Goal: Task Accomplishment & Management: Manage account settings

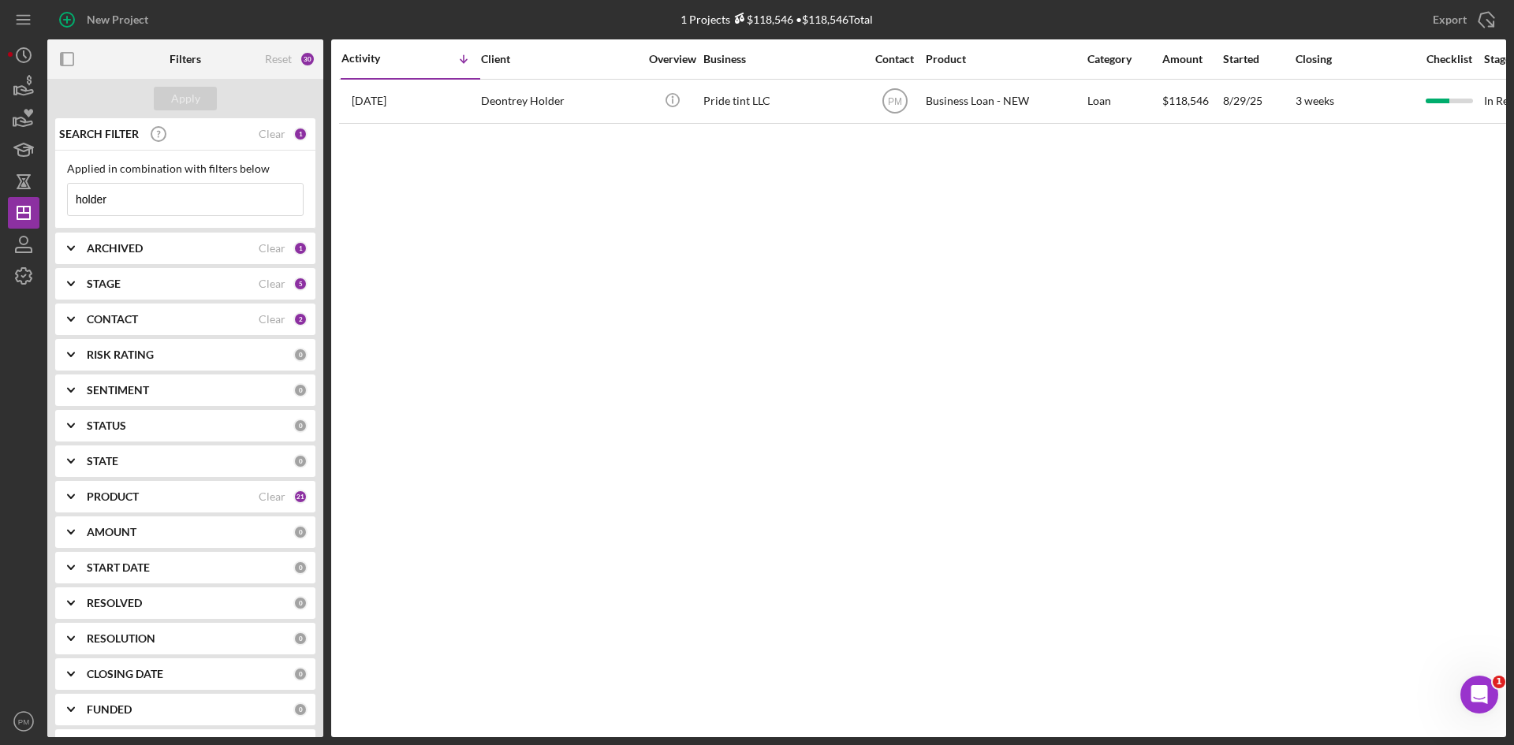
drag, startPoint x: 118, startPoint y: 209, endPoint x: 50, endPoint y: 204, distance: 68.0
click at [50, 204] on div "SEARCH FILTER Clear 1 Applied in combination with filters below holder Icon/Men…" at bounding box center [185, 427] width 276 height 619
click at [476, 271] on div "Activity Icon/Table Sort Arrow Client Overview Business Contact Product Categor…" at bounding box center [918, 388] width 1175 height 698
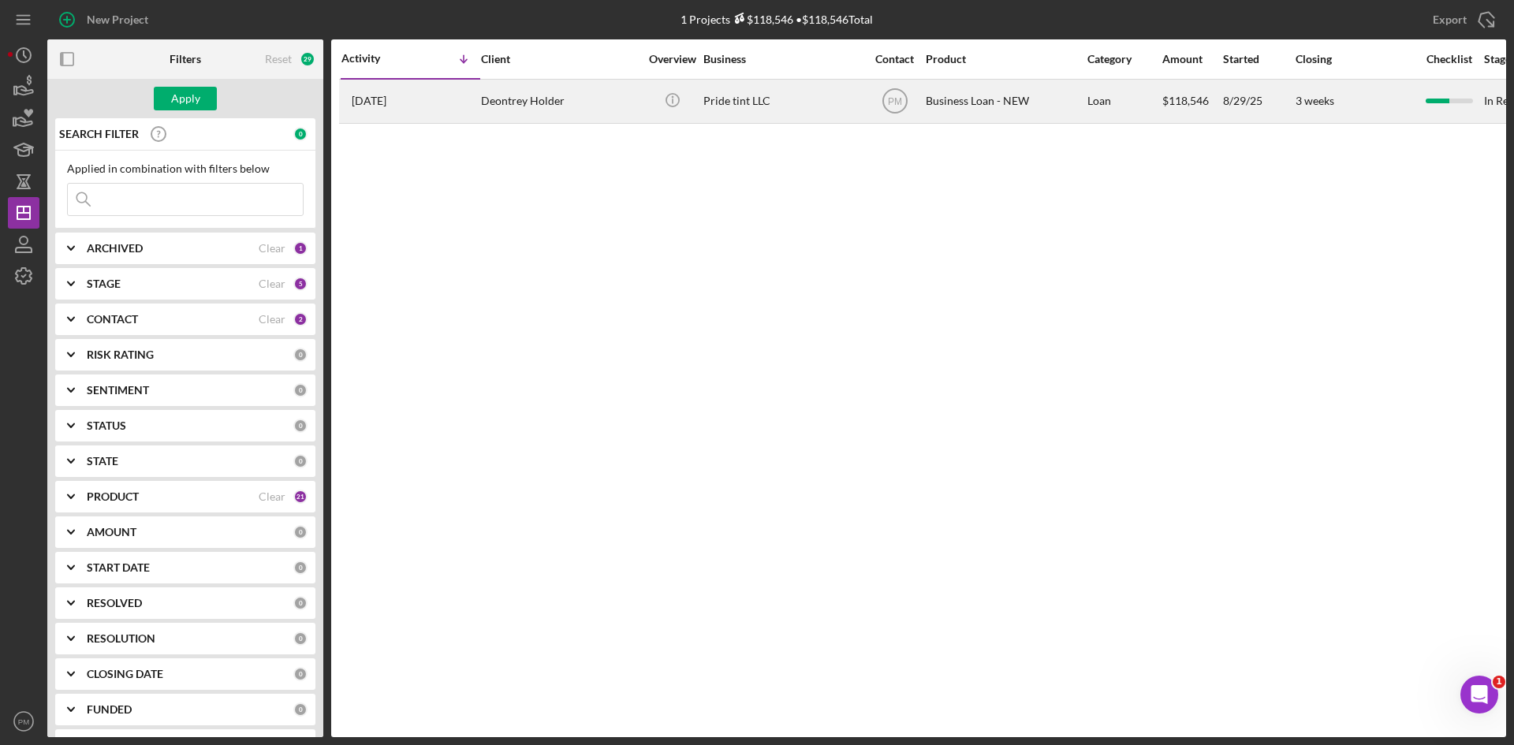
click at [487, 86] on div "Deontrey Holder" at bounding box center [560, 101] width 158 height 42
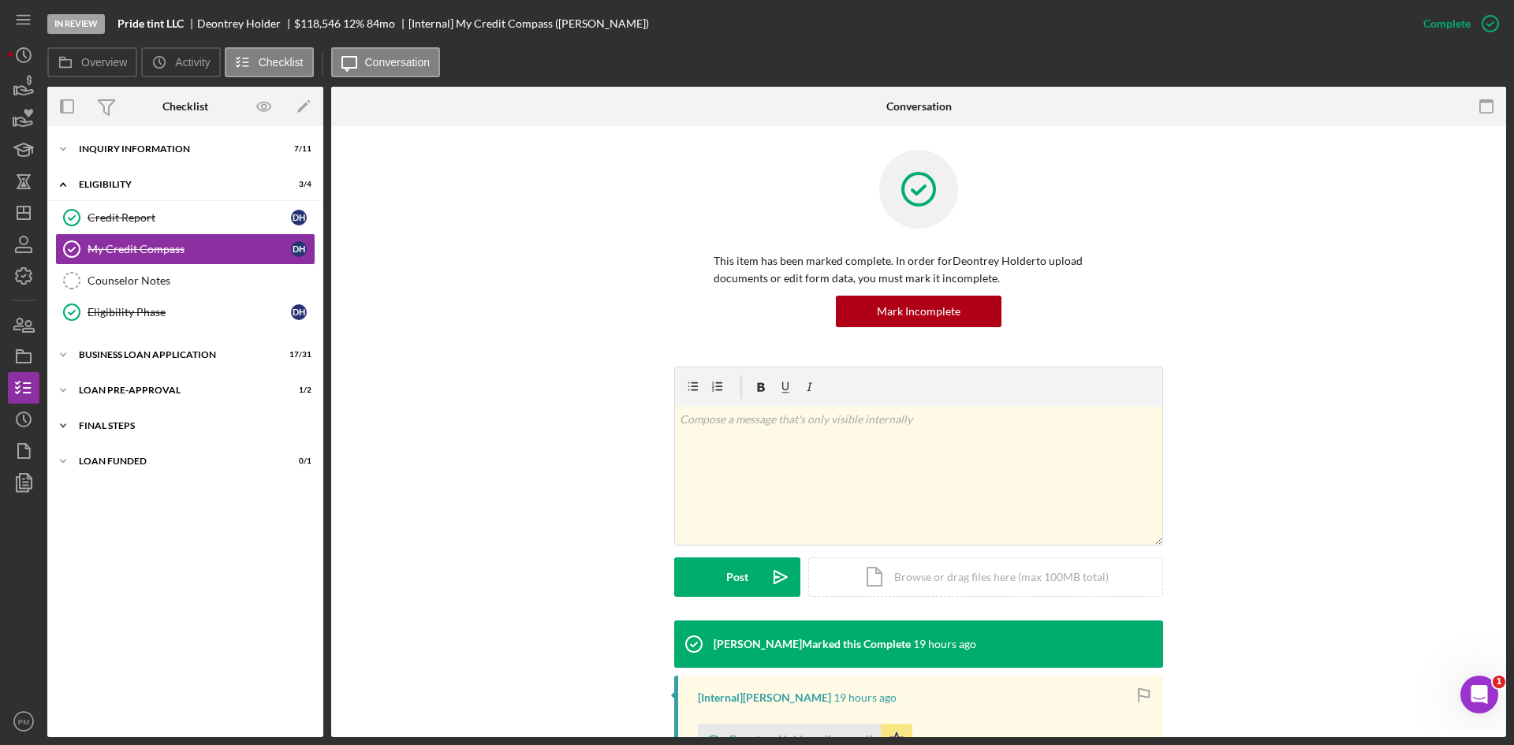
click at [138, 422] on div "FINAL STEPS" at bounding box center [191, 425] width 225 height 9
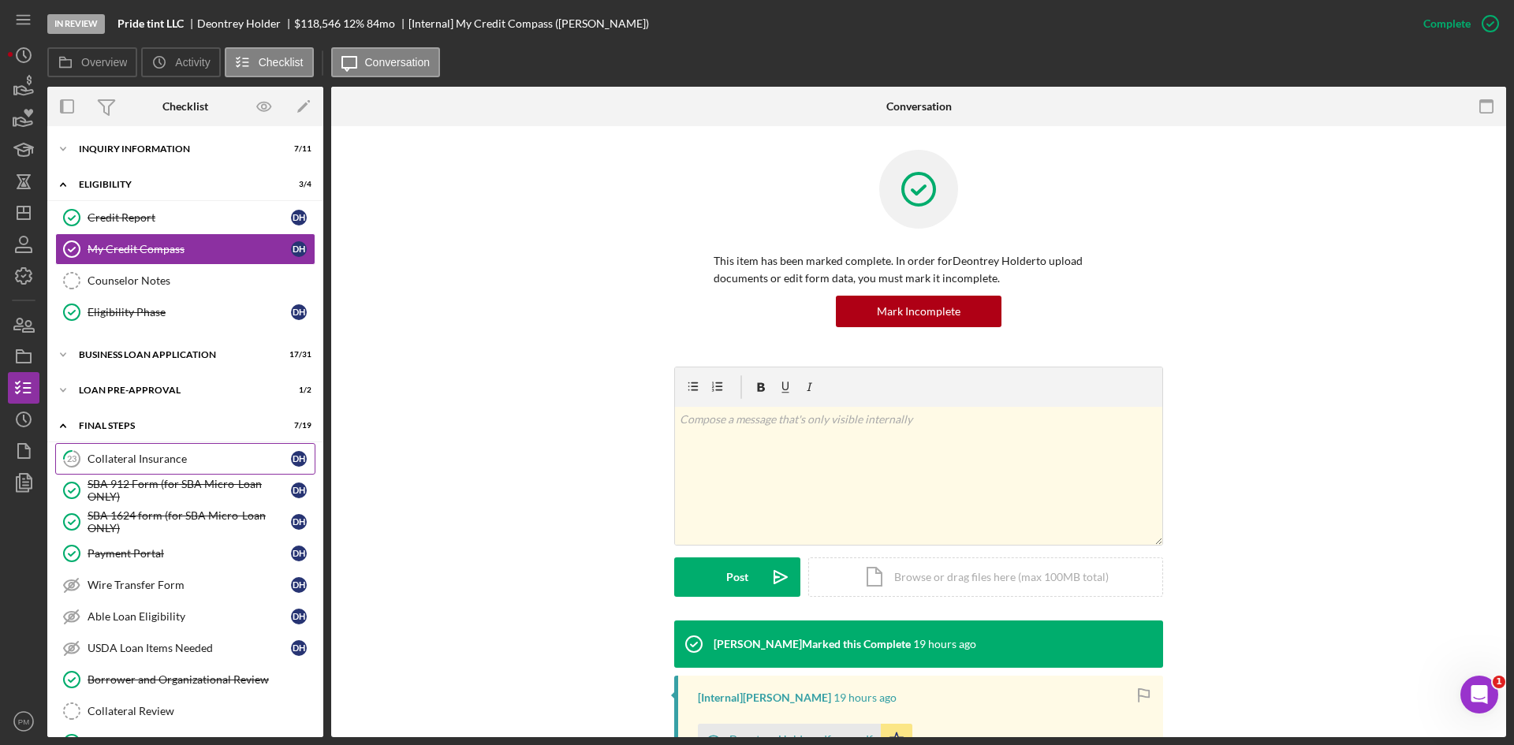
click at [146, 456] on div "Collateral Insurance" at bounding box center [189, 459] width 203 height 13
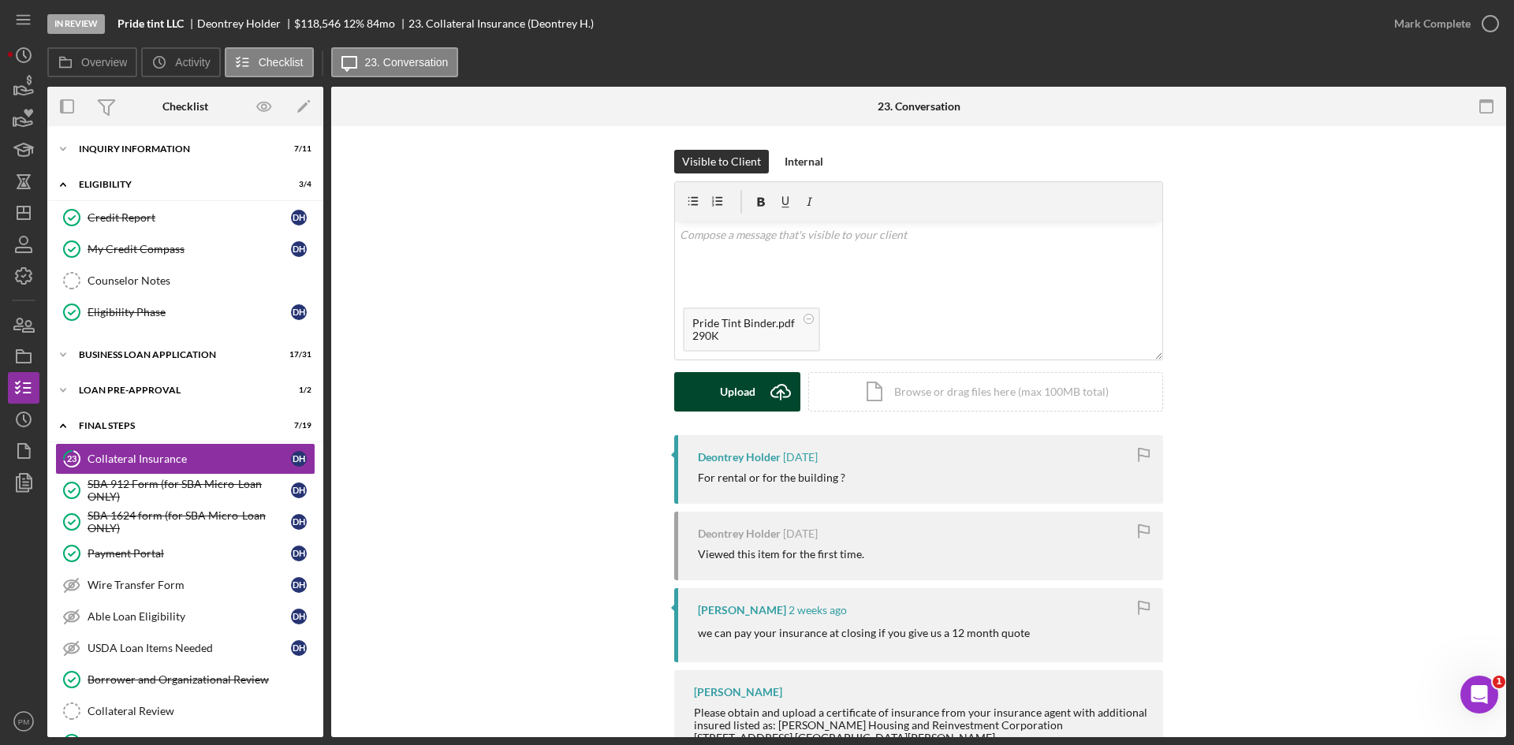
click at [709, 382] on button "Upload Icon/Upload" at bounding box center [737, 391] width 126 height 39
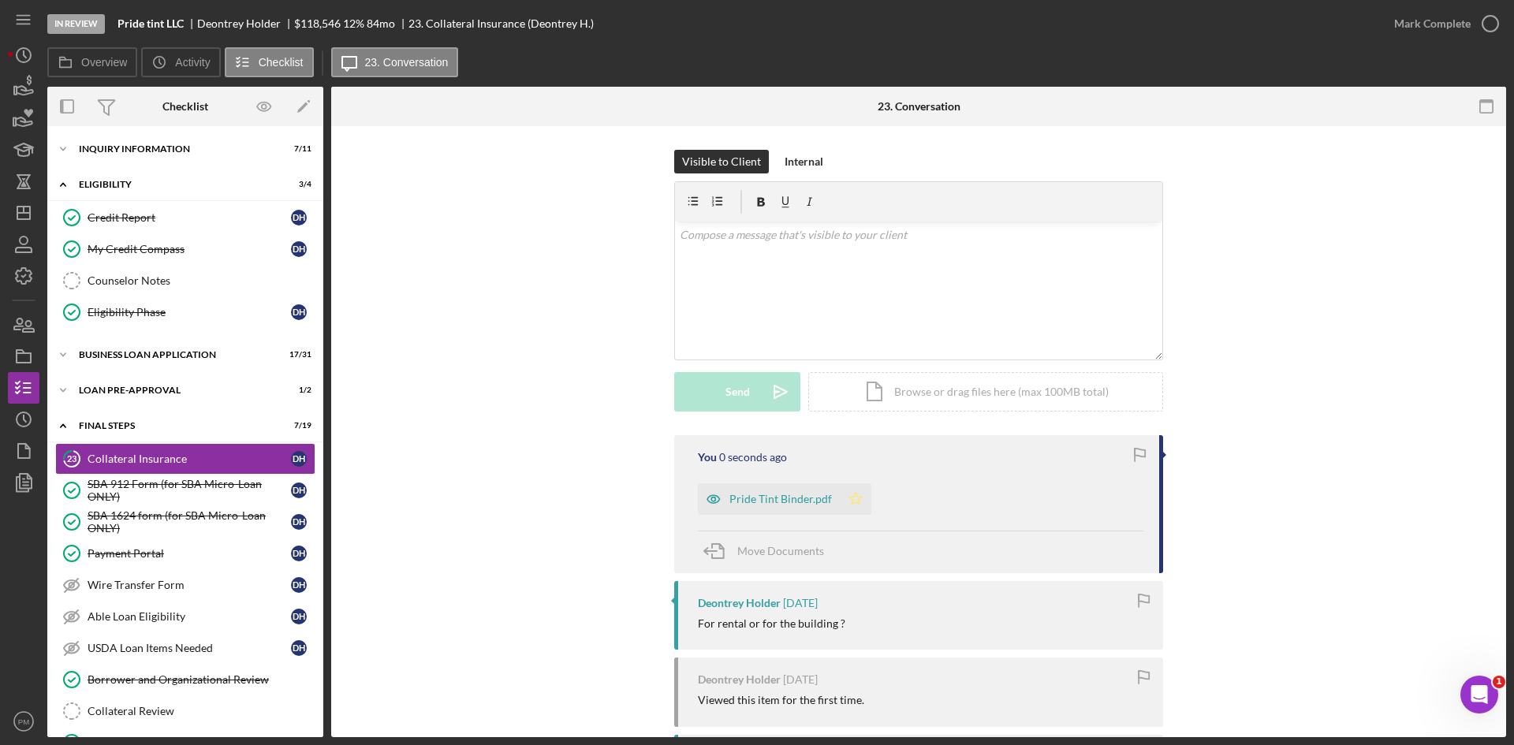
drag, startPoint x: 854, startPoint y: 500, endPoint x: 828, endPoint y: 494, distance: 26.8
click at [853, 500] on polygon "button" at bounding box center [855, 498] width 13 height 13
click at [754, 496] on div "Pride Tint Binder.pdf" at bounding box center [781, 499] width 103 height 13
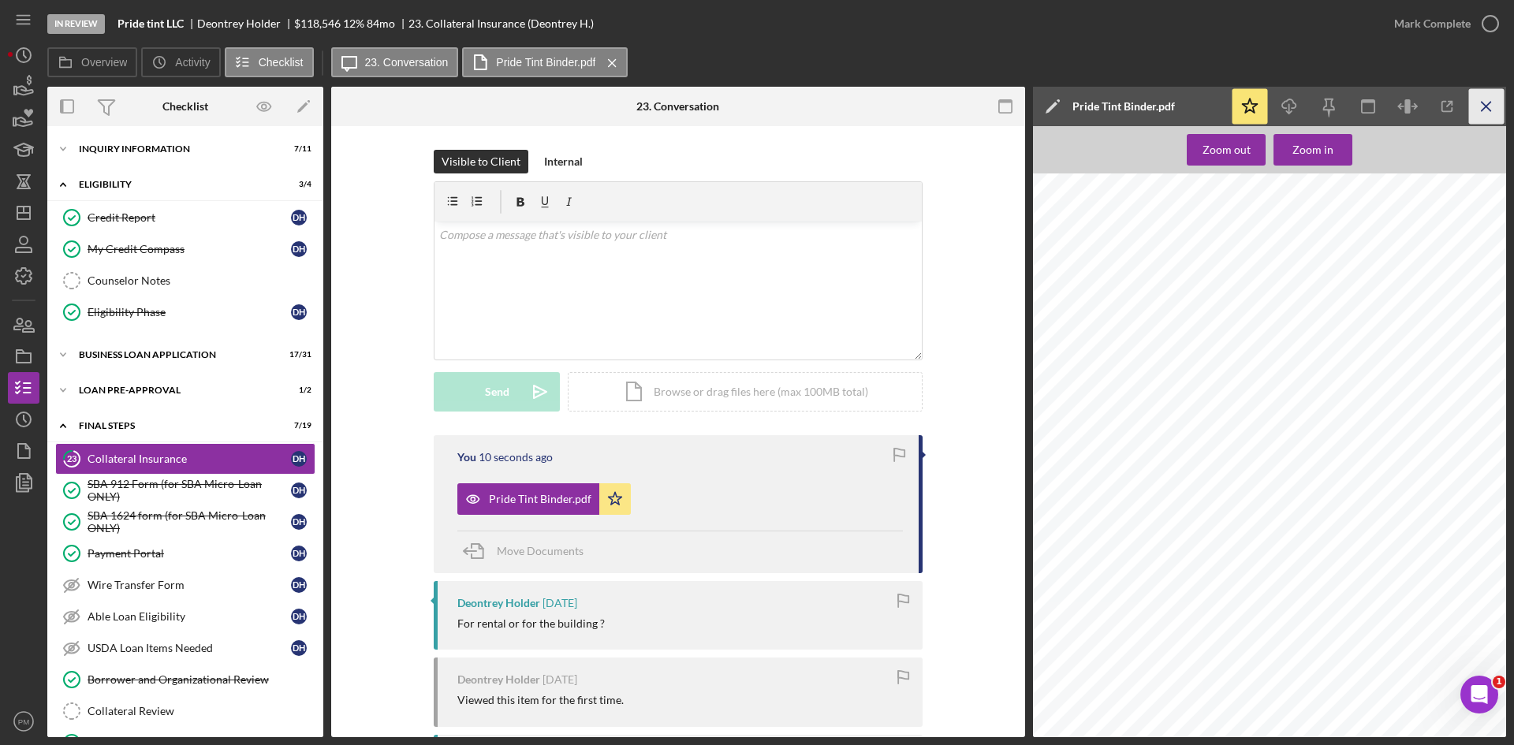
click at [1495, 106] on icon "Icon/Menu Close" at bounding box center [1486, 106] width 35 height 35
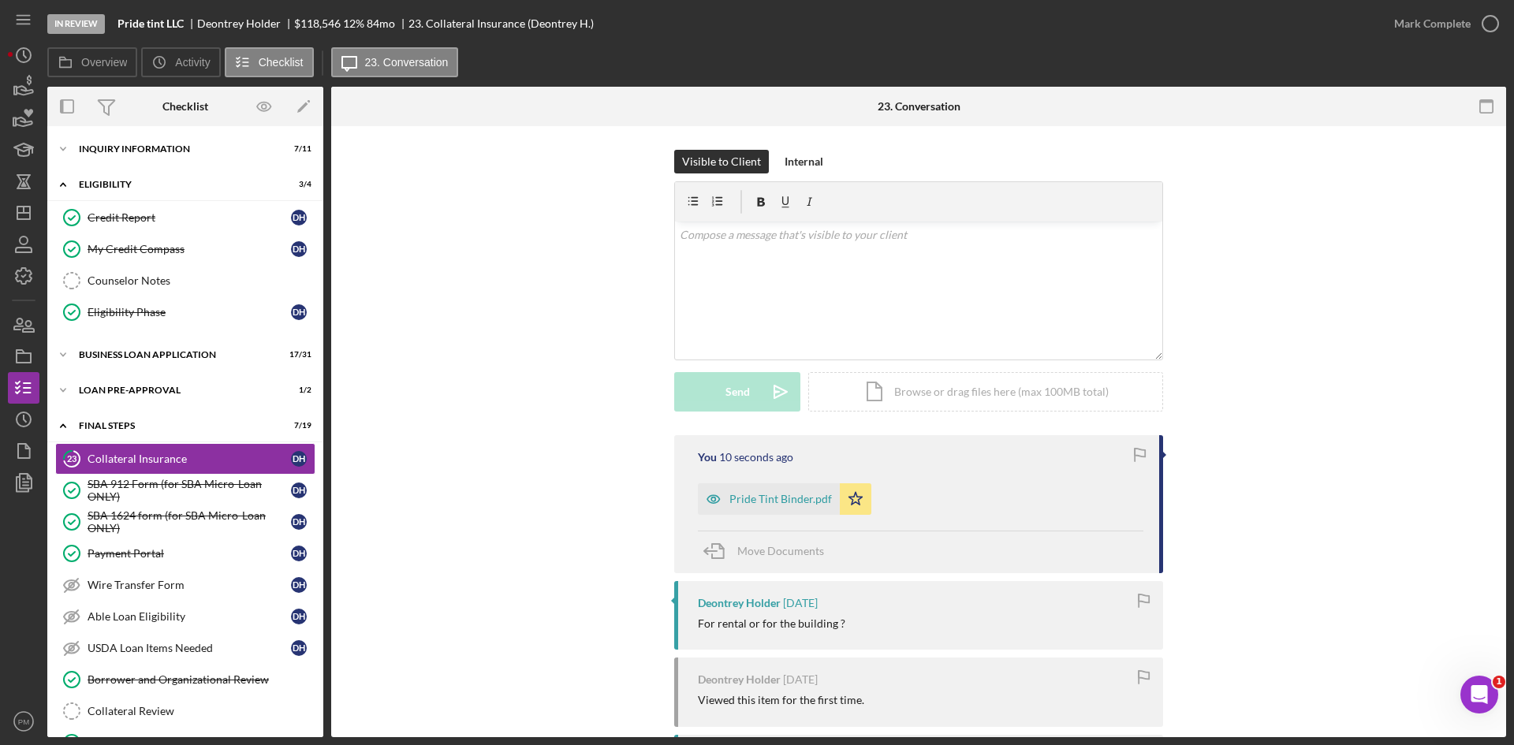
drag, startPoint x: 1414, startPoint y: 28, endPoint x: 1429, endPoint y: 42, distance: 20.6
click at [1414, 28] on div "Mark Complete" at bounding box center [1432, 24] width 77 height 32
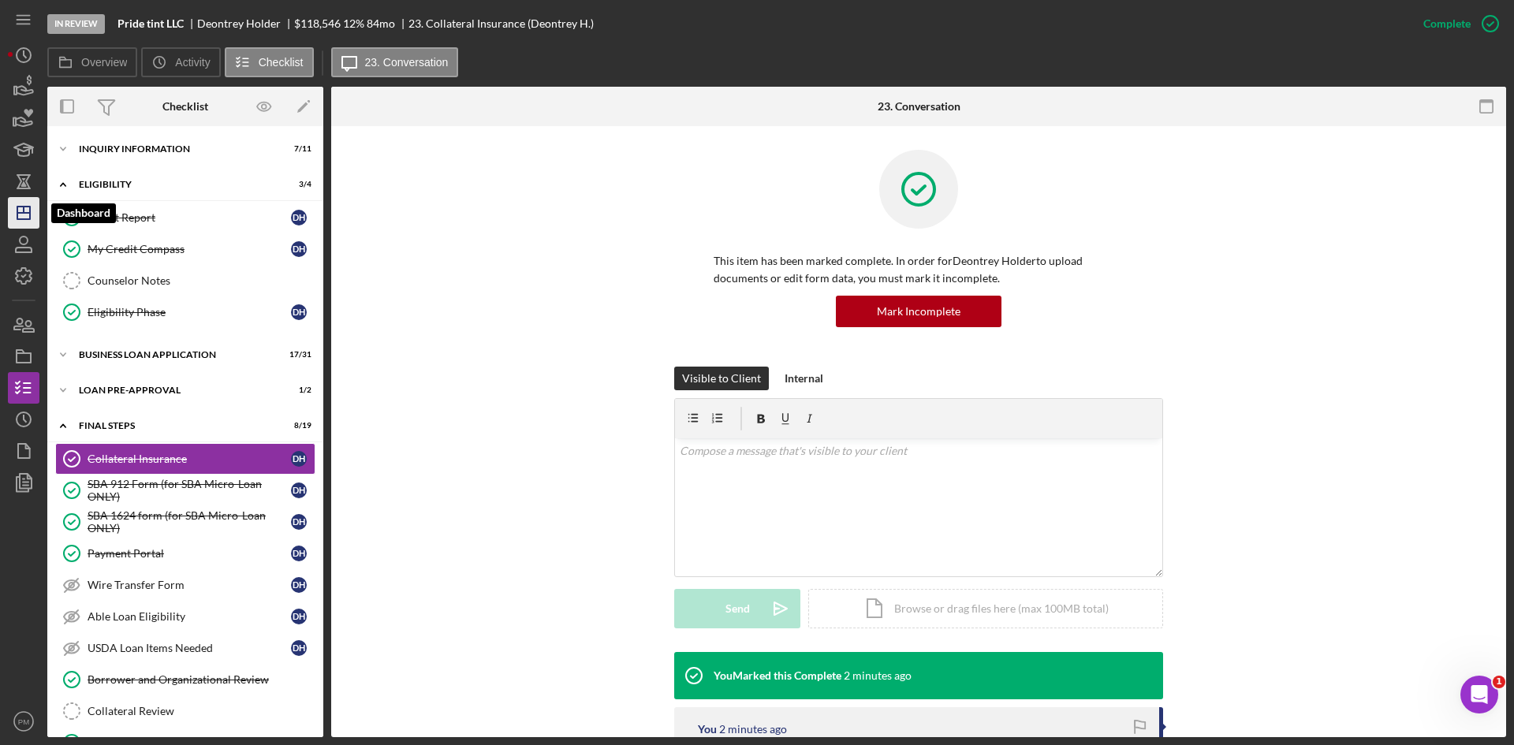
click at [31, 203] on icon "Icon/Dashboard" at bounding box center [23, 212] width 39 height 39
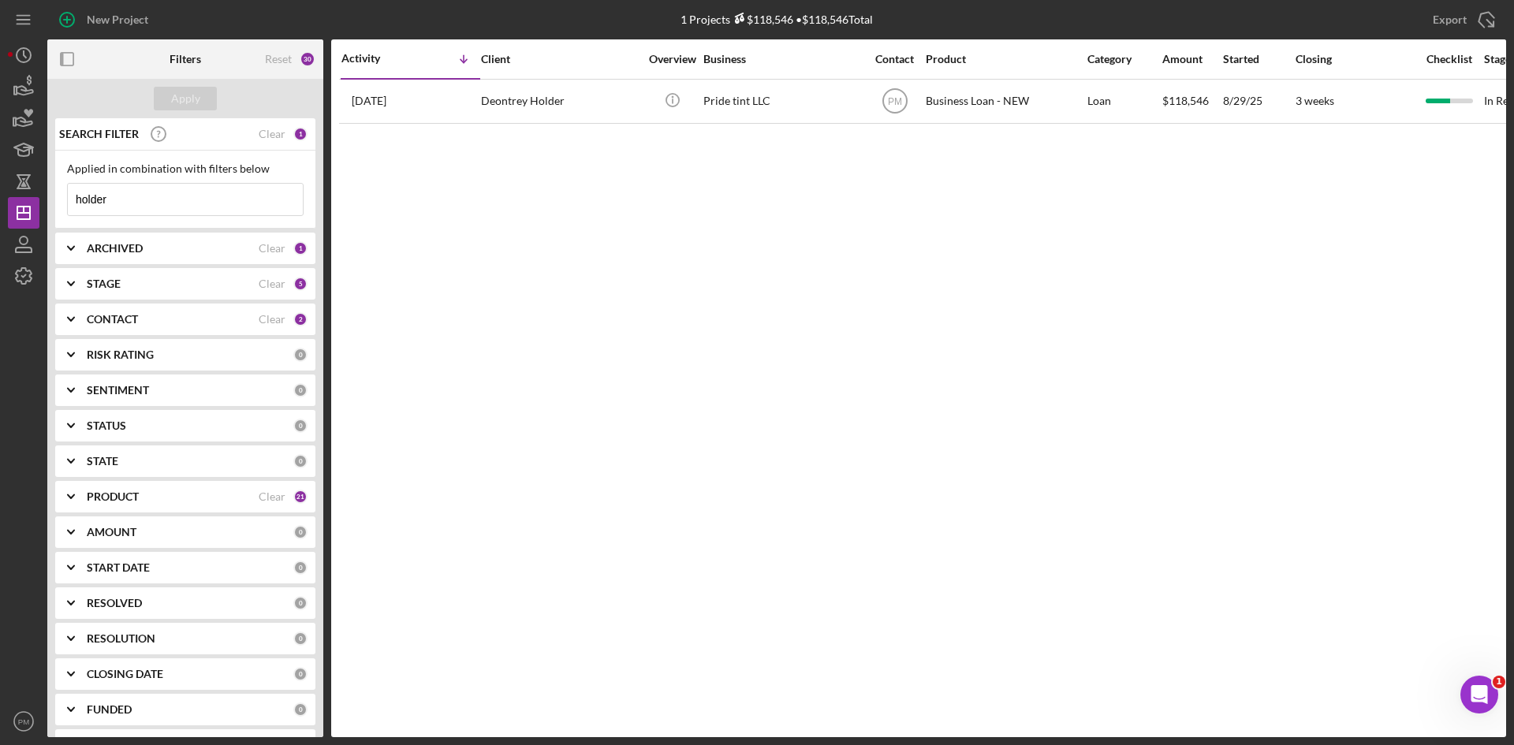
click at [128, 185] on input "holder" at bounding box center [185, 200] width 235 height 32
drag, startPoint x: 116, startPoint y: 196, endPoint x: 15, endPoint y: 187, distance: 101.3
click at [19, 194] on div "New Project 1 Projects $118,546 • $118,546 Total holder Export Icon/Export Filt…" at bounding box center [757, 368] width 1499 height 737
type input "[PERSON_NAME]"
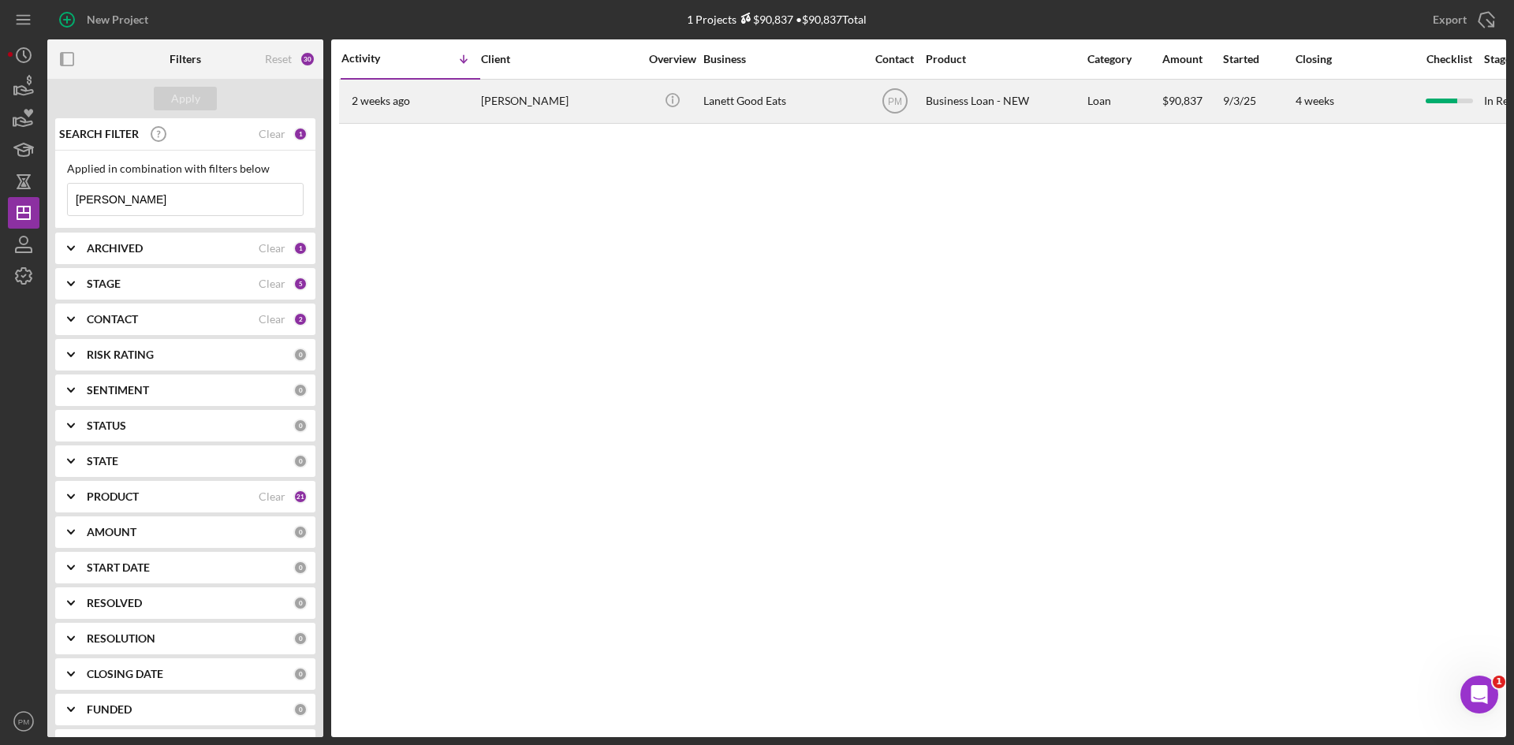
click at [529, 97] on div "[PERSON_NAME]" at bounding box center [560, 101] width 158 height 42
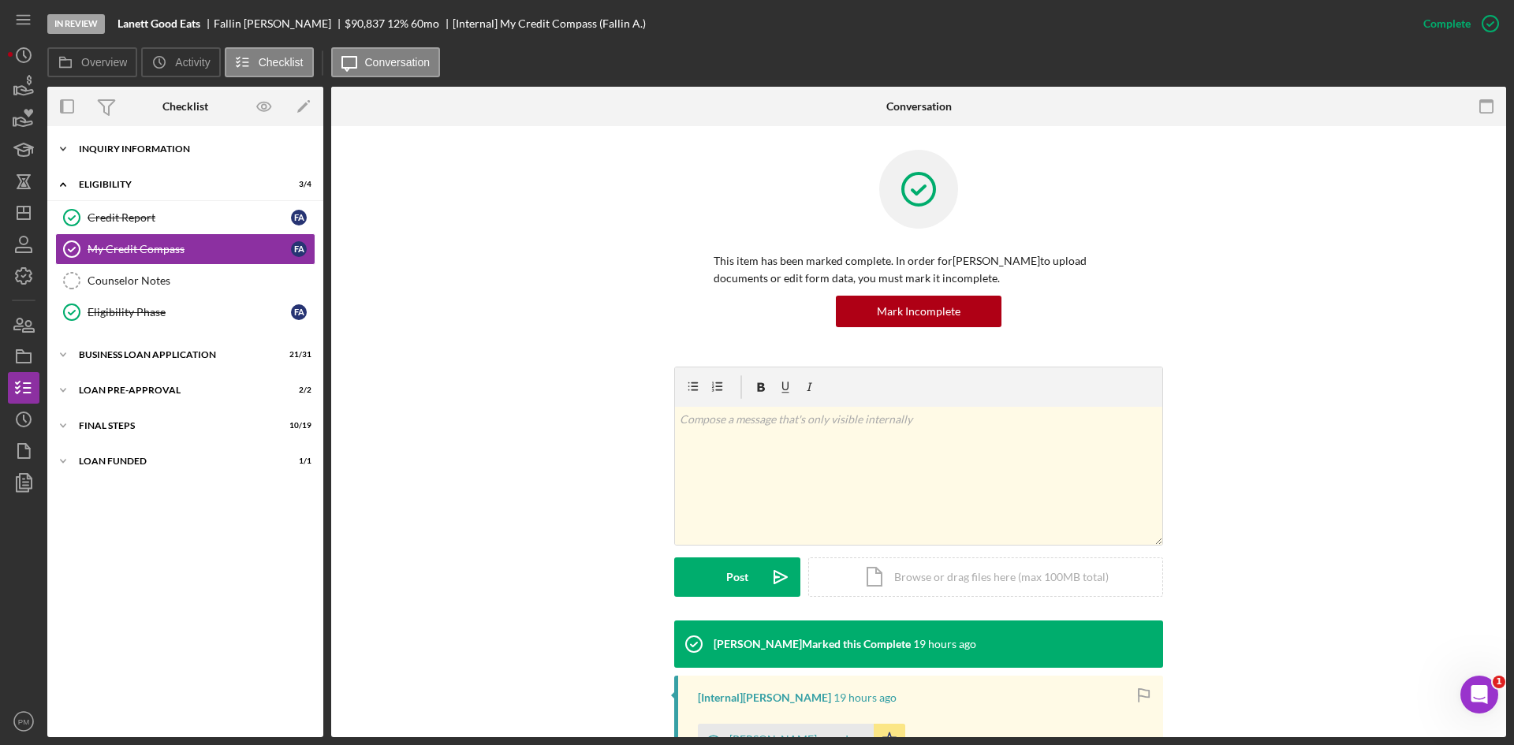
click at [217, 164] on div "Icon/Expander INQUIRY INFORMATION 9 / 11" at bounding box center [185, 149] width 276 height 32
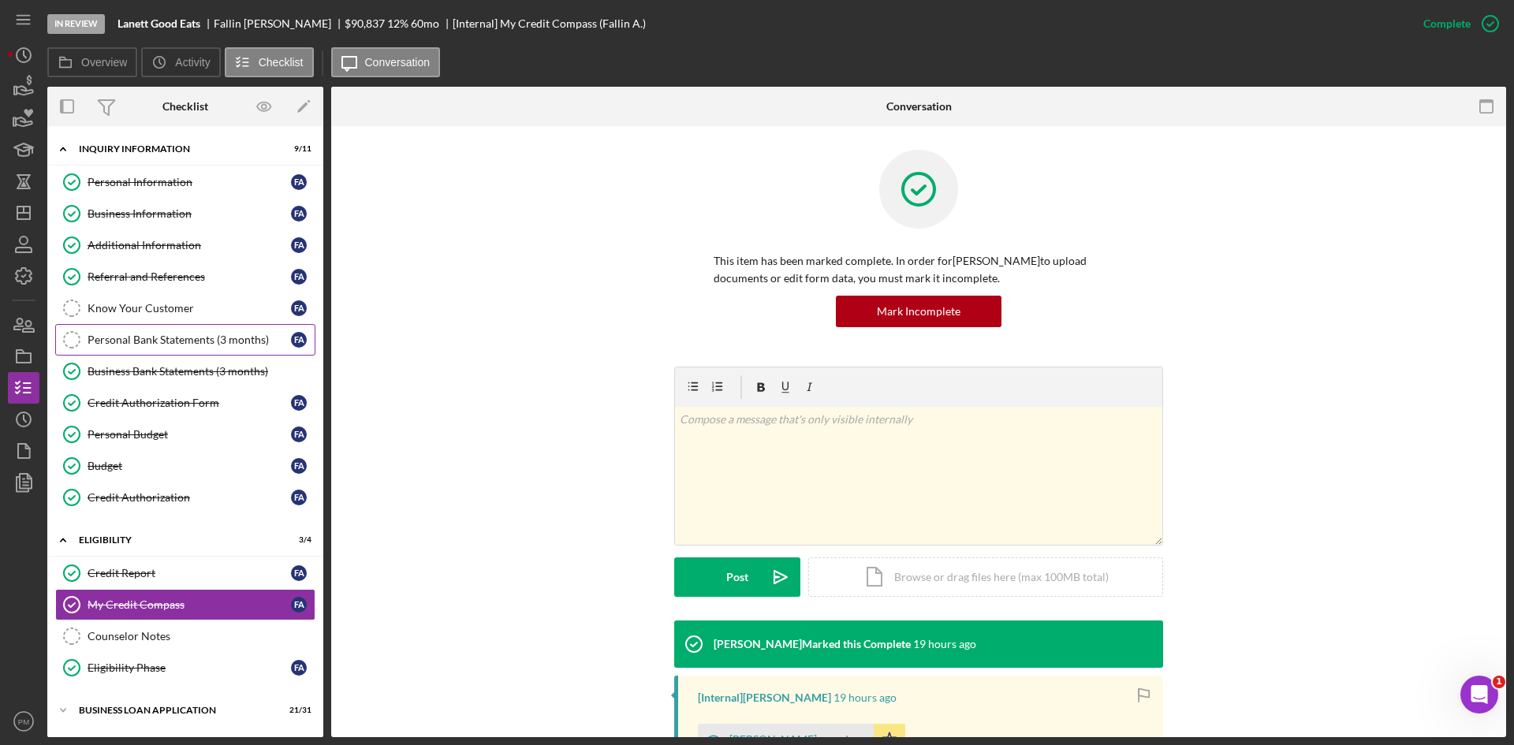
click at [206, 332] on link "Personal Bank Statements (3 months) Personal Bank Statements (3 months) F A" at bounding box center [185, 340] width 260 height 32
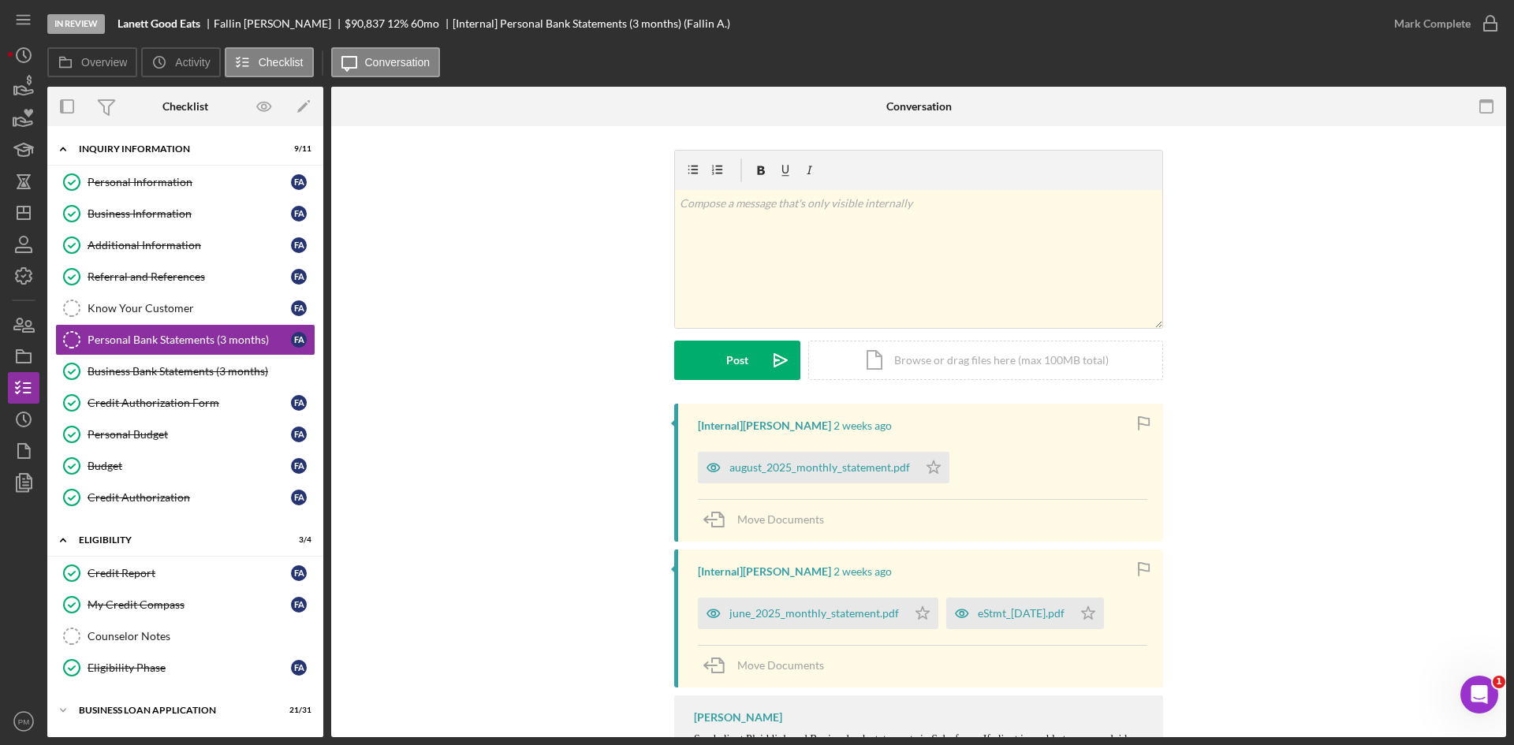
scroll to position [74, 0]
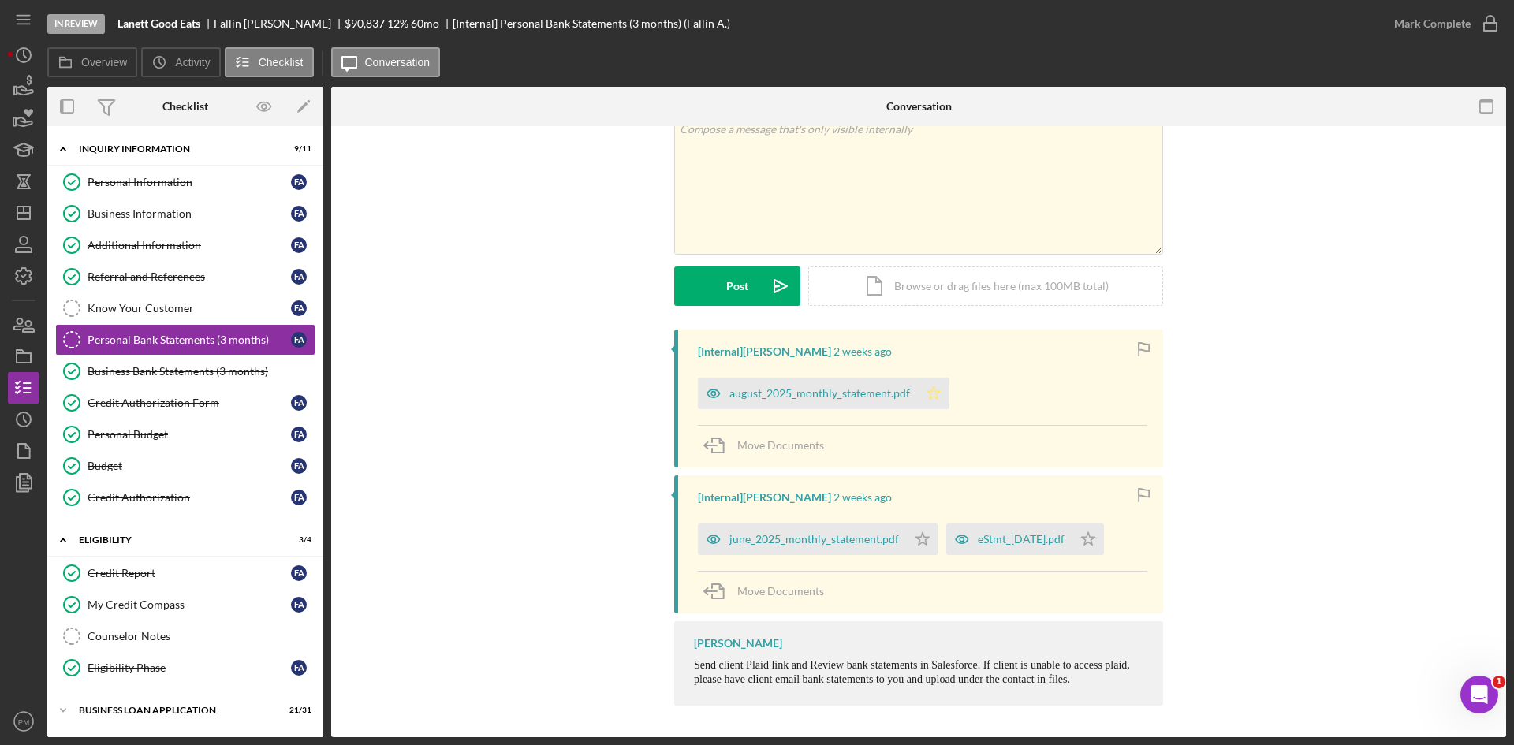
click at [934, 385] on icon "Icon/Star" at bounding box center [934, 394] width 32 height 32
click at [916, 537] on polygon "button" at bounding box center [922, 538] width 13 height 13
click at [1104, 546] on icon "Icon/Star" at bounding box center [1089, 540] width 32 height 32
click at [1426, 20] on div "Mark Complete" at bounding box center [1432, 24] width 77 height 32
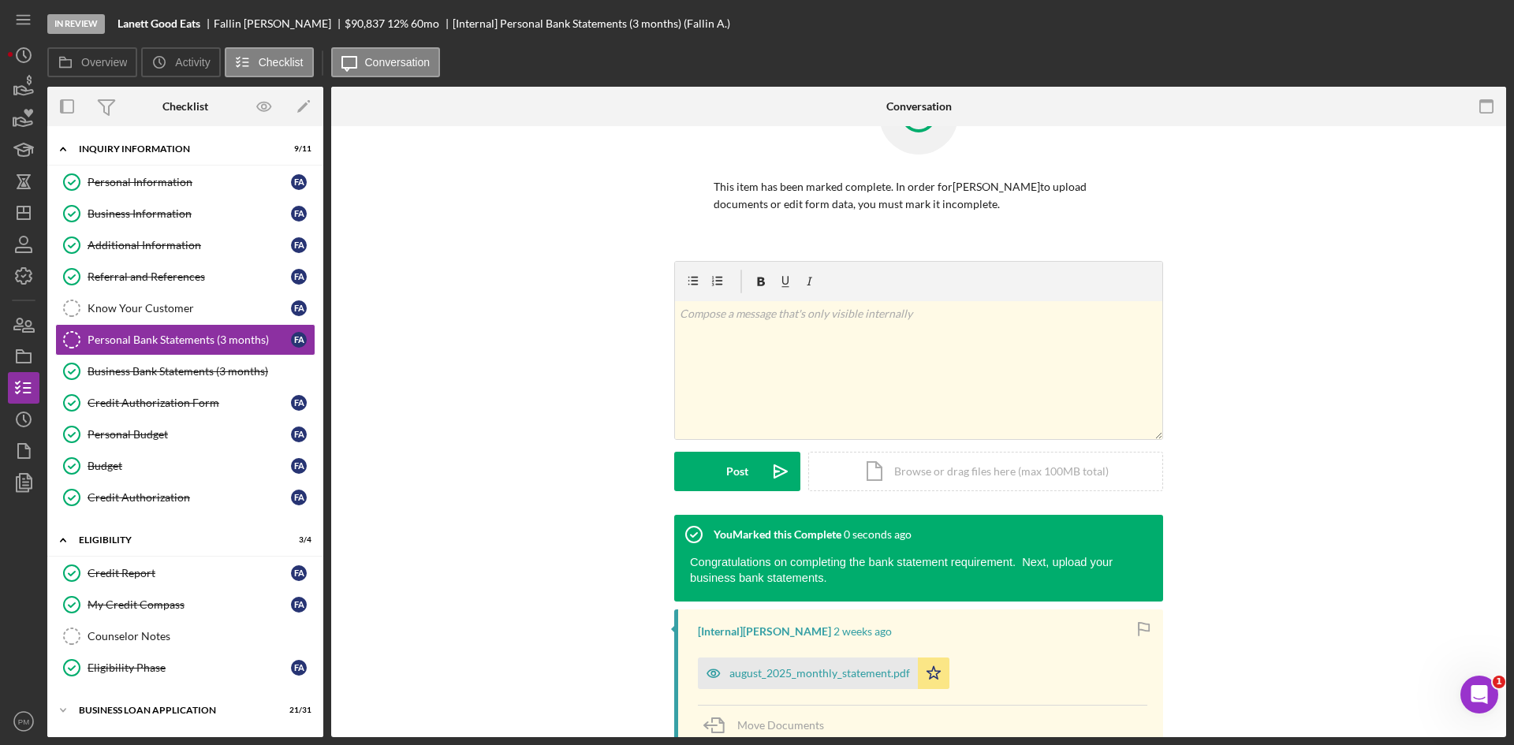
scroll to position [290, 0]
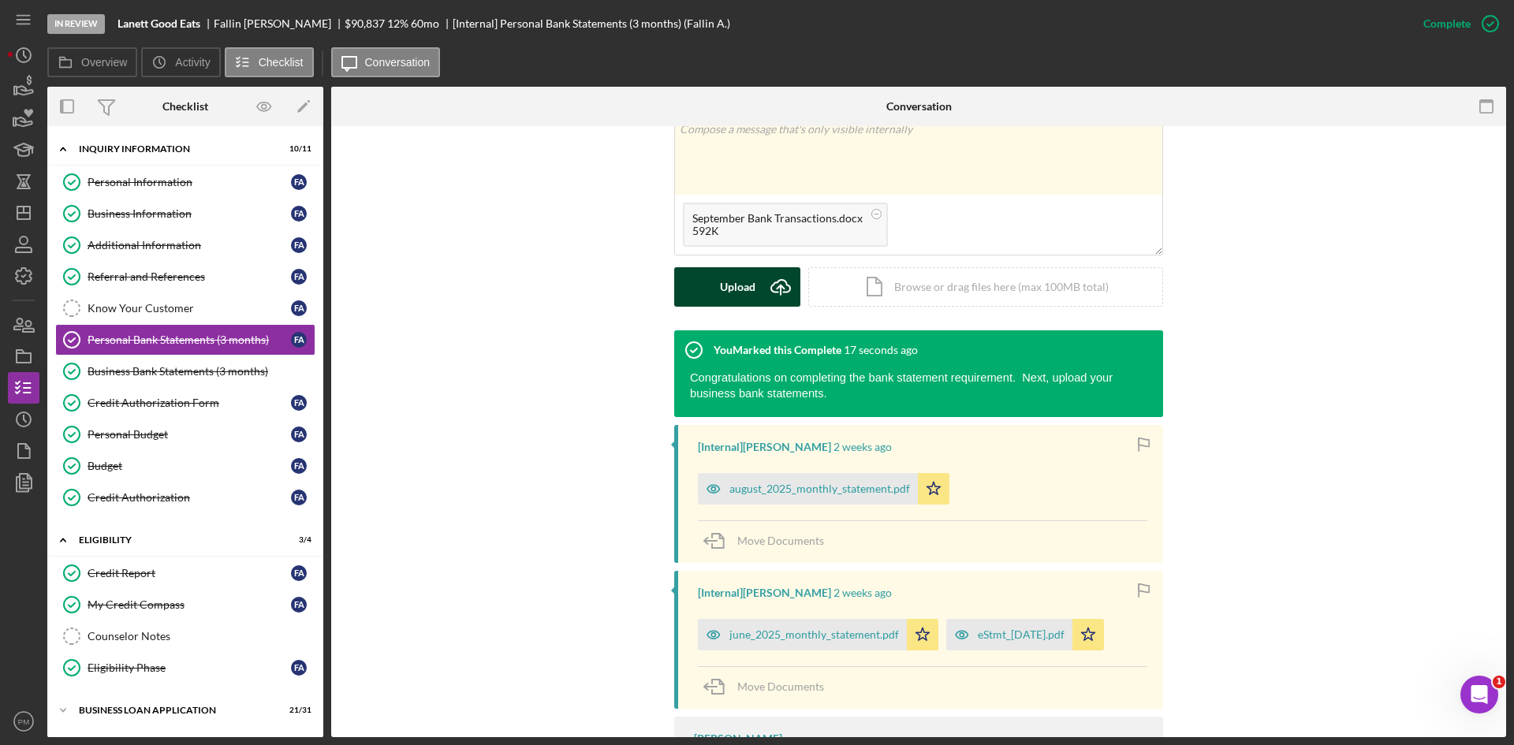
click at [764, 286] on icon "Icon/Upload" at bounding box center [780, 286] width 39 height 39
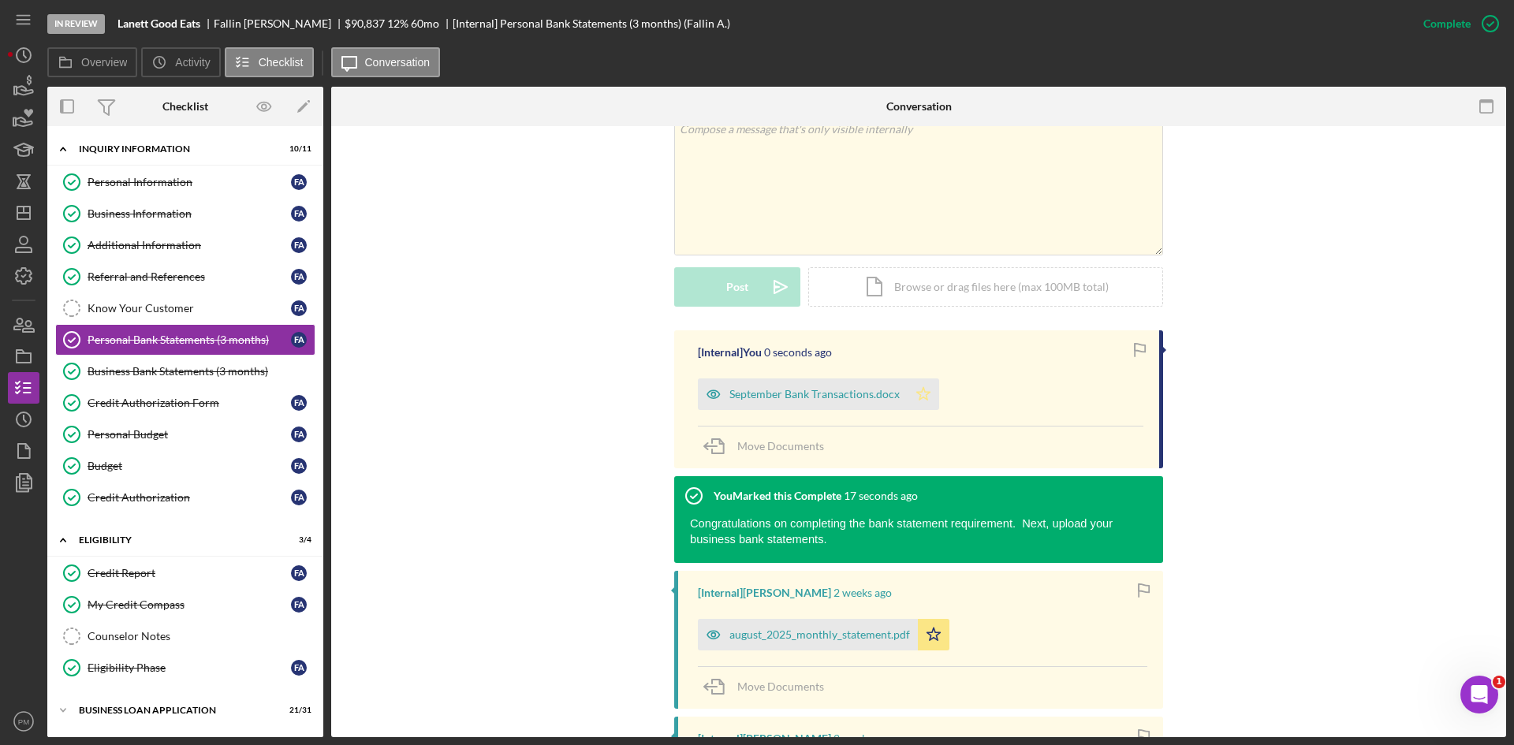
click at [922, 397] on polygon "button" at bounding box center [923, 393] width 13 height 13
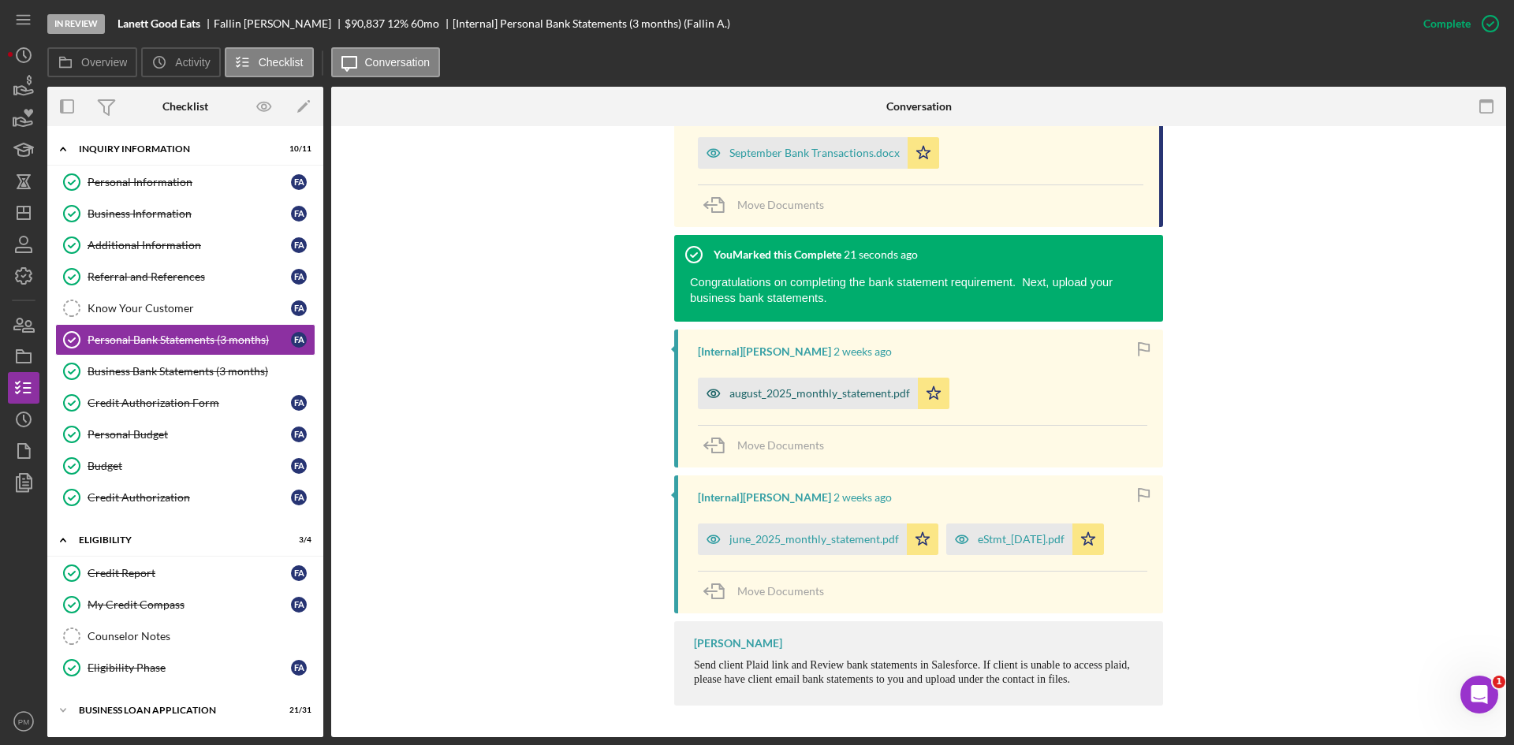
click at [805, 398] on div "august_2025_monthly_statement.pdf" at bounding box center [820, 393] width 181 height 13
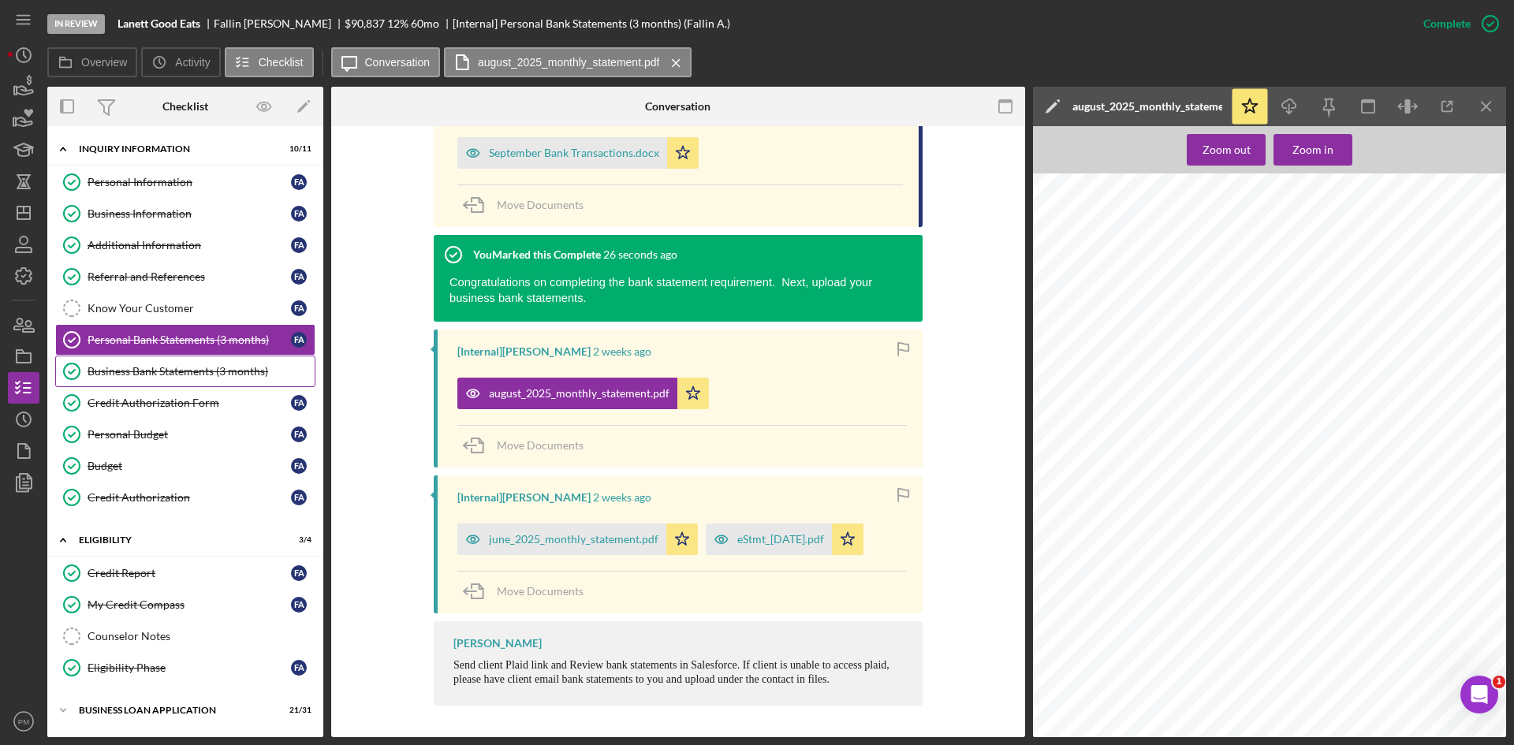
click at [208, 370] on div "Business Bank Statements (3 months)" at bounding box center [201, 371] width 227 height 13
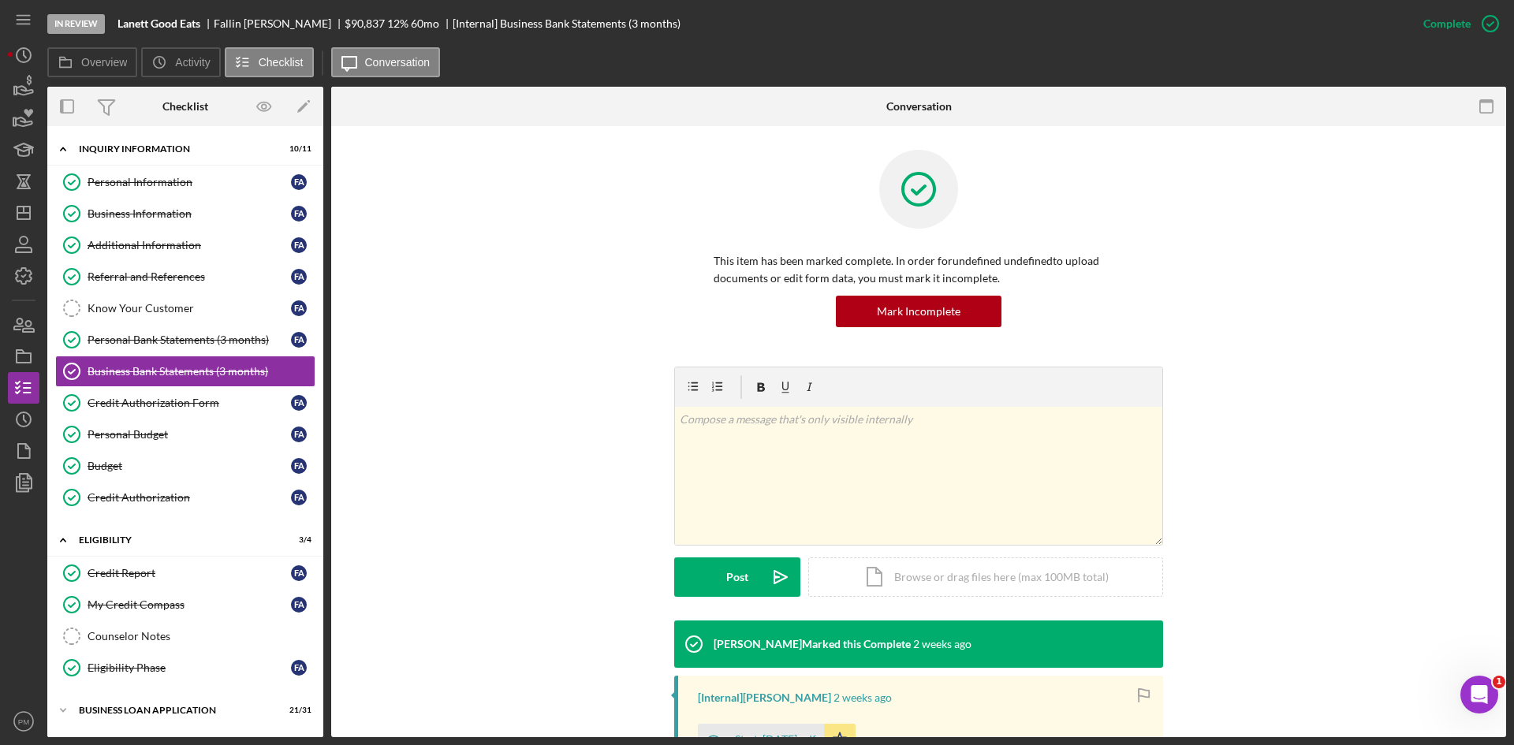
scroll to position [158, 0]
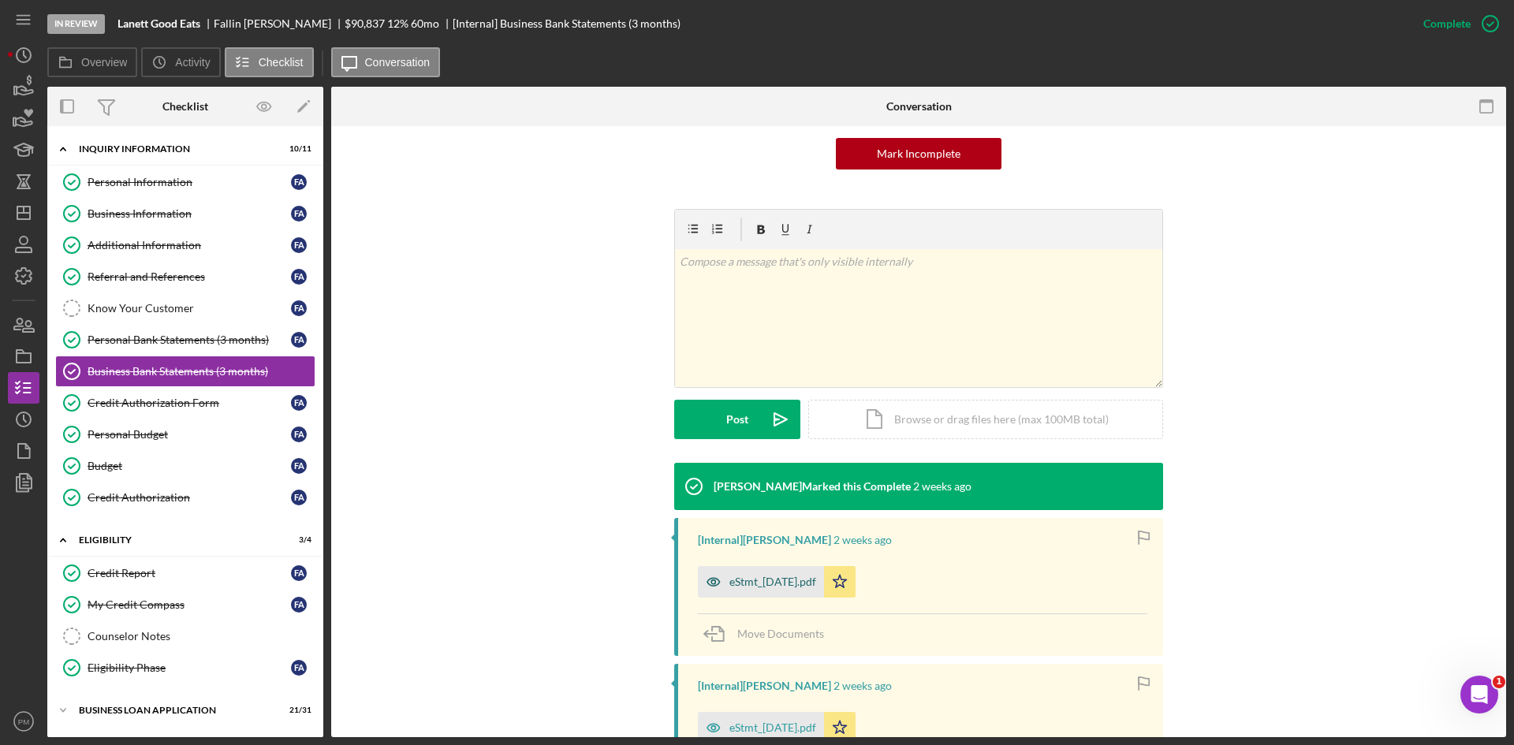
click at [787, 578] on div "eStmt_[DATE].pdf" at bounding box center [773, 582] width 87 height 13
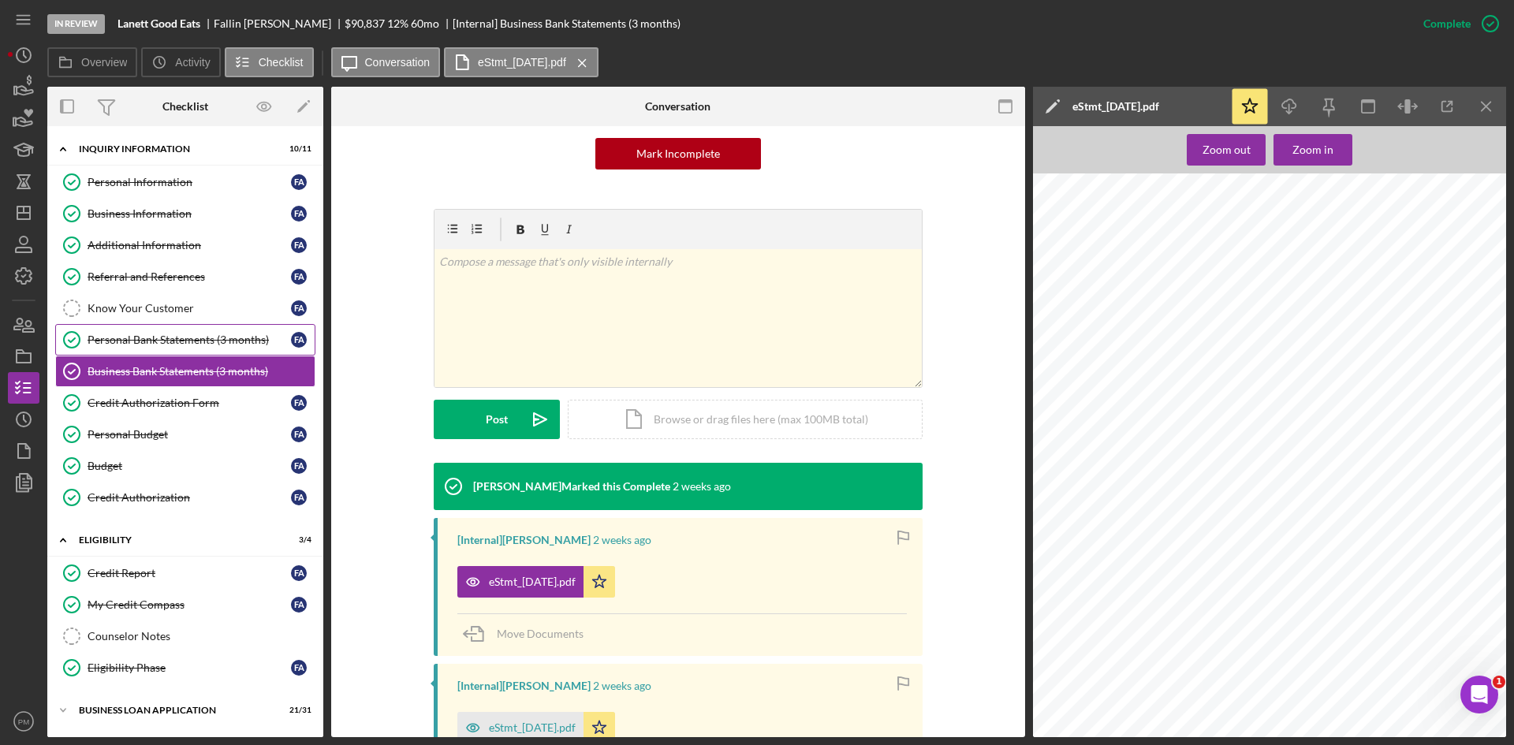
click at [117, 335] on div "Personal Bank Statements (3 months)" at bounding box center [189, 340] width 203 height 13
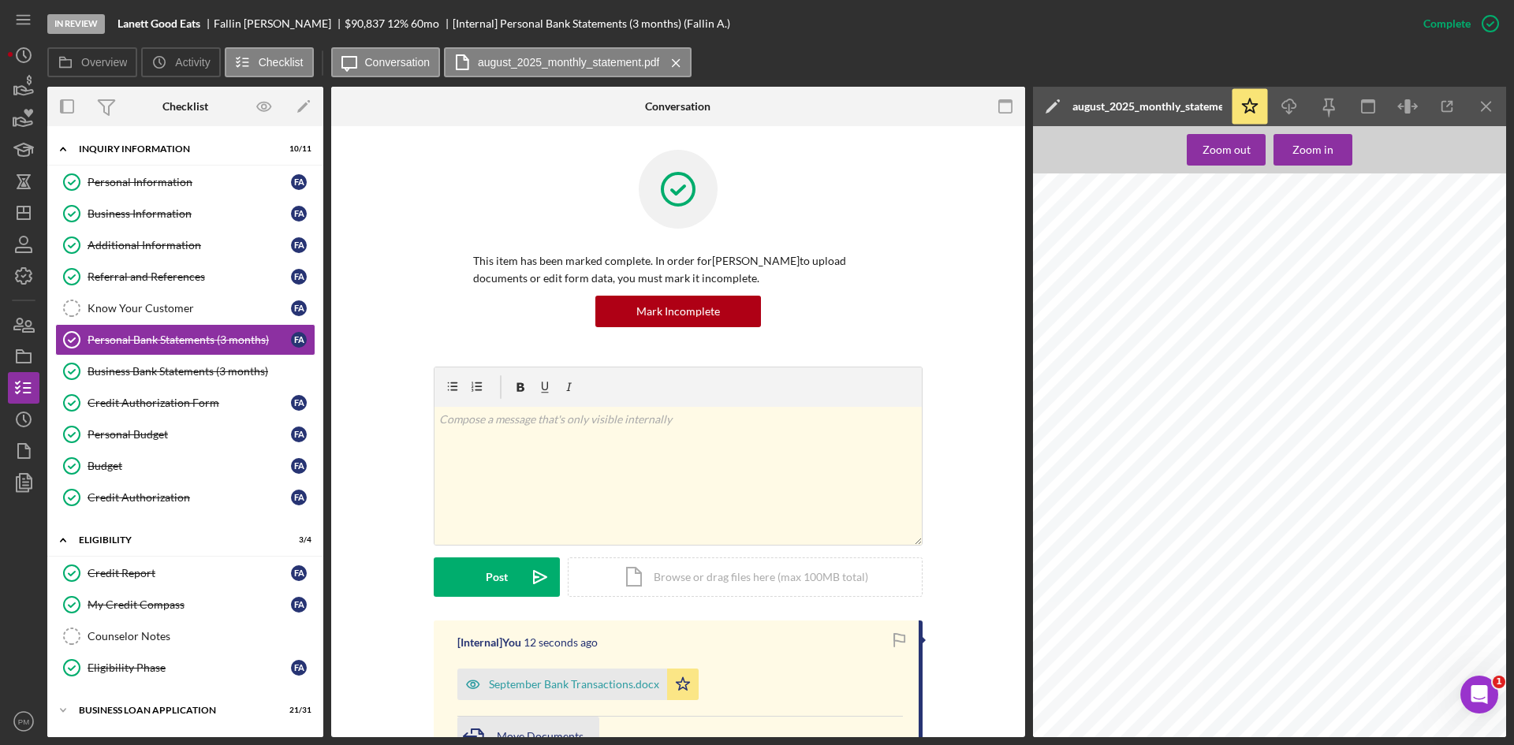
scroll to position [158, 0]
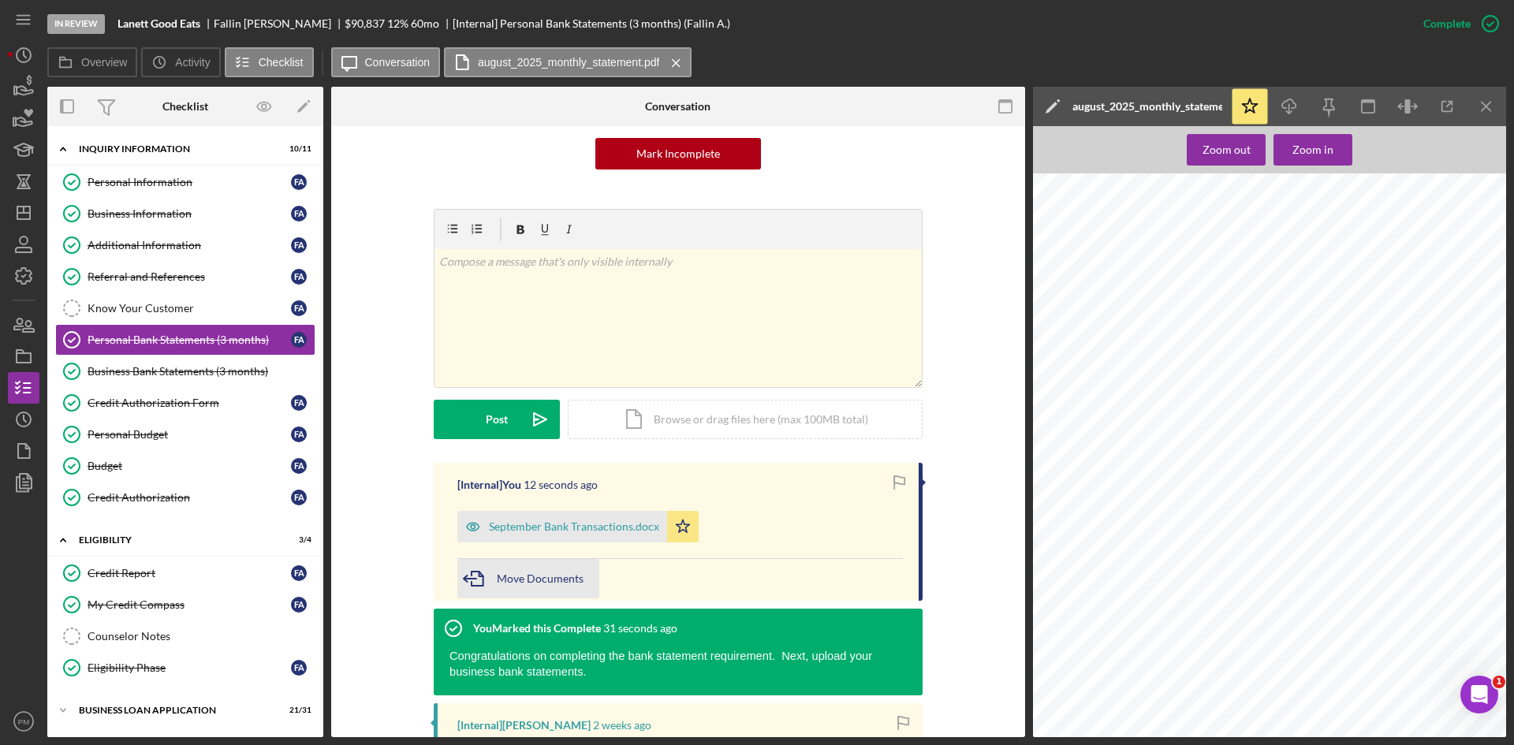
click at [517, 566] on div "Move Documents" at bounding box center [540, 578] width 87 height 39
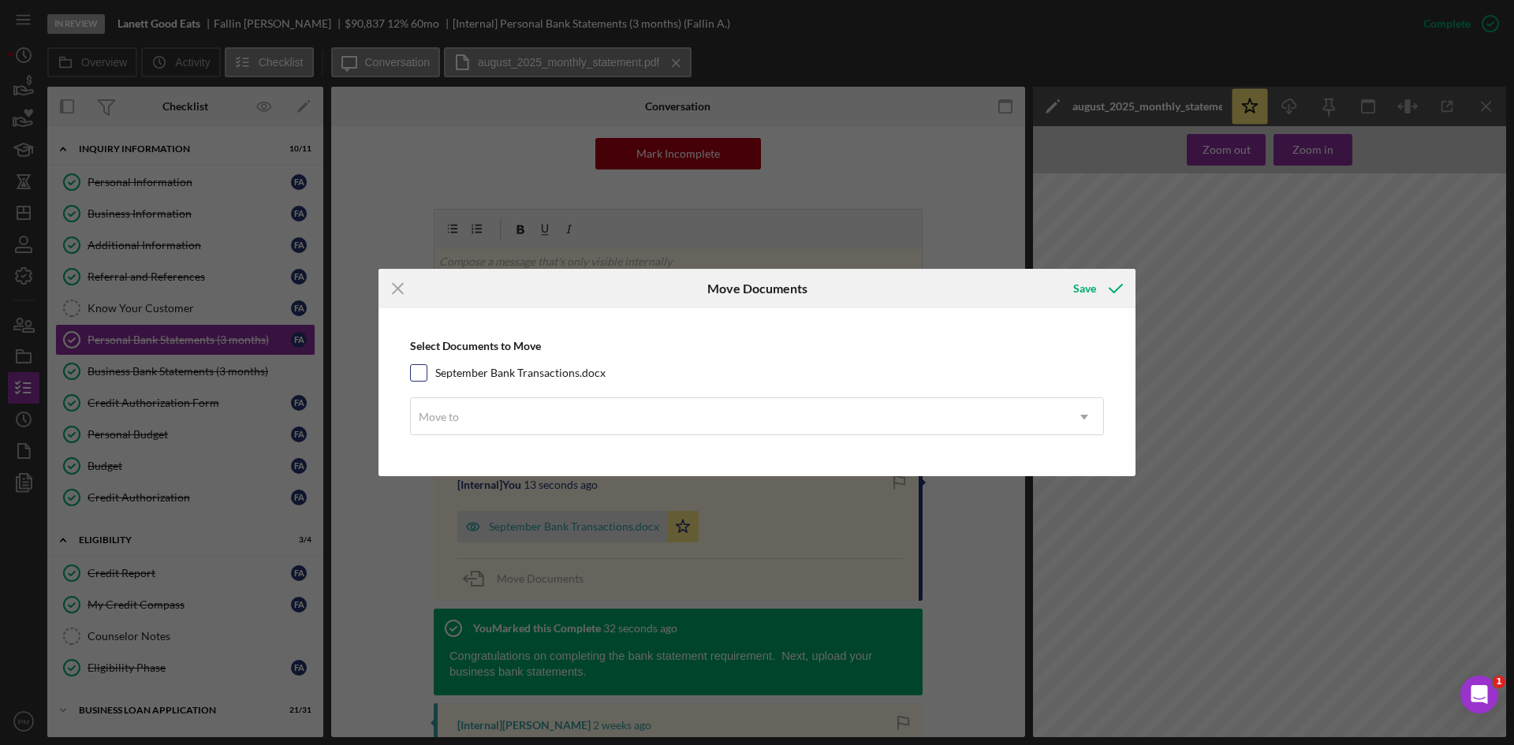
click at [413, 368] on input "September Bank Transactions.docx" at bounding box center [419, 373] width 16 height 16
checkbox input "true"
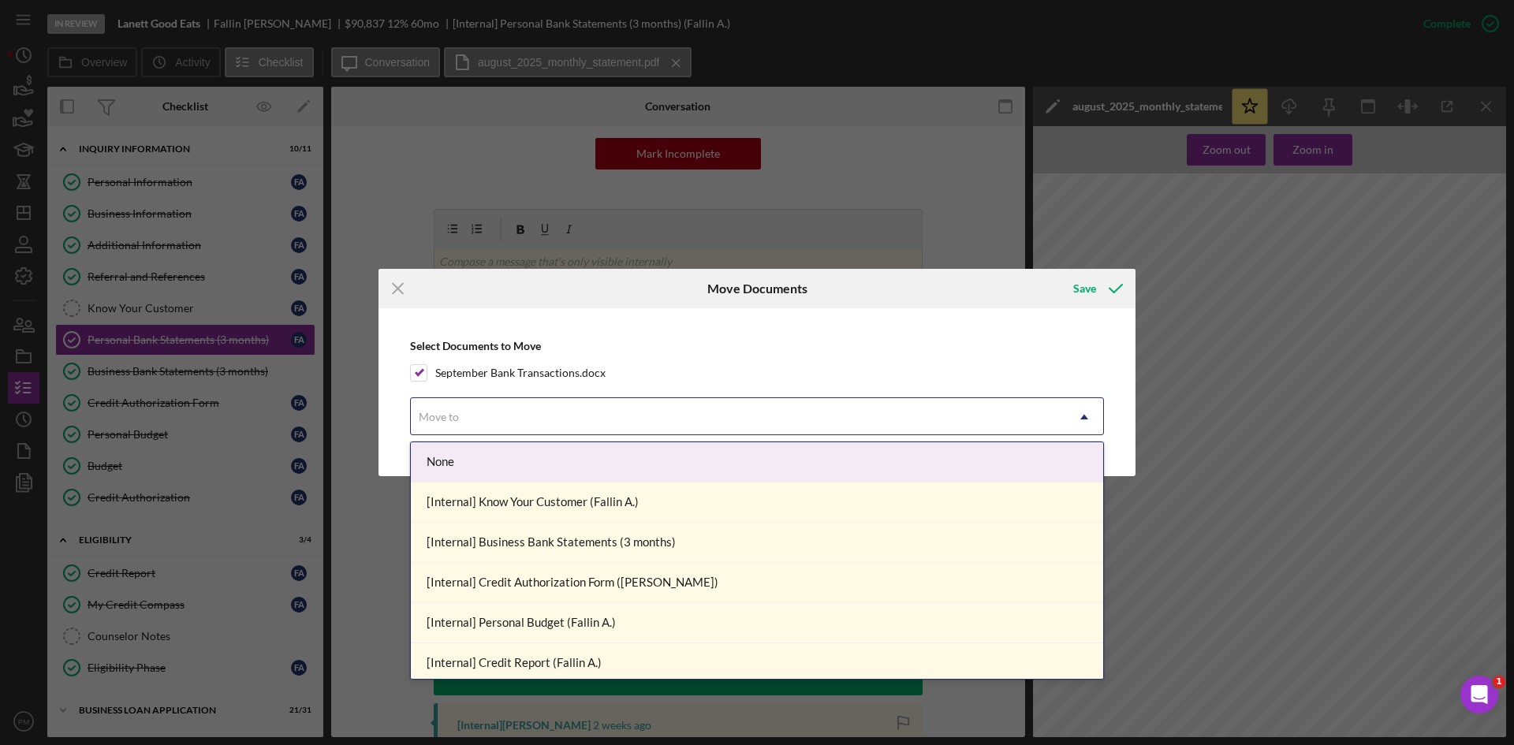
click at [469, 408] on div "Move to" at bounding box center [738, 417] width 655 height 36
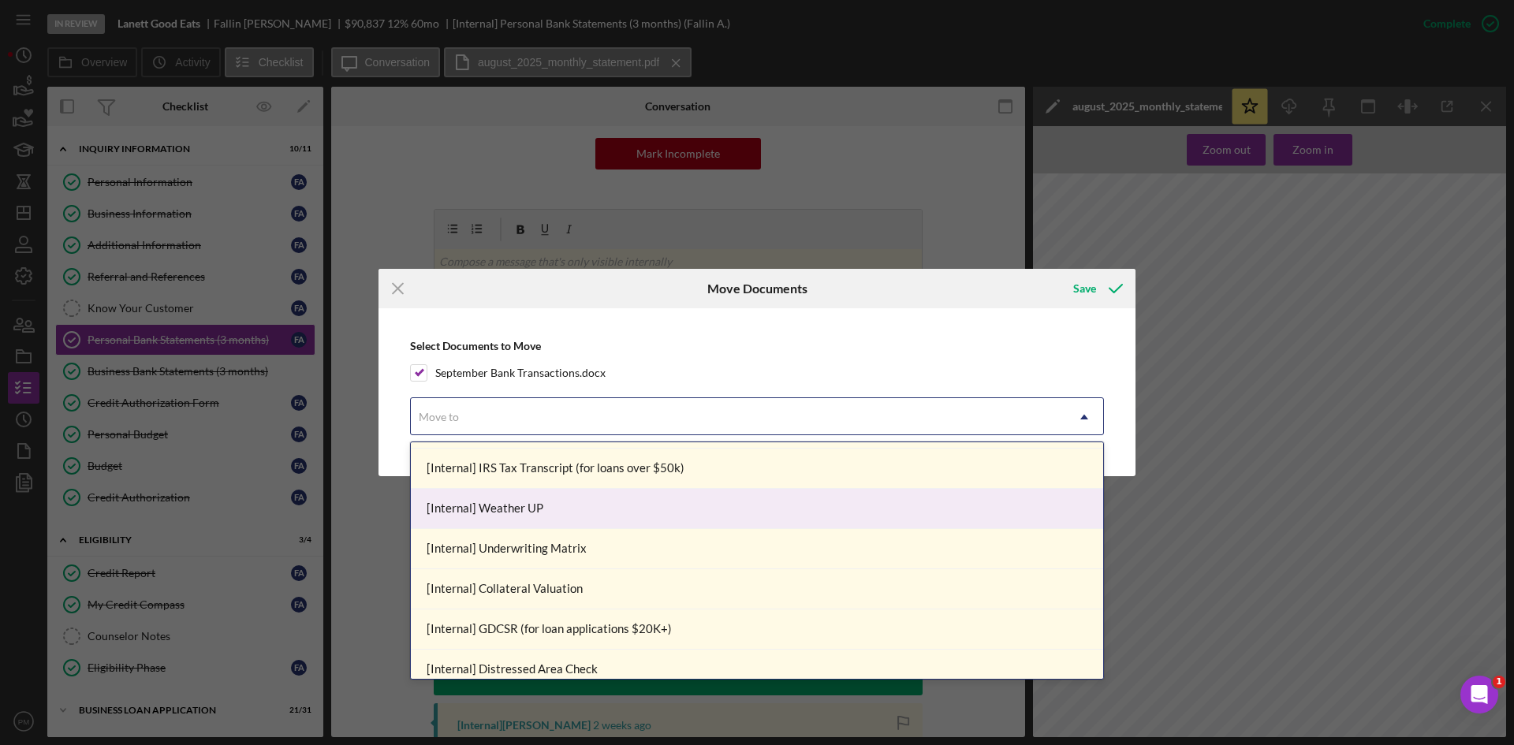
scroll to position [79, 0]
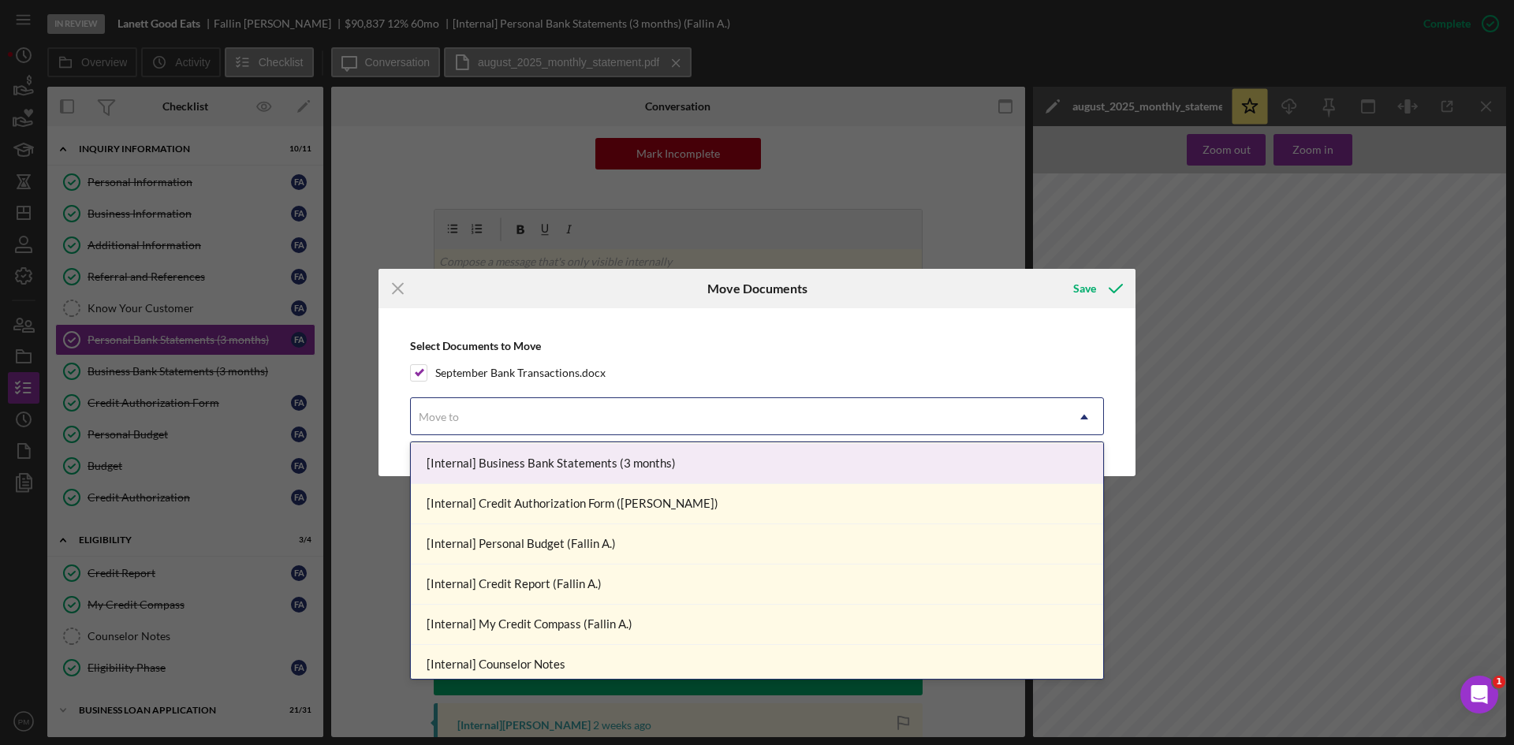
click at [528, 475] on div "[Internal] Business Bank Statements (3 months)" at bounding box center [757, 464] width 692 height 40
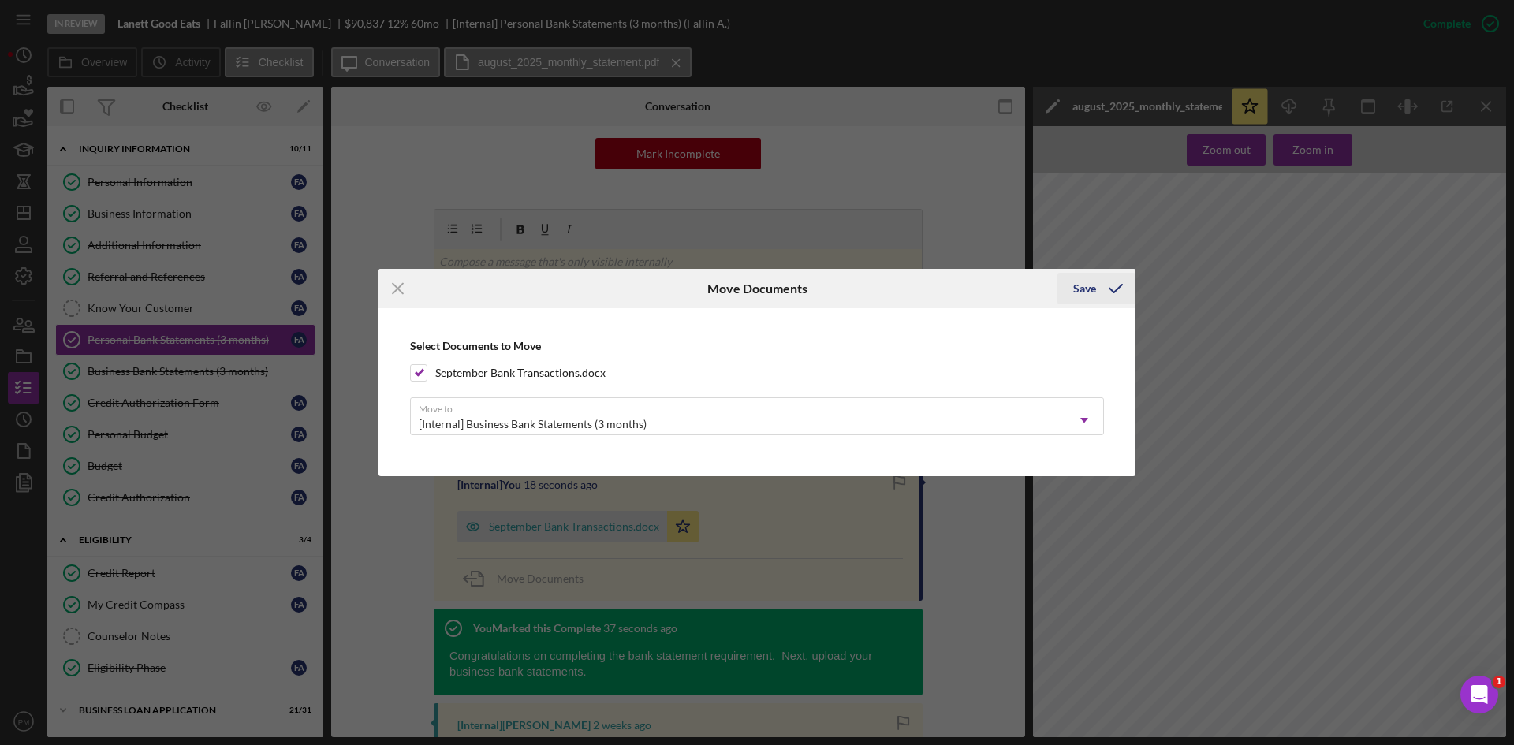
click at [1088, 296] on div "Save" at bounding box center [1084, 289] width 23 height 32
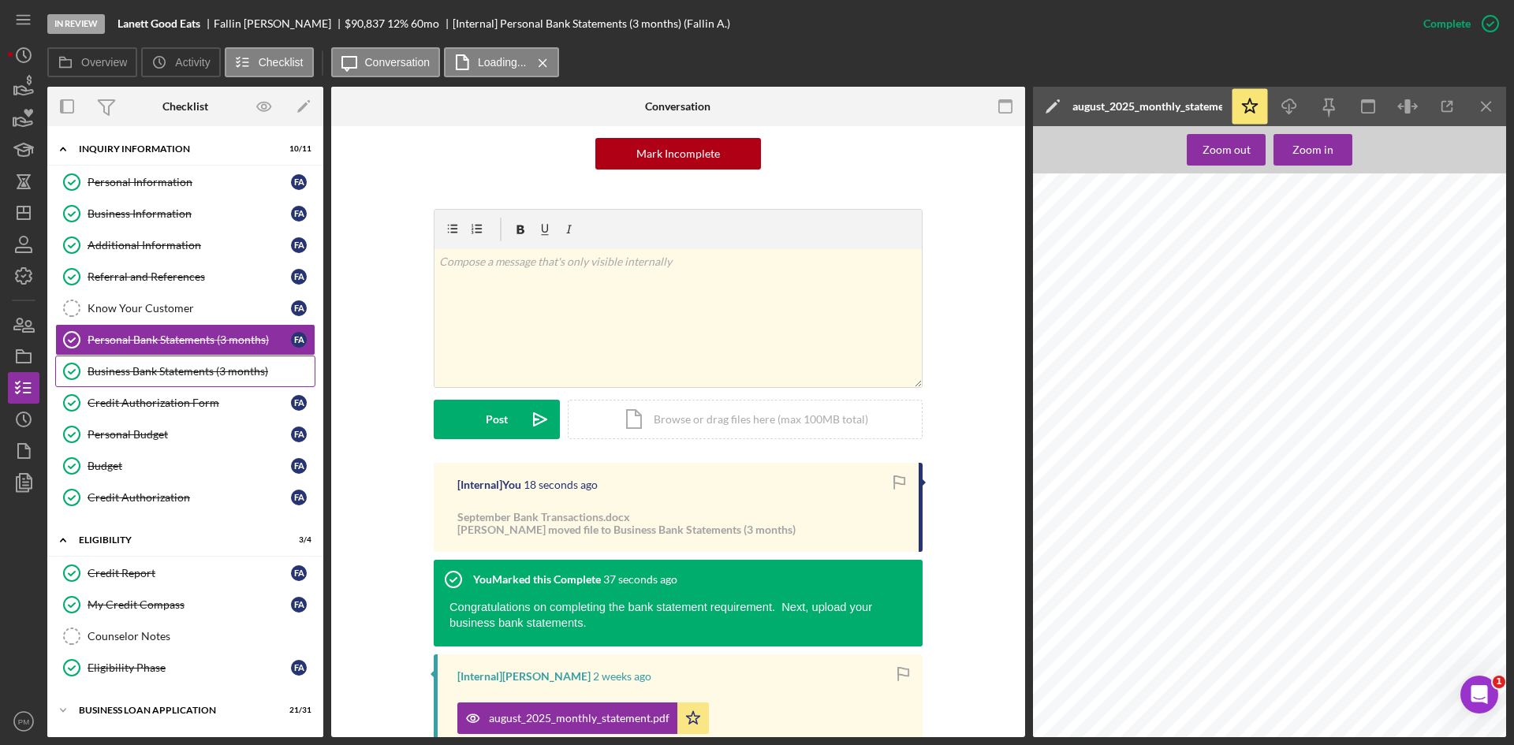
click at [196, 371] on div "Business Bank Statements (3 months)" at bounding box center [201, 371] width 227 height 13
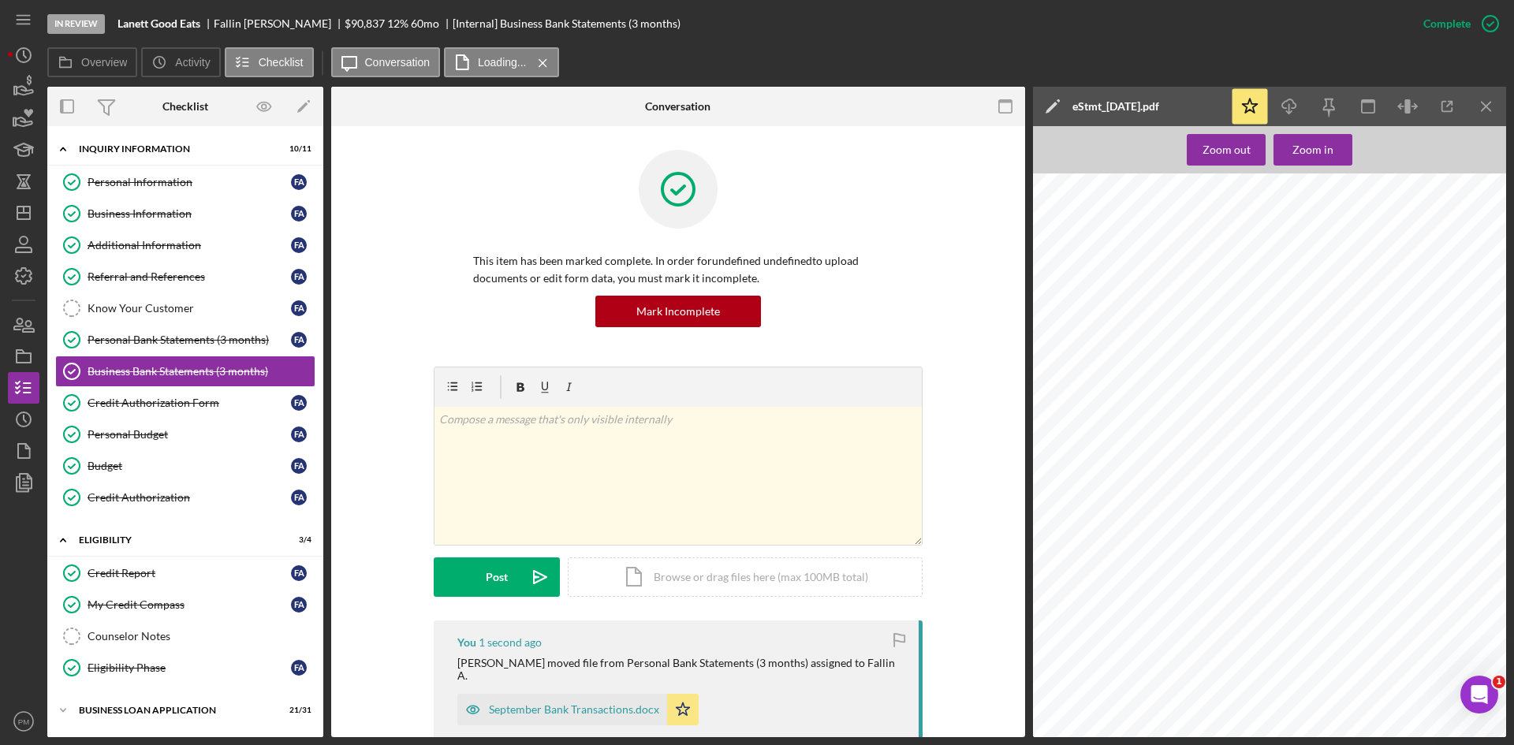
scroll to position [315, 0]
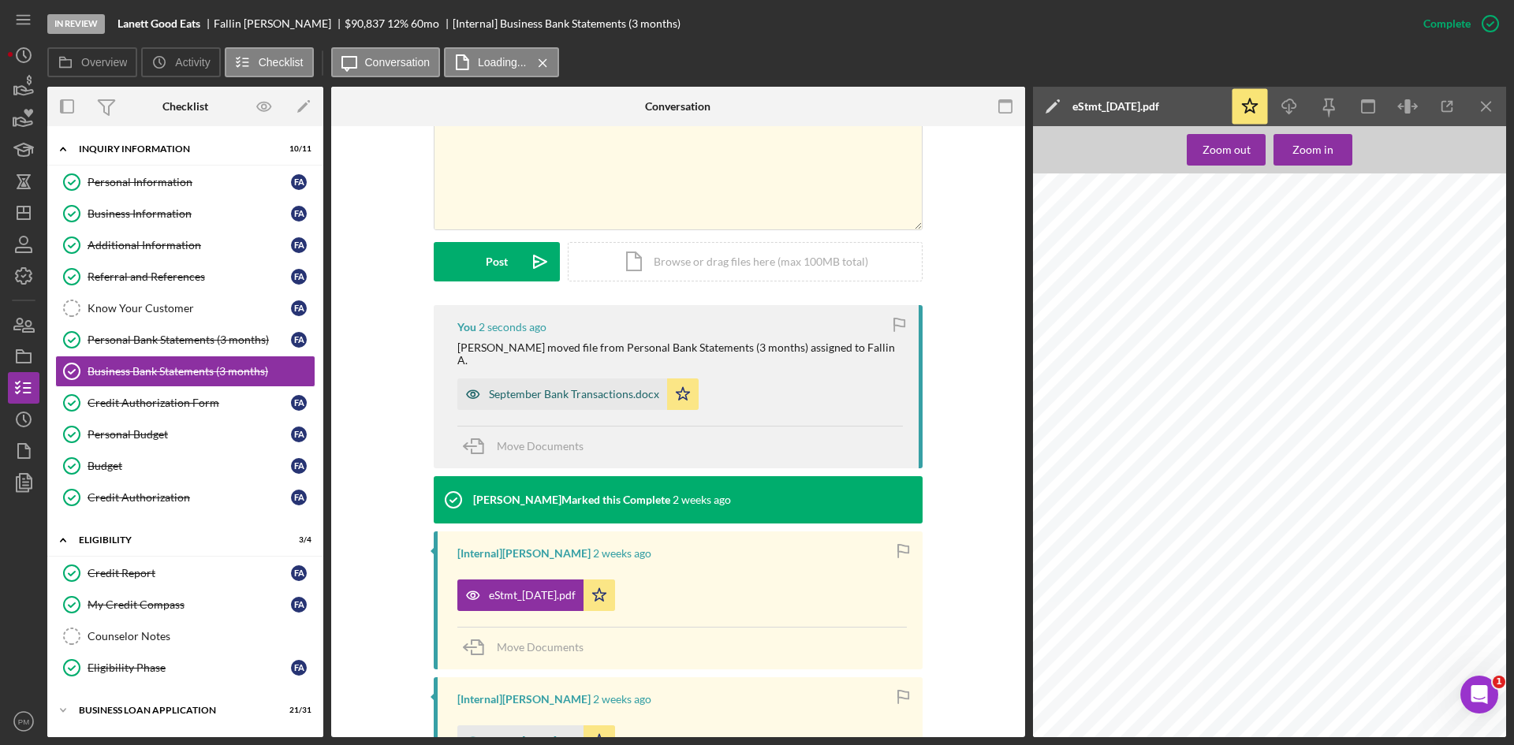
click at [556, 388] on div "September Bank Transactions.docx" at bounding box center [574, 394] width 170 height 13
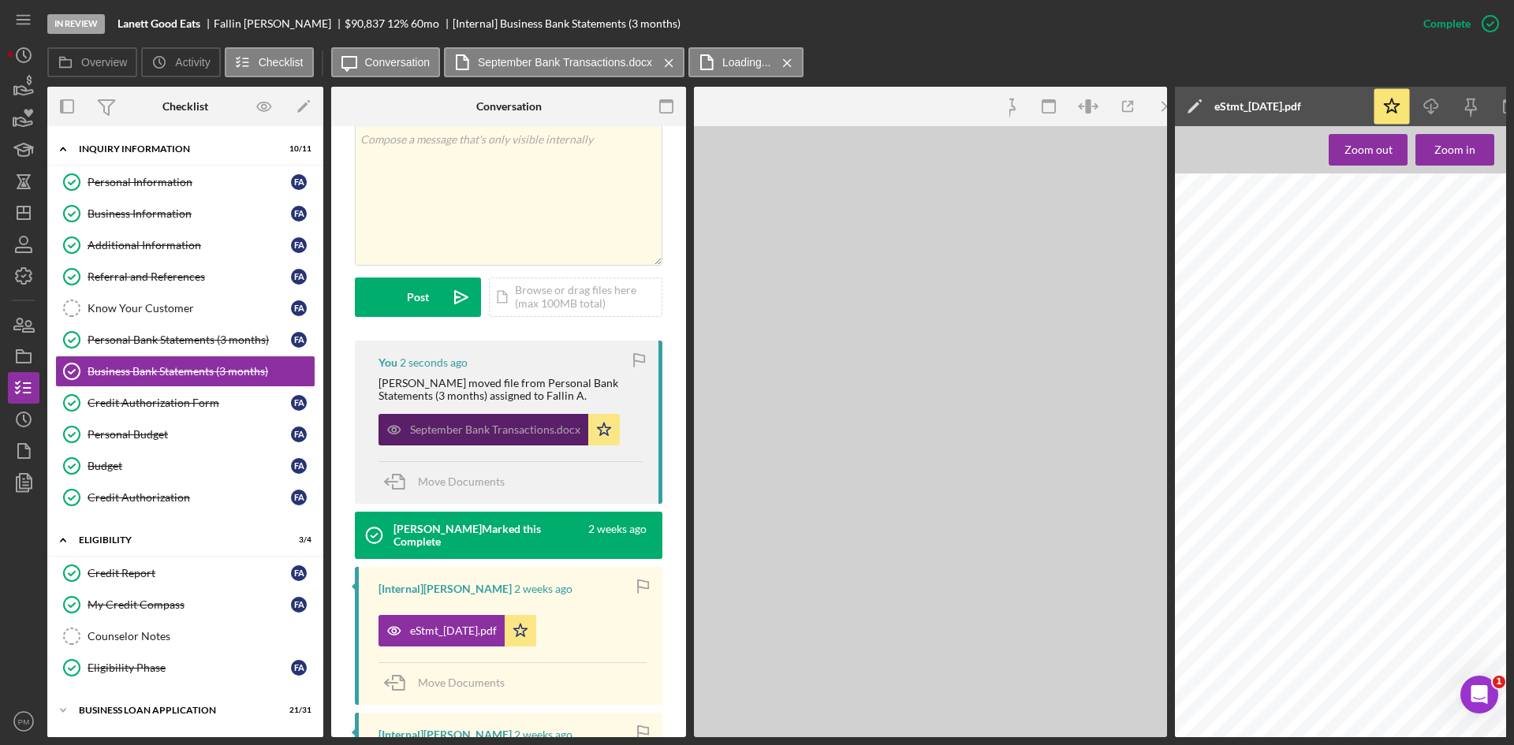
scroll to position [333, 0]
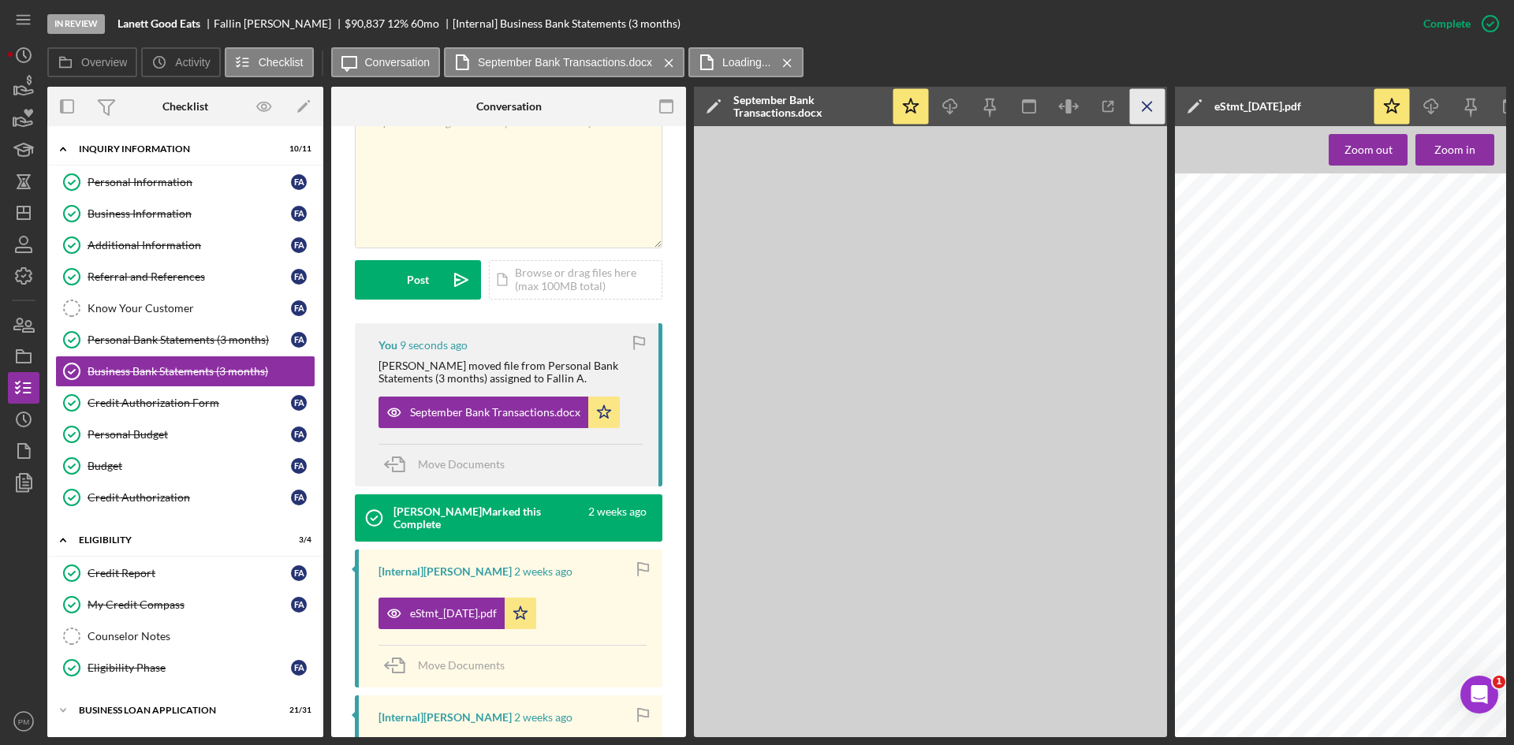
click at [1149, 103] on icon "Icon/Menu Close" at bounding box center [1147, 106] width 35 height 35
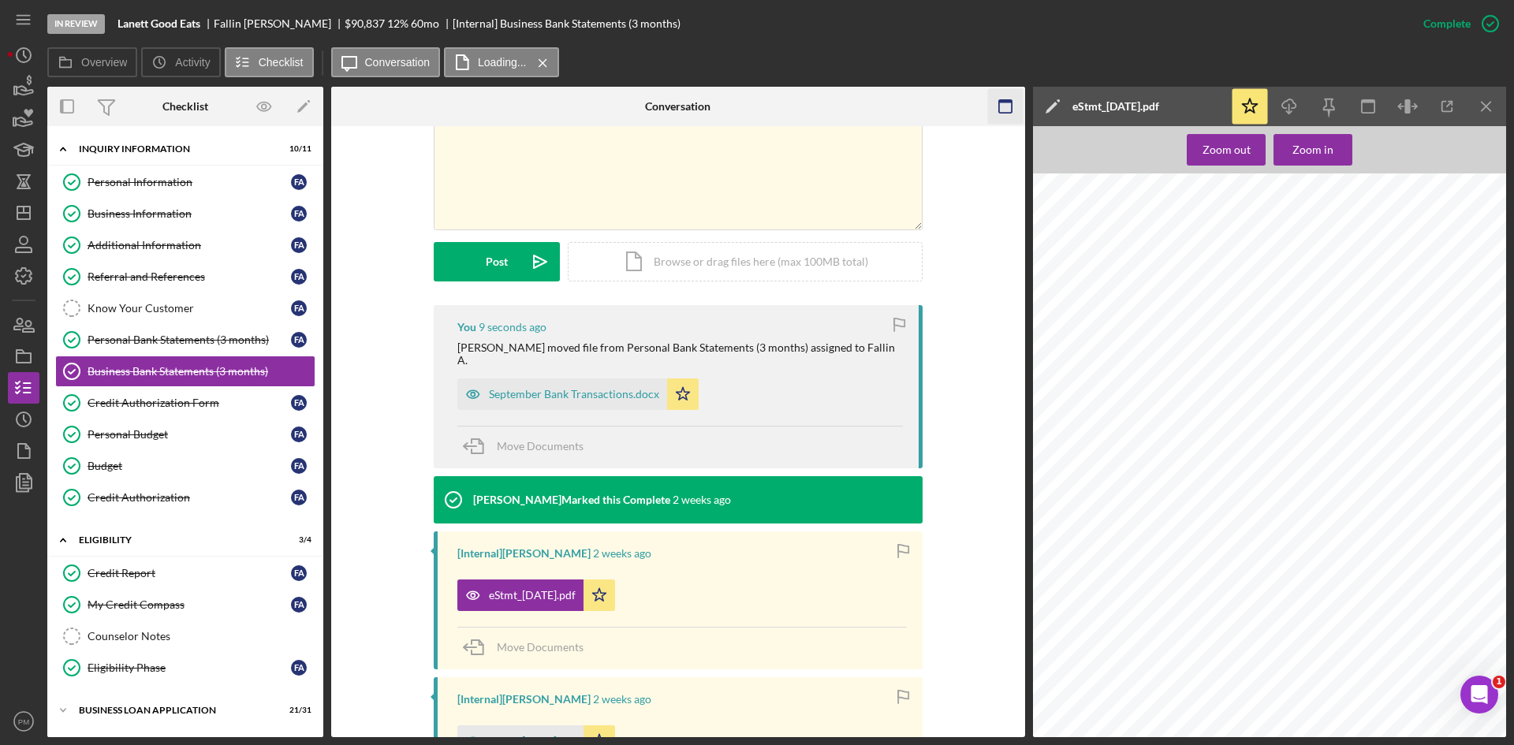
click at [1501, 115] on icon "Icon/Menu Close" at bounding box center [1486, 106] width 35 height 35
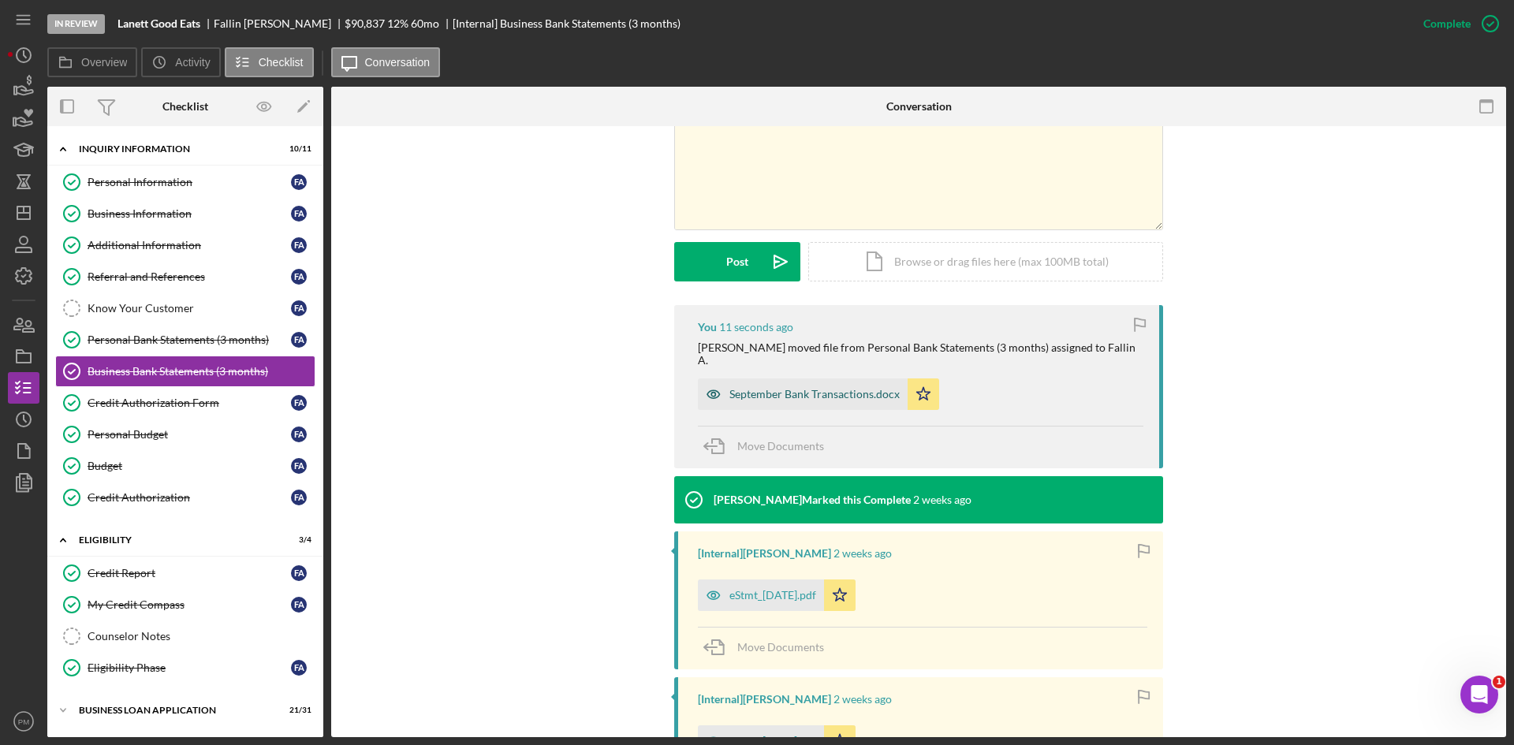
click at [770, 388] on div "September Bank Transactions.docx" at bounding box center [815, 394] width 170 height 13
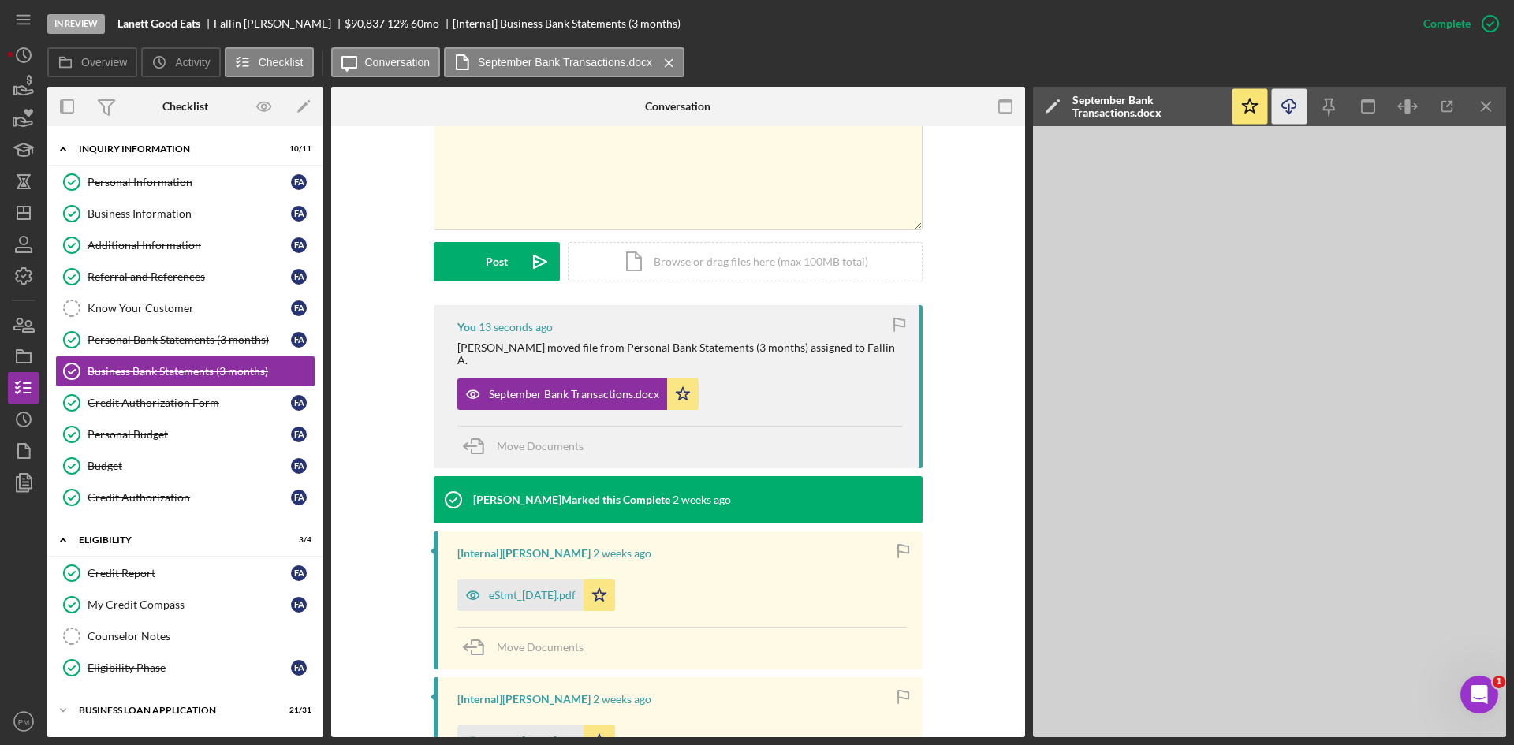
click at [1290, 98] on icon "Icon/Download" at bounding box center [1289, 106] width 35 height 35
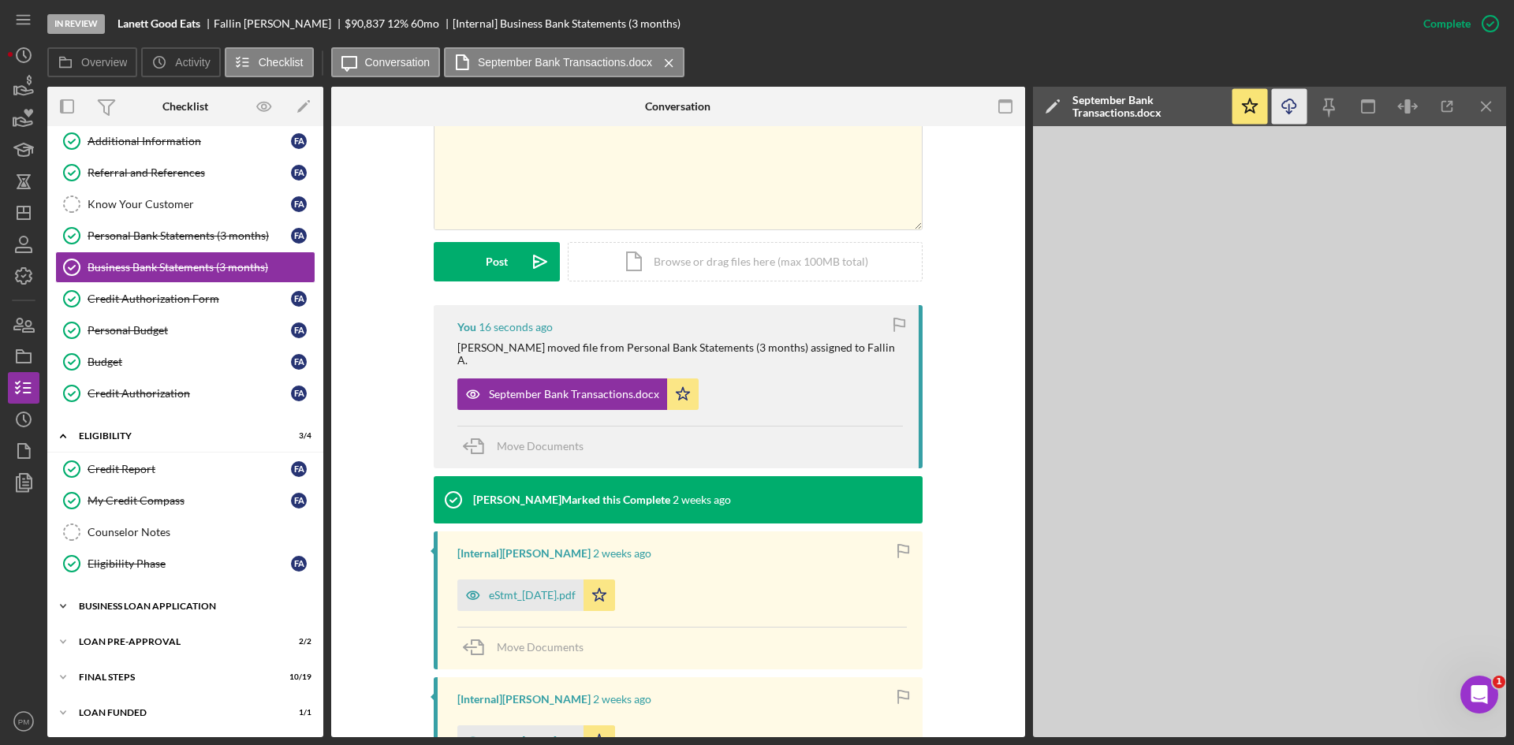
click at [156, 611] on div "Icon/Expander BUSINESS LOAN APPLICATION 21 / 31" at bounding box center [185, 607] width 276 height 32
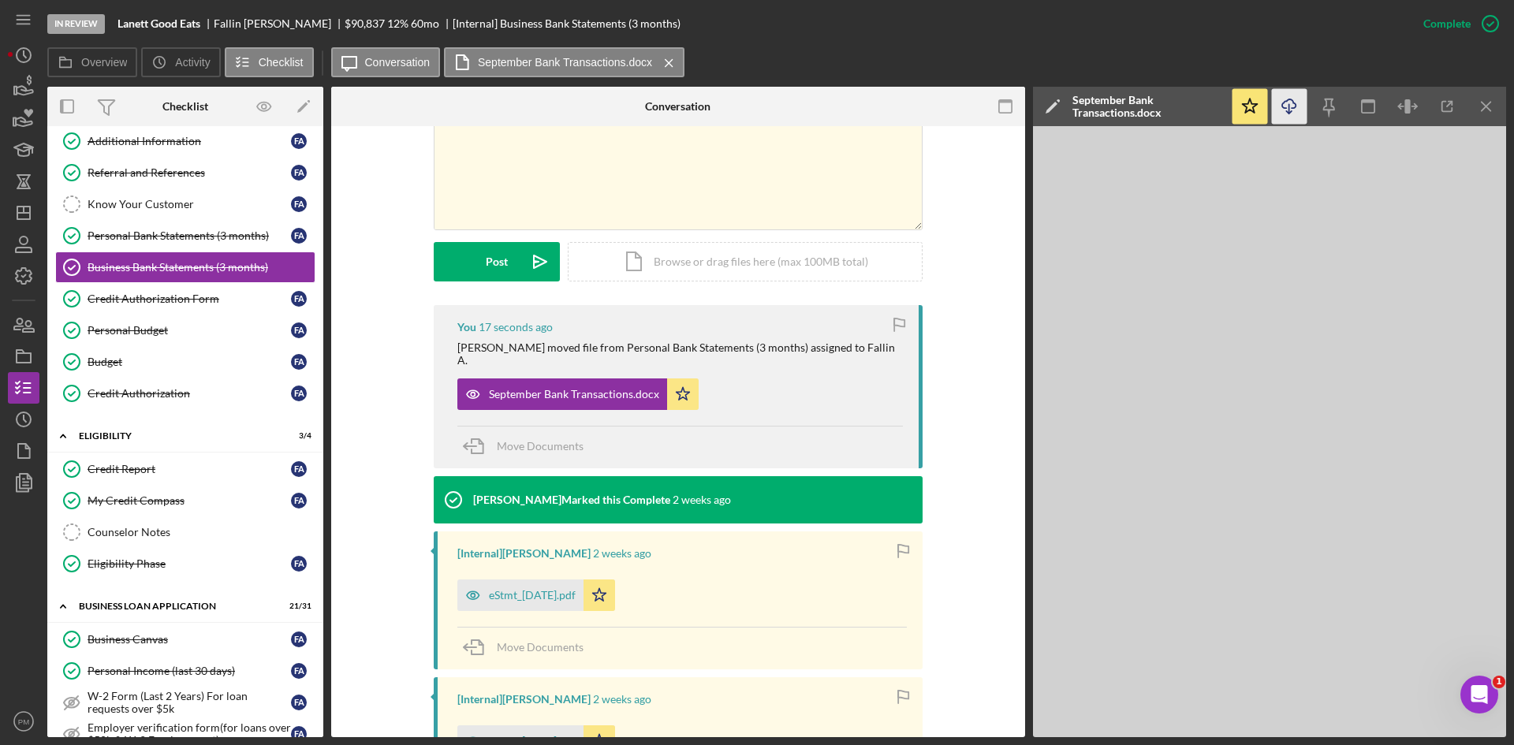
scroll to position [262, 0]
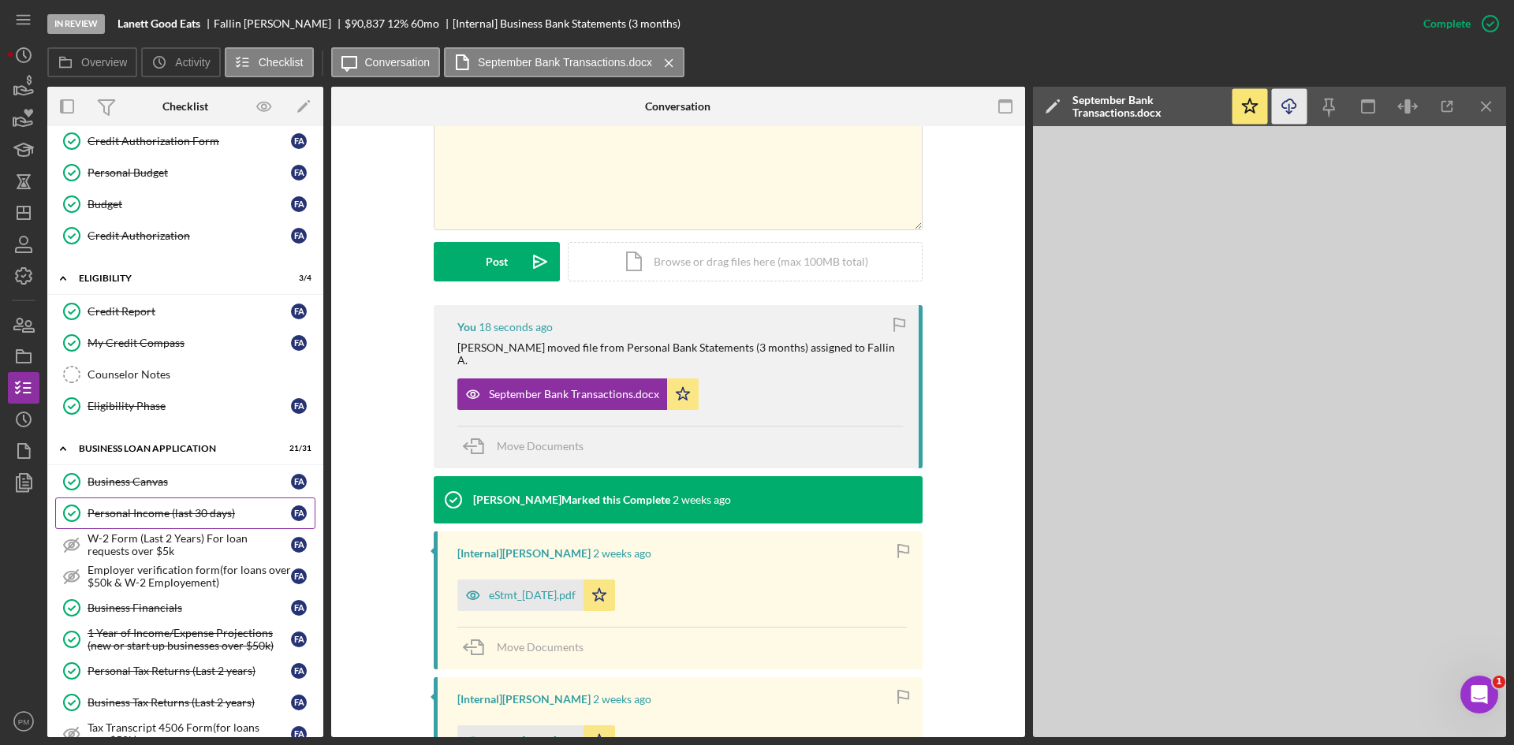
click at [146, 508] on div "Personal Income (last 30 days)" at bounding box center [189, 513] width 203 height 13
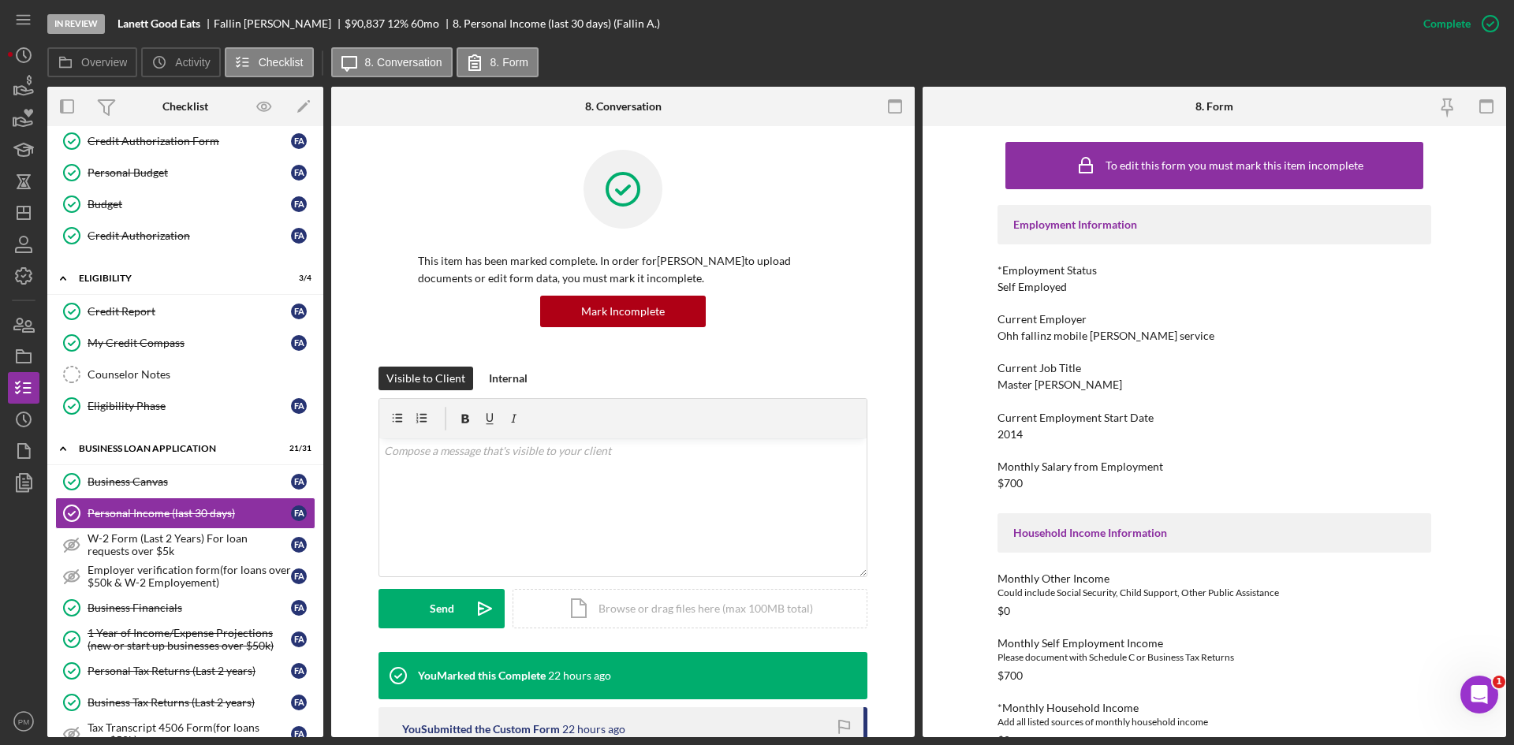
scroll to position [237, 0]
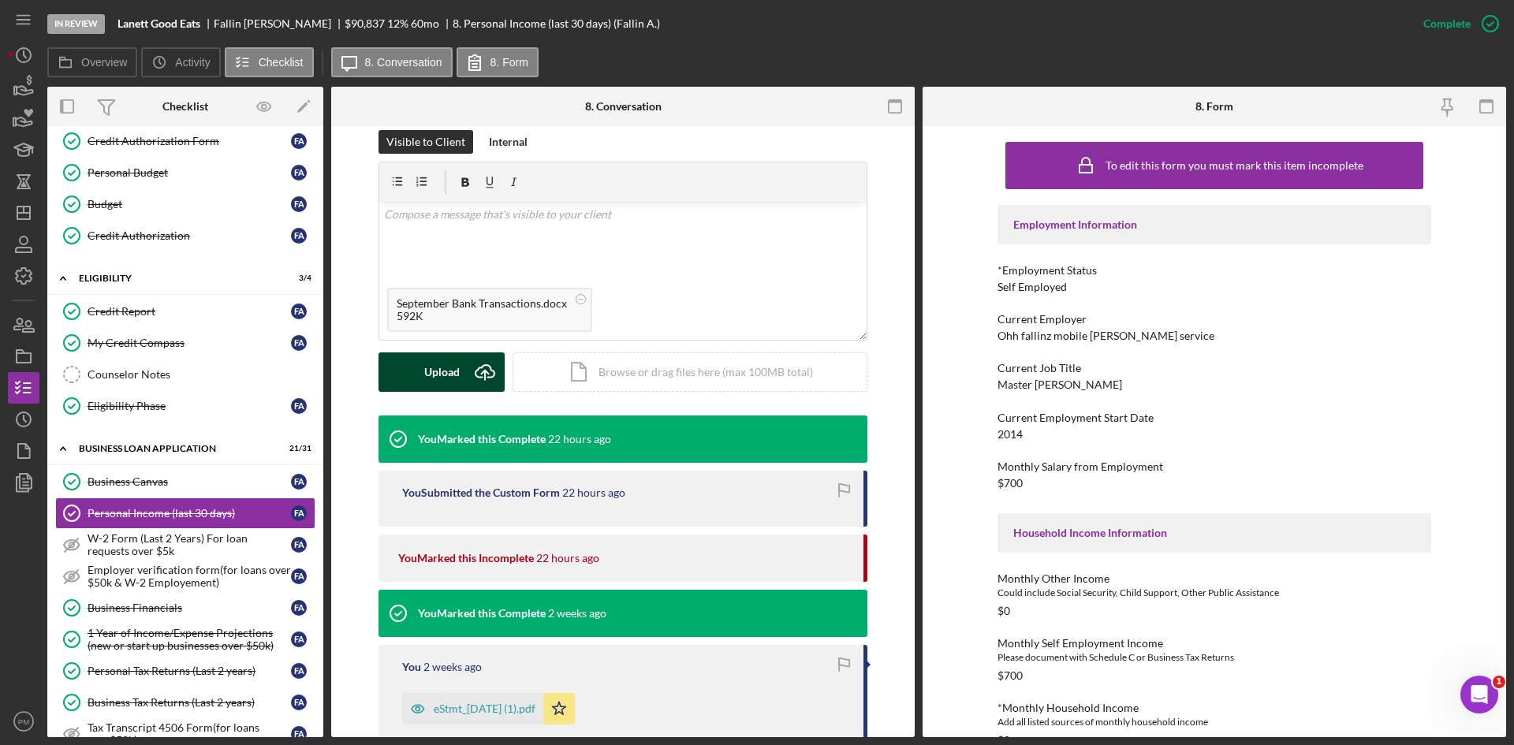
click at [449, 368] on div "Upload" at bounding box center [441, 372] width 35 height 39
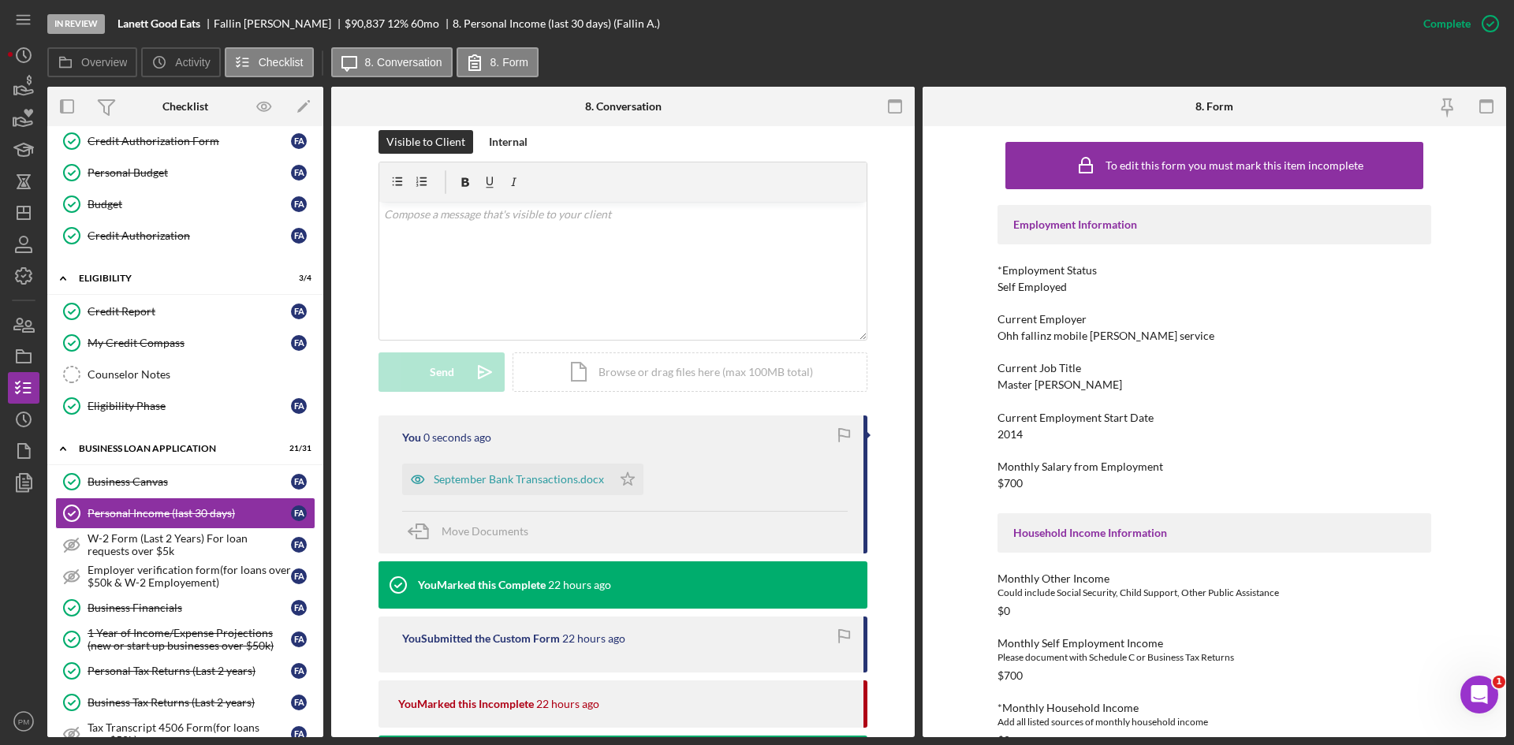
scroll to position [552, 0]
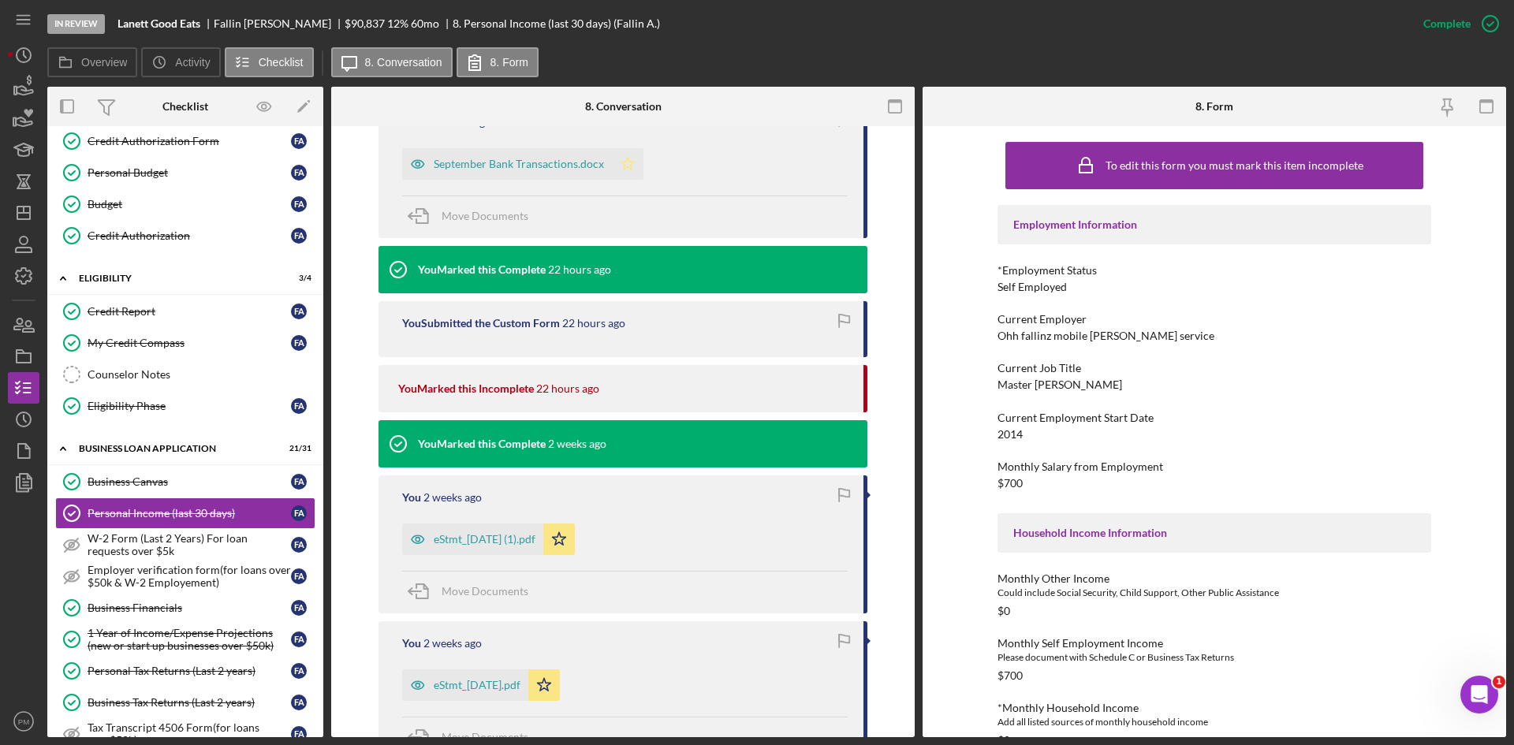
click at [618, 167] on icon "Icon/Star" at bounding box center [628, 164] width 32 height 32
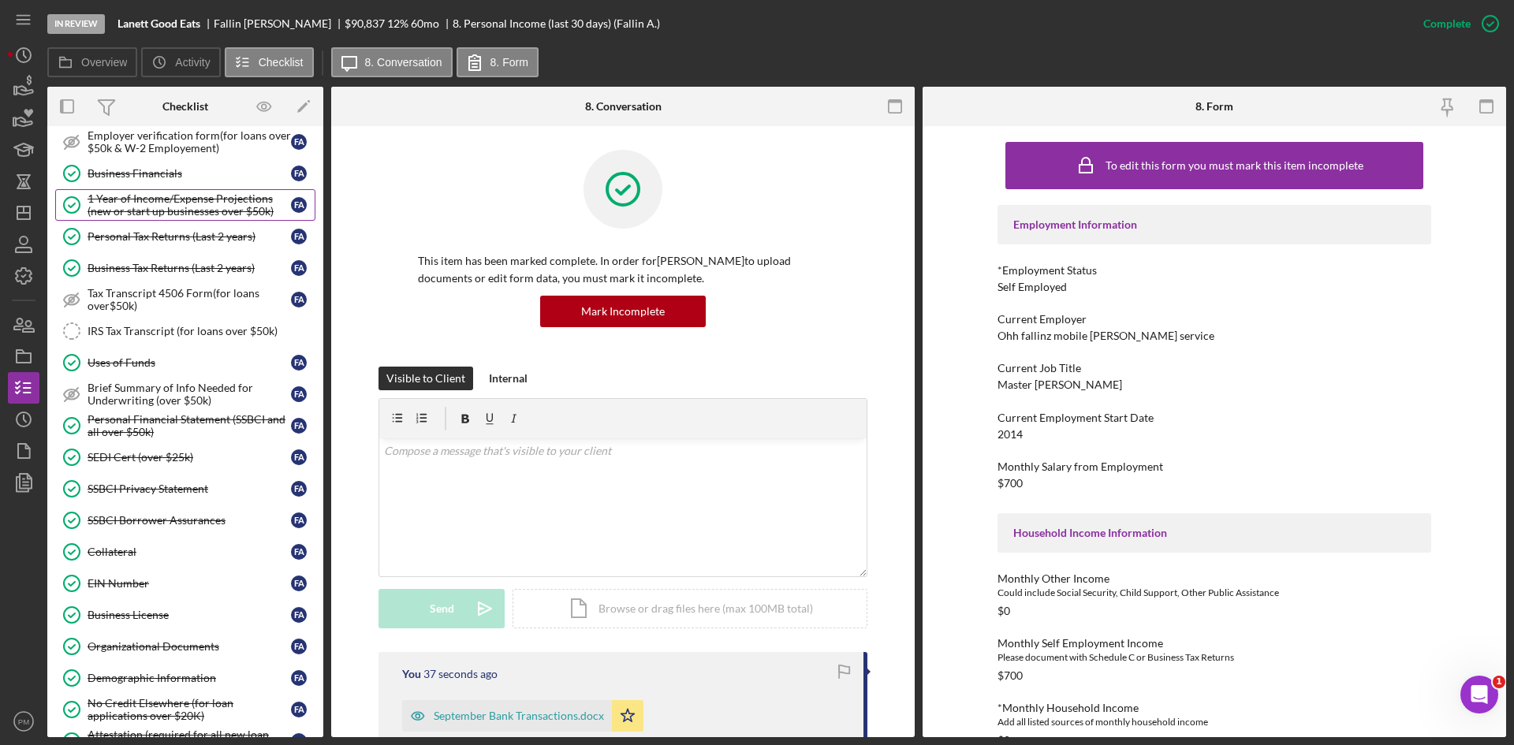
scroll to position [1091, 0]
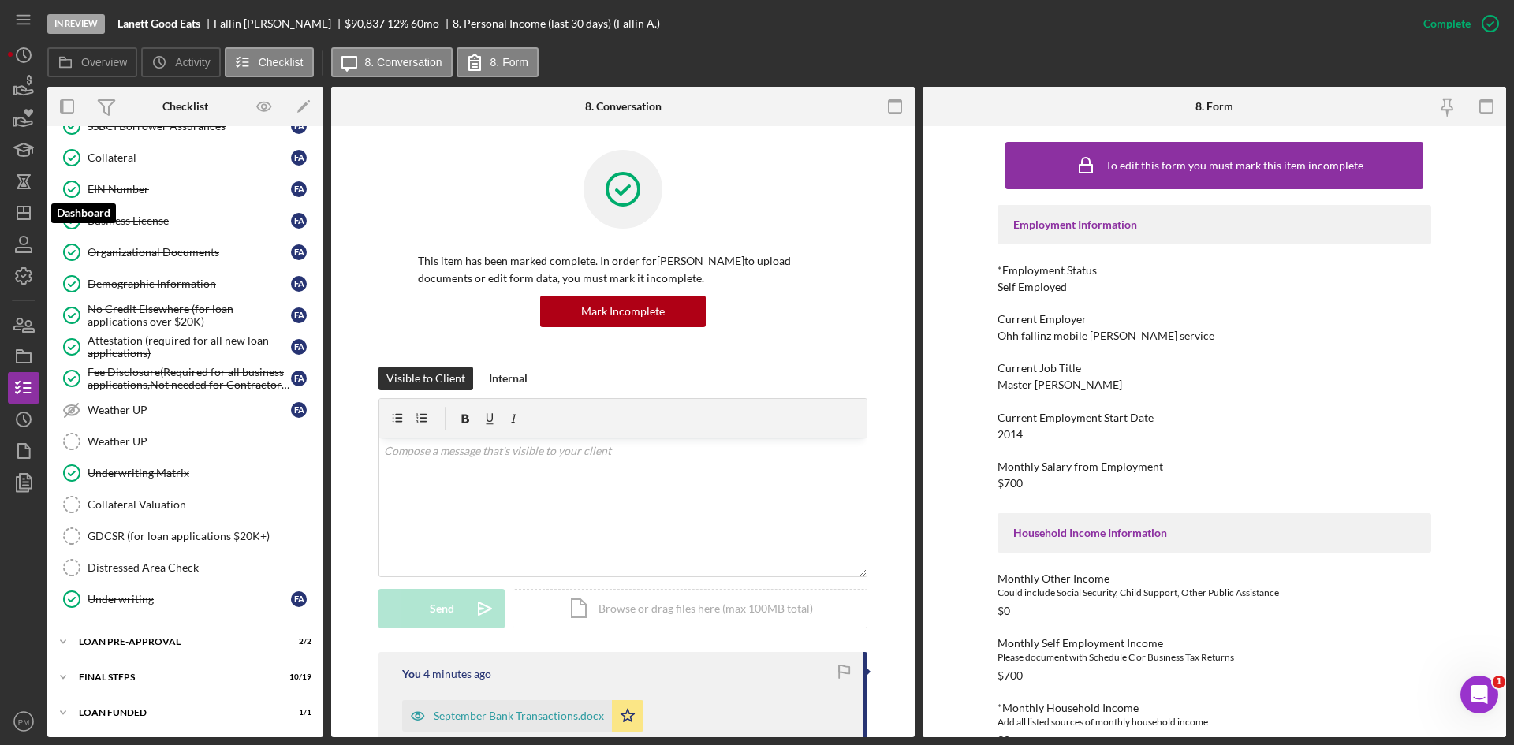
click at [30, 211] on polygon "button" at bounding box center [23, 213] width 13 height 13
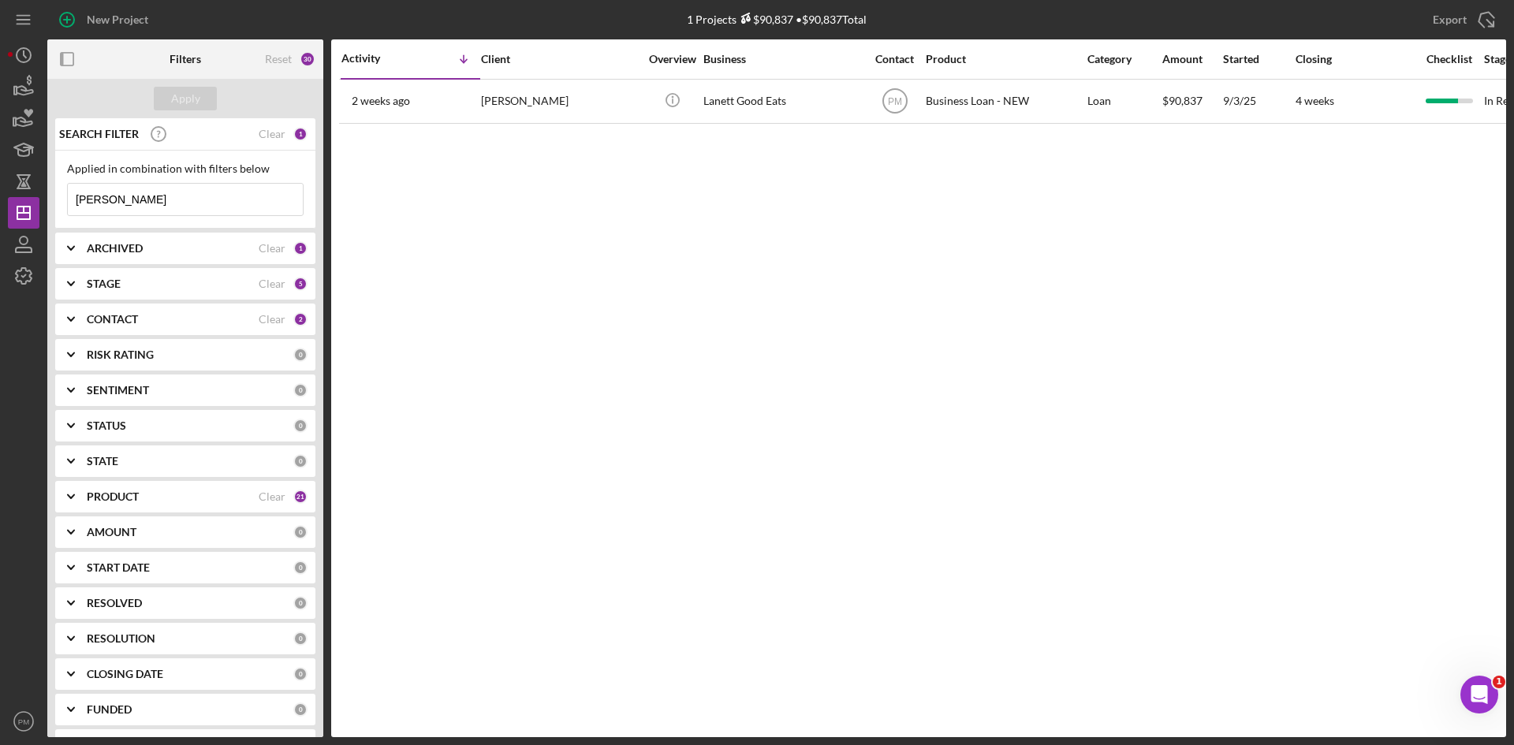
click at [110, 211] on input "[PERSON_NAME]" at bounding box center [185, 200] width 235 height 32
click at [113, 278] on b "STAGE" at bounding box center [104, 284] width 34 height 13
click at [218, 490] on div "CONTACT Clear 2" at bounding box center [197, 499] width 221 height 32
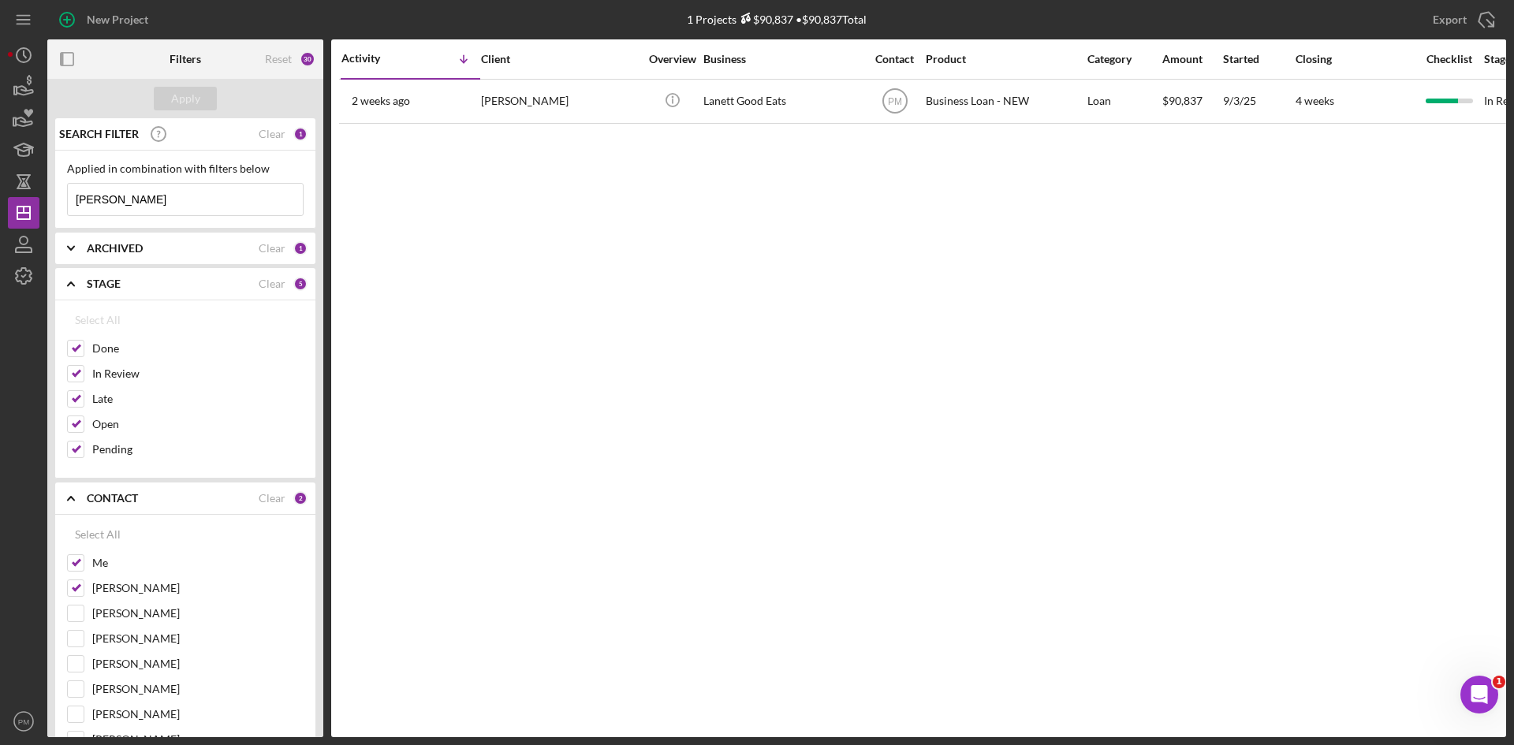
drag, startPoint x: 98, startPoint y: 528, endPoint x: 109, endPoint y: 503, distance: 27.5
click at [98, 528] on div "Select All" at bounding box center [98, 535] width 46 height 32
checkbox input "true"
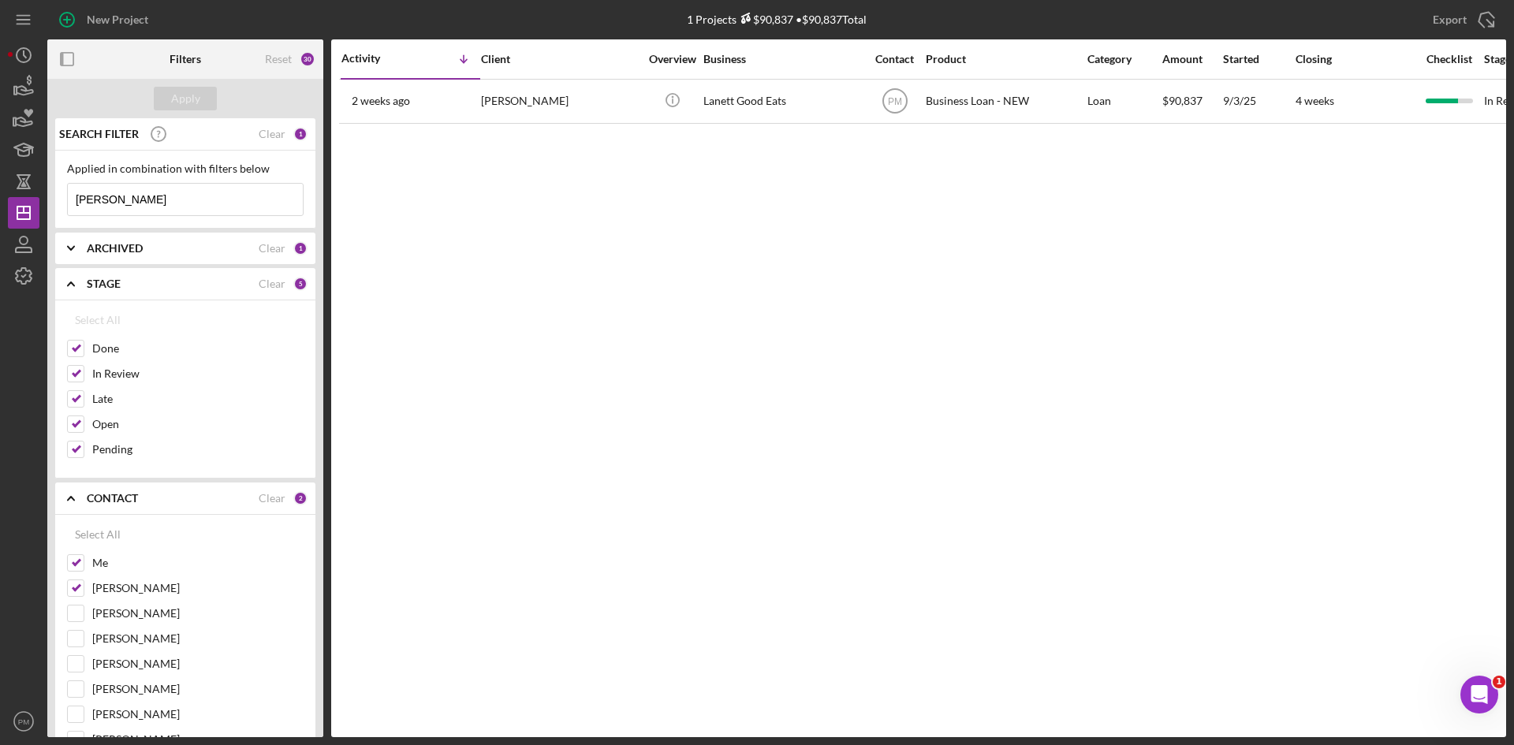
checkbox input "true"
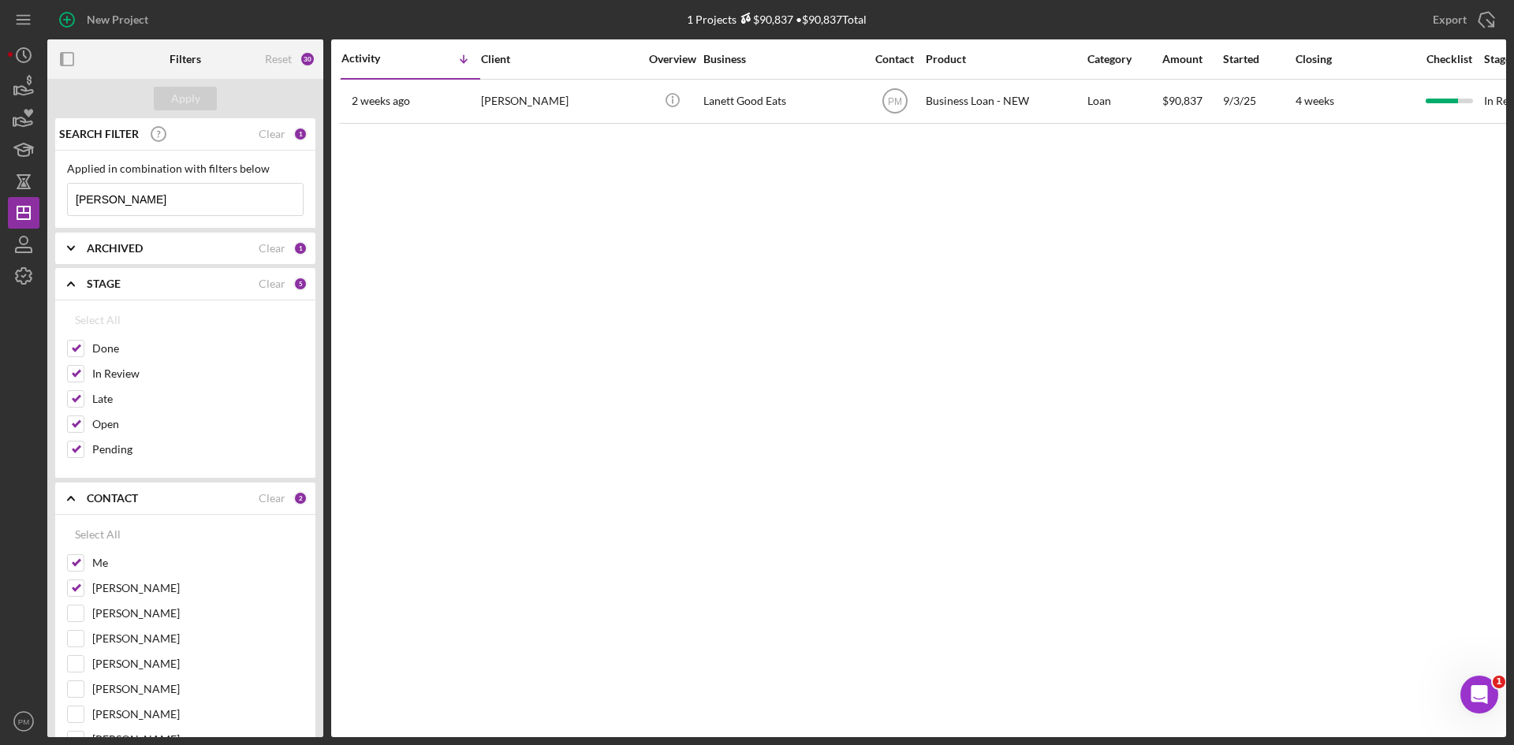
checkbox input "true"
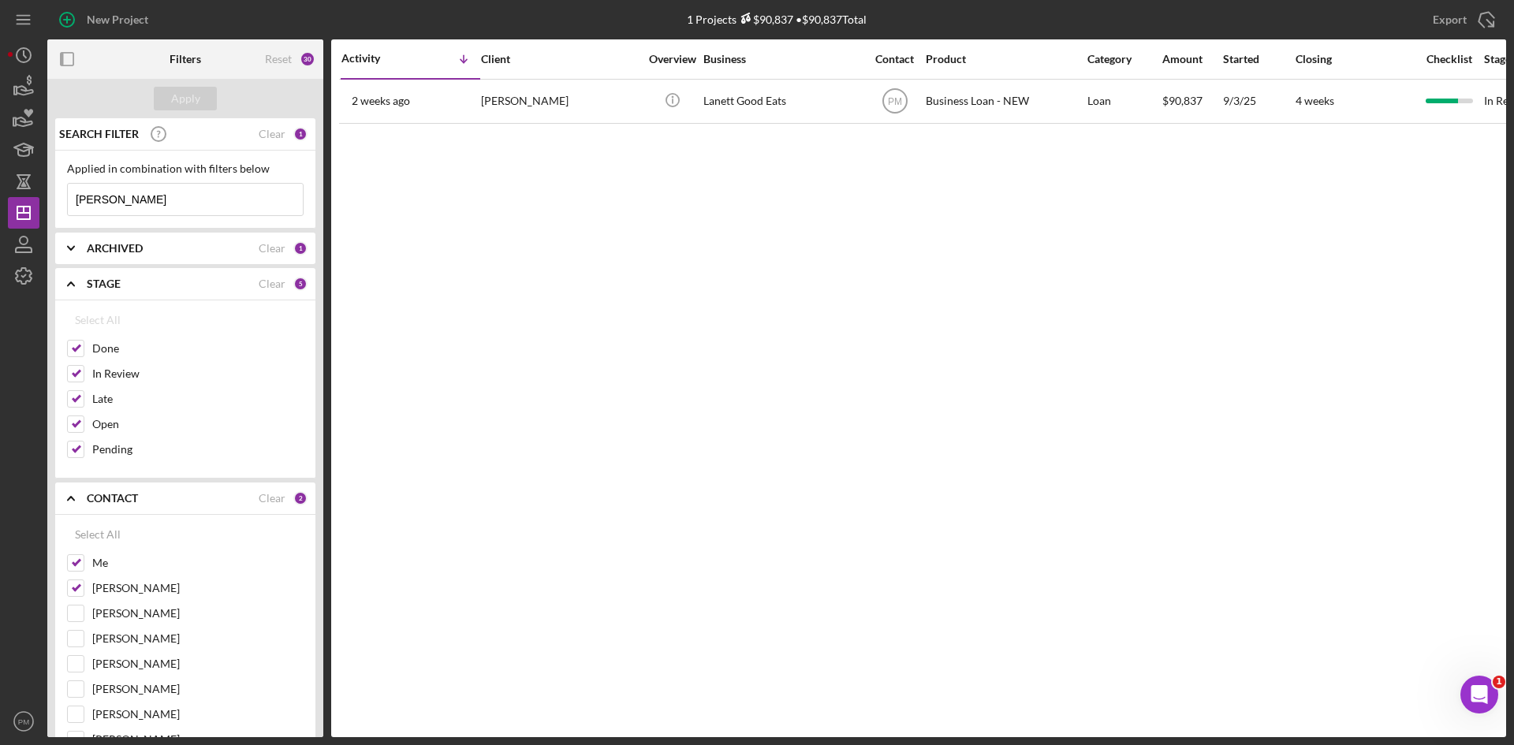
checkbox input "true"
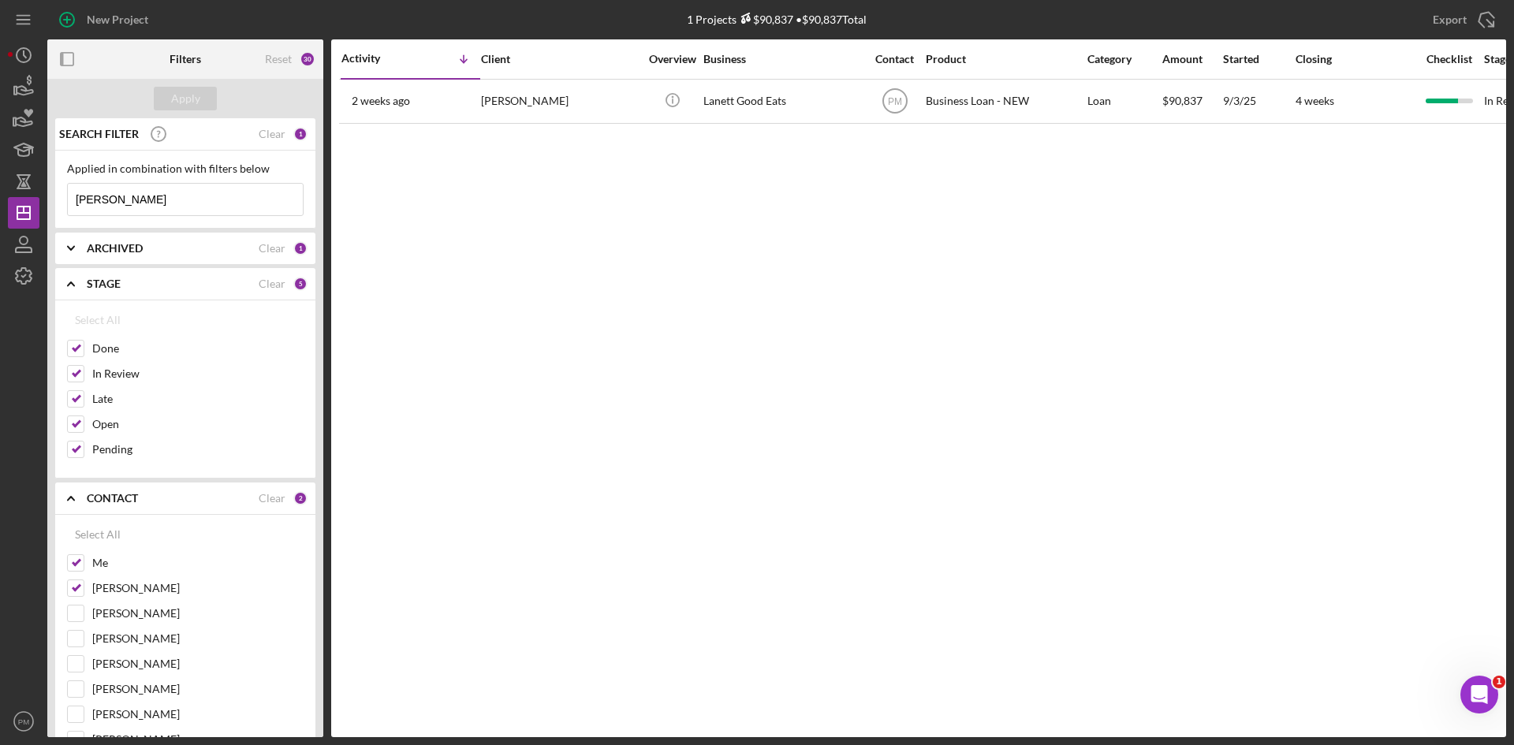
checkbox input "true"
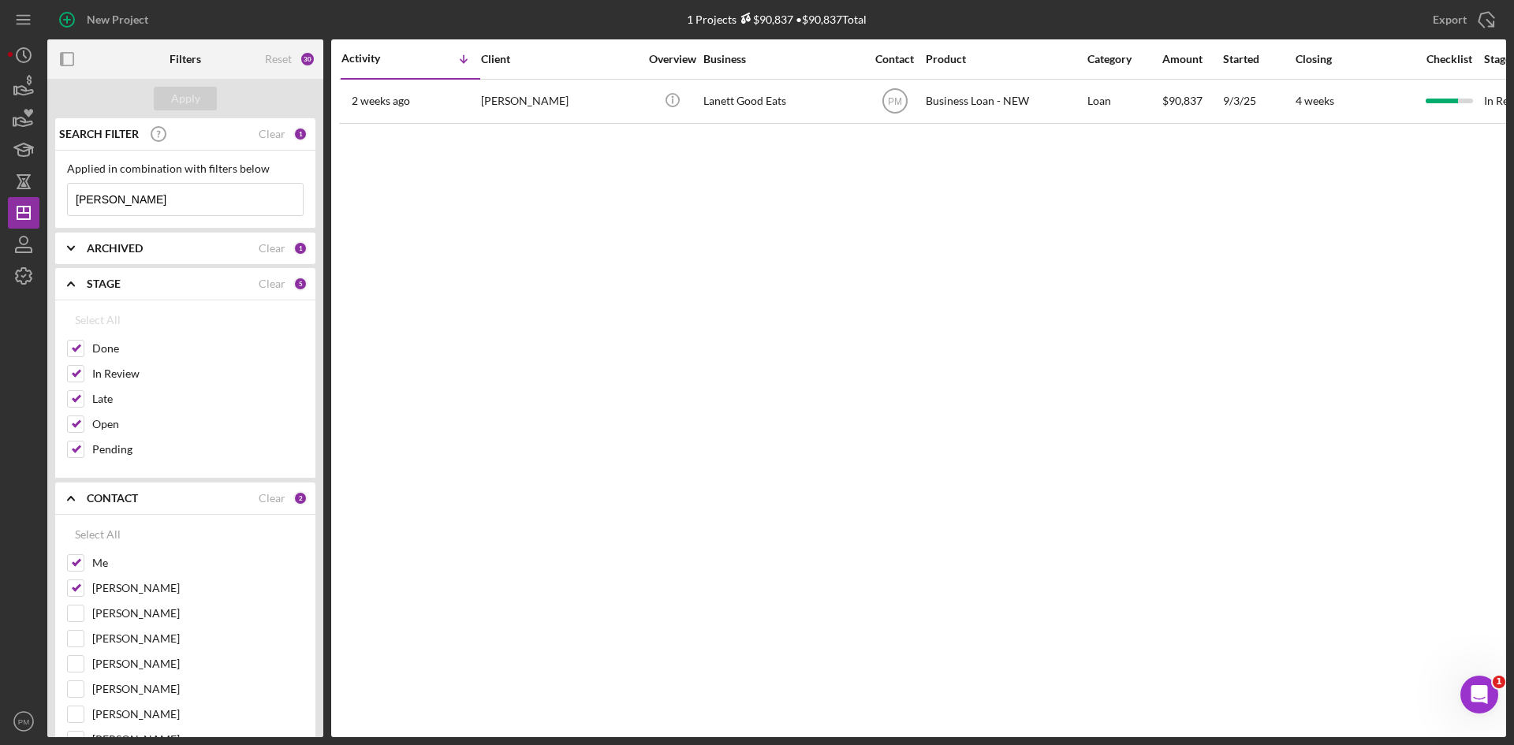
checkbox input "true"
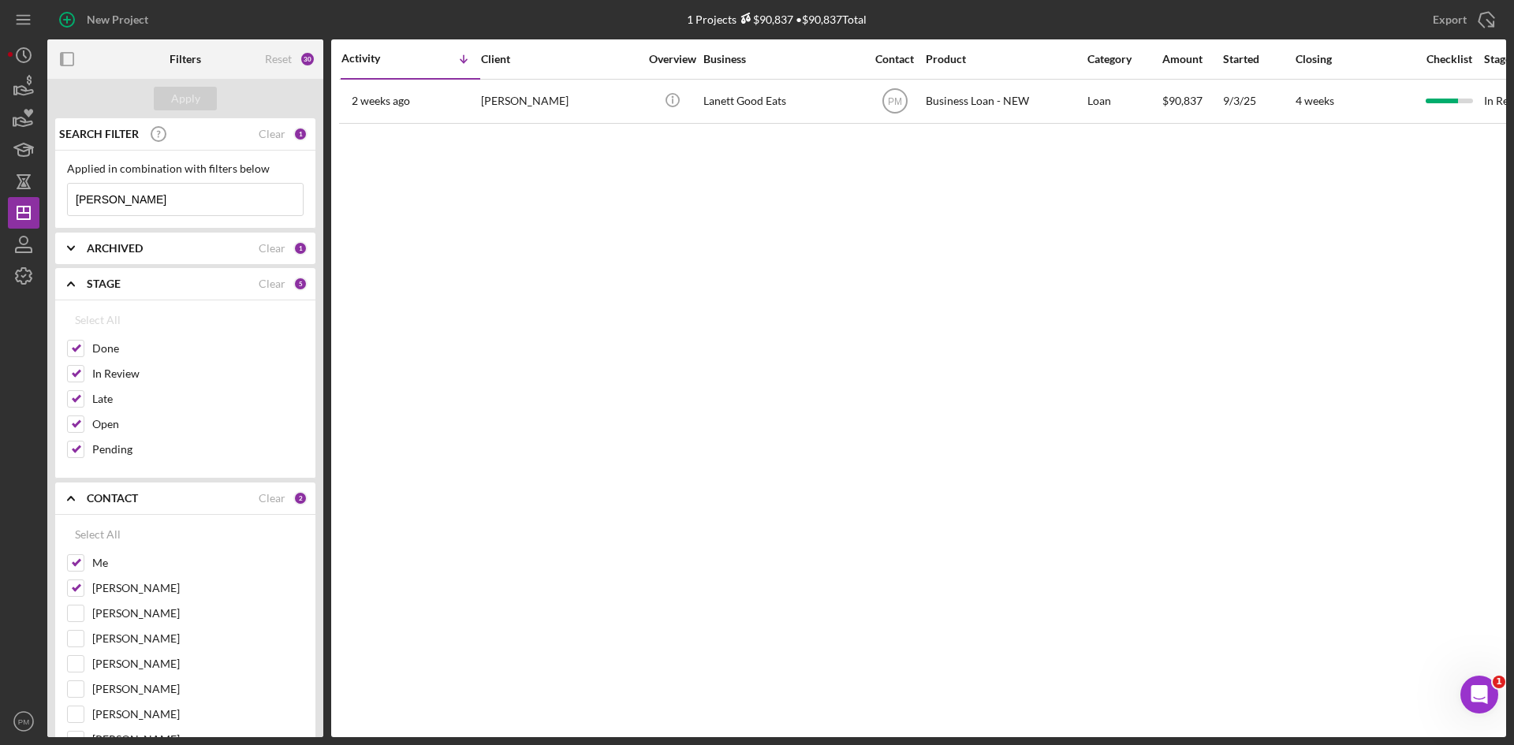
checkbox input "true"
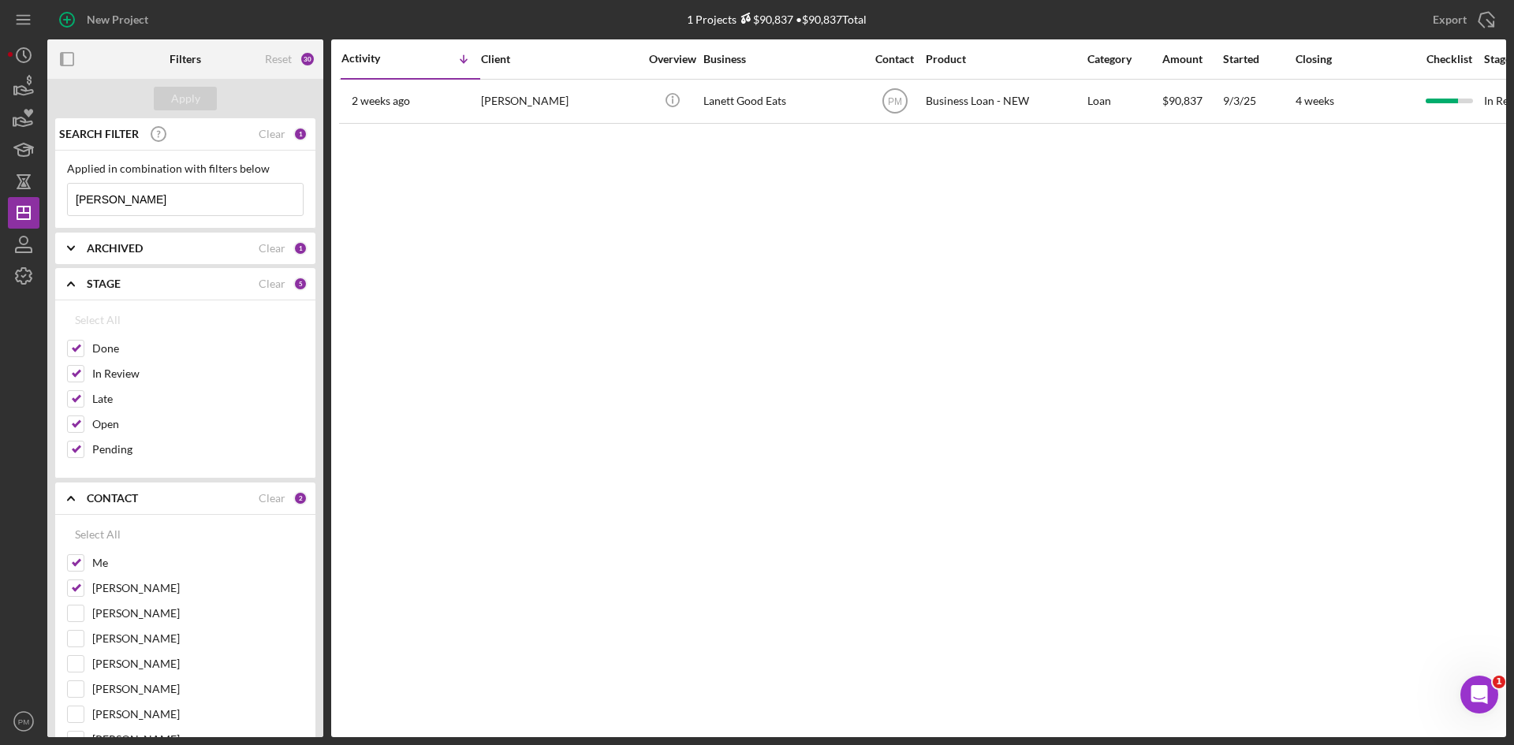
checkbox input "true"
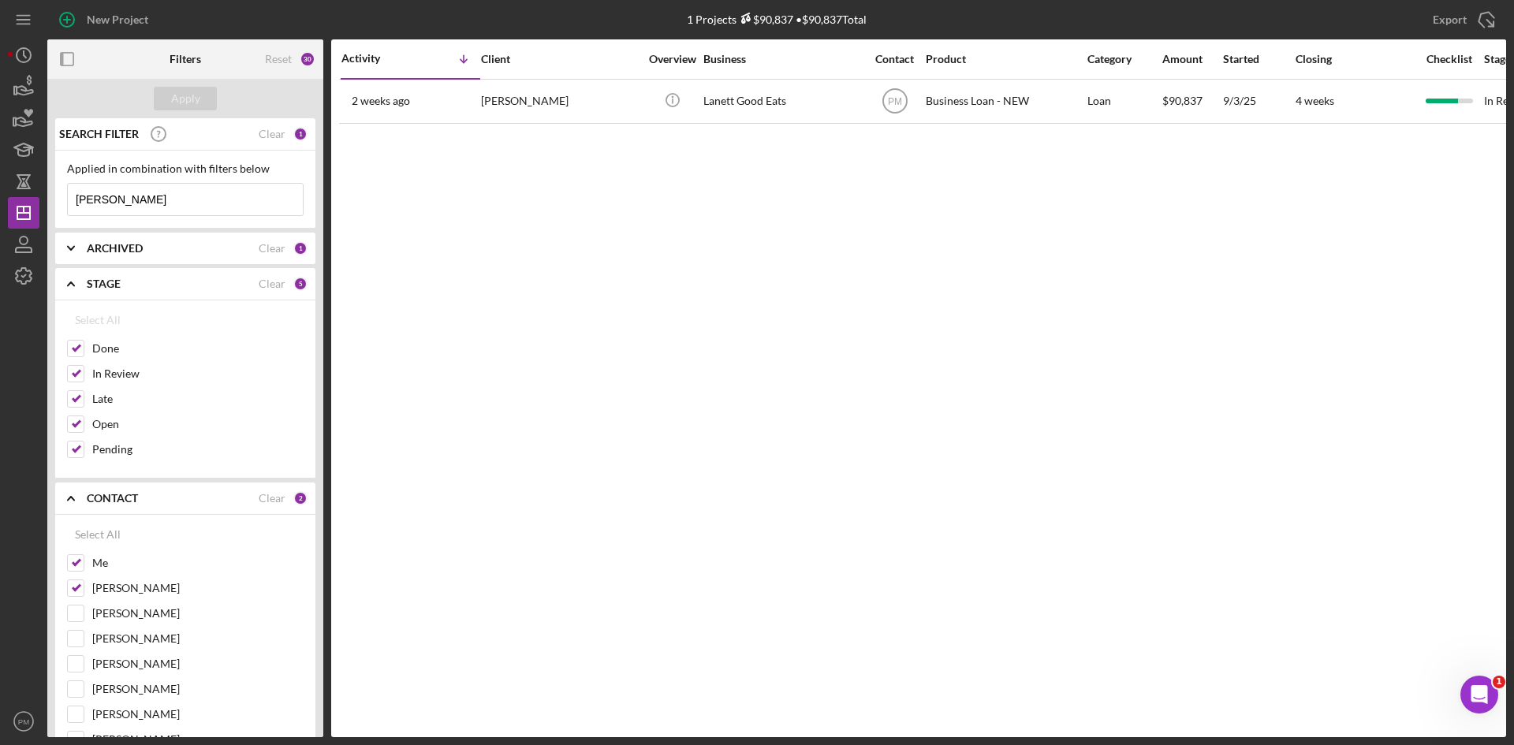
checkbox input "true"
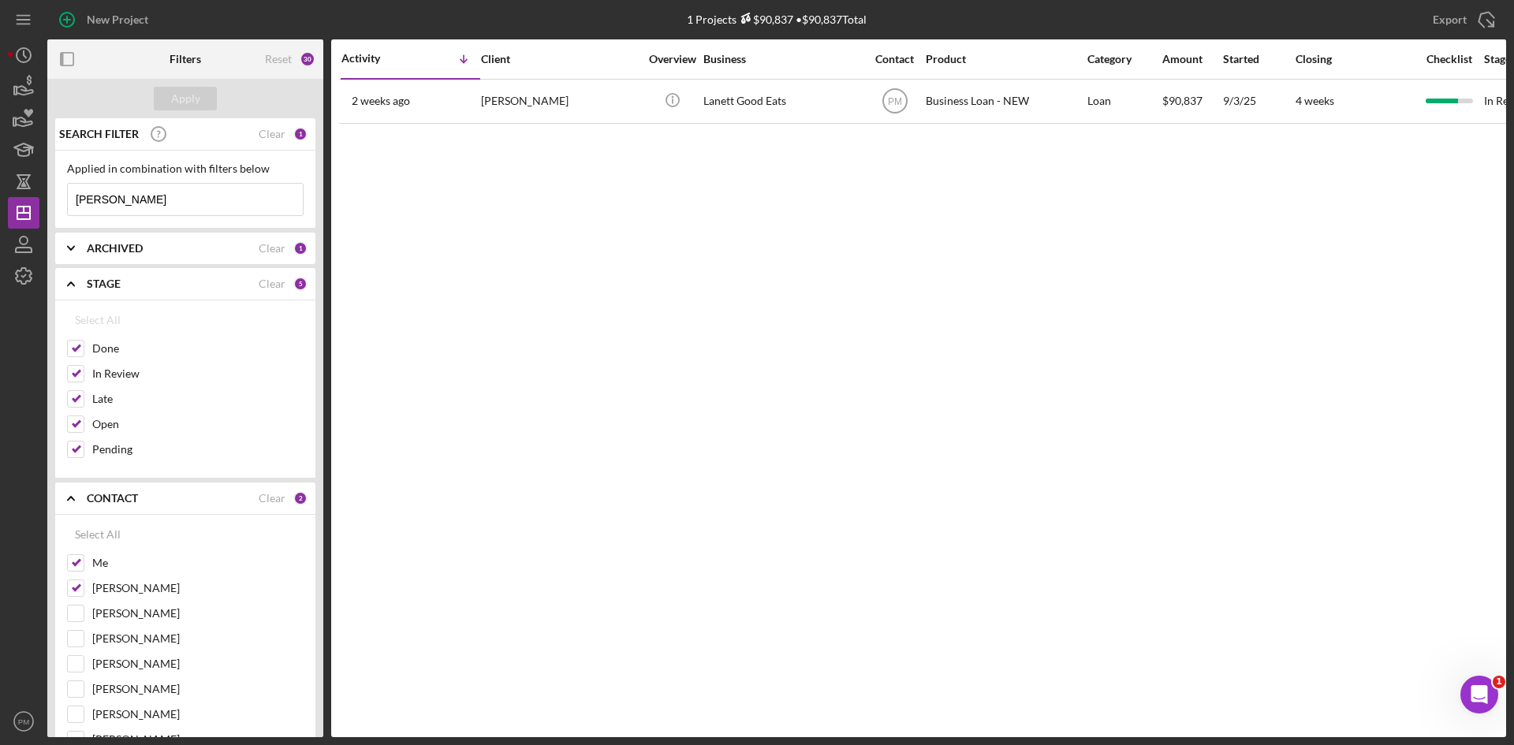
checkbox input "true"
click at [136, 204] on input "[PERSON_NAME]" at bounding box center [185, 200] width 235 height 32
drag, startPoint x: 136, startPoint y: 204, endPoint x: 71, endPoint y: 203, distance: 65.5
click at [71, 203] on input "[PERSON_NAME]" at bounding box center [185, 200] width 235 height 32
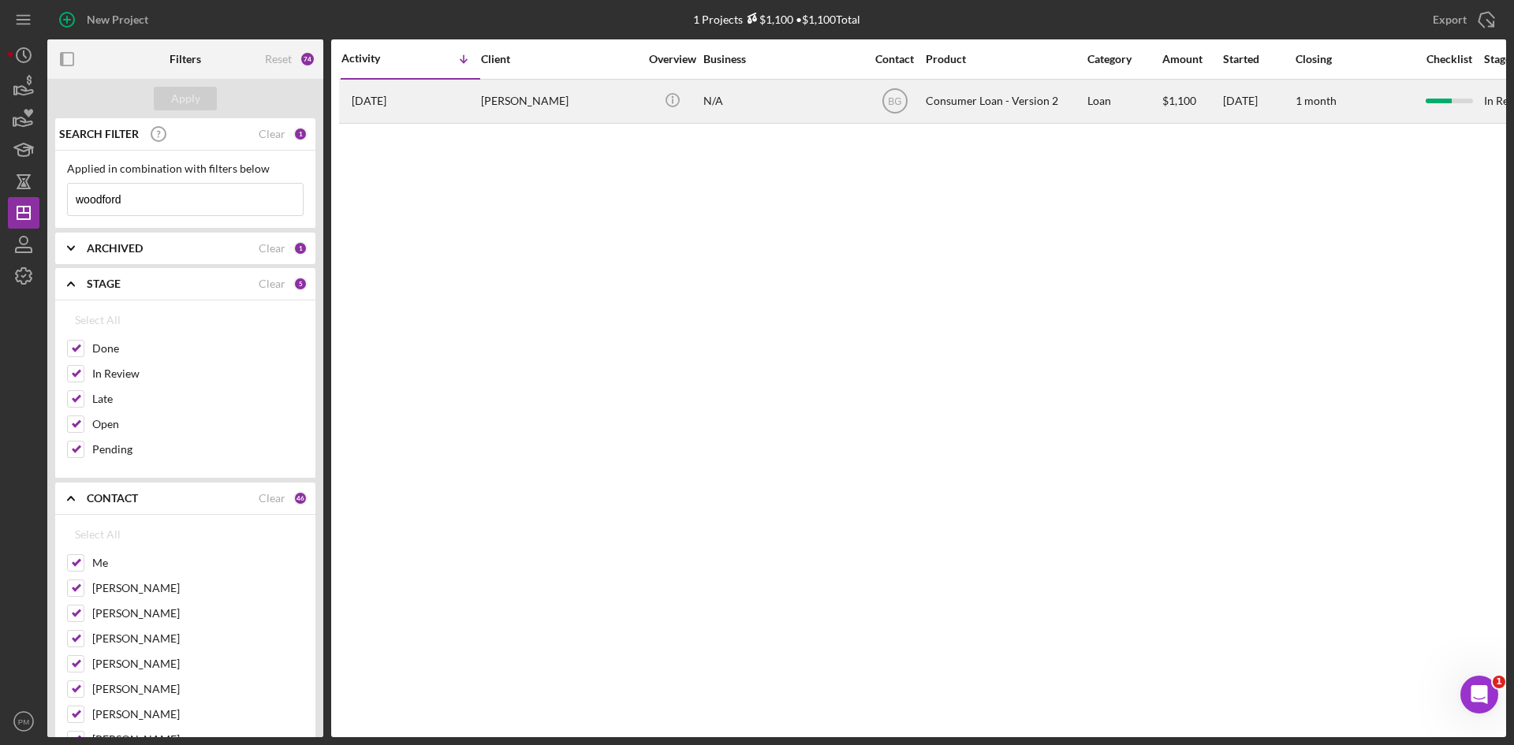
type input "woodford"
click at [444, 95] on div "[DATE] [PERSON_NAME]" at bounding box center [411, 101] width 138 height 42
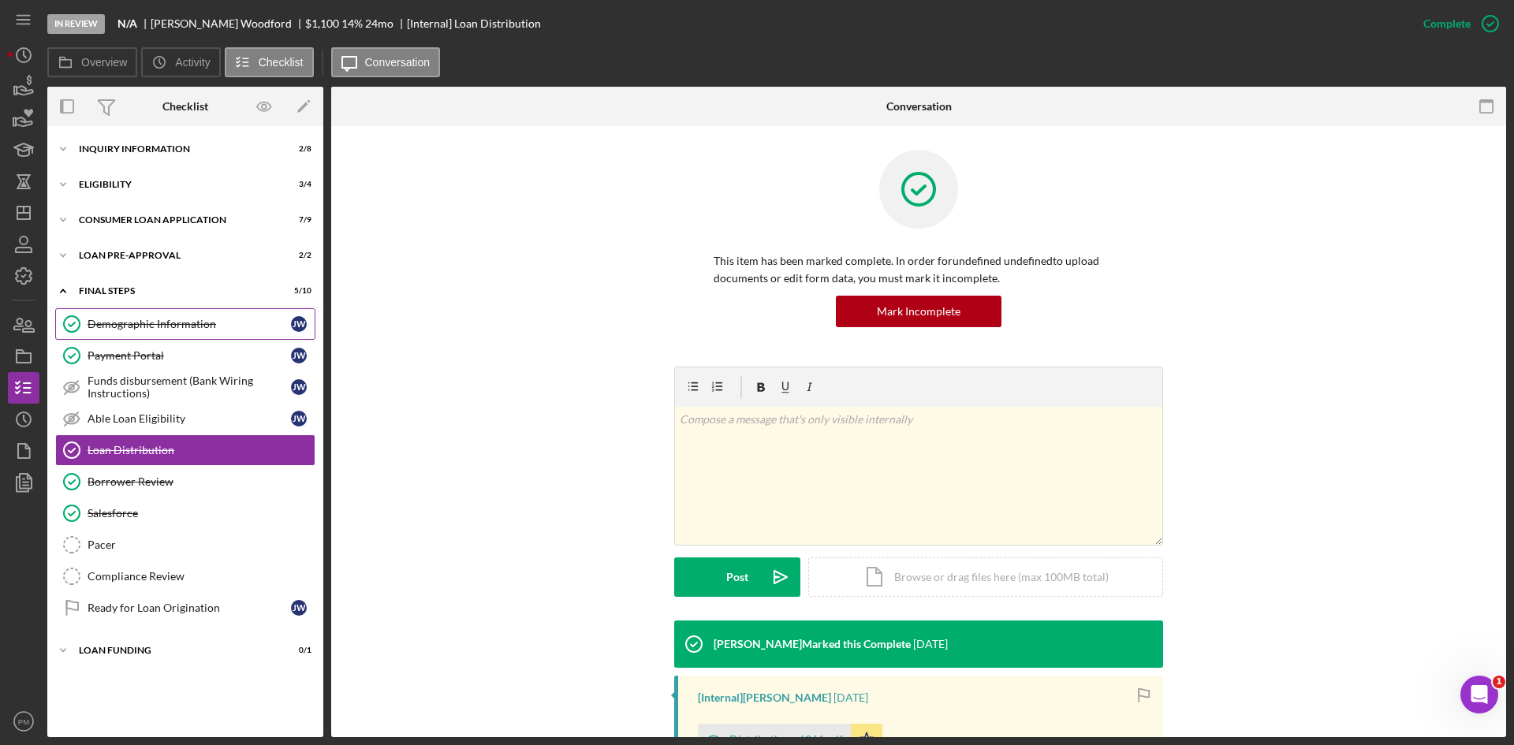
click at [140, 315] on link "Demographic Information Demographic Information [PERSON_NAME]" at bounding box center [185, 324] width 260 height 32
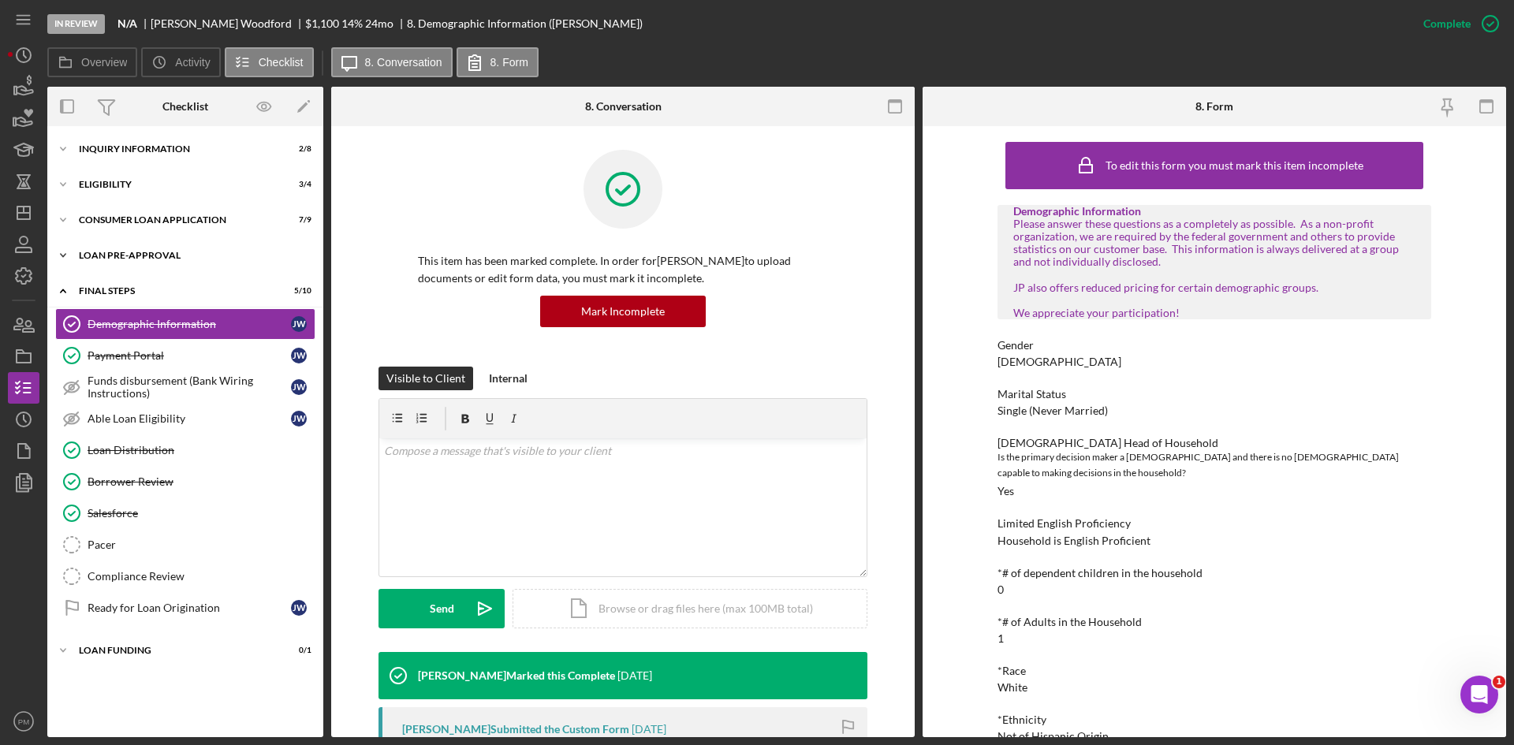
click at [122, 248] on div "Icon/Expander Loan Pre-Approval 2 / 2" at bounding box center [185, 256] width 276 height 32
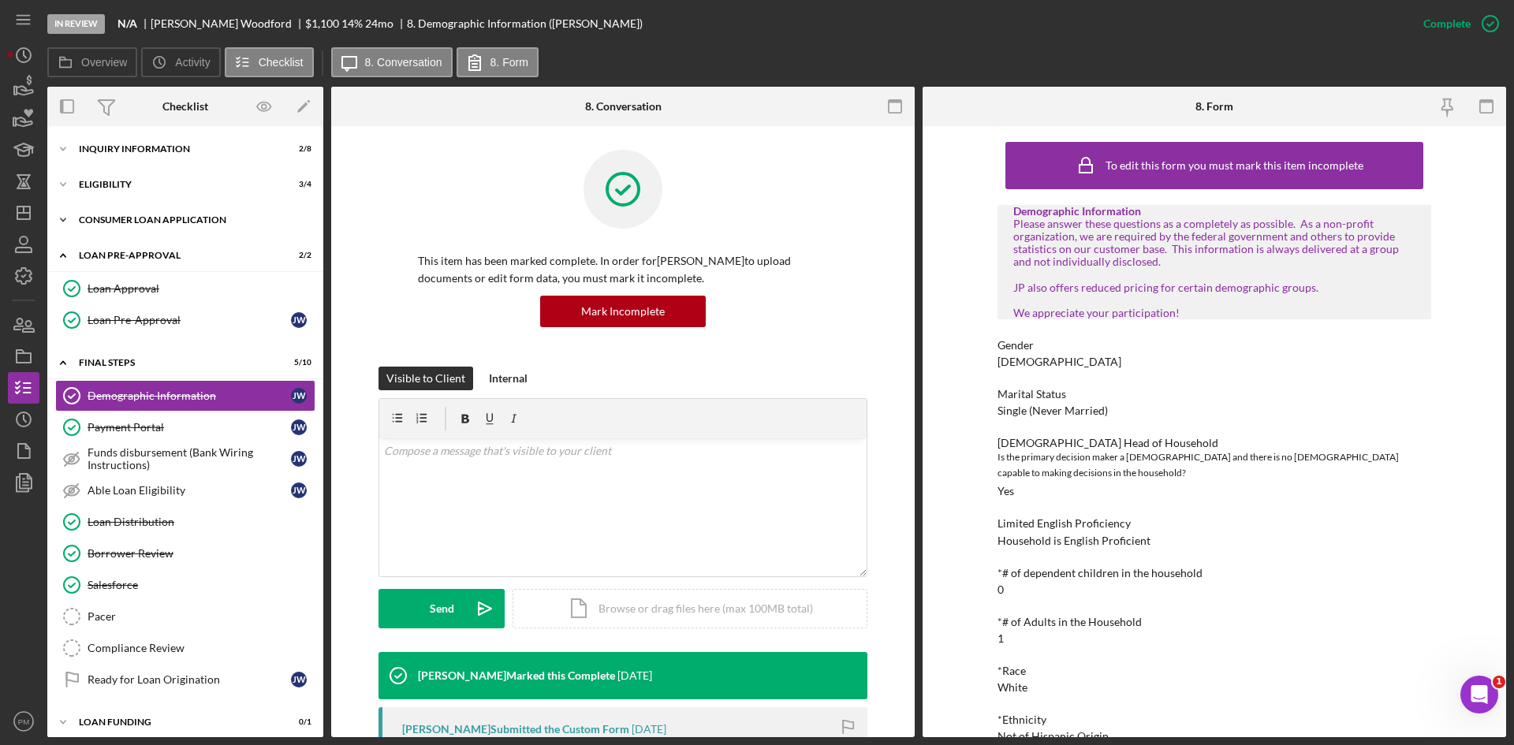
click at [134, 215] on div "Icon/Expander Consumer Loan Application 7 / 9" at bounding box center [185, 220] width 276 height 32
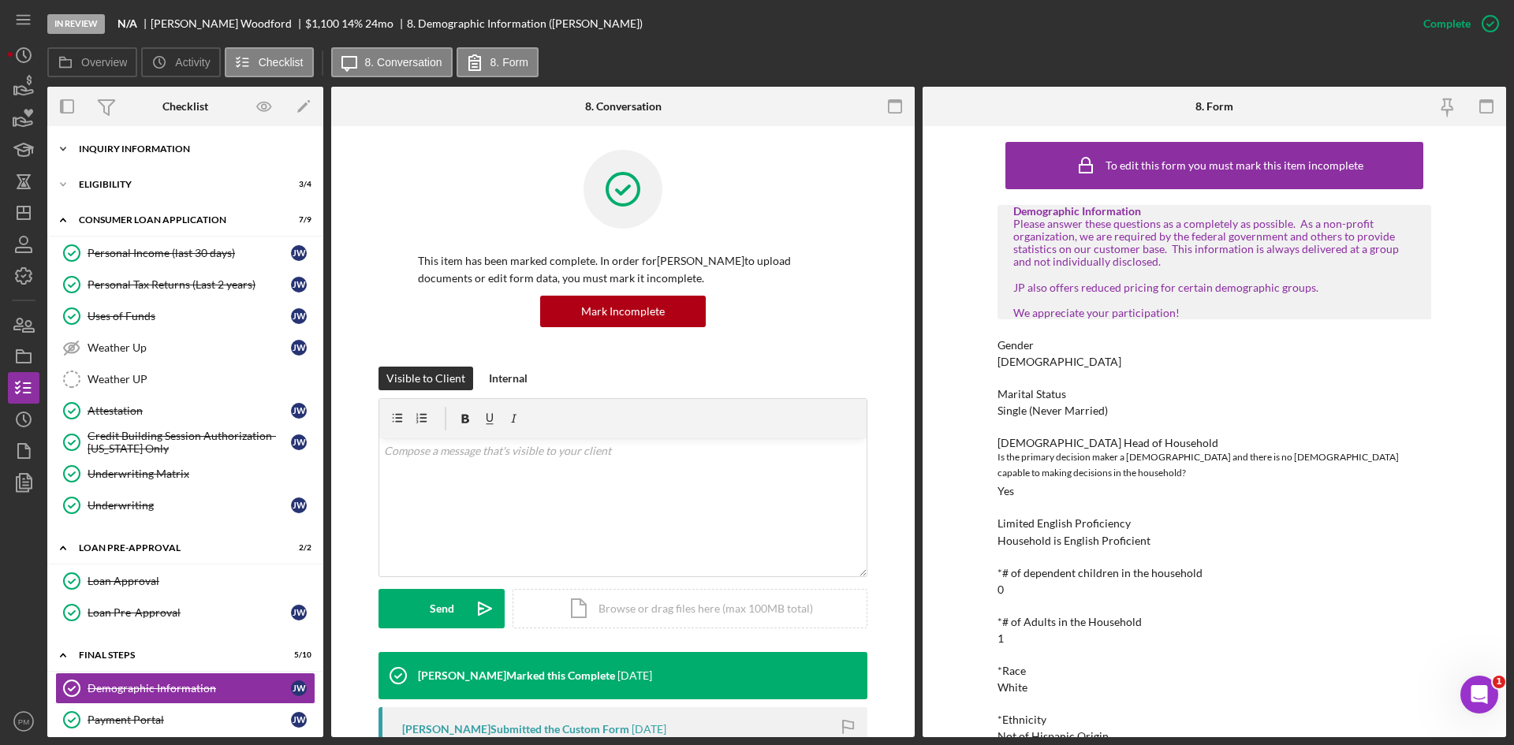
click at [157, 161] on div "Icon/Expander Inquiry Information 2 / 8" at bounding box center [185, 149] width 276 height 32
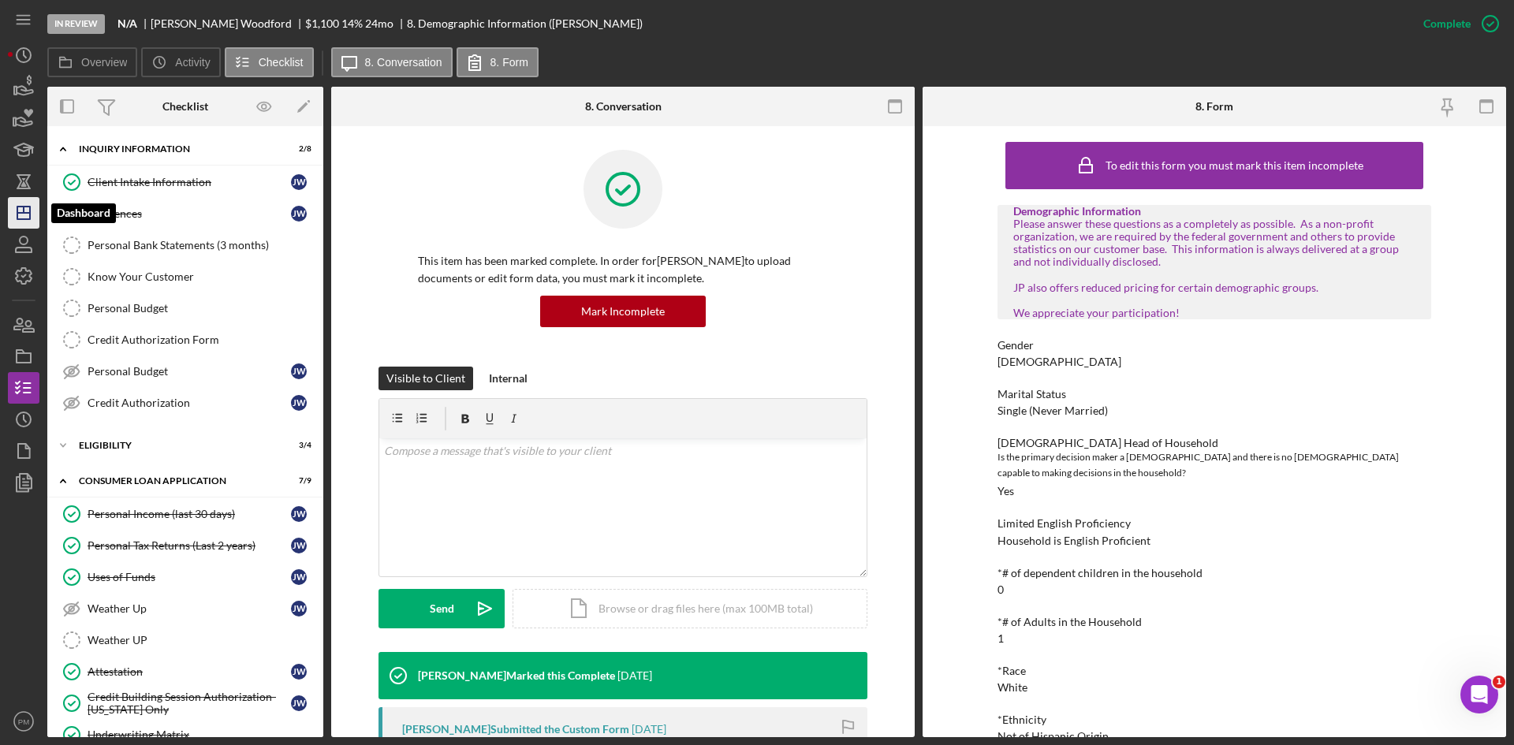
drag, startPoint x: 21, startPoint y: 210, endPoint x: 28, endPoint y: 211, distance: 7.9
click at [21, 210] on icon "Icon/Dashboard" at bounding box center [23, 212] width 39 height 39
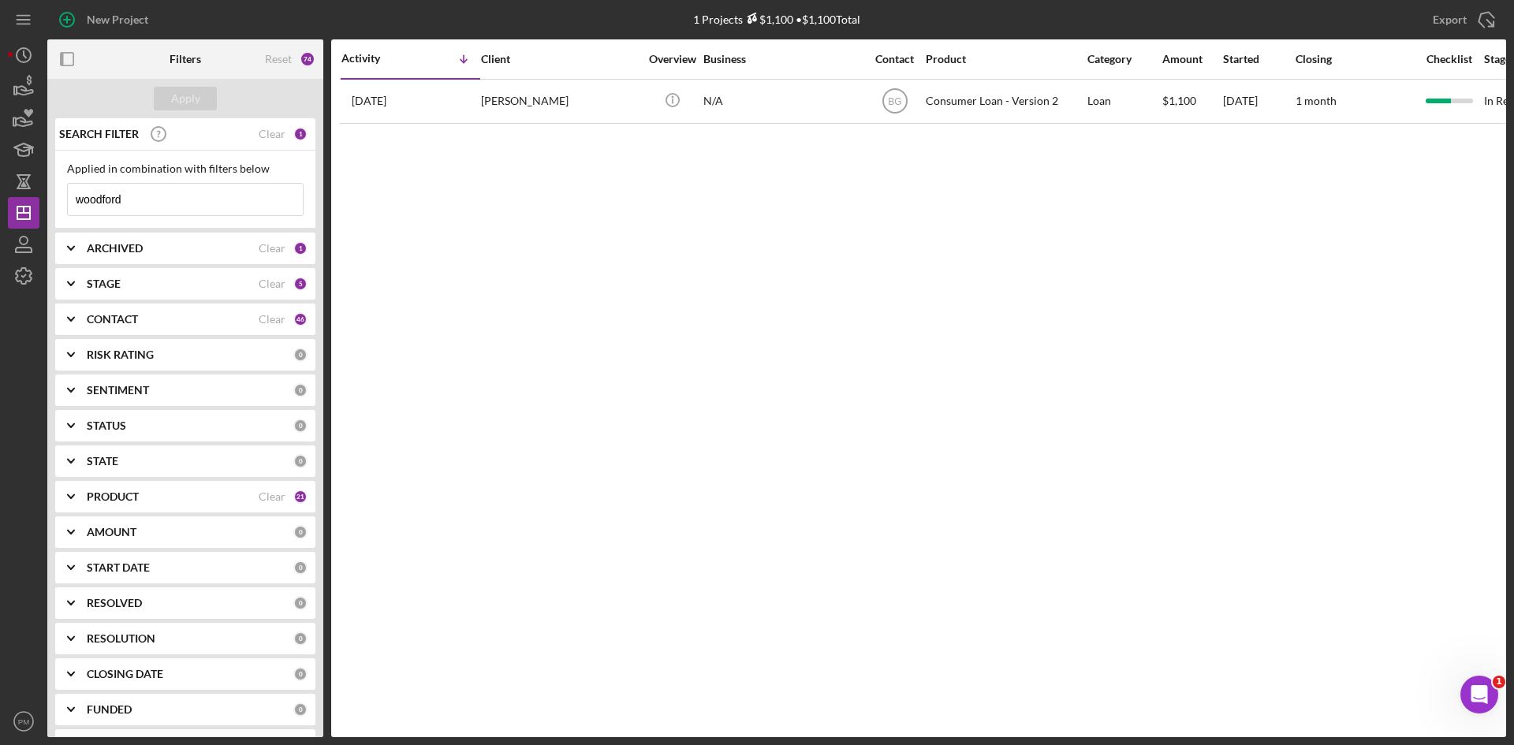
click at [155, 319] on div "CONTACT" at bounding box center [173, 319] width 172 height 13
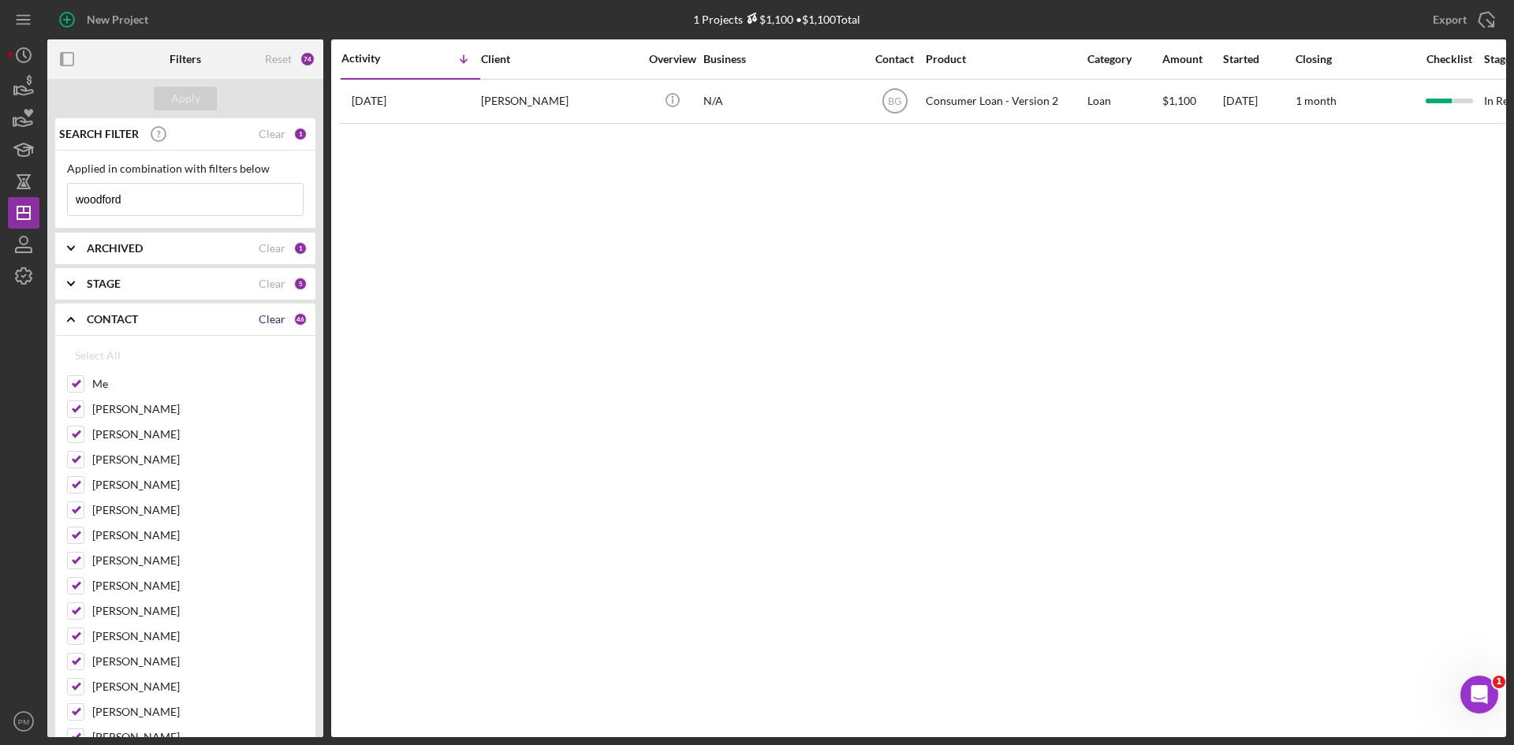
click at [267, 317] on div "Clear" at bounding box center [272, 319] width 27 height 13
checkbox input "false"
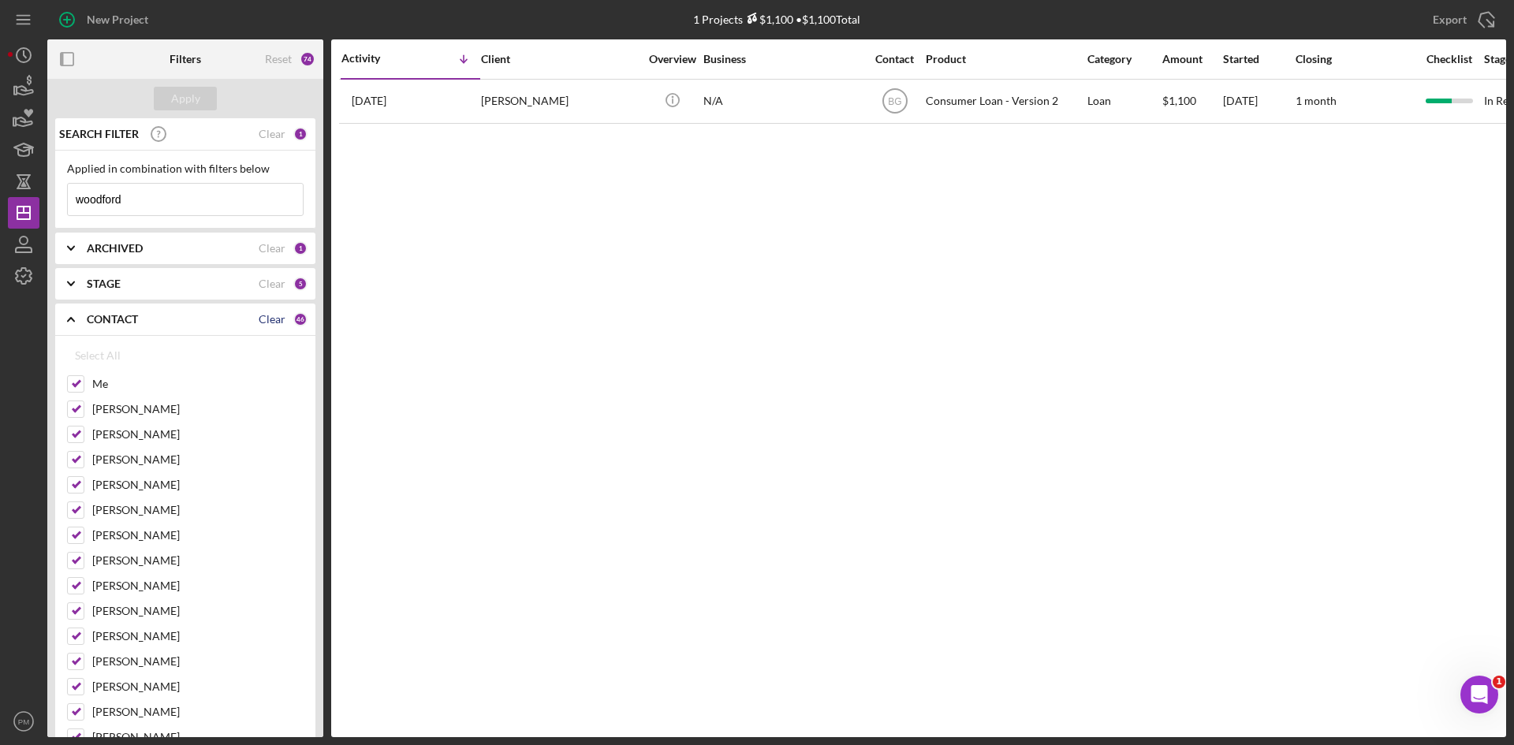
checkbox input "false"
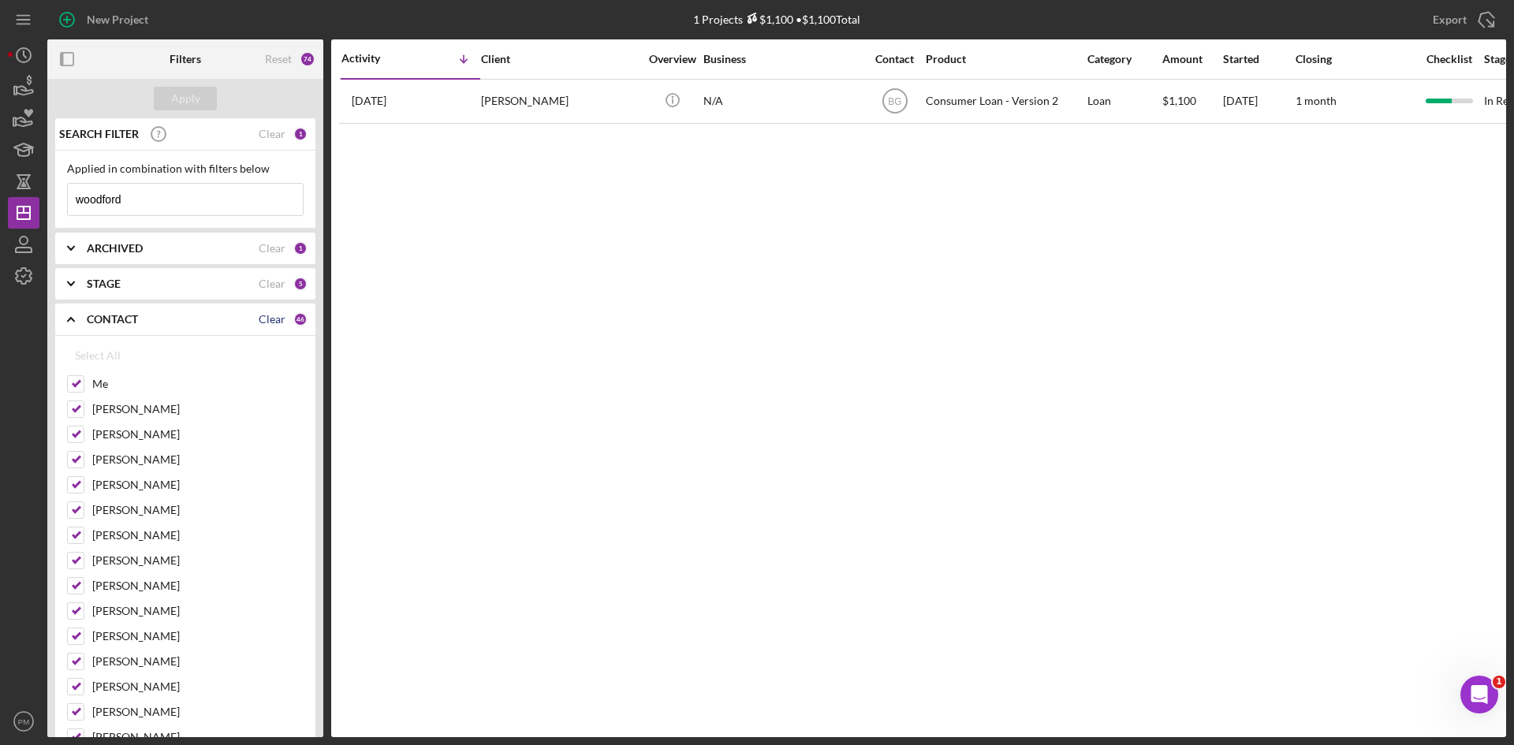
checkbox input "false"
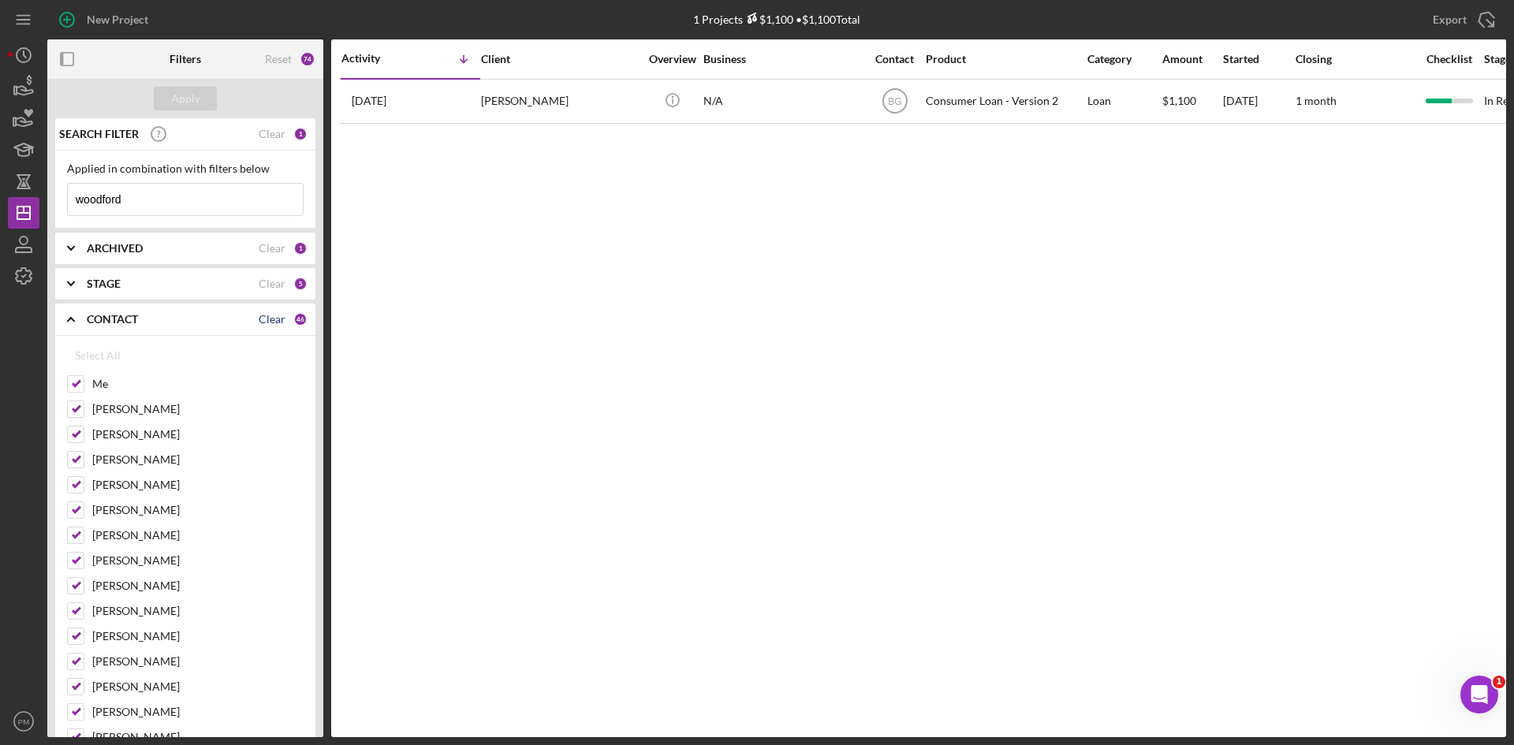
checkbox input "false"
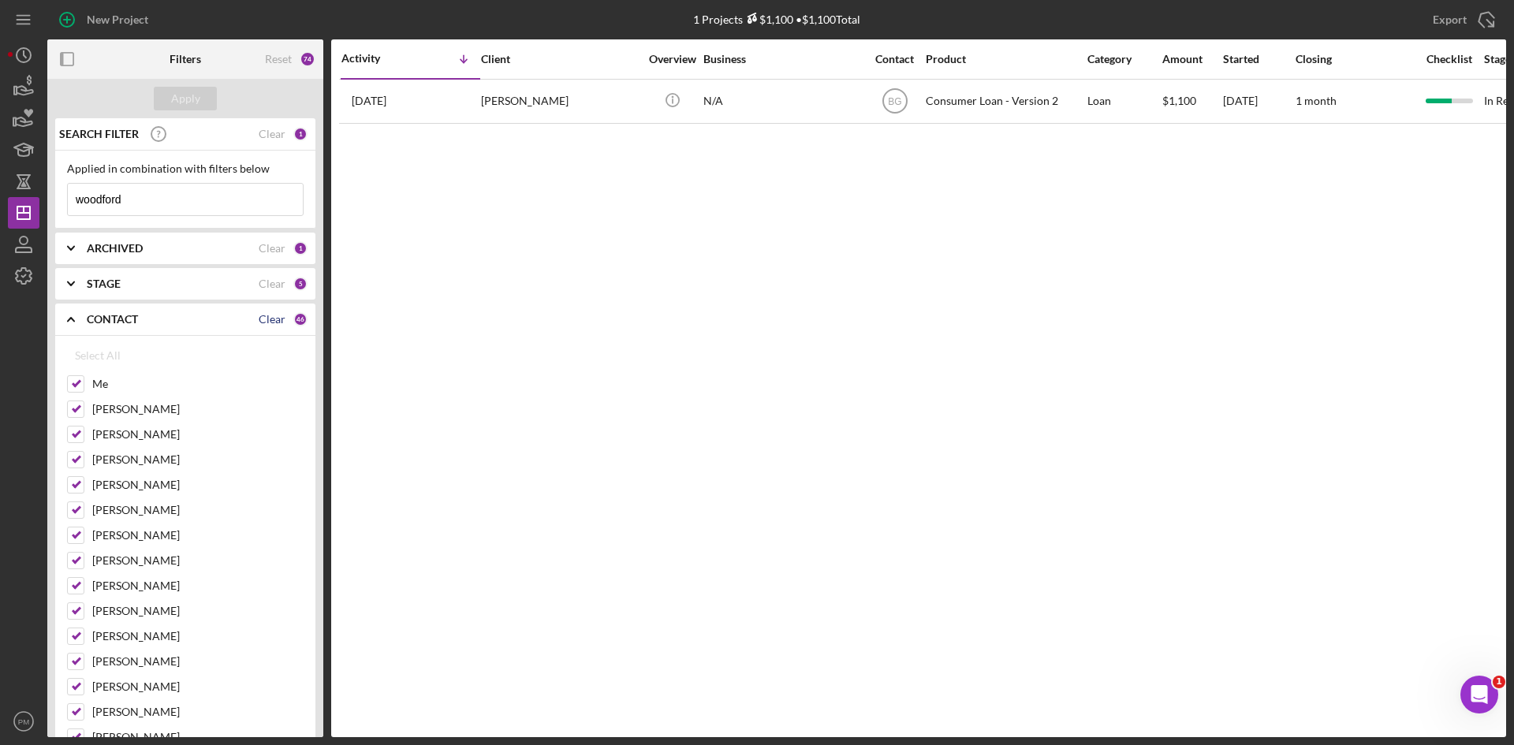
checkbox input "false"
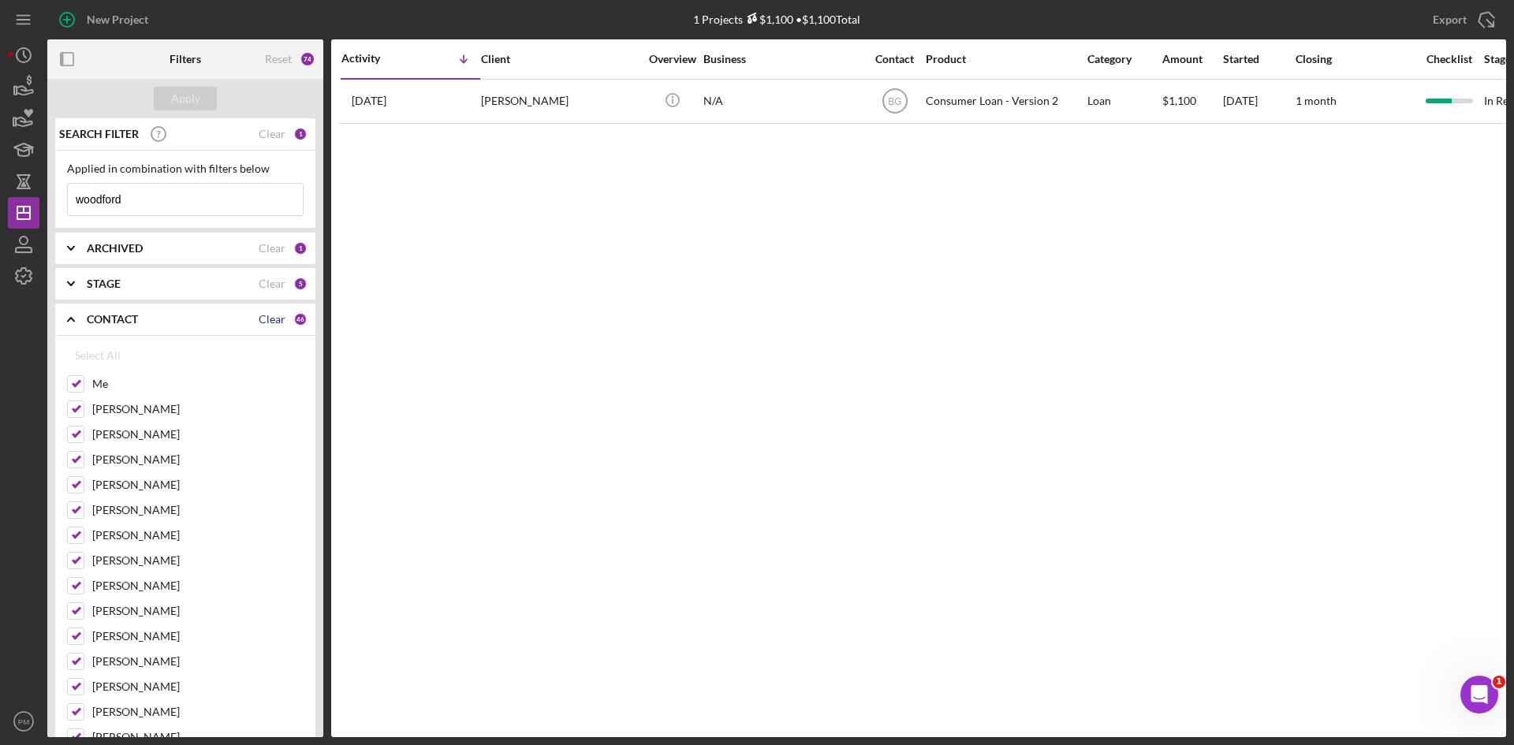
checkbox input "false"
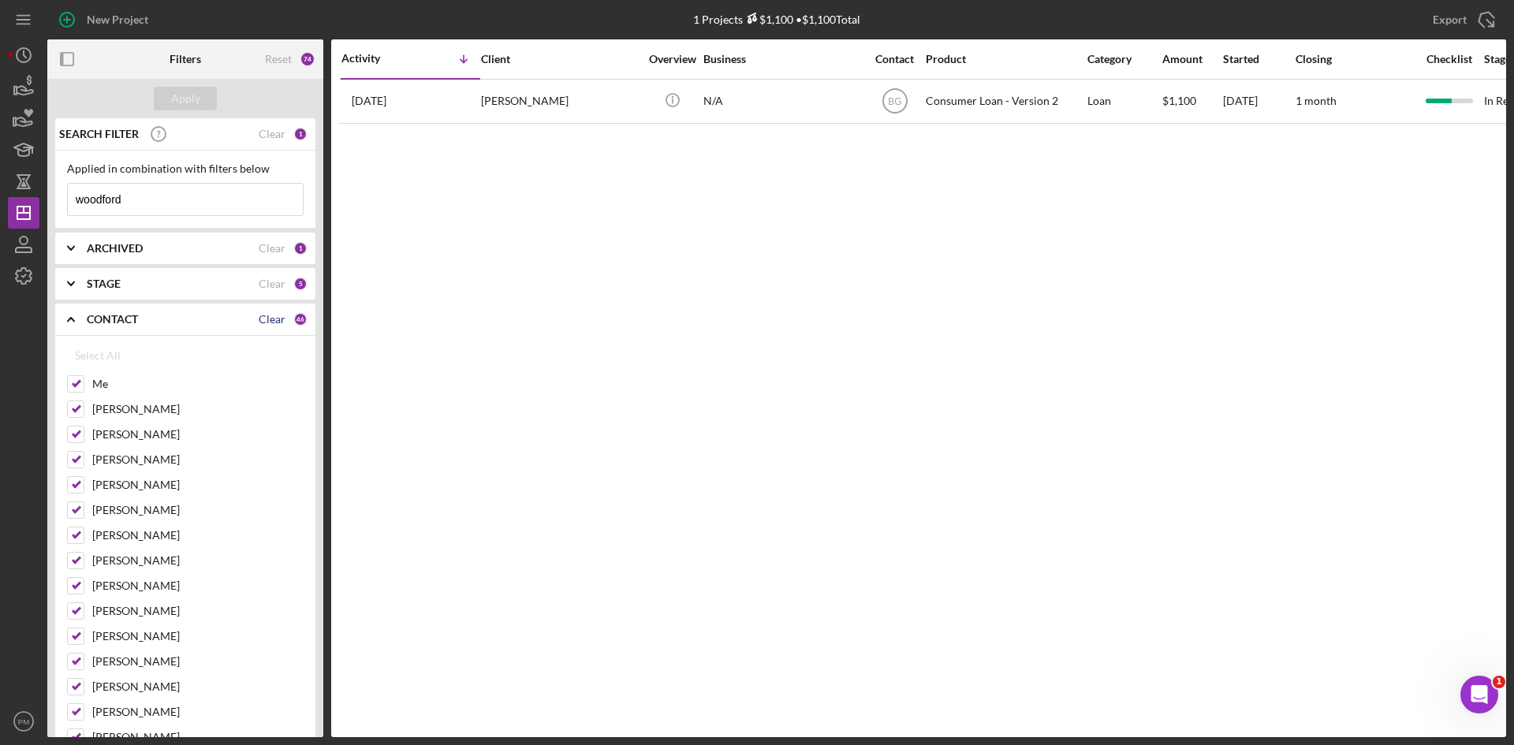
checkbox input "false"
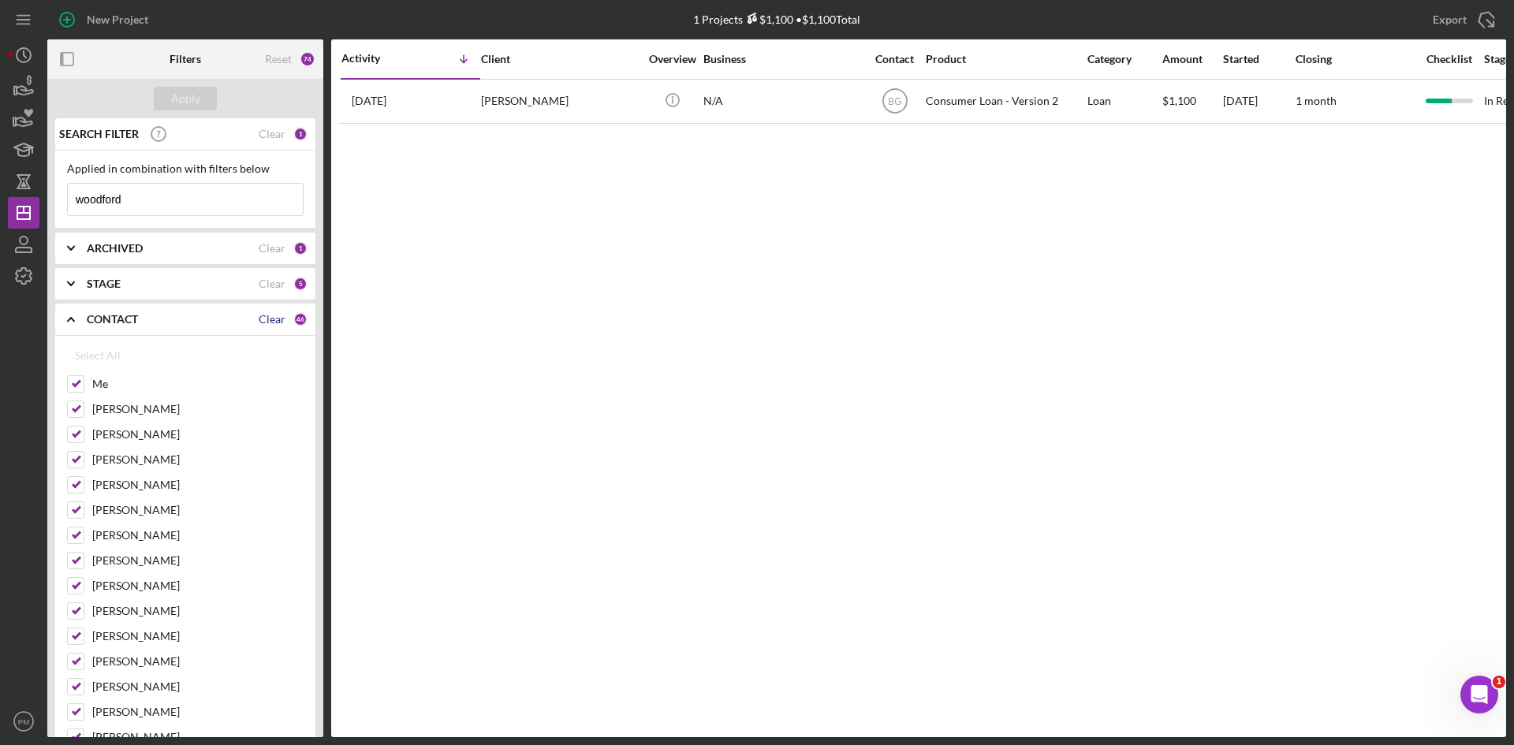
checkbox input "false"
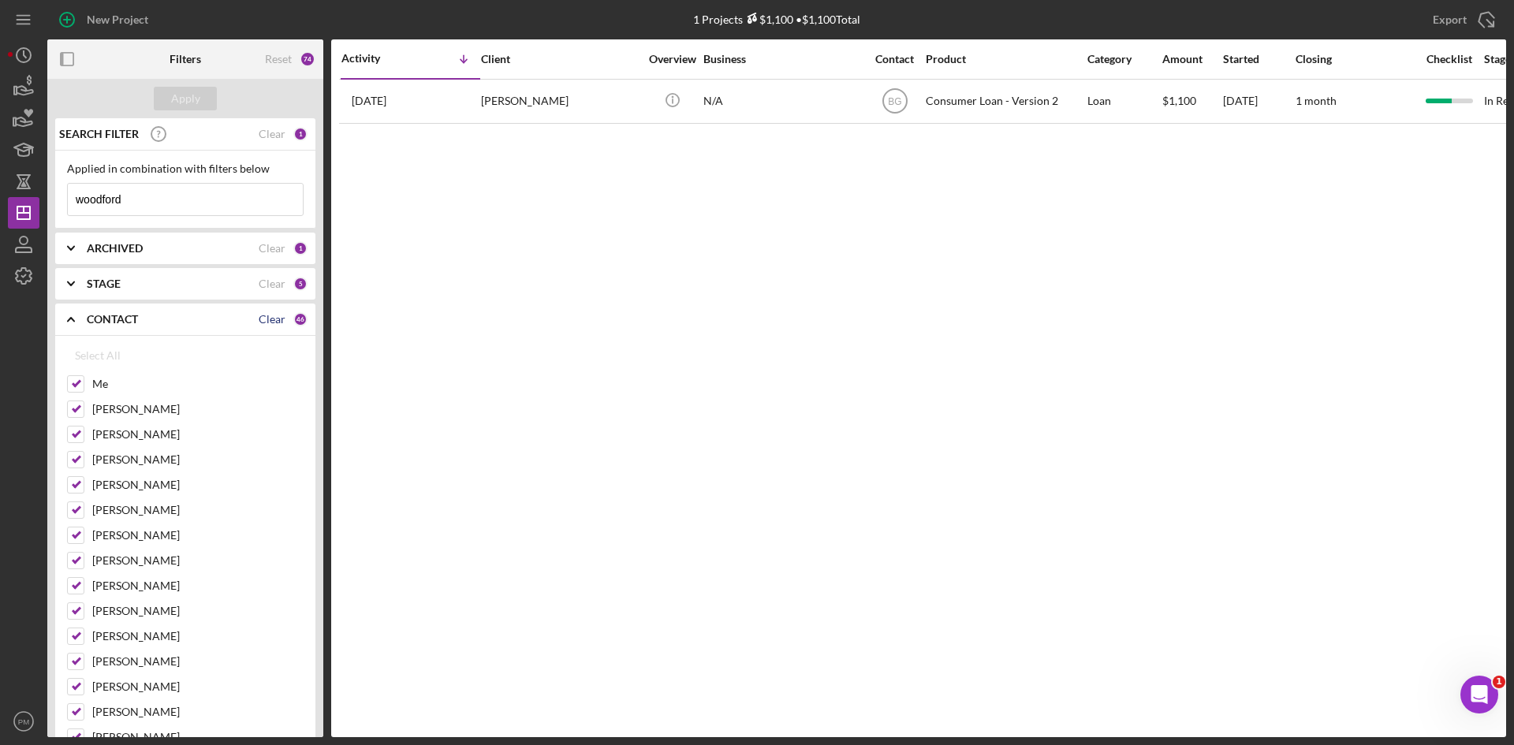
checkbox input "false"
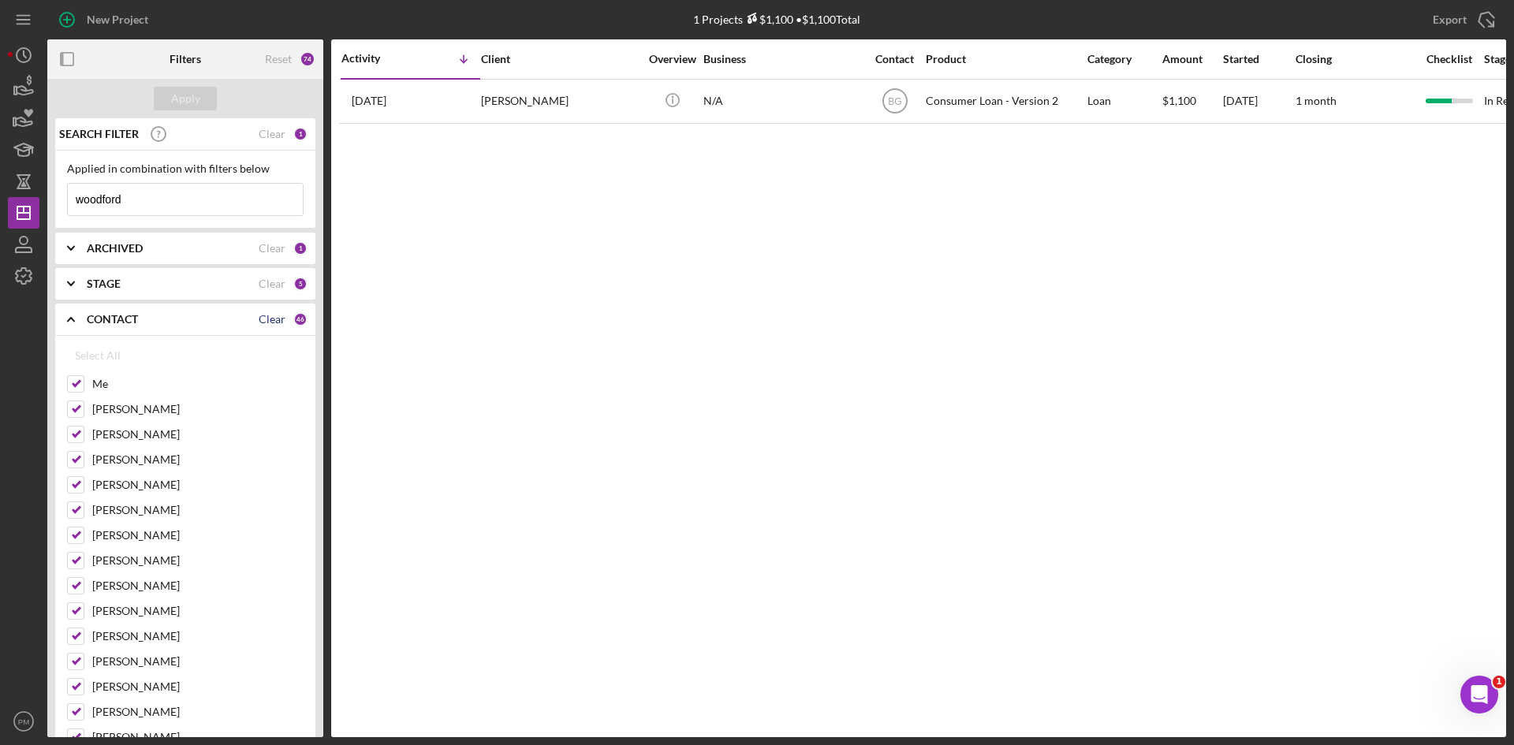
checkbox input "false"
click at [75, 383] on input "Me" at bounding box center [76, 384] width 16 height 16
checkbox input "true"
drag, startPoint x: 74, startPoint y: 407, endPoint x: 65, endPoint y: 410, distance: 10.0
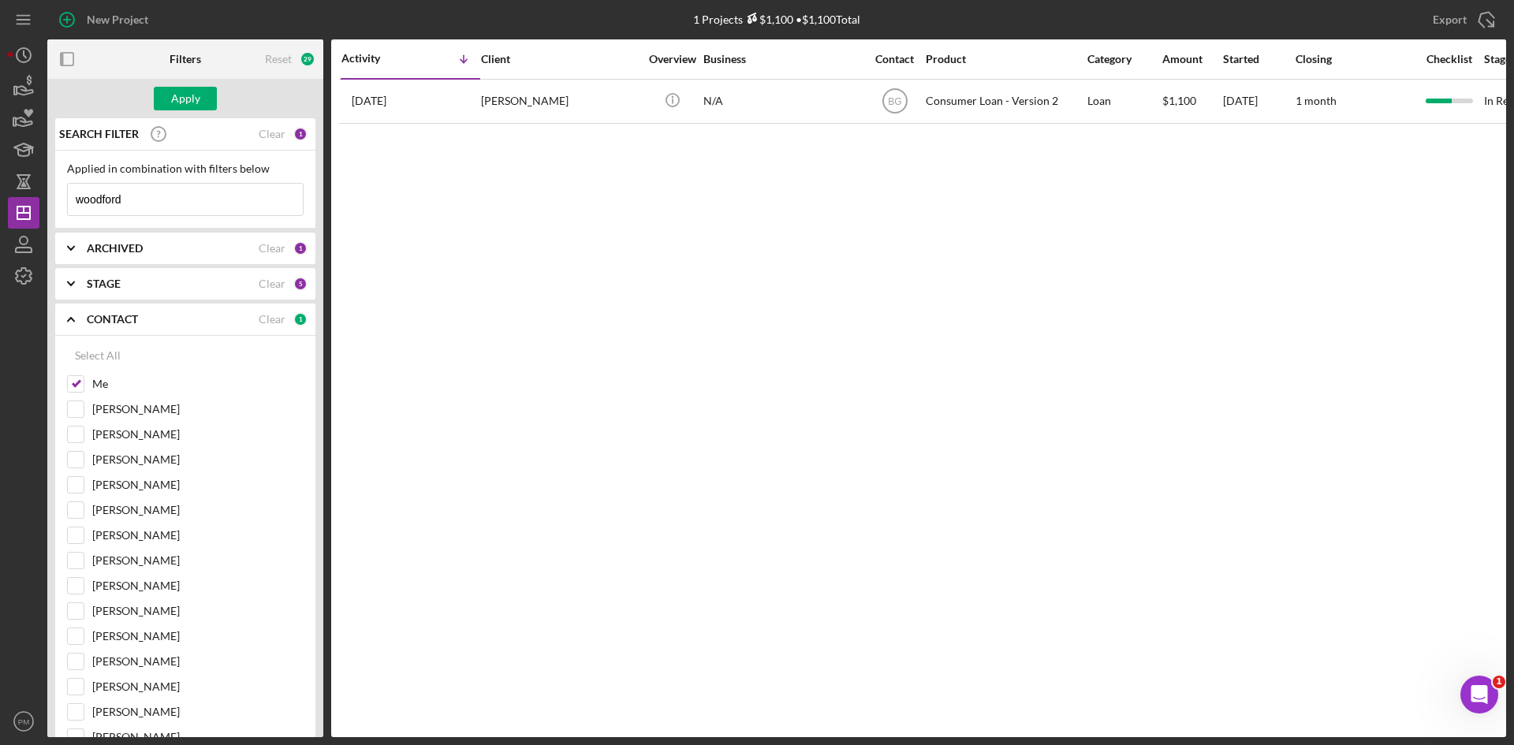
click at [74, 408] on input "[PERSON_NAME]" at bounding box center [76, 409] width 16 height 16
checkbox input "true"
drag, startPoint x: 163, startPoint y: 207, endPoint x: 0, endPoint y: 200, distance: 163.4
click at [0, 200] on div "New Project 1 Projects $1,100 • $1,100 Total woodford Export Icon/Export Filter…" at bounding box center [757, 372] width 1514 height 745
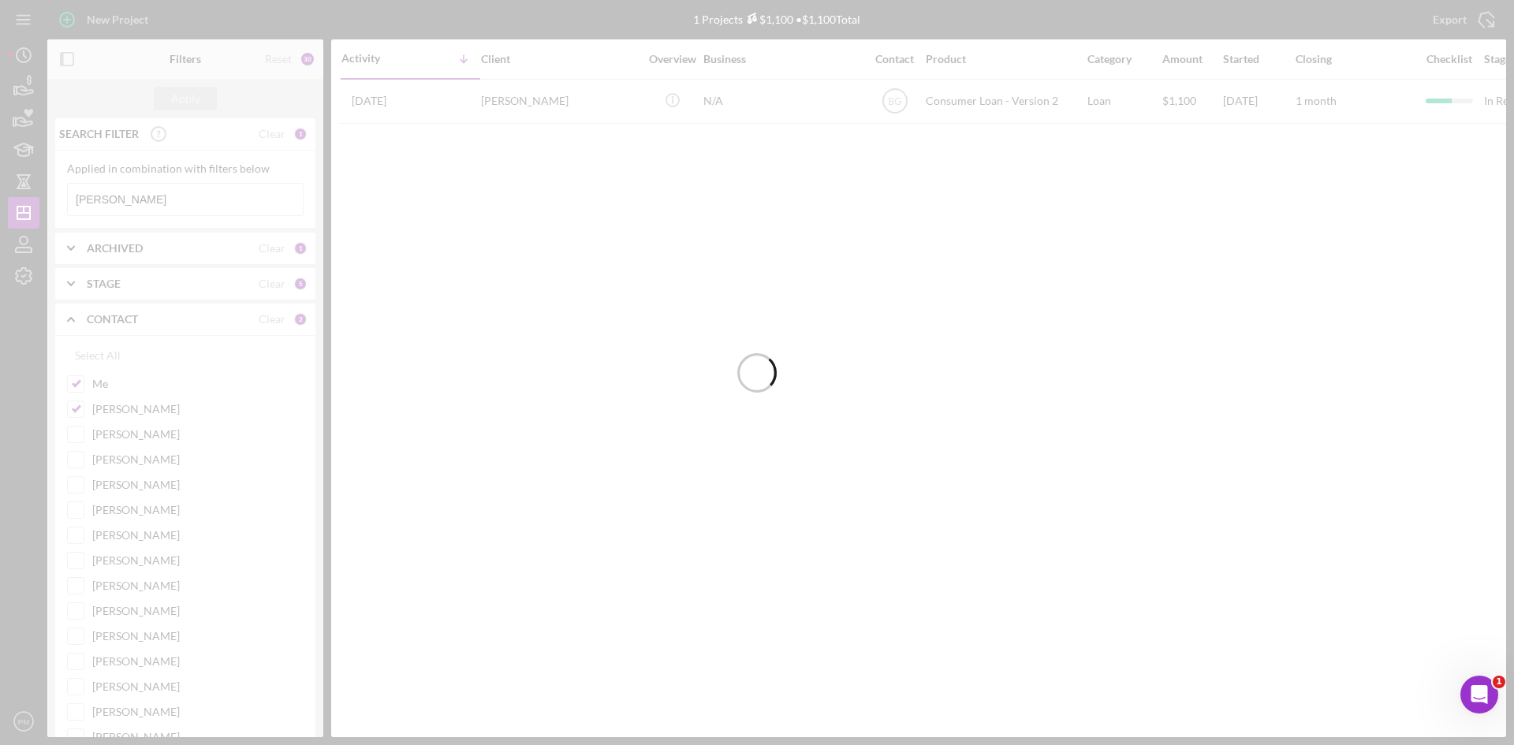
type input "[PERSON_NAME]"
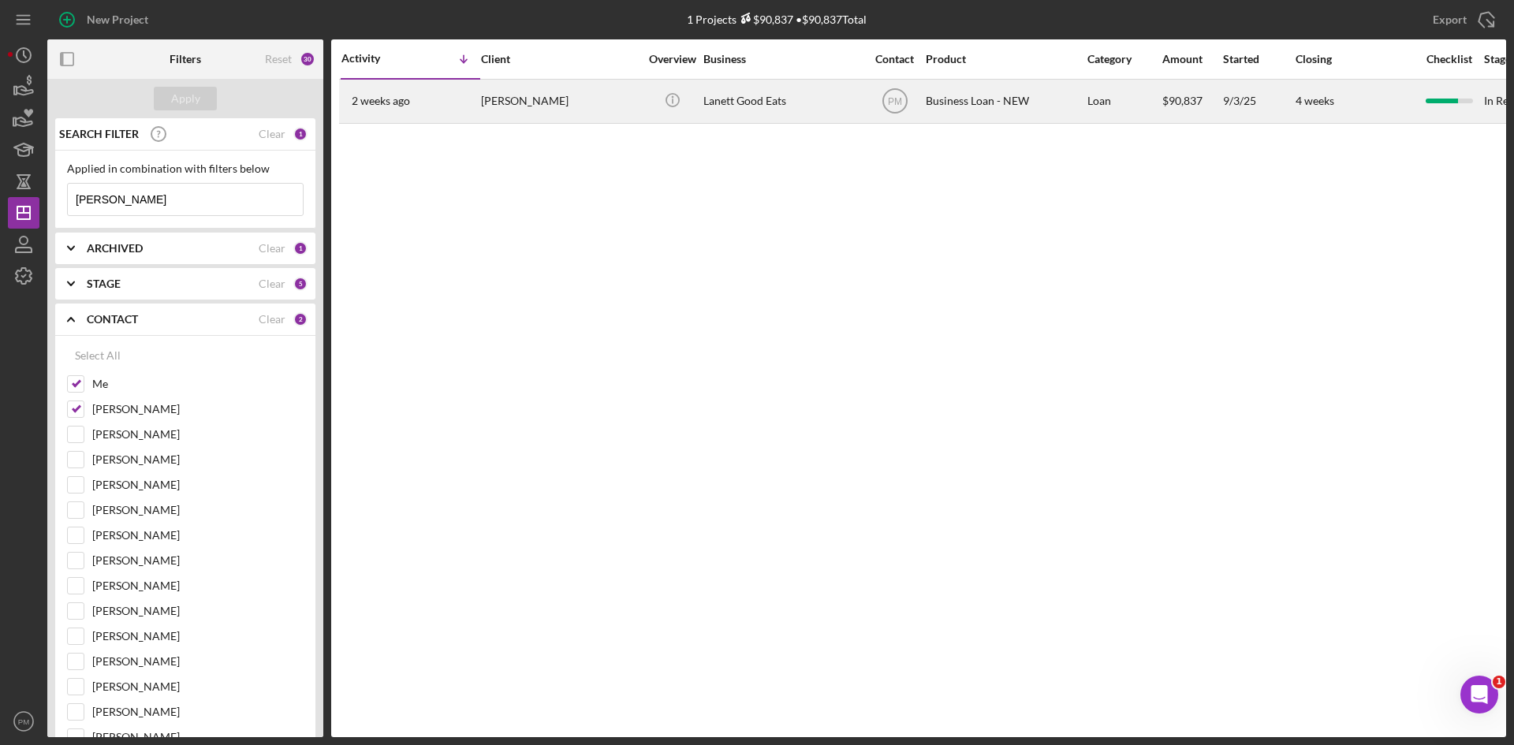
click at [523, 109] on div "[PERSON_NAME]" at bounding box center [560, 101] width 158 height 42
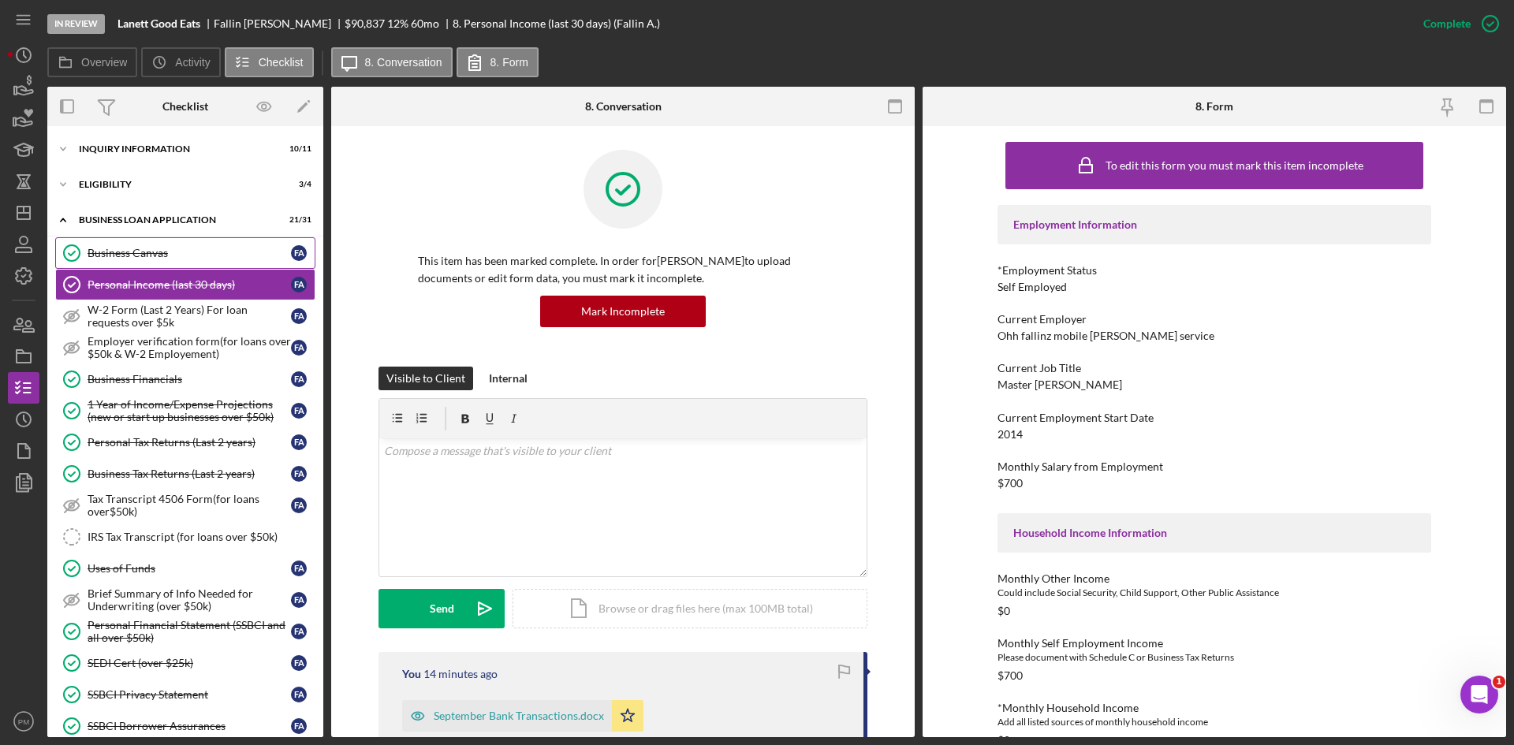
drag, startPoint x: 125, startPoint y: 243, endPoint x: 144, endPoint y: 258, distance: 24.1
click at [125, 243] on link "Business Canvas Business Canvas F A" at bounding box center [185, 253] width 260 height 32
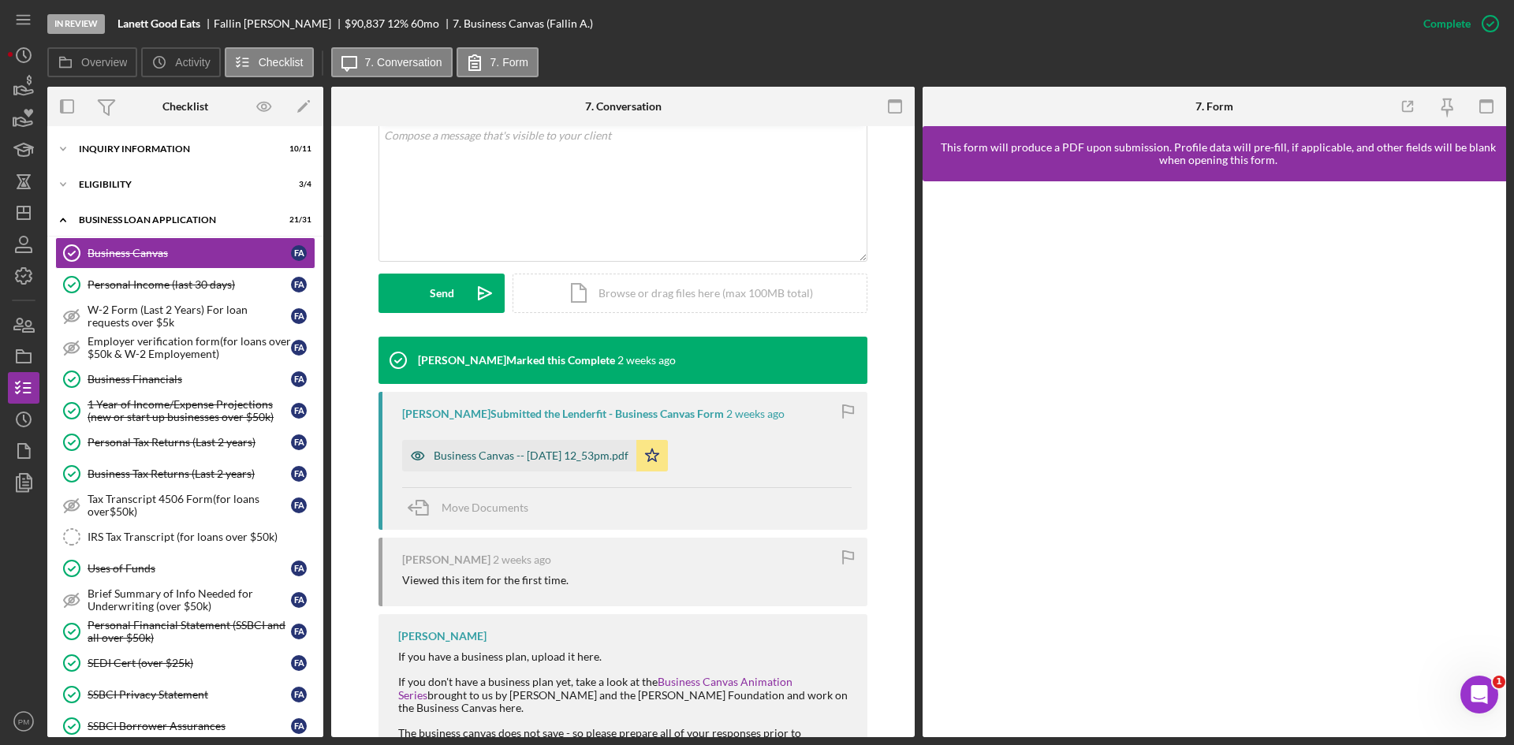
click at [508, 448] on div "Business Canvas -- [DATE] 12_53pm.pdf" at bounding box center [519, 456] width 234 height 32
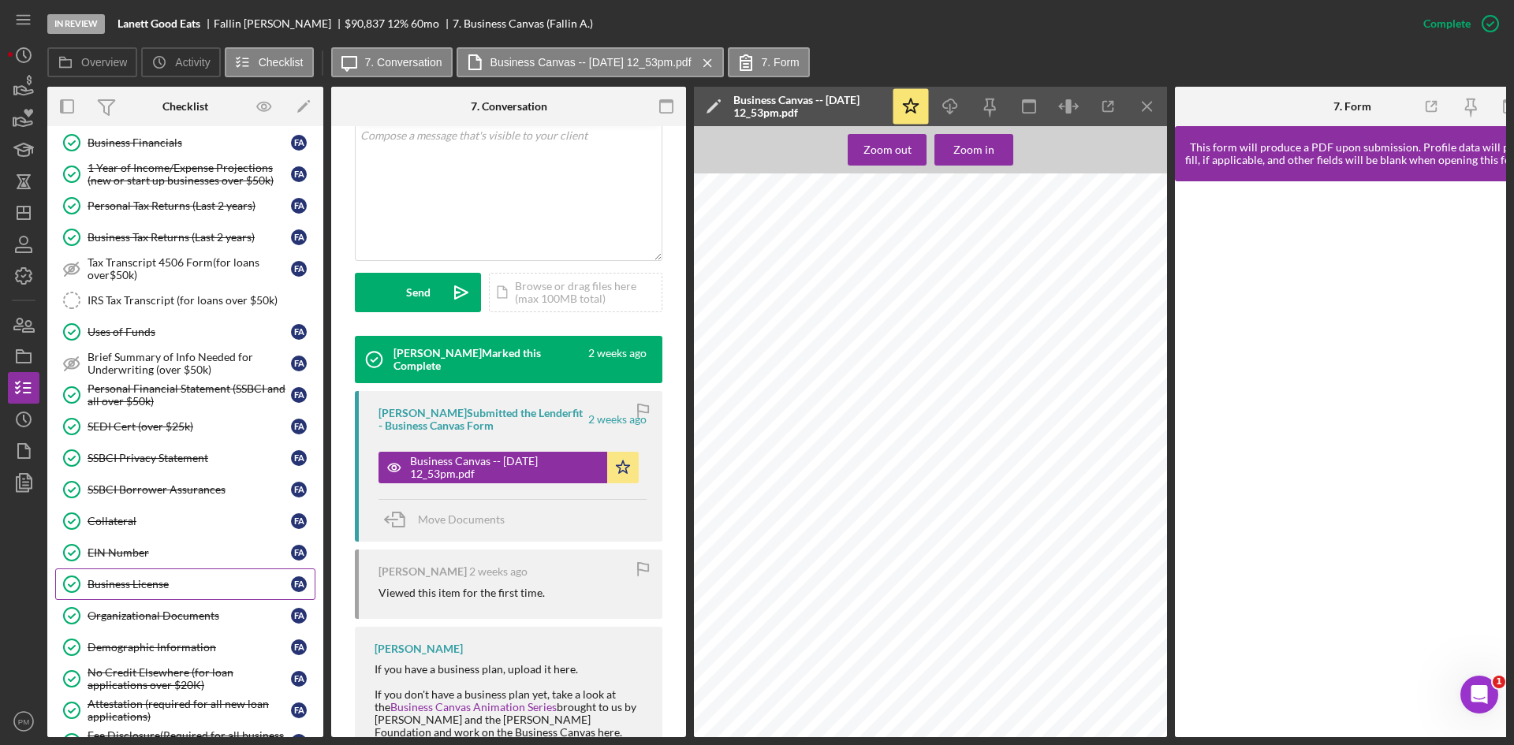
scroll to position [315, 0]
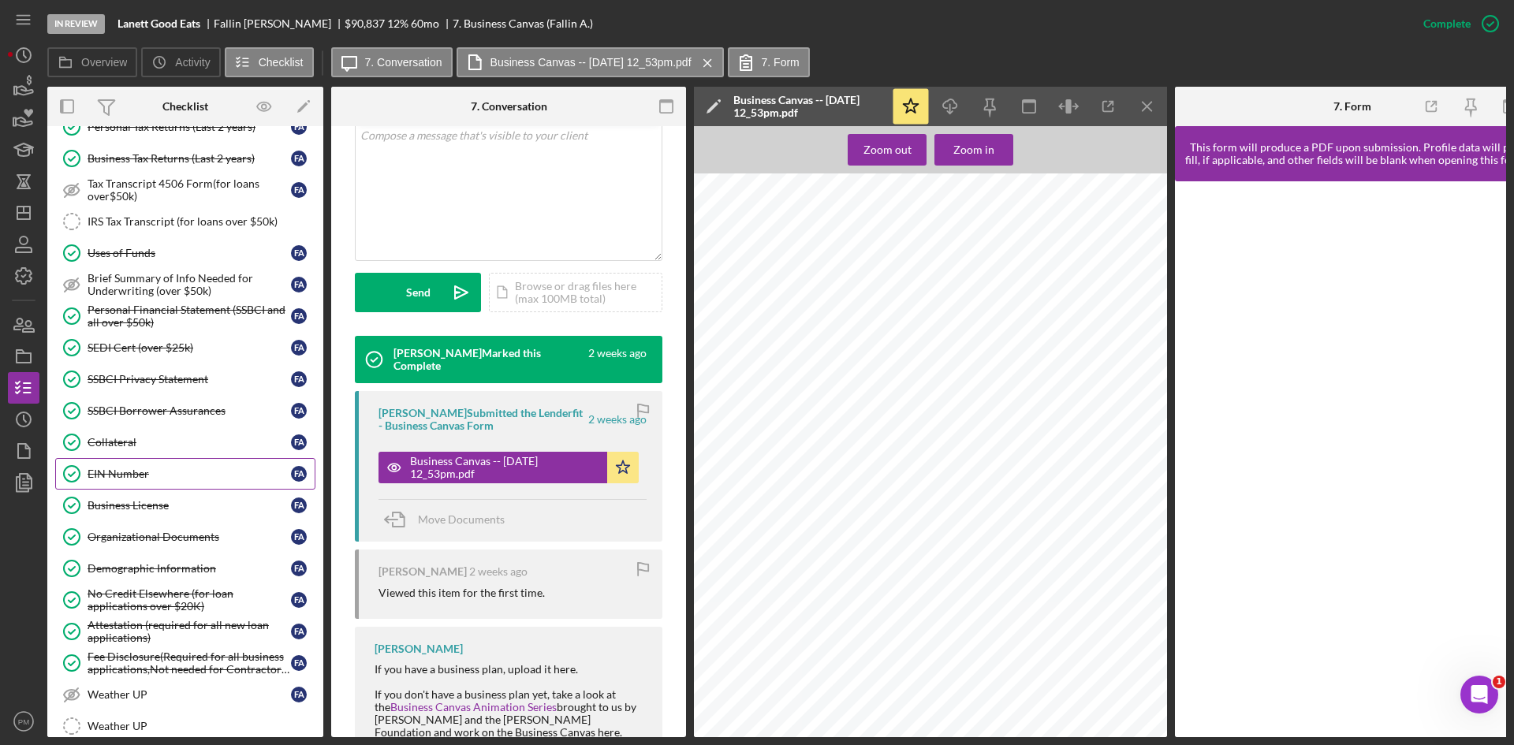
click at [143, 475] on div "EIN Number" at bounding box center [189, 474] width 203 height 13
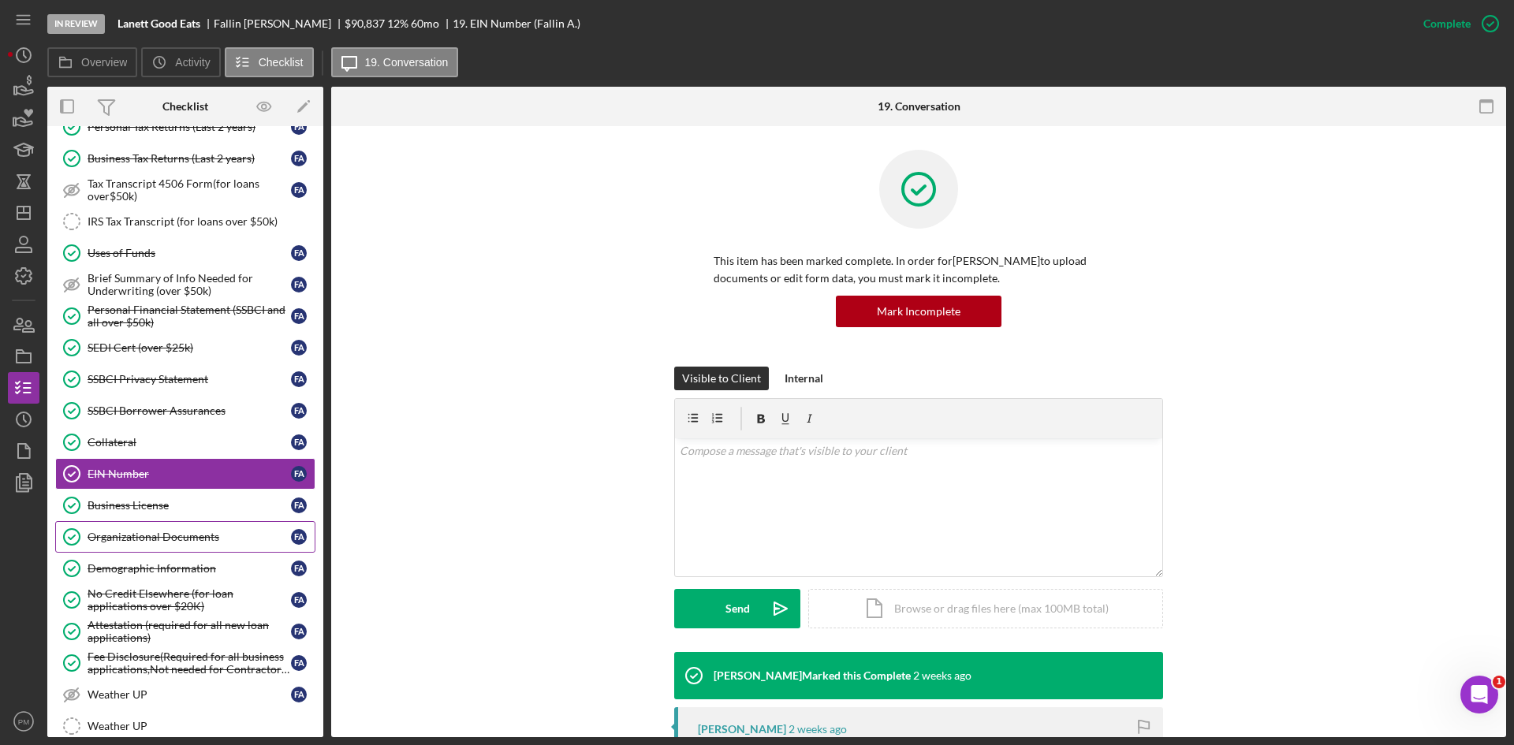
click at [159, 528] on link "Organizational Documents Organizational Documents F A" at bounding box center [185, 537] width 260 height 32
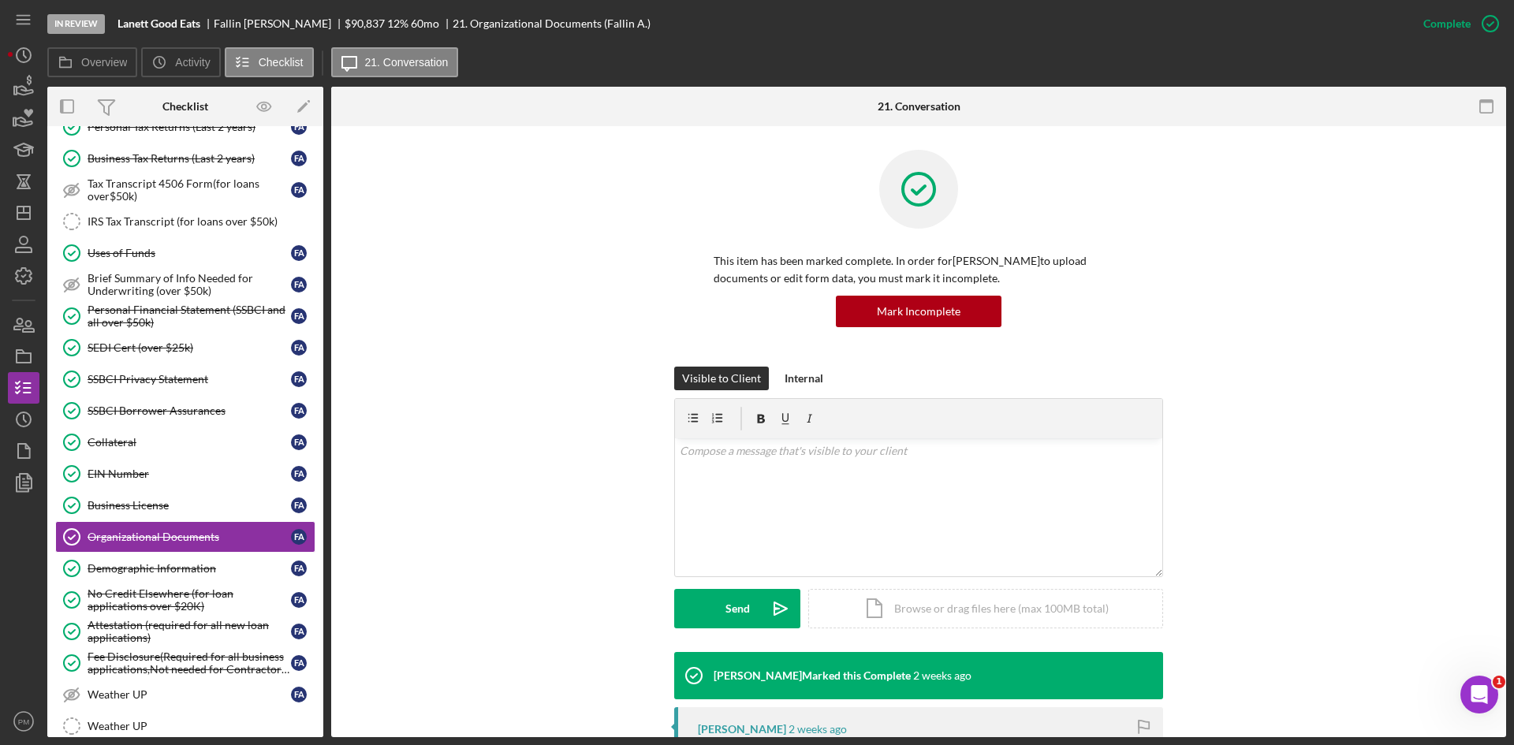
scroll to position [315, 0]
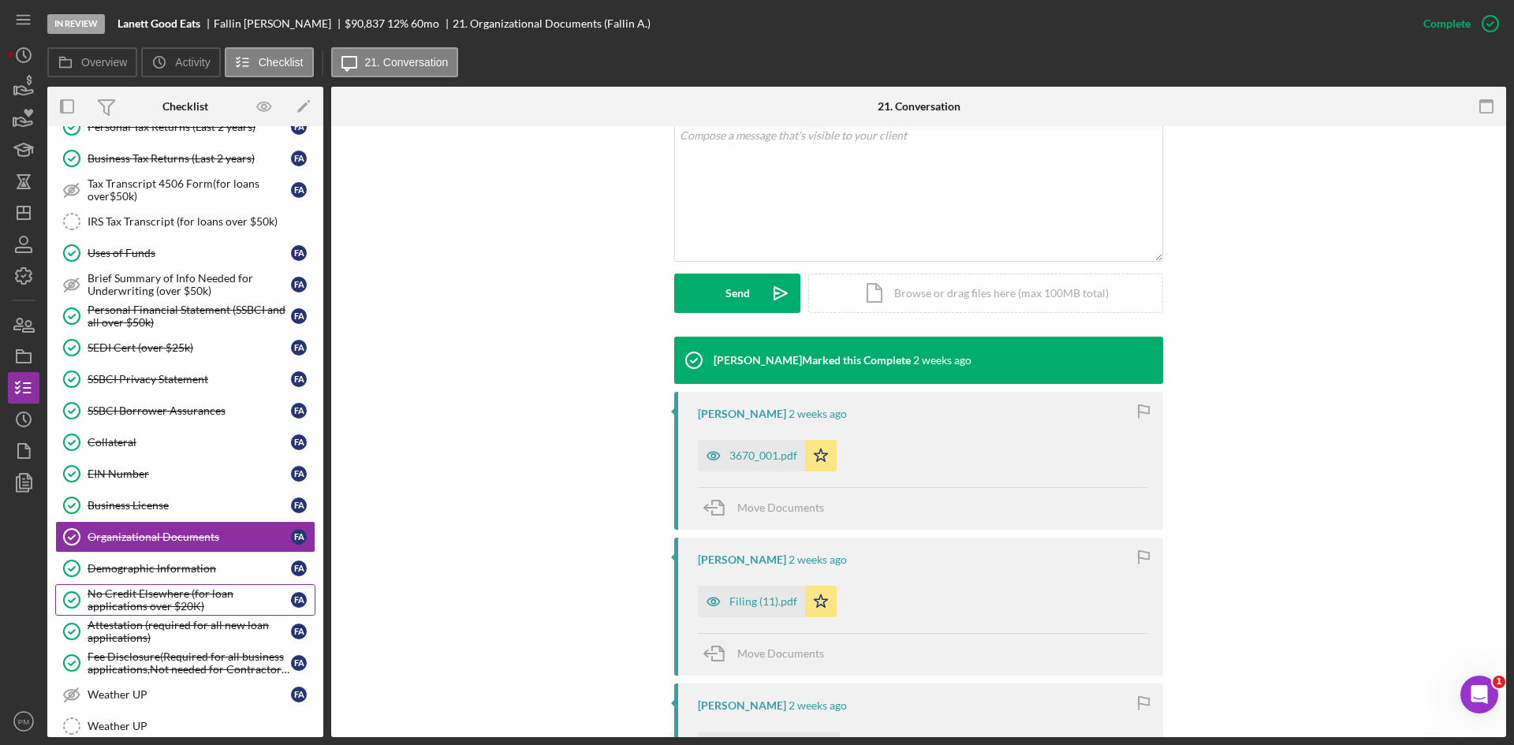
click at [144, 602] on div "No Credit Elsewhere (for loan applications over $20K)" at bounding box center [189, 600] width 203 height 25
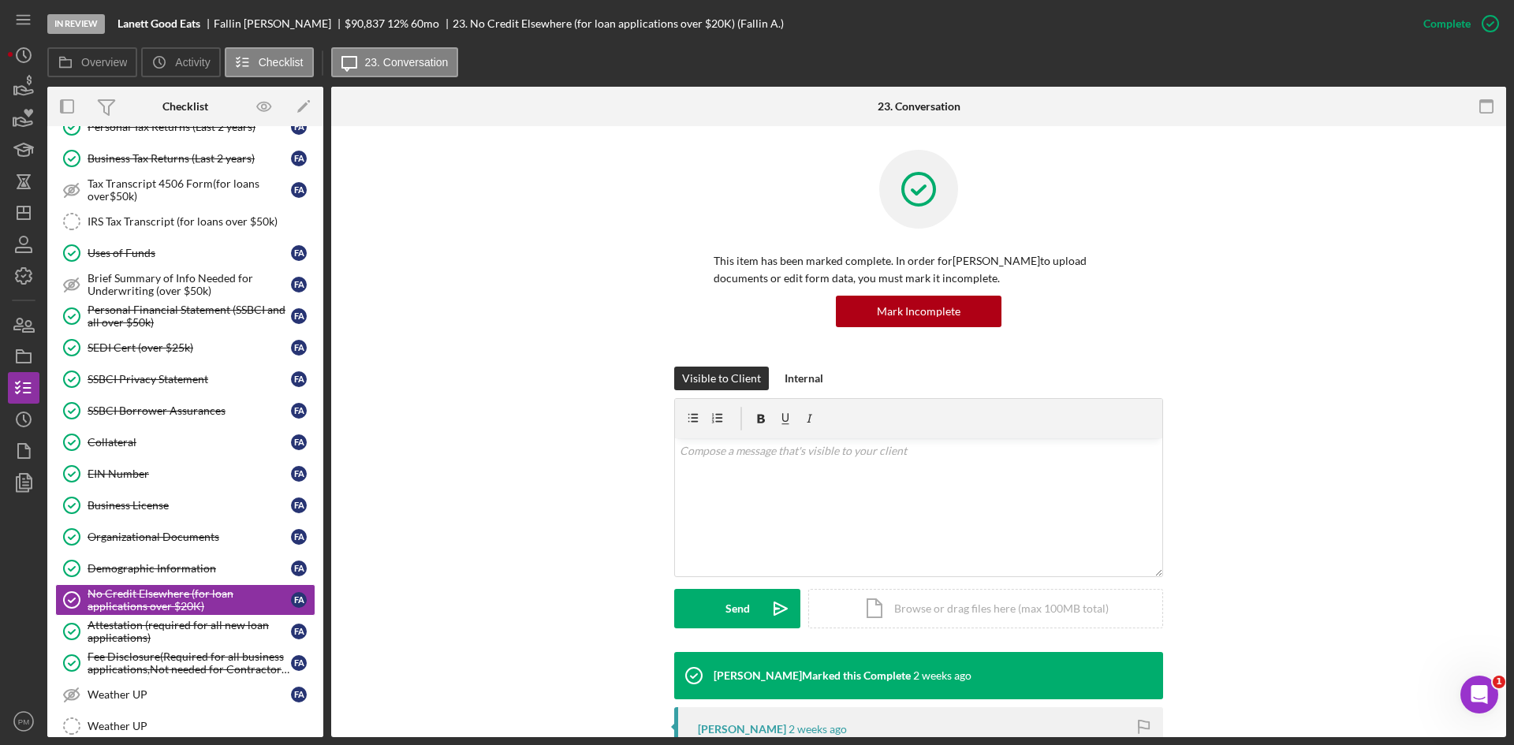
scroll to position [249, 0]
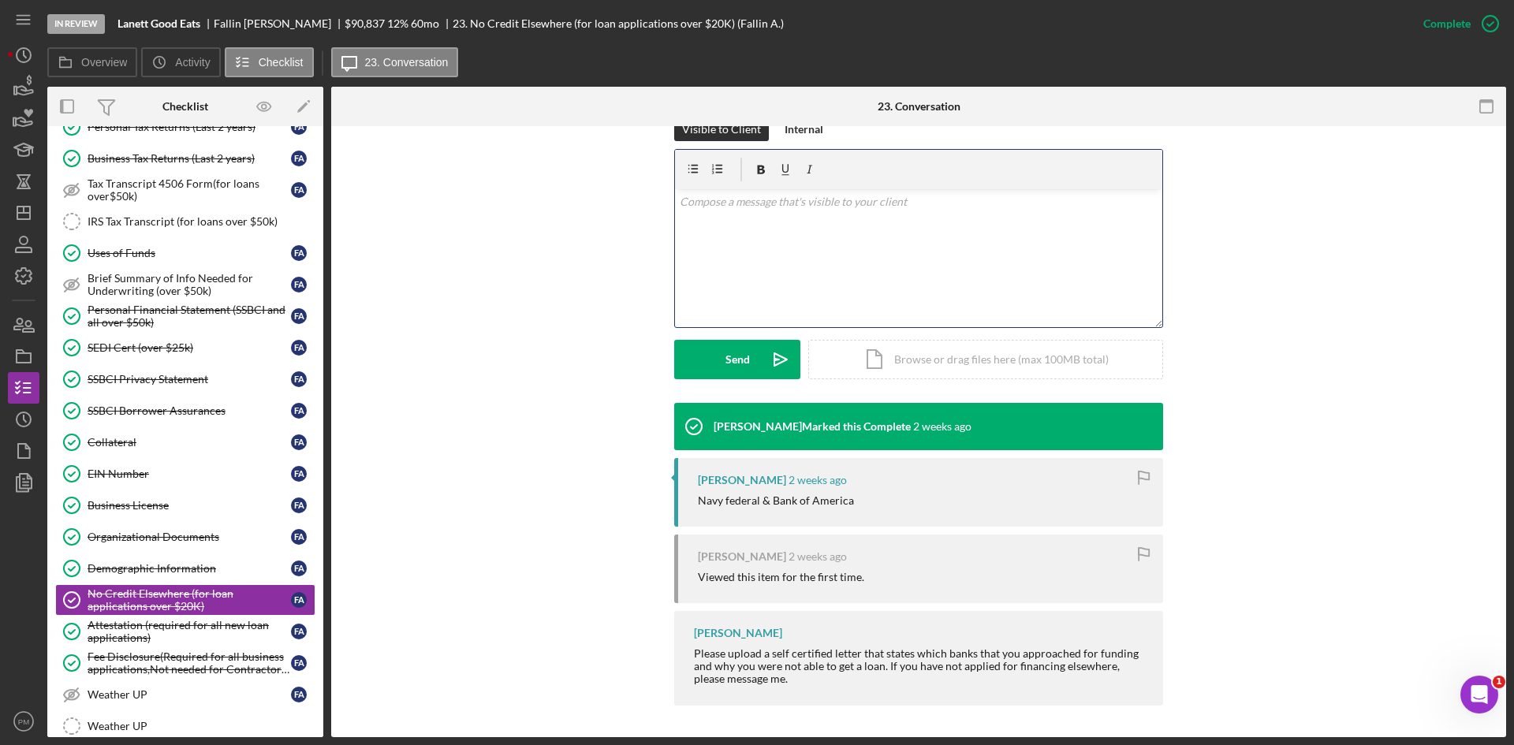
click at [813, 264] on div "v Color teal Color pink Remove color Add row above Add row below Add column bef…" at bounding box center [918, 258] width 487 height 138
click at [757, 373] on button "Send Icon/icon-invite-send" at bounding box center [737, 359] width 126 height 39
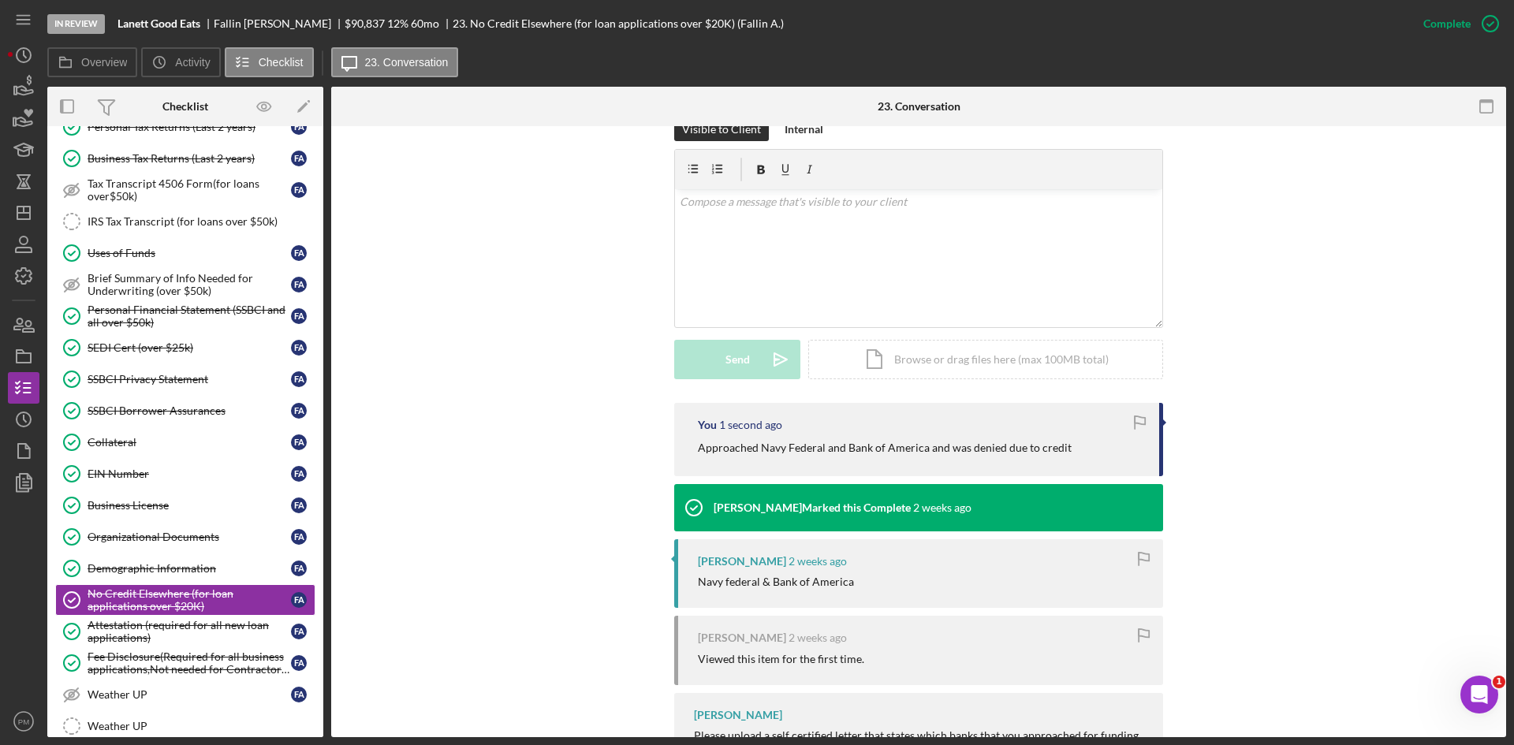
click at [1248, 425] on div "You 1 second ago Approached Navy Federal and Bank of America and was denied due…" at bounding box center [919, 599] width 1128 height 392
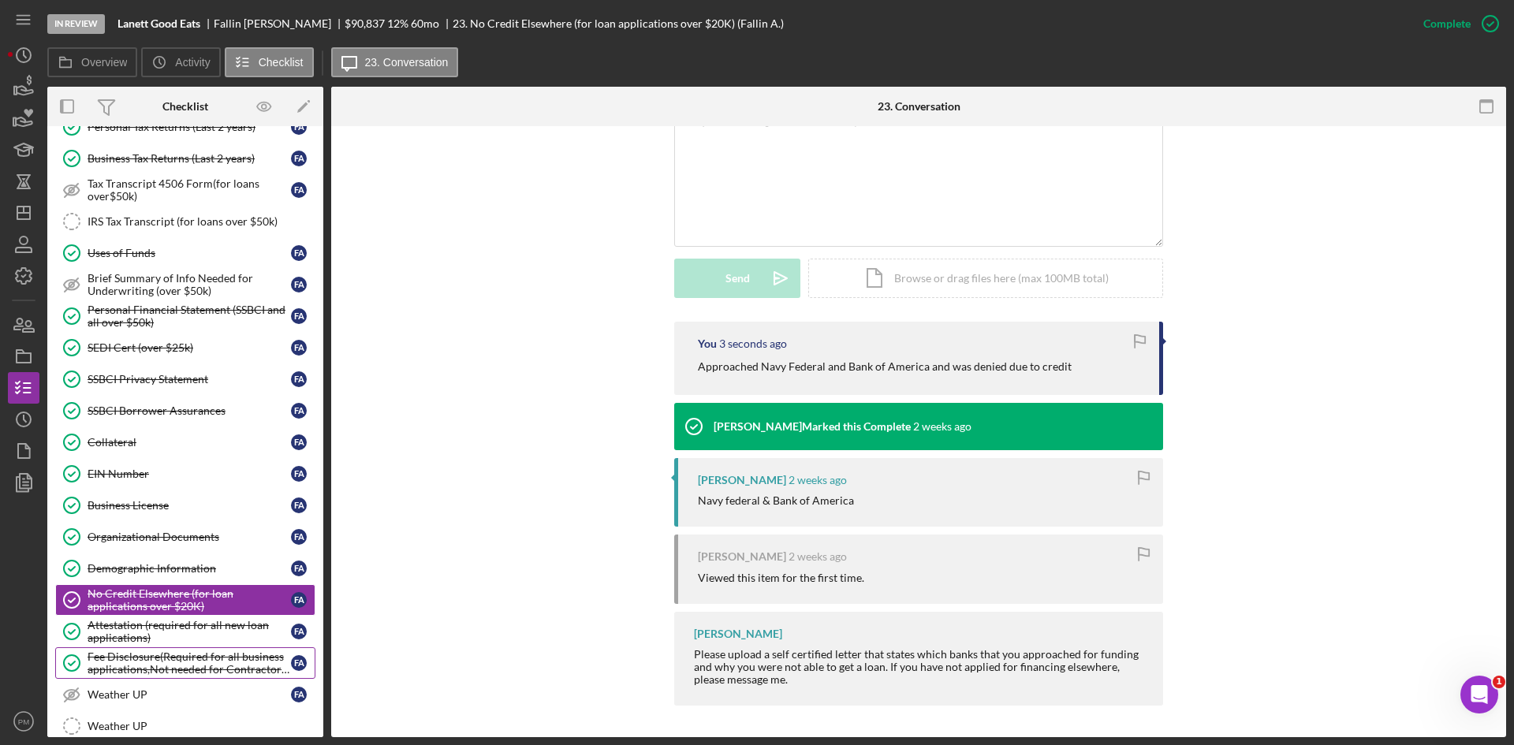
drag, startPoint x: 116, startPoint y: 657, endPoint x: 118, endPoint y: 648, distance: 9.6
click at [116, 657] on div "Fee Disclosure(Required for all business applications,Not needed for Contractor…" at bounding box center [189, 663] width 203 height 25
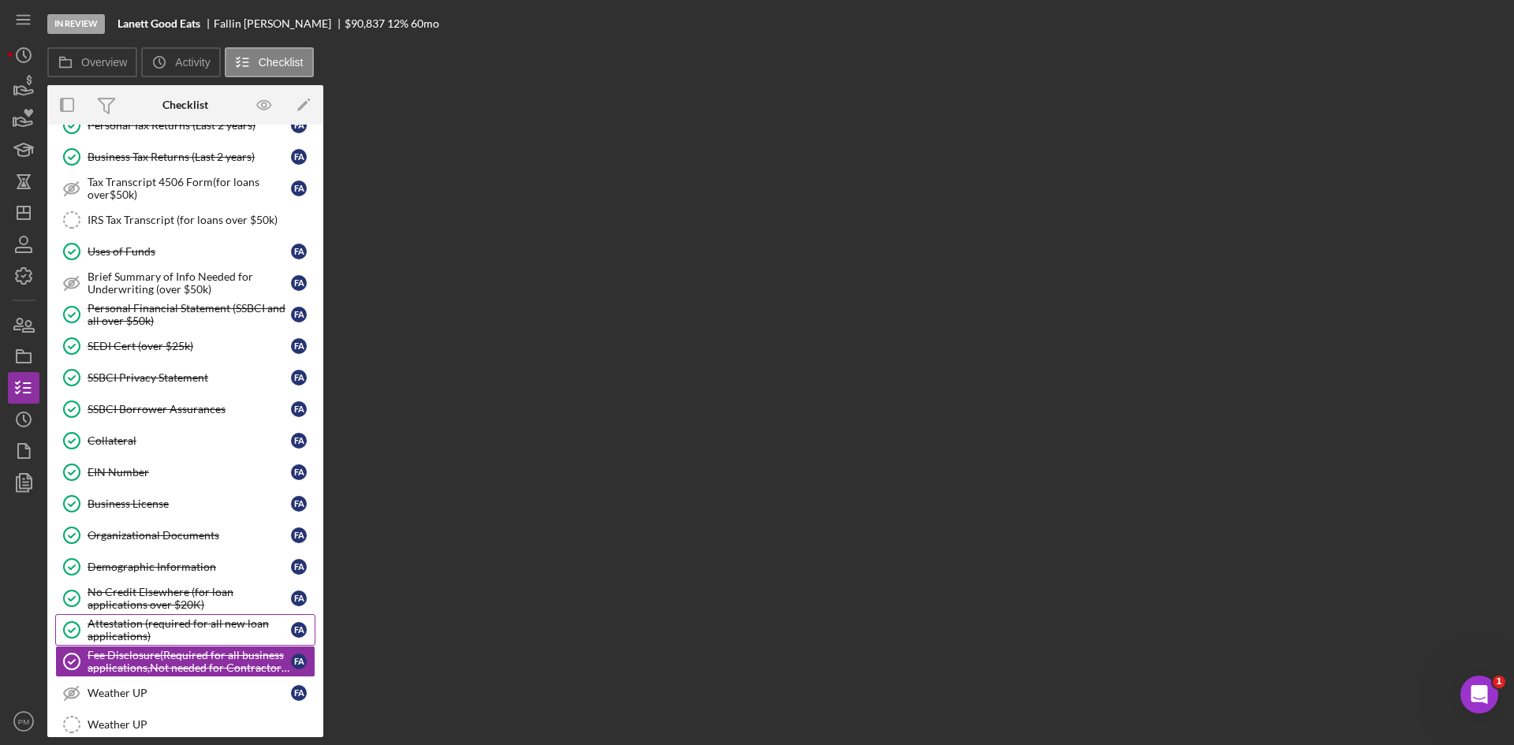
click at [124, 639] on div "Attestation (required for all new loan applications)" at bounding box center [189, 630] width 203 height 25
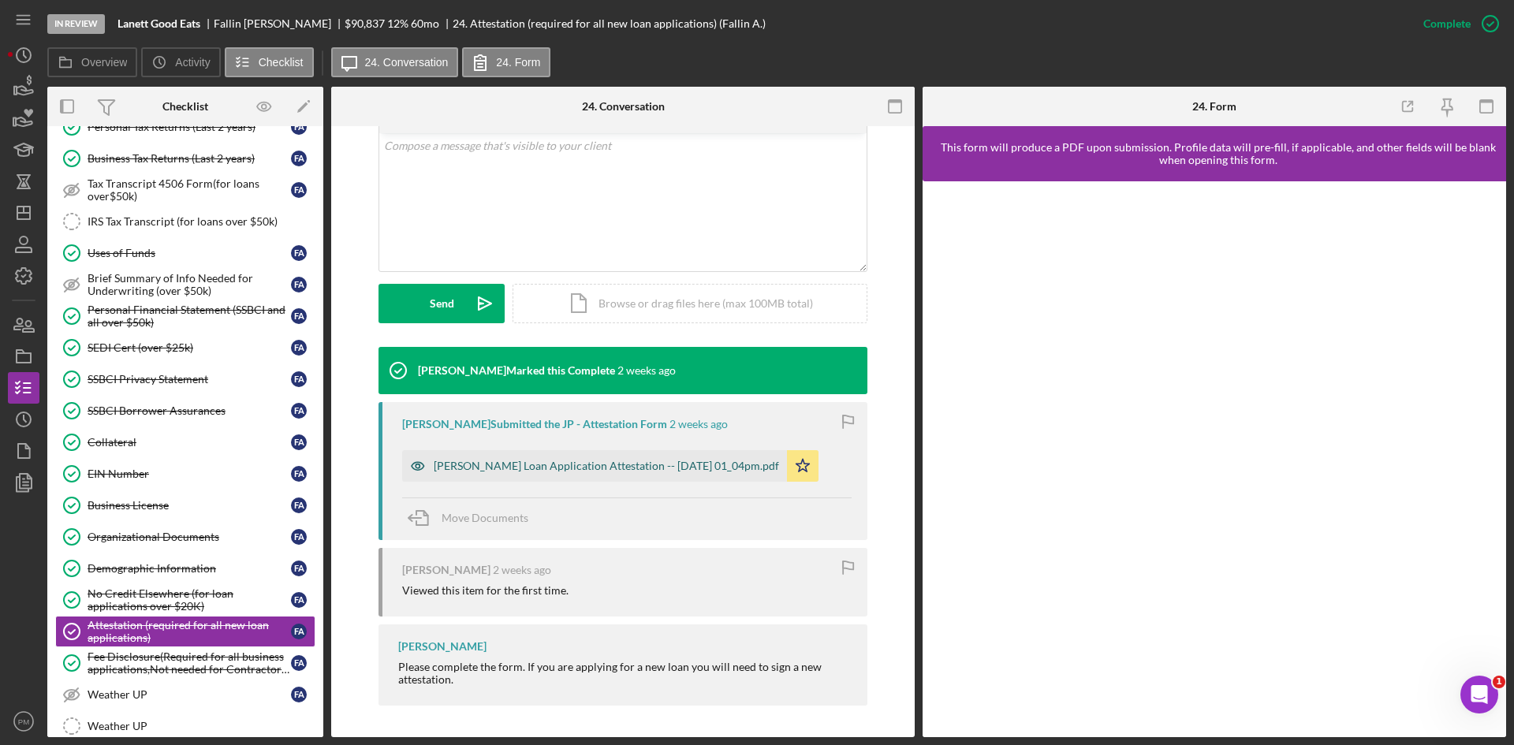
click at [544, 470] on div "[PERSON_NAME] Loan Application Attestation -- [DATE] 01_04pm.pdf" at bounding box center [606, 466] width 345 height 13
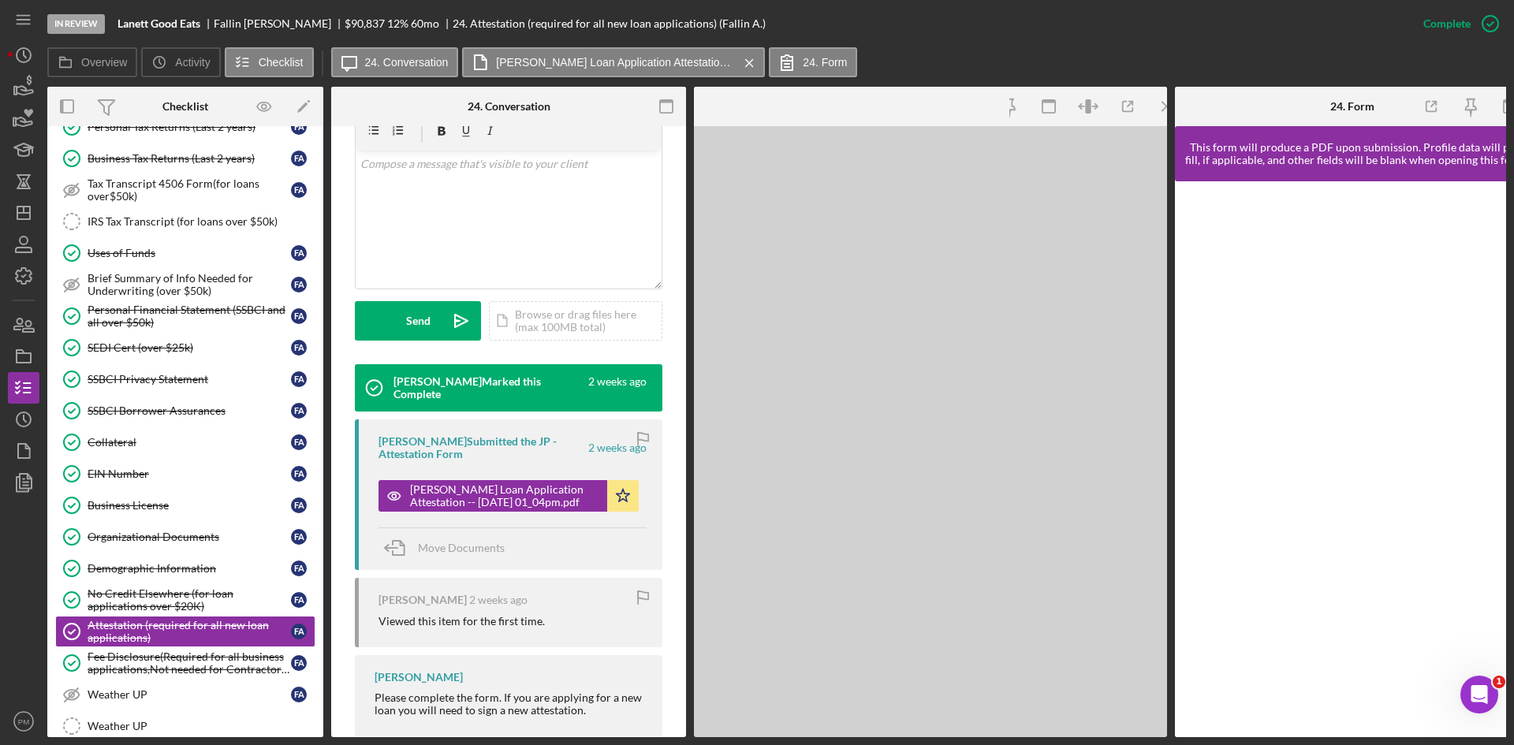
scroll to position [323, 0]
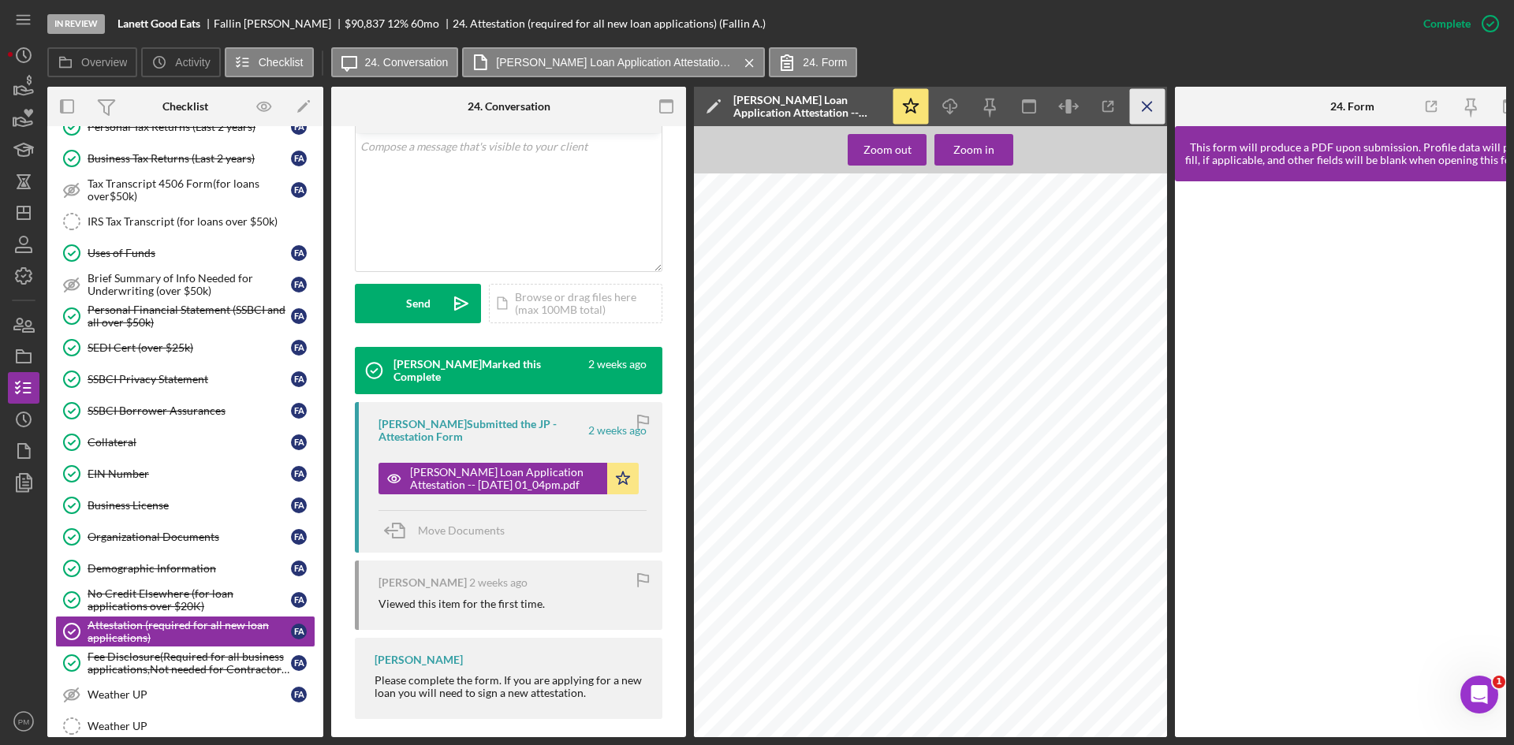
click at [1151, 94] on icon "Icon/Menu Close" at bounding box center [1147, 106] width 35 height 35
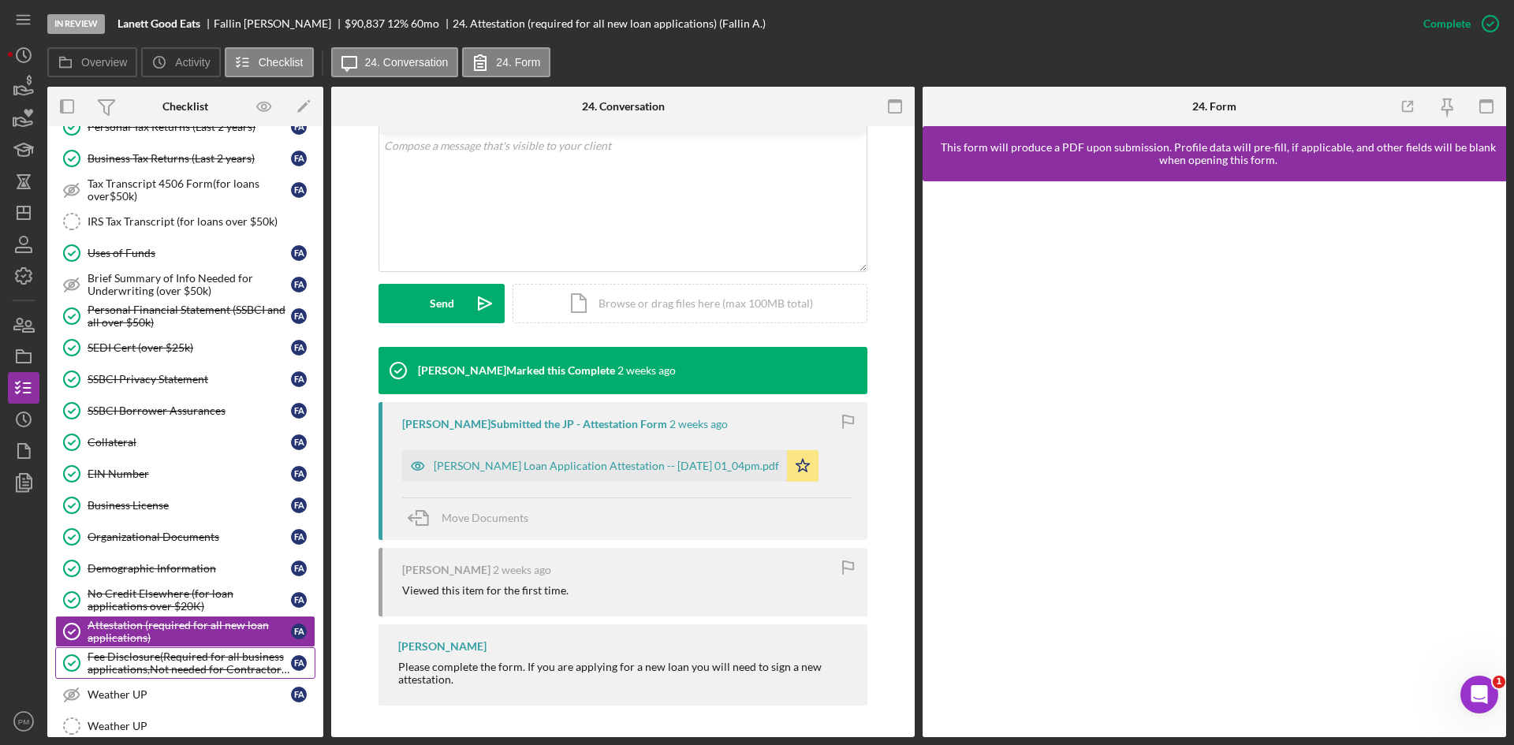
click at [191, 666] on div "Fee Disclosure(Required for all business applications,Not needed for Contractor…" at bounding box center [189, 663] width 203 height 25
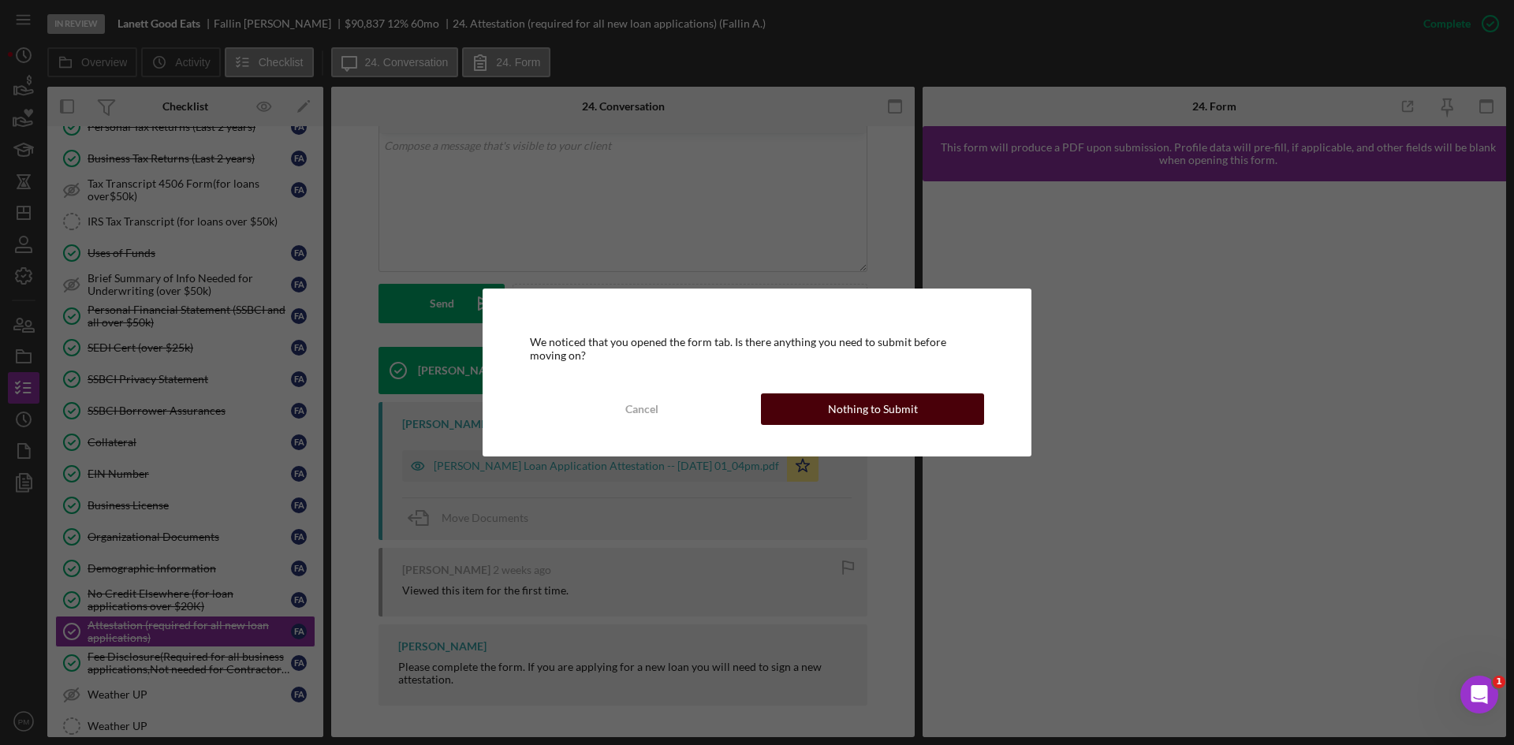
click at [816, 405] on button "Nothing to Submit" at bounding box center [872, 410] width 223 height 32
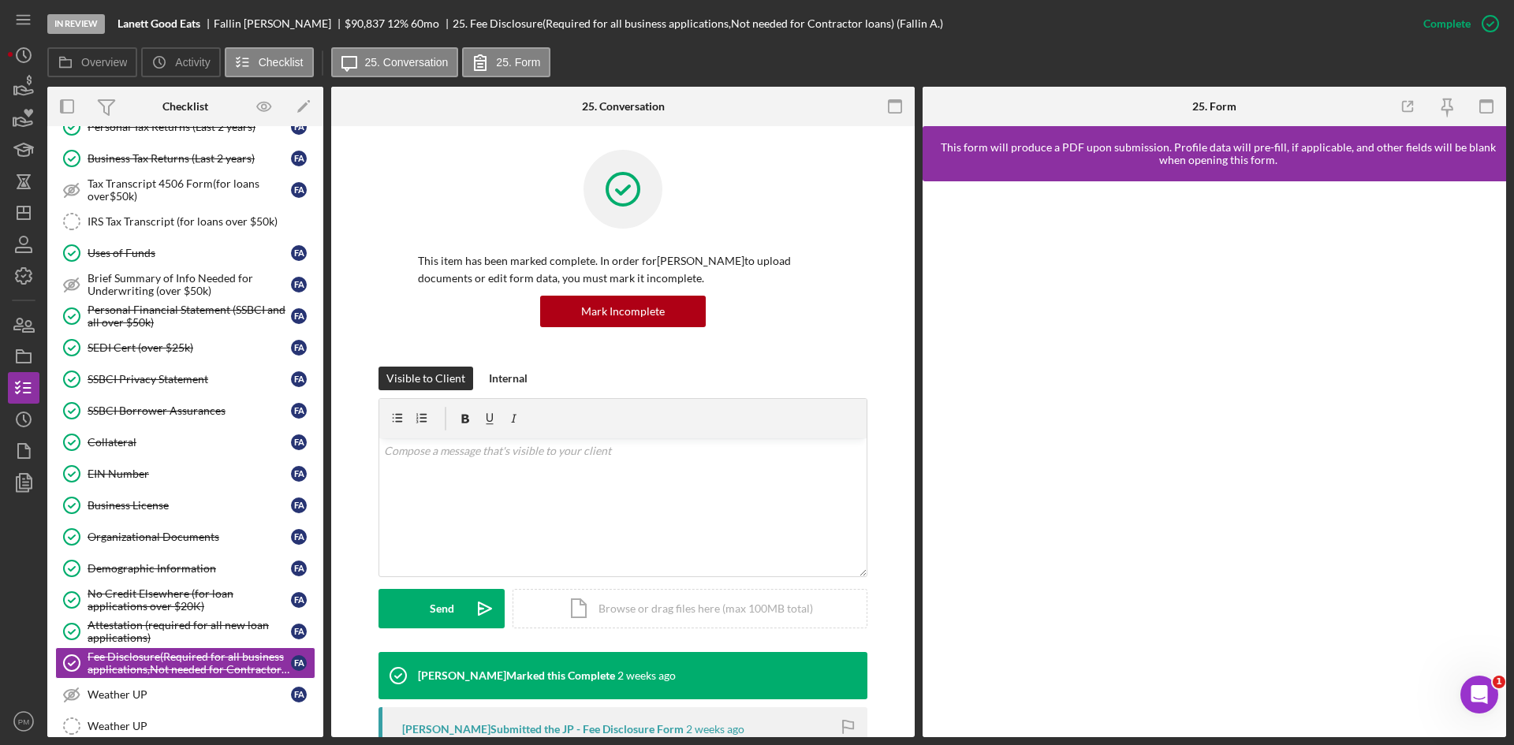
scroll to position [600, 0]
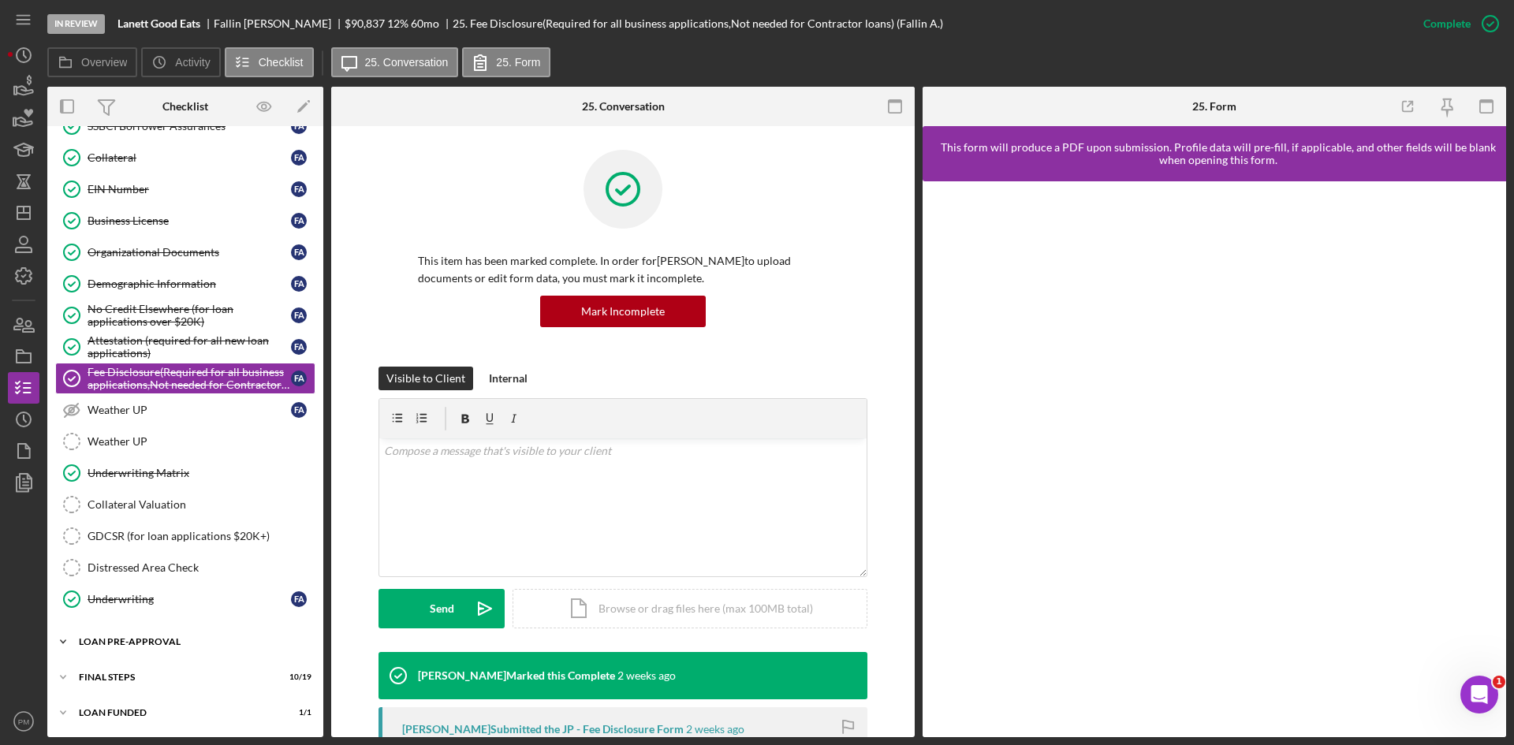
click at [110, 640] on div "LOAN PRE-APPROVAL" at bounding box center [191, 641] width 225 height 9
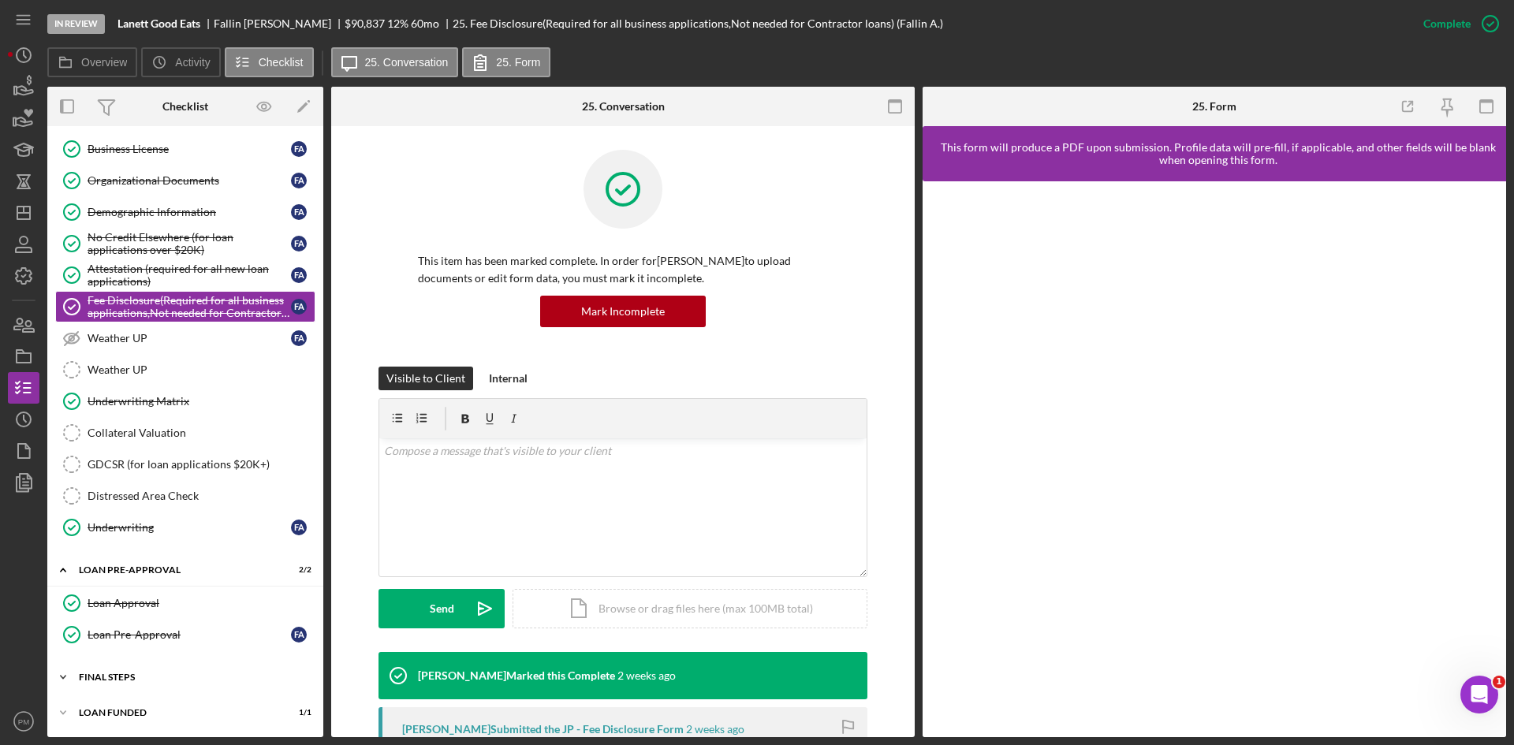
click at [116, 677] on div "FINAL STEPS" at bounding box center [191, 677] width 225 height 9
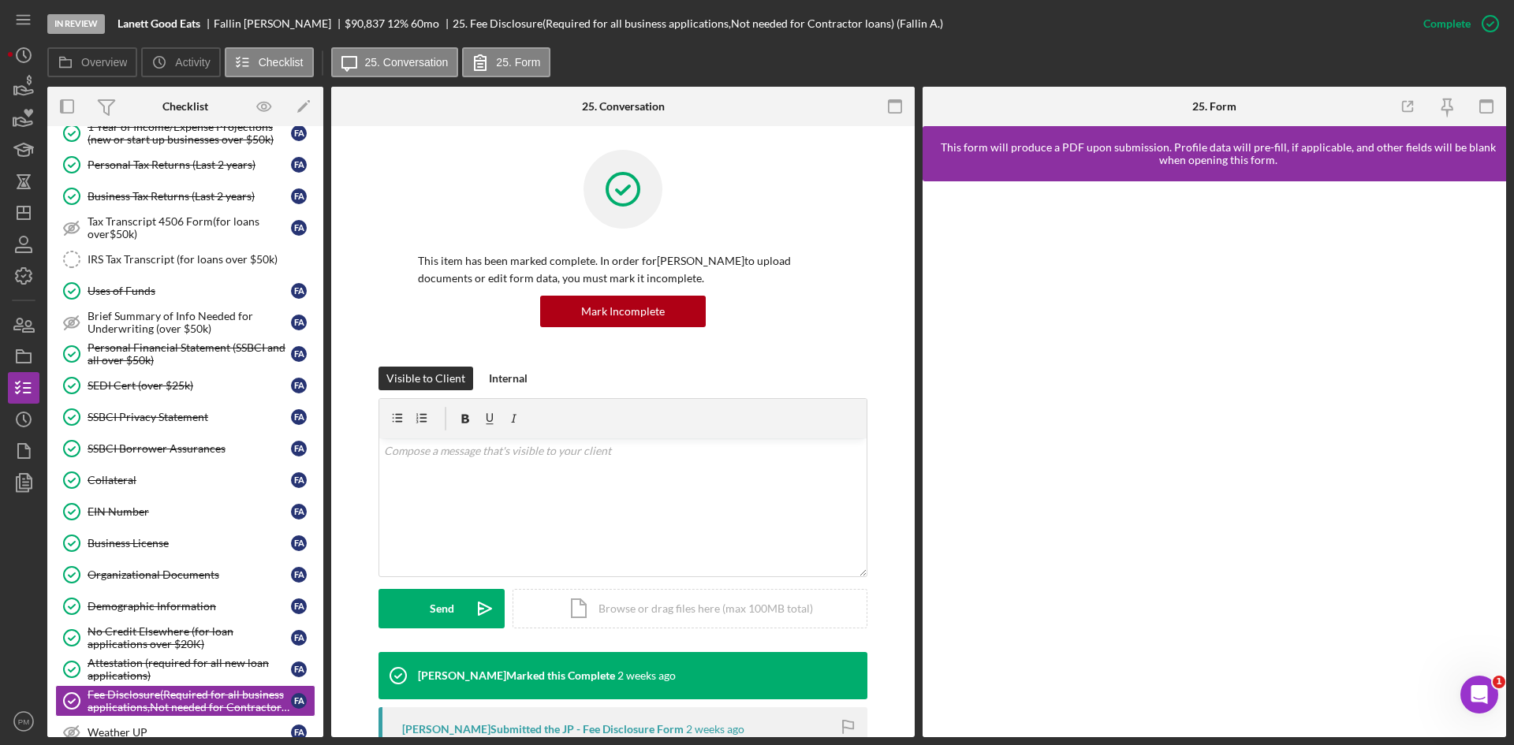
scroll to position [0, 0]
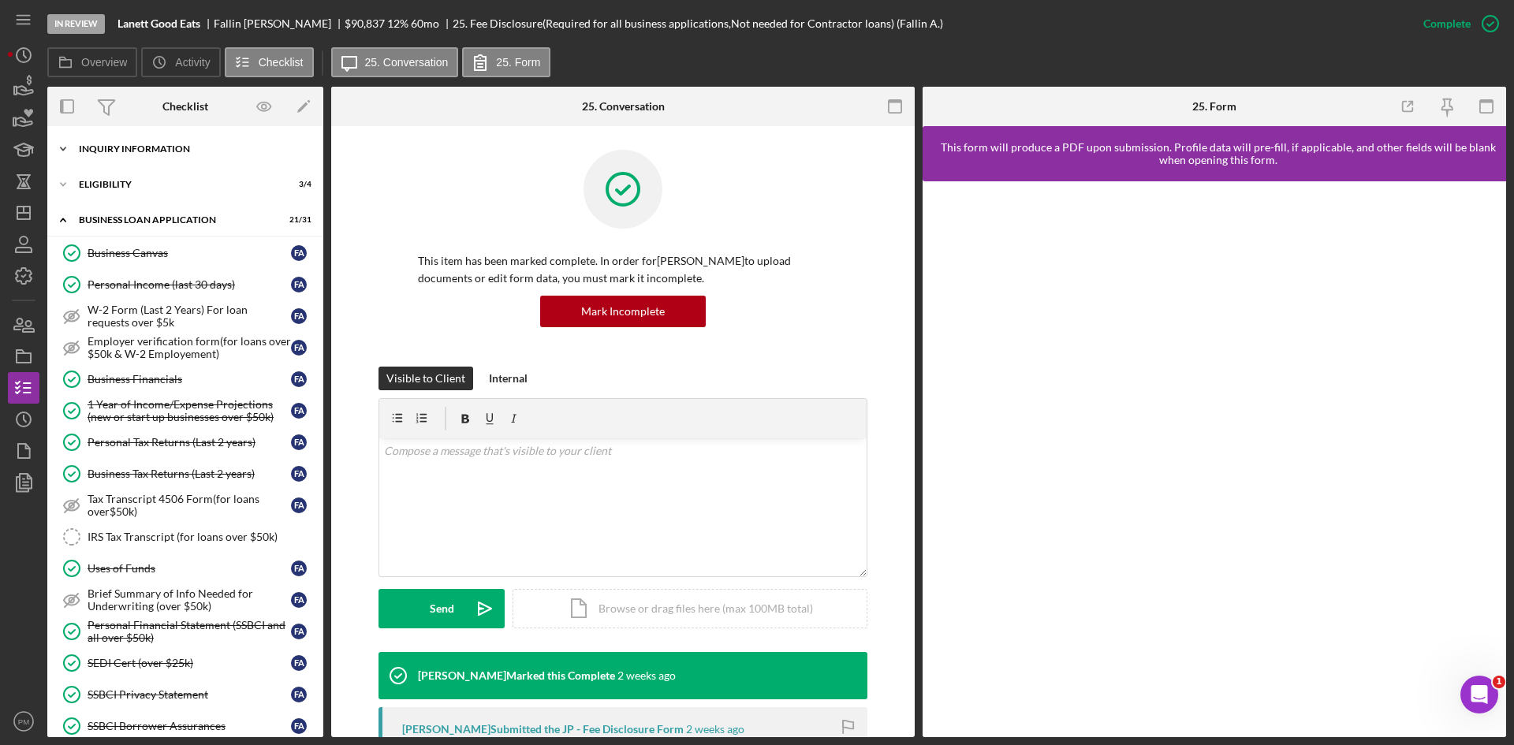
click at [155, 157] on div "Icon/Expander INQUIRY INFORMATION 10 / 11" at bounding box center [185, 149] width 276 height 32
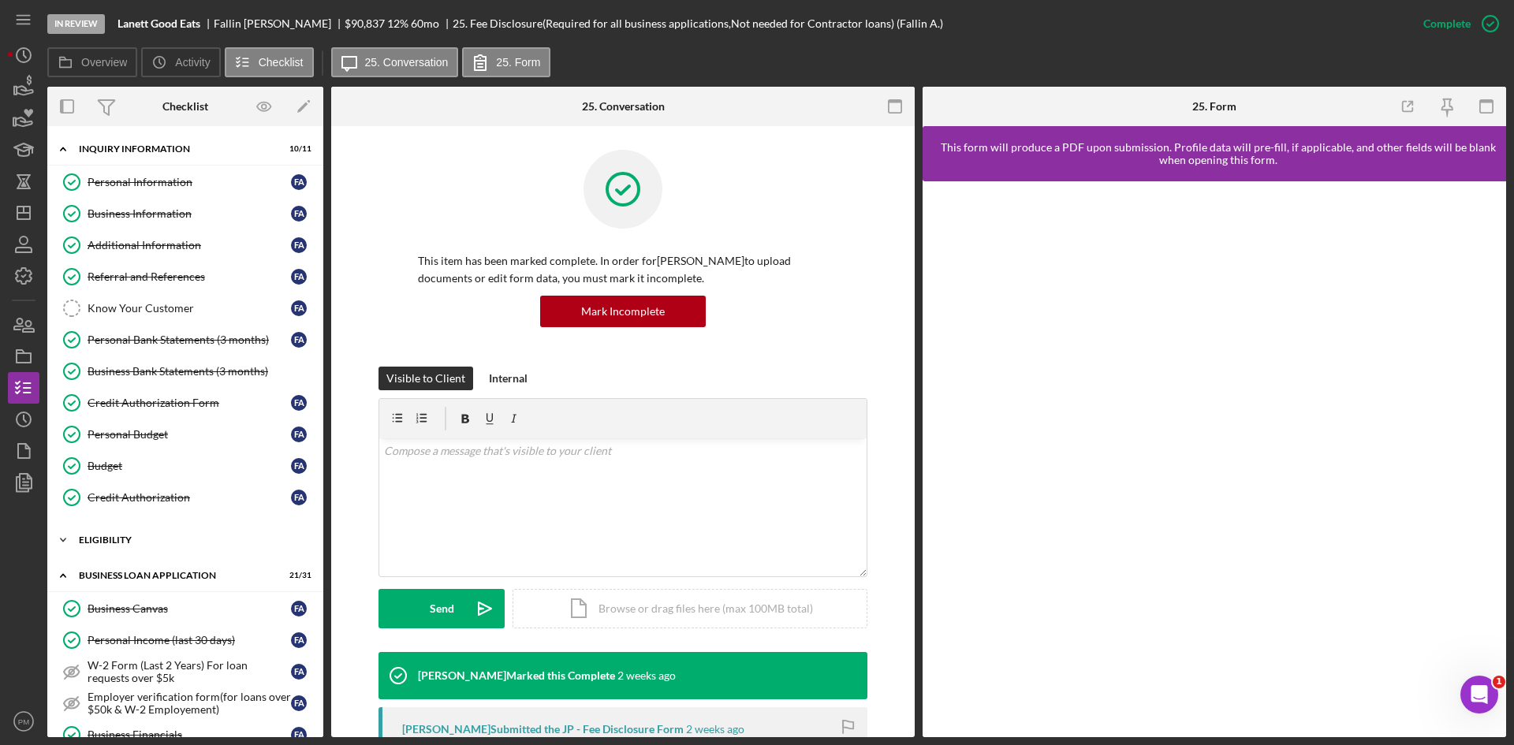
click at [118, 543] on div "ELIGIBILITY" at bounding box center [191, 540] width 225 height 9
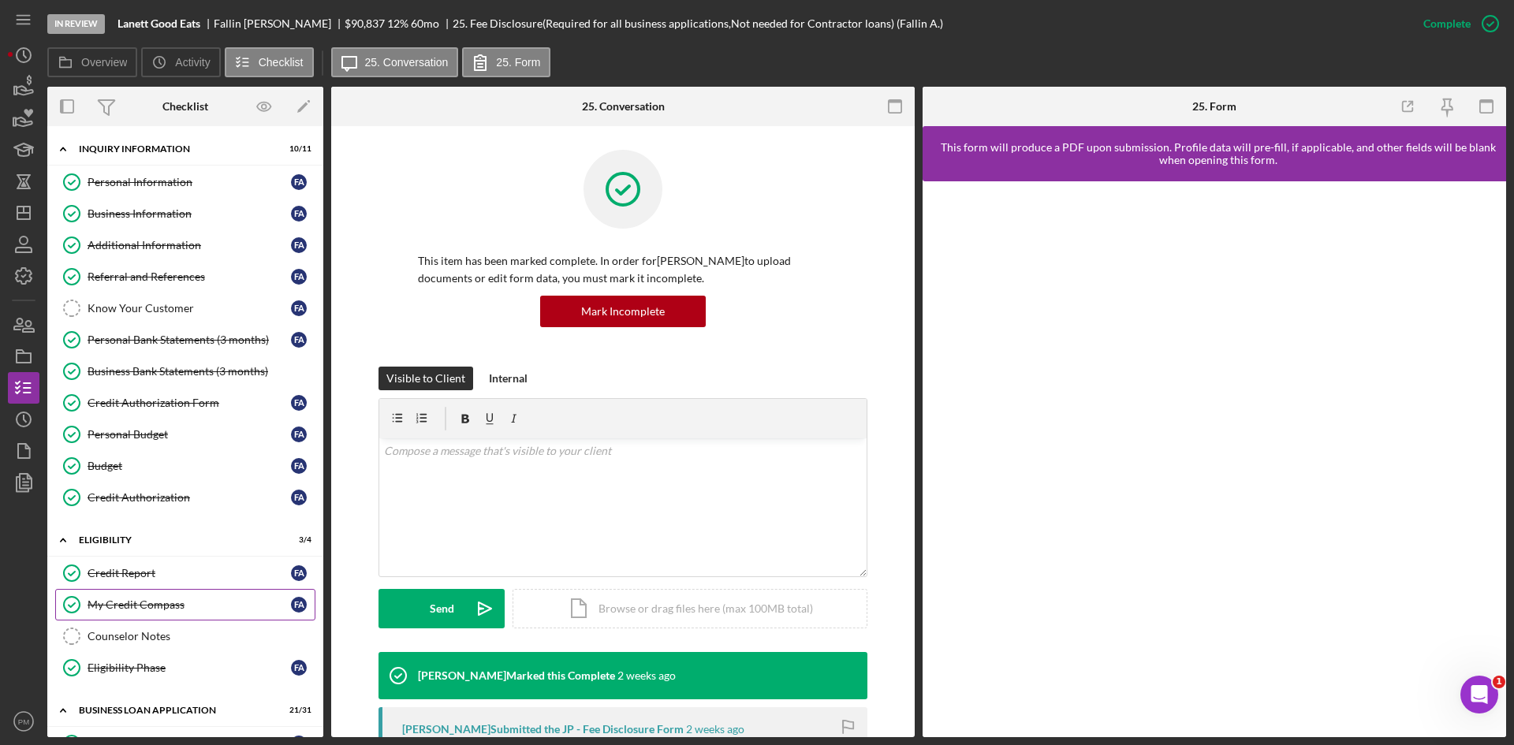
click at [118, 613] on link "My Credit Compass My Credit Compass F A" at bounding box center [185, 605] width 260 height 32
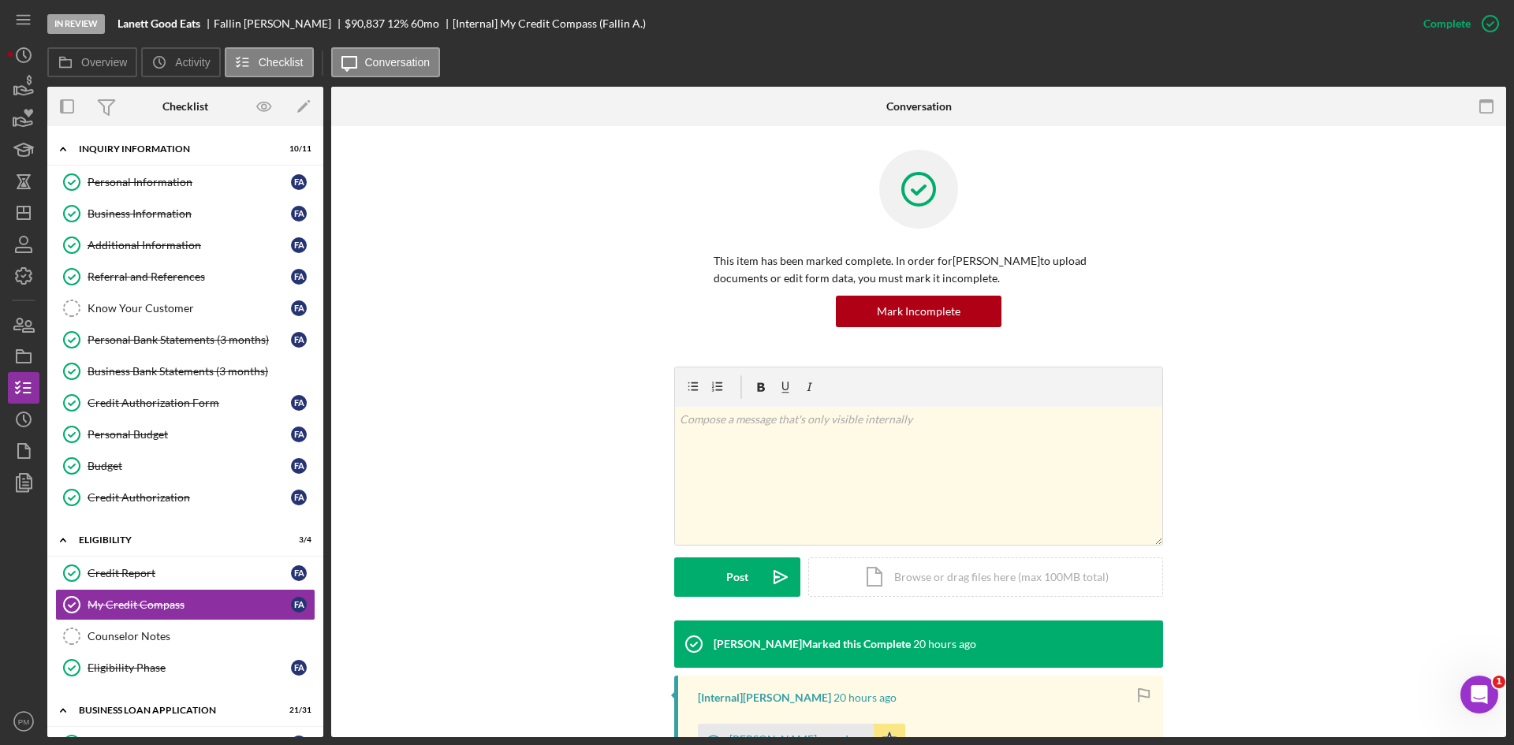
scroll to position [236, 0]
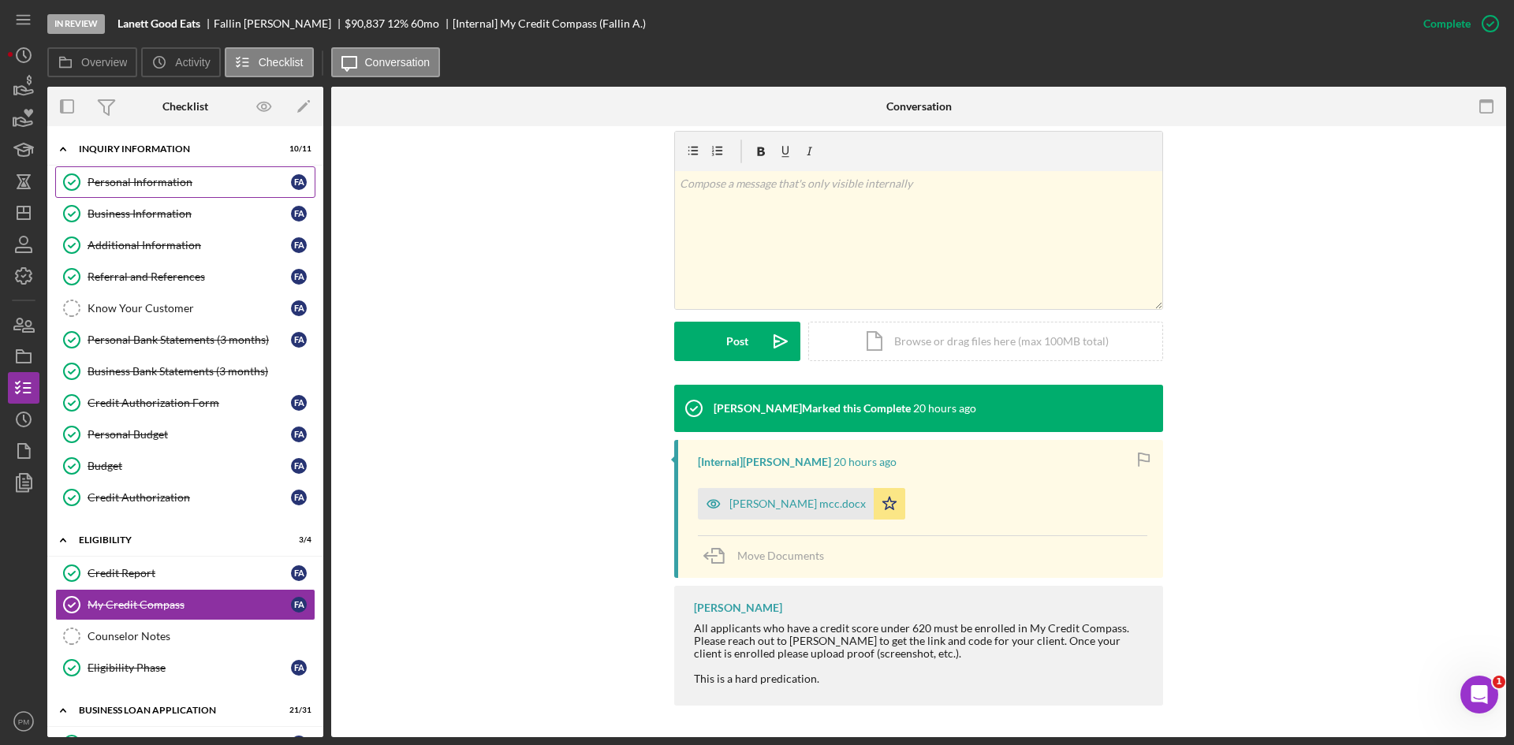
click at [135, 183] on div "Personal Information" at bounding box center [189, 182] width 203 height 13
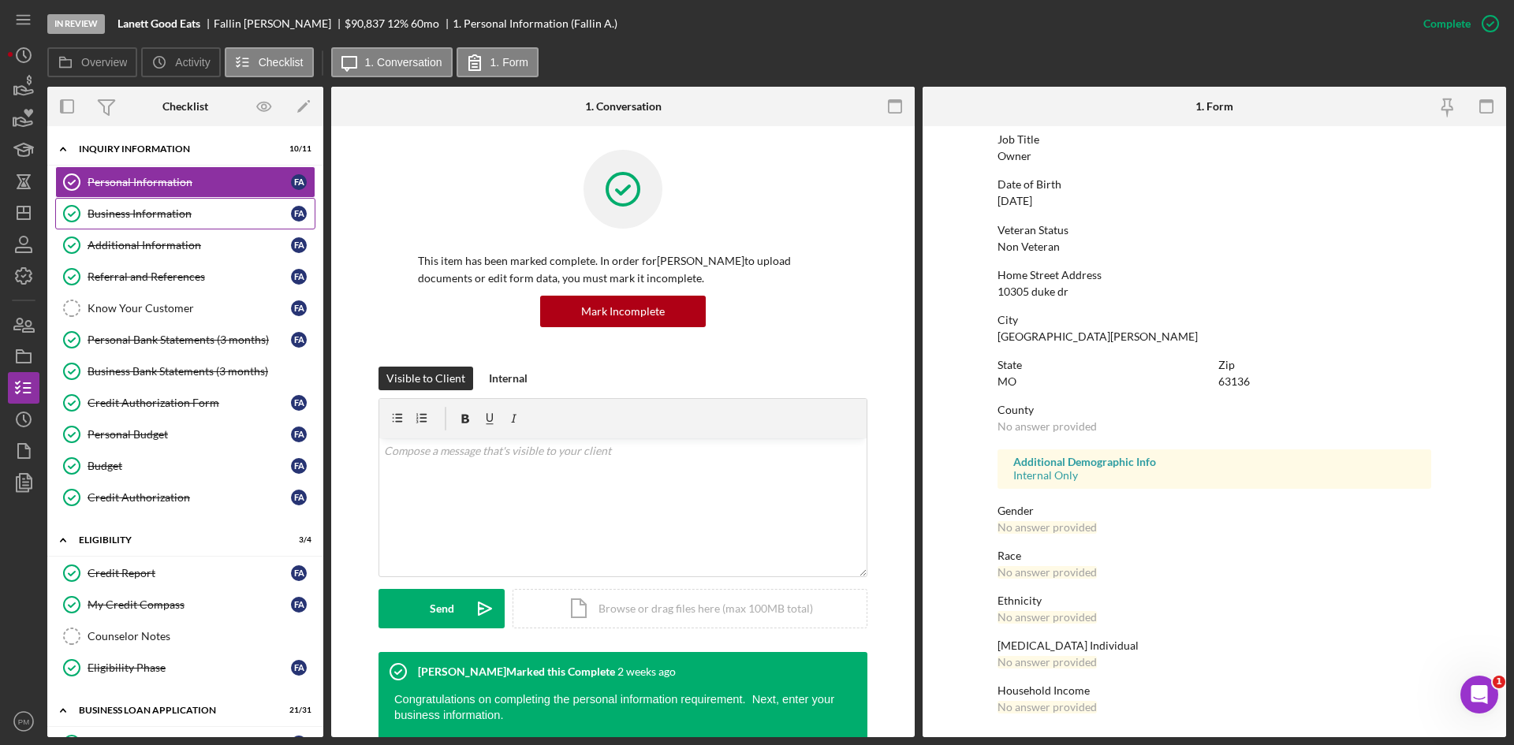
scroll to position [46, 0]
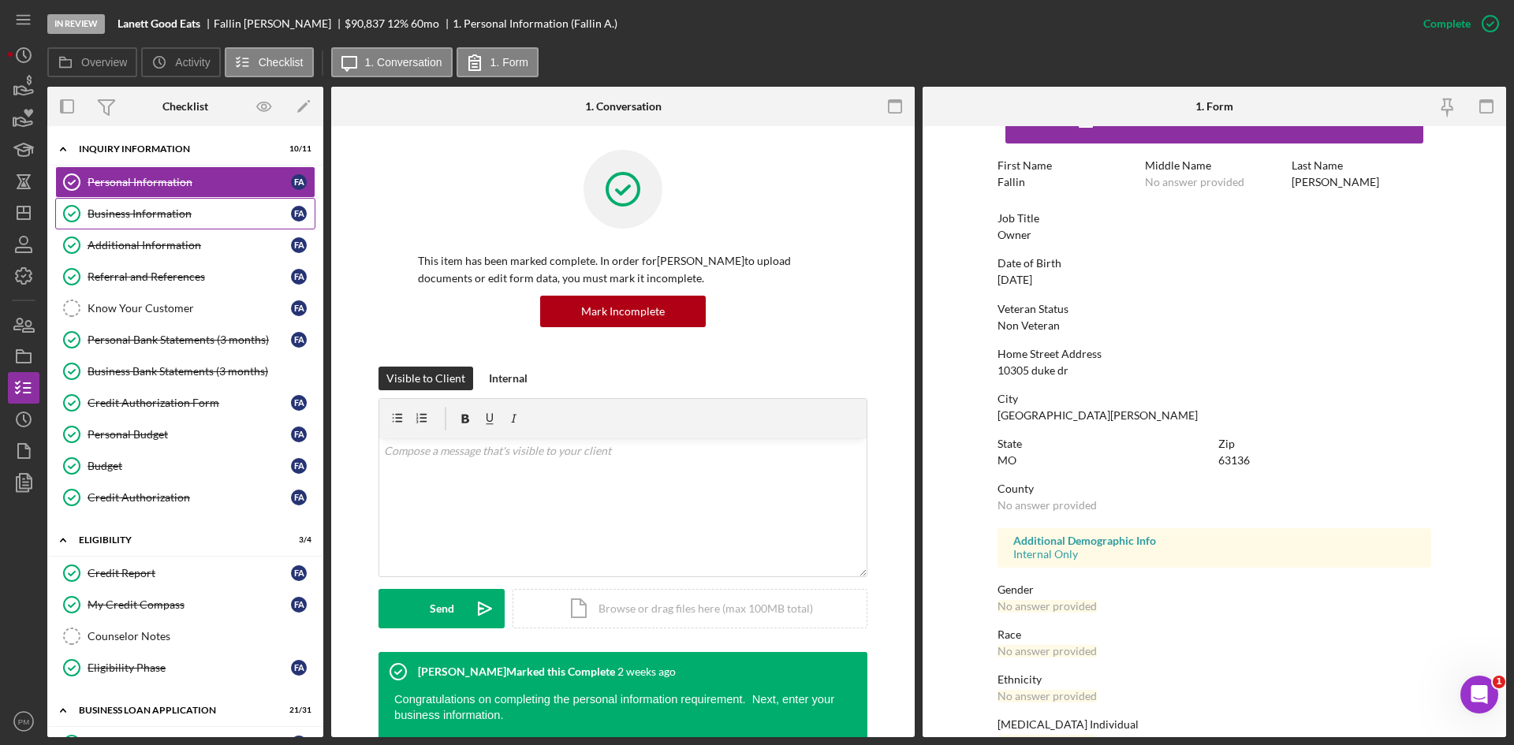
click at [79, 223] on icon "Business Information" at bounding box center [71, 213] width 39 height 39
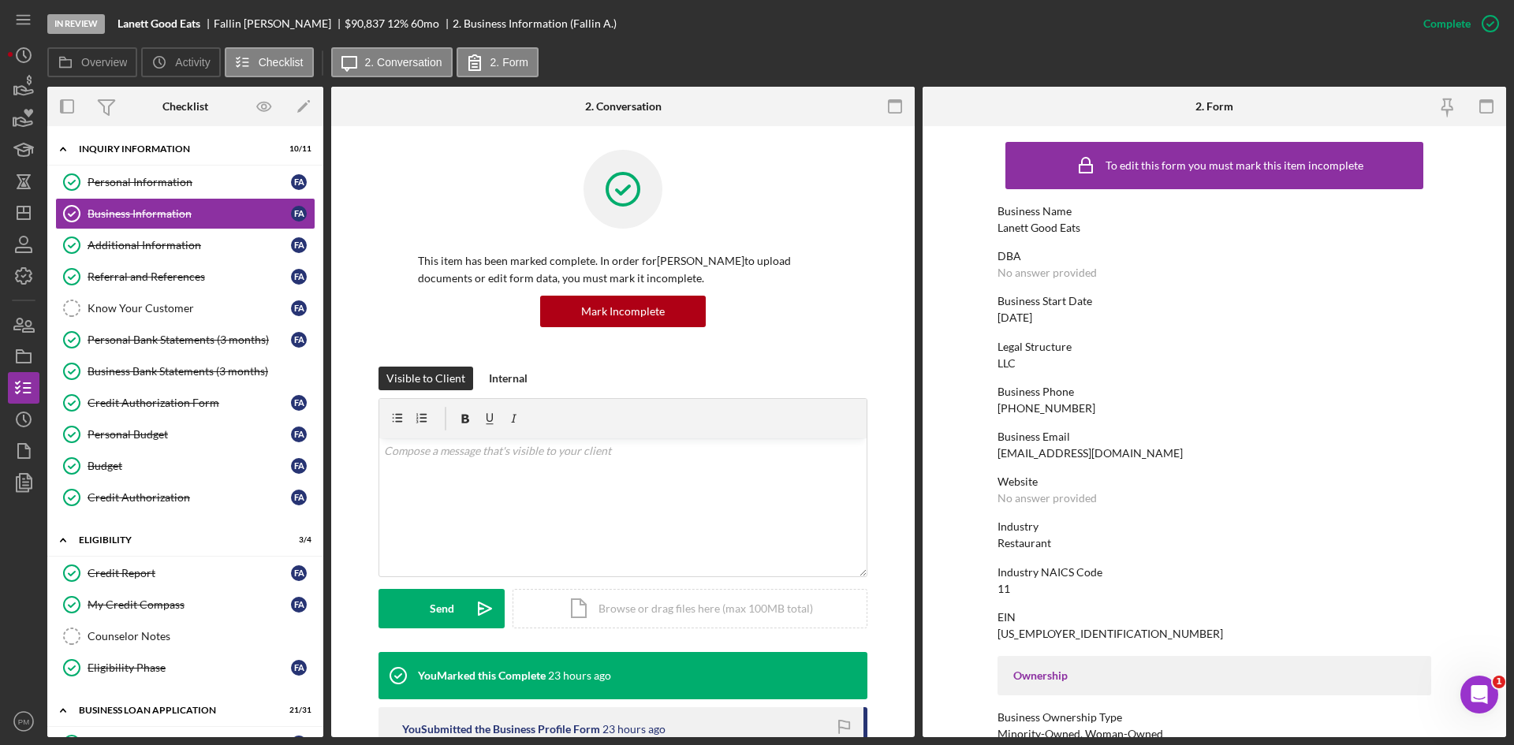
scroll to position [315, 0]
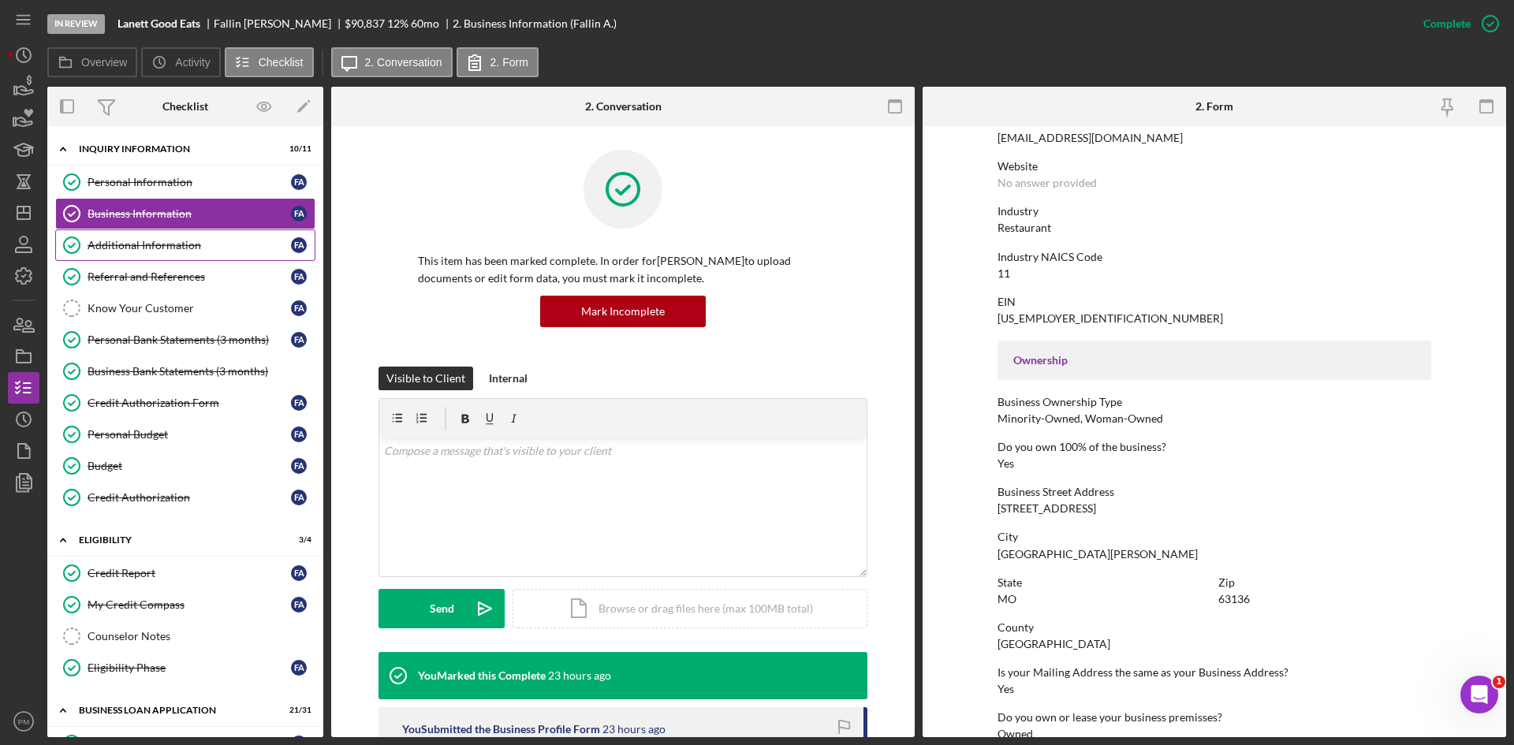
click at [162, 257] on link "Additional Information Additional Information F A" at bounding box center [185, 246] width 260 height 32
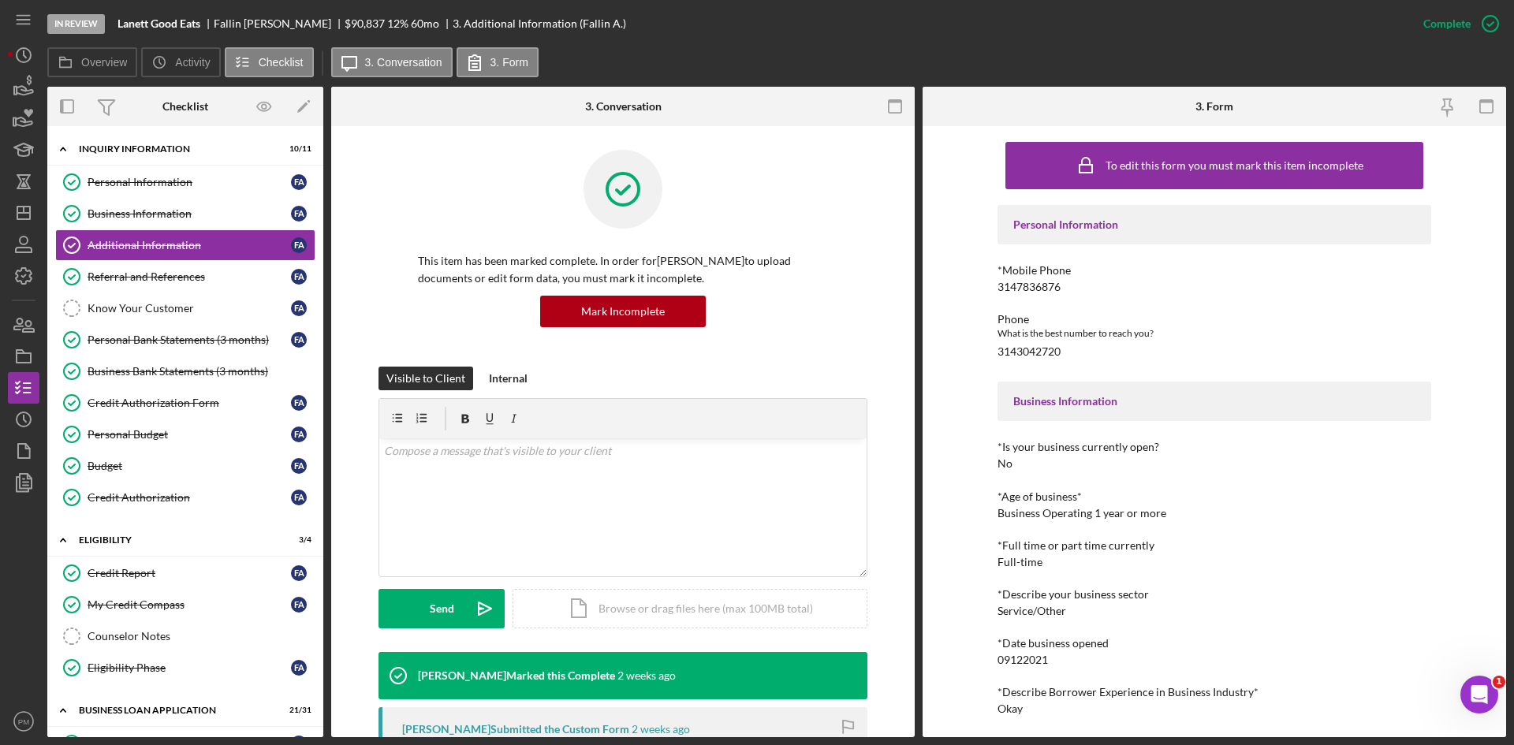
scroll to position [237, 0]
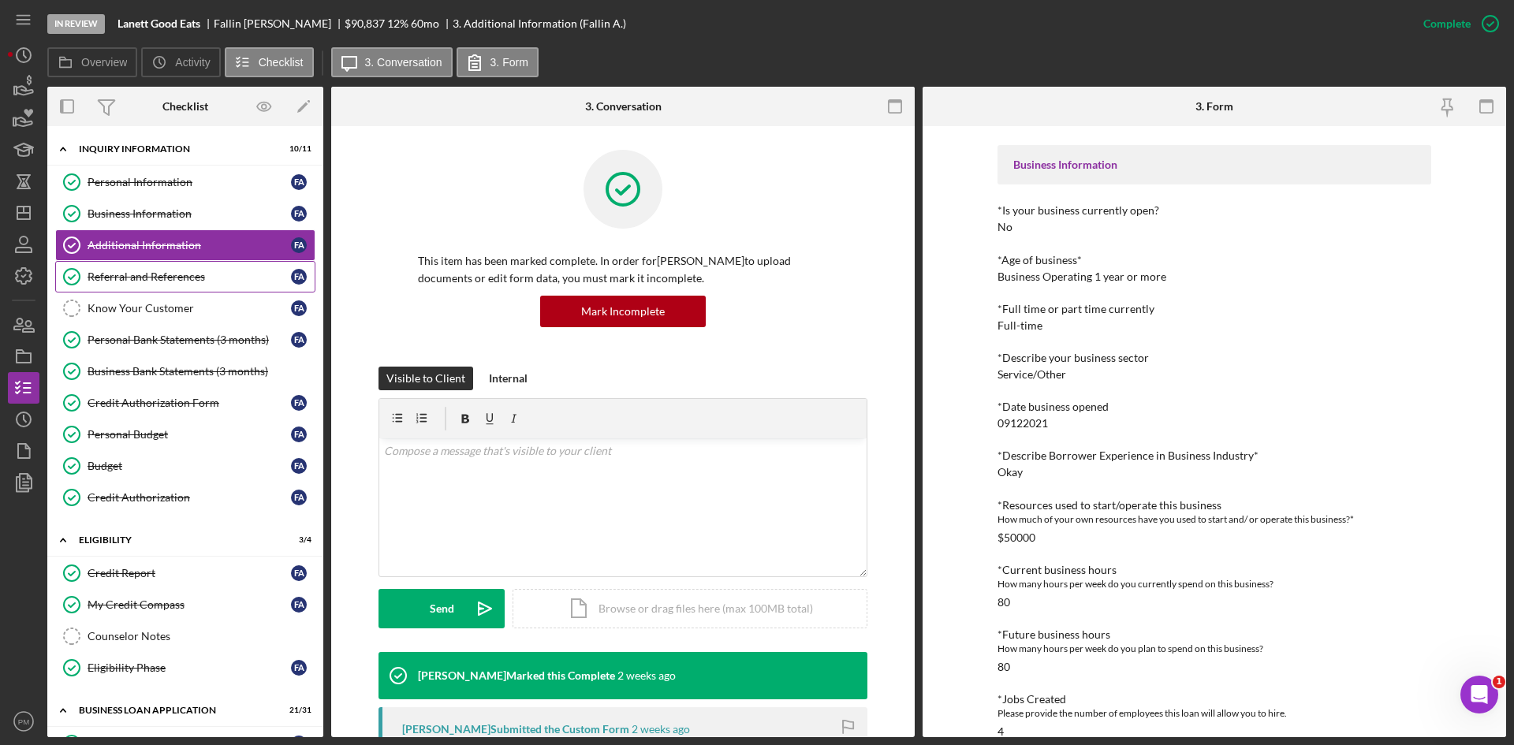
click at [162, 272] on div "Referral and References" at bounding box center [189, 277] width 203 height 13
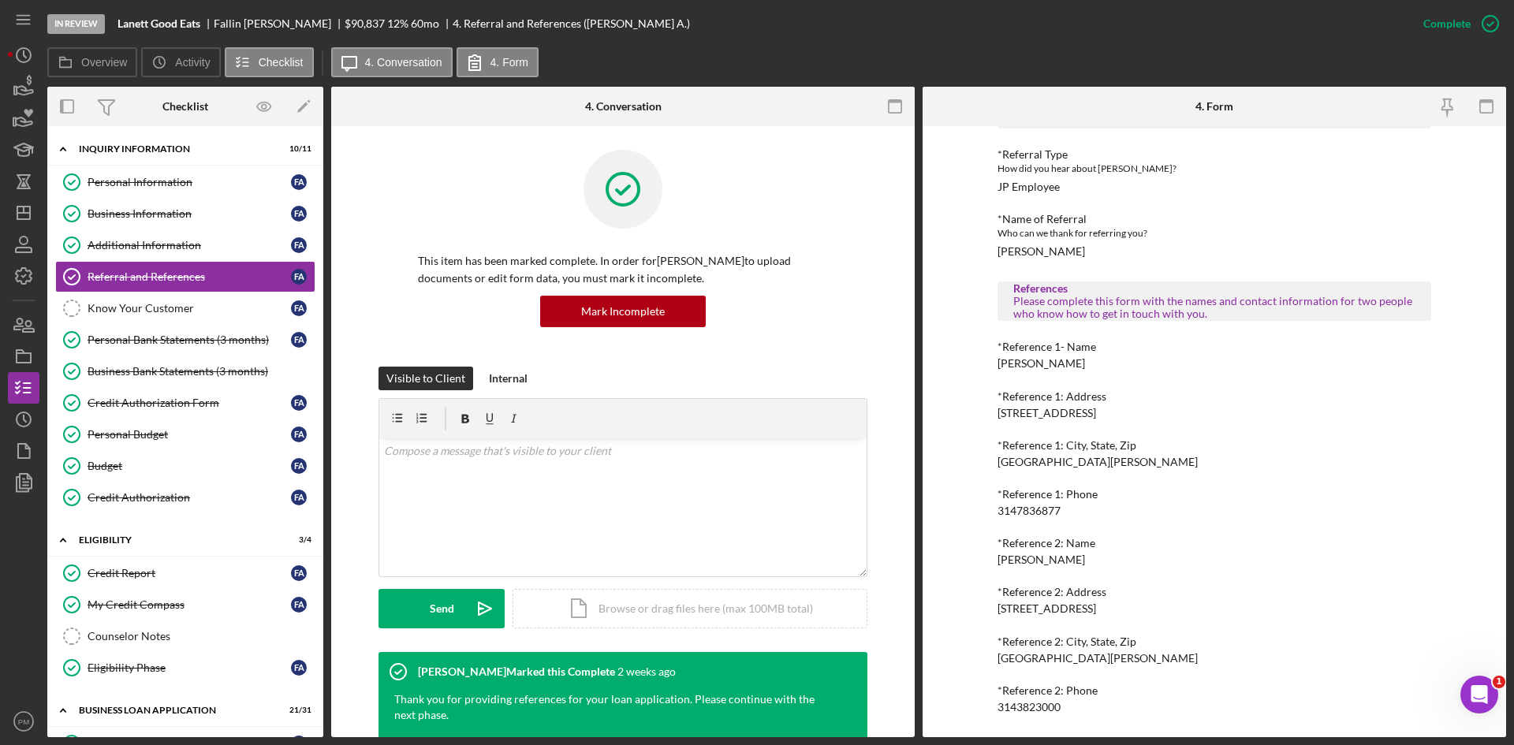
scroll to position [315, 0]
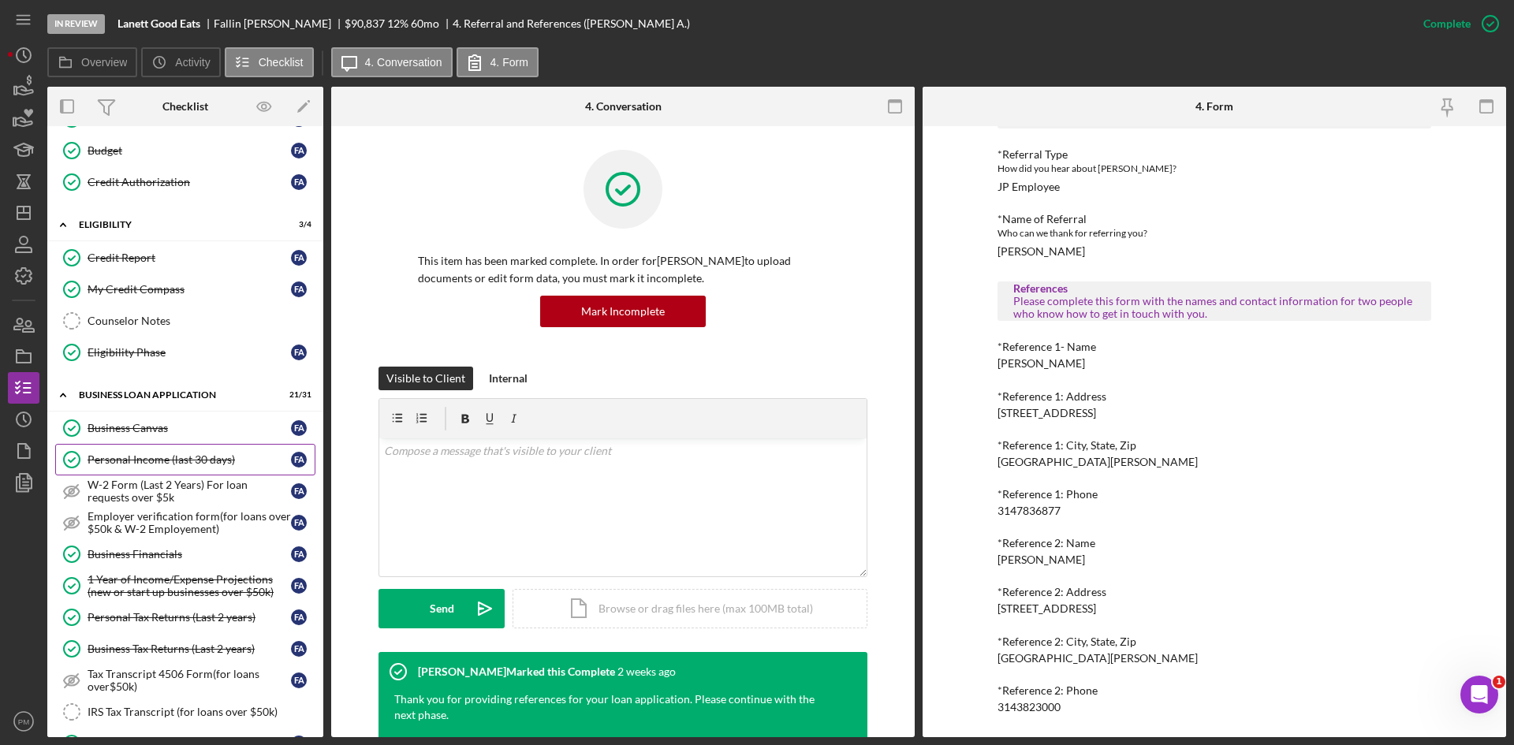
click at [134, 466] on div "Personal Income (last 30 days)" at bounding box center [189, 459] width 203 height 13
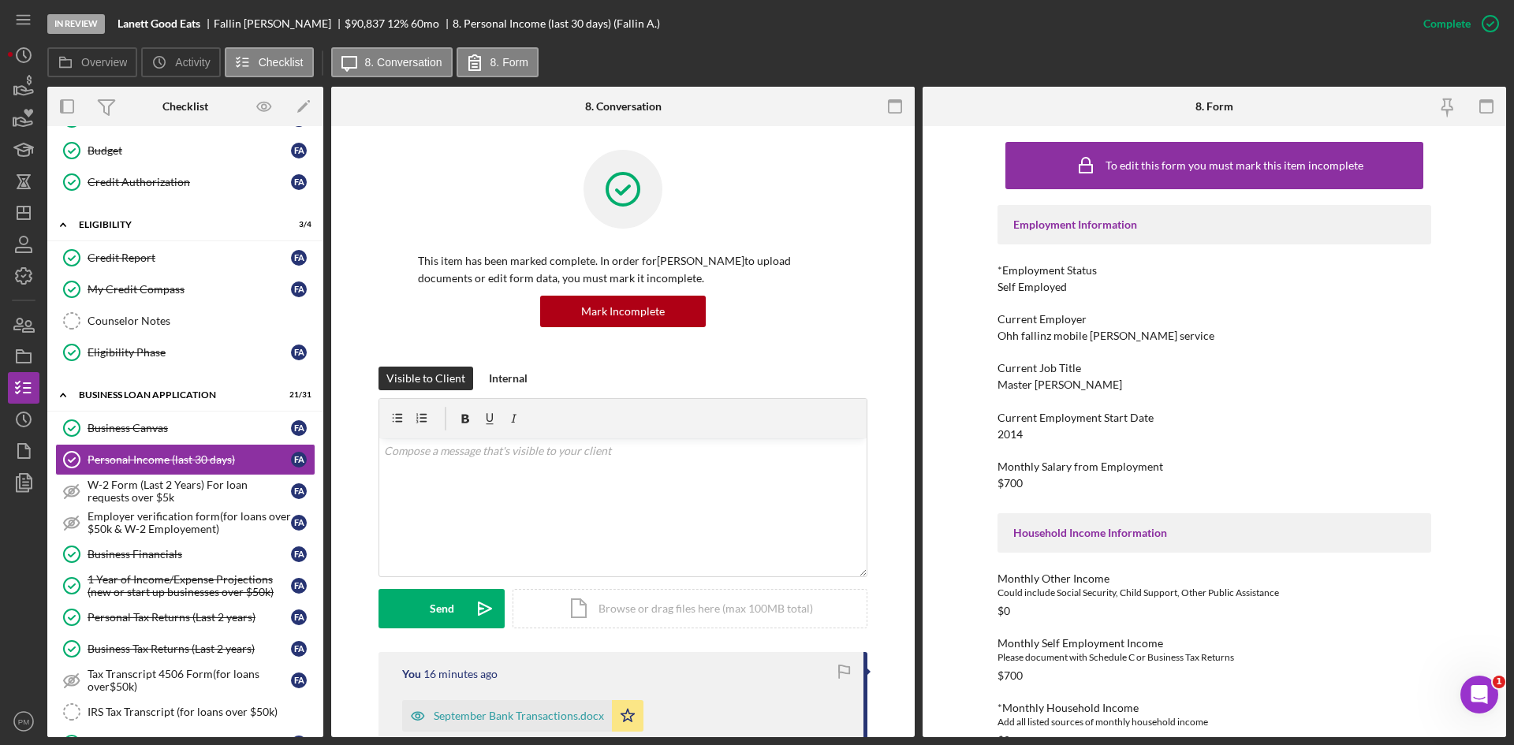
scroll to position [277, 0]
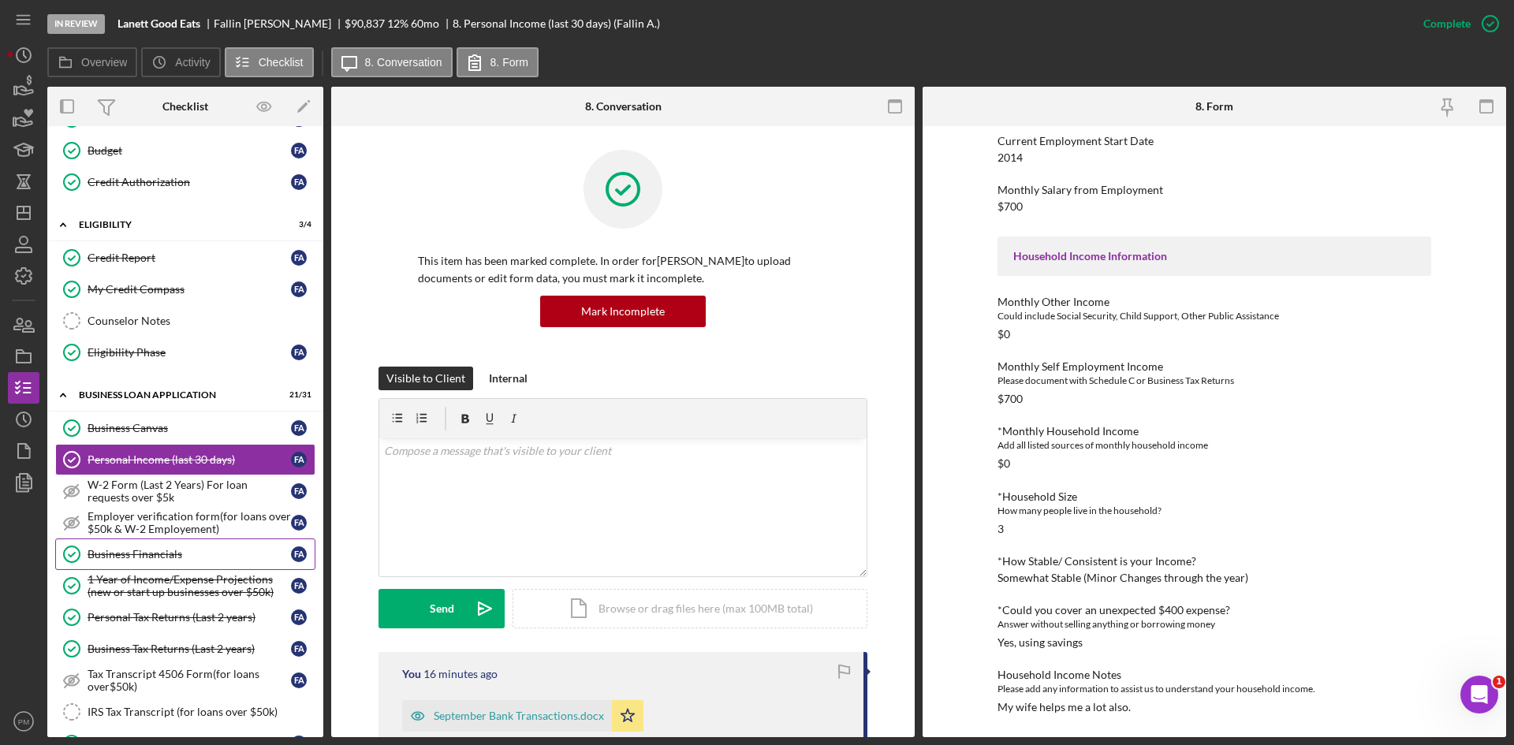
click at [114, 550] on div "Business Financials" at bounding box center [189, 554] width 203 height 13
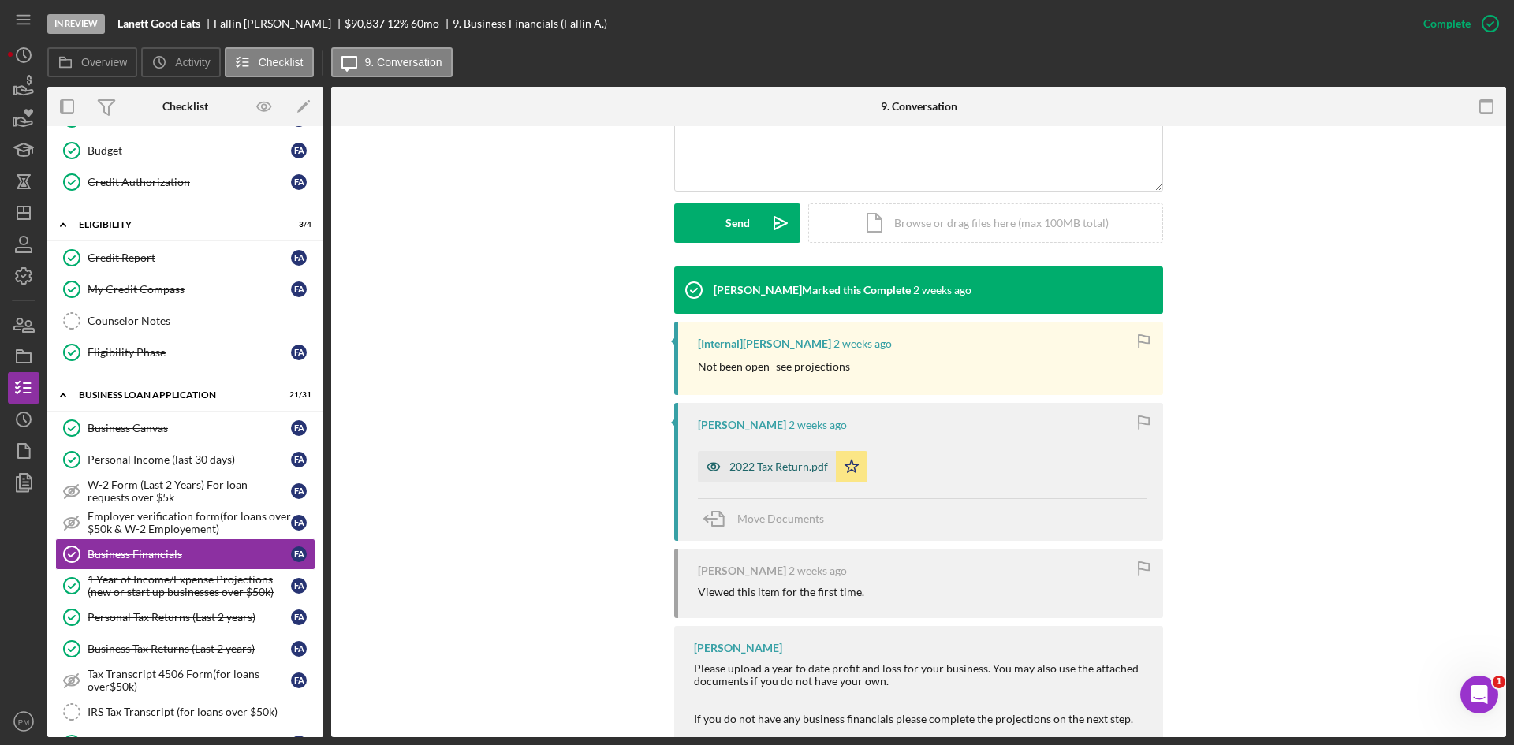
scroll to position [228, 0]
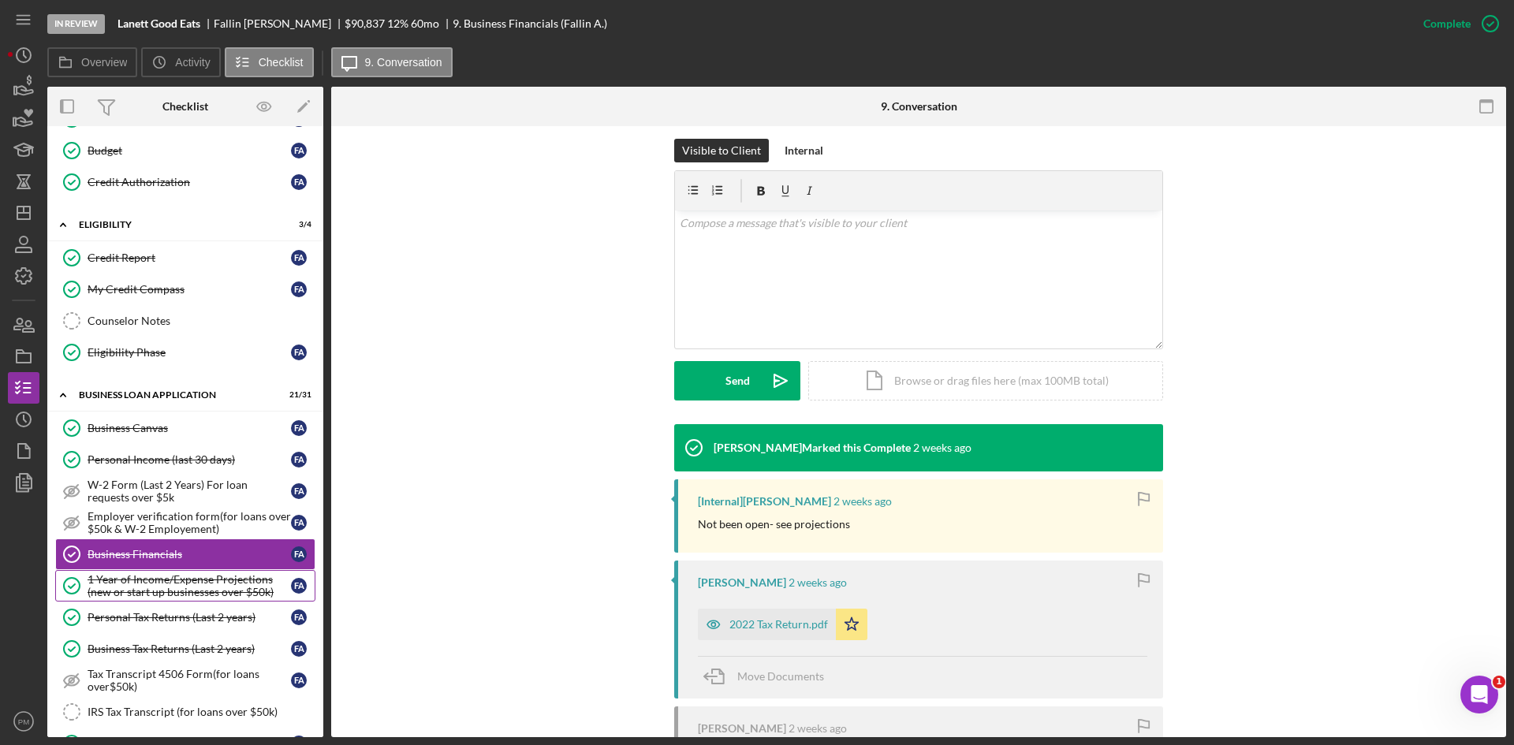
click at [113, 582] on div "1 Year of Income/Expense Projections (new or start up businesses over $50k)" at bounding box center [189, 585] width 203 height 25
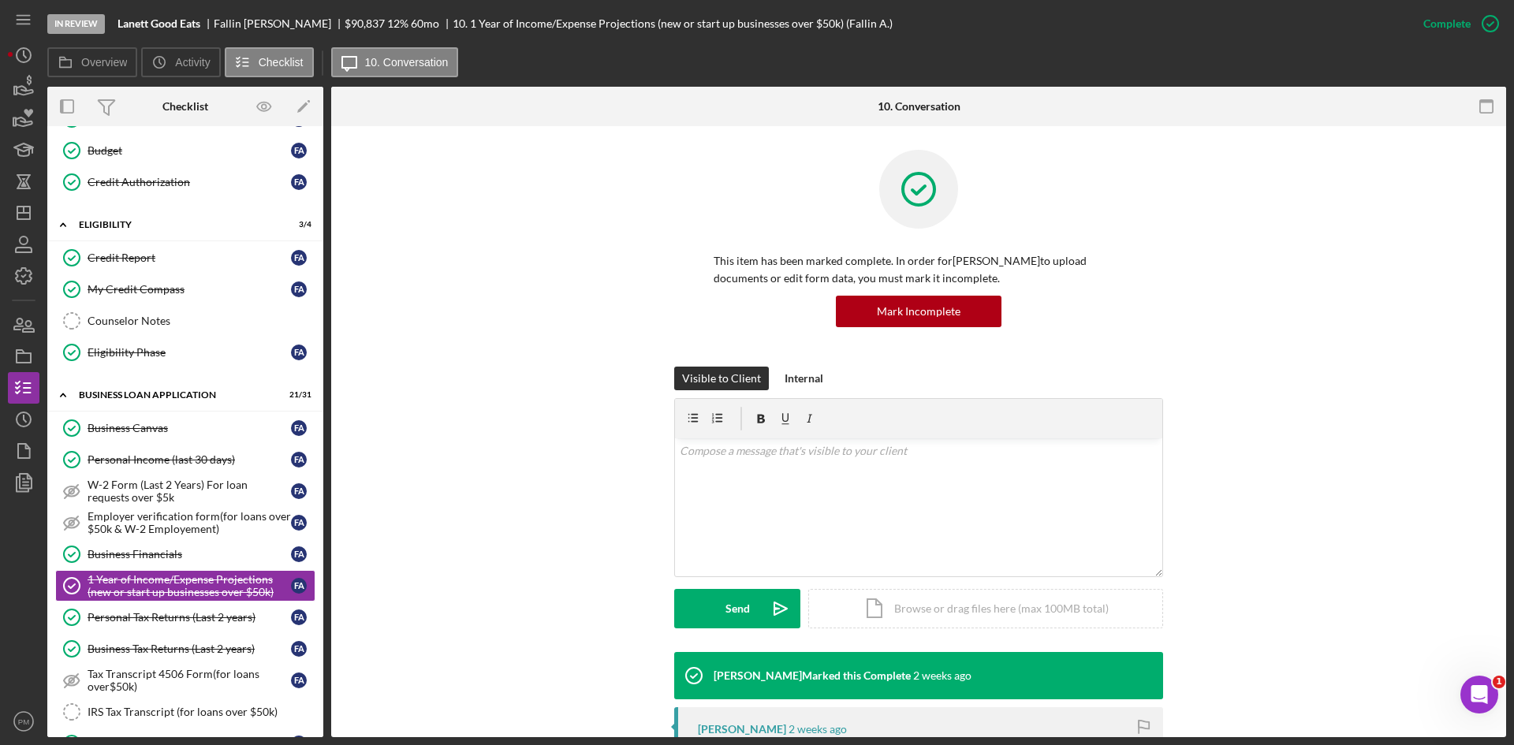
scroll to position [237, 0]
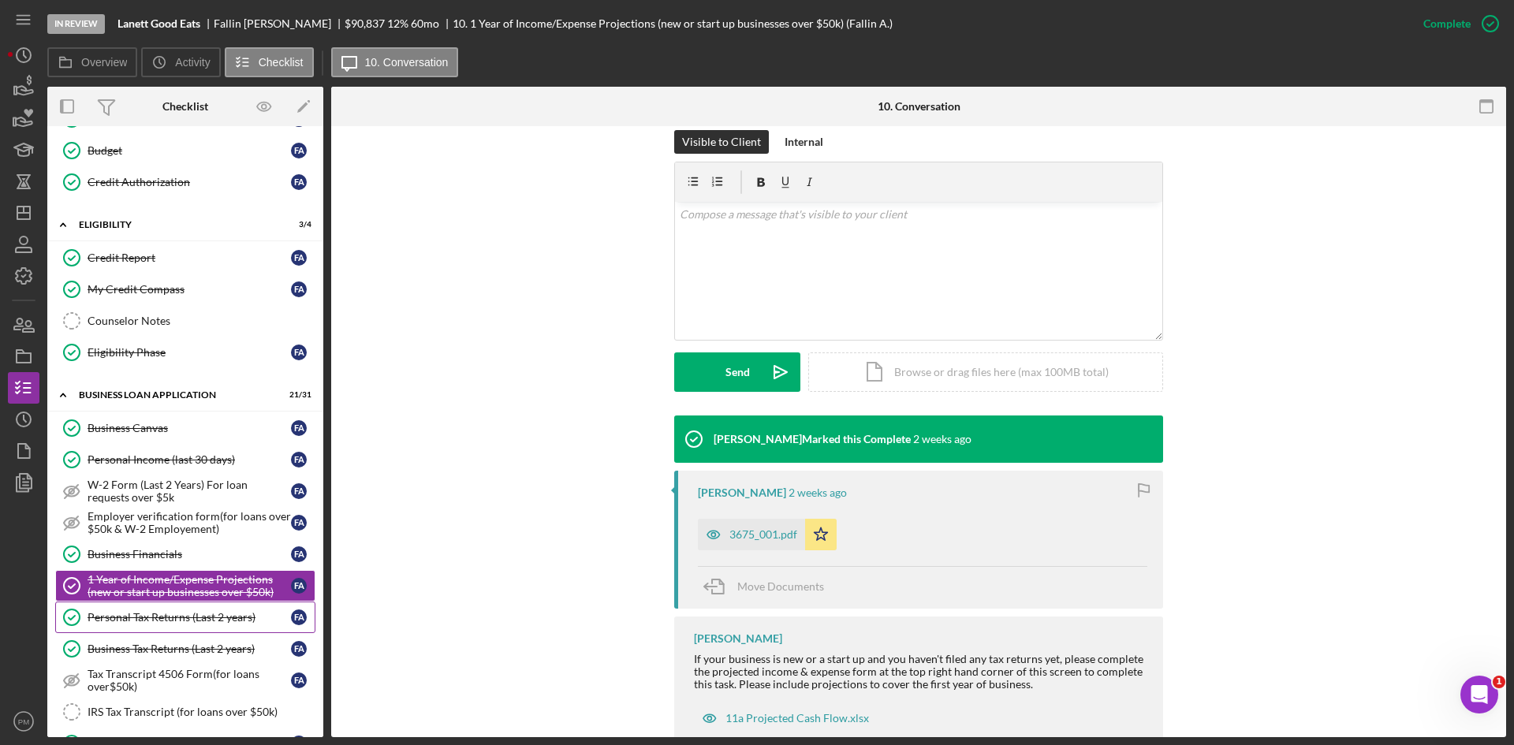
click at [229, 605] on link "Personal Tax Returns (Last 2 years) Personal Tax Returns (Last 2 years) F A" at bounding box center [185, 618] width 260 height 32
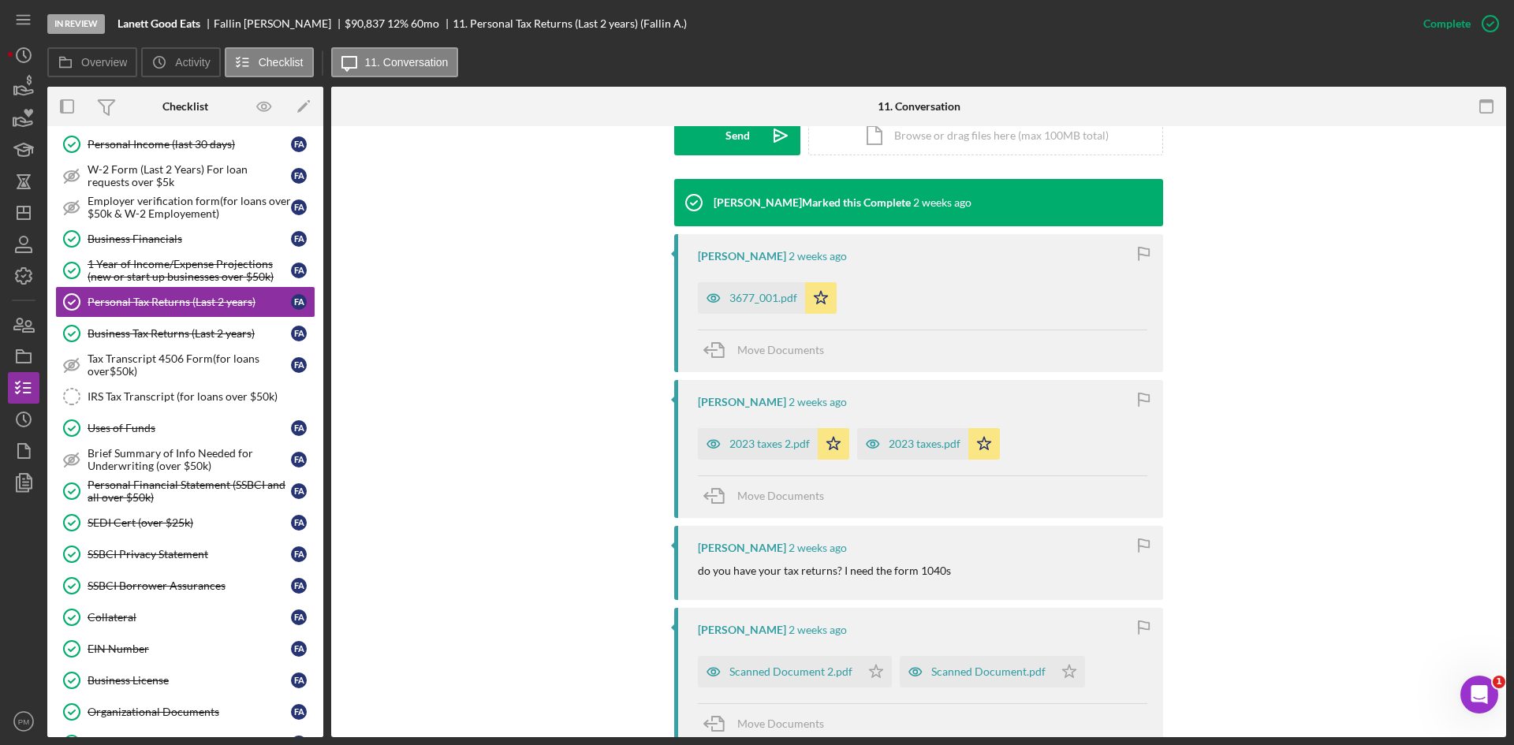
scroll to position [631, 0]
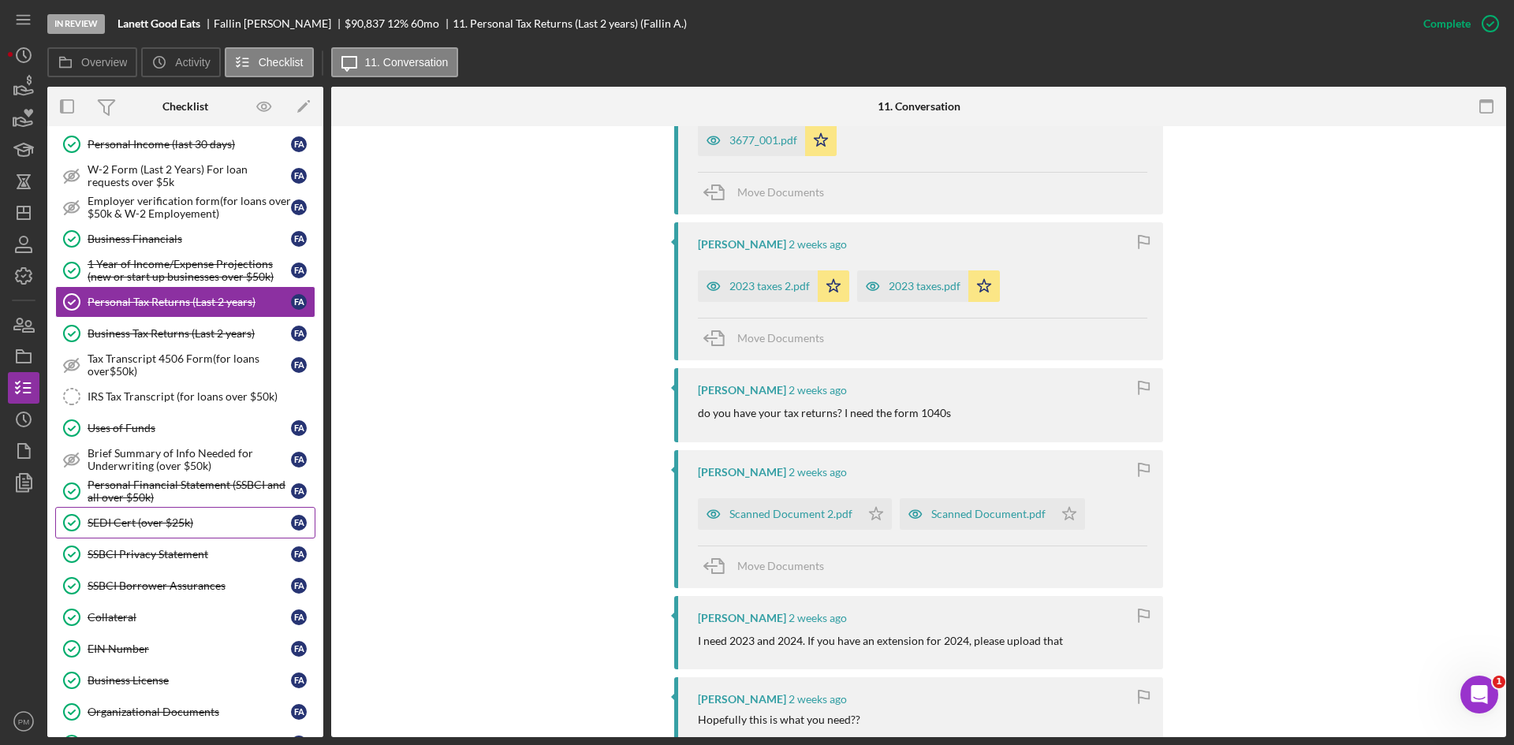
click at [167, 510] on link "SEDI Cert (over $25k) SEDI Cert (over $25k) F A" at bounding box center [185, 523] width 260 height 32
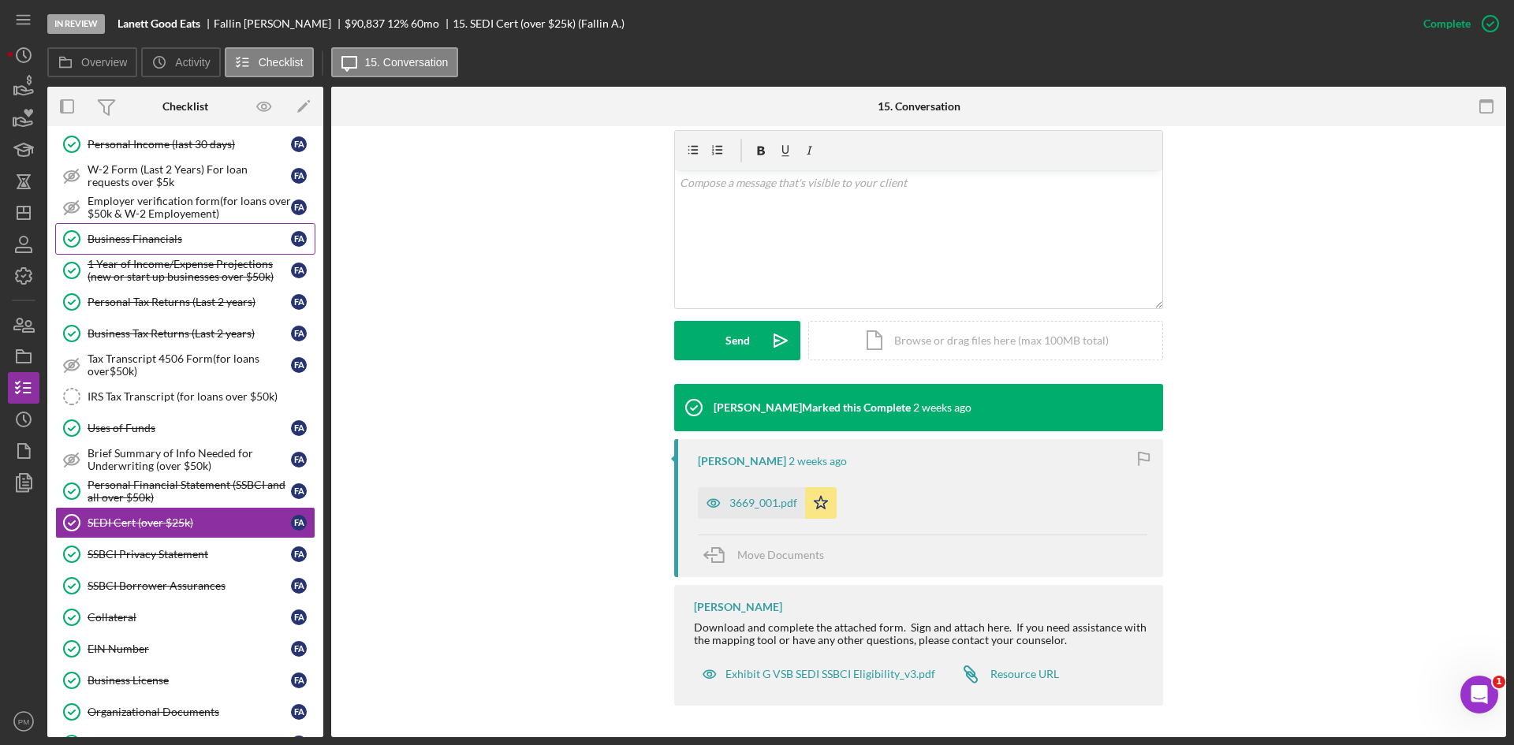
scroll to position [394, 0]
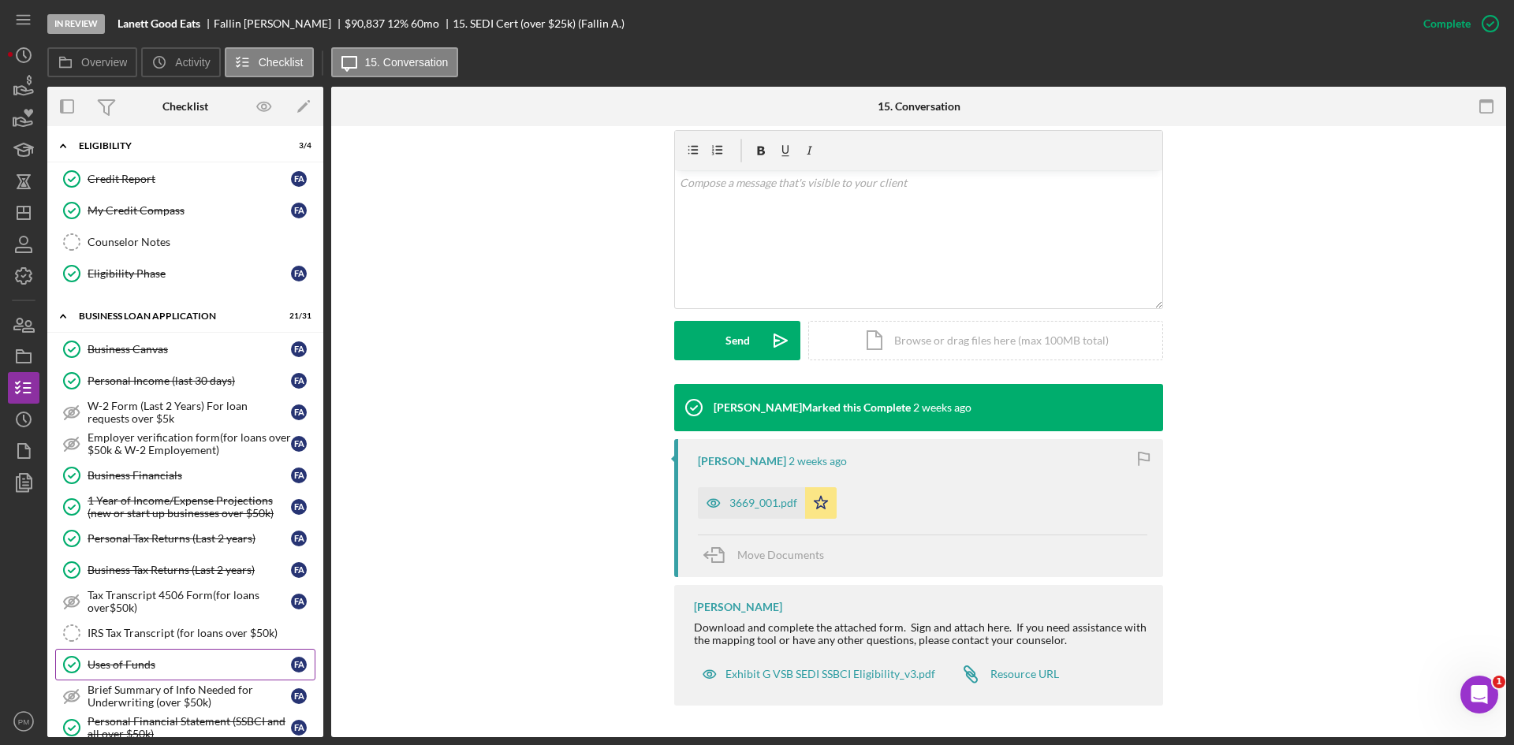
drag, startPoint x: 129, startPoint y: 673, endPoint x: 179, endPoint y: 666, distance: 51.0
click at [130, 677] on link "Uses of Funds Uses of Funds F A" at bounding box center [185, 665] width 260 height 32
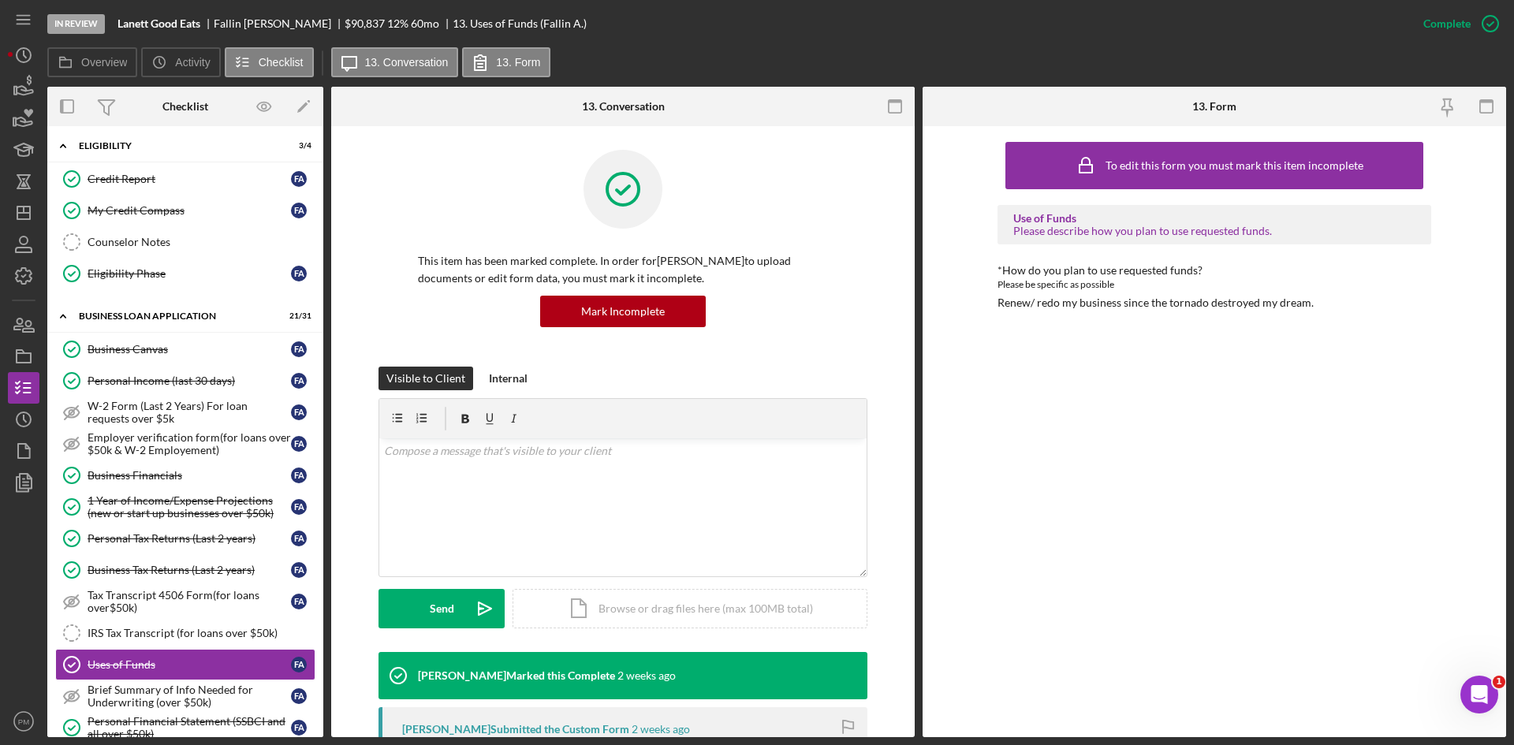
scroll to position [237, 0]
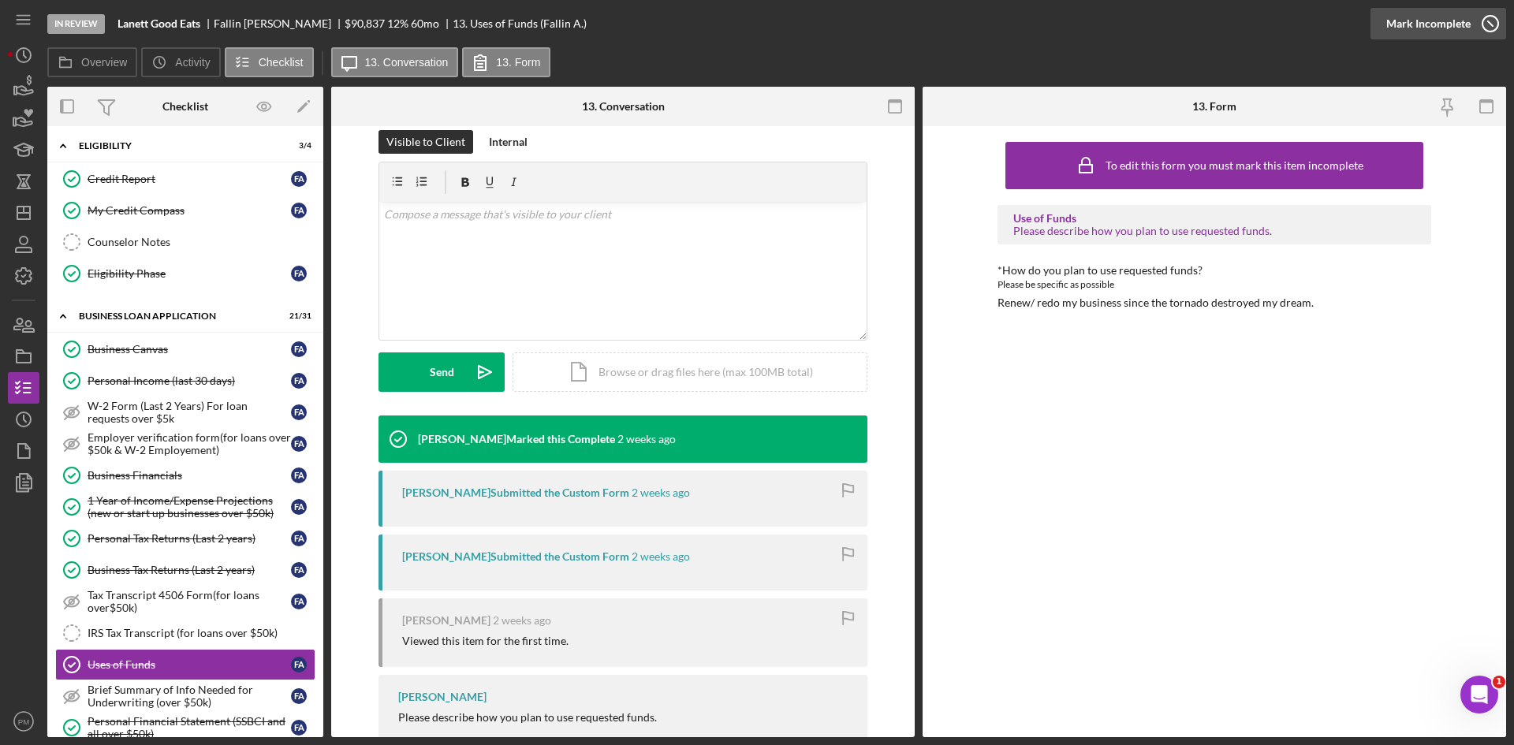
click at [1467, 21] on div "Mark Incomplete" at bounding box center [1429, 24] width 84 height 32
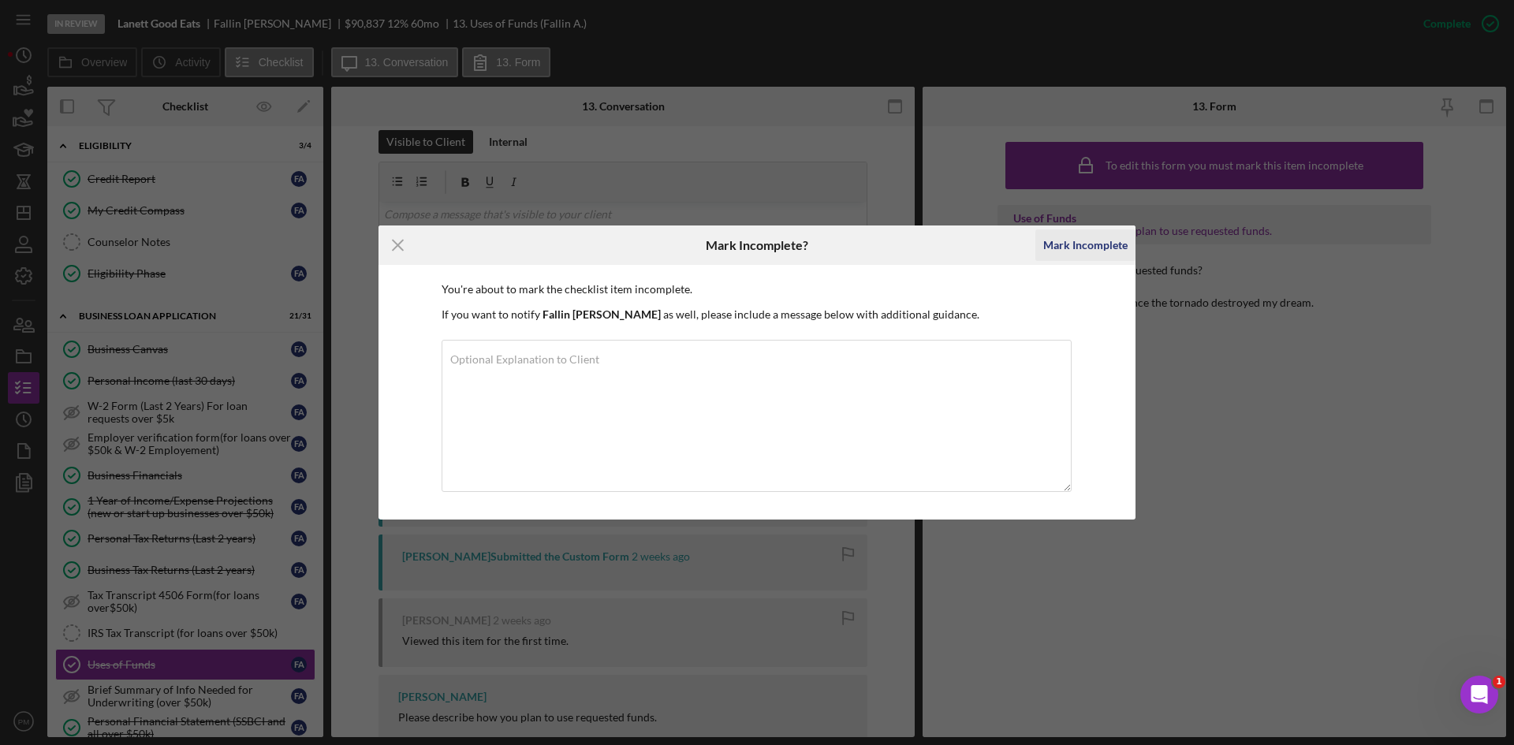
click at [1084, 234] on div "Mark Incomplete" at bounding box center [1085, 246] width 84 height 32
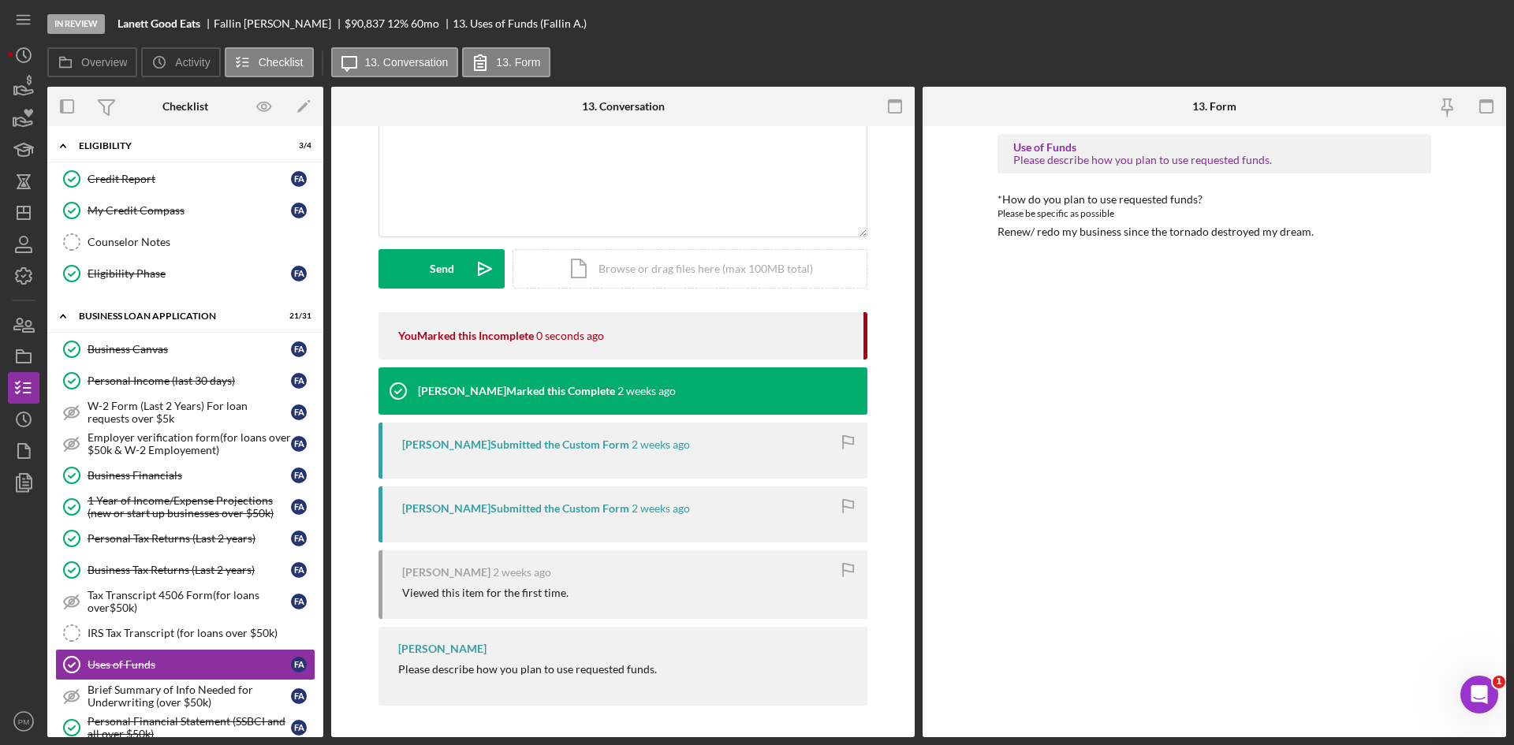
scroll to position [20, 0]
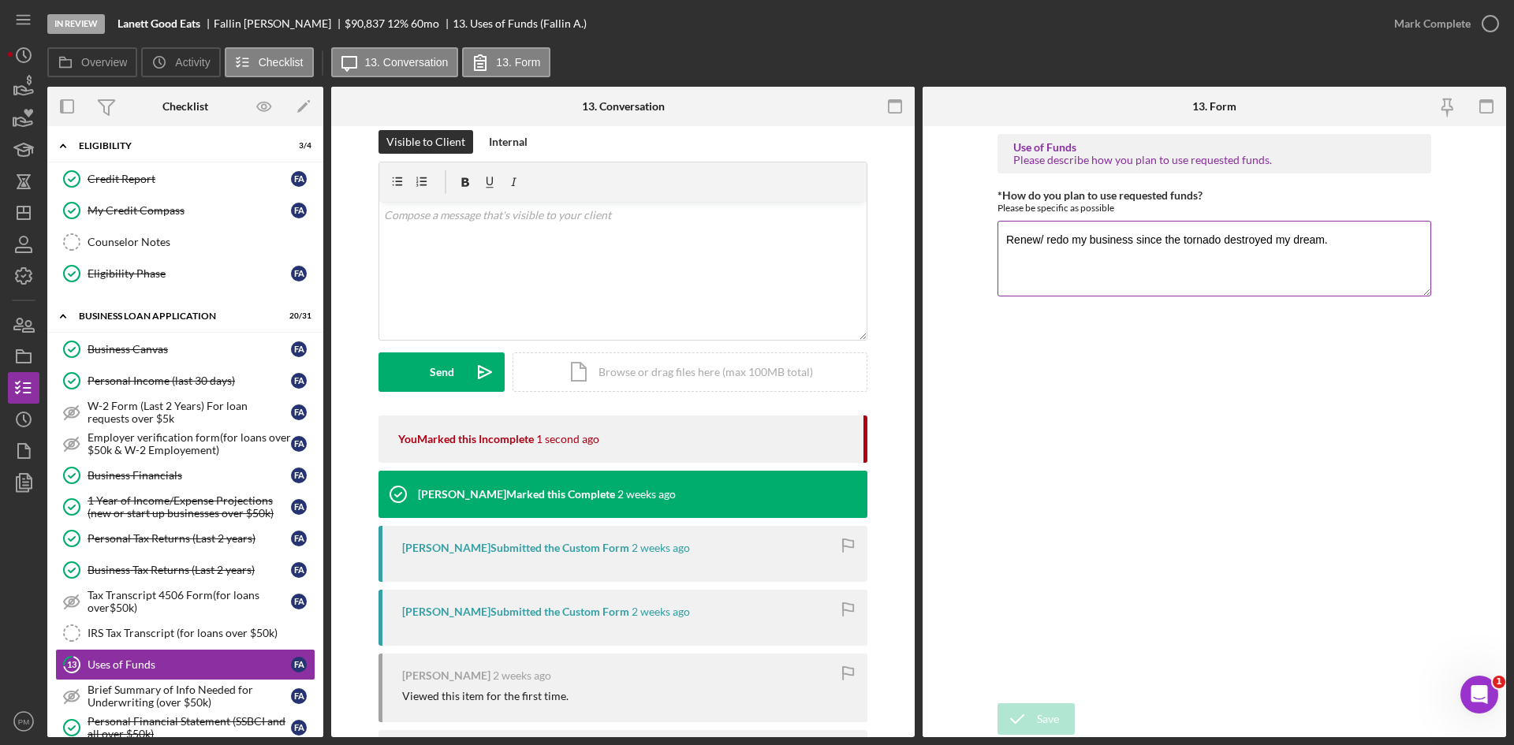
click at [1338, 233] on textarea "Renew/ redo my business since the tornado destroyed my dream." at bounding box center [1215, 259] width 434 height 76
type textarea "Renew/ redo my business since the tornado destroyed my dream. See contractor in…"
click at [1026, 715] on icon "submit" at bounding box center [1017, 719] width 39 height 39
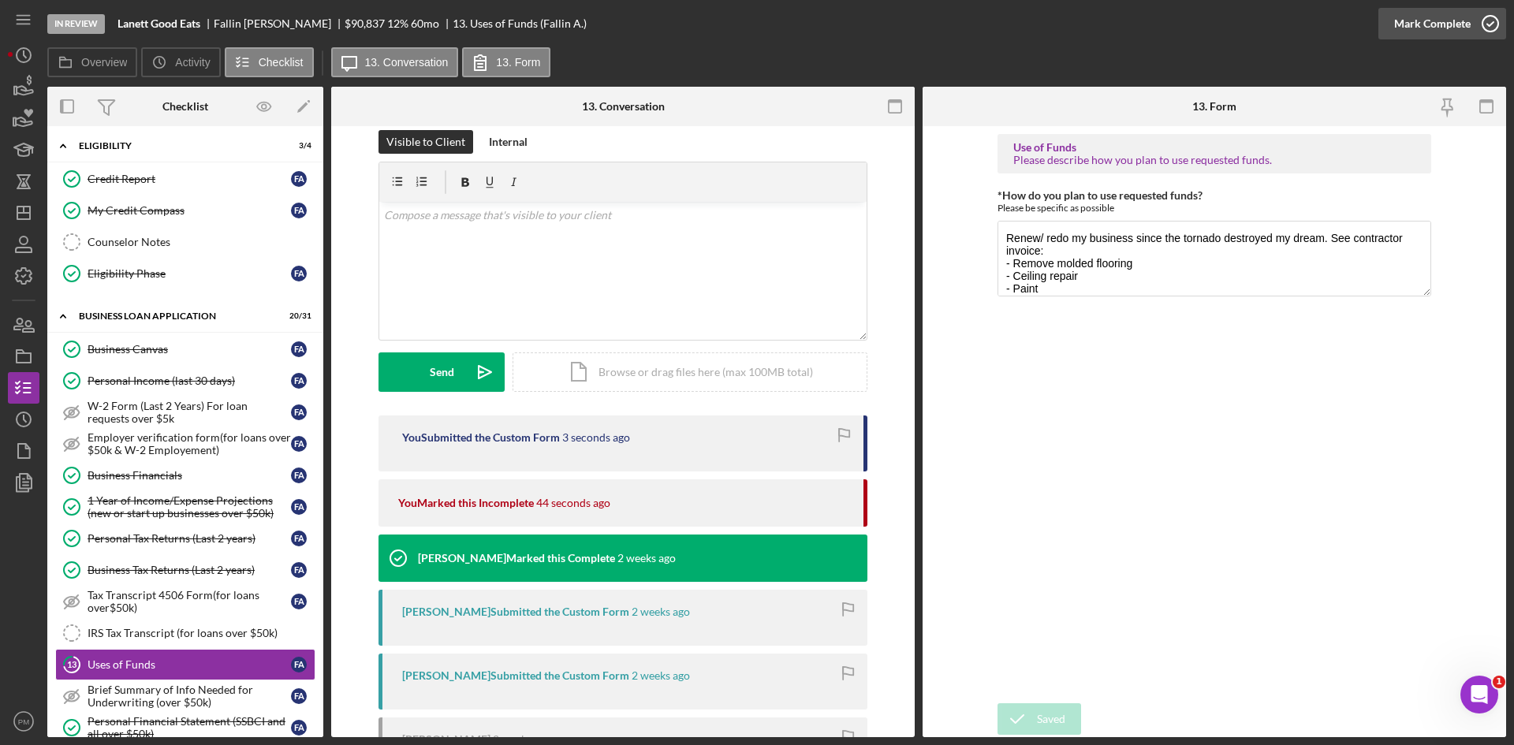
click at [1460, 24] on div "Mark Complete" at bounding box center [1432, 24] width 77 height 32
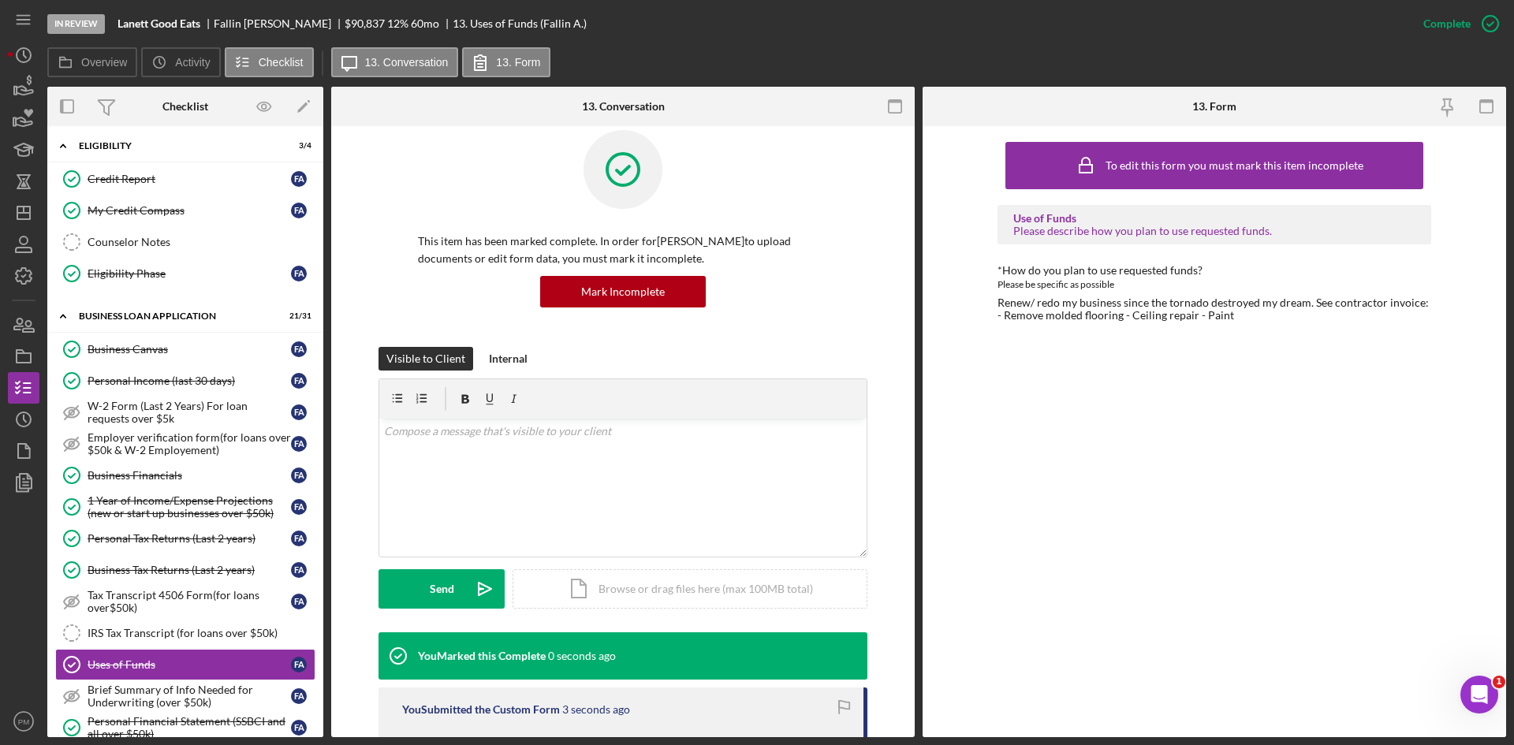
scroll to position [237, 0]
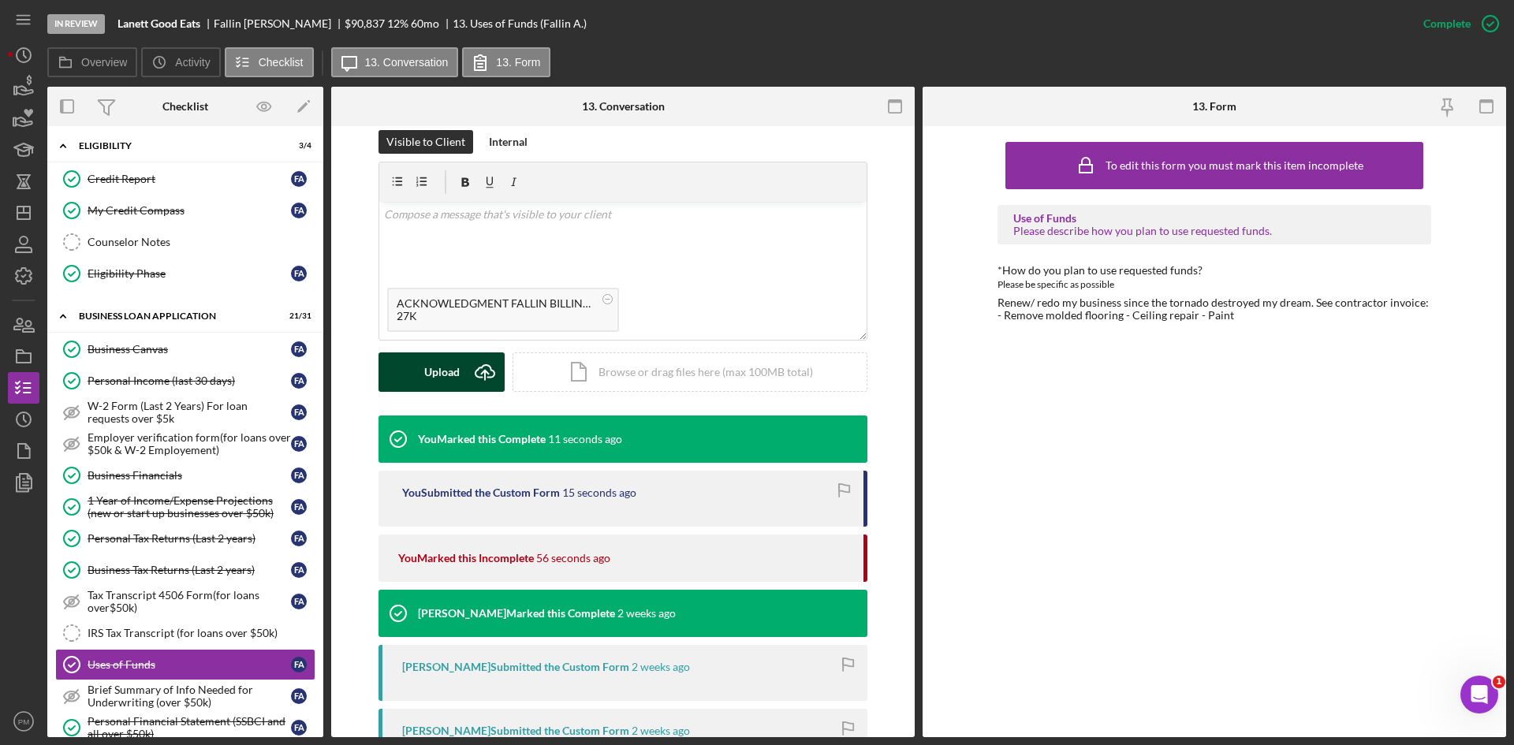
click at [431, 371] on div "Upload" at bounding box center [441, 372] width 35 height 39
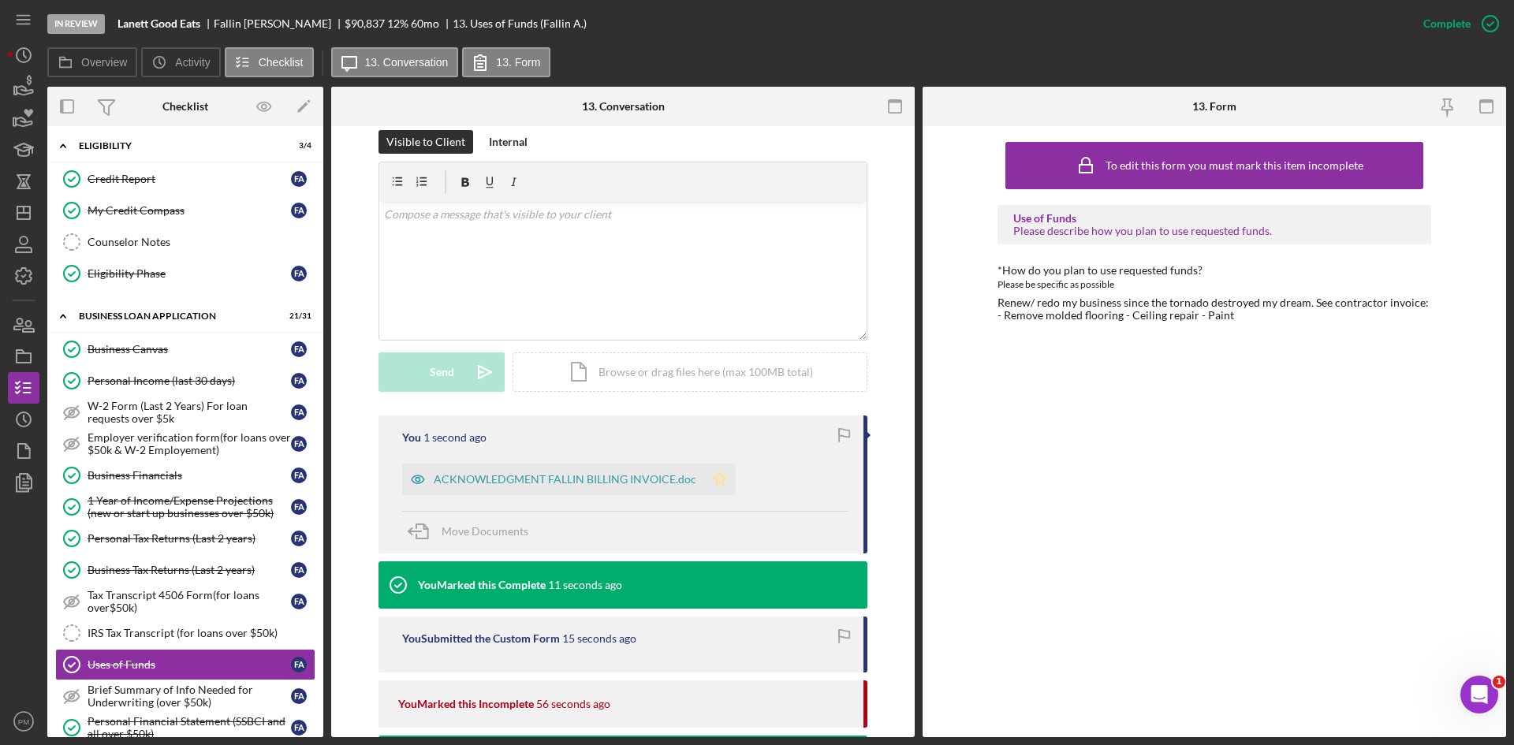
click at [722, 476] on icon "Icon/Star" at bounding box center [720, 480] width 32 height 32
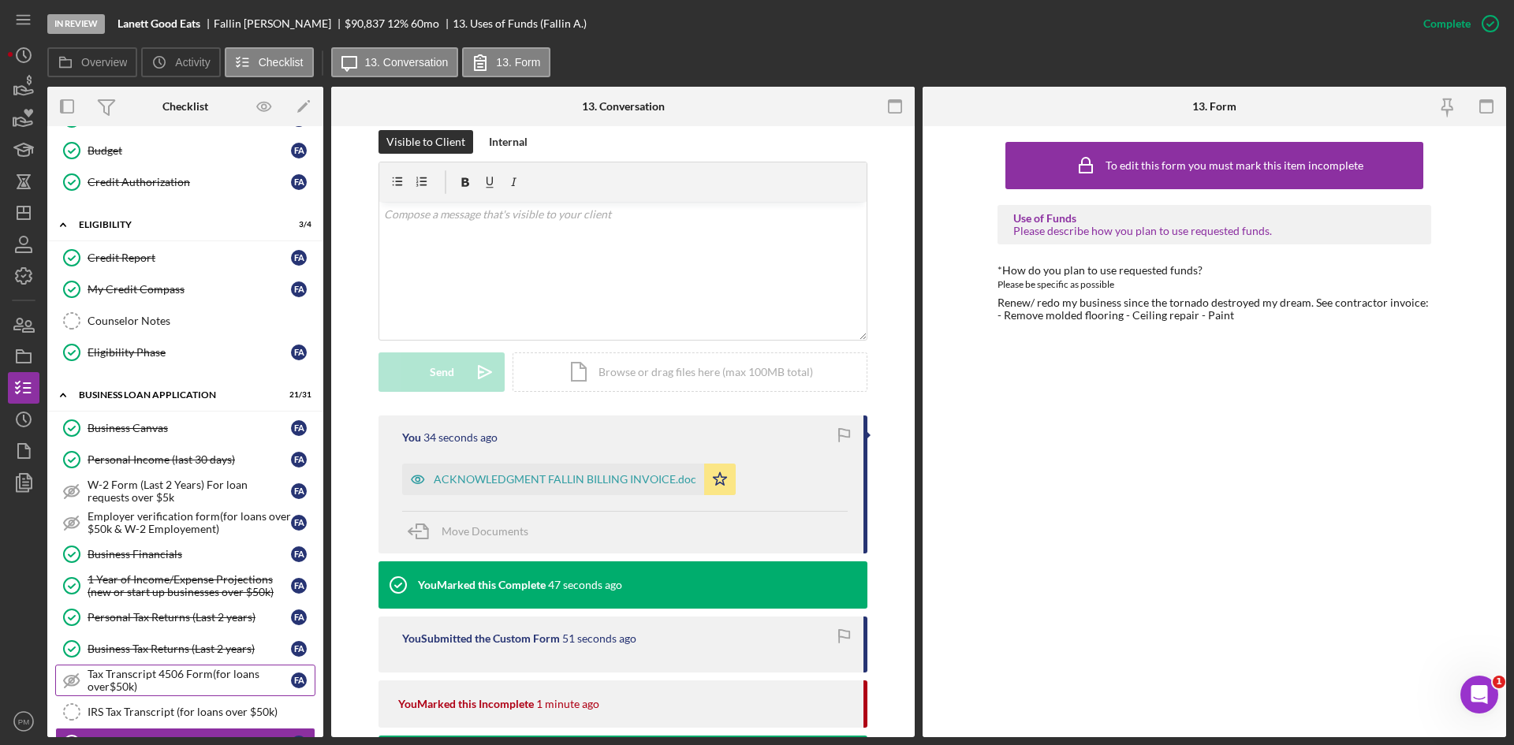
scroll to position [552, 0]
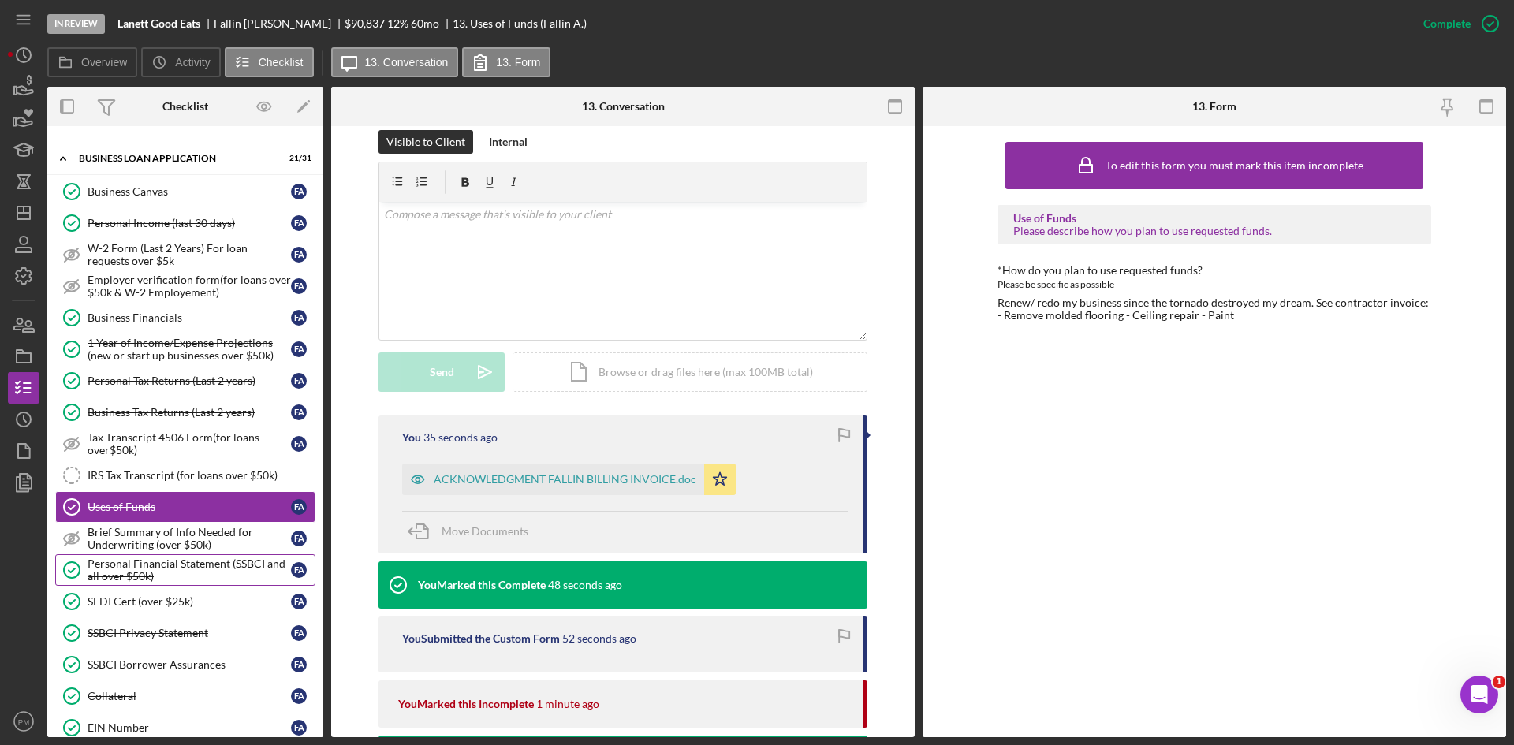
drag, startPoint x: 110, startPoint y: 607, endPoint x: 192, endPoint y: 584, distance: 85.4
click at [110, 607] on div "SEDI Cert (over $25k)" at bounding box center [189, 601] width 203 height 13
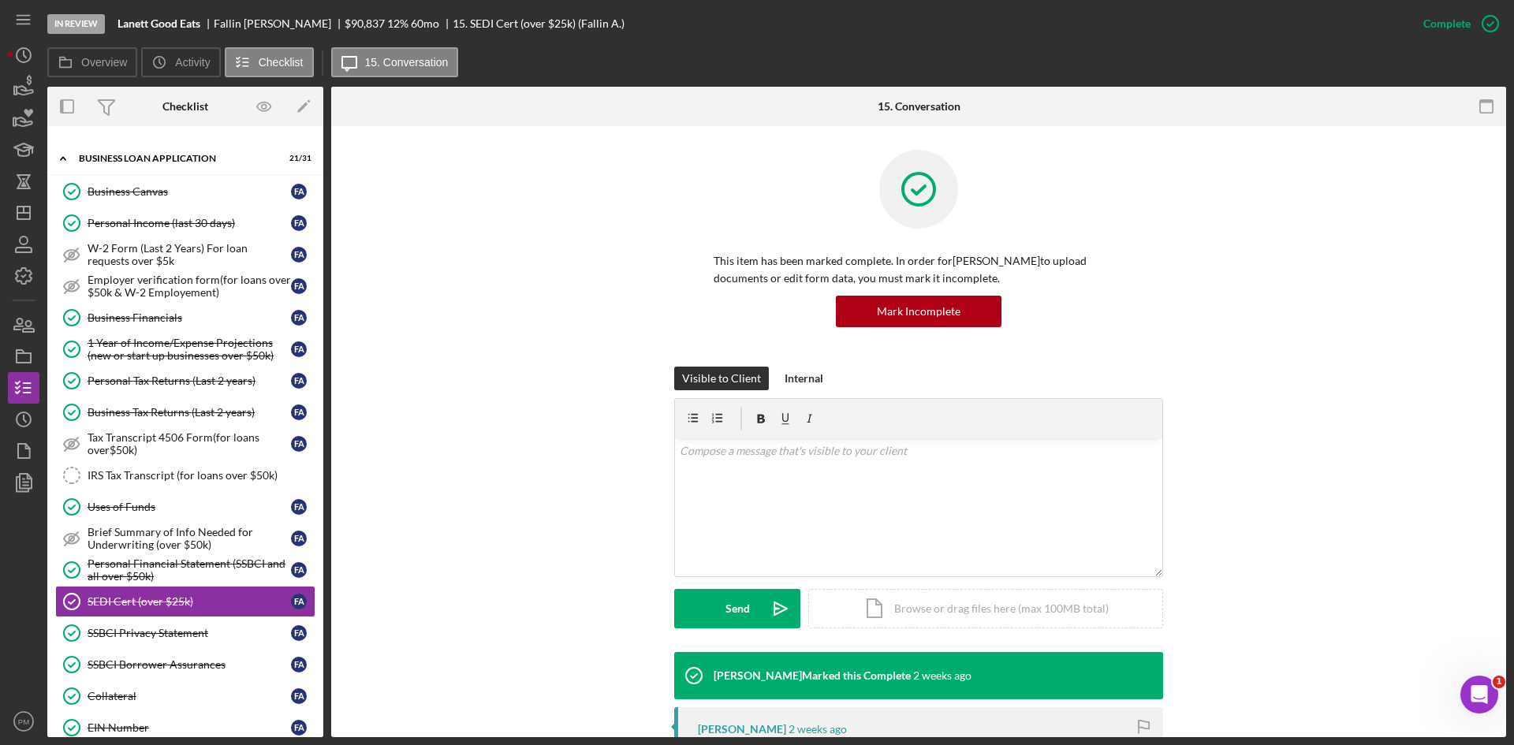
scroll to position [268, 0]
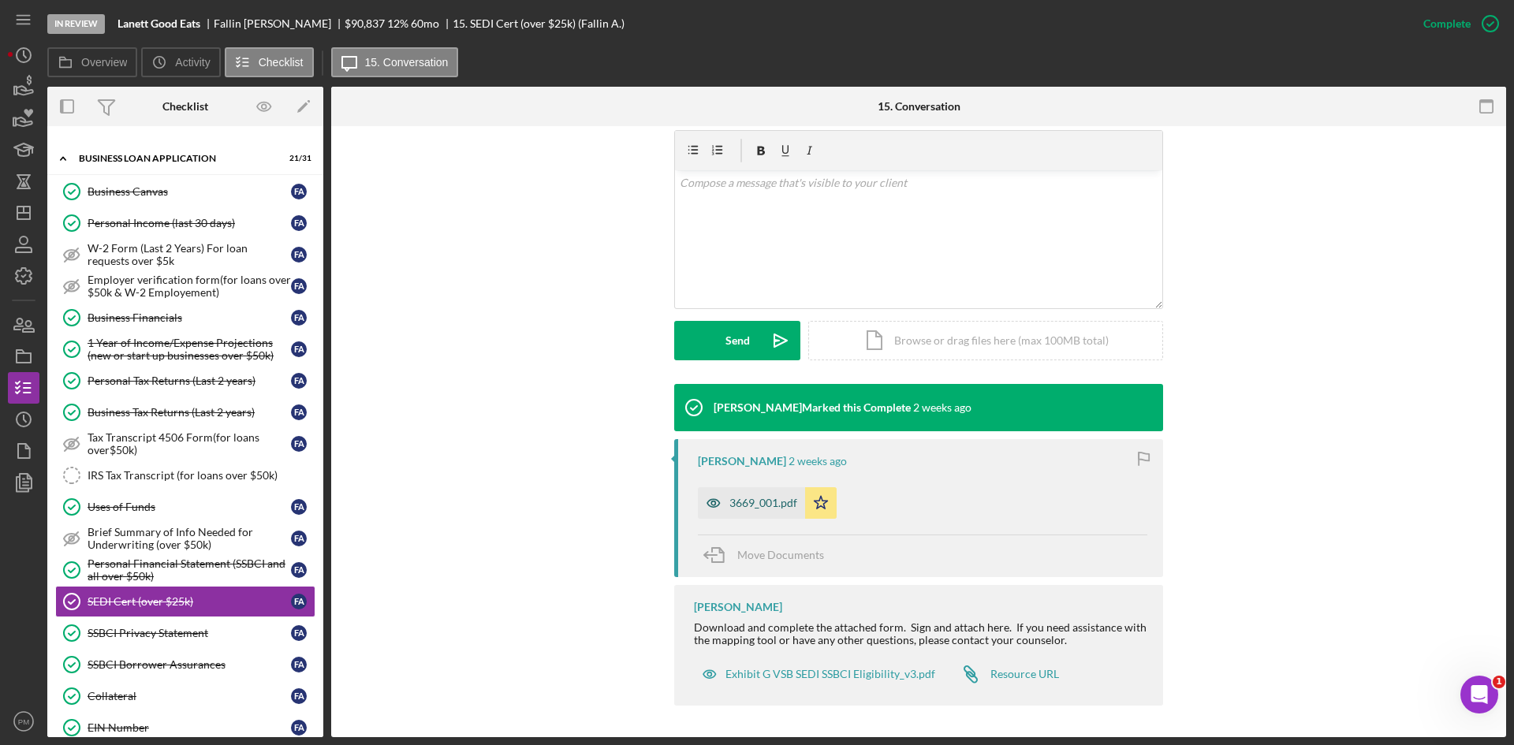
click at [760, 516] on div "3669_001.pdf" at bounding box center [751, 503] width 107 height 32
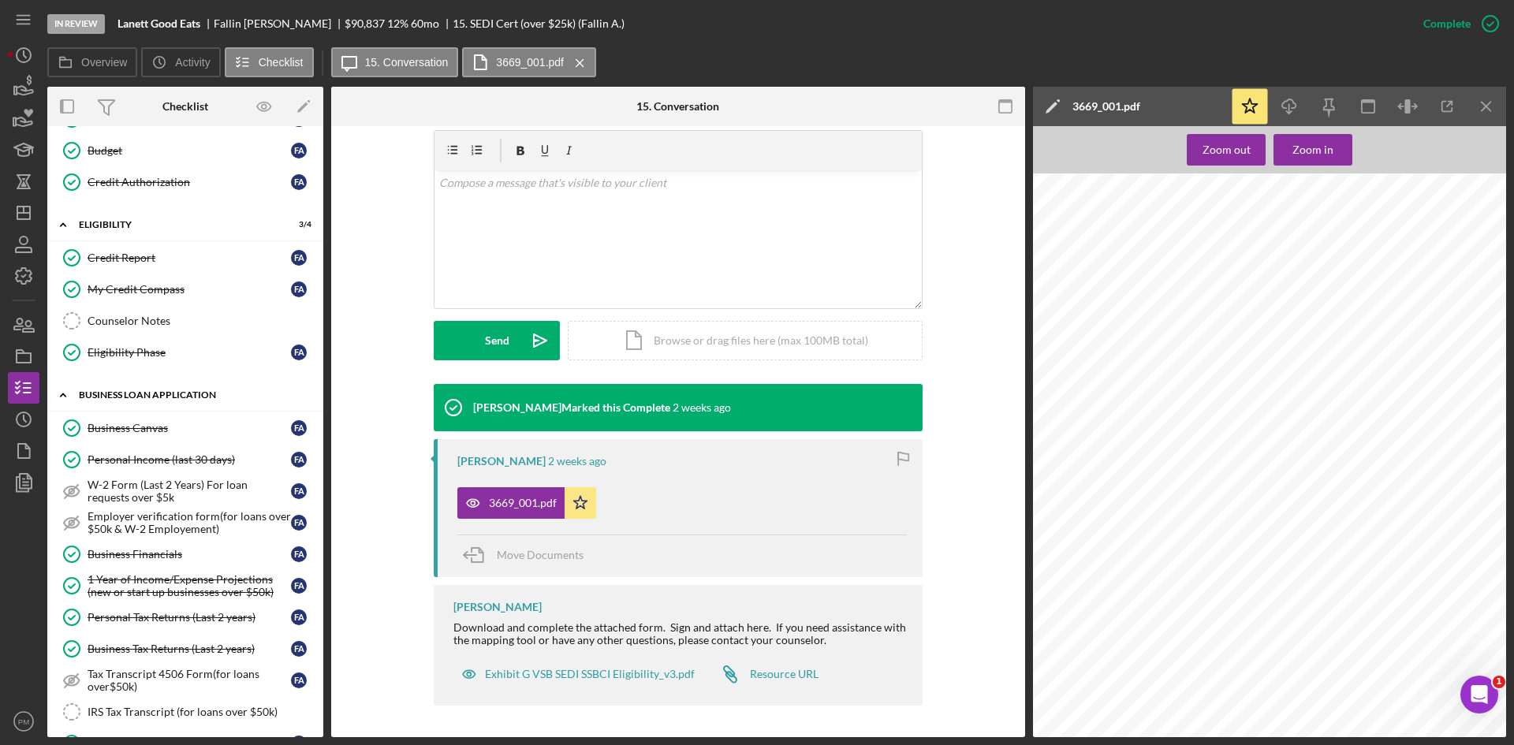
scroll to position [0, 0]
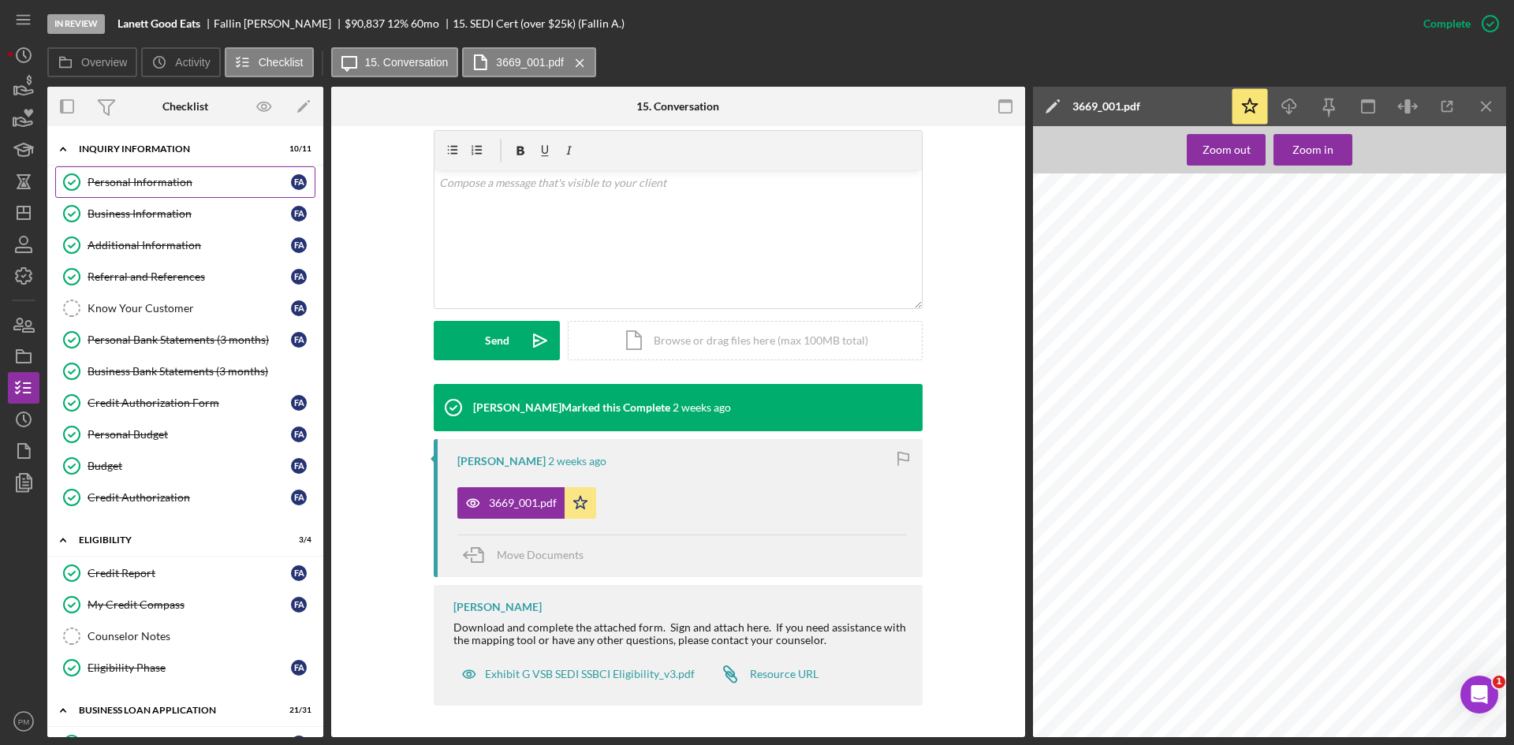
drag, startPoint x: 128, startPoint y: 186, endPoint x: 136, endPoint y: 186, distance: 8.7
click at [128, 186] on div "Personal Information" at bounding box center [189, 182] width 203 height 13
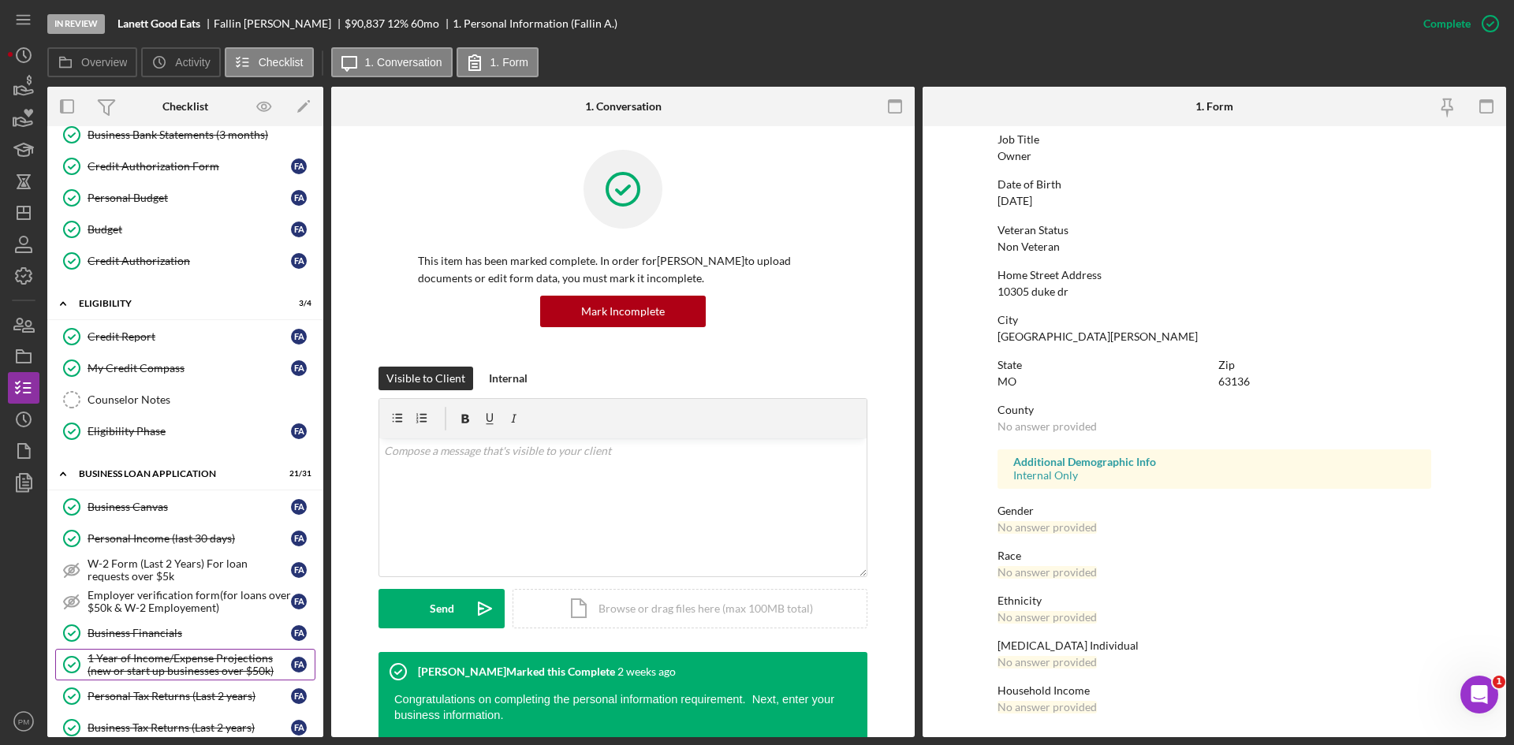
scroll to position [473, 0]
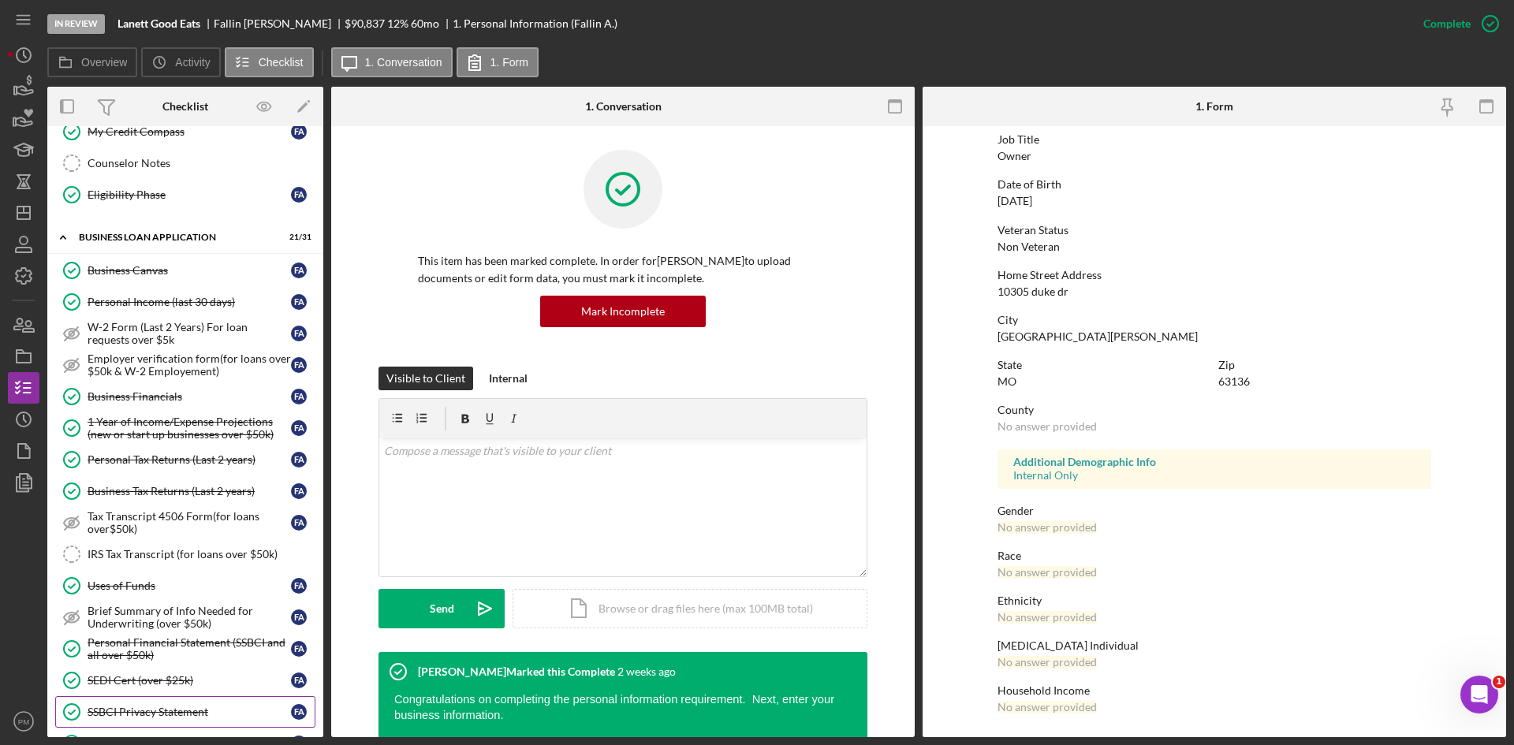
click at [124, 702] on link "SSBCI Privacy Statement SSBCI Privacy Statement F A" at bounding box center [185, 712] width 260 height 32
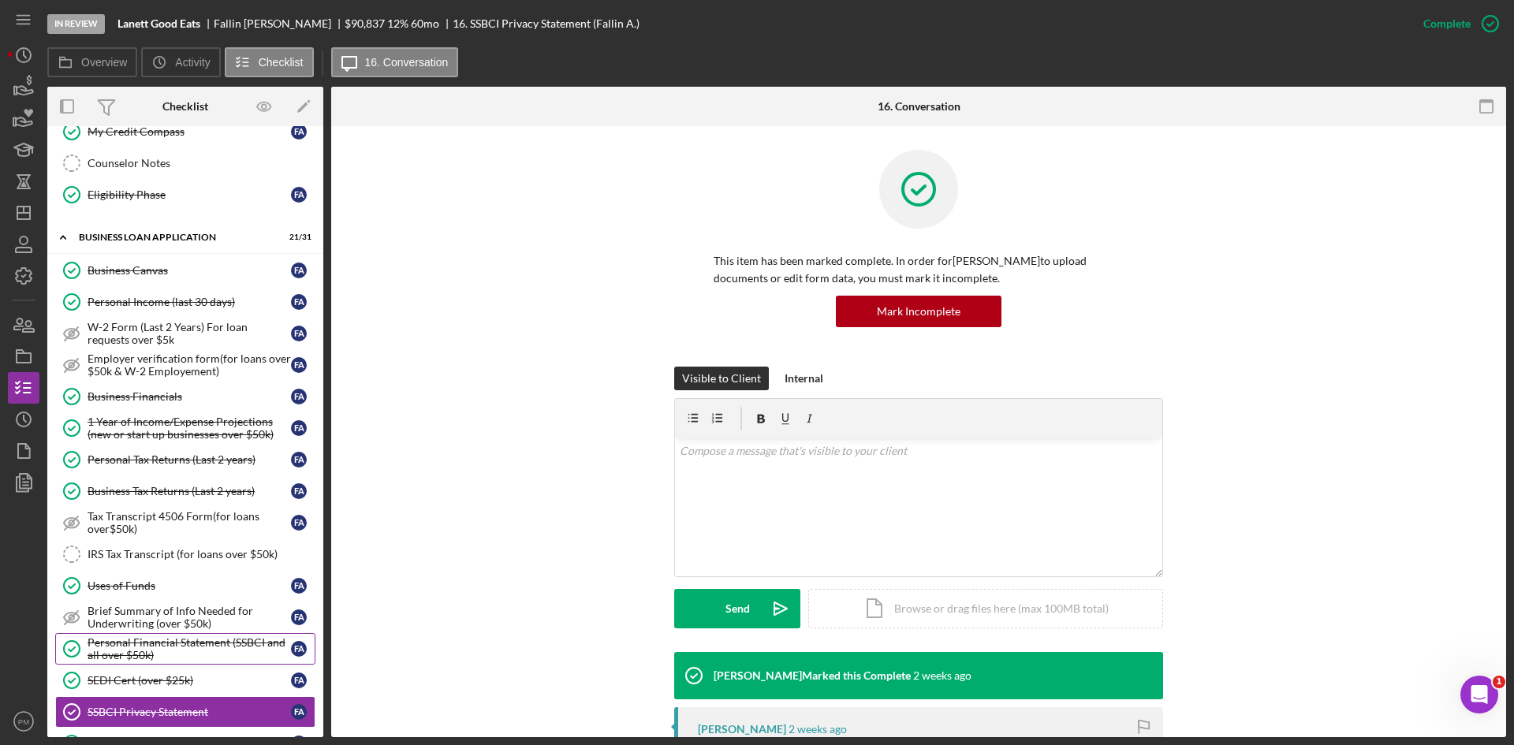
click at [117, 640] on div "Personal Financial Statement (SSBCI and all over $50k)" at bounding box center [189, 648] width 203 height 25
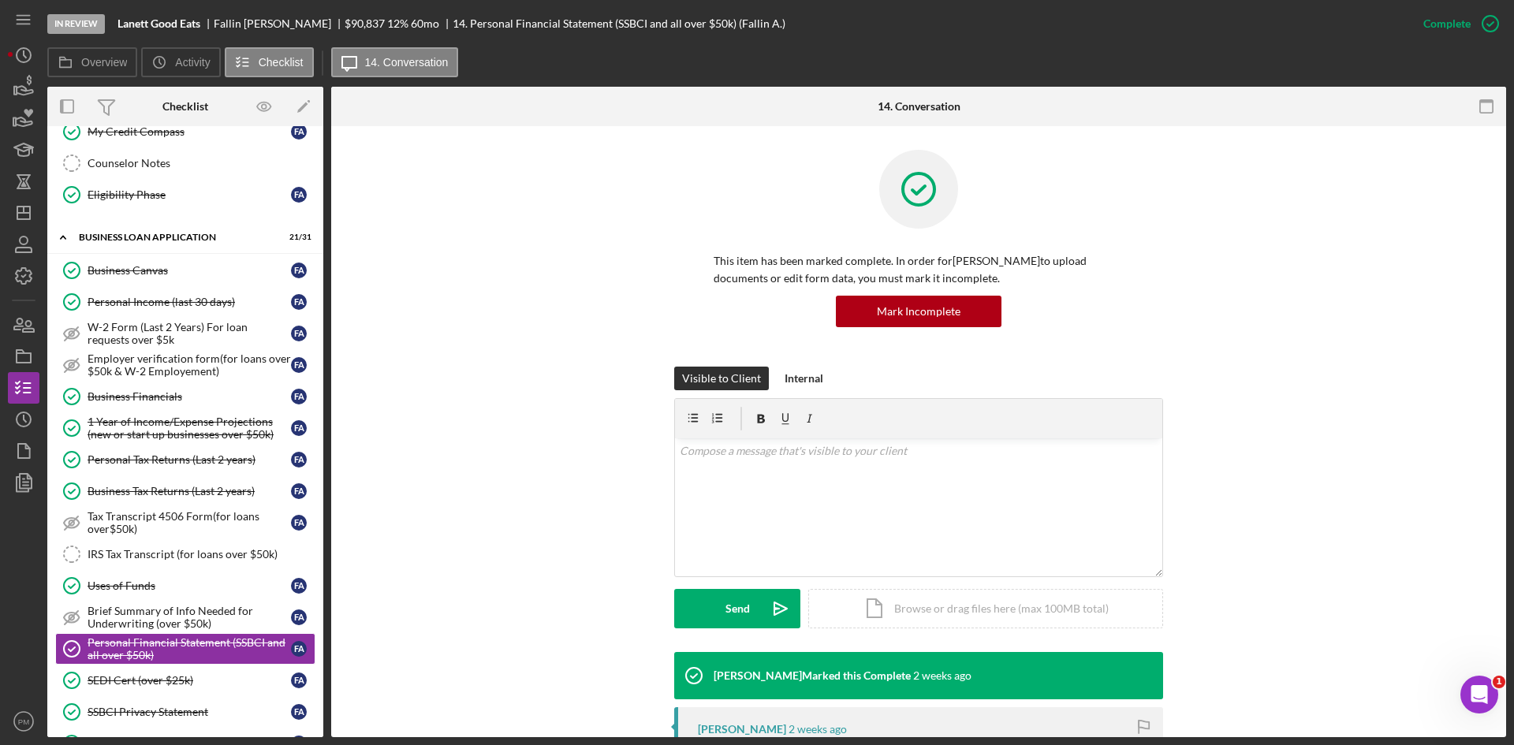
scroll to position [315, 0]
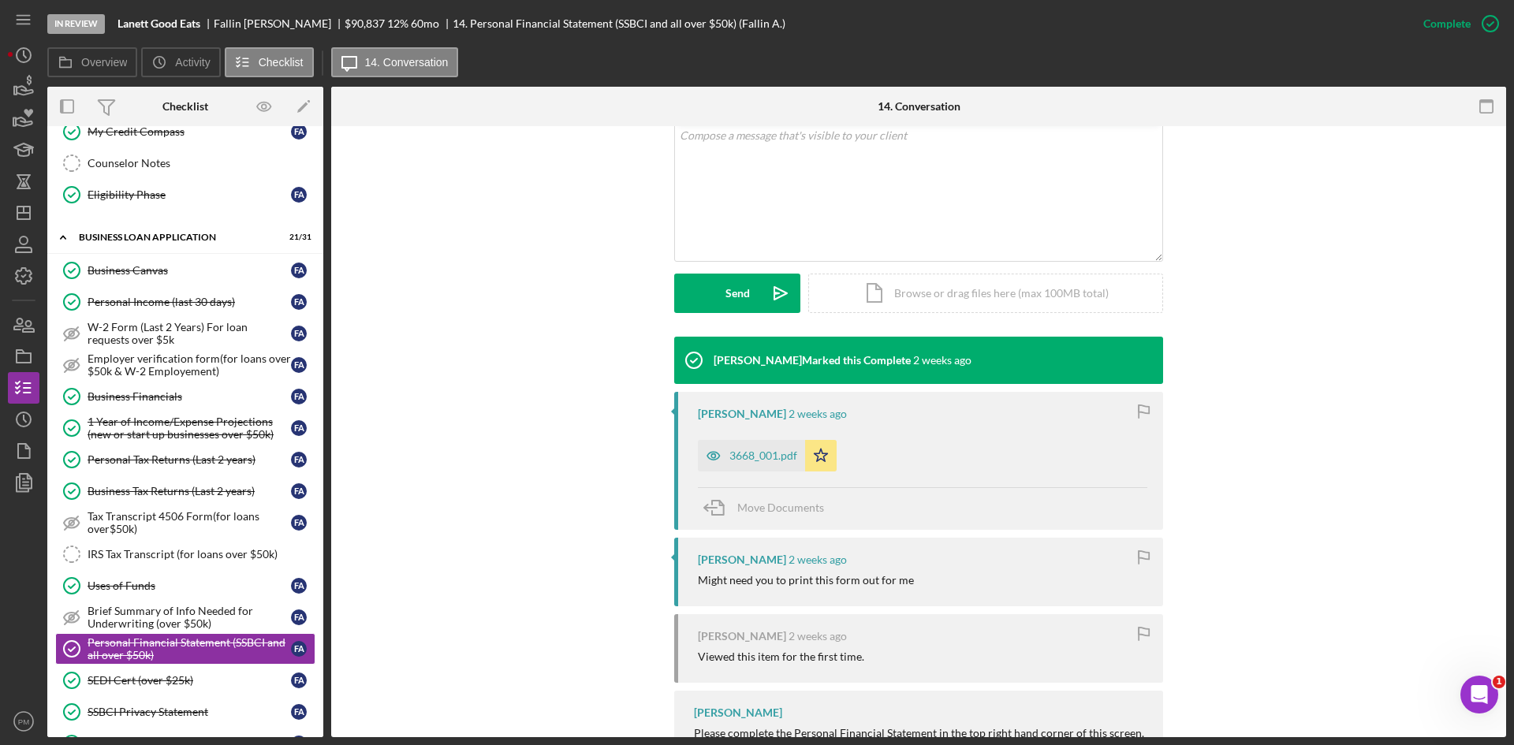
click at [734, 455] on div "3668_001.pdf" at bounding box center [764, 456] width 68 height 13
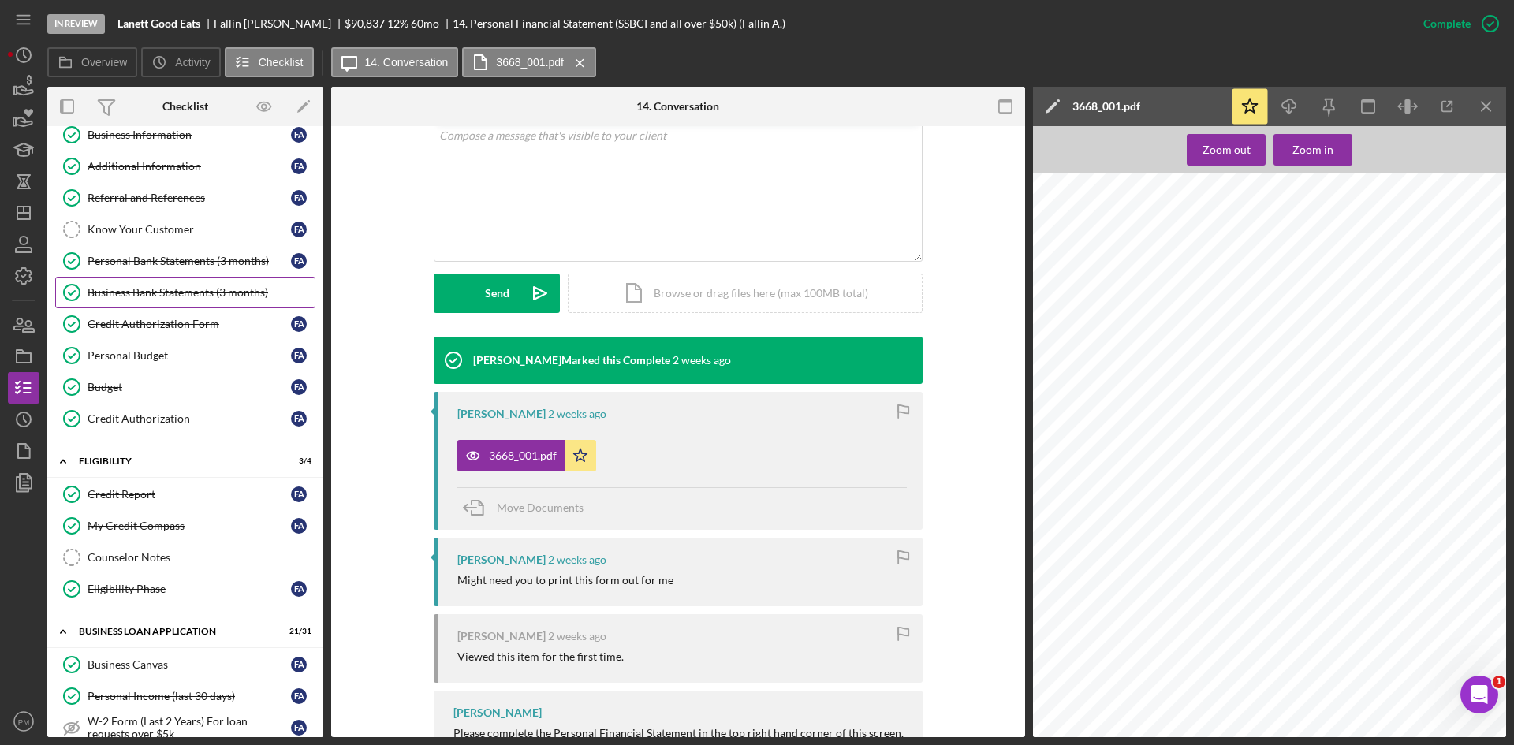
scroll to position [0, 0]
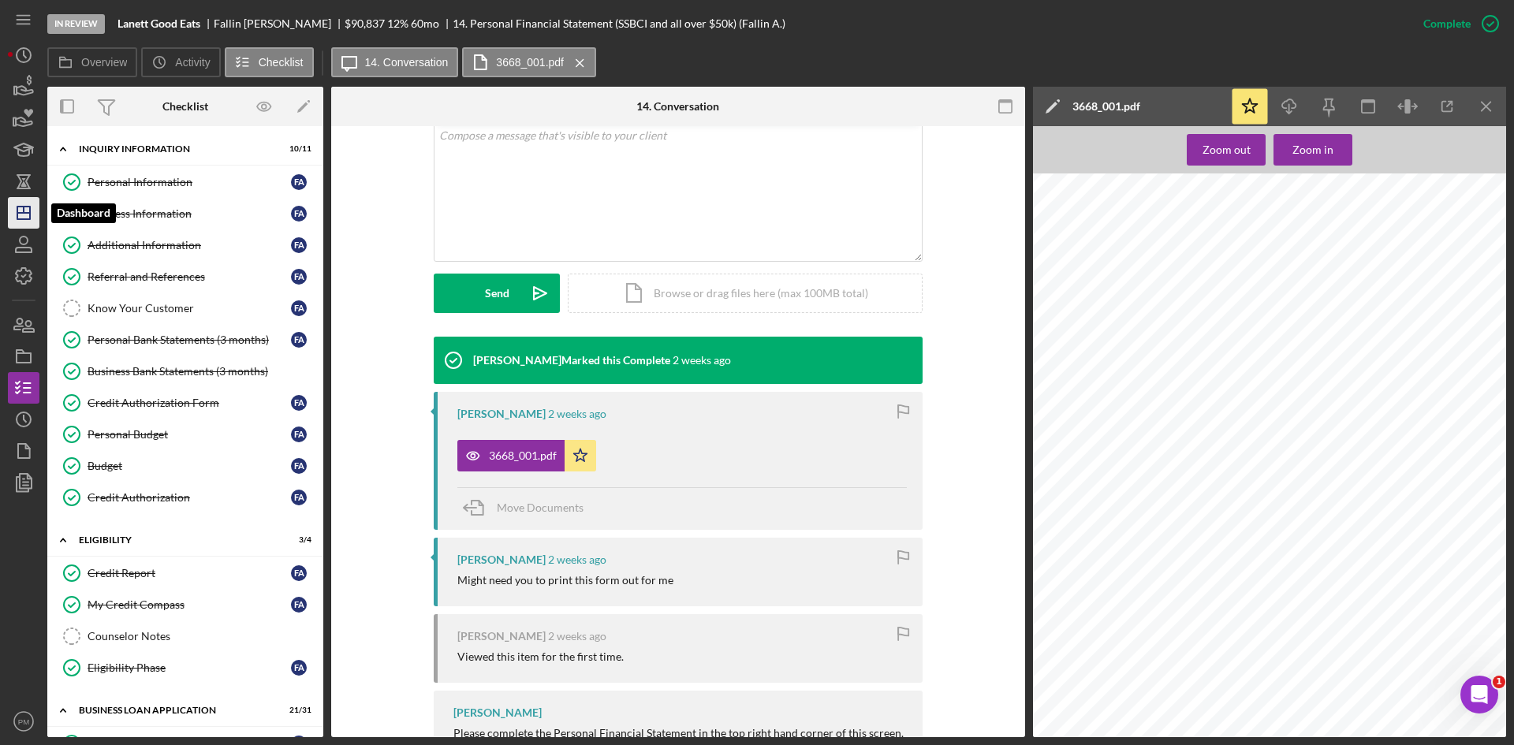
click at [28, 215] on icon "Icon/Dashboard" at bounding box center [23, 212] width 39 height 39
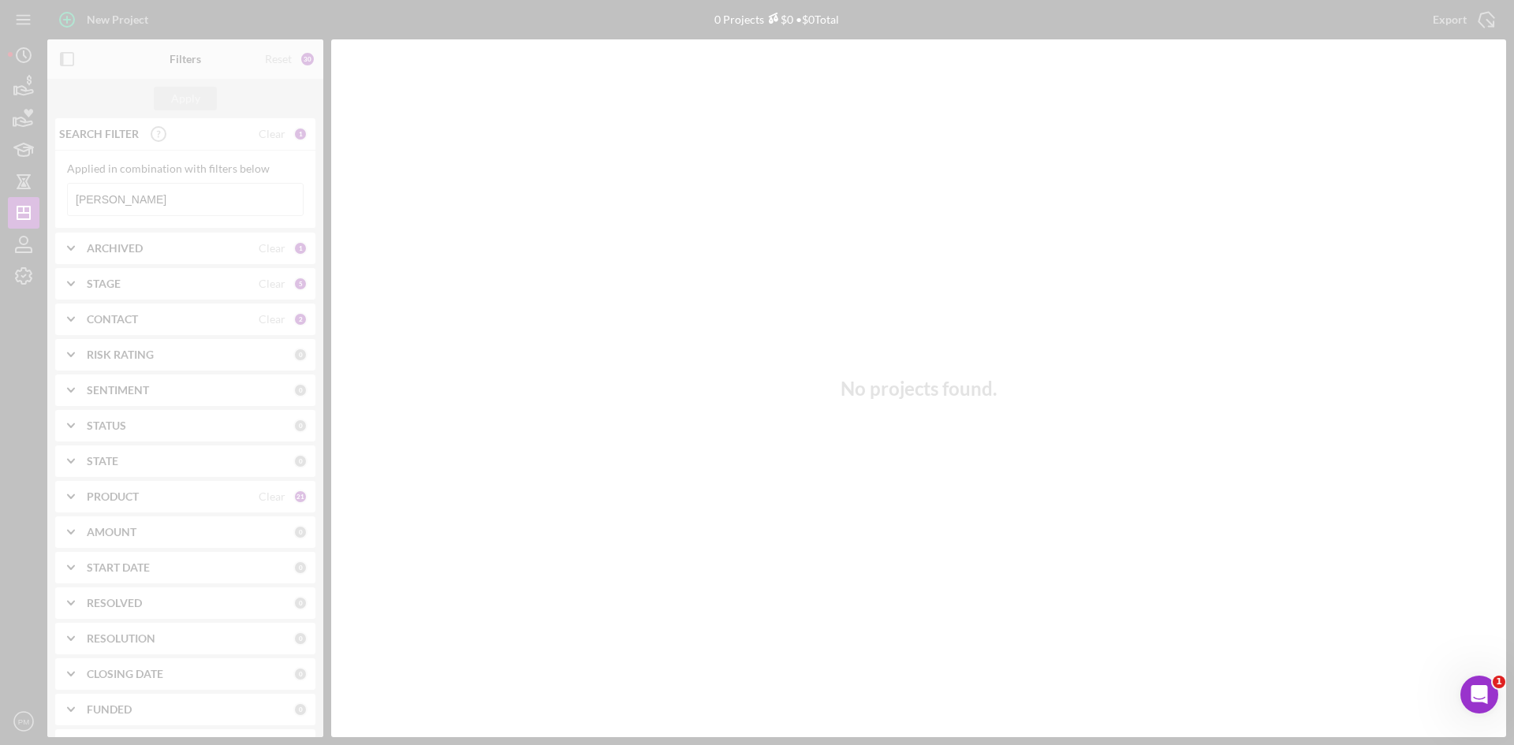
click at [134, 205] on div at bounding box center [757, 372] width 1514 height 745
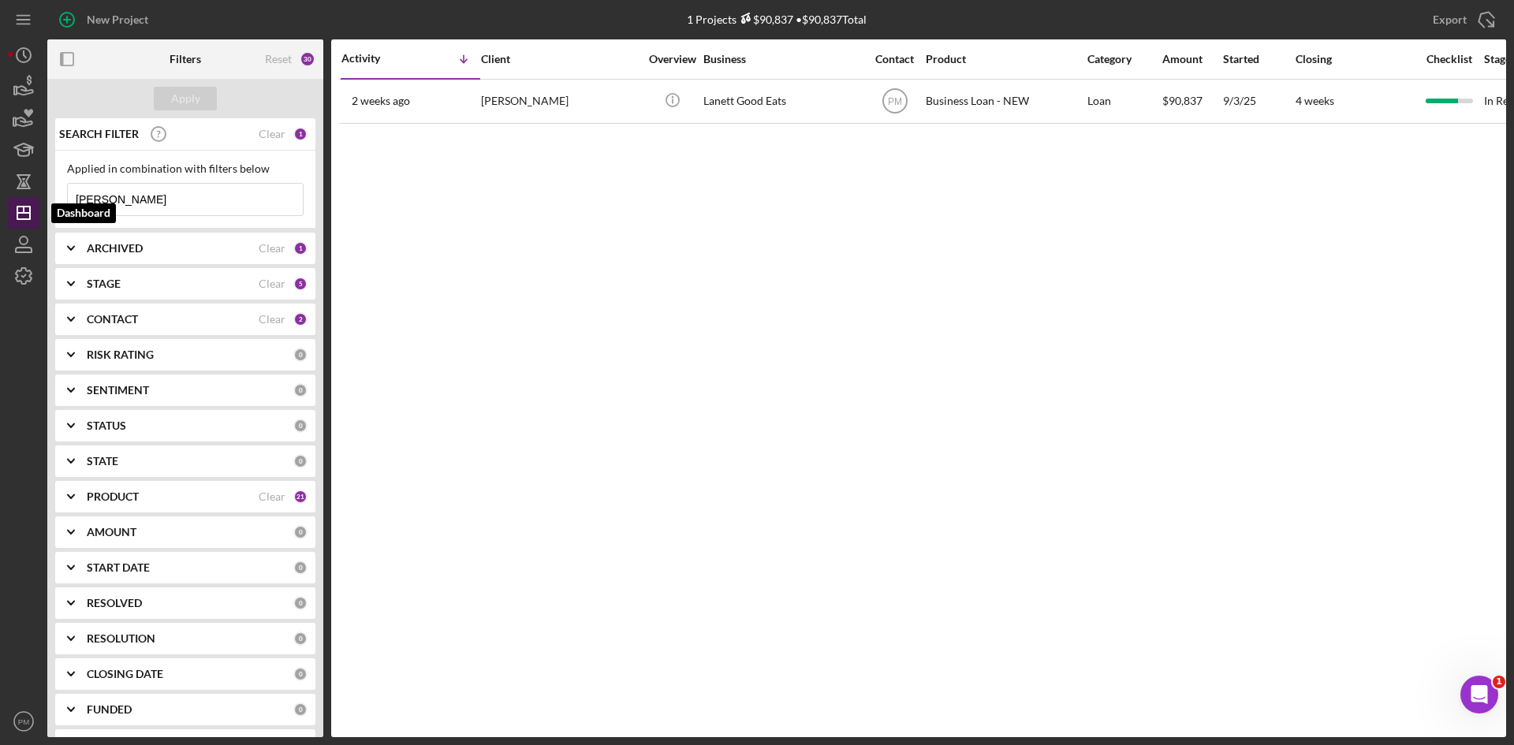
drag, startPoint x: 110, startPoint y: 201, endPoint x: 24, endPoint y: 202, distance: 86.0
click at [24, 202] on div "New Project 1 Projects $90,837 • $90,837 Total [PERSON_NAME] Export Icon/Export…" at bounding box center [757, 368] width 1499 height 737
type input "holder"
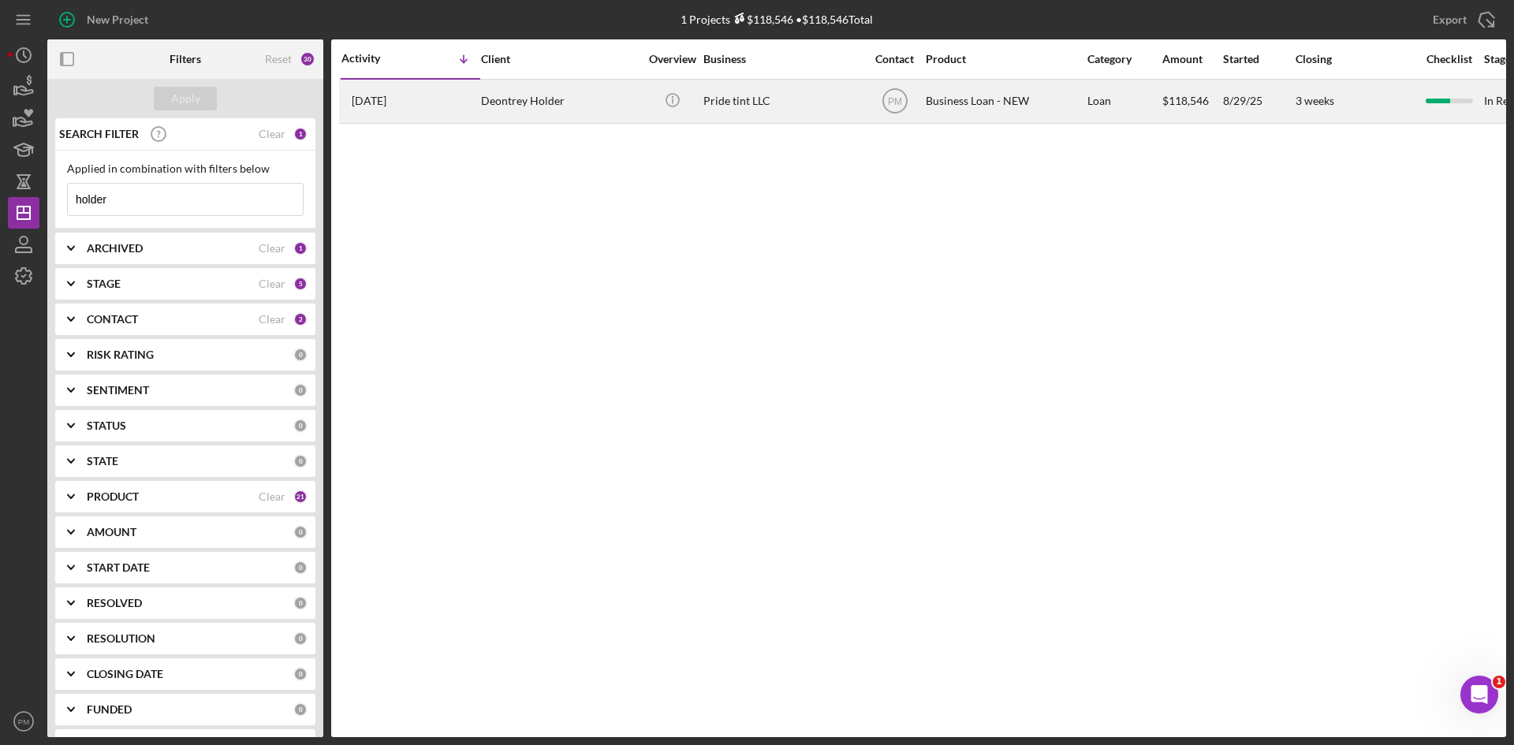
click at [558, 123] on td "Deontrey Holder" at bounding box center [561, 101] width 162 height 44
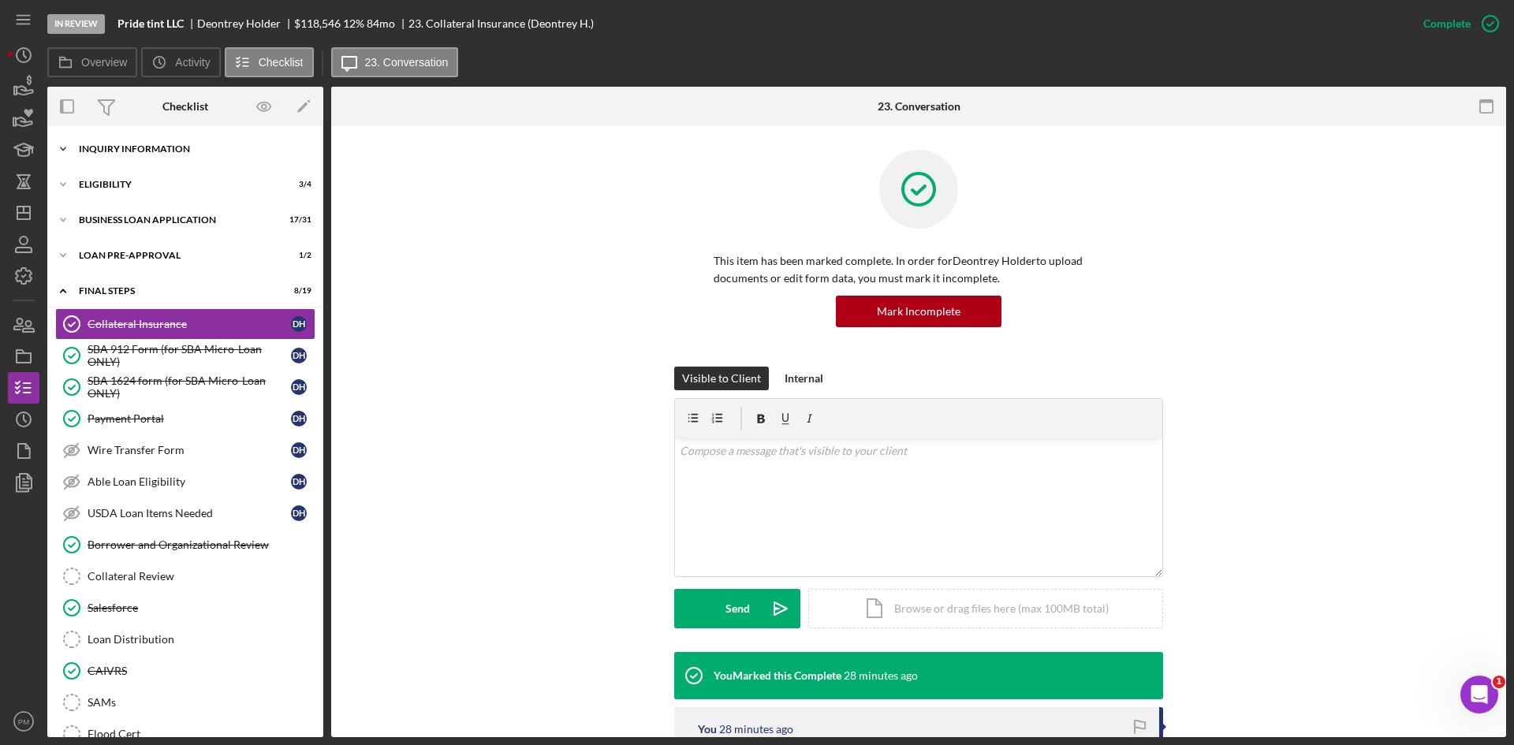
click at [129, 157] on div "Icon/Expander INQUIRY INFORMATION 7 / 11" at bounding box center [185, 149] width 276 height 32
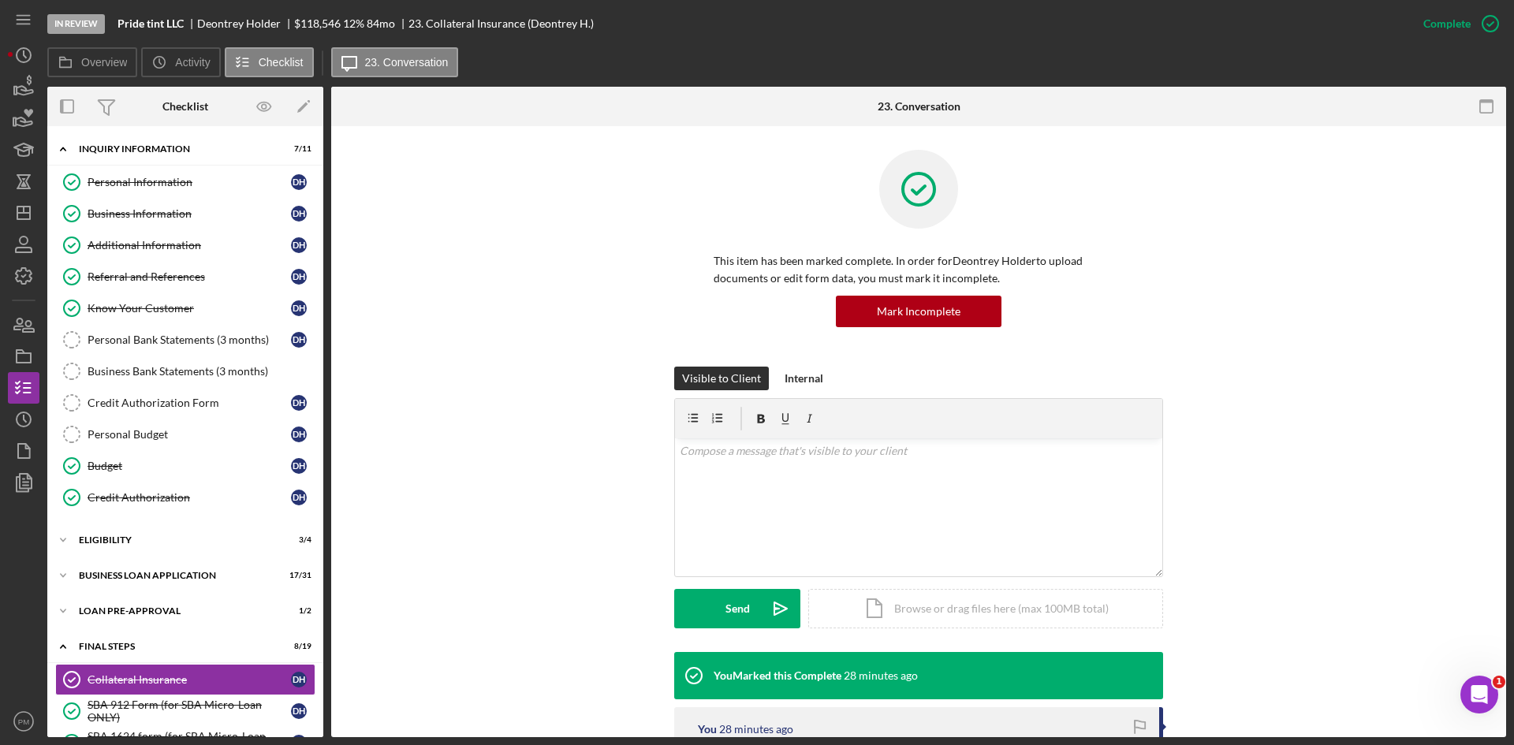
scroll to position [79, 0]
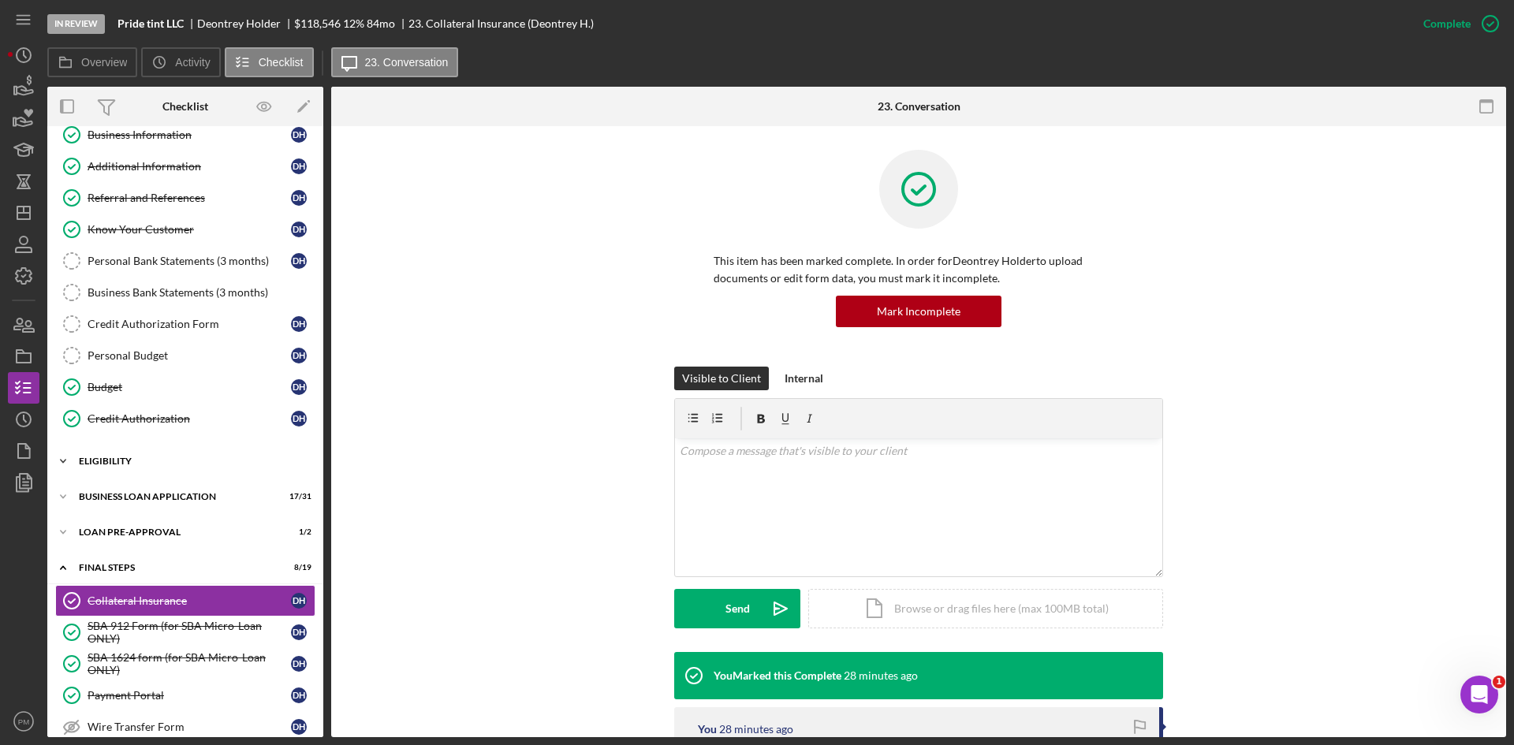
click at [127, 451] on div "Icon/Expander ELIGIBILITY 3 / 4" at bounding box center [185, 462] width 276 height 32
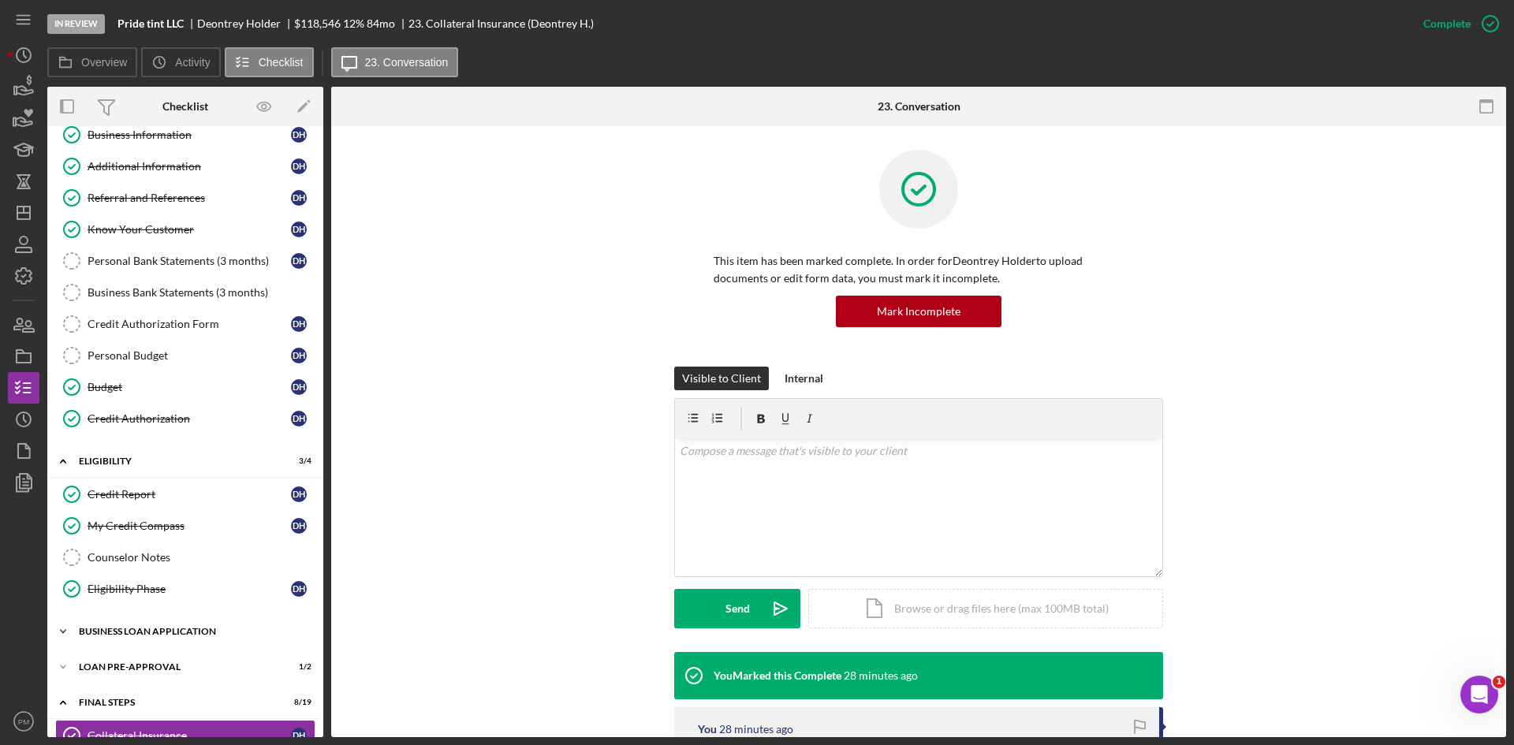
click at [118, 629] on div "BUSINESS LOAN APPLICATION" at bounding box center [191, 631] width 225 height 9
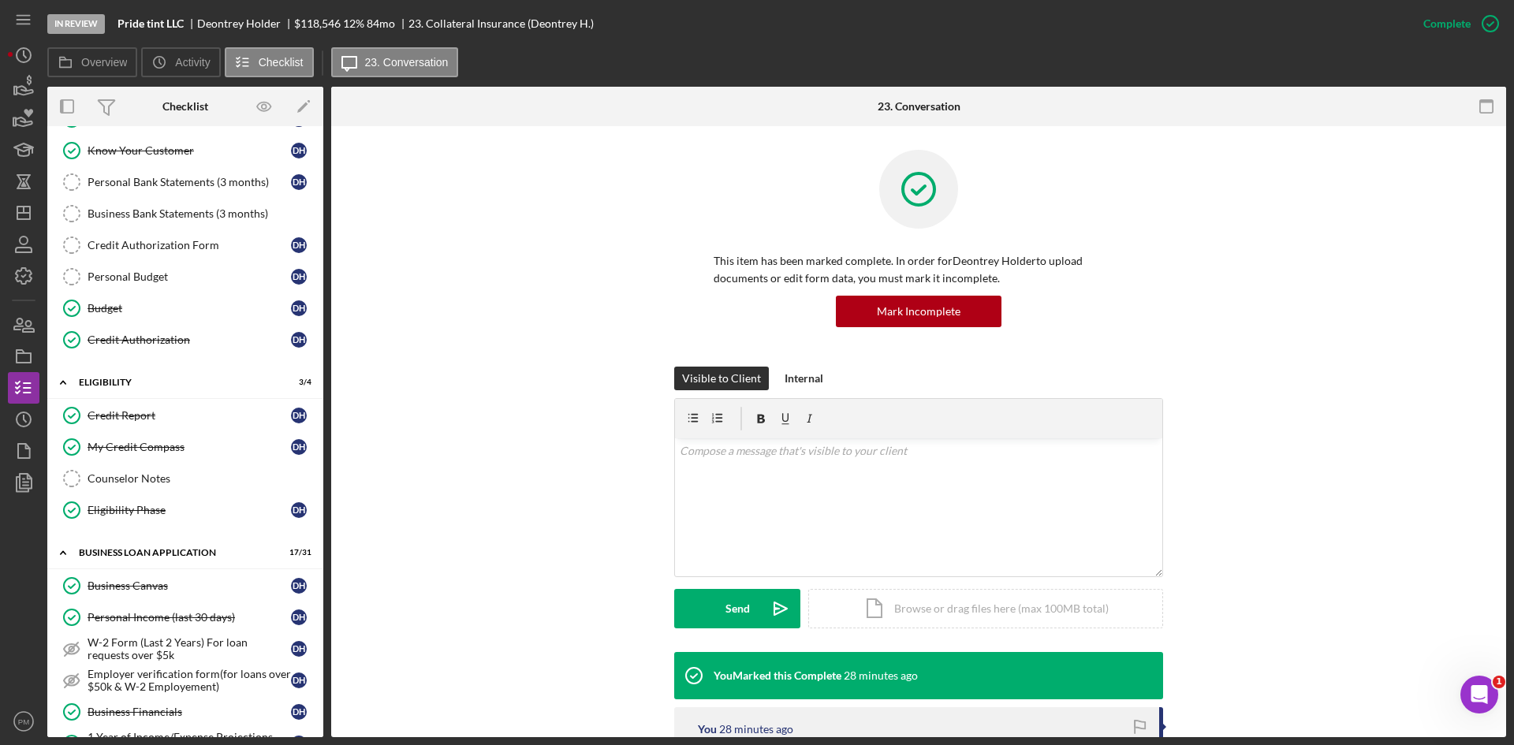
scroll to position [394, 0]
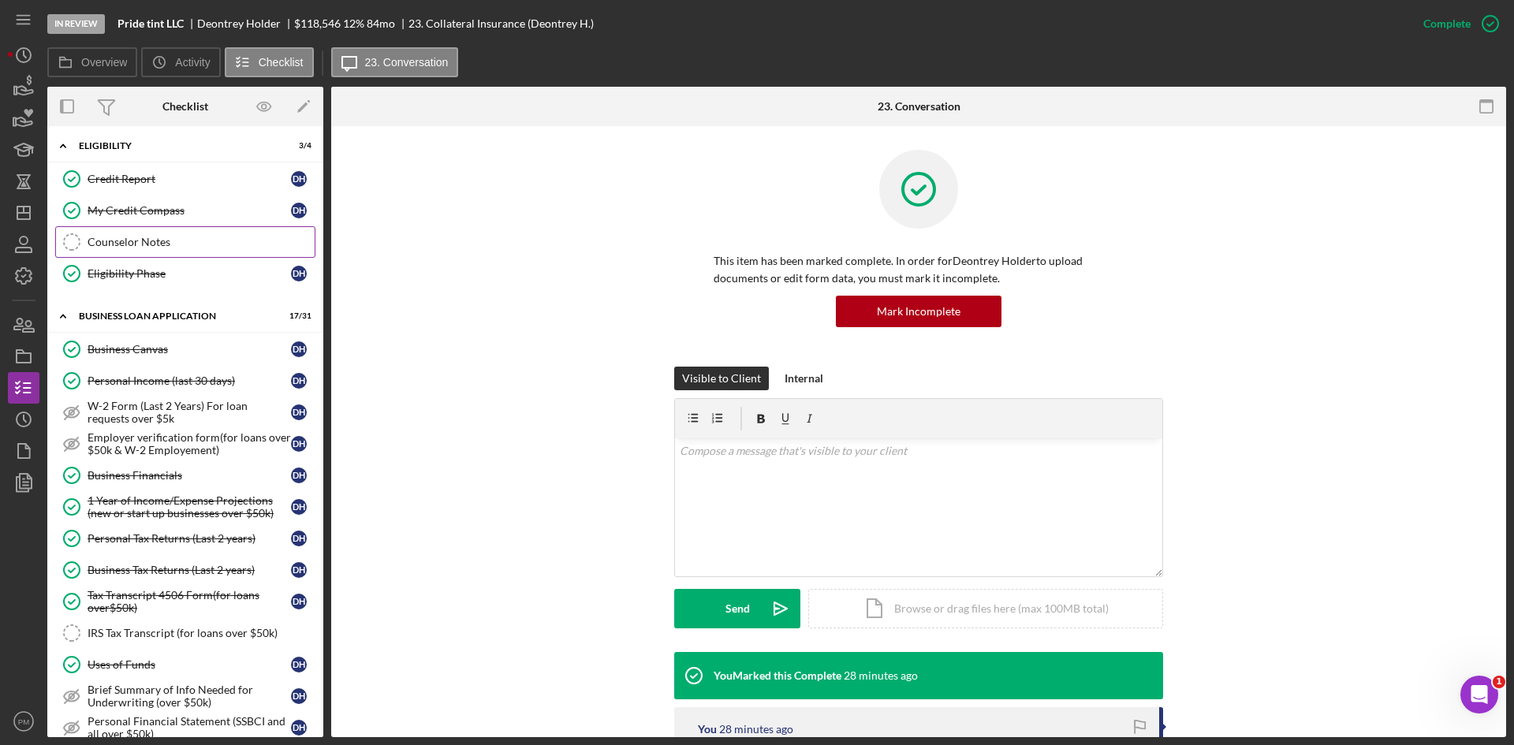
click at [159, 249] on link "Counselor Notes Counselor Notes" at bounding box center [185, 242] width 260 height 32
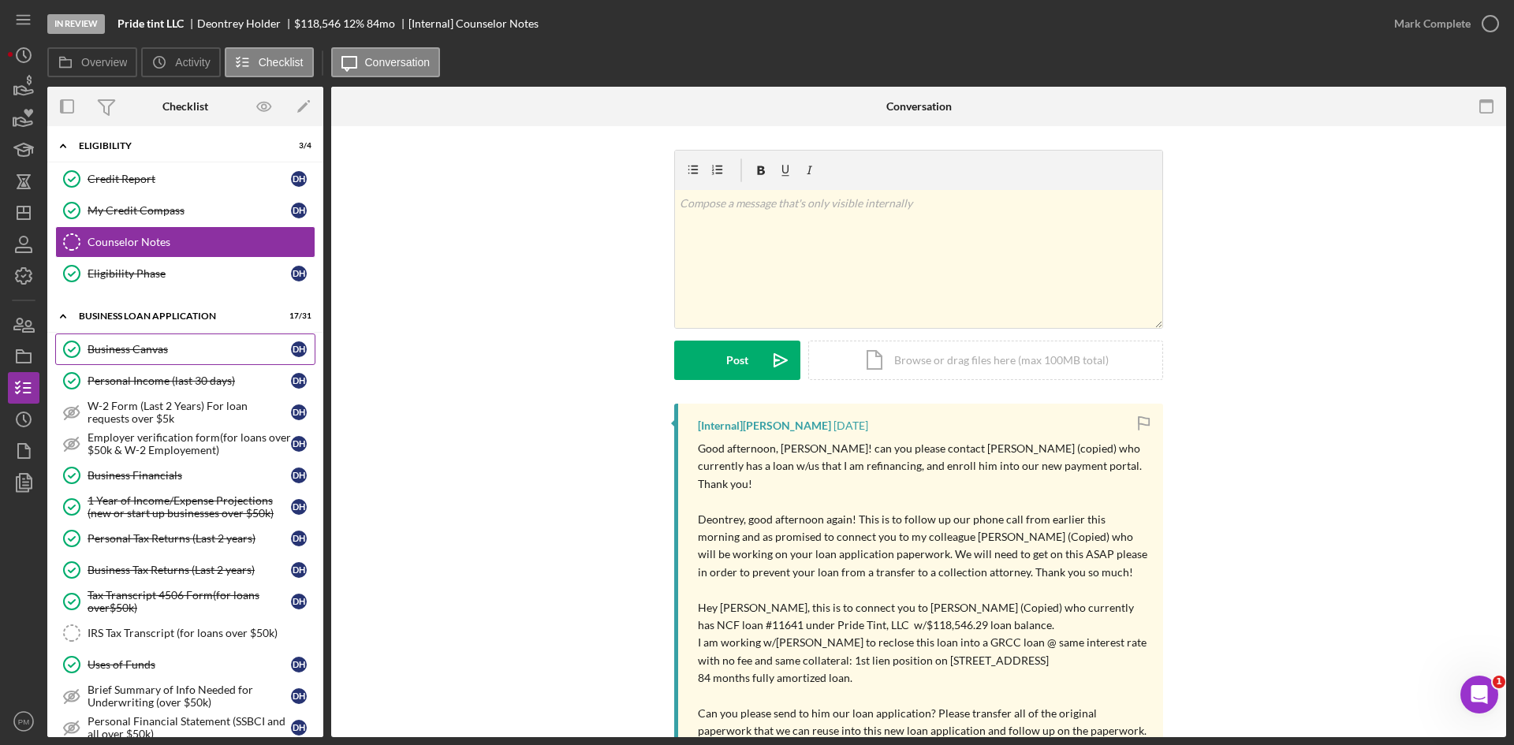
click at [128, 352] on div "Business Canvas" at bounding box center [189, 349] width 203 height 13
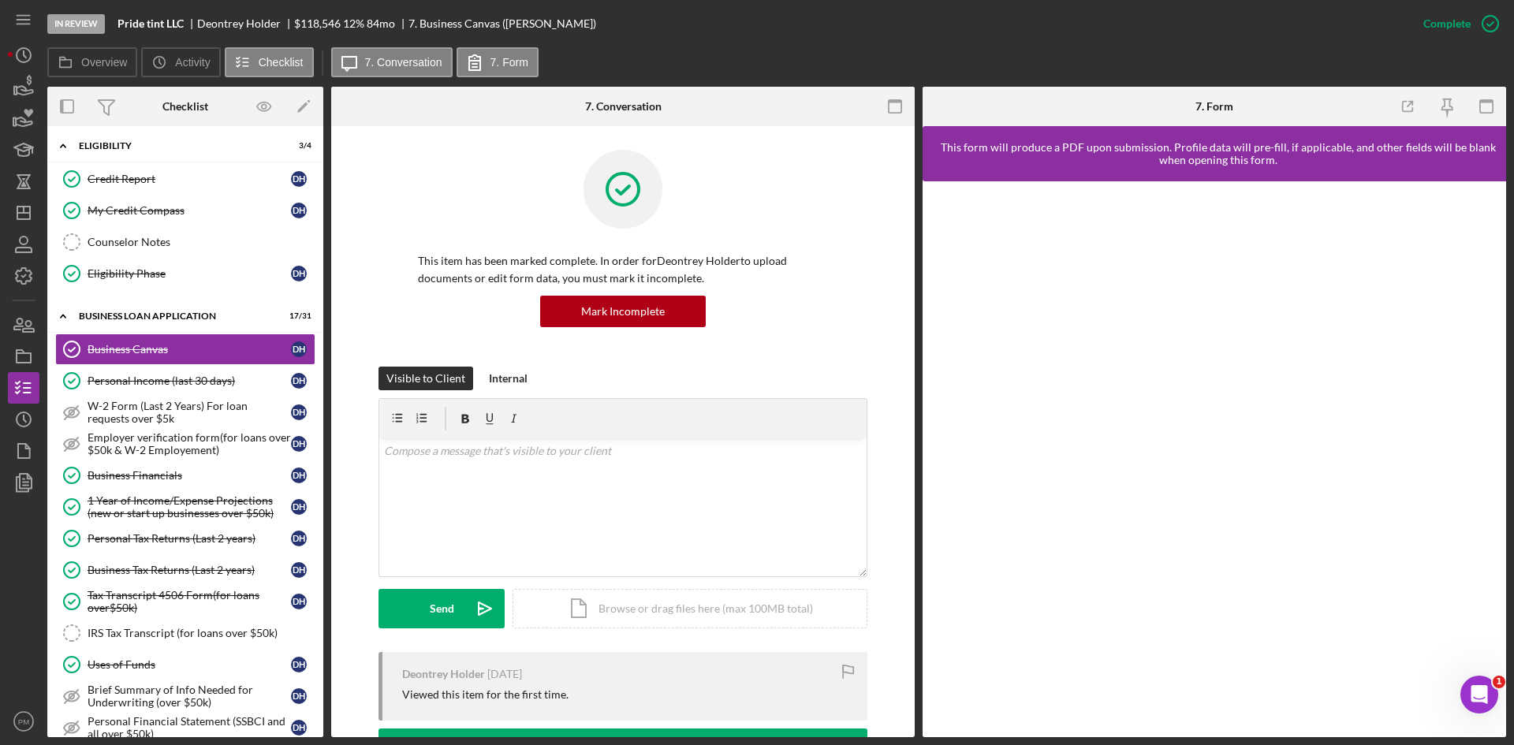
scroll to position [237, 0]
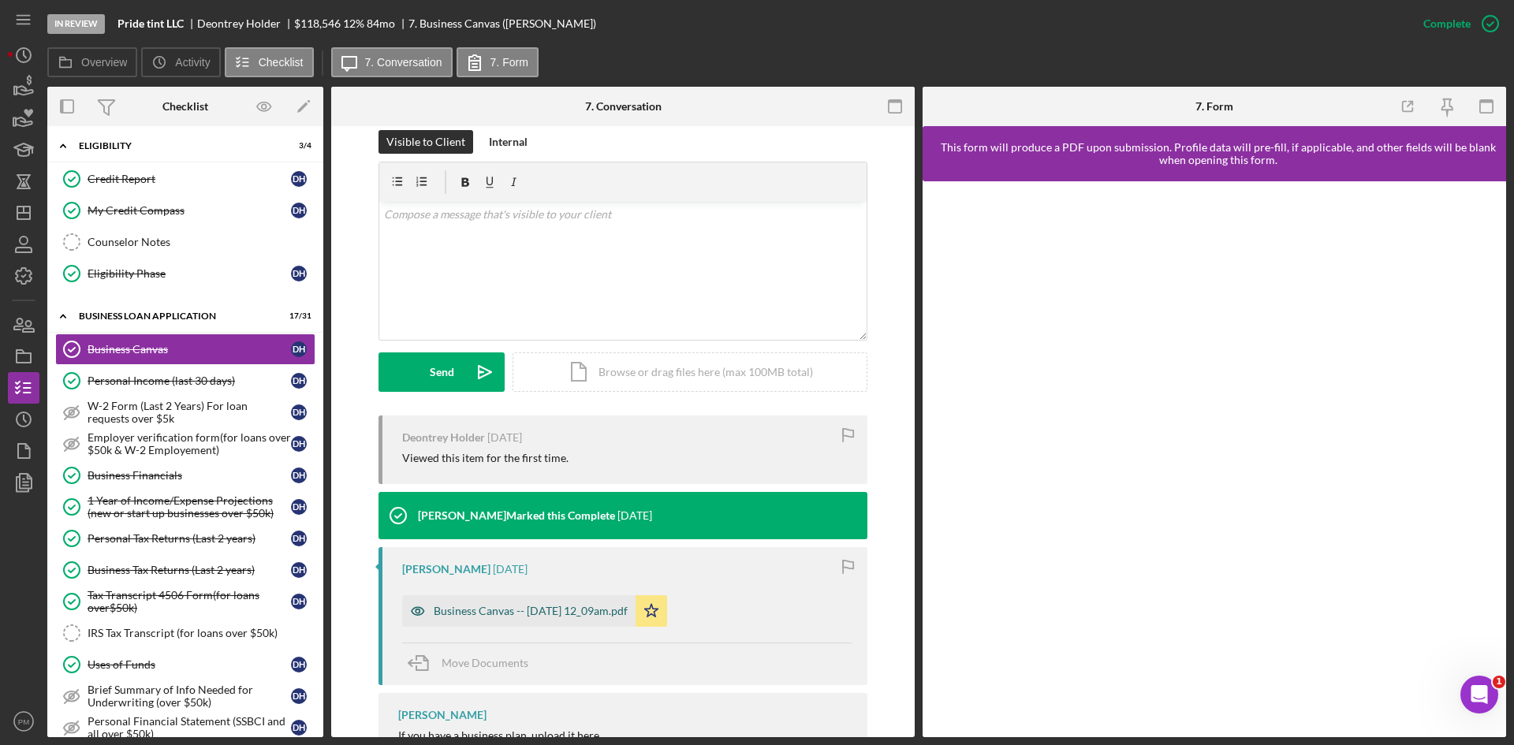
click at [497, 605] on div "Business Canvas -- [DATE] 12_09am.pdf" at bounding box center [531, 611] width 194 height 13
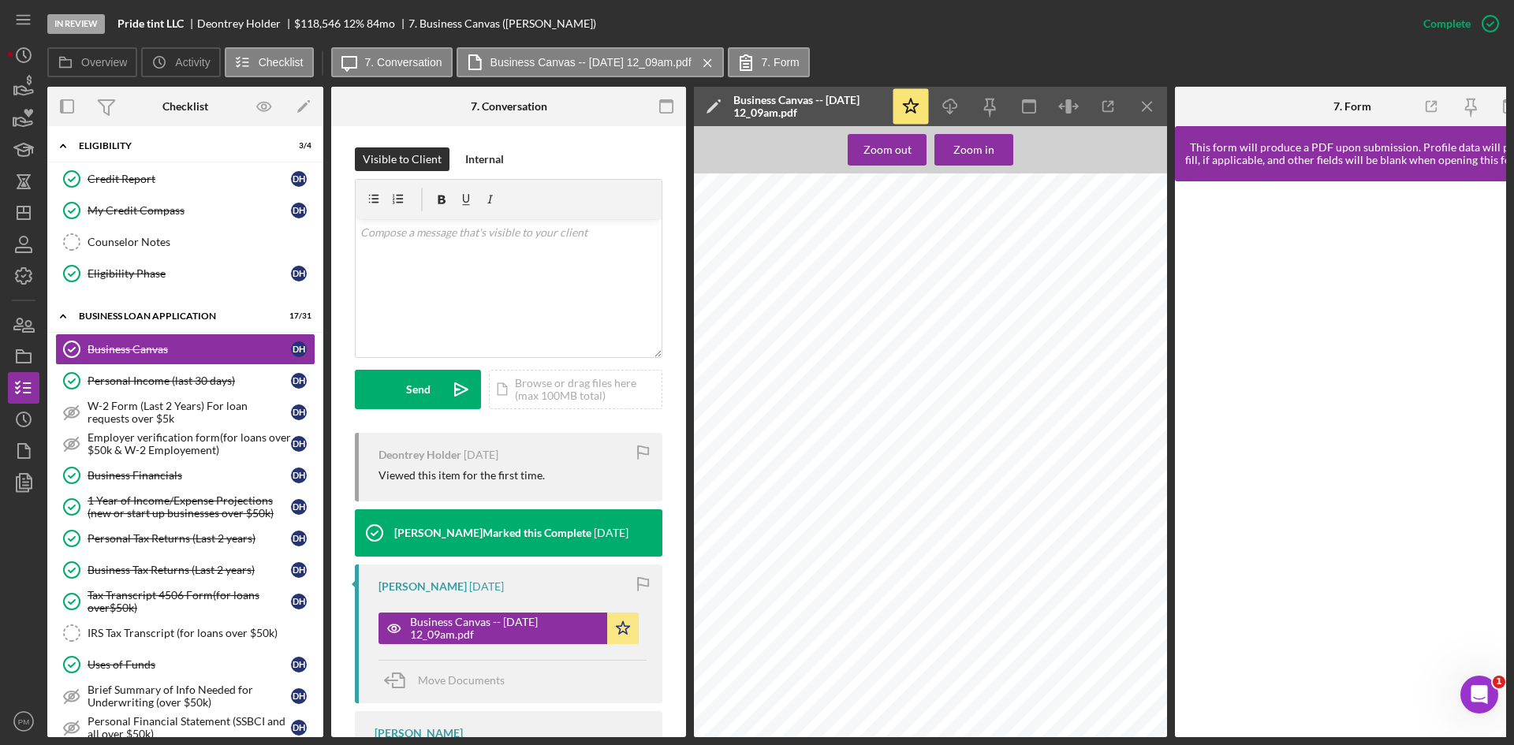
scroll to position [315, 0]
click at [1142, 108] on icon "Icon/Menu Close" at bounding box center [1147, 106] width 35 height 35
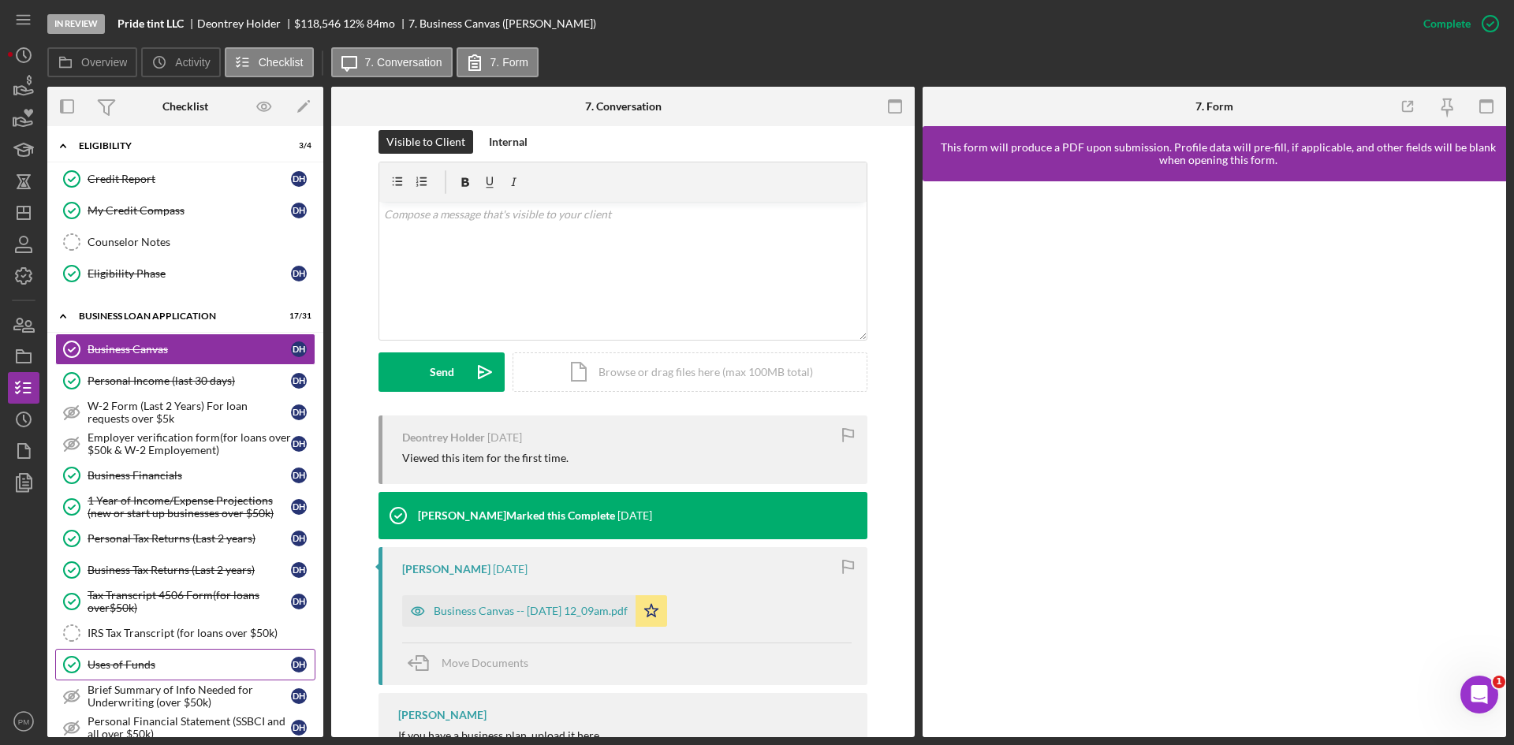
click at [110, 655] on link "Uses of Funds Uses of Funds D H" at bounding box center [185, 665] width 260 height 32
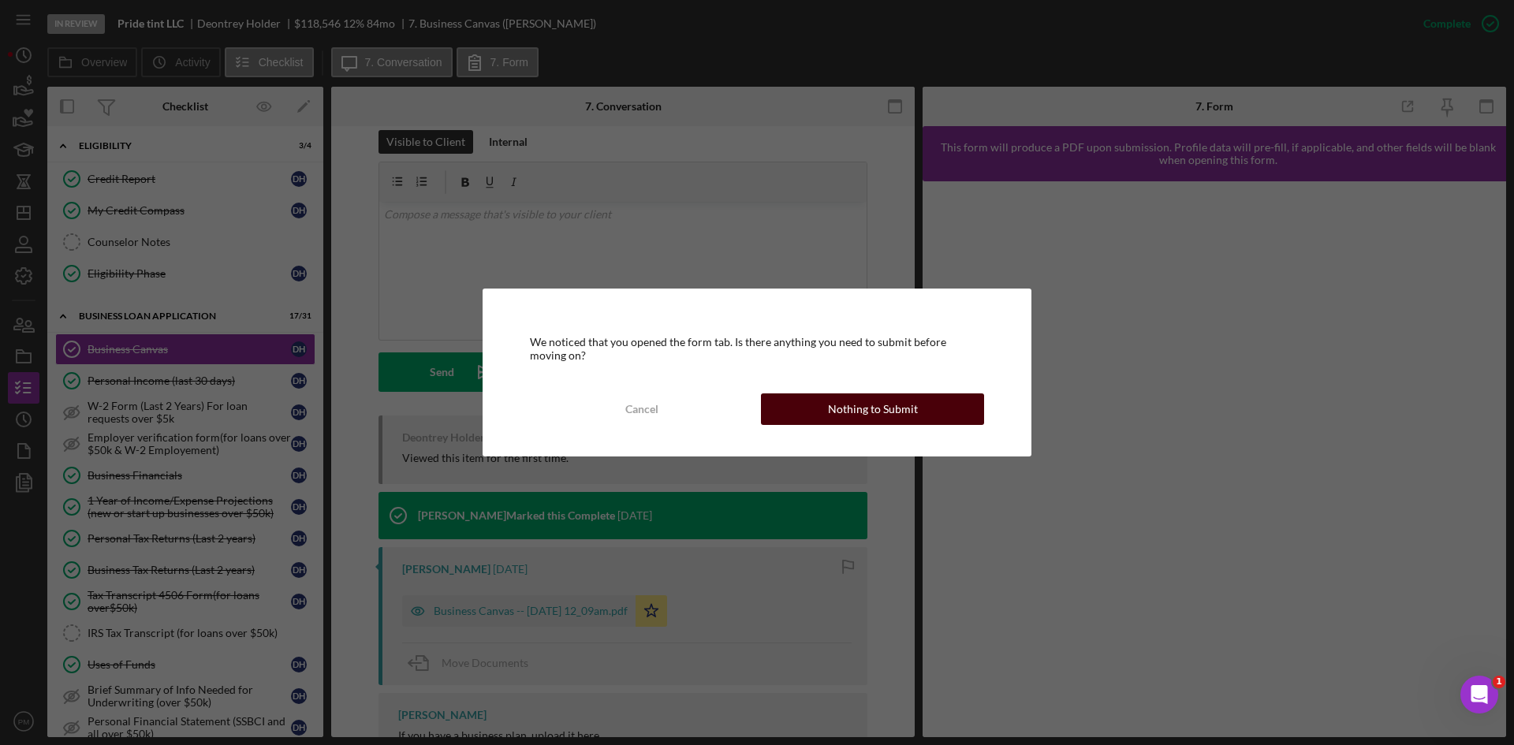
click at [850, 403] on div "Nothing to Submit" at bounding box center [873, 410] width 90 height 32
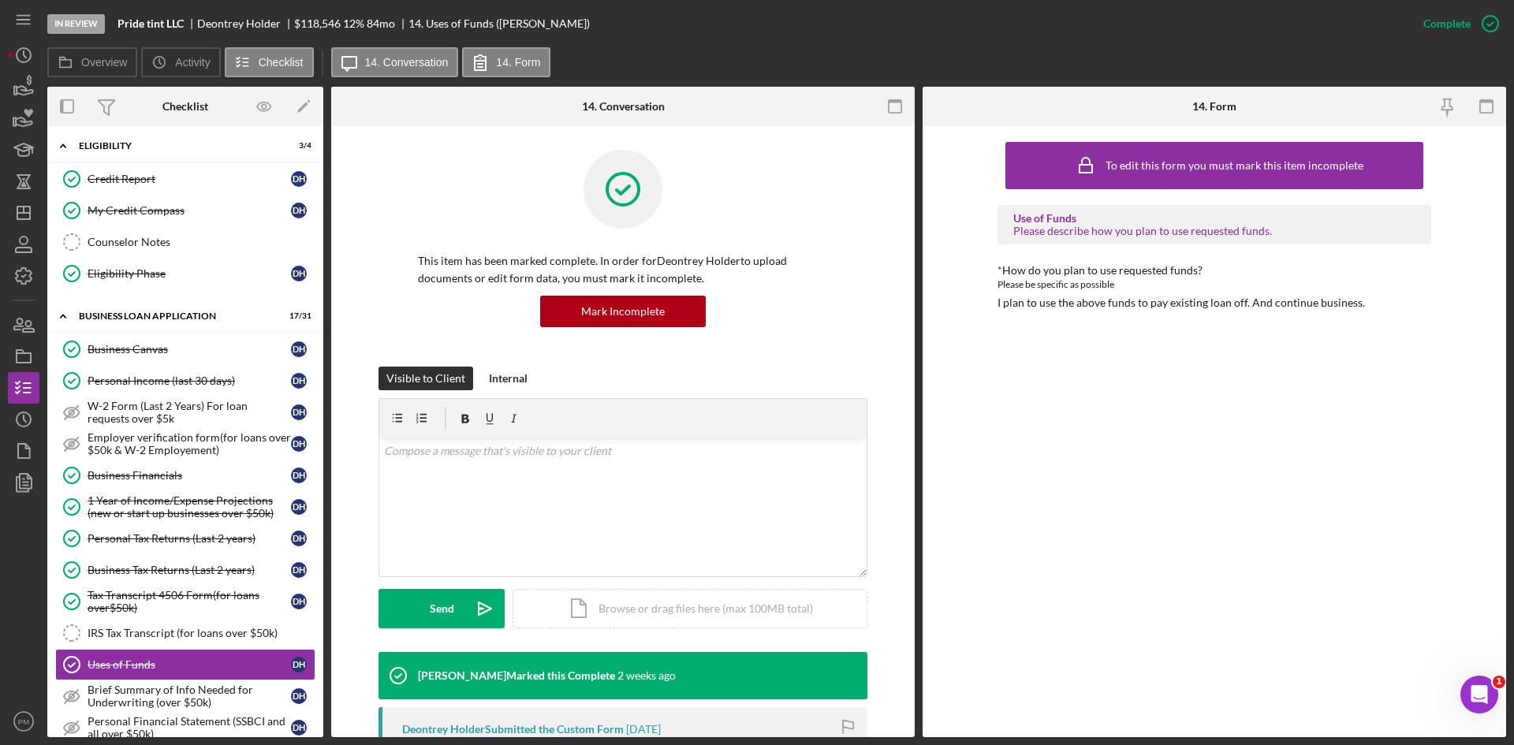
scroll to position [710, 0]
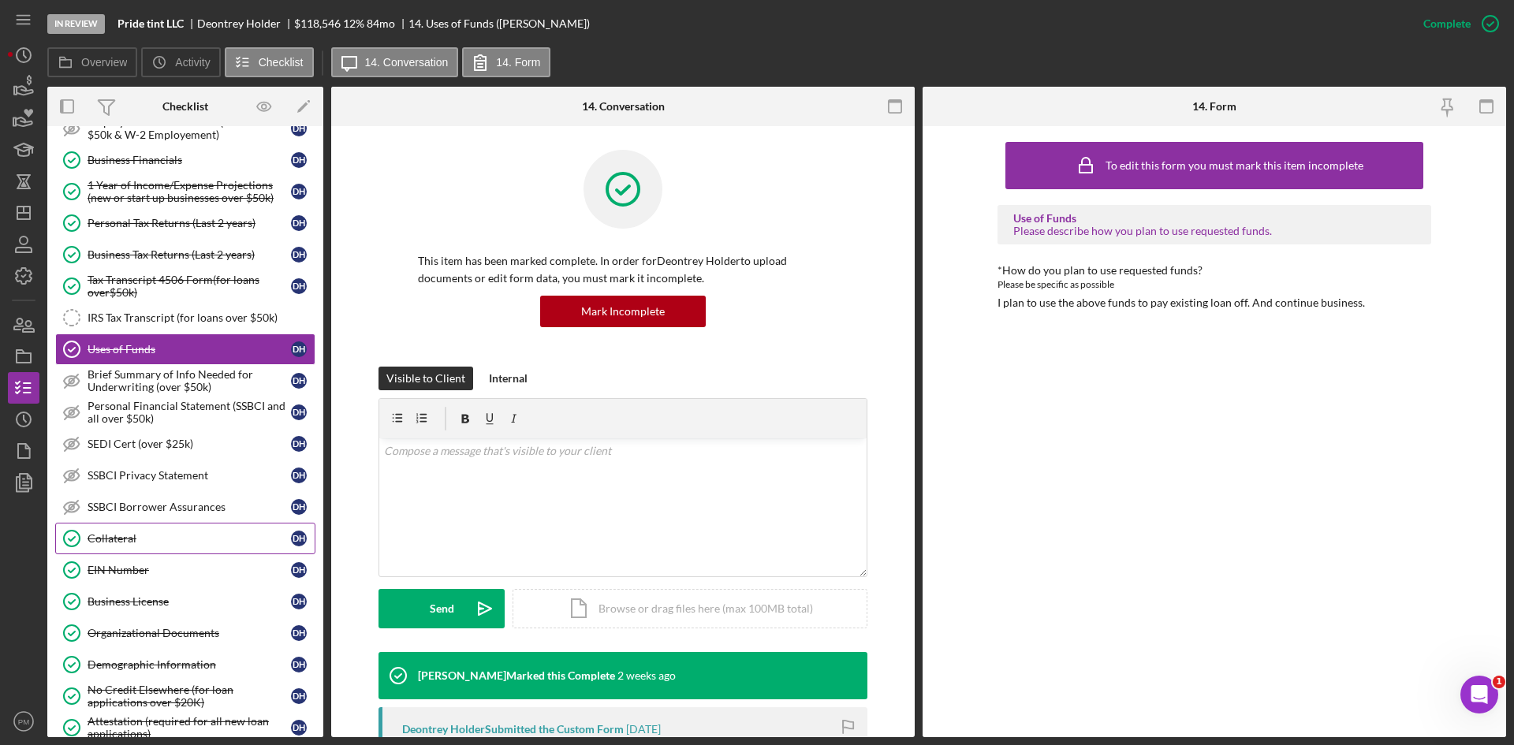
drag, startPoint x: 133, startPoint y: 537, endPoint x: 160, endPoint y: 536, distance: 27.6
click at [133, 536] on div "Collateral" at bounding box center [189, 538] width 203 height 13
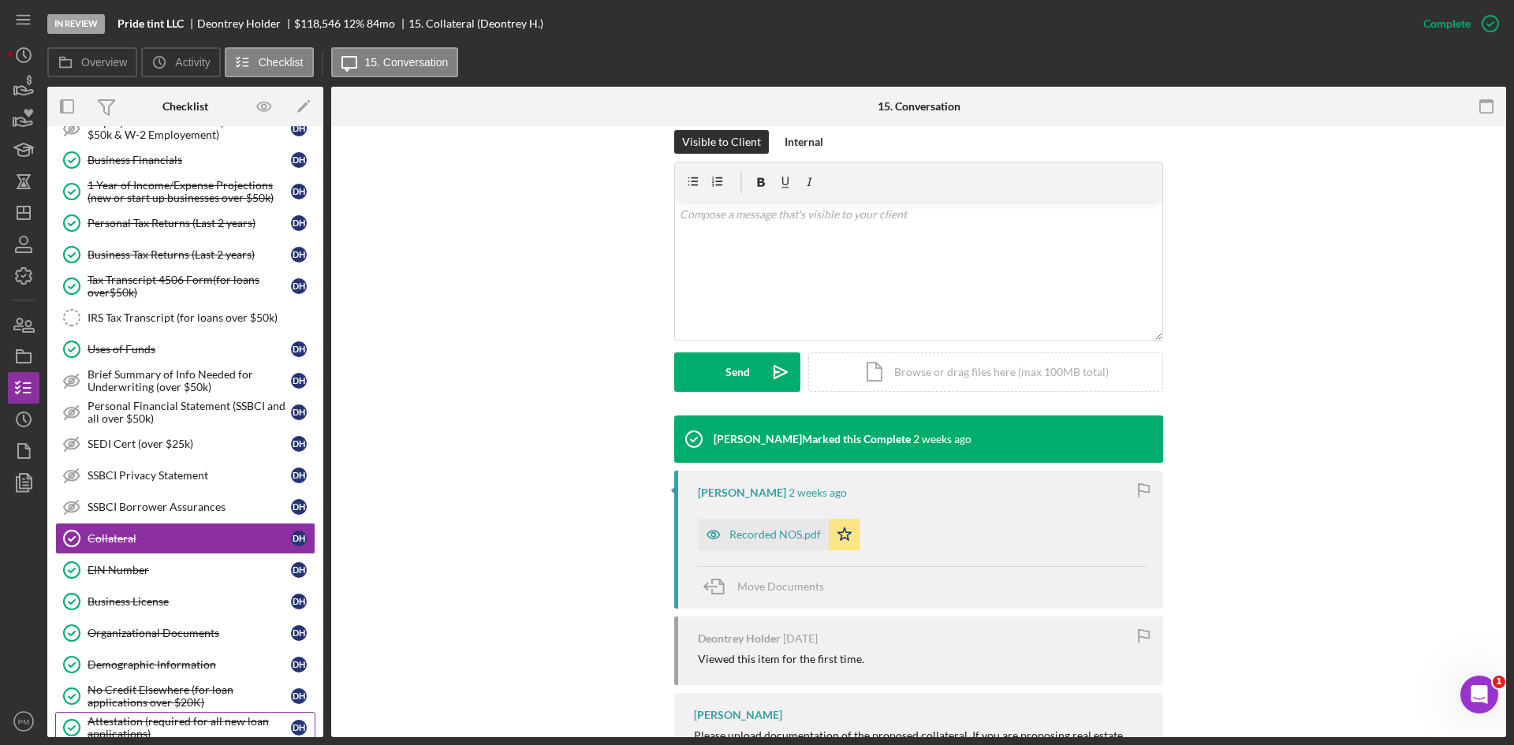
scroll to position [946, 0]
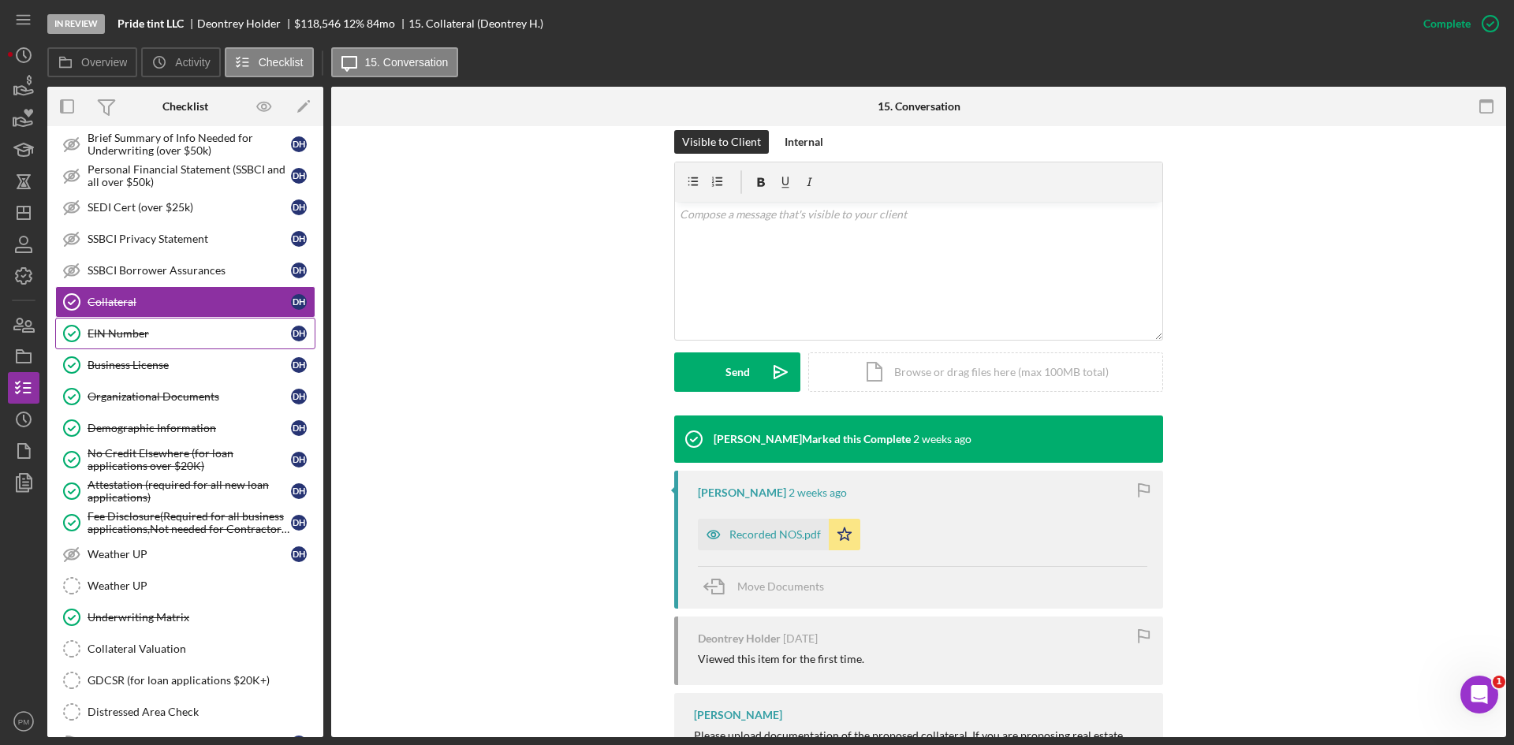
click at [166, 332] on div "EIN Number" at bounding box center [189, 333] width 203 height 13
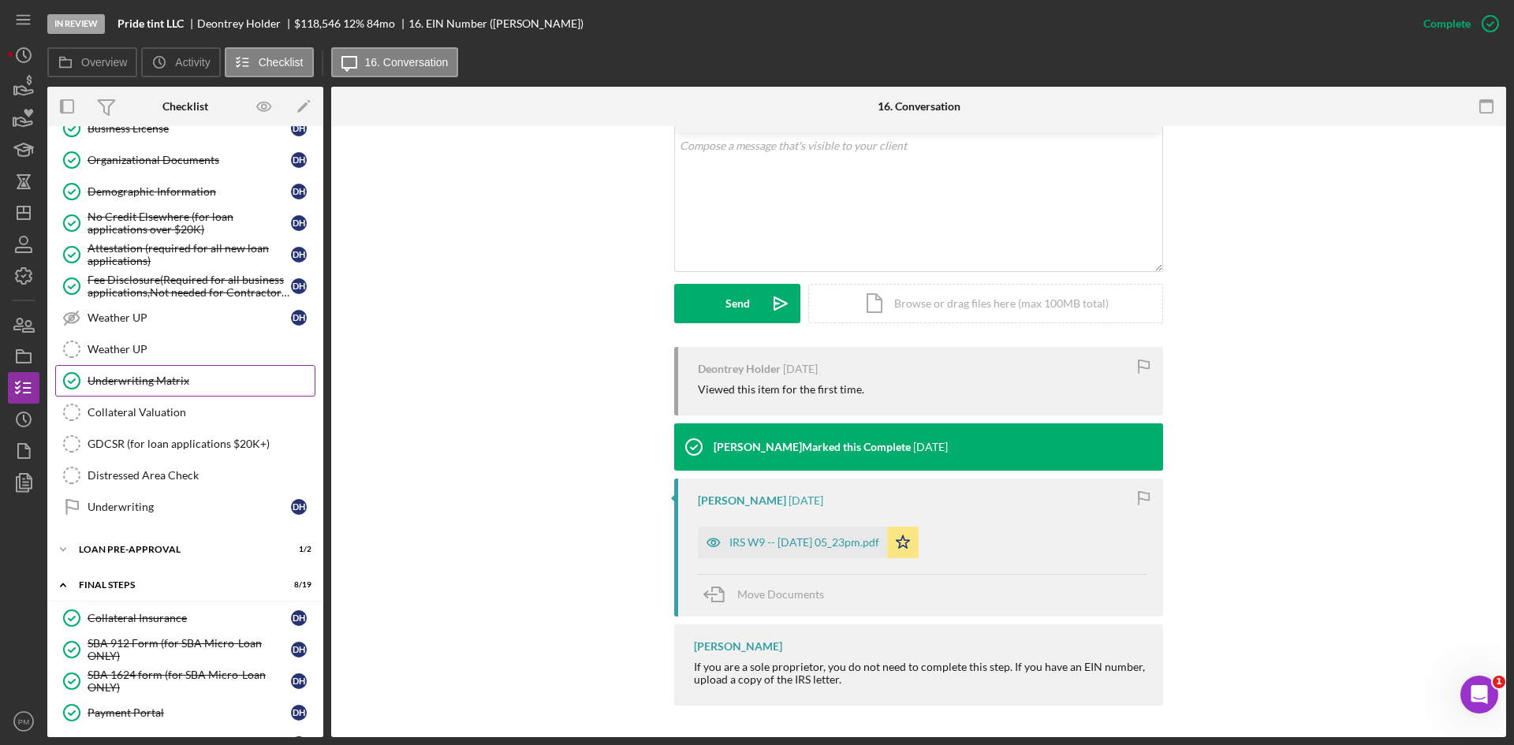
scroll to position [1104, 0]
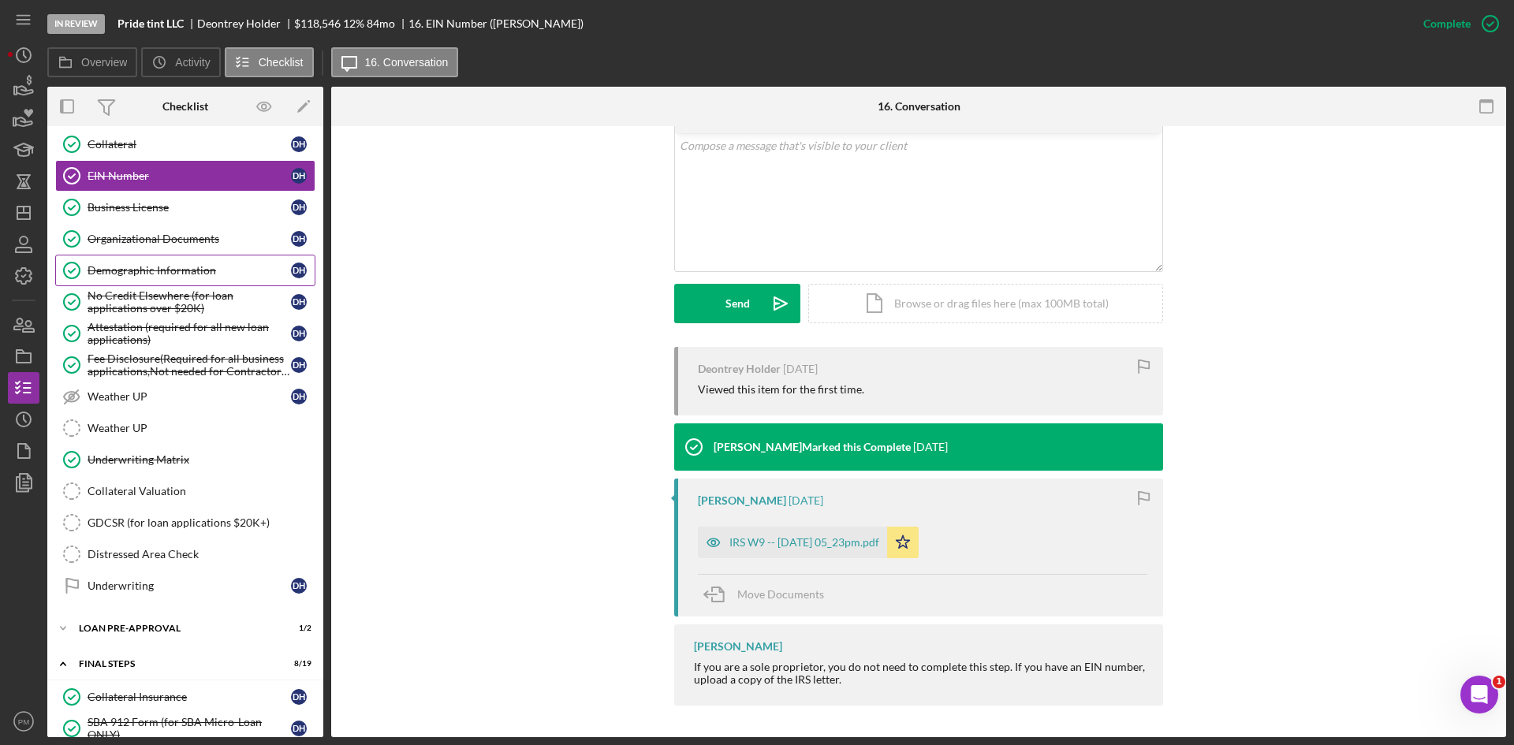
drag, startPoint x: 145, startPoint y: 274, endPoint x: 159, endPoint y: 278, distance: 14.0
click at [146, 274] on div "Demographic Information" at bounding box center [189, 270] width 203 height 13
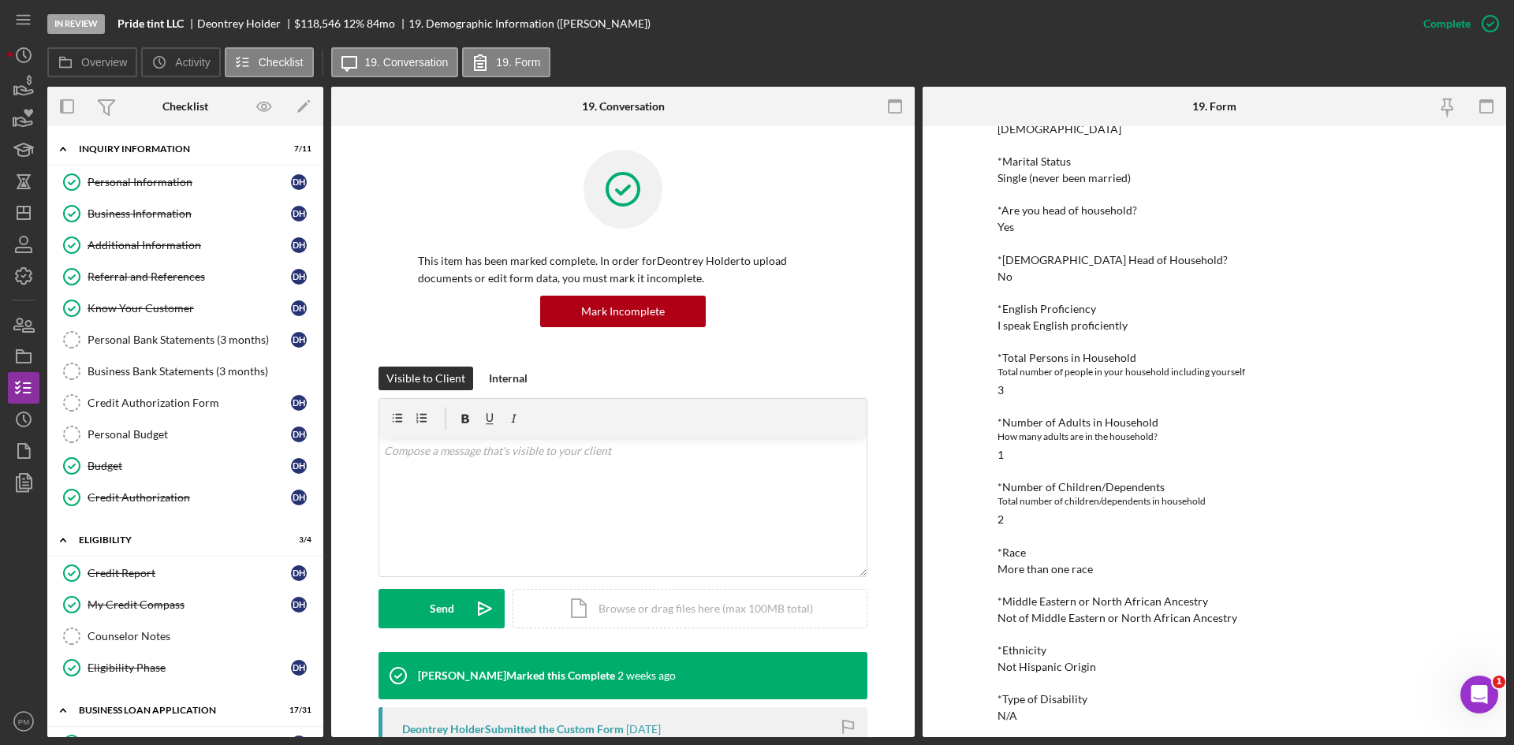
drag, startPoint x: 87, startPoint y: 223, endPoint x: 316, endPoint y: 241, distance: 230.2
click at [88, 222] on icon "Business Information" at bounding box center [71, 213] width 39 height 39
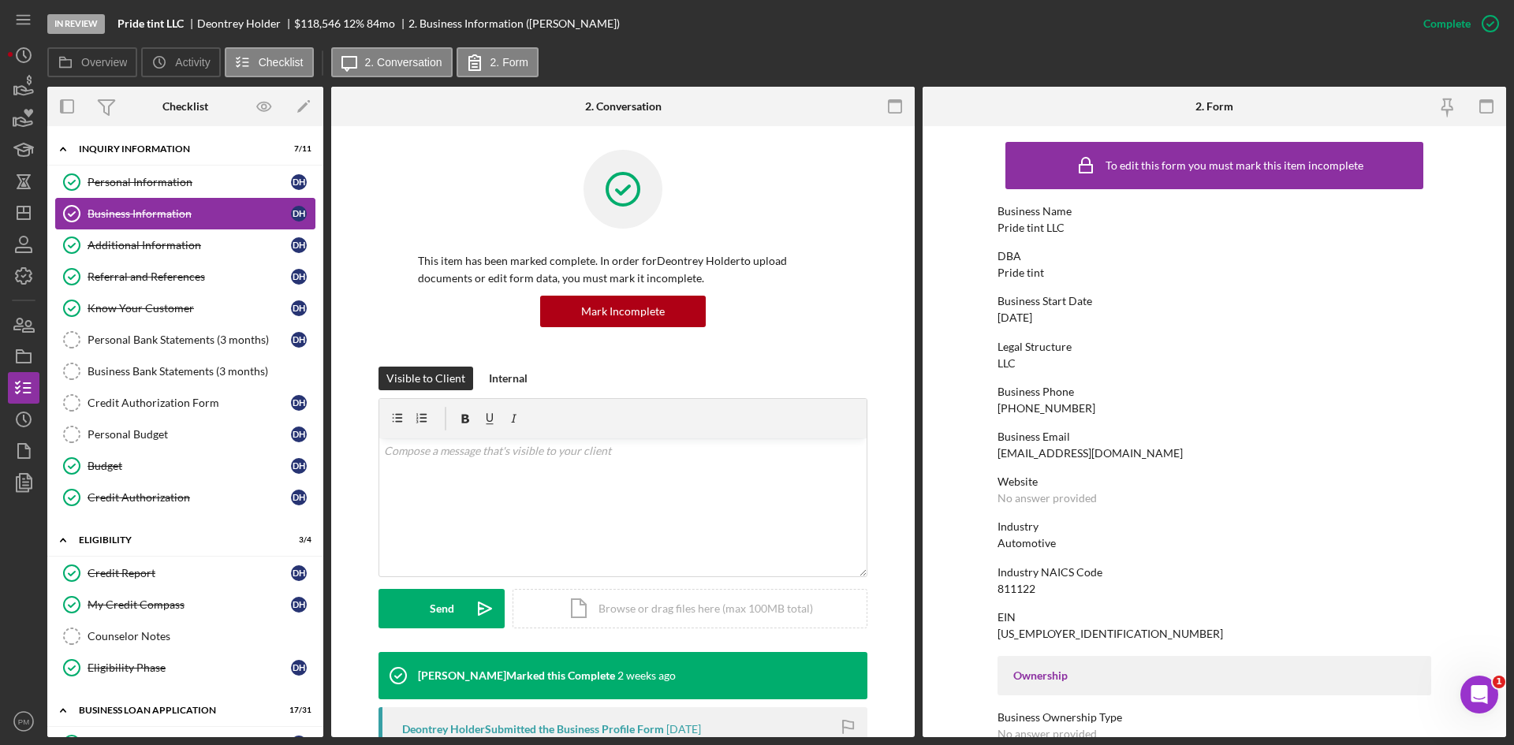
click at [162, 186] on div "Personal Information" at bounding box center [189, 182] width 203 height 13
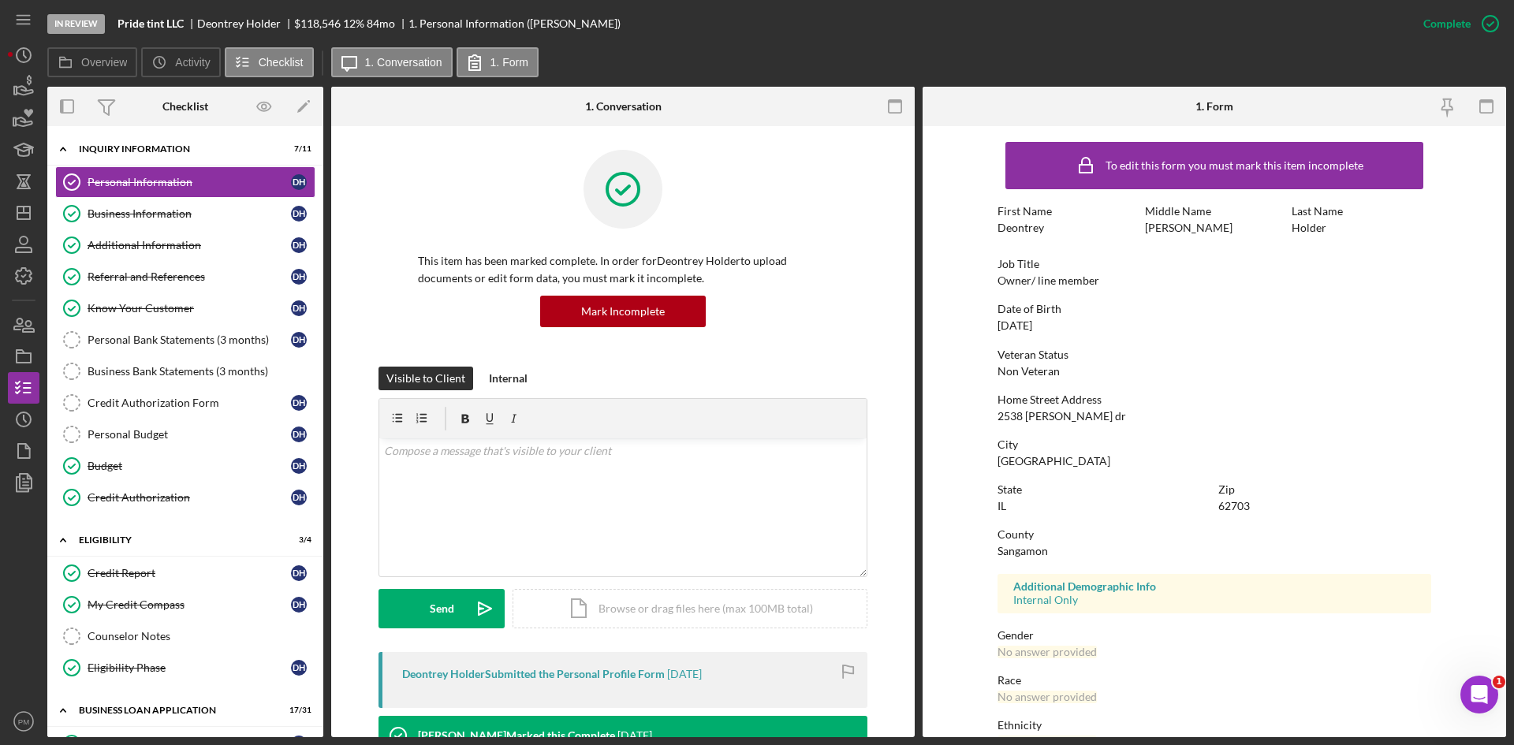
scroll to position [125, 0]
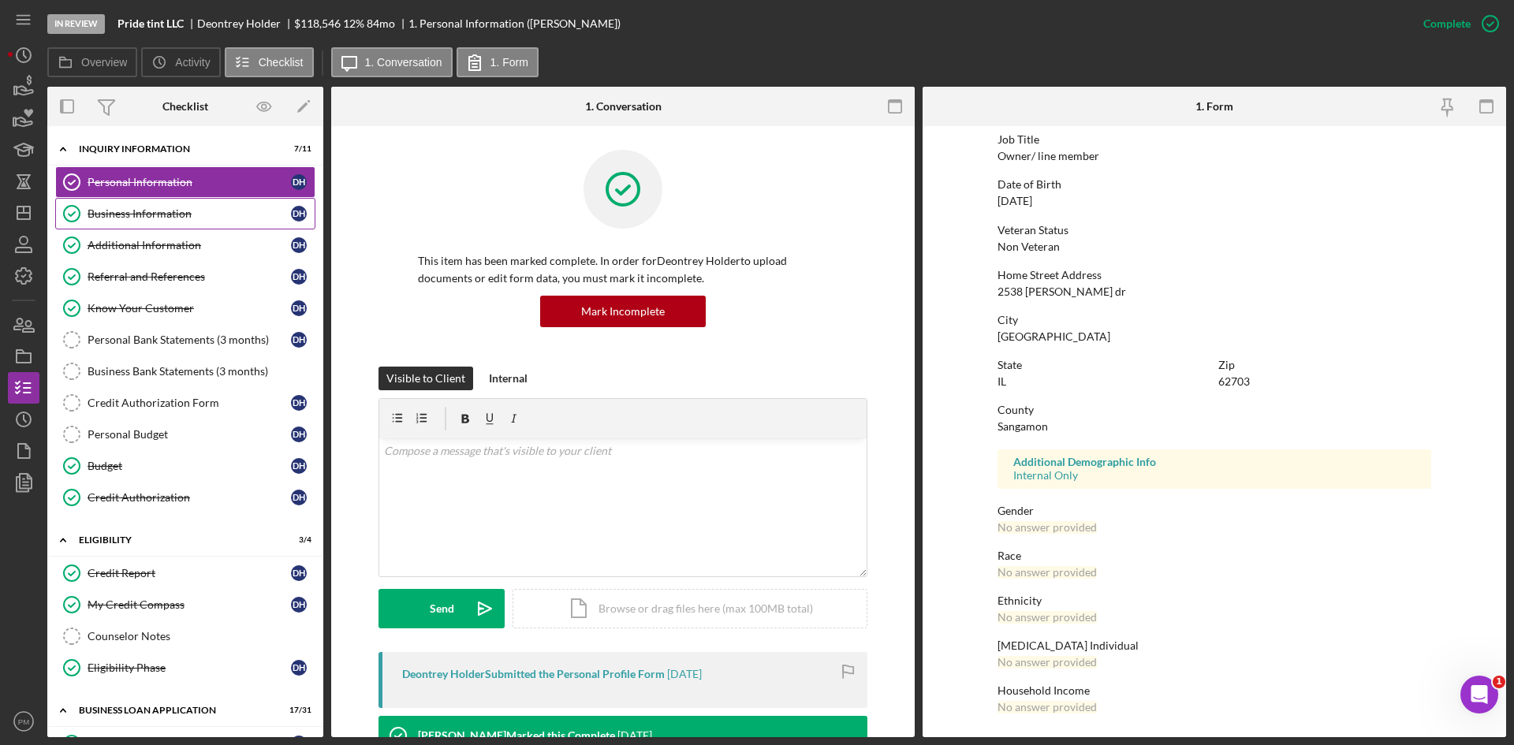
click at [166, 221] on link "Business Information Business Information D H" at bounding box center [185, 214] width 260 height 32
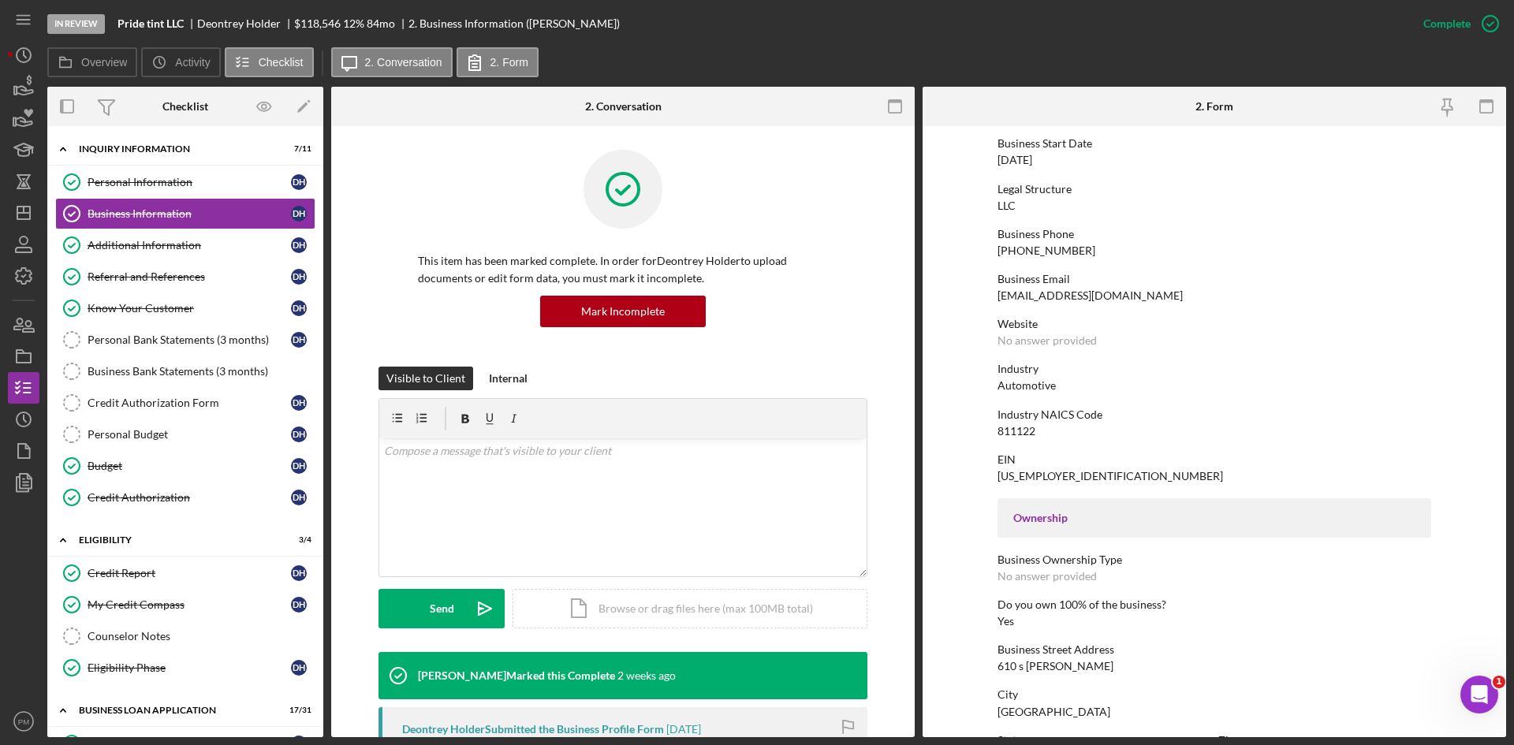
scroll to position [394, 0]
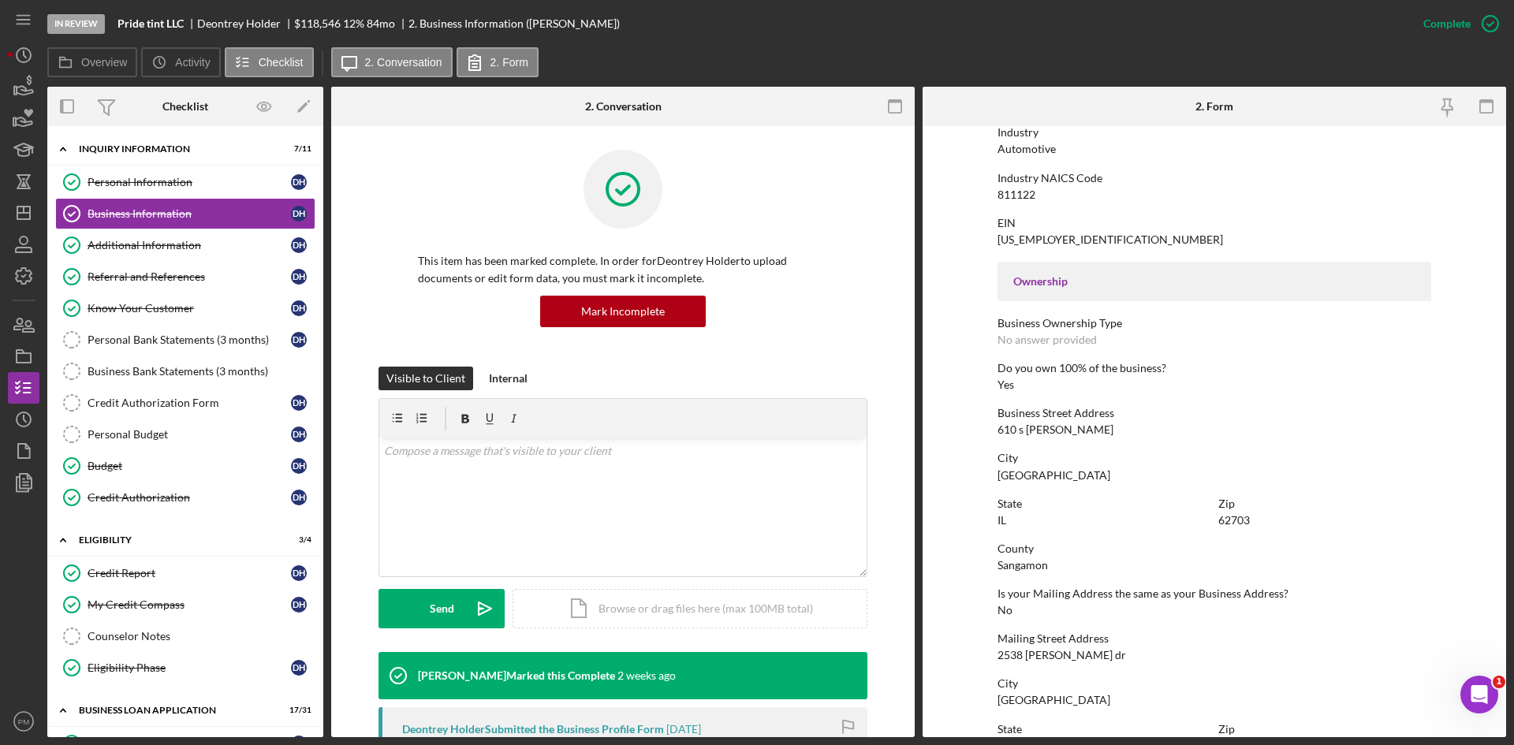
drag, startPoint x: 1118, startPoint y: 427, endPoint x: 983, endPoint y: 433, distance: 135.8
click at [983, 433] on form "To edit this form you must mark this item incomplete Business Name Pride tint L…" at bounding box center [1215, 431] width 584 height 611
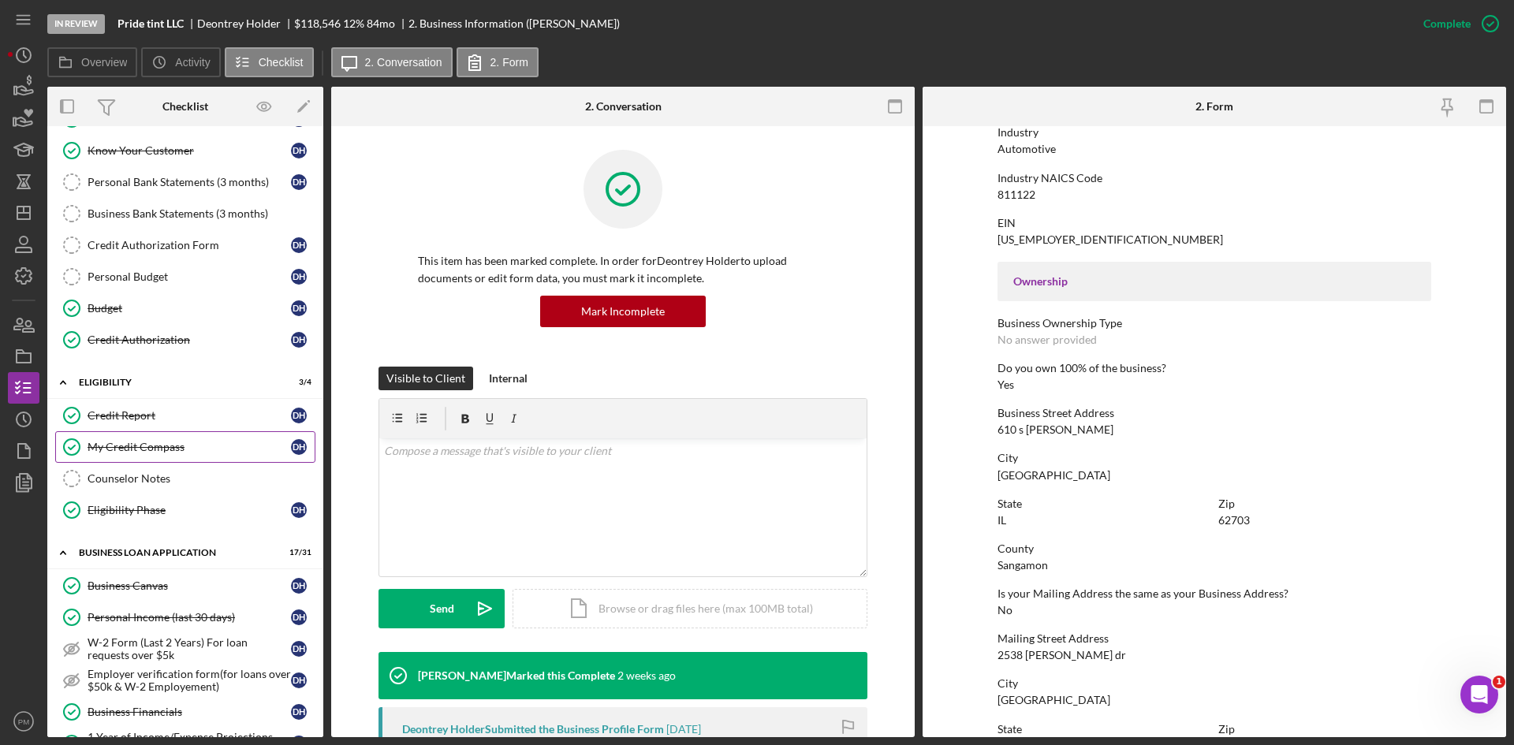
click at [125, 448] on div "My Credit Compass" at bounding box center [189, 447] width 203 height 13
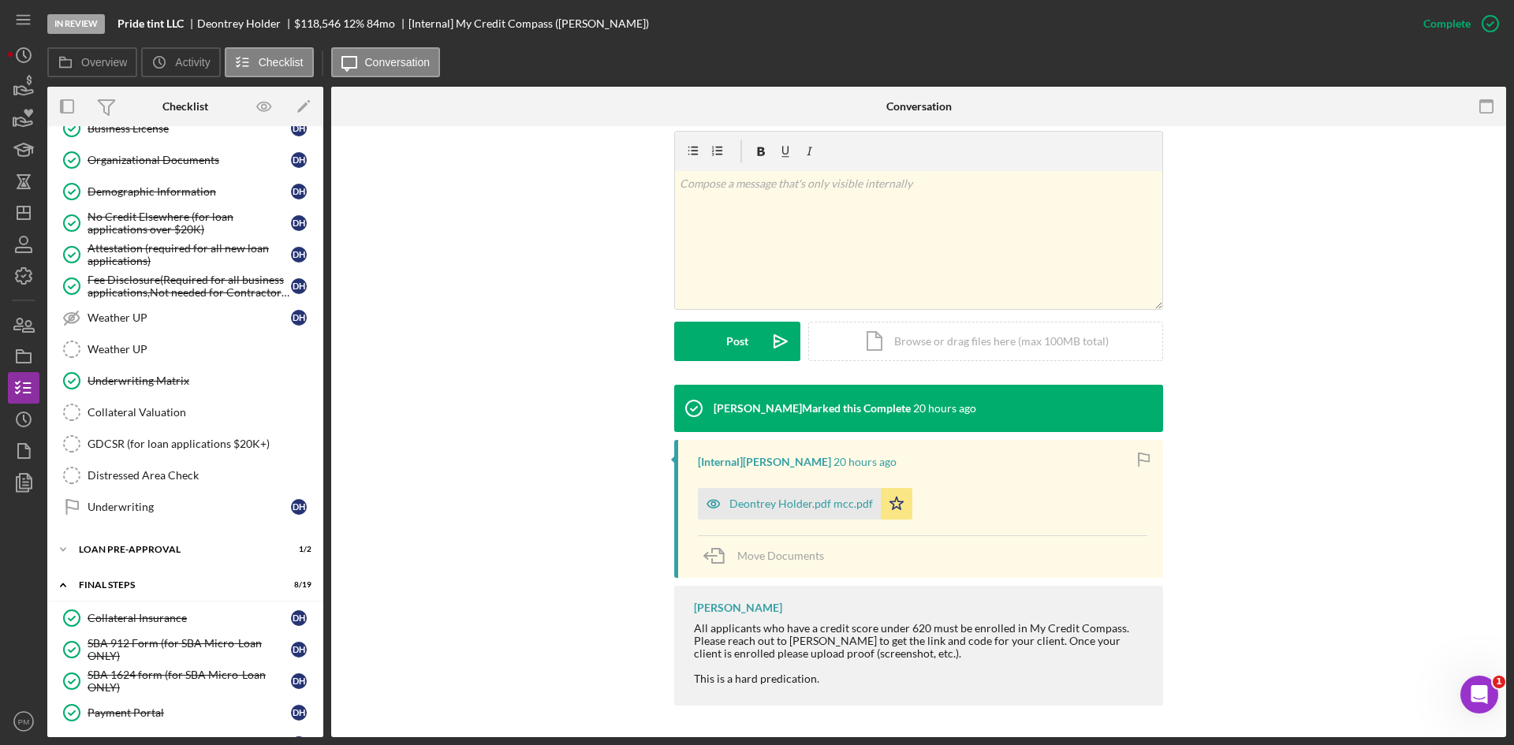
scroll to position [1577, 0]
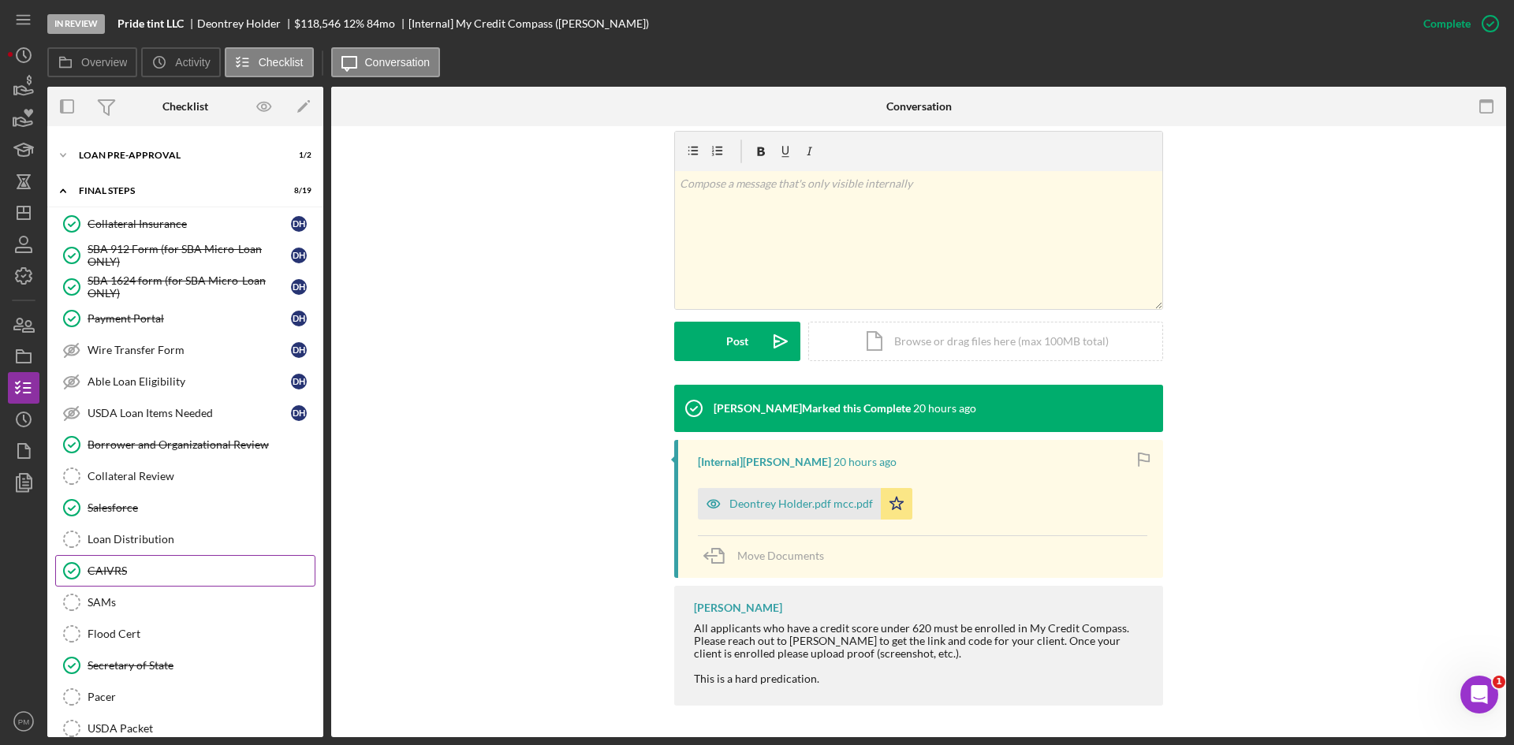
click at [139, 555] on link "CAIVRS CAIVRS" at bounding box center [185, 571] width 260 height 32
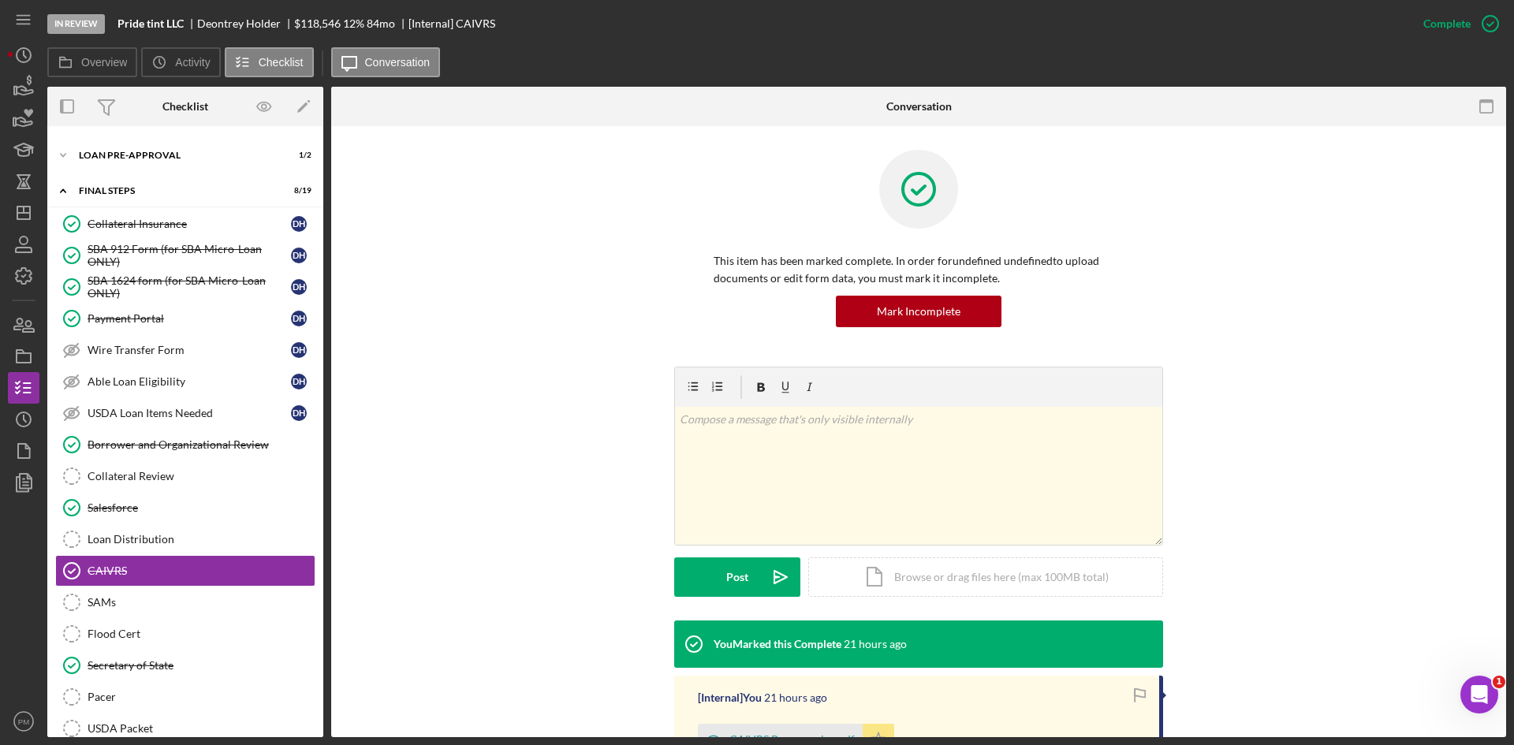
scroll to position [195, 0]
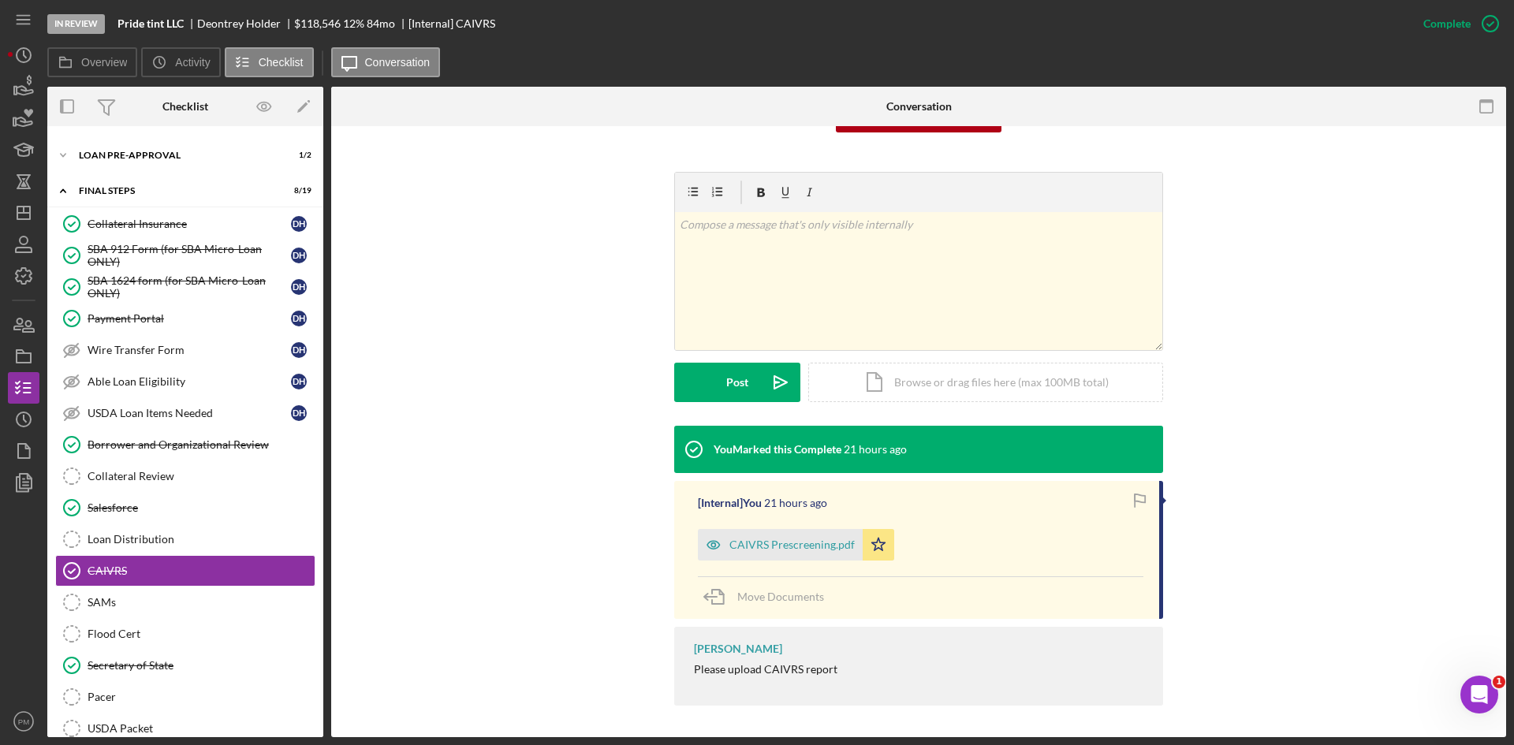
click at [824, 539] on div "CAIVRS Prescreening.pdf" at bounding box center [792, 545] width 125 height 13
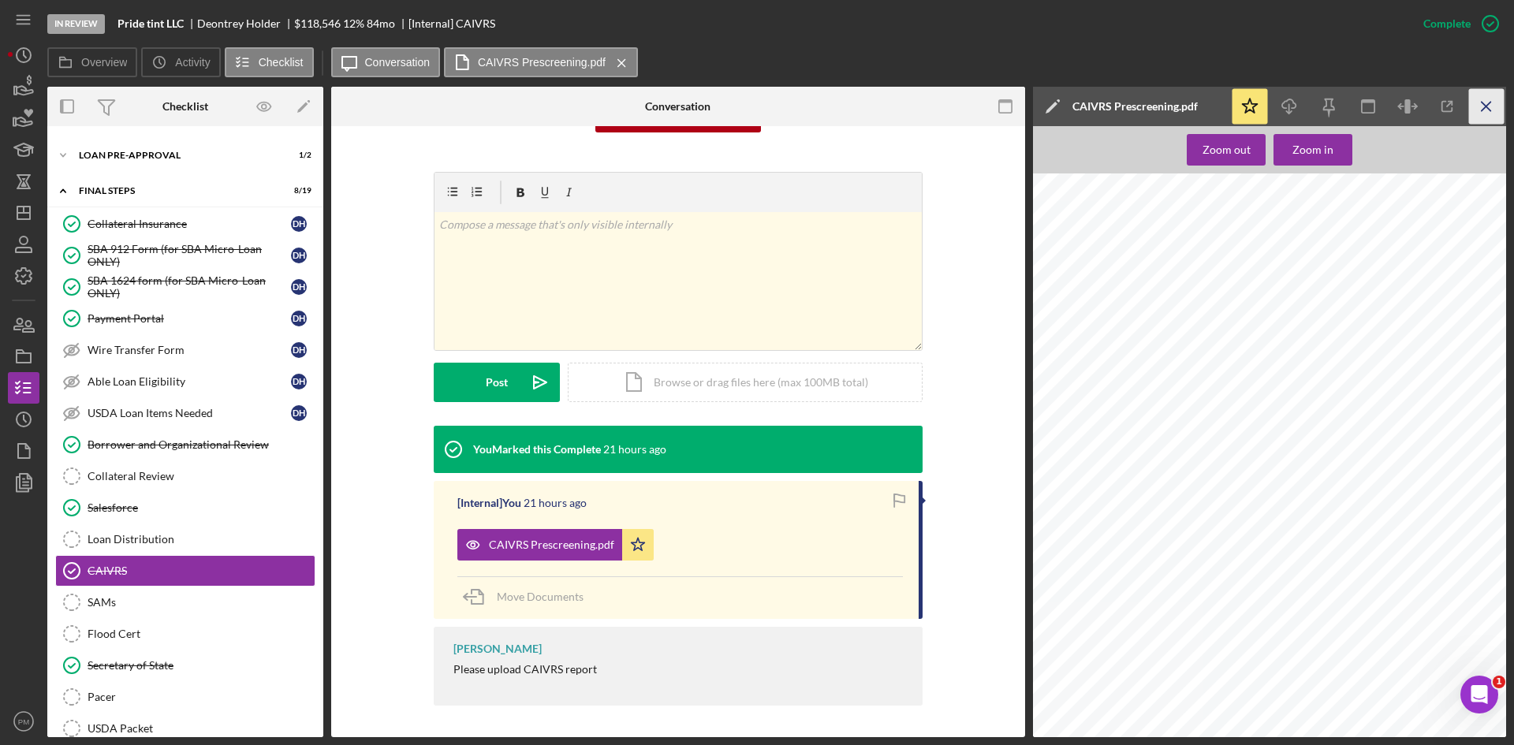
click at [1483, 103] on line "button" at bounding box center [1486, 106] width 9 height 9
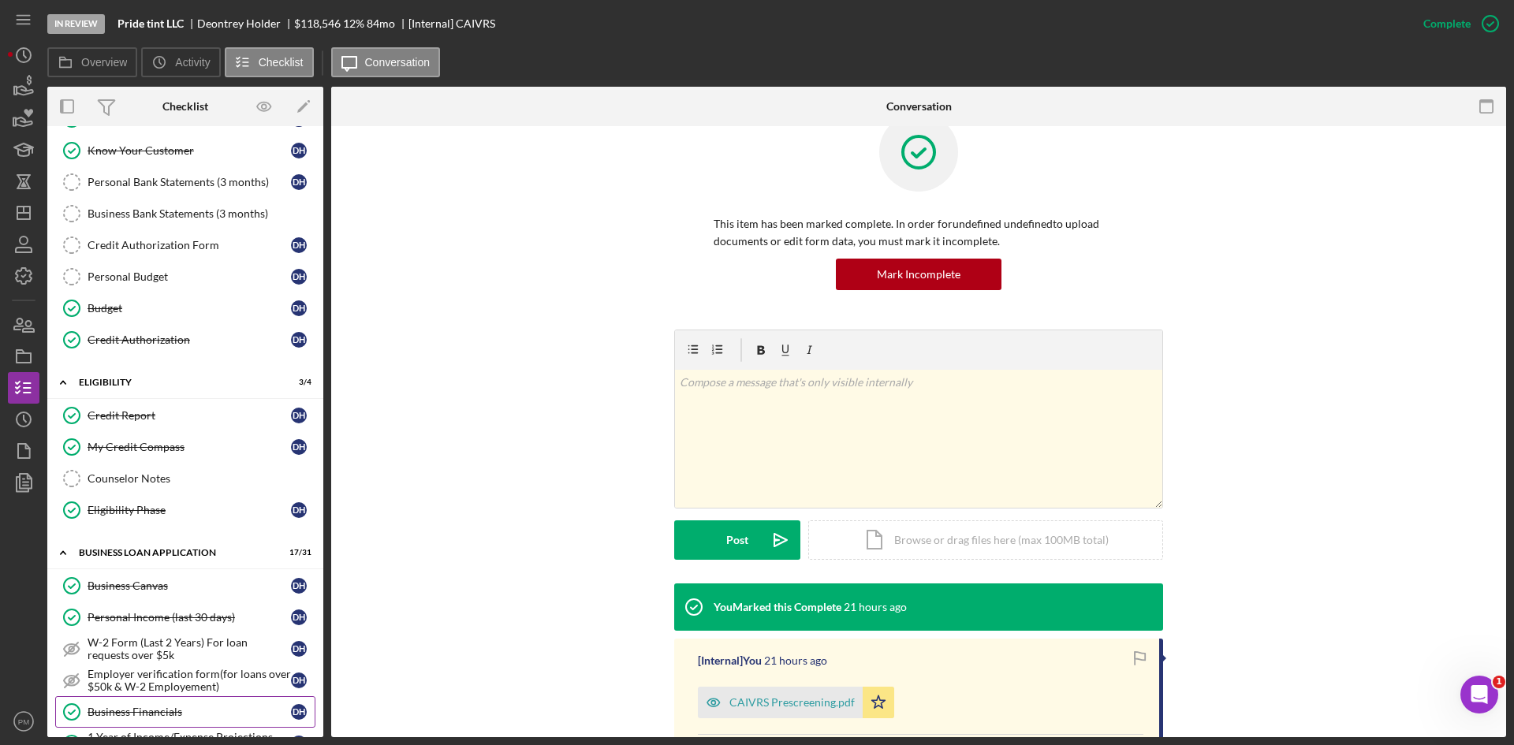
scroll to position [0, 0]
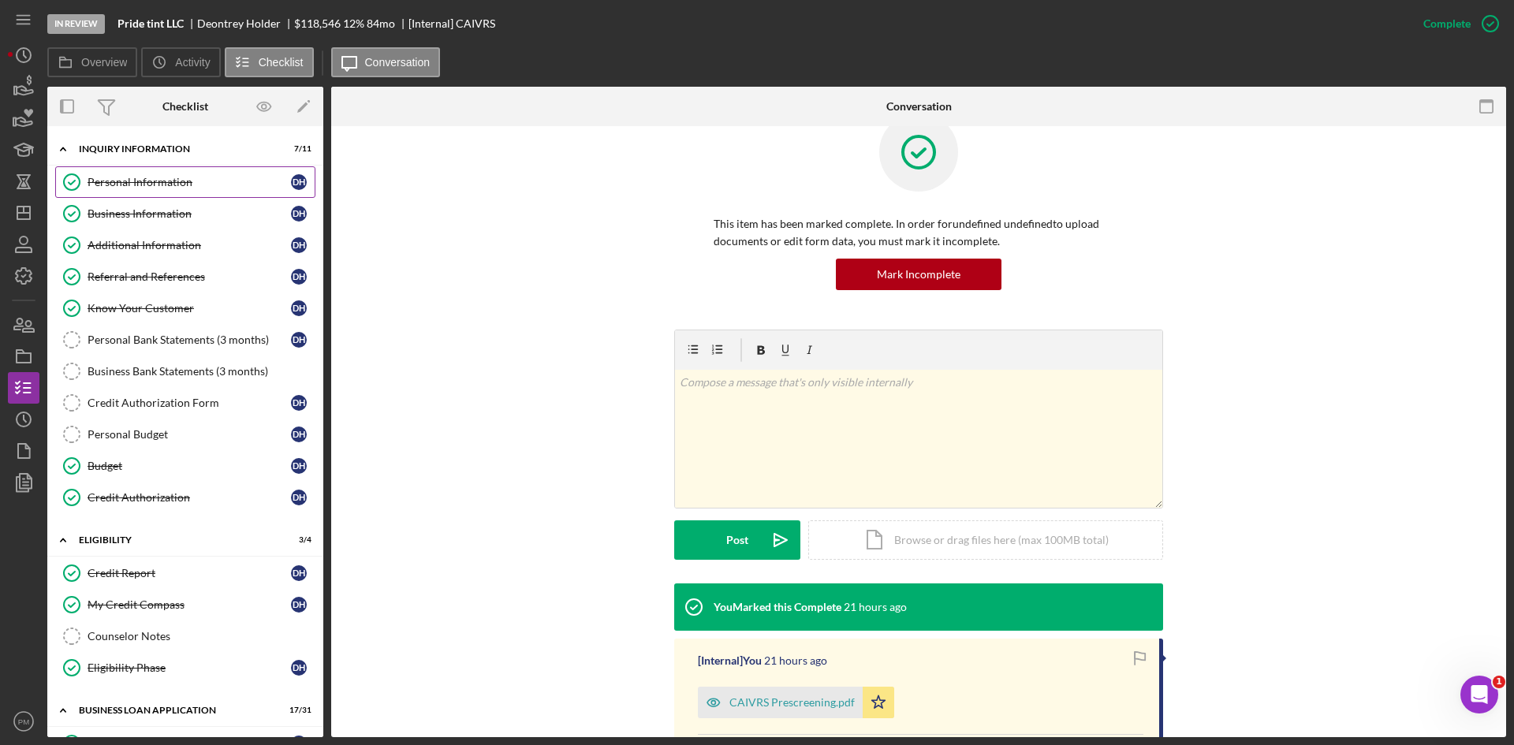
click at [134, 181] on div "Personal Information" at bounding box center [189, 182] width 203 height 13
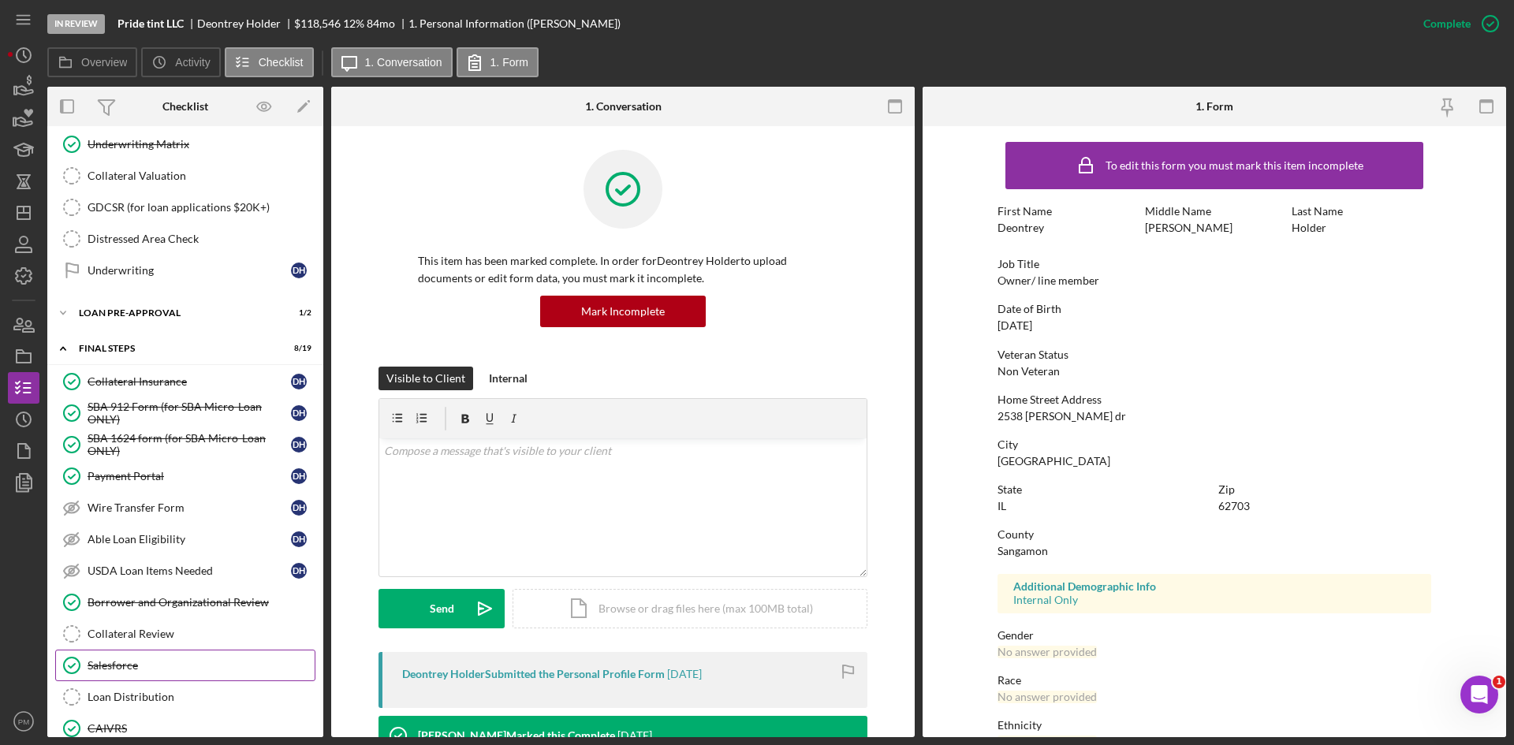
scroll to position [1699, 0]
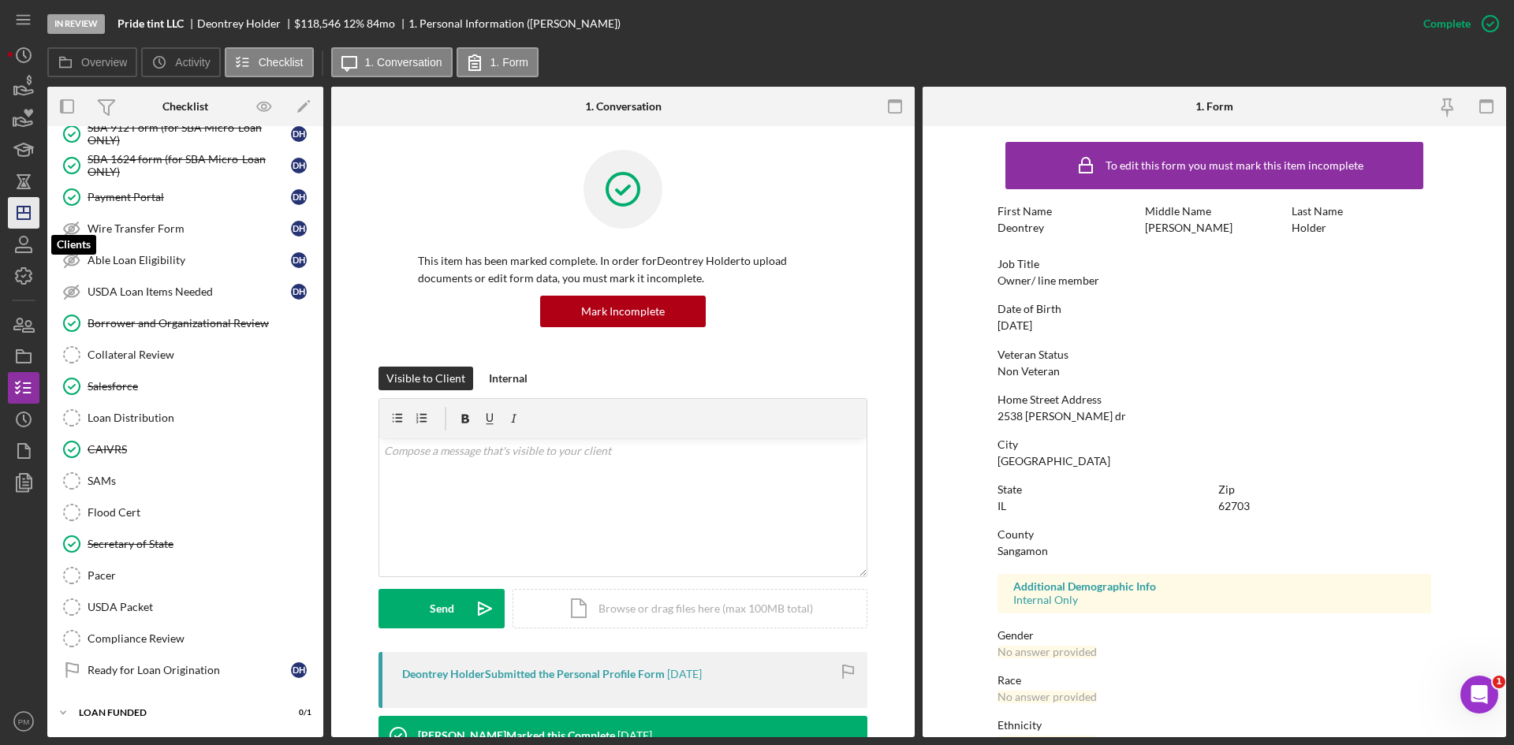
click at [32, 213] on icon "Icon/Dashboard" at bounding box center [23, 212] width 39 height 39
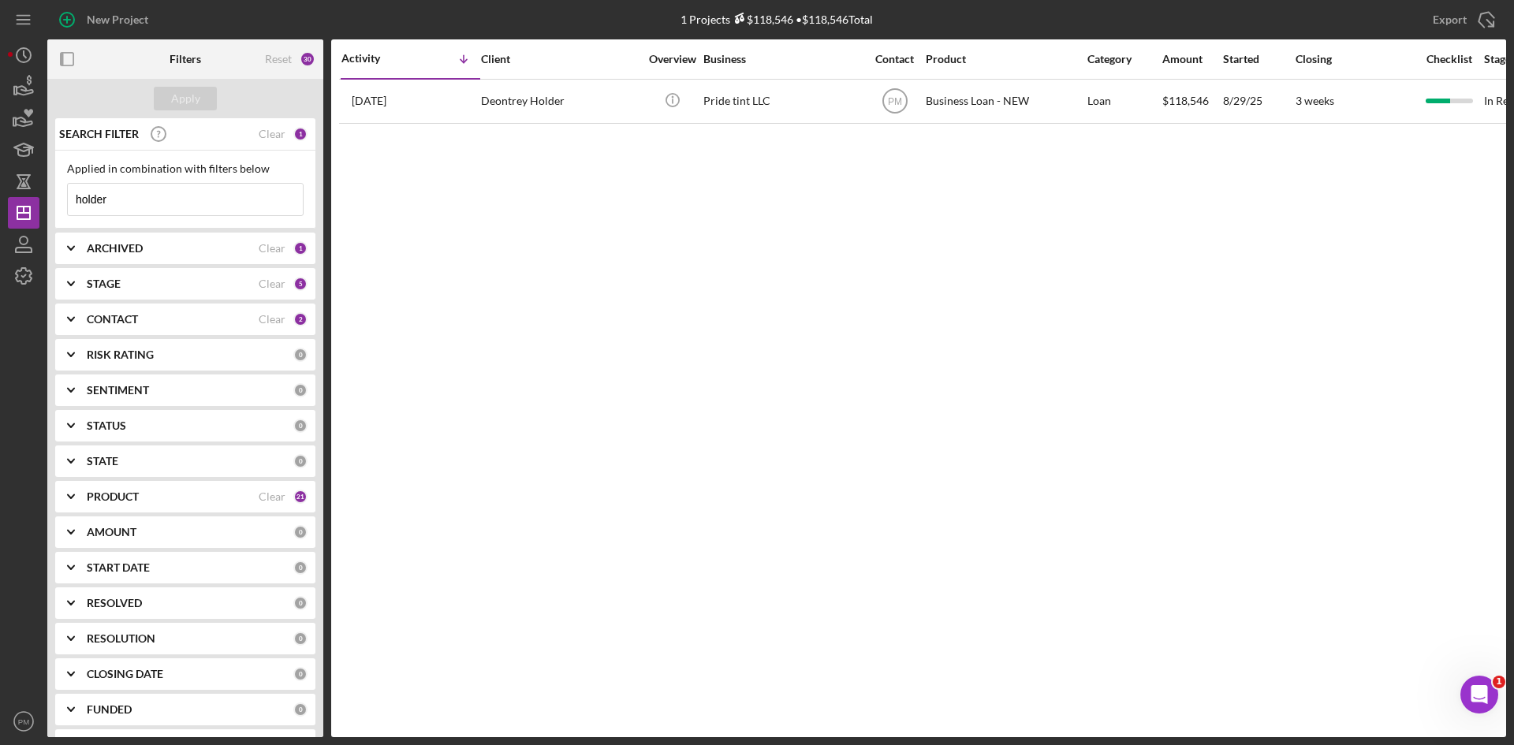
drag, startPoint x: 116, startPoint y: 205, endPoint x: 50, endPoint y: 203, distance: 65.5
click at [50, 203] on div "SEARCH FILTER Clear 1 Applied in combination with filters below holder Icon/Men…" at bounding box center [185, 427] width 276 height 619
click at [199, 494] on div "PRODUCT" at bounding box center [173, 497] width 172 height 13
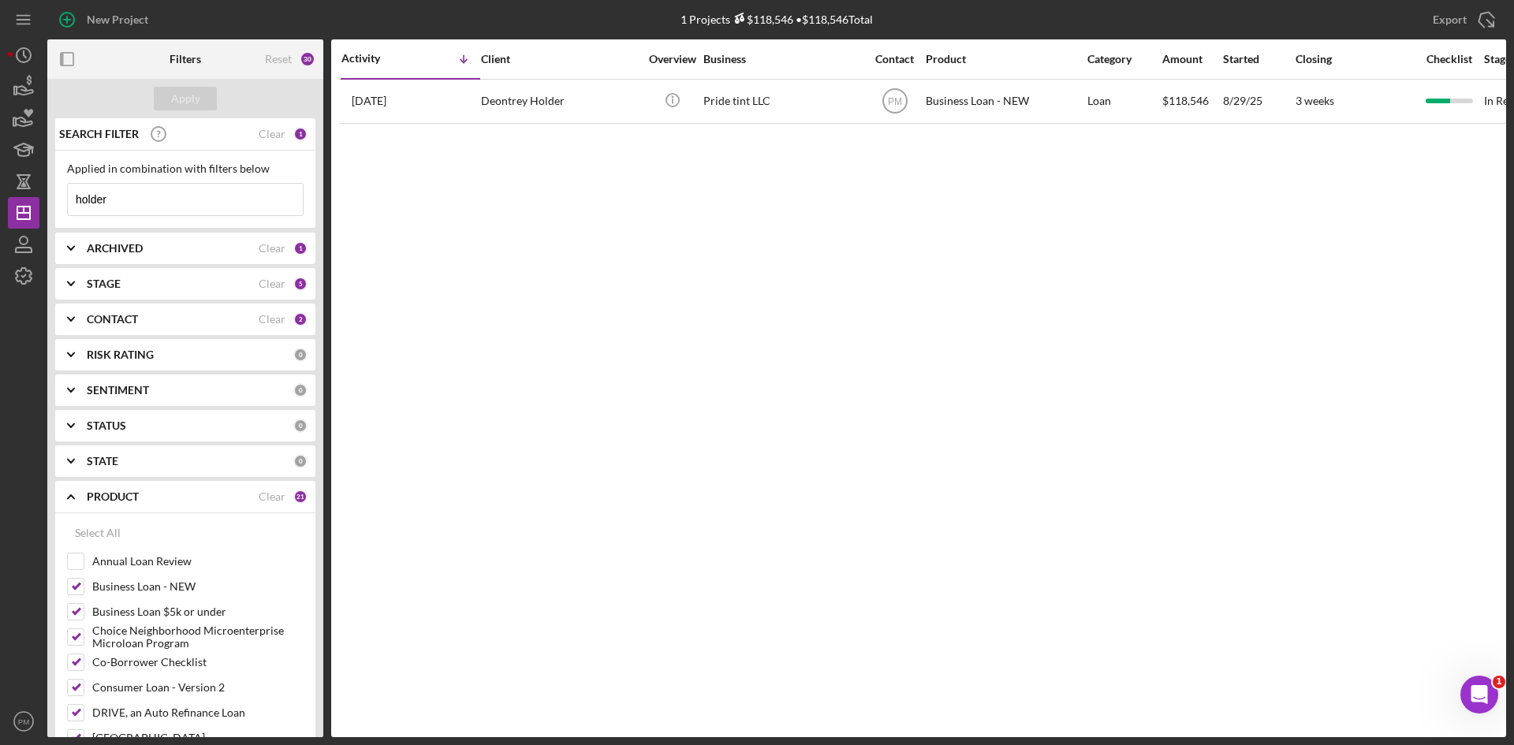
scroll to position [394, 0]
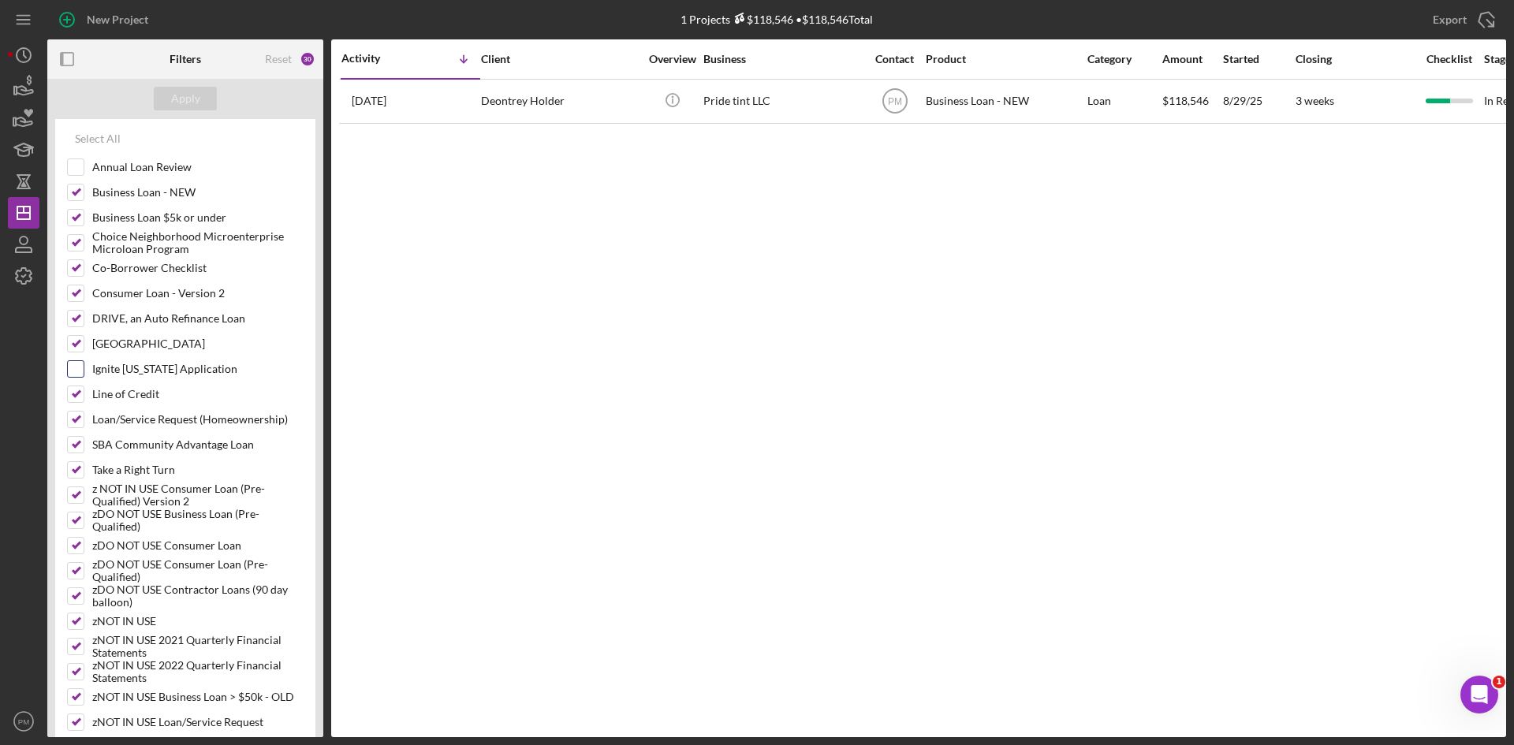
click at [77, 364] on input "Ignite [US_STATE] Application" at bounding box center [76, 369] width 16 height 16
checkbox input "true"
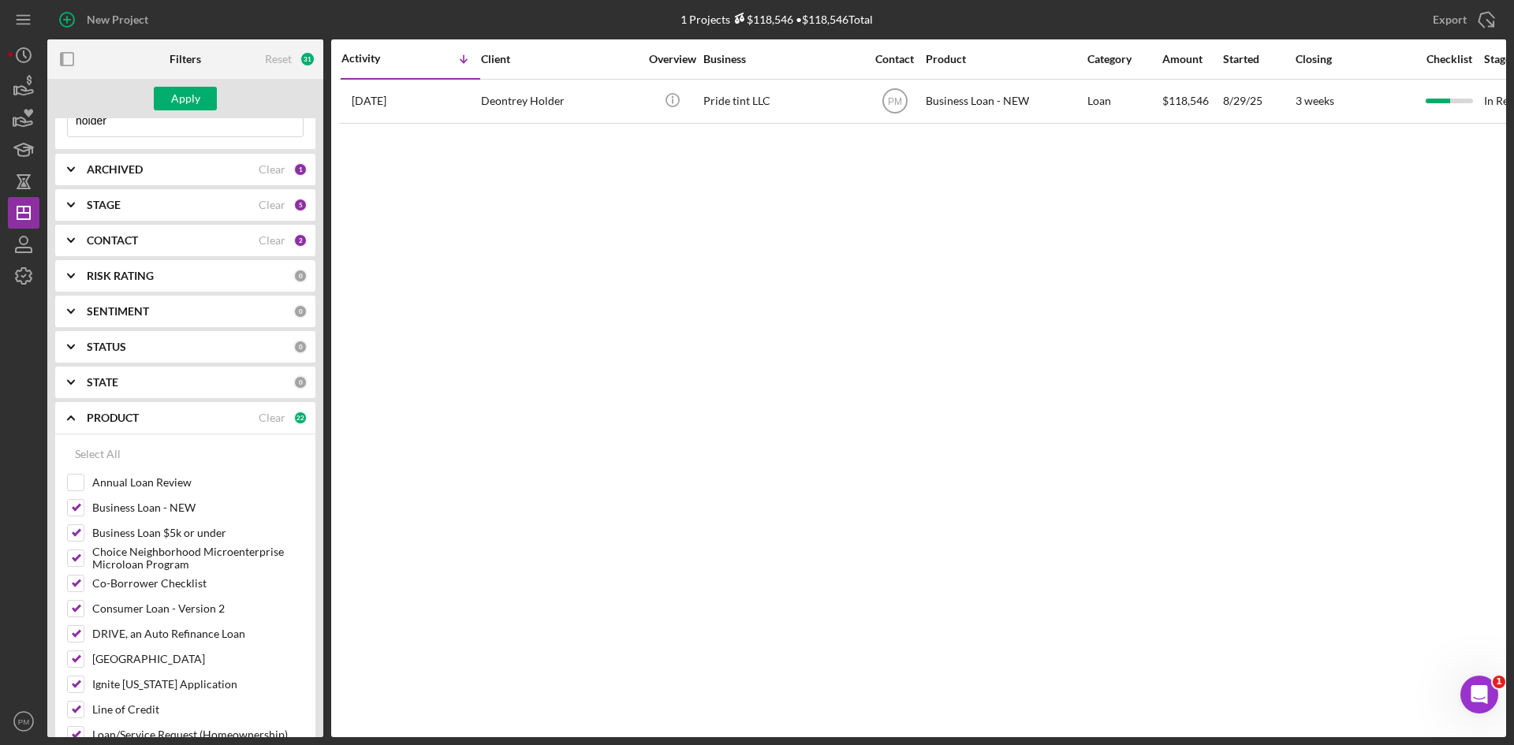
scroll to position [0, 0]
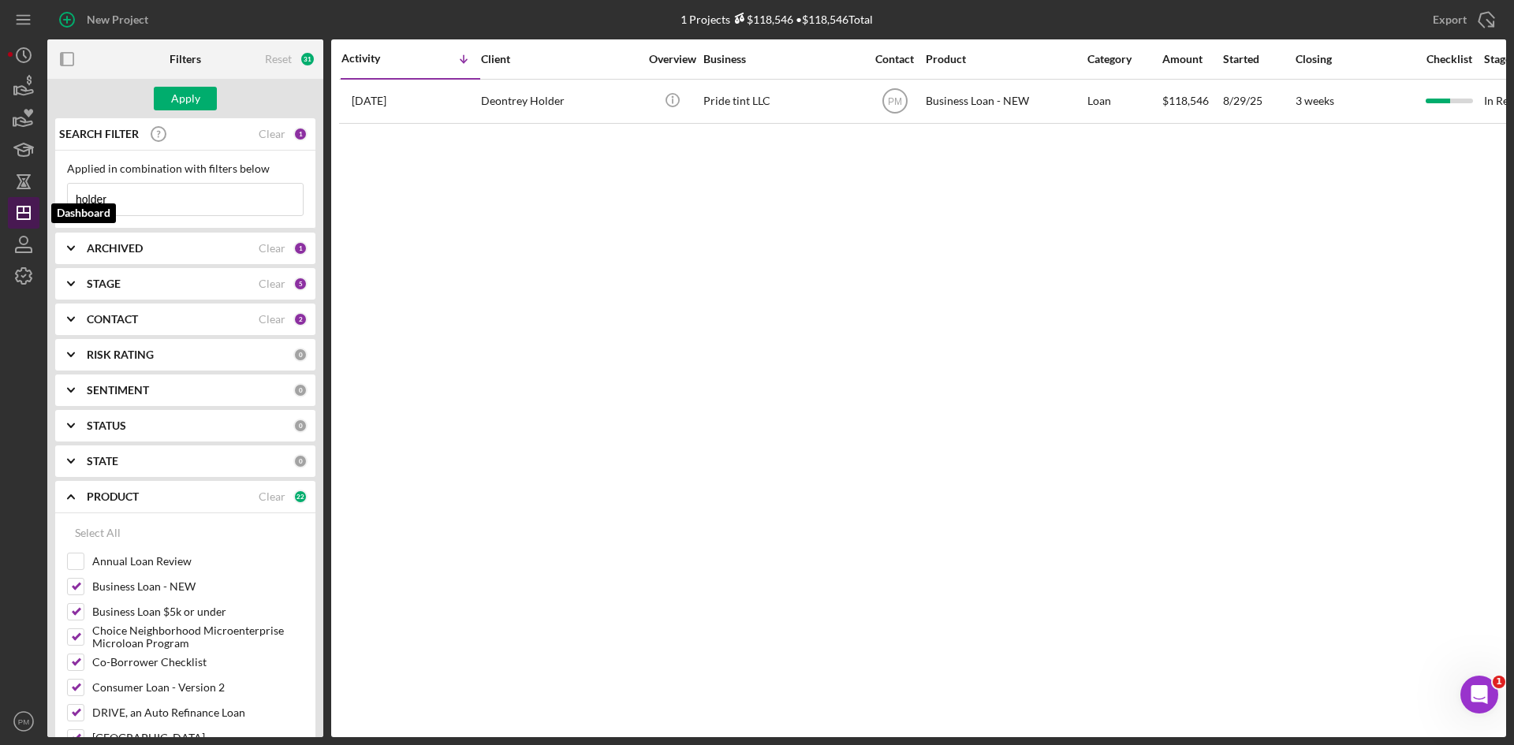
drag, startPoint x: 128, startPoint y: 214, endPoint x: 19, endPoint y: 203, distance: 109.4
click at [19, 203] on div "New Project 1 Projects $118,546 • $118,546 Total holder Export Icon/Export Filt…" at bounding box center [757, 368] width 1499 height 737
type input "loreal"
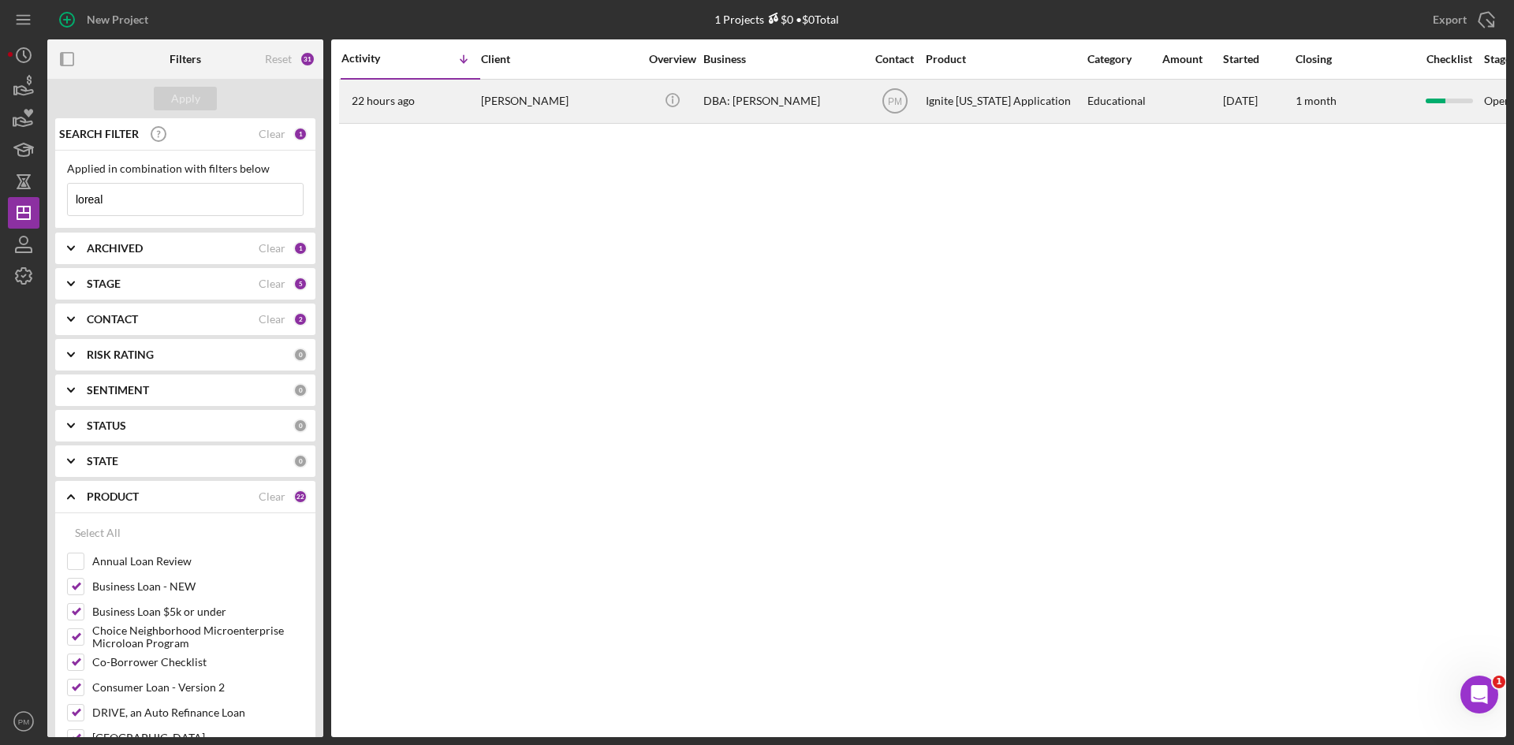
click at [440, 95] on div "22 hours ago [PERSON_NAME]" at bounding box center [411, 101] width 138 height 42
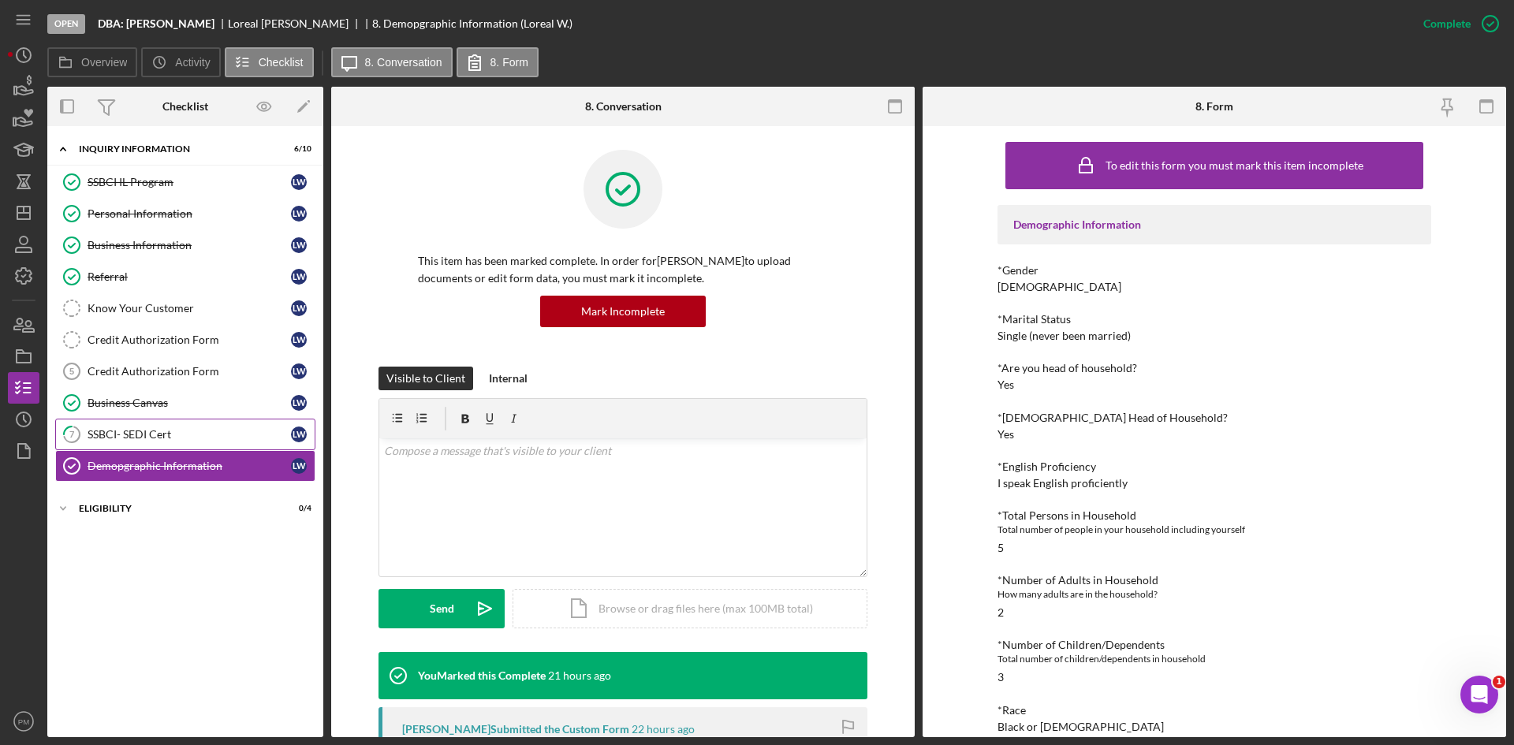
click at [141, 435] on div "SSBCI- SEDI Cert" at bounding box center [189, 434] width 203 height 13
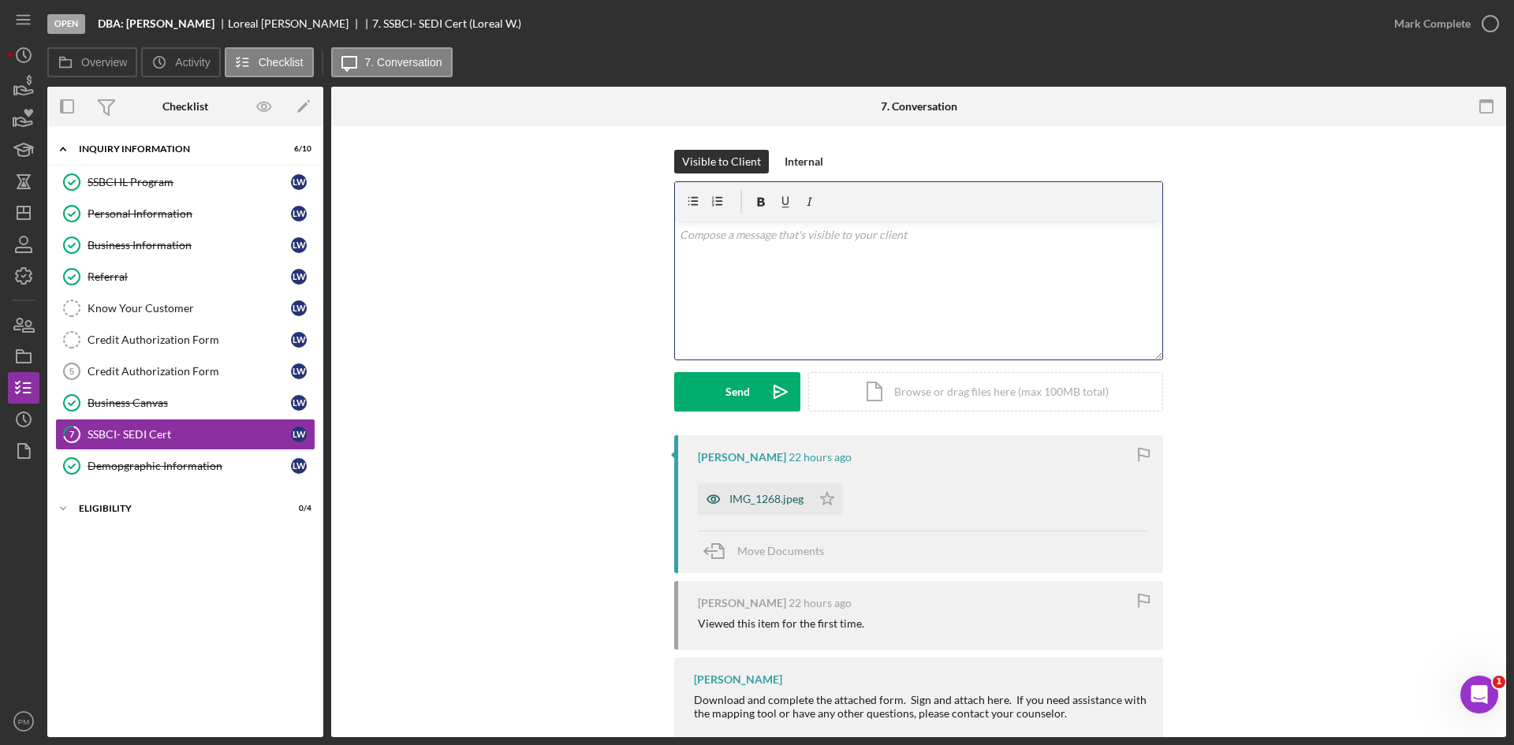
click at [769, 495] on div "IMG_1268.jpeg" at bounding box center [767, 499] width 74 height 13
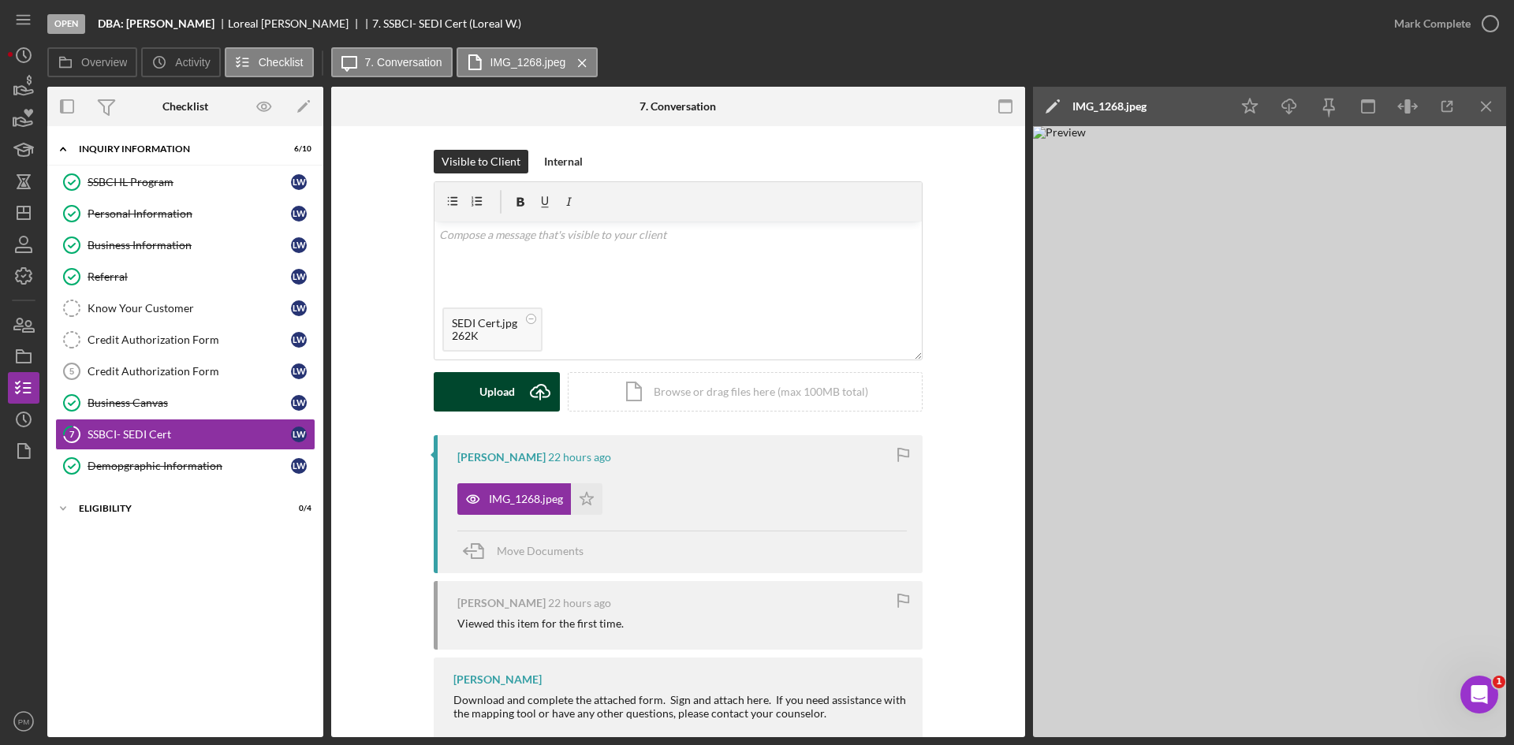
click at [528, 405] on icon "Icon/Upload" at bounding box center [540, 391] width 39 height 39
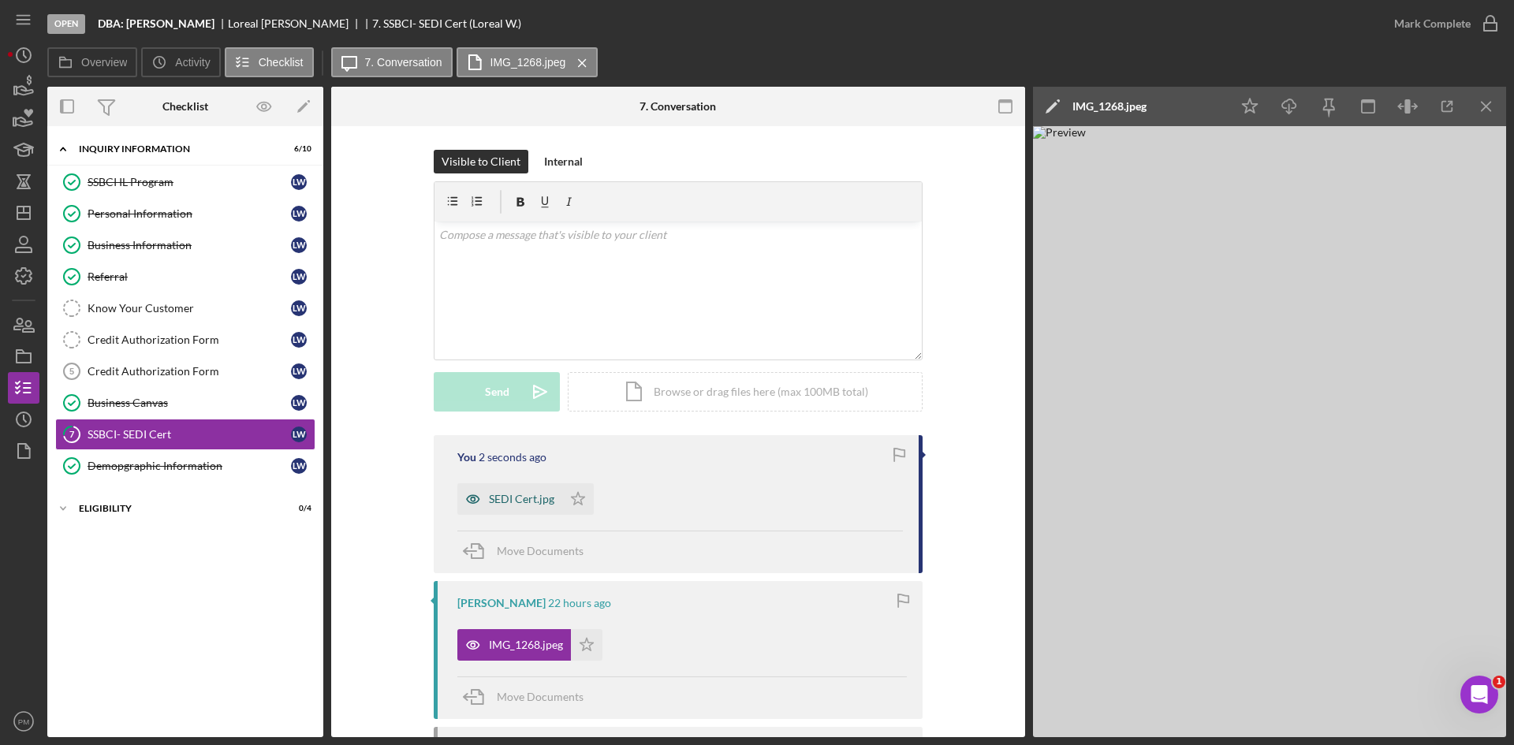
click at [506, 507] on div "SEDI Cert.jpg" at bounding box center [509, 499] width 105 height 32
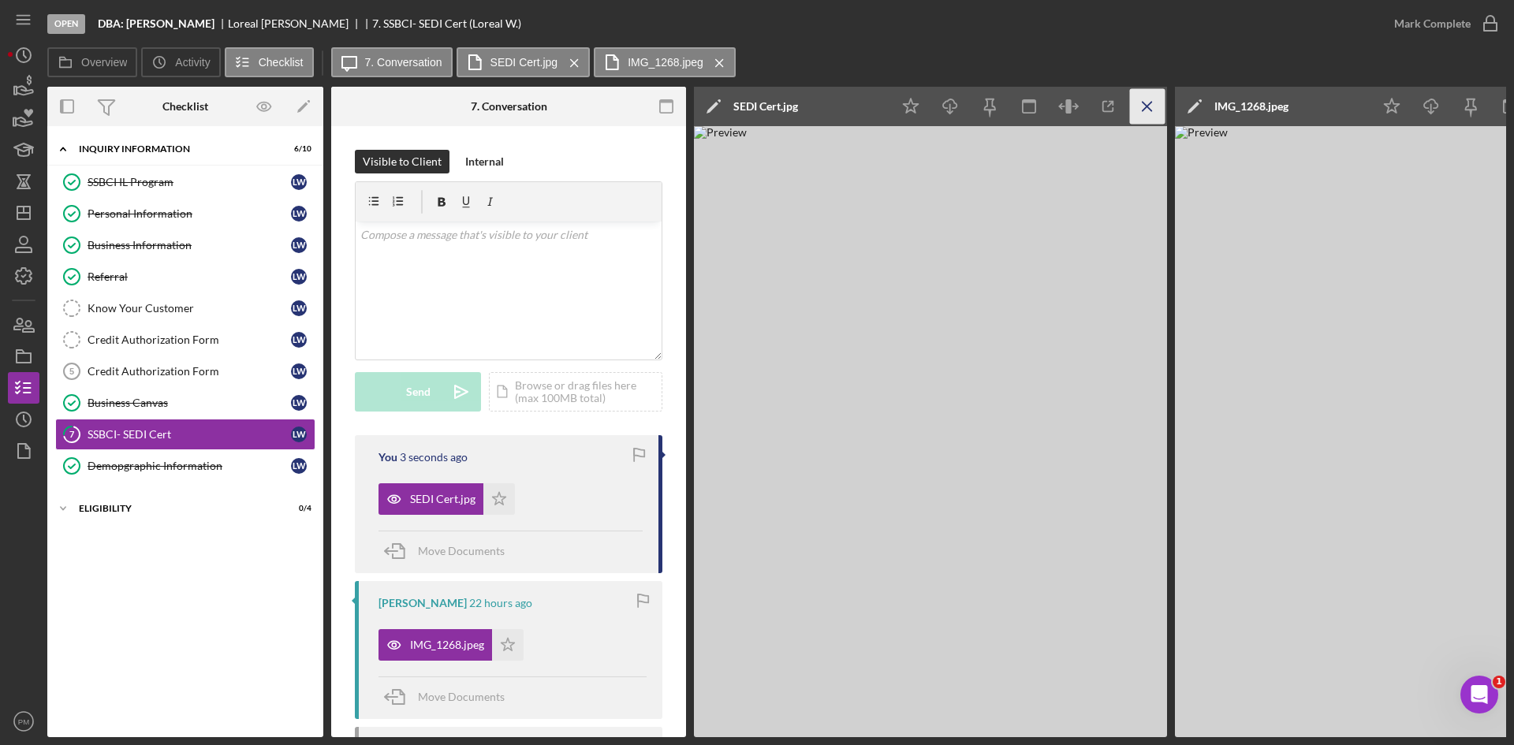
click at [1148, 114] on icon "Icon/Menu Close" at bounding box center [1147, 106] width 35 height 35
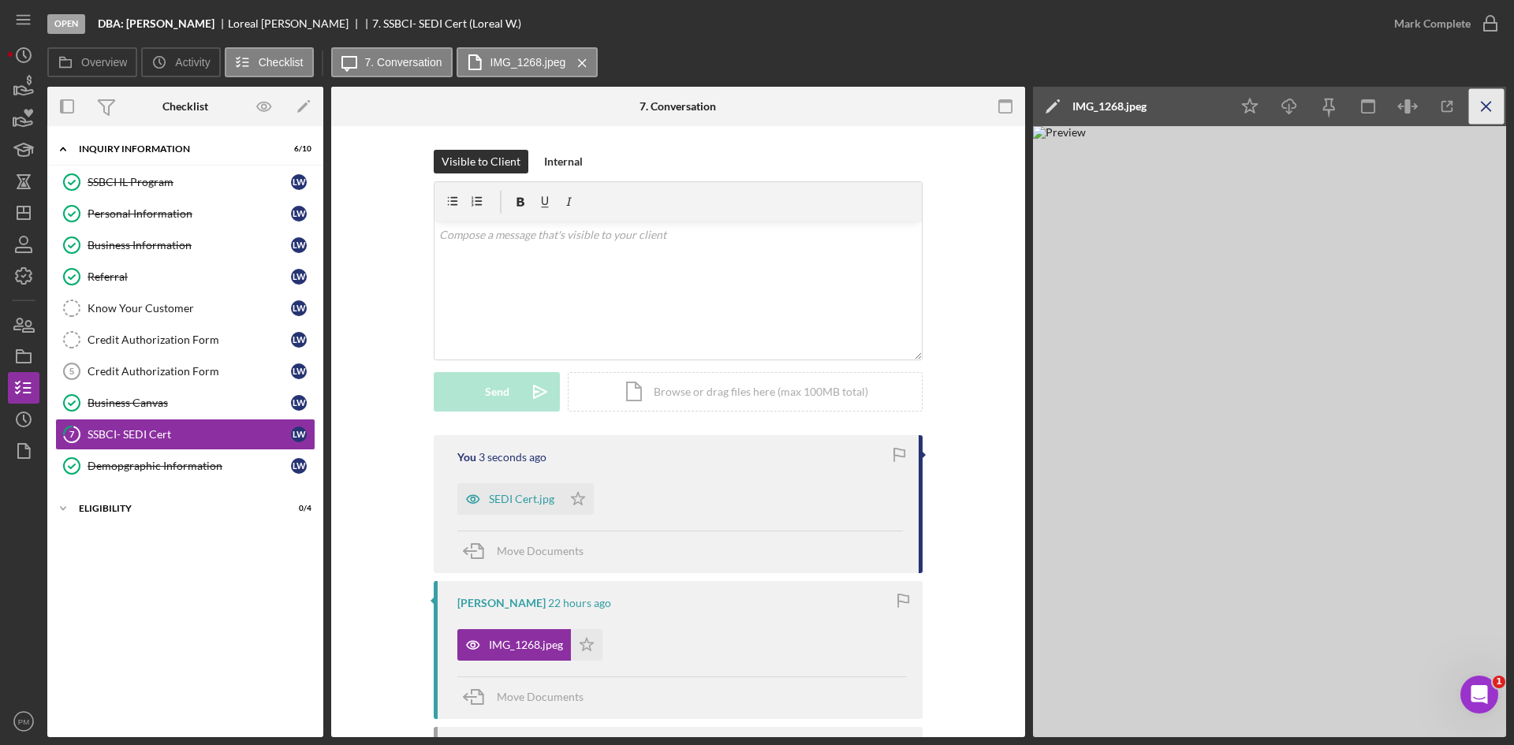
click at [1483, 96] on icon "Icon/Menu Close" at bounding box center [1486, 106] width 35 height 35
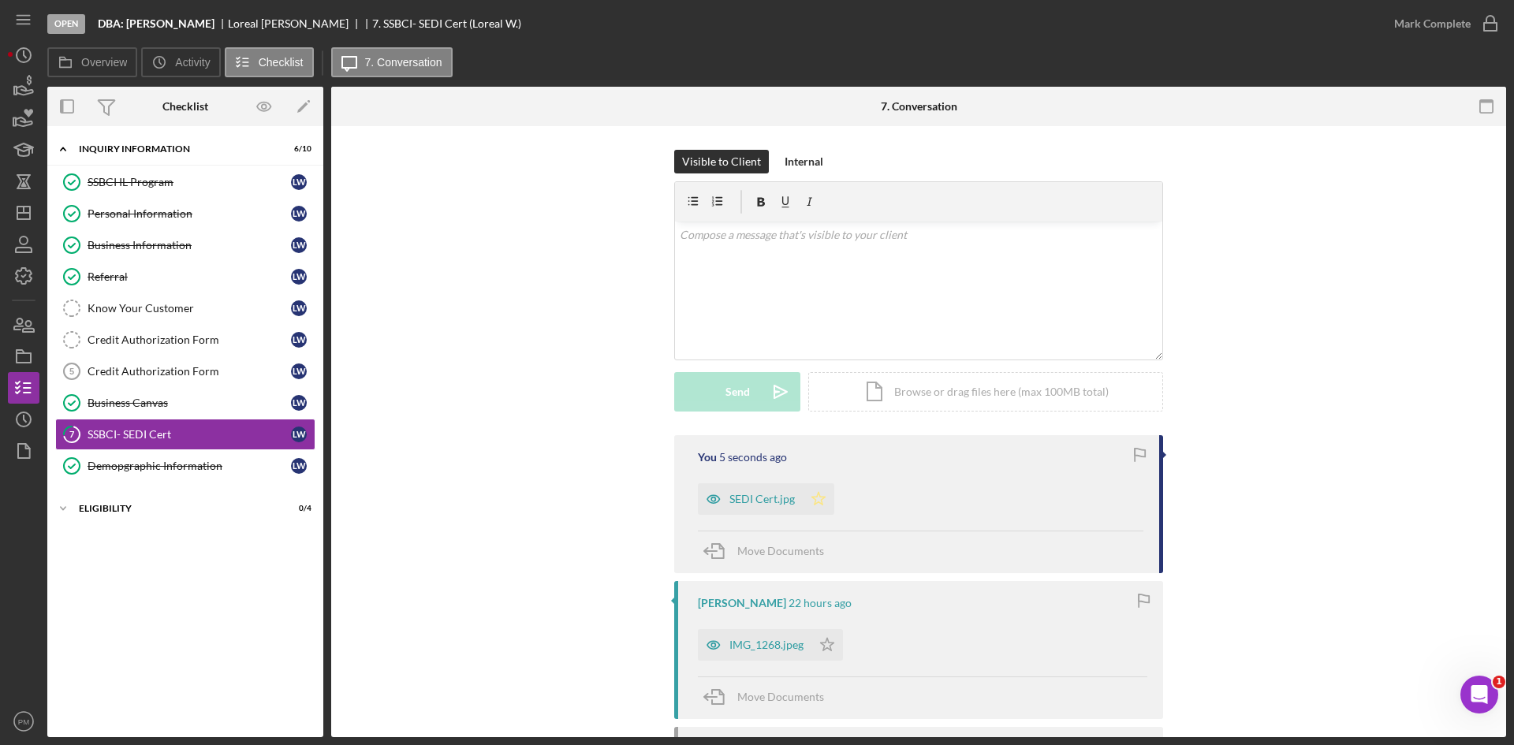
click at [814, 500] on icon "Icon/Star" at bounding box center [819, 499] width 32 height 32
click at [827, 644] on icon "Icon/Star" at bounding box center [828, 645] width 32 height 32
click at [1457, 14] on div "Mark Complete" at bounding box center [1432, 24] width 77 height 32
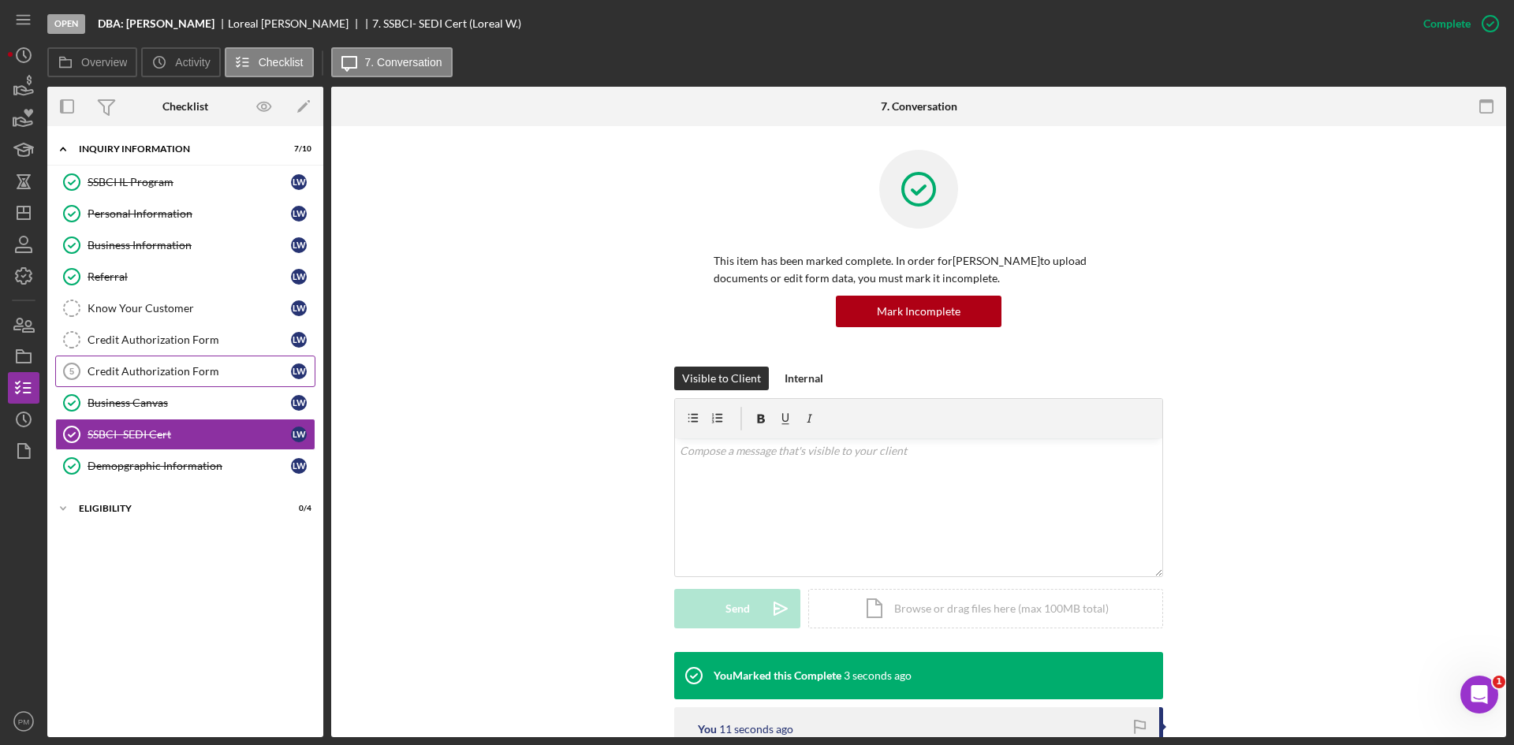
click at [125, 368] on div "Credit Authorization Form" at bounding box center [189, 371] width 203 height 13
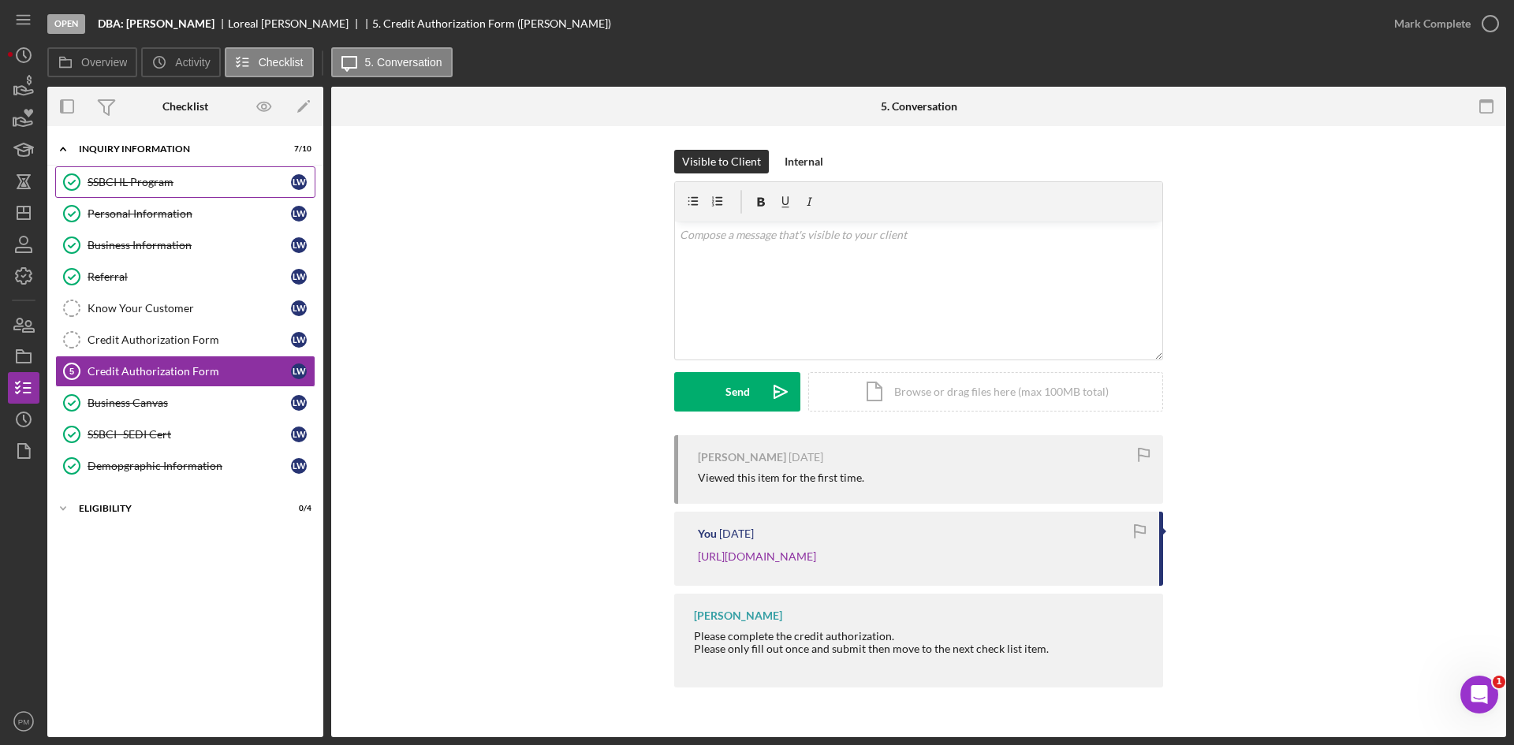
click at [159, 179] on div "SSBCI IL Program" at bounding box center [189, 182] width 203 height 13
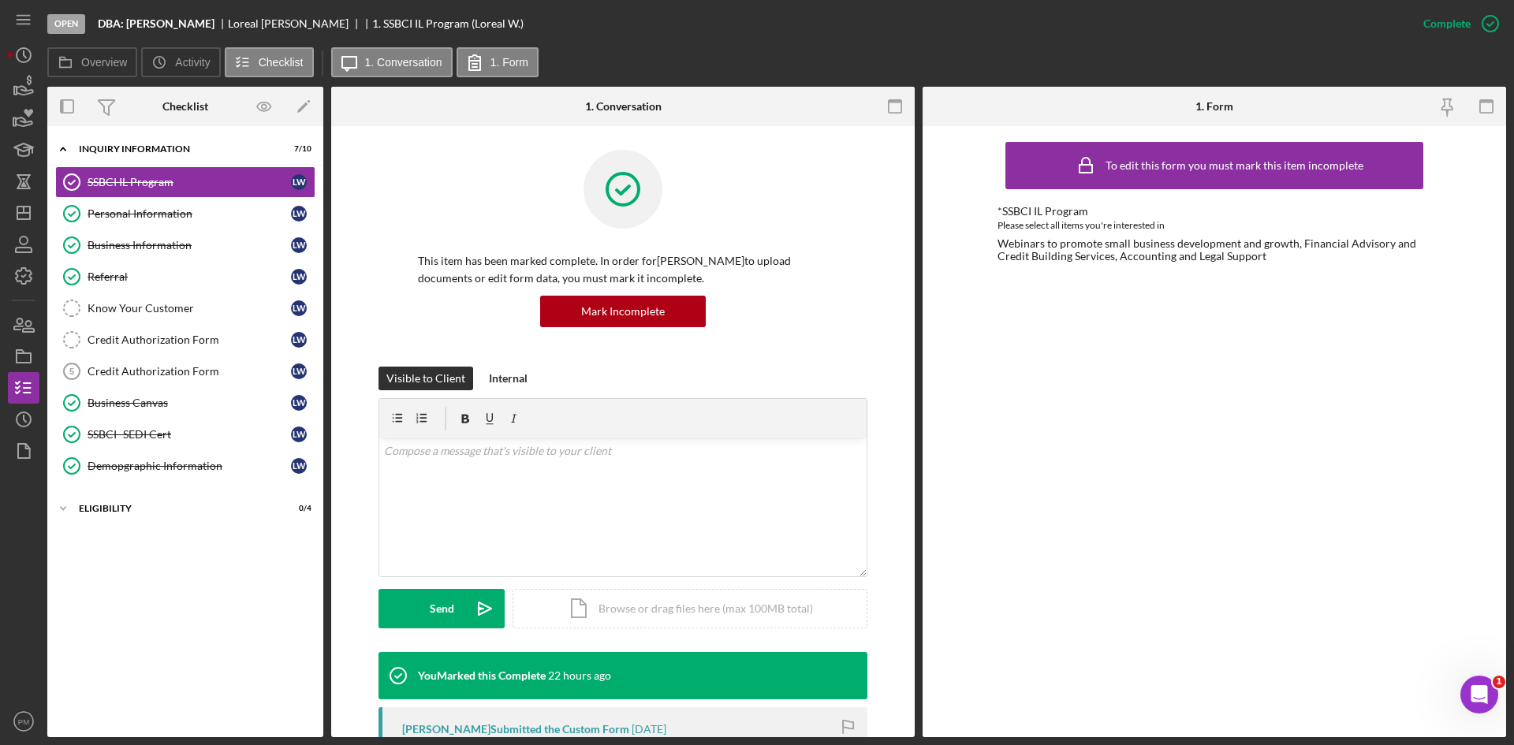
click at [198, 599] on div "Icon/Expander Inquiry Information 7 / 10 SSBCI IL Program SSBCI IL Program [PER…" at bounding box center [185, 431] width 276 height 595
click at [25, 218] on icon "Icon/Dashboard" at bounding box center [23, 212] width 39 height 39
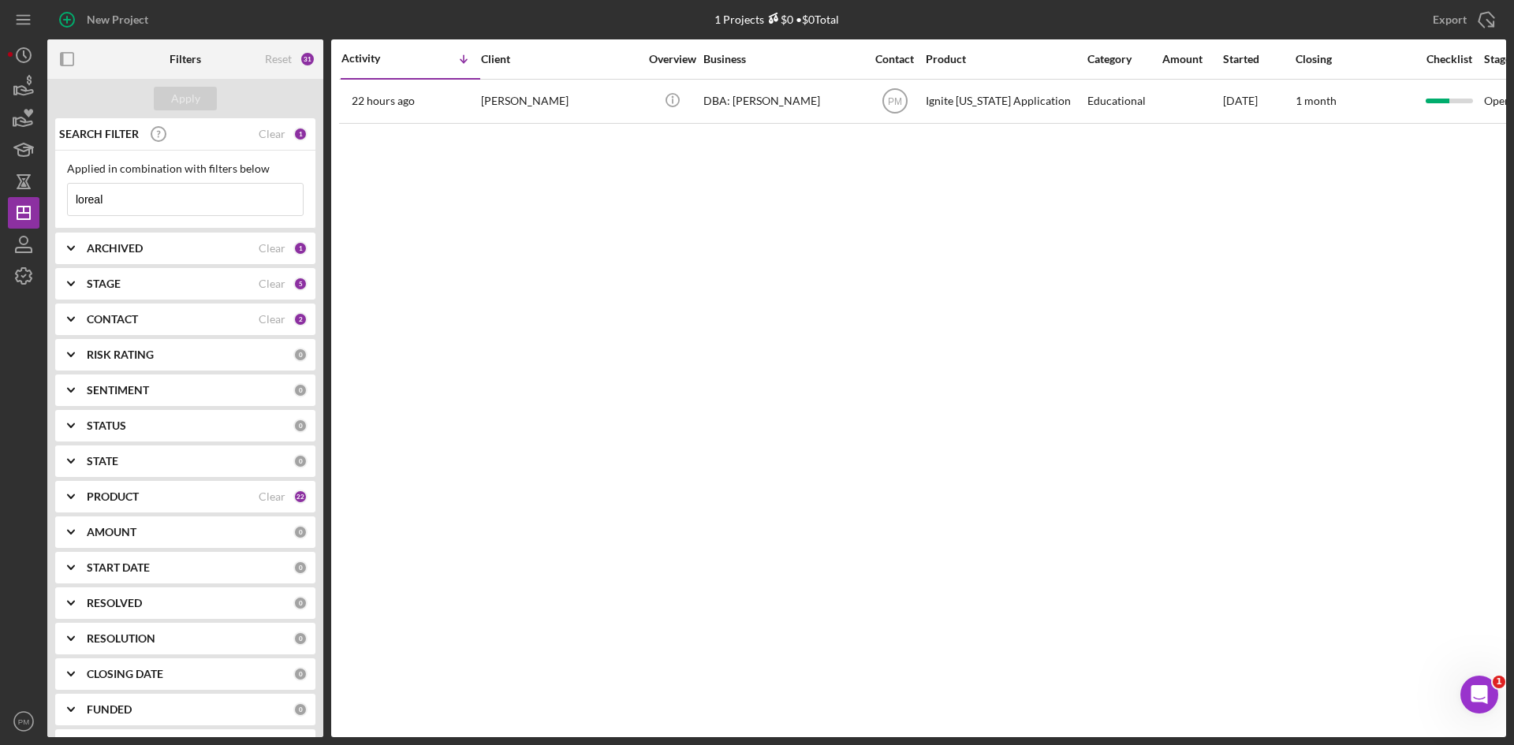
click at [169, 502] on div "PRODUCT" at bounding box center [173, 497] width 172 height 13
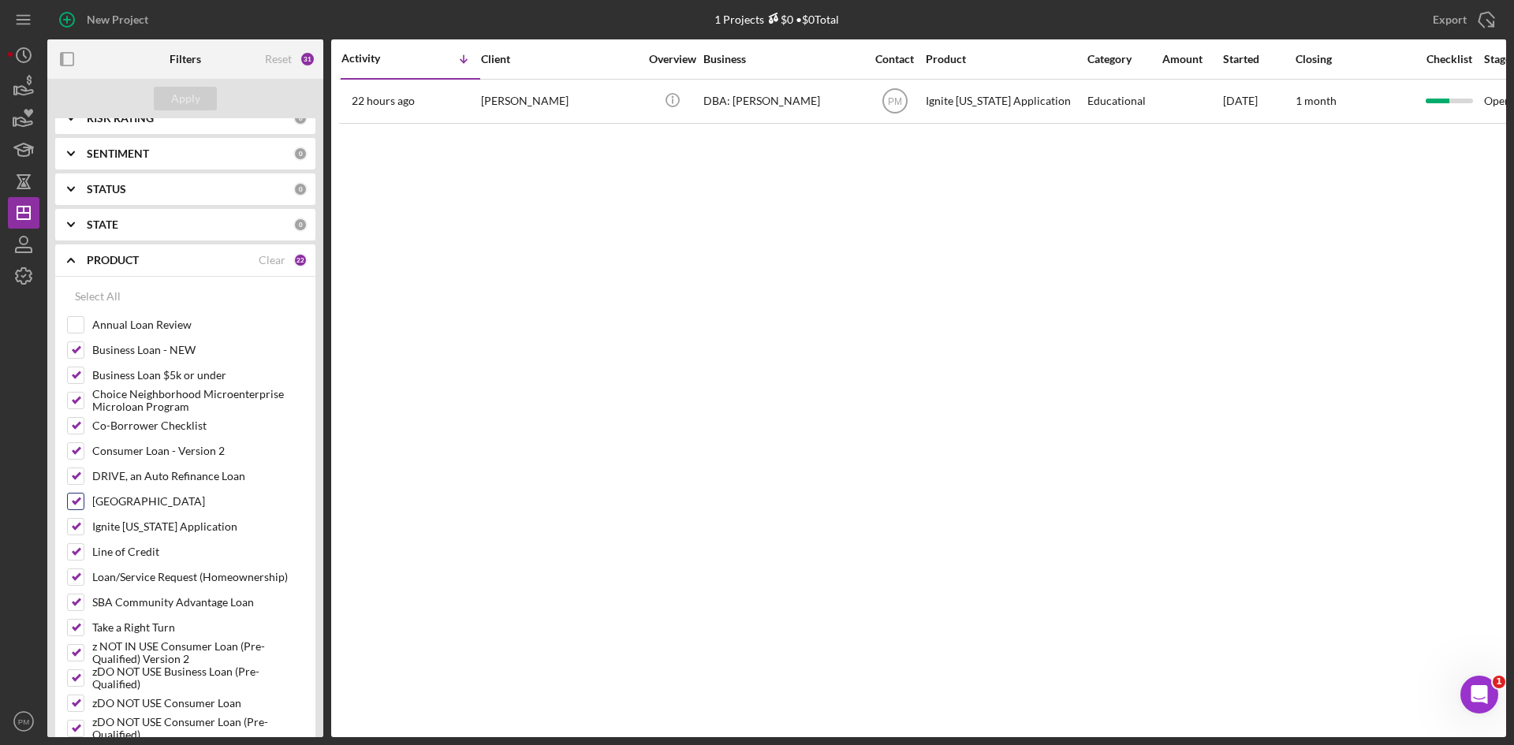
scroll to position [315, 0]
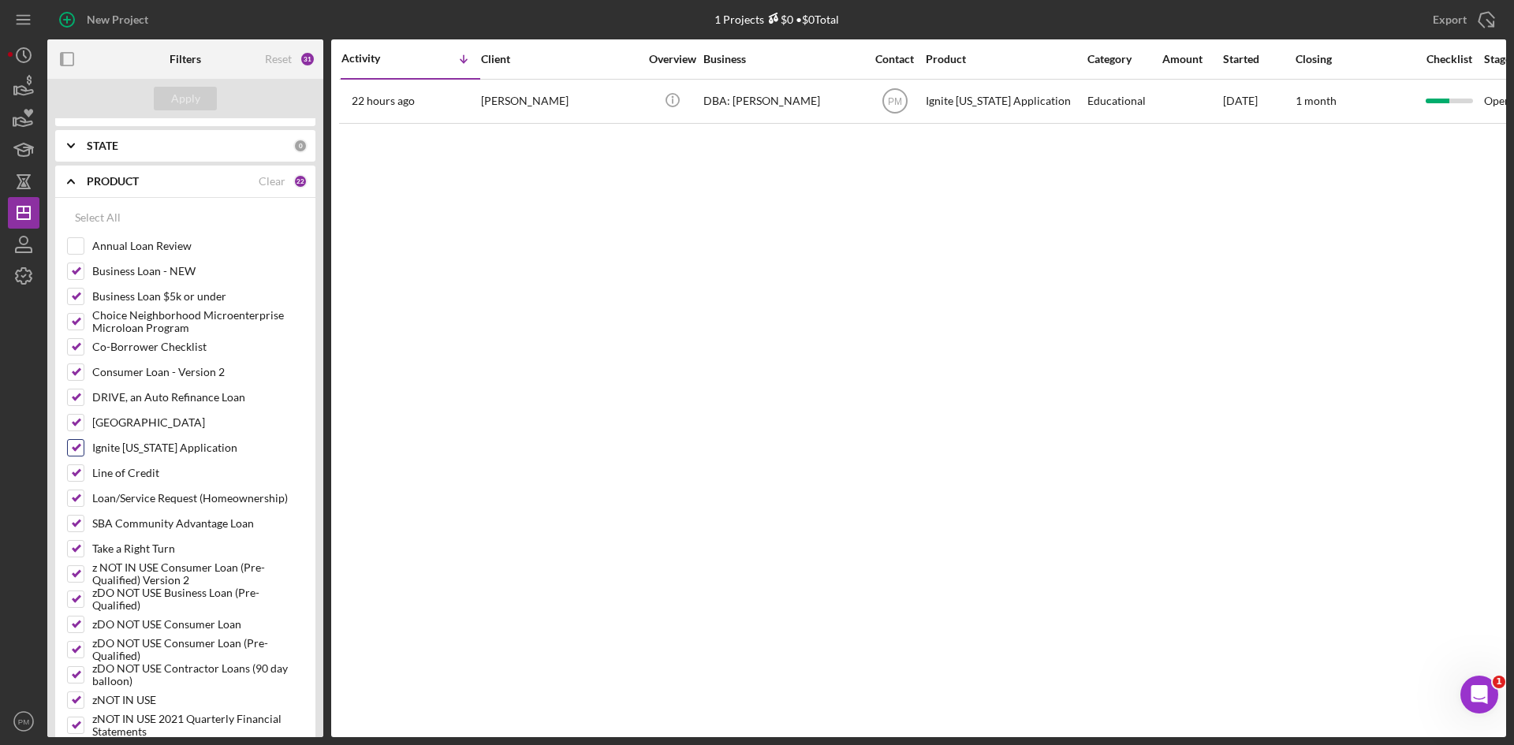
click at [76, 453] on input "Ignite [US_STATE] Application" at bounding box center [76, 448] width 16 height 16
checkbox input "false"
click at [173, 95] on div "Apply" at bounding box center [185, 99] width 29 height 24
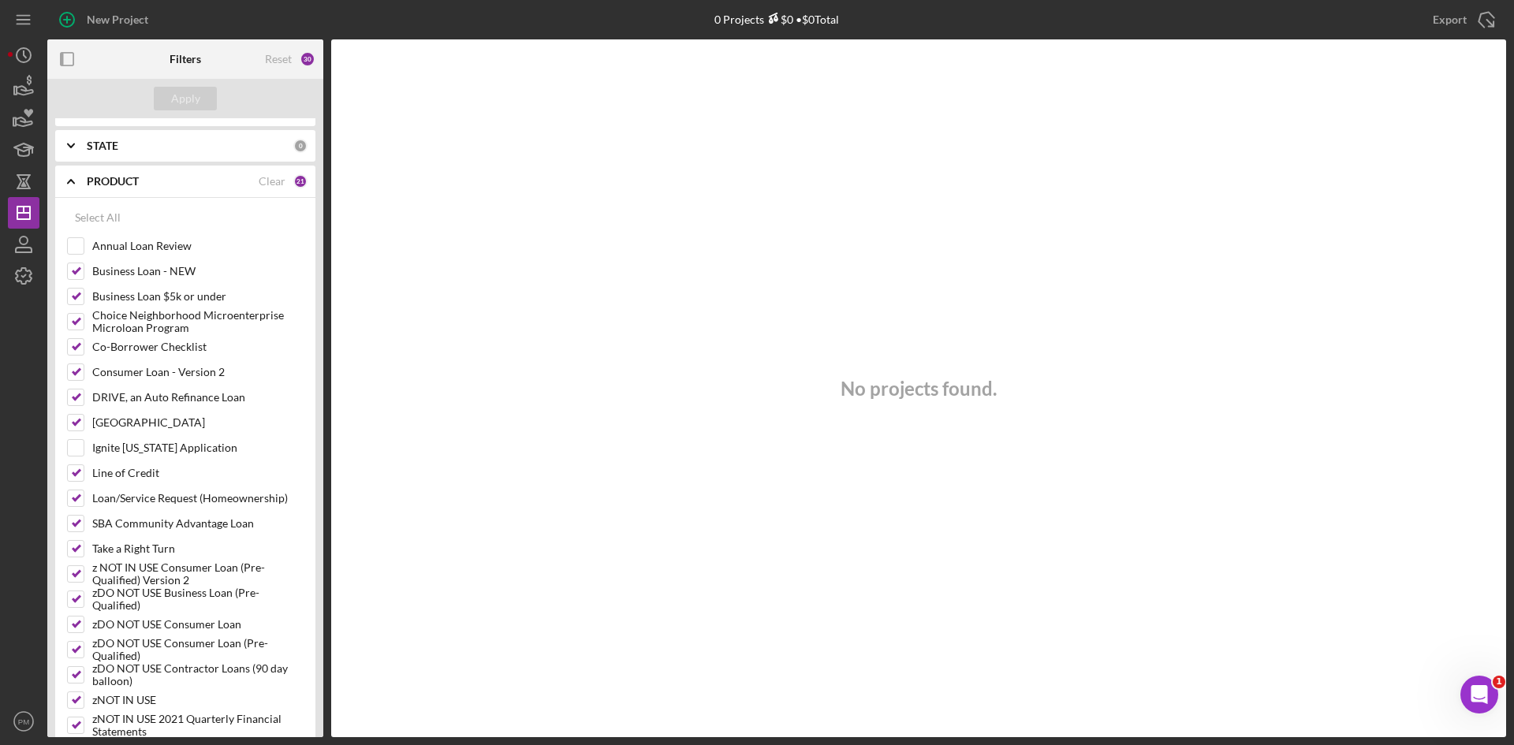
scroll to position [0, 0]
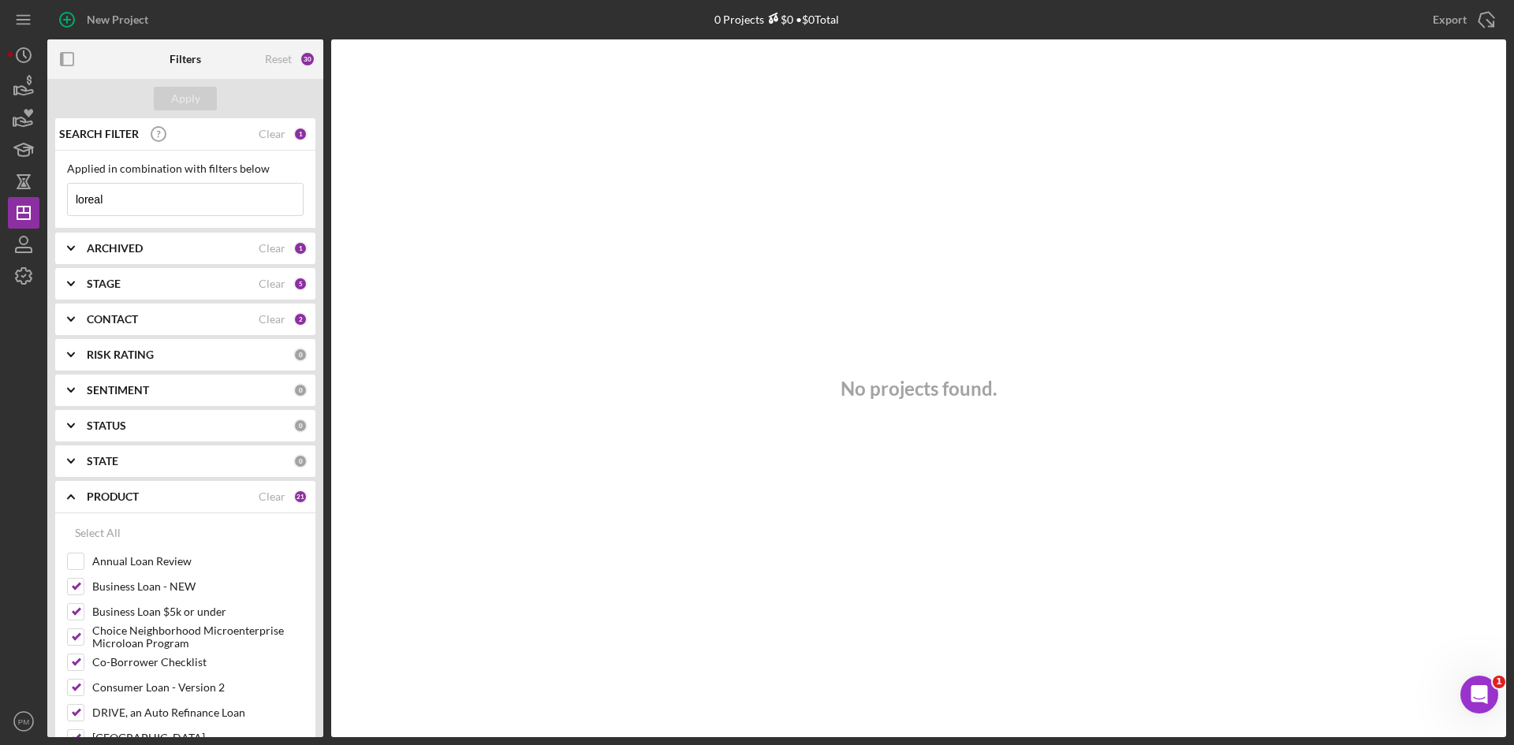
drag, startPoint x: 114, startPoint y: 191, endPoint x: 4, endPoint y: 191, distance: 110.4
click at [4, 191] on div "New Project 0 Projects $0 • $0 Total loreal Export Icon/Export Filters Reset 30…" at bounding box center [757, 372] width 1514 height 745
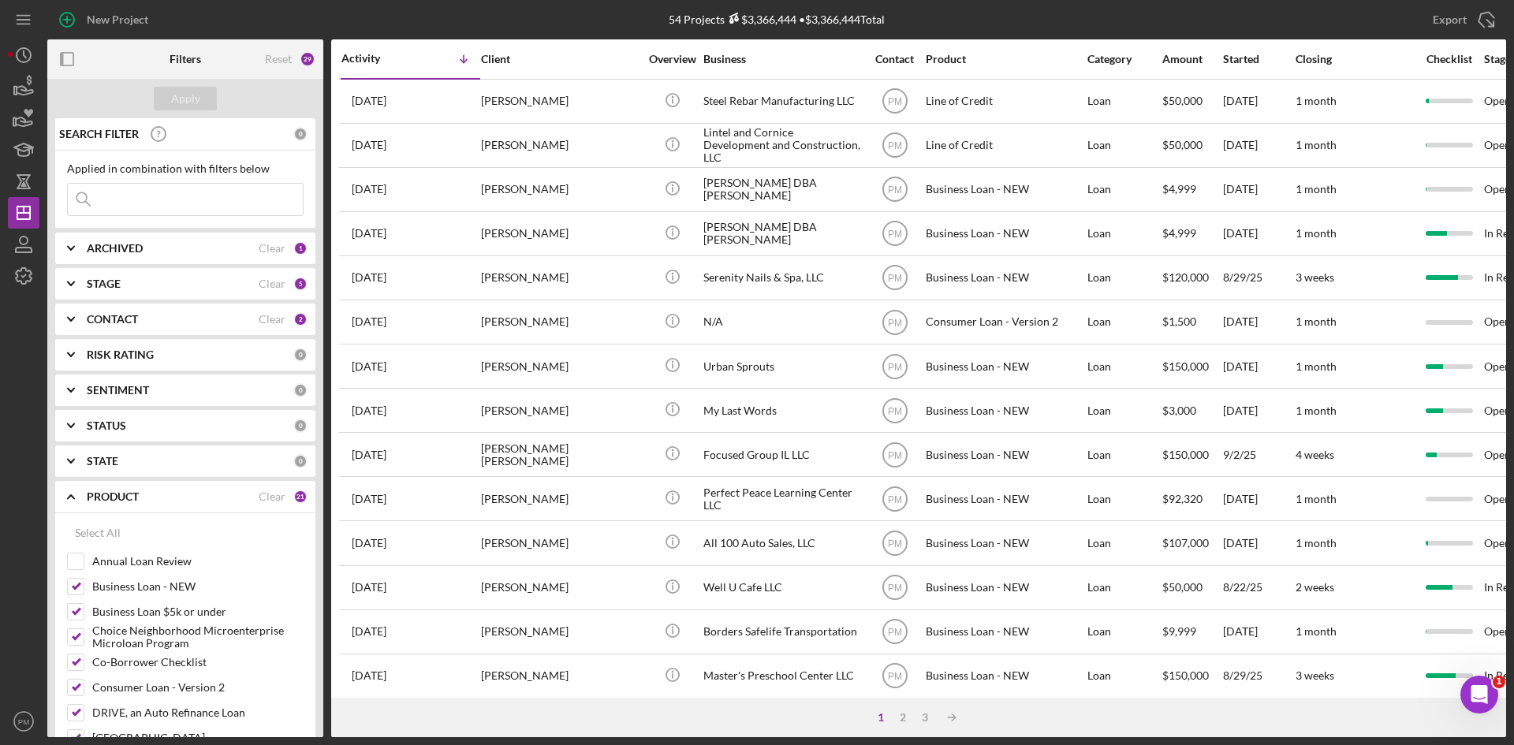
click at [207, 207] on input at bounding box center [185, 200] width 235 height 32
type input "[PERSON_NAME]"
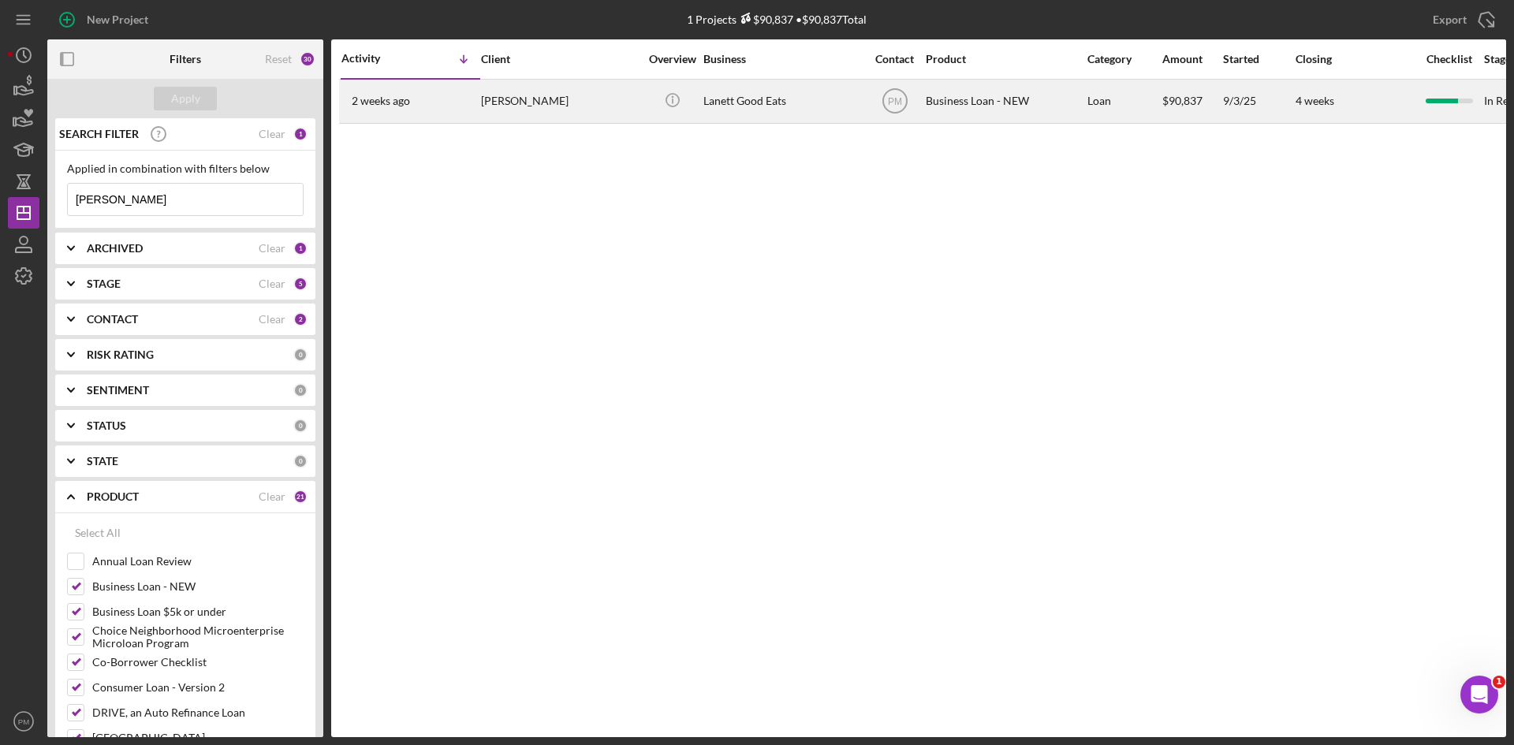
click at [517, 88] on div "[PERSON_NAME]" at bounding box center [560, 101] width 158 height 42
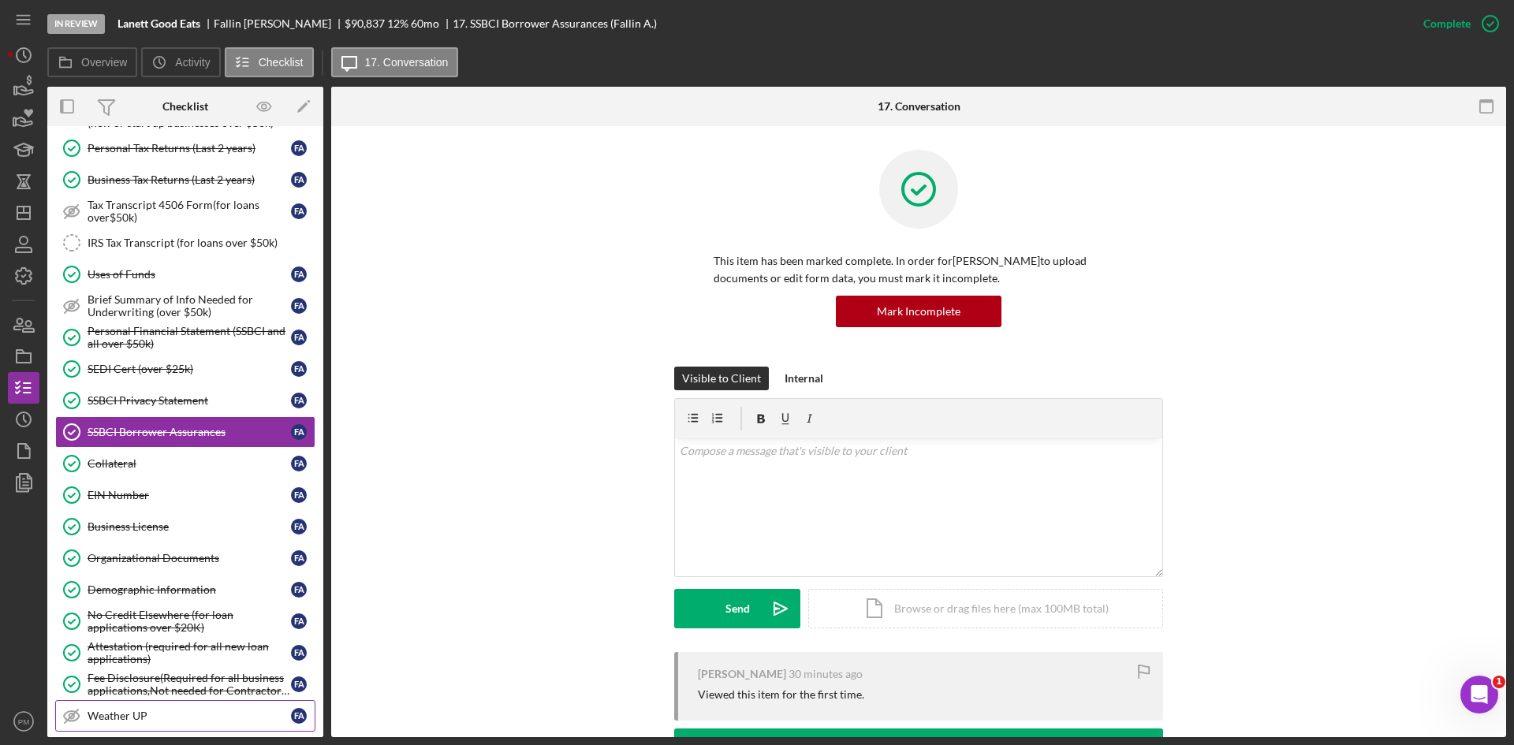
scroll to position [600, 0]
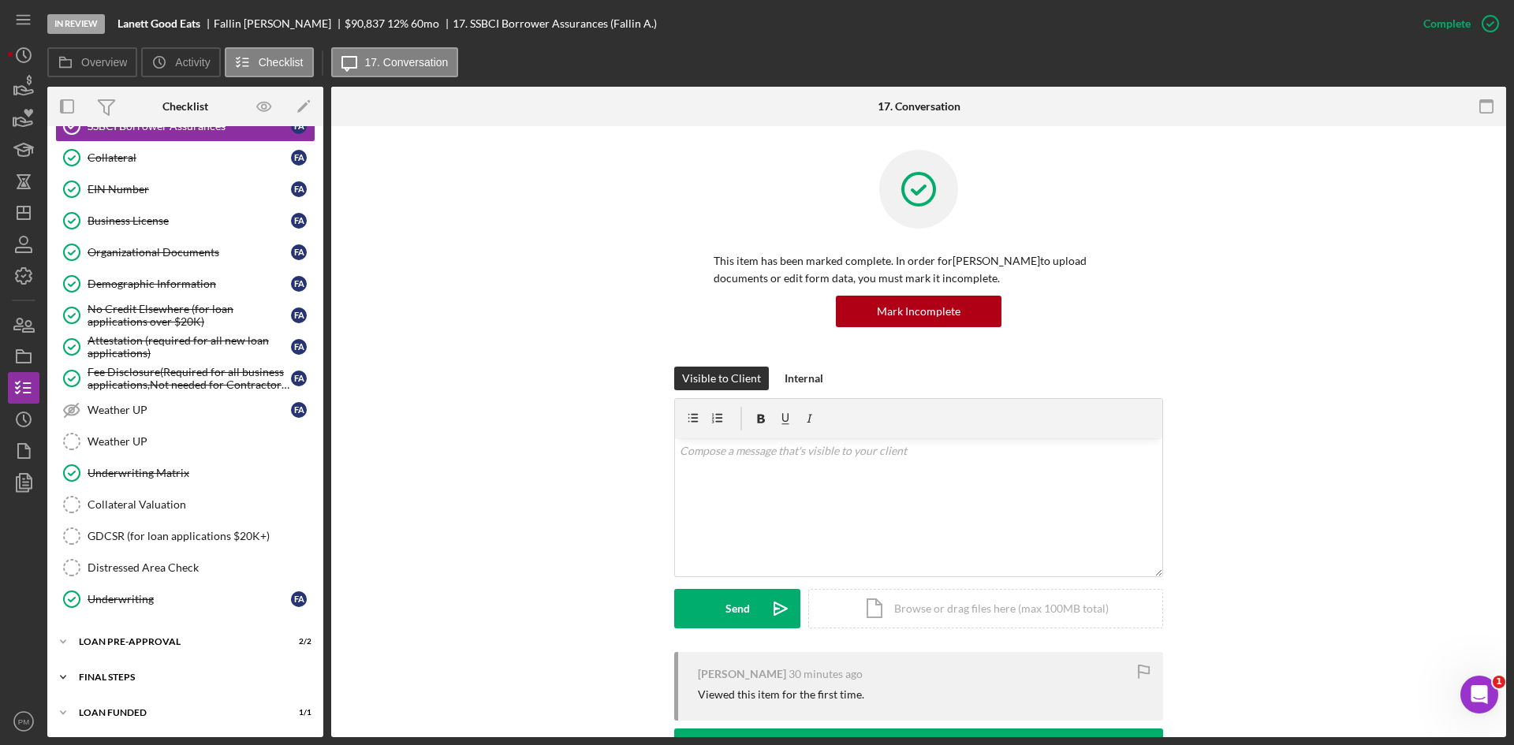
click at [97, 669] on div "Icon/Expander FINAL STEPS 10 / 19" at bounding box center [185, 678] width 276 height 32
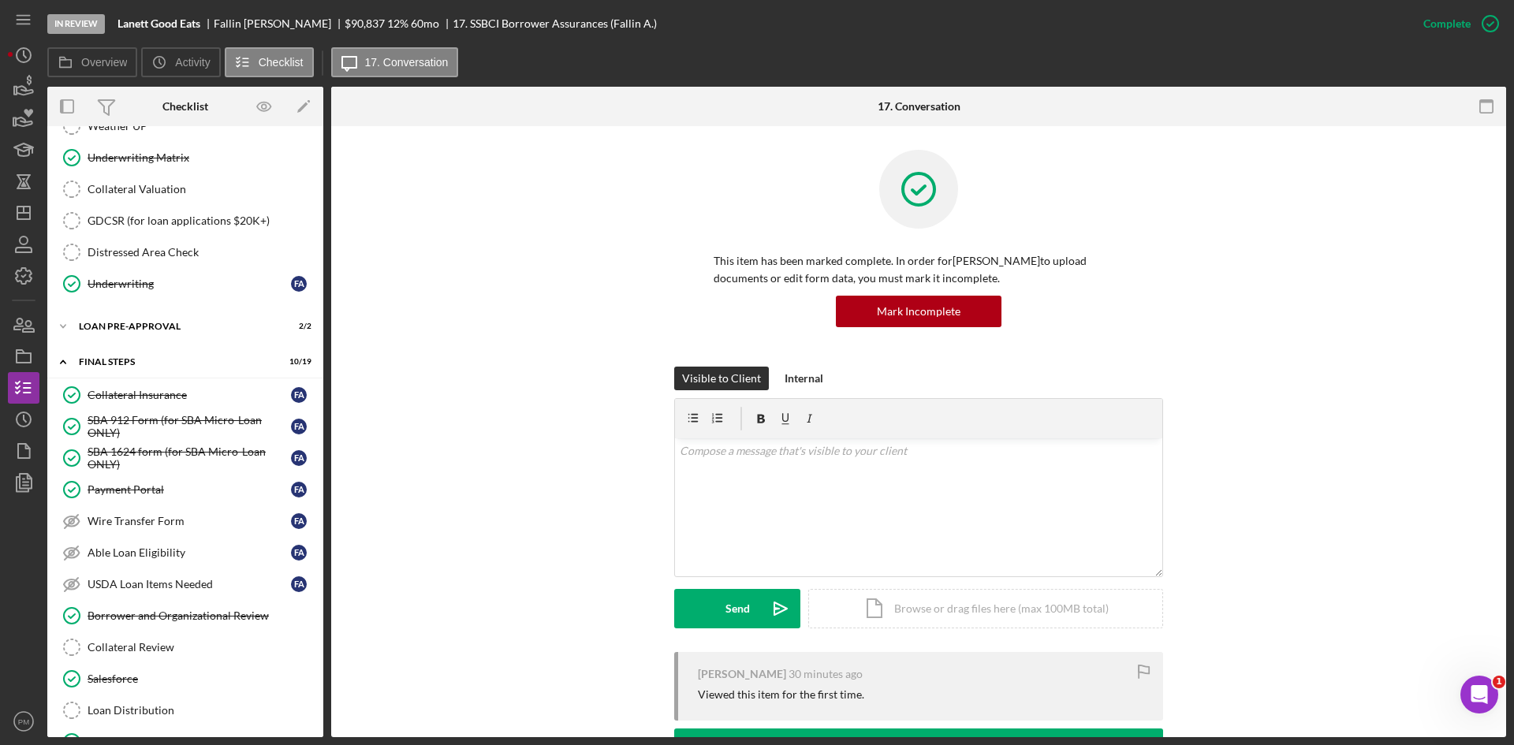
scroll to position [1208, 0]
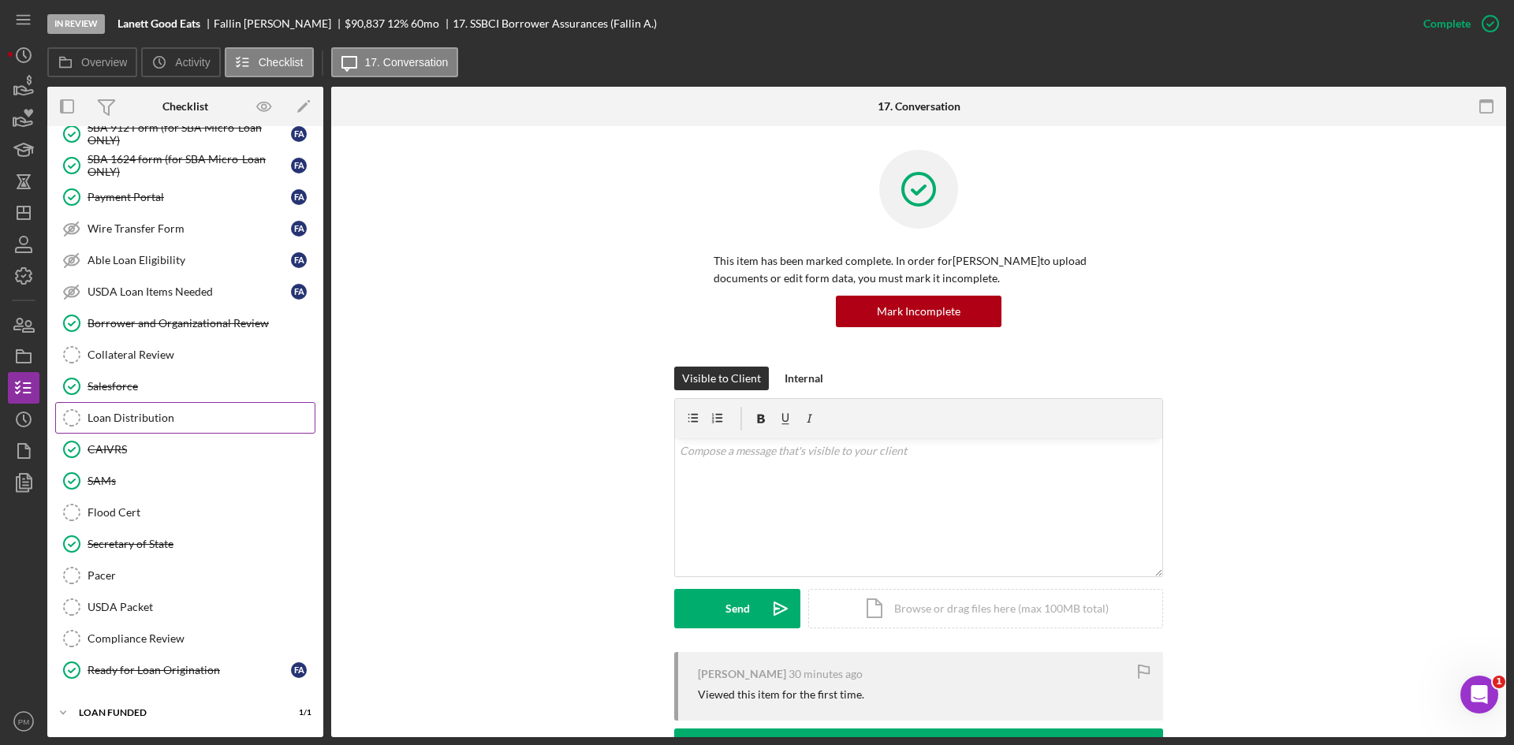
click at [97, 425] on link "Loan Distribution Loan Distribution" at bounding box center [185, 418] width 260 height 32
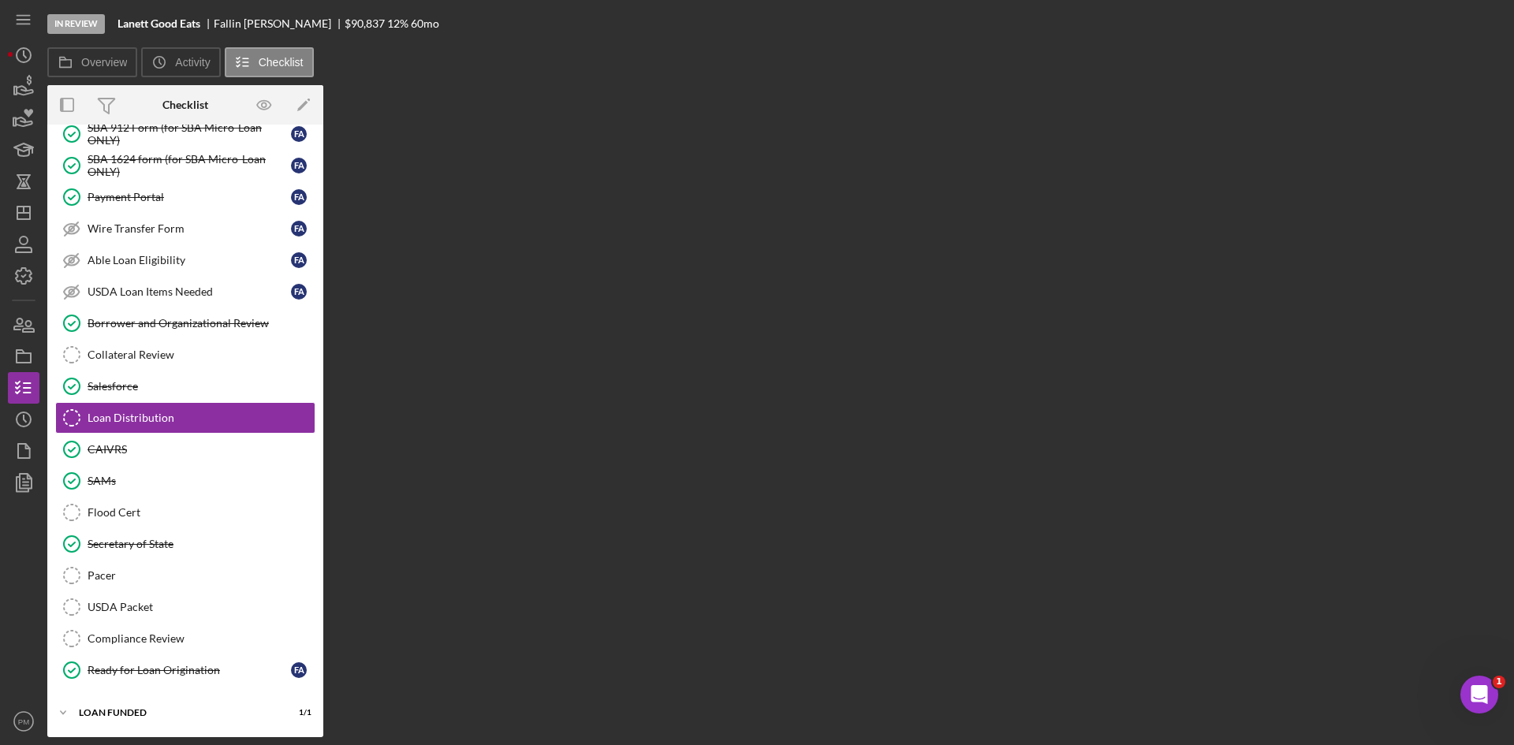
scroll to position [1208, 0]
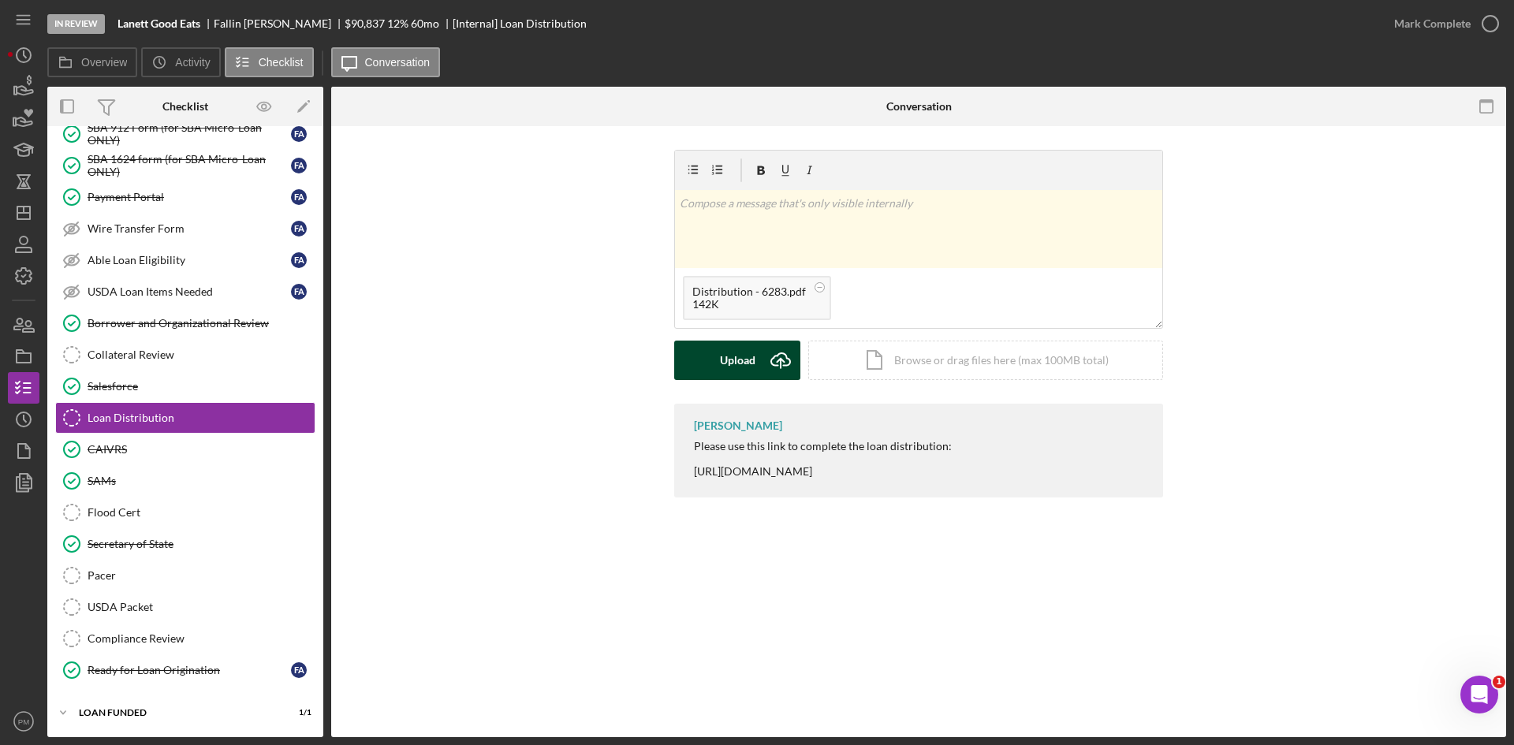
click at [767, 358] on icon "Icon/Upload" at bounding box center [780, 360] width 39 height 39
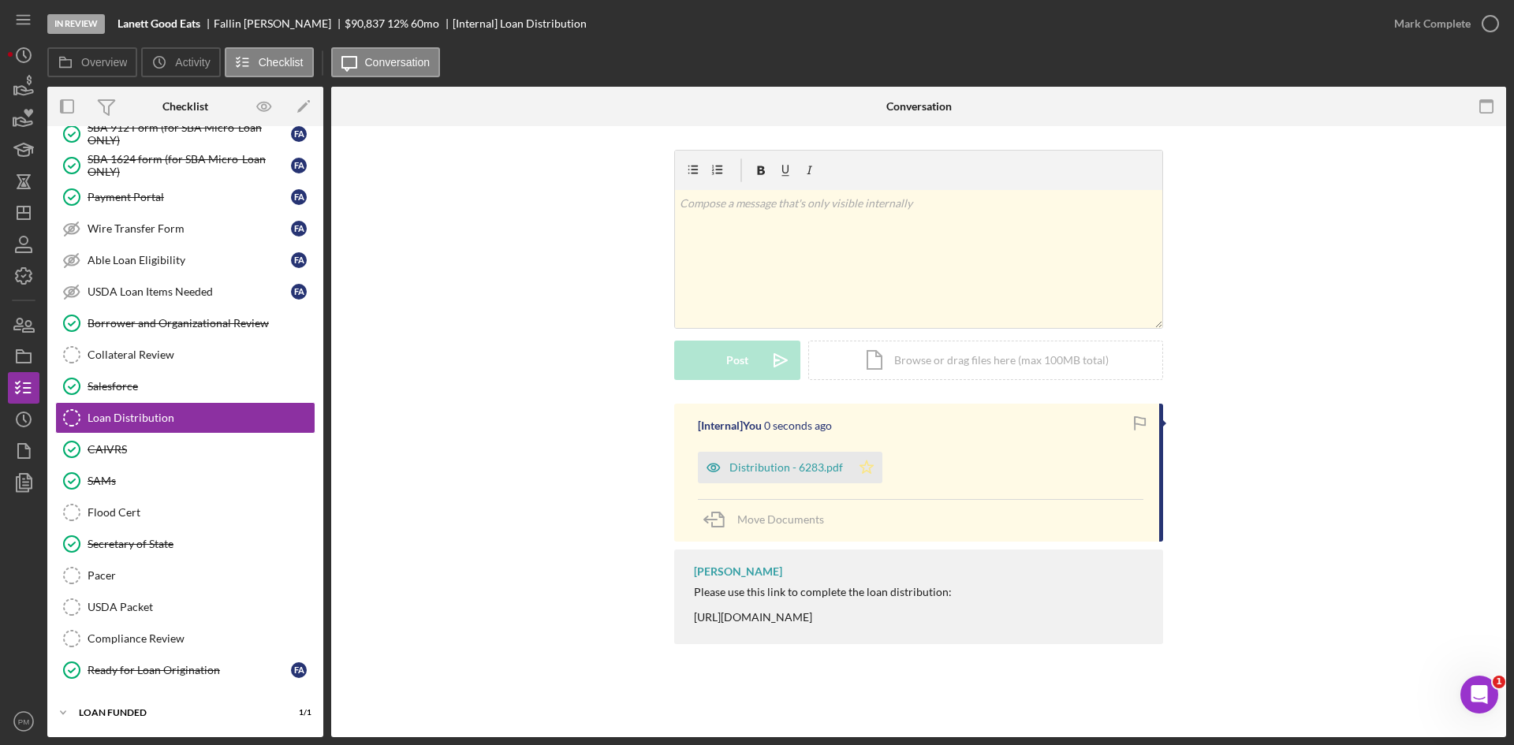
click at [856, 469] on icon "Icon/Star" at bounding box center [867, 468] width 32 height 32
click at [1417, 22] on div "Mark Complete" at bounding box center [1432, 24] width 77 height 32
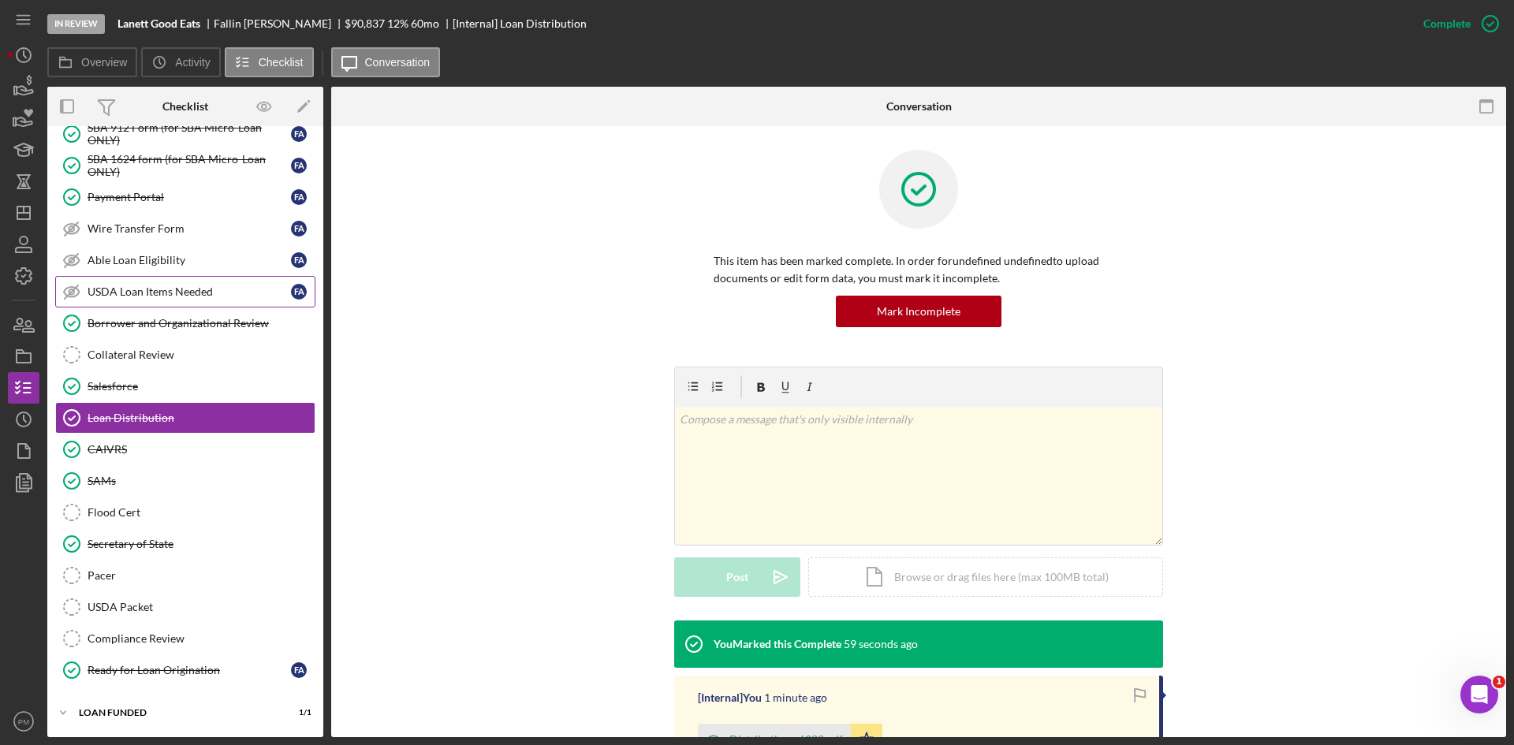
scroll to position [1051, 0]
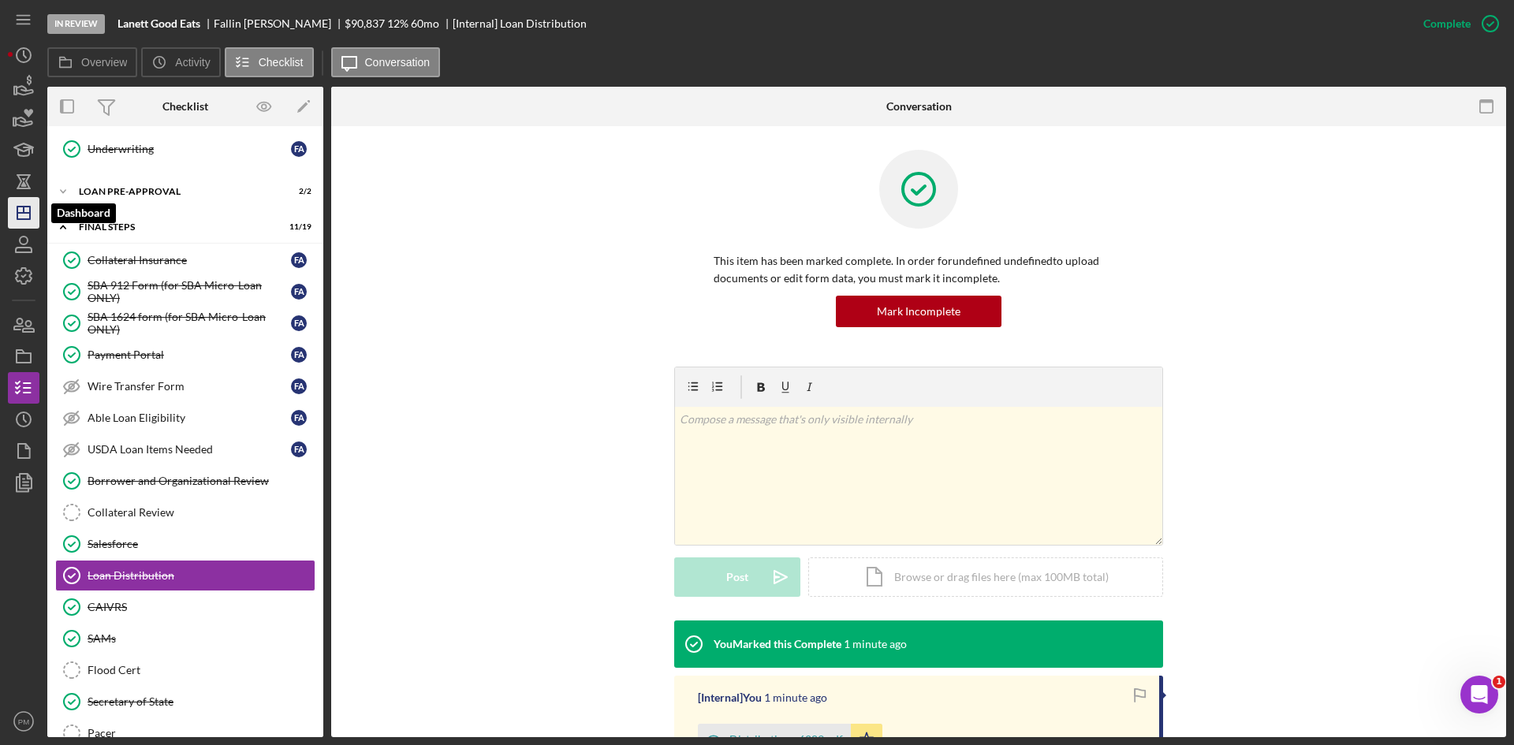
click at [27, 218] on icon "Icon/Dashboard" at bounding box center [23, 212] width 39 height 39
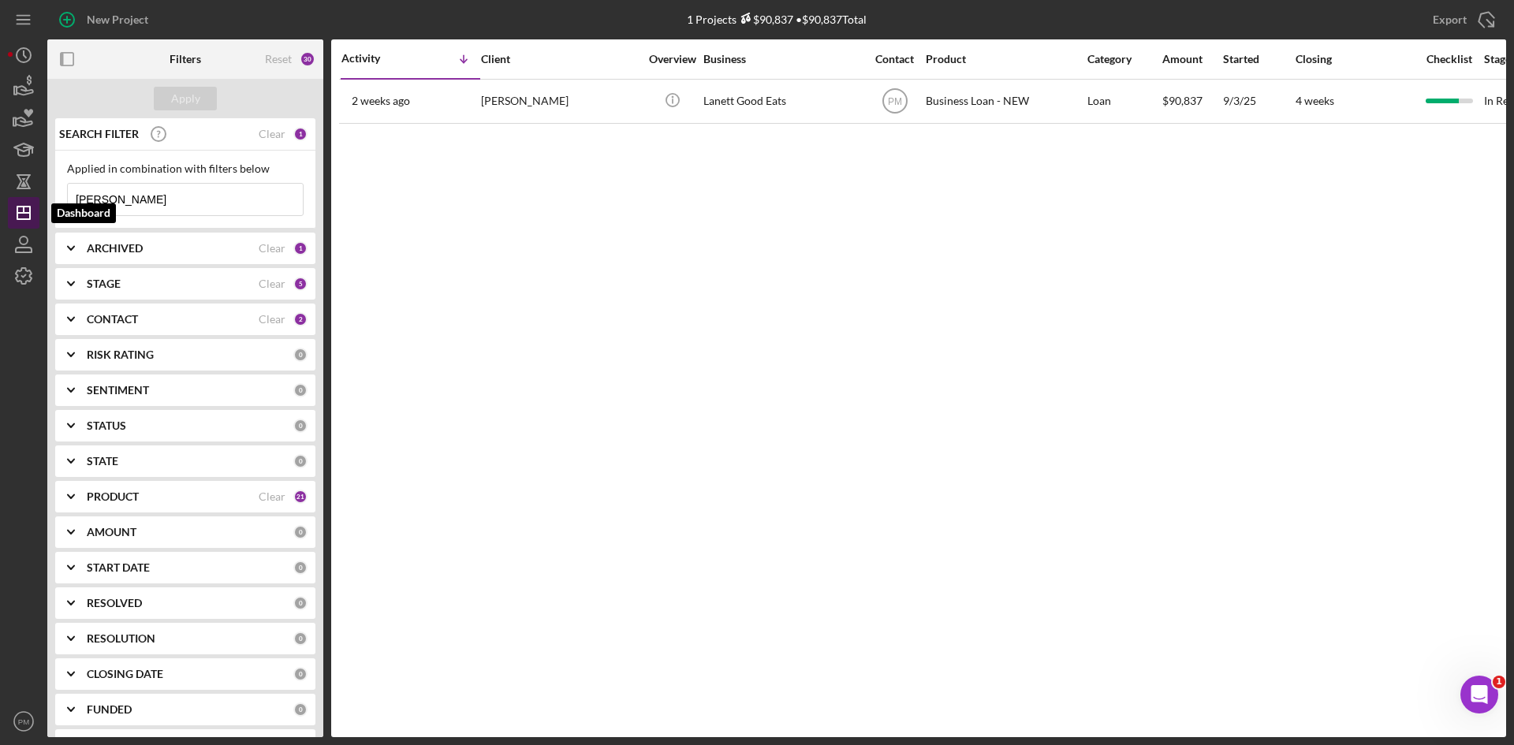
drag, startPoint x: 127, startPoint y: 204, endPoint x: 1, endPoint y: 207, distance: 126.2
click at [0, 207] on div "New Project 1 Projects $90,837 • $90,837 Total [PERSON_NAME] Export Icon/Export…" at bounding box center [757, 372] width 1514 height 745
type input "holder"
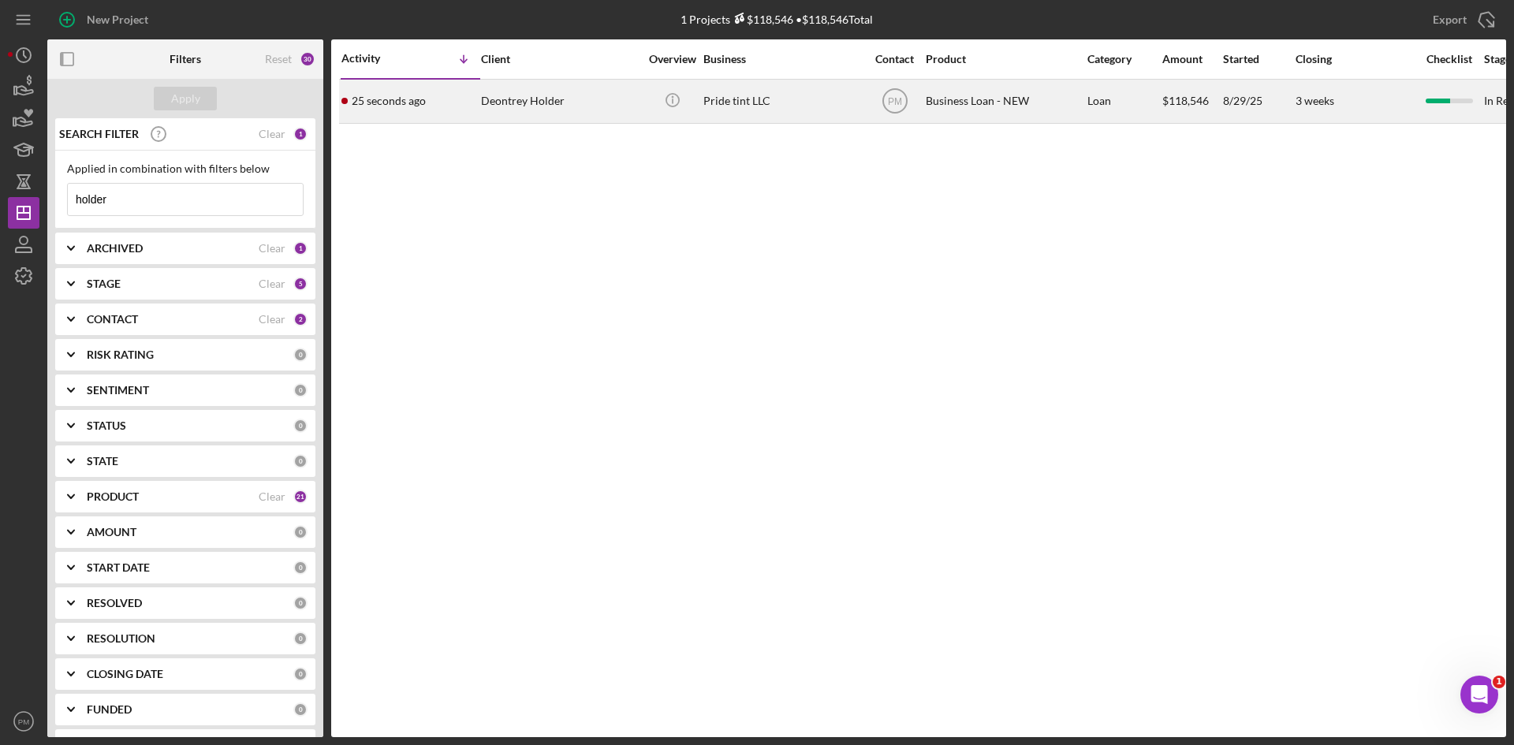
click at [411, 101] on time "25 seconds ago" at bounding box center [389, 101] width 74 height 13
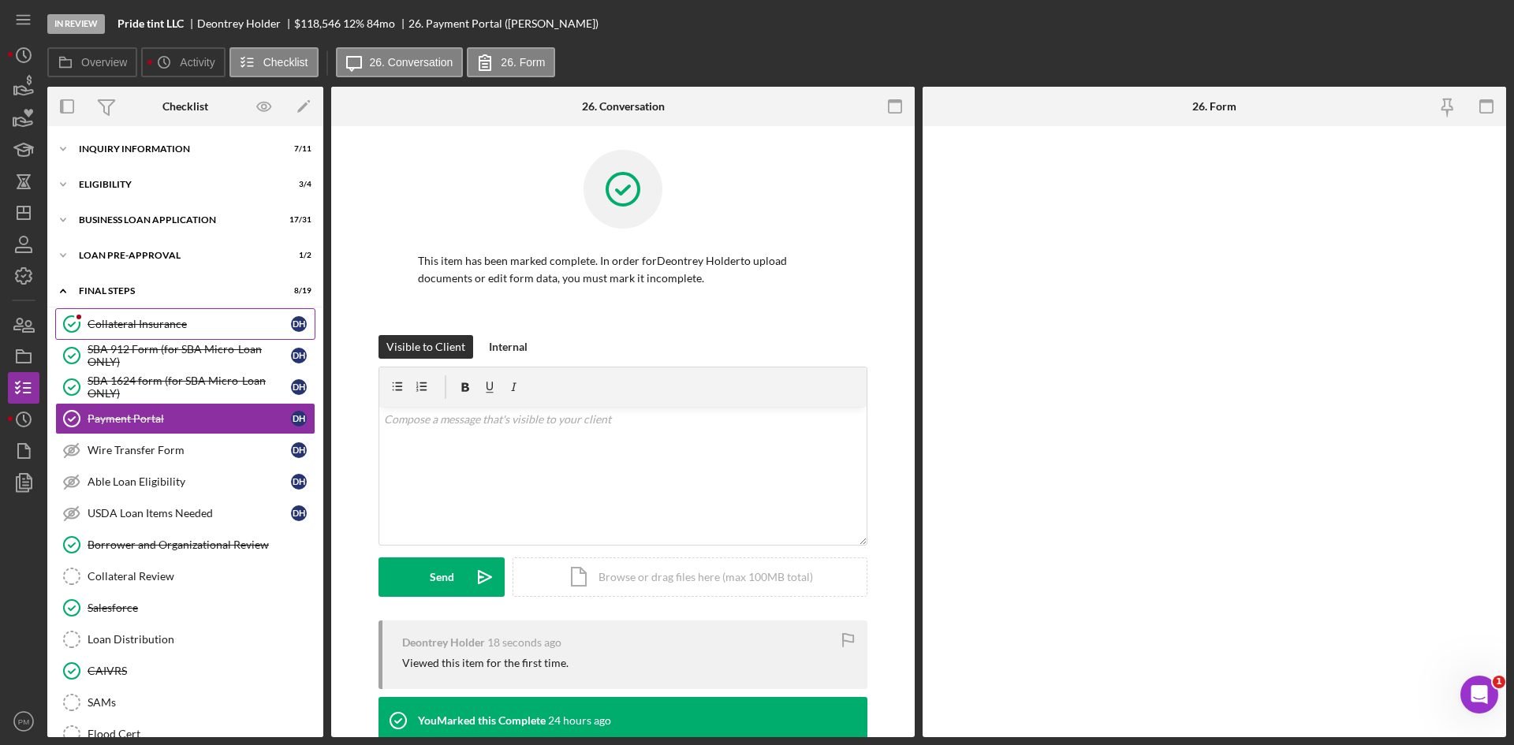
click at [141, 319] on div "Collateral Insurance" at bounding box center [189, 324] width 203 height 13
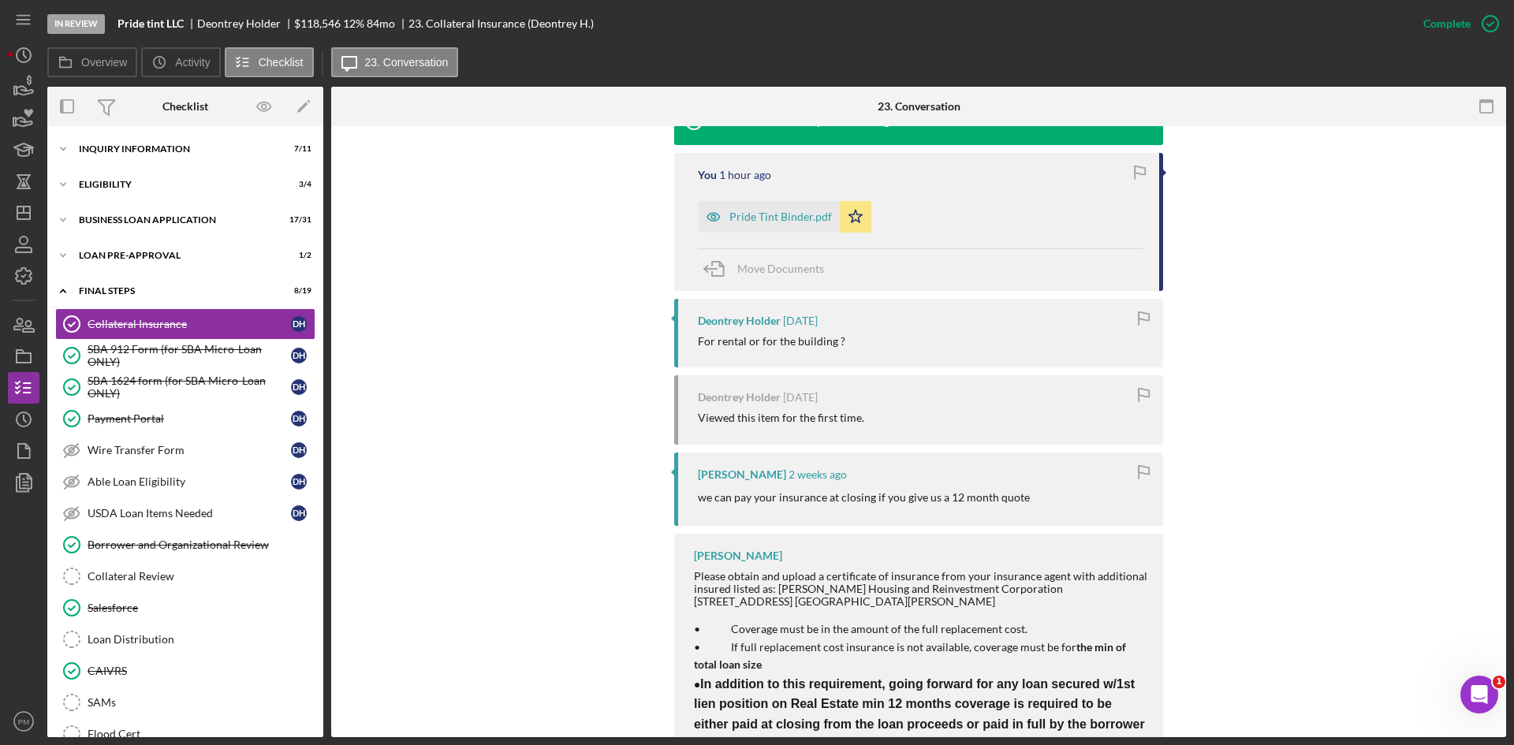
scroll to position [315, 0]
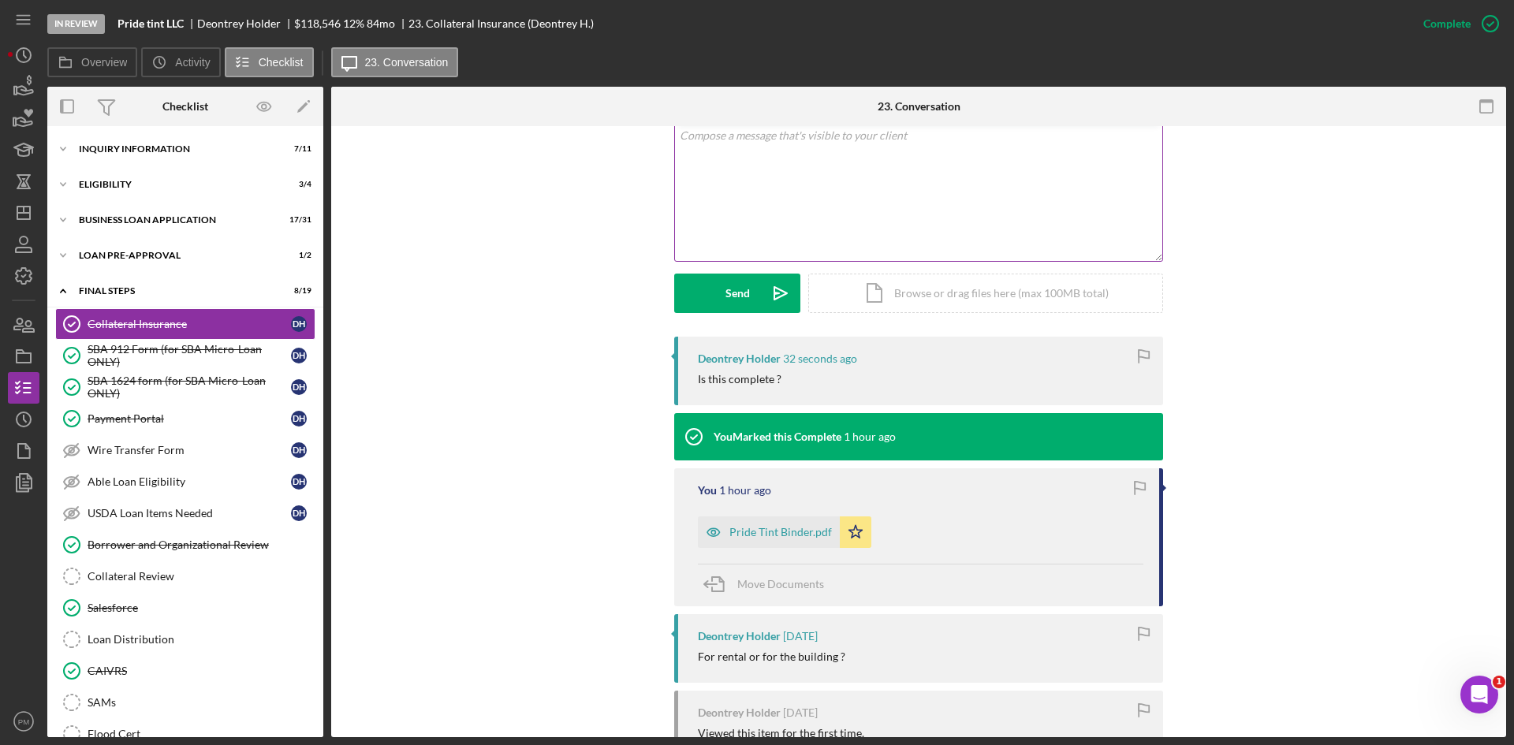
click at [748, 207] on div "v Color teal Color pink Remove color Add row above Add row below Add column bef…" at bounding box center [918, 192] width 487 height 138
click at [730, 289] on div "Send" at bounding box center [738, 293] width 24 height 39
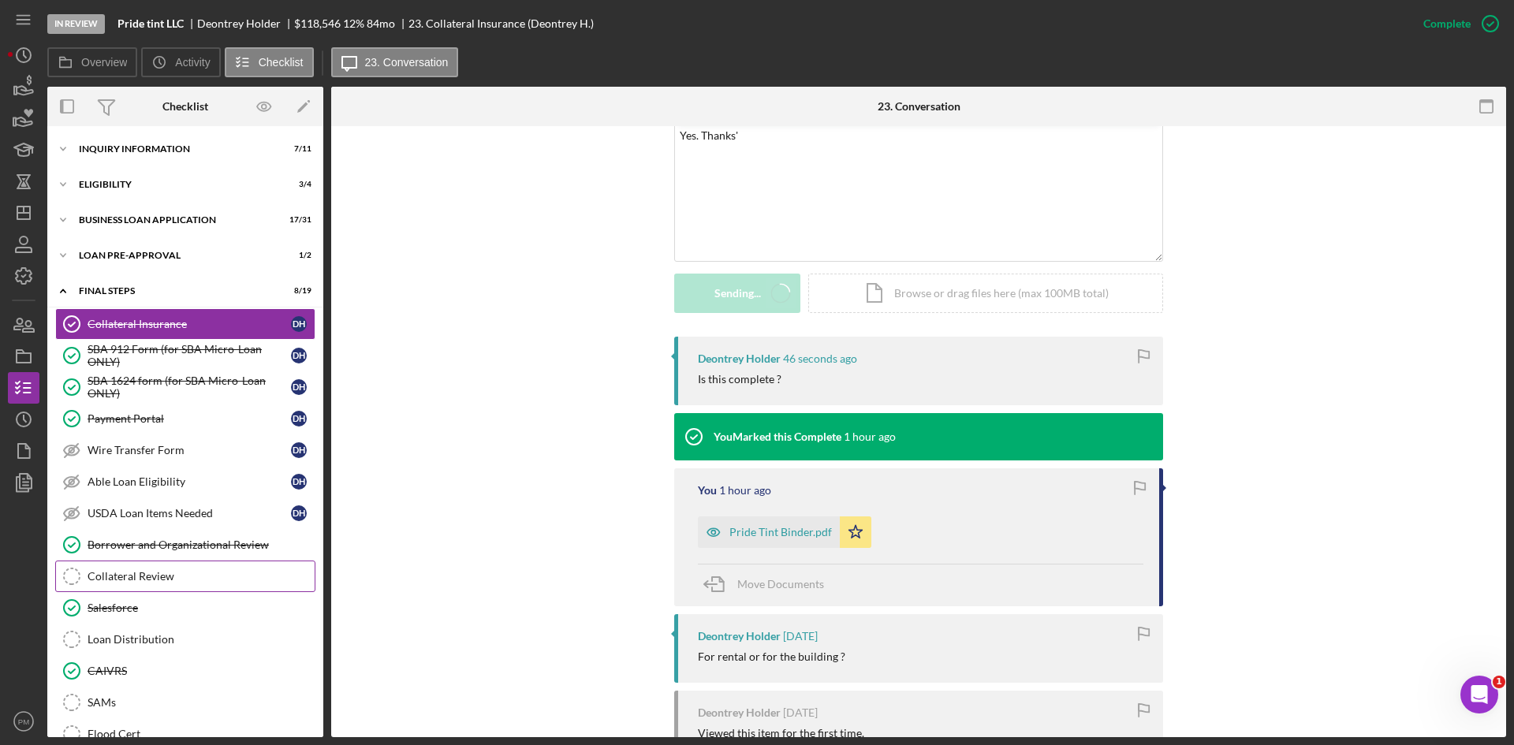
click at [129, 638] on div "Loan Distribution" at bounding box center [201, 639] width 227 height 13
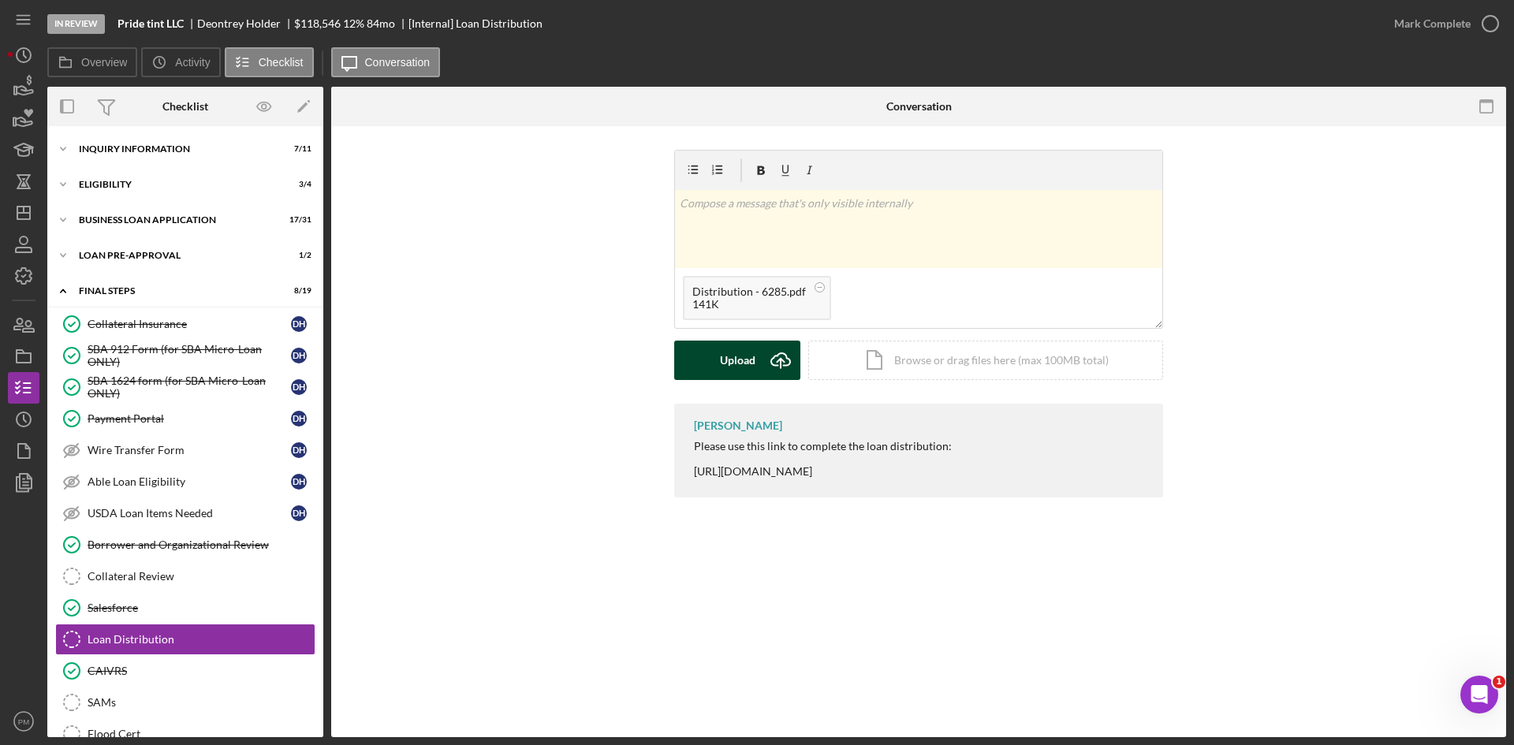
click at [760, 368] on button "Upload Icon/Upload" at bounding box center [737, 360] width 126 height 39
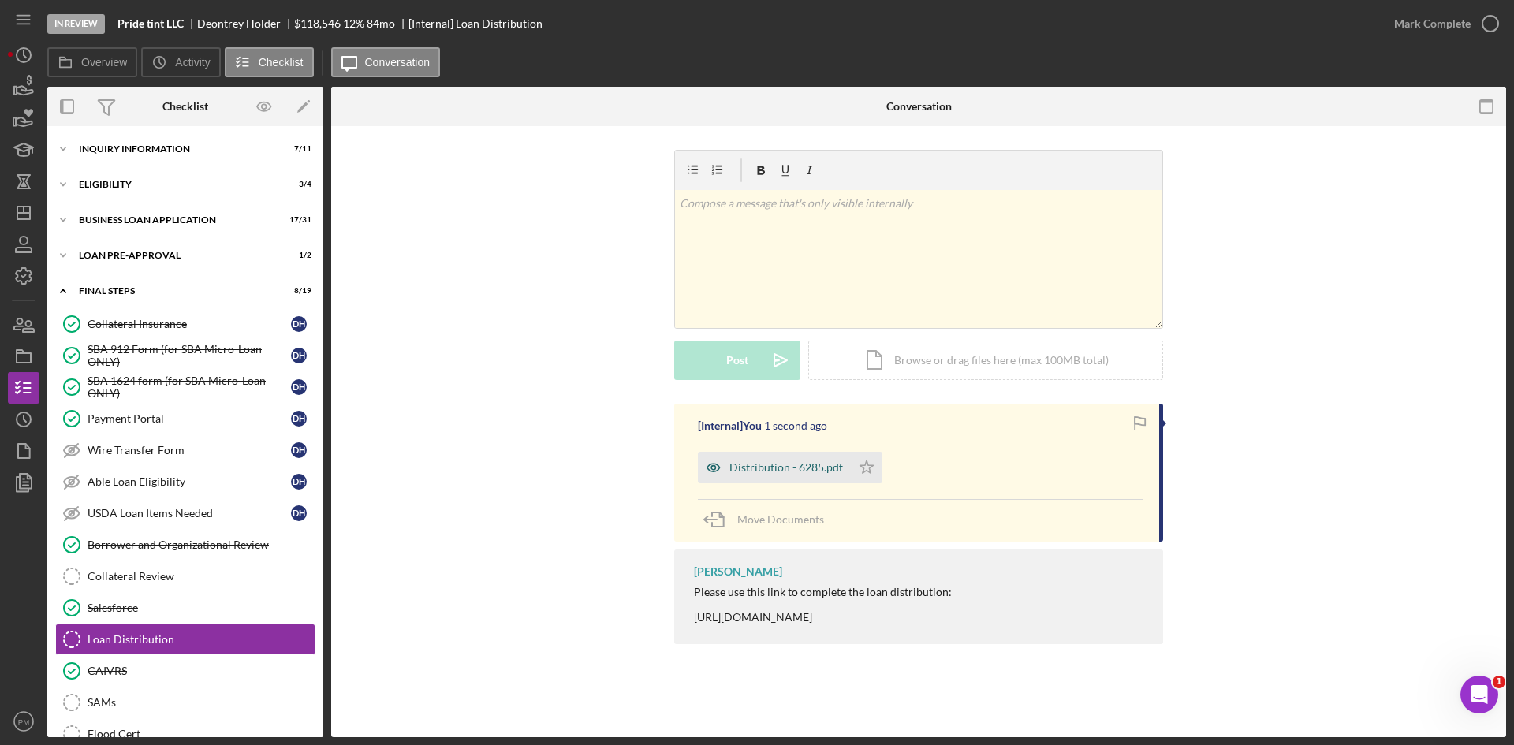
click at [824, 464] on div "Distribution - 6285.pdf" at bounding box center [787, 467] width 114 height 13
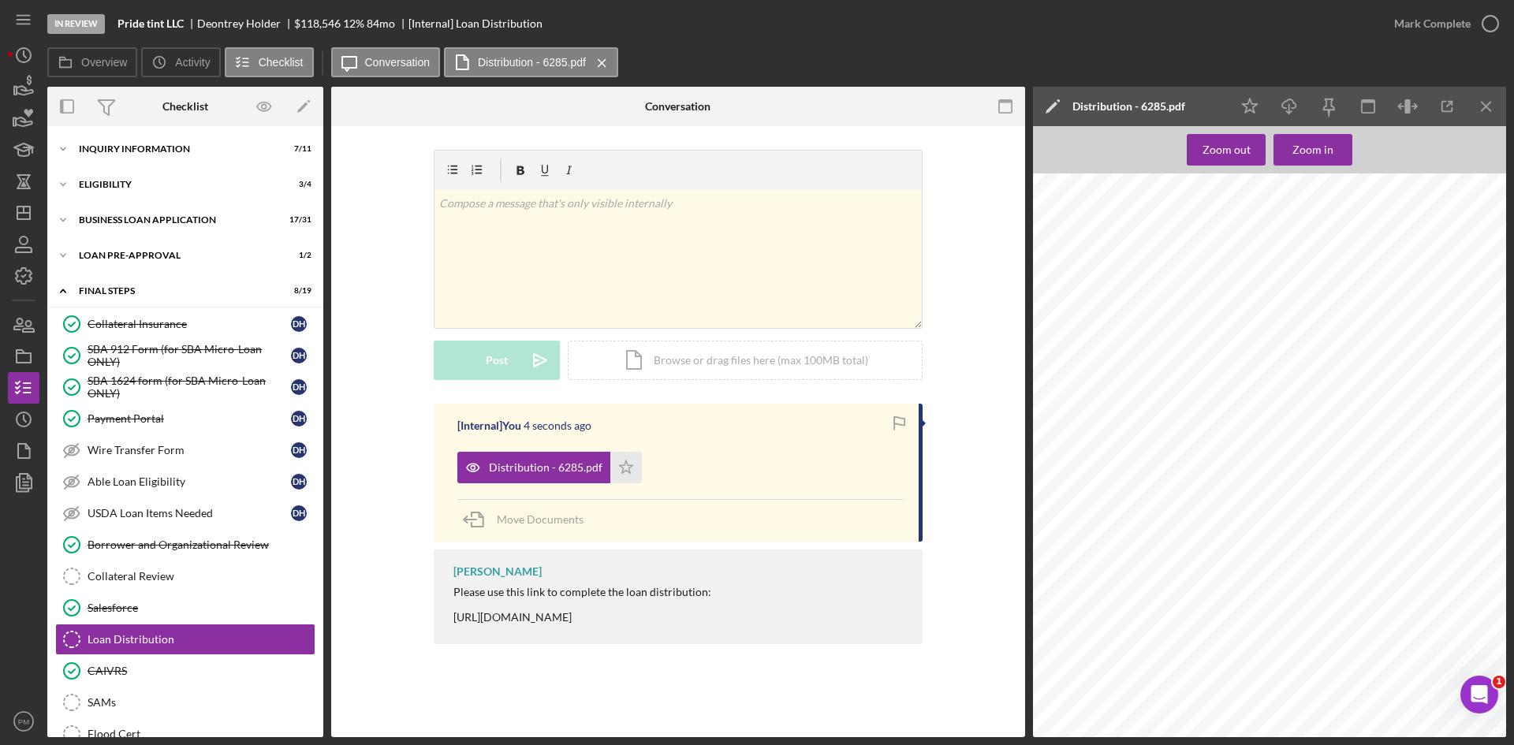
scroll to position [1656, 0]
click at [616, 464] on icon "Icon/Star" at bounding box center [626, 468] width 32 height 32
click at [1483, 27] on icon "button" at bounding box center [1490, 23] width 39 height 39
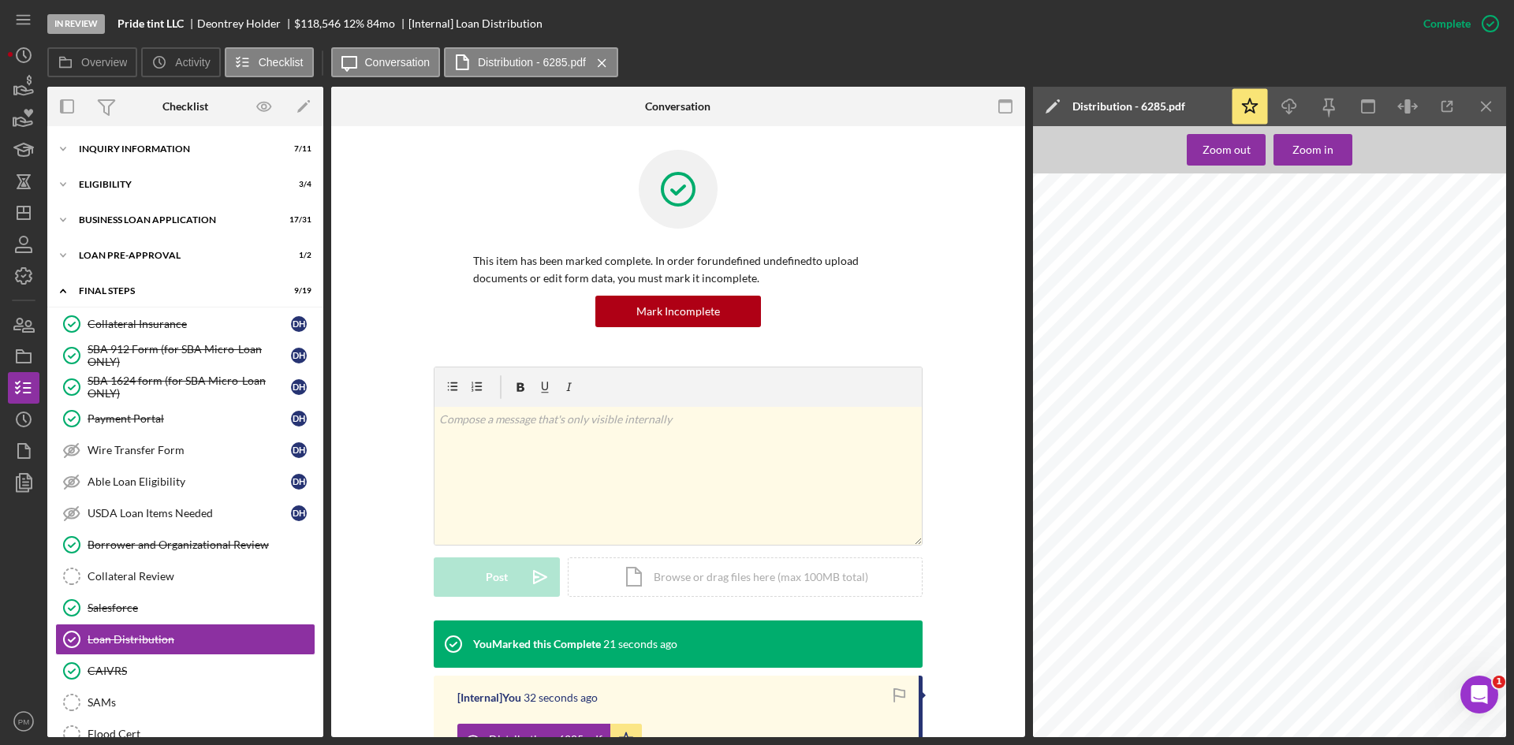
scroll to position [1341, 0]
click at [145, 582] on div "Collateral Review" at bounding box center [201, 576] width 227 height 13
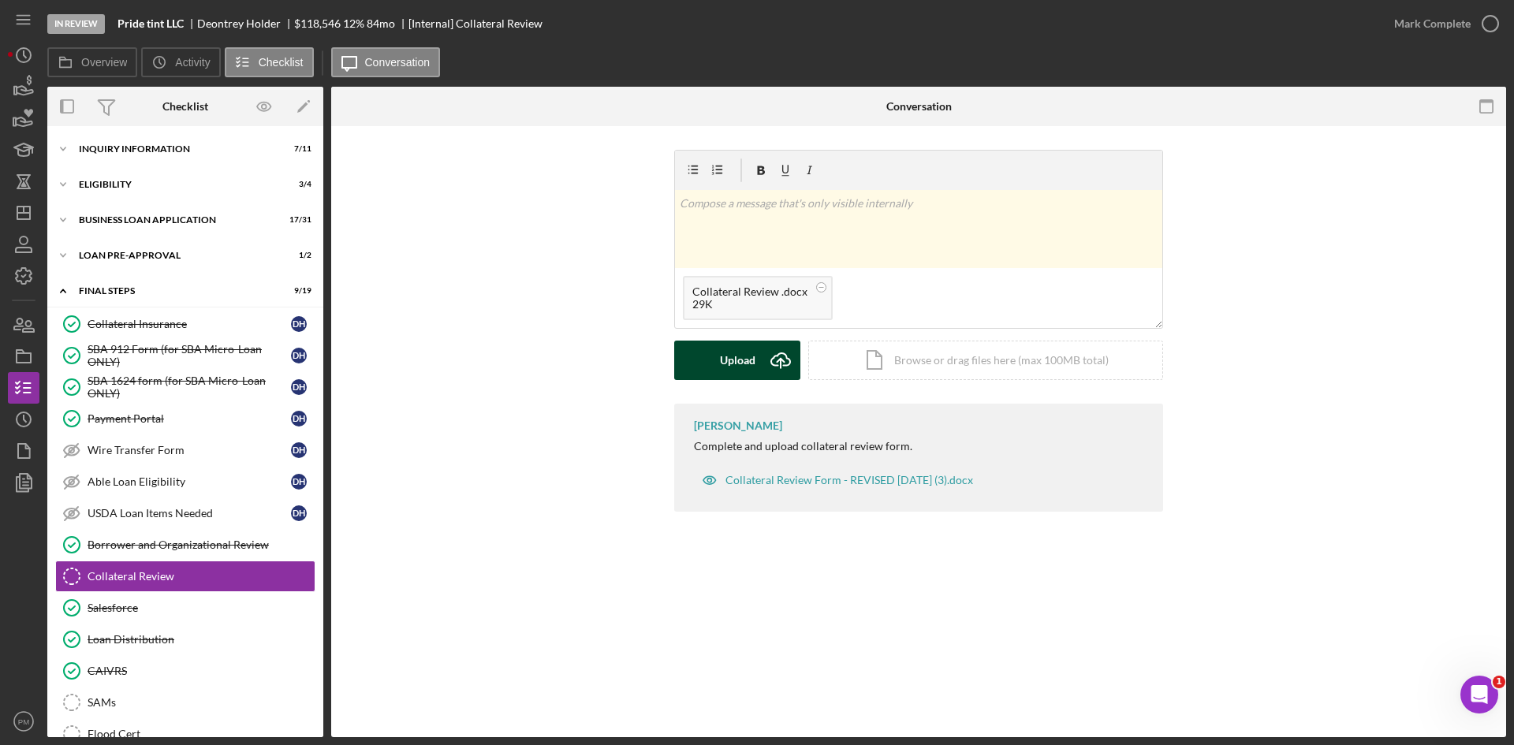
drag, startPoint x: 749, startPoint y: 353, endPoint x: 754, endPoint y: 365, distance: 13.5
click at [750, 360] on div "Upload" at bounding box center [737, 360] width 35 height 39
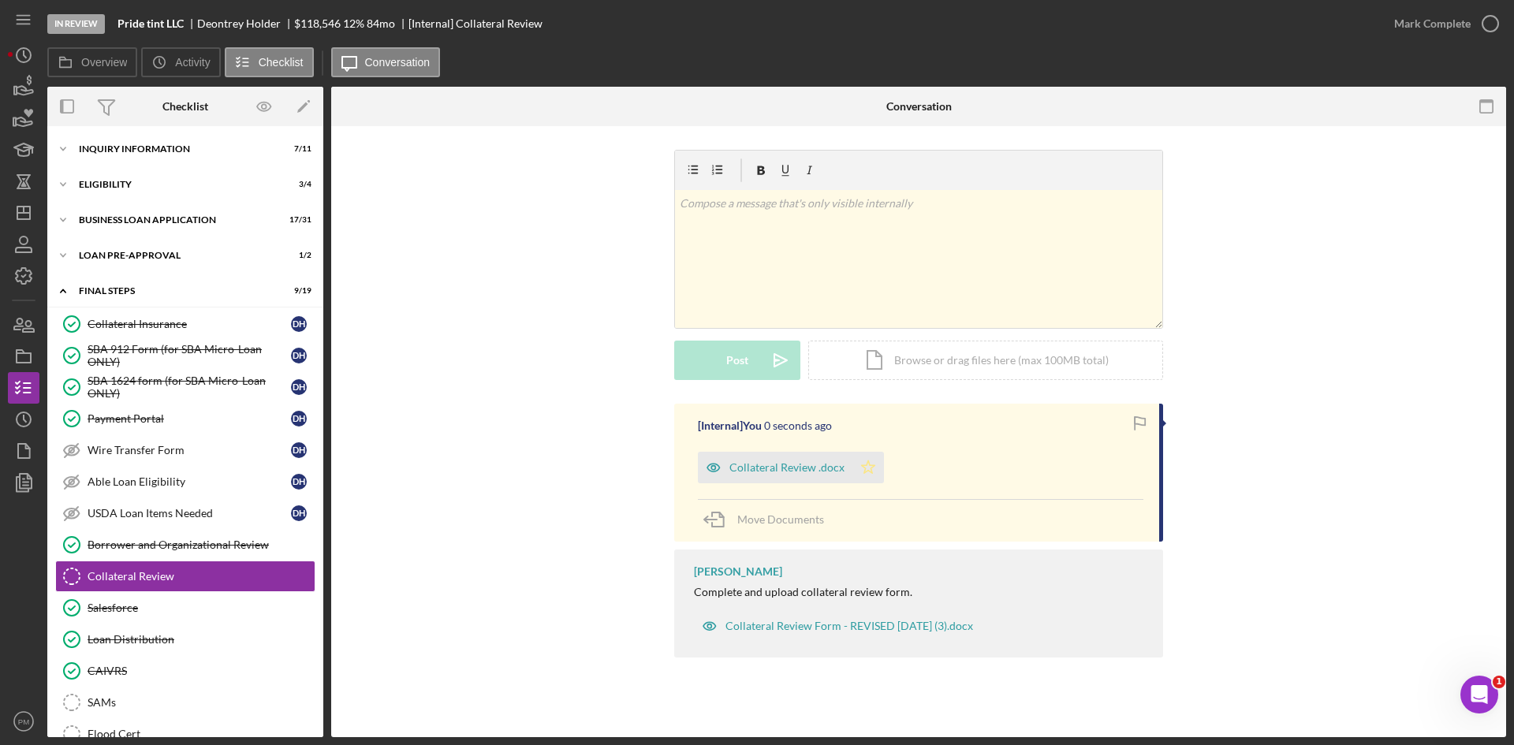
click at [873, 465] on icon "Icon/Star" at bounding box center [869, 468] width 32 height 32
click at [1439, 17] on div "Mark Complete" at bounding box center [1432, 24] width 77 height 32
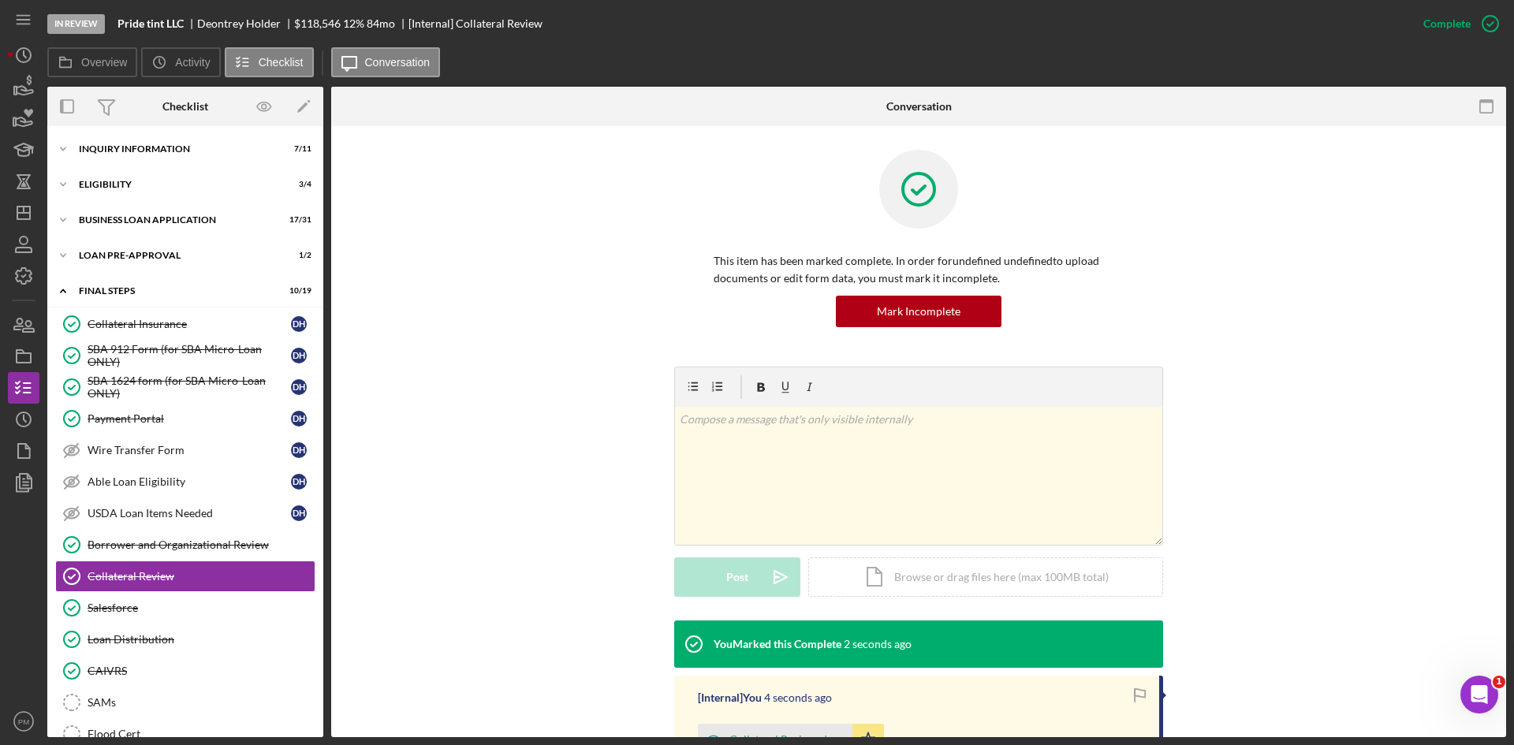
scroll to position [224, 0]
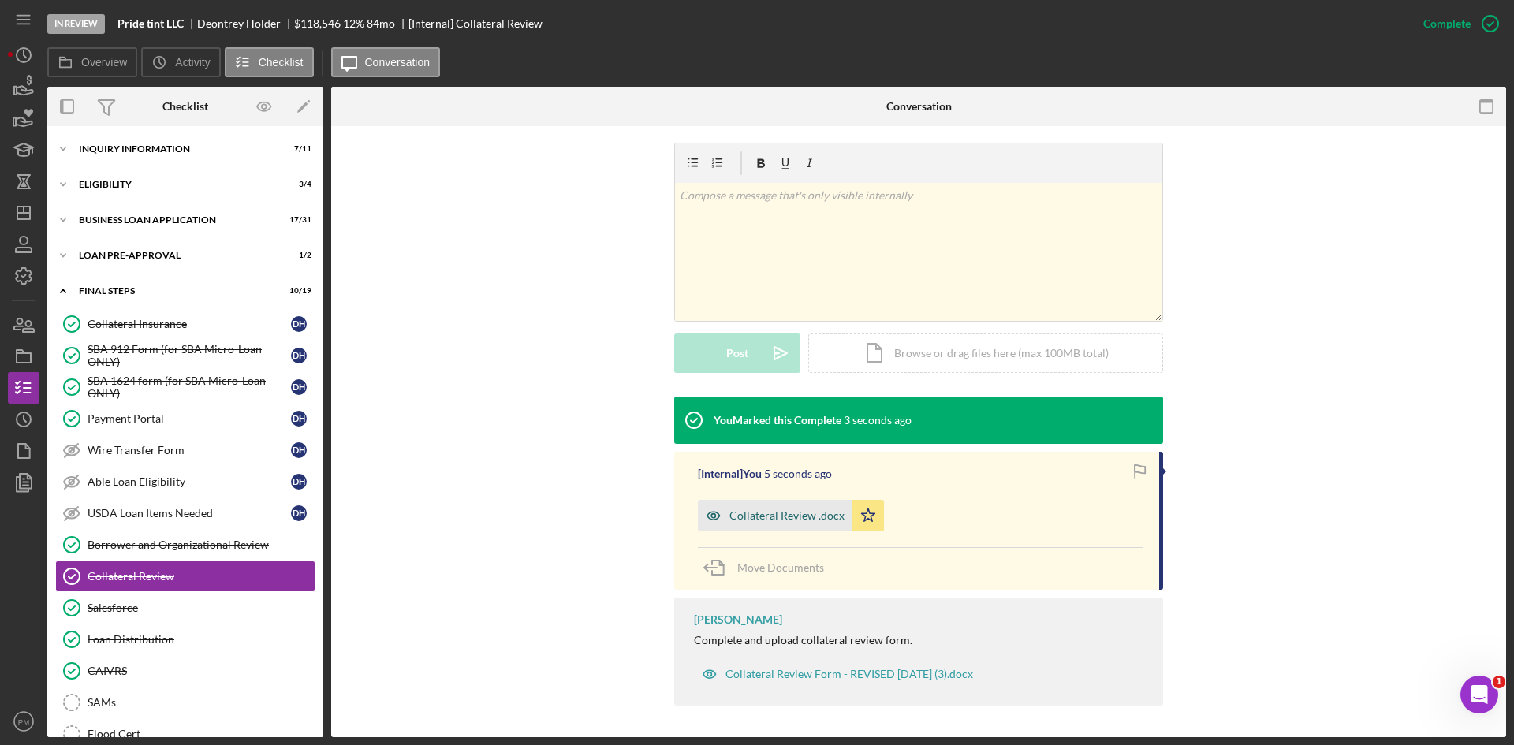
click at [771, 517] on div "Collateral Review .docx" at bounding box center [787, 515] width 115 height 13
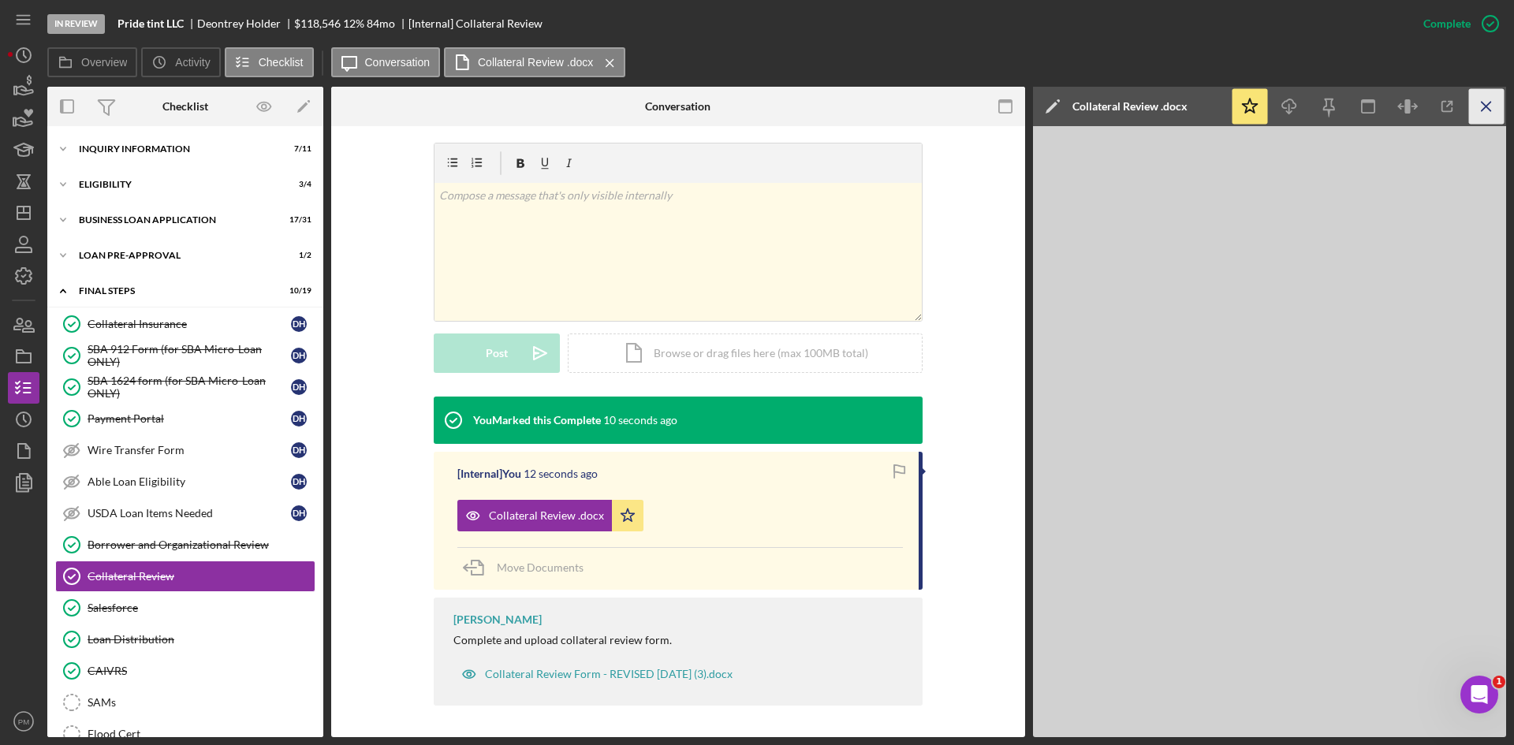
click at [1487, 106] on line "button" at bounding box center [1486, 106] width 9 height 9
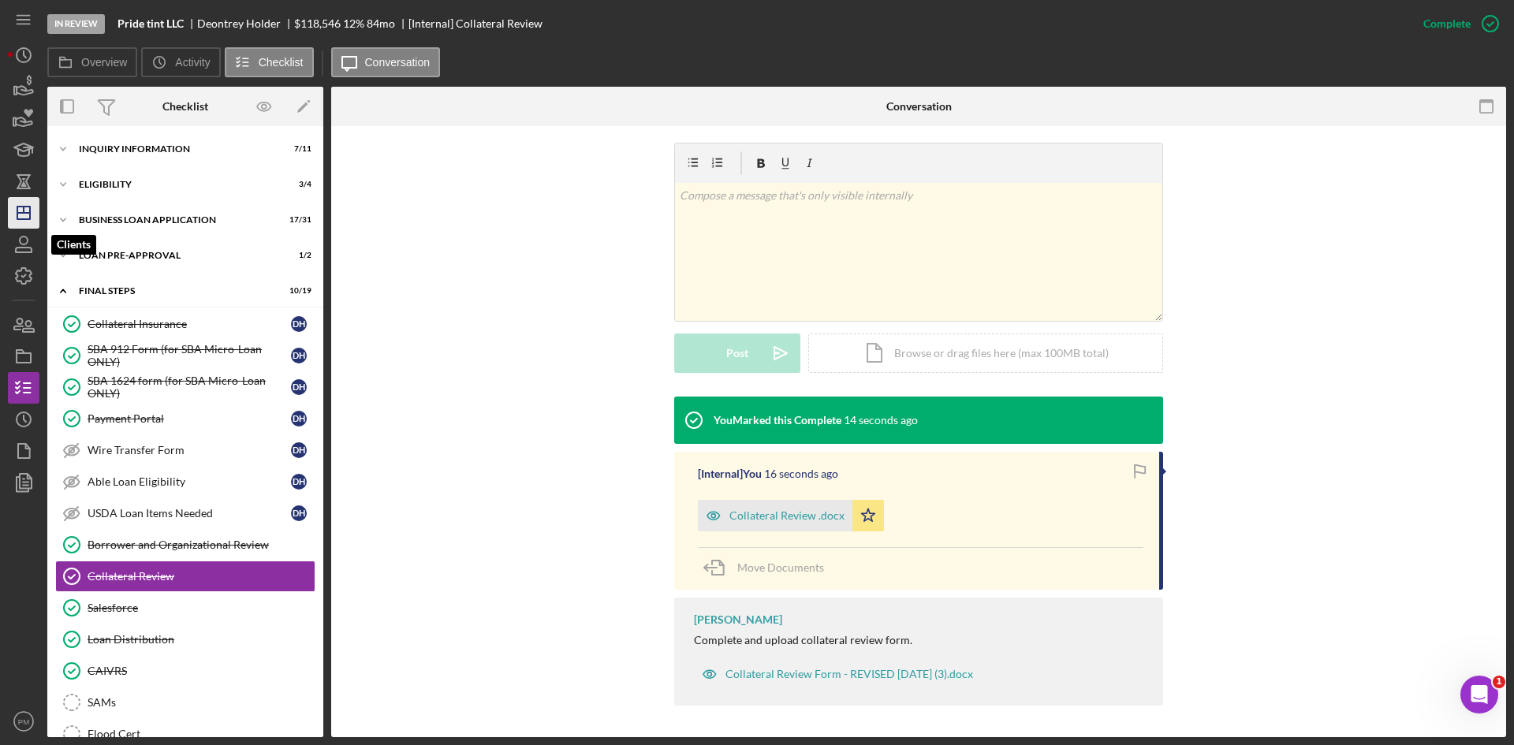
click at [18, 209] on polygon "button" at bounding box center [23, 213] width 13 height 13
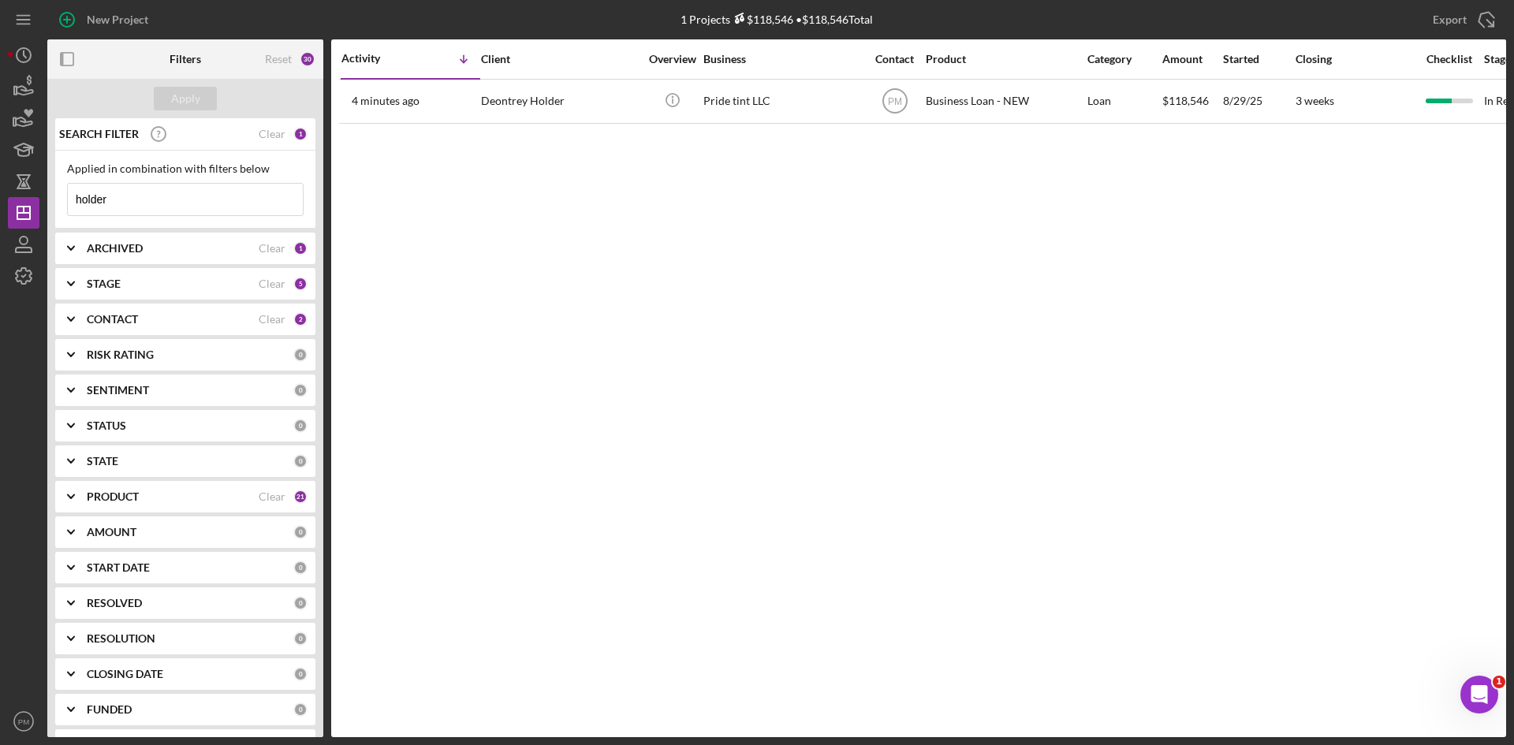
drag, startPoint x: 99, startPoint y: 207, endPoint x: 0, endPoint y: 203, distance: 99.5
click at [0, 203] on div "New Project 1 Projects $118,546 • $118,546 Total holder Export Icon/Export Filt…" at bounding box center [757, 372] width 1514 height 745
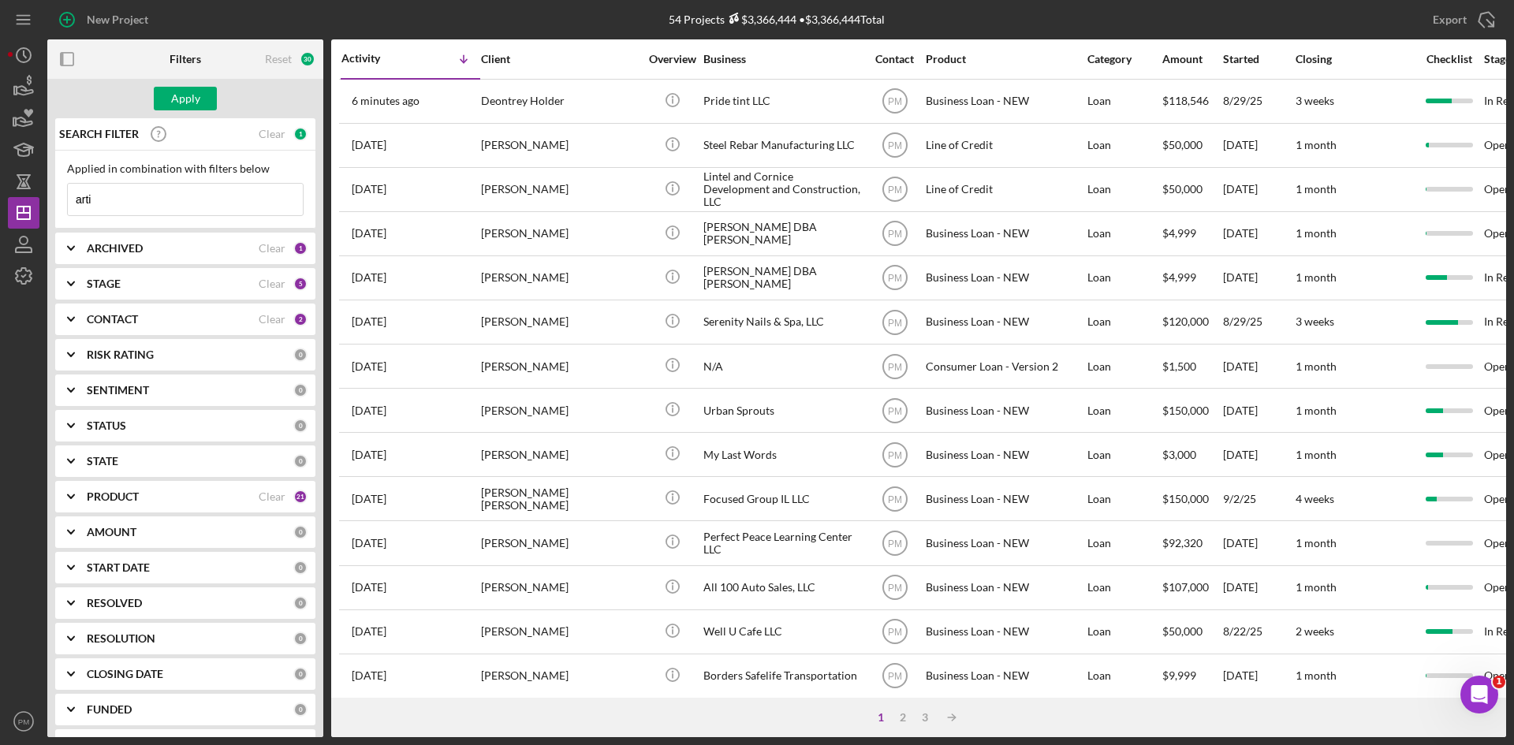
type input "[PERSON_NAME]"
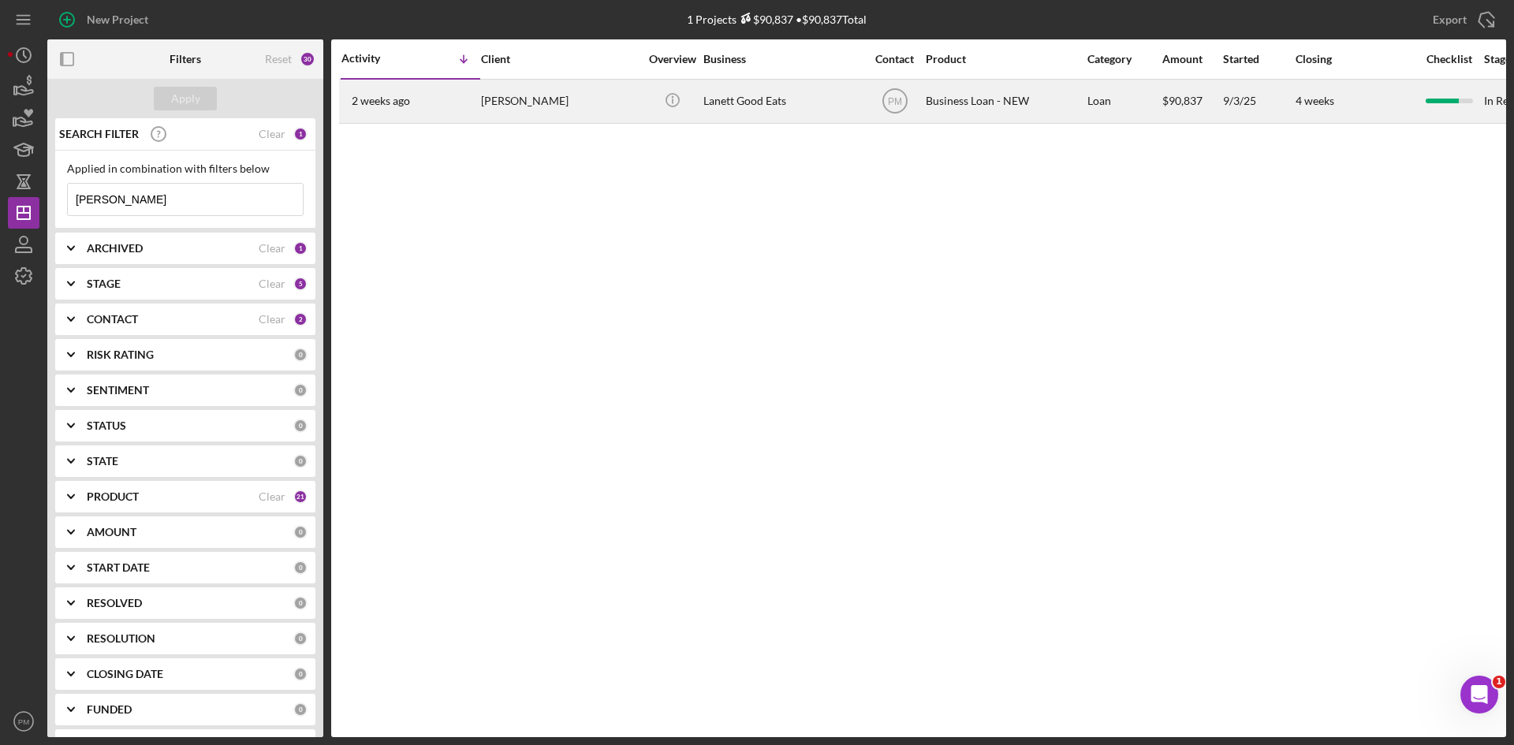
click at [378, 84] on div "[DATE] [PERSON_NAME]" at bounding box center [411, 101] width 138 height 42
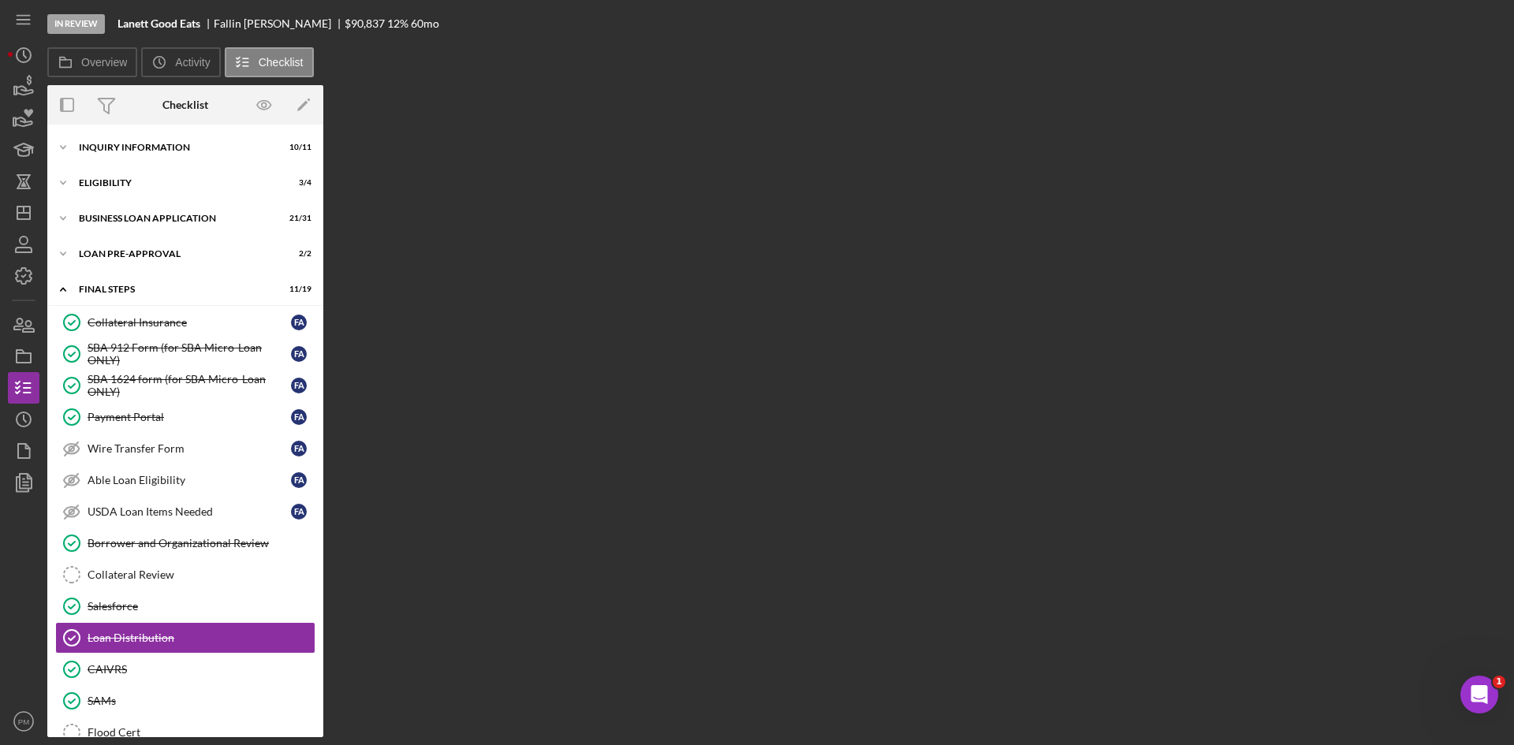
scroll to position [207, 0]
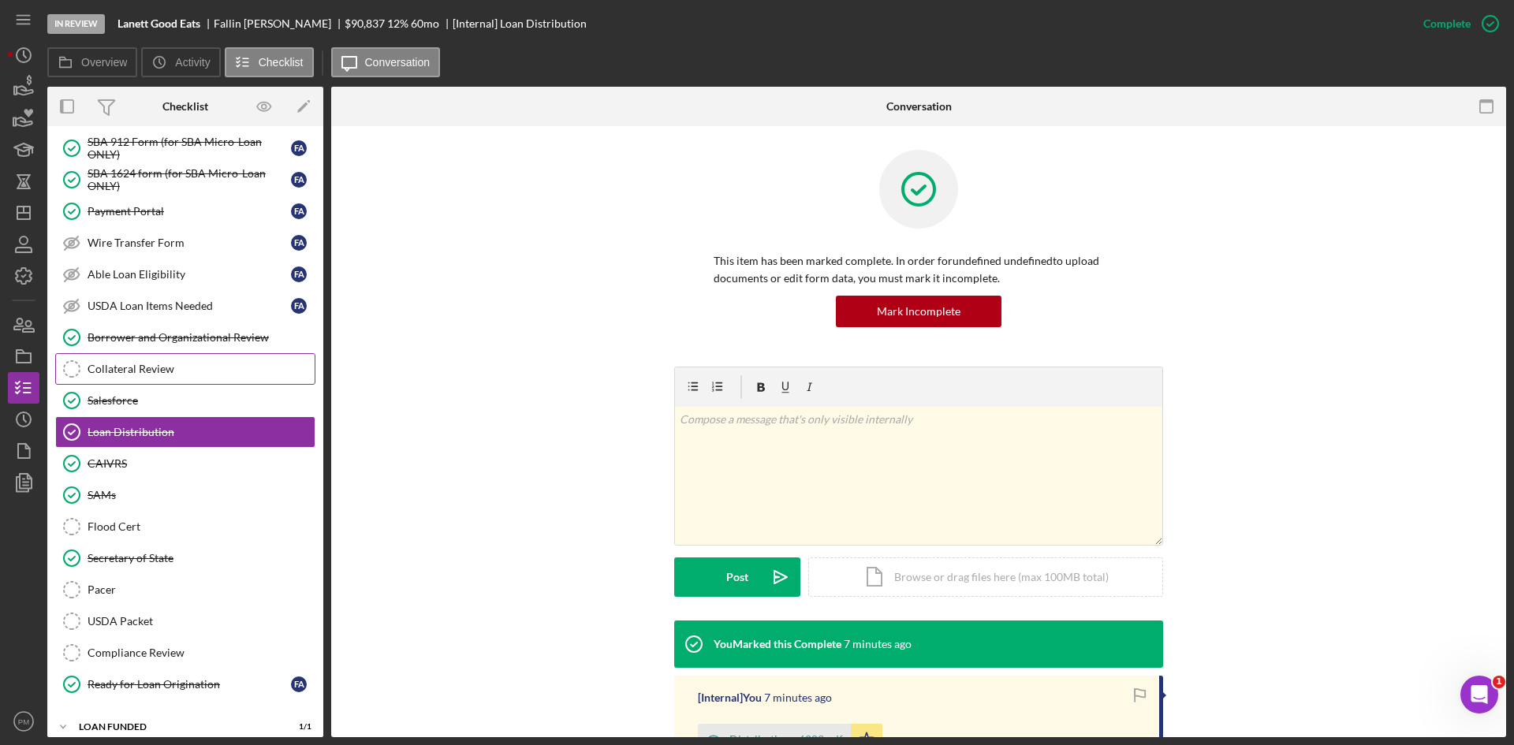
click at [155, 377] on link "Collateral Review Collateral Review" at bounding box center [185, 369] width 260 height 32
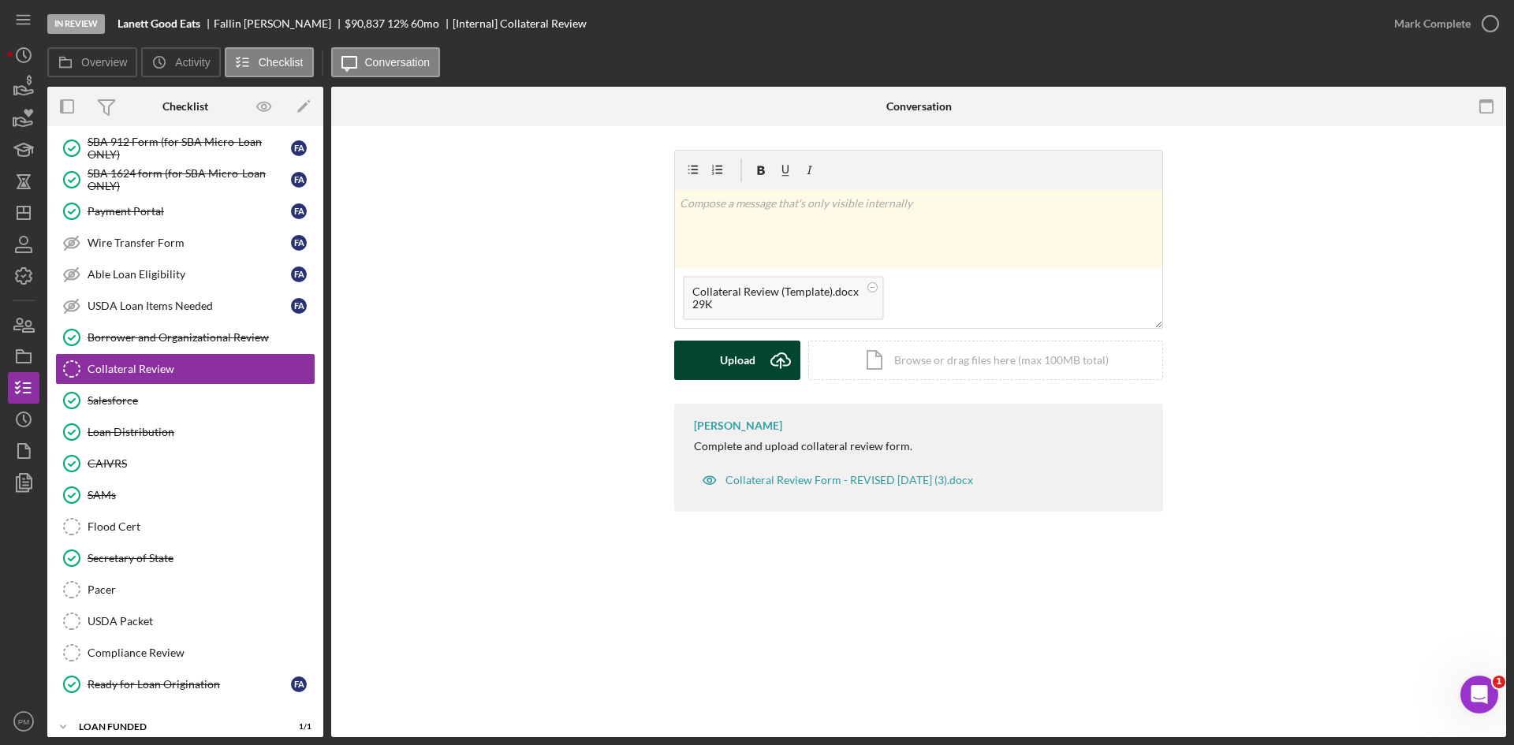
click at [715, 364] on button "Upload Icon/Upload" at bounding box center [737, 360] width 126 height 39
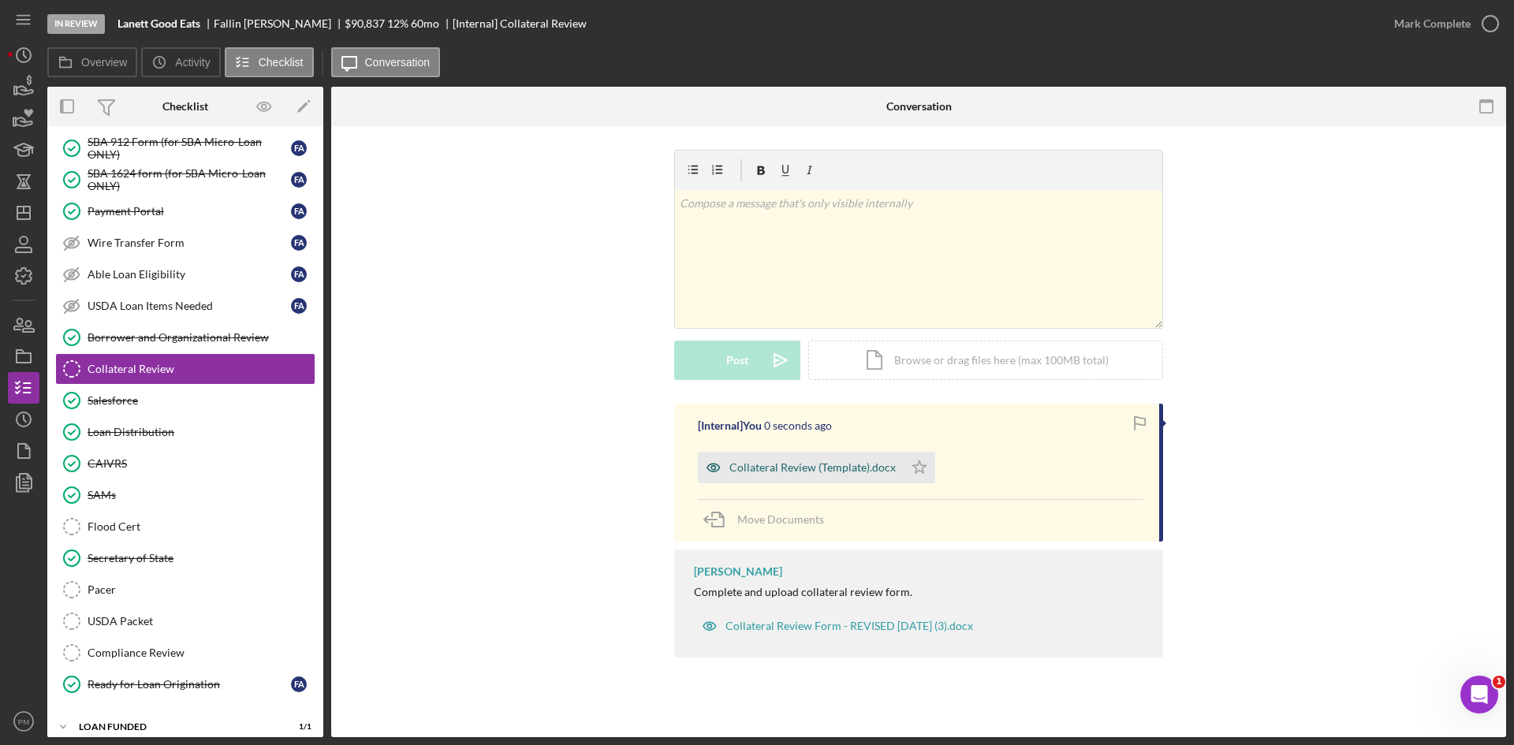
click at [769, 475] on div "Collateral Review (Template).docx" at bounding box center [801, 468] width 206 height 32
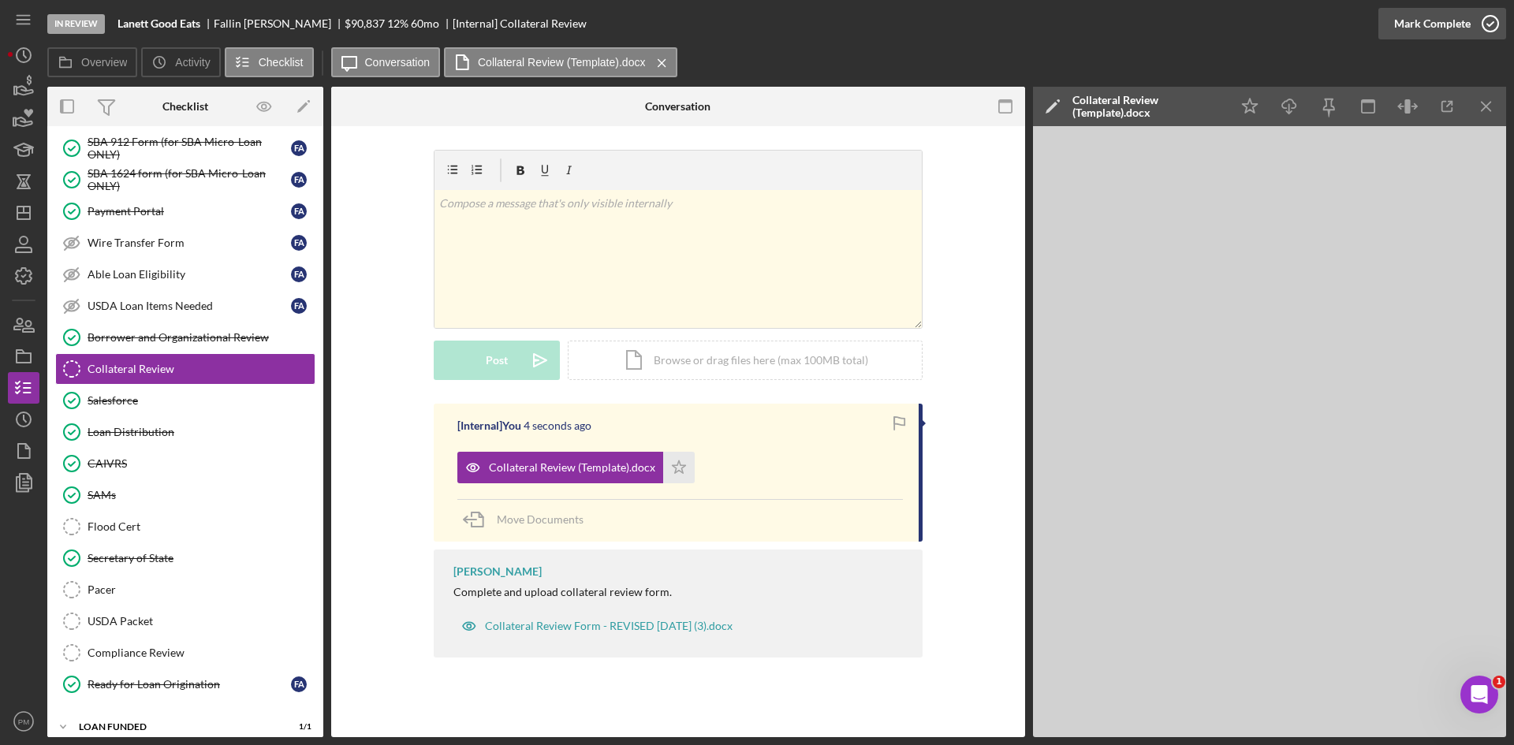
click at [1443, 25] on div "Mark Complete" at bounding box center [1432, 24] width 77 height 32
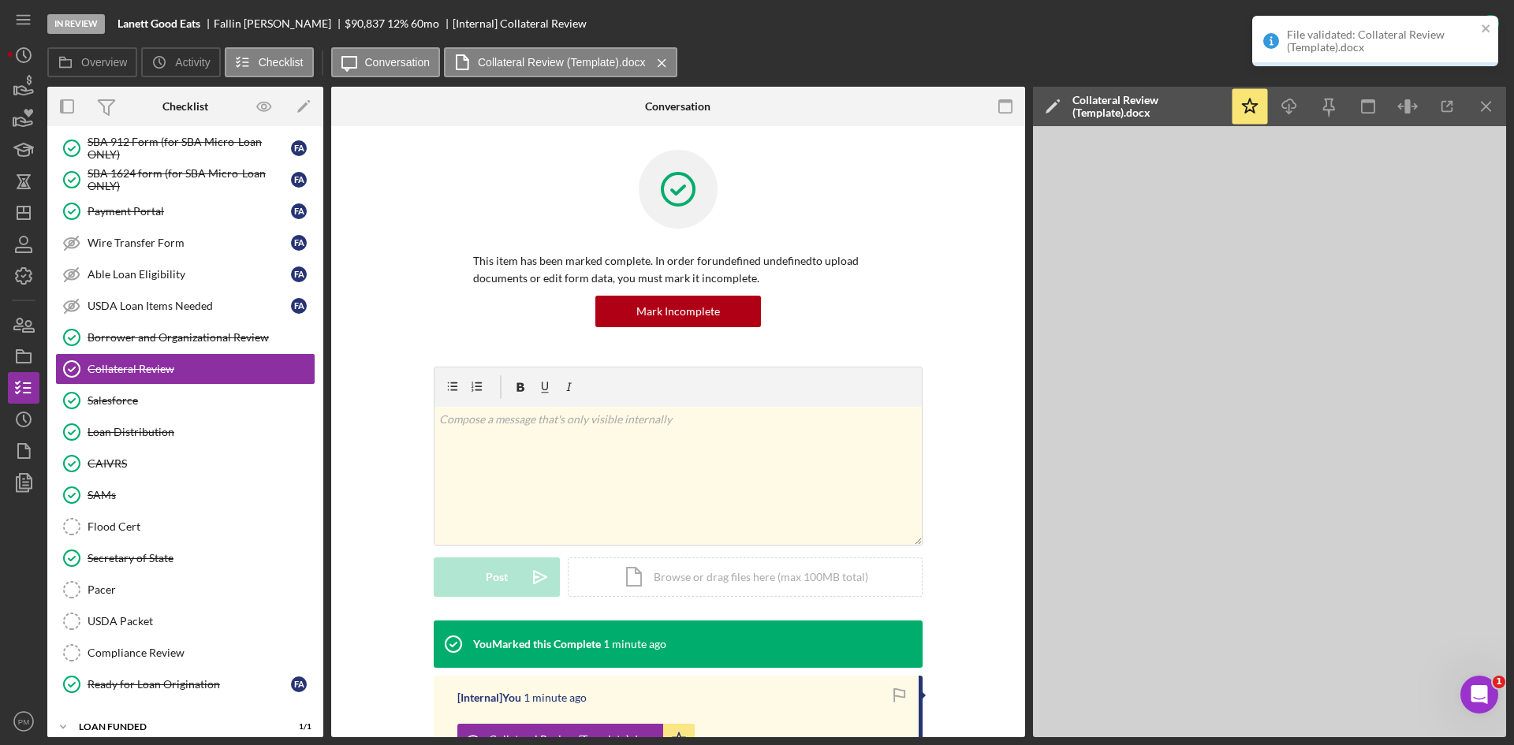
click at [989, 11] on div "In Review [PERSON_NAME] Good Eats [PERSON_NAME] $90,837 $90,837 12 % 60 mo [Int…" at bounding box center [727, 23] width 1360 height 47
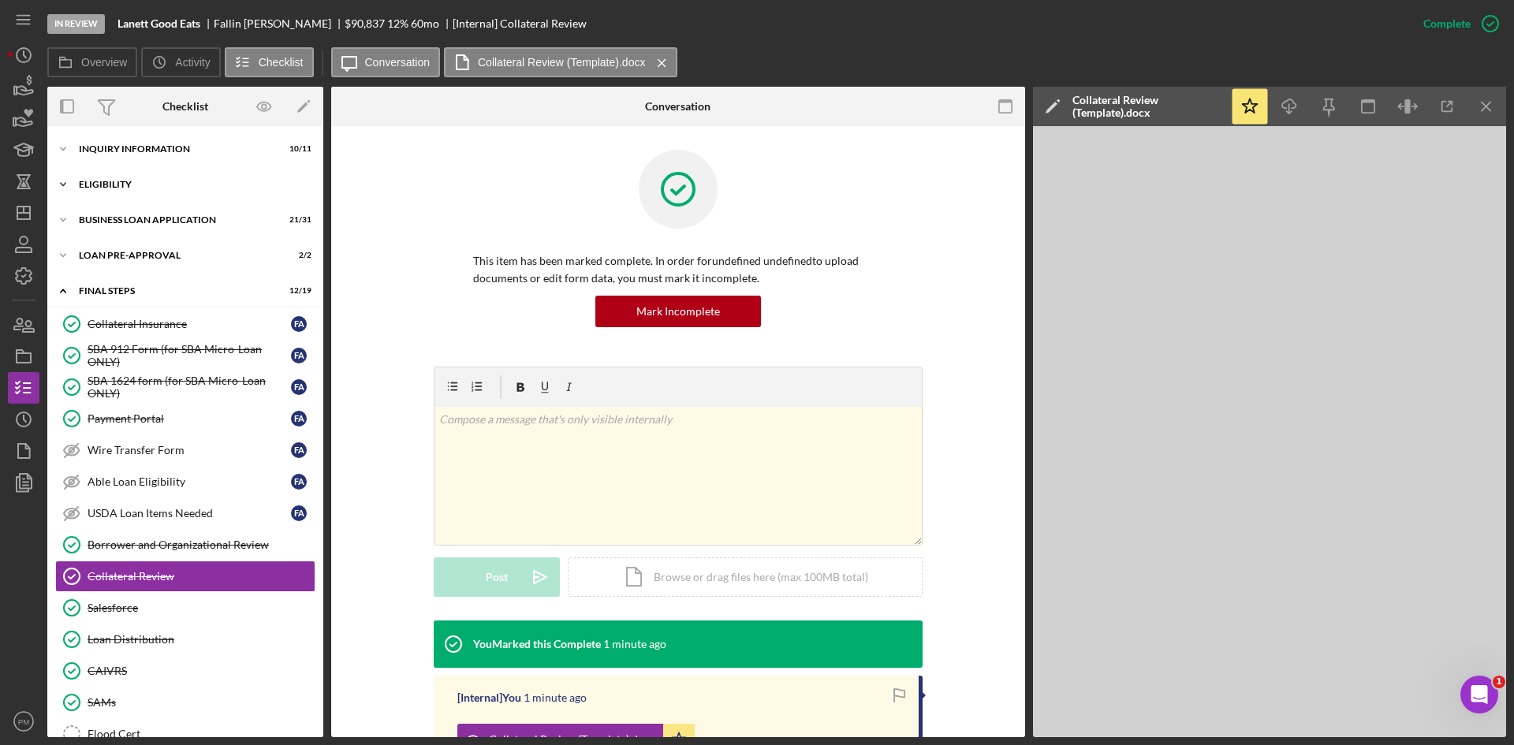
click at [105, 185] on div "ELIGIBILITY" at bounding box center [191, 184] width 225 height 9
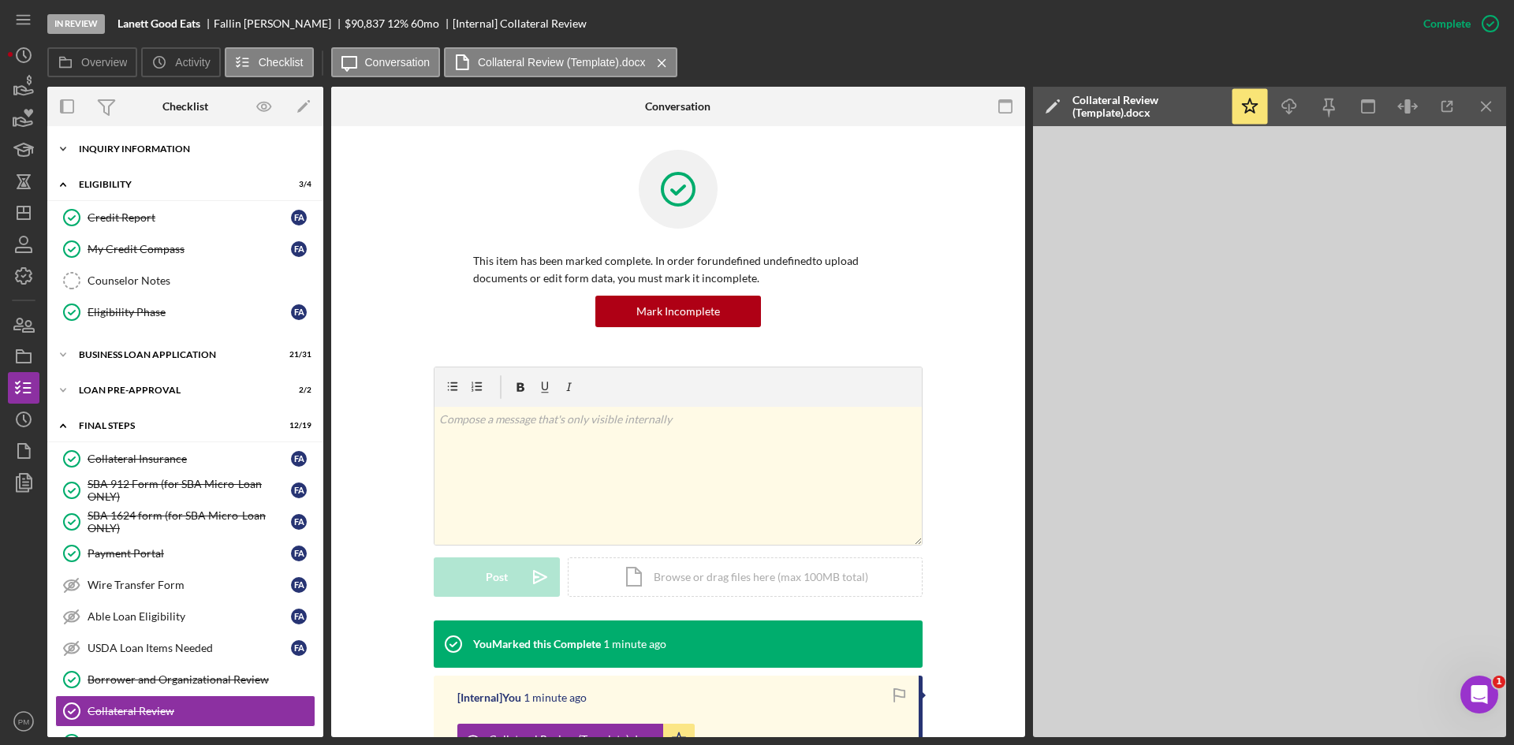
click at [182, 159] on div "Icon/Expander INQUIRY INFORMATION 10 / 11" at bounding box center [185, 149] width 276 height 32
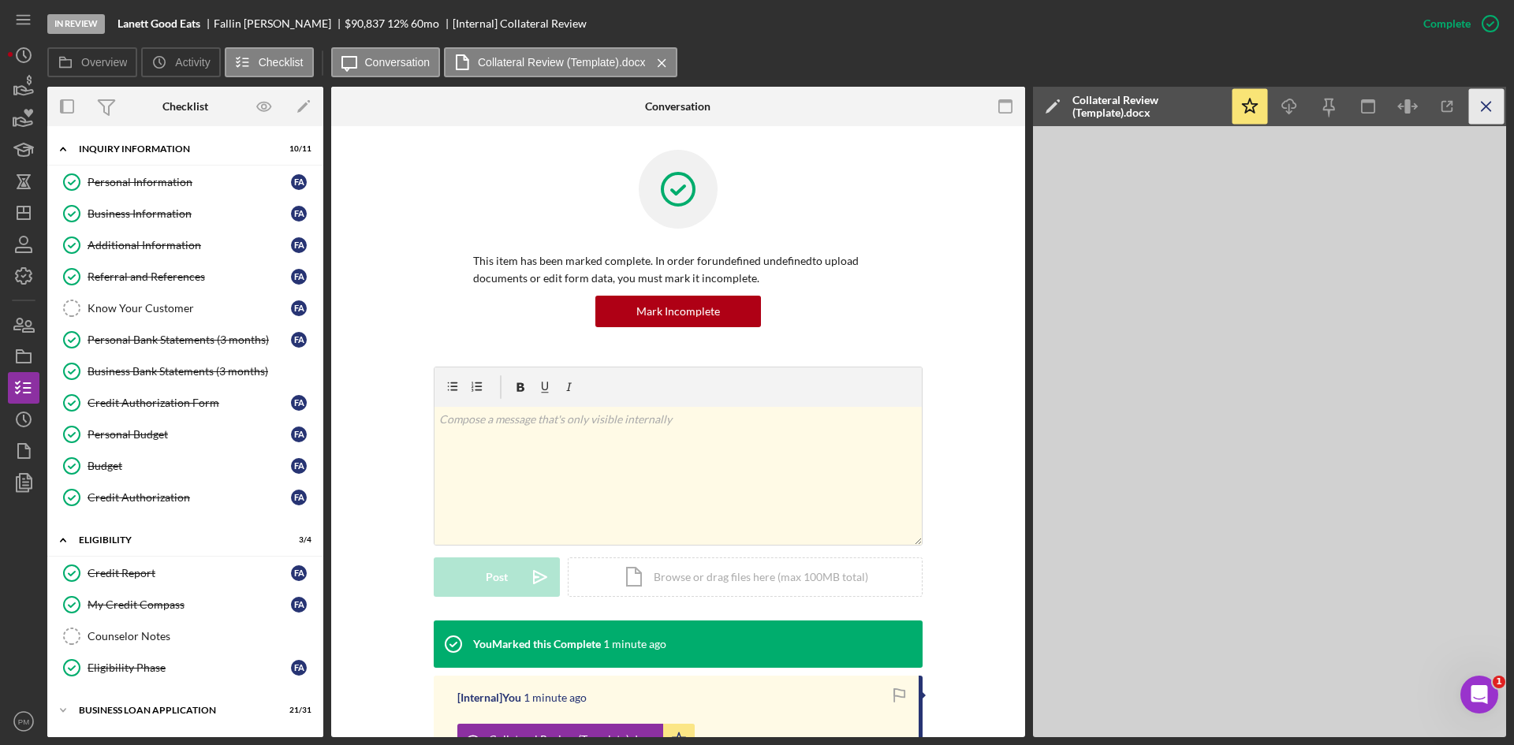
click at [1484, 102] on icon "Icon/Menu Close" at bounding box center [1486, 106] width 35 height 35
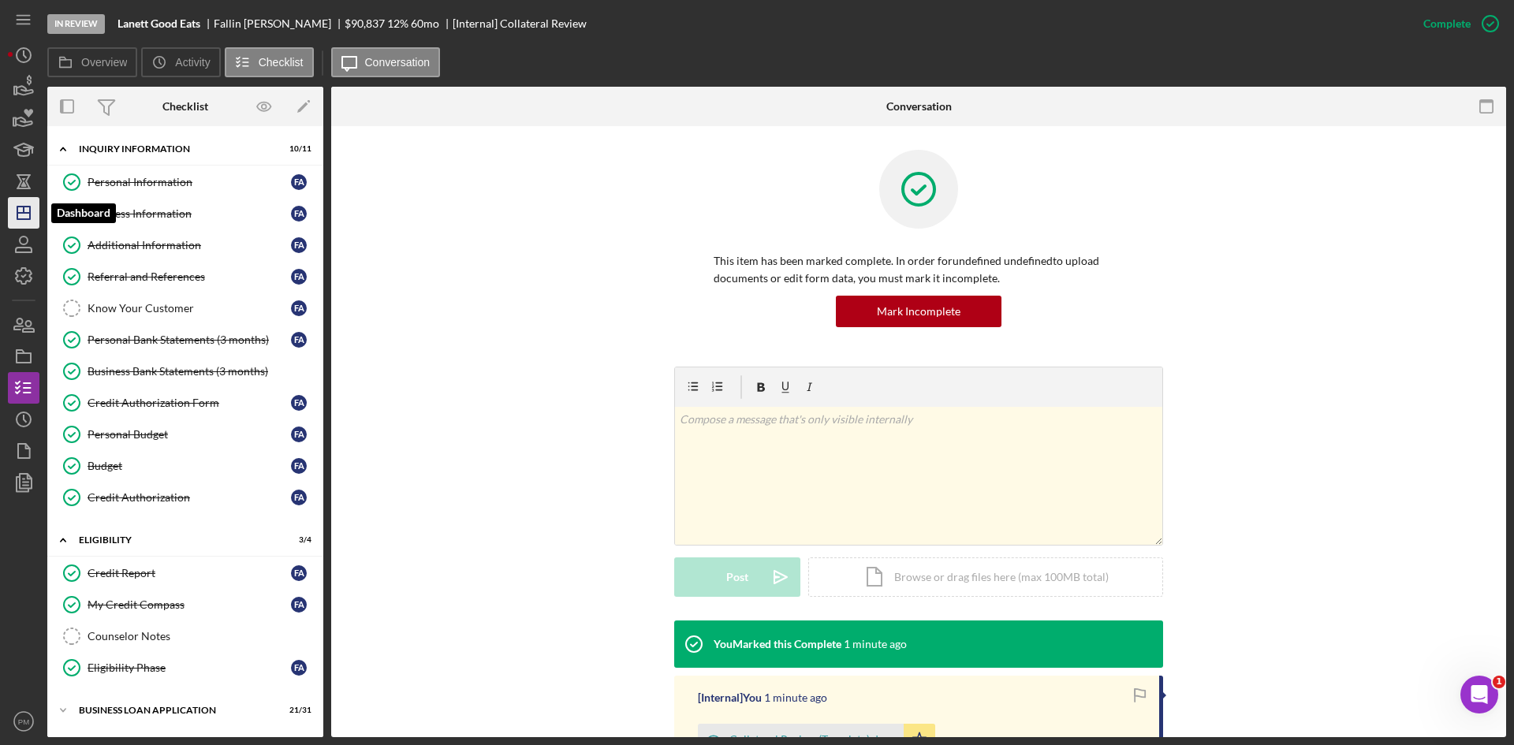
click at [20, 219] on polygon "button" at bounding box center [23, 213] width 13 height 13
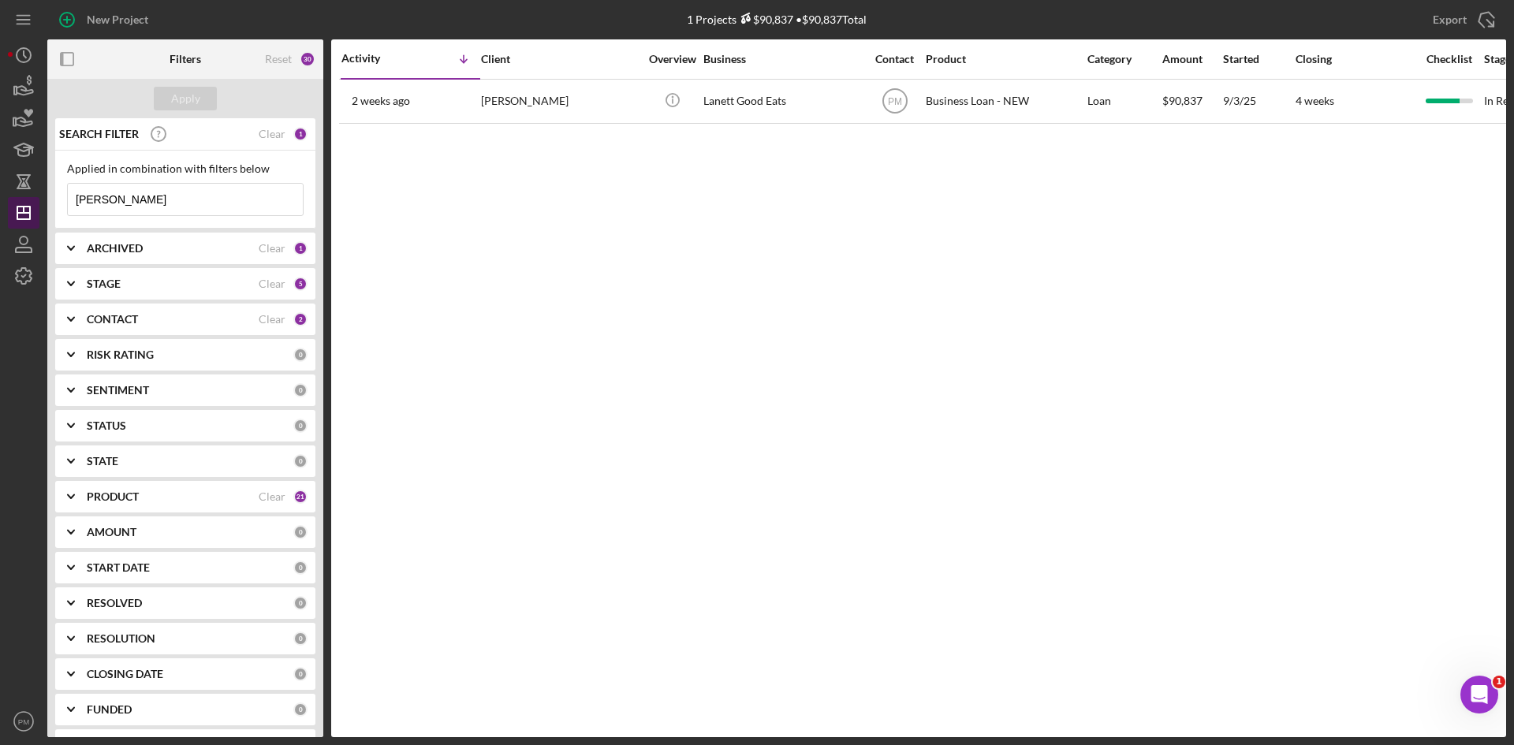
drag, startPoint x: 143, startPoint y: 197, endPoint x: 26, endPoint y: 200, distance: 116.8
click at [26, 200] on div "New Project 1 Projects $90,837 • $90,837 Total [PERSON_NAME] Export Icon/Export…" at bounding box center [757, 368] width 1499 height 737
click at [455, 297] on div "Activity Icon/Table Sort Arrow Client Overview Business Contact Product Categor…" at bounding box center [918, 388] width 1175 height 698
click at [170, 96] on button "Apply" at bounding box center [185, 99] width 63 height 24
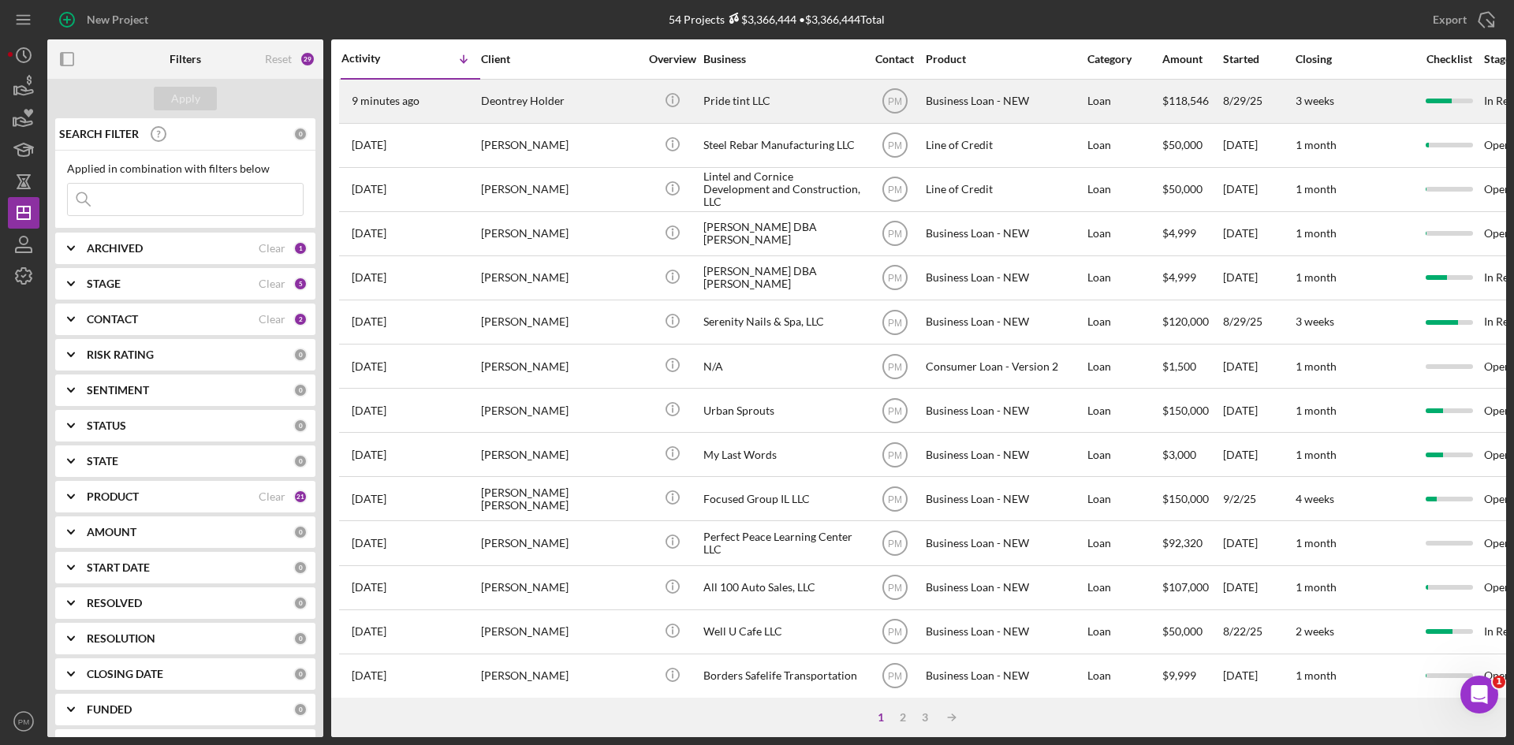
click at [511, 99] on div "Deontrey Holder" at bounding box center [560, 101] width 158 height 42
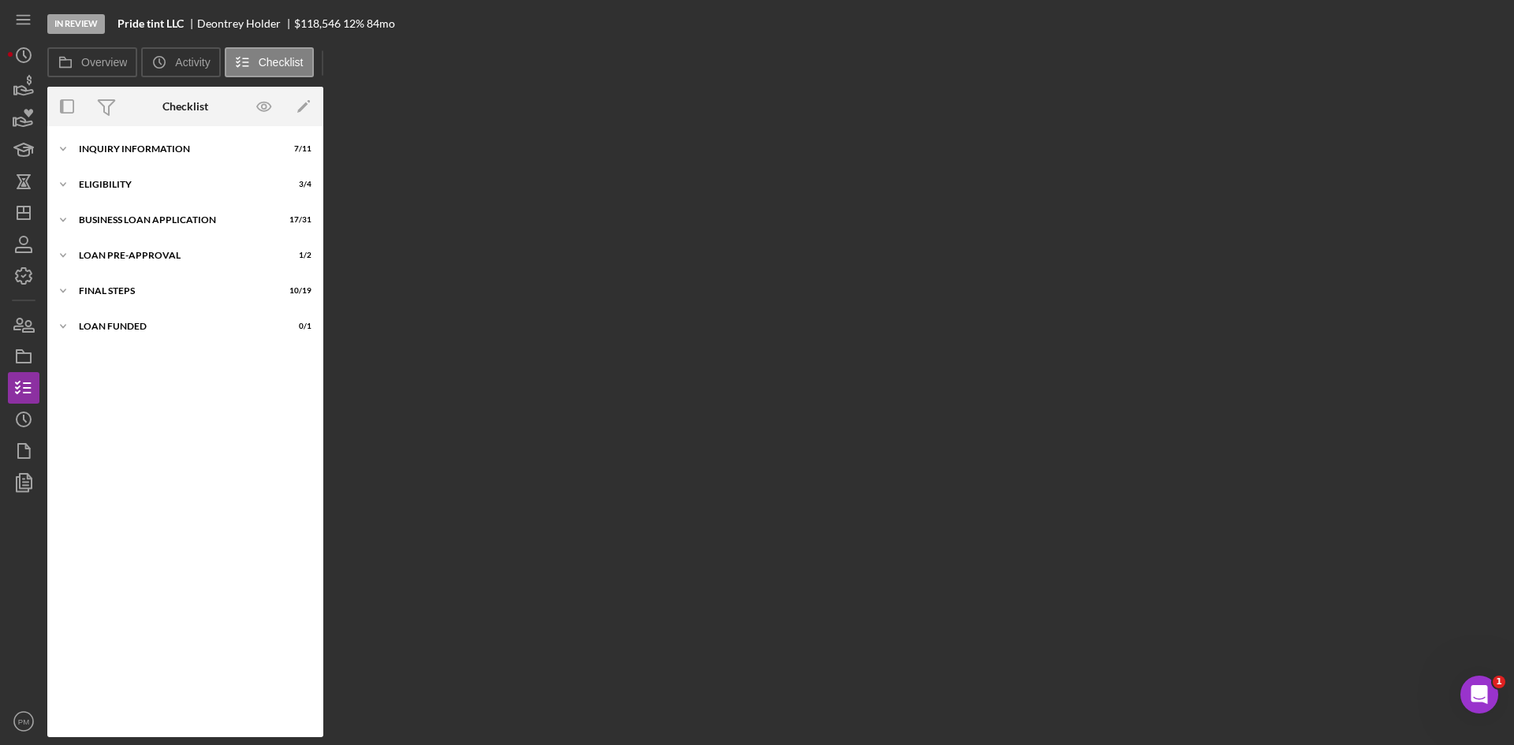
scroll to position [144, 0]
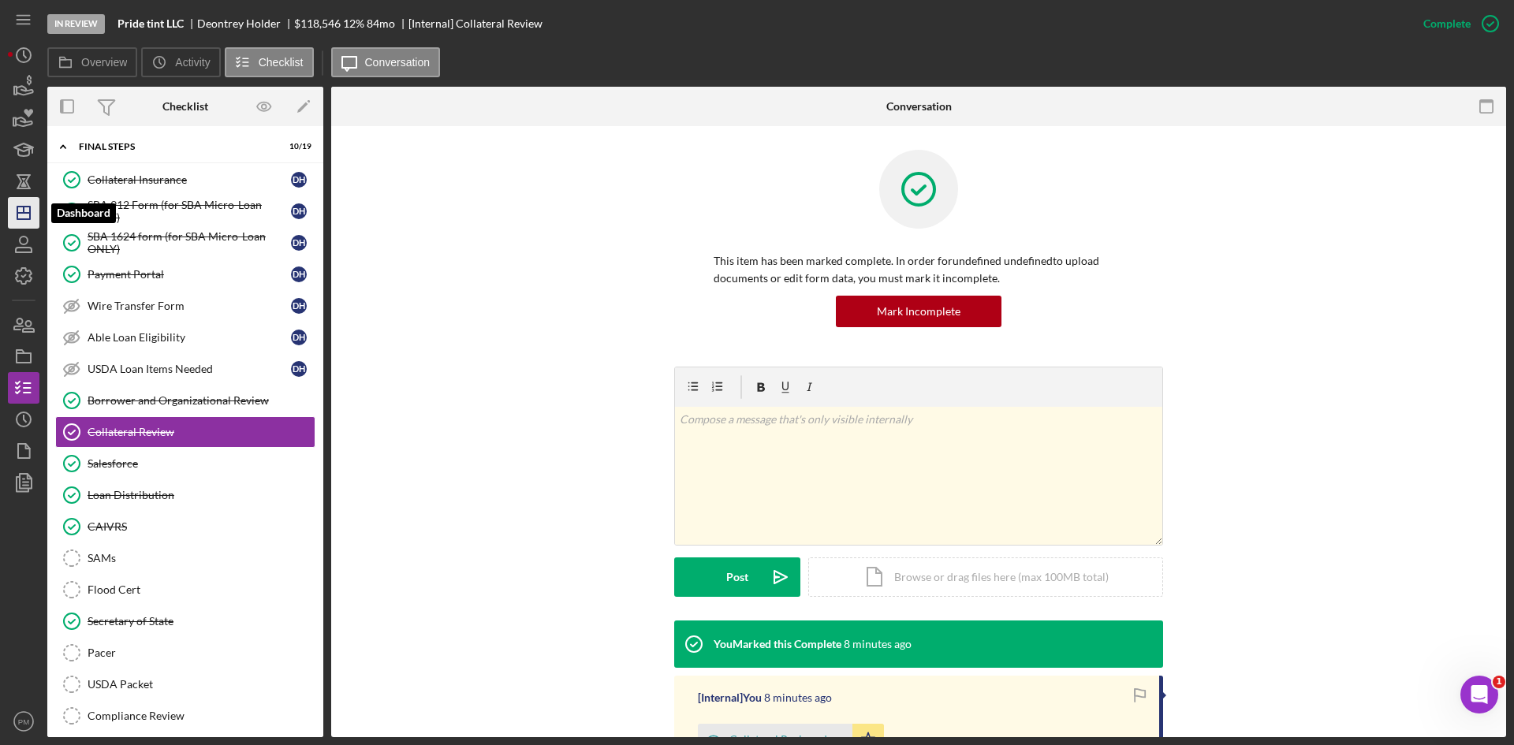
click at [26, 218] on icon "Icon/Dashboard" at bounding box center [23, 212] width 39 height 39
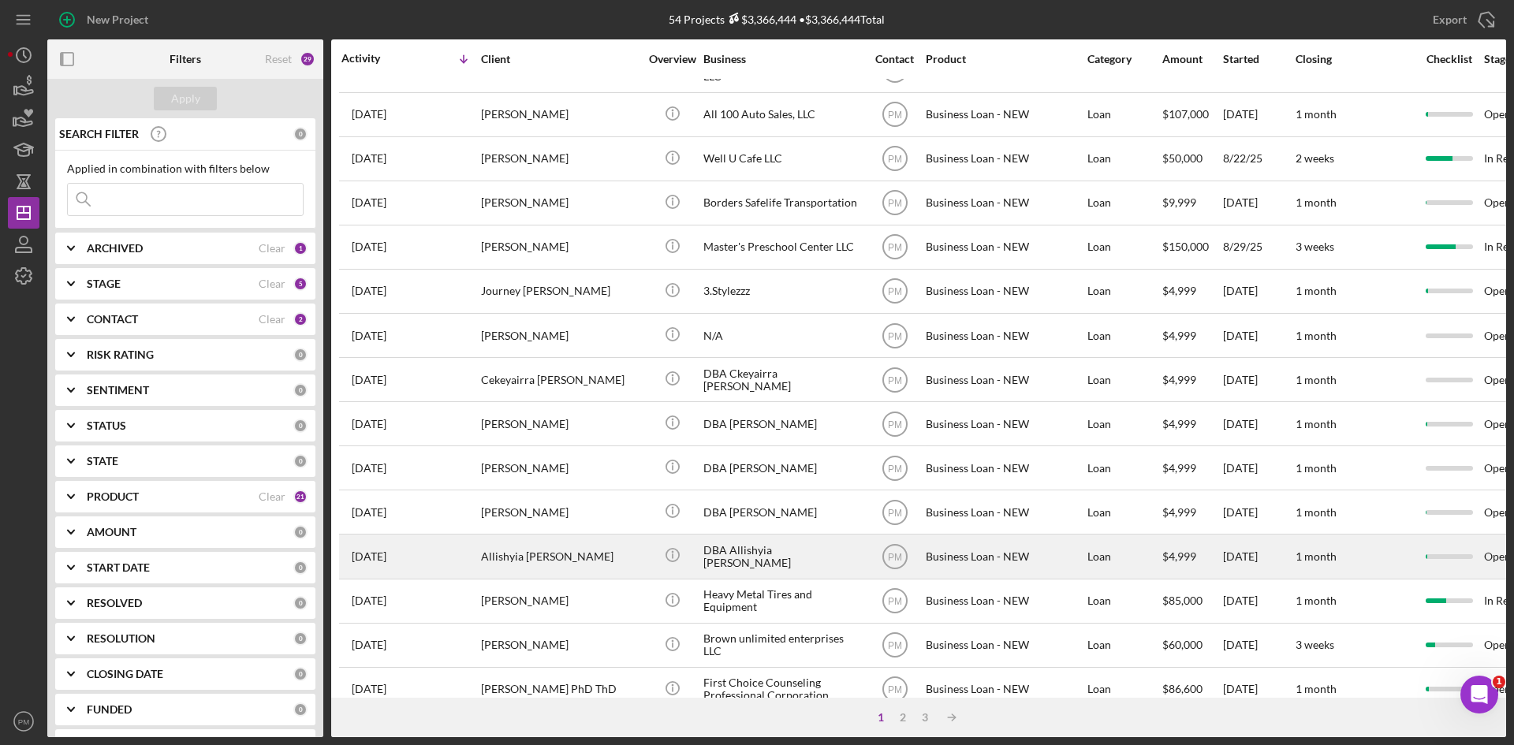
scroll to position [507, 0]
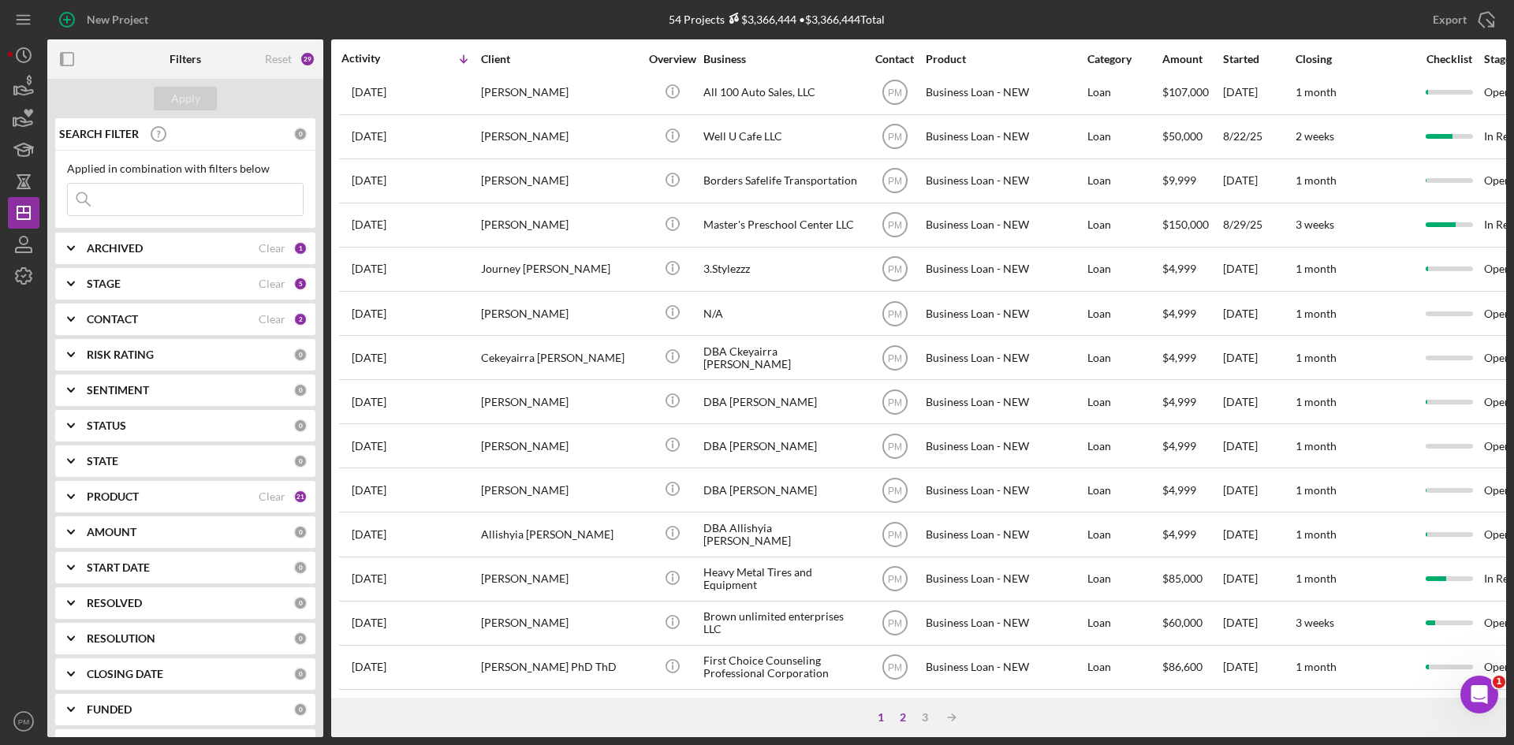
click at [905, 715] on div "2" at bounding box center [903, 717] width 22 height 13
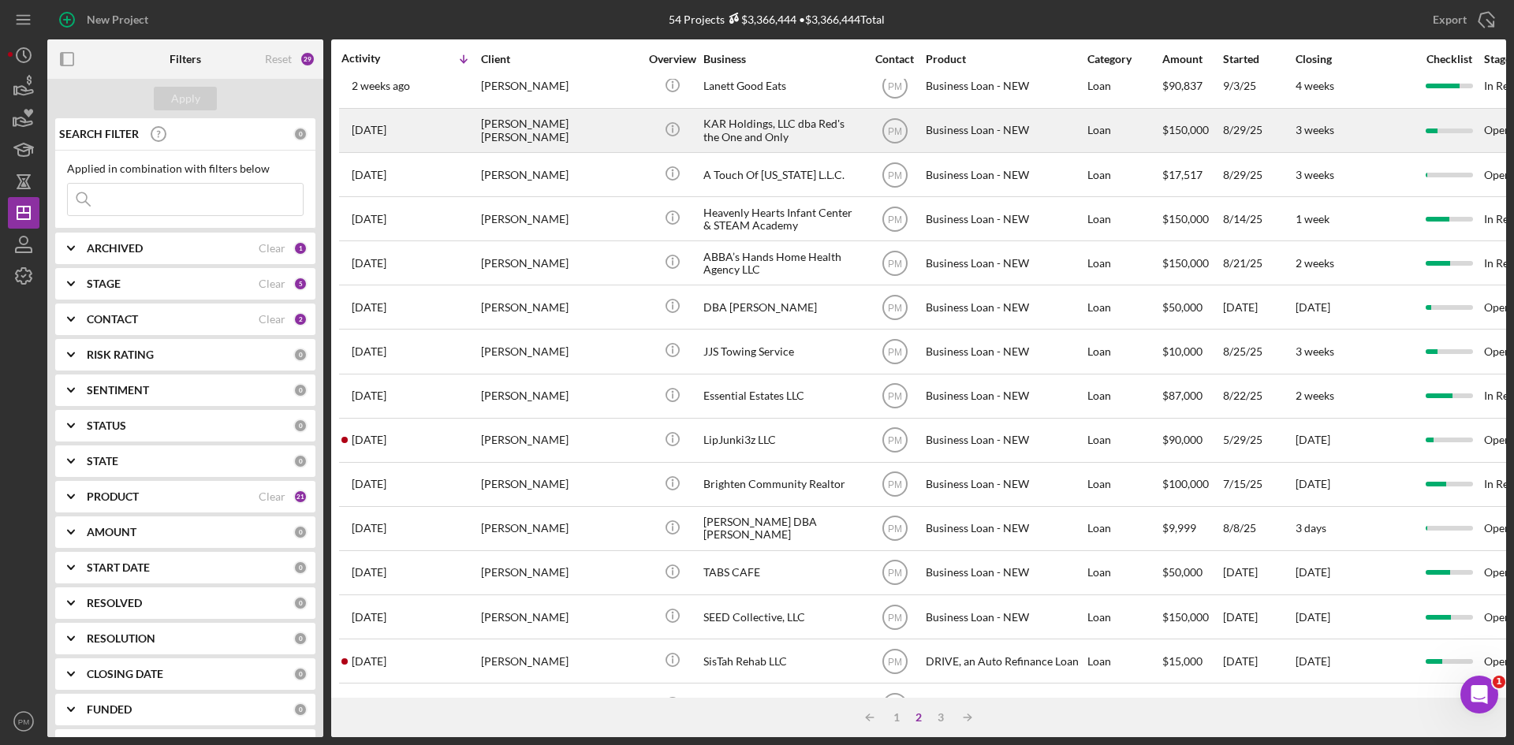
scroll to position [0, 0]
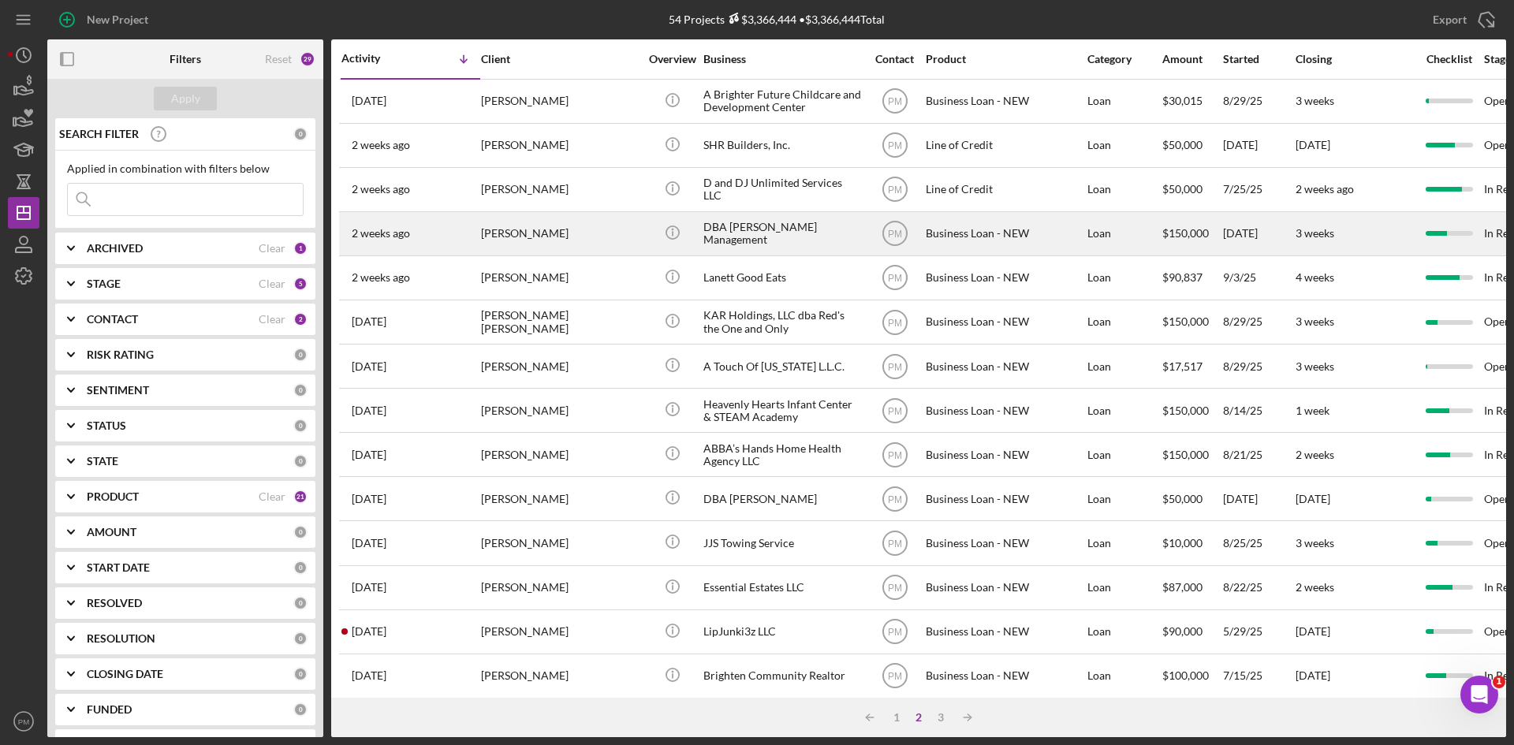
click at [521, 241] on div "[PERSON_NAME]" at bounding box center [560, 234] width 158 height 42
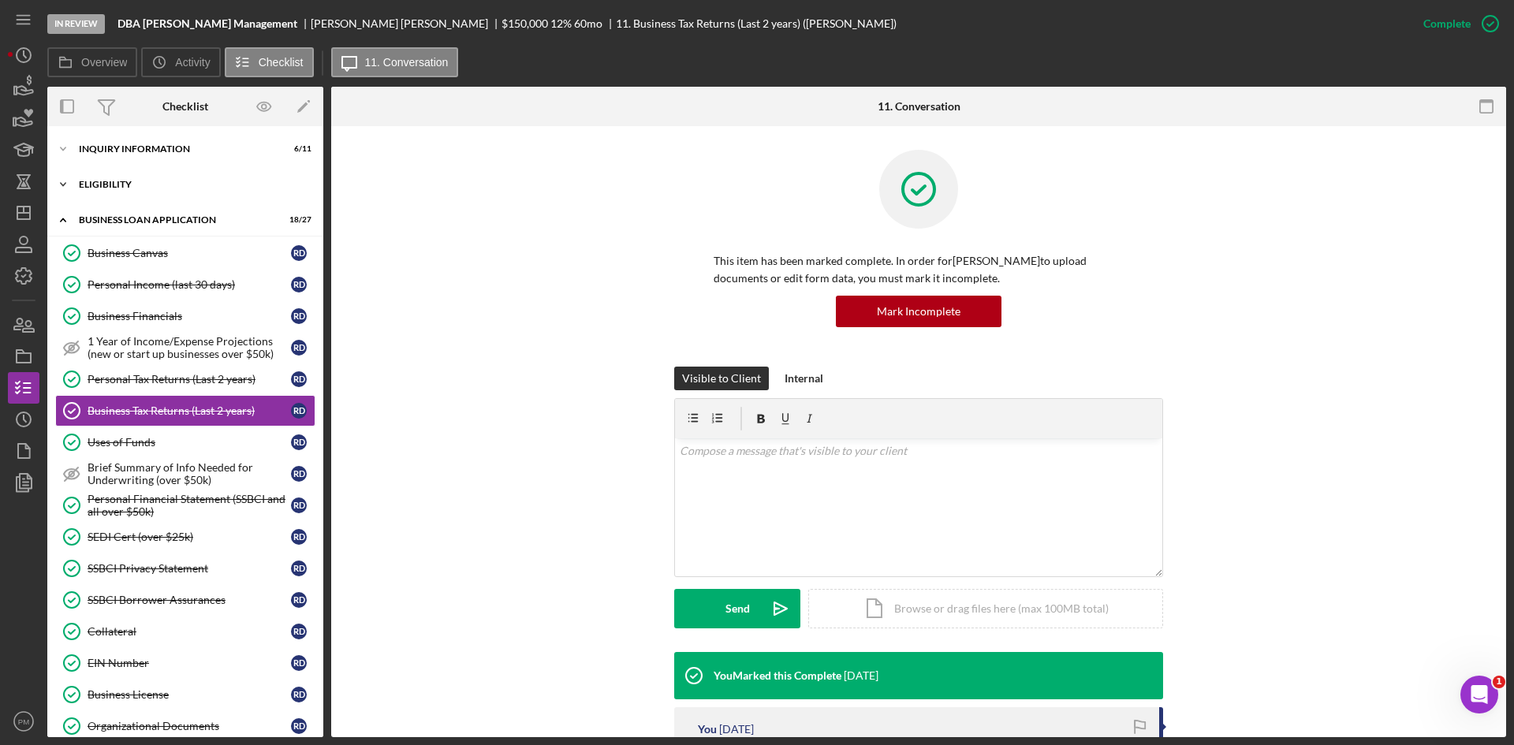
click at [159, 182] on div "ELIGIBILITY" at bounding box center [191, 184] width 225 height 9
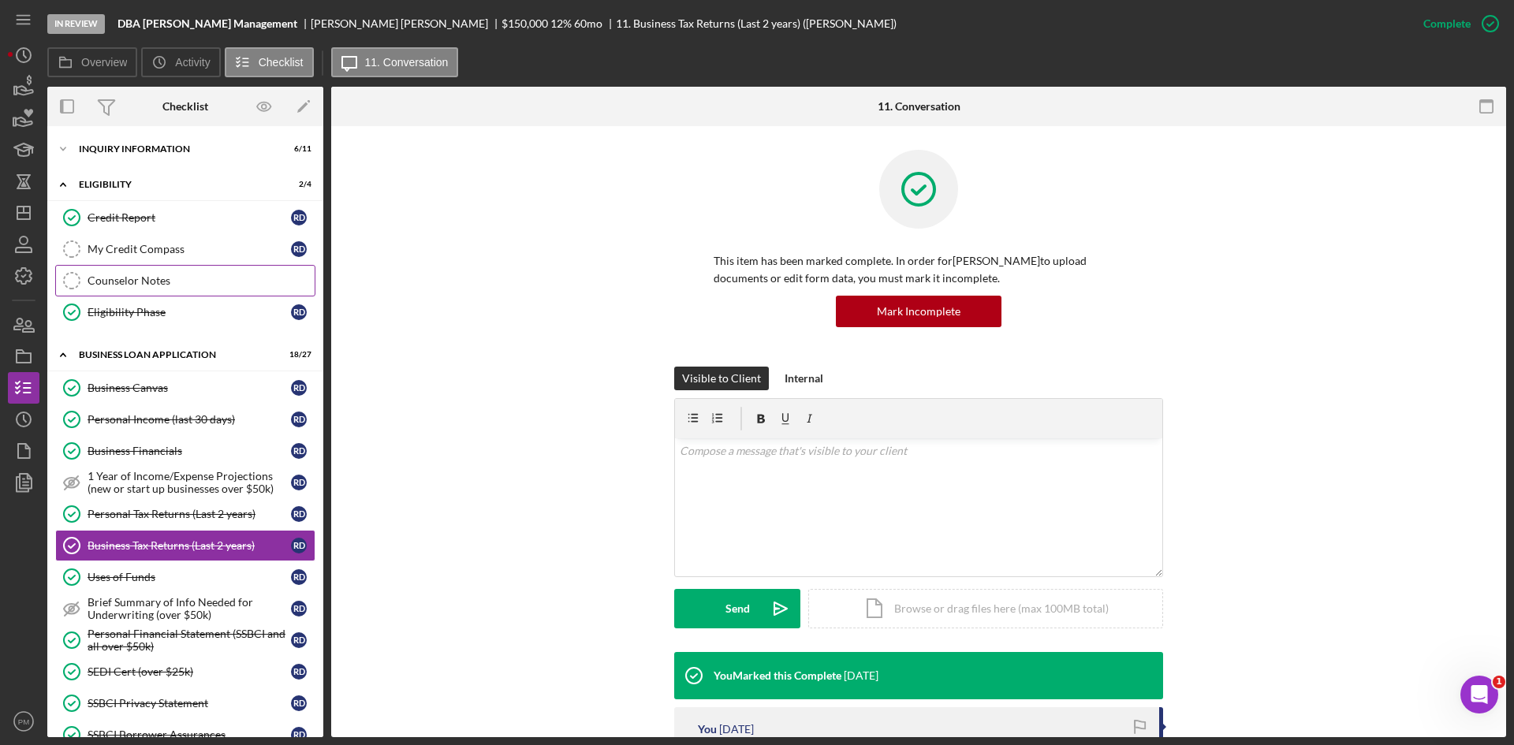
drag, startPoint x: 157, startPoint y: 275, endPoint x: 434, endPoint y: 335, distance: 283.2
click at [158, 275] on div "Counselor Notes" at bounding box center [201, 280] width 227 height 13
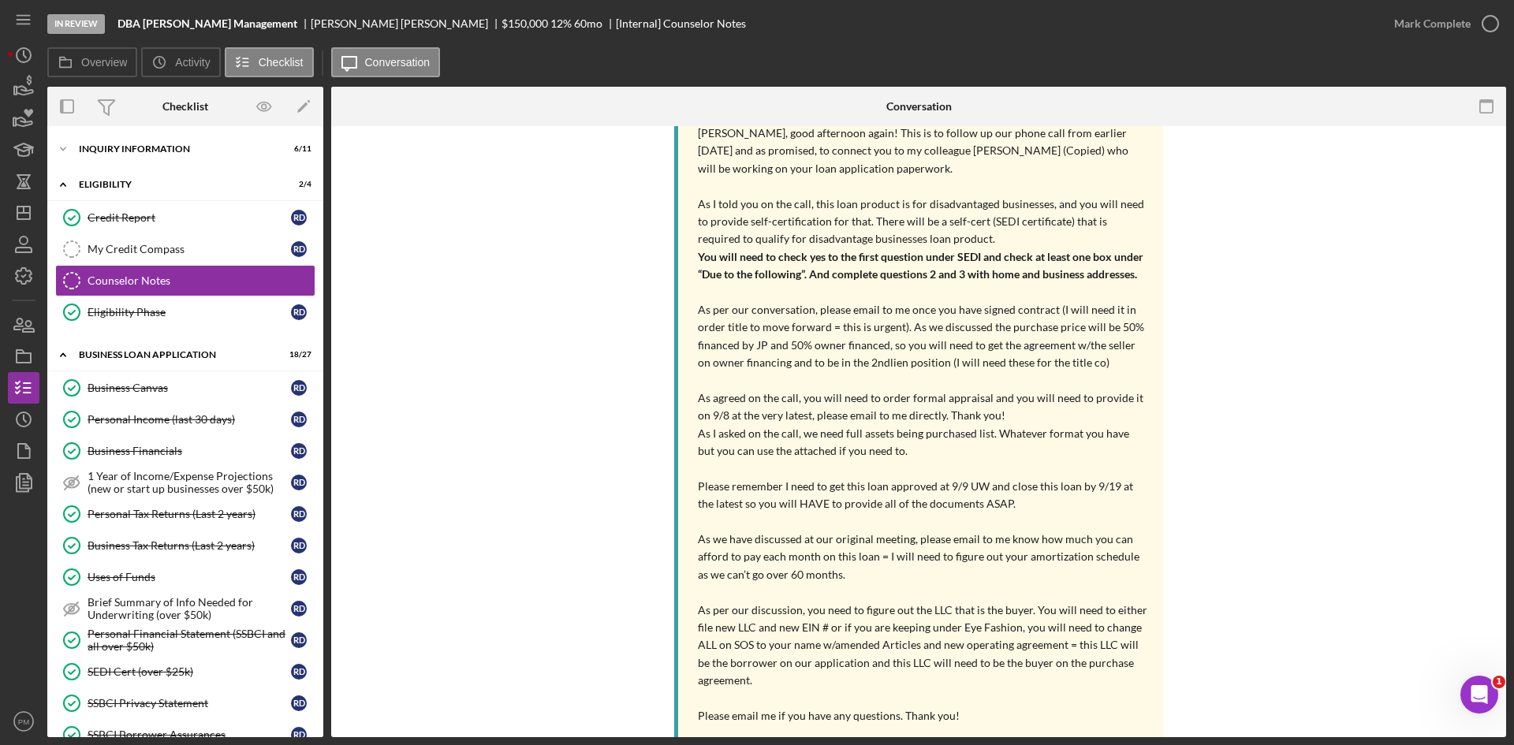
scroll to position [631, 0]
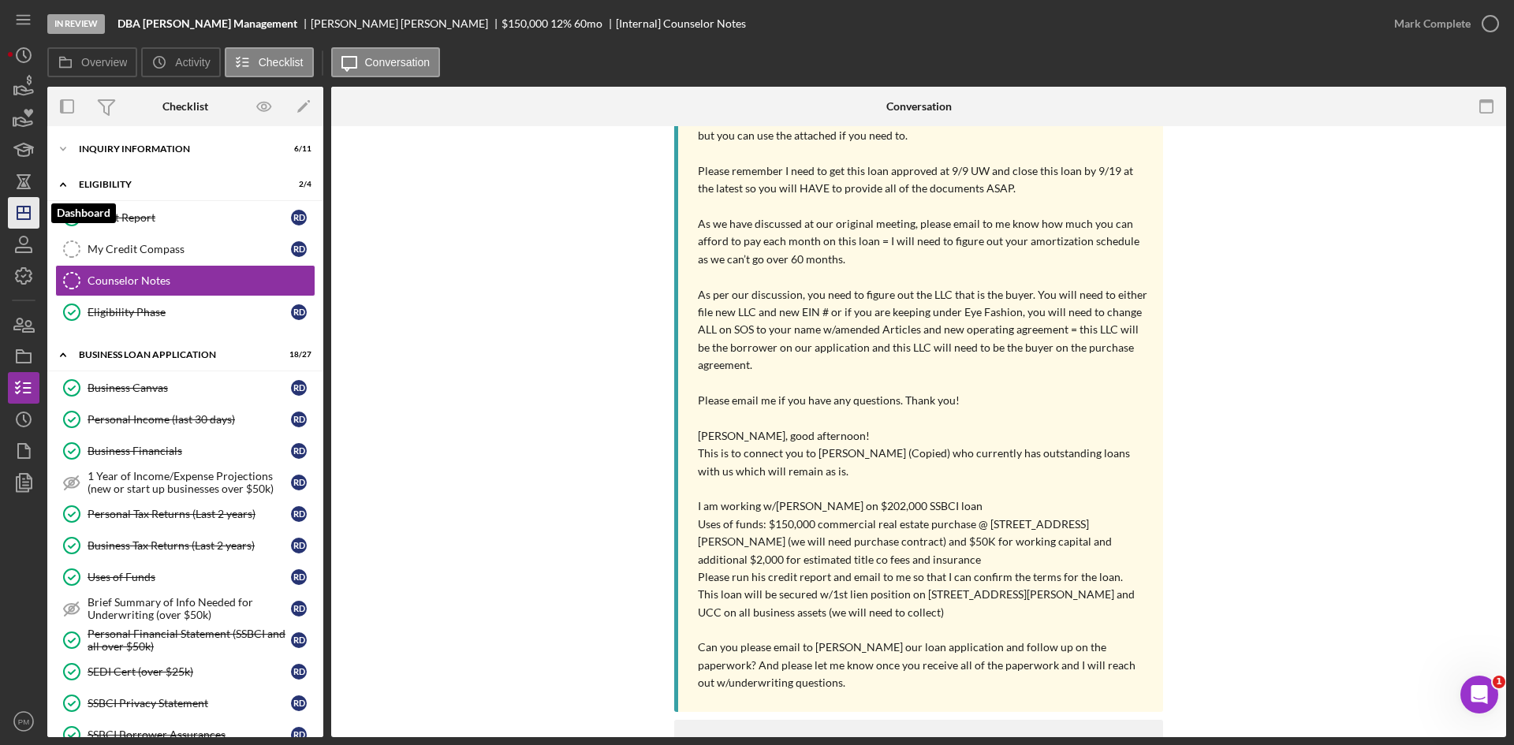
click at [25, 211] on icon "Icon/Dashboard" at bounding box center [23, 212] width 39 height 39
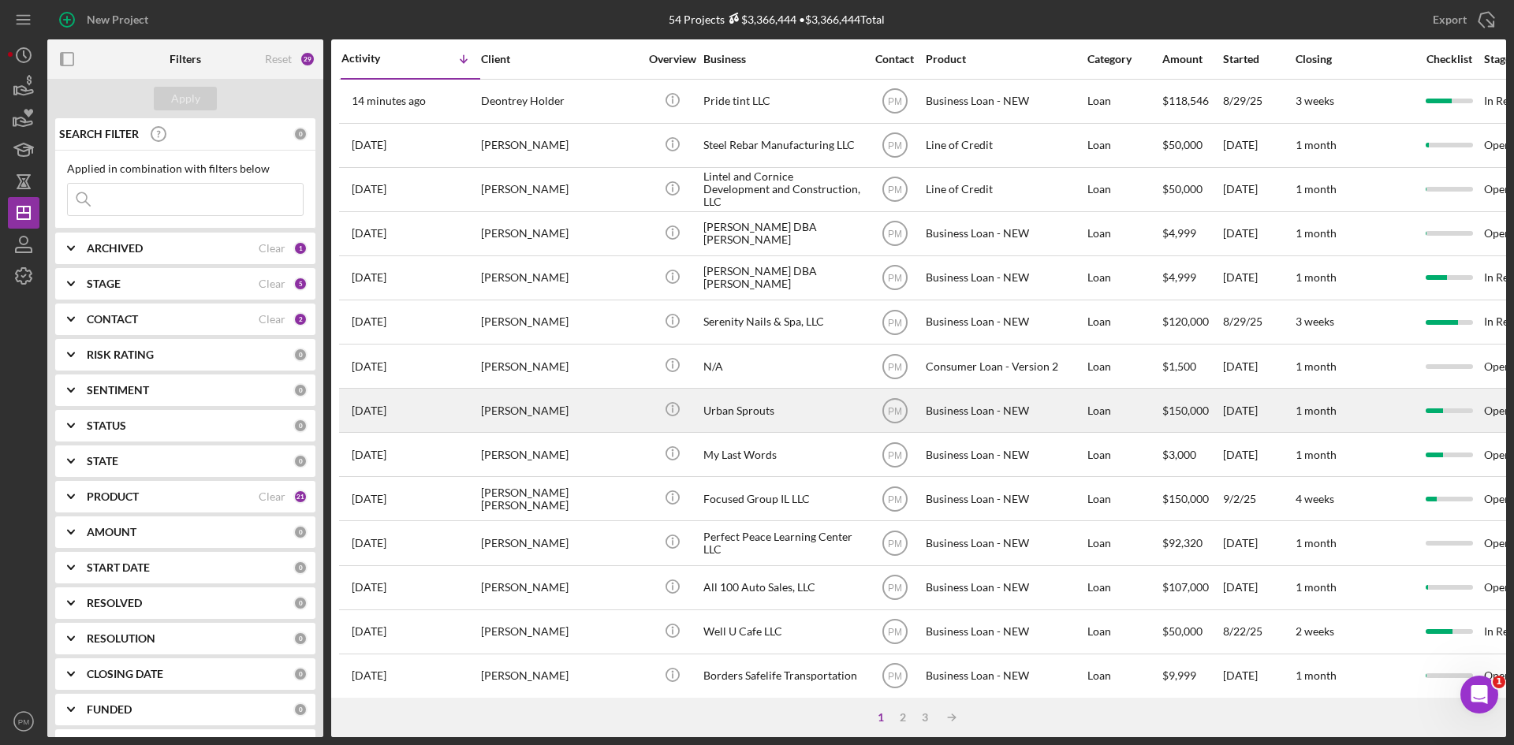
click at [569, 412] on div "[PERSON_NAME]" at bounding box center [560, 411] width 158 height 42
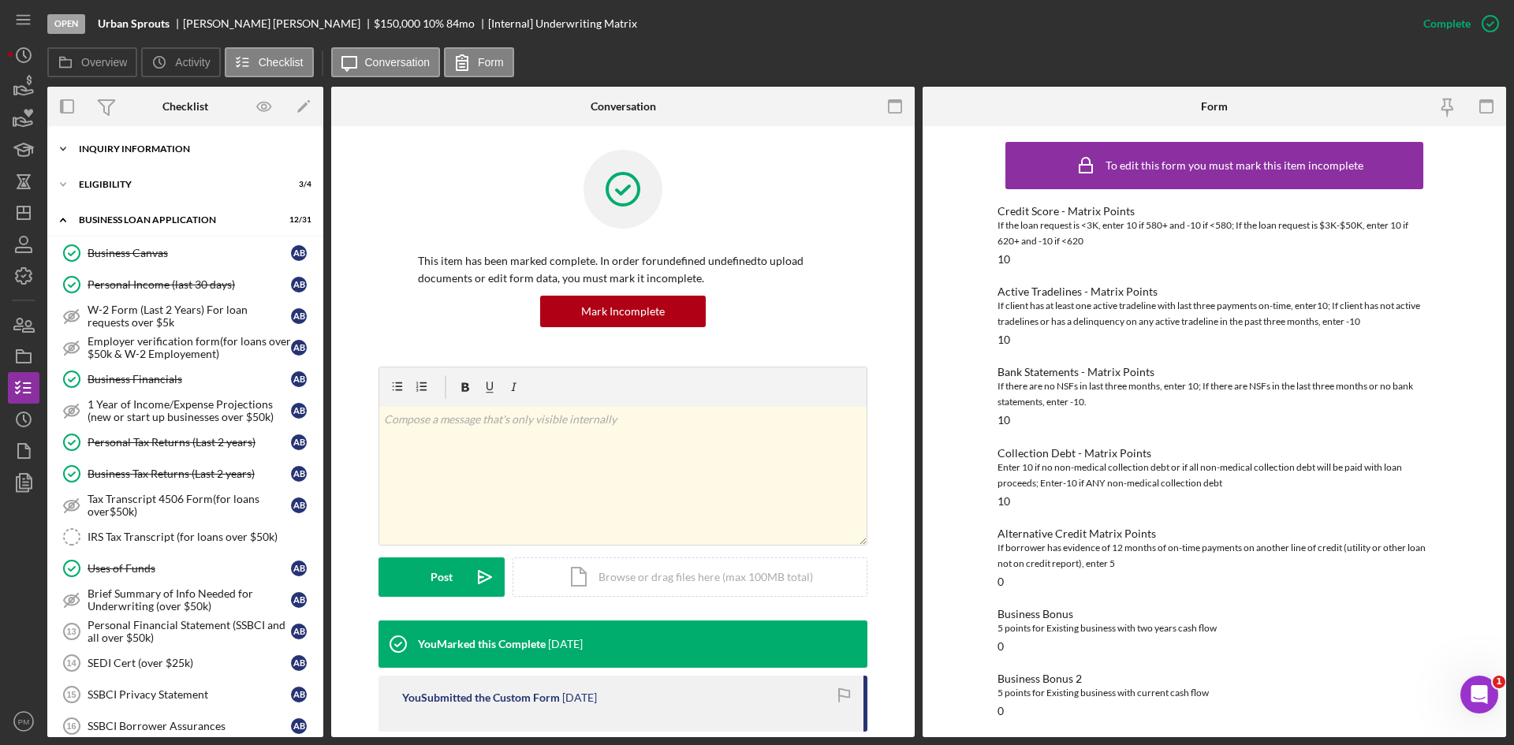
click at [214, 151] on div "INQUIRY INFORMATION" at bounding box center [191, 148] width 225 height 9
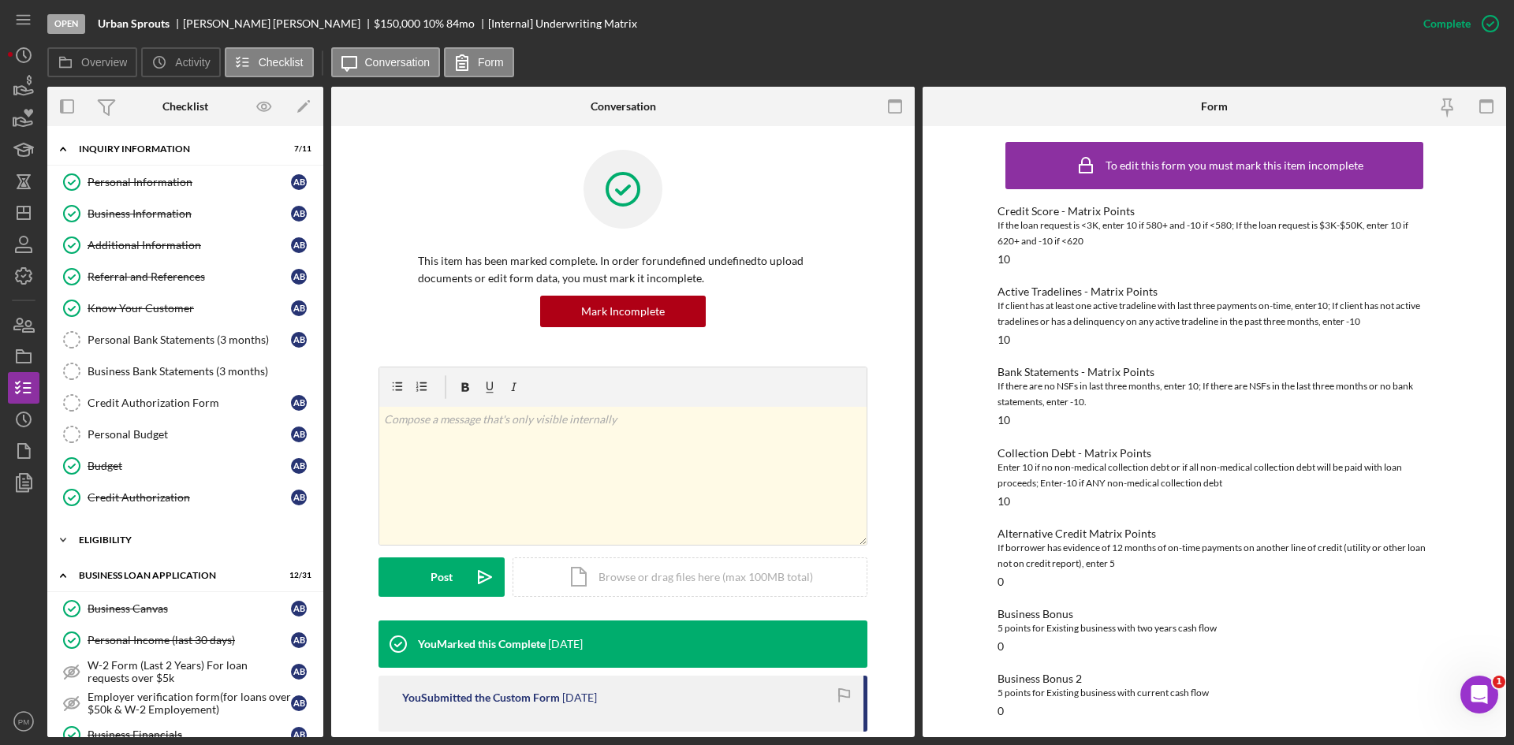
click at [157, 532] on div "Icon/Expander ELIGIBILITY 3 / 4" at bounding box center [185, 540] width 276 height 32
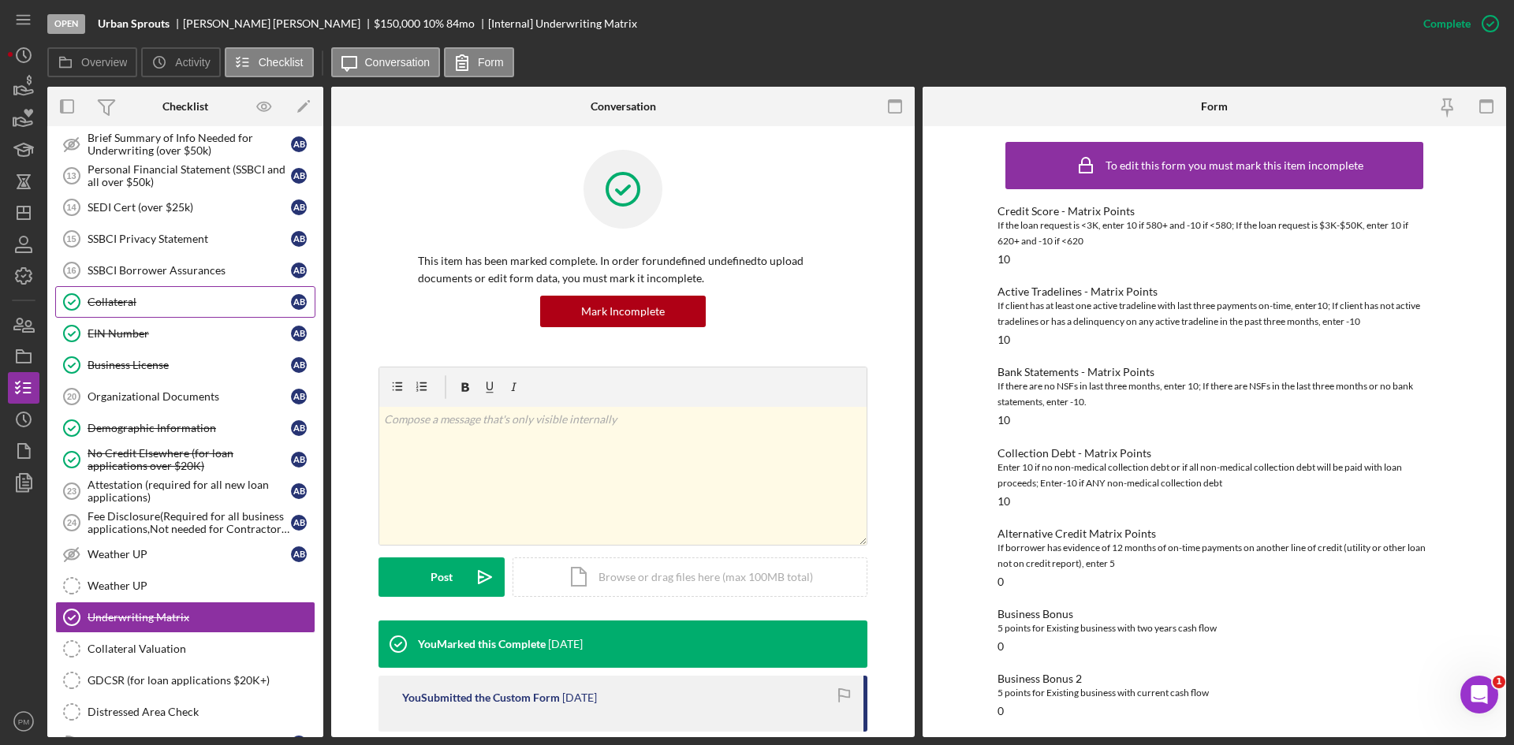
scroll to position [710, 0]
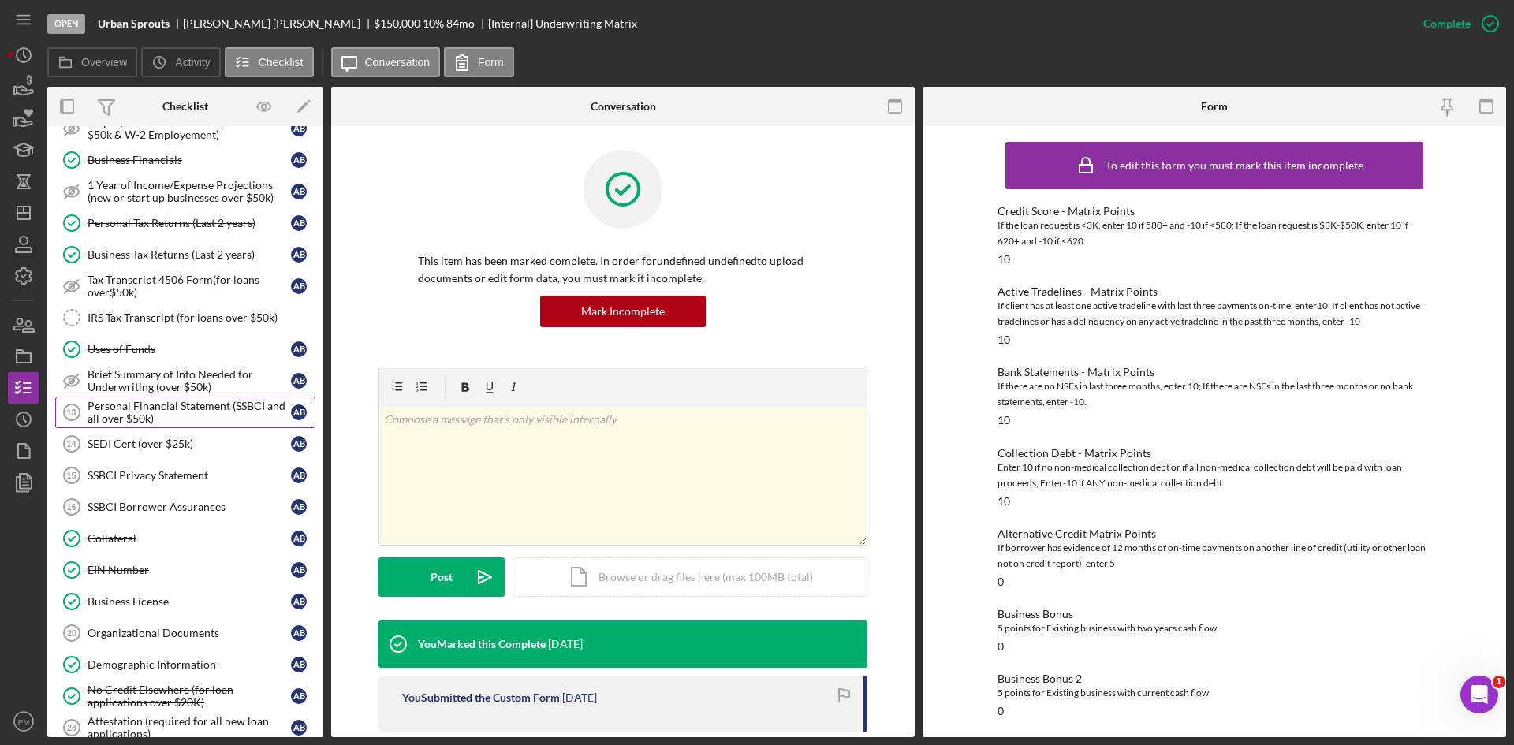
click at [124, 409] on div "Personal Financial Statement (SSBCI and all over $50k)" at bounding box center [189, 412] width 203 height 25
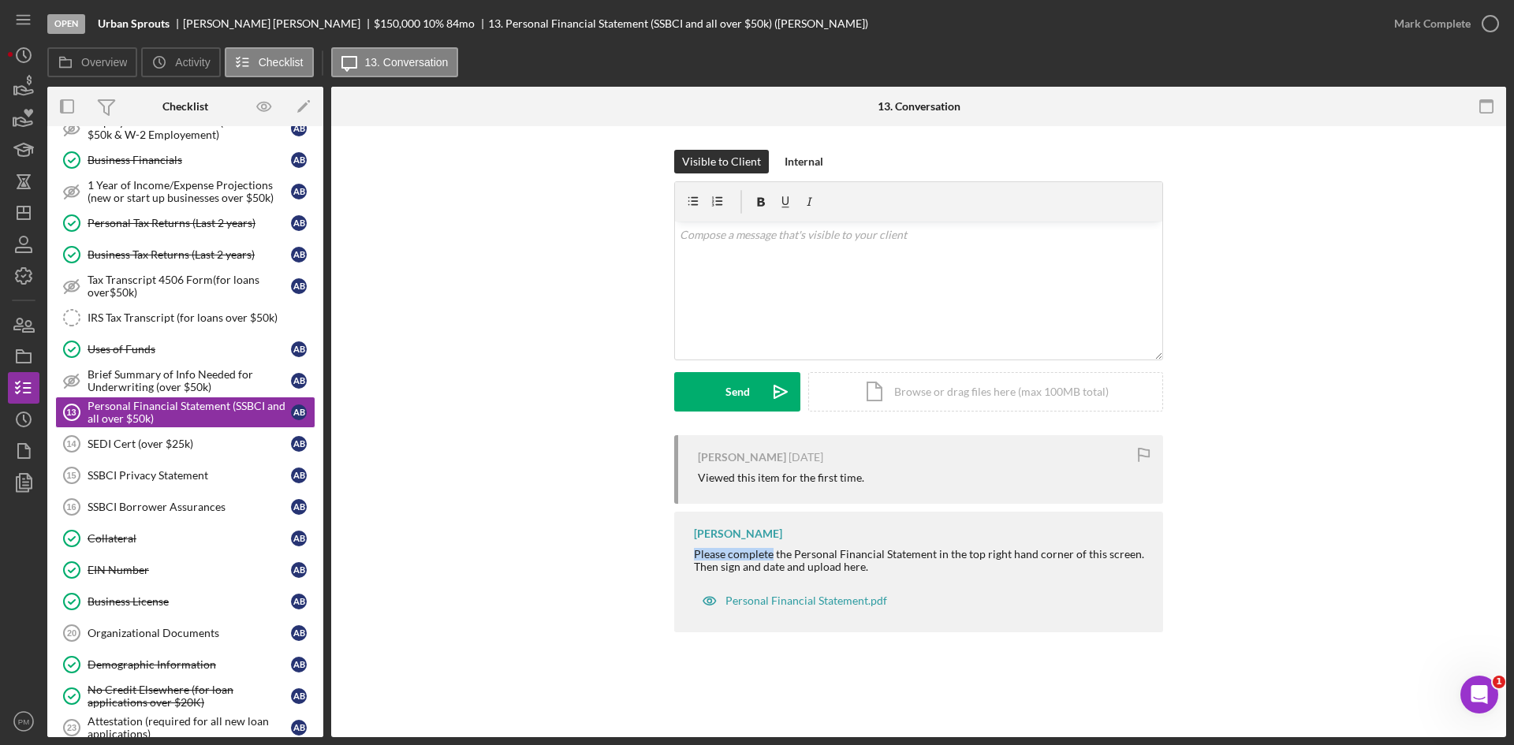
drag, startPoint x: 772, startPoint y: 554, endPoint x: 682, endPoint y: 550, distance: 90.0
click at [682, 550] on div "[PERSON_NAME] Please complete the Personal Financial Statement in the top right…" at bounding box center [918, 572] width 489 height 121
copy div "Please complete"
click at [720, 258] on div "v Color teal Color pink Remove color Add row above Add row below Add column bef…" at bounding box center [918, 291] width 487 height 138
click at [188, 447] on div "SEDI Cert (over $25k)" at bounding box center [189, 444] width 203 height 13
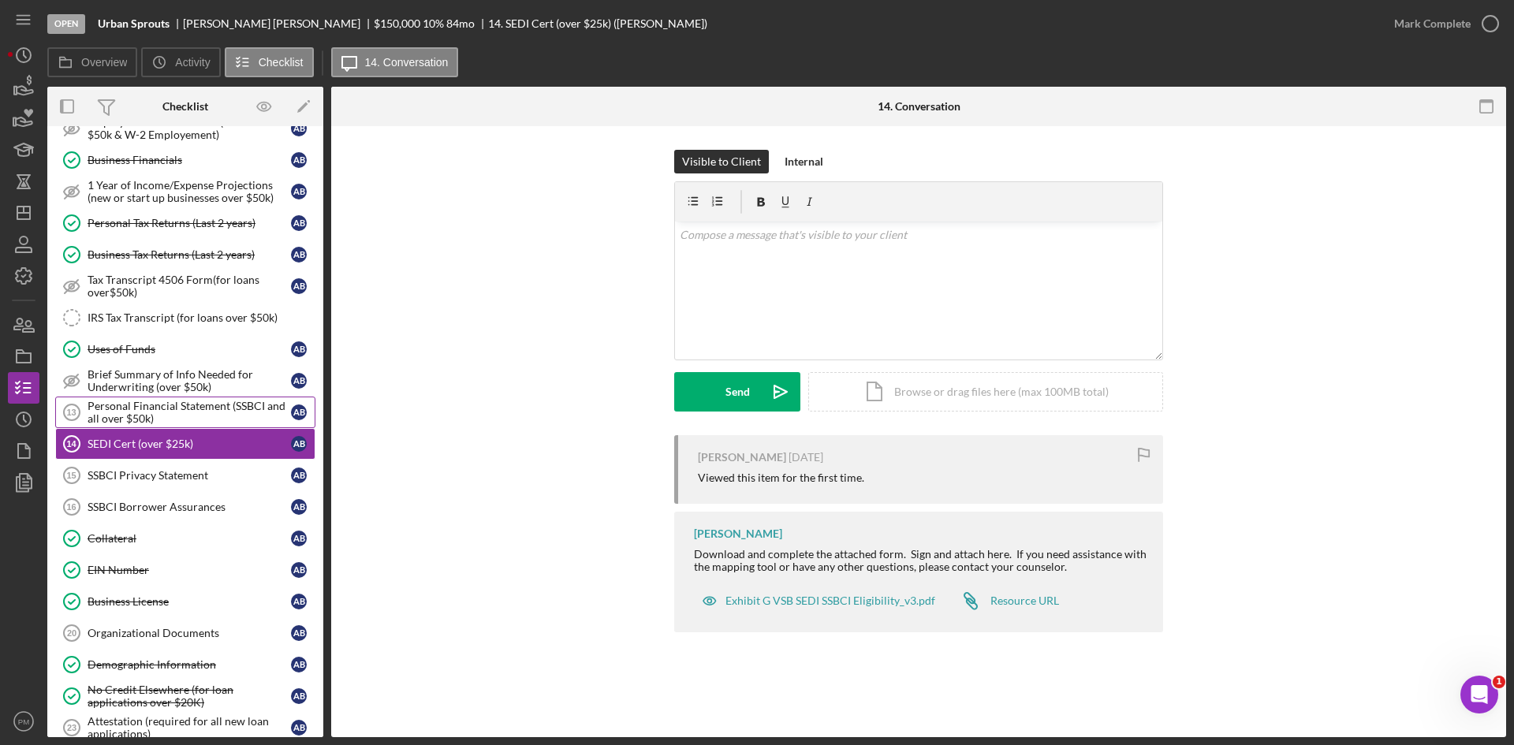
click at [170, 409] on div "Personal Financial Statement (SSBCI and all over $50k)" at bounding box center [189, 412] width 203 height 25
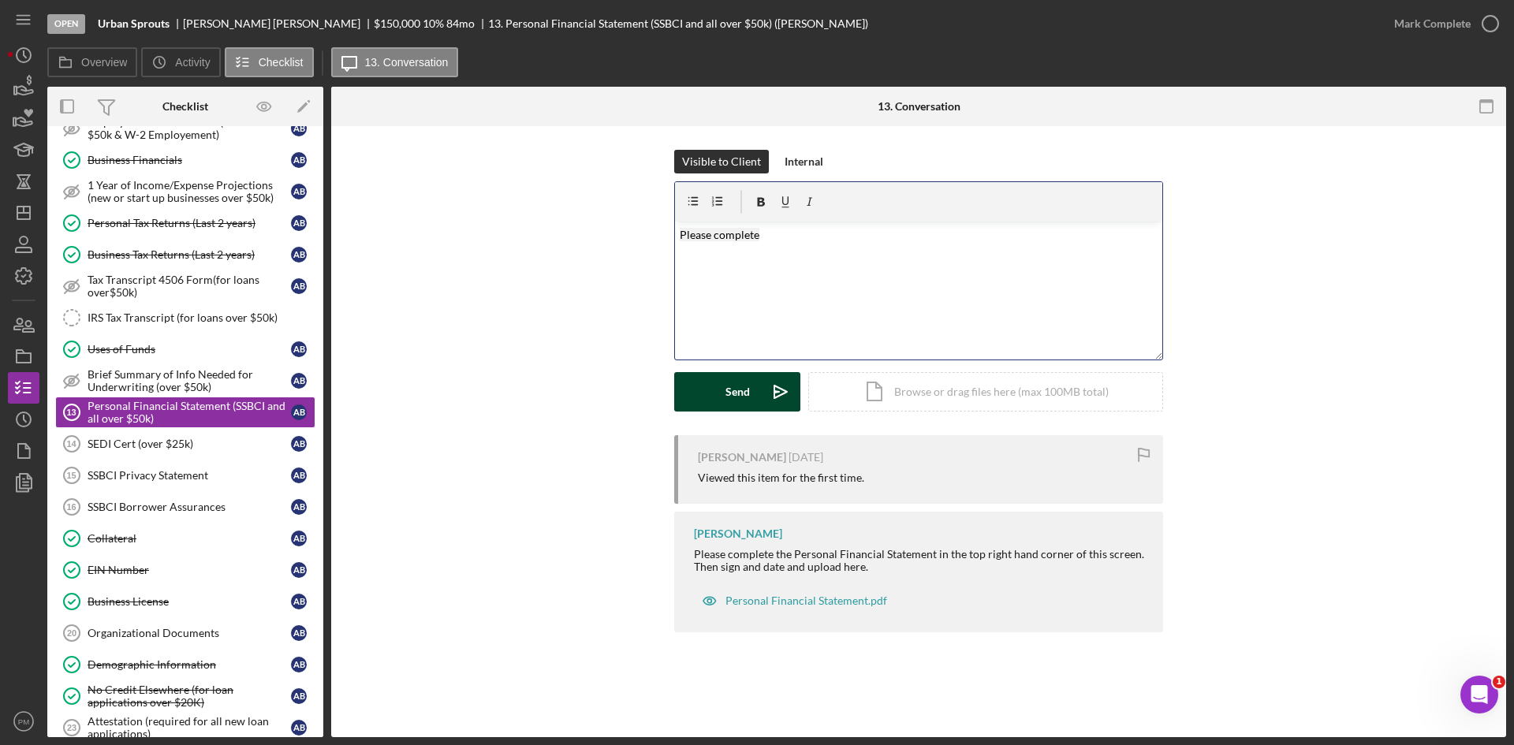
click at [713, 397] on button "Send Icon/icon-invite-send" at bounding box center [737, 391] width 126 height 39
click at [157, 449] on div "SEDI Cert (over $25k)" at bounding box center [189, 444] width 203 height 13
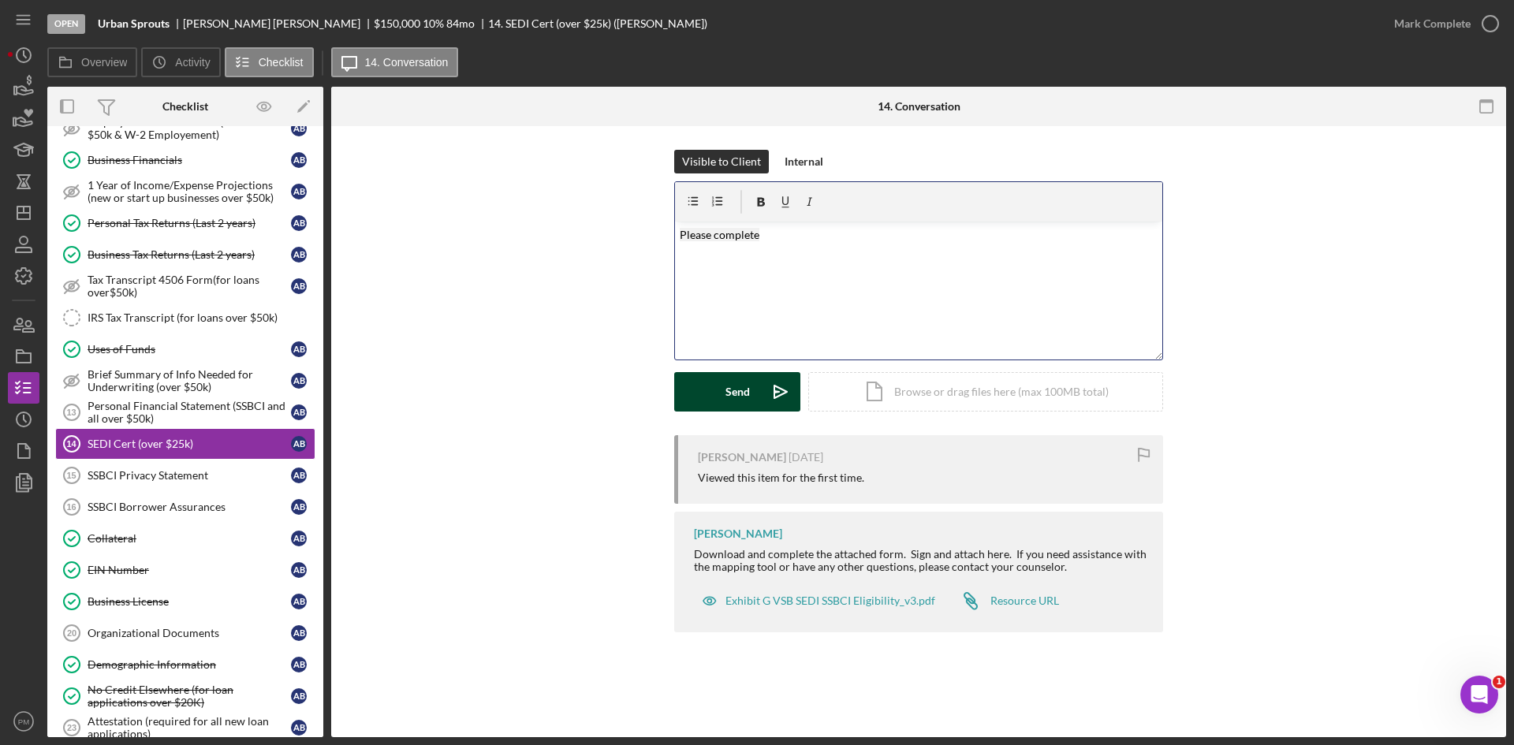
click at [746, 405] on div "Send" at bounding box center [738, 391] width 24 height 39
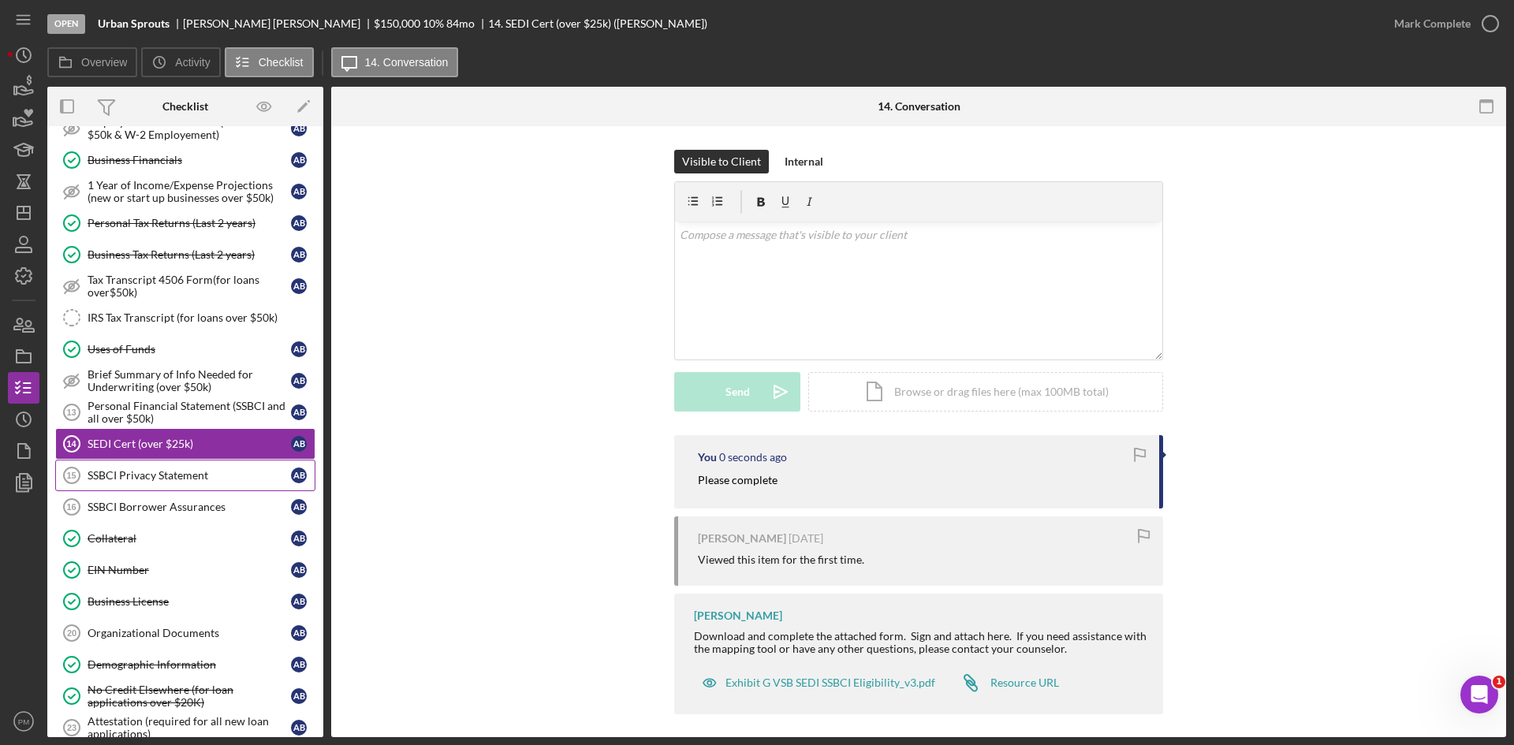
click at [146, 481] on div "SSBCI Privacy Statement" at bounding box center [189, 475] width 203 height 13
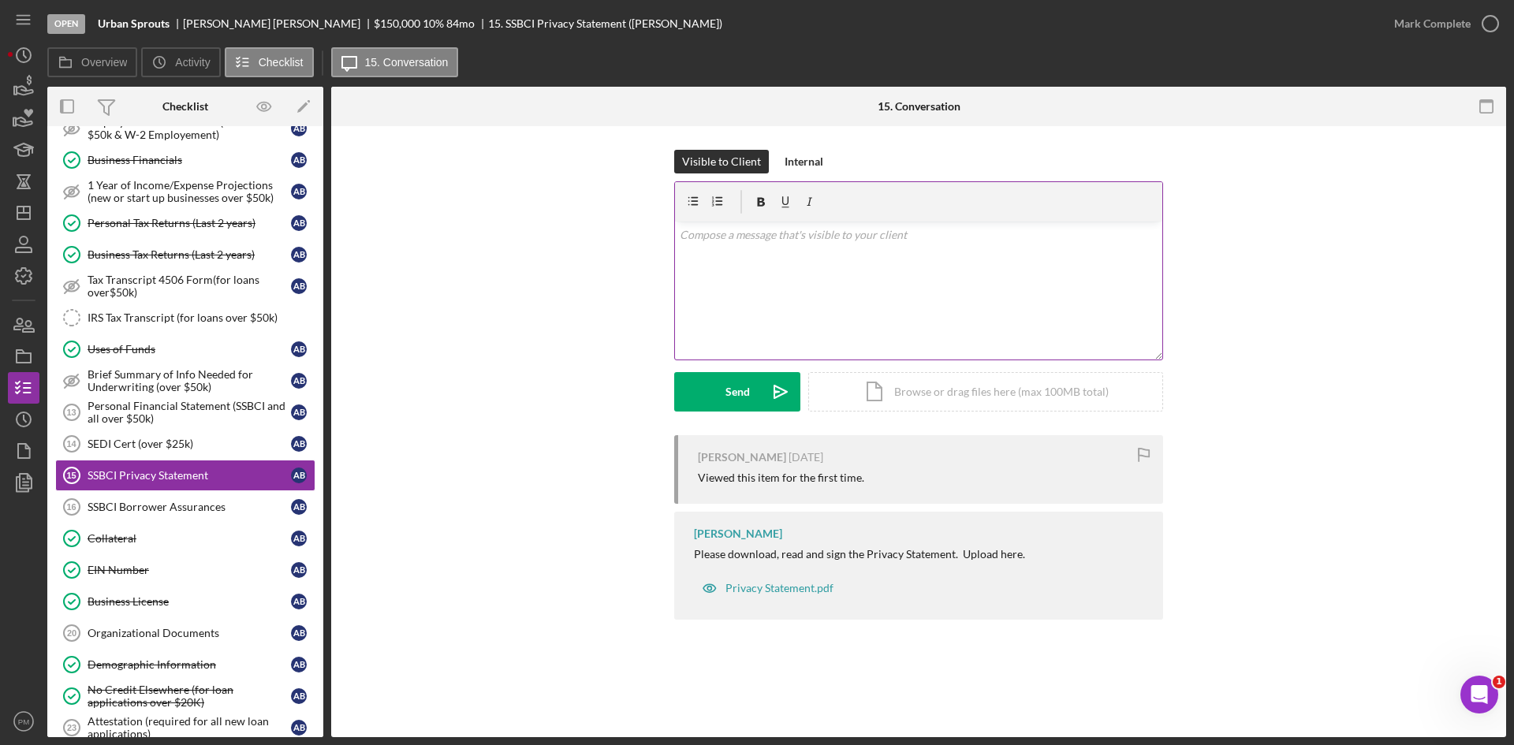
click at [733, 304] on div "v Color teal Color pink Remove color Add row above Add row below Add column bef…" at bounding box center [918, 291] width 487 height 138
drag, startPoint x: 709, startPoint y: 394, endPoint x: 682, endPoint y: 402, distance: 28.2
click at [708, 394] on button "Send Icon/icon-invite-send" at bounding box center [737, 391] width 126 height 39
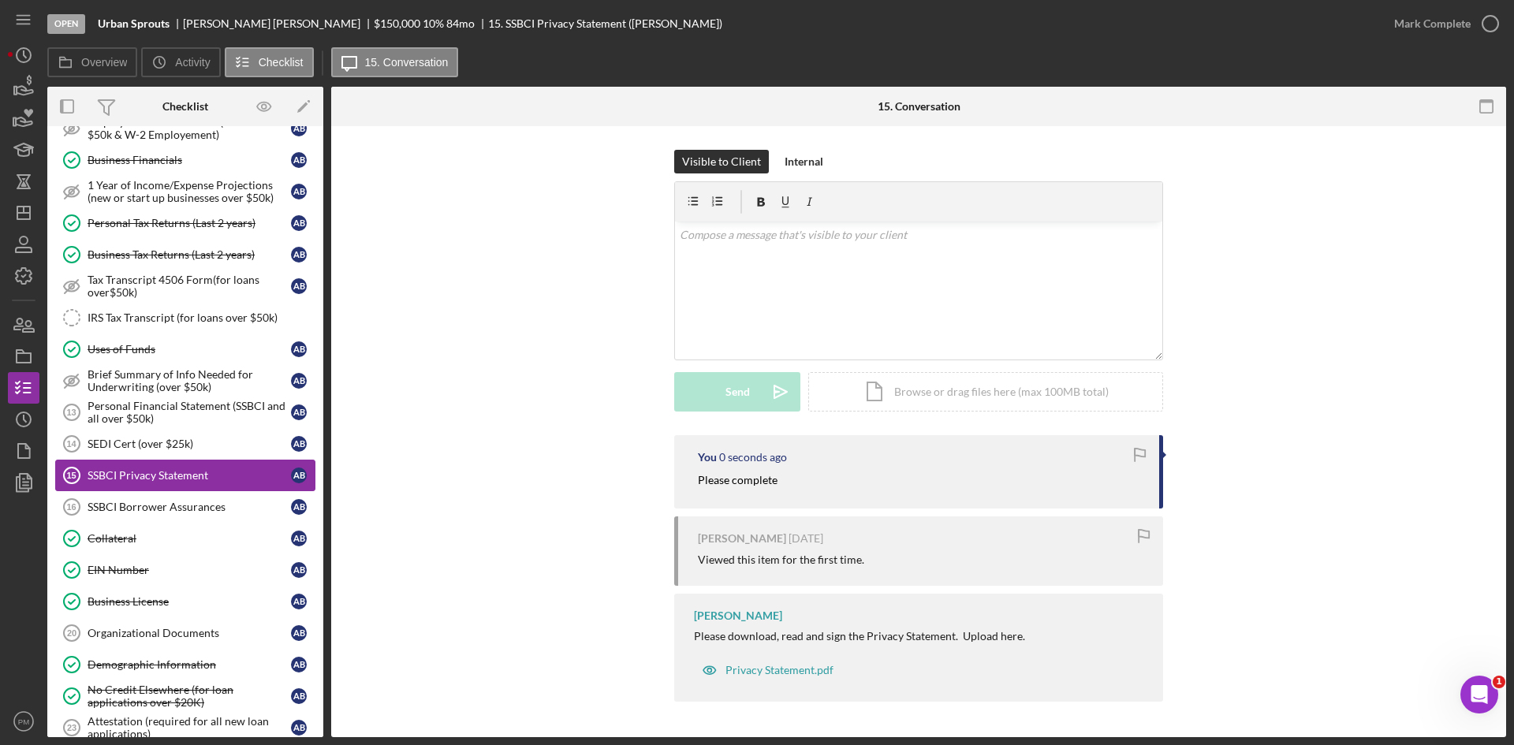
click at [184, 509] on div "SSBCI Borrower Assurances" at bounding box center [189, 507] width 203 height 13
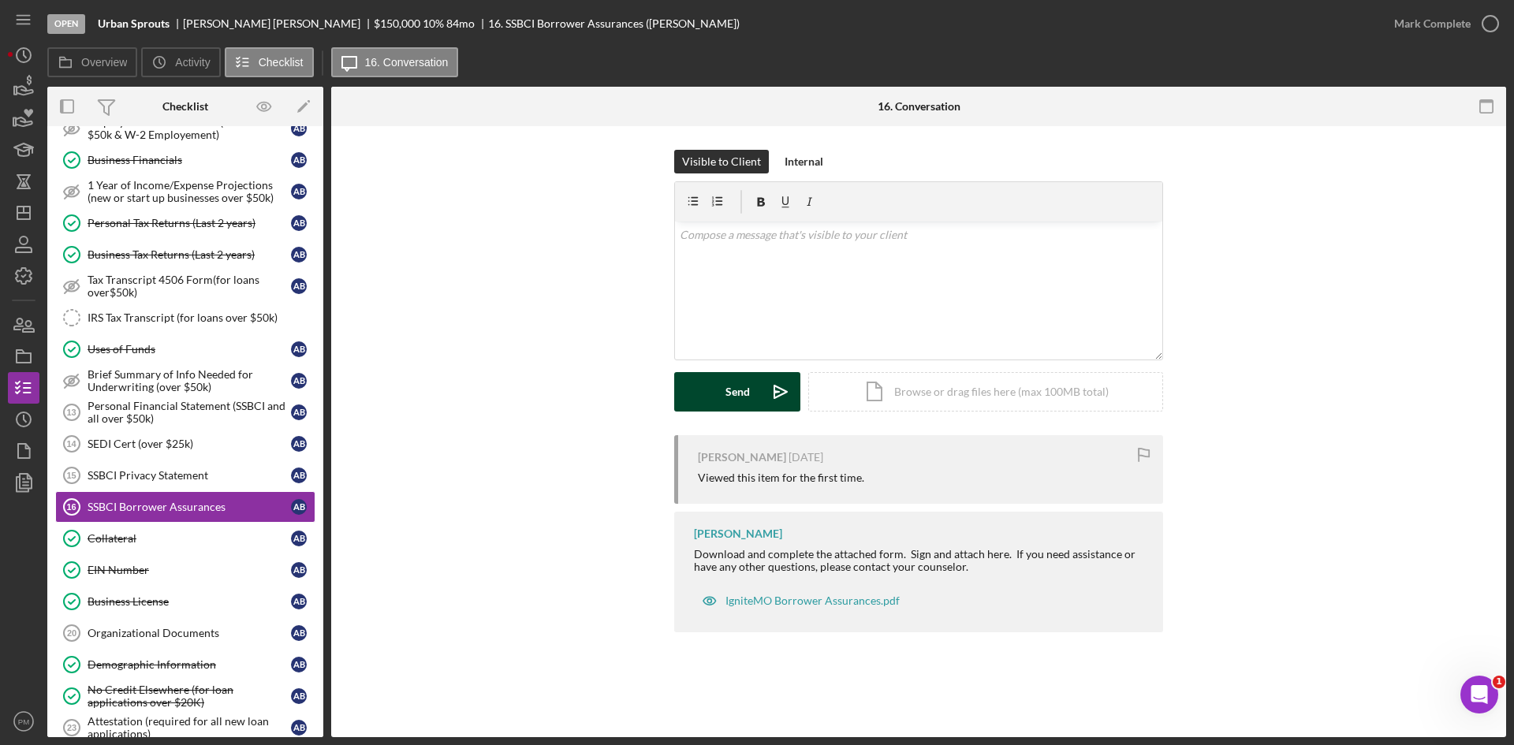
click at [740, 404] on div "Send" at bounding box center [738, 391] width 24 height 39
click at [689, 387] on button "Send Icon/icon-invite-send" at bounding box center [737, 391] width 126 height 39
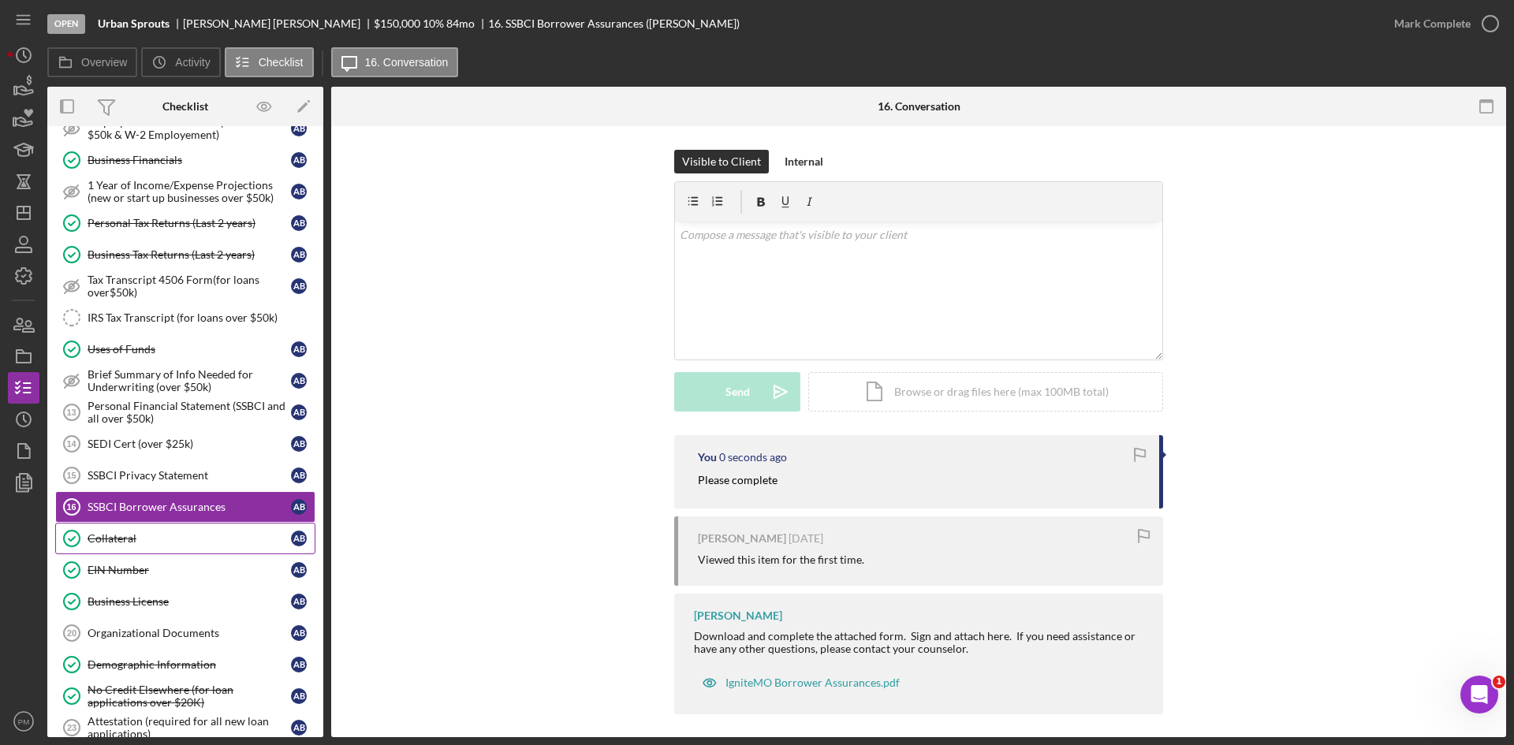
scroll to position [946, 0]
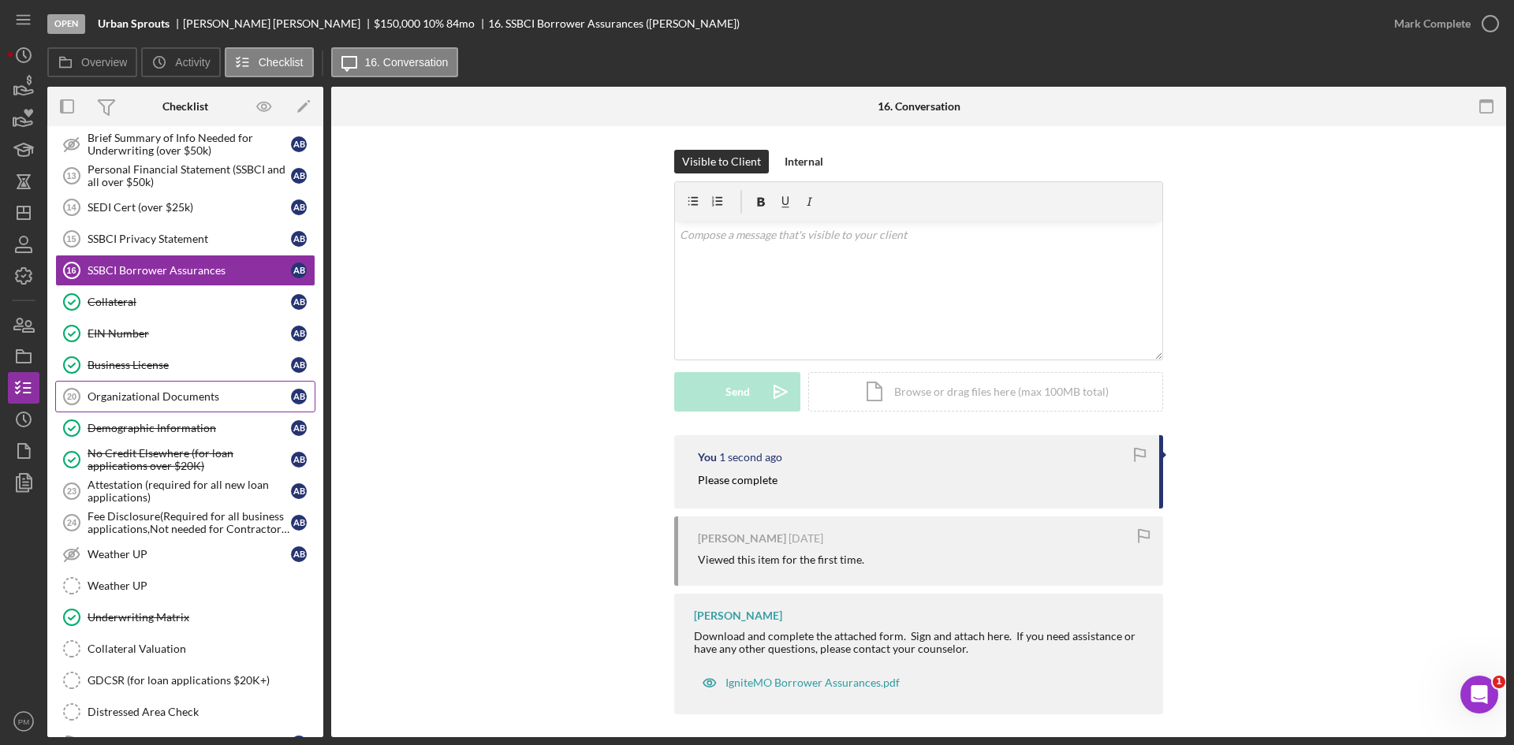
click at [109, 383] on link "Organizational Documents 20 Organizational Documents A B" at bounding box center [185, 397] width 260 height 32
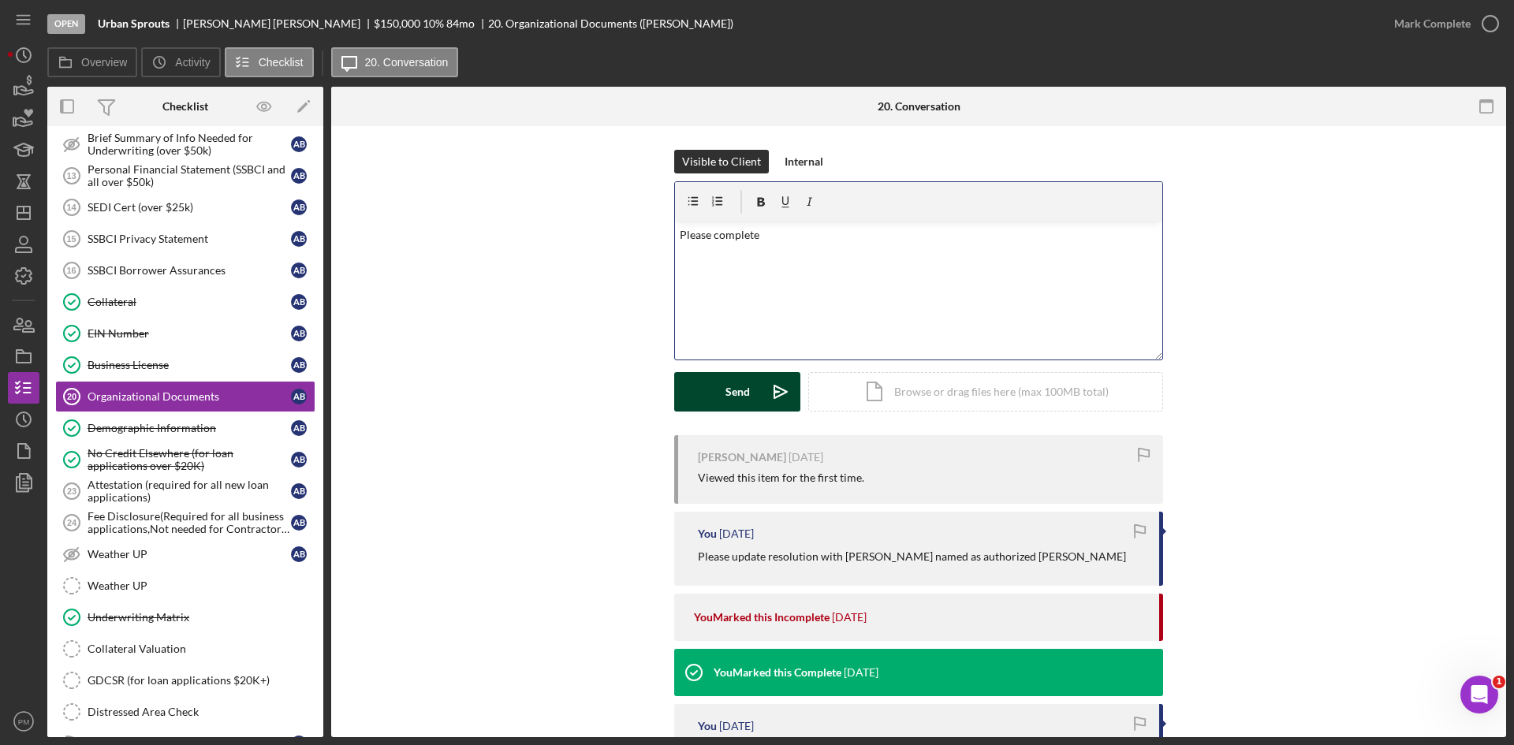
click at [719, 392] on button "Send Icon/icon-invite-send" at bounding box center [737, 391] width 126 height 39
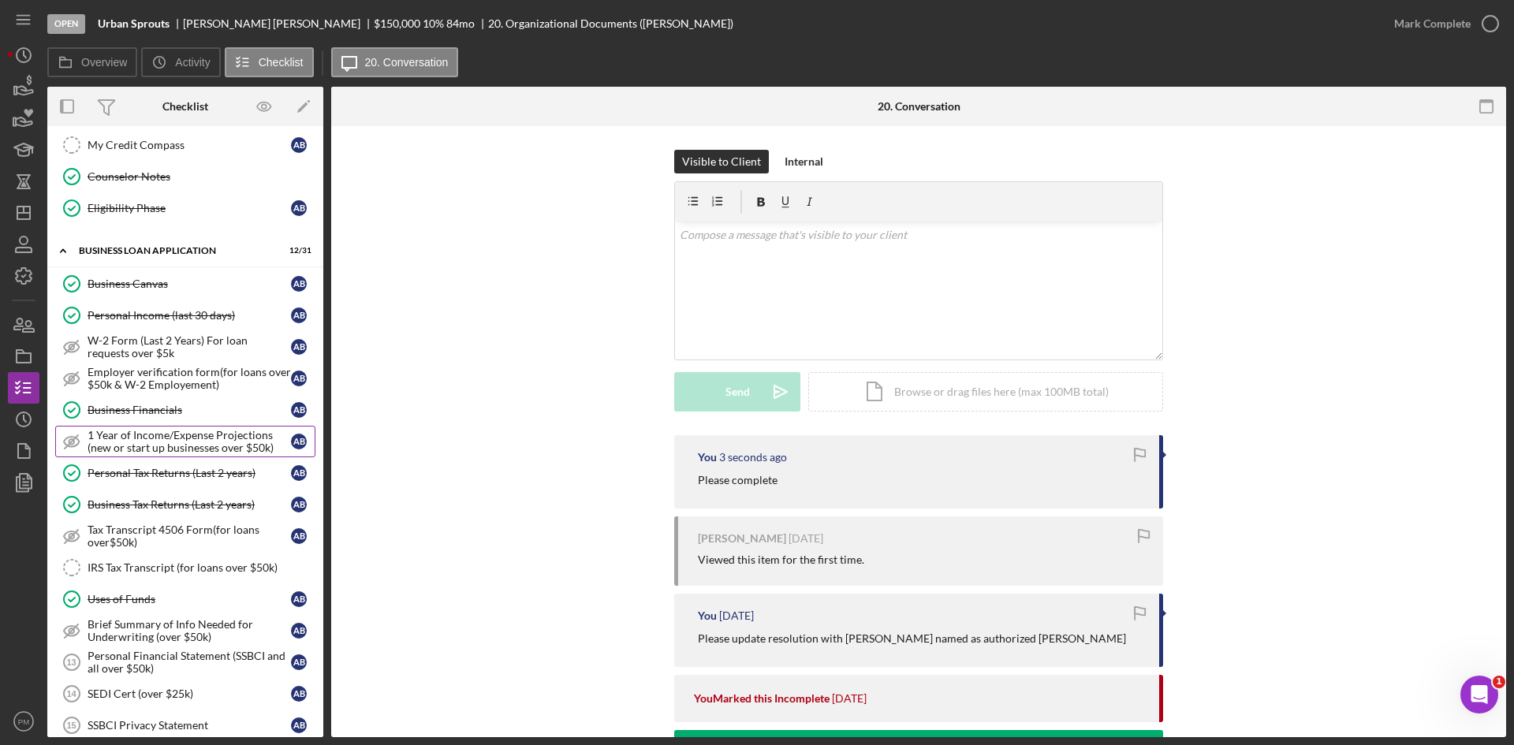
scroll to position [223, 0]
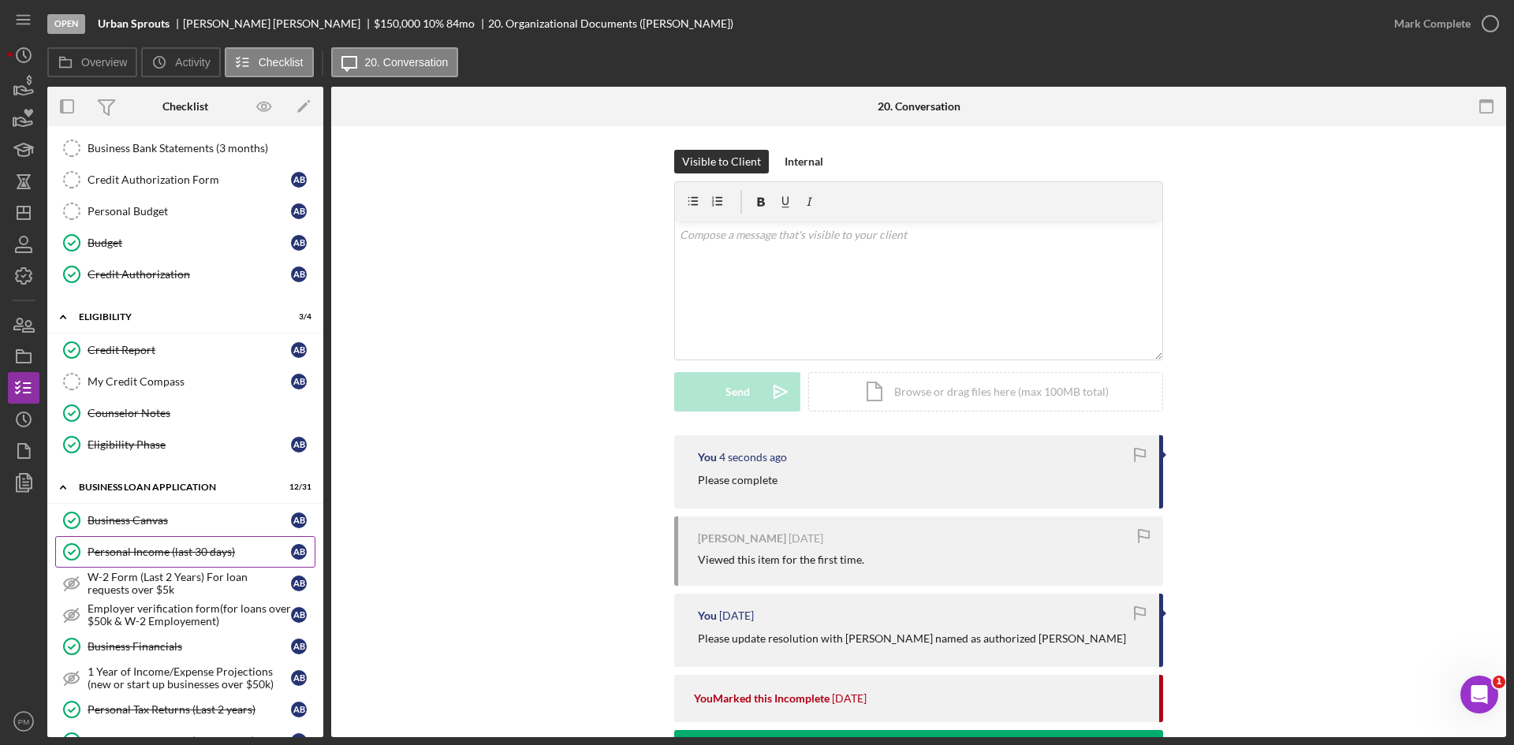
click at [130, 555] on div "Personal Income (last 30 days)" at bounding box center [189, 552] width 203 height 13
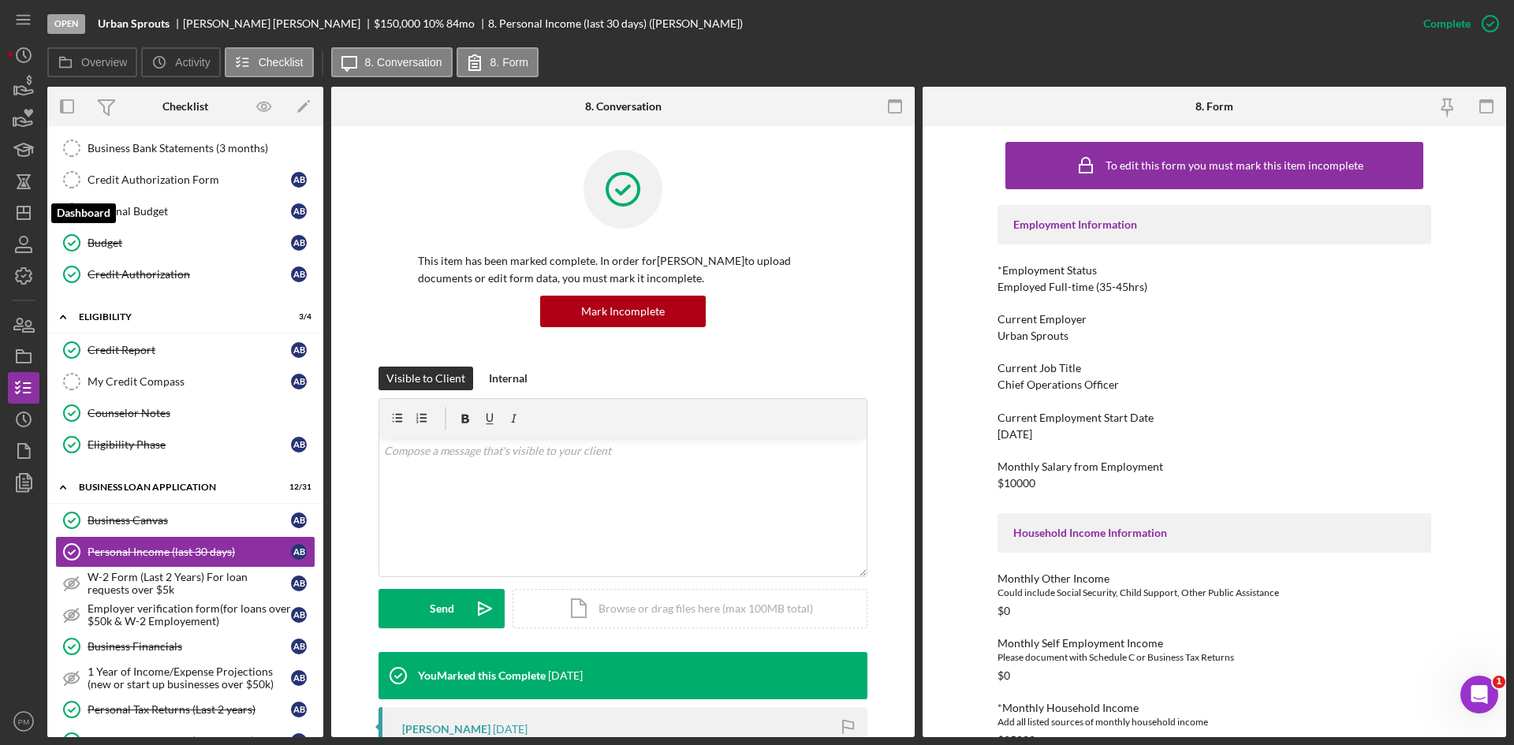
click at [30, 211] on polygon "button" at bounding box center [23, 213] width 13 height 13
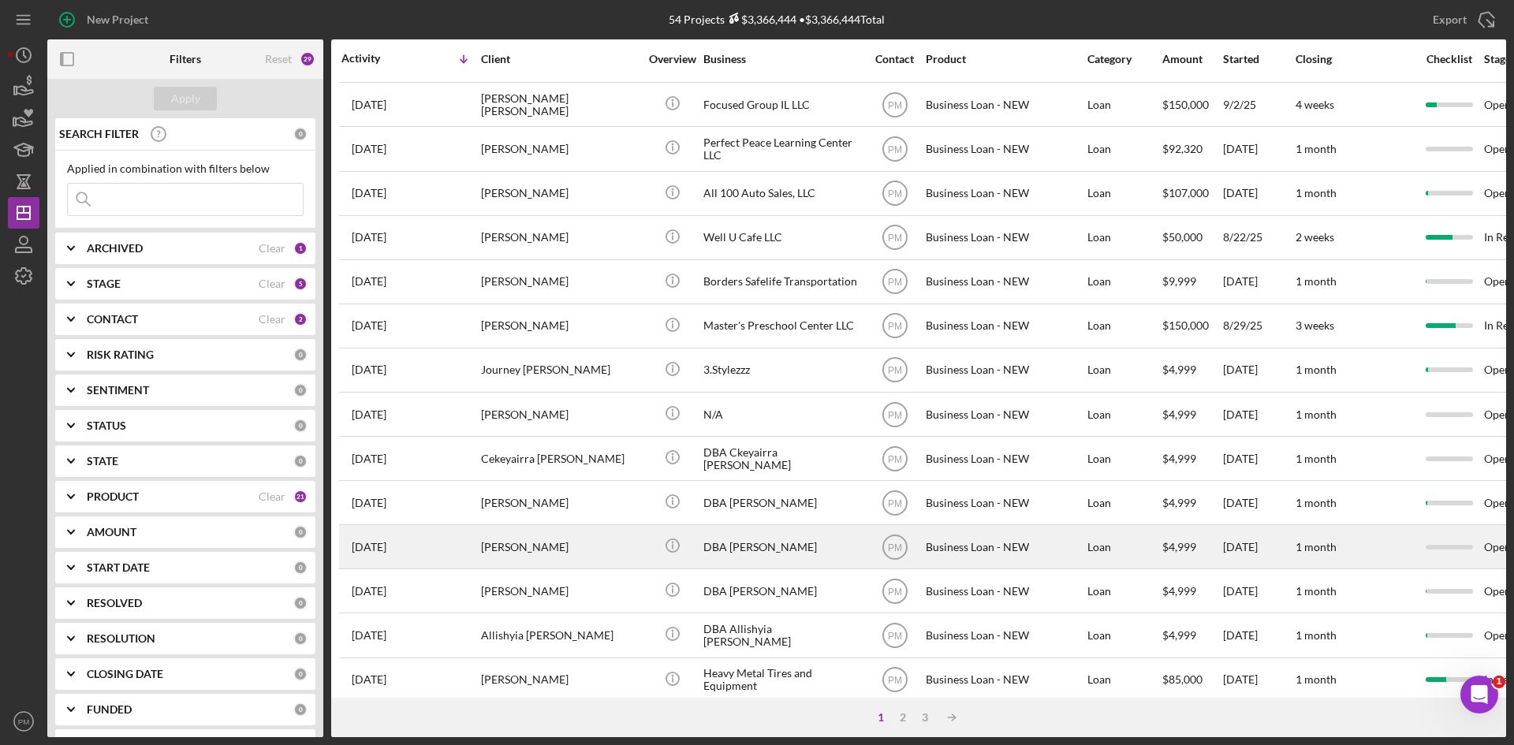
scroll to position [507, 0]
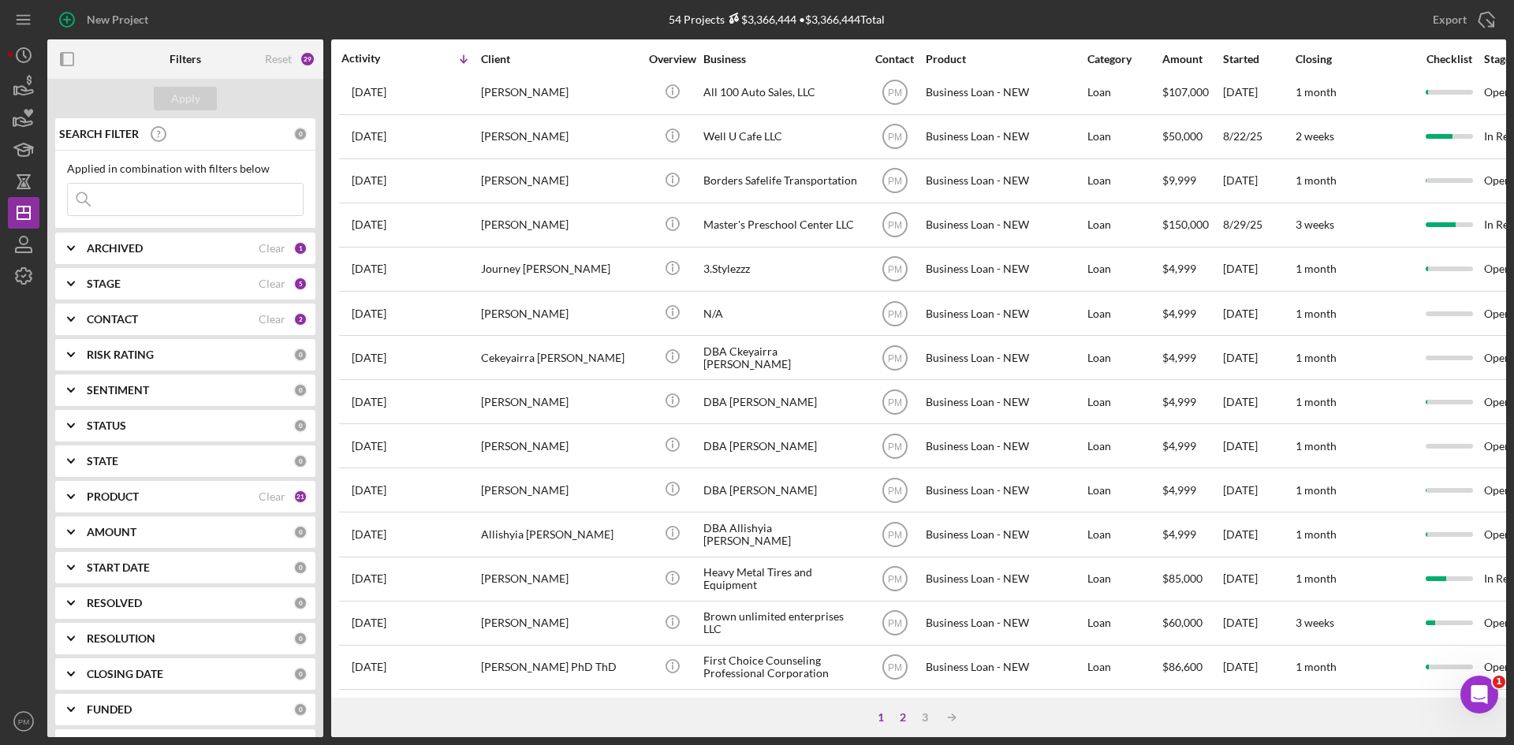
click at [896, 716] on div "2" at bounding box center [903, 717] width 22 height 13
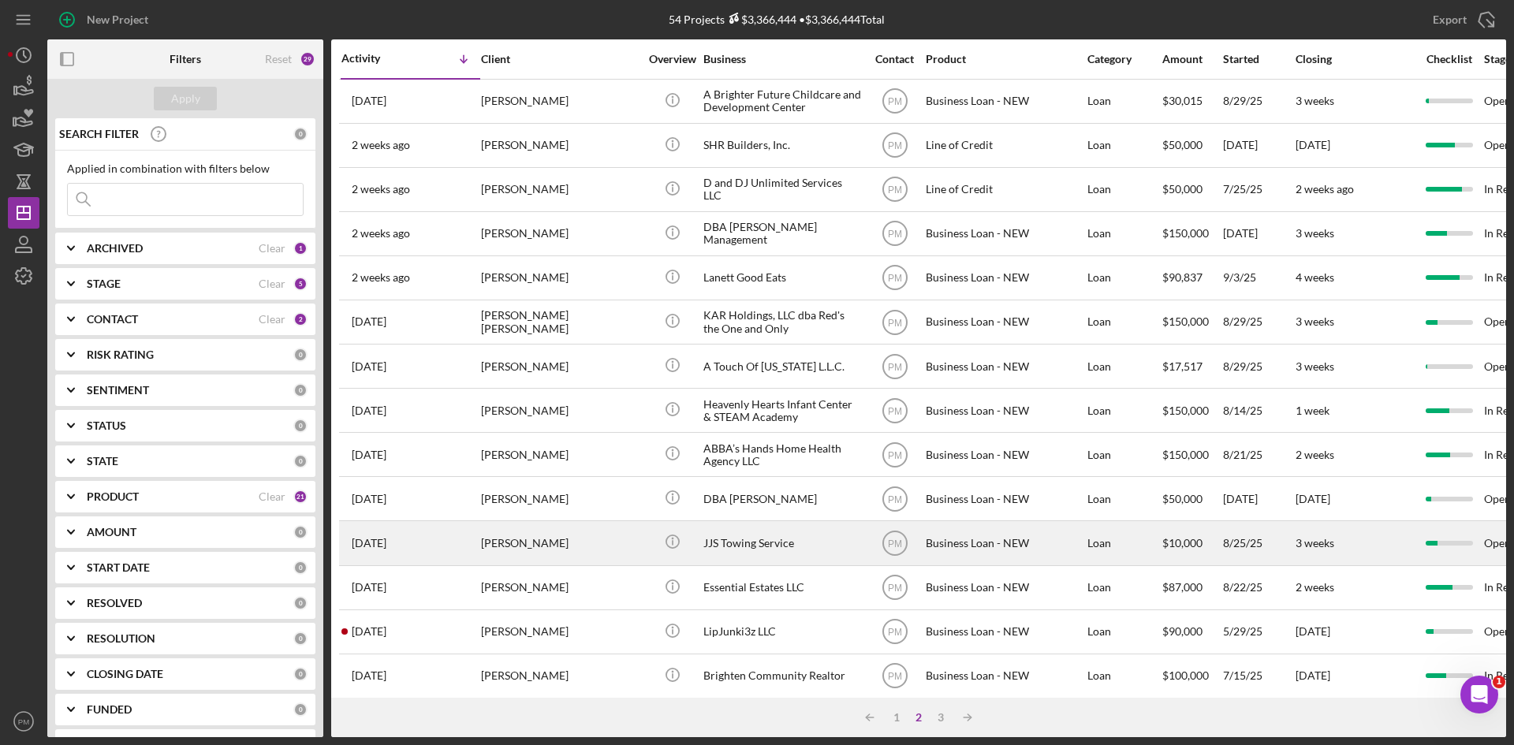
scroll to position [79, 0]
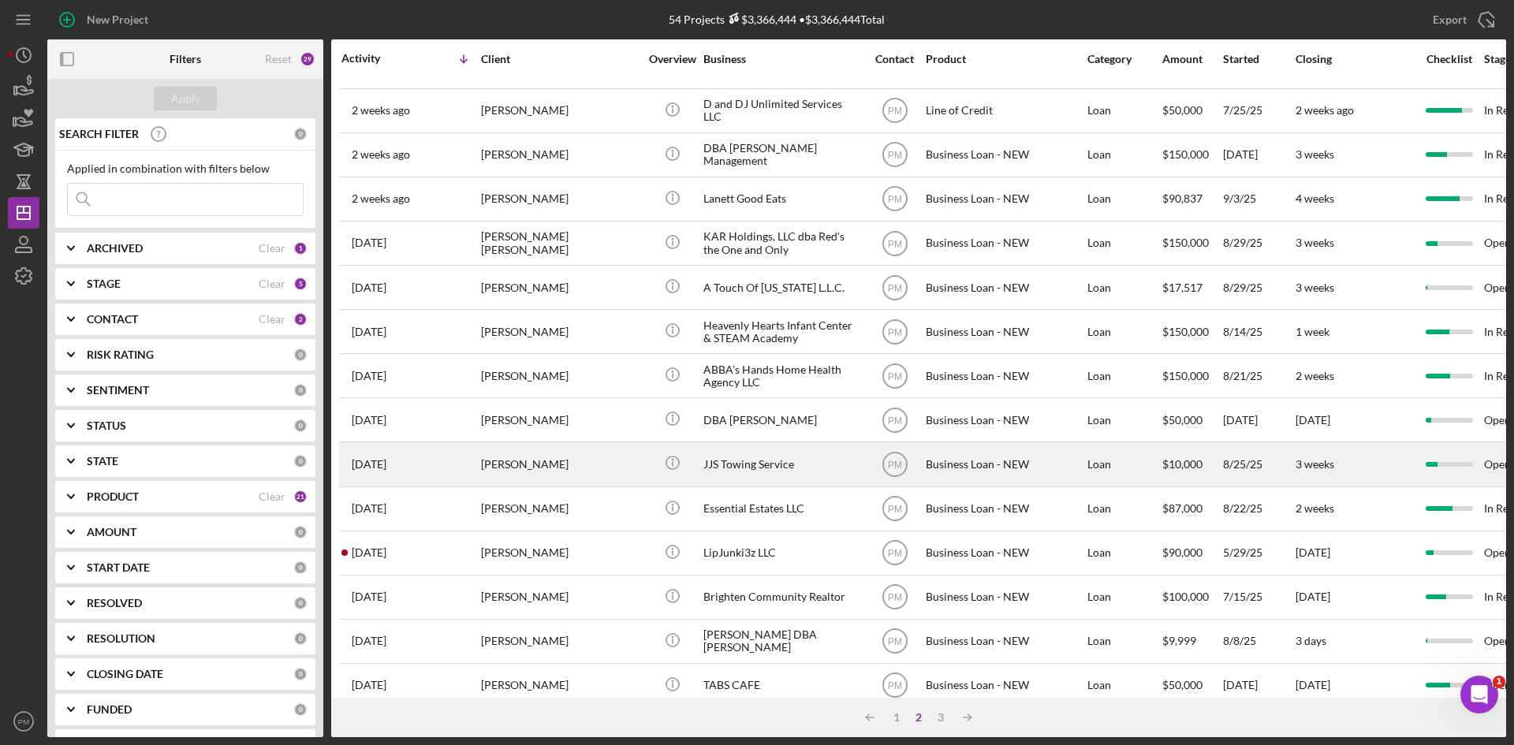
click at [557, 470] on div "[PERSON_NAME]" at bounding box center [560, 464] width 158 height 42
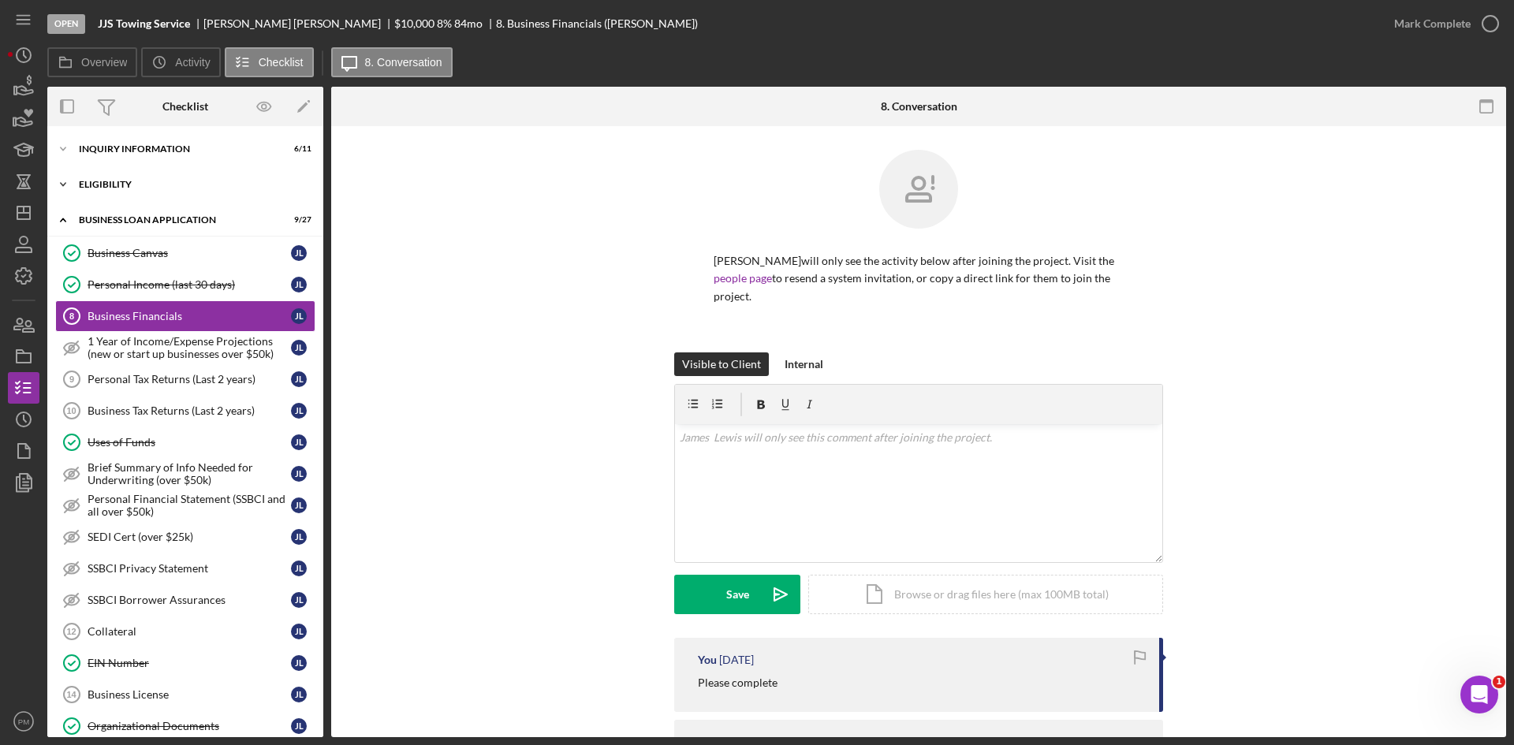
click at [166, 187] on div "ELIGIBILITY" at bounding box center [191, 184] width 225 height 9
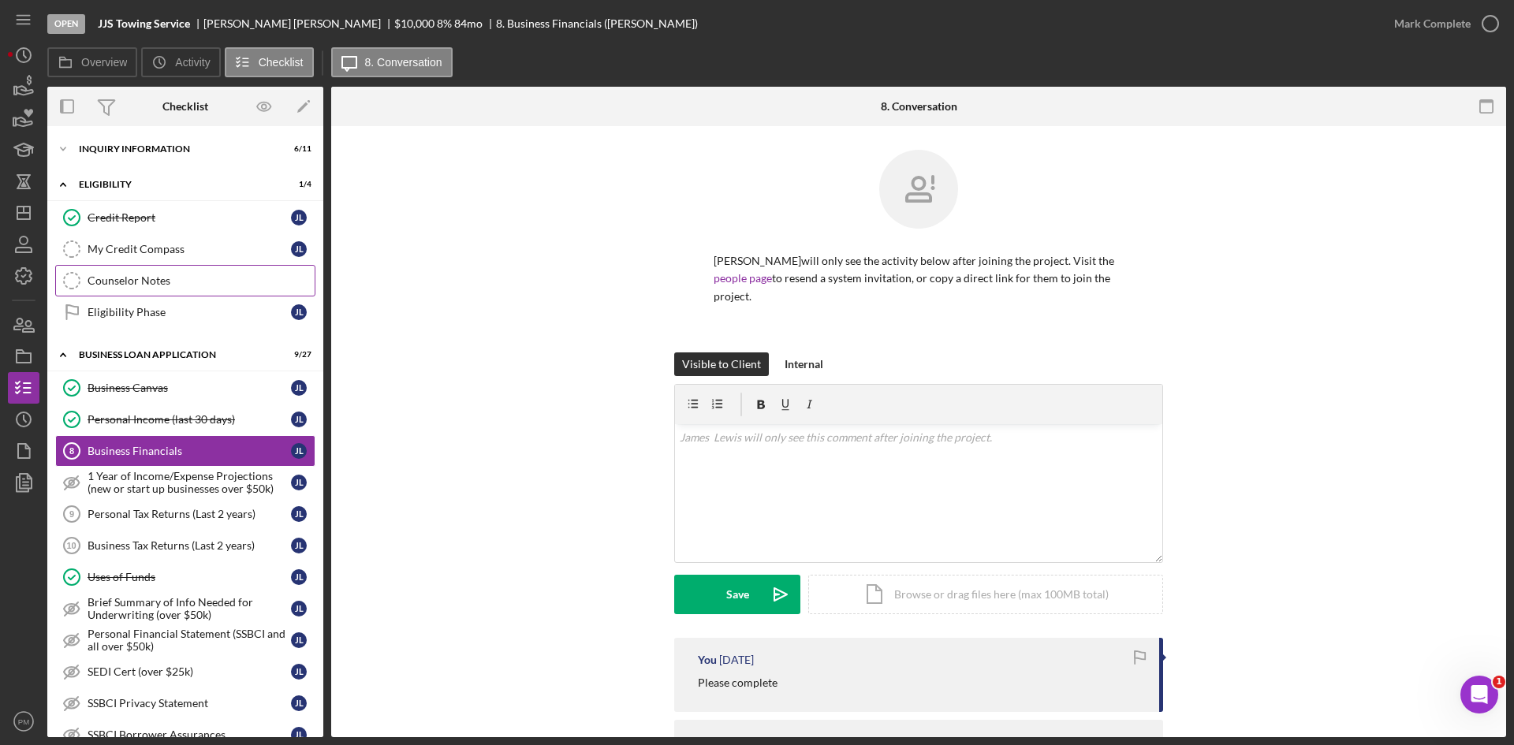
click at [139, 280] on div "Counselor Notes" at bounding box center [201, 280] width 227 height 13
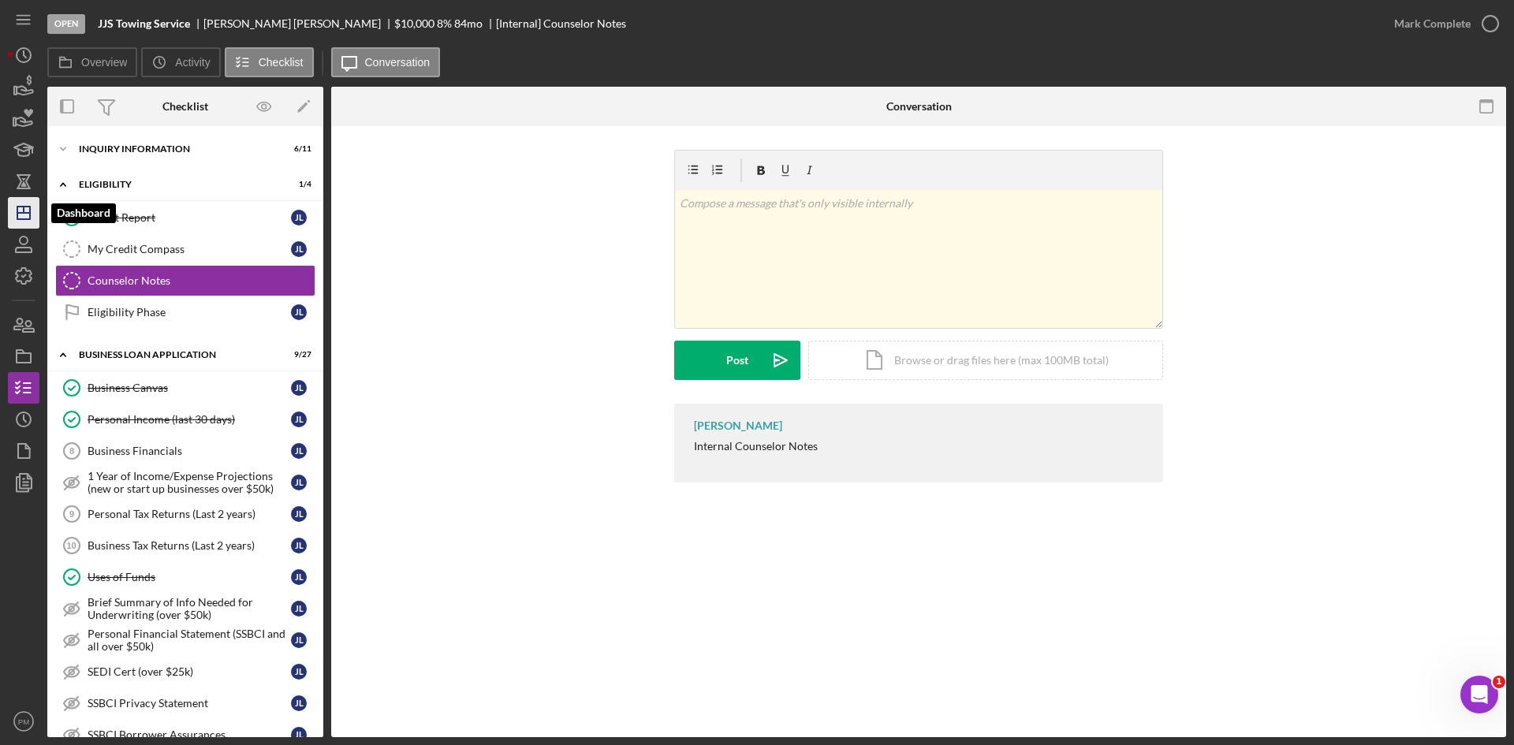
click at [23, 209] on icon "Icon/Dashboard" at bounding box center [23, 212] width 39 height 39
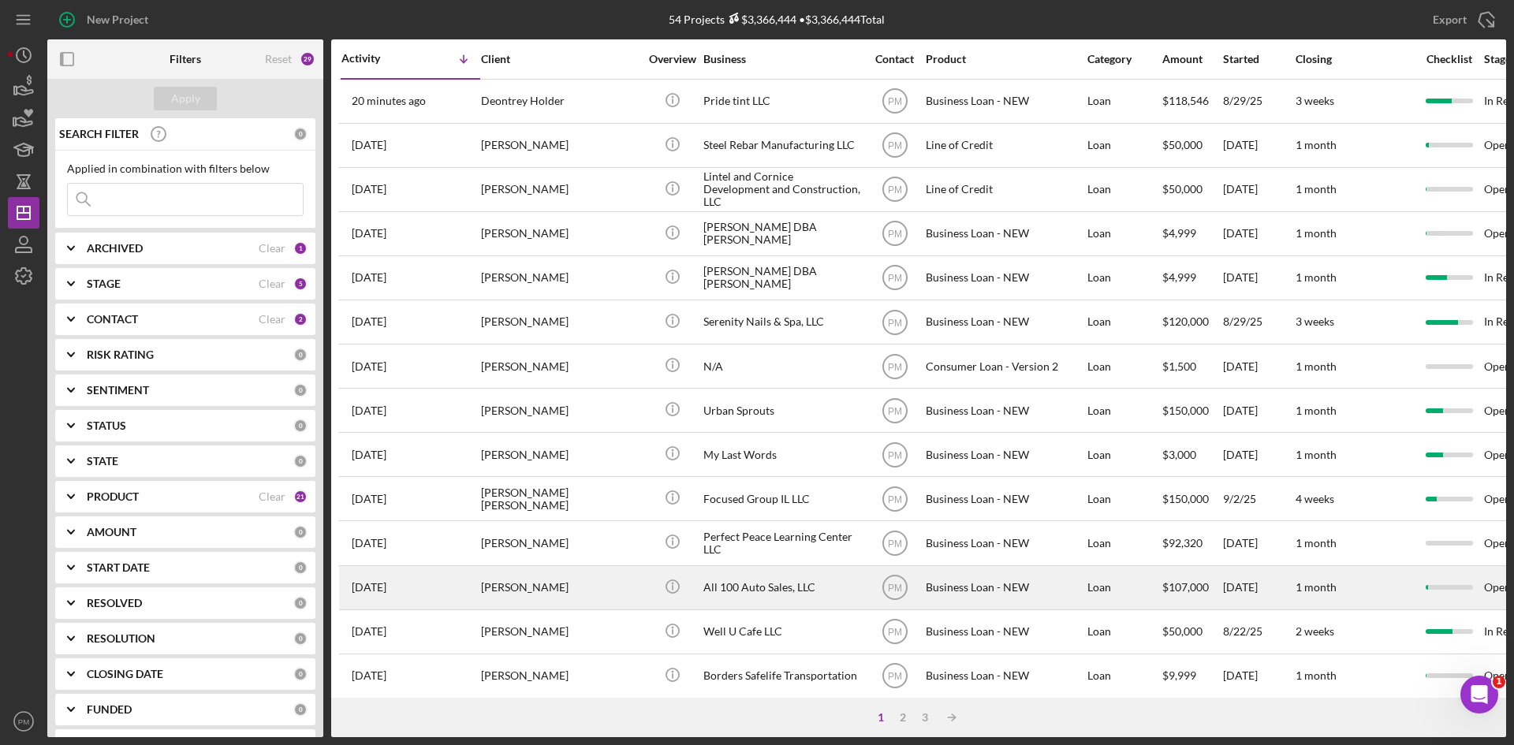
scroll to position [394, 0]
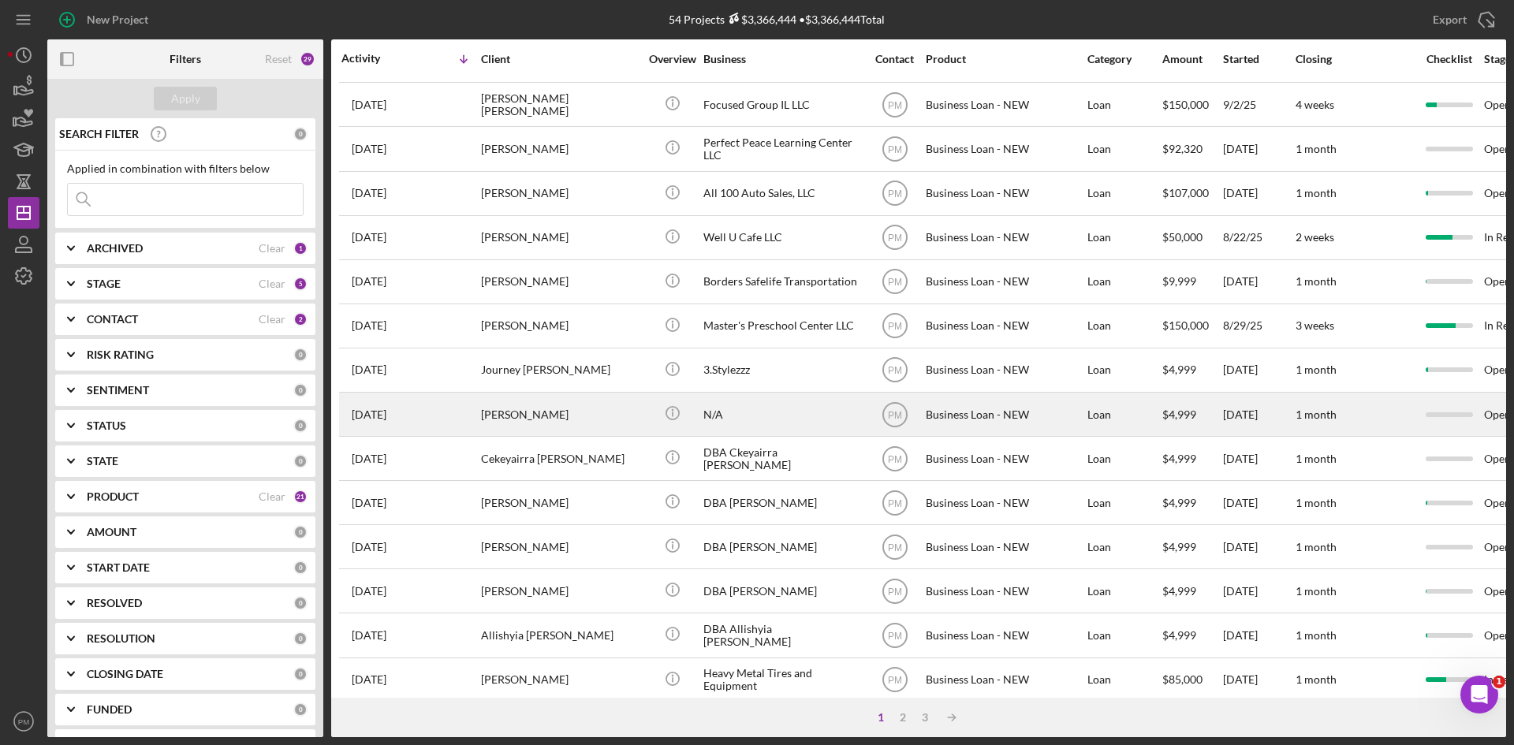
click at [535, 416] on div "[PERSON_NAME]" at bounding box center [560, 415] width 158 height 42
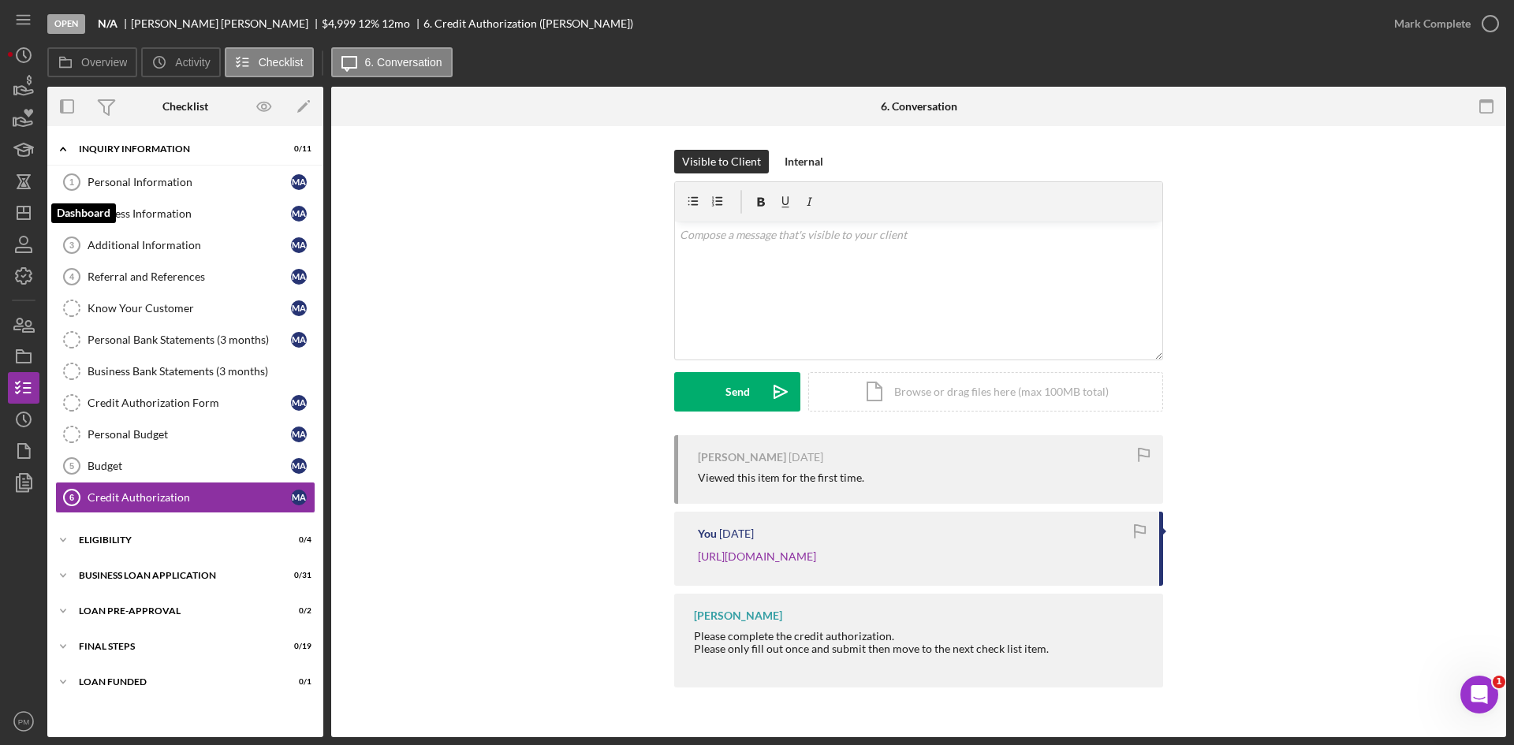
click at [23, 225] on icon "Icon/Dashboard" at bounding box center [23, 212] width 39 height 39
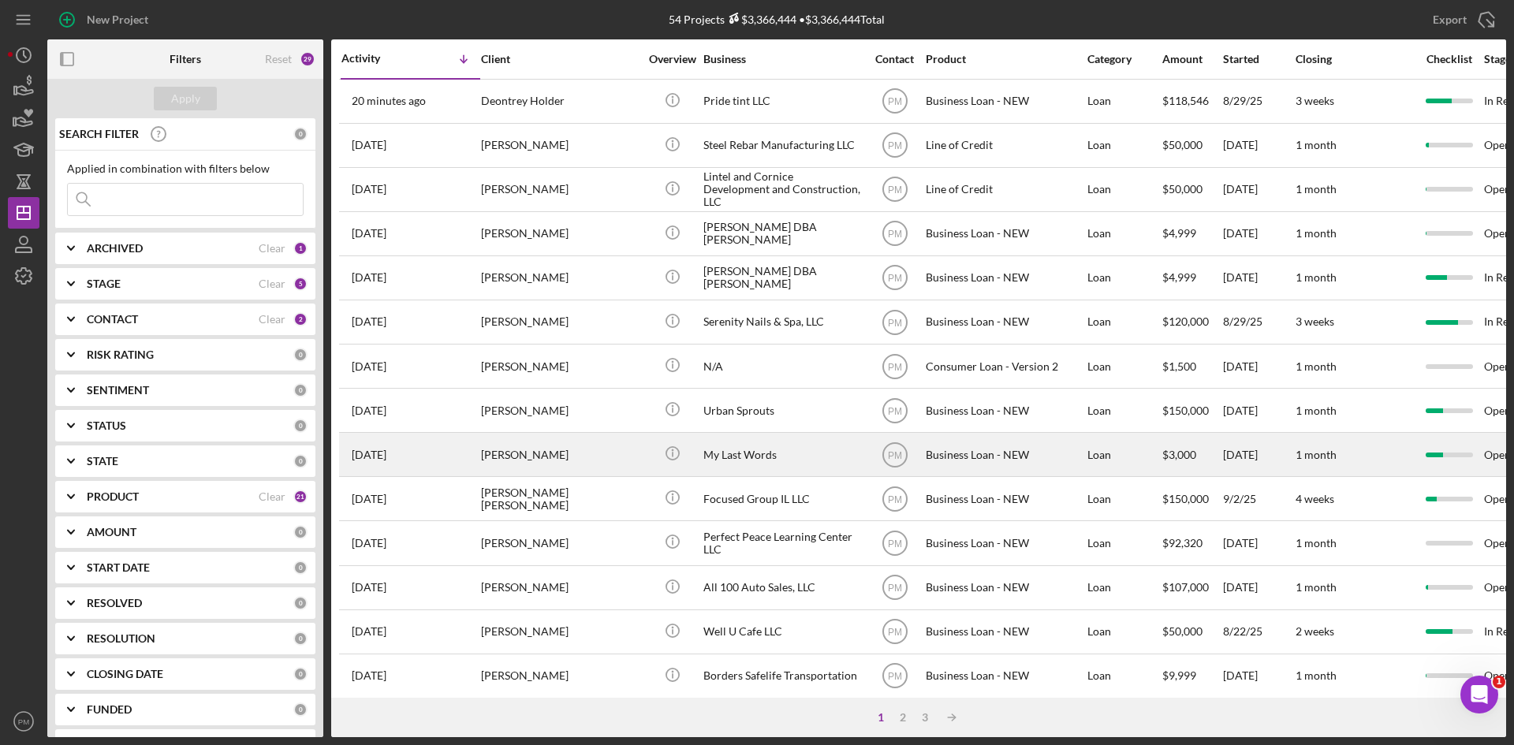
scroll to position [237, 0]
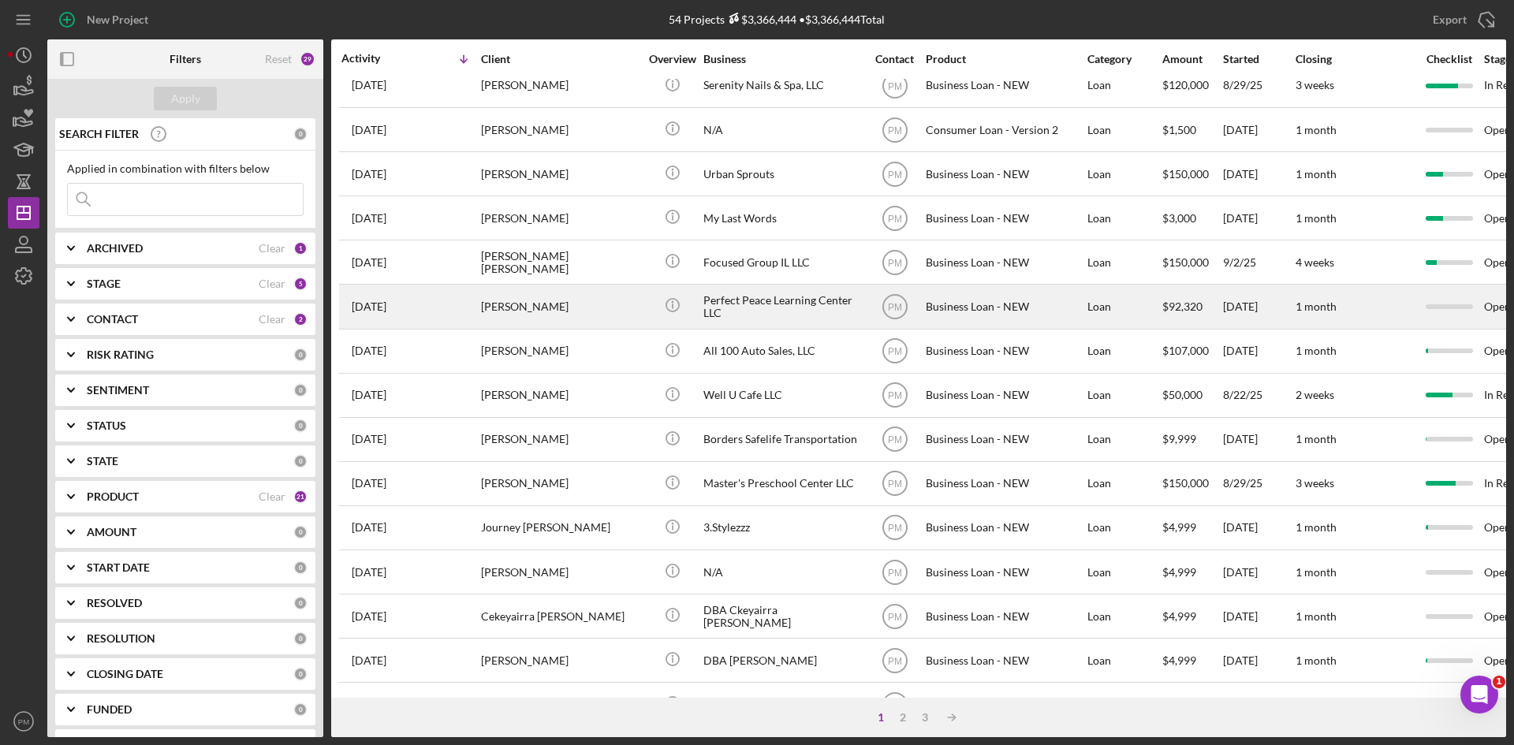
click at [511, 312] on div "[PERSON_NAME]" at bounding box center [560, 307] width 158 height 42
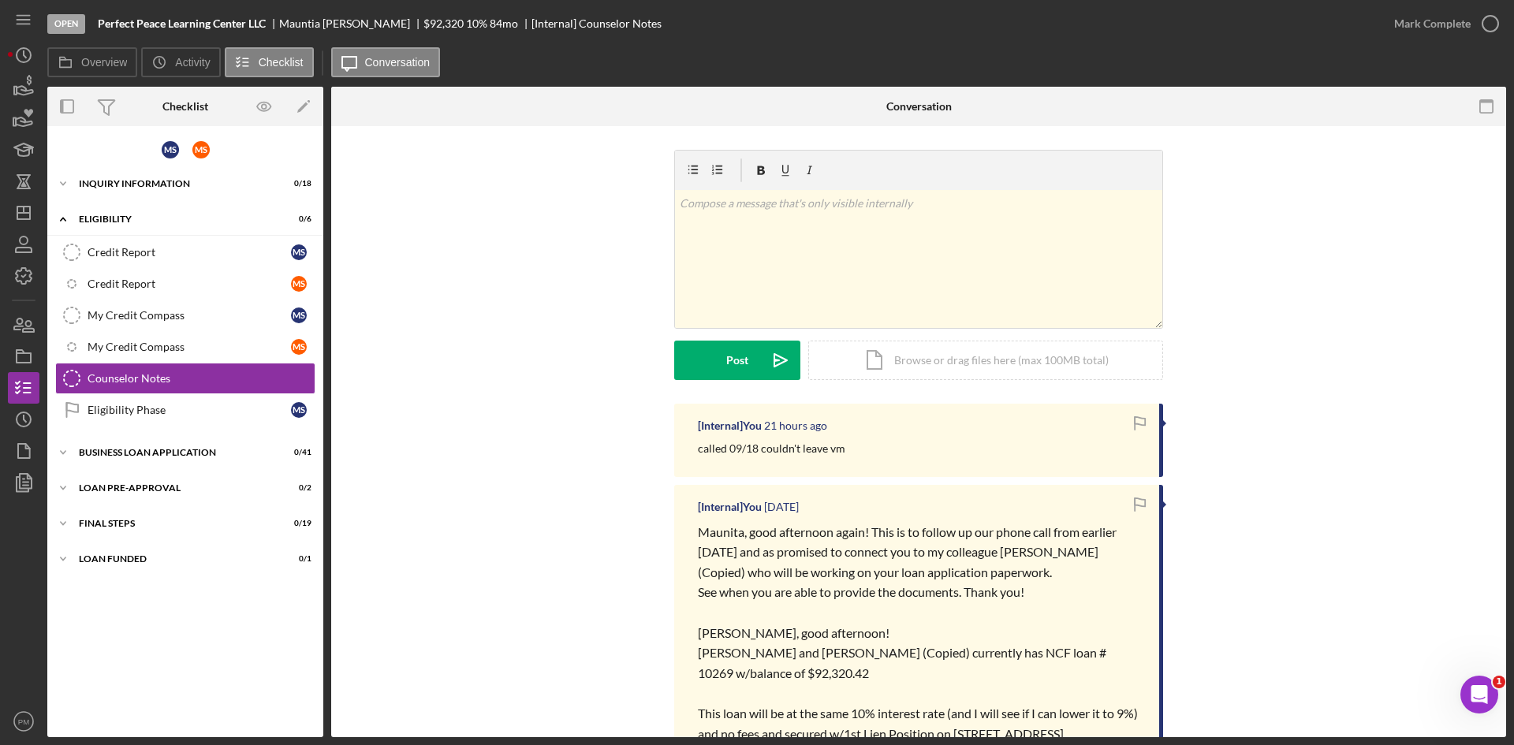
click at [106, 167] on div "M S M S Icon/Expander INQUIRY INFORMATION 0 / 18 Icon/Expander ELIGIBILITY 0 / …" at bounding box center [185, 431] width 276 height 595
click at [805, 234] on div "v Color teal Color pink Remove color Add row above Add row below Add column bef…" at bounding box center [918, 259] width 487 height 138
click at [22, 327] on icon "button" at bounding box center [23, 324] width 39 height 39
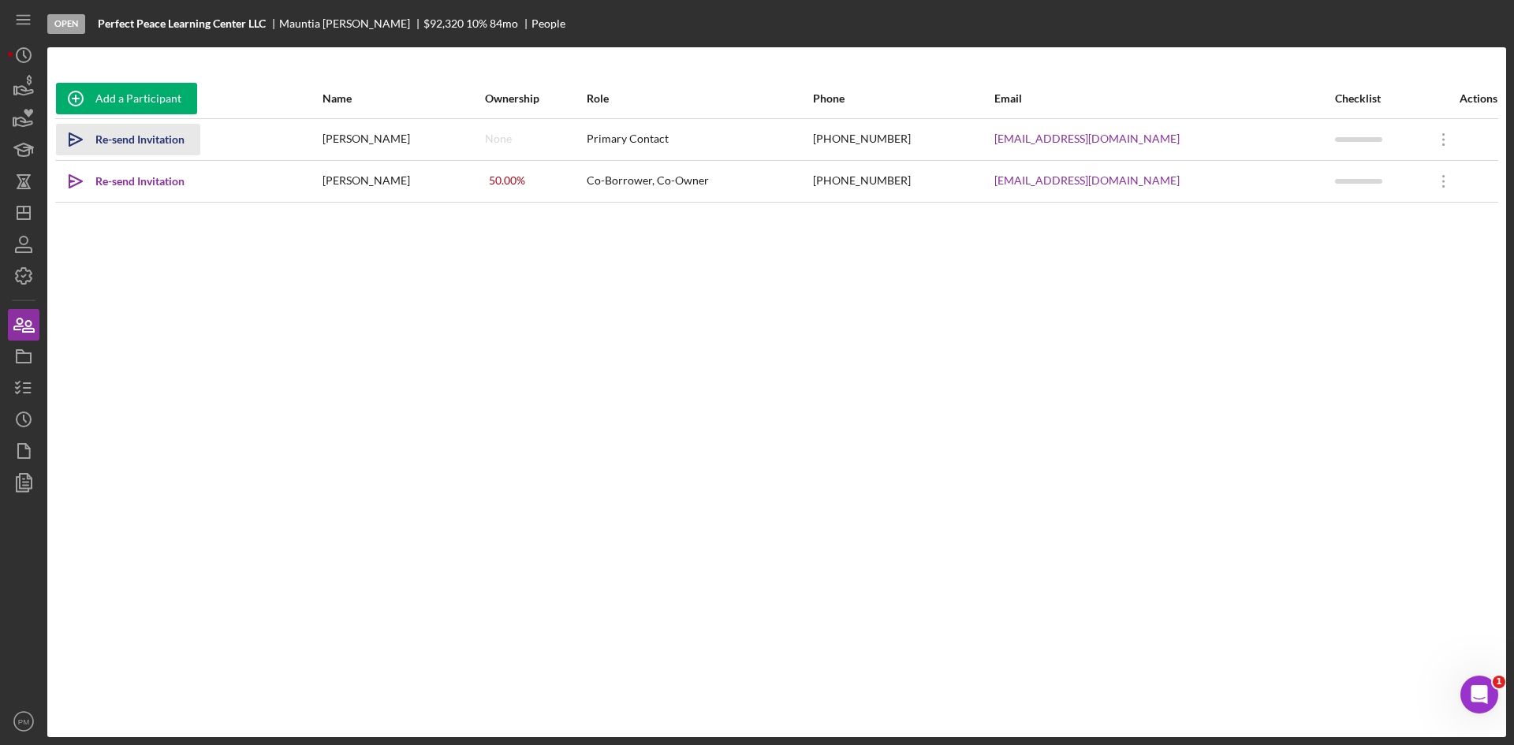
click at [100, 128] on div "Re-send Invitation" at bounding box center [139, 140] width 89 height 32
click at [122, 186] on div "Re-send Invitation" at bounding box center [139, 182] width 89 height 32
click at [614, 306] on div "Add a Participant Name Ownership Role Phone Email Checklist Actions Icon/icon-i…" at bounding box center [776, 392] width 1459 height 627
click at [218, 470] on div "Add a Participant Name Ownership Role Phone Email Checklist Actions Icon/icon-i…" at bounding box center [776, 392] width 1459 height 627
click at [32, 222] on icon "Icon/Dashboard" at bounding box center [23, 212] width 39 height 39
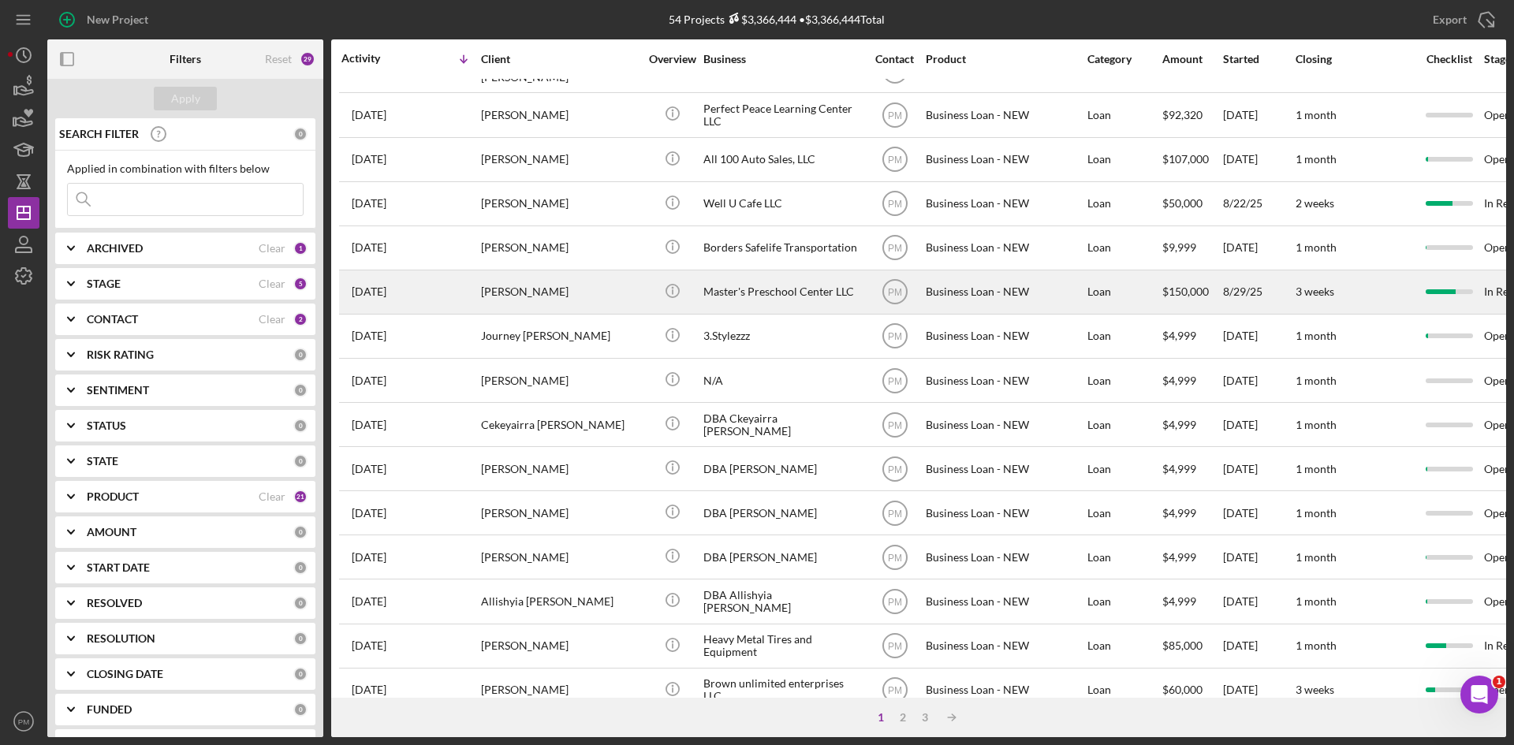
scroll to position [507, 0]
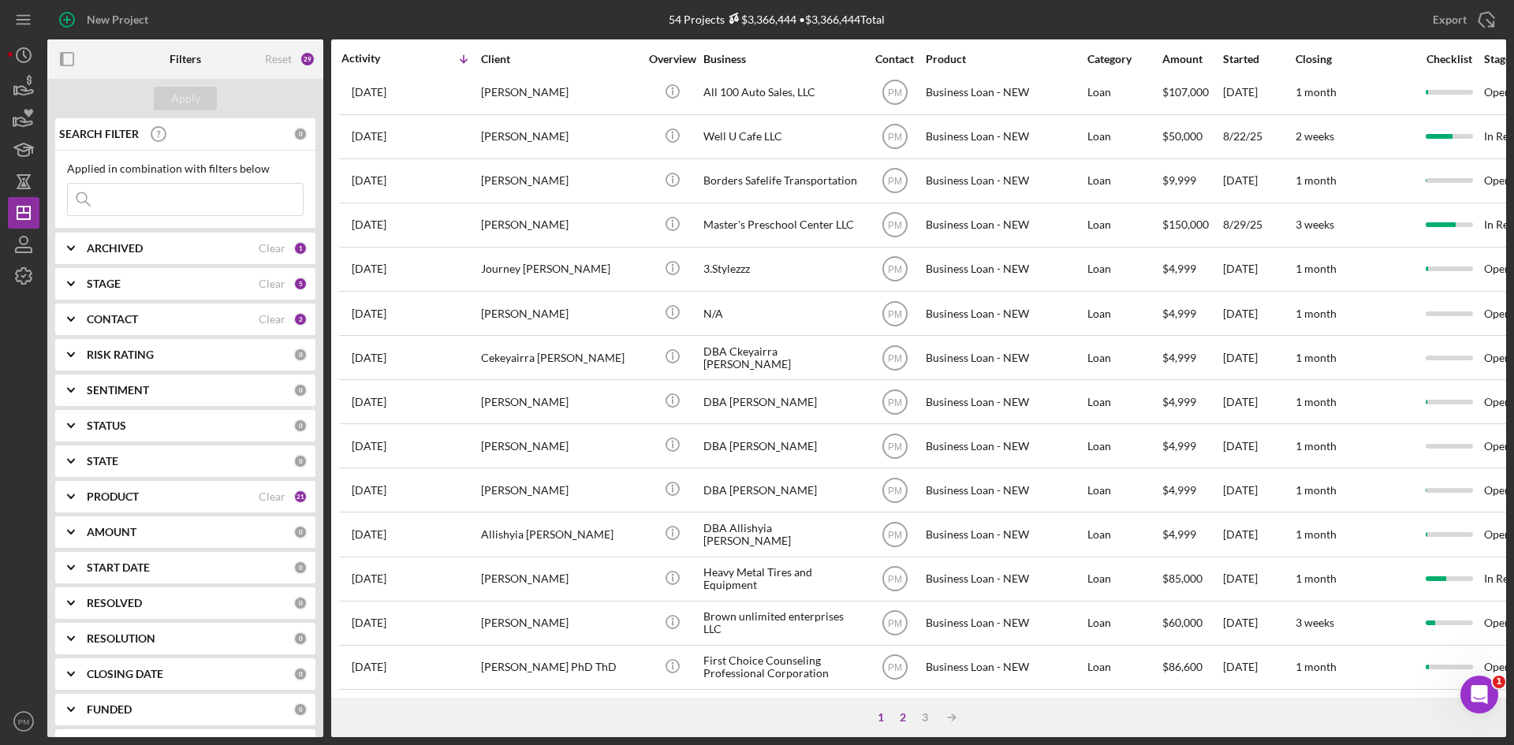
click at [904, 718] on div "2" at bounding box center [903, 717] width 22 height 13
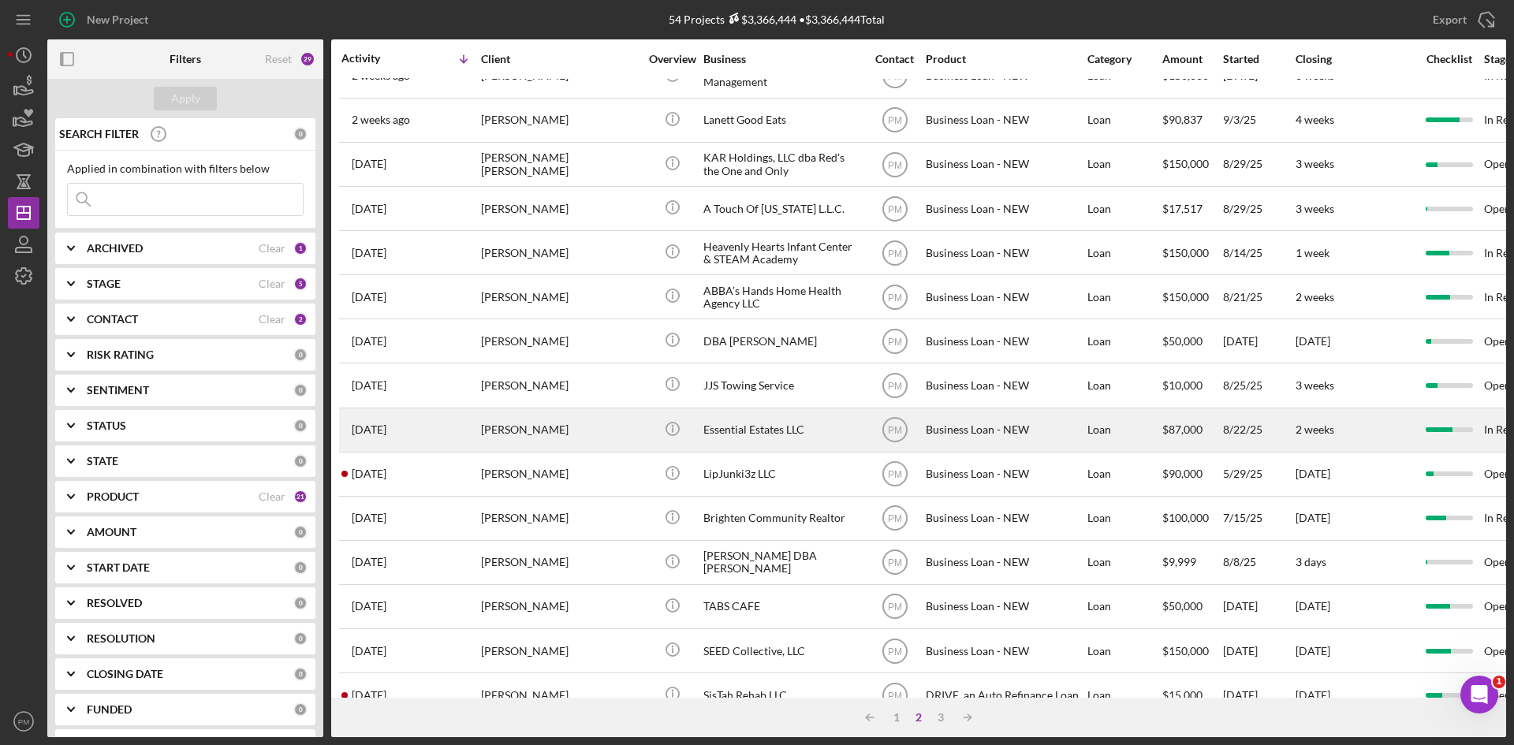
scroll to position [0, 0]
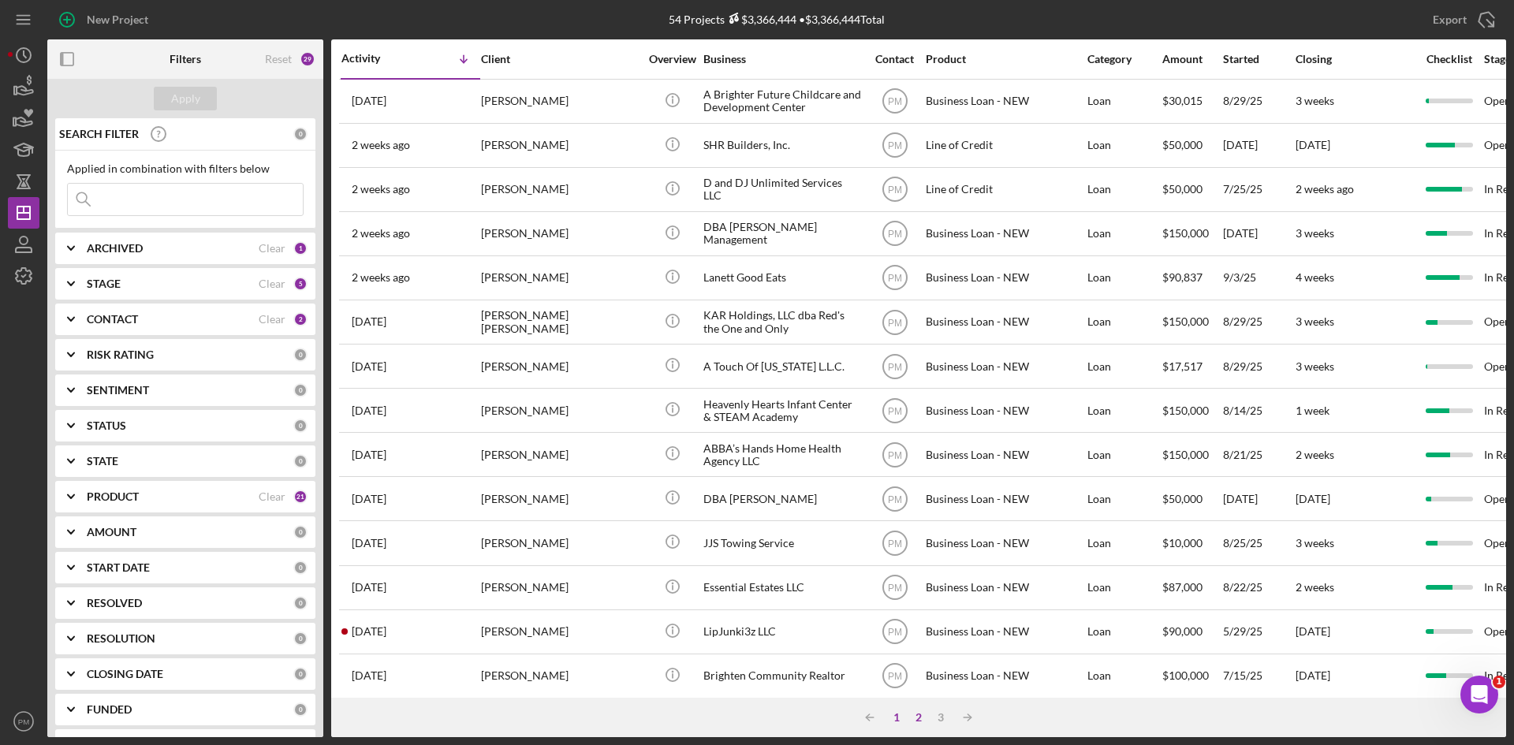
click at [894, 715] on div "1" at bounding box center [897, 717] width 22 height 13
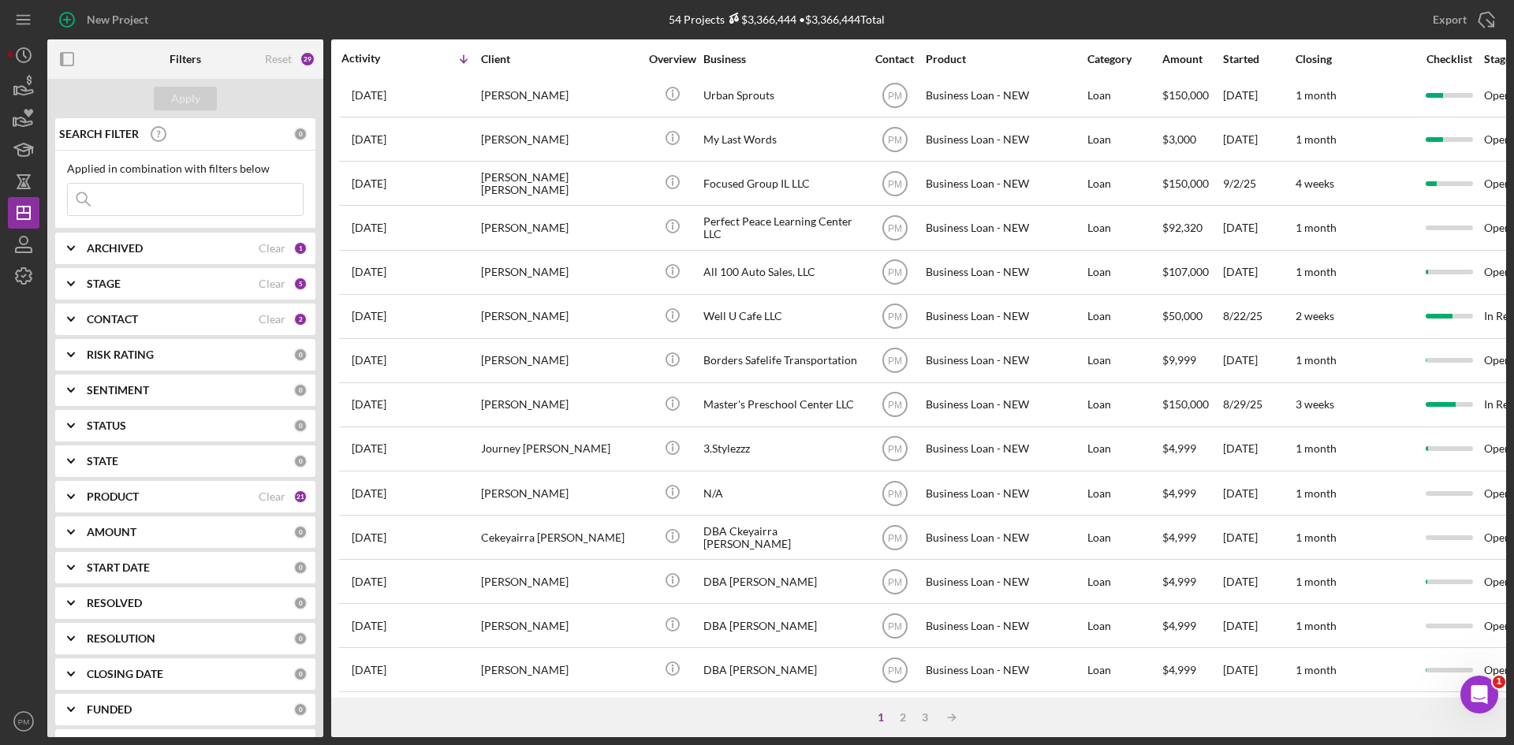
scroll to position [507, 0]
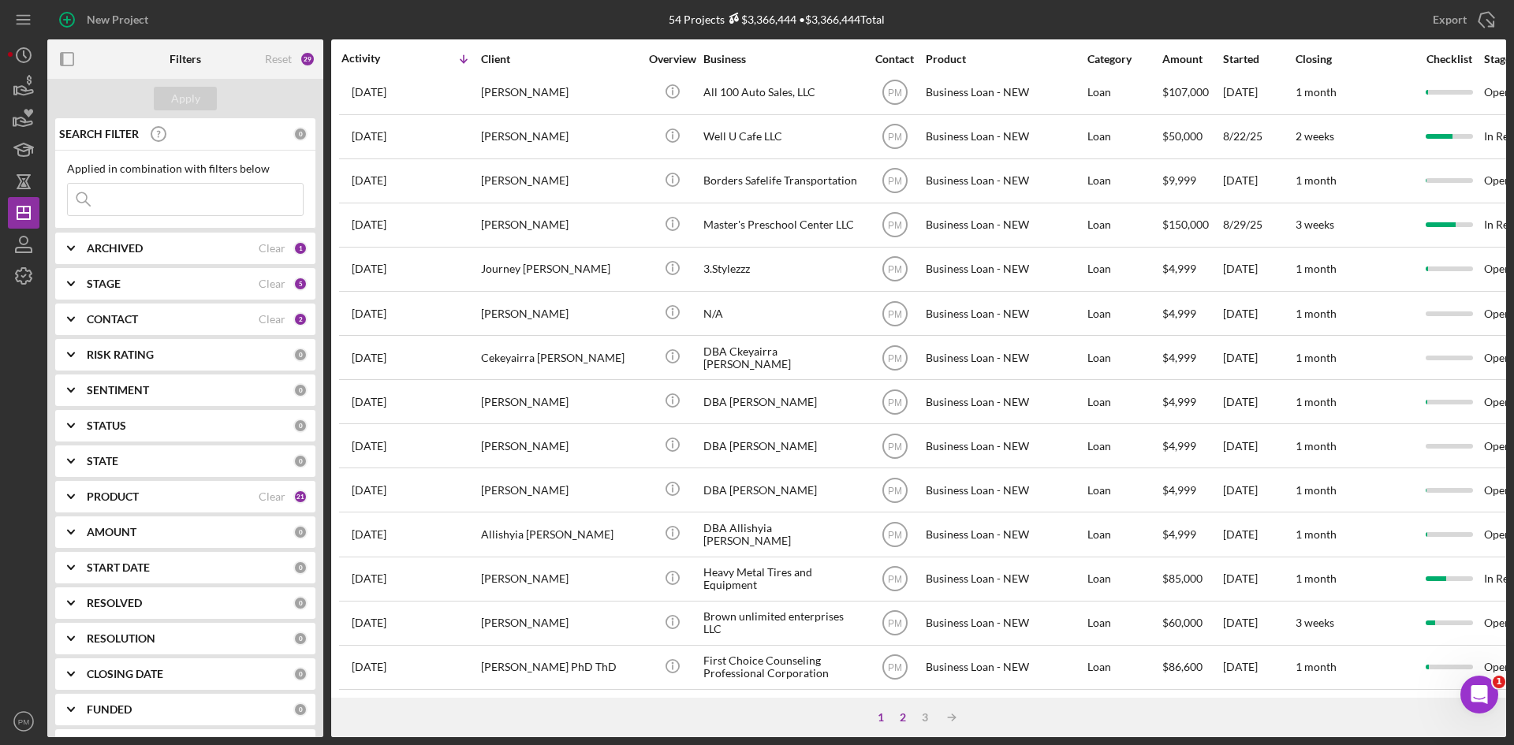
click at [900, 713] on div "2" at bounding box center [903, 717] width 22 height 13
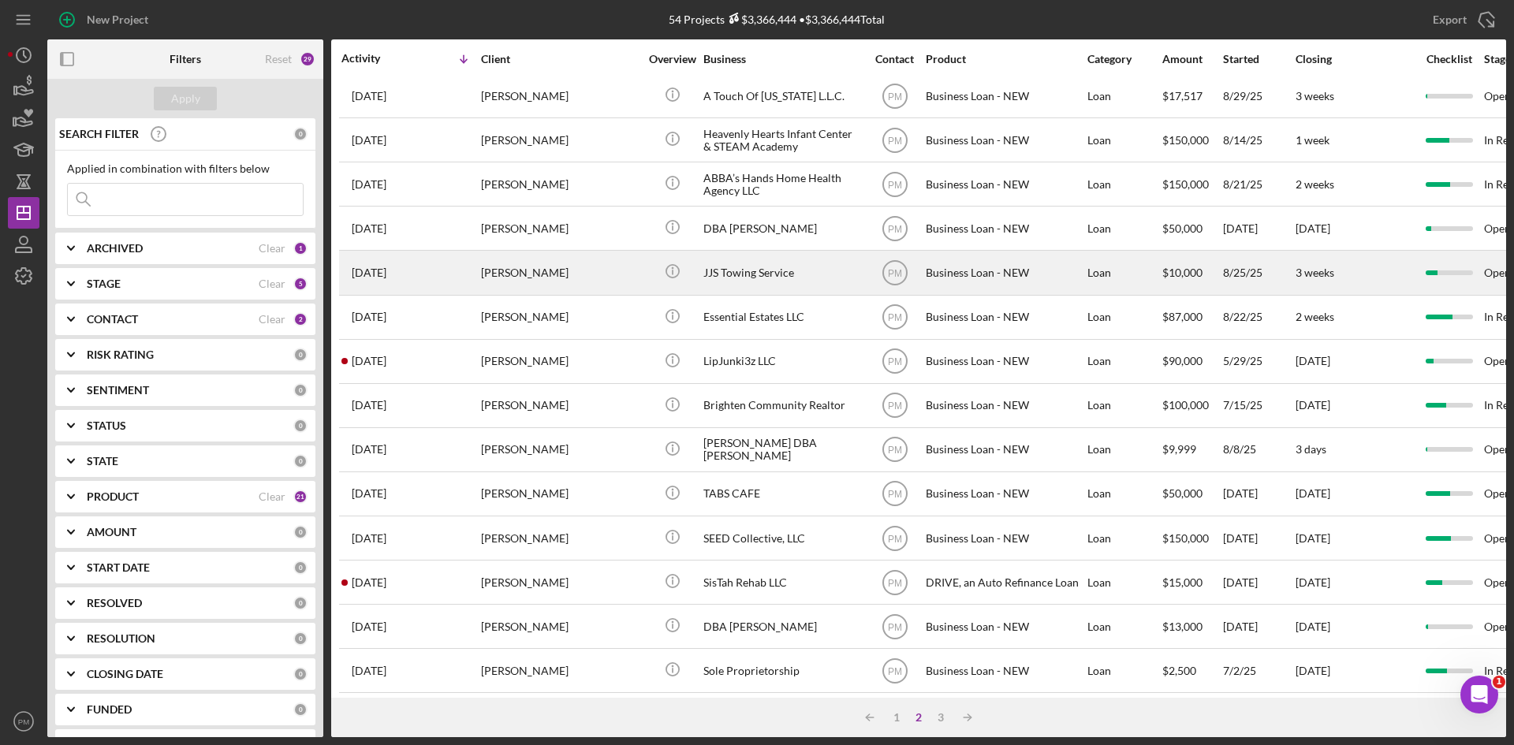
scroll to position [0, 0]
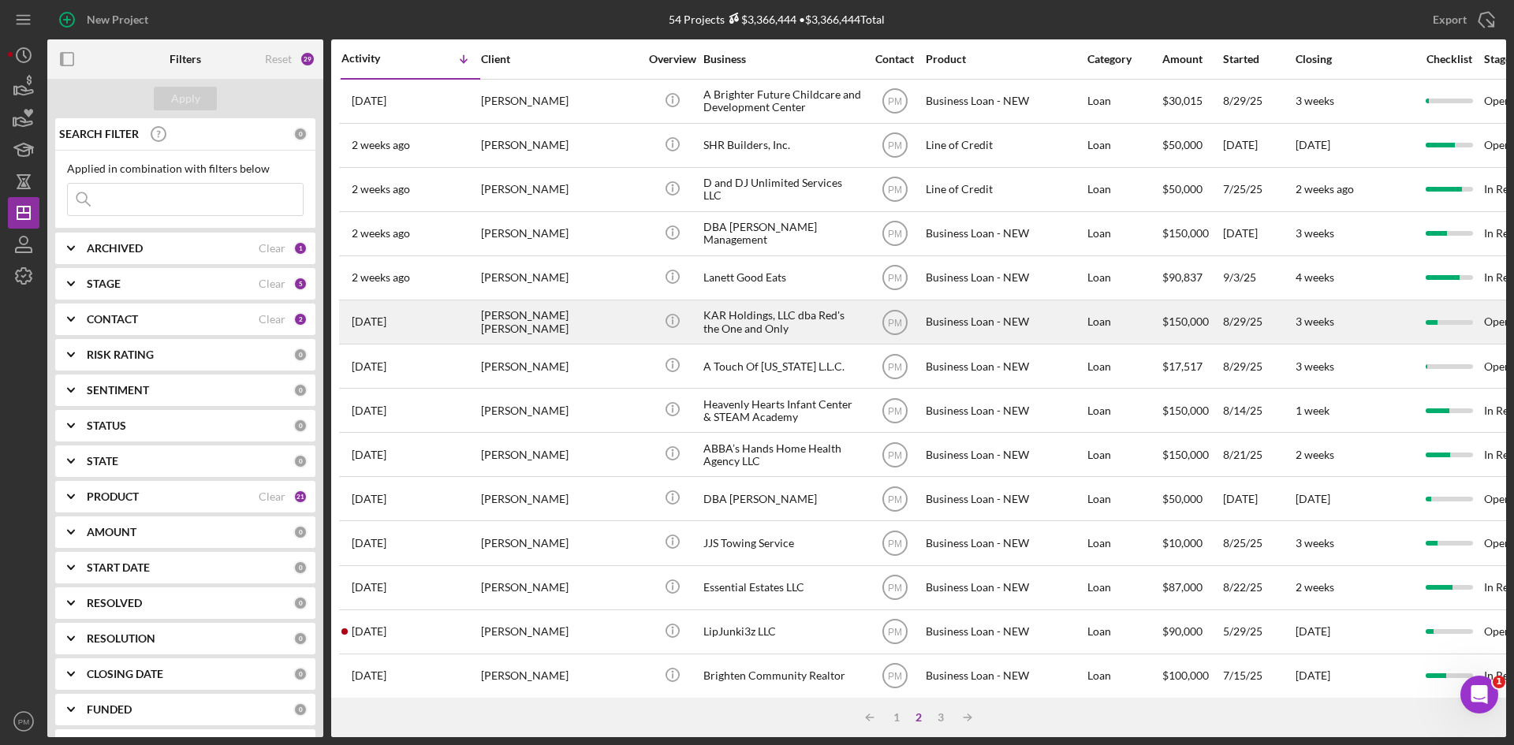
click at [484, 323] on div "[PERSON_NAME] [PERSON_NAME]" at bounding box center [560, 322] width 158 height 42
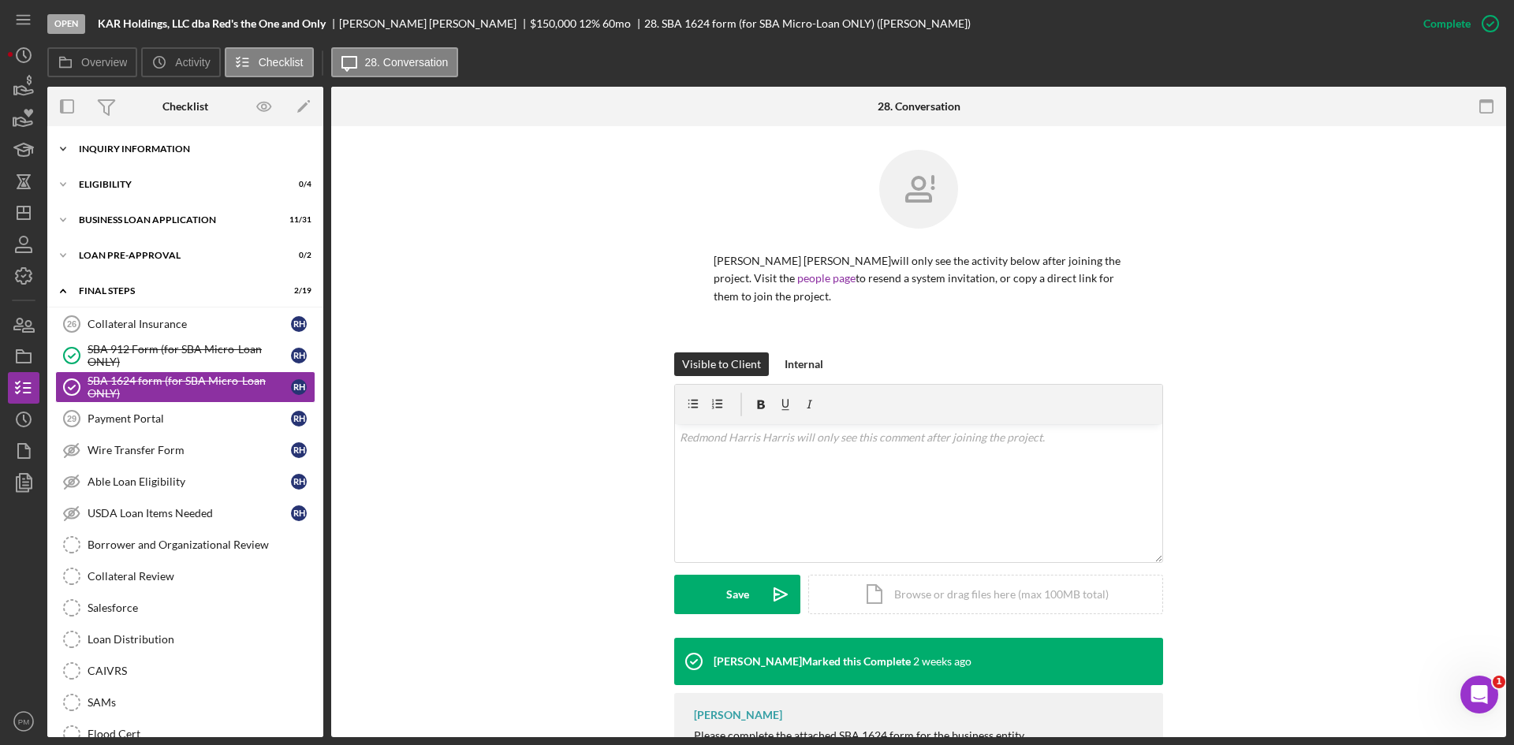
click at [150, 154] on div "Icon/Expander INQUIRY INFORMATION 4 / 11" at bounding box center [185, 149] width 276 height 32
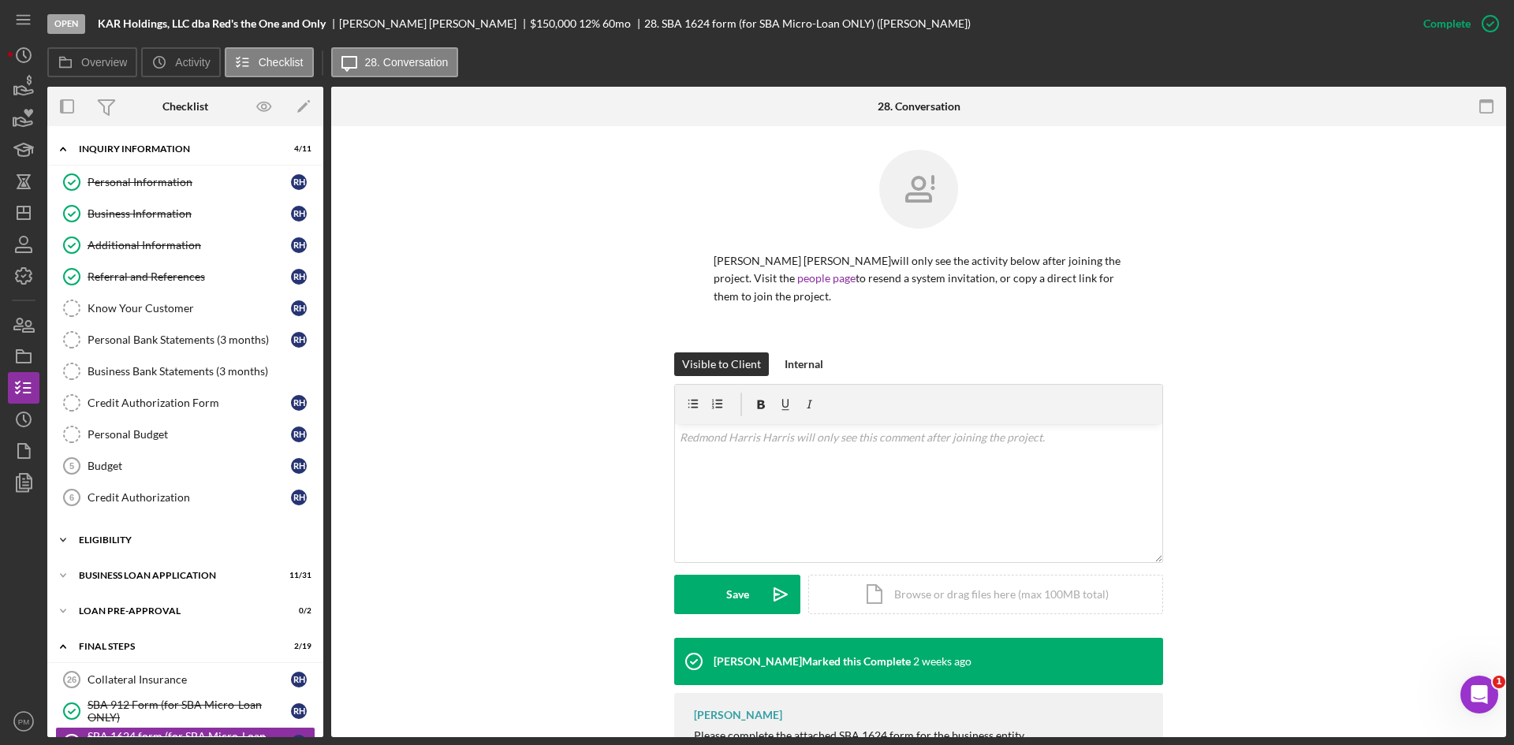
click at [142, 540] on div "ELIGIBILITY" at bounding box center [191, 540] width 225 height 9
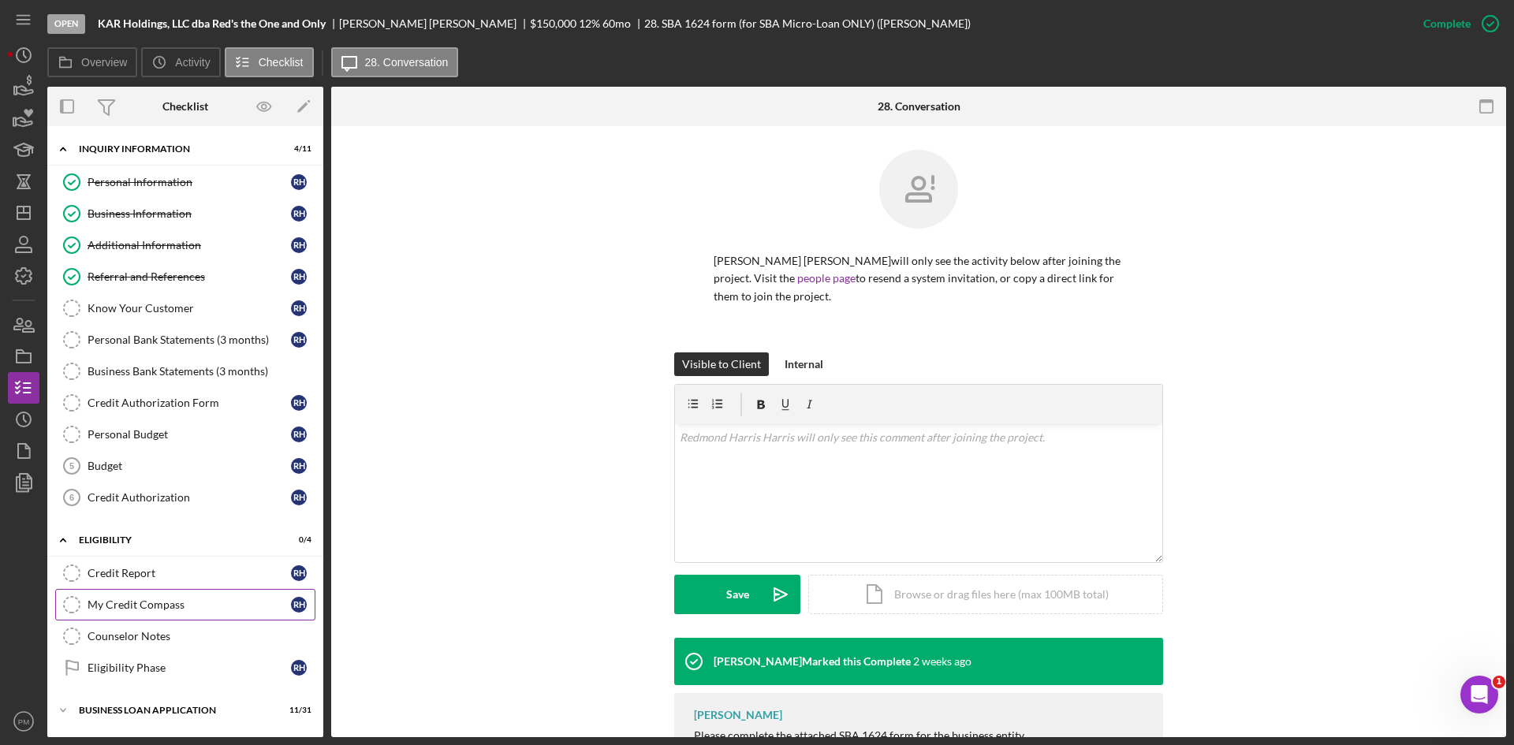
scroll to position [237, 0]
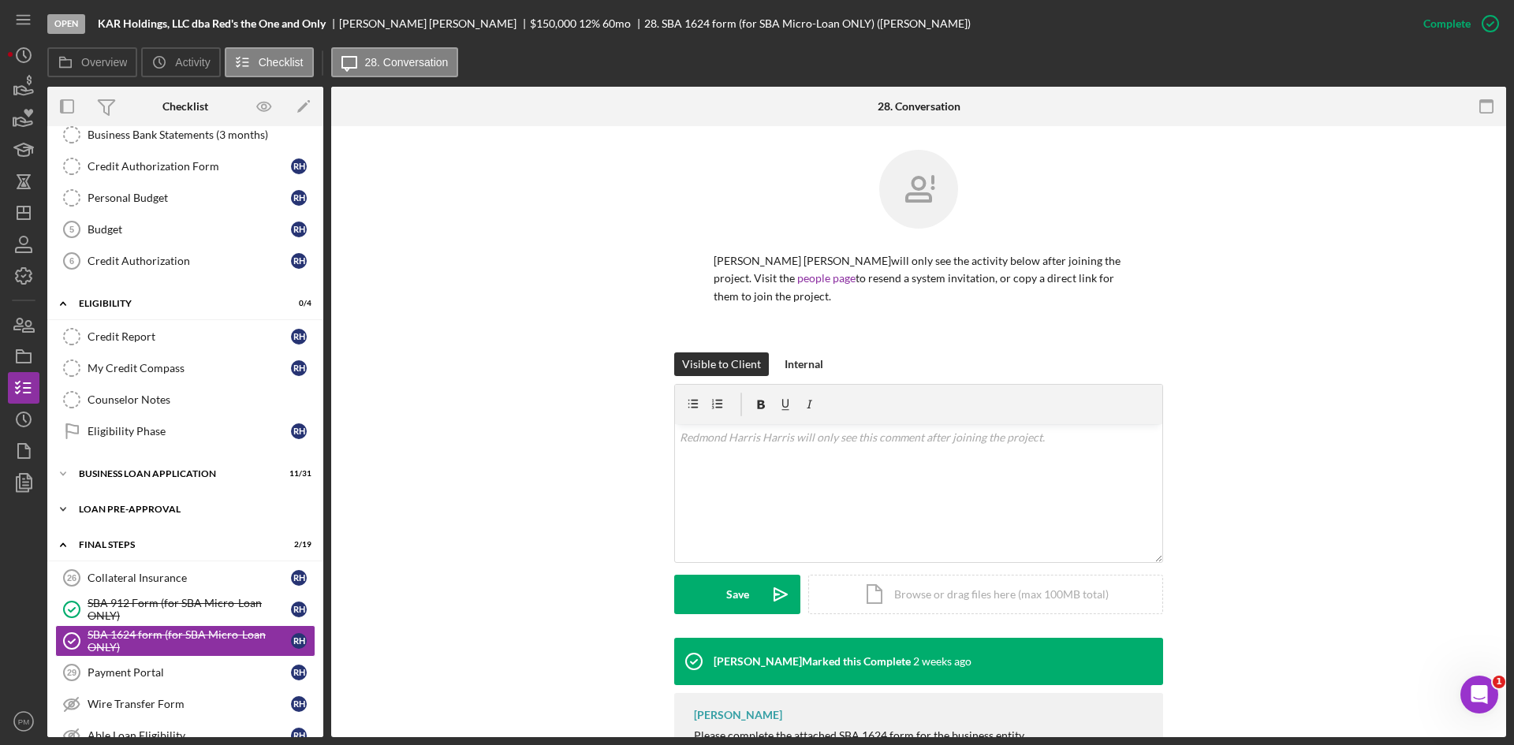
click at [155, 509] on div "LOAN PRE-APPROVAL" at bounding box center [191, 509] width 225 height 9
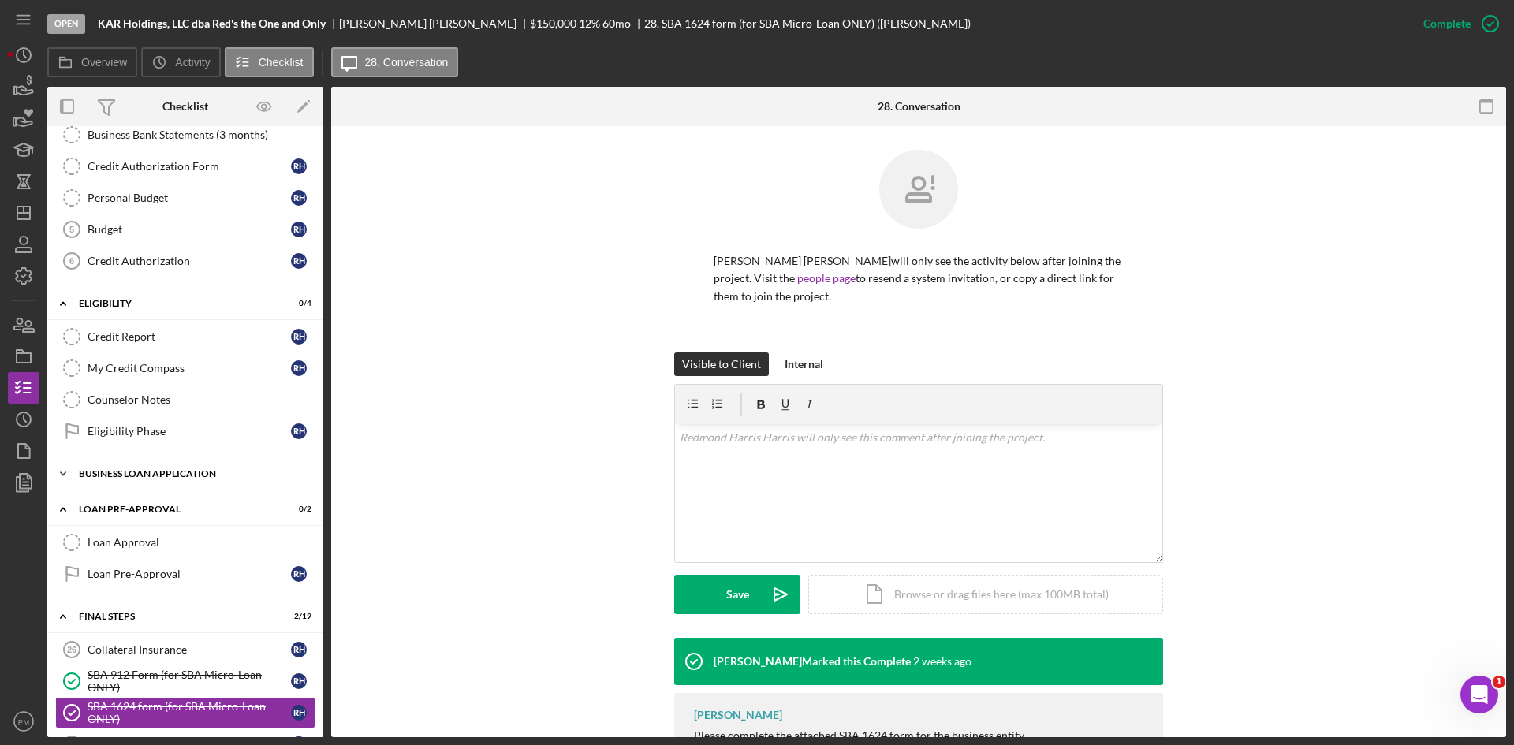
click at [161, 482] on div "Icon/Expander BUSINESS LOAN APPLICATION 11 / 31" at bounding box center [185, 474] width 276 height 32
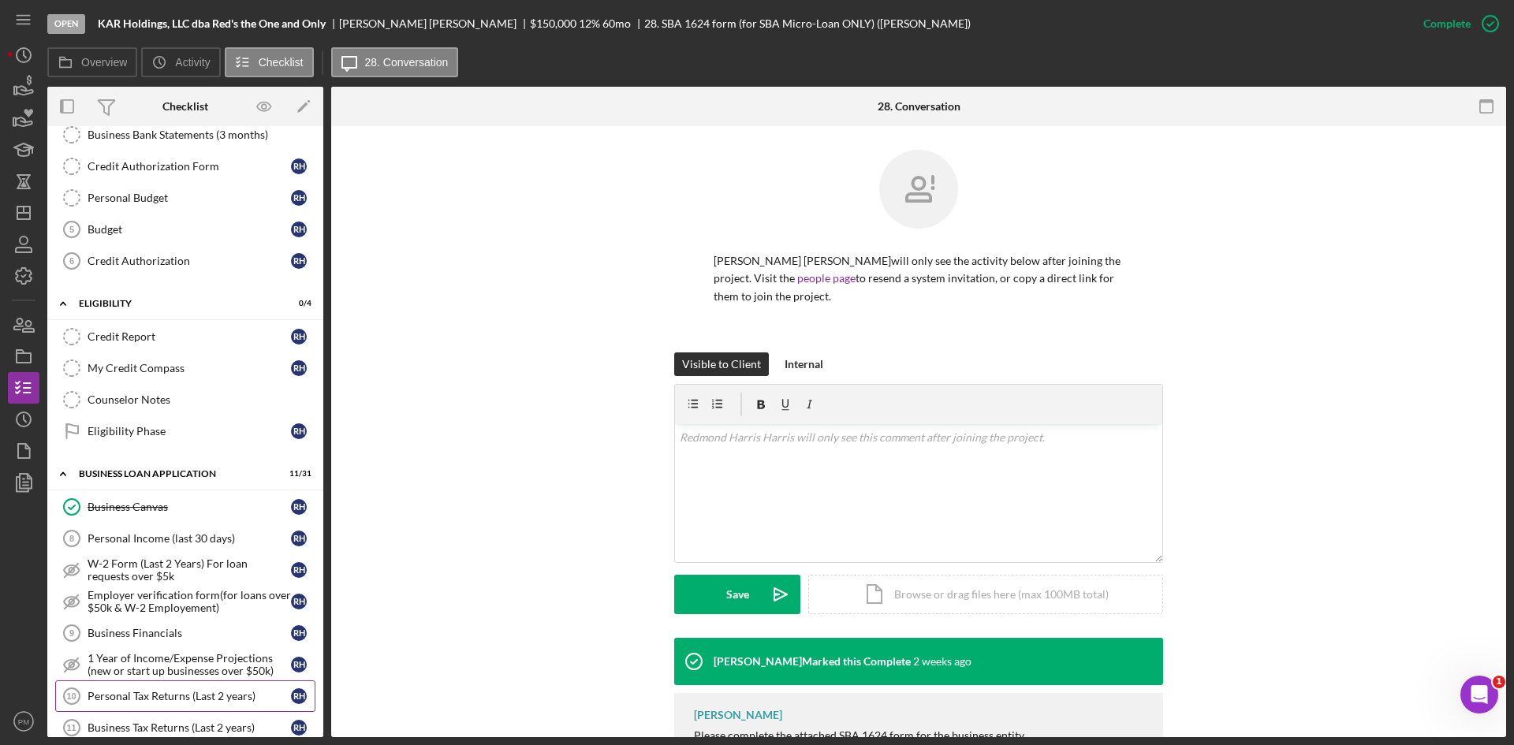
scroll to position [0, 0]
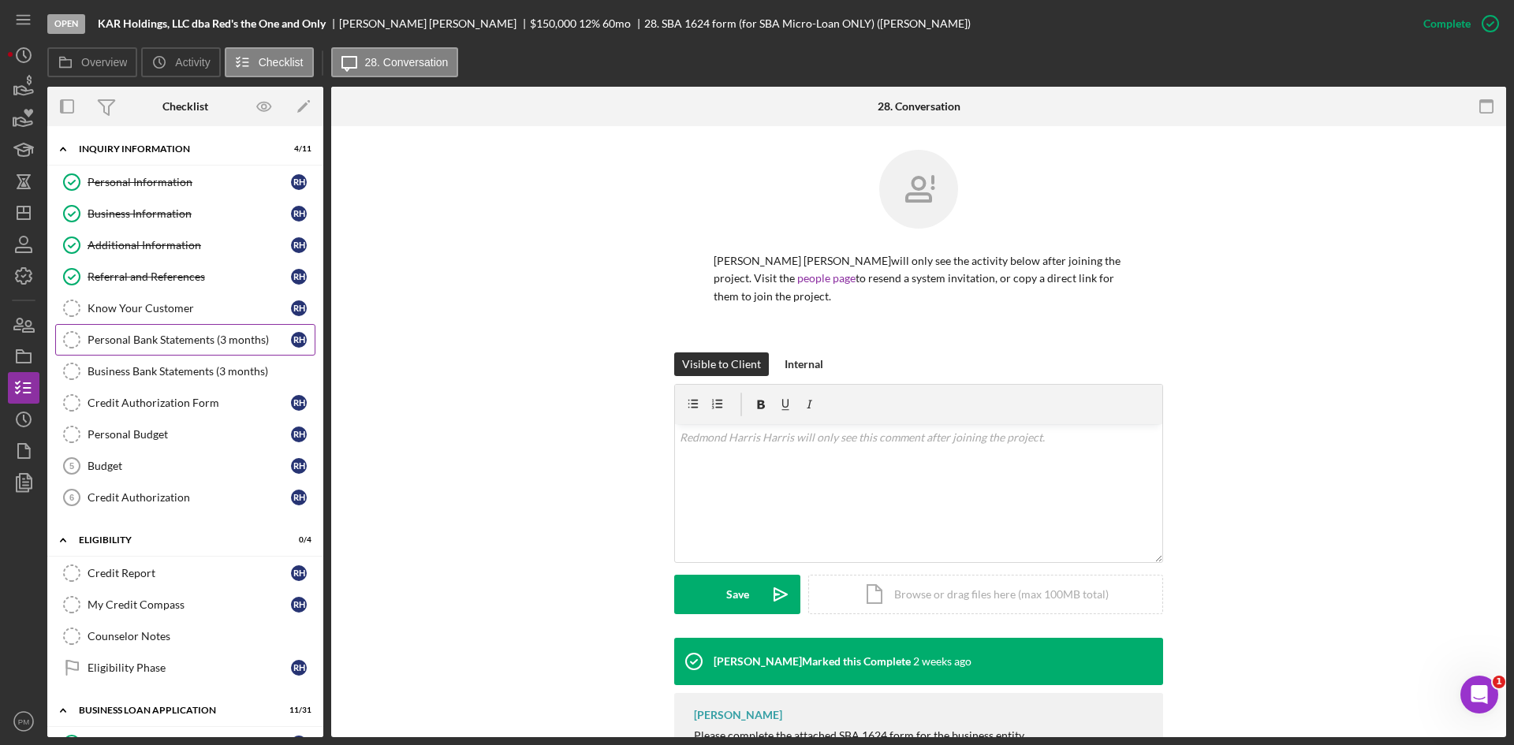
click at [160, 347] on link "Personal Bank Statements (3 months) Personal Bank Statements (3 months) R H" at bounding box center [185, 340] width 260 height 32
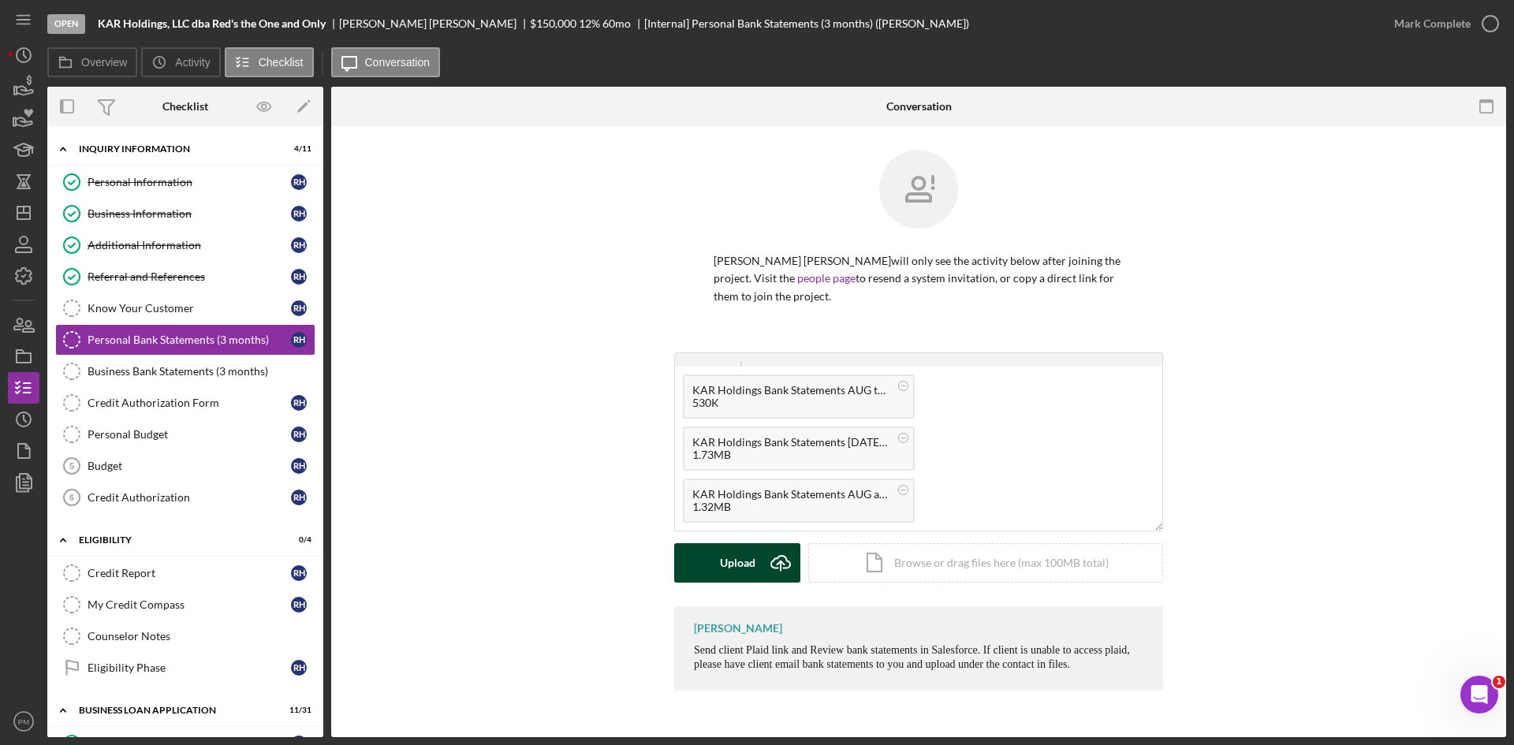
click at [711, 570] on button "Upload Icon/Upload" at bounding box center [737, 562] width 126 height 39
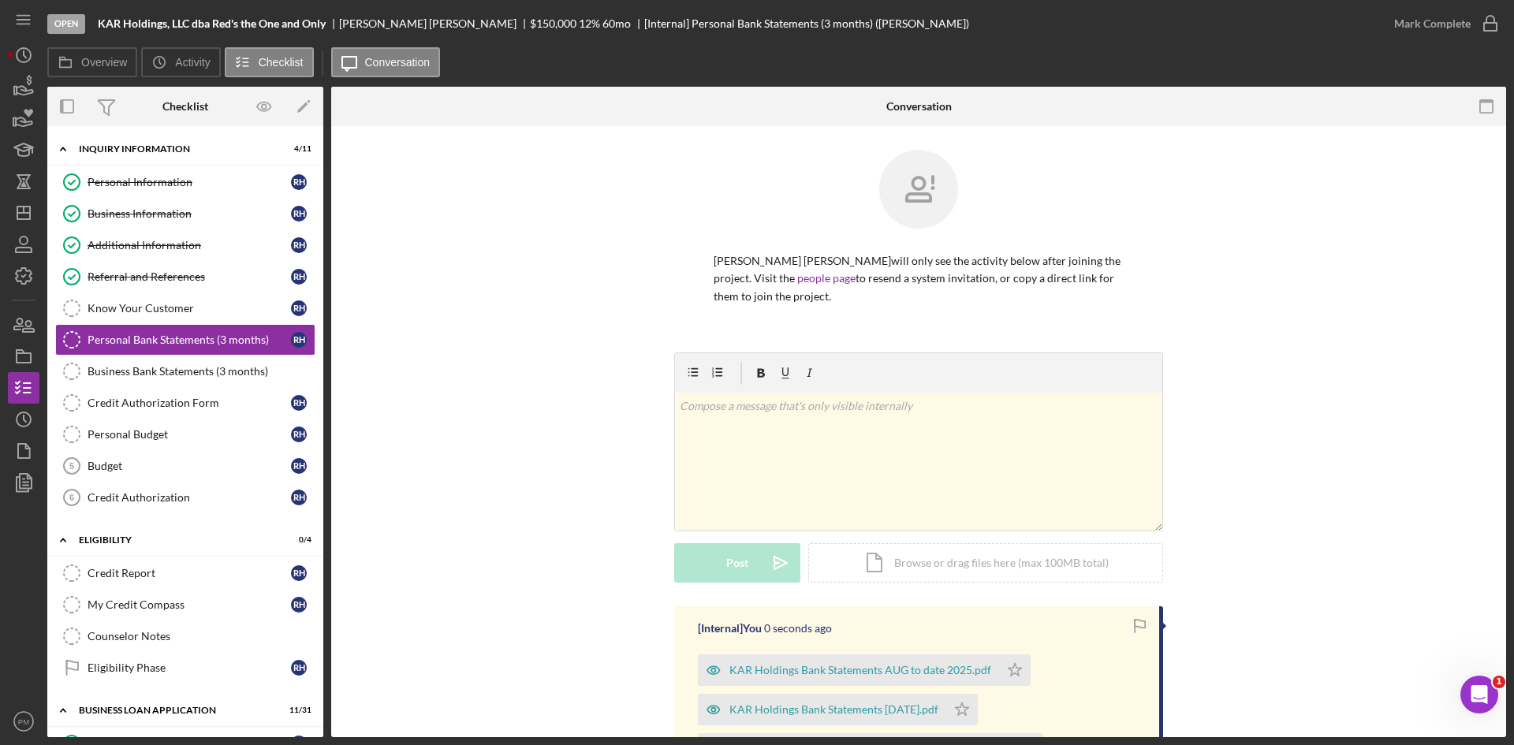
scroll to position [210, 0]
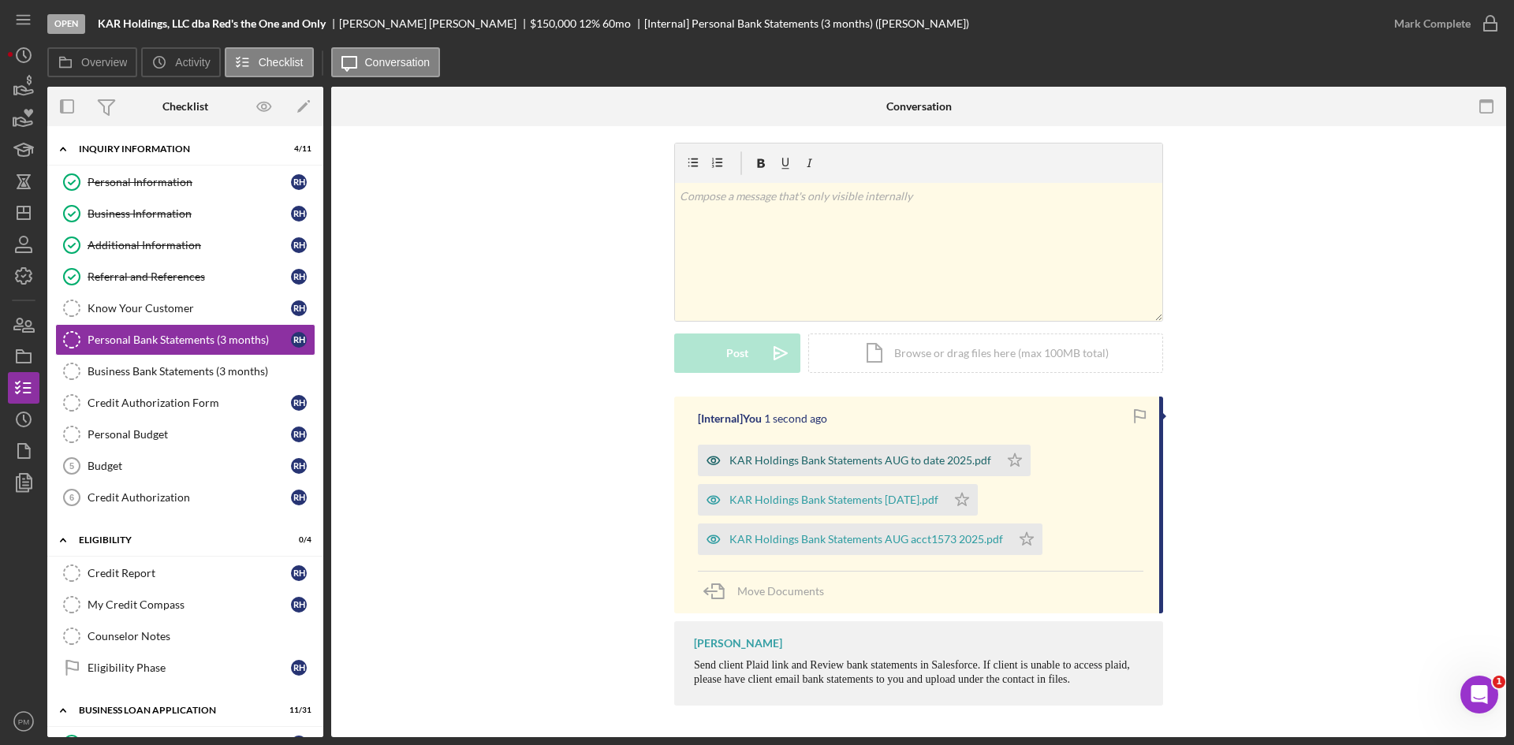
click at [799, 464] on div "KAR Holdings Bank Statements AUG to date 2025.pdf" at bounding box center [861, 460] width 262 height 13
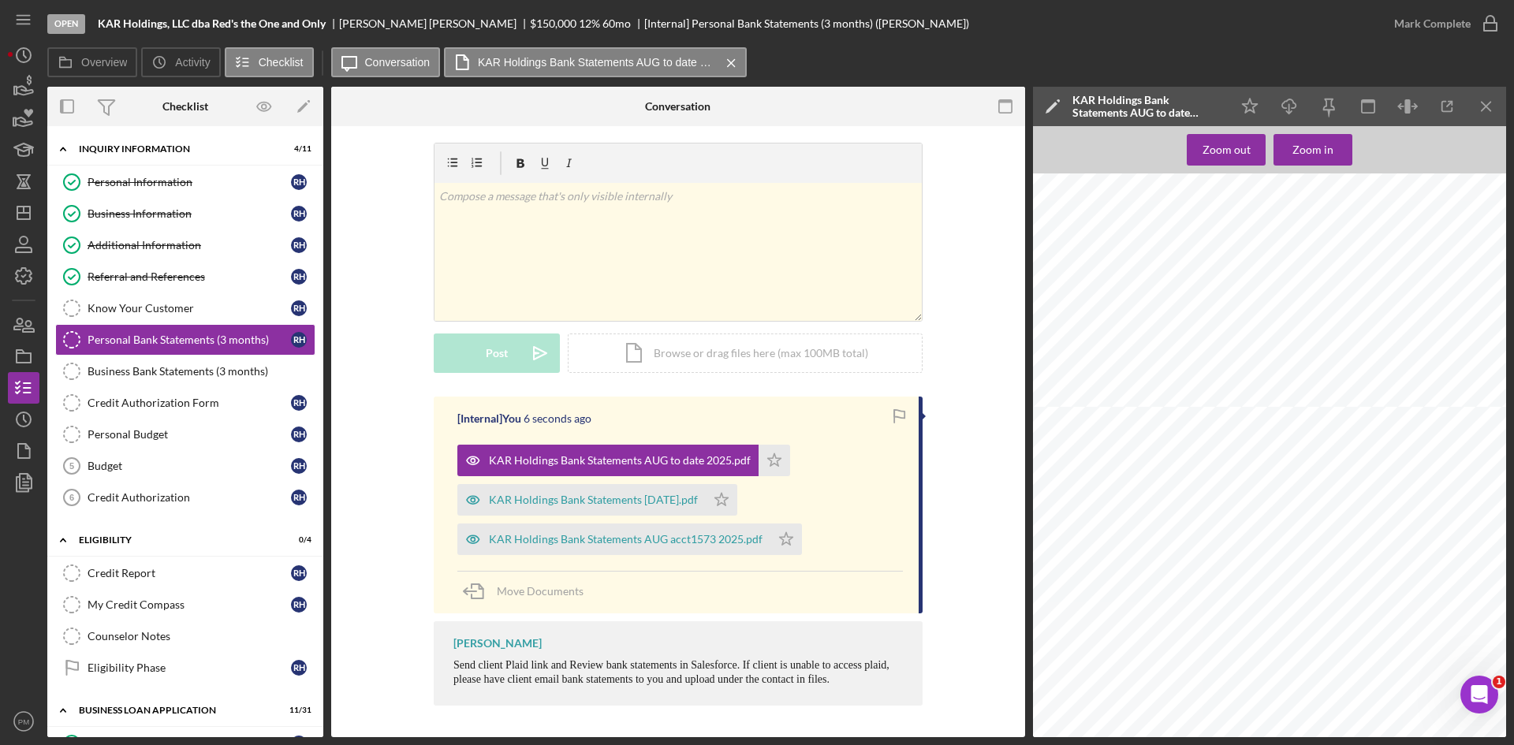
scroll to position [3792, 0]
click at [568, 529] on div "KAR Holdings Bank Statements AUG acct1573 2025.pdf" at bounding box center [613, 540] width 313 height 32
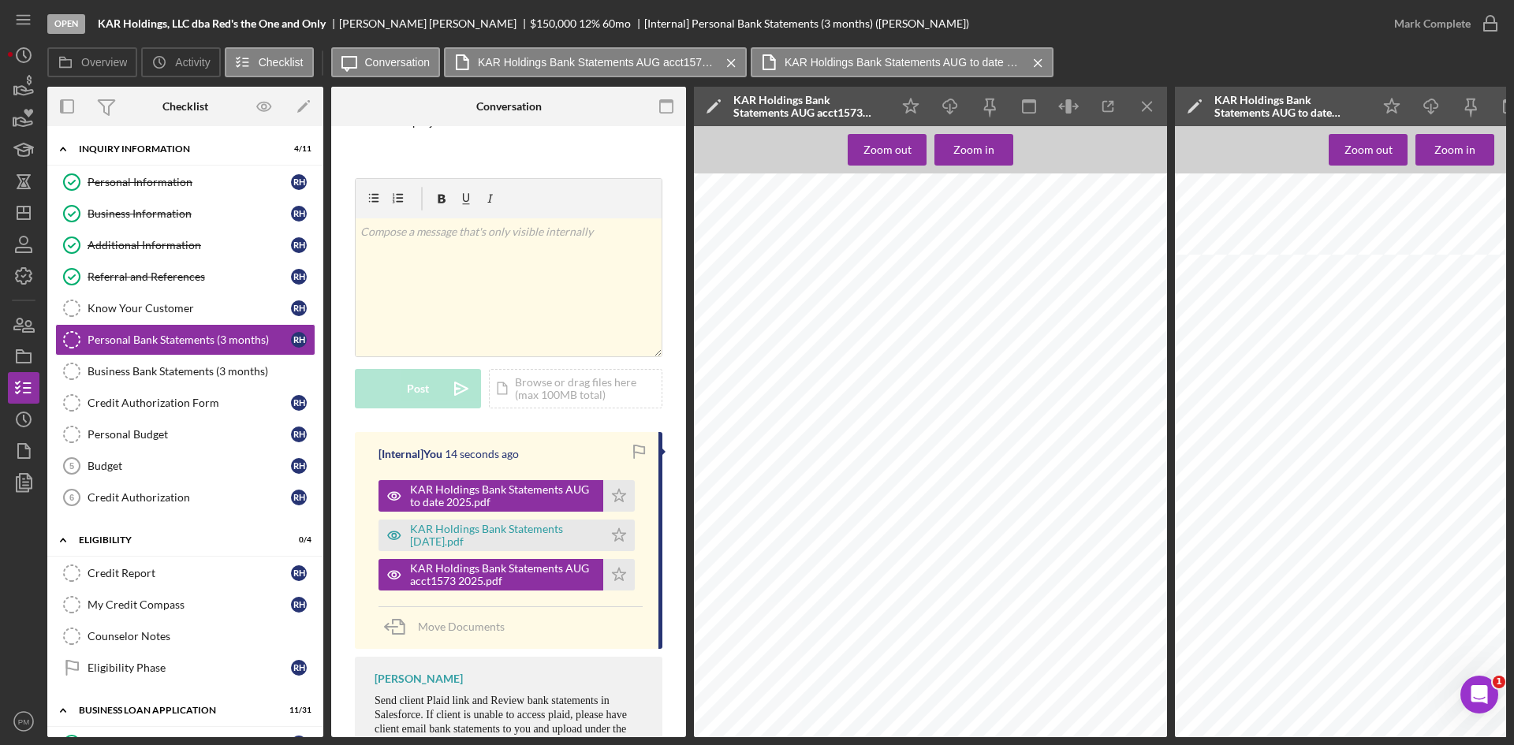
scroll to position [5074, 0]
click at [521, 541] on div "KAR Holdings Bank Statements [DATE].pdf" at bounding box center [502, 535] width 185 height 25
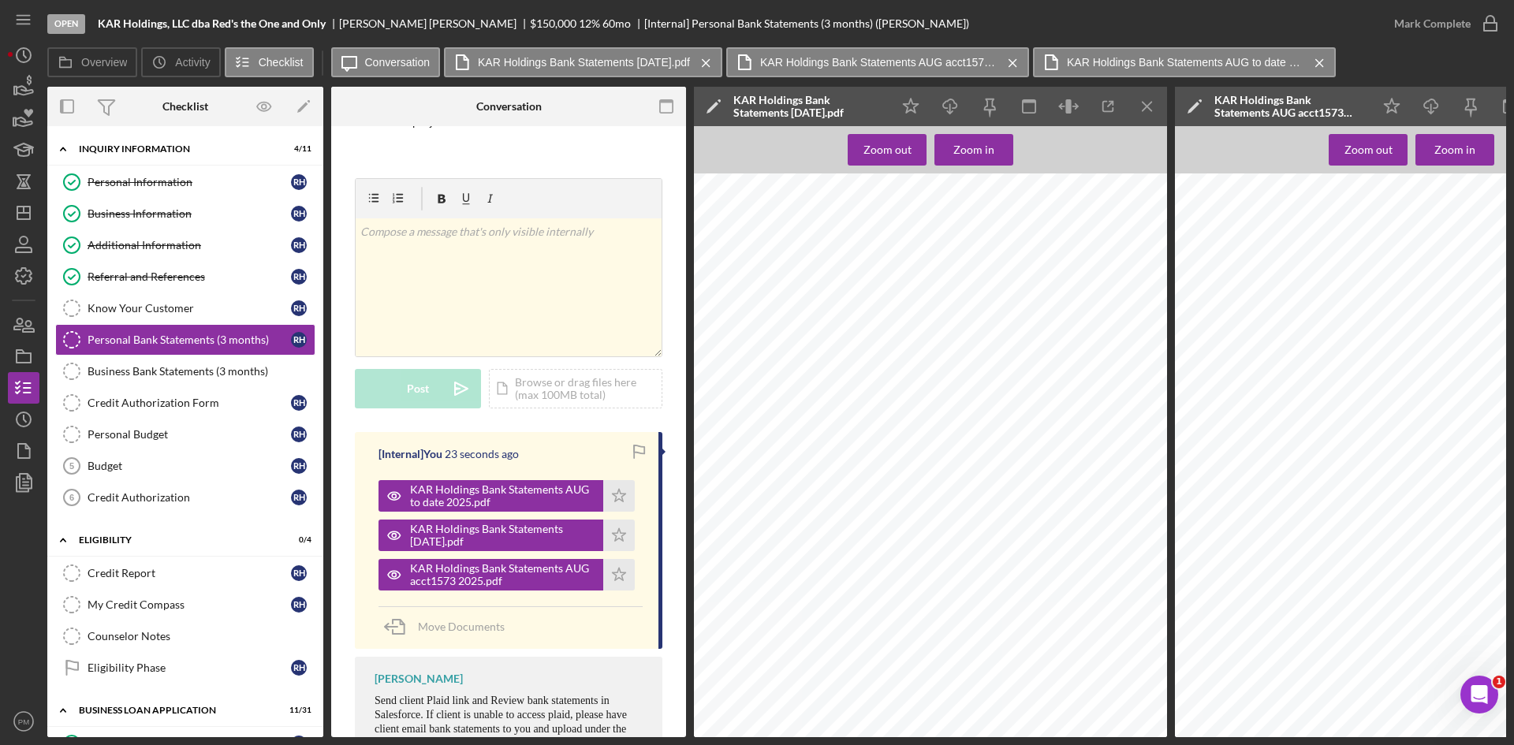
scroll to position [5836, 0]
click at [1138, 107] on icon "Icon/Menu Close" at bounding box center [1147, 106] width 35 height 35
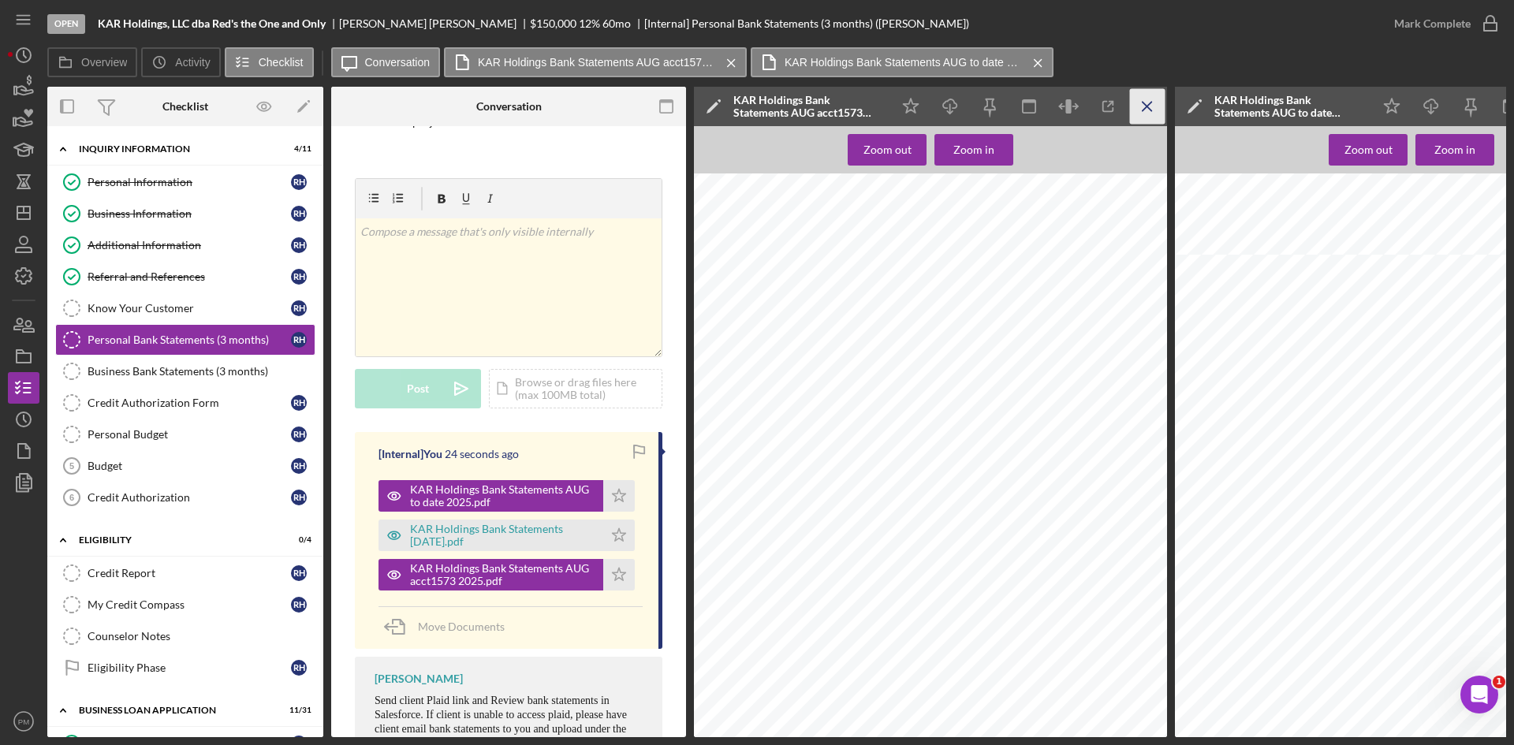
click at [1134, 109] on icon "Icon/Menu Close" at bounding box center [1147, 106] width 35 height 35
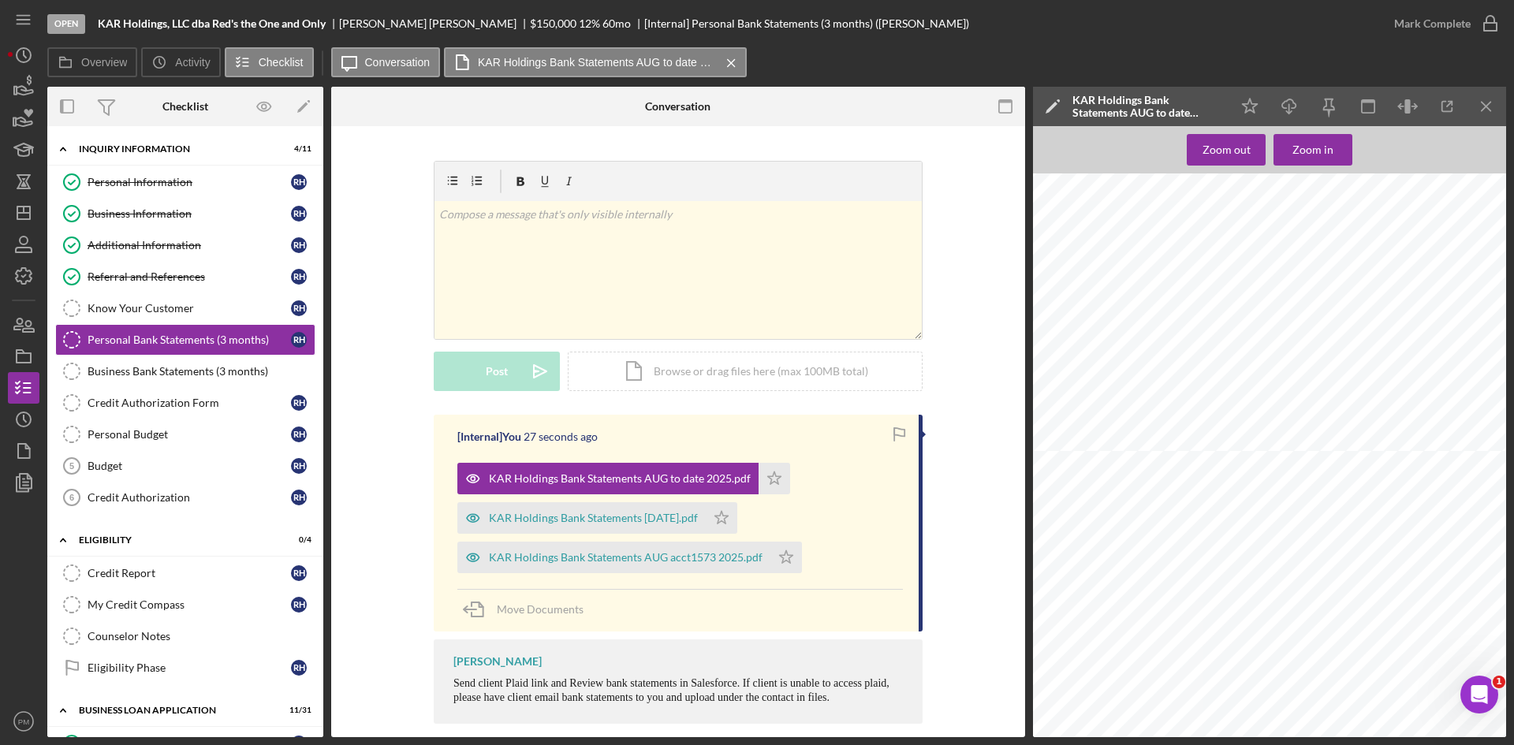
scroll to position [1820, 0]
click at [1485, 98] on icon "Icon/Menu Close" at bounding box center [1486, 106] width 35 height 35
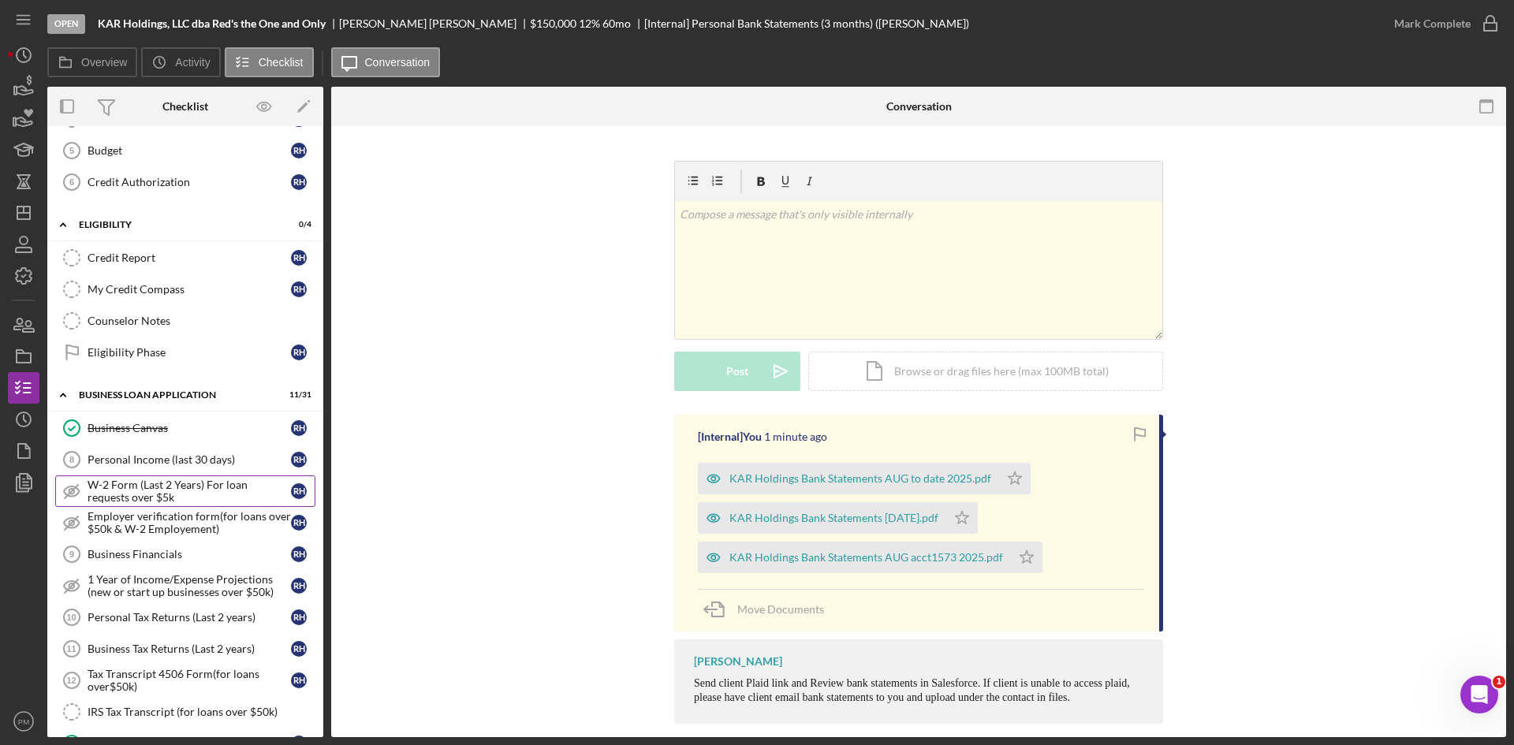
scroll to position [631, 0]
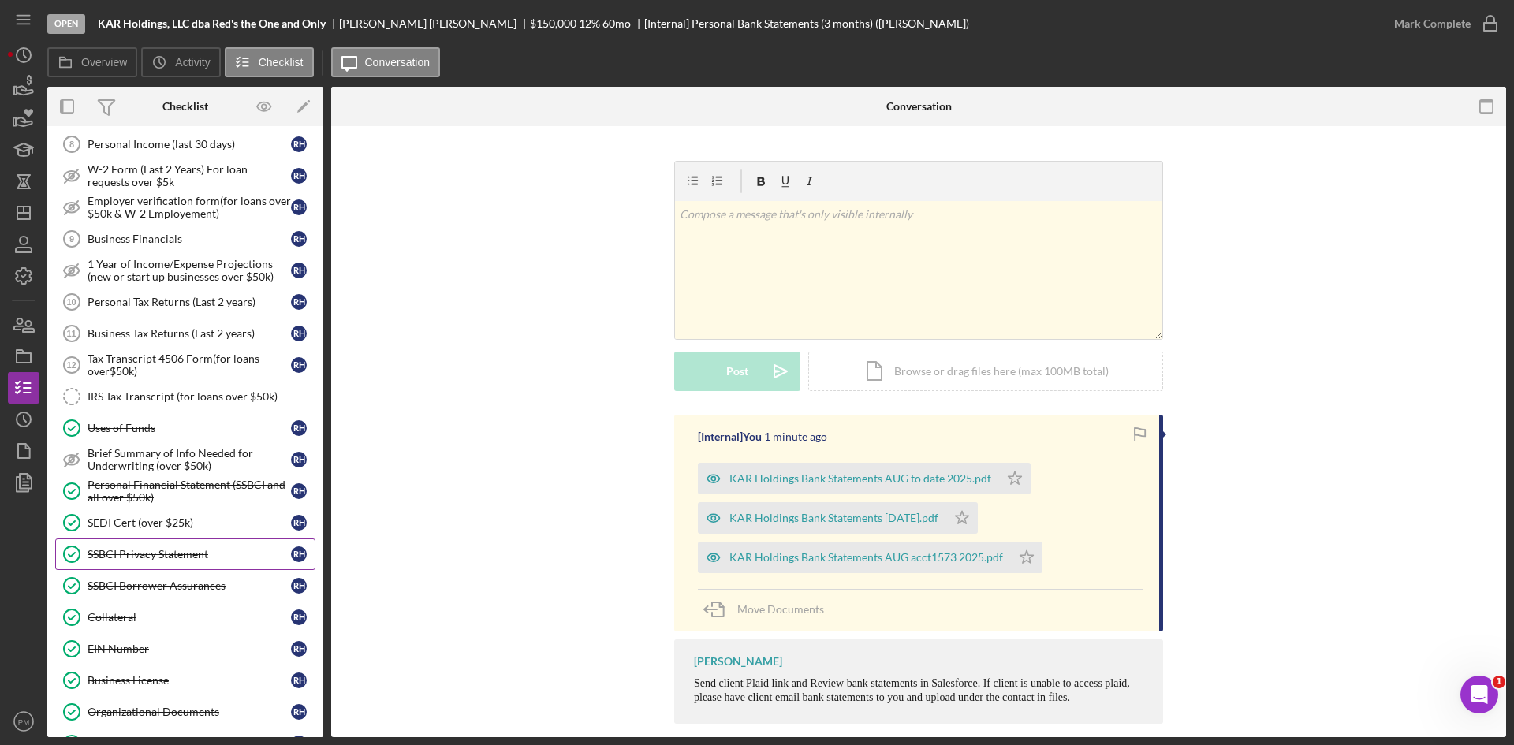
click at [177, 566] on link "SSBCI Privacy Statement SSBCI Privacy Statement R H" at bounding box center [185, 555] width 260 height 32
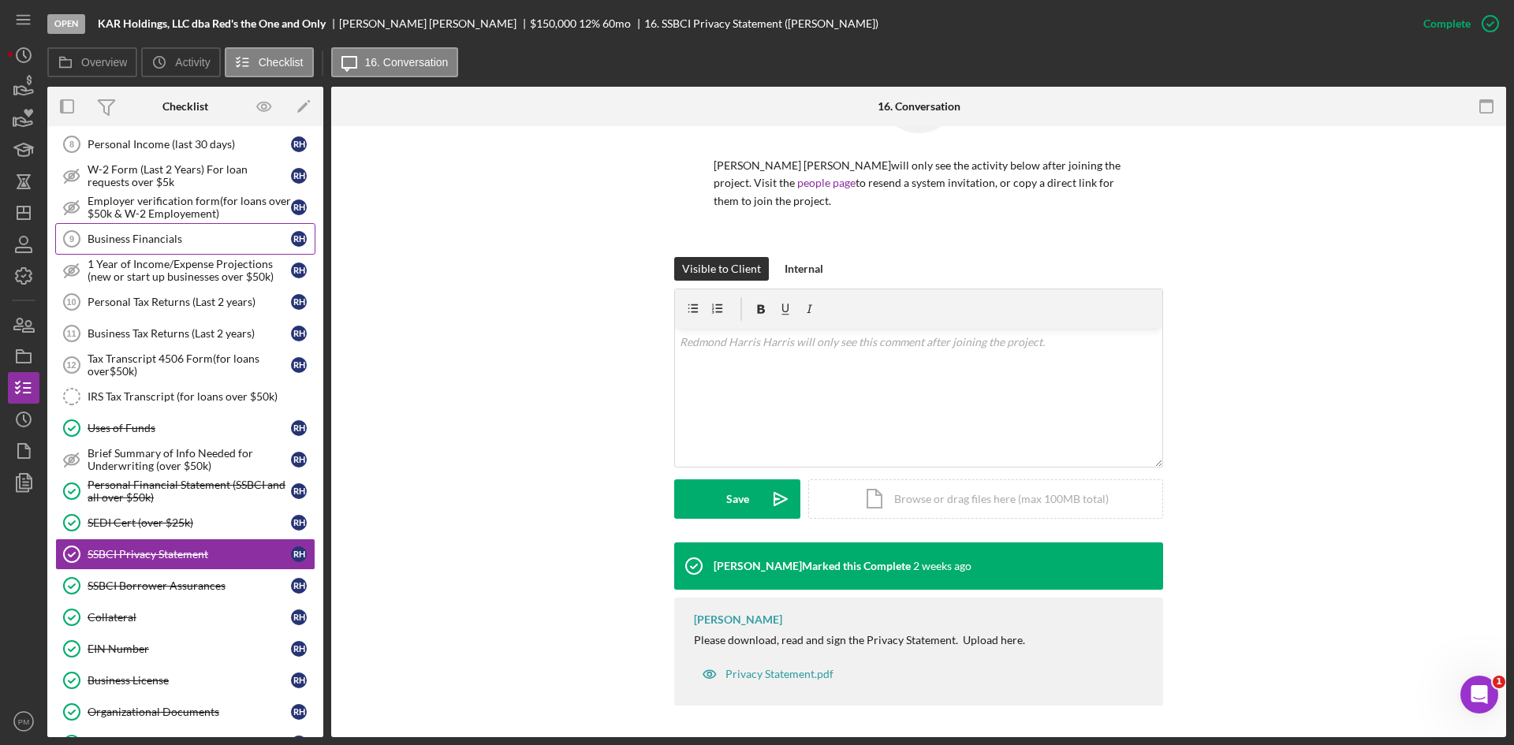
scroll to position [394, 0]
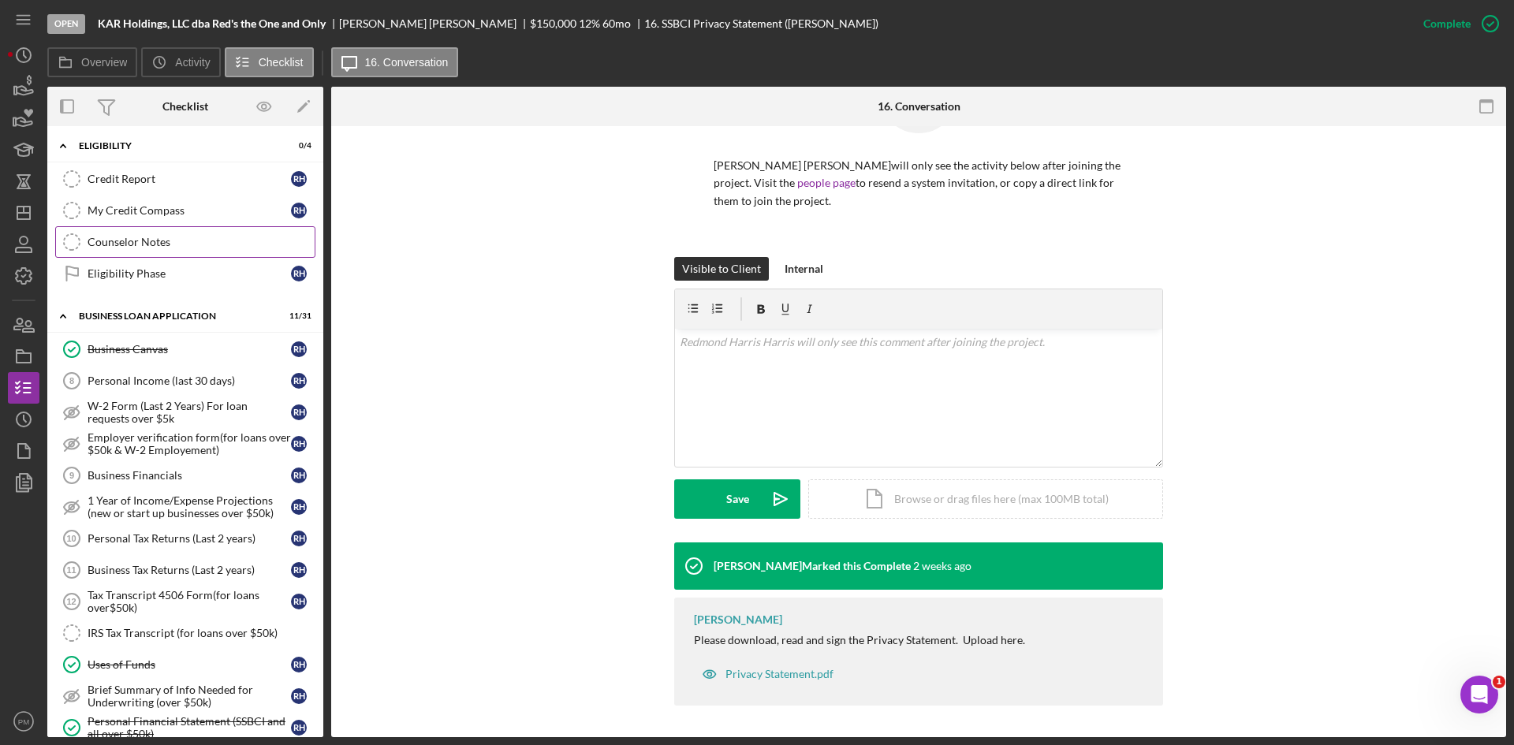
click at [148, 244] on div "Counselor Notes" at bounding box center [201, 242] width 227 height 13
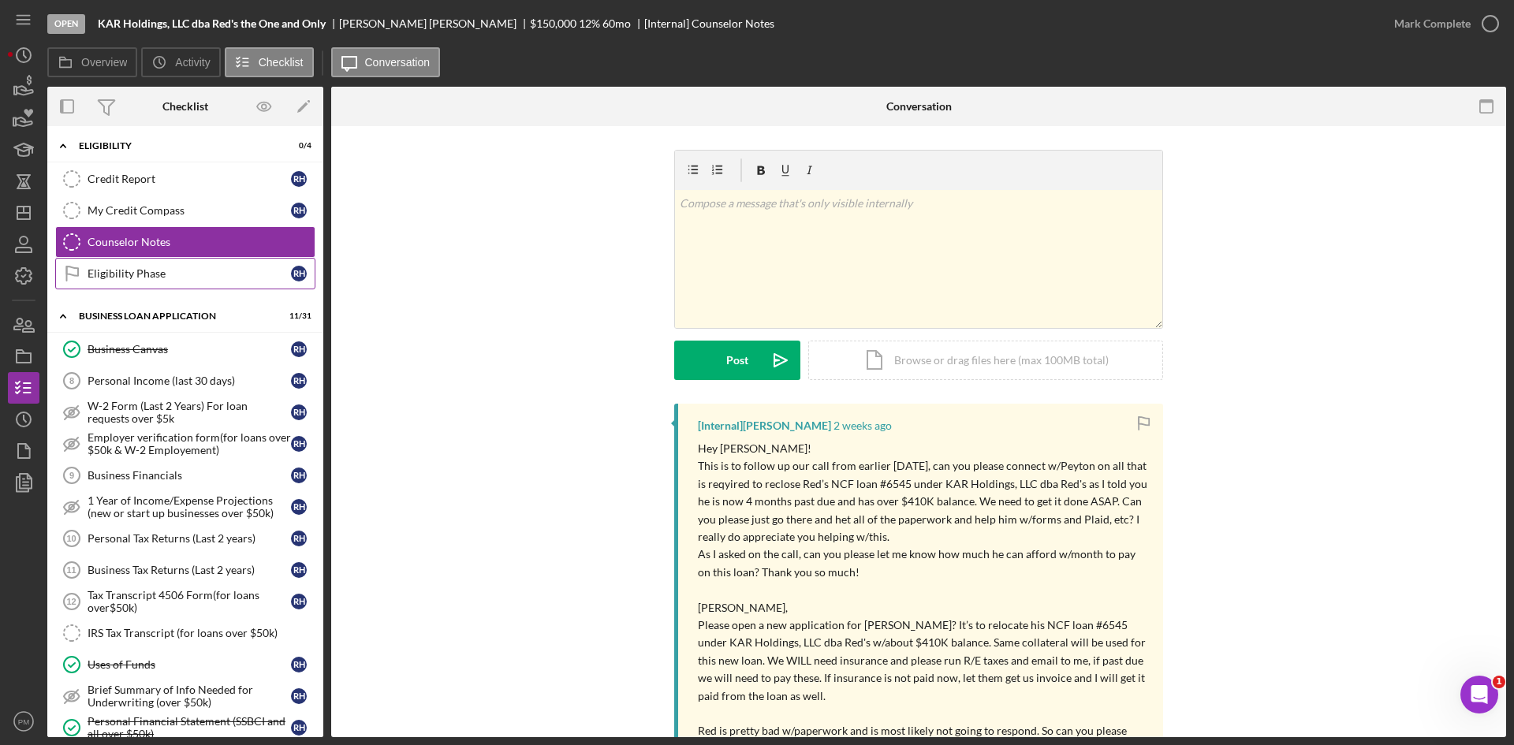
scroll to position [237, 0]
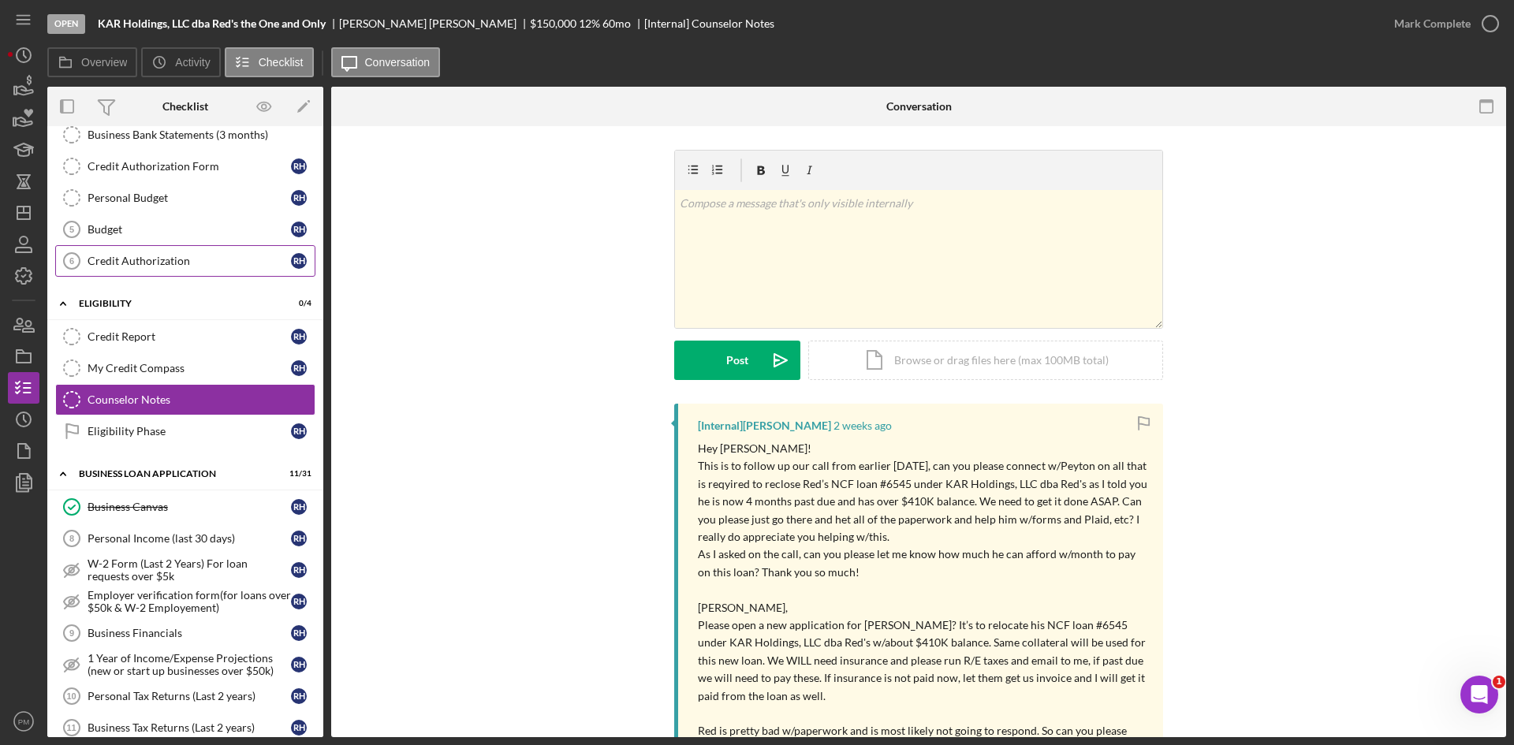
drag, startPoint x: 123, startPoint y: 250, endPoint x: 249, endPoint y: 263, distance: 126.8
click at [123, 250] on link "Credit Authorization 6 Credit Authorization R H" at bounding box center [185, 261] width 260 height 32
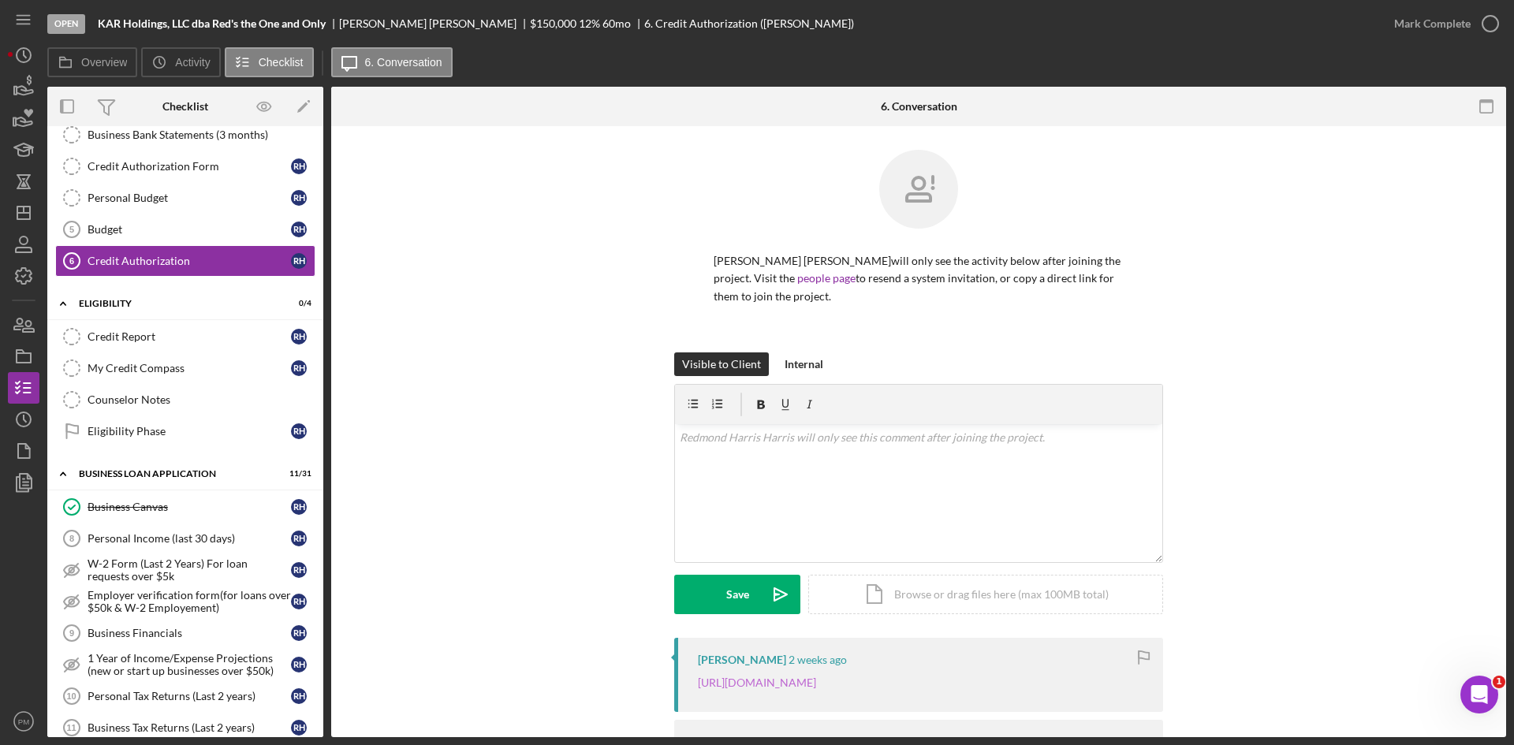
scroll to position [108, 0]
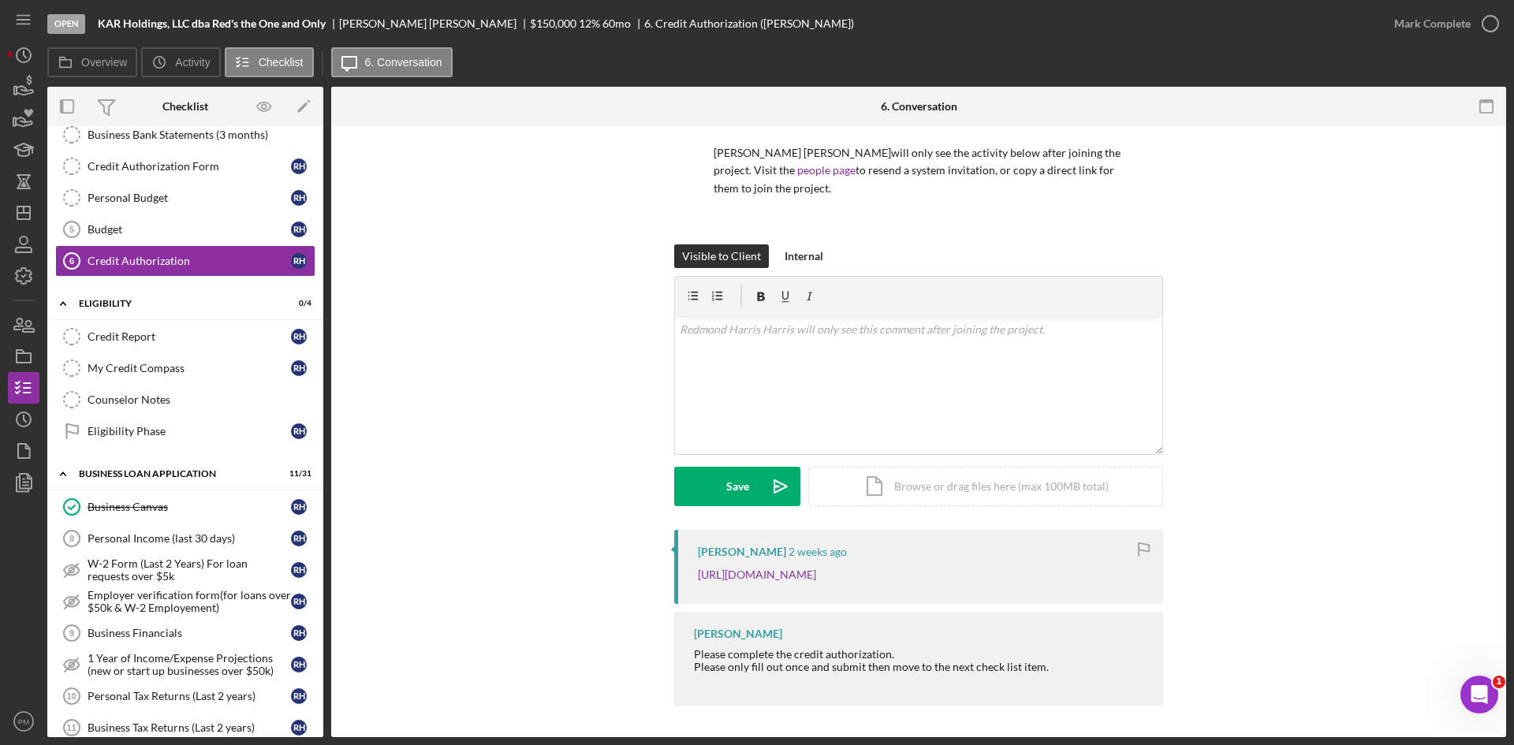
drag, startPoint x: 1050, startPoint y: 579, endPoint x: 640, endPoint y: 568, distance: 410.3
click at [631, 573] on div "[PERSON_NAME] [DATE] [URL][DOMAIN_NAME] [PERSON_NAME] Please complete the credi…" at bounding box center [919, 622] width 1128 height 184
click at [136, 375] on link "My Credit Compass My Credit Compass R H" at bounding box center [185, 369] width 260 height 32
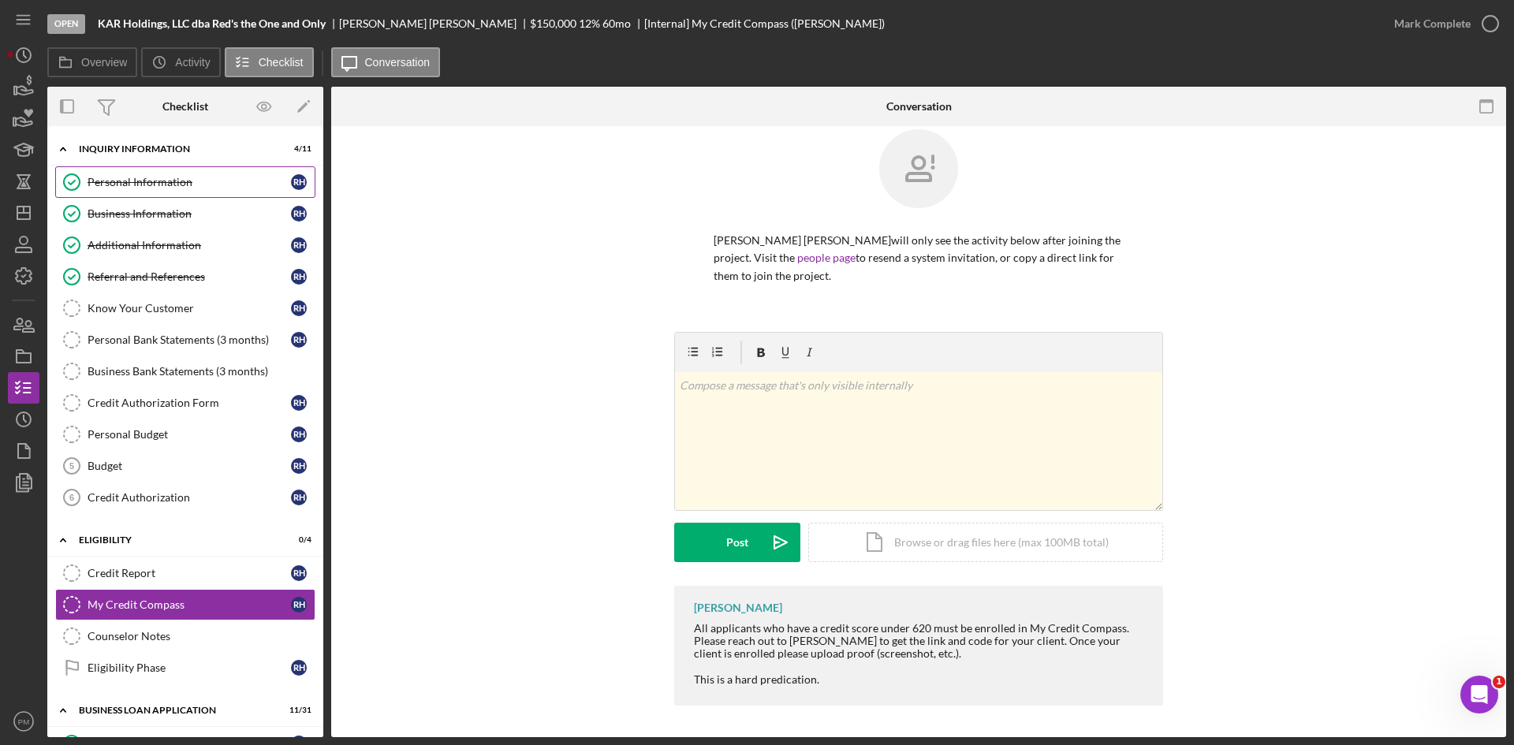
click at [164, 181] on div "Personal Information" at bounding box center [189, 182] width 203 height 13
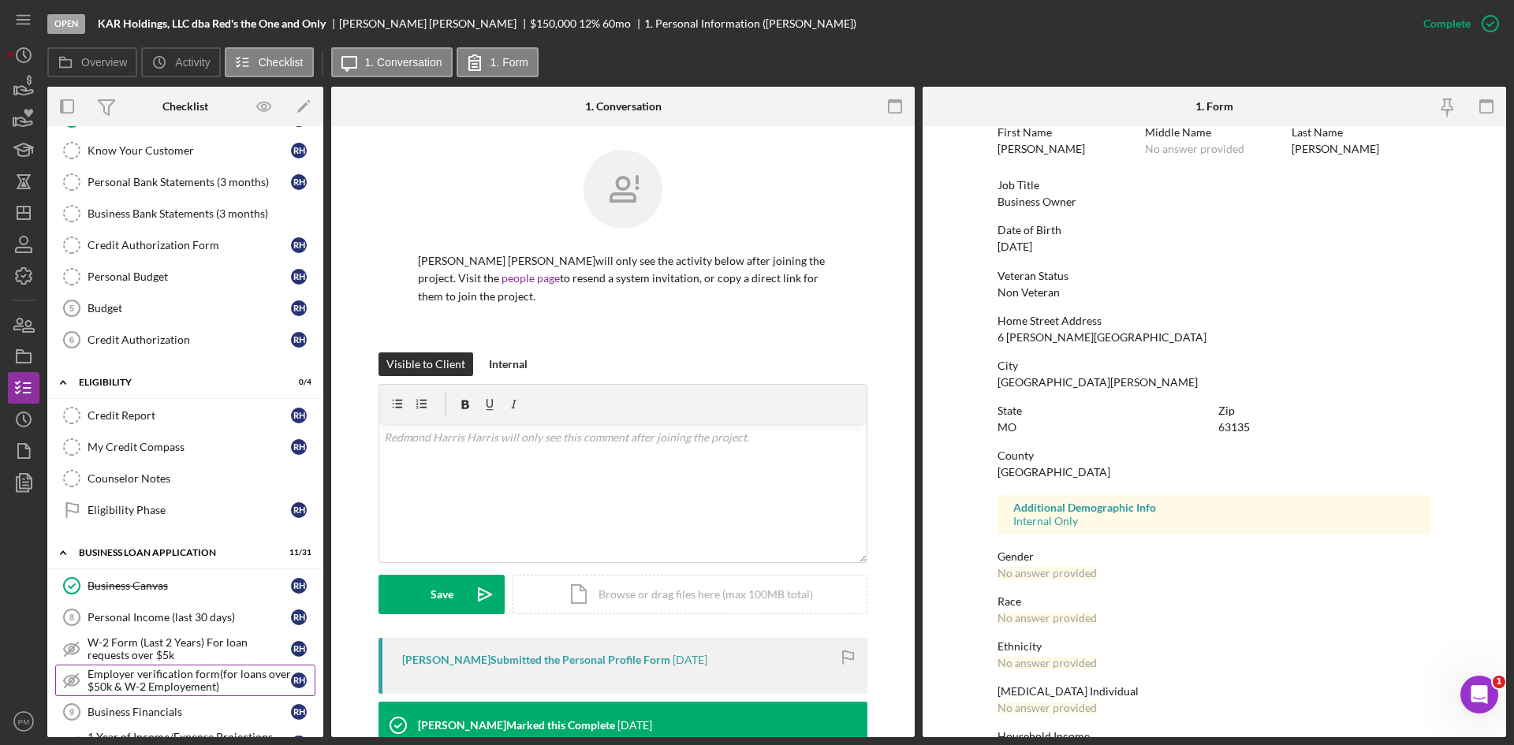
scroll to position [315, 0]
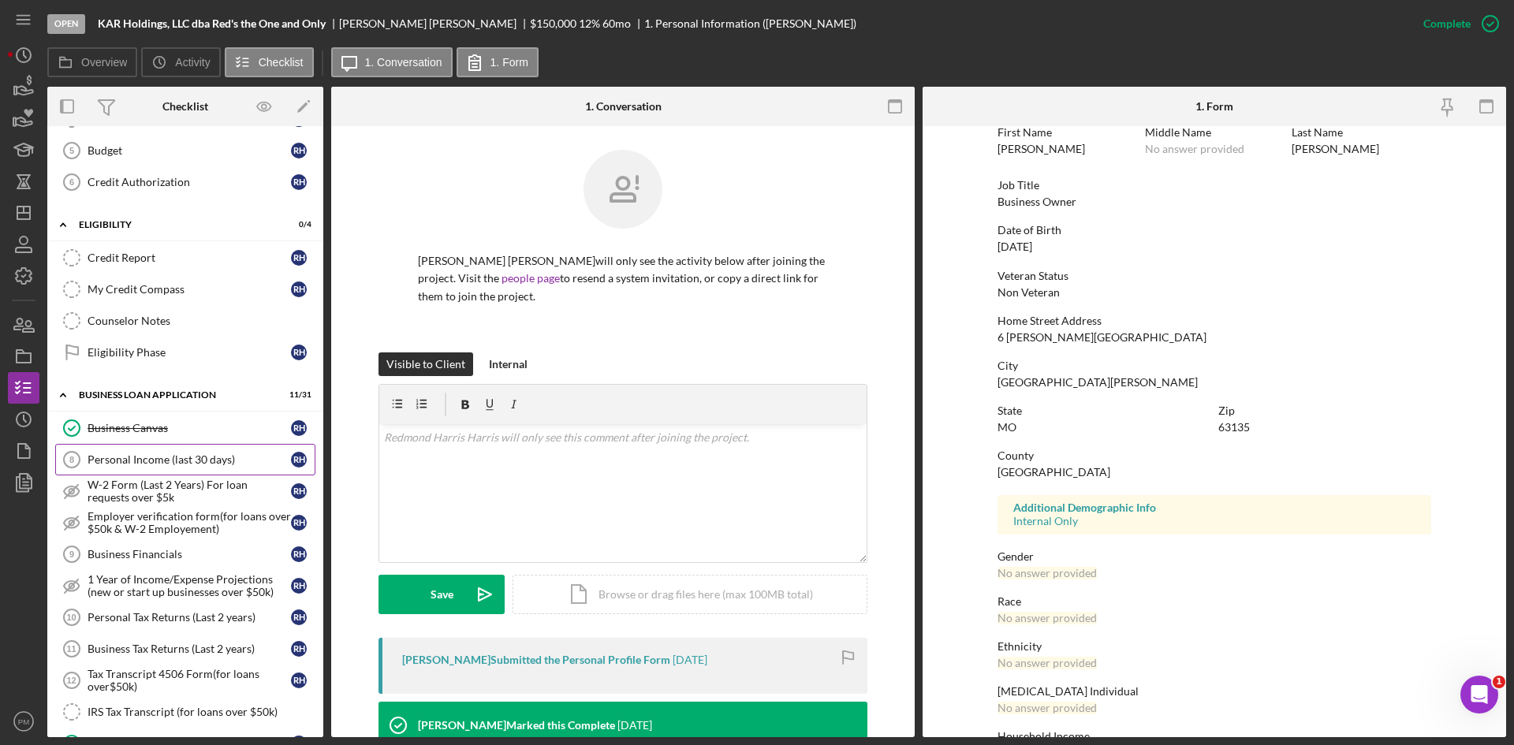
click at [147, 461] on div "Personal Income (last 30 days)" at bounding box center [189, 459] width 203 height 13
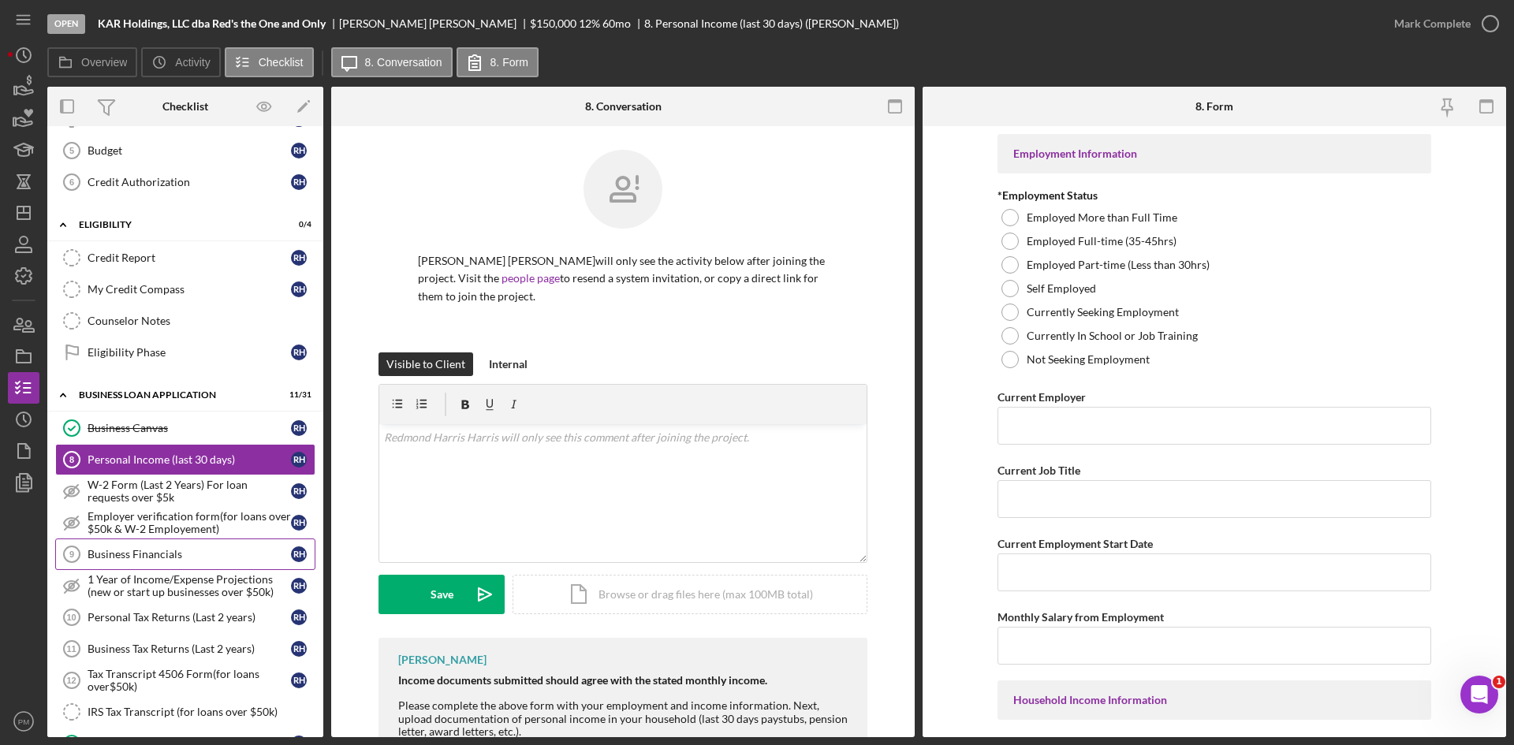
click at [162, 546] on link "Business Financials 9 Business Financials R H" at bounding box center [185, 555] width 260 height 32
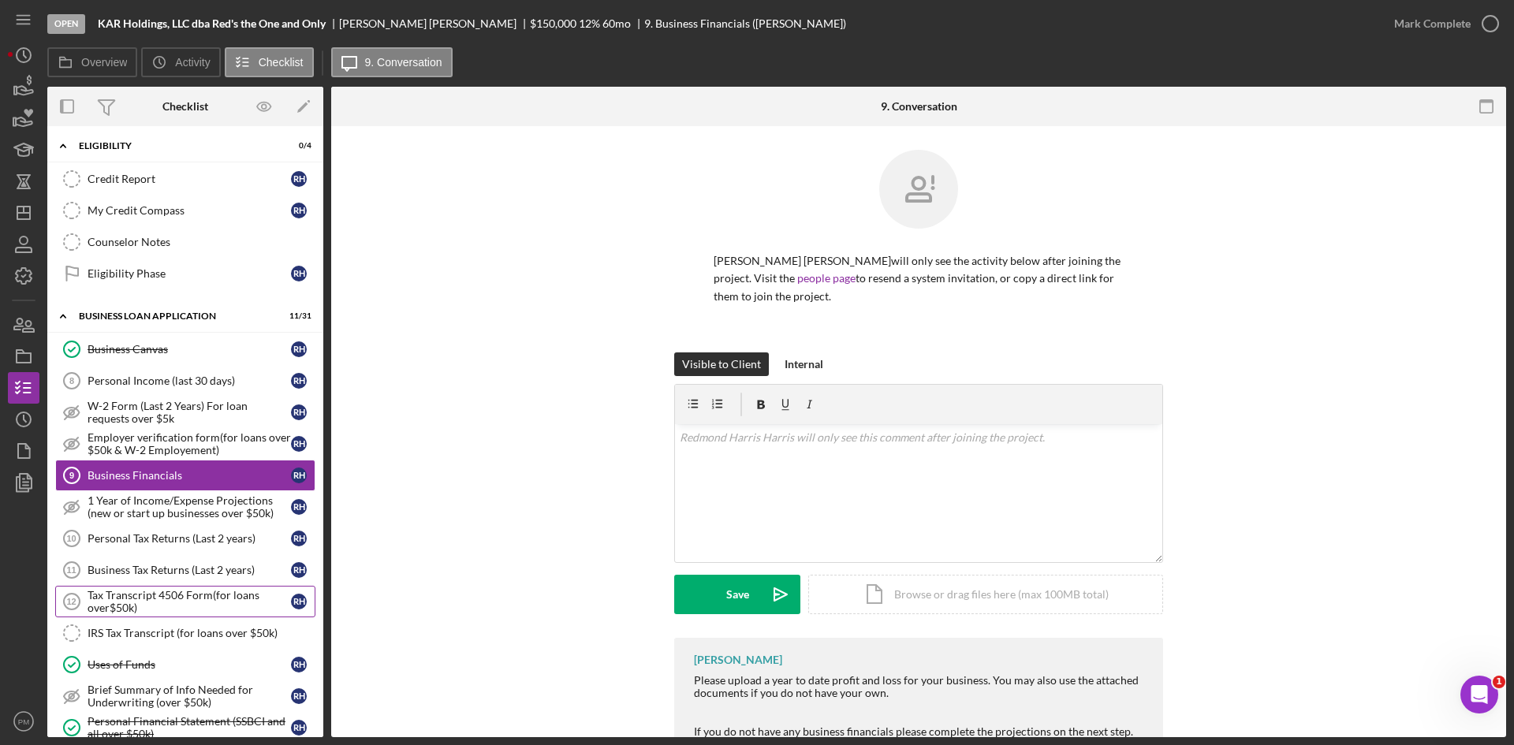
scroll to position [631, 0]
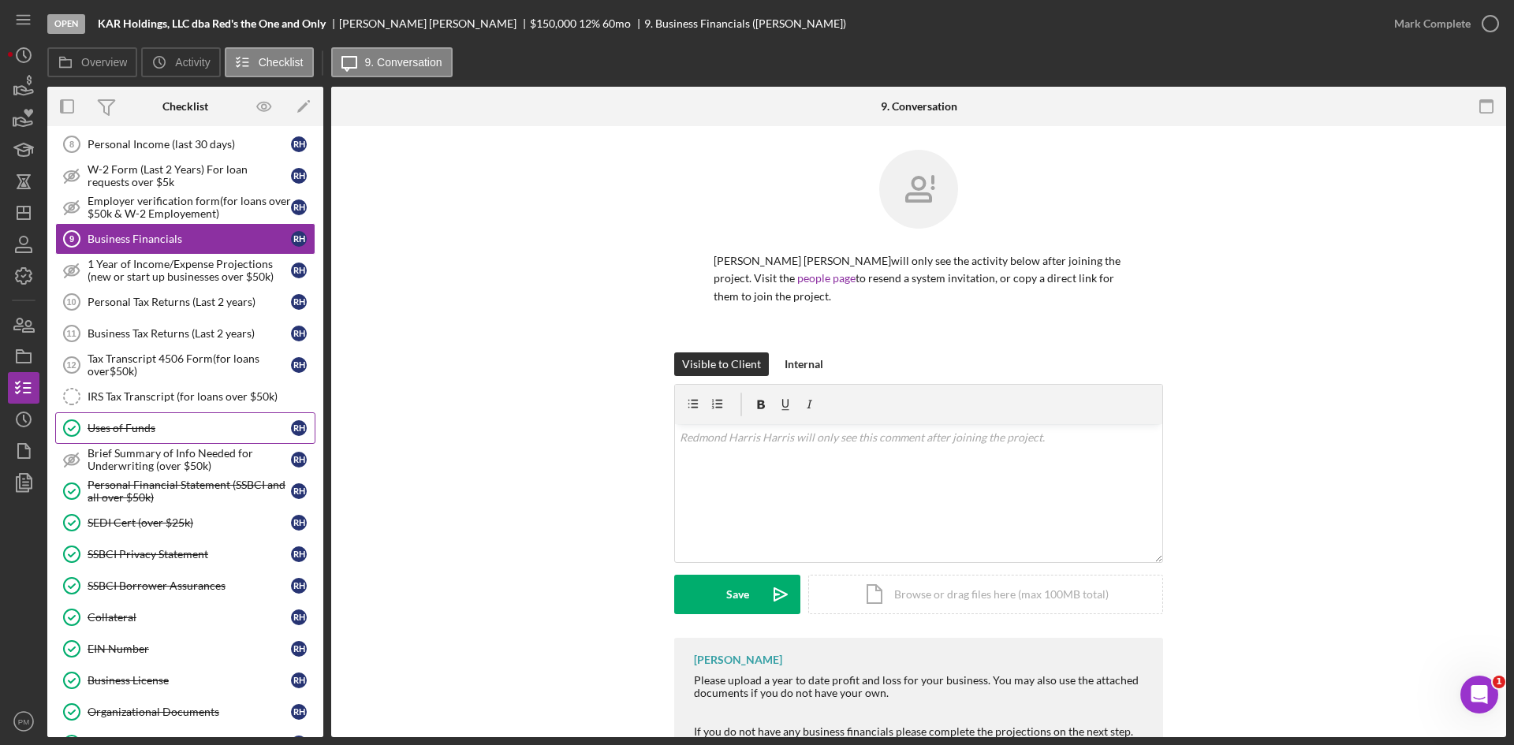
click at [136, 428] on div "Uses of Funds" at bounding box center [189, 428] width 203 height 13
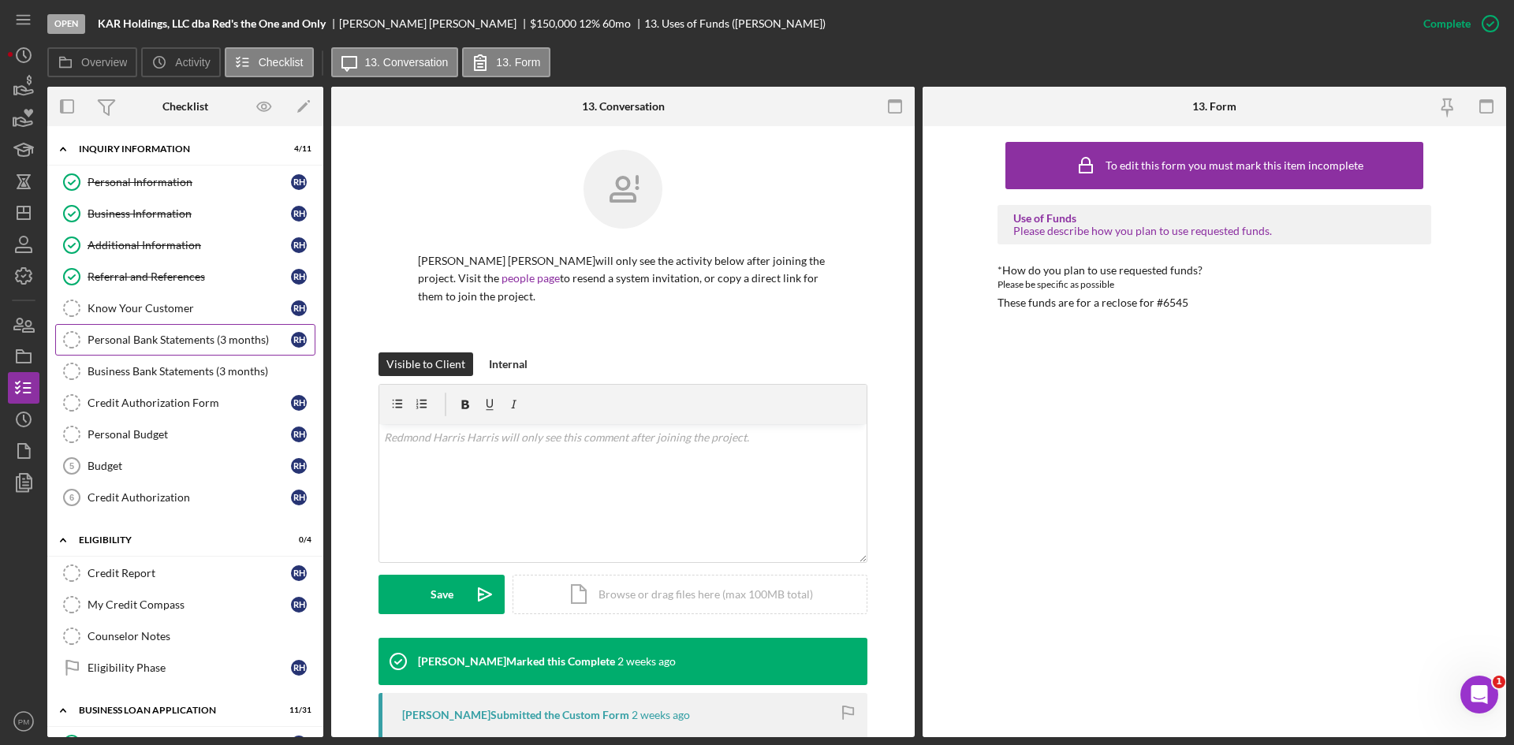
drag, startPoint x: 165, startPoint y: 338, endPoint x: 175, endPoint y: 346, distance: 13.4
click at [165, 338] on div "Personal Bank Statements (3 months)" at bounding box center [189, 340] width 203 height 13
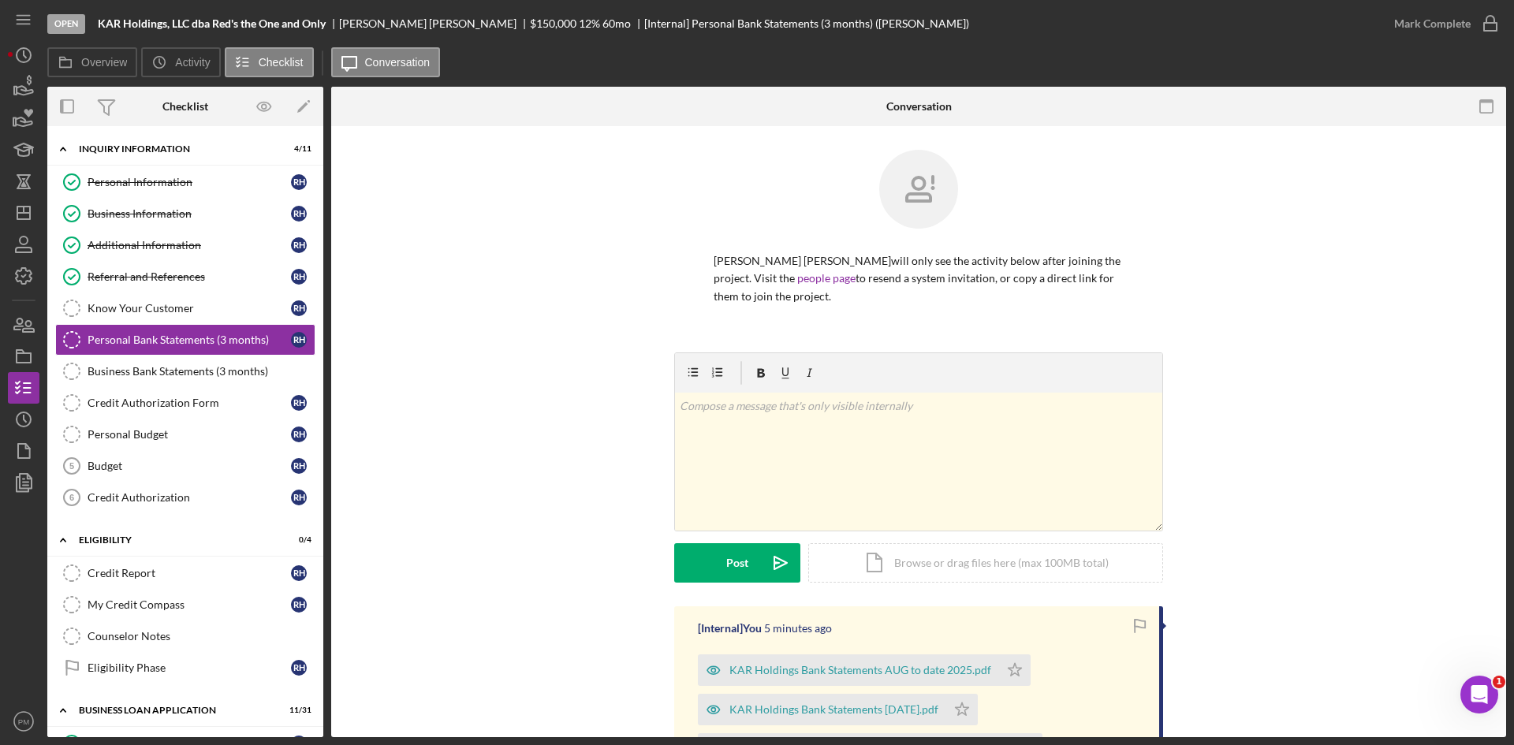
scroll to position [210, 0]
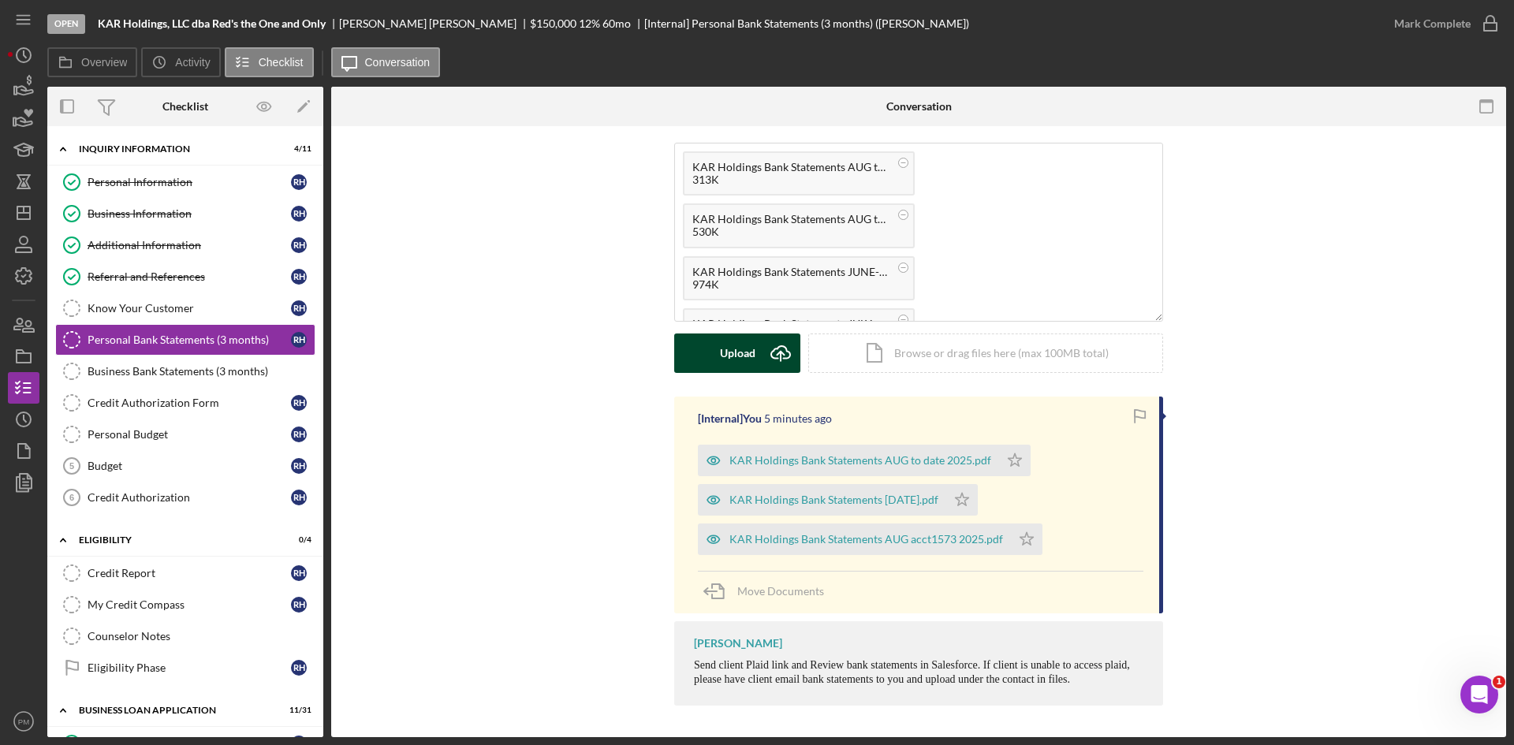
click at [732, 355] on div "Upload" at bounding box center [737, 353] width 35 height 39
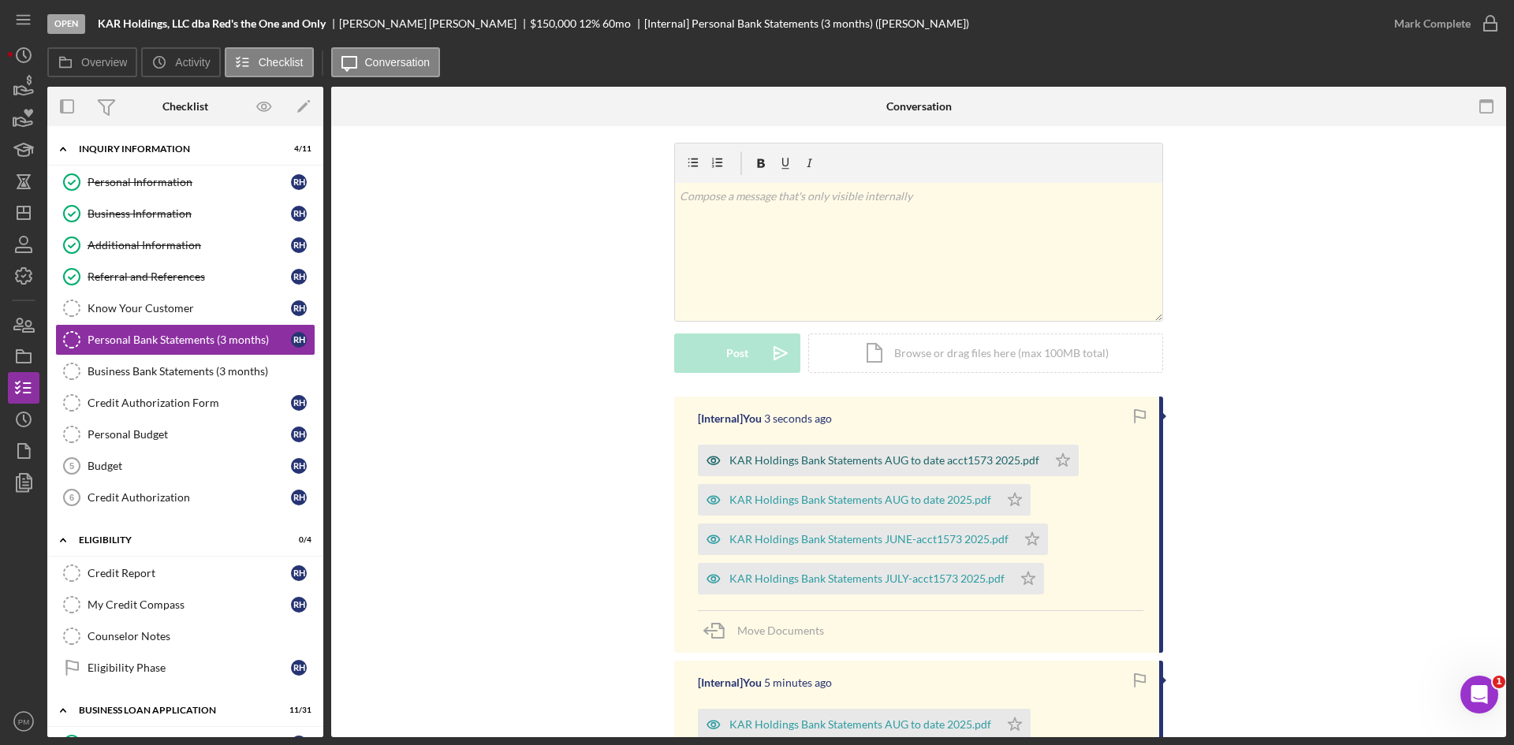
click at [824, 461] on div "KAR Holdings Bank Statements AUG to date acct1573 2025.pdf" at bounding box center [885, 460] width 310 height 13
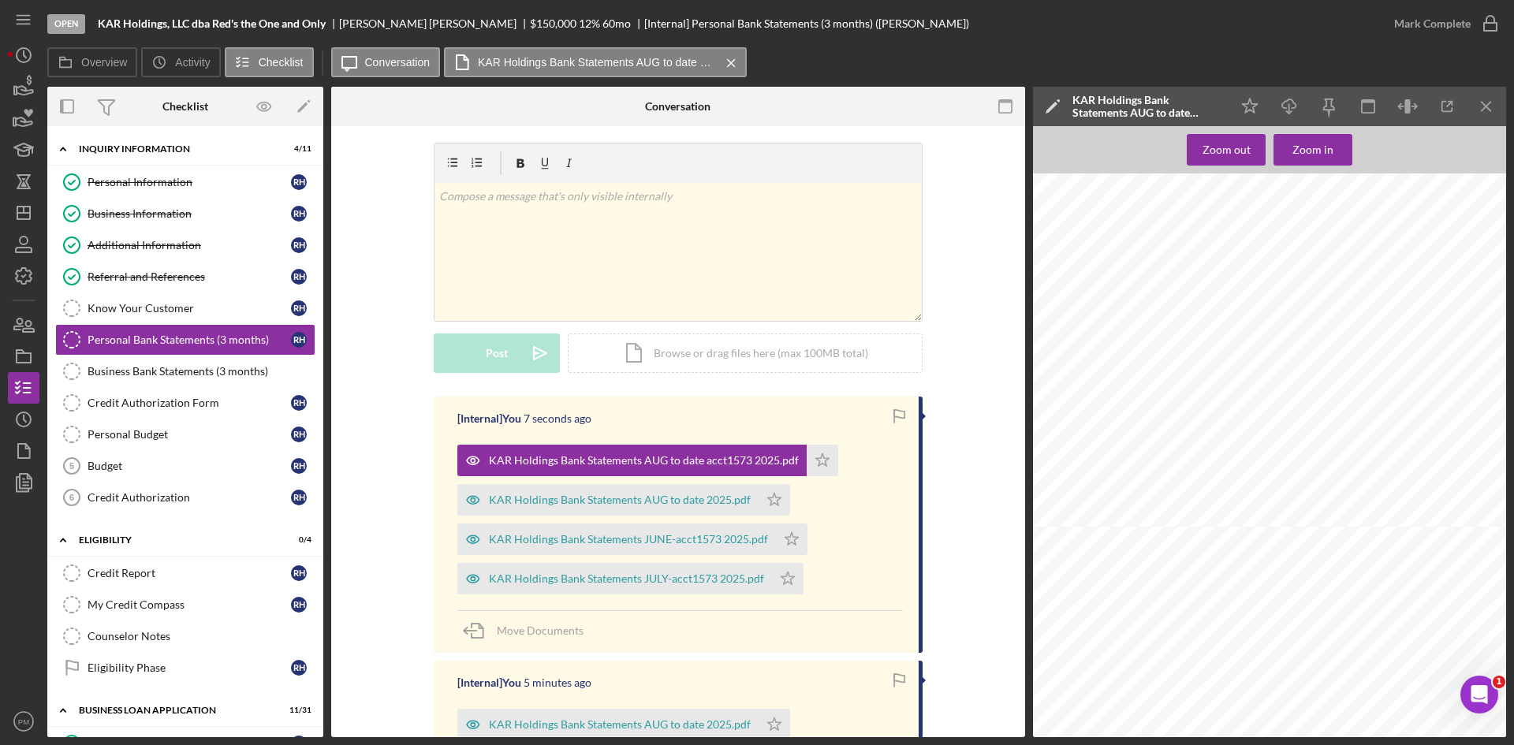
scroll to position [1861, 0]
click at [585, 504] on div "KAR Holdings Bank Statements AUG to date 2025.pdf" at bounding box center [620, 500] width 262 height 13
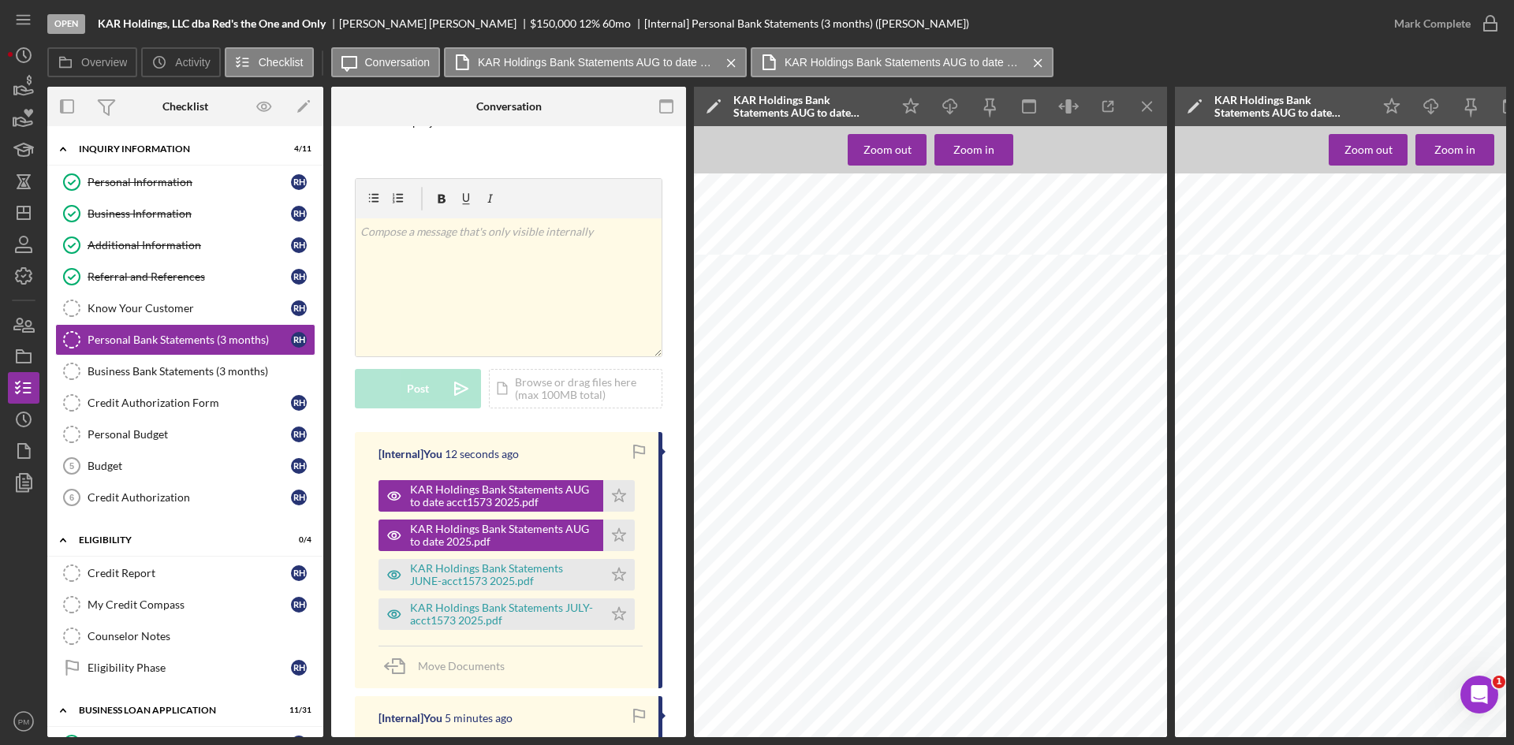
scroll to position [3797, 0]
click at [417, 581] on div "KAR Holdings Bank Statements JUNE-acct1573 2025.pdf" at bounding box center [502, 574] width 185 height 25
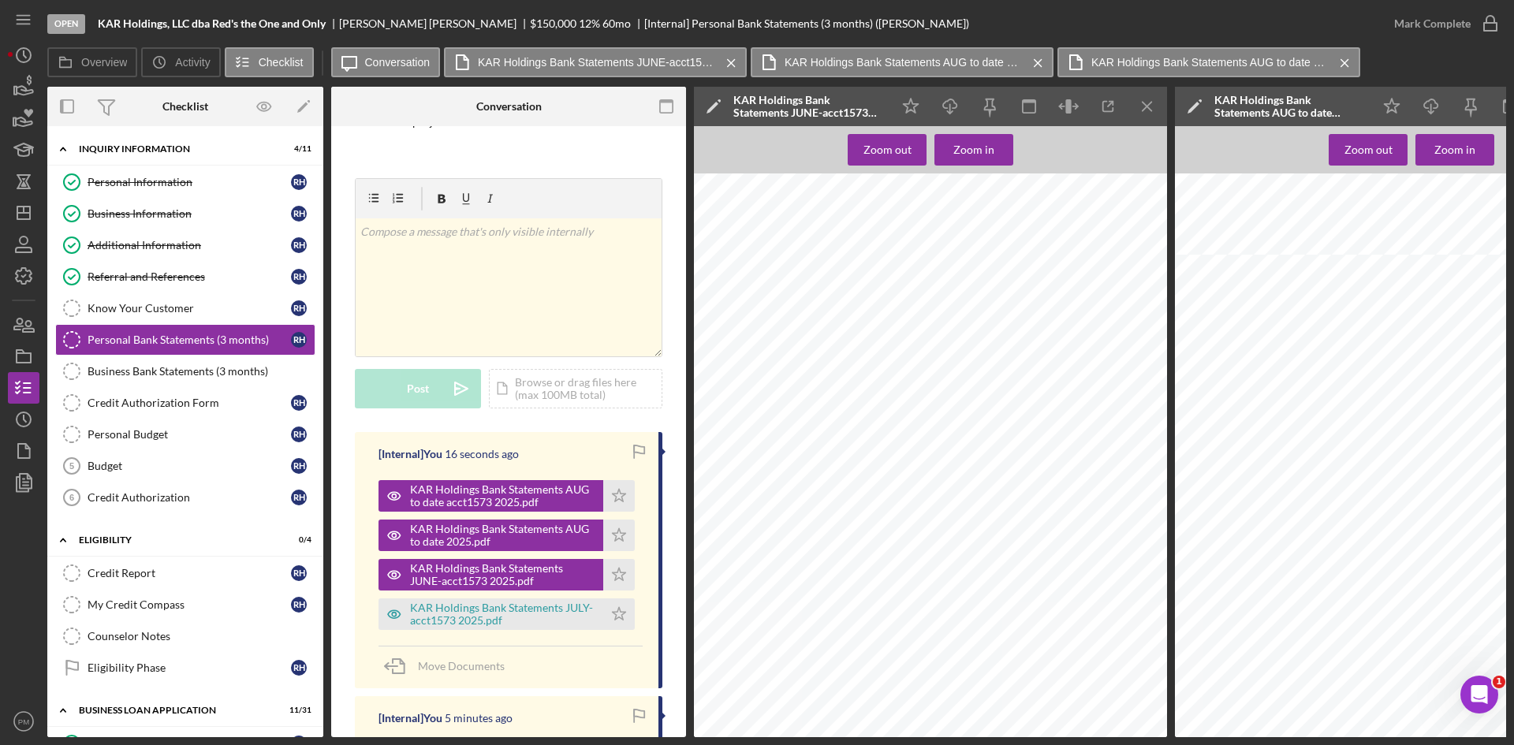
scroll to position [552, 0]
drag, startPoint x: 621, startPoint y: 494, endPoint x: 614, endPoint y: 535, distance: 41.6
click at [621, 495] on polygon "button" at bounding box center [619, 495] width 13 height 13
click at [614, 535] on icon "Icon/Star" at bounding box center [619, 536] width 32 height 32
click at [615, 580] on icon "Icon/Star" at bounding box center [619, 575] width 32 height 32
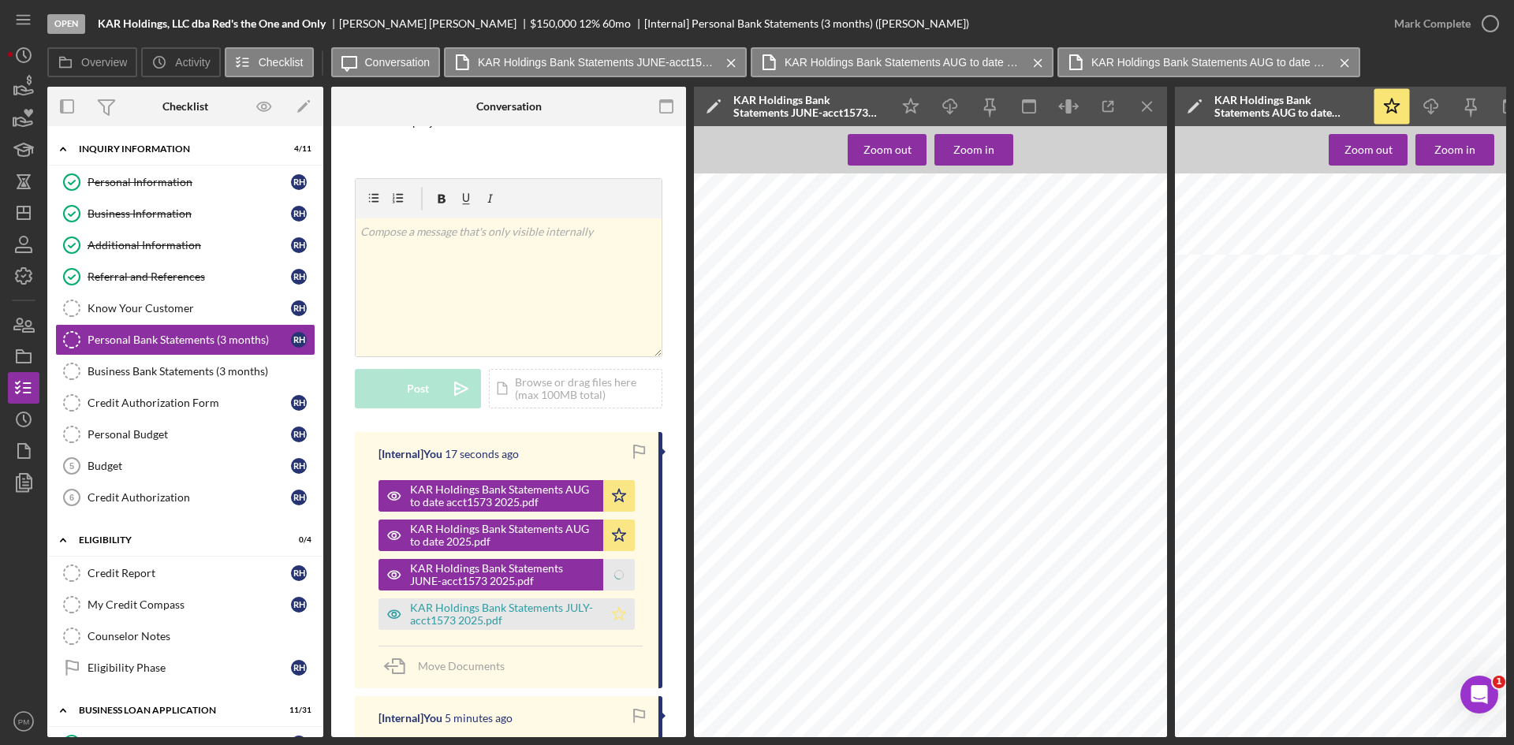
click at [615, 622] on icon "Icon/Star" at bounding box center [619, 615] width 32 height 32
click at [1469, 21] on button "Mark Complete" at bounding box center [1443, 24] width 128 height 32
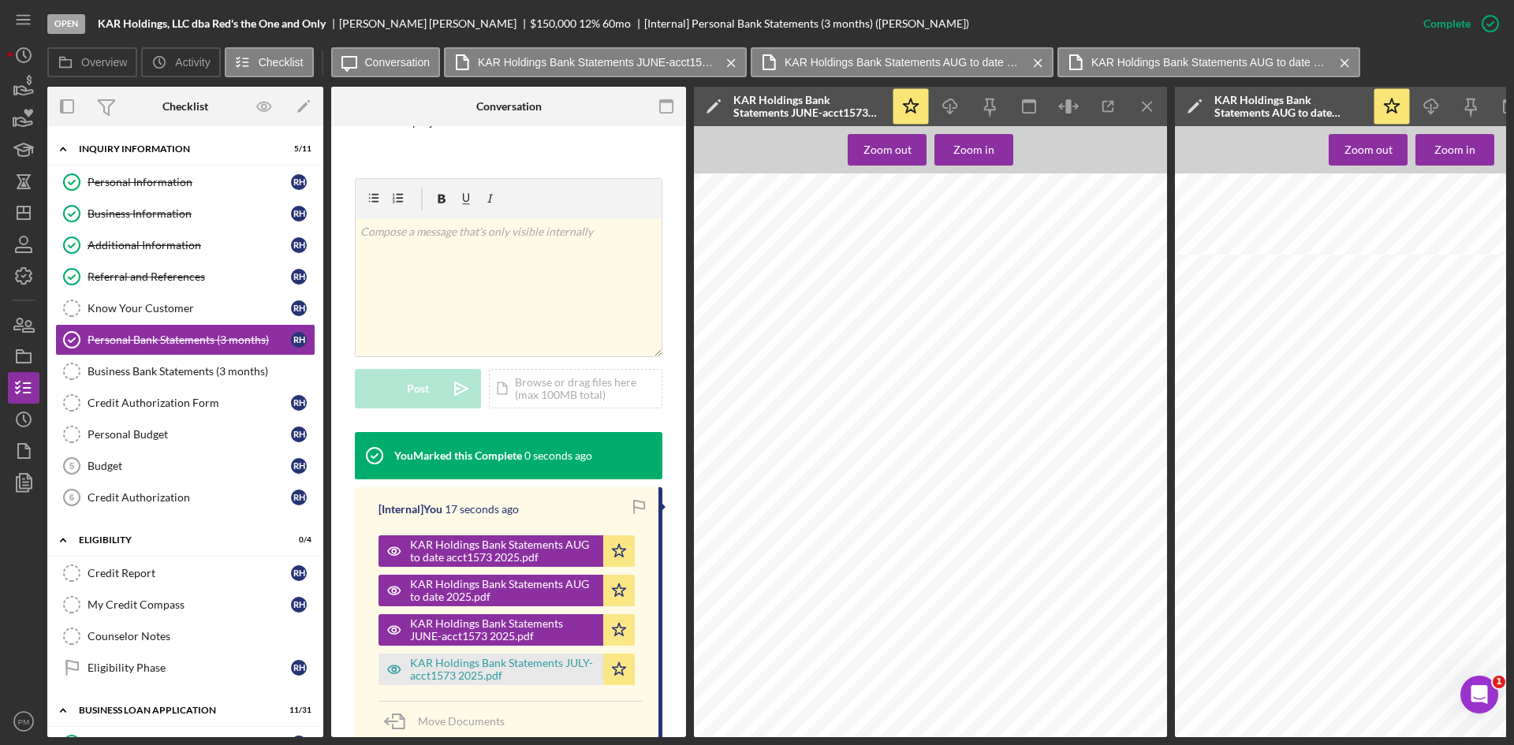
scroll to position [525, 0]
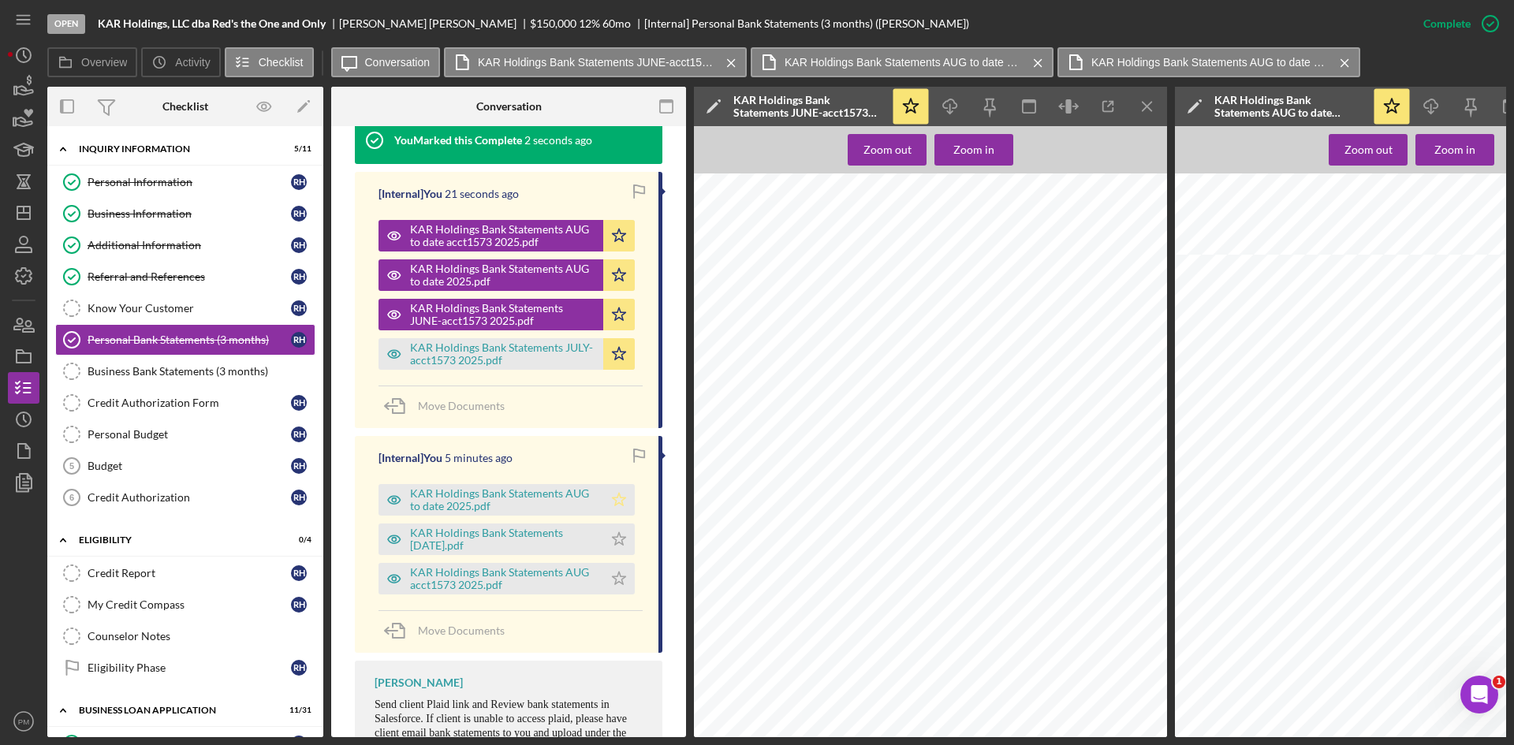
click at [618, 495] on icon "Icon/Star" at bounding box center [619, 500] width 32 height 32
click at [618, 543] on polygon "button" at bounding box center [619, 538] width 13 height 13
click at [613, 574] on icon "Icon/Star" at bounding box center [619, 579] width 32 height 32
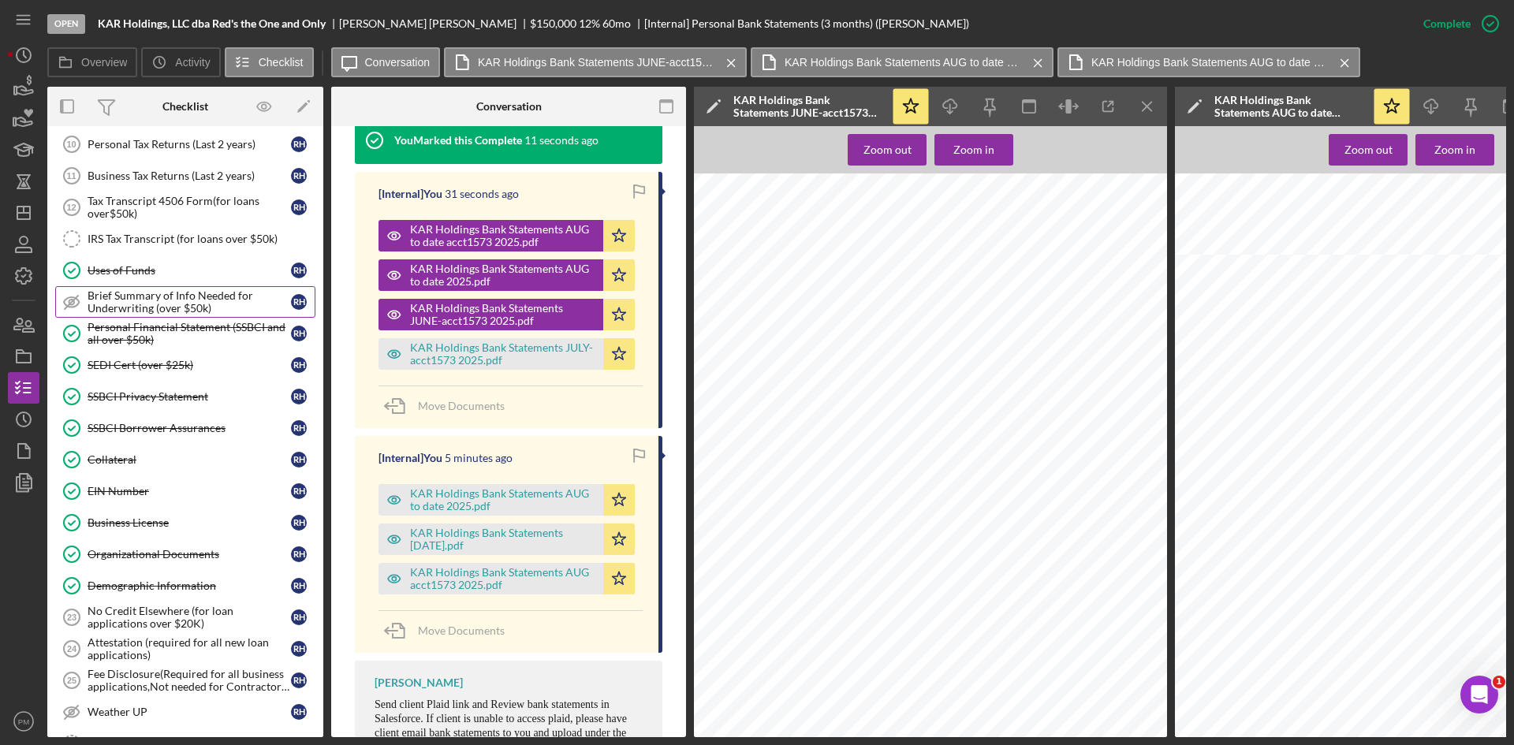
scroll to position [631, 0]
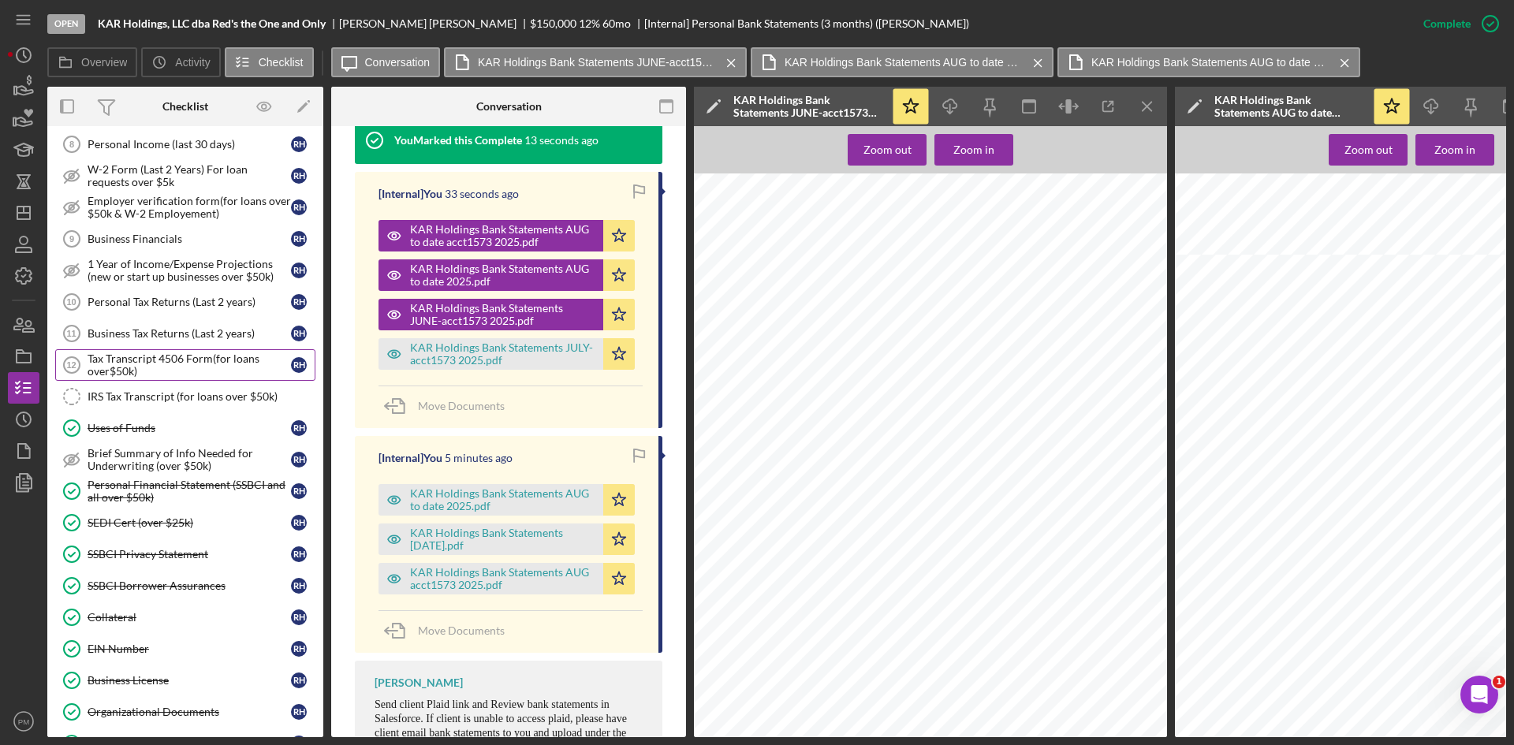
click at [140, 359] on div "Tax Transcript 4506 Form(for loans over$50k)" at bounding box center [189, 365] width 203 height 25
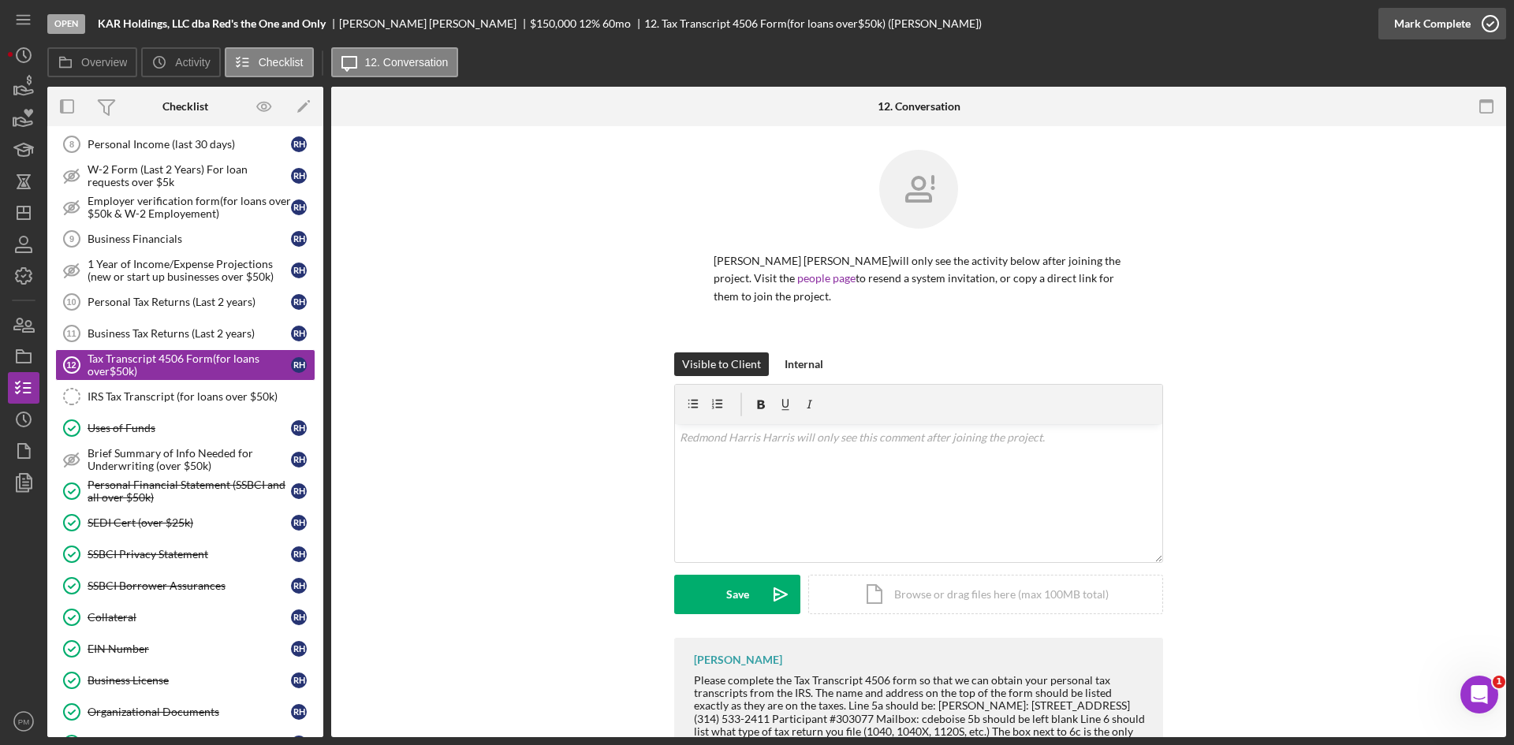
click at [1427, 17] on div "Mark Complete" at bounding box center [1432, 24] width 77 height 32
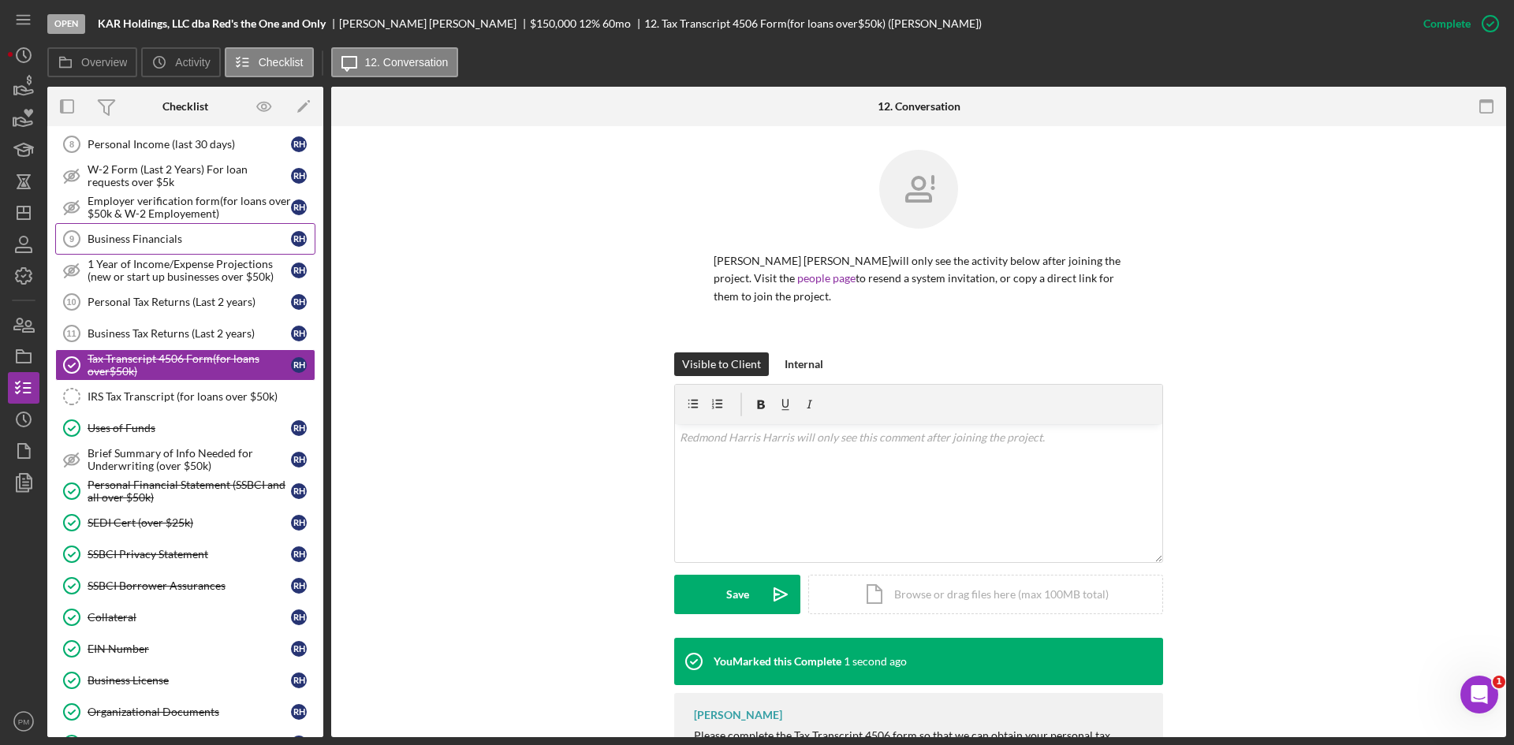
click at [148, 244] on div "Business Financials" at bounding box center [189, 239] width 203 height 13
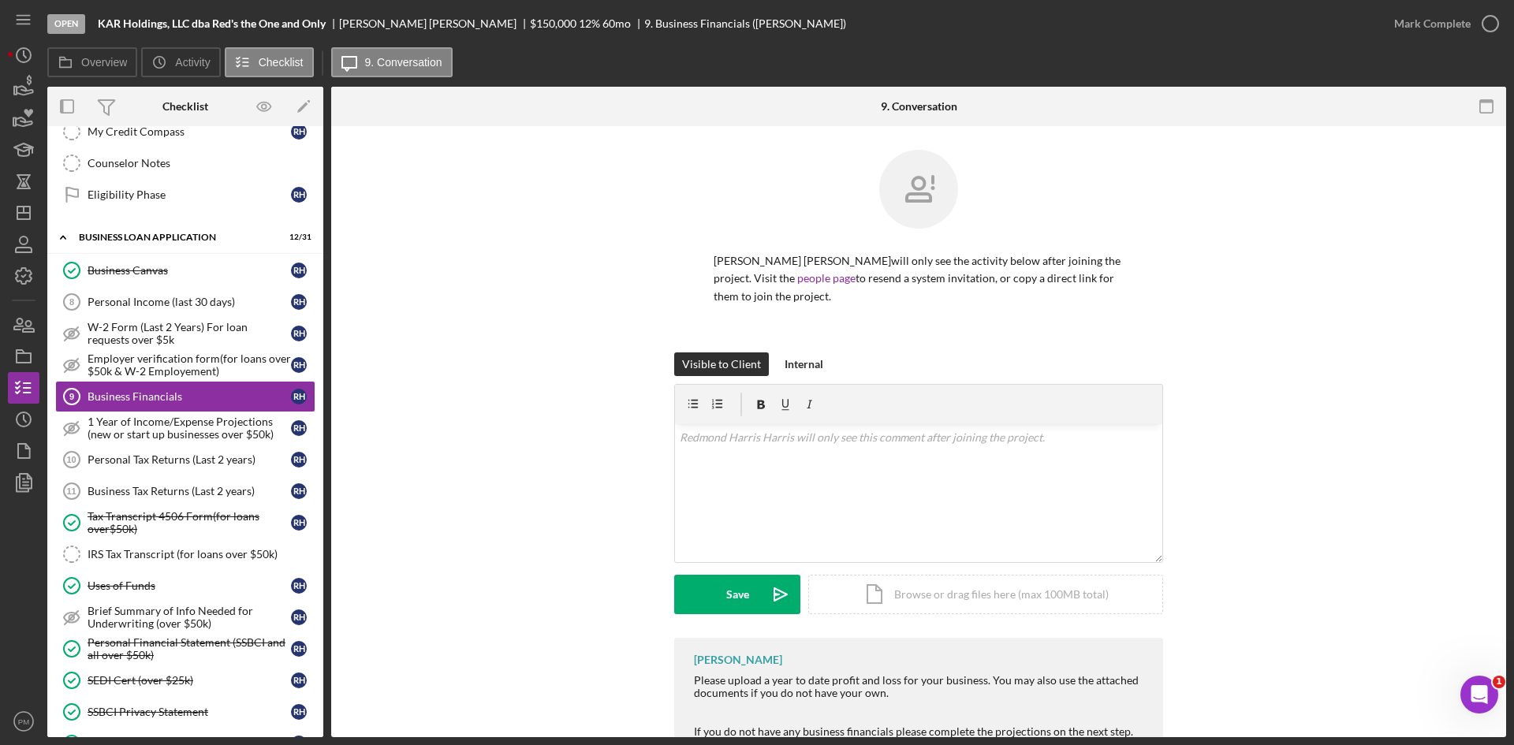
scroll to position [91, 0]
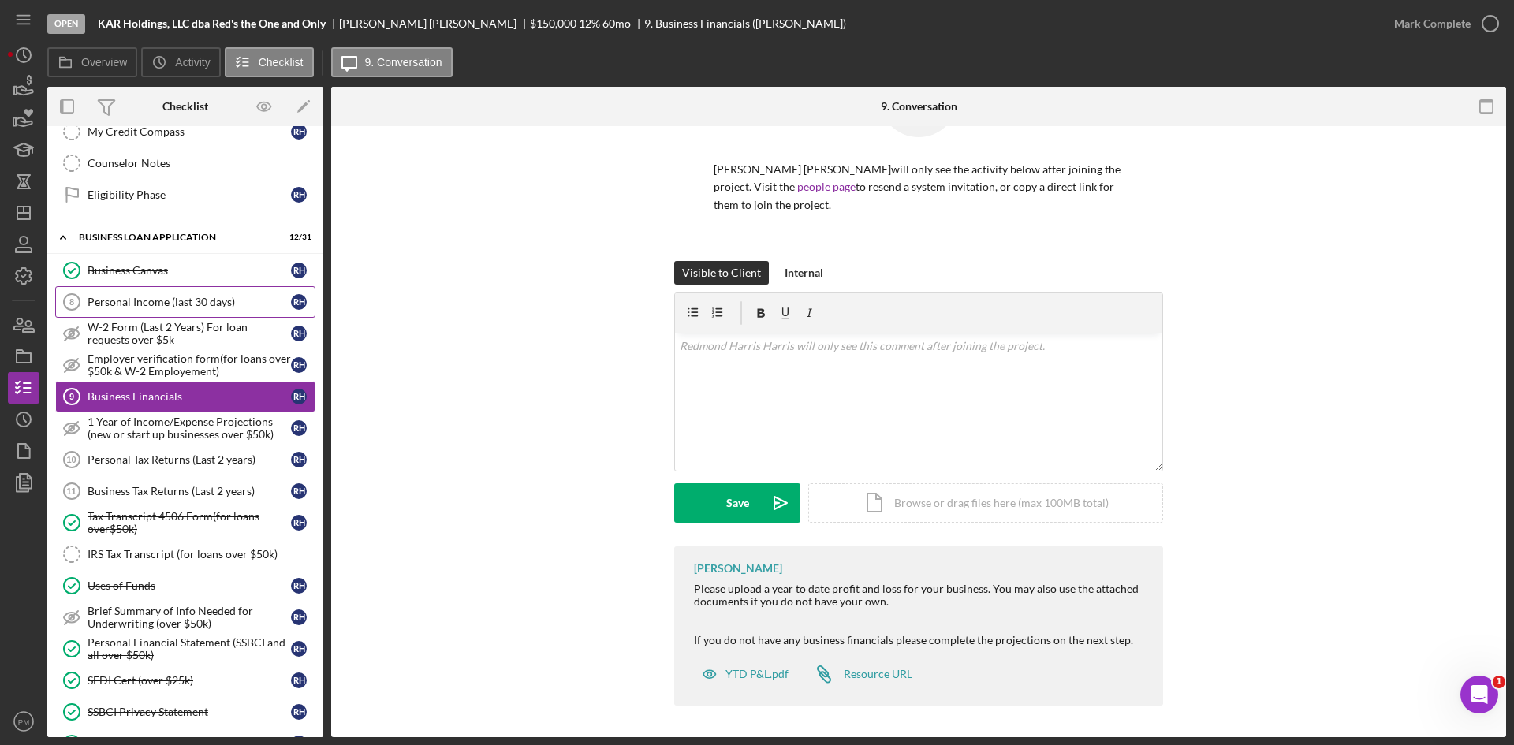
click at [160, 297] on div "Personal Income (last 30 days)" at bounding box center [189, 302] width 203 height 13
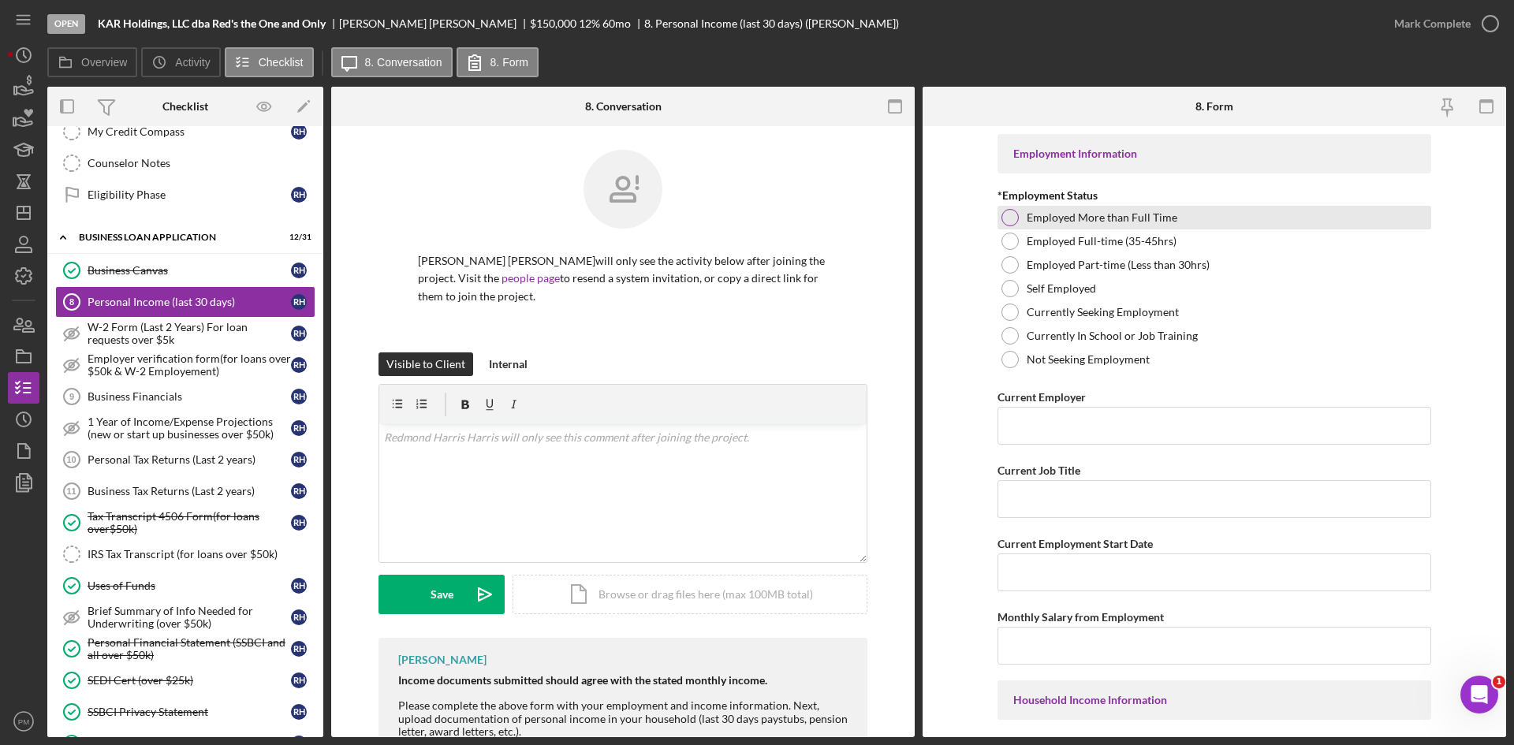
click at [1004, 217] on div at bounding box center [1010, 217] width 17 height 17
click at [1036, 426] on input "Current Employer" at bounding box center [1215, 426] width 434 height 38
click at [1088, 428] on input "Kar Holdings" at bounding box center [1215, 426] width 434 height 38
click at [1067, 428] on input "Kar HoldingsLLC" at bounding box center [1215, 426] width 434 height 38
type input "Kar Holdings LLC"
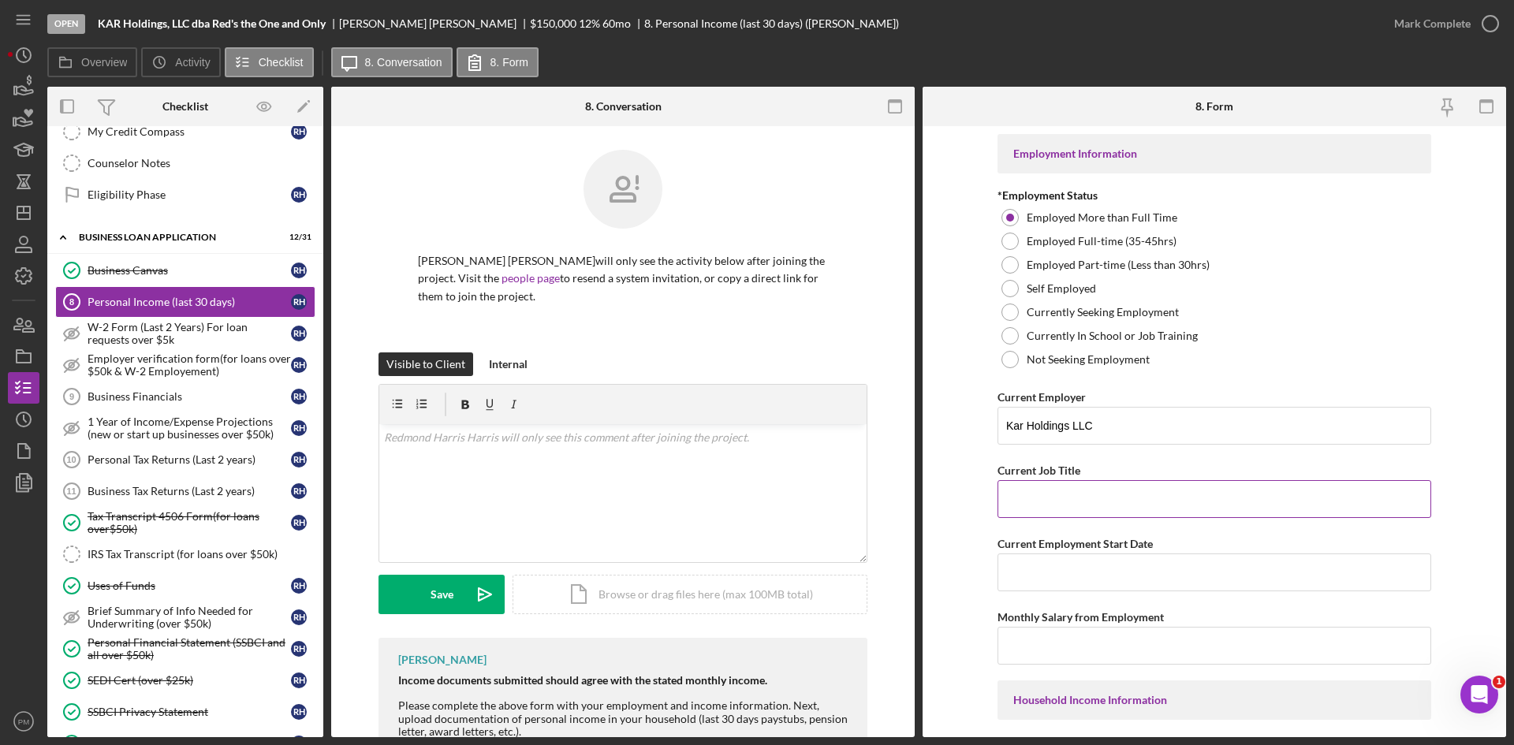
click at [1062, 506] on input "Current Job Title" at bounding box center [1215, 499] width 434 height 38
type input "Owner"
click at [1070, 589] on input "Current Employment Start Date" at bounding box center [1215, 573] width 434 height 38
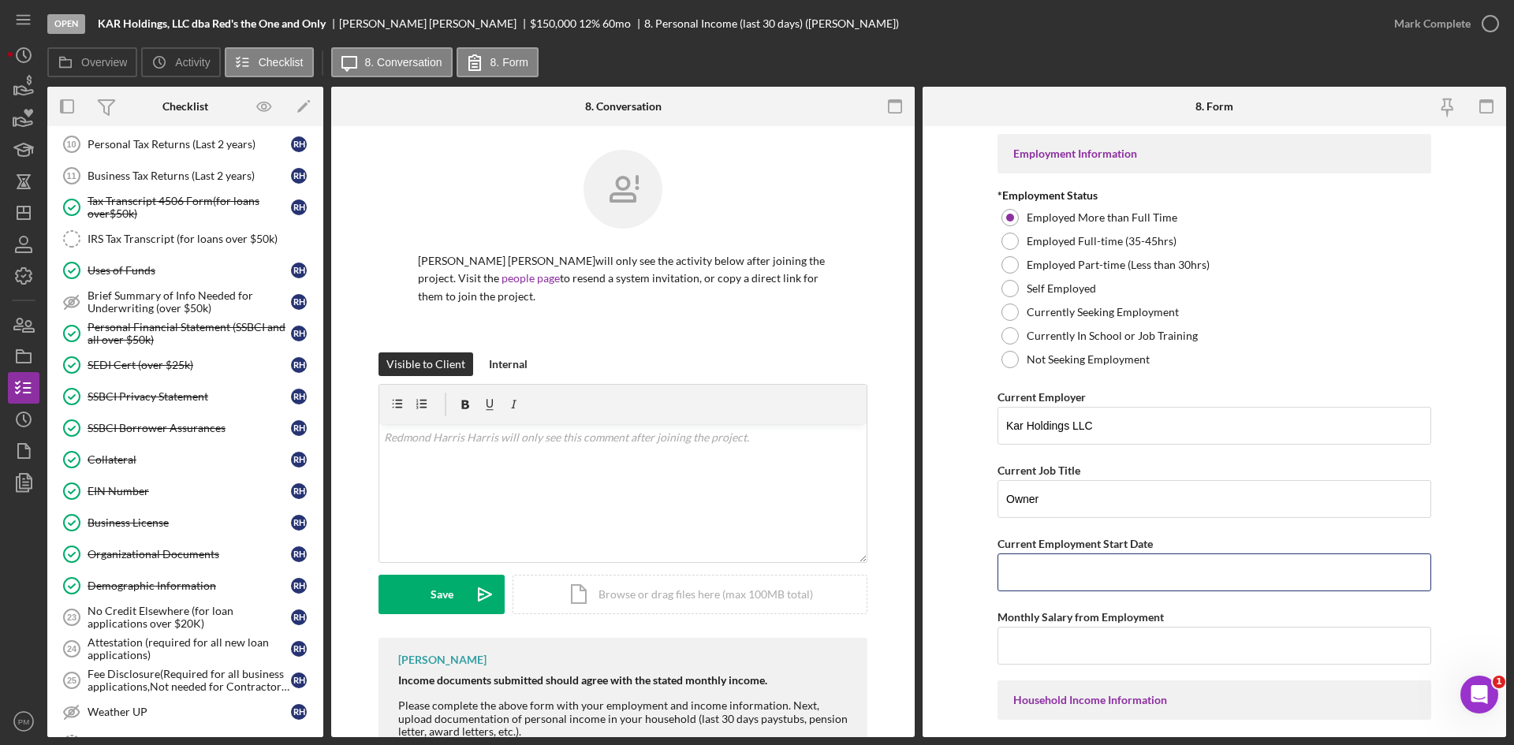
scroll to position [1025, 0]
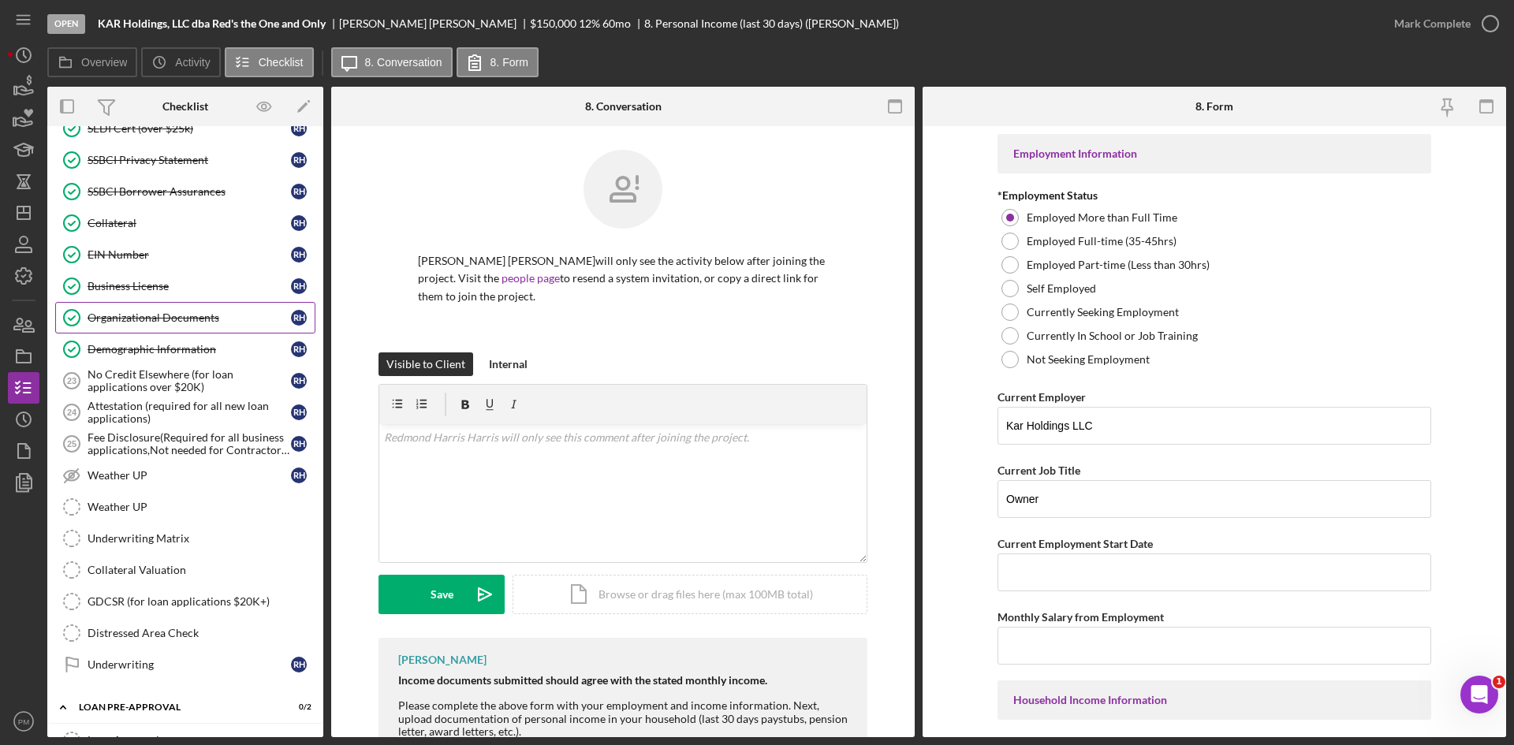
click at [97, 318] on div "Organizational Documents" at bounding box center [189, 318] width 203 height 13
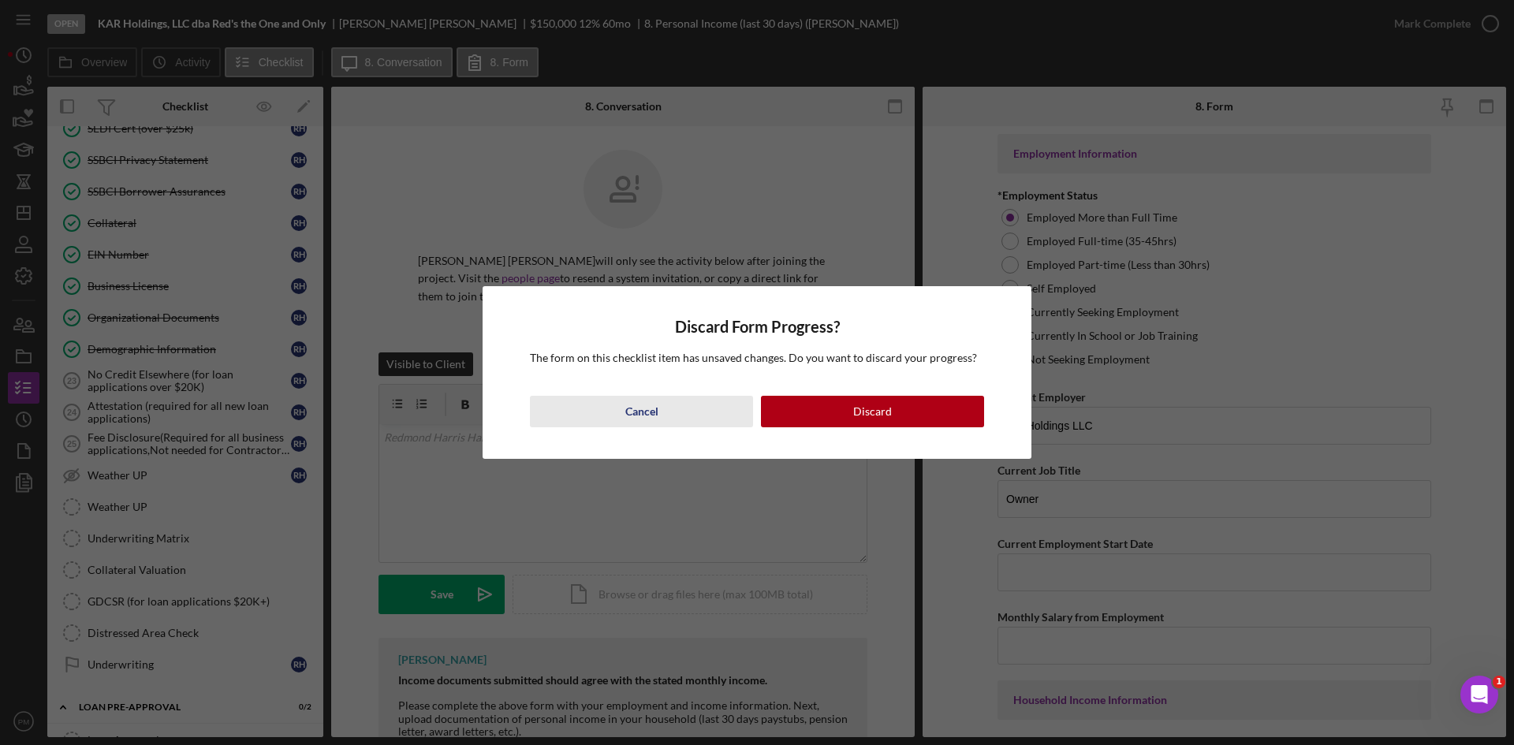
click at [659, 408] on button "Cancel" at bounding box center [641, 412] width 223 height 32
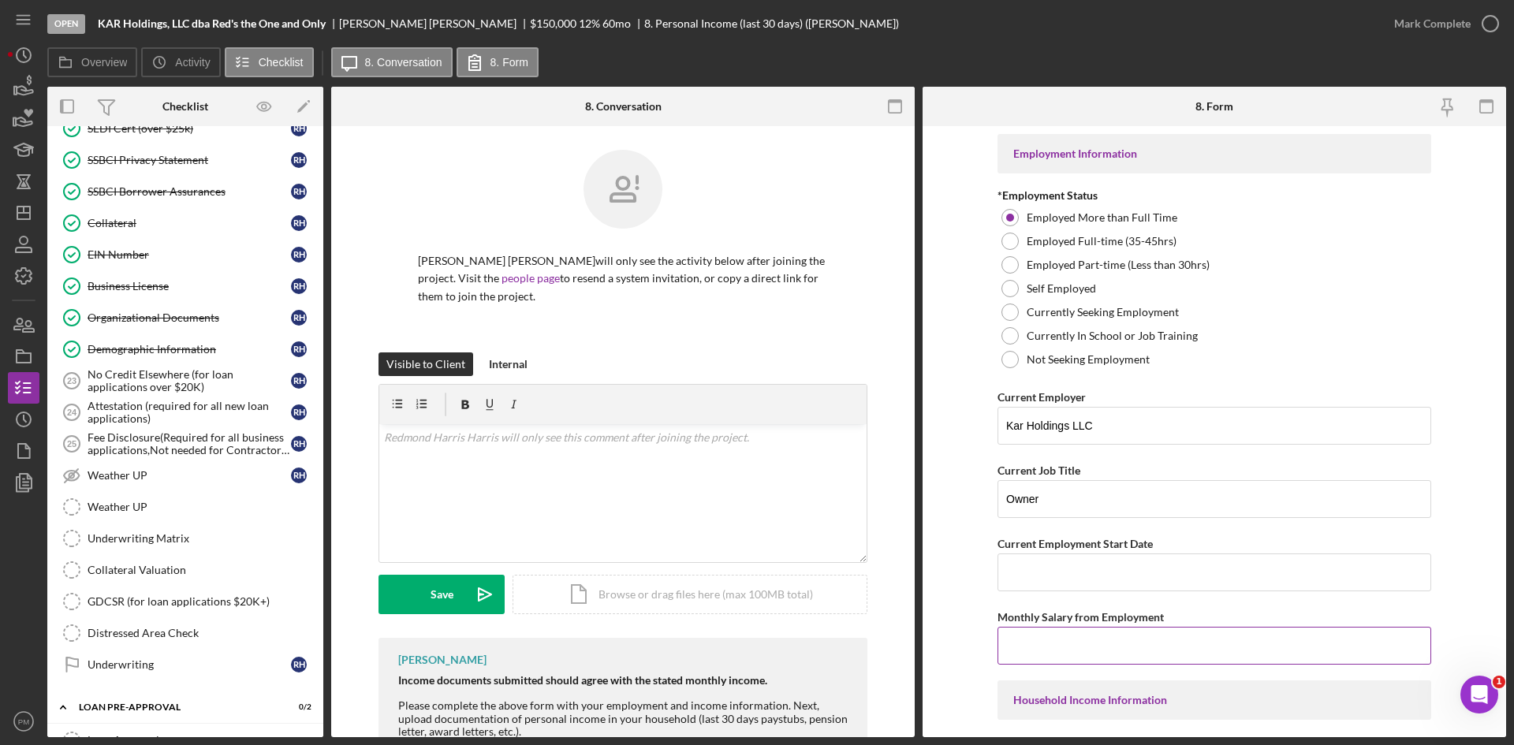
scroll to position [158, 0]
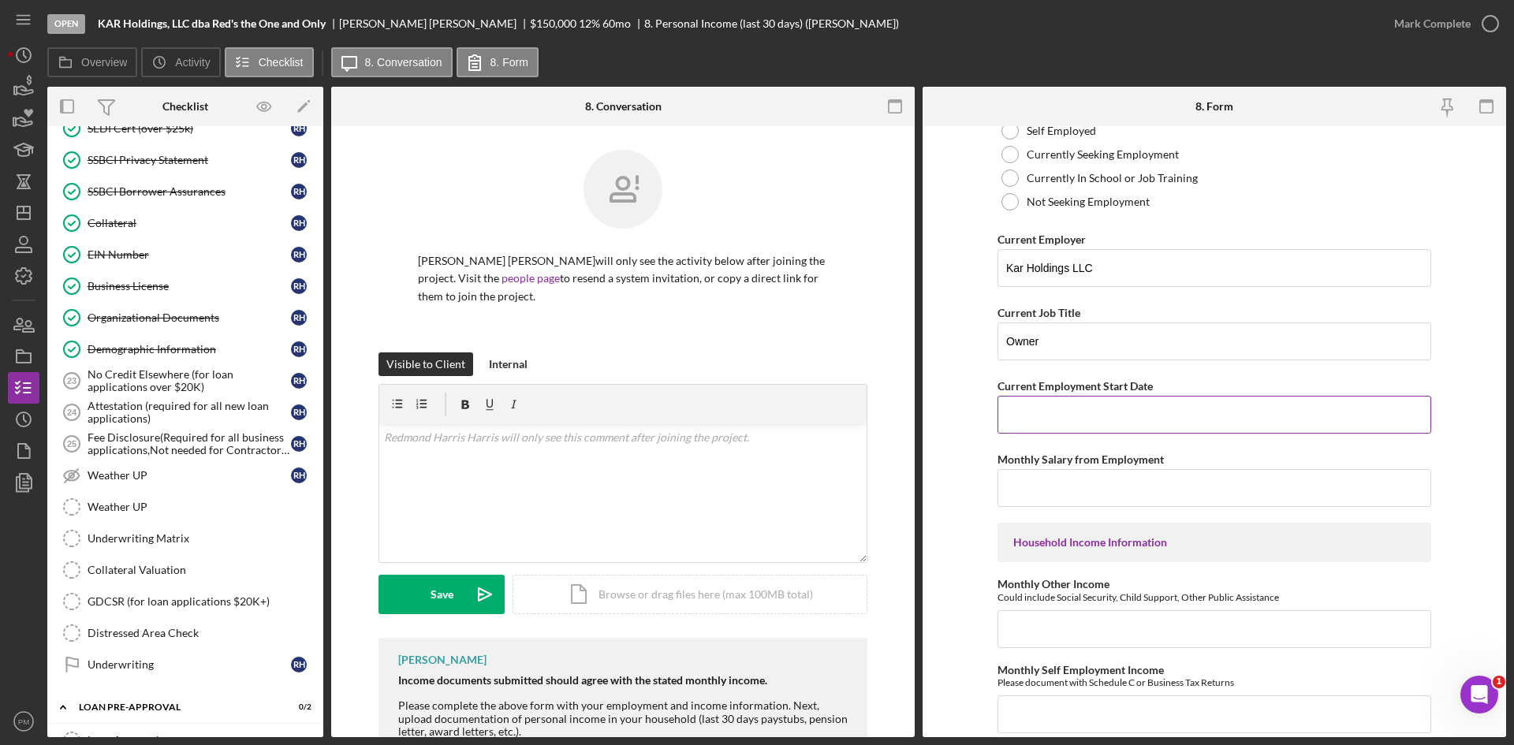
click at [1054, 412] on input "Current Employment Start Date" at bounding box center [1215, 415] width 434 height 38
click at [1021, 400] on input "Current Employment Start Date" at bounding box center [1215, 415] width 434 height 38
type input "0"
click at [1073, 410] on input "Current Employment Start Date" at bounding box center [1215, 415] width 434 height 38
type input "[DATE]"
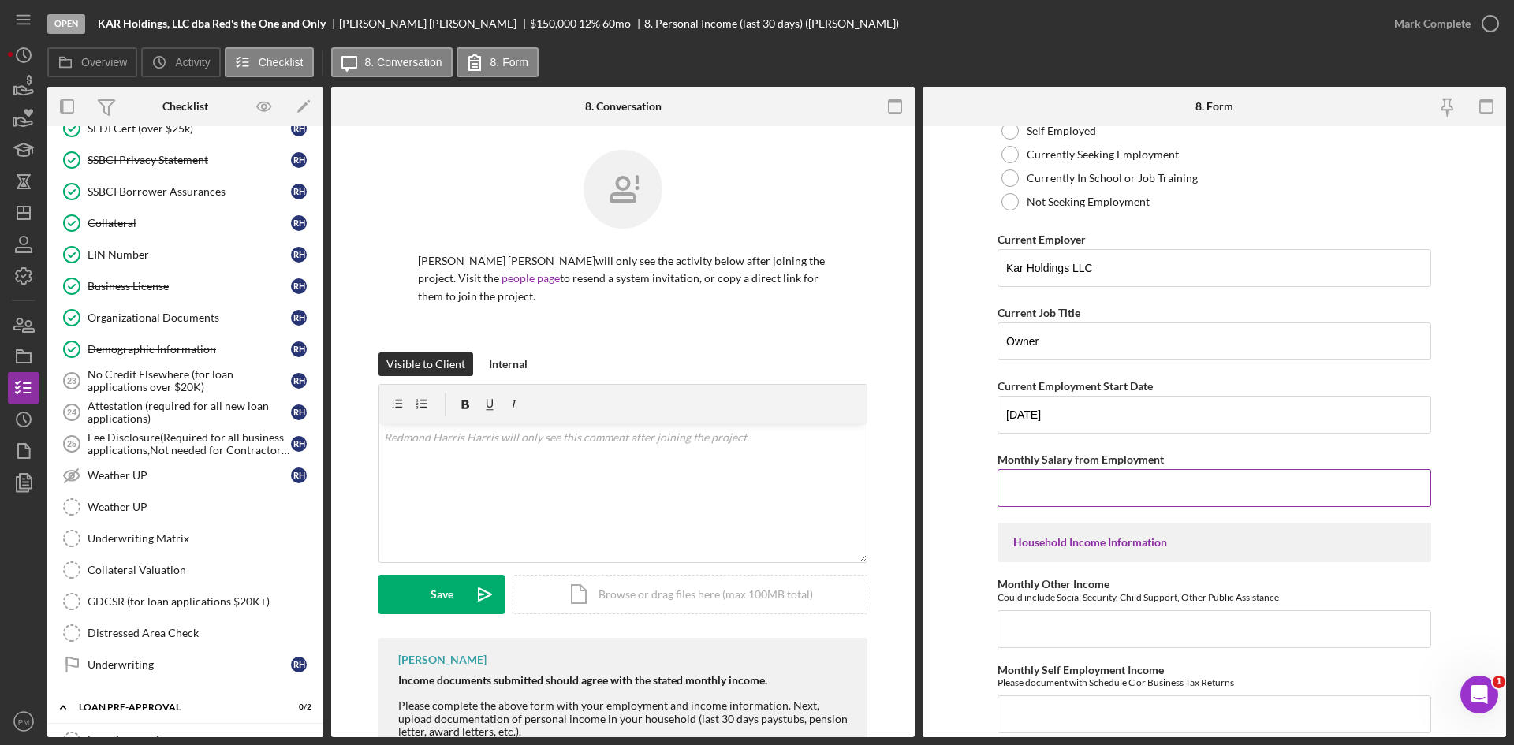
click at [1039, 492] on input "Monthly Salary from Employment" at bounding box center [1215, 488] width 434 height 38
click at [1073, 495] on input "$8" at bounding box center [1215, 488] width 434 height 38
type input "$8,300"
click at [1068, 624] on input "Monthly Other Income" at bounding box center [1215, 629] width 434 height 38
type input "$8"
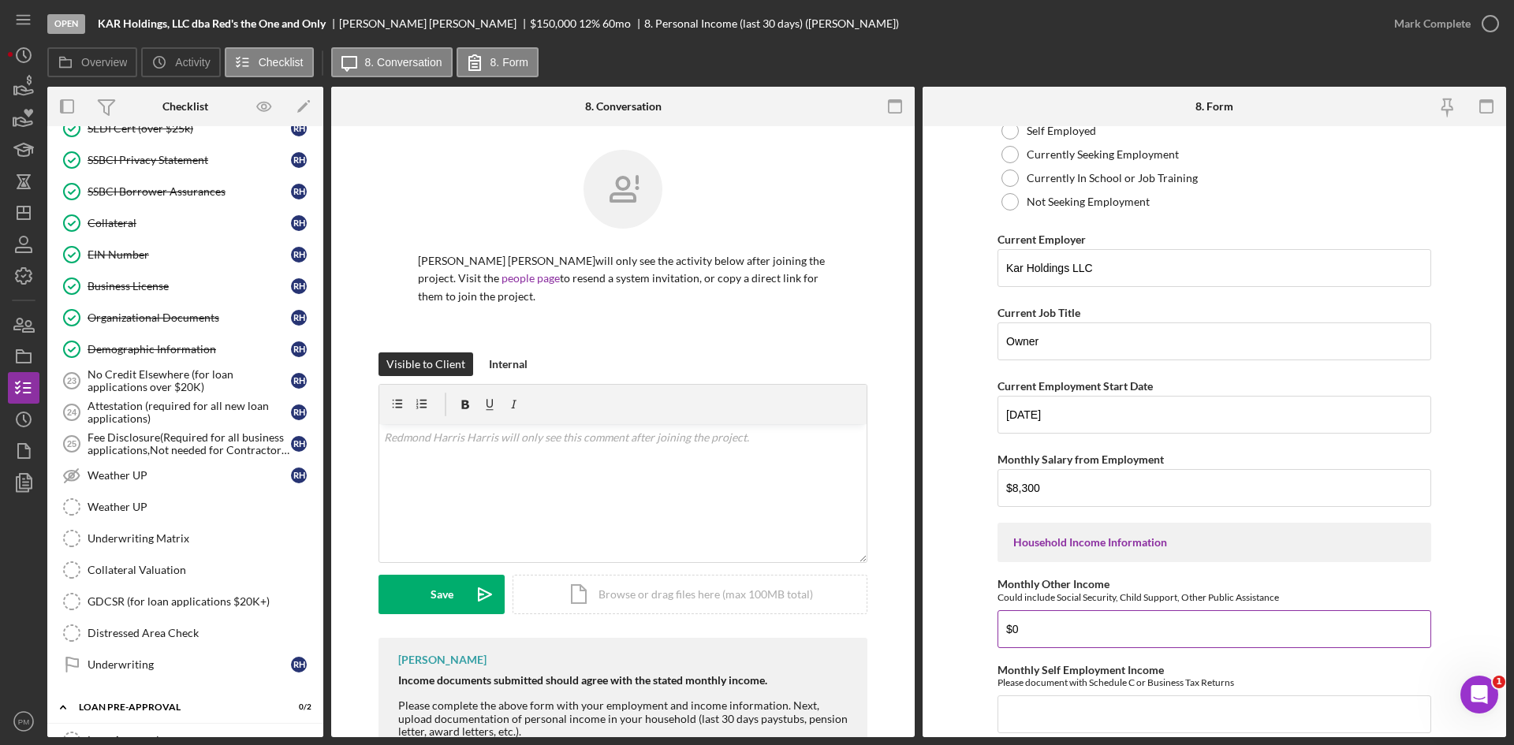
scroll to position [473, 0]
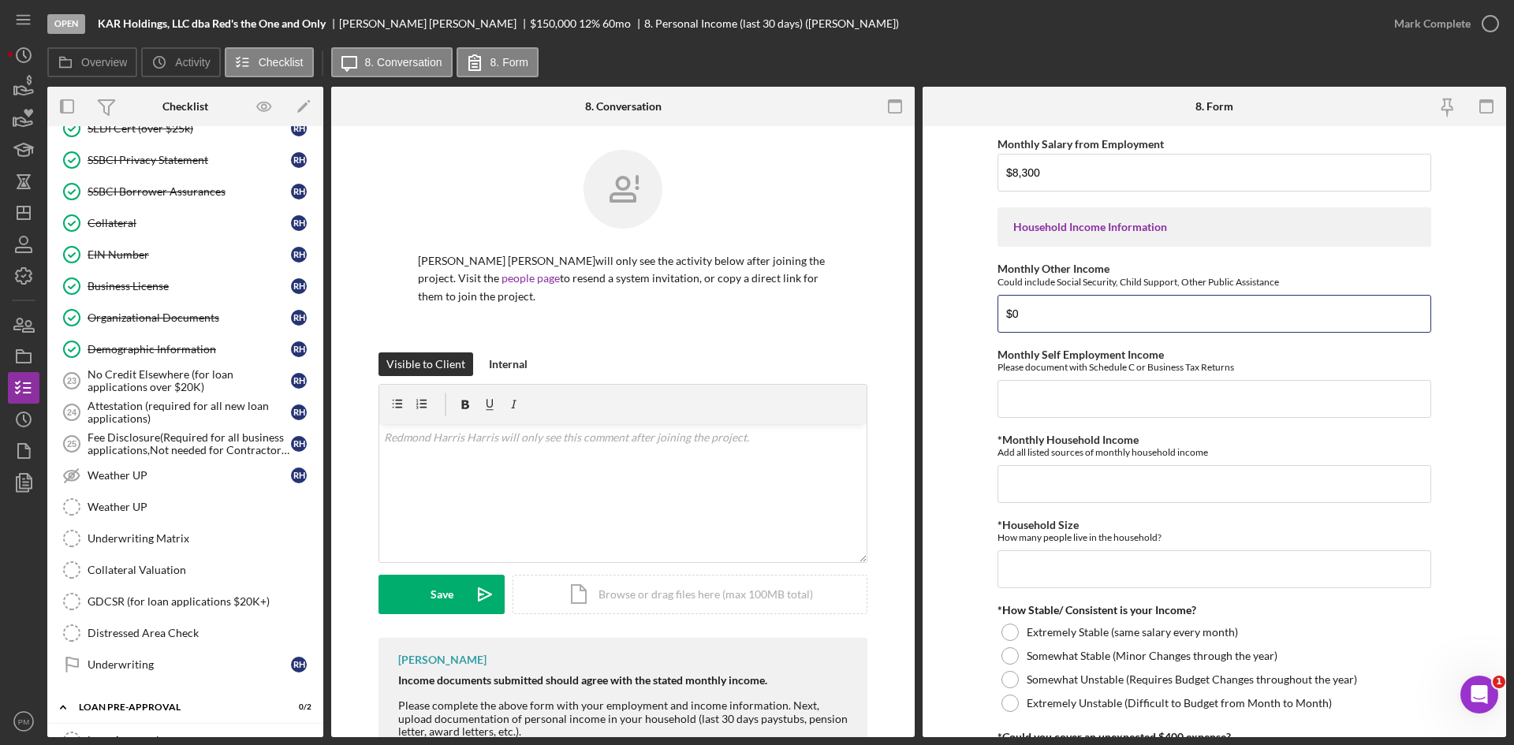
type input "$0"
click at [1063, 420] on div "Employment Information *Employment Status Employed More than Full Time Employed…" at bounding box center [1215, 319] width 434 height 1316
click at [1070, 398] on input "Monthly Self Employment Income" at bounding box center [1215, 399] width 434 height 38
type input "$8,300"
click at [1097, 467] on input "*Monthly Household Income" at bounding box center [1215, 484] width 434 height 38
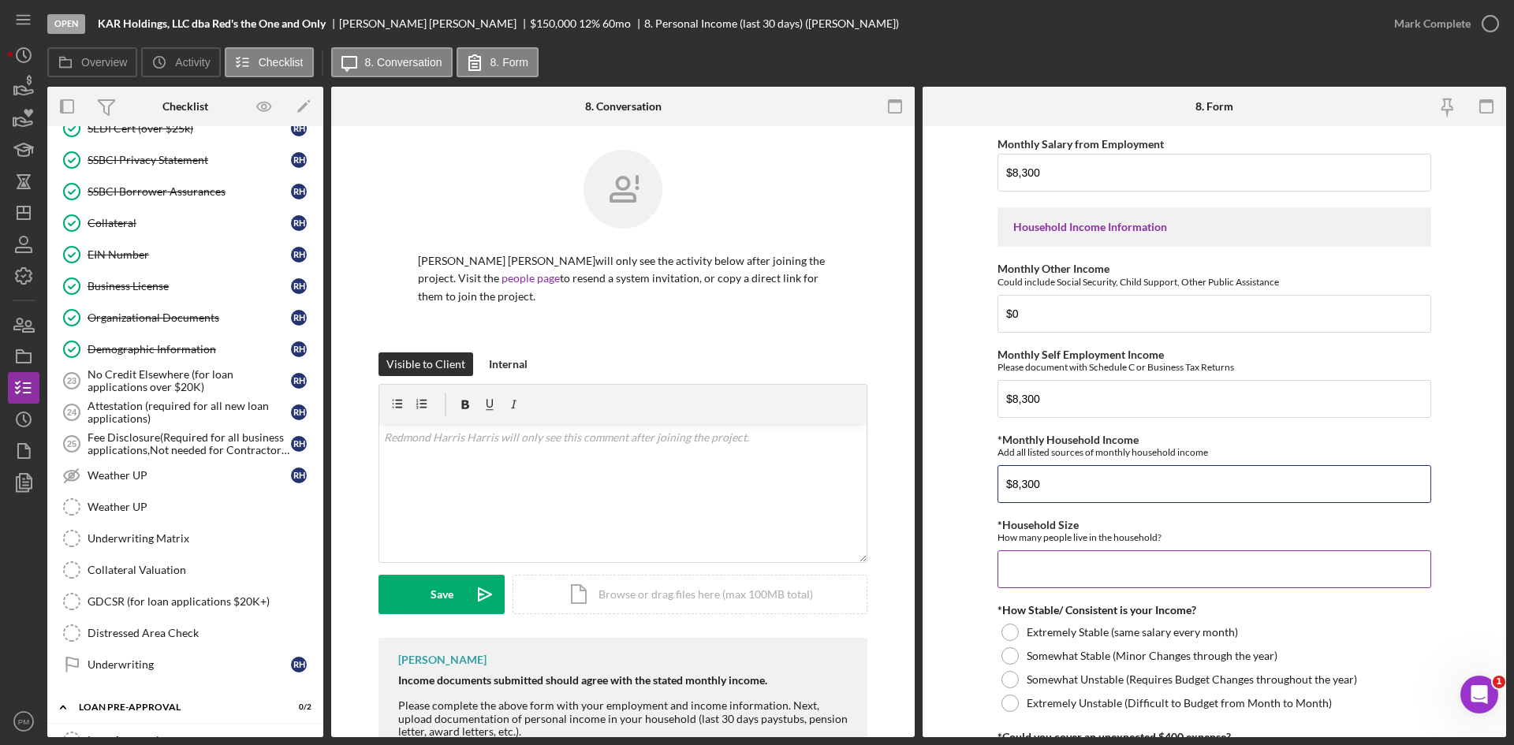
type input "$8,300"
click at [1086, 571] on input "*Household Size" at bounding box center [1215, 570] width 434 height 38
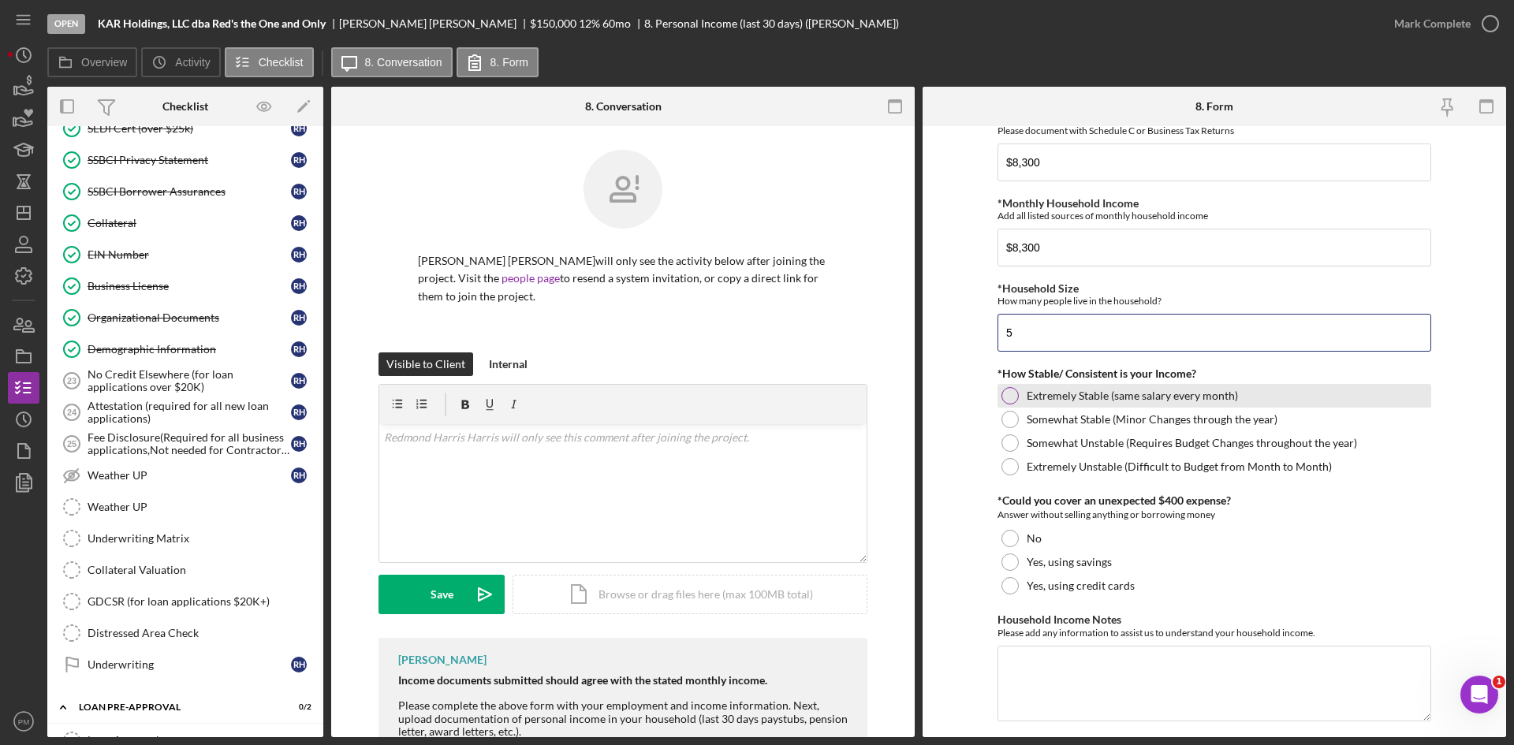
type input "5"
drag, startPoint x: 1006, startPoint y: 397, endPoint x: 988, endPoint y: 592, distance: 196.4
click at [1006, 397] on div at bounding box center [1010, 395] width 17 height 17
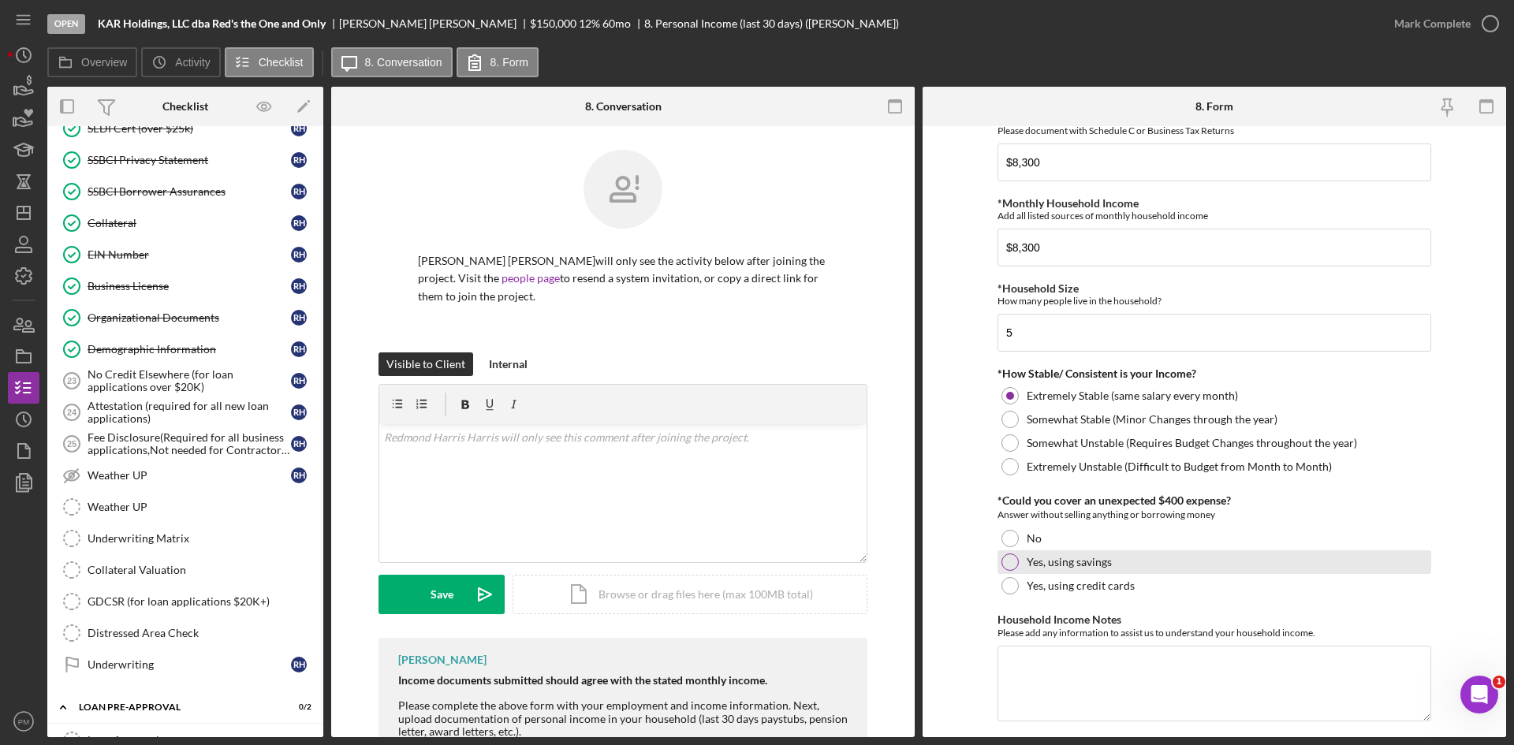
click at [1007, 568] on div at bounding box center [1010, 562] width 17 height 17
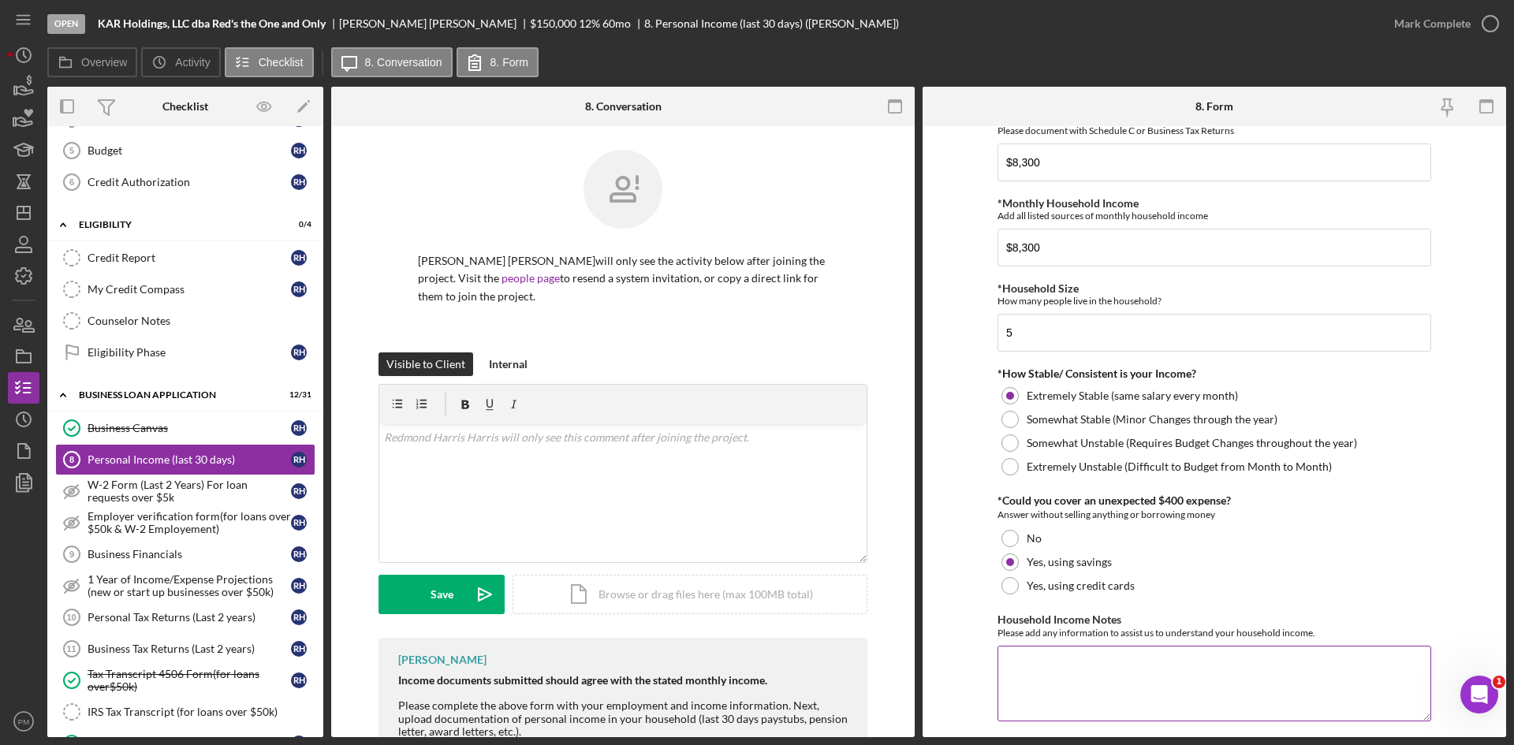
scroll to position [237, 0]
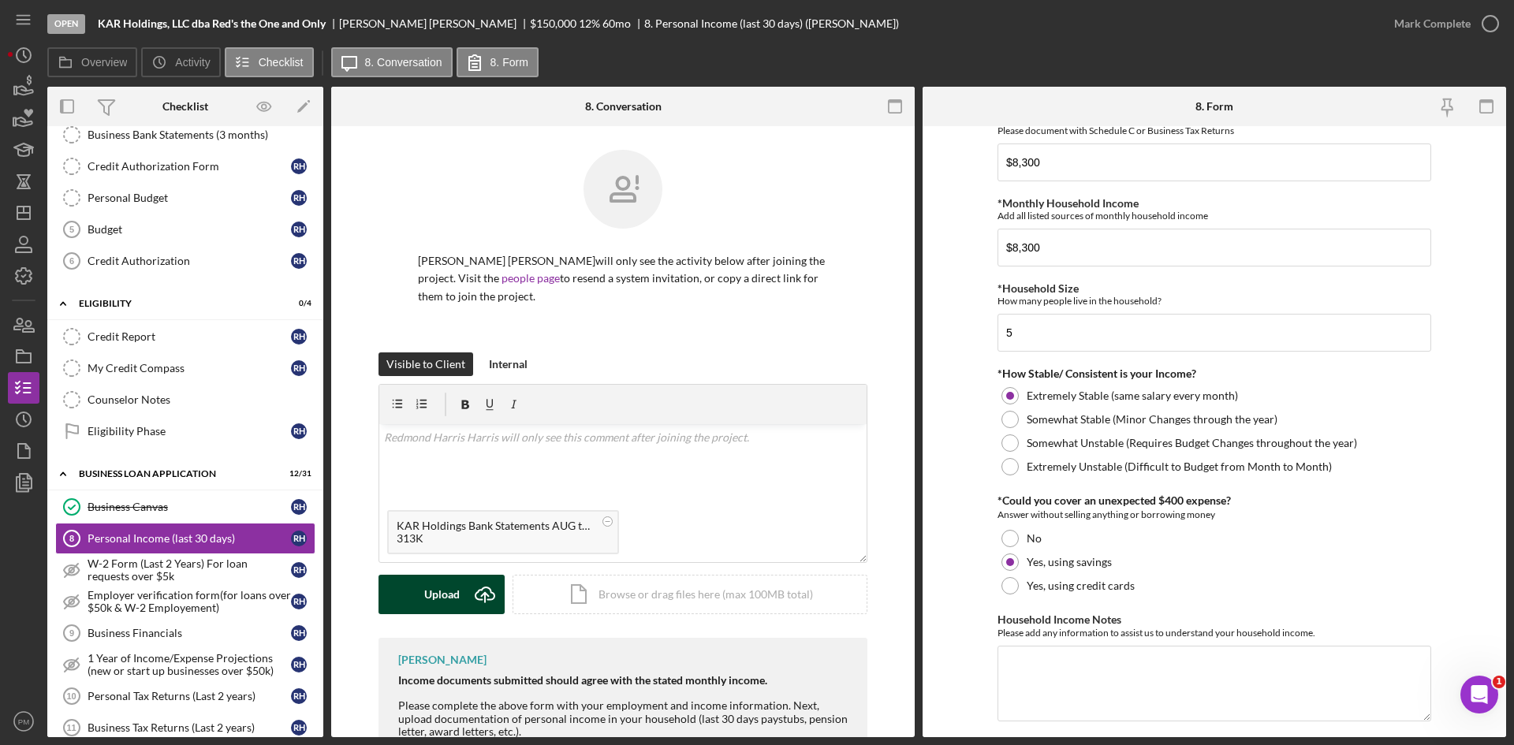
click at [418, 601] on button "Upload Icon/Upload" at bounding box center [442, 594] width 126 height 39
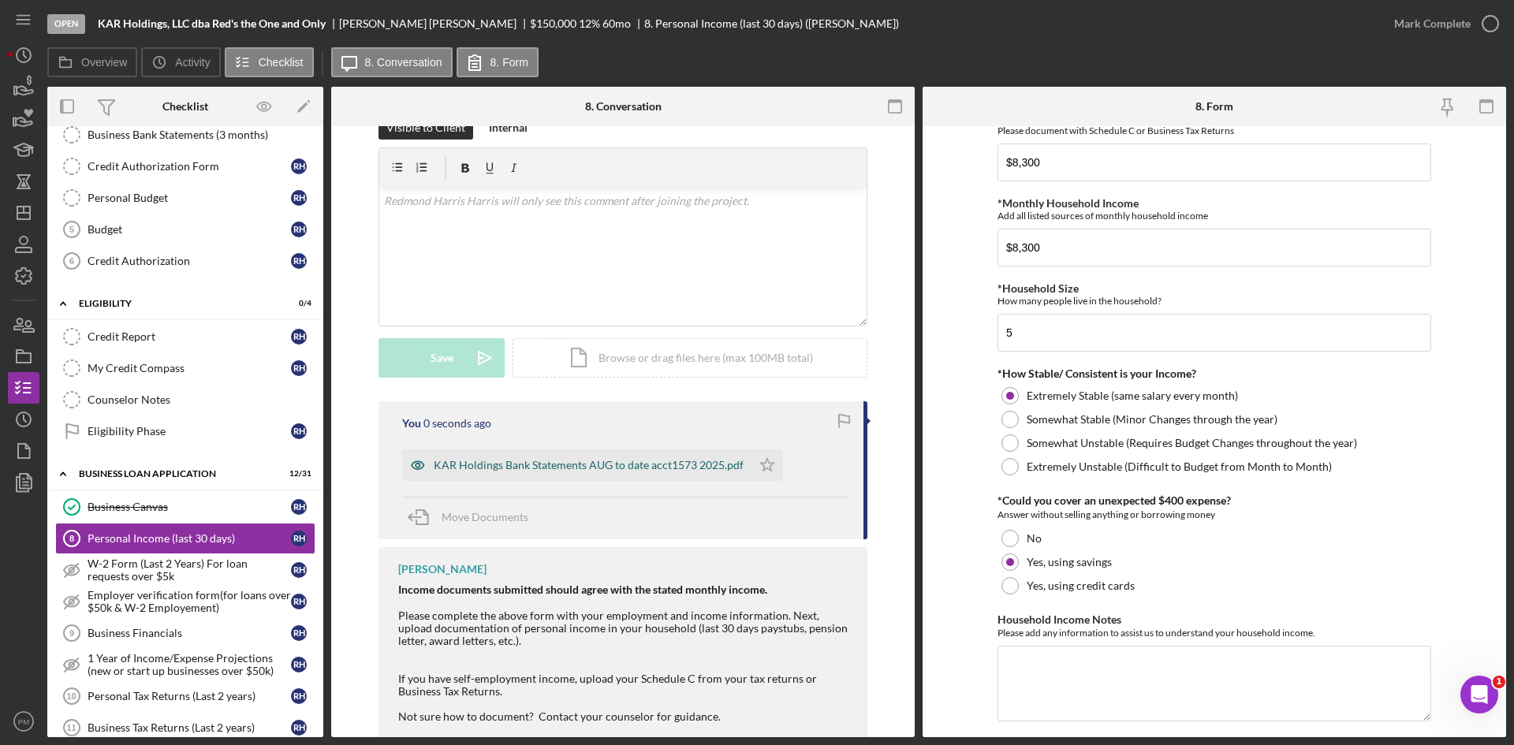
click at [584, 470] on div "KAR Holdings Bank Statements AUG to date acct1573 2025.pdf" at bounding box center [589, 465] width 310 height 13
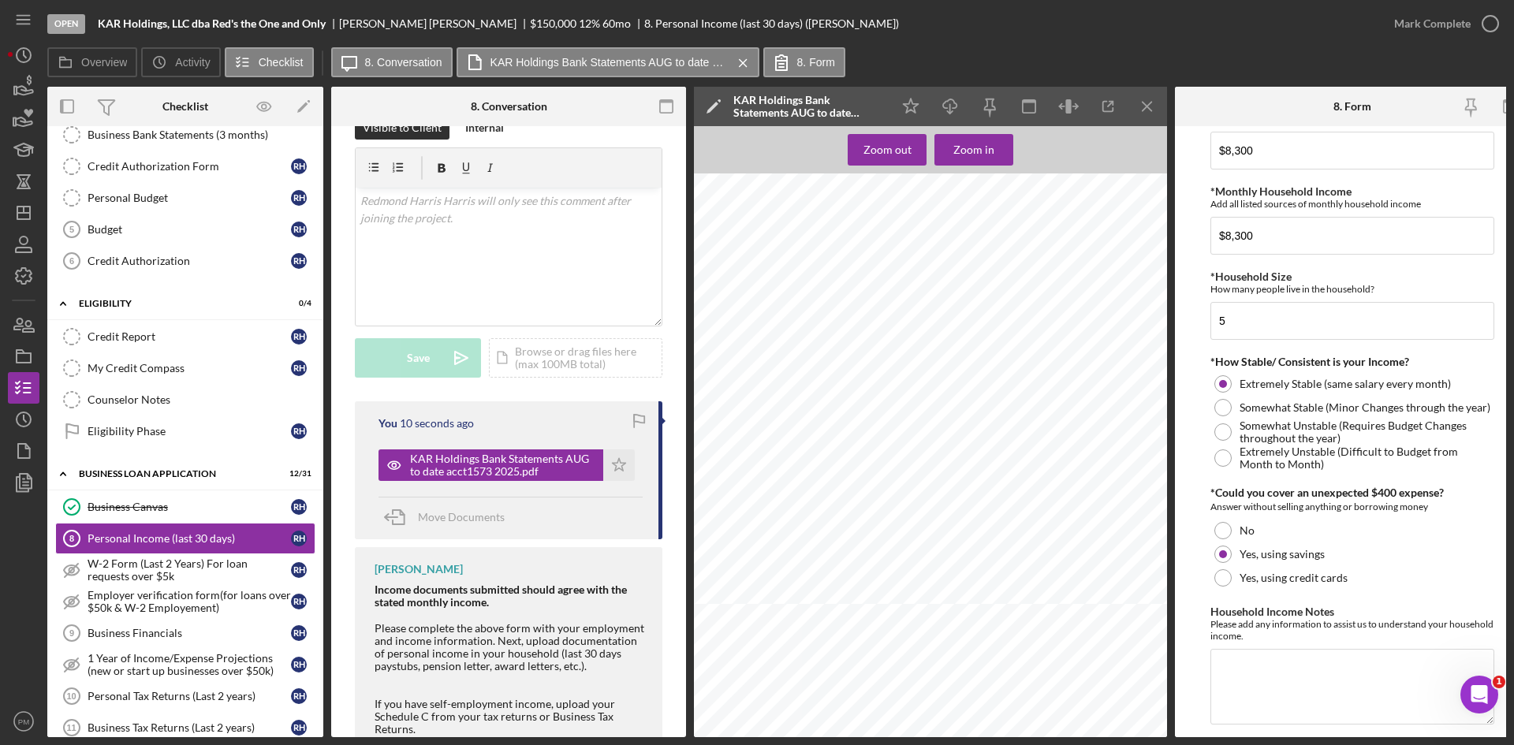
scroll to position [0, 0]
click at [1153, 114] on icon "Icon/Menu Close" at bounding box center [1147, 106] width 35 height 35
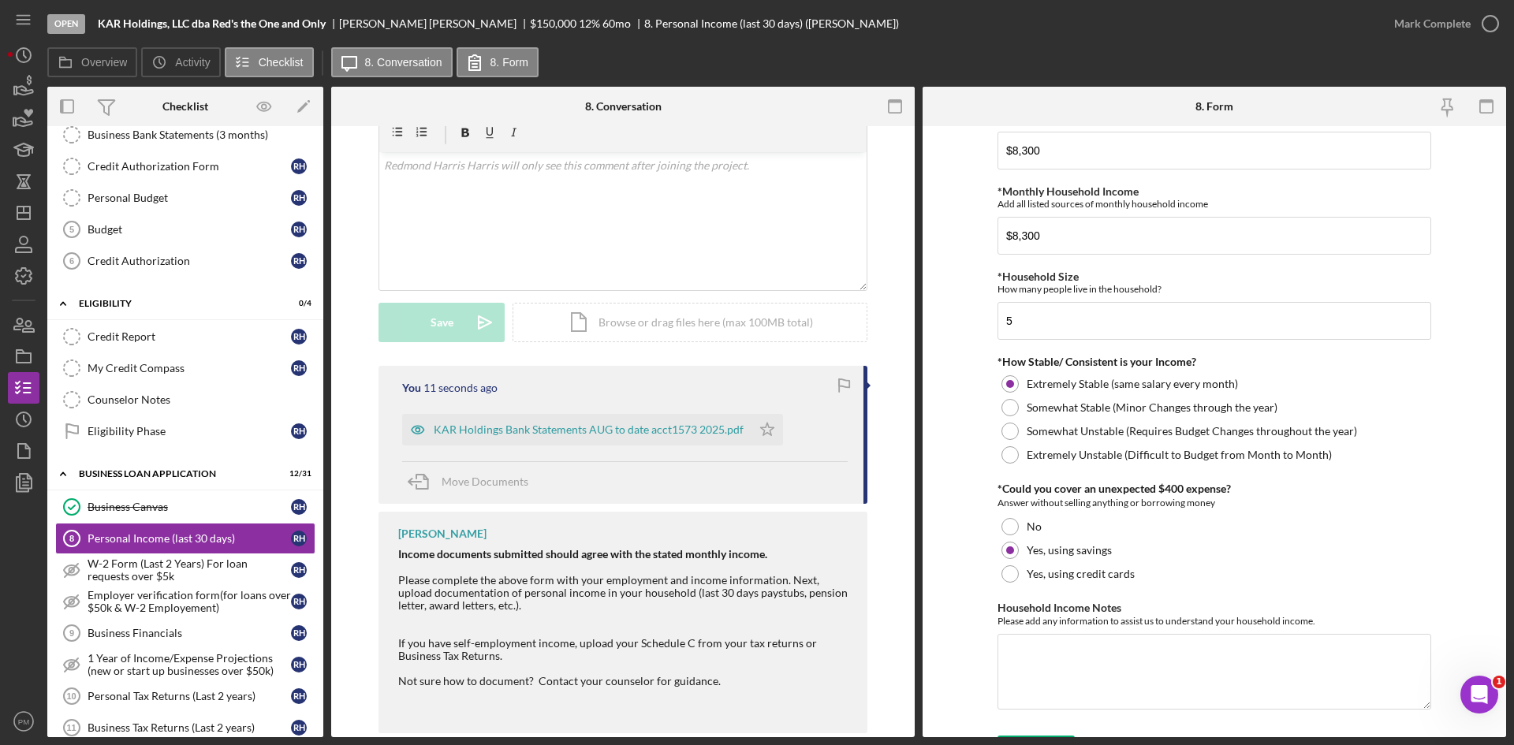
scroll to position [710, 0]
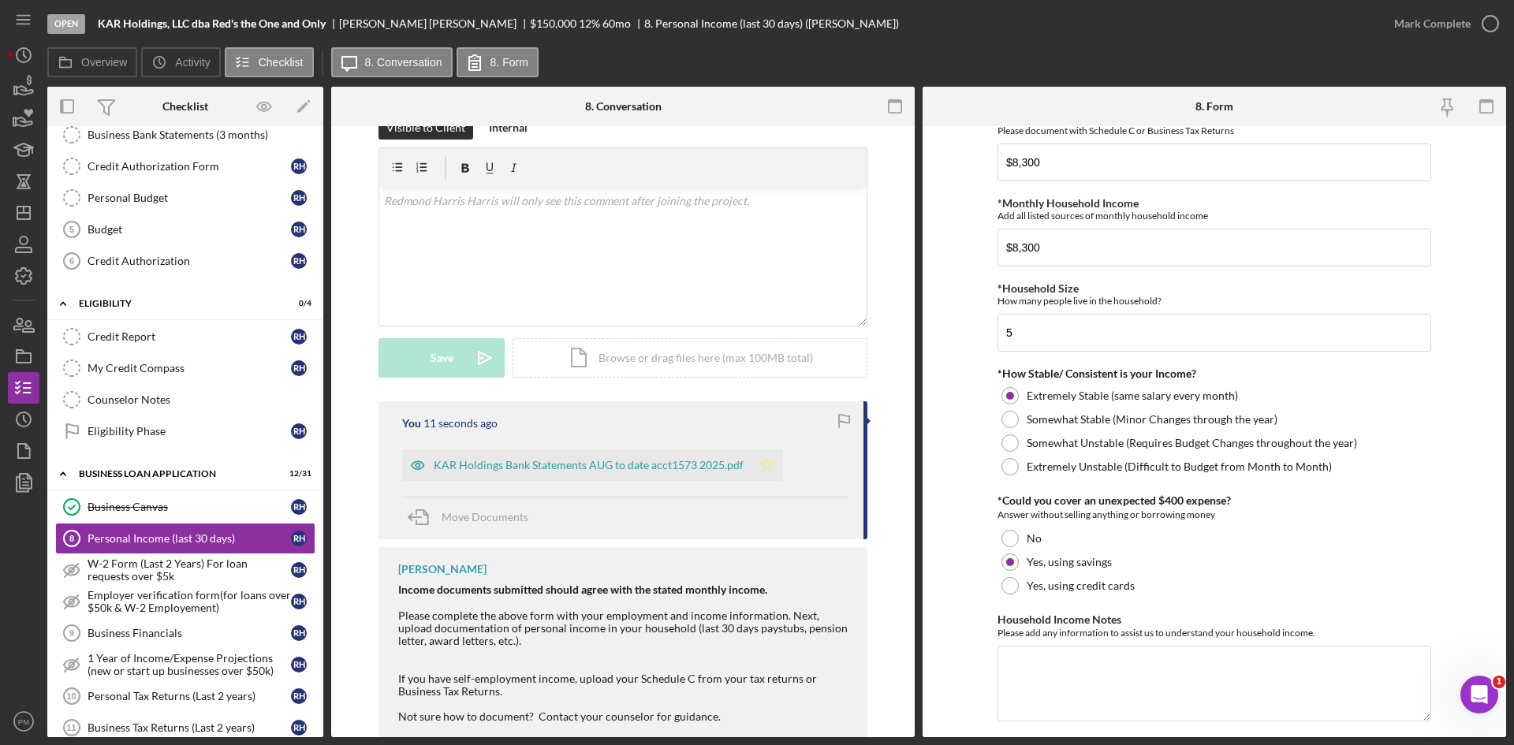
drag, startPoint x: 769, startPoint y: 457, endPoint x: 751, endPoint y: 383, distance: 77.1
click at [769, 457] on icon "Icon/Star" at bounding box center [768, 466] width 32 height 32
click at [1432, 31] on div "Mark Complete" at bounding box center [1432, 24] width 77 height 32
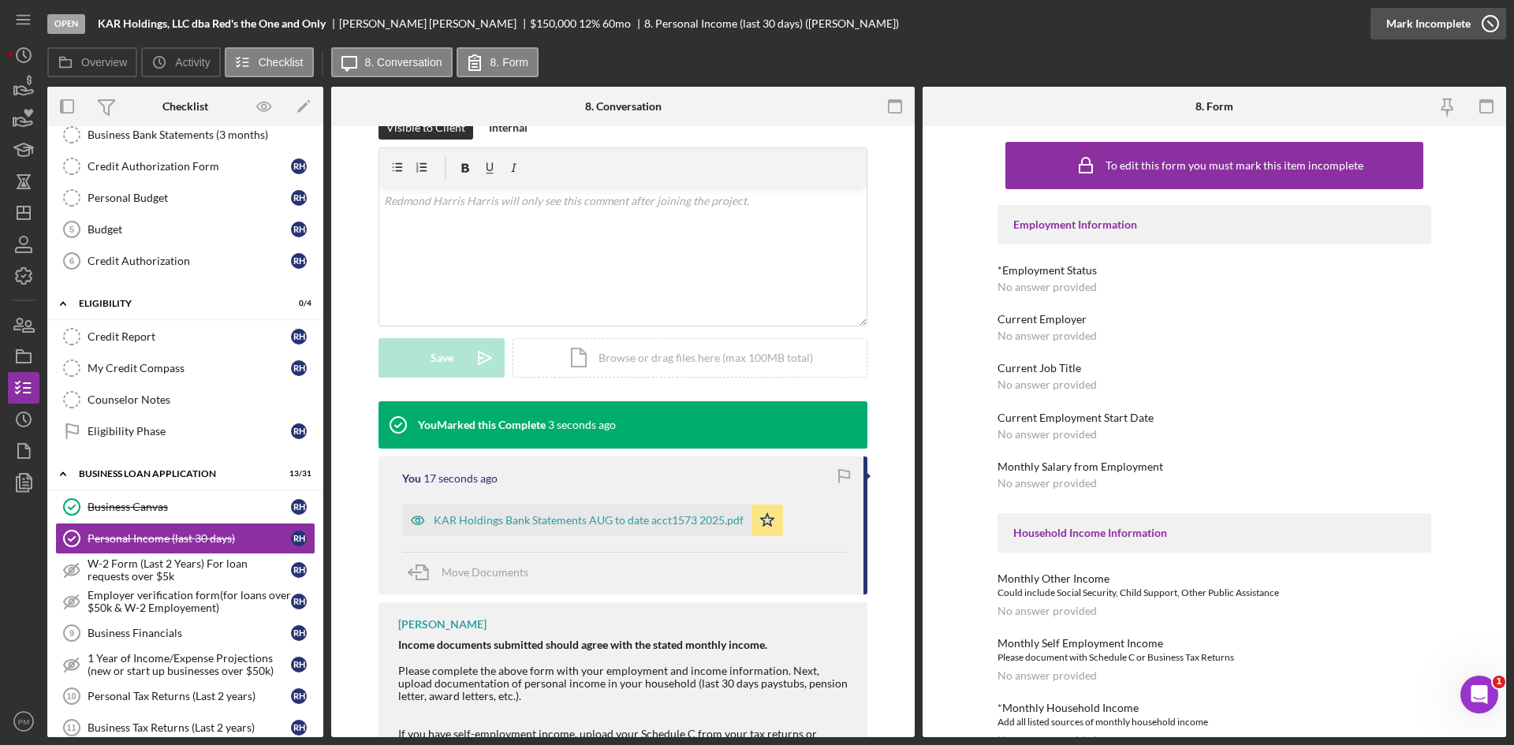
drag, startPoint x: 1446, startPoint y: 28, endPoint x: 1438, endPoint y: 35, distance: 11.2
click at [1446, 28] on div "Mark Incomplete" at bounding box center [1429, 24] width 84 height 32
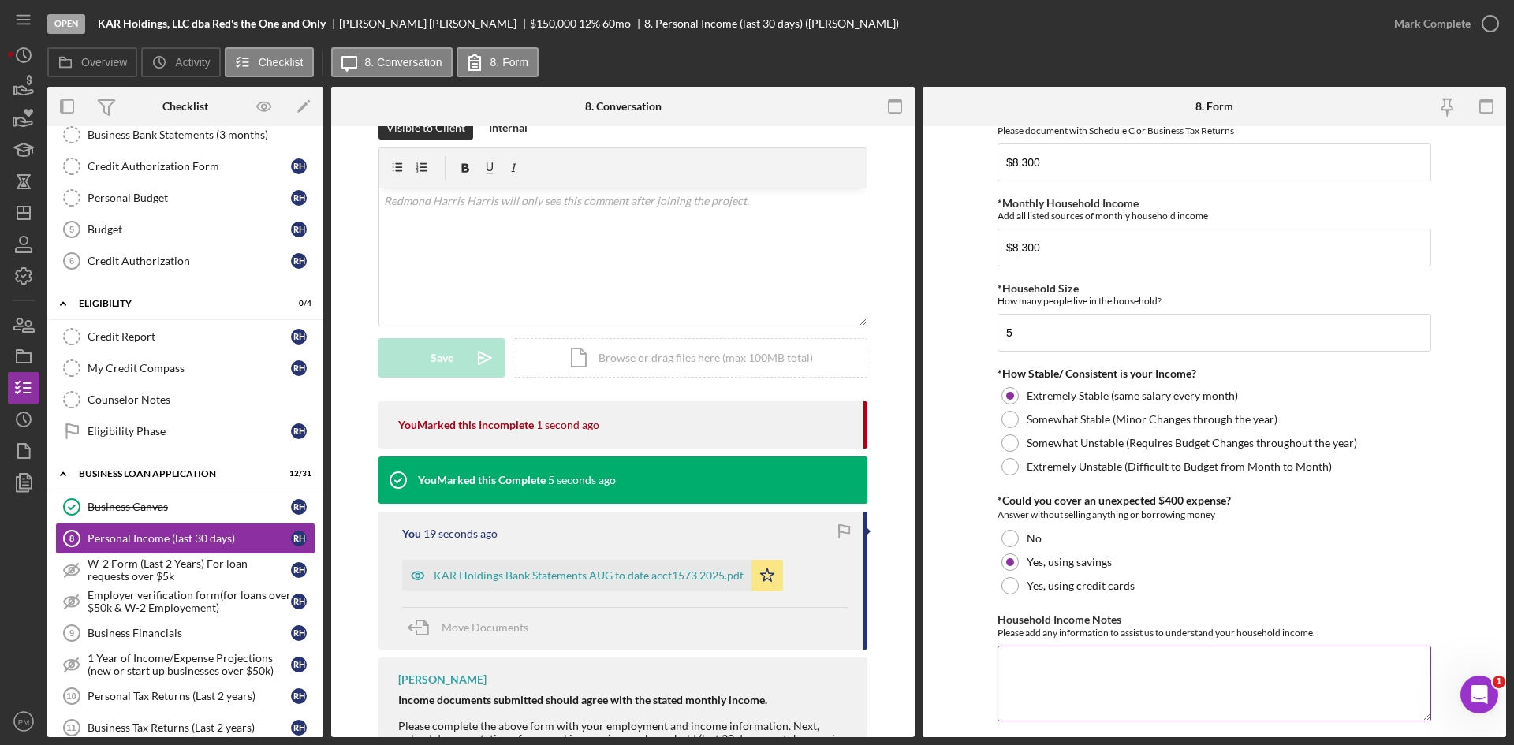
scroll to position [754, 0]
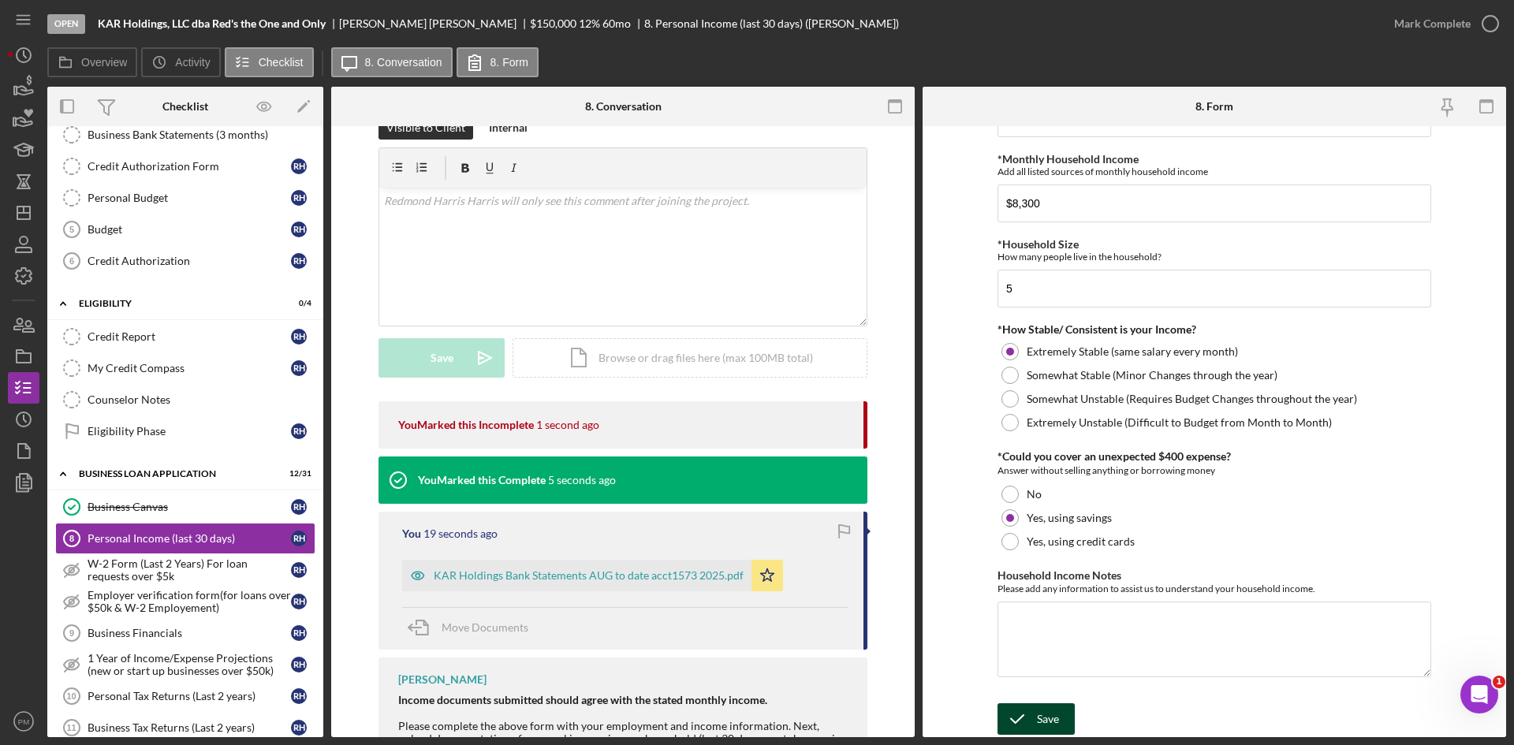
click at [1021, 718] on icon "submit" at bounding box center [1017, 719] width 39 height 39
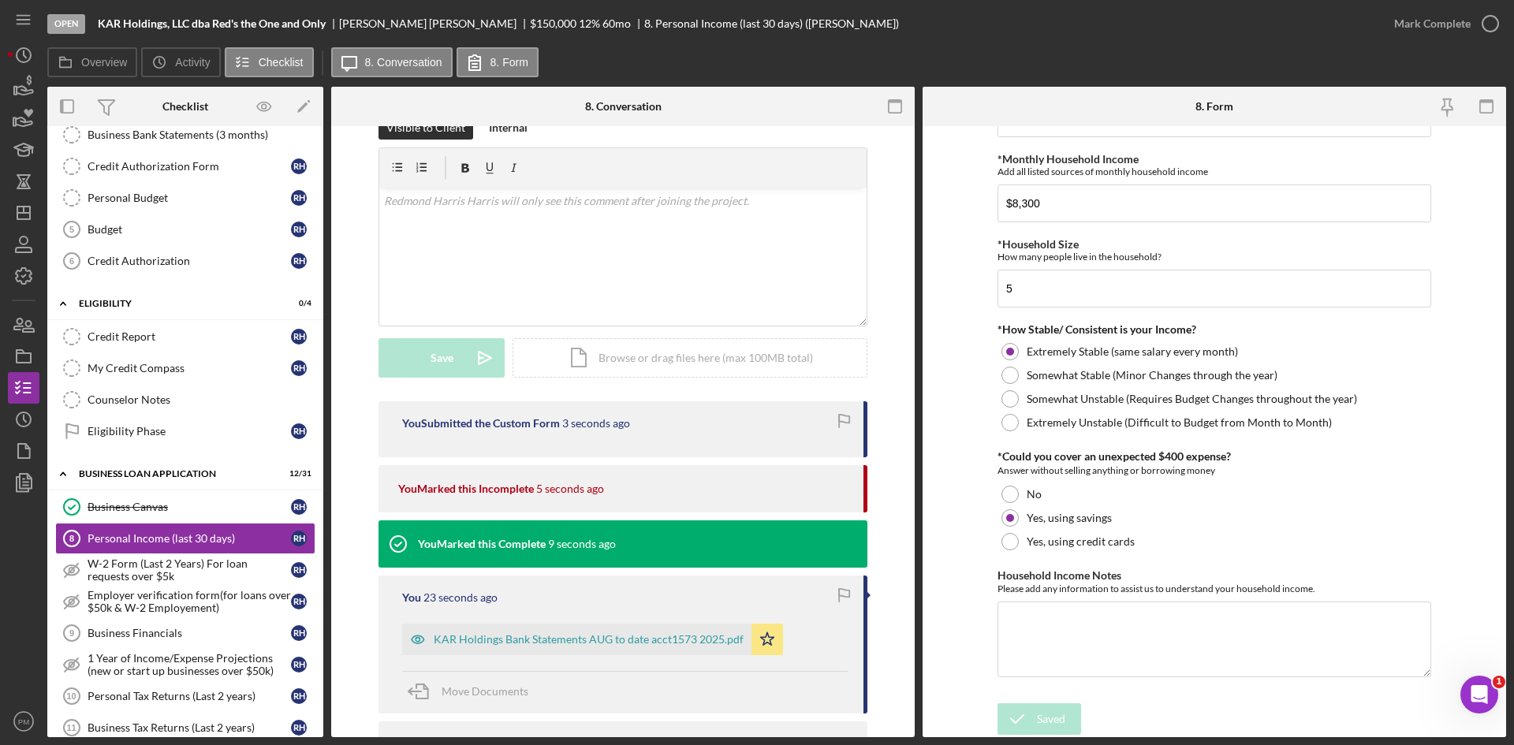
click at [1434, 17] on div "Saved" at bounding box center [1375, 47] width 252 height 69
click at [1433, 17] on div "Mark Complete" at bounding box center [1432, 24] width 77 height 32
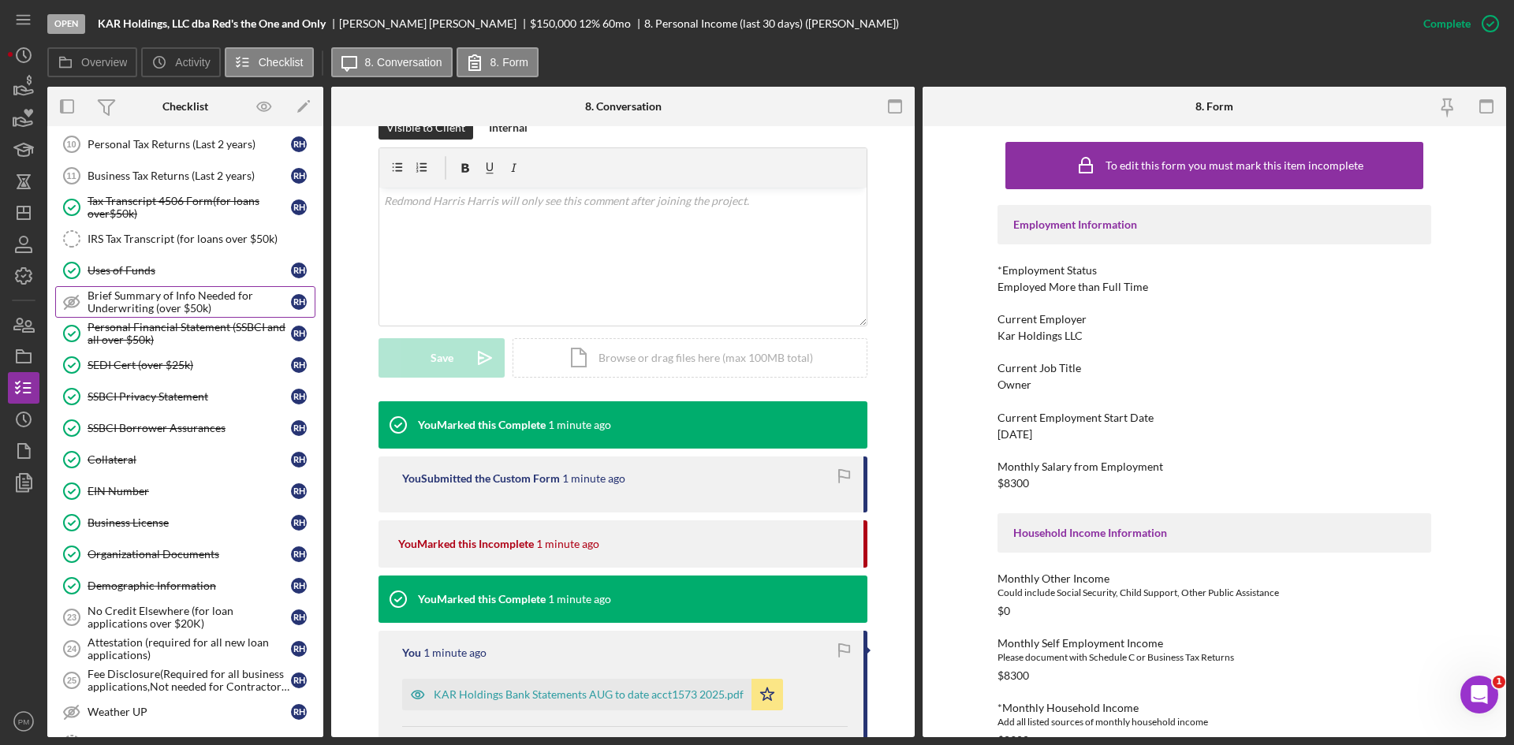
scroll to position [631, 0]
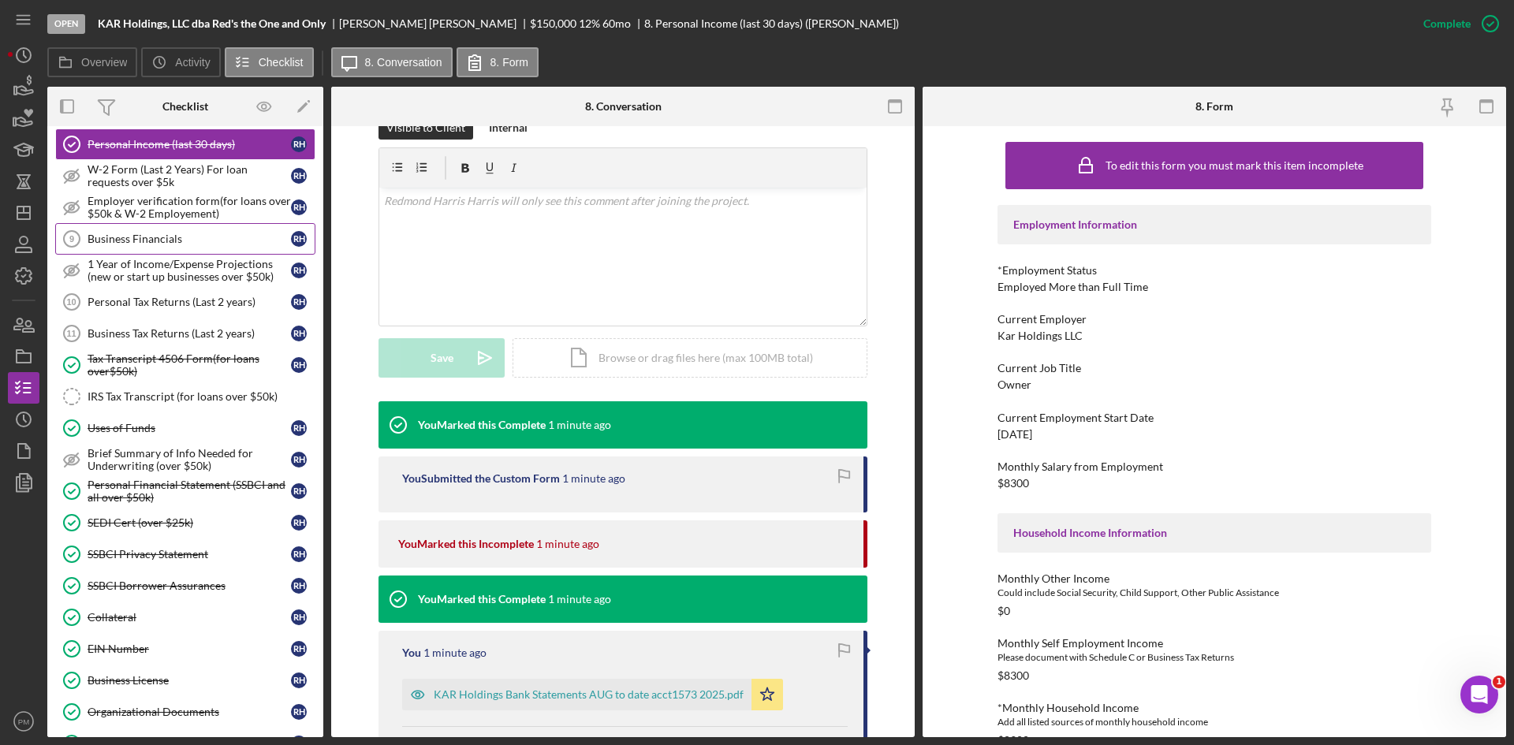
drag, startPoint x: 115, startPoint y: 230, endPoint x: 270, endPoint y: 236, distance: 154.7
click at [115, 230] on link "Business Financials 9 Business Financials R H" at bounding box center [185, 239] width 260 height 32
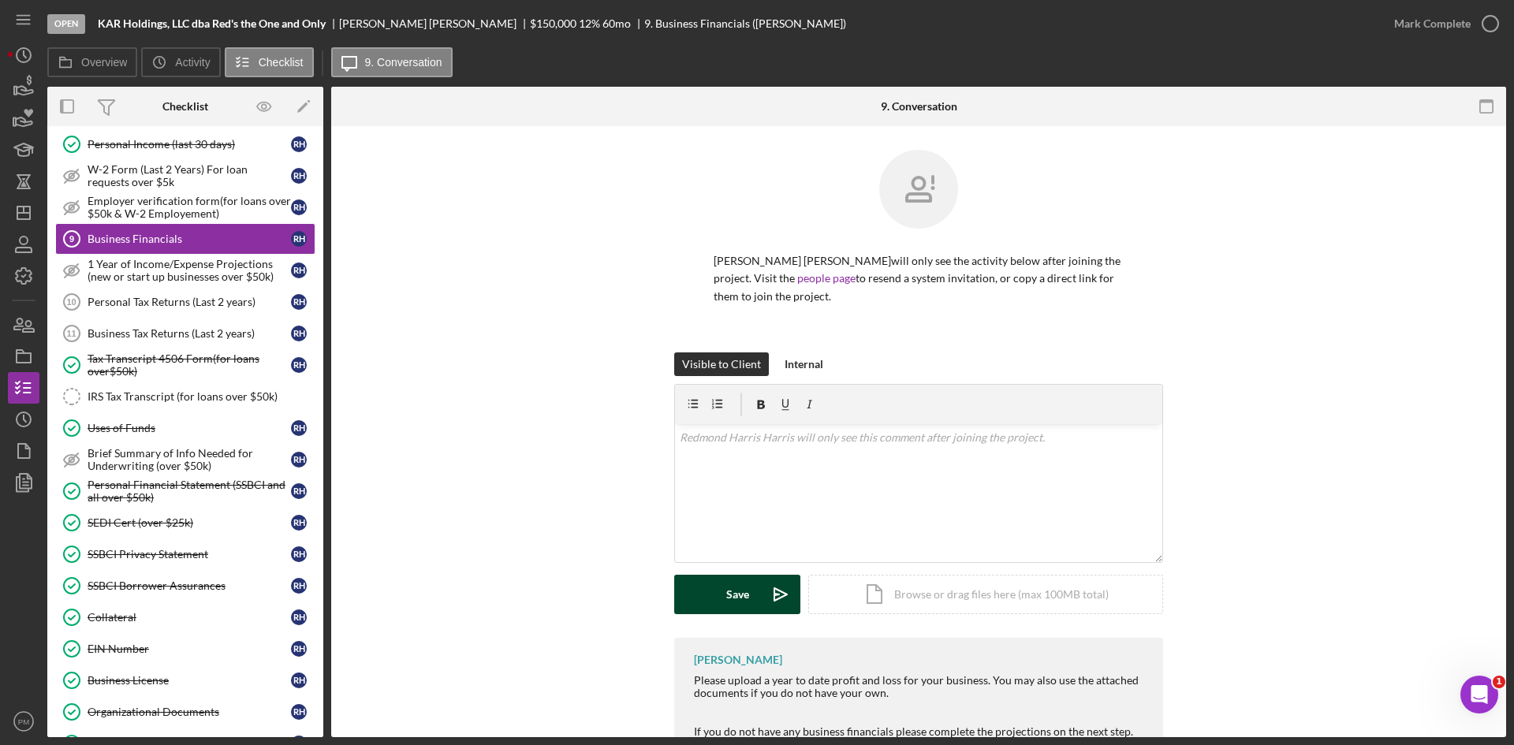
scroll to position [91, 0]
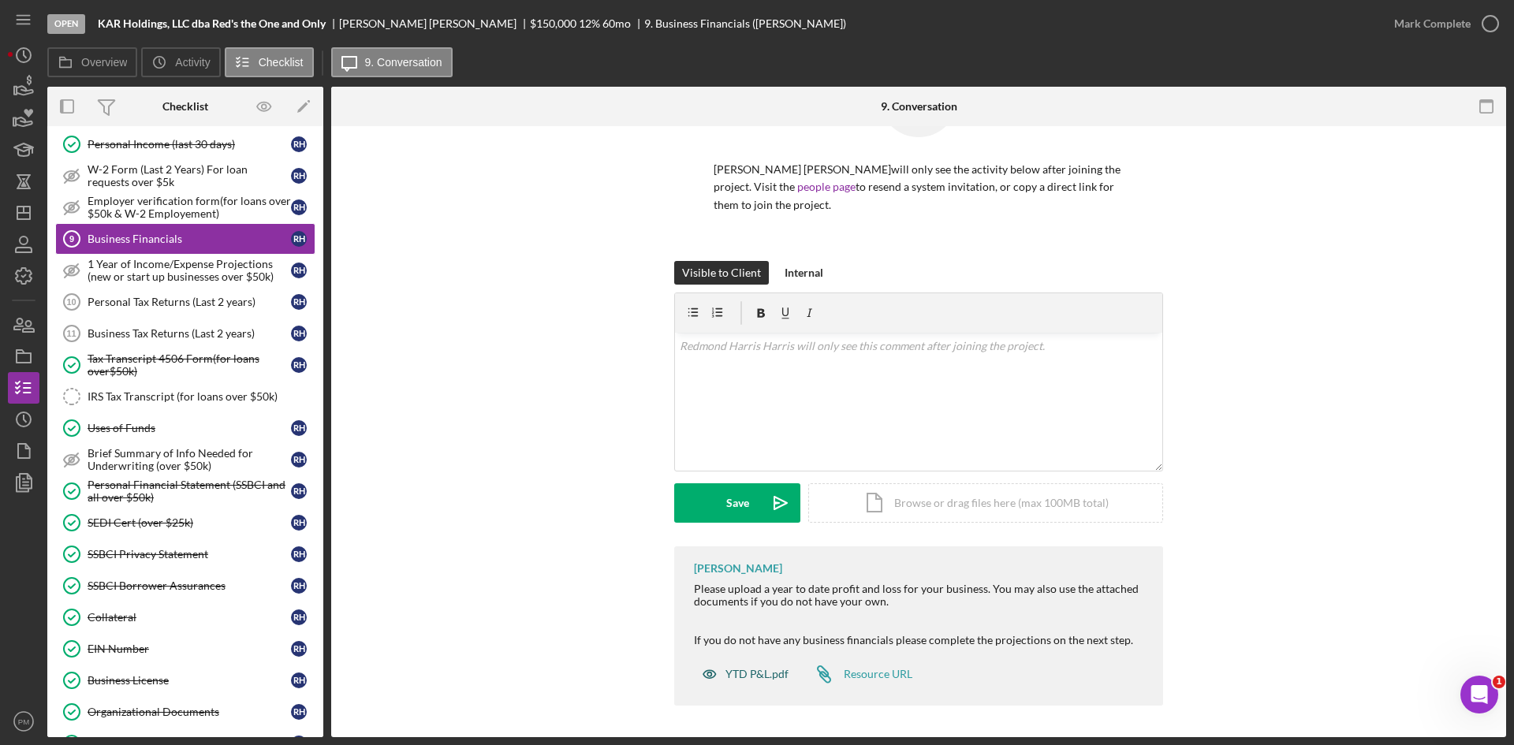
click at [757, 674] on div "YTD P&L.pdf" at bounding box center [757, 674] width 63 height 13
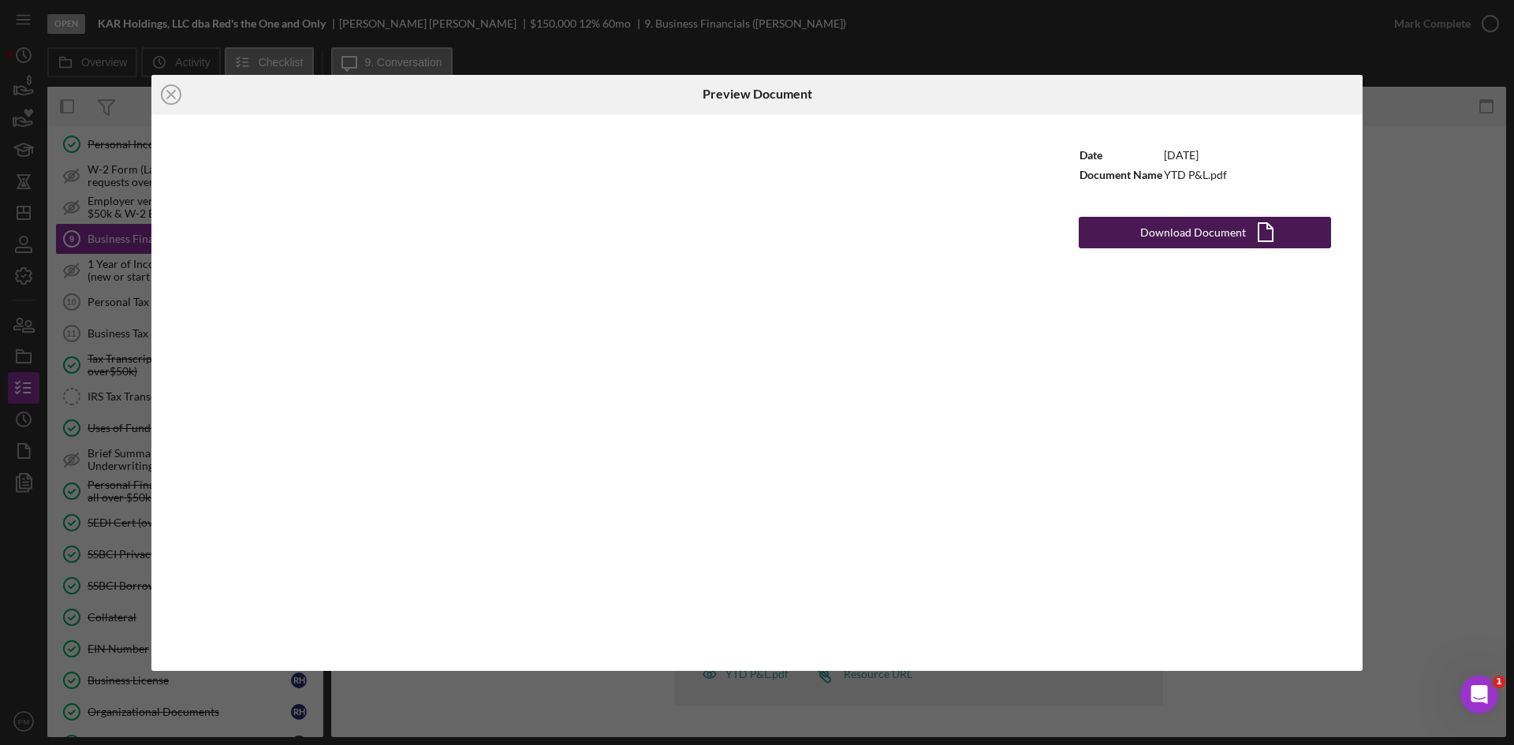
click at [1155, 241] on div "Download Document" at bounding box center [1193, 233] width 106 height 32
click at [163, 91] on icon "Icon/Close" at bounding box center [170, 94] width 39 height 39
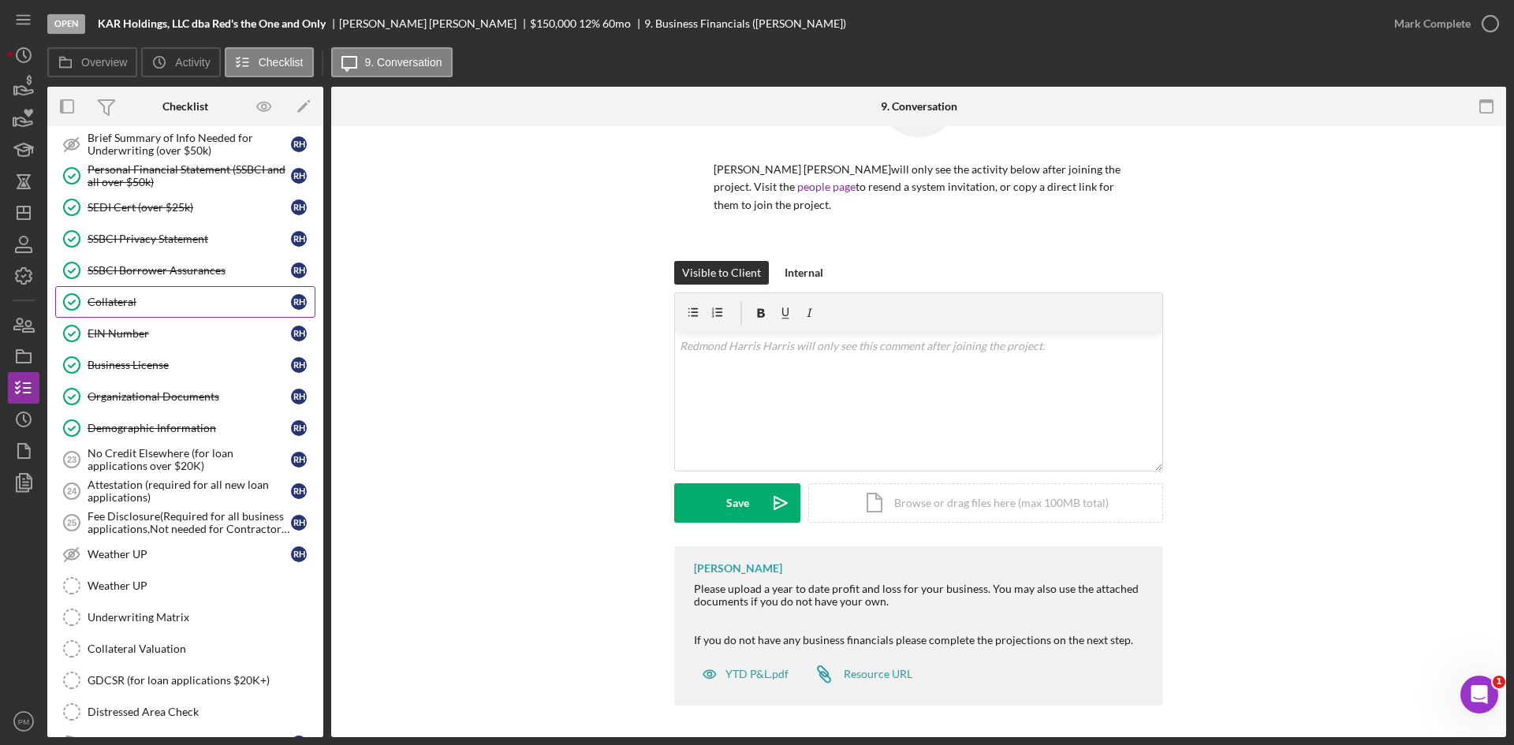
scroll to position [710, 0]
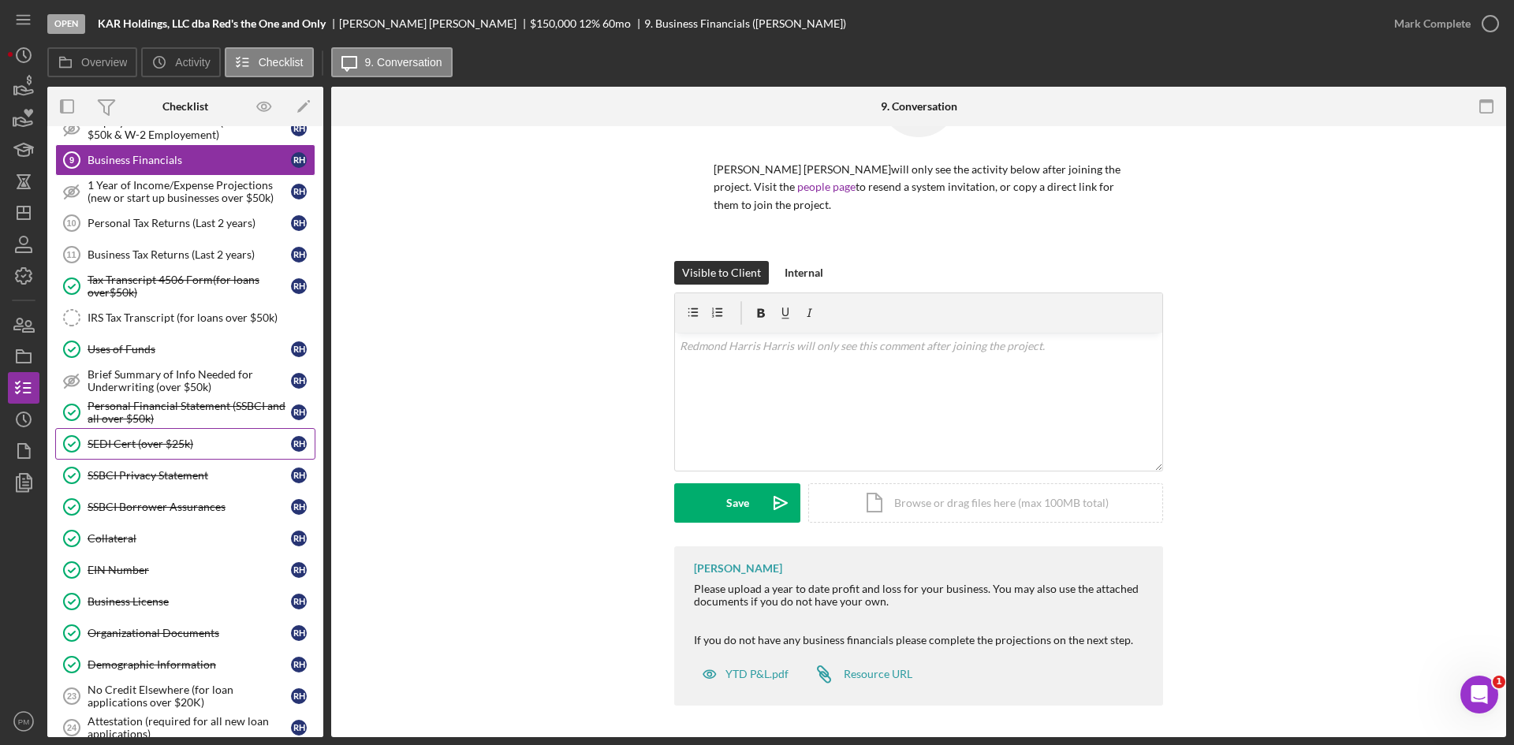
click at [151, 447] on div "SEDI Cert (over $25k)" at bounding box center [189, 444] width 203 height 13
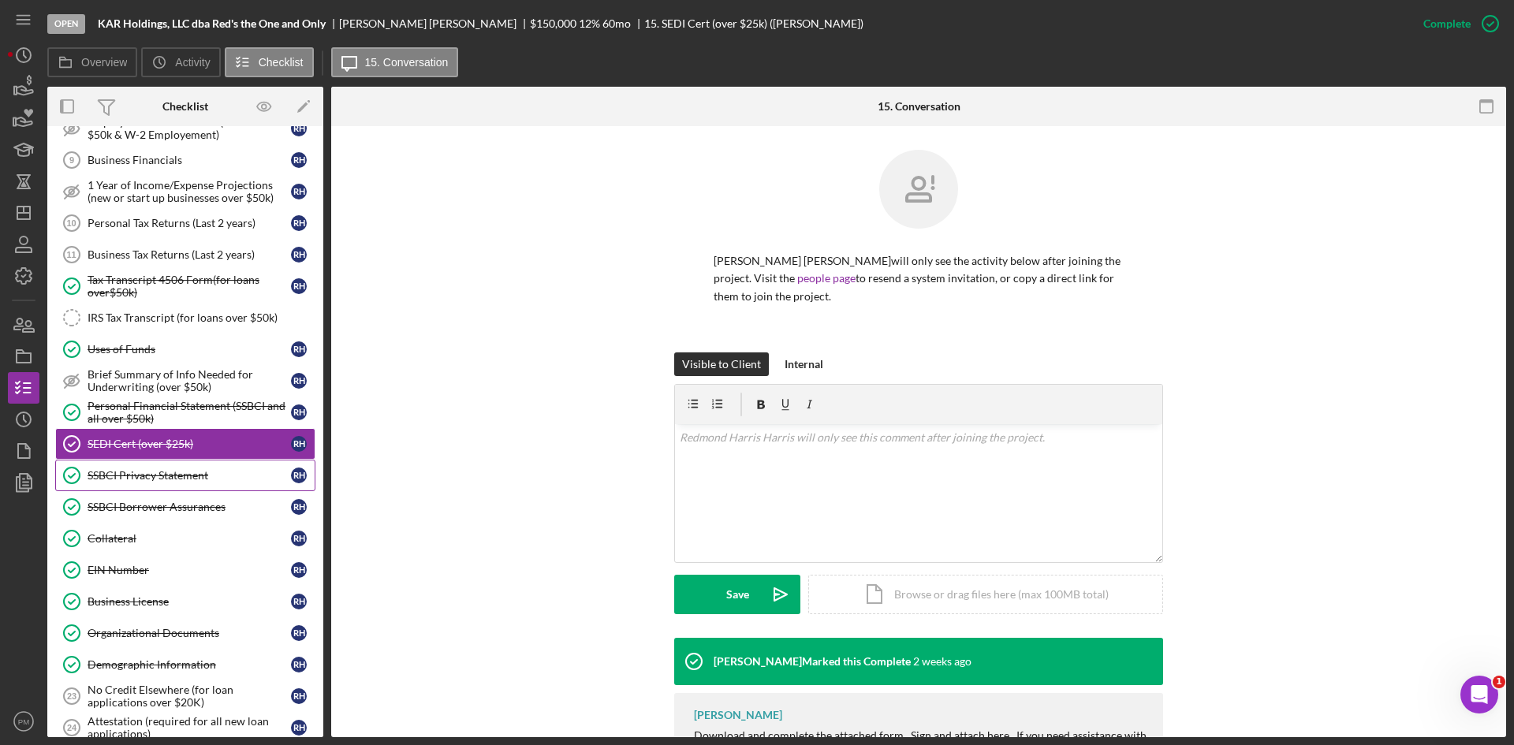
click at [177, 476] on div "SSBCI Privacy Statement" at bounding box center [189, 475] width 203 height 13
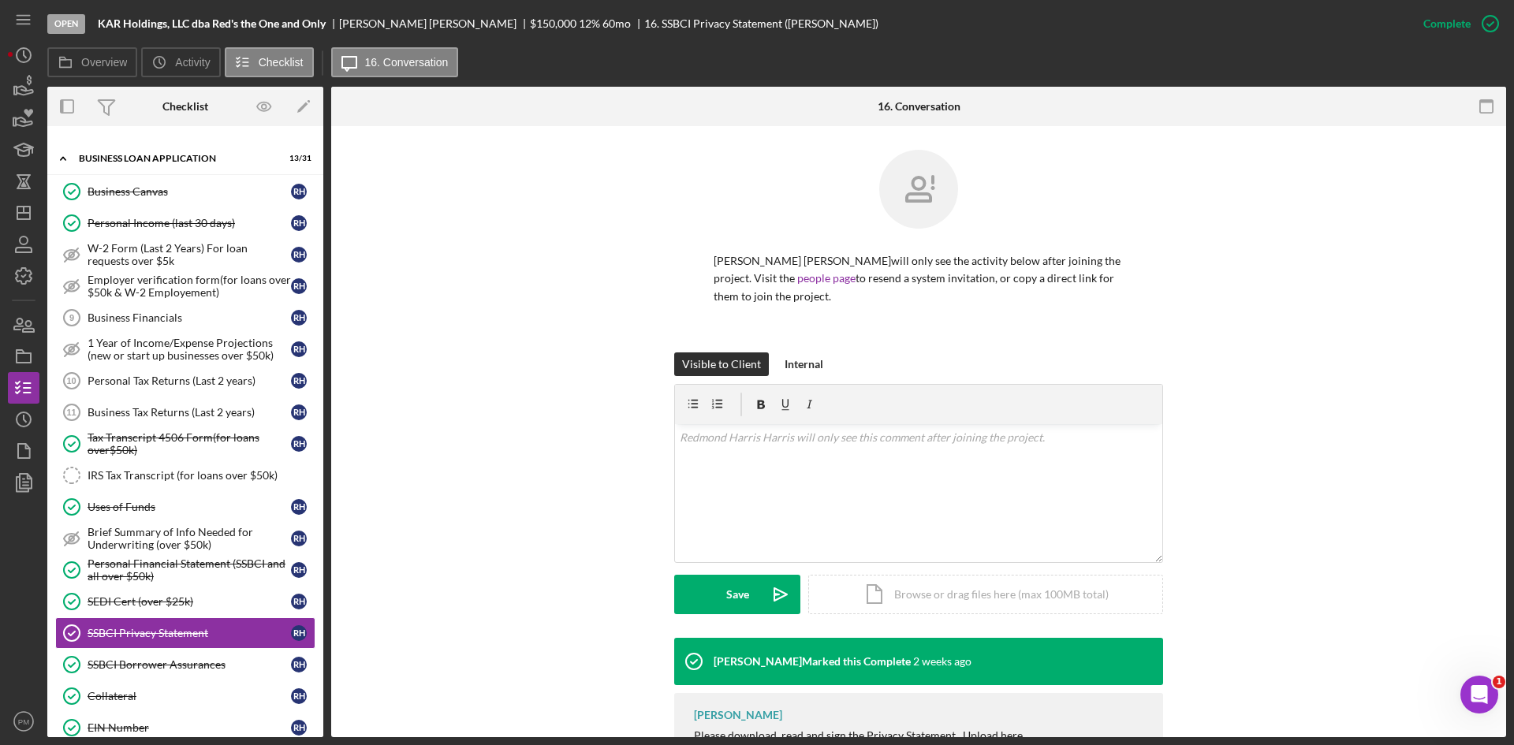
scroll to position [868, 0]
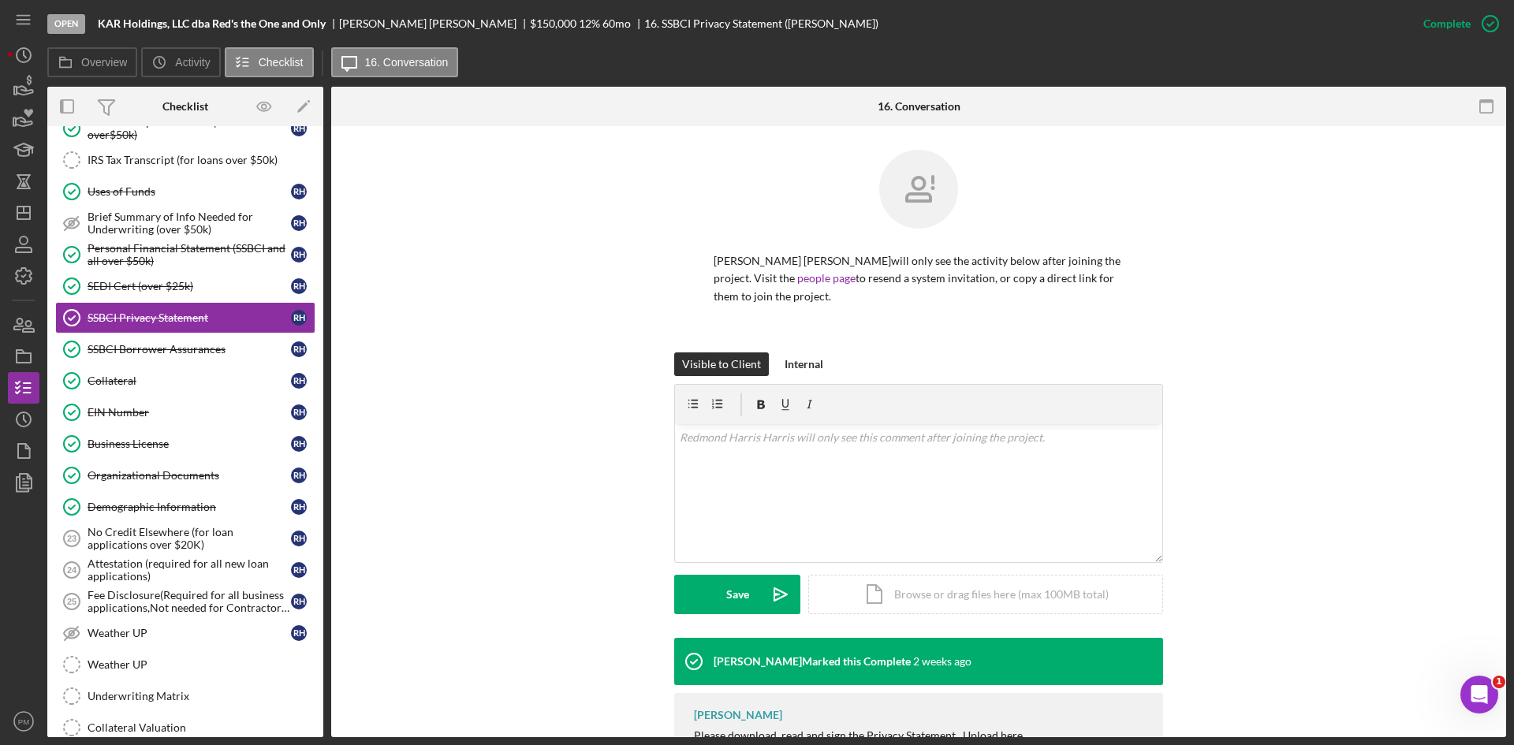
click at [1294, 206] on div "[PERSON_NAME] [PERSON_NAME] will only see the activity below after joining the …" at bounding box center [919, 251] width 1128 height 203
click at [129, 288] on div "SEDI Cert (over $25k)" at bounding box center [189, 286] width 203 height 13
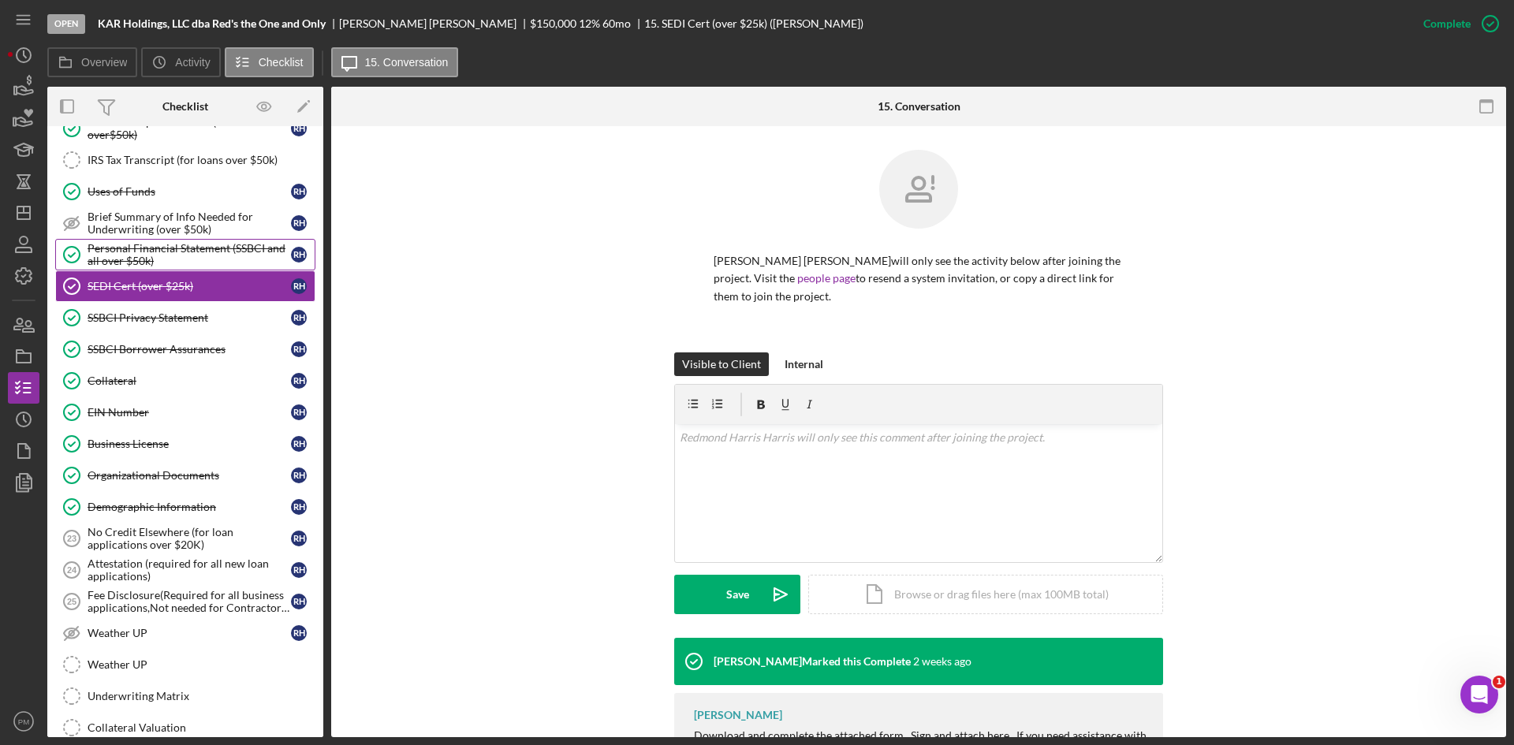
click at [148, 240] on link "Personal Financial Statement (SSBCI and all over $50k) Personal Financial State…" at bounding box center [185, 255] width 260 height 32
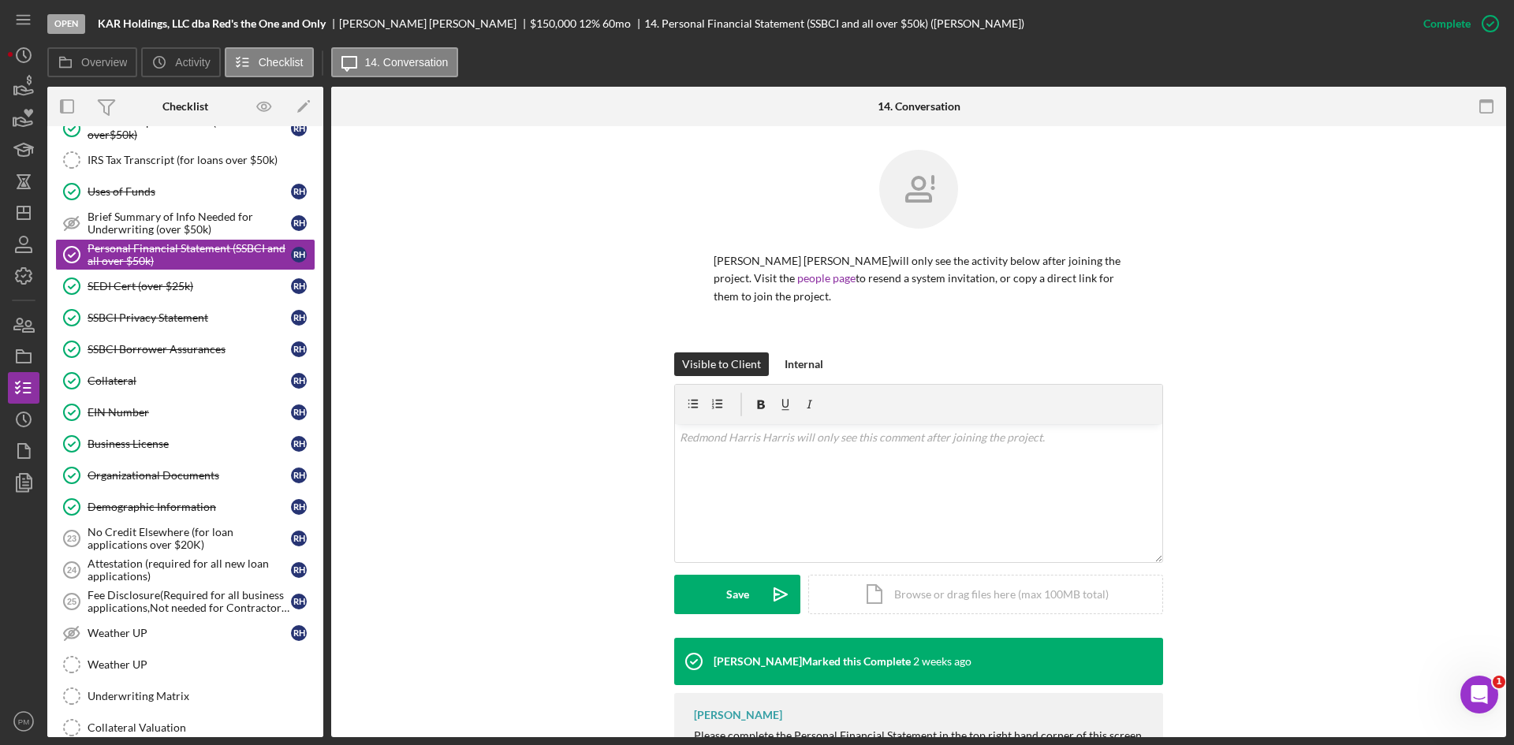
scroll to position [108, 0]
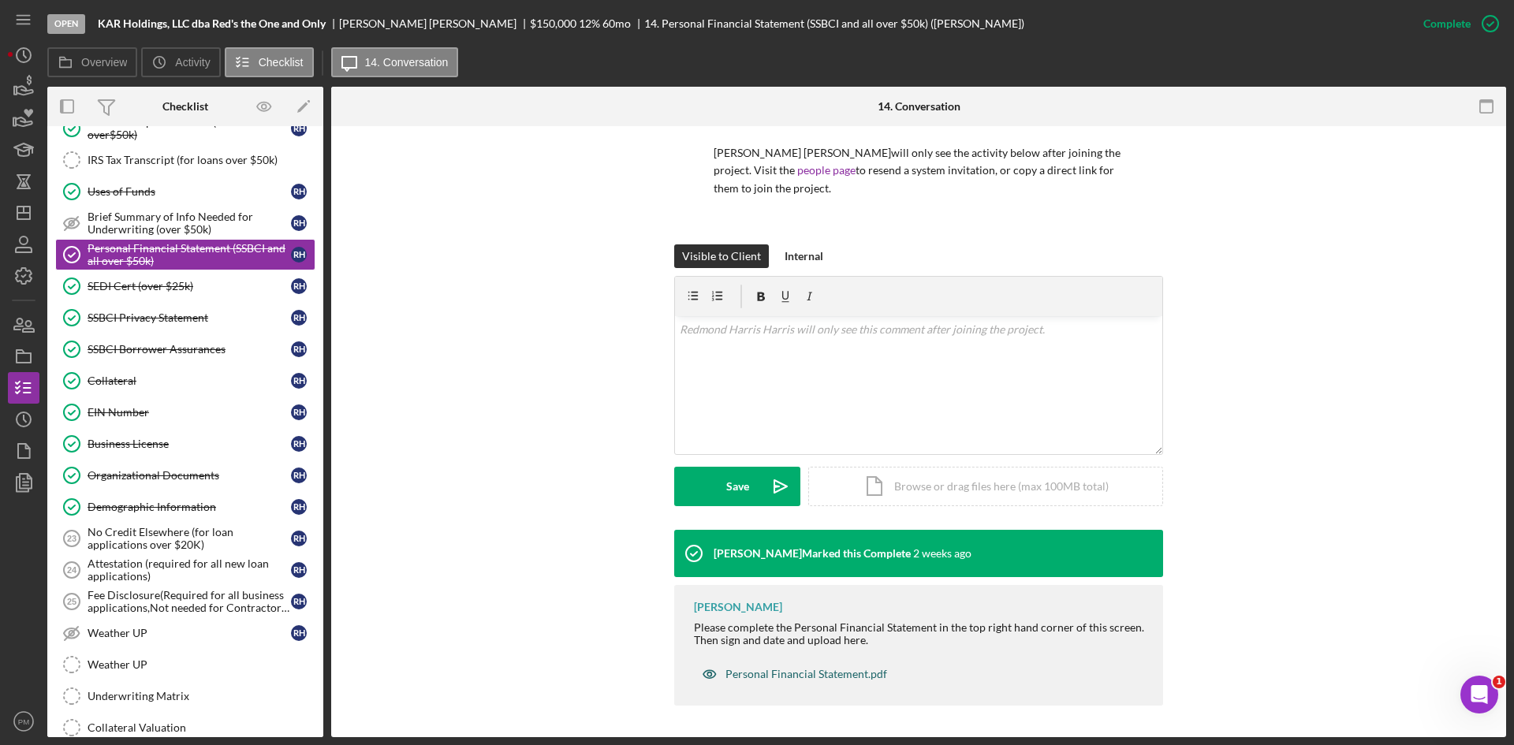
click at [794, 674] on div "Personal Financial Statement.pdf" at bounding box center [807, 674] width 162 height 13
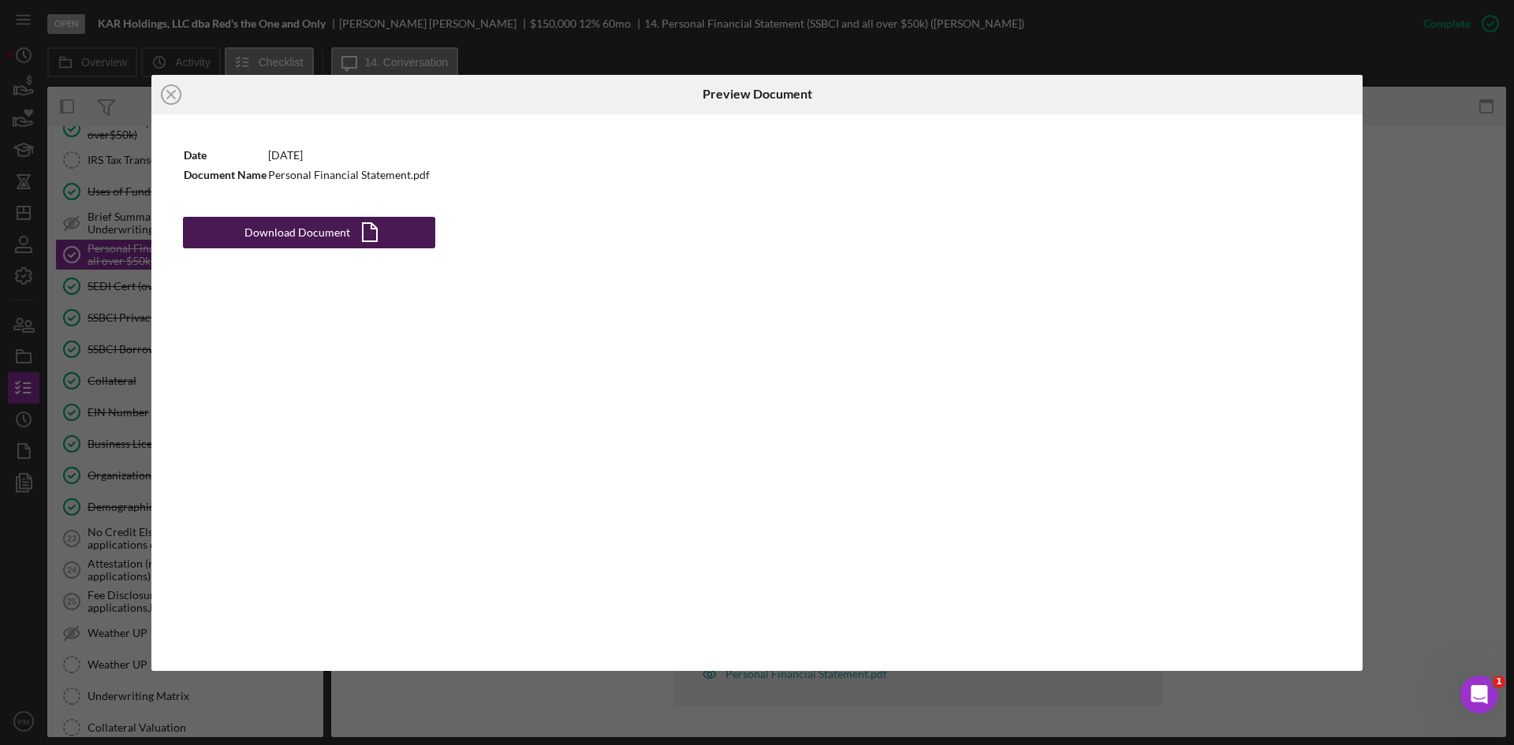
click at [356, 233] on icon "Icon/Document" at bounding box center [369, 232] width 39 height 39
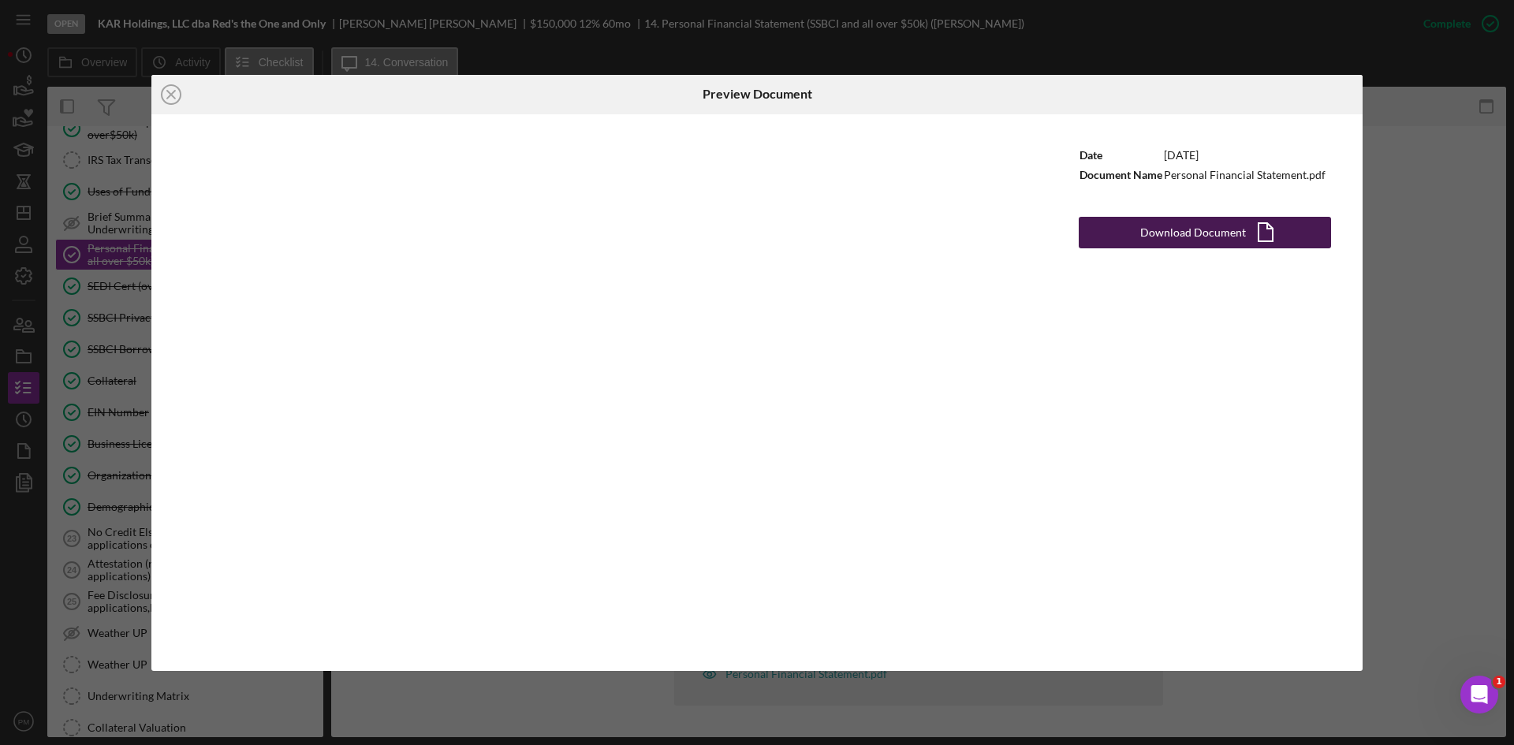
drag, startPoint x: 181, startPoint y: 94, endPoint x: 178, endPoint y: 114, distance: 20.0
click at [181, 94] on icon "Icon/Close" at bounding box center [170, 94] width 39 height 39
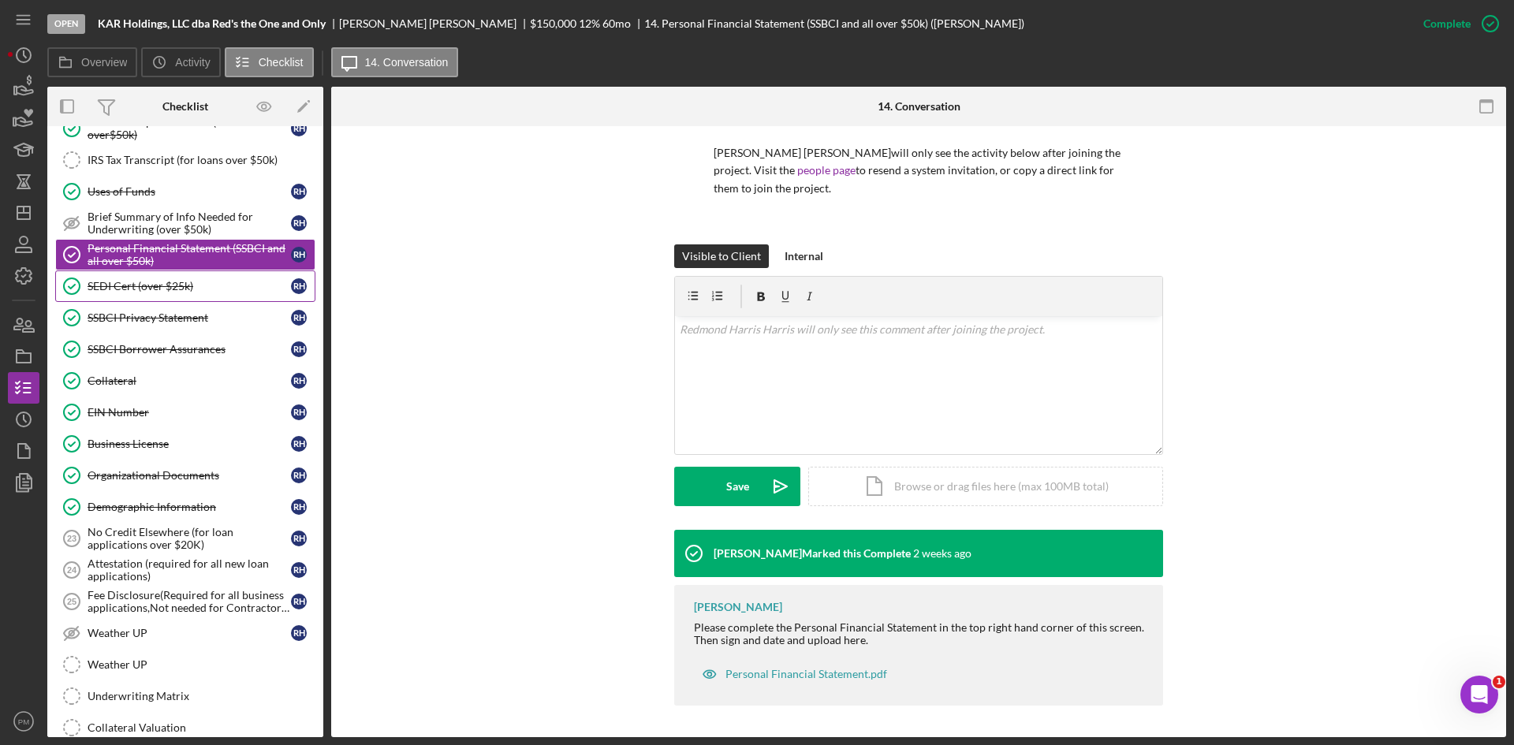
drag, startPoint x: 128, startPoint y: 282, endPoint x: 164, endPoint y: 274, distance: 37.1
click at [129, 282] on div "SEDI Cert (over $25k)" at bounding box center [189, 286] width 203 height 13
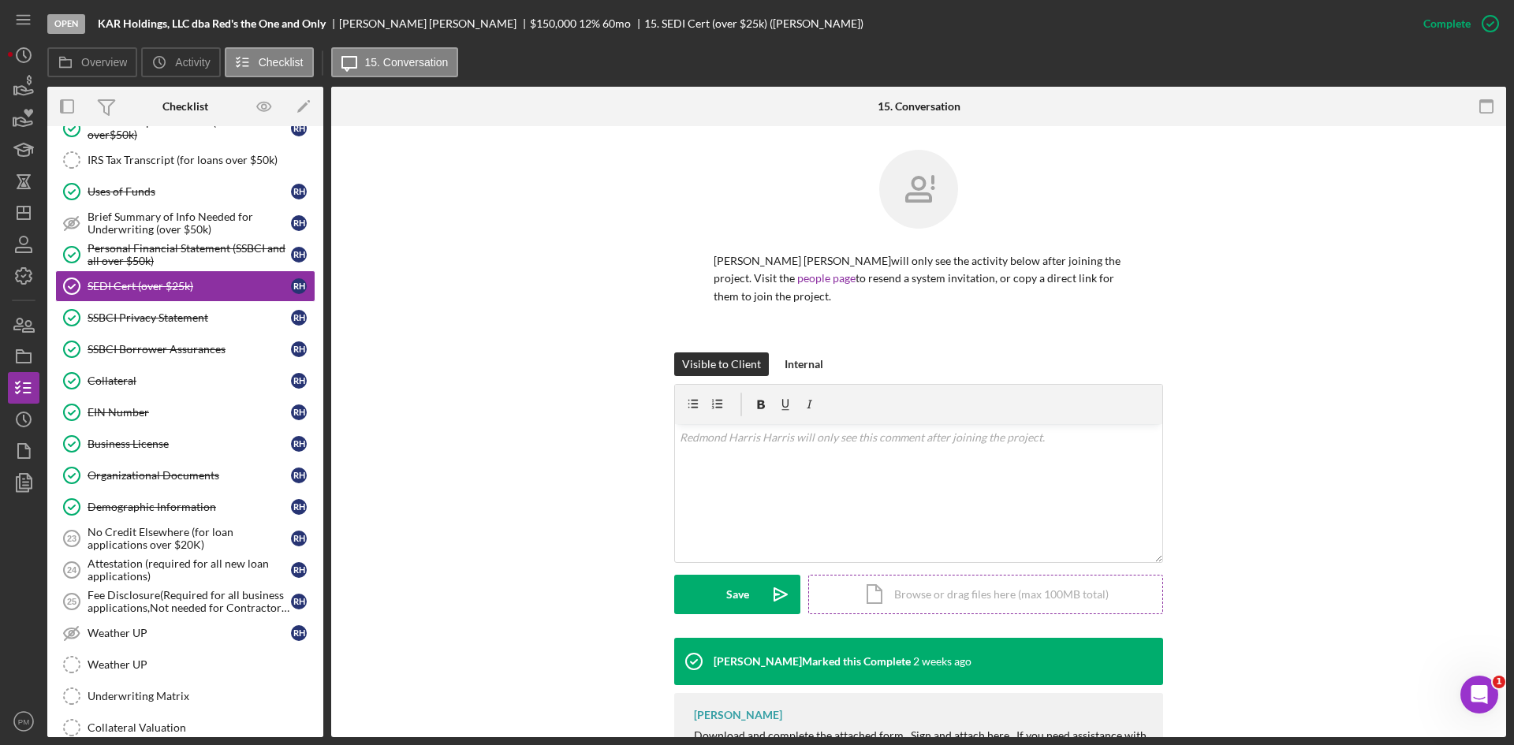
scroll to position [108, 0]
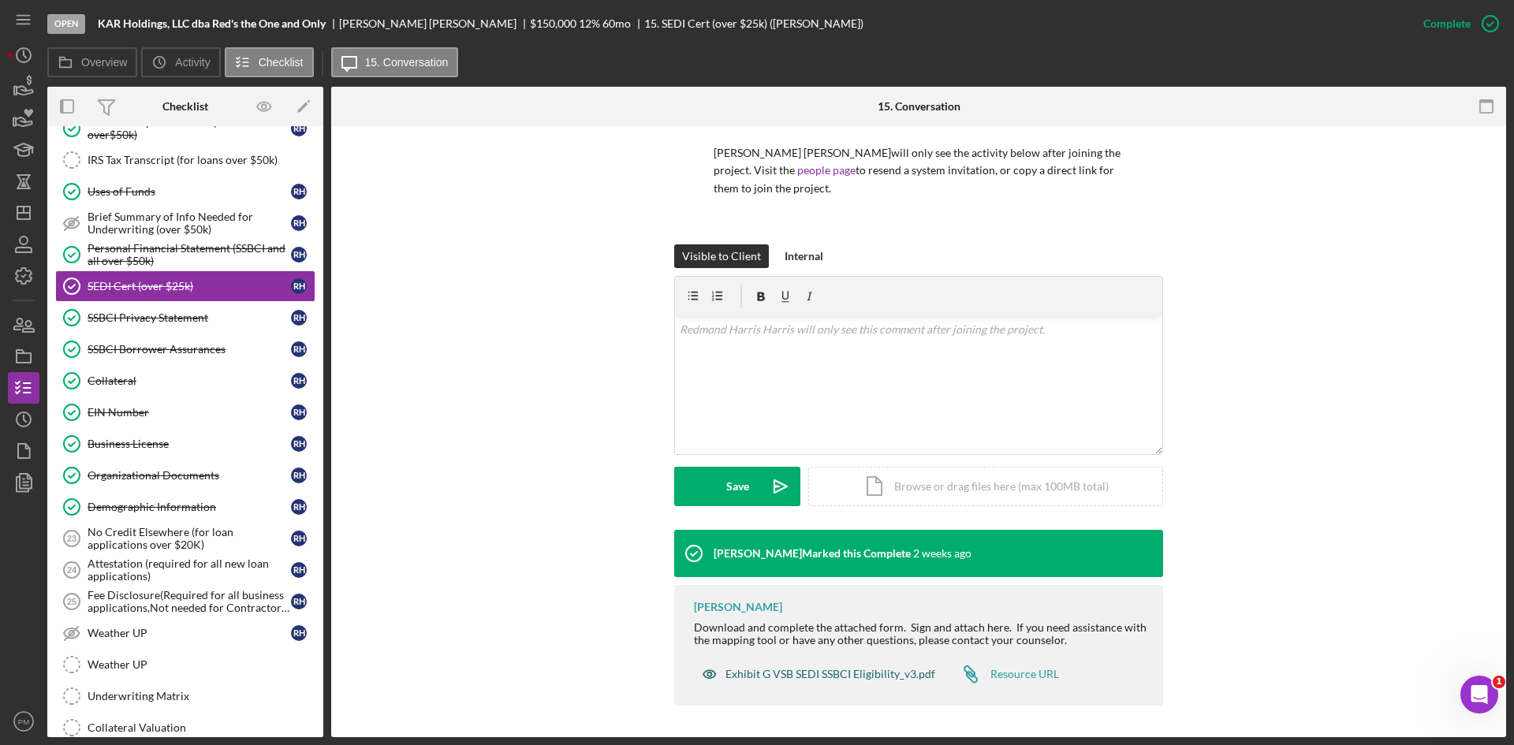
click at [767, 679] on div "Exhibit G VSB SEDI SSBCI Eligibility_v3.pdf" at bounding box center [831, 674] width 210 height 13
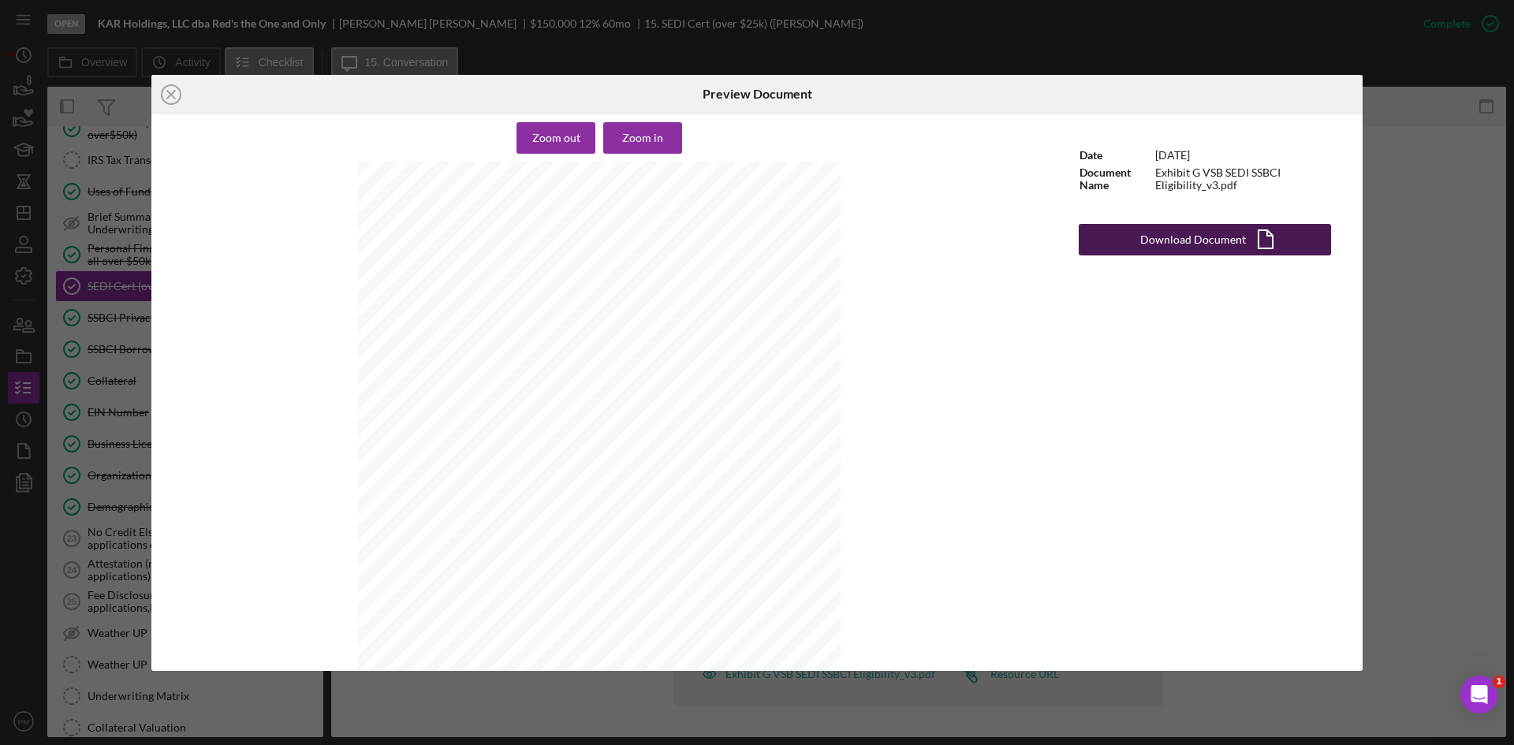
click at [1173, 246] on div "Download Document" at bounding box center [1193, 240] width 106 height 32
click at [173, 95] on icon "Icon/Close" at bounding box center [170, 94] width 39 height 39
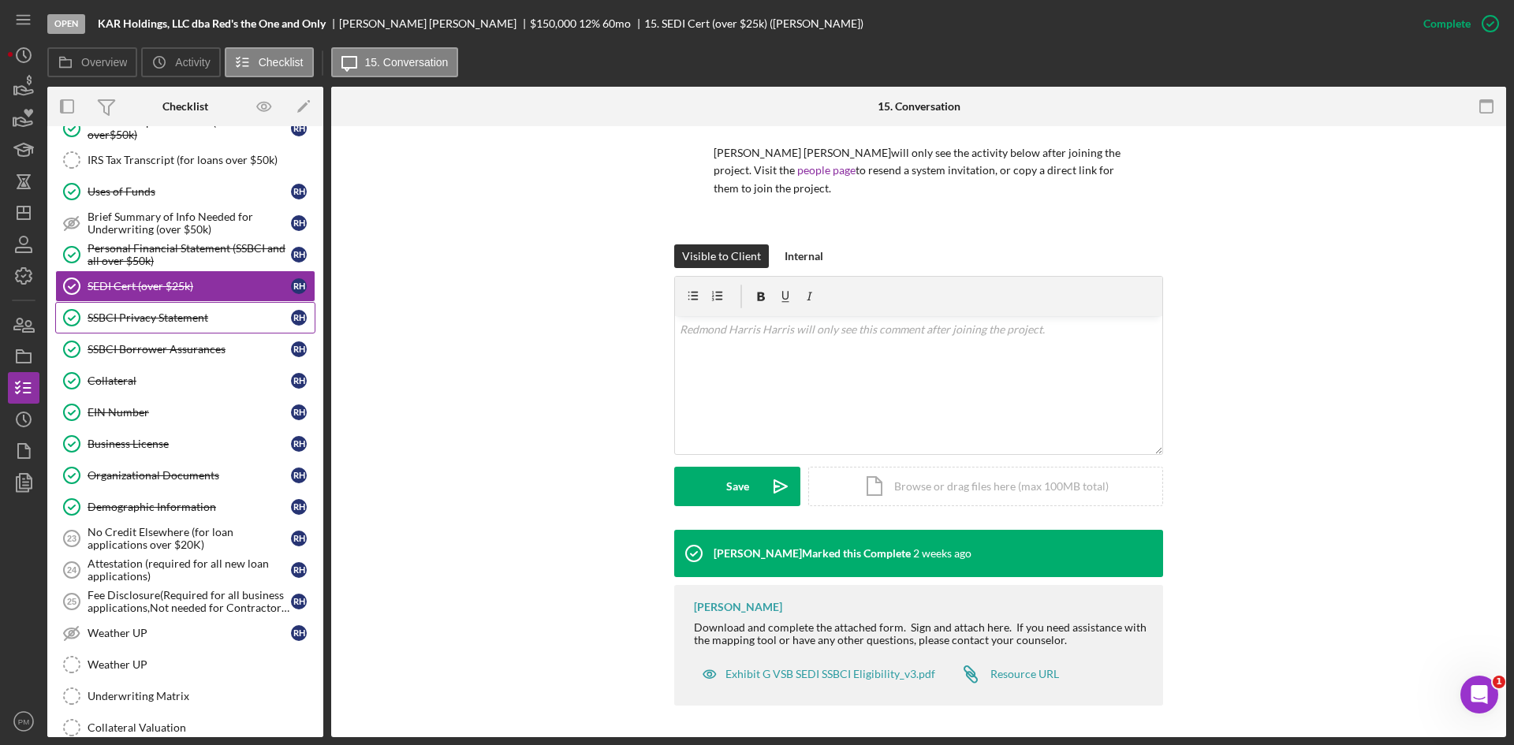
click at [133, 326] on link "SSBCI Privacy Statement SSBCI Privacy Statement R H" at bounding box center [185, 318] width 260 height 32
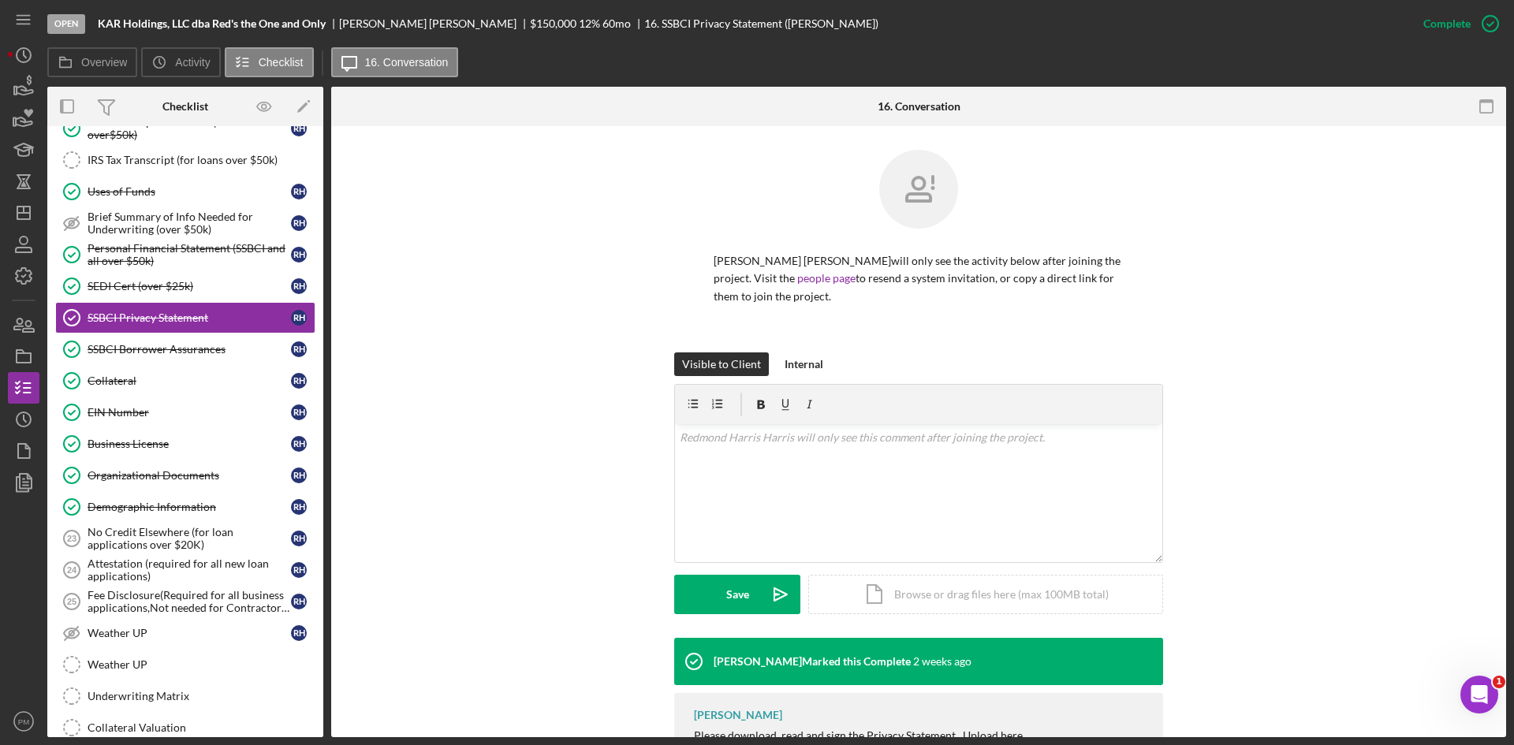
scroll to position [95, 0]
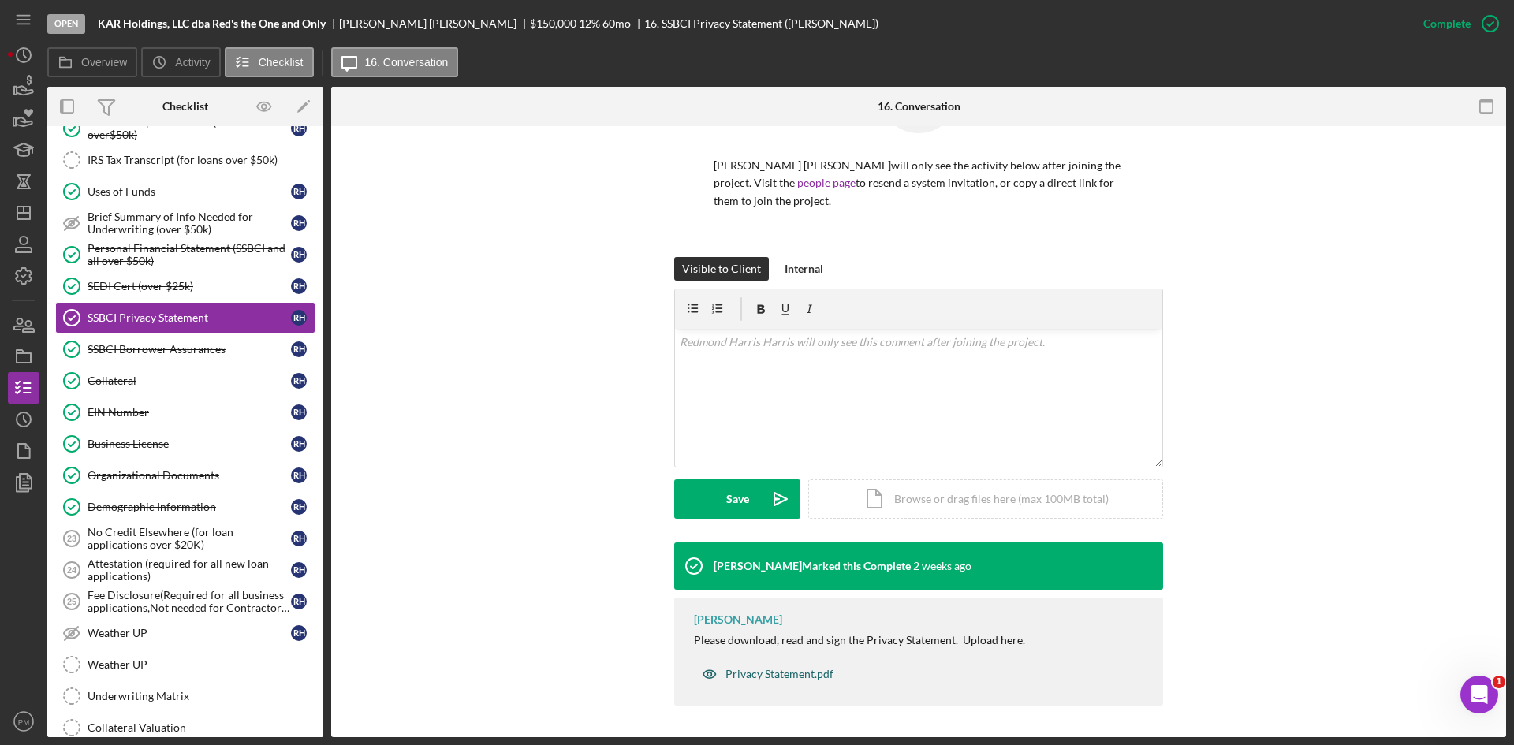
click at [737, 669] on div "Privacy Statement.pdf" at bounding box center [780, 674] width 108 height 13
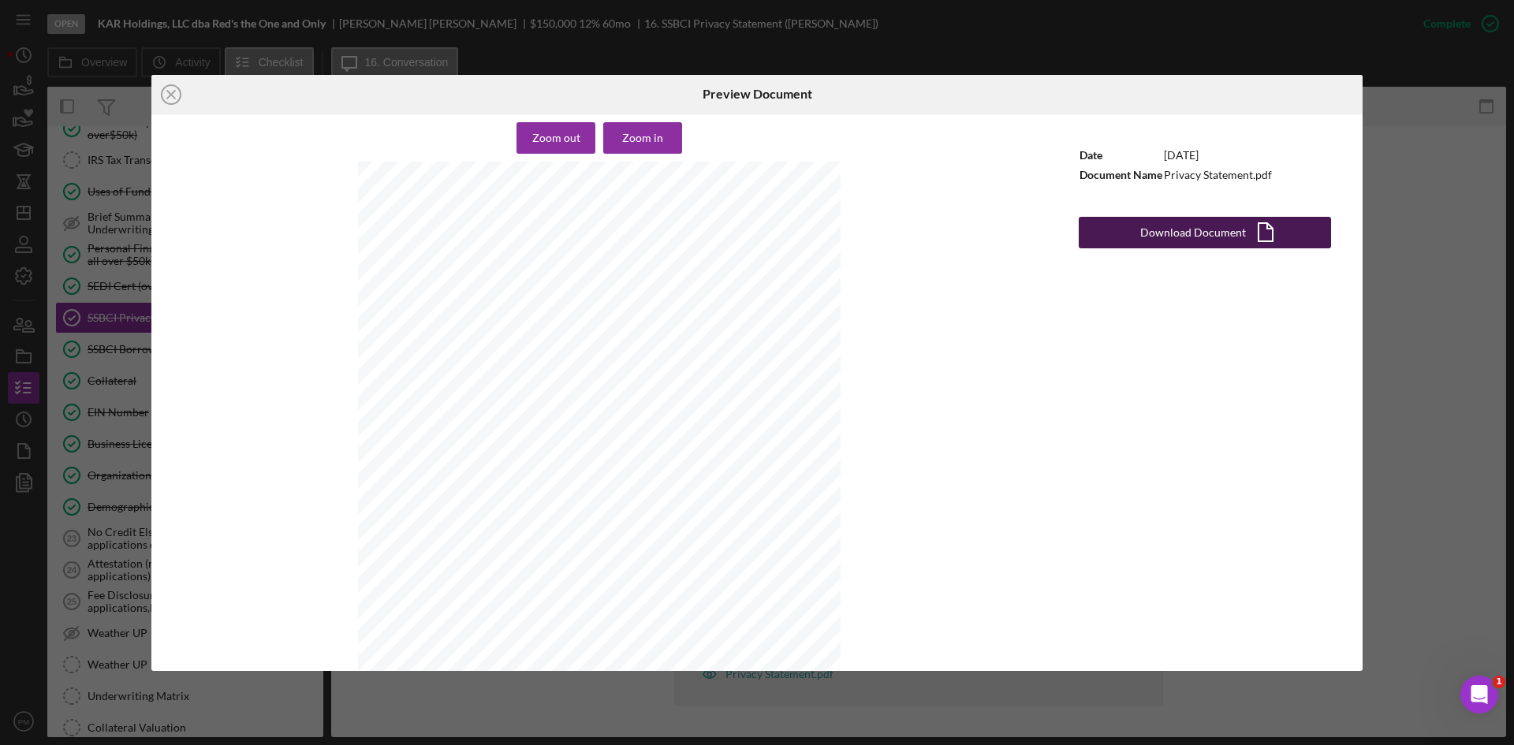
click at [1157, 232] on div "Download Document" at bounding box center [1193, 233] width 106 height 32
drag, startPoint x: 170, startPoint y: 103, endPoint x: 166, endPoint y: 202, distance: 99.5
click at [170, 103] on icon "Icon/Close" at bounding box center [170, 94] width 39 height 39
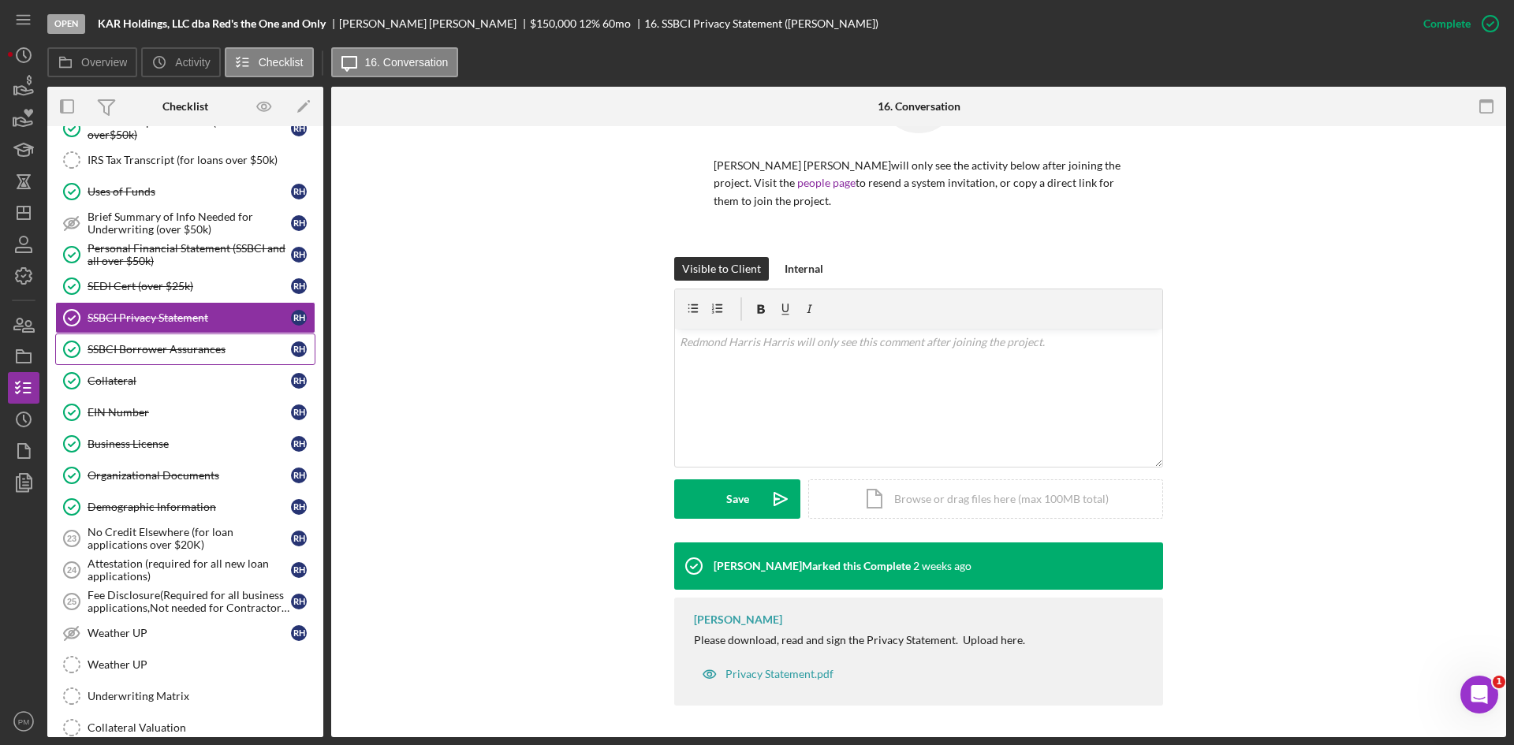
click at [121, 347] on div "SSBCI Borrower Assurances" at bounding box center [189, 349] width 203 height 13
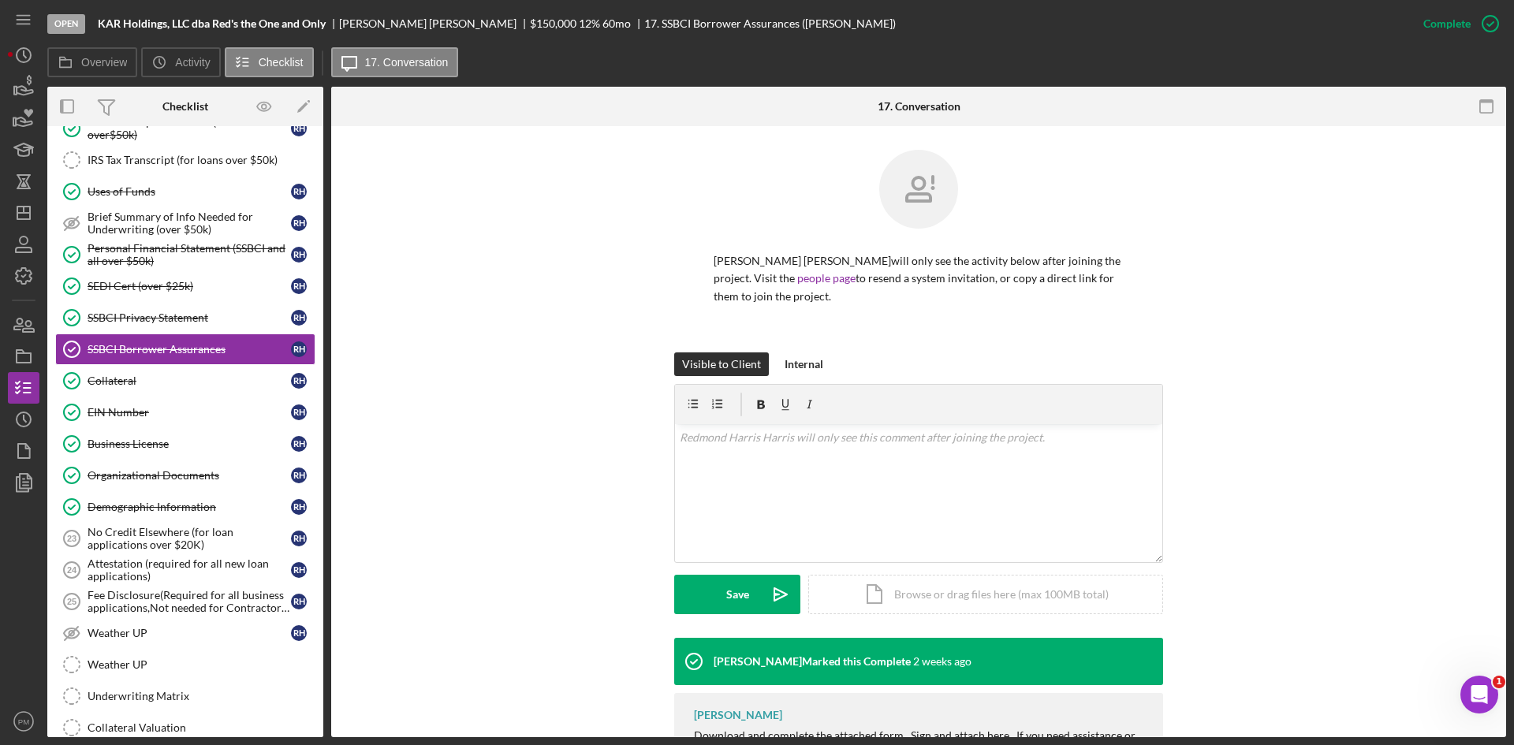
scroll to position [108, 0]
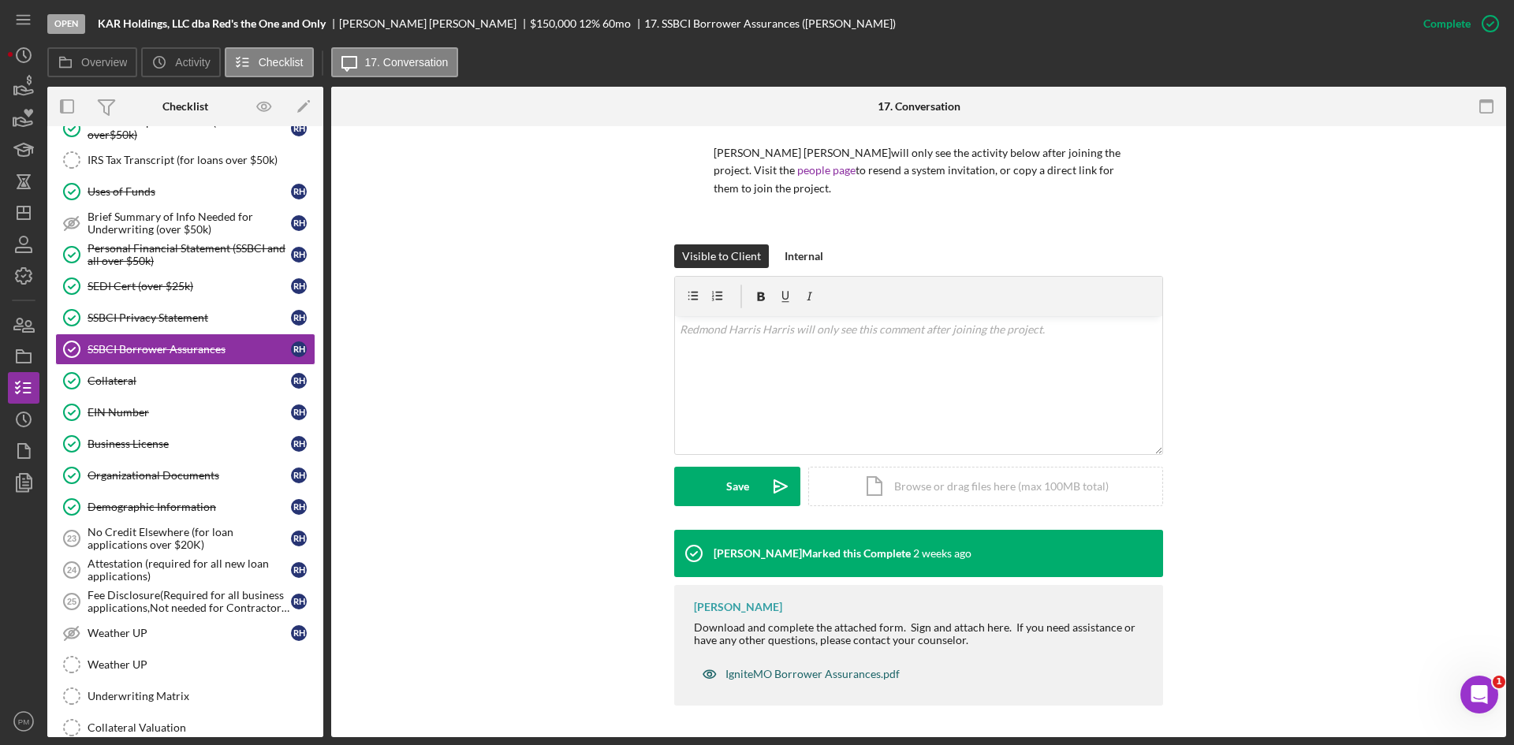
click at [786, 677] on div "IgniteMO Borrower Assurances.pdf" at bounding box center [813, 674] width 174 height 13
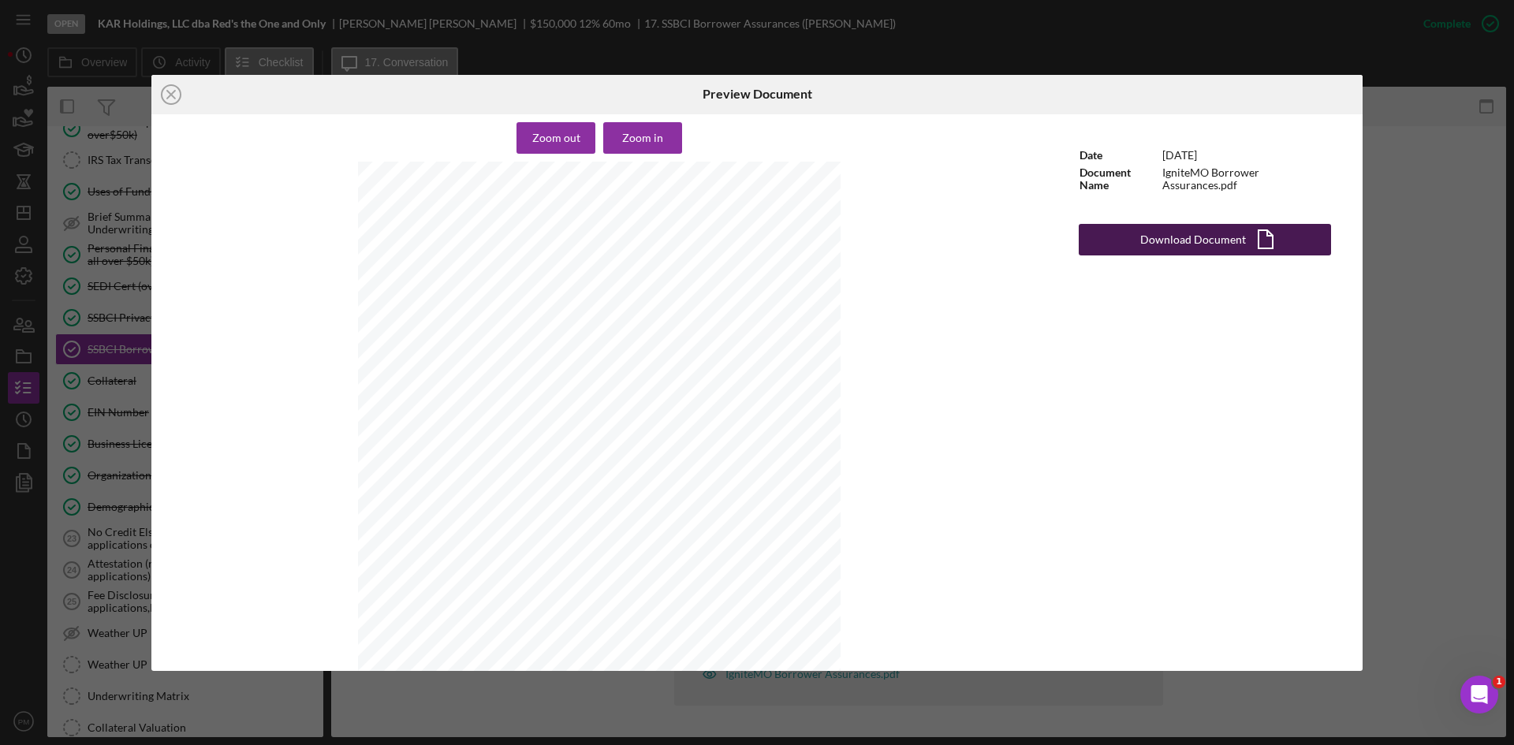
click at [1163, 248] on div "Download Document" at bounding box center [1193, 240] width 106 height 32
click at [162, 96] on icon "Icon/Close" at bounding box center [170, 94] width 39 height 39
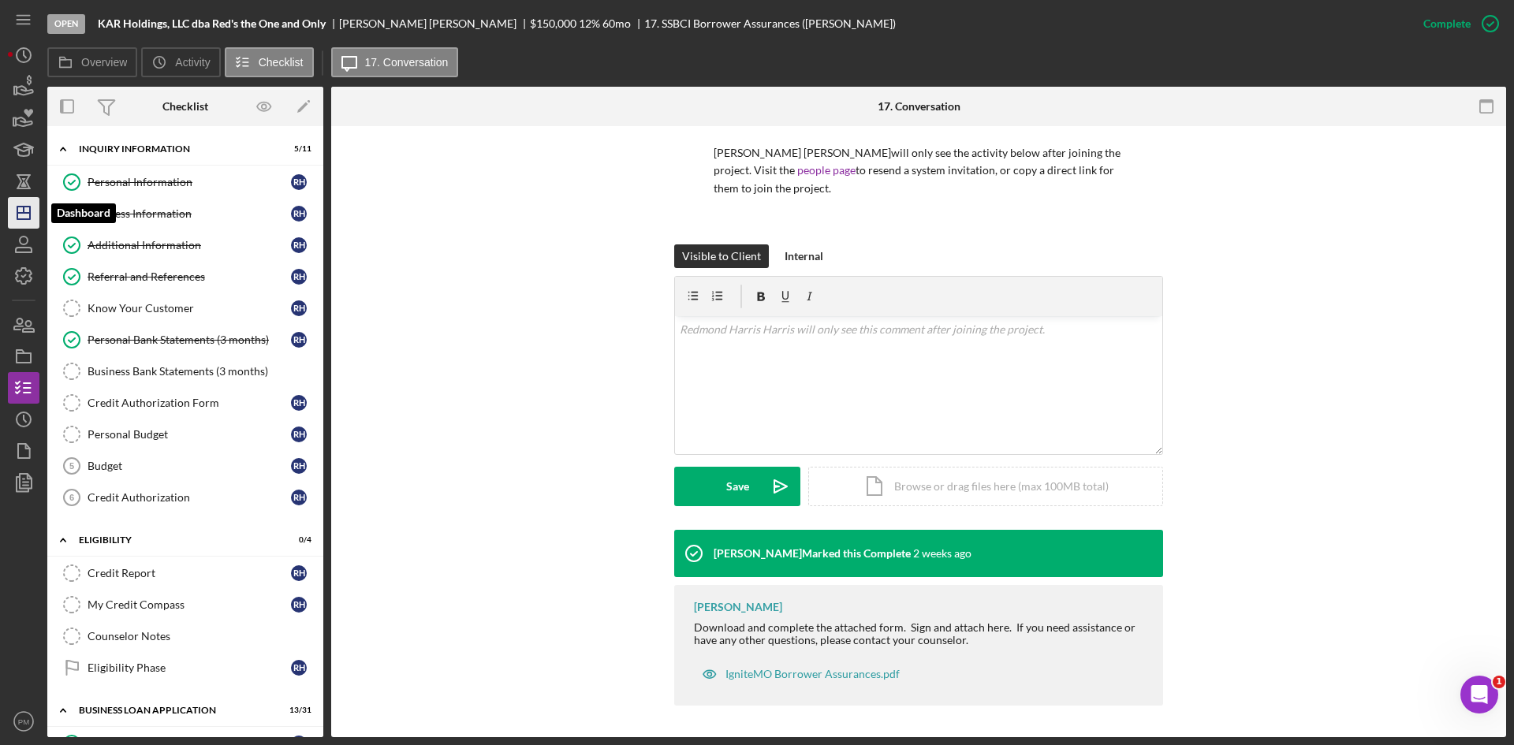
click at [21, 211] on icon "Icon/Dashboard" at bounding box center [23, 212] width 39 height 39
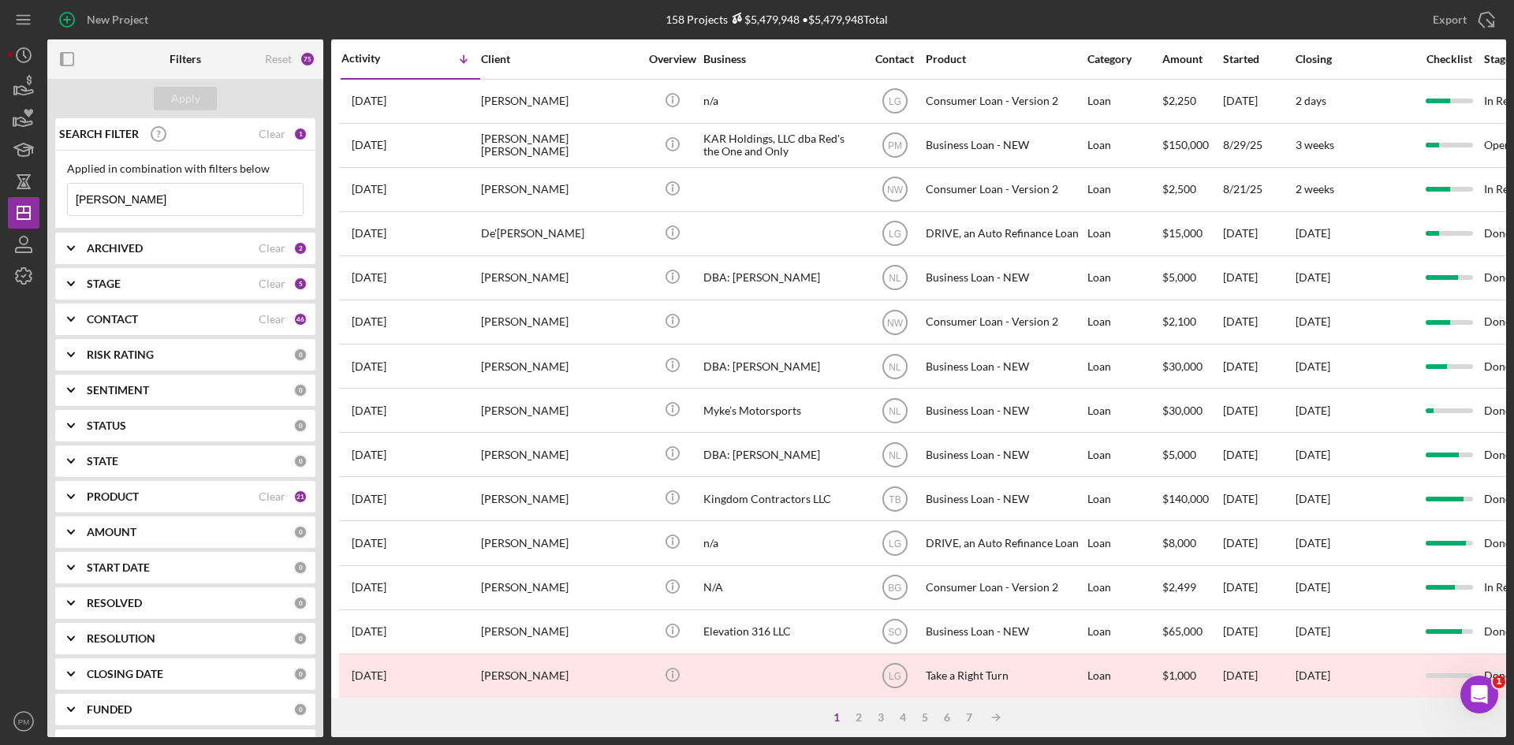
drag, startPoint x: 117, startPoint y: 206, endPoint x: 0, endPoint y: 206, distance: 116.7
click at [0, 206] on div "New Project 158 Projects $5,479,948 • $5,479,948 Total [PERSON_NAME] Export Ico…" at bounding box center [757, 372] width 1514 height 745
click at [204, 252] on div "ARCHIVED" at bounding box center [173, 248] width 172 height 13
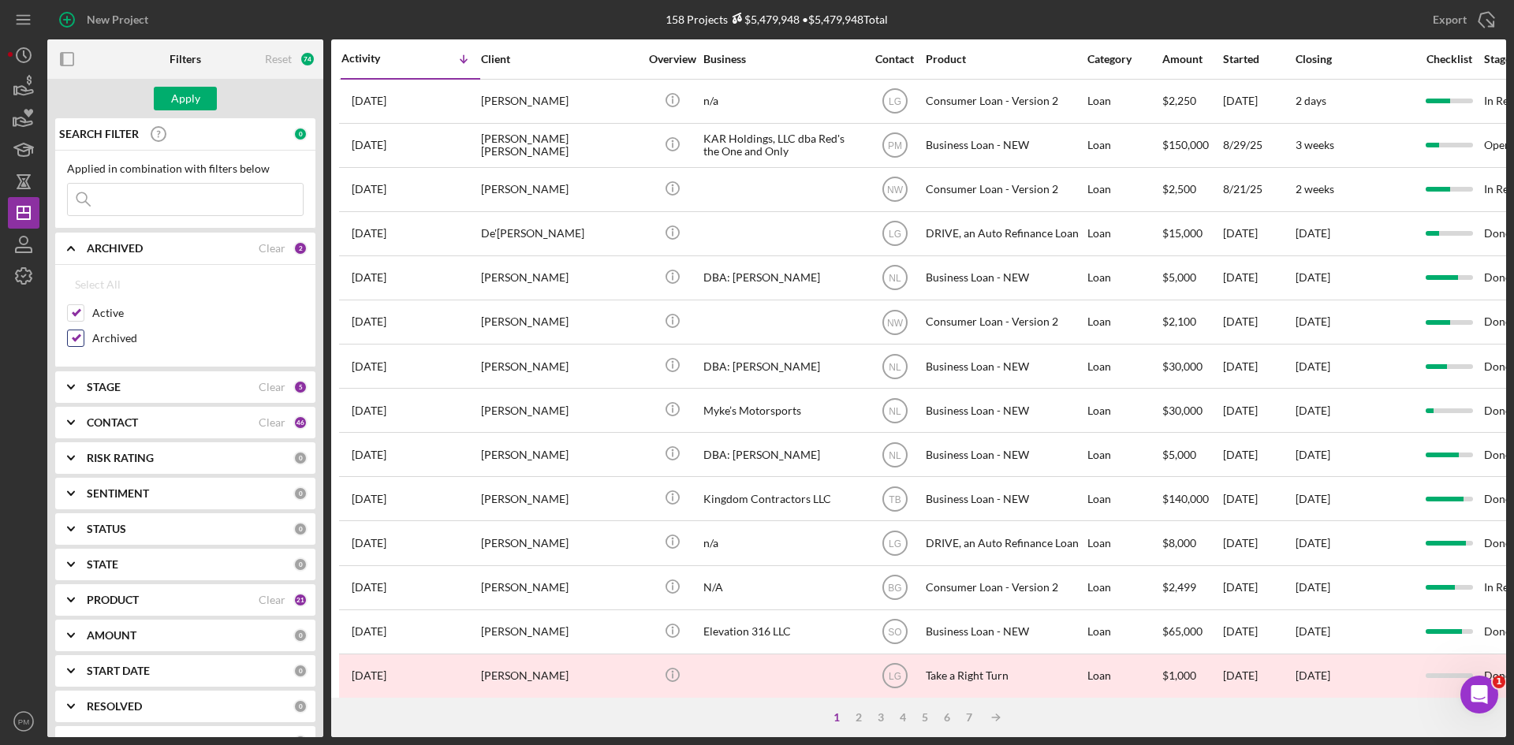
click at [77, 340] on input "Archived" at bounding box center [76, 338] width 16 height 16
checkbox input "false"
click at [172, 419] on div "CONTACT" at bounding box center [173, 422] width 172 height 13
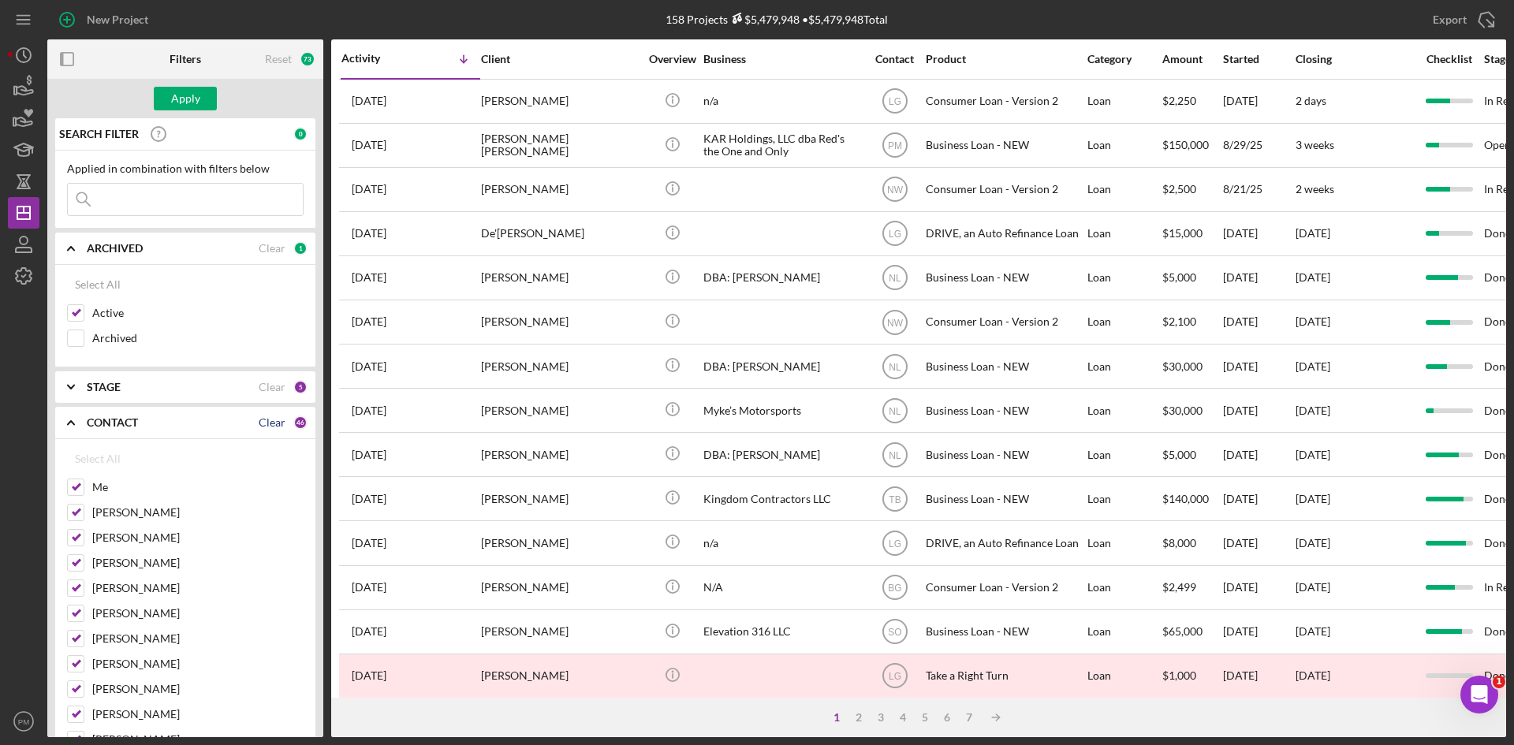
click at [263, 426] on div "Clear" at bounding box center [272, 422] width 27 height 13
checkbox input "false"
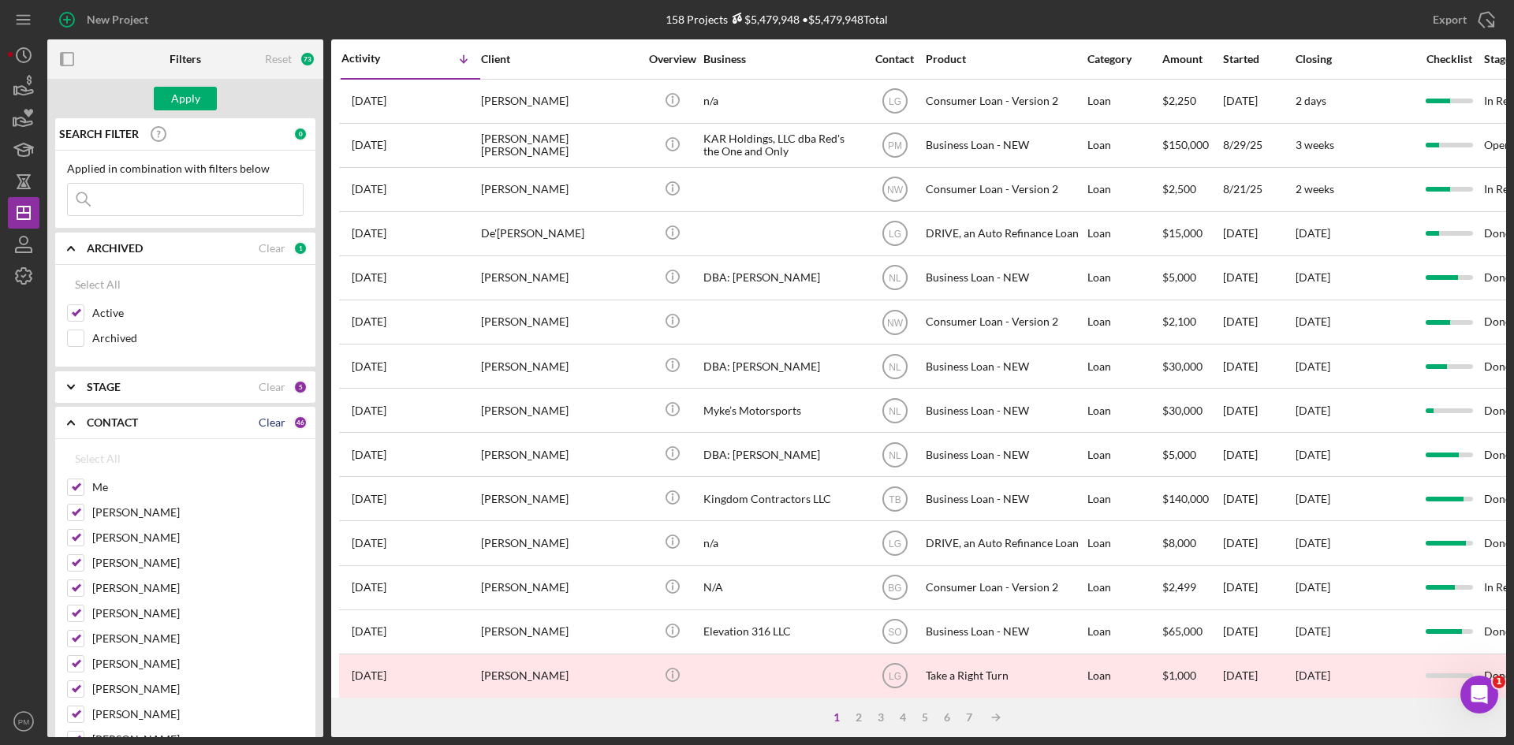
checkbox input "false"
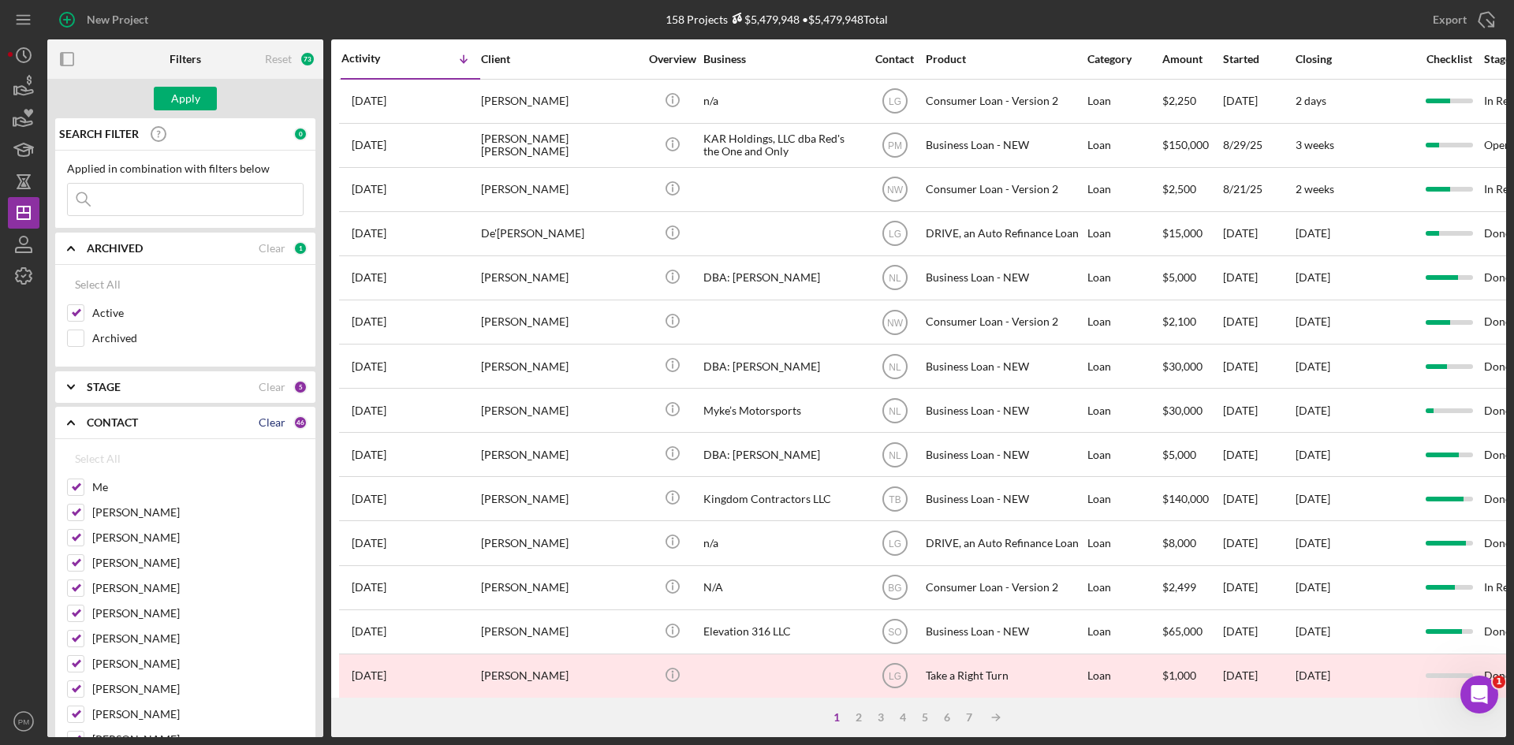
checkbox input "false"
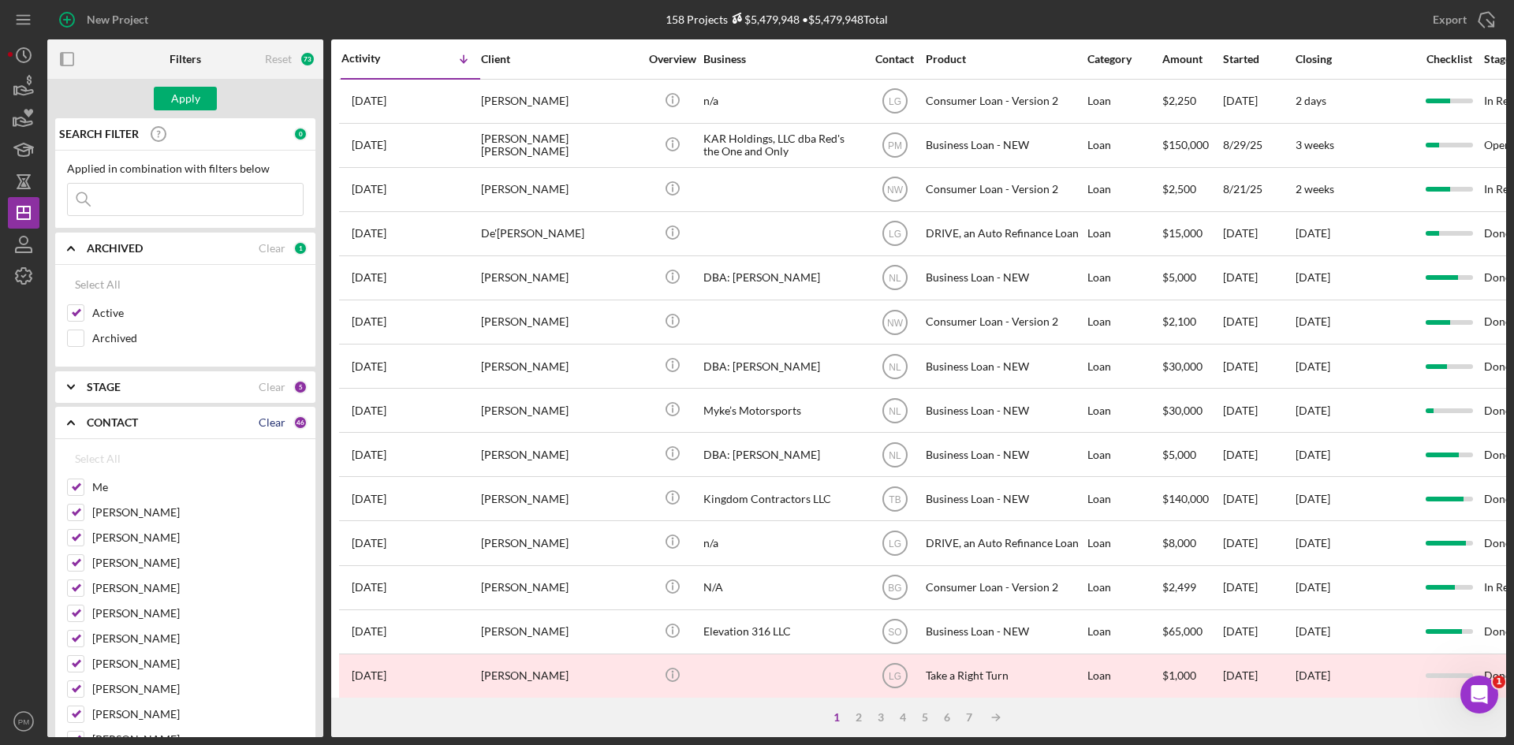
checkbox input "false"
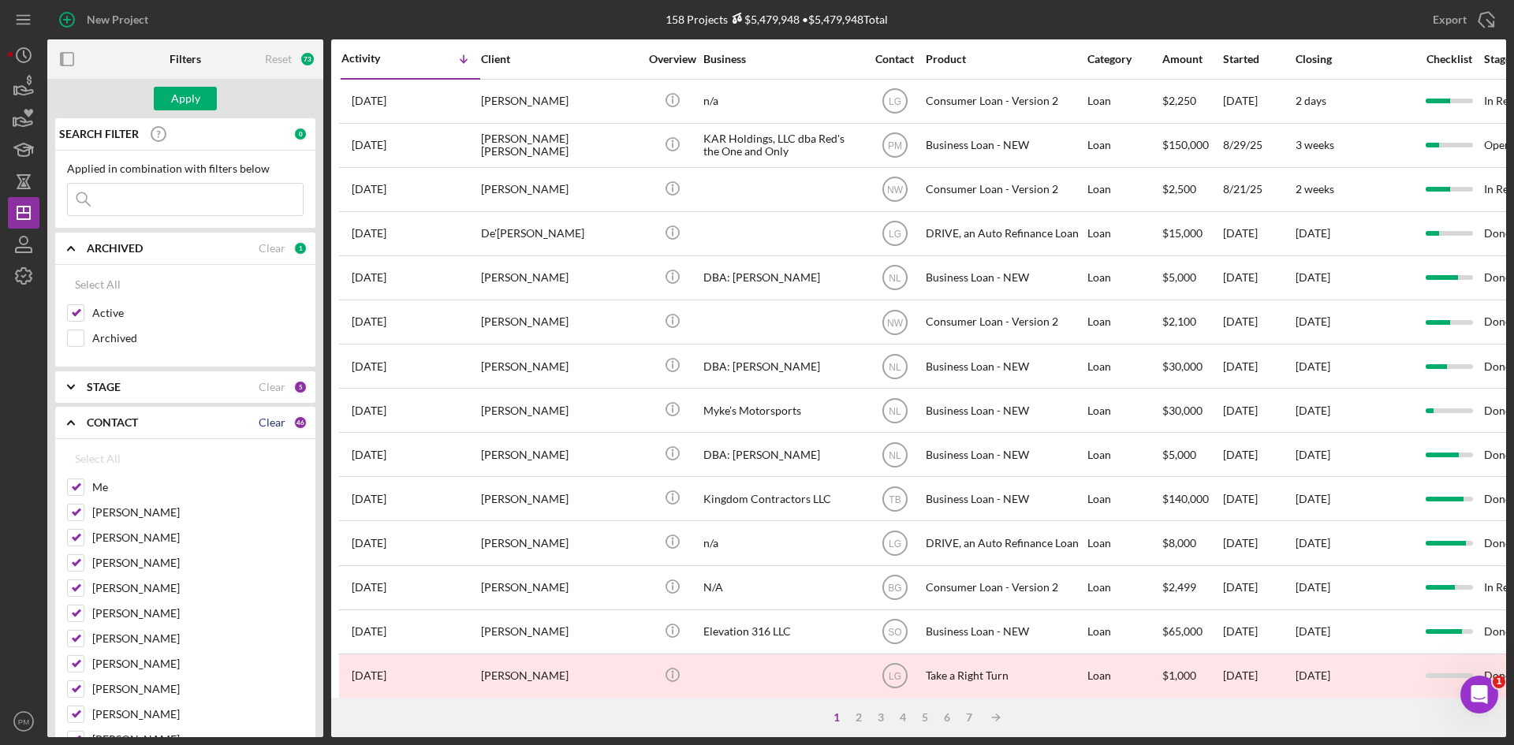
checkbox input "false"
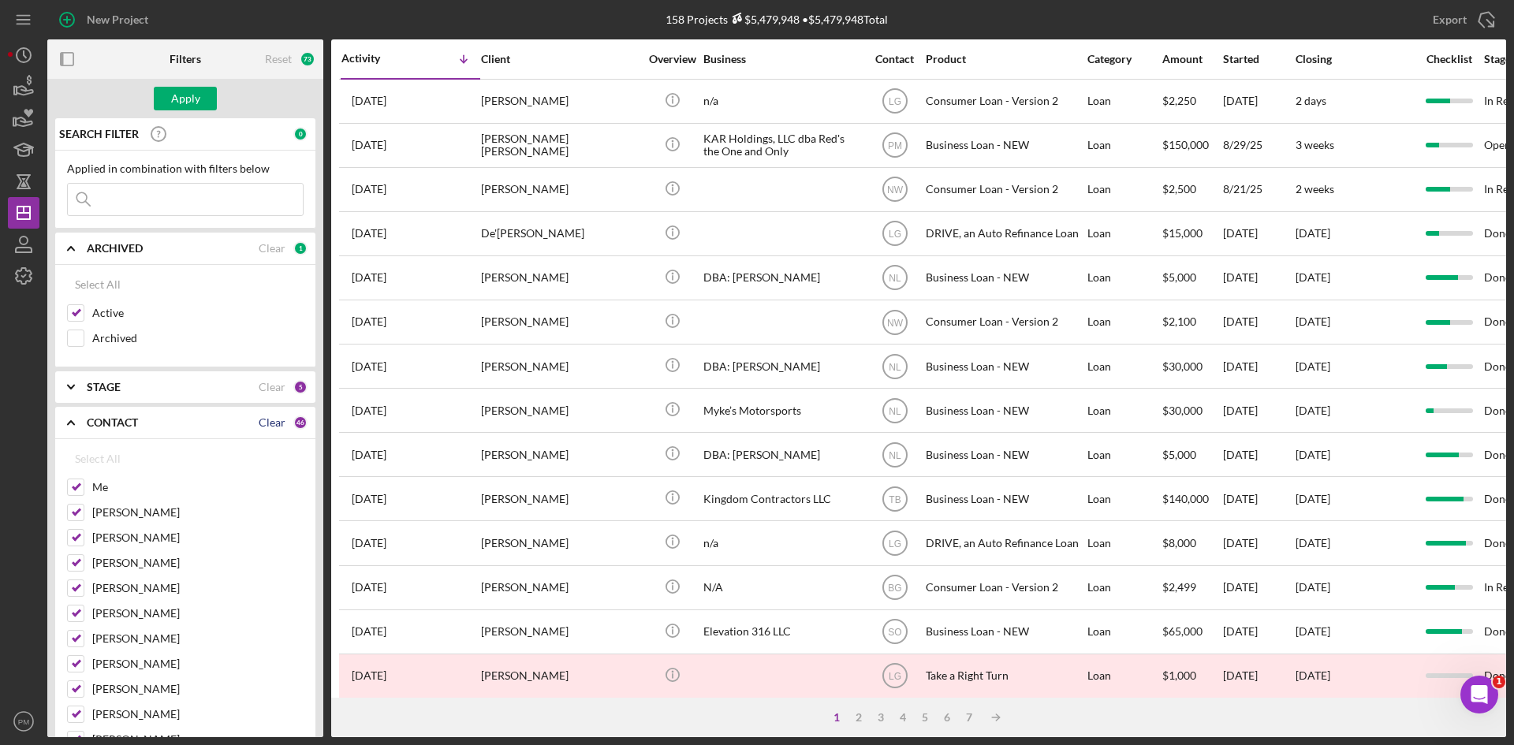
checkbox input "false"
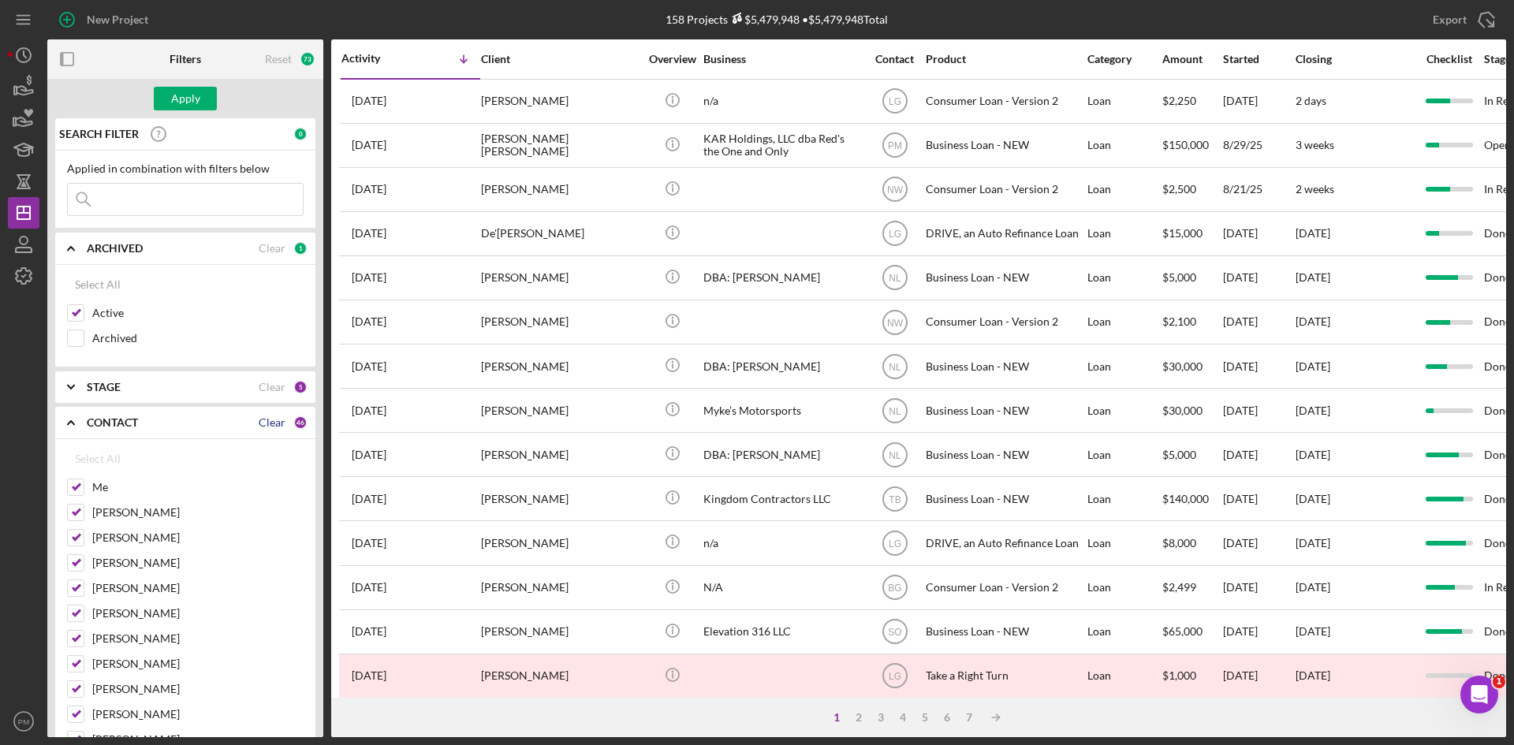
checkbox input "false"
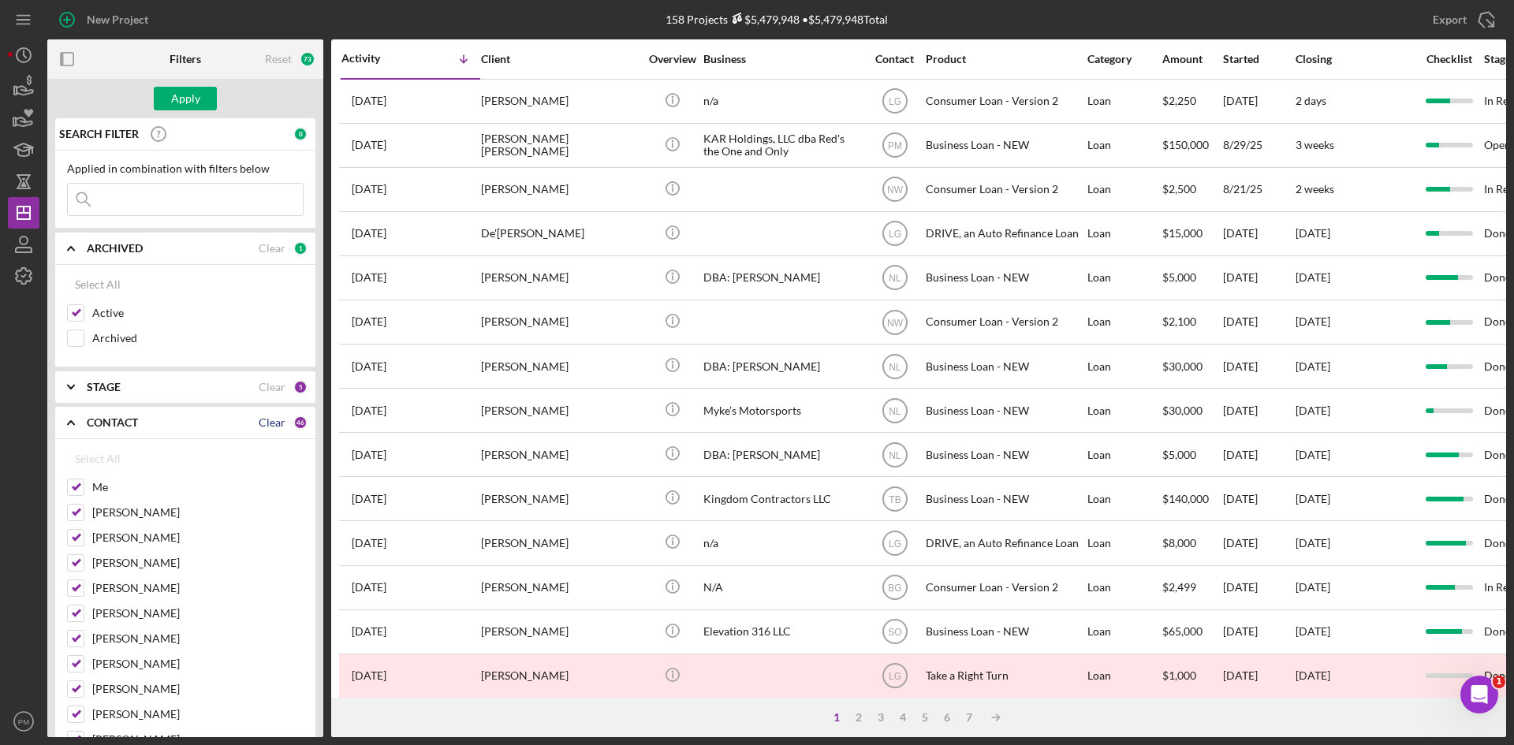
checkbox input "false"
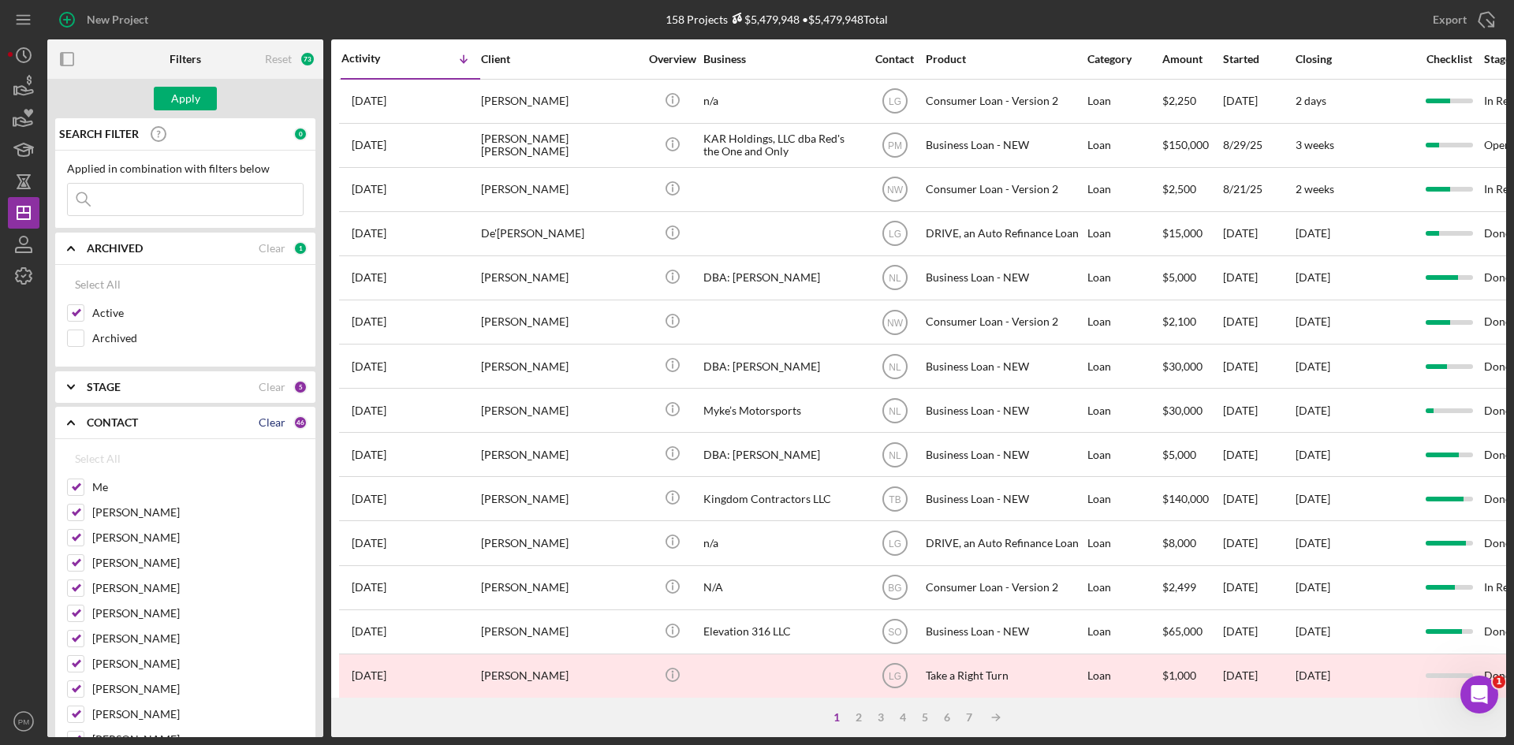
checkbox input "false"
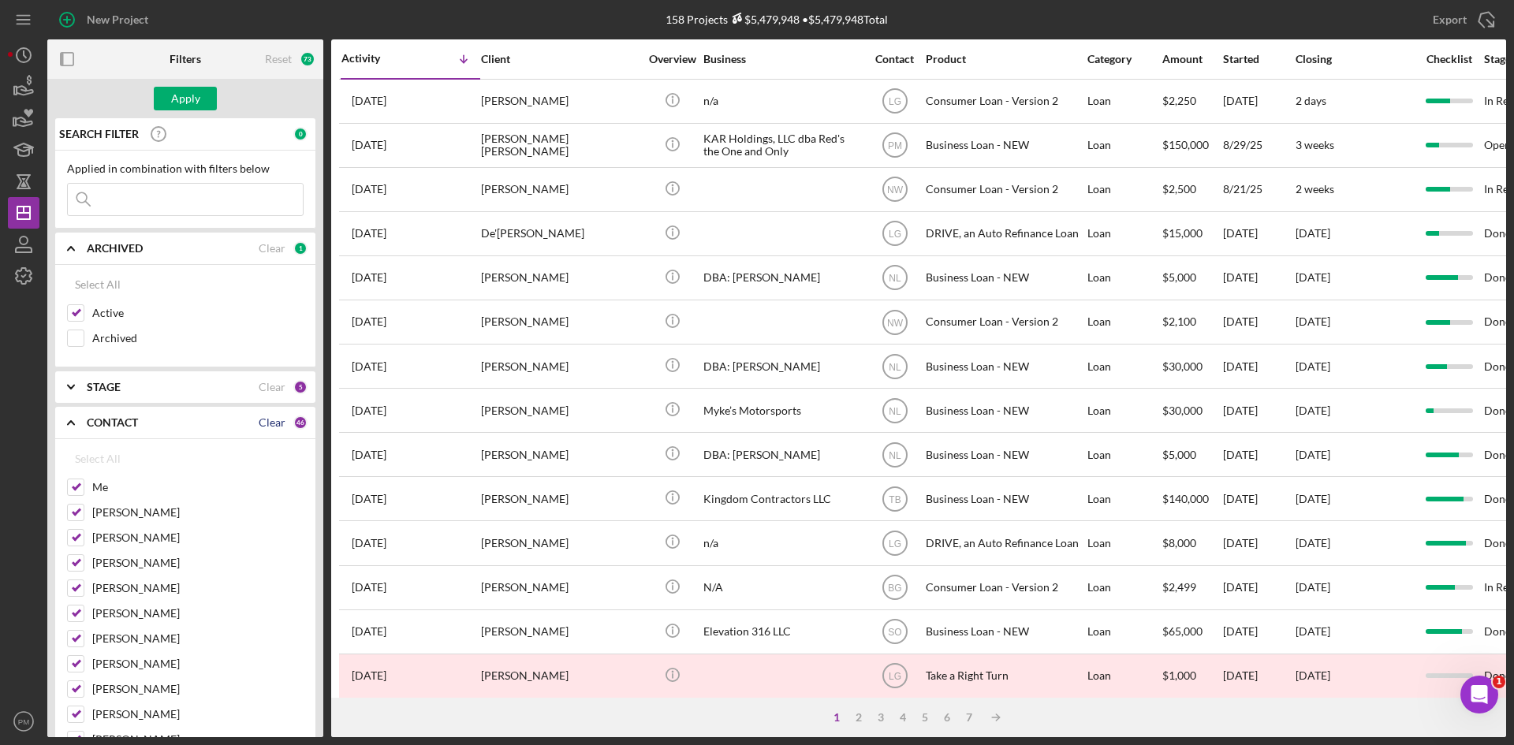
checkbox input "false"
click at [71, 491] on input "Me" at bounding box center [76, 488] width 16 height 16
checkbox input "true"
click at [84, 521] on div "[PERSON_NAME]" at bounding box center [185, 516] width 237 height 25
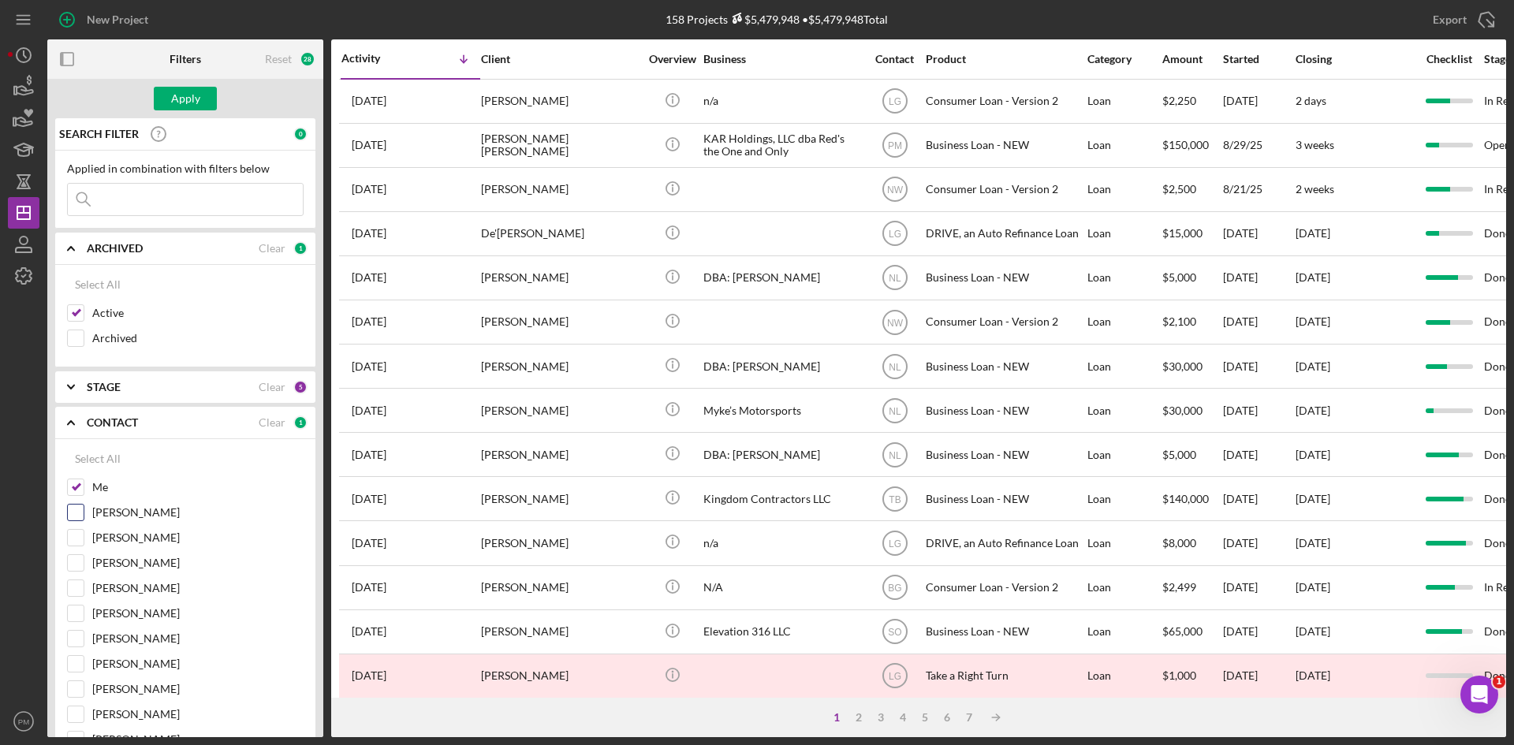
click at [84, 509] on div "[PERSON_NAME]" at bounding box center [185, 516] width 237 height 25
click at [77, 513] on input "[PERSON_NAME]" at bounding box center [76, 513] width 16 height 16
checkbox input "true"
click at [195, 100] on div "Apply" at bounding box center [185, 99] width 29 height 24
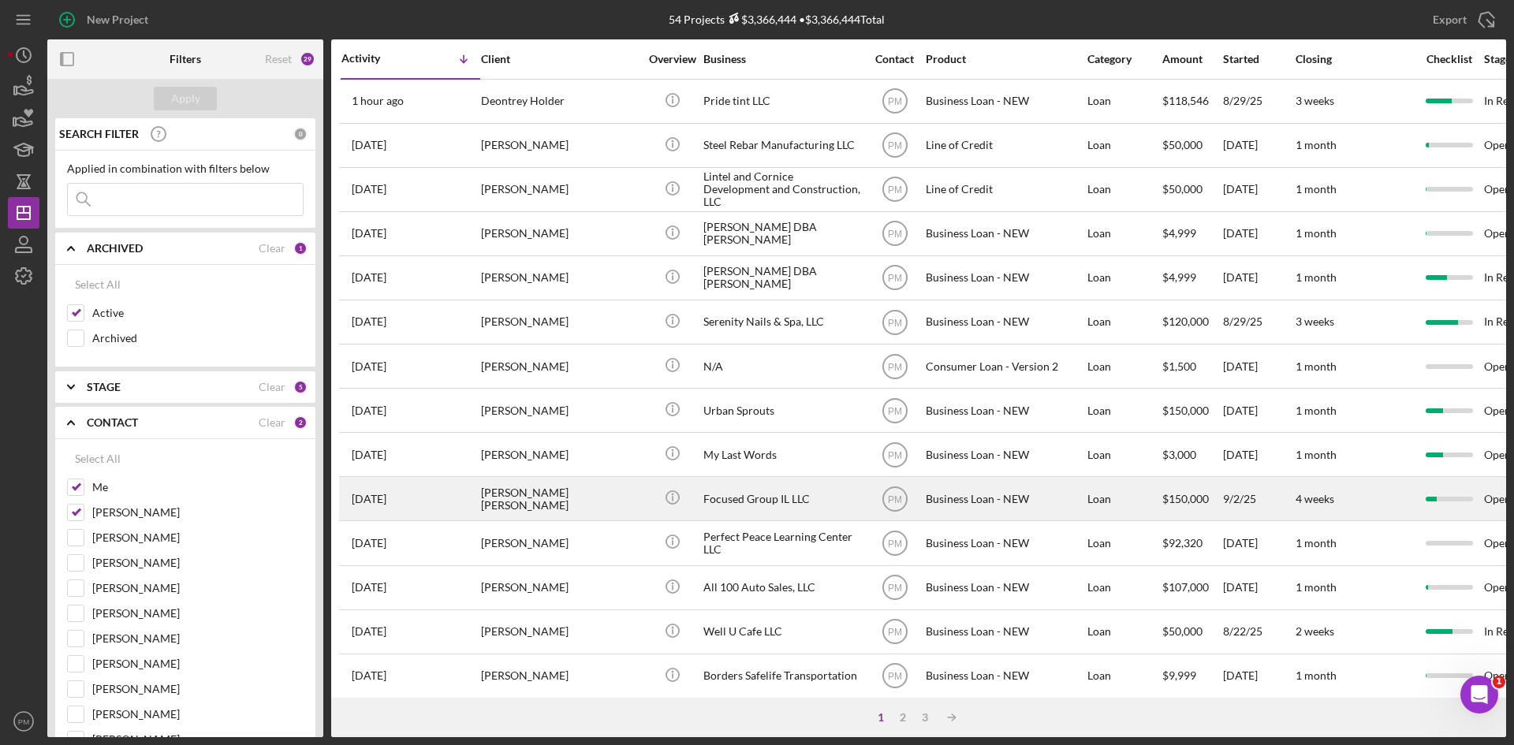
click at [594, 485] on div "[PERSON_NAME] [PERSON_NAME]" at bounding box center [560, 499] width 158 height 42
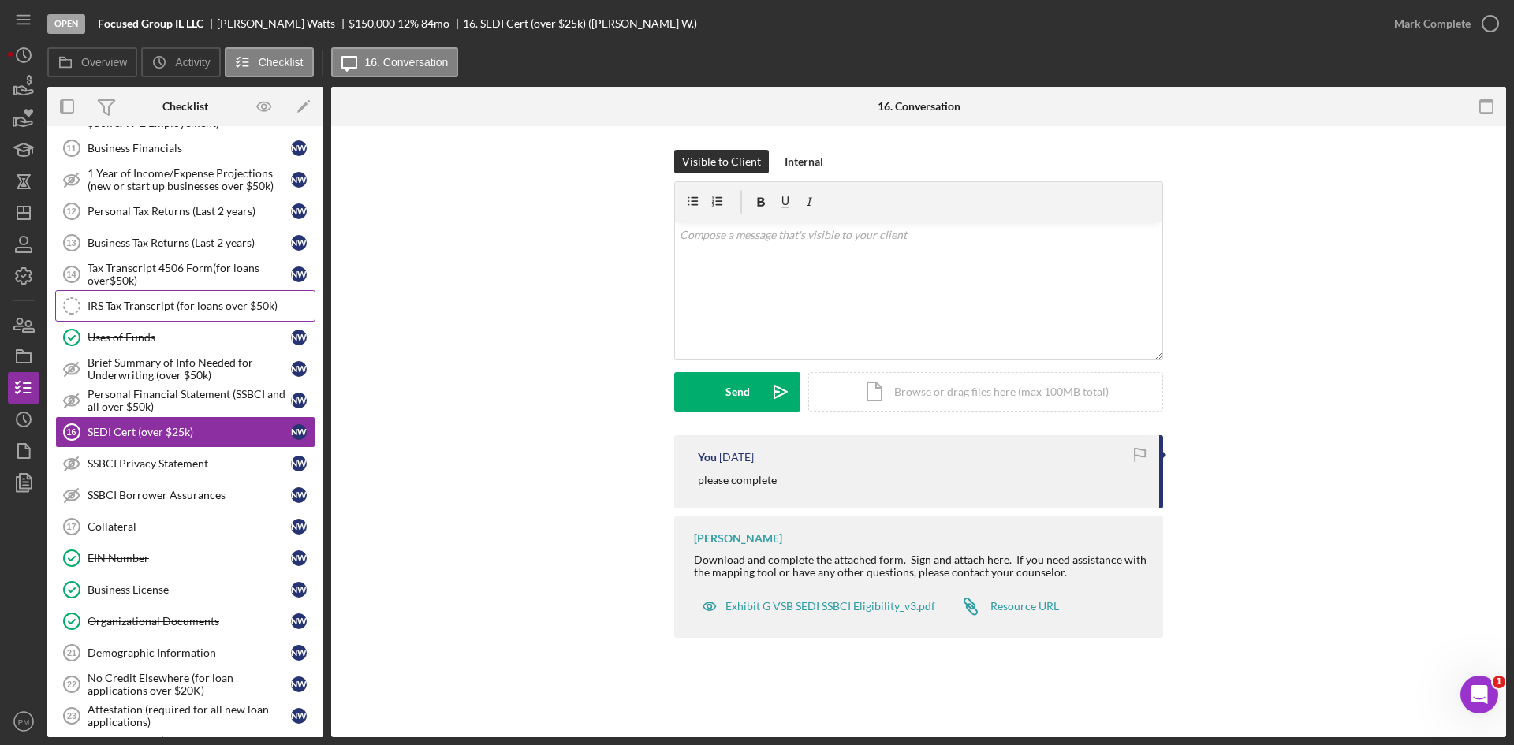
scroll to position [73, 0]
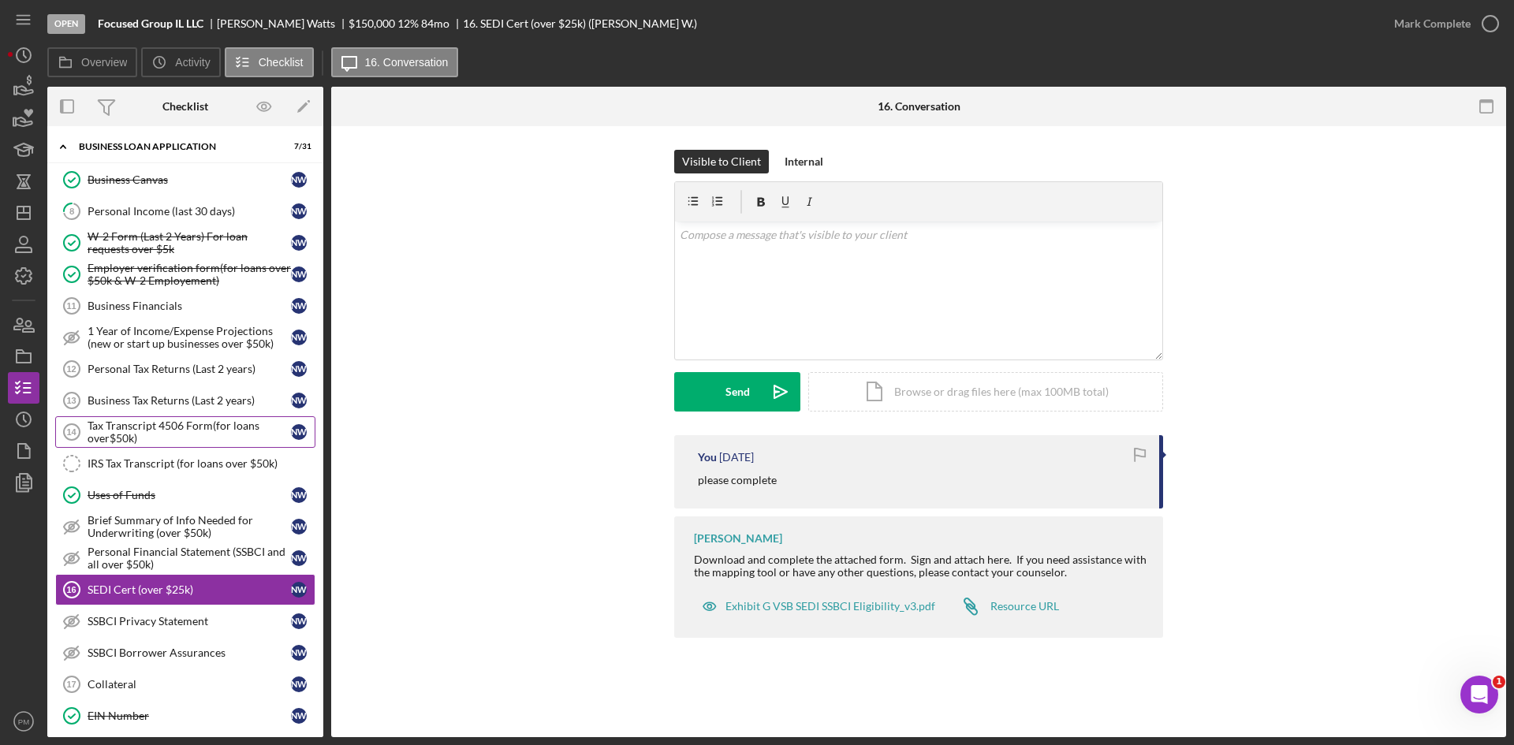
drag, startPoint x: 151, startPoint y: 424, endPoint x: 640, endPoint y: 399, distance: 489.6
click at [151, 424] on div "Tax Transcript 4506 Form(for loans over$50k)" at bounding box center [189, 432] width 203 height 25
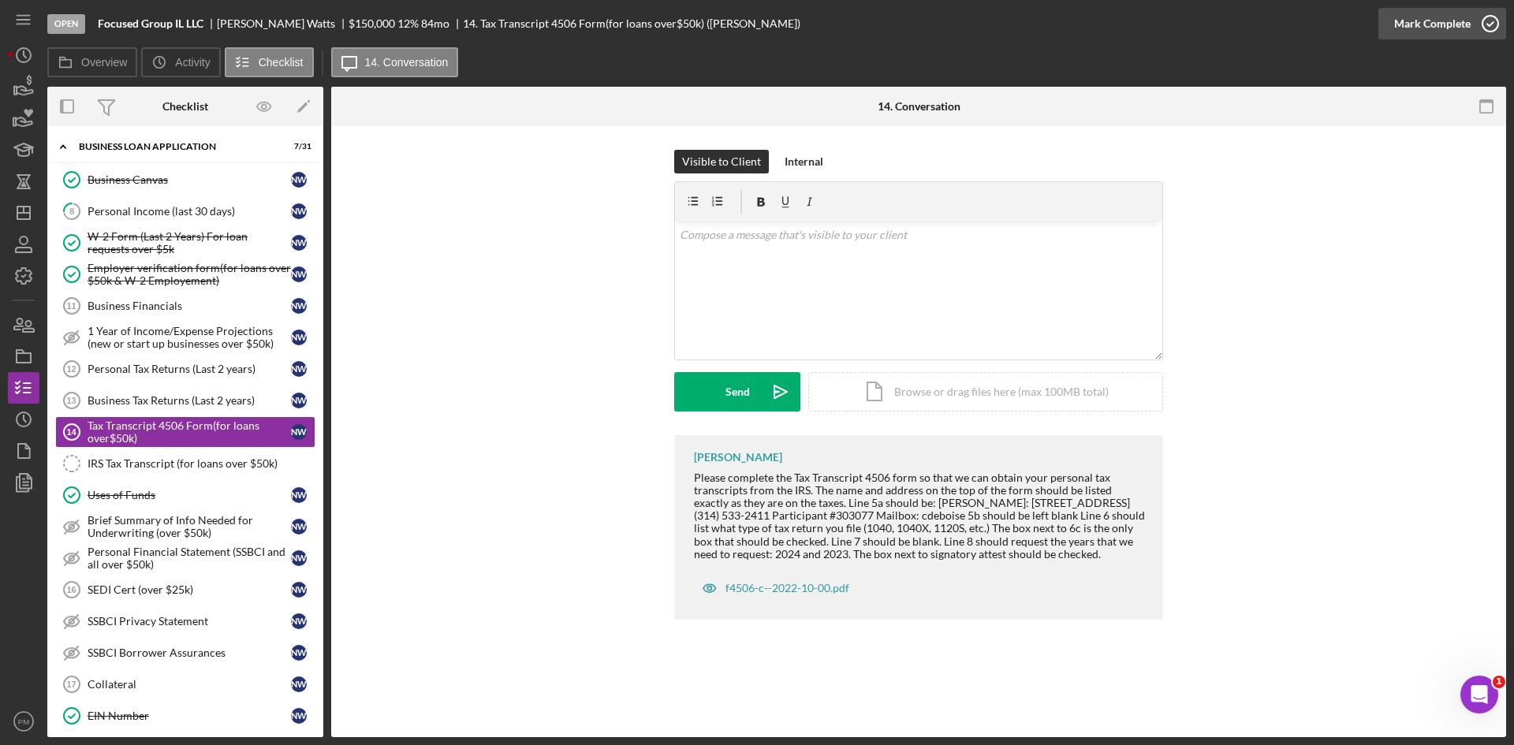
click at [1431, 23] on div "Mark Complete" at bounding box center [1432, 24] width 77 height 32
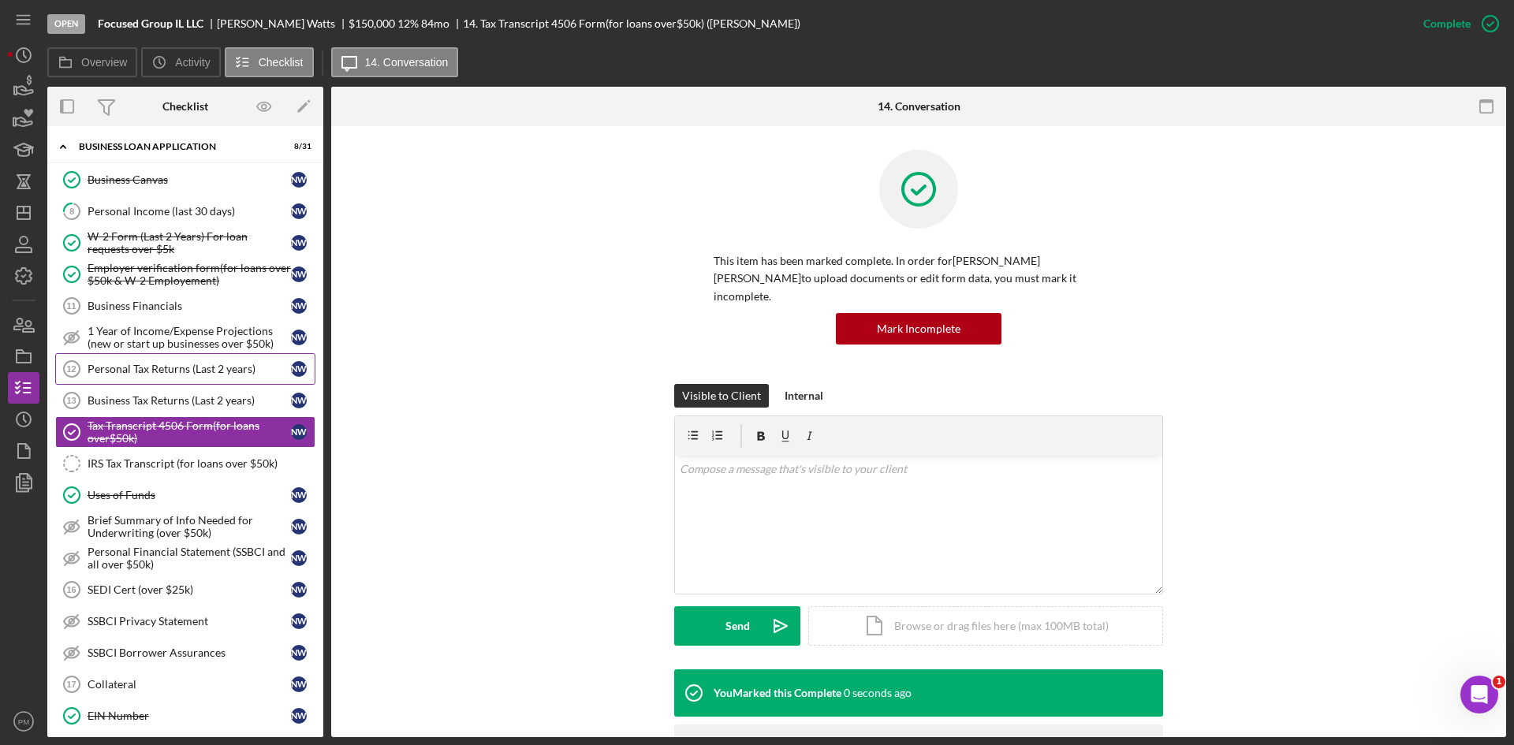
click at [154, 379] on link "Personal Tax Returns (Last 2 years) 12 Personal Tax Returns (Last 2 years) N W" at bounding box center [185, 369] width 260 height 32
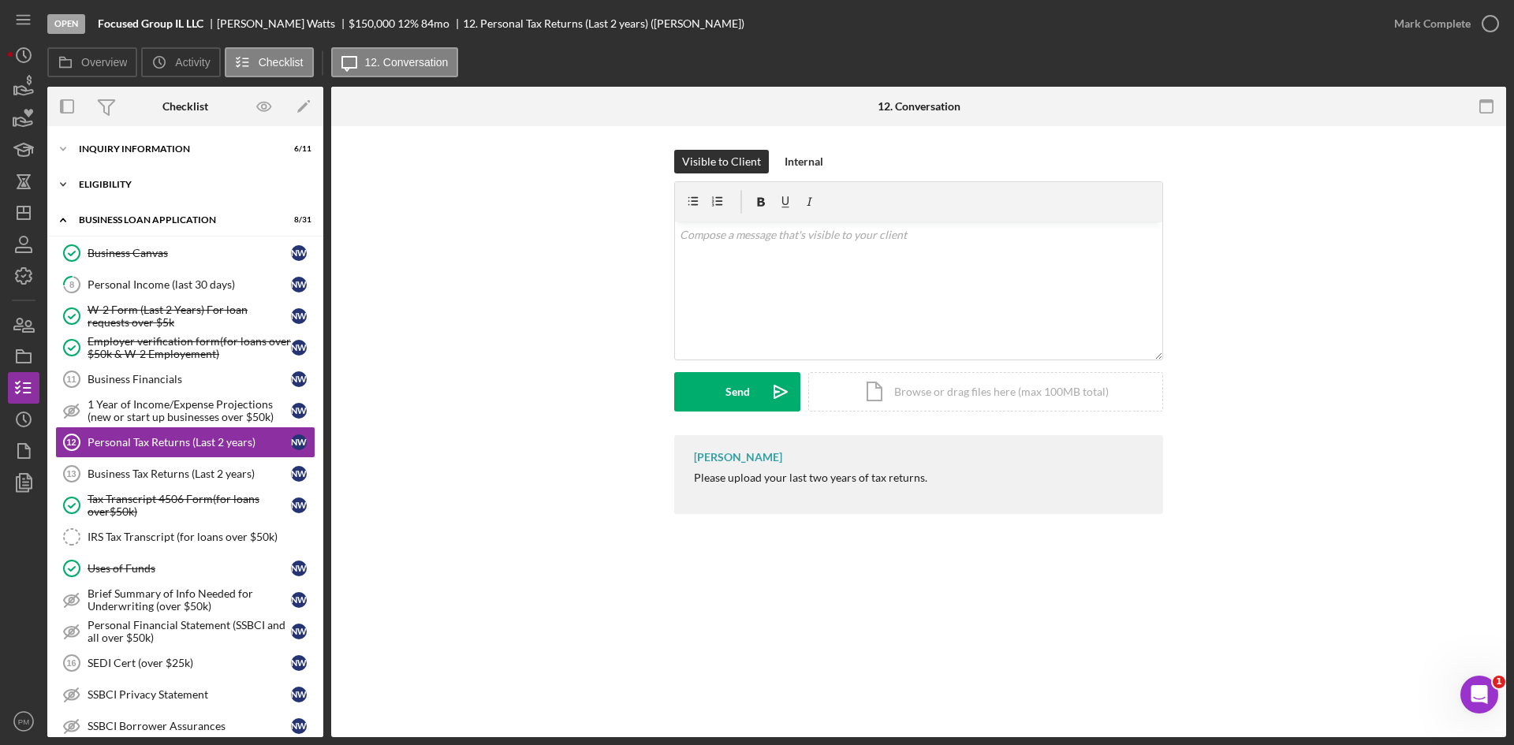
click at [104, 185] on div "ELIGIBILITY" at bounding box center [191, 184] width 225 height 9
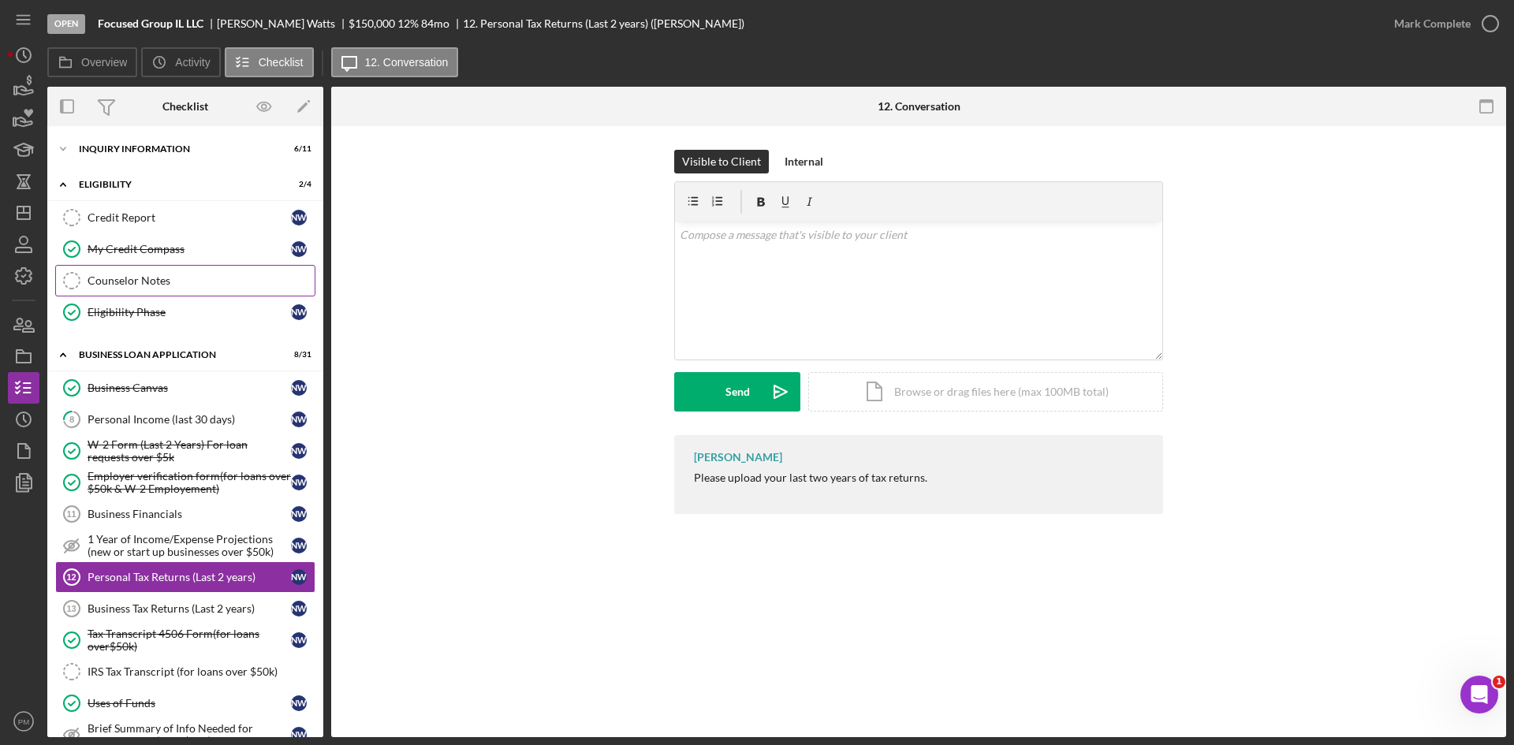
click at [140, 267] on link "Counselor Notes Counselor Notes" at bounding box center [185, 281] width 260 height 32
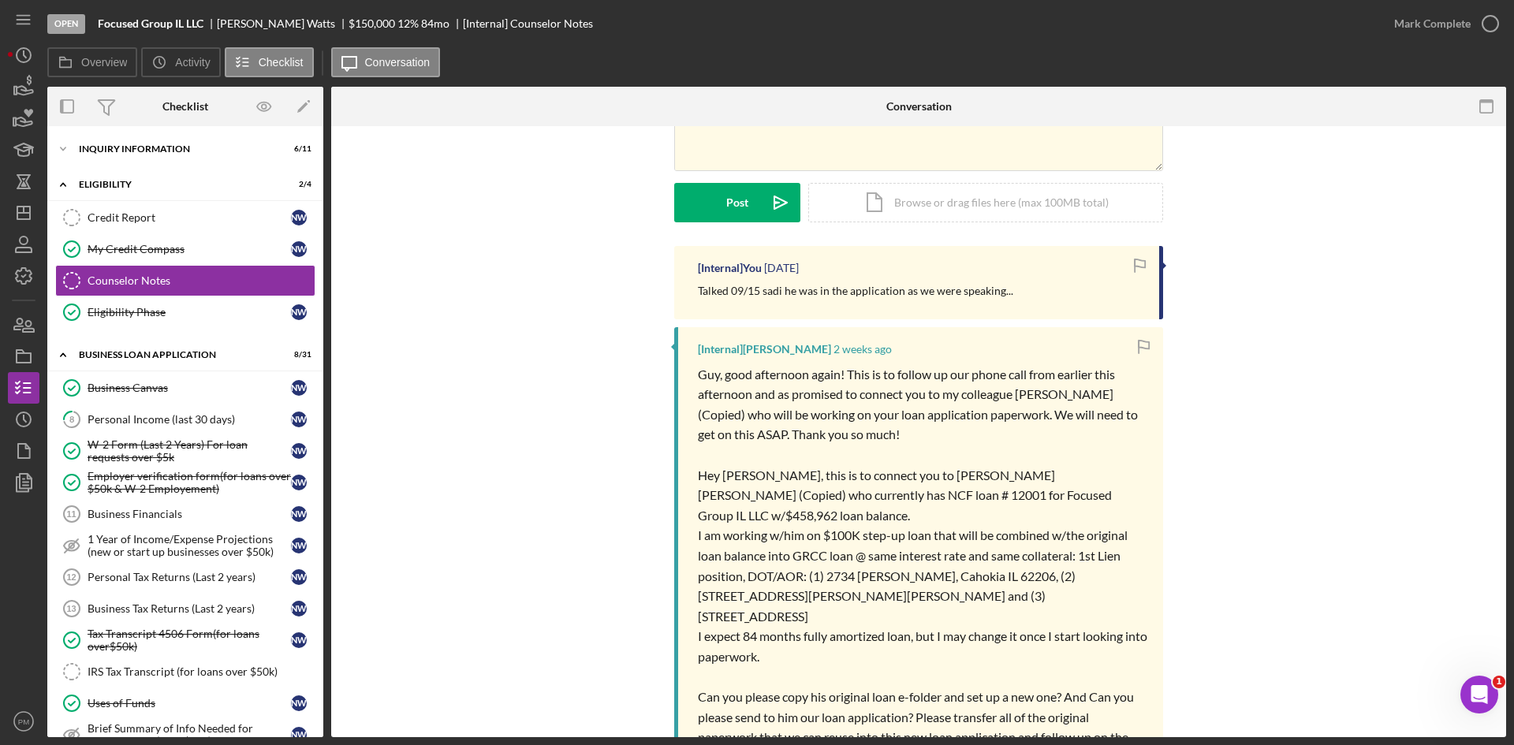
scroll to position [306, 0]
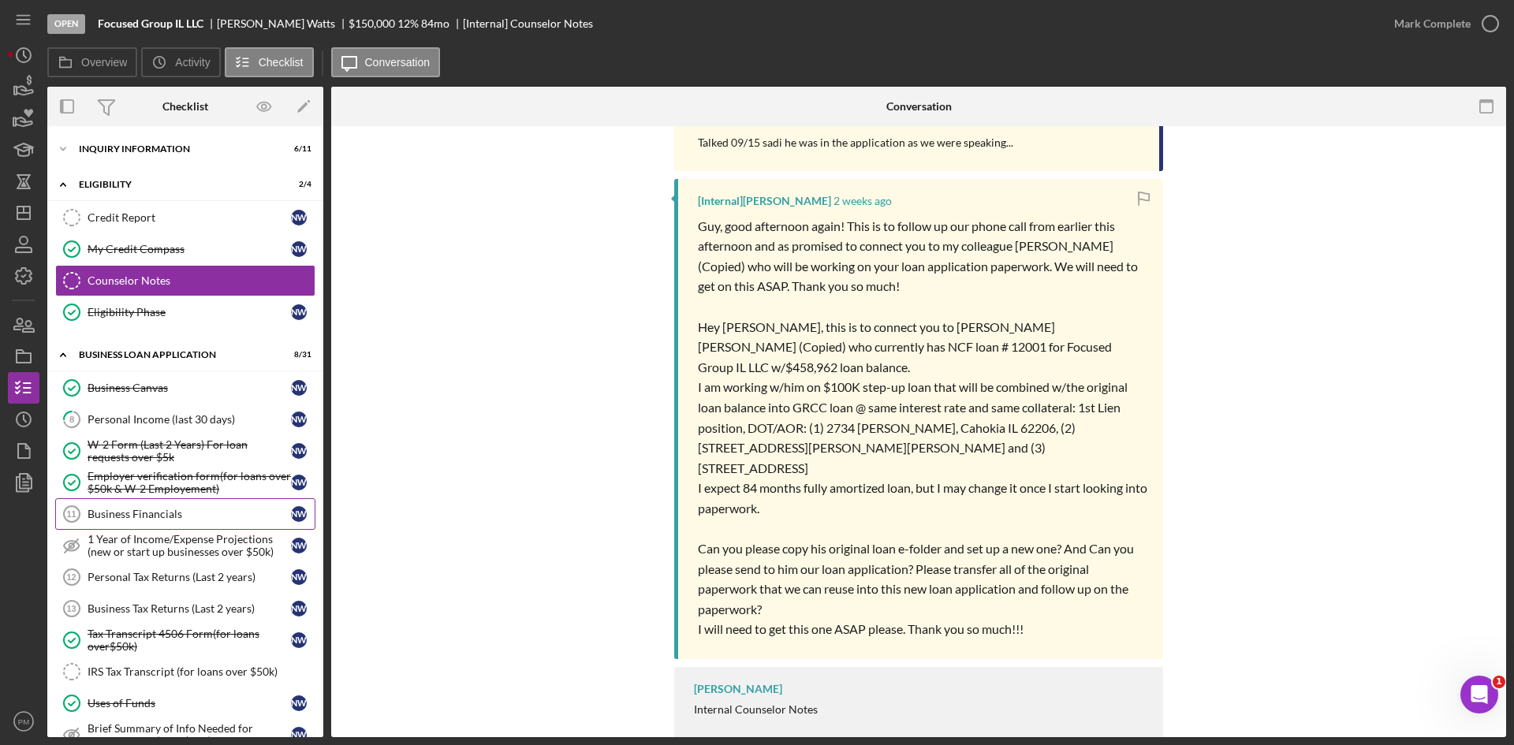
click at [139, 517] on div "Business Financials" at bounding box center [189, 514] width 203 height 13
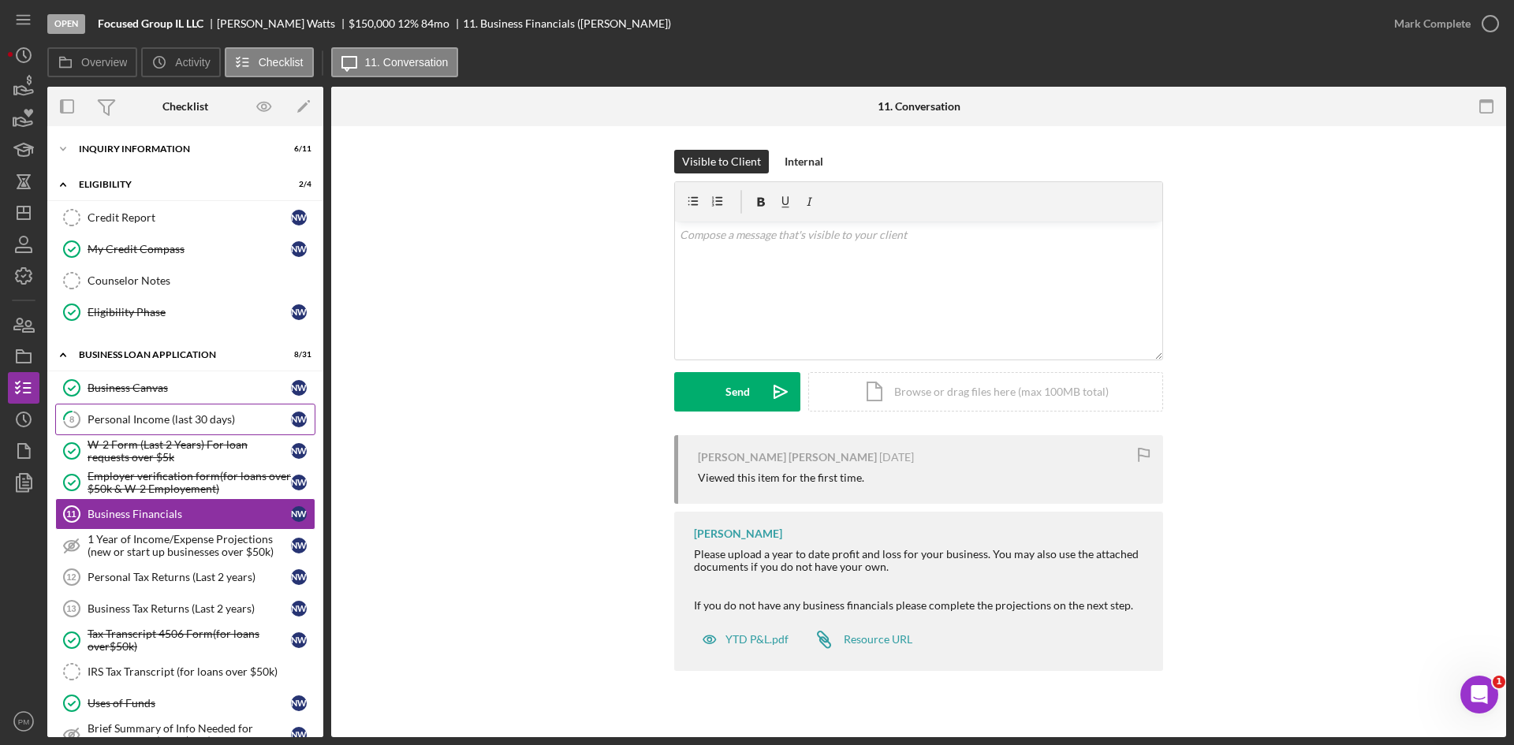
click at [154, 416] on div "Personal Income (last 30 days)" at bounding box center [189, 419] width 203 height 13
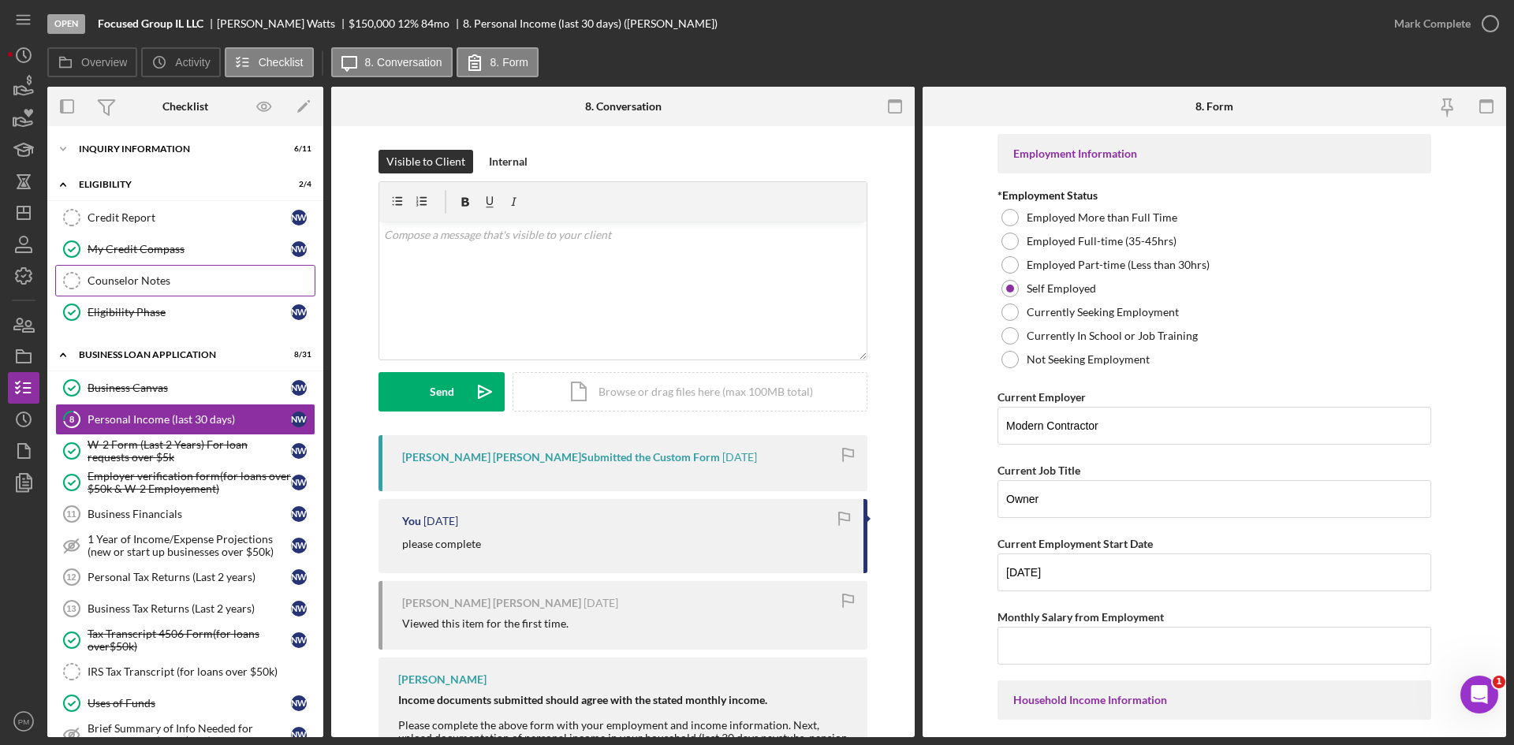
click at [99, 269] on link "Counselor Notes Counselor Notes" at bounding box center [185, 281] width 260 height 32
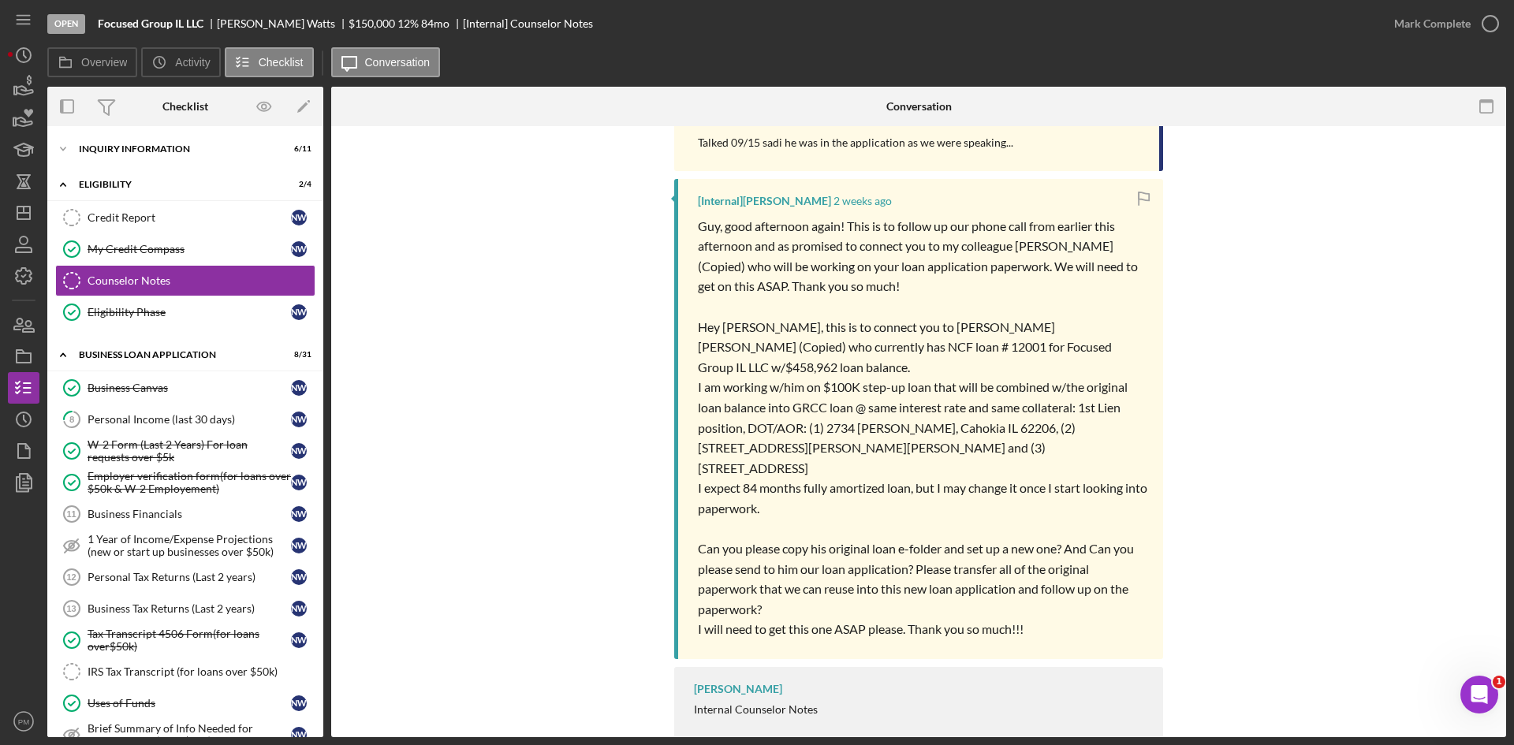
scroll to position [315, 0]
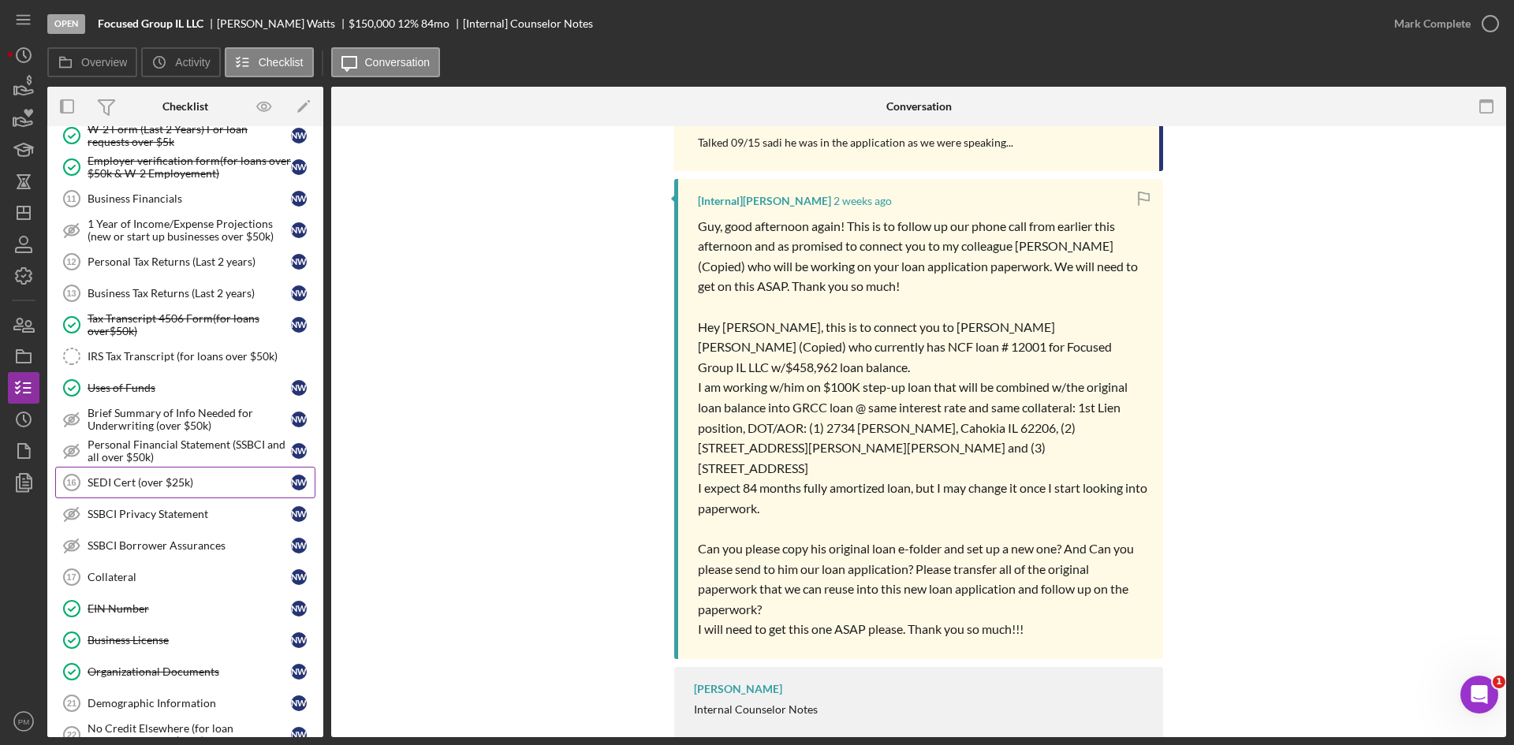
drag, startPoint x: 119, startPoint y: 484, endPoint x: 446, endPoint y: 385, distance: 342.1
click at [125, 483] on div "SEDI Cert (over $25k)" at bounding box center [189, 482] width 203 height 13
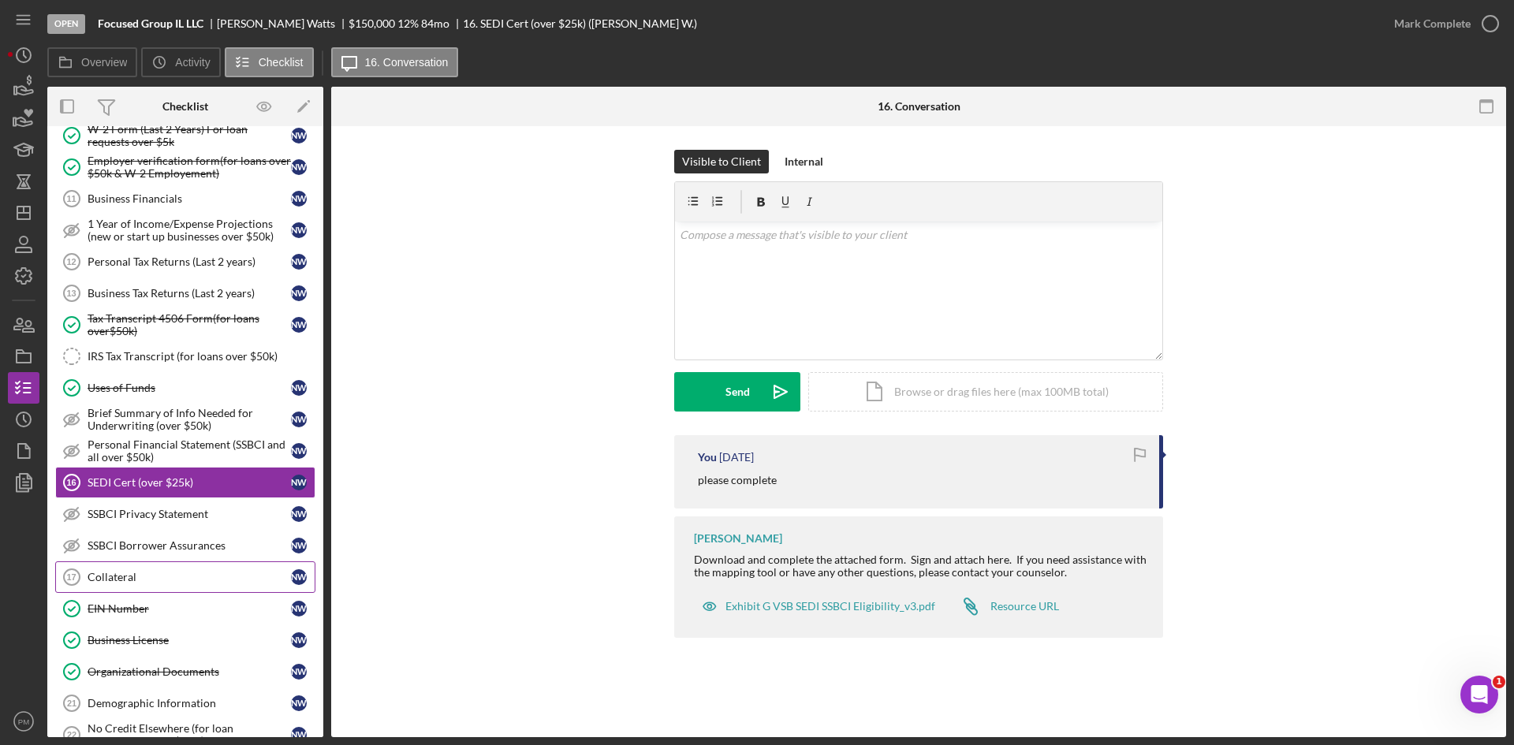
click at [140, 572] on div "Collateral" at bounding box center [189, 577] width 203 height 13
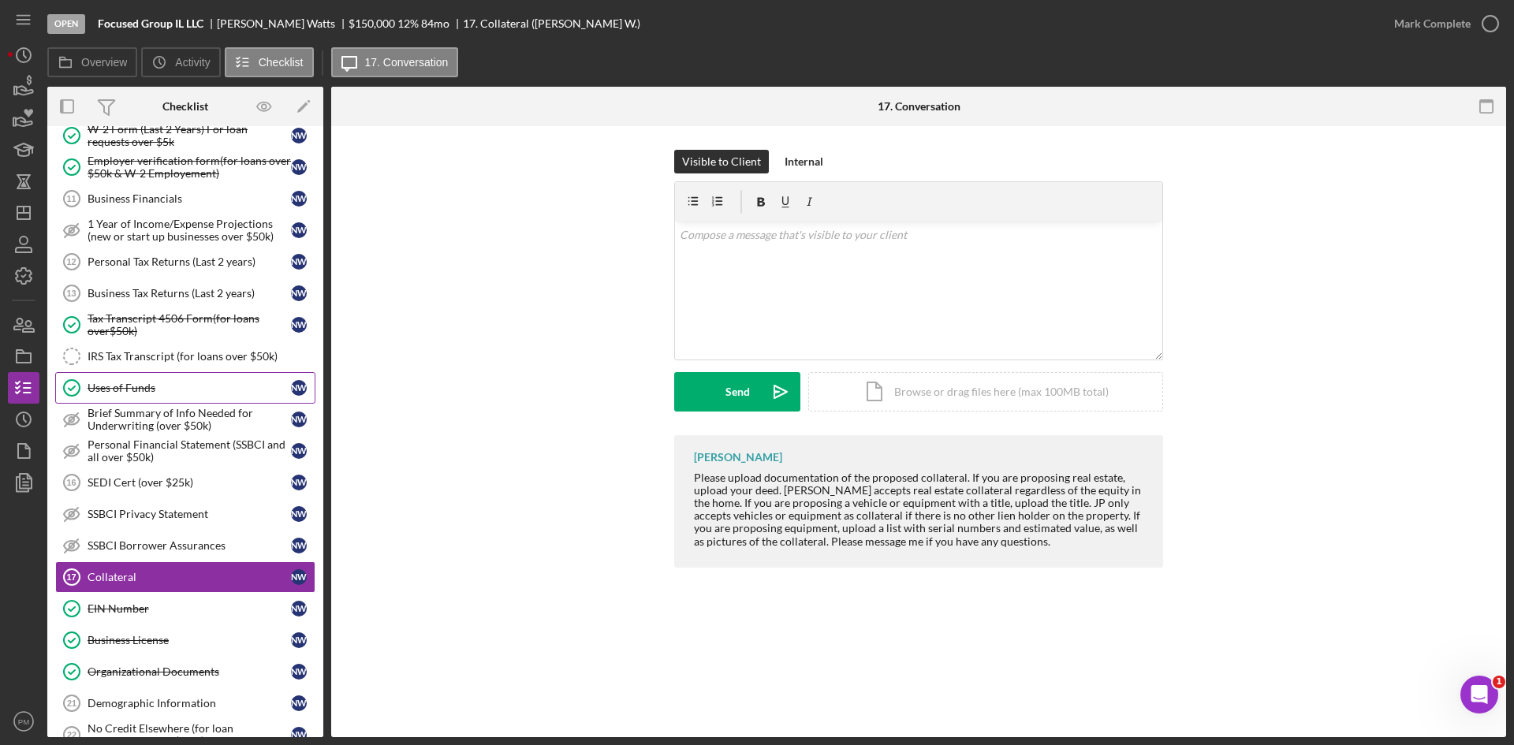
scroll to position [79, 0]
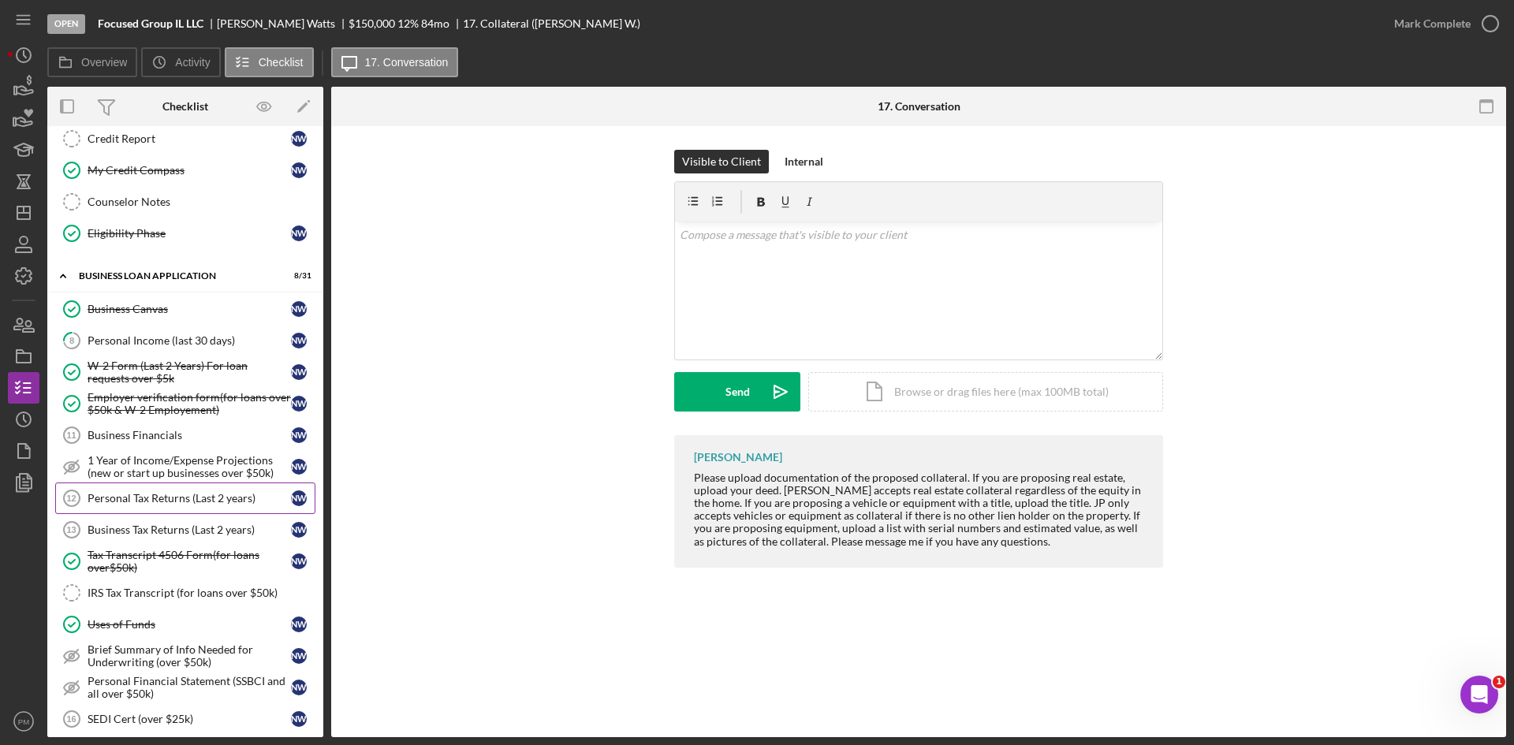
click at [135, 489] on link "Personal Tax Returns (Last 2 years) 12 Personal Tax Returns (Last 2 years) N W" at bounding box center [185, 499] width 260 height 32
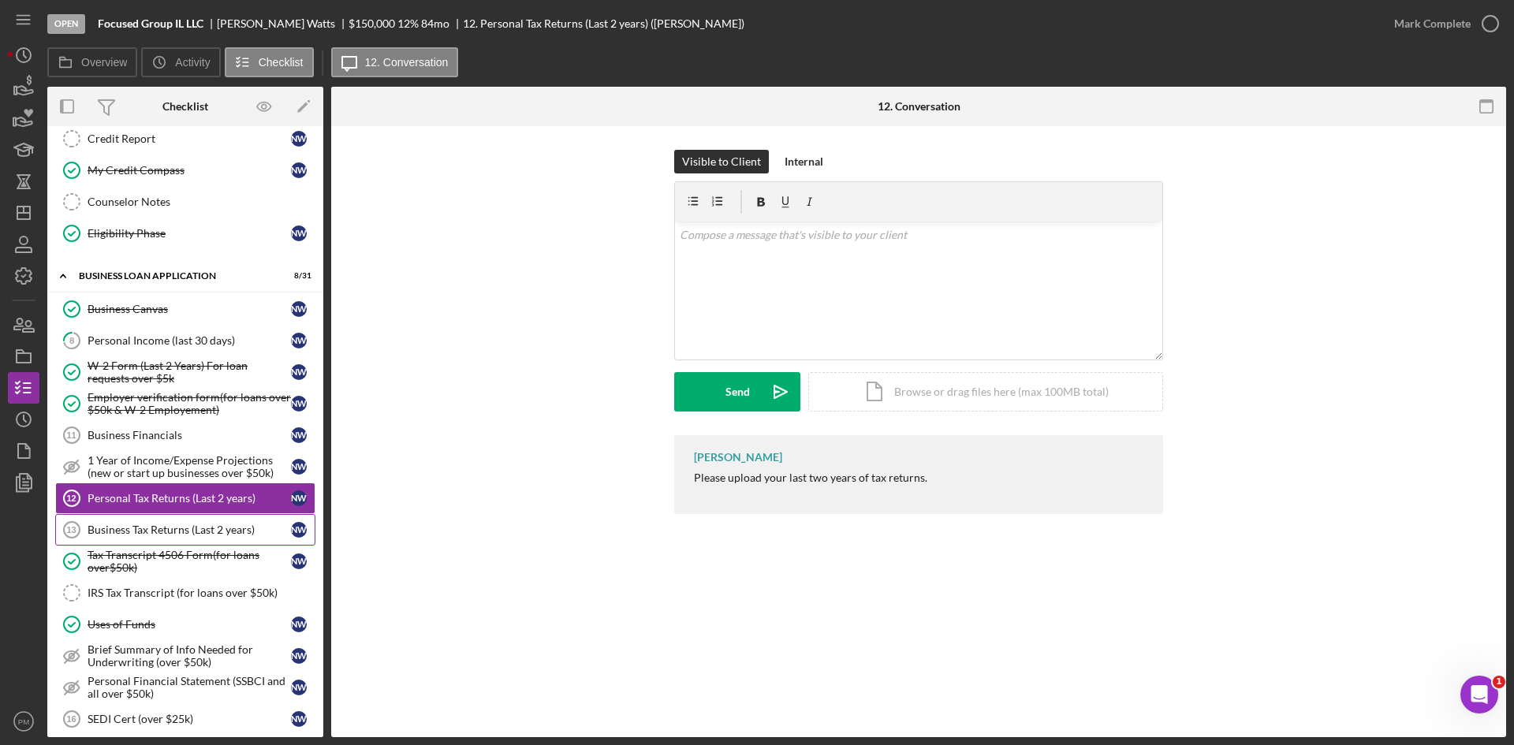
click at [162, 537] on link "Business Tax Returns (Last 2 years) 13 Business Tax Returns (Last 2 years) N W" at bounding box center [185, 530] width 260 height 32
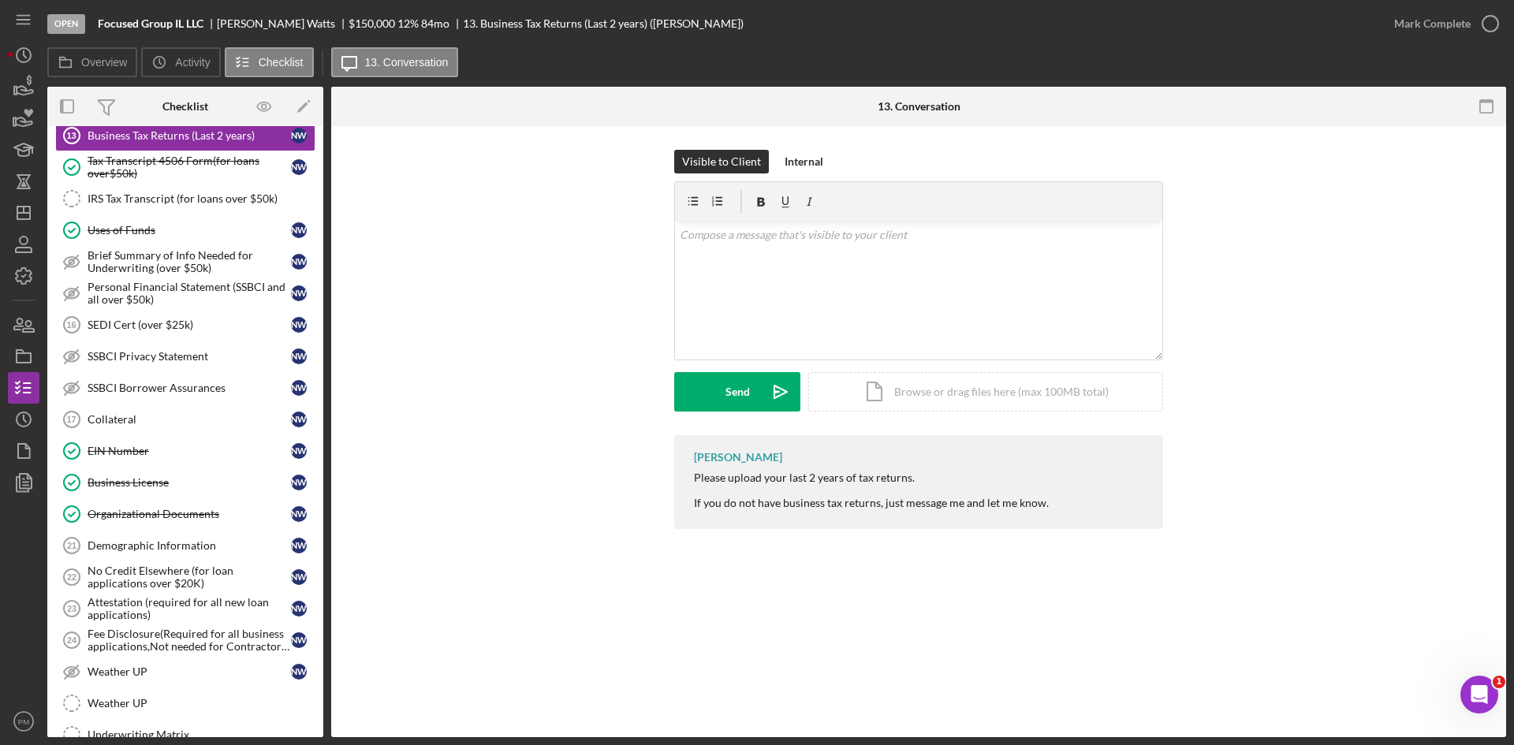
scroll to position [735, 0]
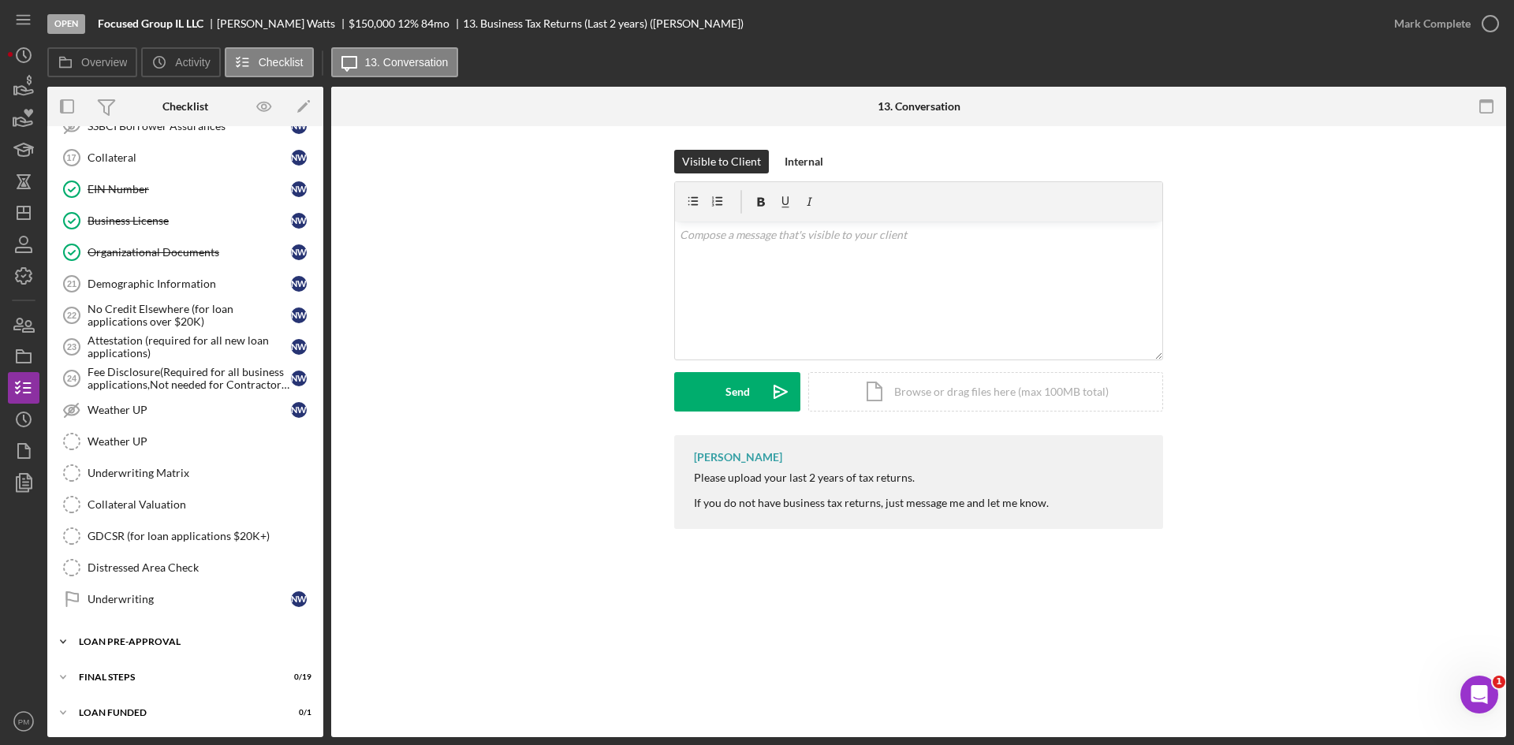
click at [170, 632] on div "Icon/Expander LOAN PRE-APPROVAL 1 / 2" at bounding box center [185, 642] width 276 height 32
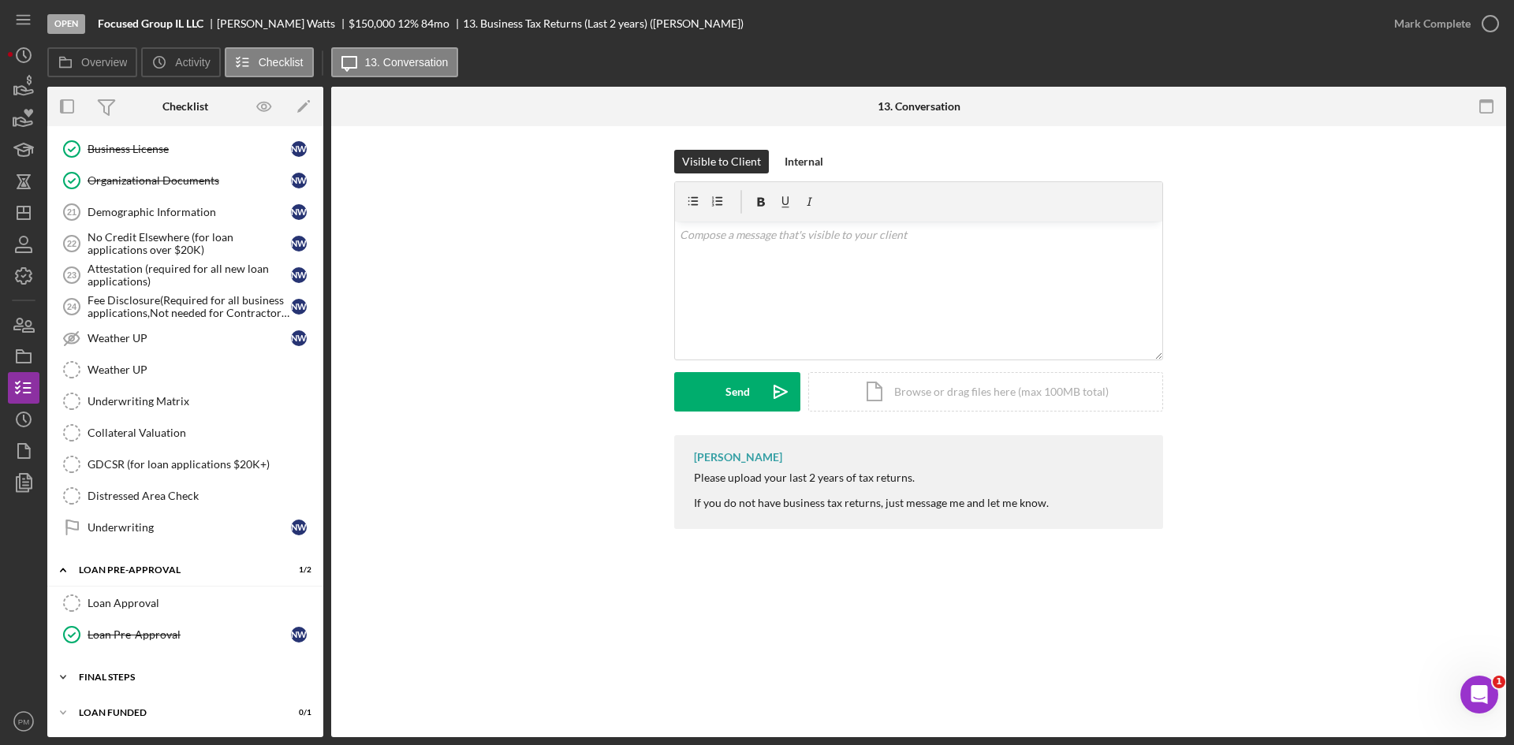
click at [131, 685] on div "Icon/Expander FINAL STEPS 0 / 19" at bounding box center [185, 678] width 276 height 32
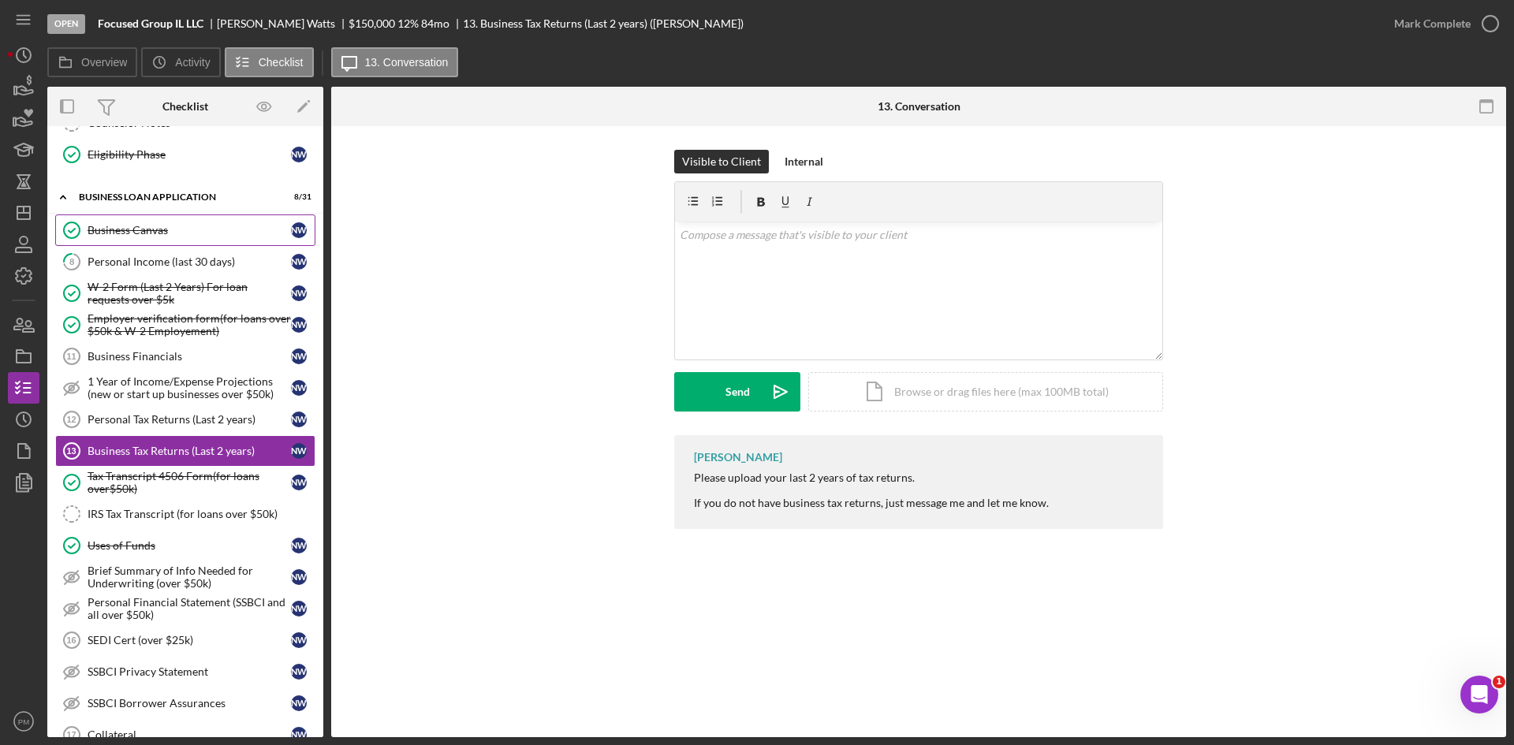
scroll to position [0, 0]
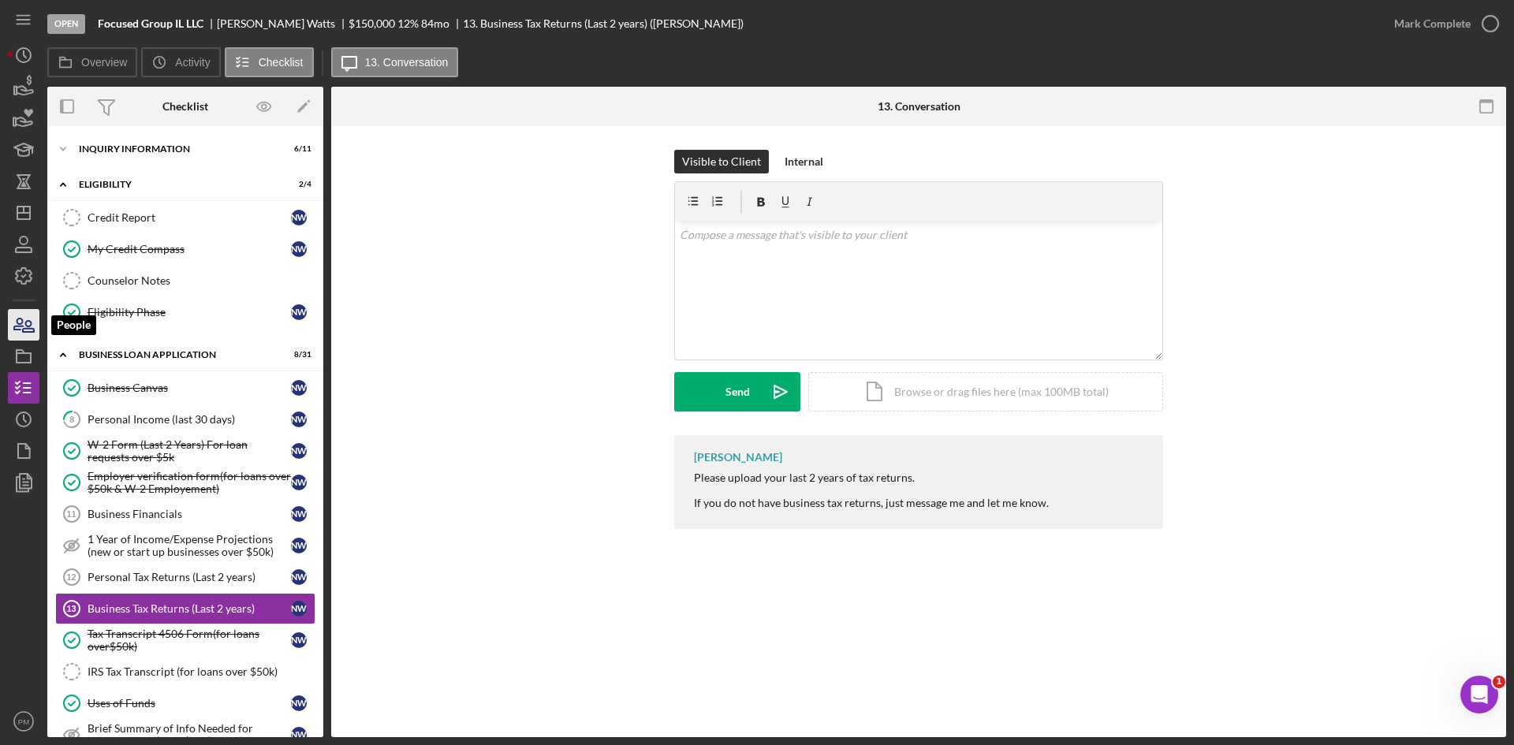
click at [17, 331] on icon "button" at bounding box center [23, 324] width 39 height 39
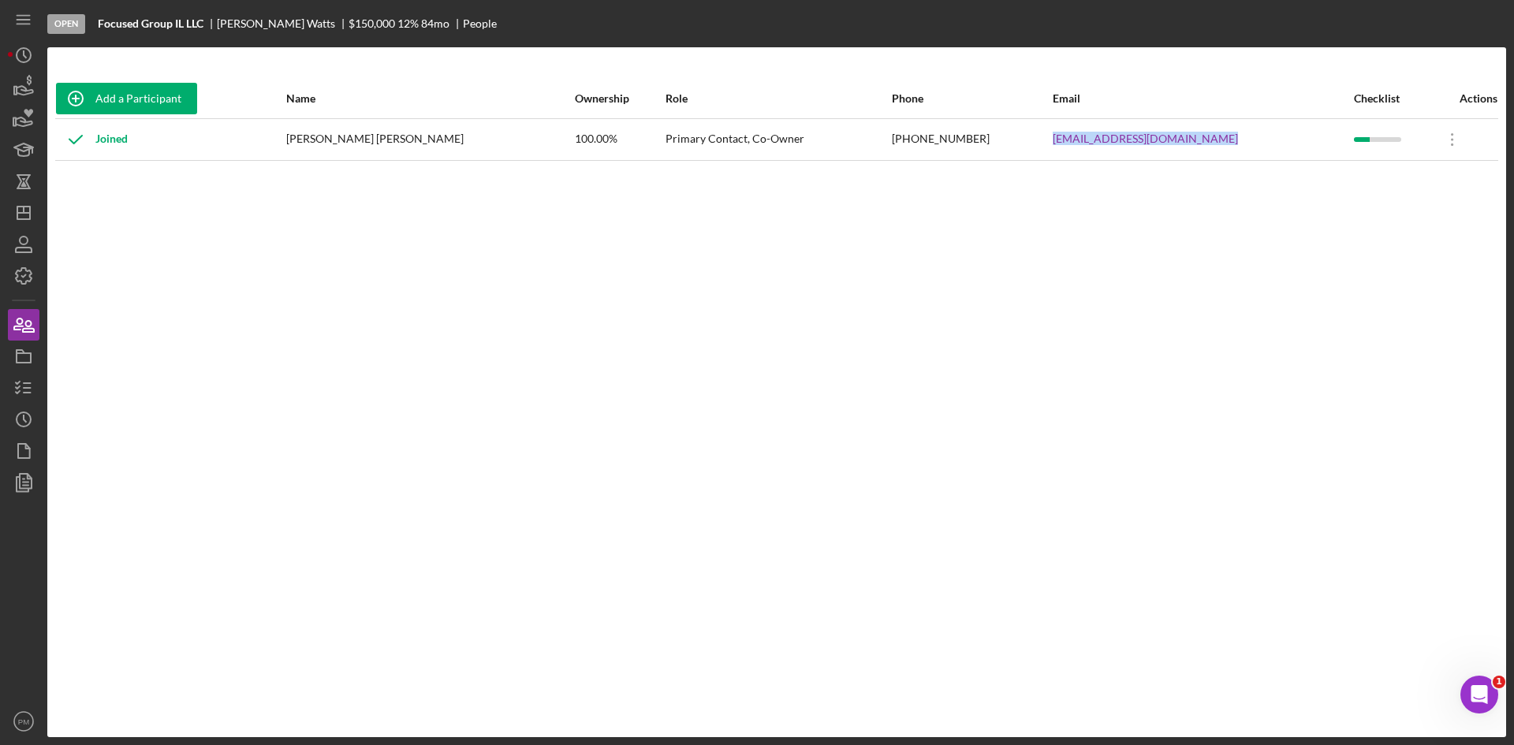
drag, startPoint x: 1176, startPoint y: 142, endPoint x: 994, endPoint y: 138, distance: 182.2
click at [995, 139] on tr "Joined [PERSON_NAME] [PERSON_NAME] 100.00% Primary Contact, Co-Owner [PHONE_NUM…" at bounding box center [776, 139] width 1443 height 42
click at [485, 326] on div "Add a Participant Name Ownership Role Phone Email Checklist Actions Joined [PER…" at bounding box center [776, 392] width 1459 height 627
click at [610, 344] on div "Add a Participant Name Ownership Role Phone Email Checklist Actions Joined [PER…" at bounding box center [776, 392] width 1459 height 627
click at [713, 427] on div "Add a Participant Name Ownership Role Phone Email Checklist Actions Joined [PER…" at bounding box center [776, 392] width 1459 height 627
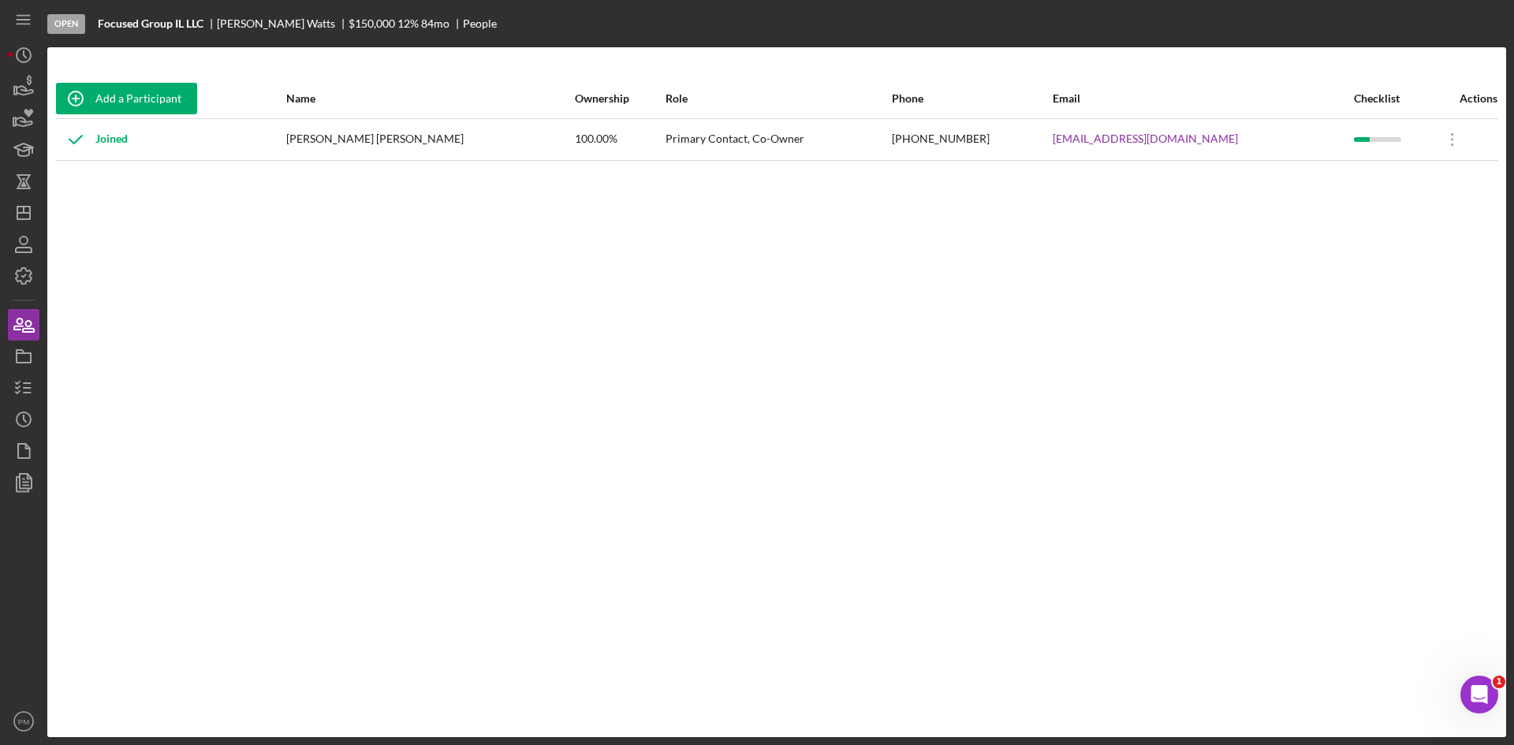
drag, startPoint x: 203, startPoint y: 369, endPoint x: 77, endPoint y: 330, distance: 132.2
click at [196, 367] on div "Add a Participant Name Ownership Role Phone Email Checklist Actions Joined [PER…" at bounding box center [776, 392] width 1459 height 627
click at [21, 225] on icon "Icon/Dashboard" at bounding box center [23, 212] width 39 height 39
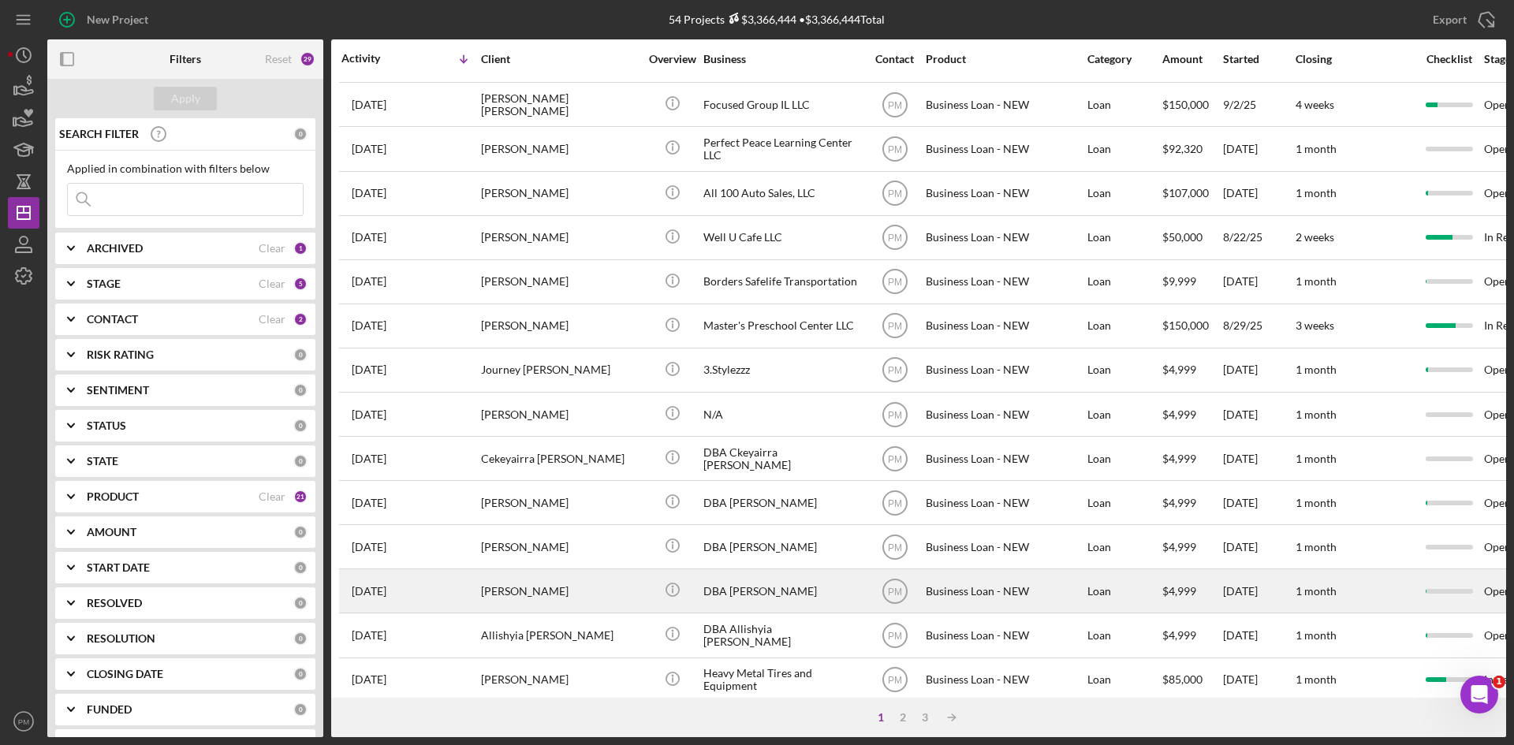
scroll to position [507, 0]
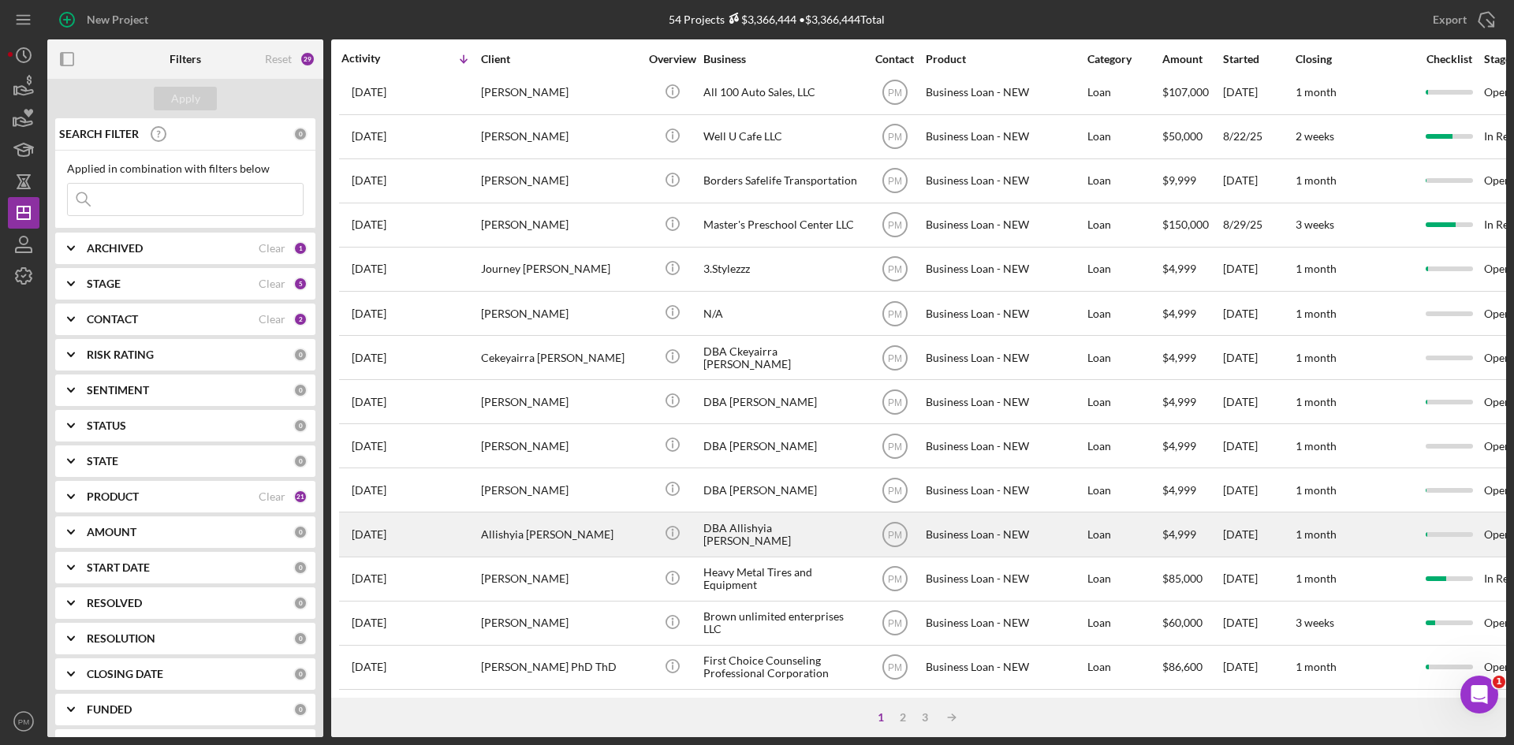
click at [534, 513] on div "Allishyia [PERSON_NAME]" at bounding box center [560, 534] width 158 height 42
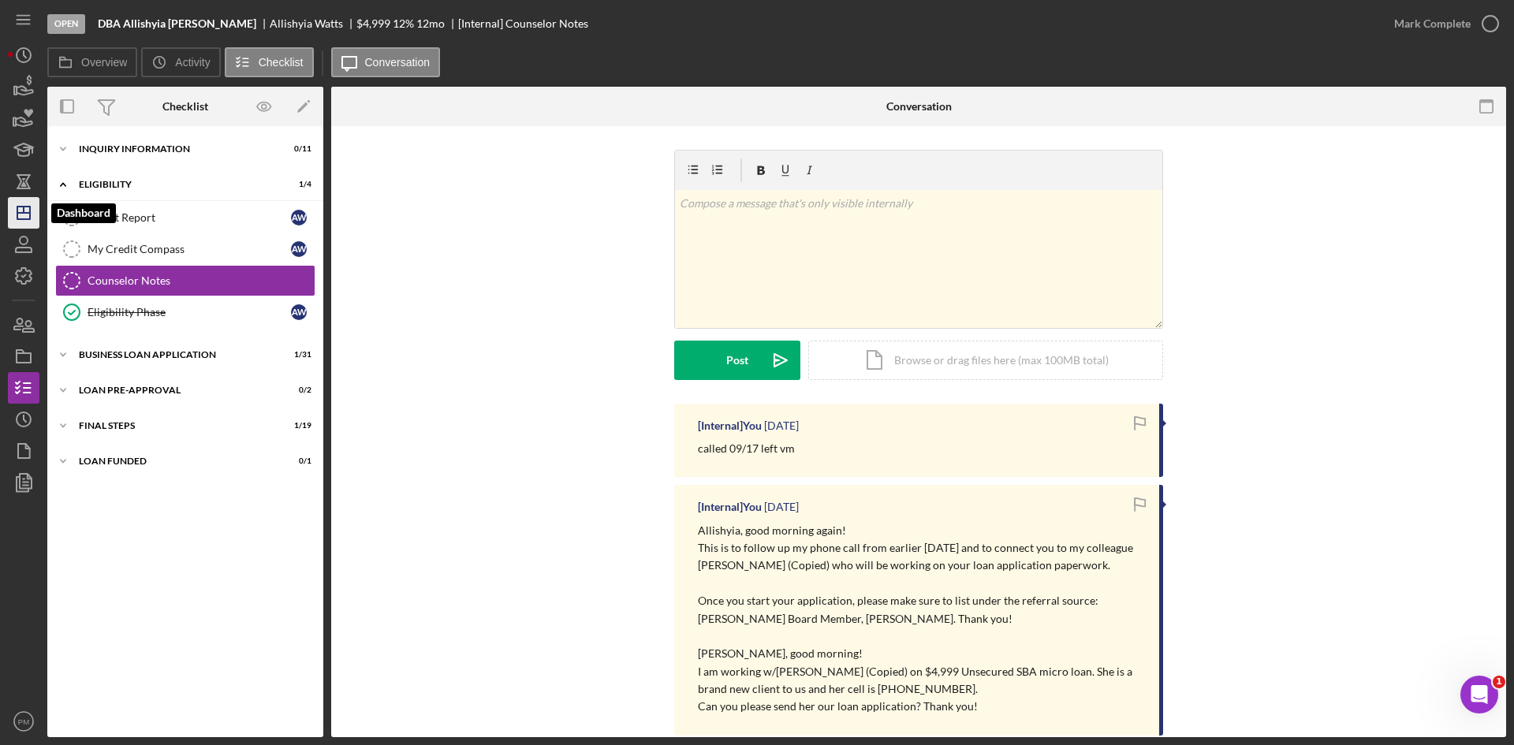
click at [24, 218] on icon "Icon/Dashboard" at bounding box center [23, 212] width 39 height 39
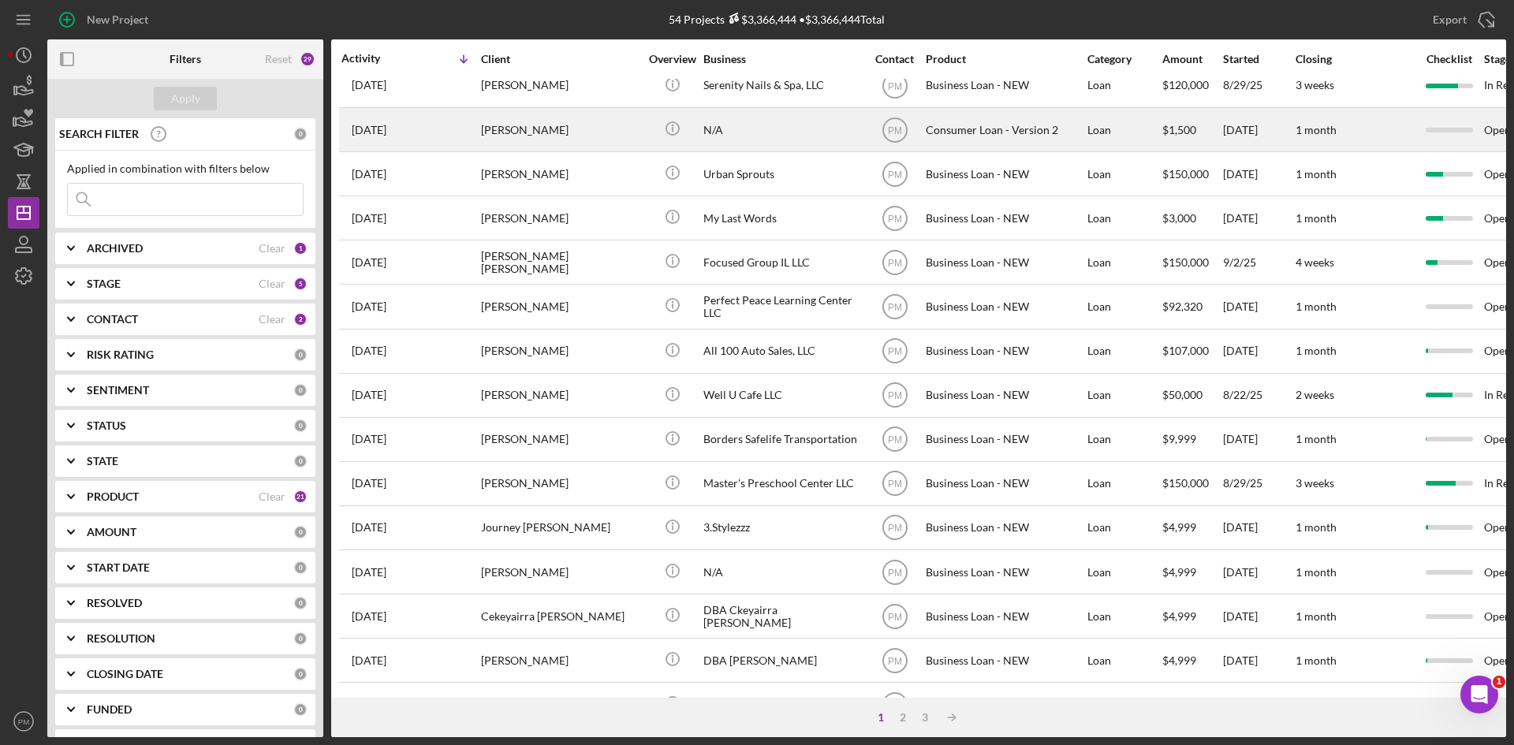
scroll to position [507, 0]
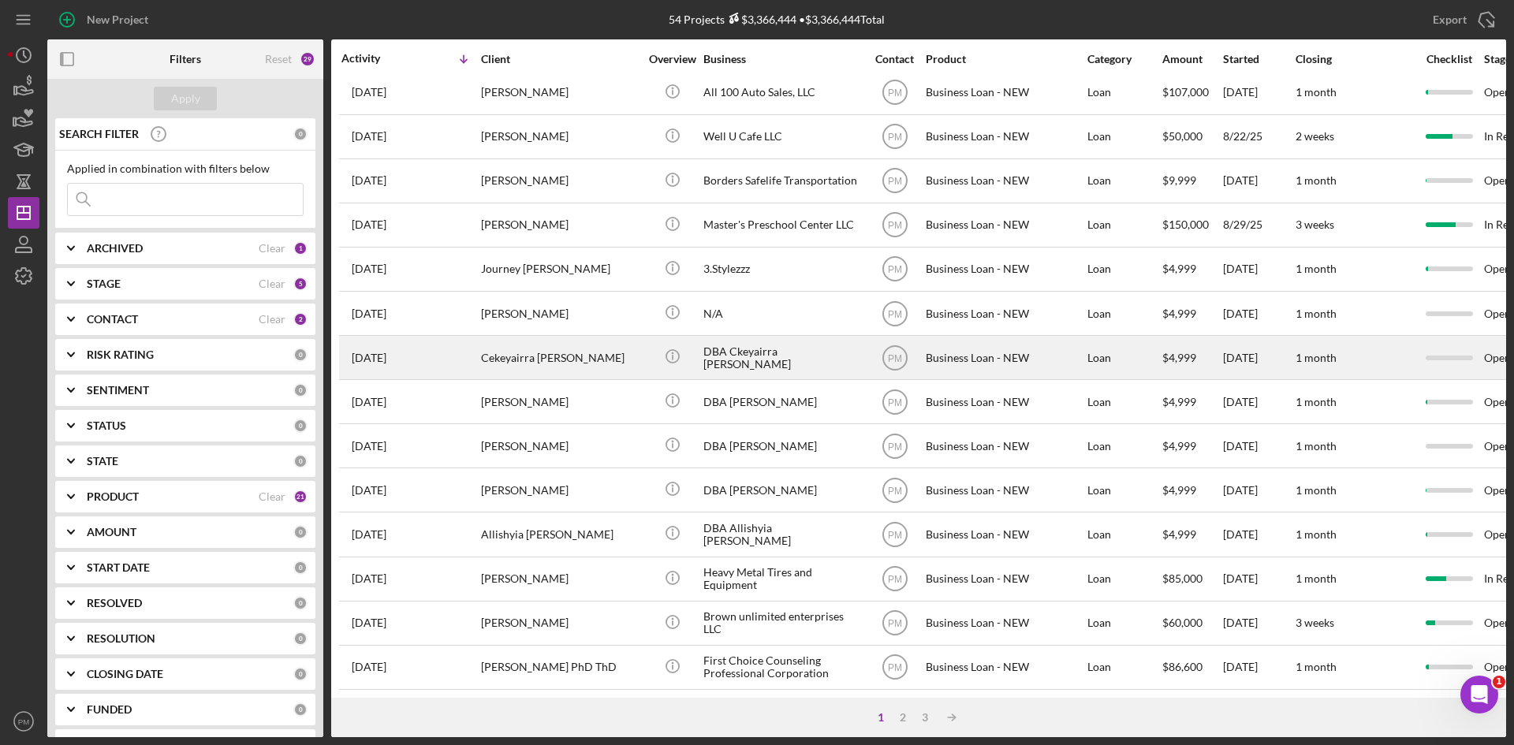
click at [528, 355] on div "Cekeyairra [PERSON_NAME]" at bounding box center [560, 358] width 158 height 42
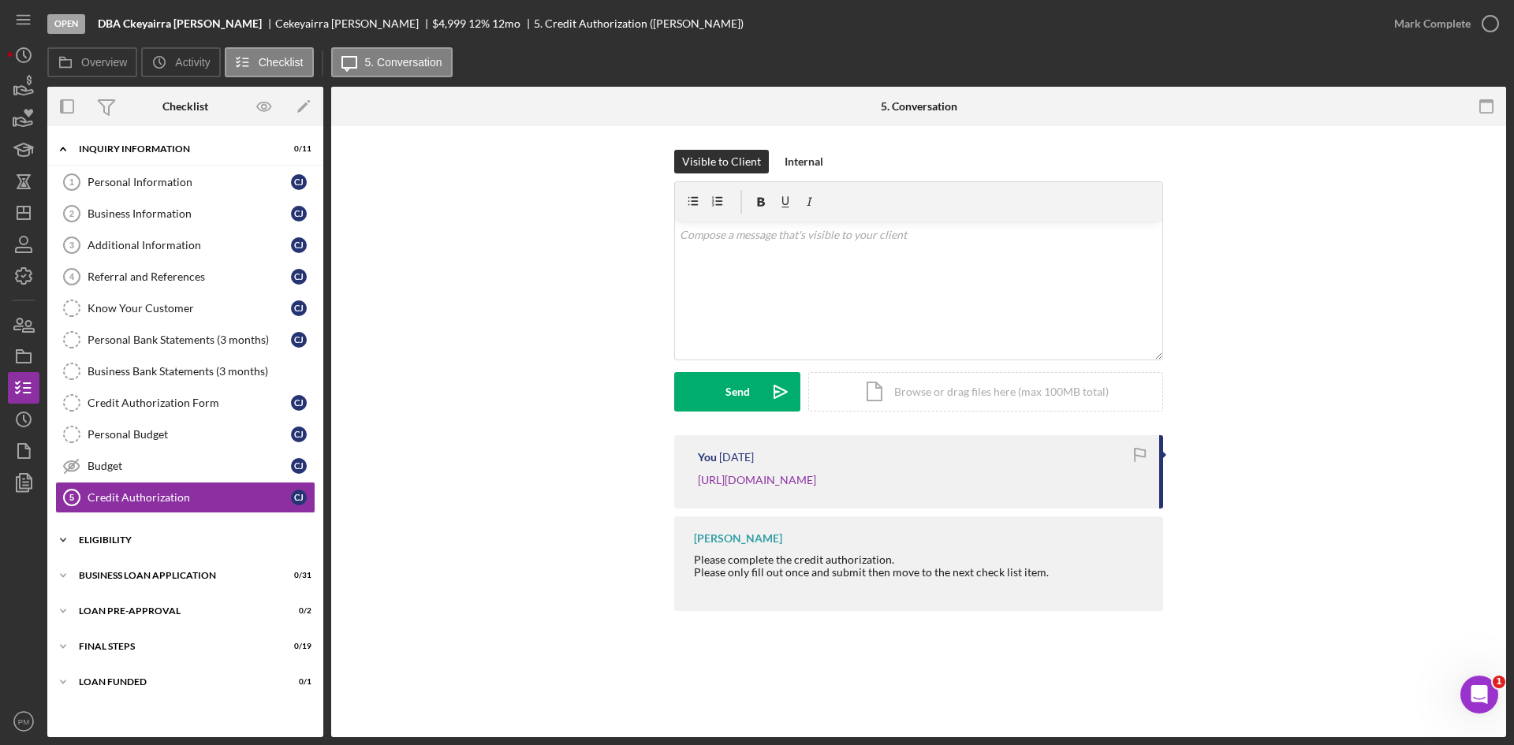
click at [155, 535] on div "Icon/Expander ELIGIBILITY 0 / 4" at bounding box center [185, 540] width 276 height 32
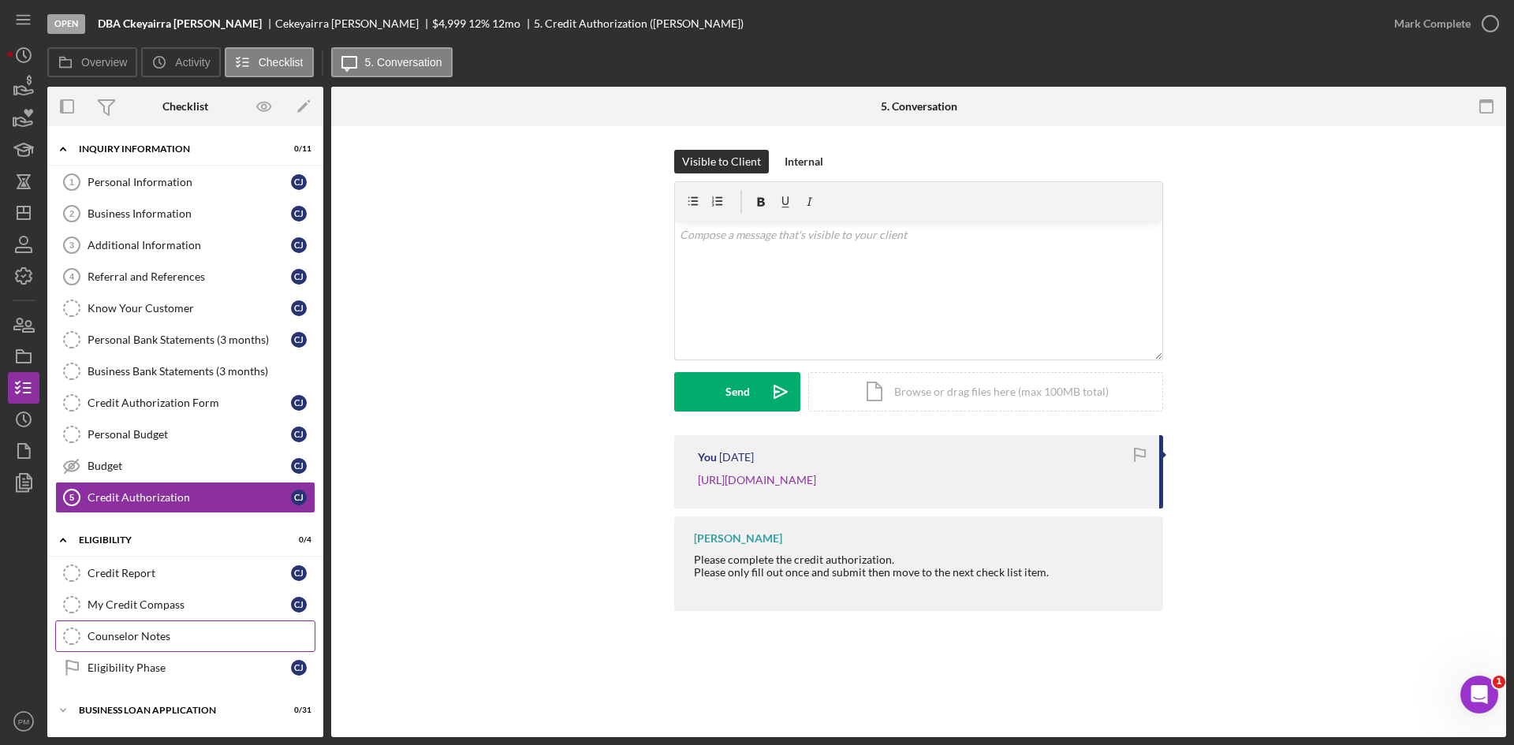
click at [148, 636] on div "Counselor Notes" at bounding box center [201, 636] width 227 height 13
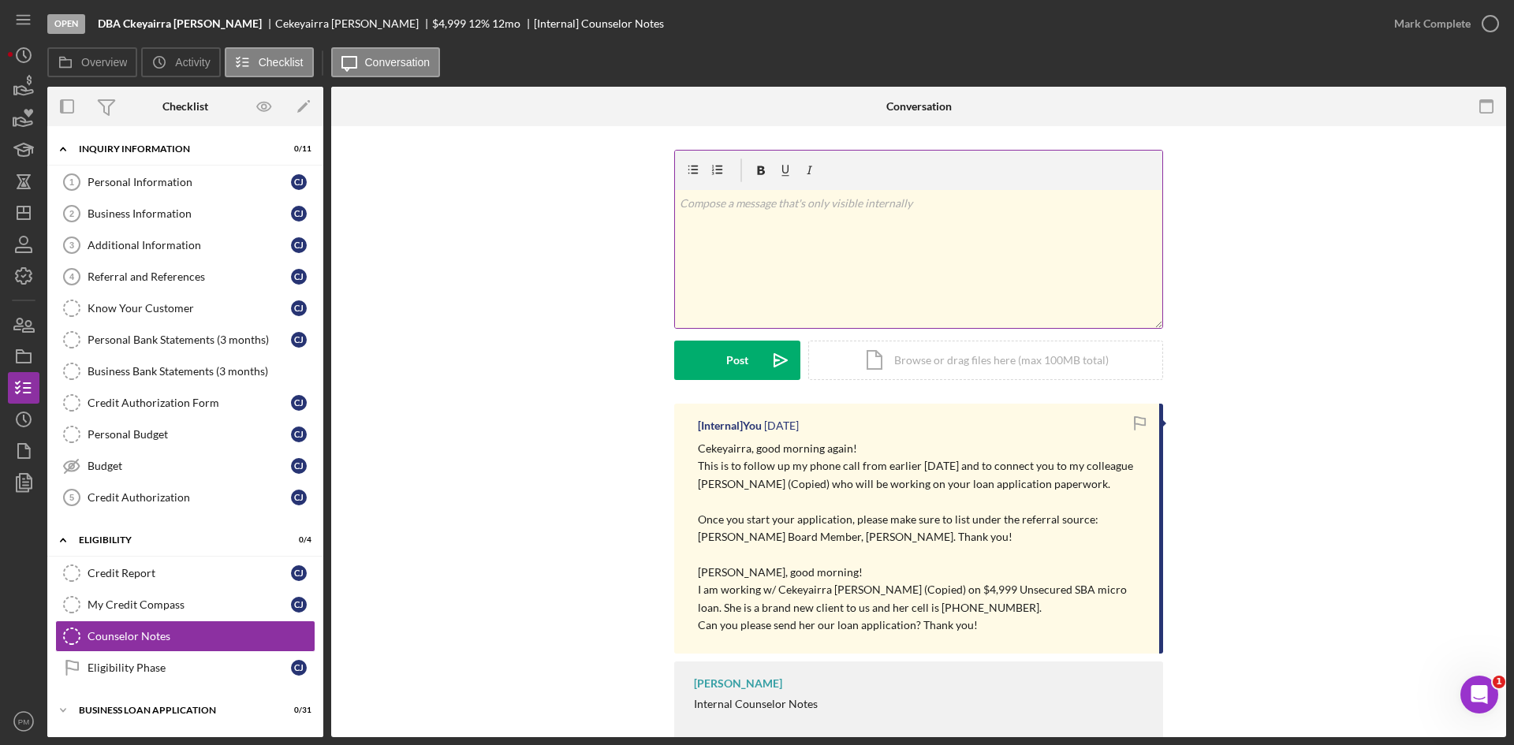
click at [820, 227] on div "v Color teal Color pink Remove color Add row above Add row below Add column bef…" at bounding box center [918, 259] width 487 height 138
click at [143, 27] on b "DBA Ckeyairra [PERSON_NAME]" at bounding box center [180, 23] width 164 height 13
drag, startPoint x: 140, startPoint y: 468, endPoint x: 148, endPoint y: 473, distance: 10.3
click at [140, 468] on div "Budget" at bounding box center [189, 466] width 203 height 13
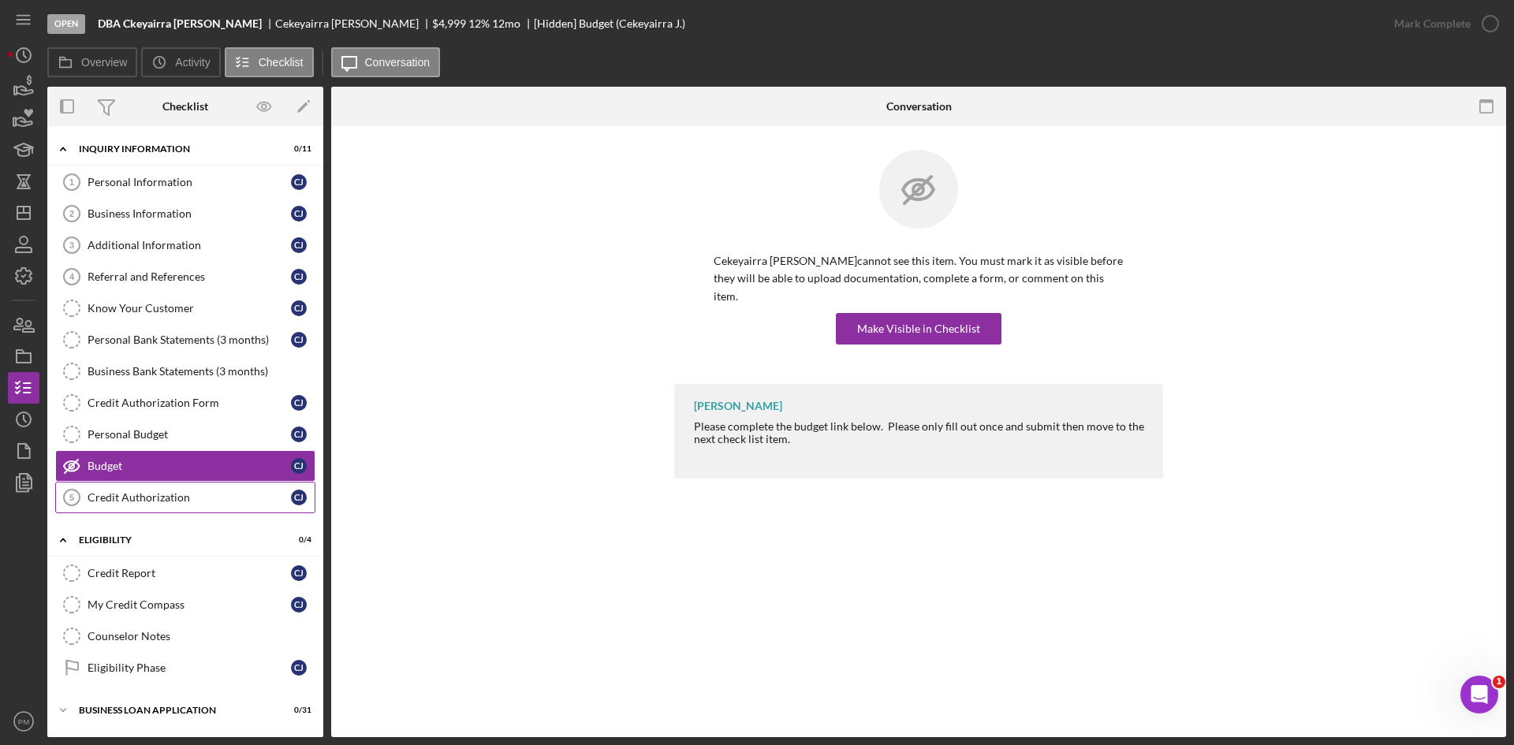
click at [173, 507] on link "Credit Authorization 5 Credit Authorization [PERSON_NAME]" at bounding box center [185, 498] width 260 height 32
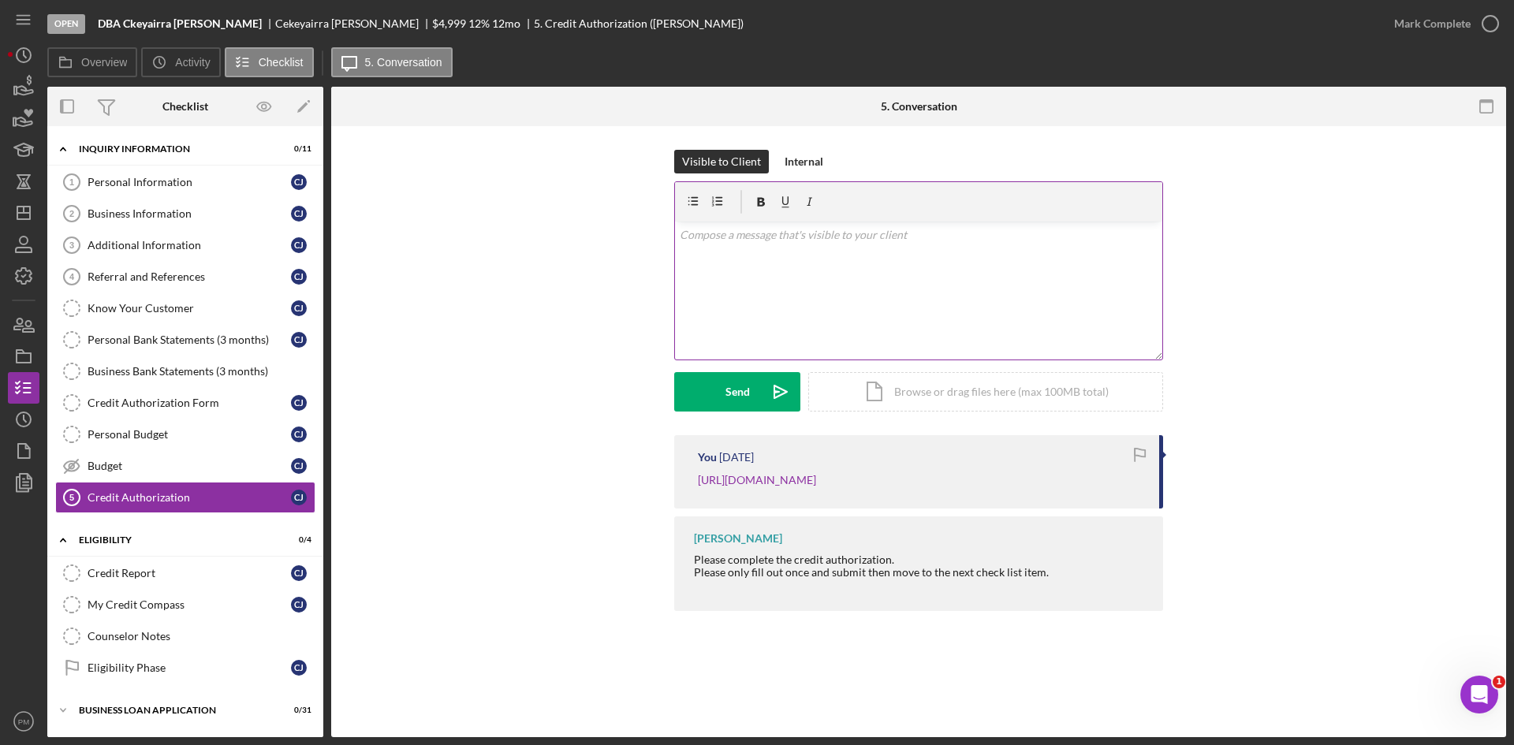
click at [730, 269] on div "v Color teal Color pink Remove color Add row above Add row below Add column bef…" at bounding box center [918, 291] width 487 height 138
click at [118, 636] on div "Counselor Notes" at bounding box center [201, 636] width 227 height 13
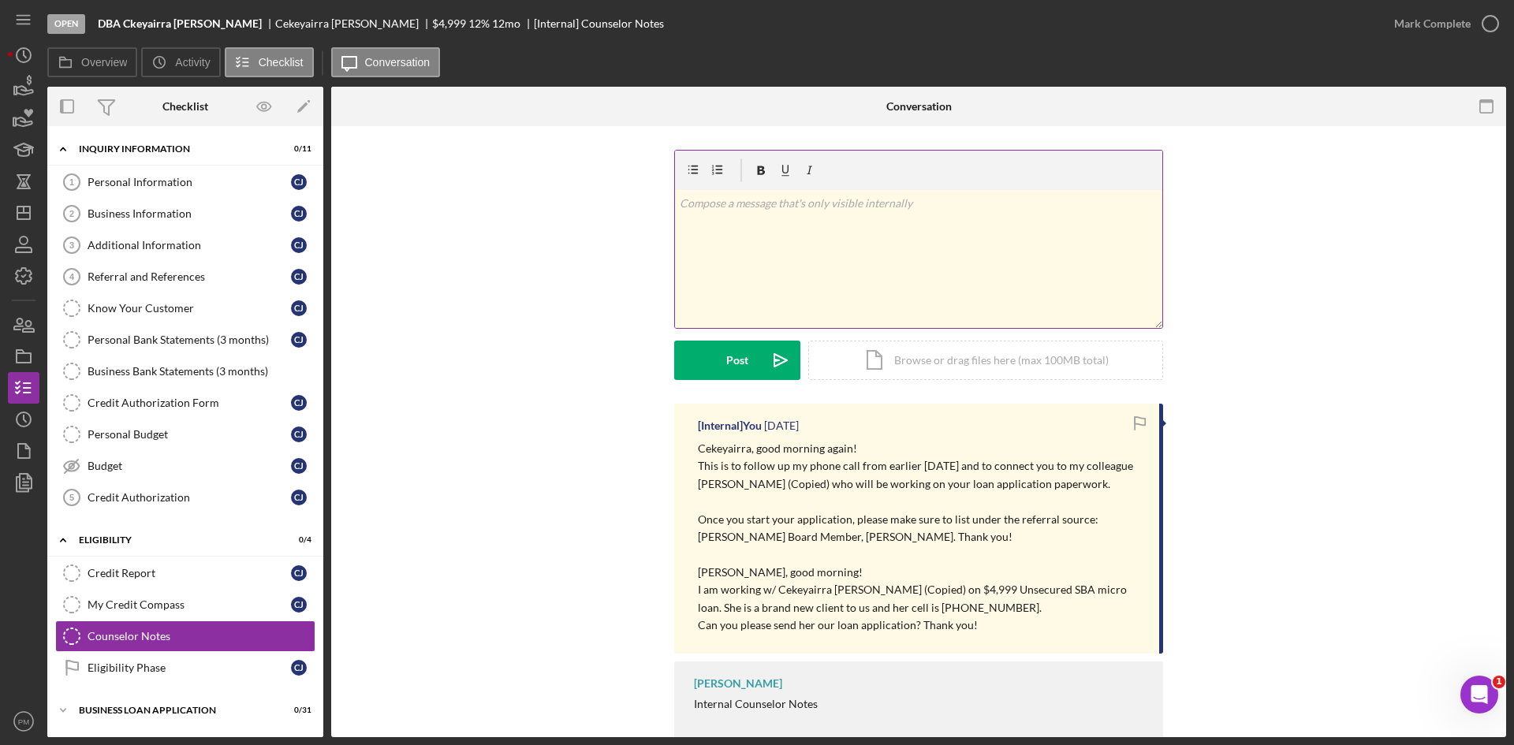
click at [800, 233] on div "v Color teal Color pink Remove color Add row above Add row below Add column bef…" at bounding box center [918, 259] width 487 height 138
click at [733, 347] on div "Post" at bounding box center [737, 360] width 22 height 39
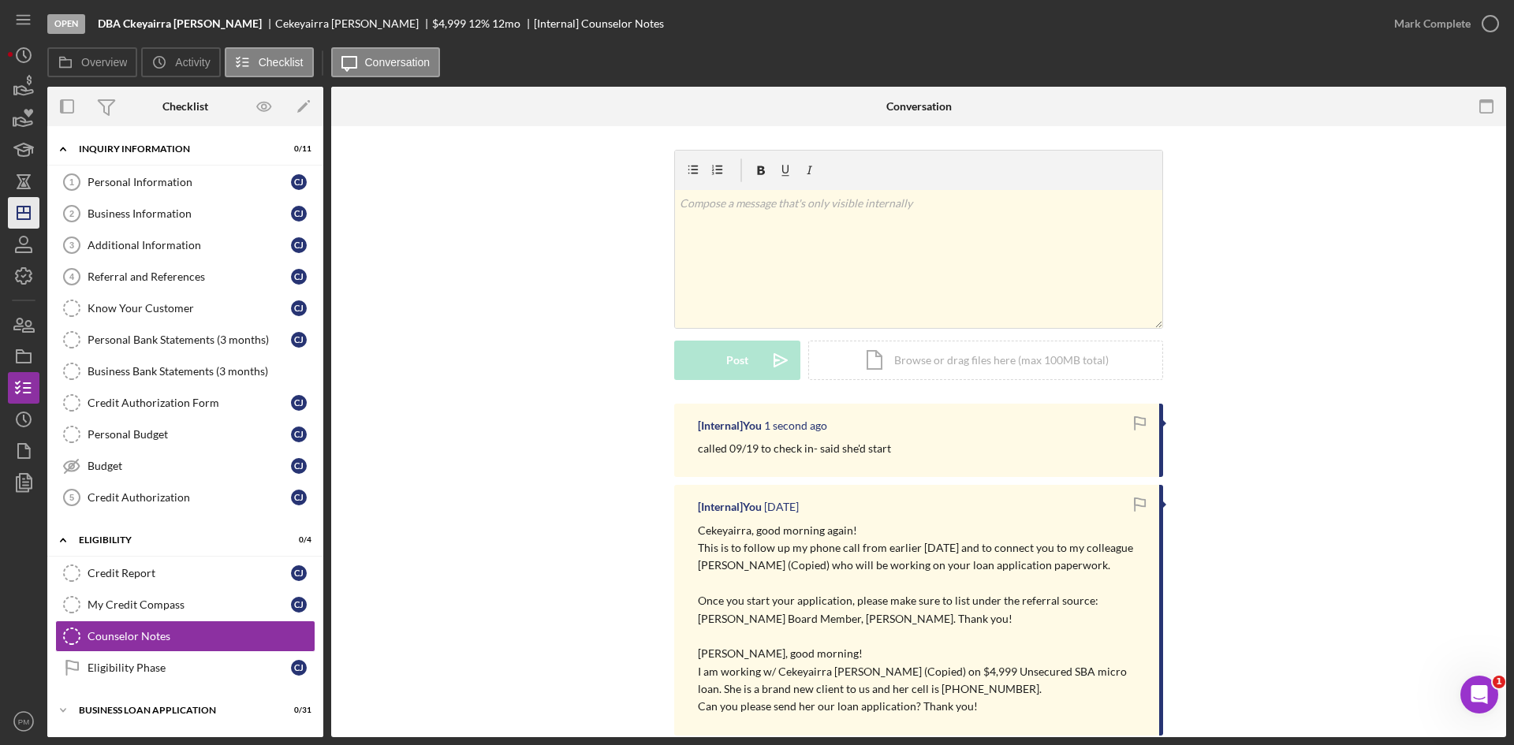
click at [13, 211] on icon "Icon/Dashboard" at bounding box center [23, 212] width 39 height 39
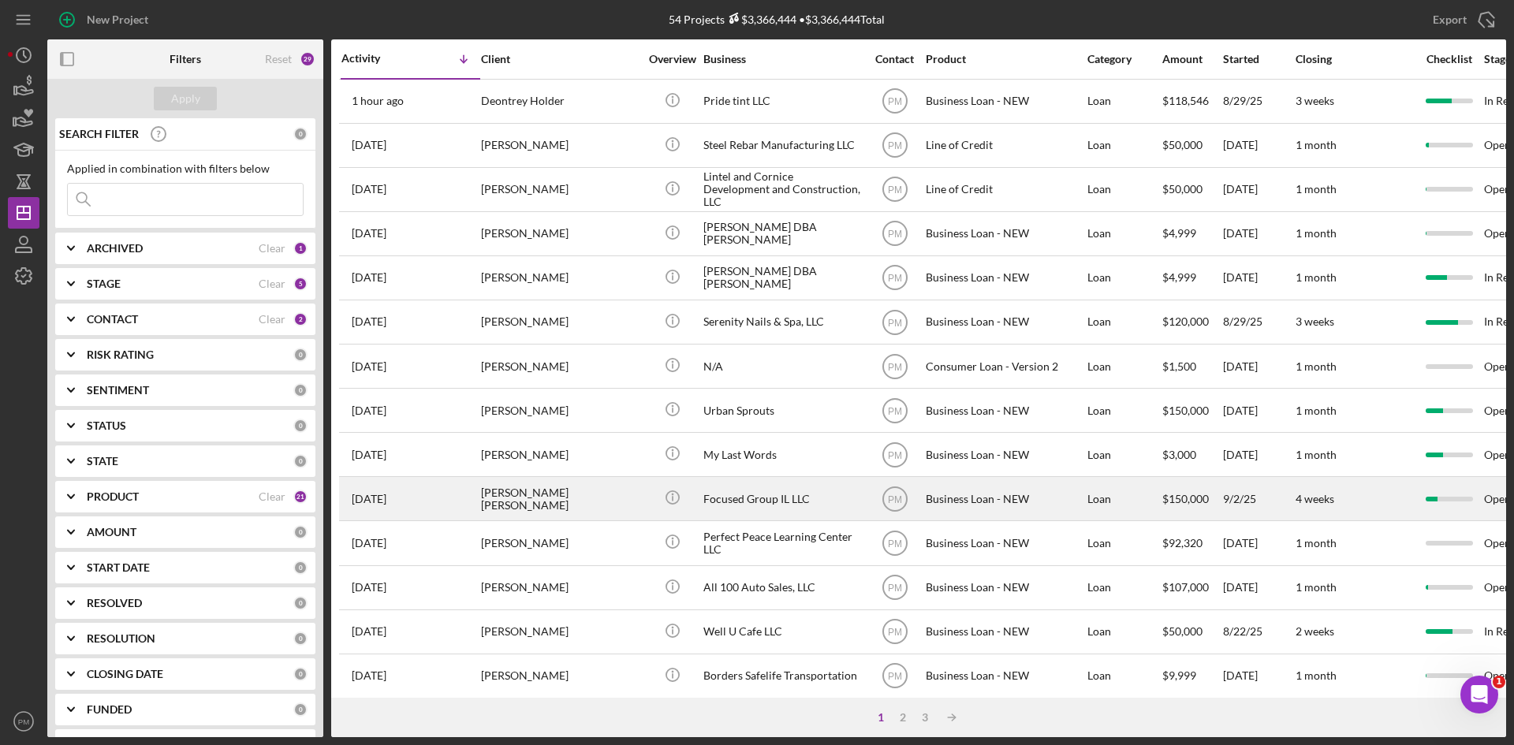
click at [521, 503] on div "[PERSON_NAME] [PERSON_NAME]" at bounding box center [560, 499] width 158 height 42
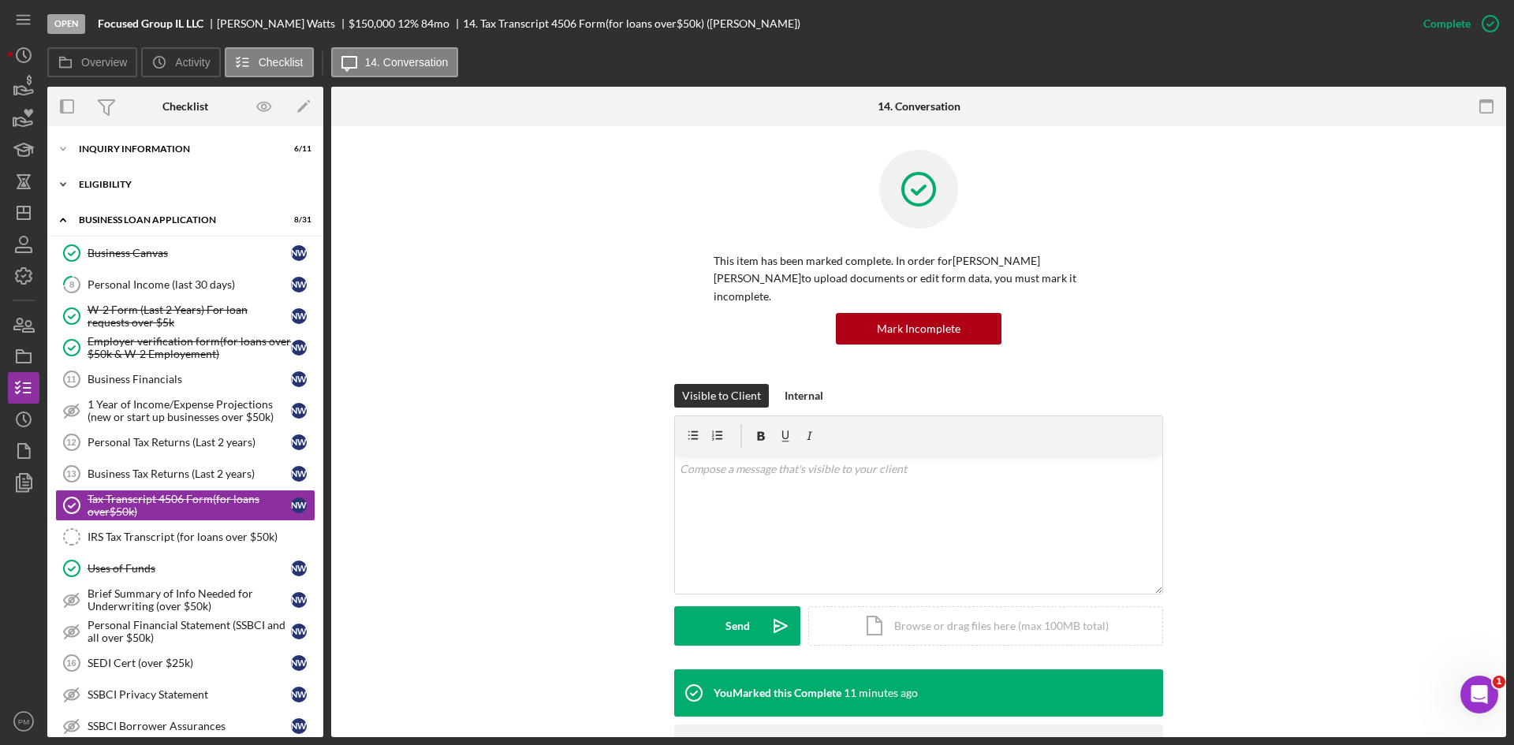
click at [140, 177] on div "Icon/Expander ELIGIBILITY 2 / 4" at bounding box center [185, 185] width 276 height 32
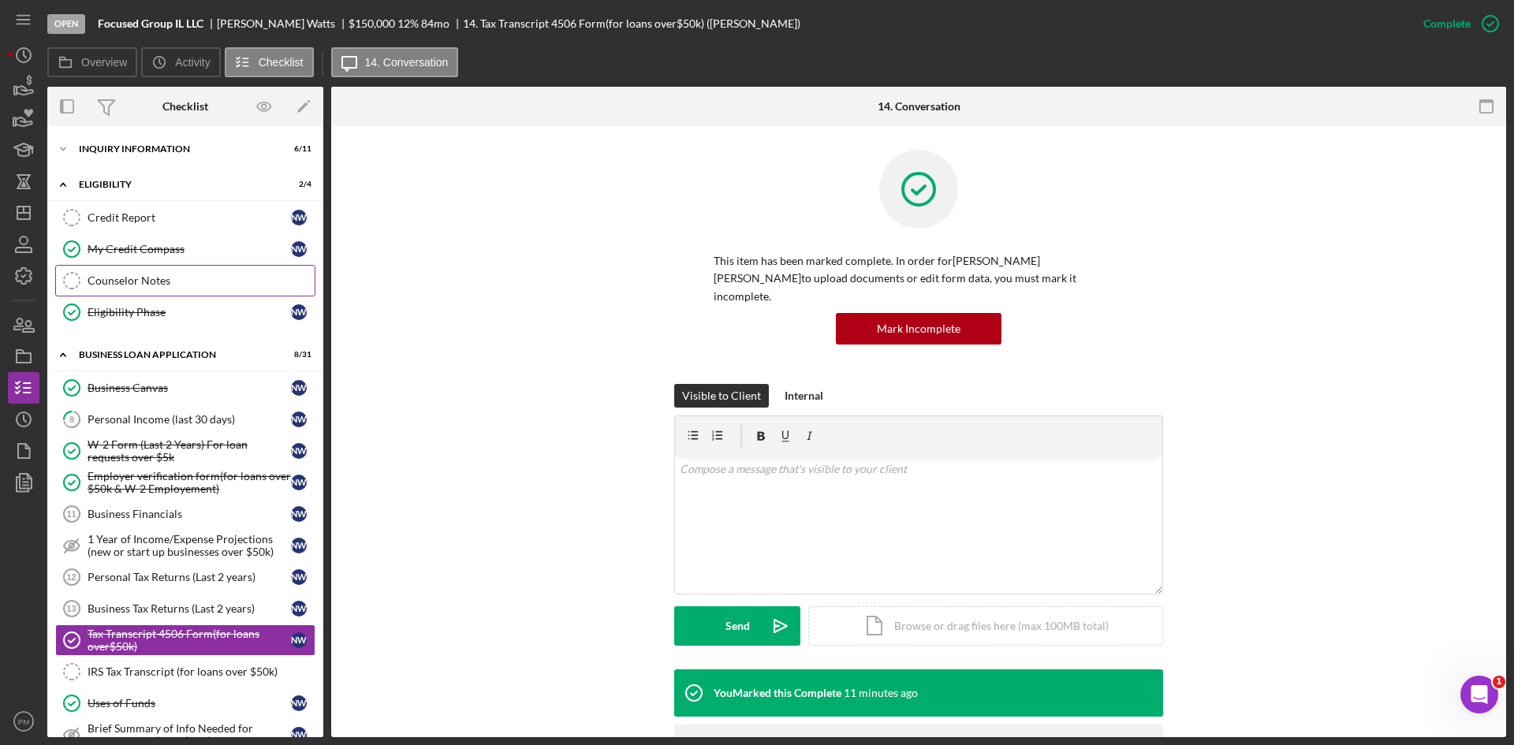
click at [141, 286] on div "Counselor Notes" at bounding box center [201, 280] width 227 height 13
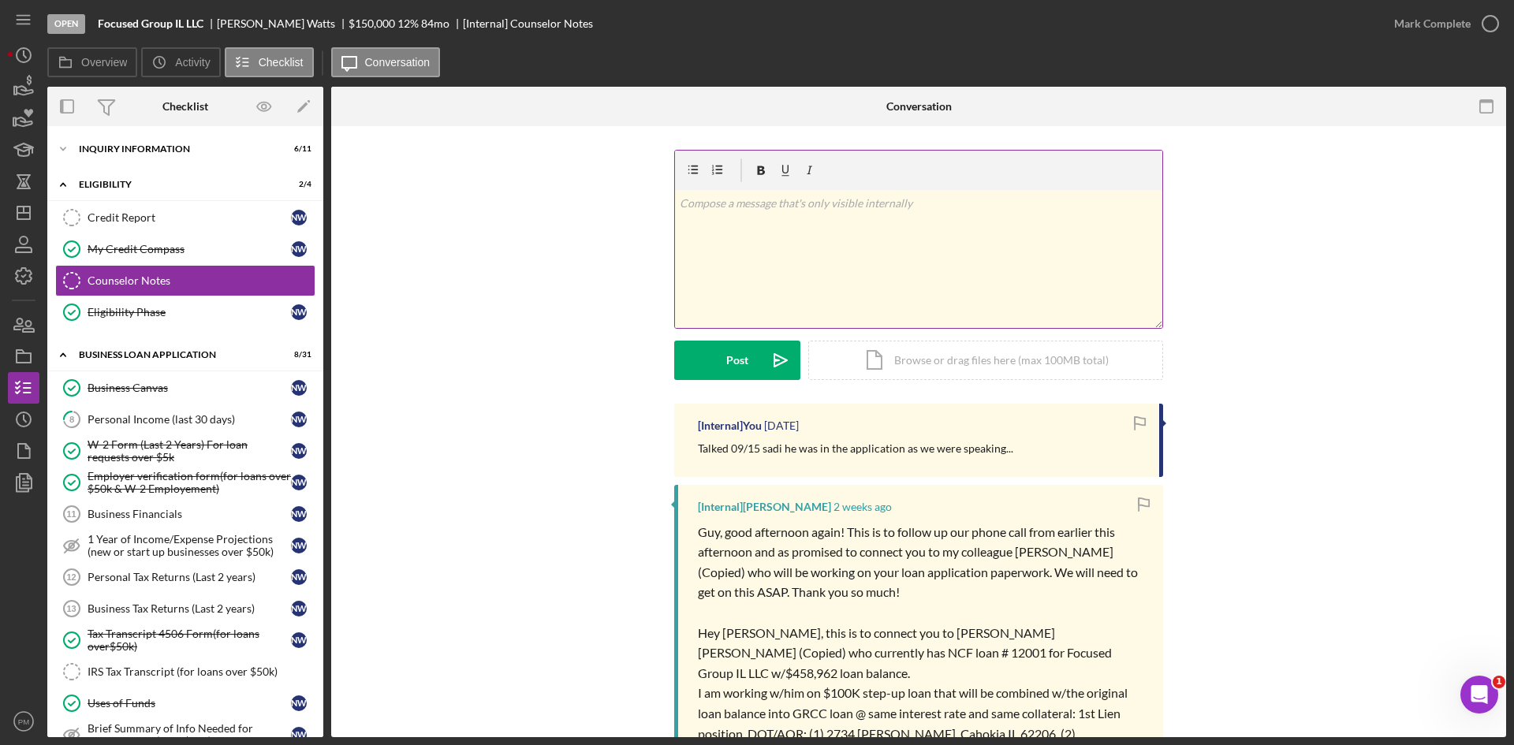
click at [743, 252] on div "v Color teal Color pink Remove color Add row above Add row below Add column bef…" at bounding box center [918, 259] width 487 height 138
click at [740, 370] on div "Post" at bounding box center [737, 360] width 22 height 39
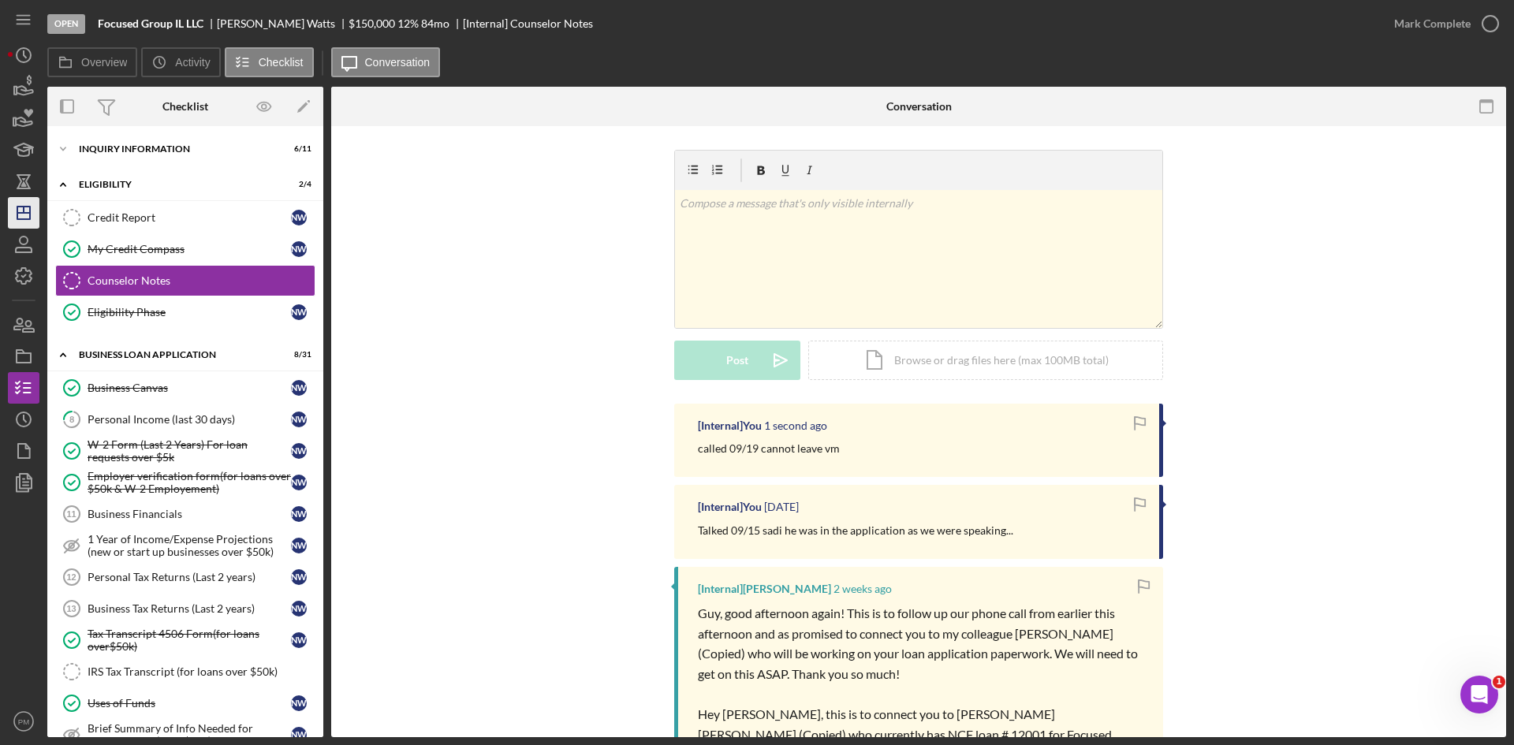
click at [32, 215] on icon "Icon/Dashboard" at bounding box center [23, 212] width 39 height 39
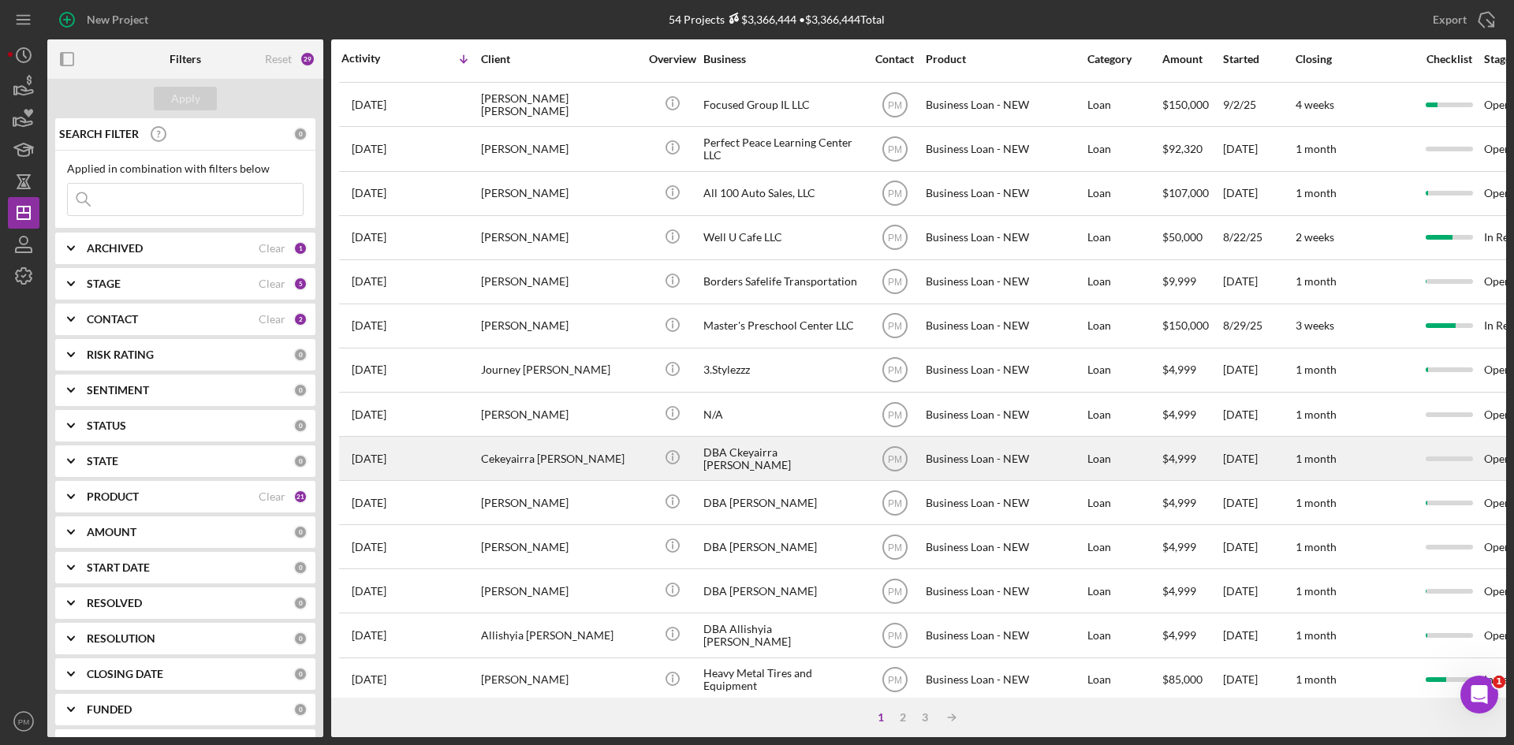
scroll to position [507, 0]
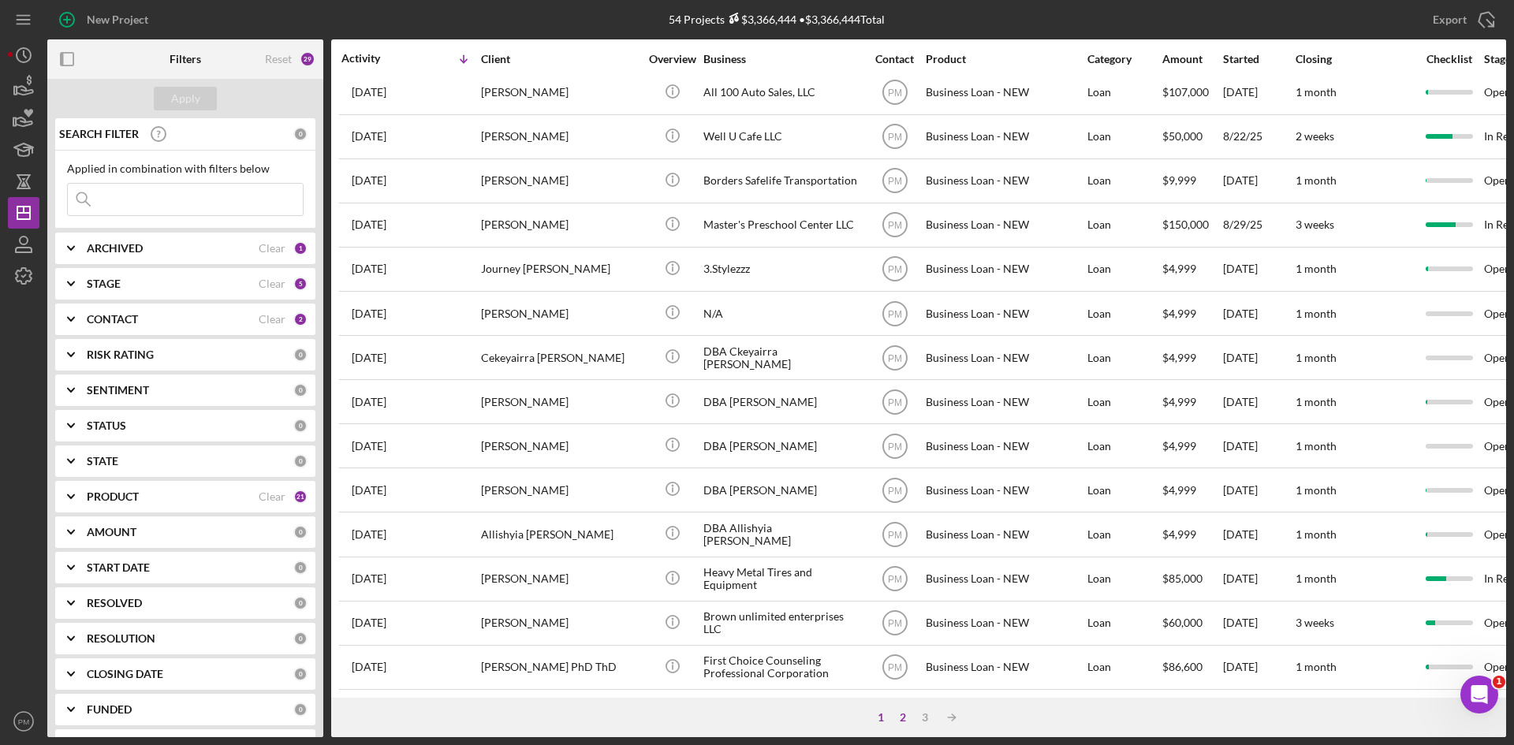
click at [908, 718] on div "2" at bounding box center [903, 717] width 22 height 13
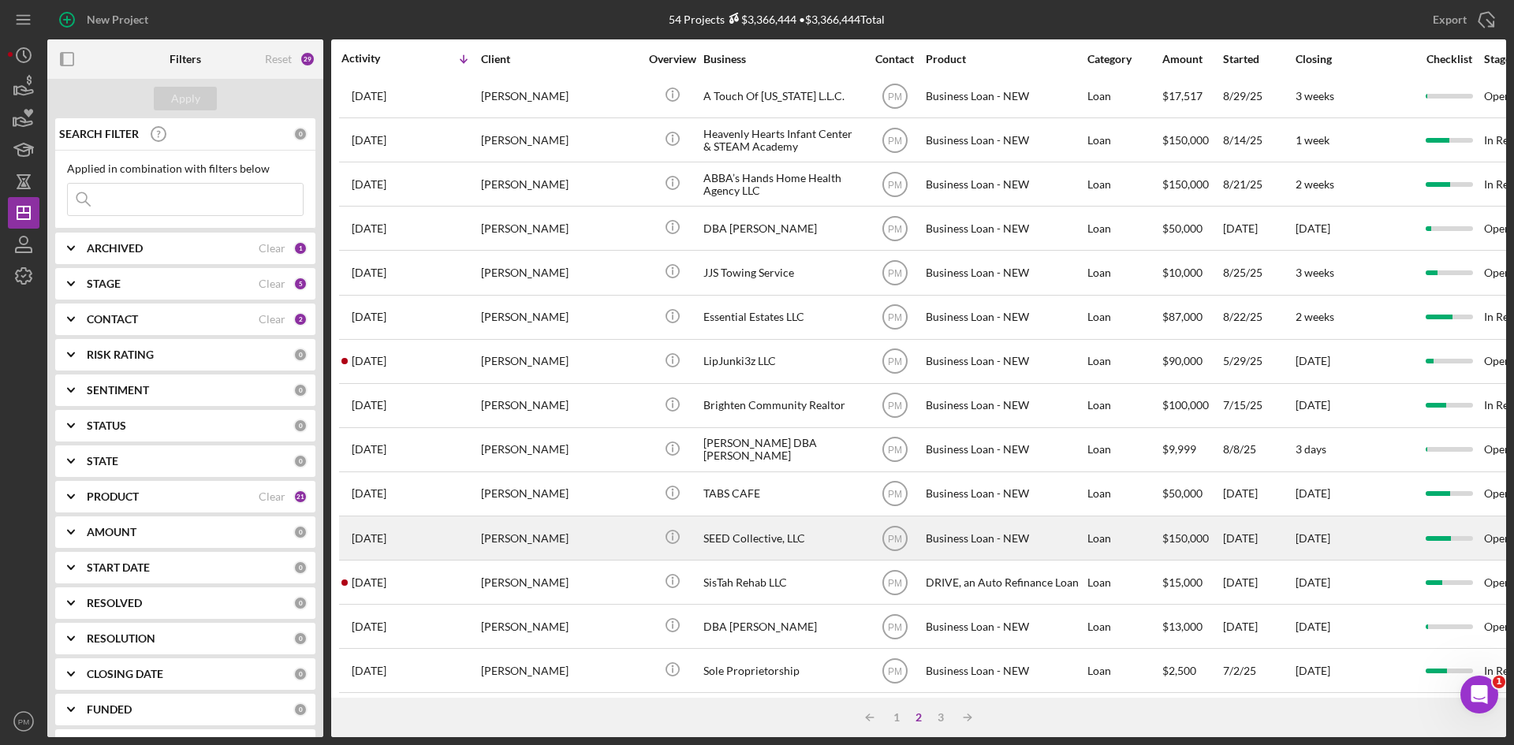
scroll to position [0, 0]
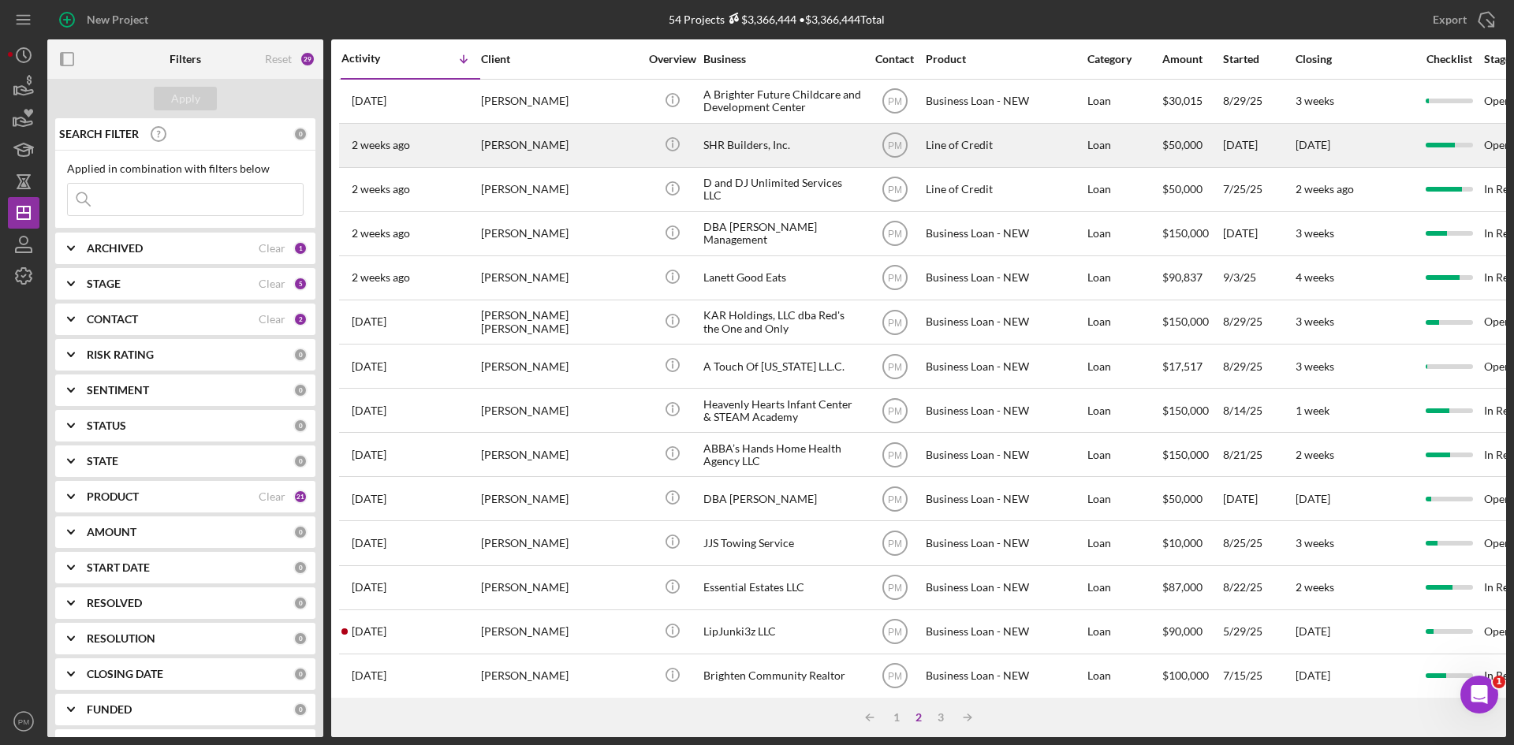
click at [528, 144] on div "[PERSON_NAME]" at bounding box center [560, 146] width 158 height 42
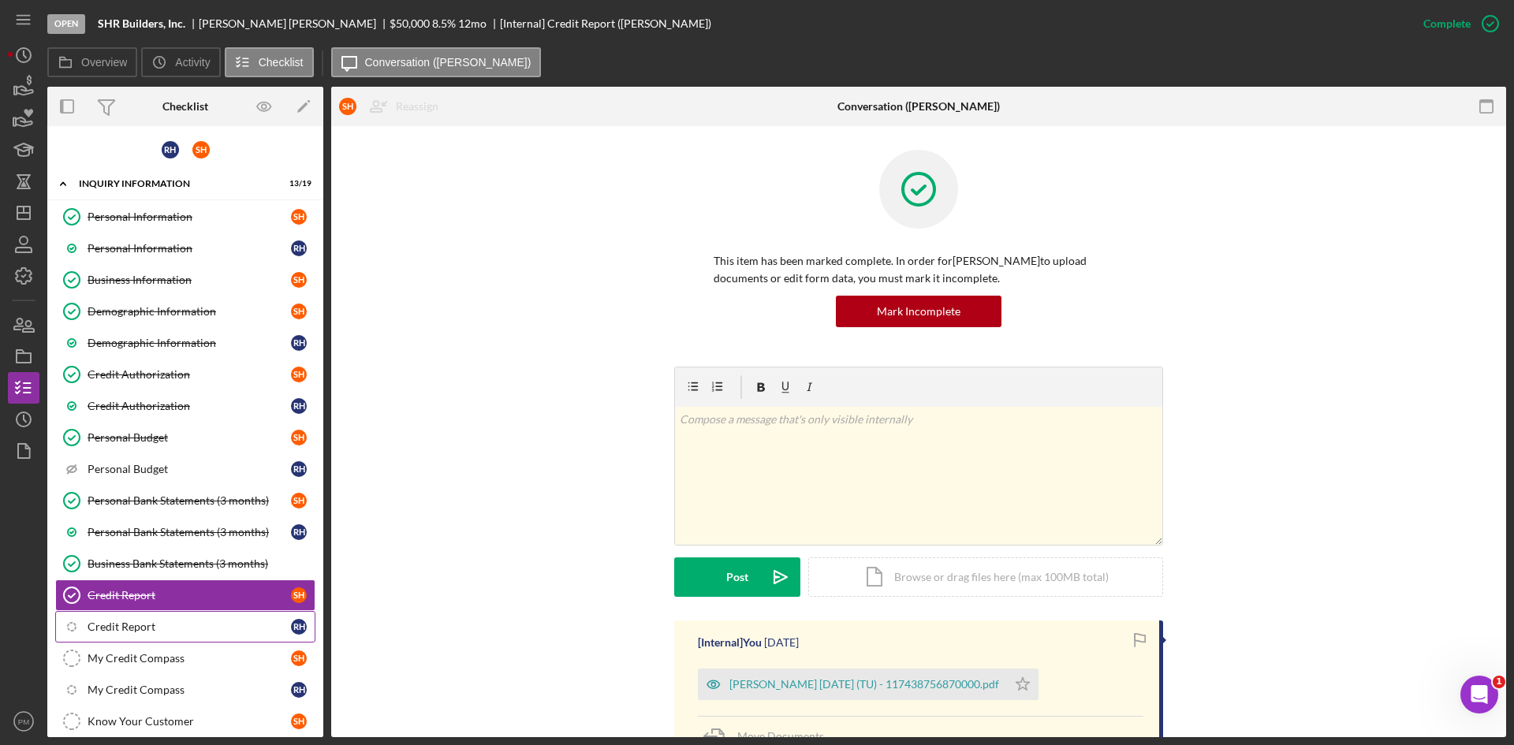
scroll to position [163, 0]
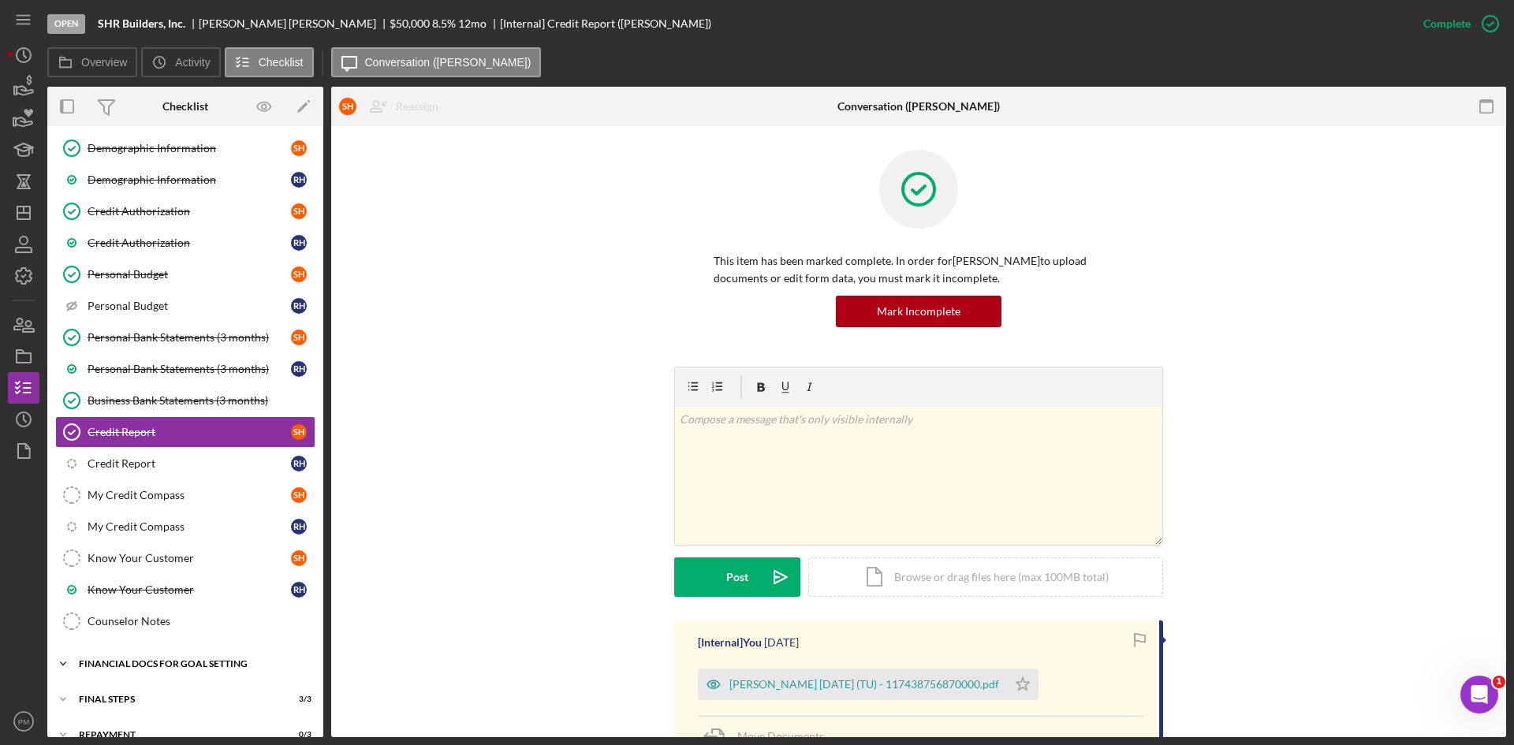
click at [144, 661] on div "Financial Docs for Goal Setting" at bounding box center [191, 663] width 225 height 9
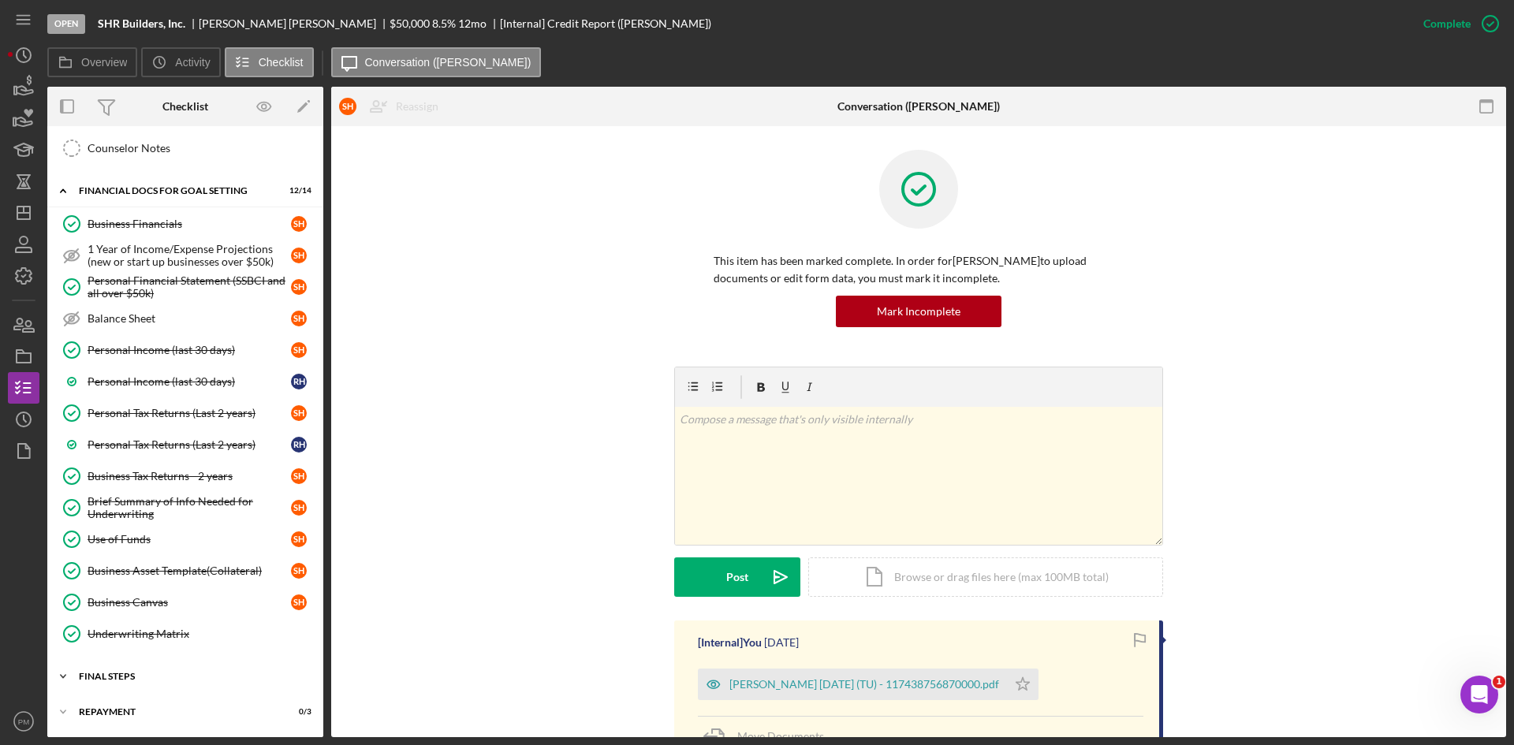
click at [125, 684] on div "Icon/Expander FINAL STEPS 3 / 3" at bounding box center [185, 677] width 276 height 32
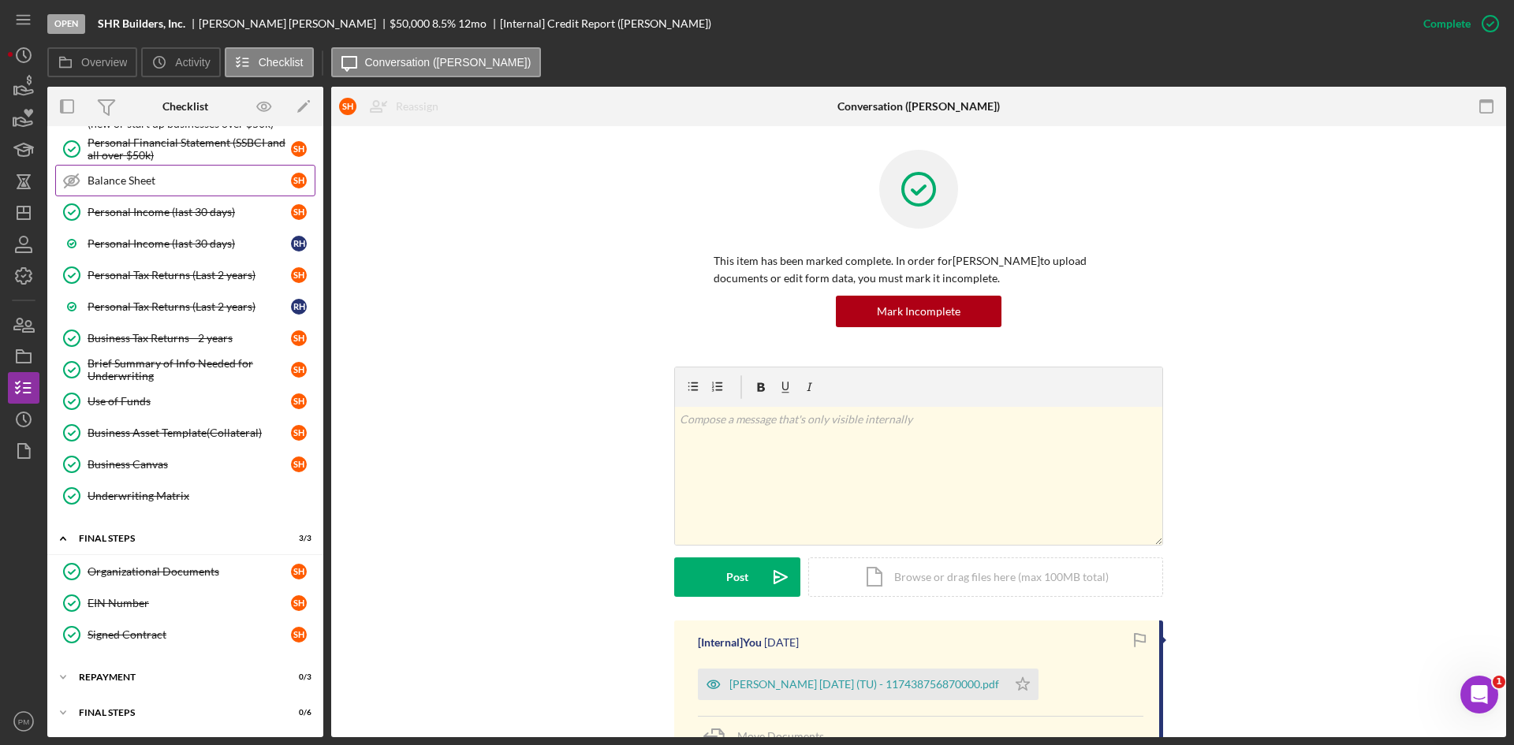
scroll to position [301, 0]
click at [174, 676] on div "Repayment" at bounding box center [191, 677] width 225 height 9
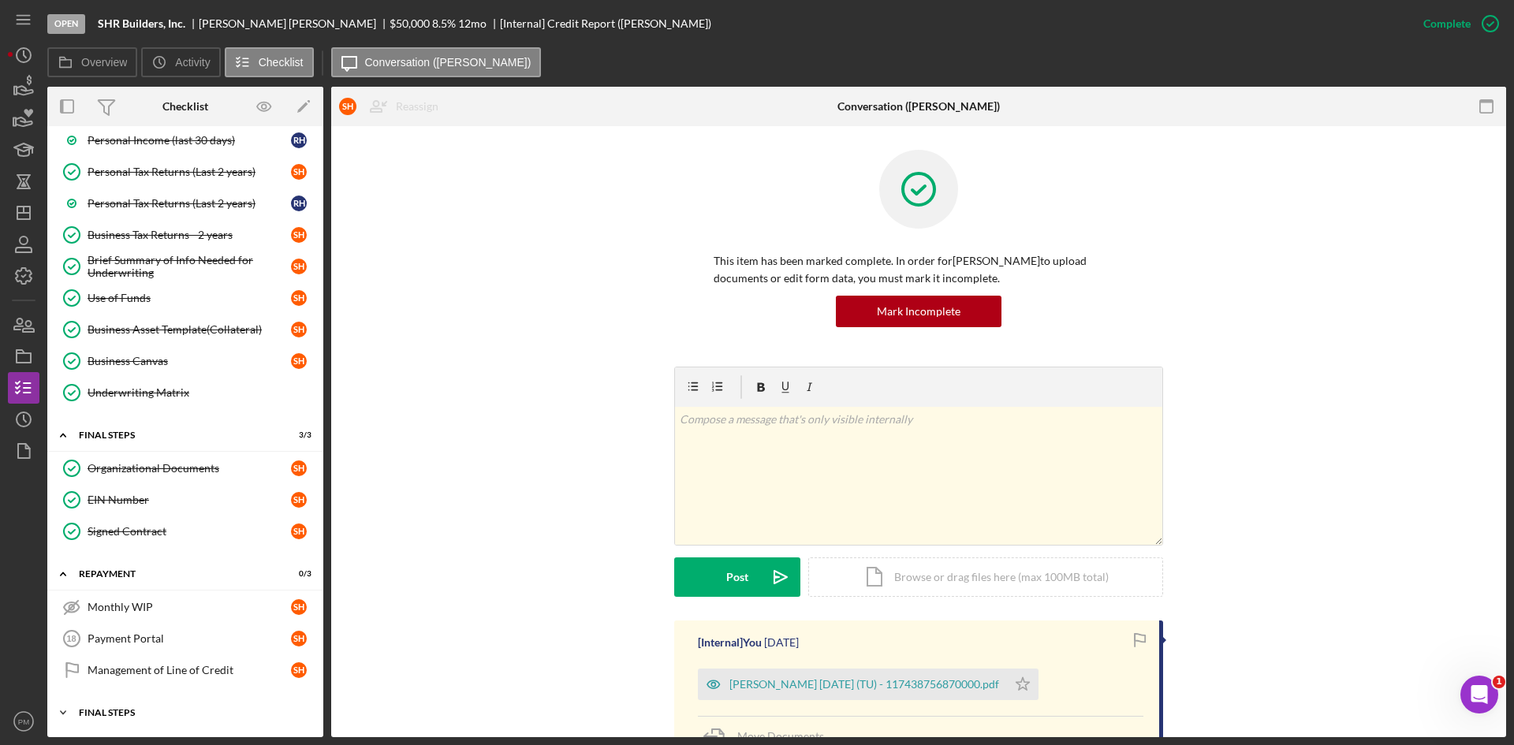
click at [154, 703] on div "Icon/Expander Final Steps 0 / 6" at bounding box center [185, 713] width 276 height 32
click at [129, 709] on div "Final Steps" at bounding box center [191, 712] width 225 height 9
click at [149, 648] on link "Payment Portal 18 Payment Portal S H" at bounding box center [185, 639] width 260 height 32
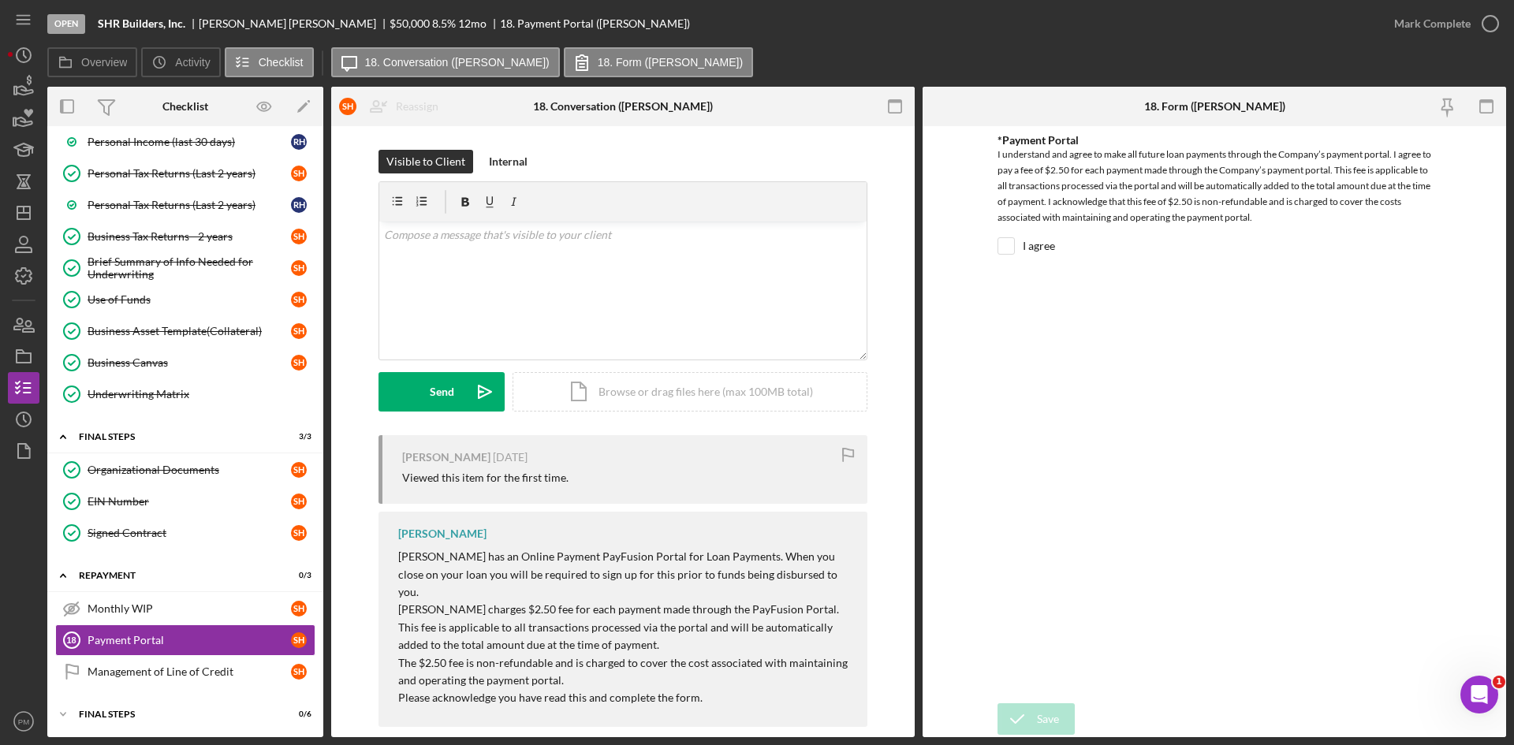
scroll to position [878, 0]
click at [999, 246] on input "I agree" at bounding box center [1006, 246] width 16 height 16
checkbox input "true"
click at [1029, 718] on icon "submit" at bounding box center [1017, 719] width 39 height 39
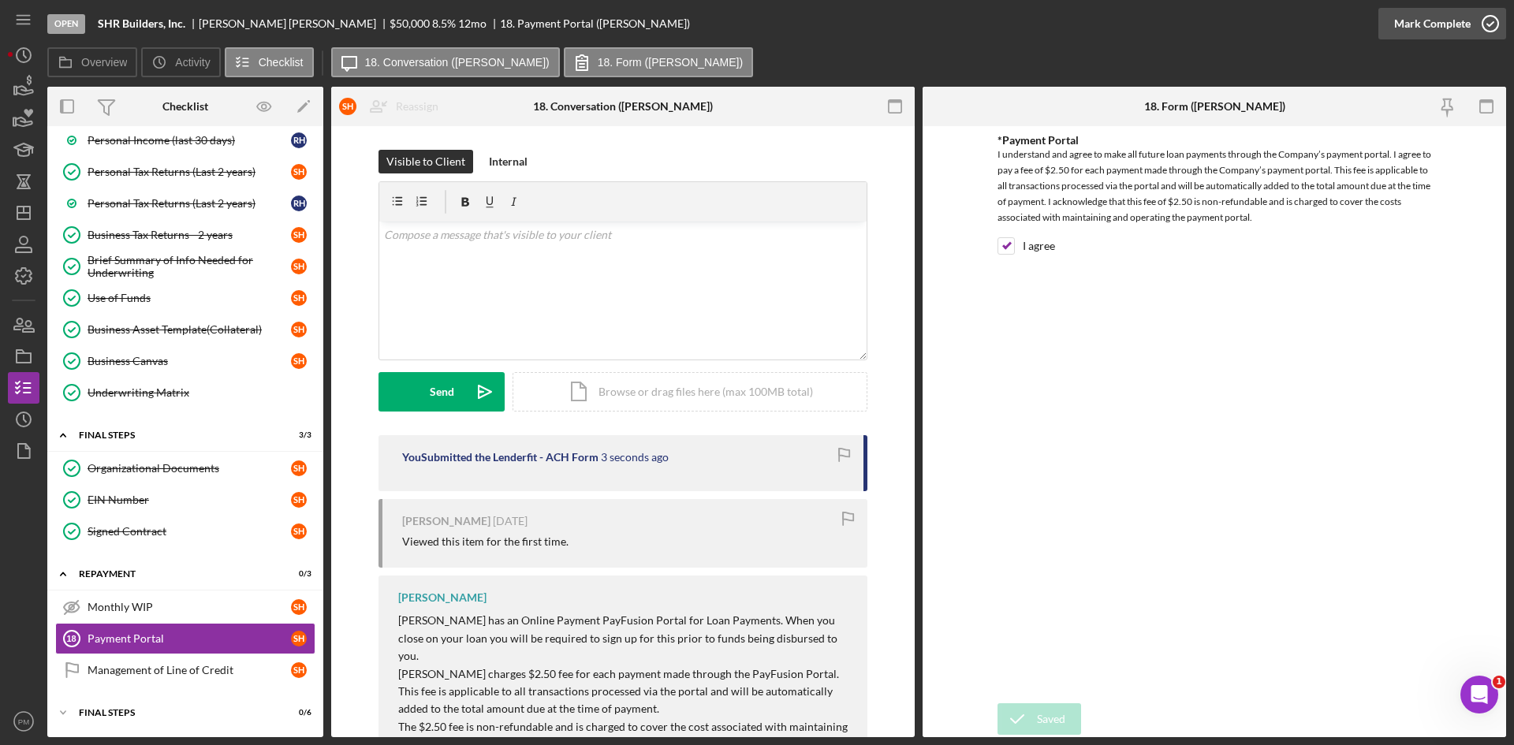
click at [1435, 24] on div "Mark Complete" at bounding box center [1432, 24] width 77 height 32
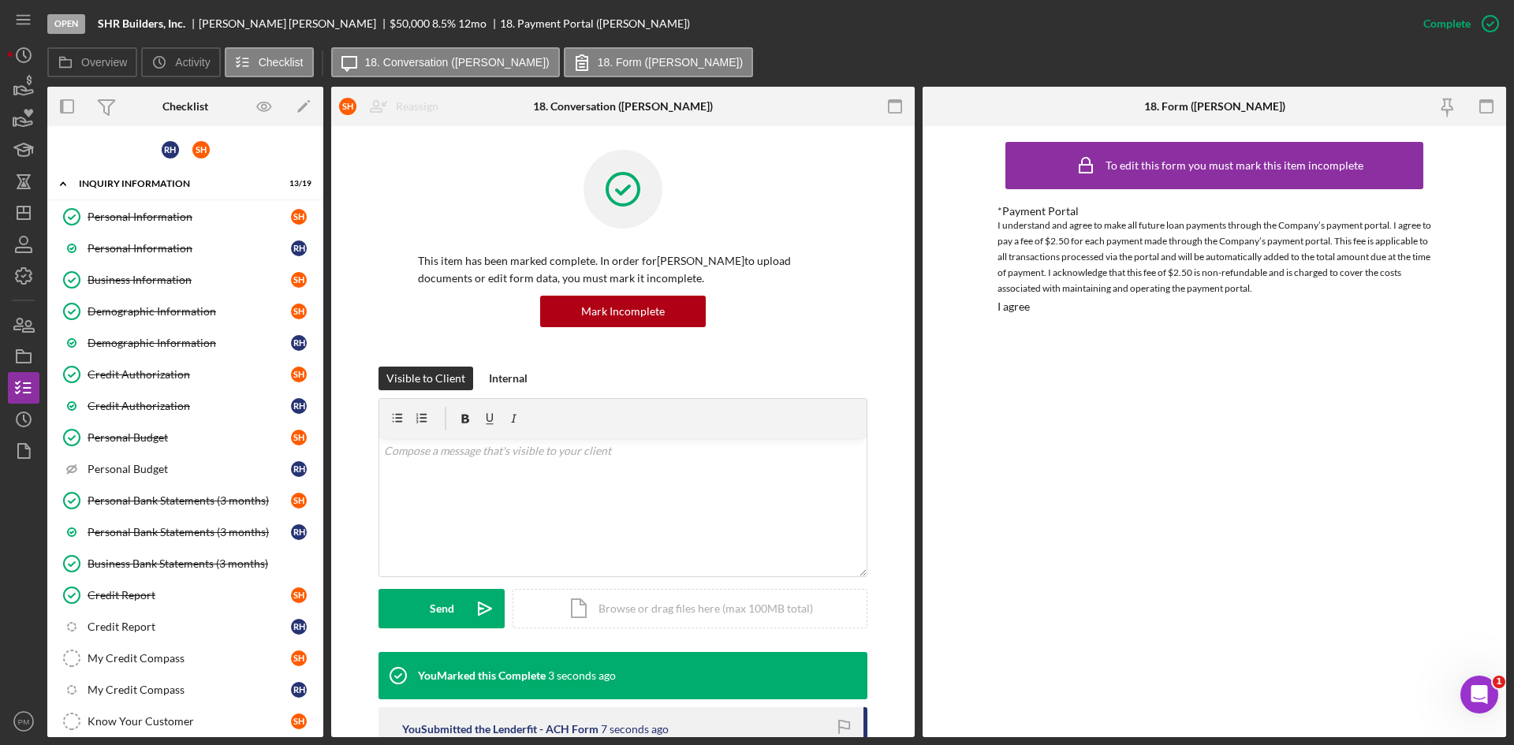
scroll to position [158, 0]
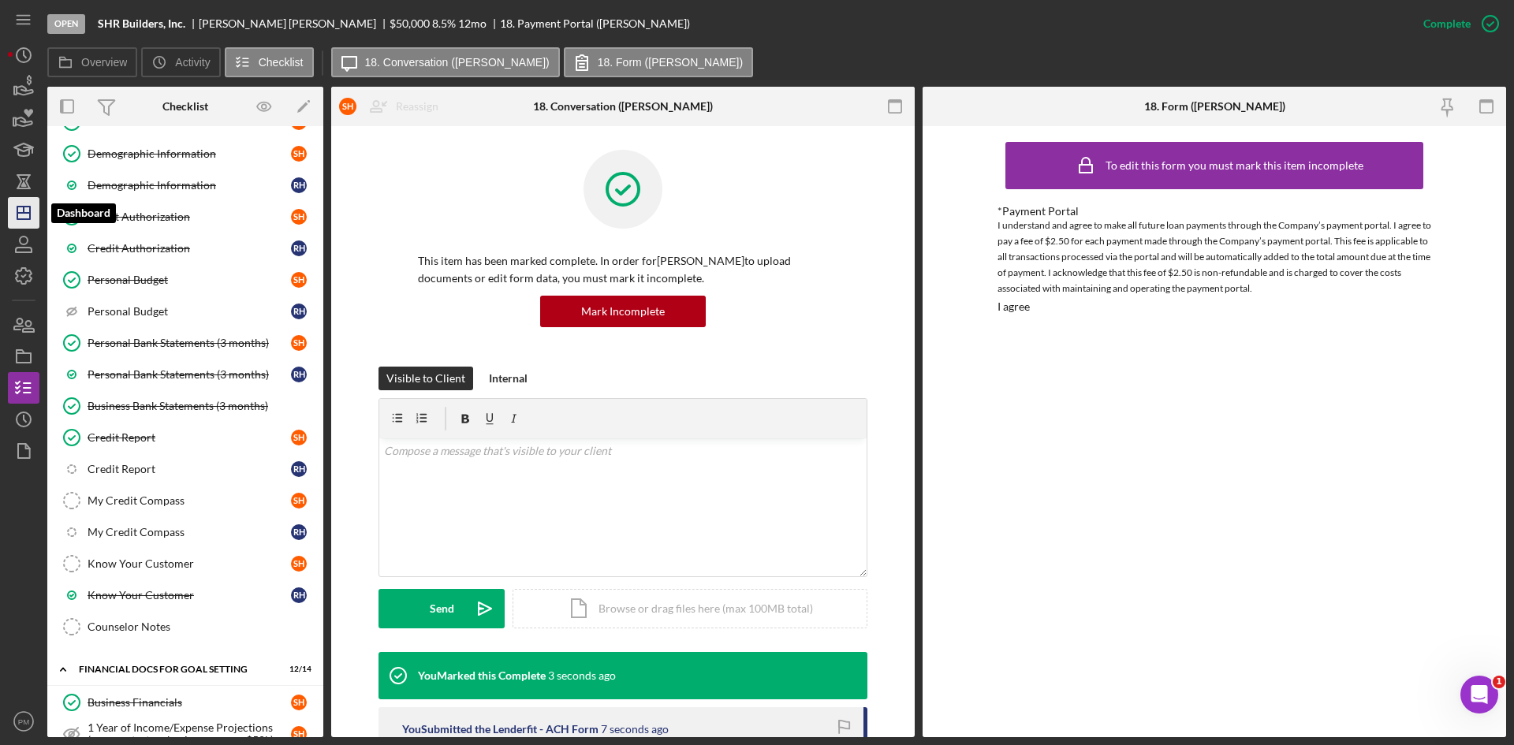
click at [8, 203] on icon "Icon/Dashboard" at bounding box center [23, 212] width 39 height 39
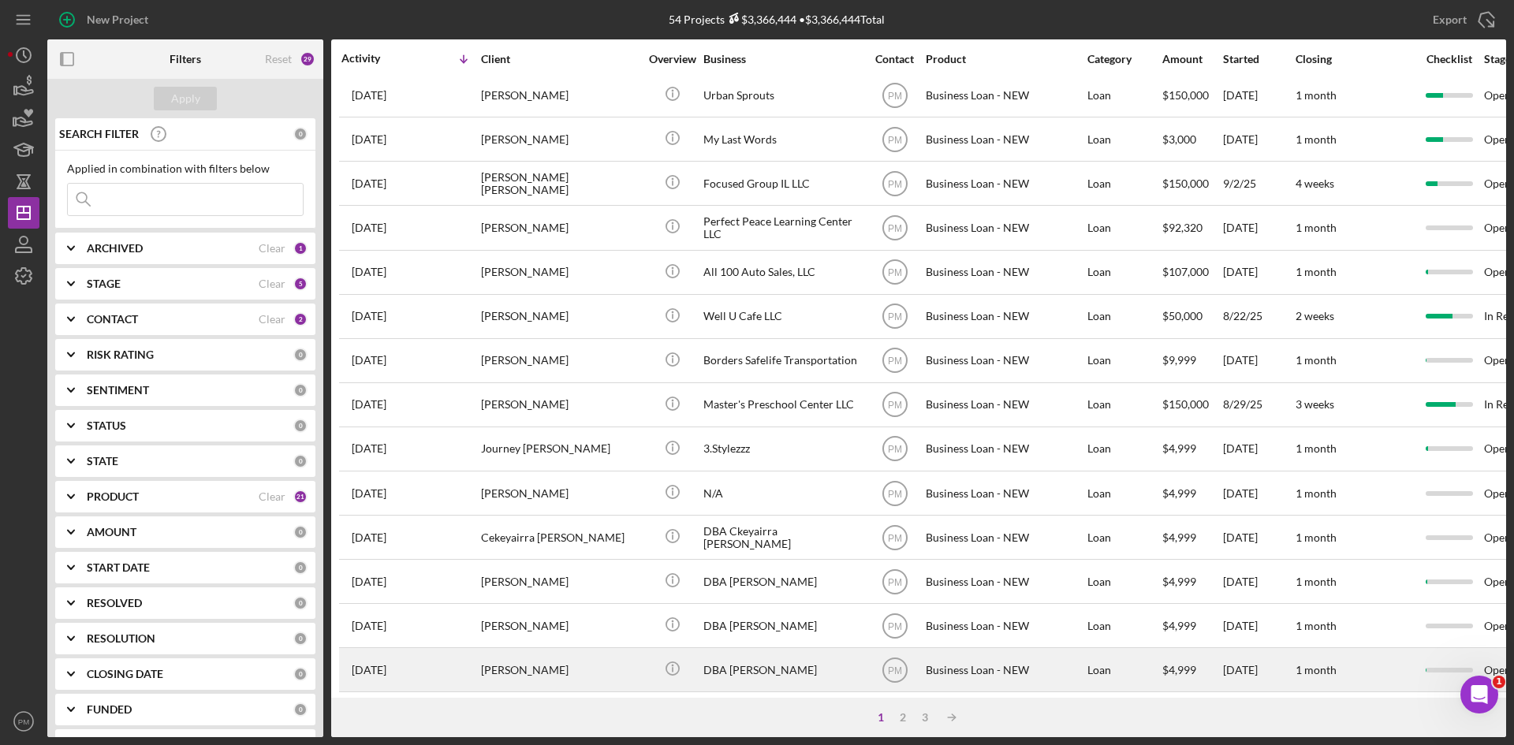
scroll to position [507, 0]
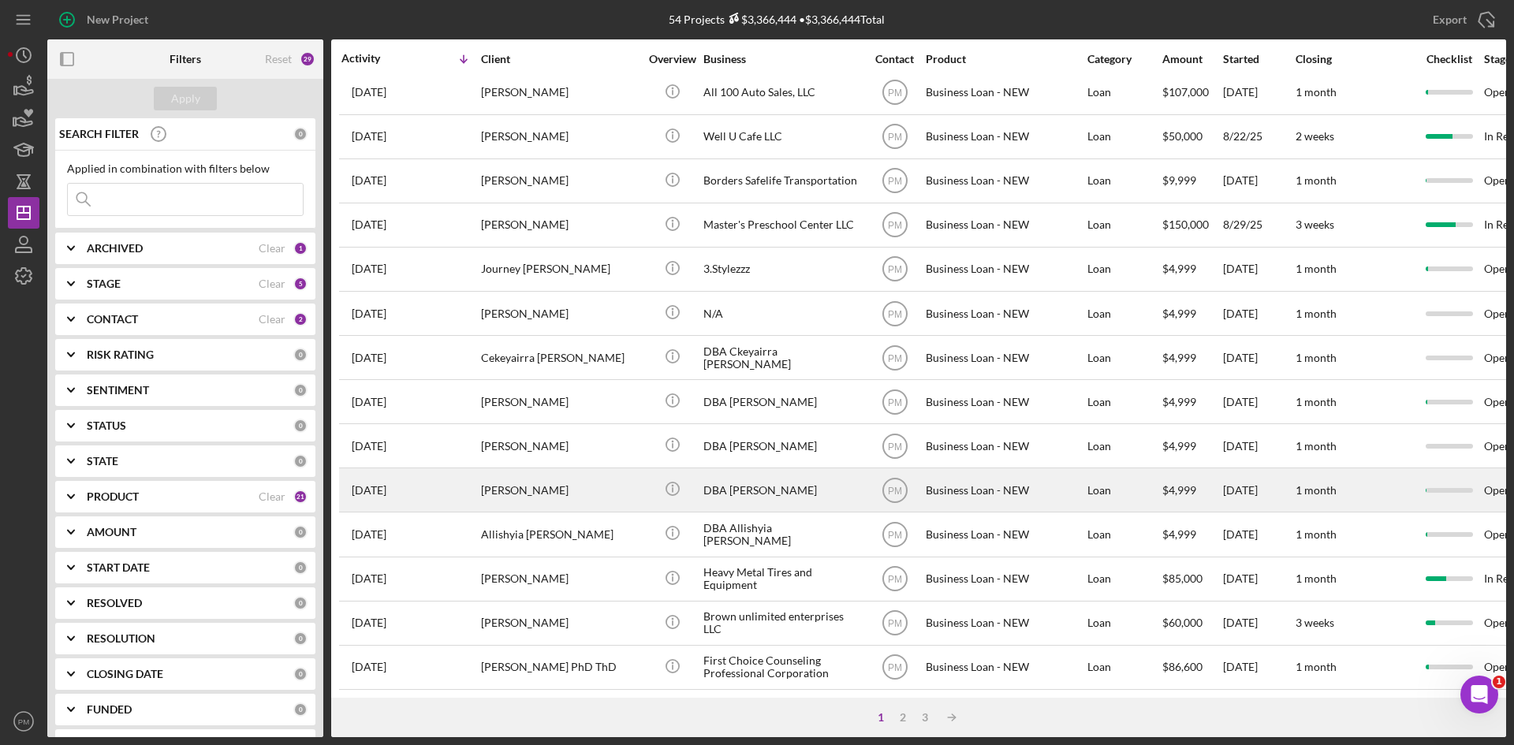
click at [527, 489] on div "[PERSON_NAME]" at bounding box center [560, 490] width 158 height 42
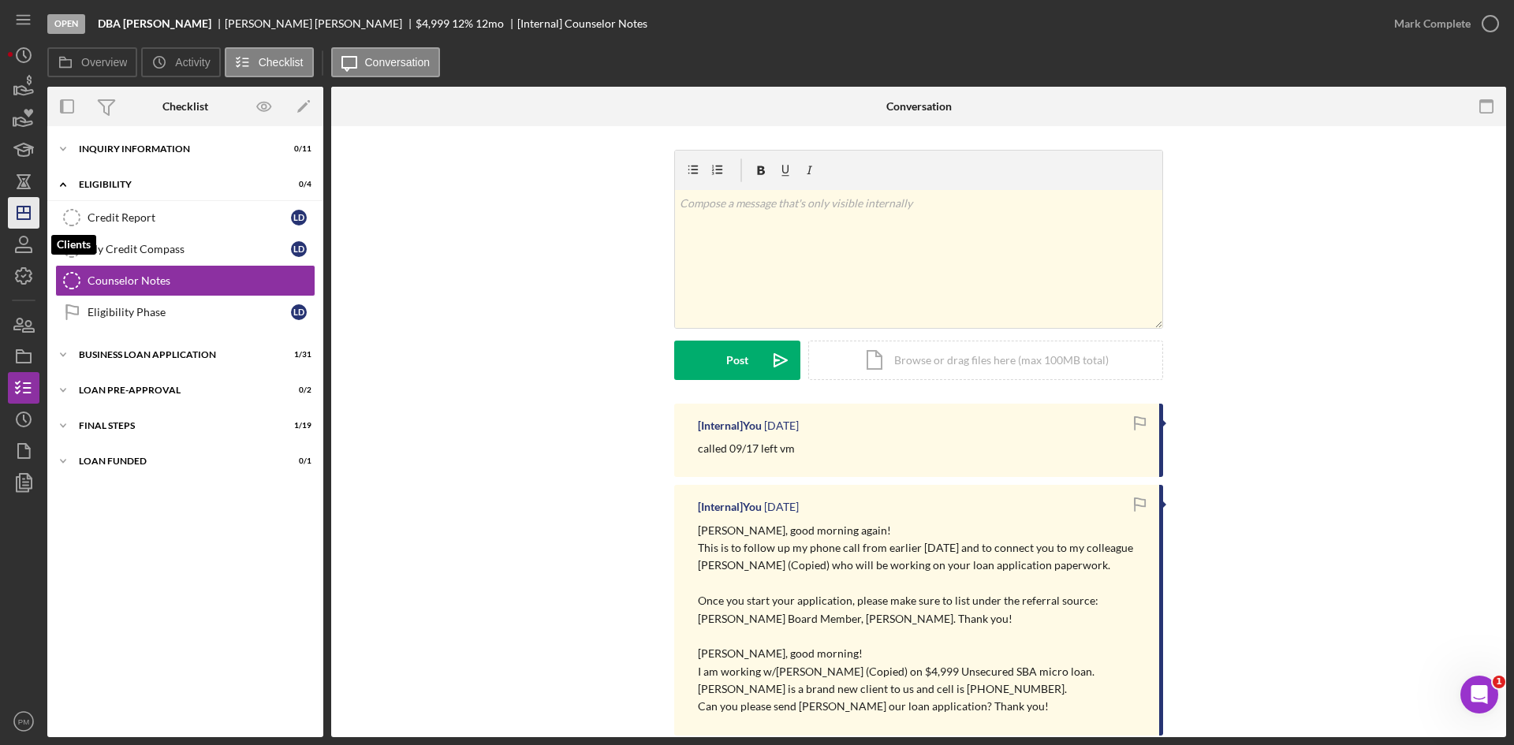
click at [23, 218] on icon "Icon/Dashboard" at bounding box center [23, 212] width 39 height 39
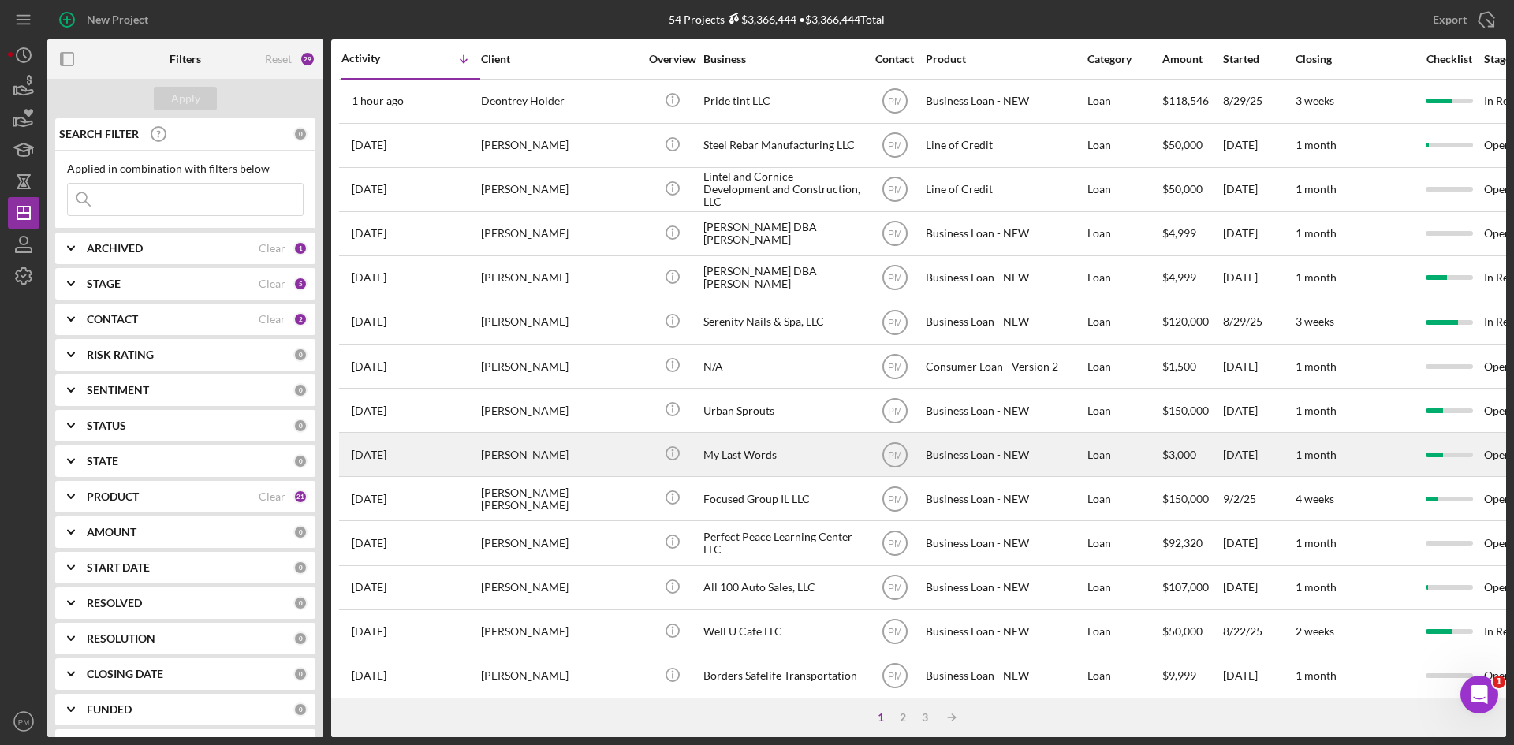
click at [537, 462] on div "[PERSON_NAME]" at bounding box center [560, 455] width 158 height 42
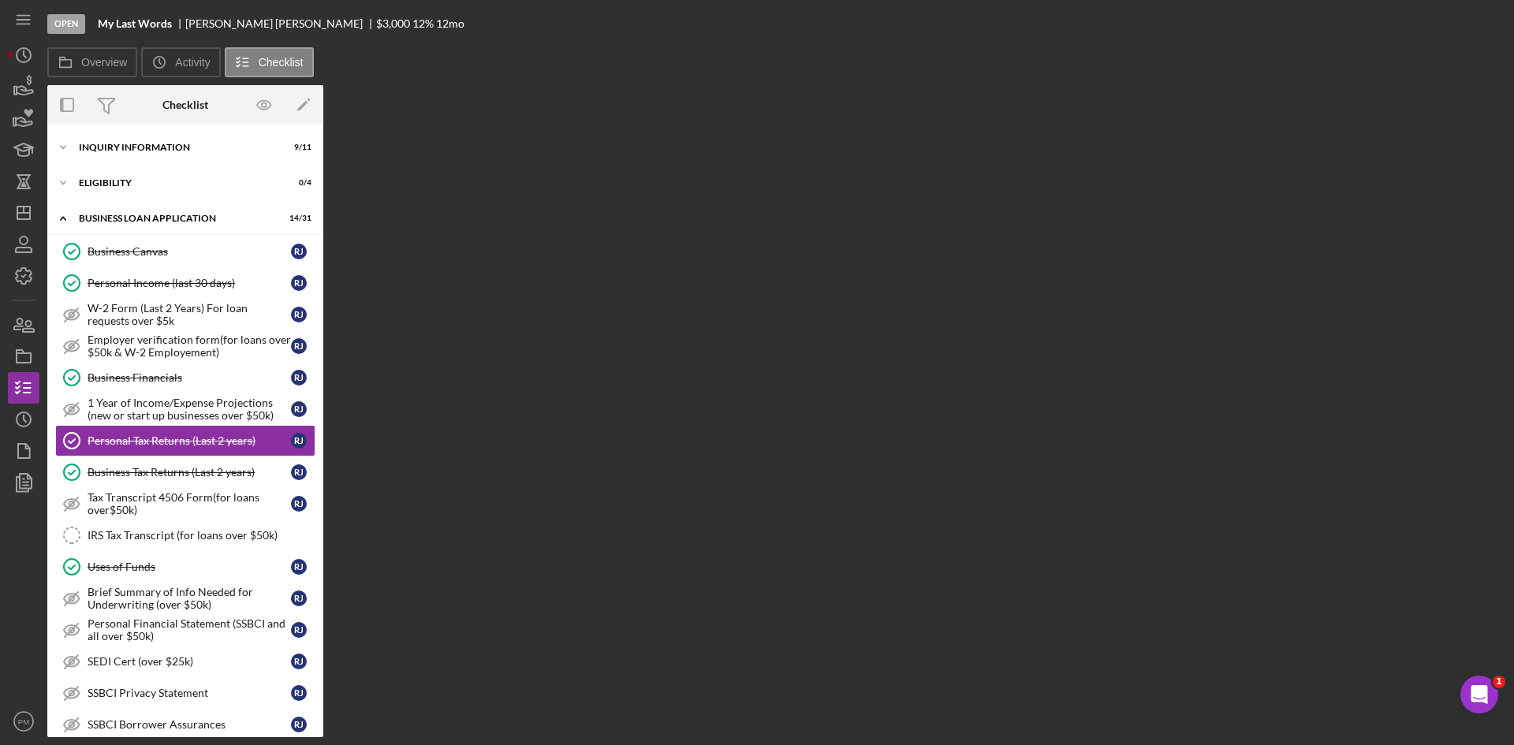
scroll to position [10, 0]
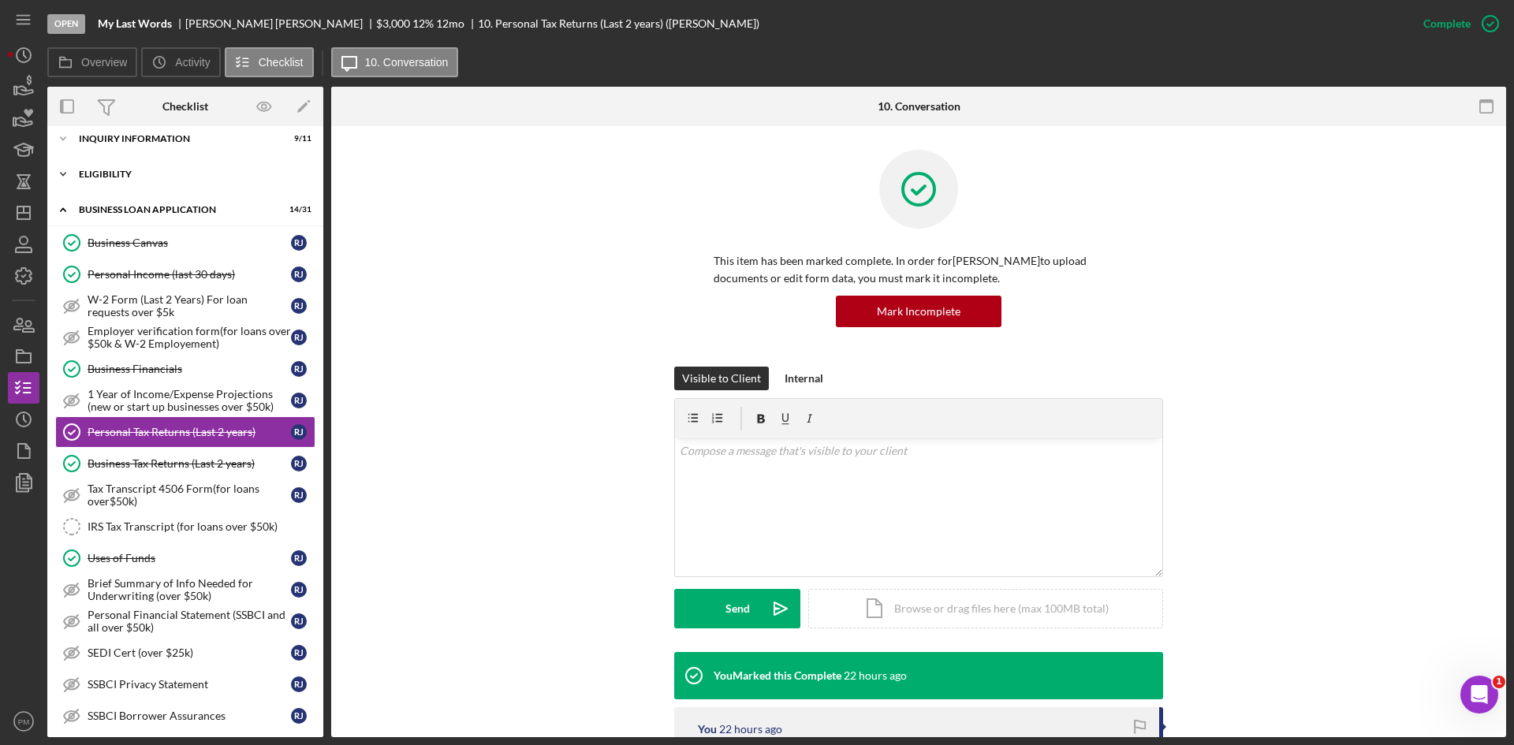
click at [135, 176] on div "ELIGIBILITY" at bounding box center [191, 174] width 225 height 9
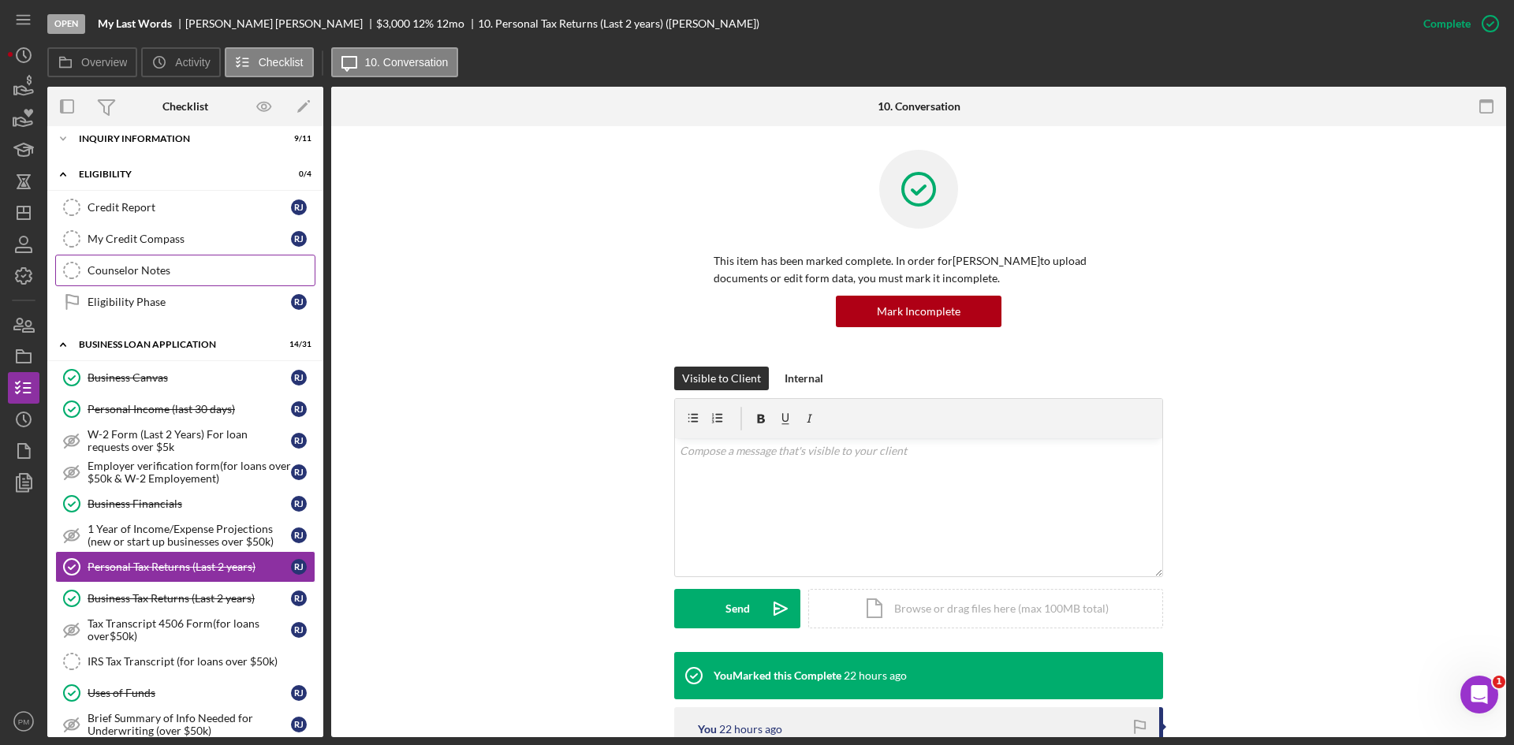
scroll to position [0, 0]
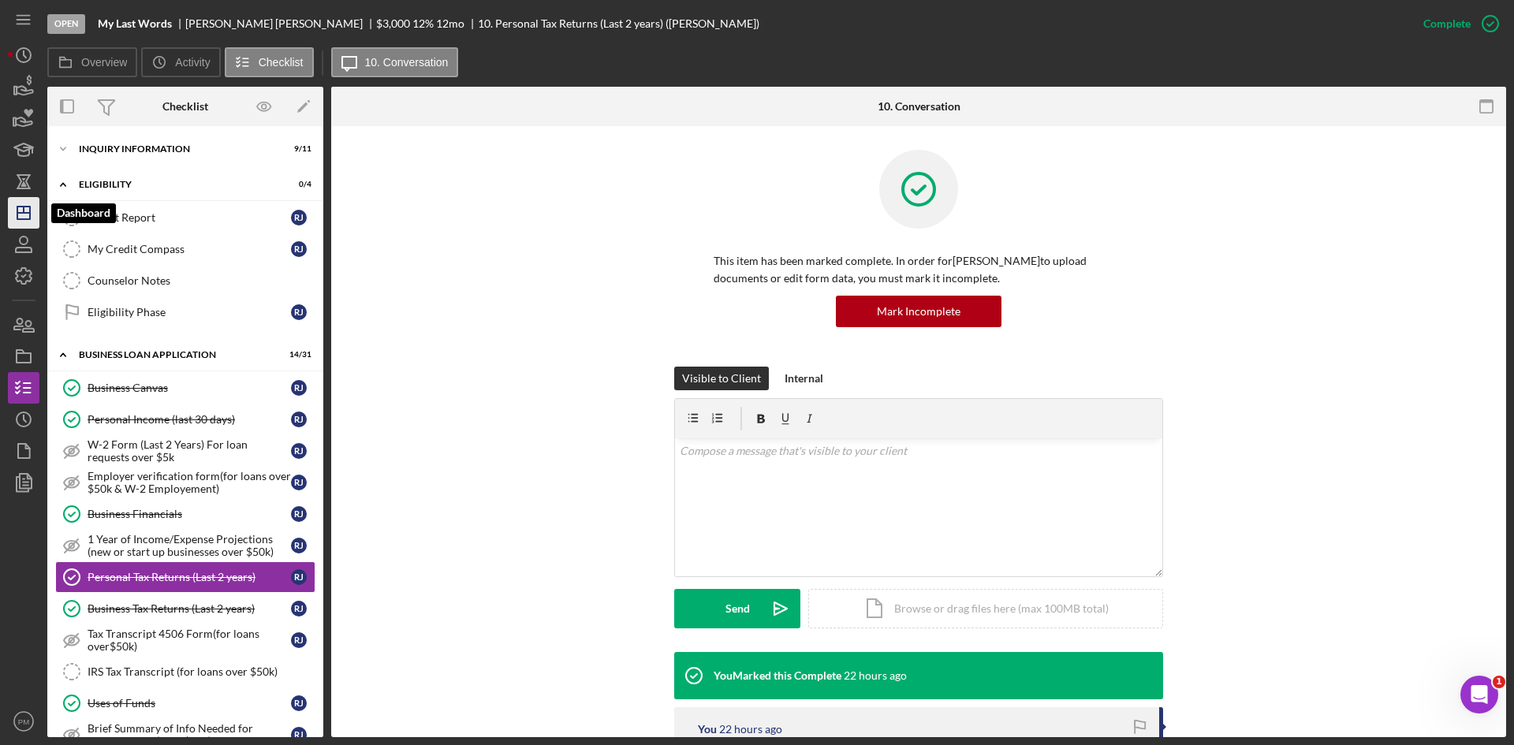
click at [29, 211] on polygon "button" at bounding box center [23, 213] width 13 height 13
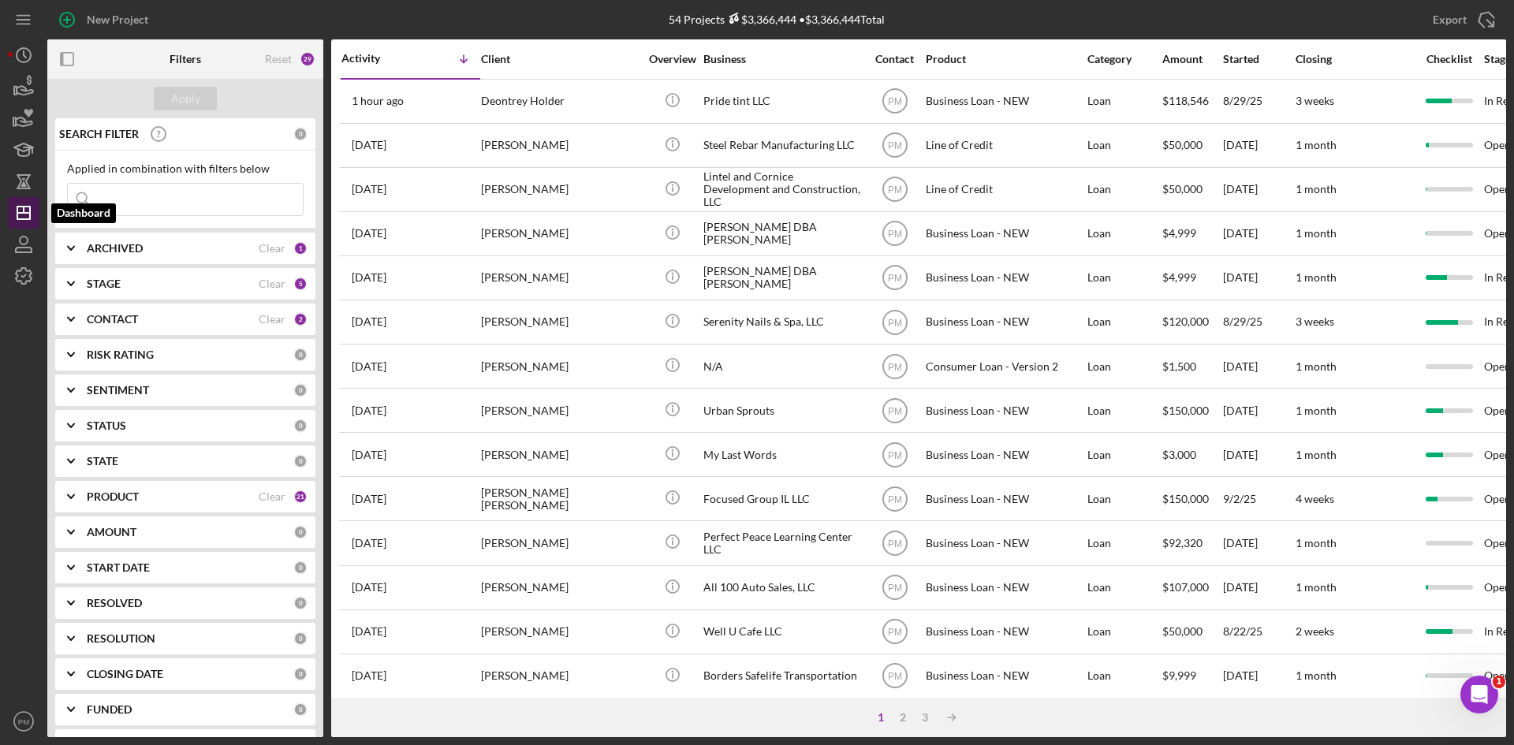
click at [23, 215] on icon "Icon/Dashboard" at bounding box center [23, 212] width 39 height 39
click at [140, 246] on b "ARCHIVED" at bounding box center [115, 248] width 56 height 13
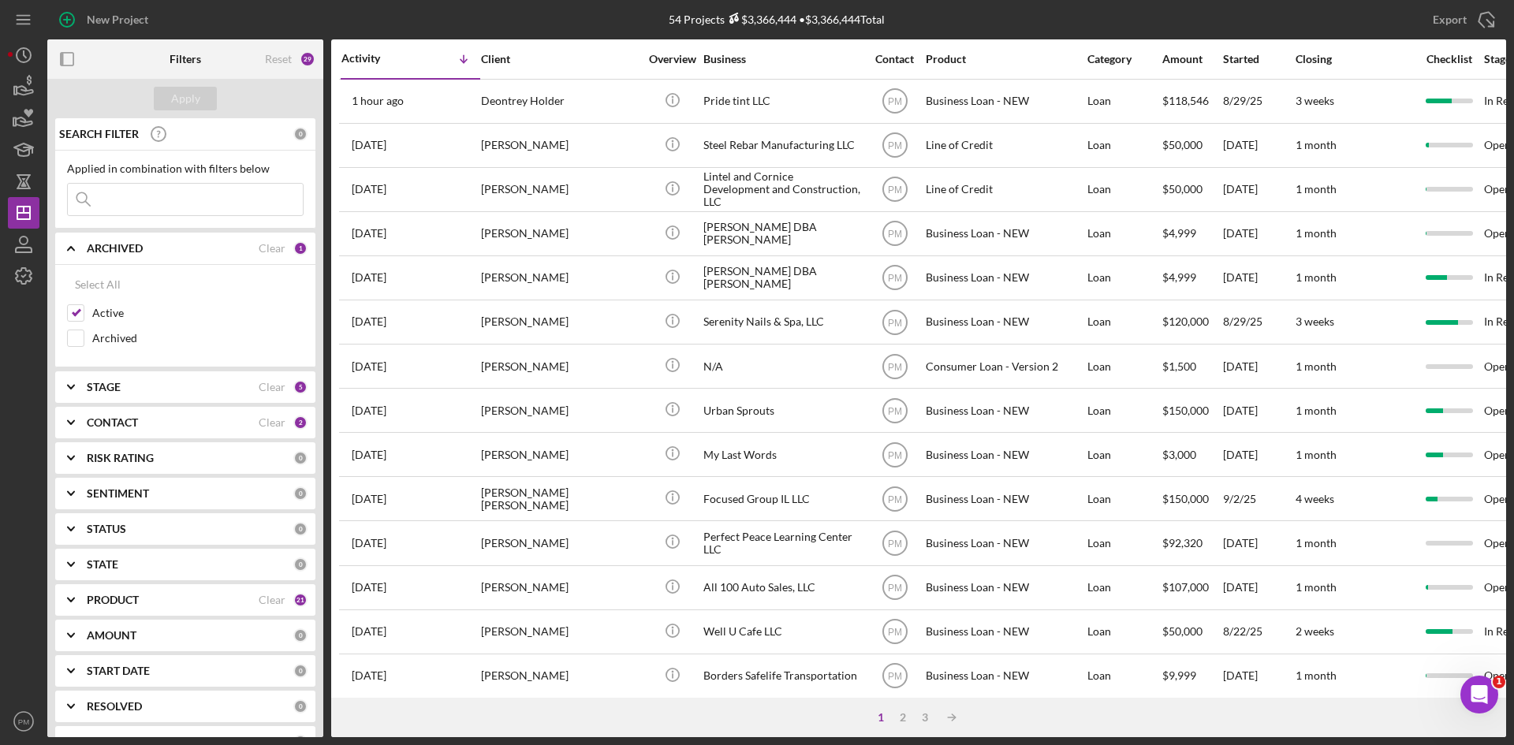
click at [123, 387] on div "STAGE" at bounding box center [173, 387] width 172 height 13
click at [187, 603] on div "CONTACT" at bounding box center [173, 601] width 172 height 13
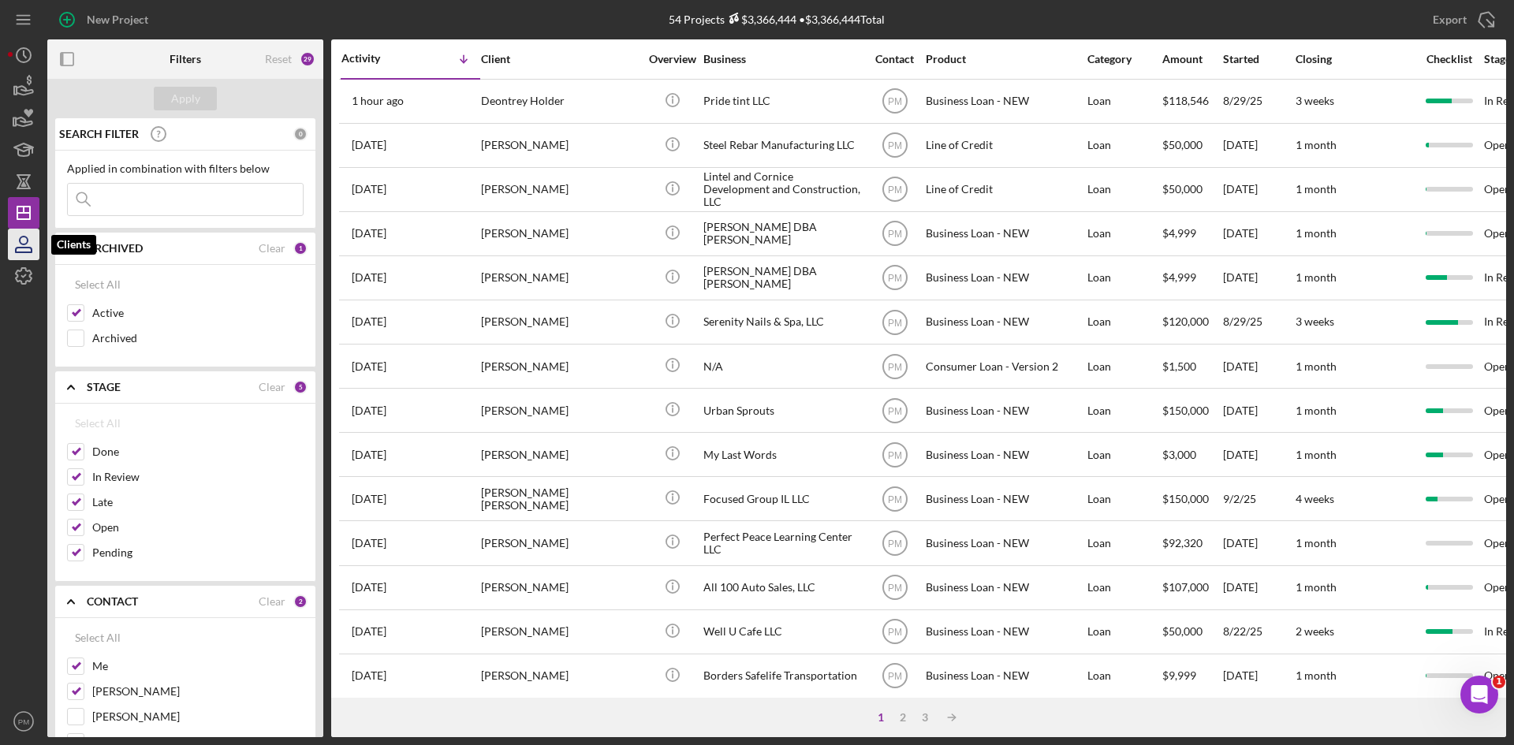
click at [21, 242] on icon "button" at bounding box center [23, 244] width 39 height 39
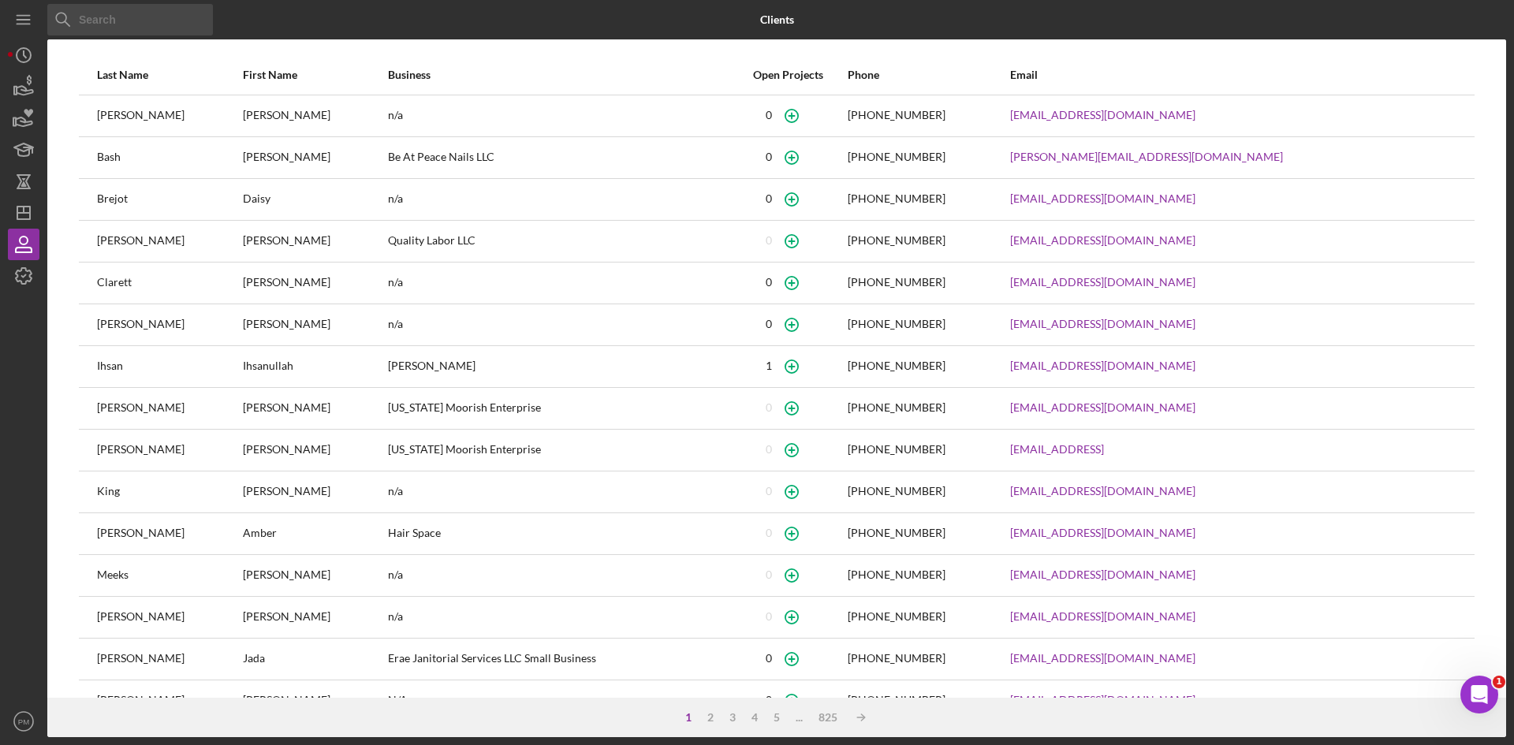
click at [119, 26] on input at bounding box center [130, 20] width 166 height 32
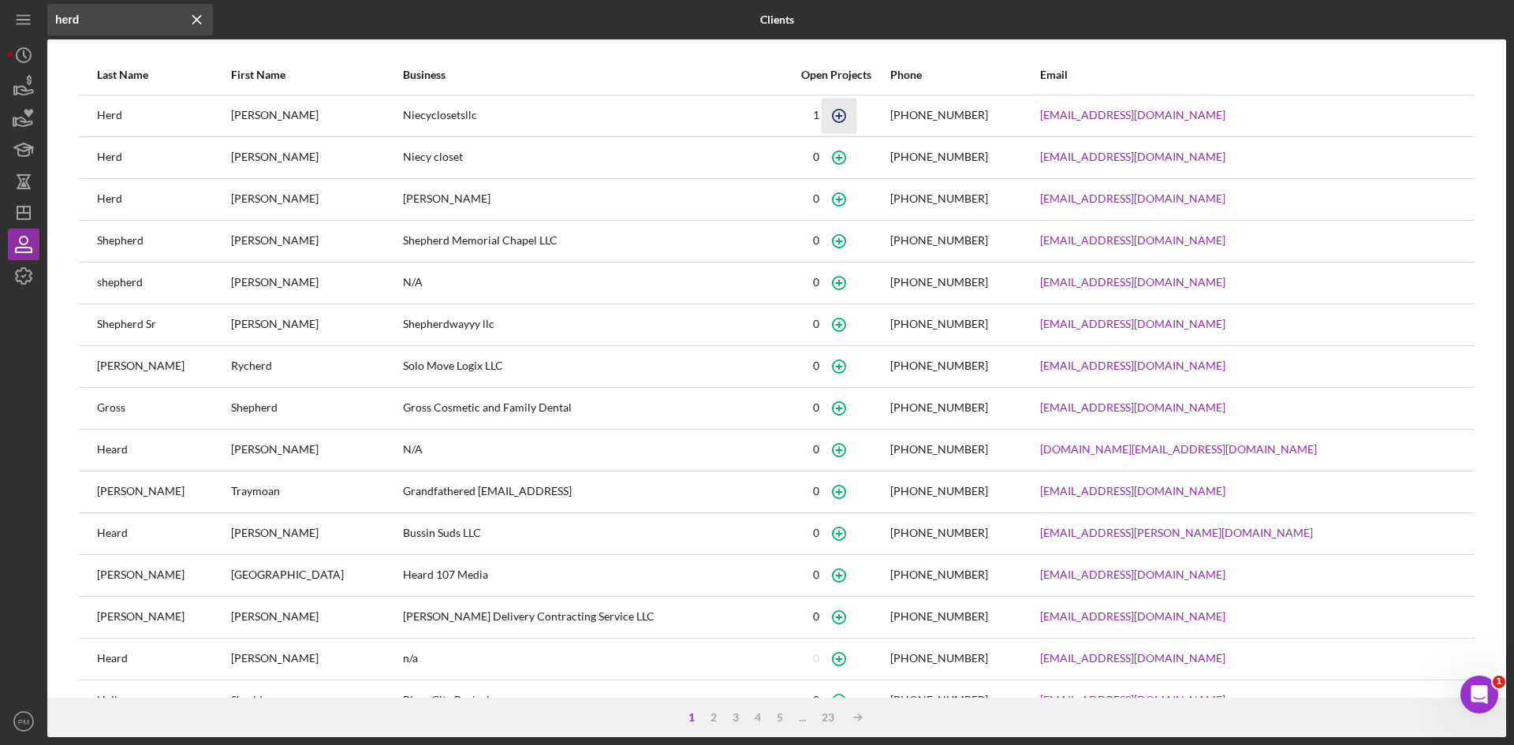
type input "herd"
click at [857, 114] on icon "button" at bounding box center [839, 115] width 35 height 35
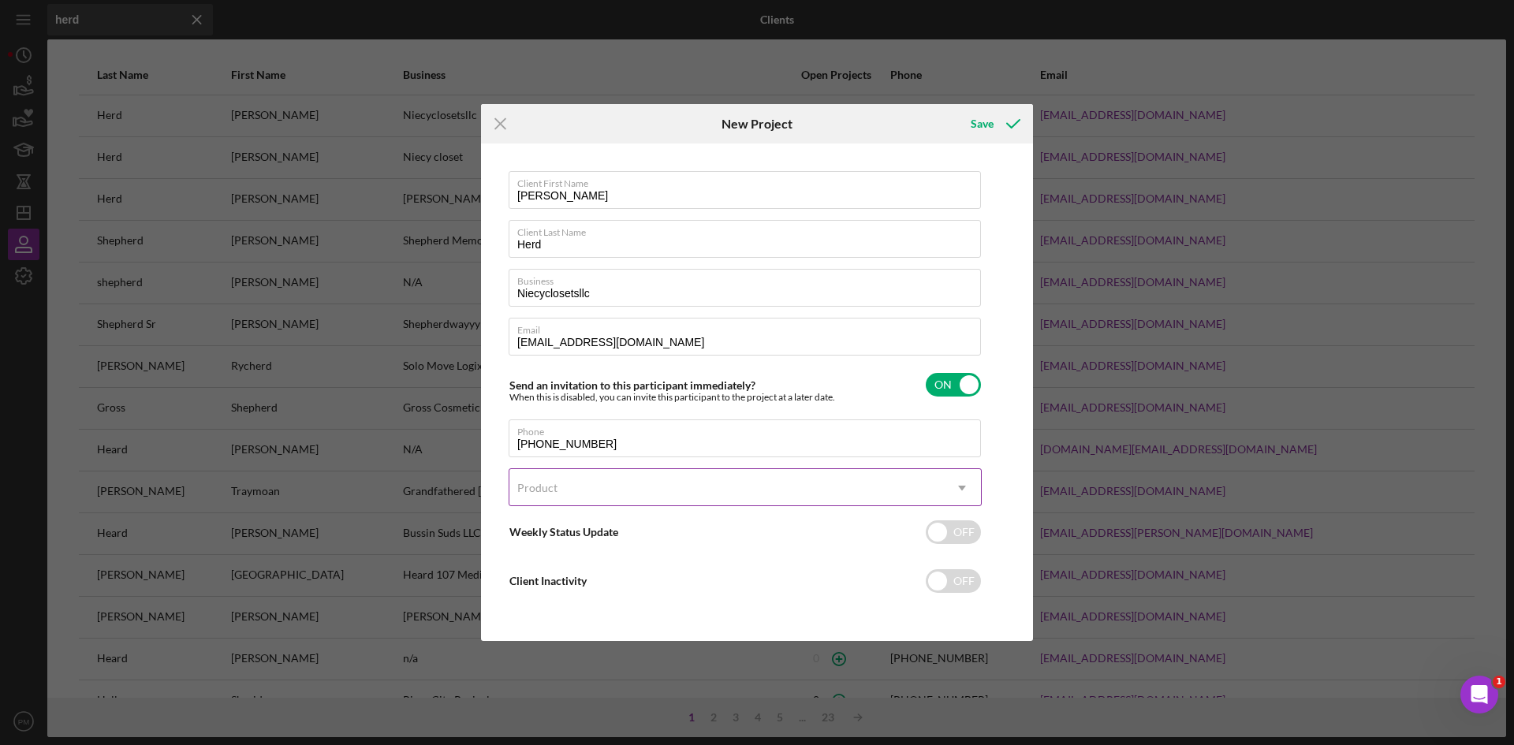
click at [618, 491] on div "Product" at bounding box center [726, 488] width 434 height 36
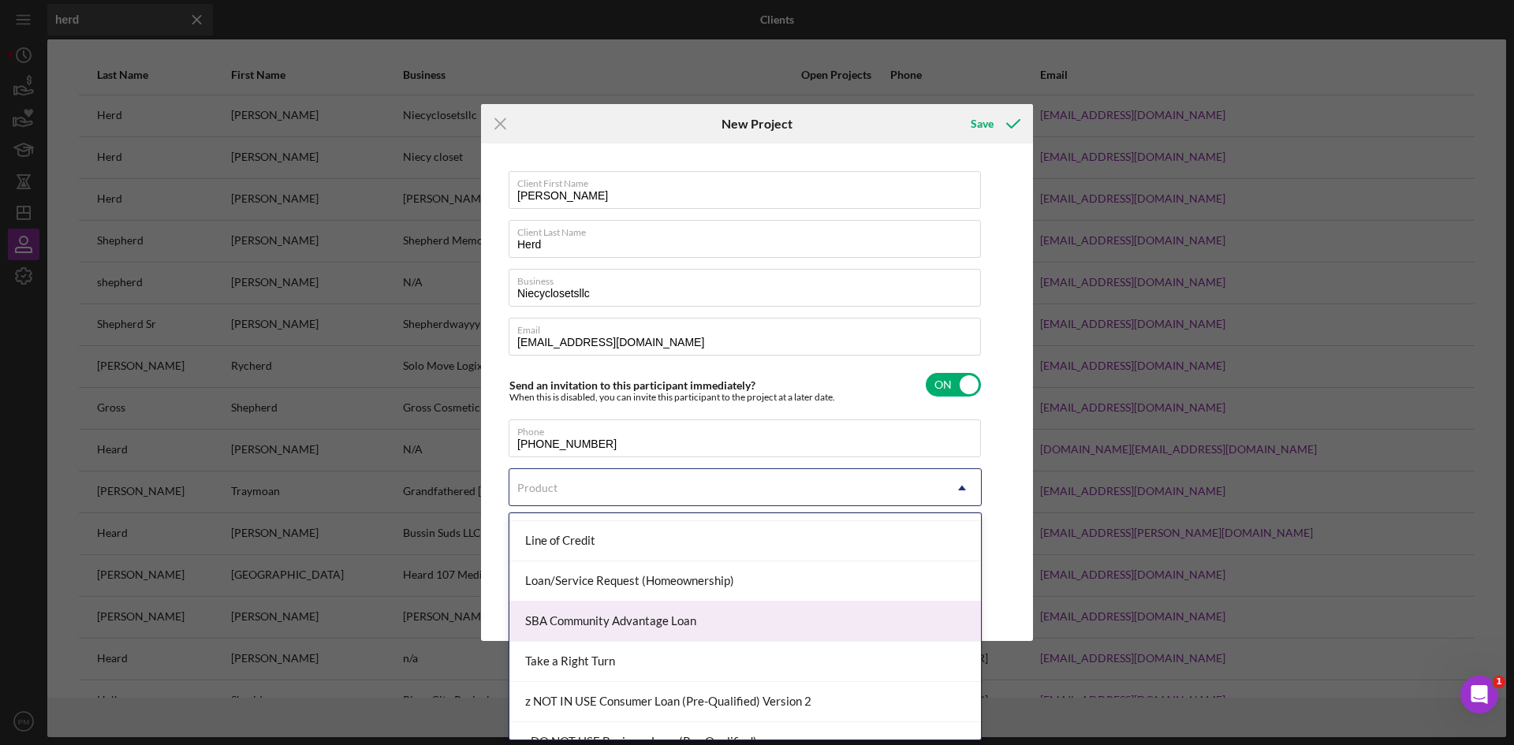
scroll to position [315, 0]
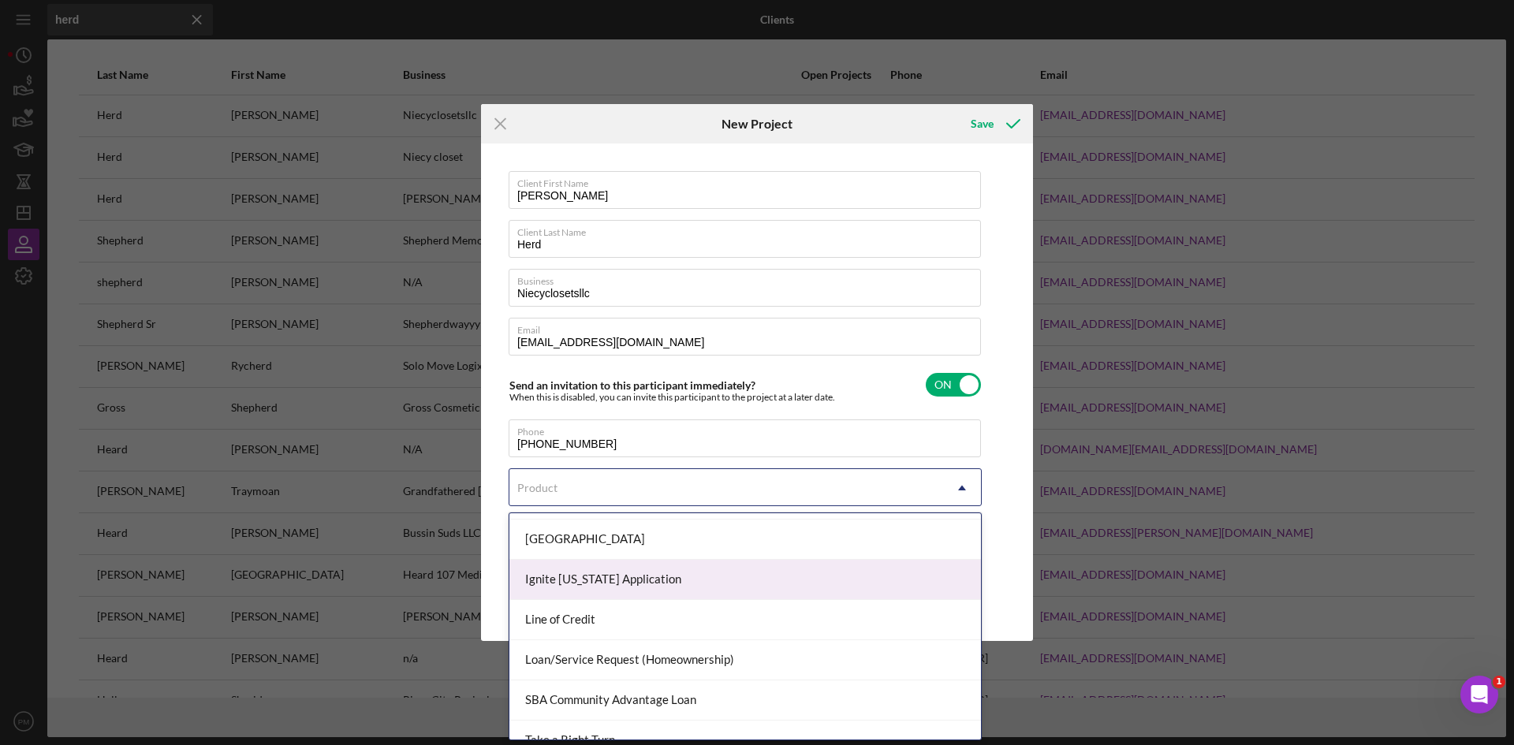
click at [571, 592] on div "Ignite [US_STATE] Application" at bounding box center [745, 580] width 472 height 40
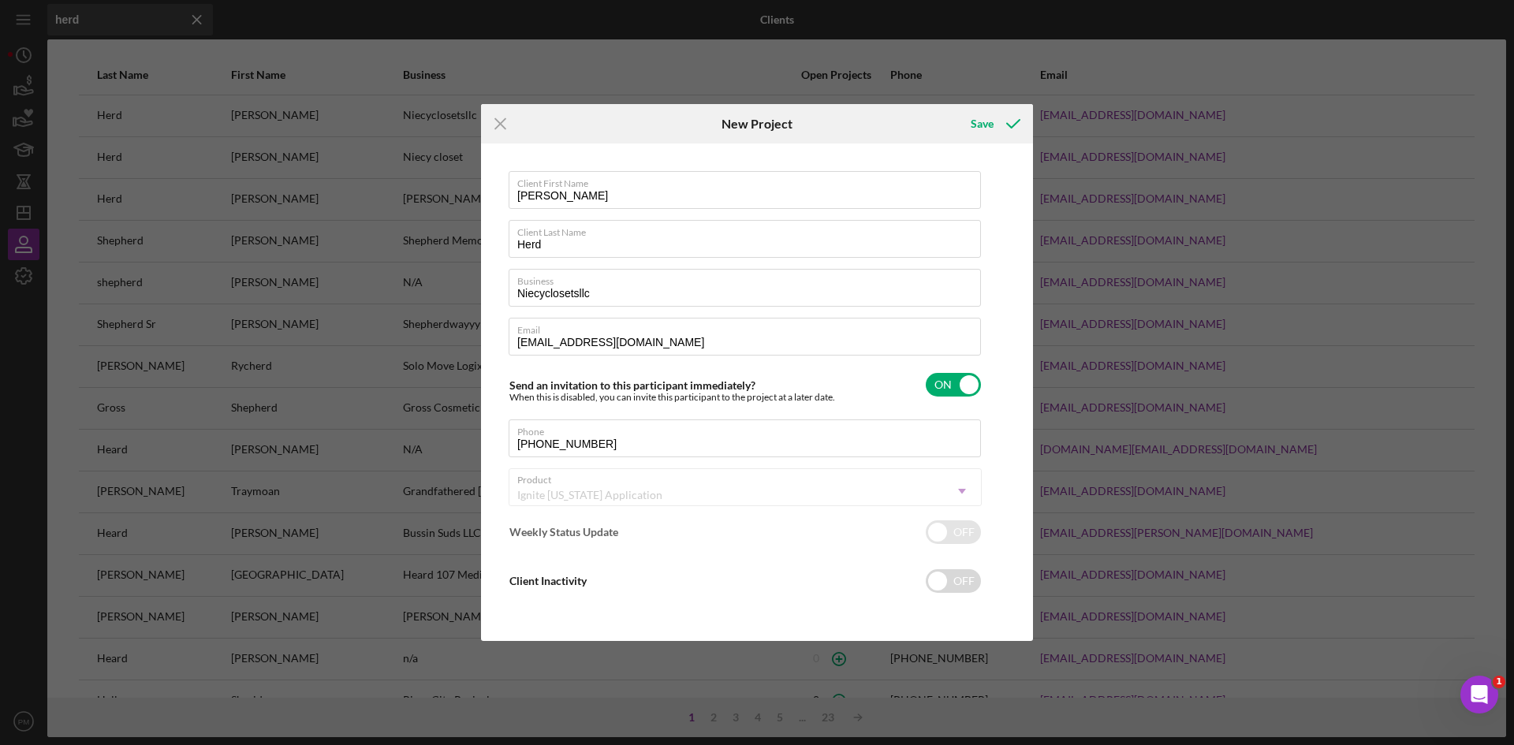
checkbox input "true"
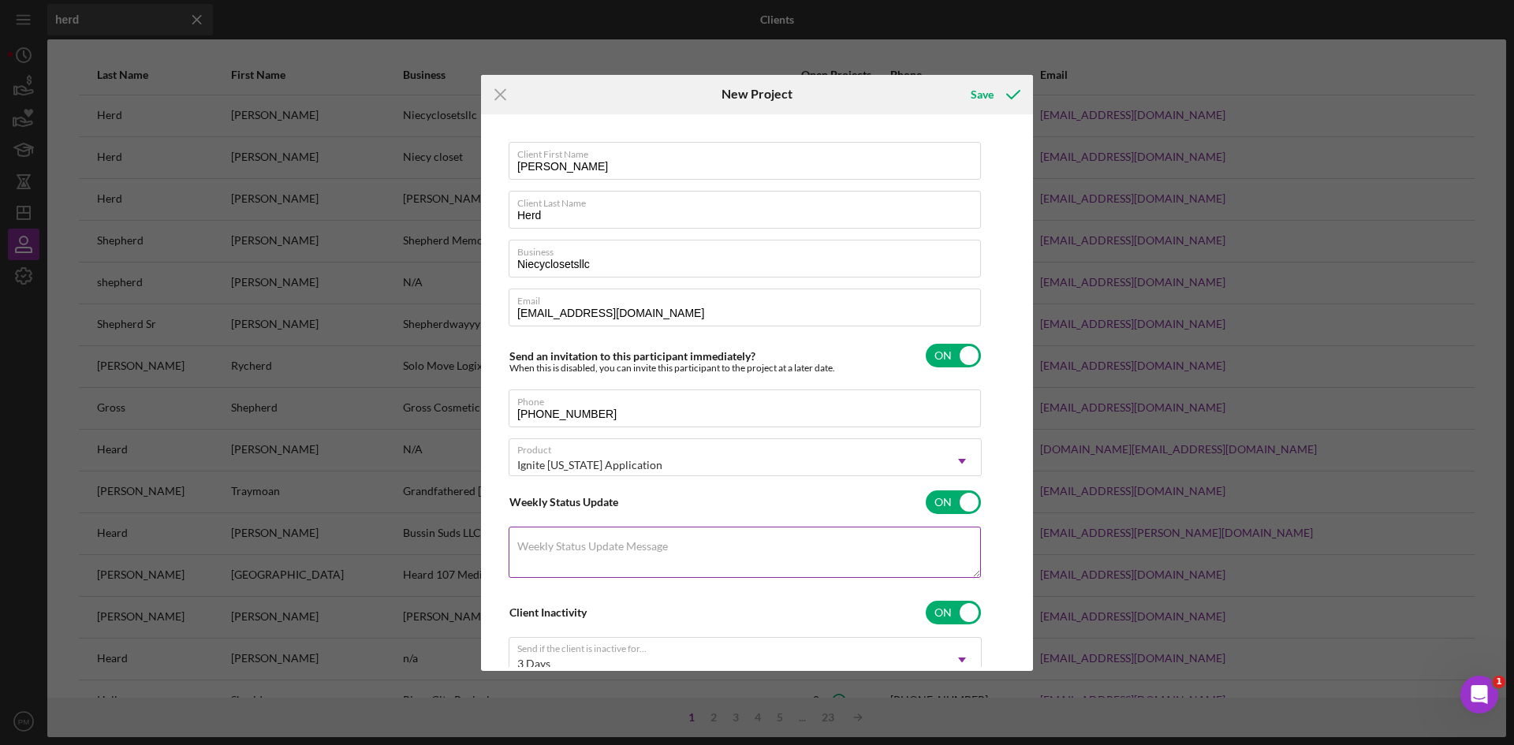
scroll to position [110, 0]
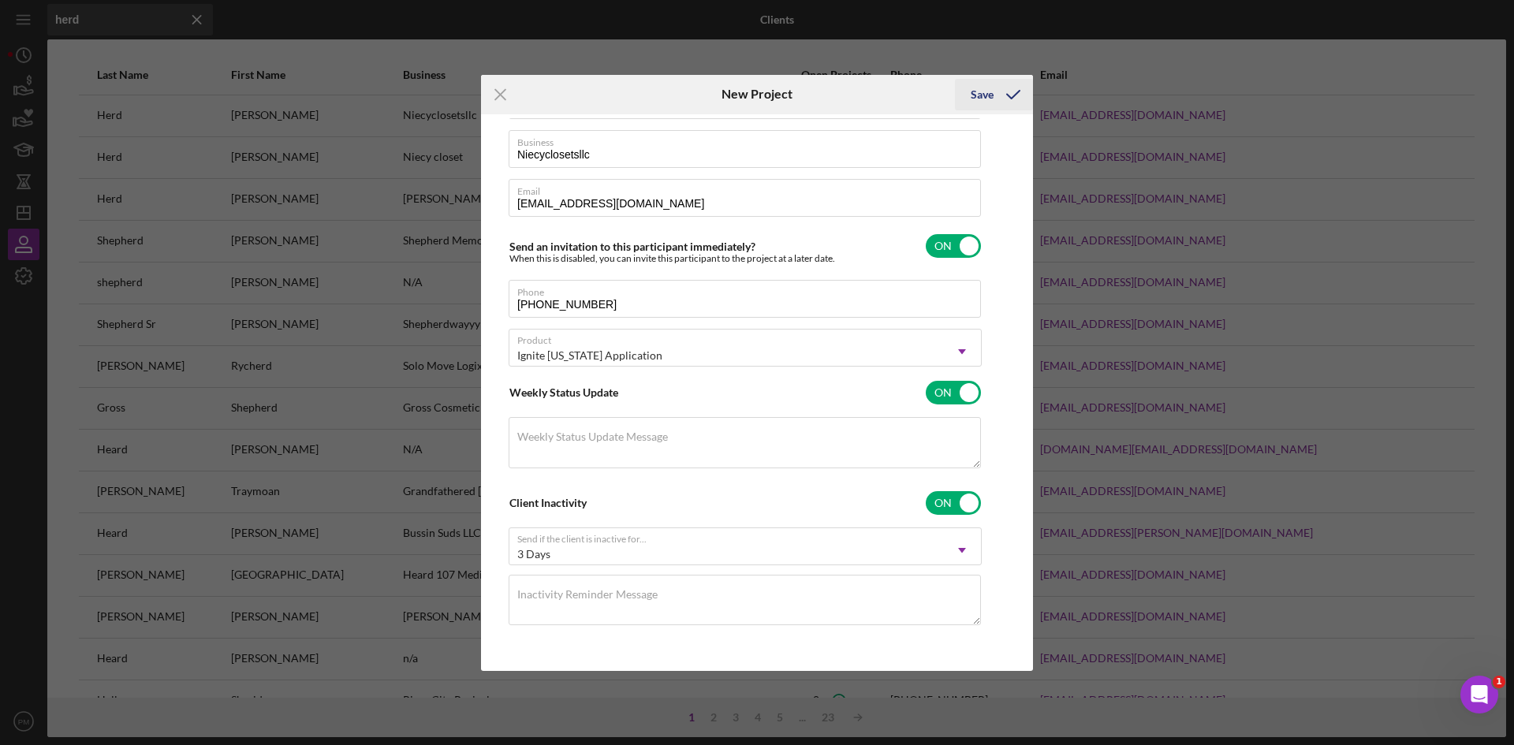
click at [980, 101] on div "Save" at bounding box center [982, 95] width 23 height 32
checkbox input "false"
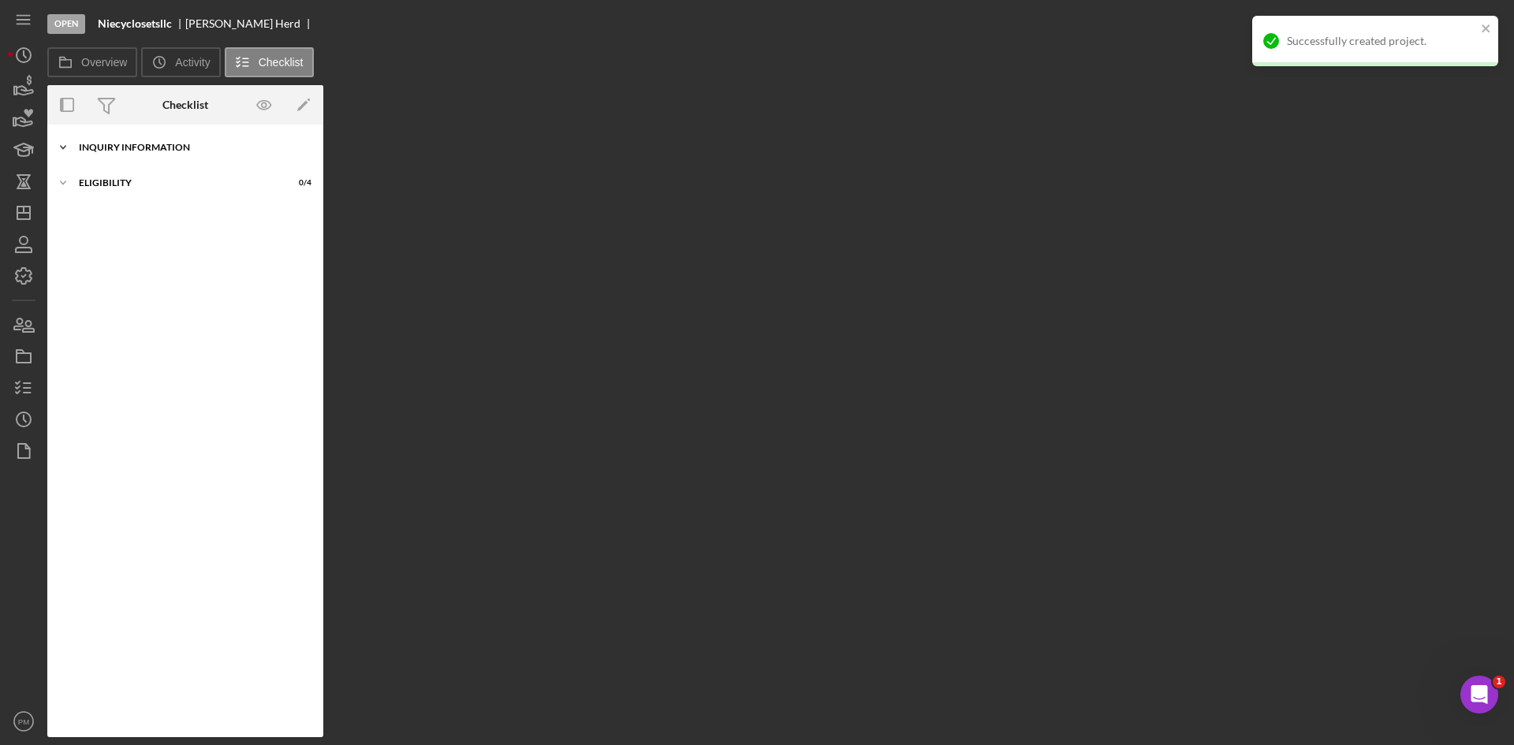
click at [147, 148] on div "Inquiry Information" at bounding box center [191, 147] width 225 height 9
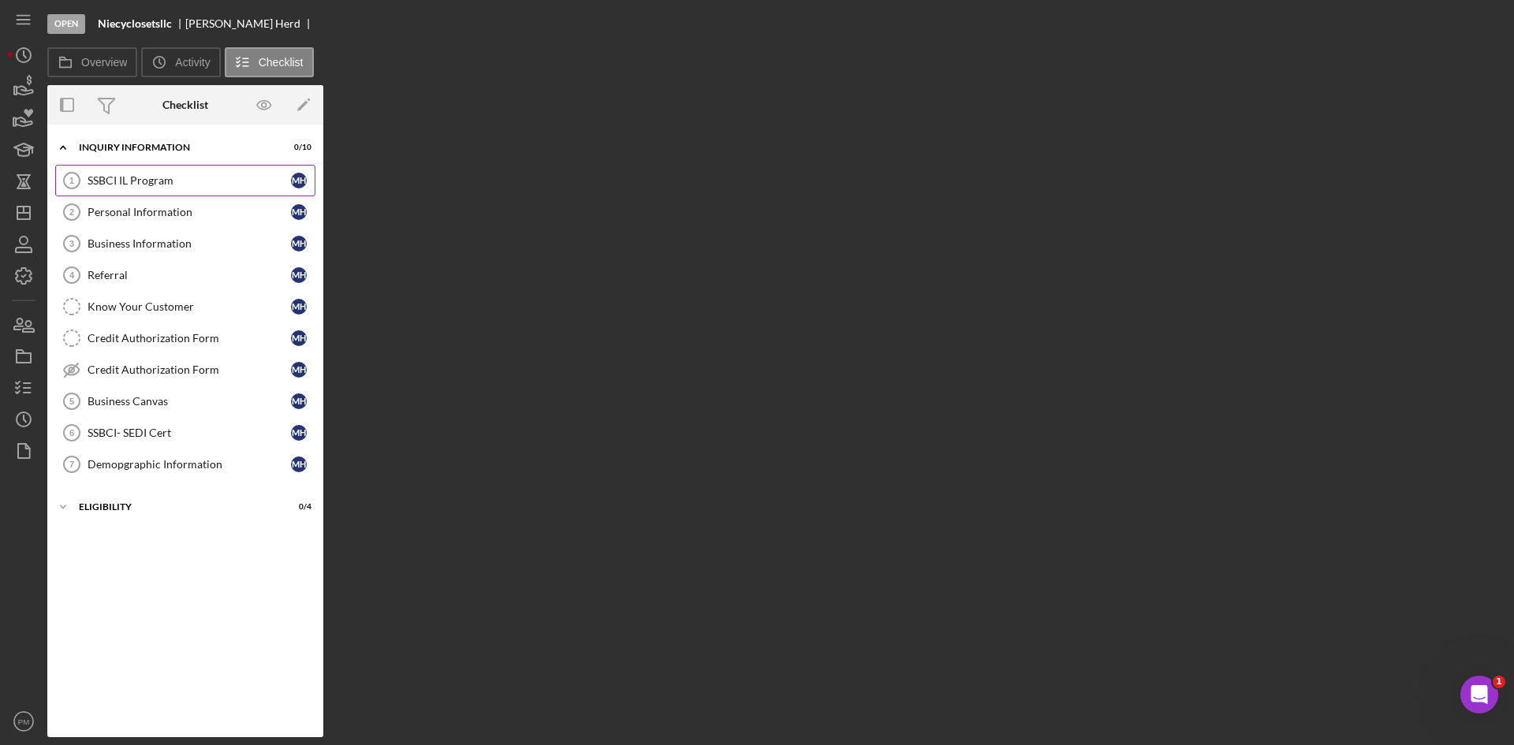
click at [132, 177] on div "SSBCI IL Program" at bounding box center [189, 180] width 203 height 13
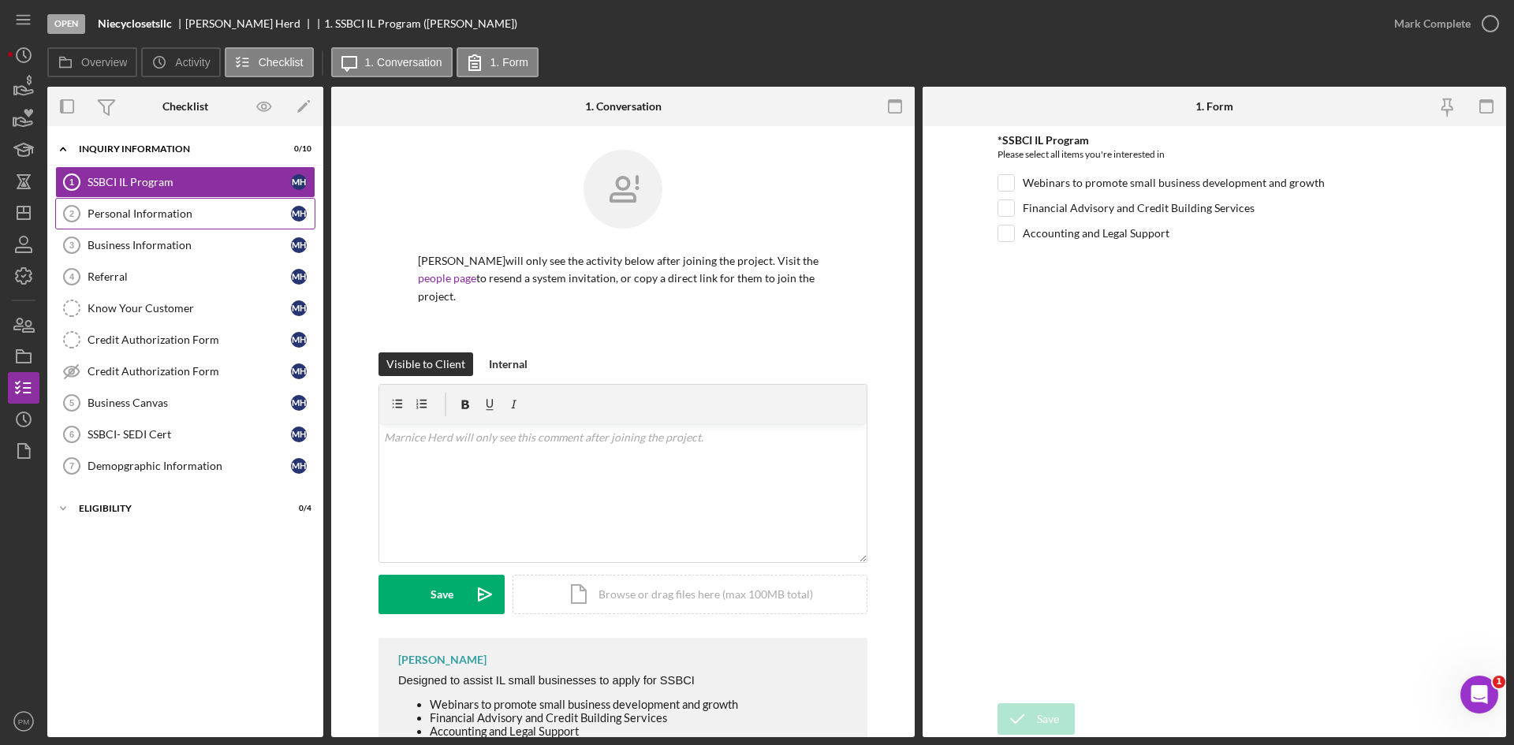
click at [129, 219] on div "Personal Information" at bounding box center [189, 213] width 203 height 13
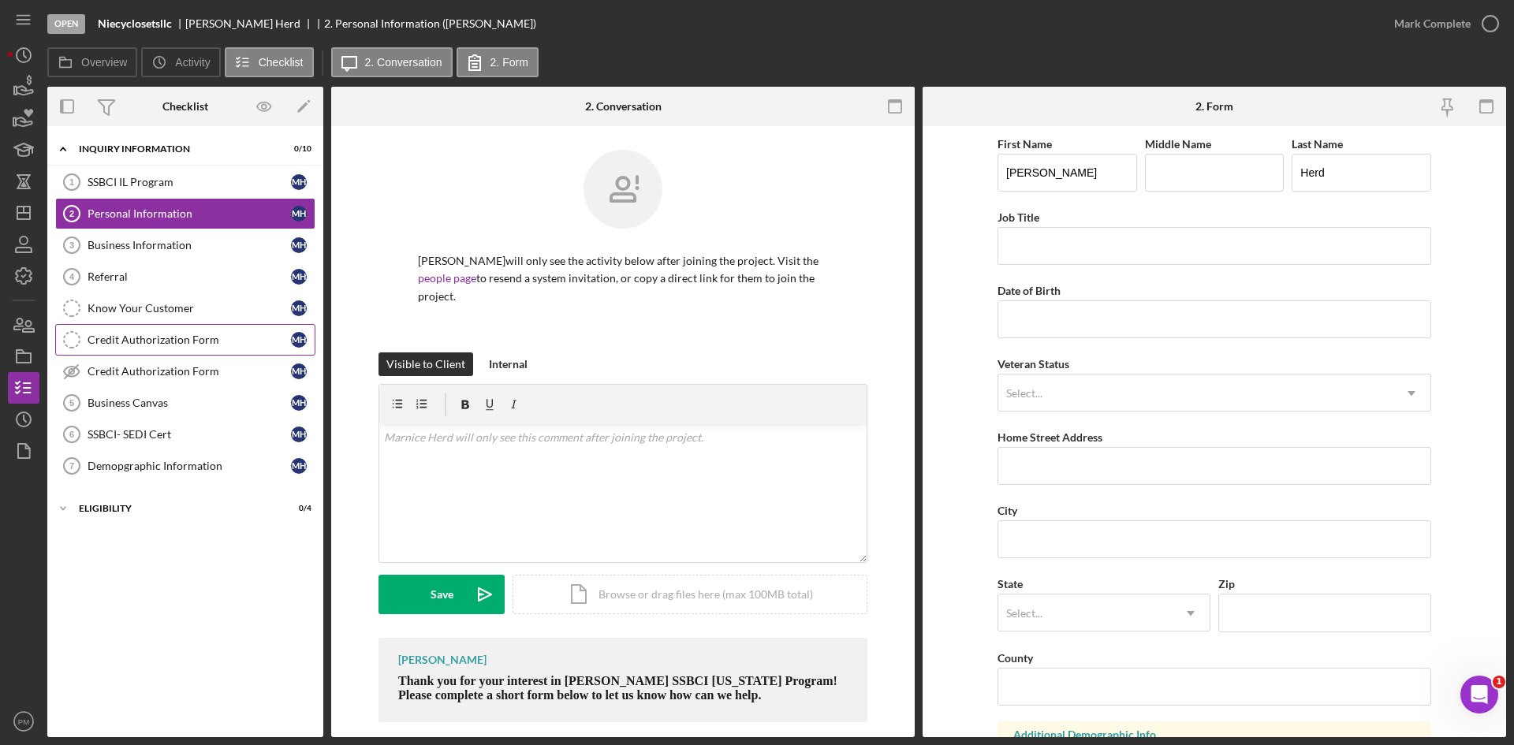
drag, startPoint x: 147, startPoint y: 405, endPoint x: 179, endPoint y: 352, distance: 62.2
click at [147, 405] on div "Business Canvas" at bounding box center [189, 403] width 203 height 13
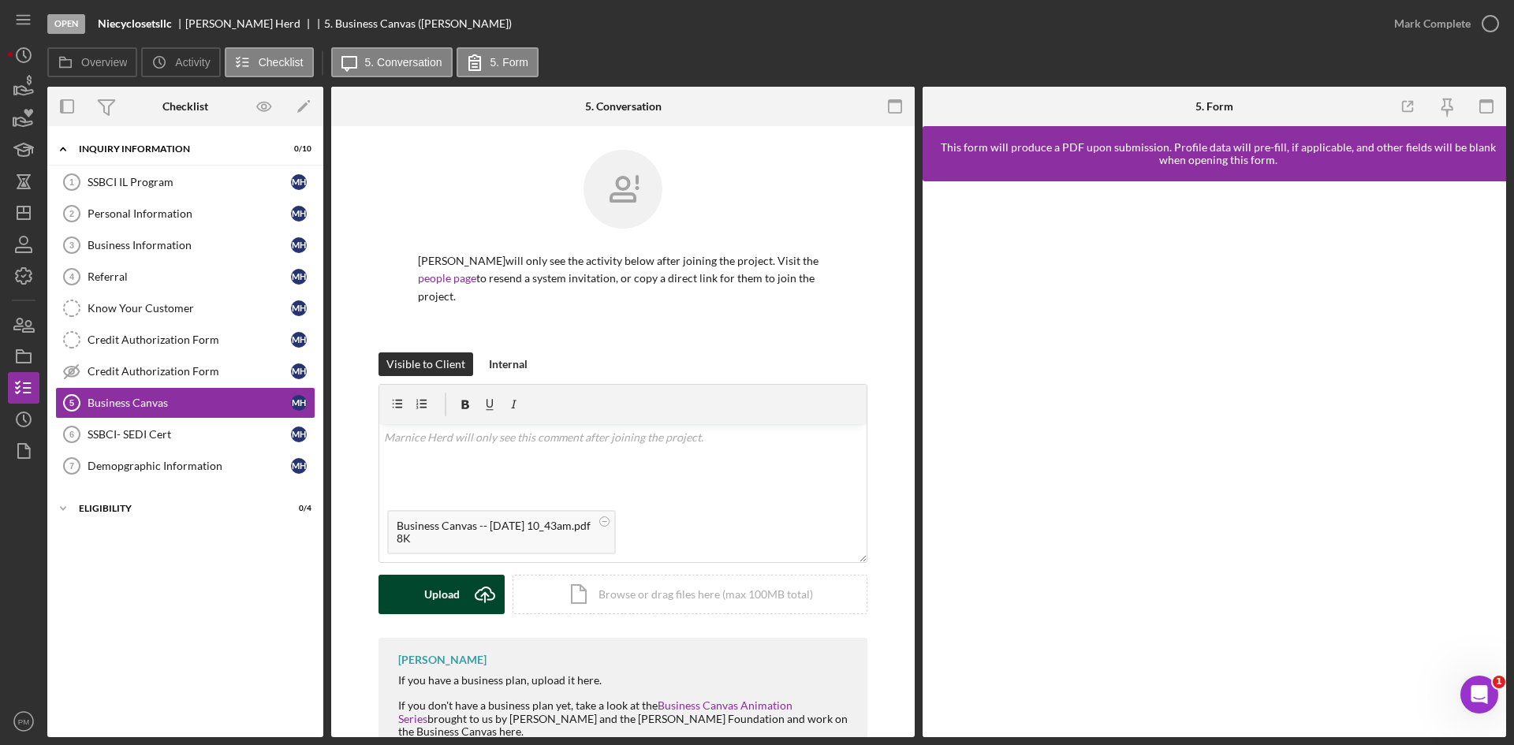
click at [444, 579] on div "Upload" at bounding box center [441, 594] width 35 height 39
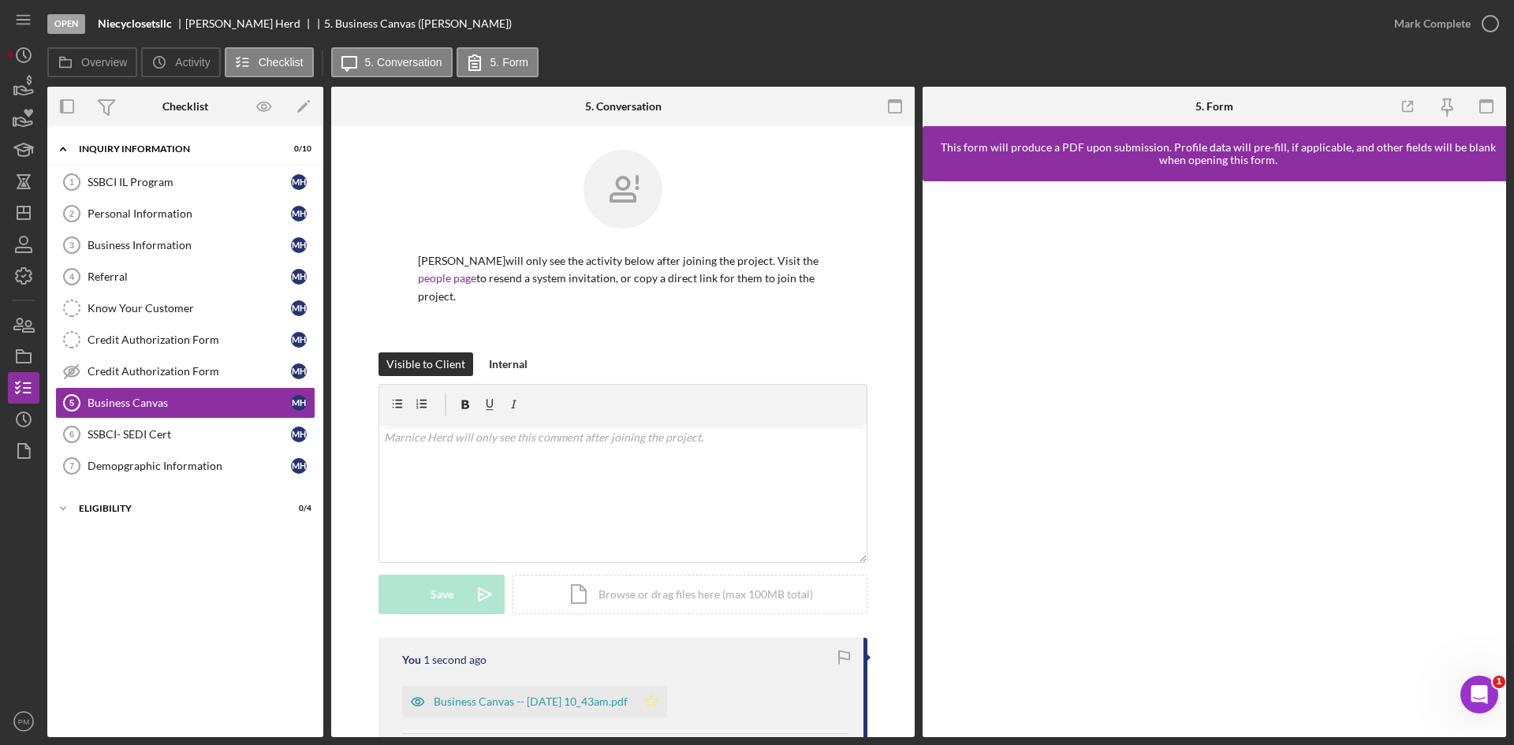
click at [667, 686] on icon "Icon/Star" at bounding box center [652, 702] width 32 height 32
click at [1452, 34] on div "Mark Complete" at bounding box center [1432, 24] width 77 height 32
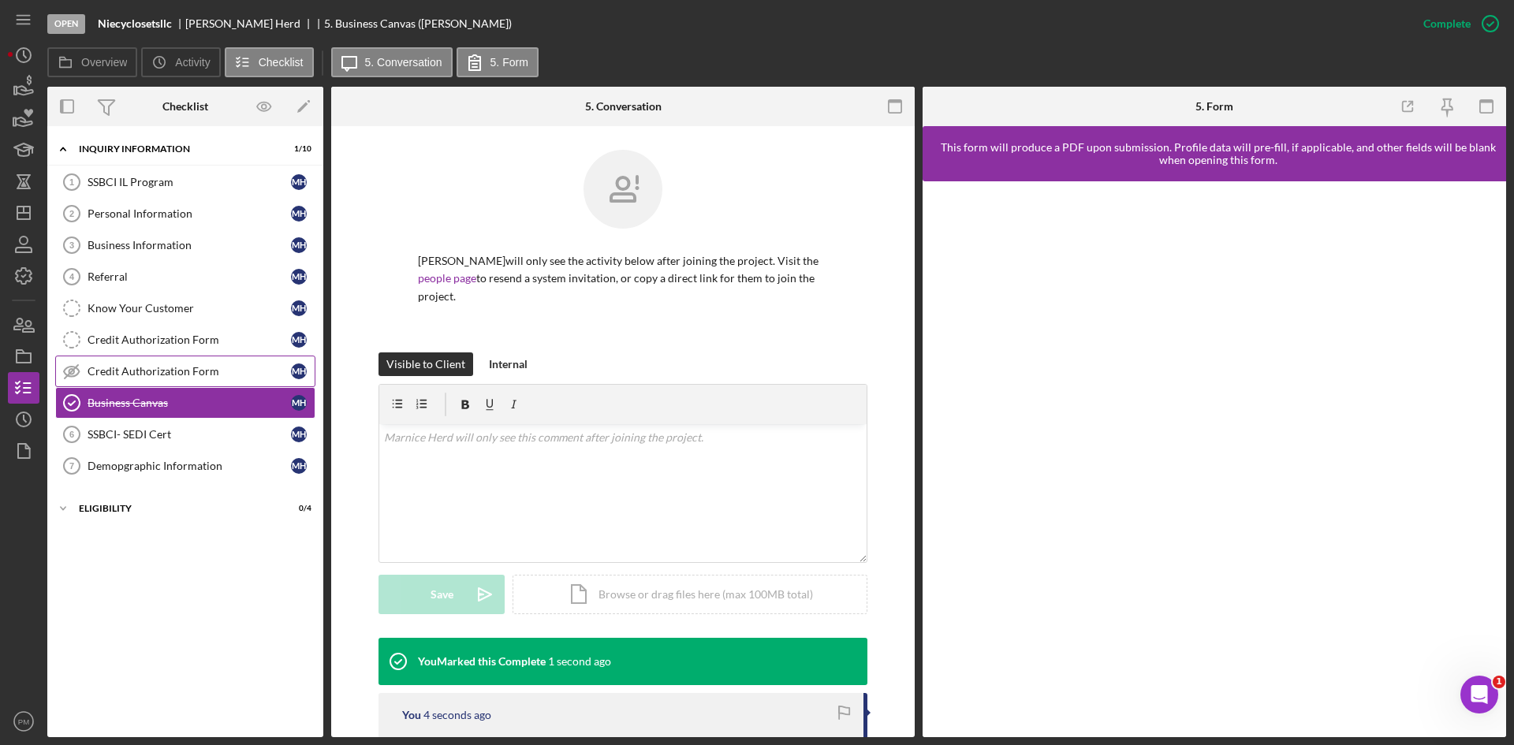
click at [144, 373] on div "Credit Authorization Form" at bounding box center [189, 371] width 203 height 13
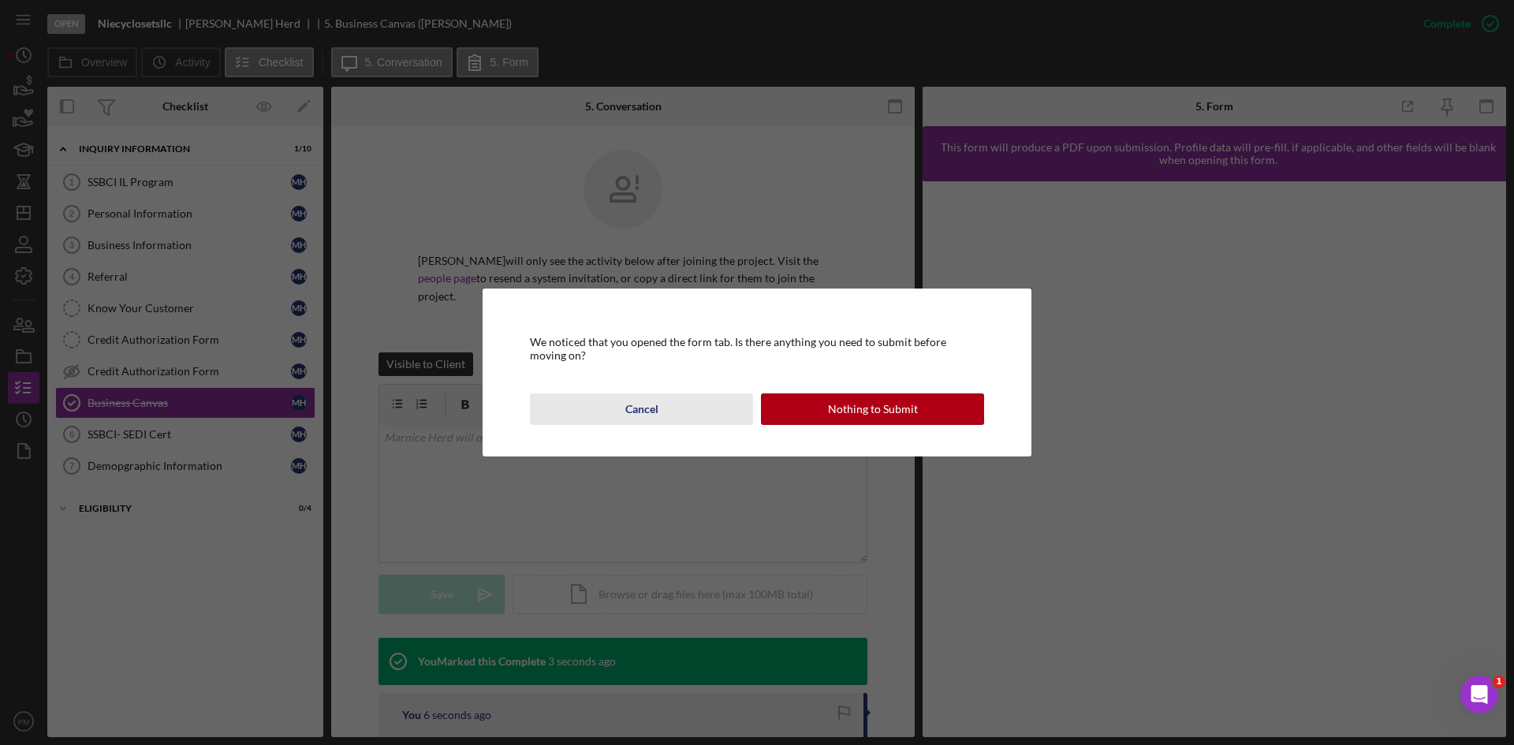
click at [636, 424] on div "Cancel" at bounding box center [641, 410] width 33 height 32
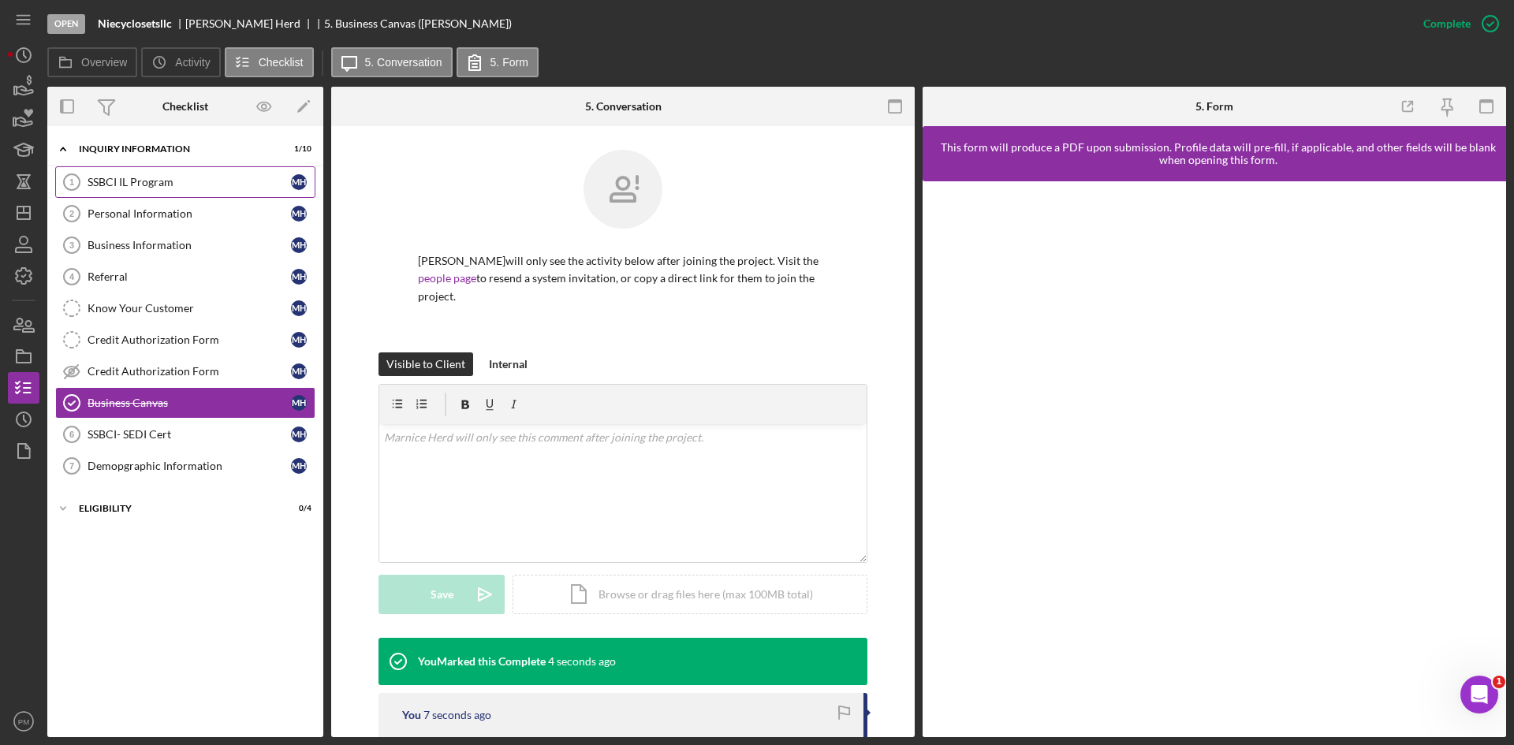
click at [143, 185] on div "SSBCI IL Program" at bounding box center [189, 182] width 203 height 13
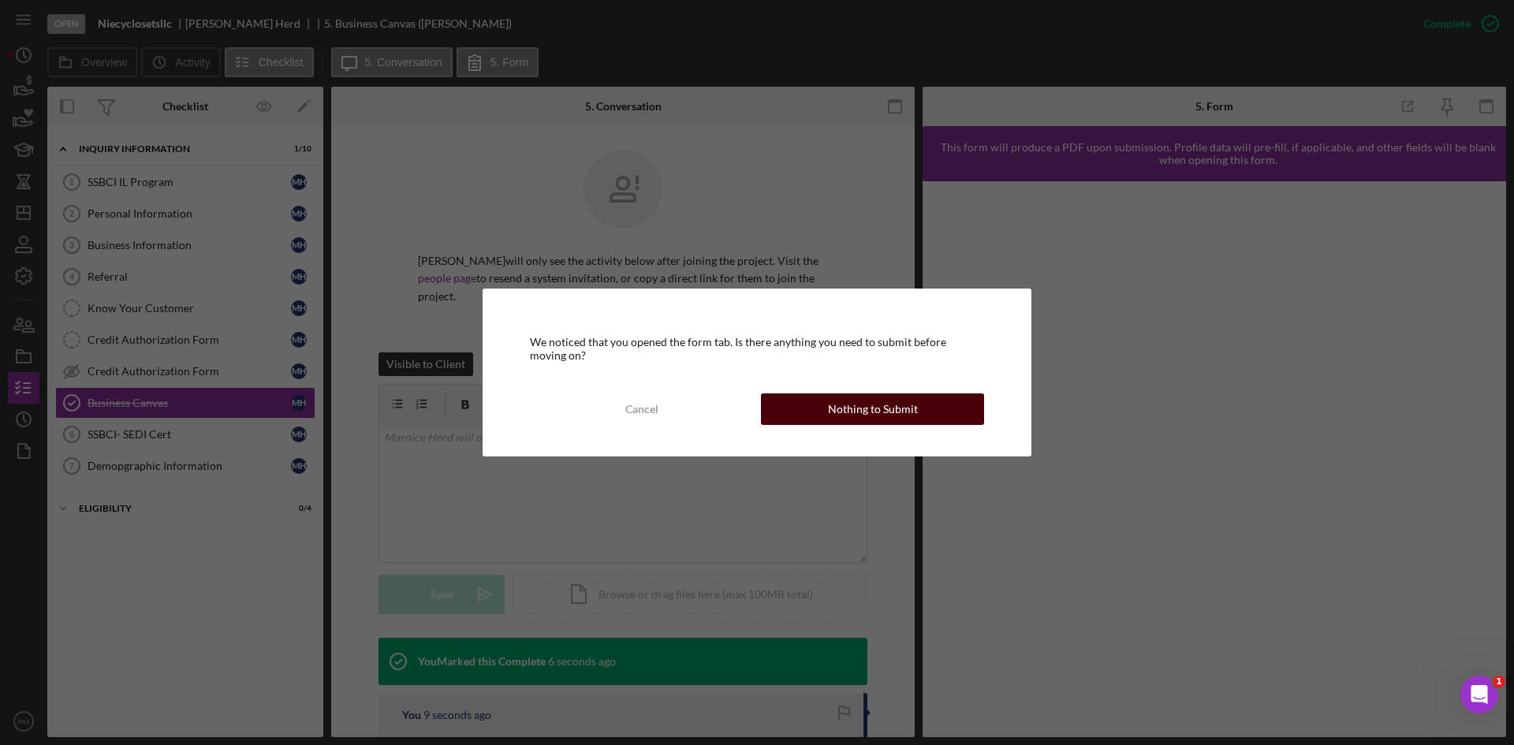
click at [822, 407] on button "Nothing to Submit" at bounding box center [872, 410] width 223 height 32
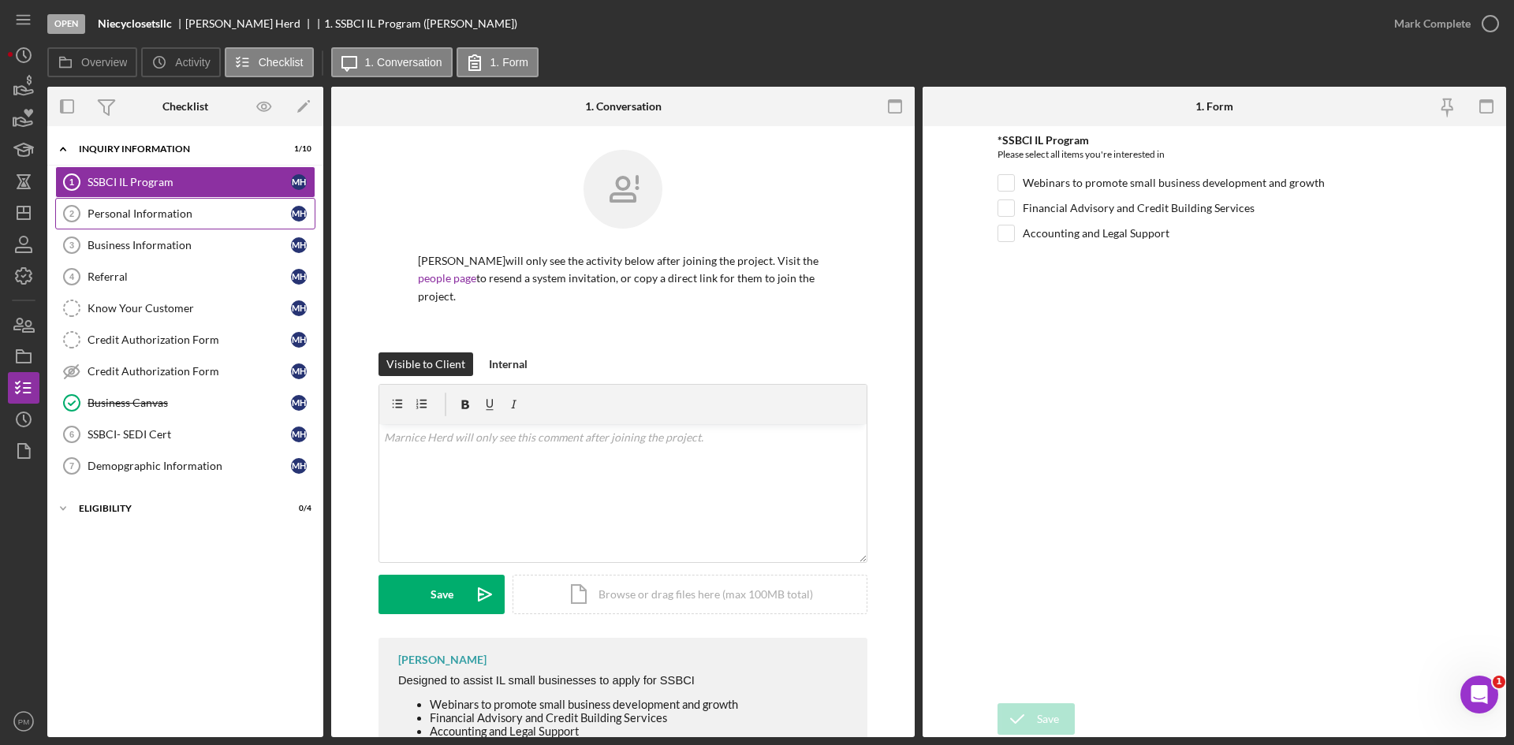
click at [169, 219] on div "Personal Information" at bounding box center [189, 213] width 203 height 13
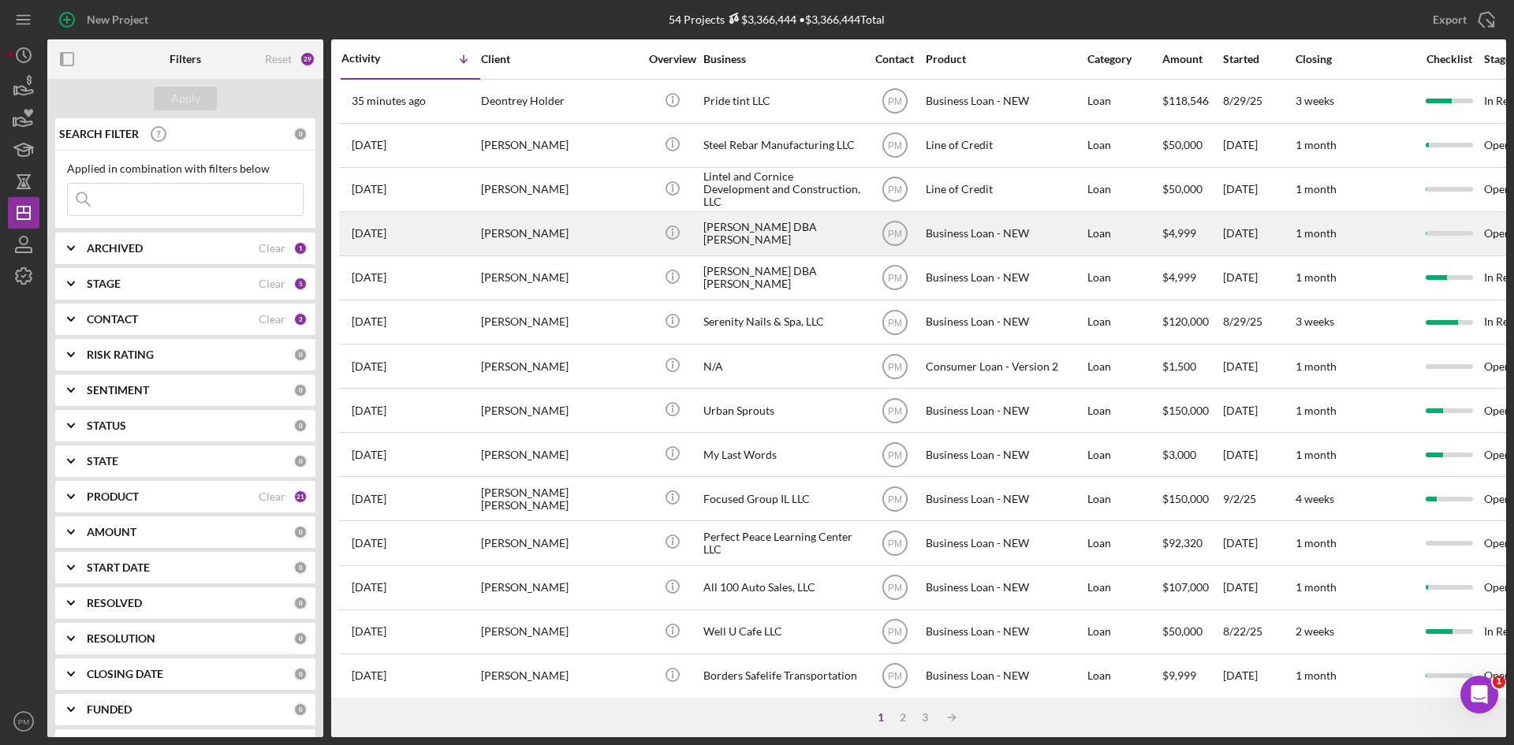
scroll to position [237, 0]
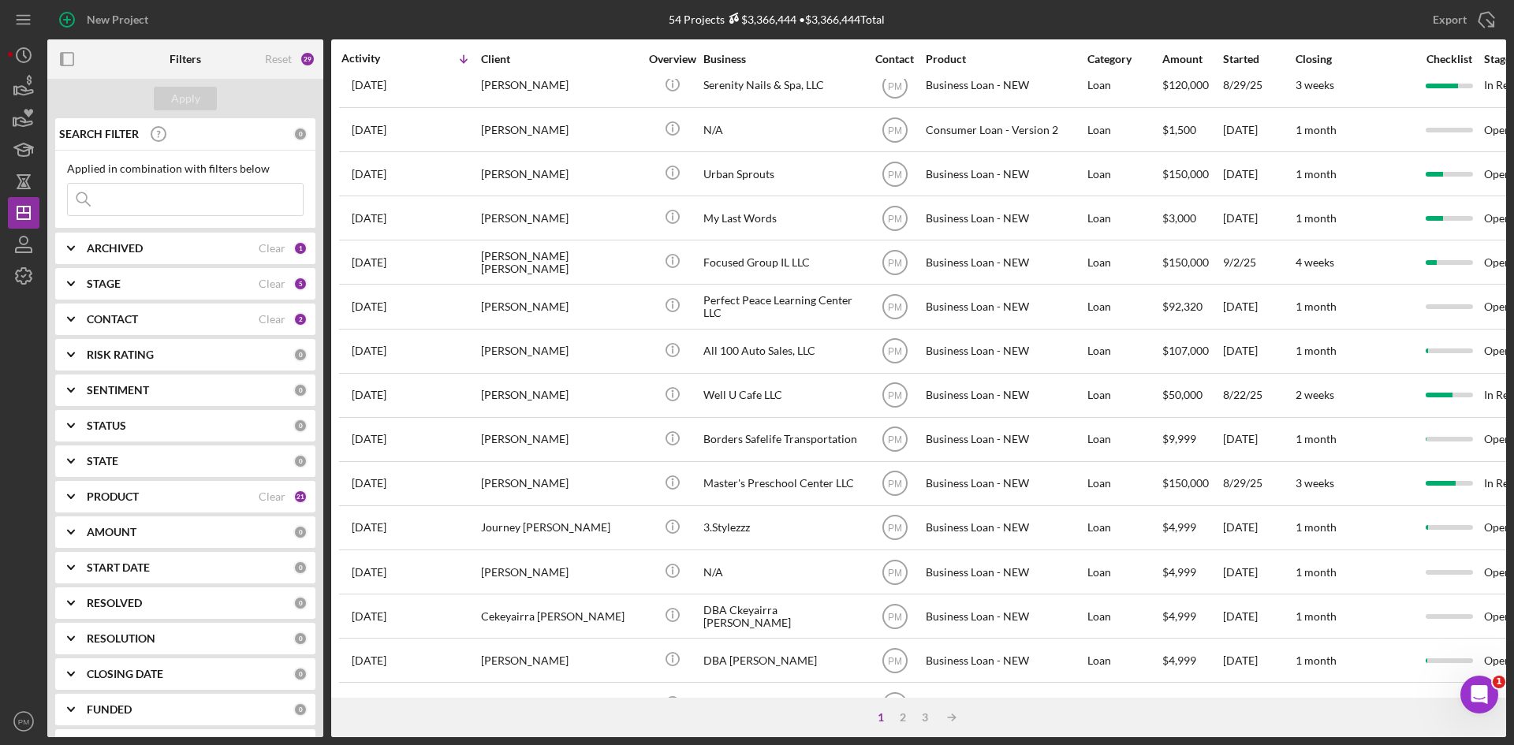
click at [224, 239] on div "ARCHIVED Clear 1" at bounding box center [197, 249] width 221 height 32
click at [85, 338] on div "Archived" at bounding box center [185, 342] width 237 height 25
click at [77, 339] on input "Archived" at bounding box center [76, 338] width 16 height 16
checkbox input "true"
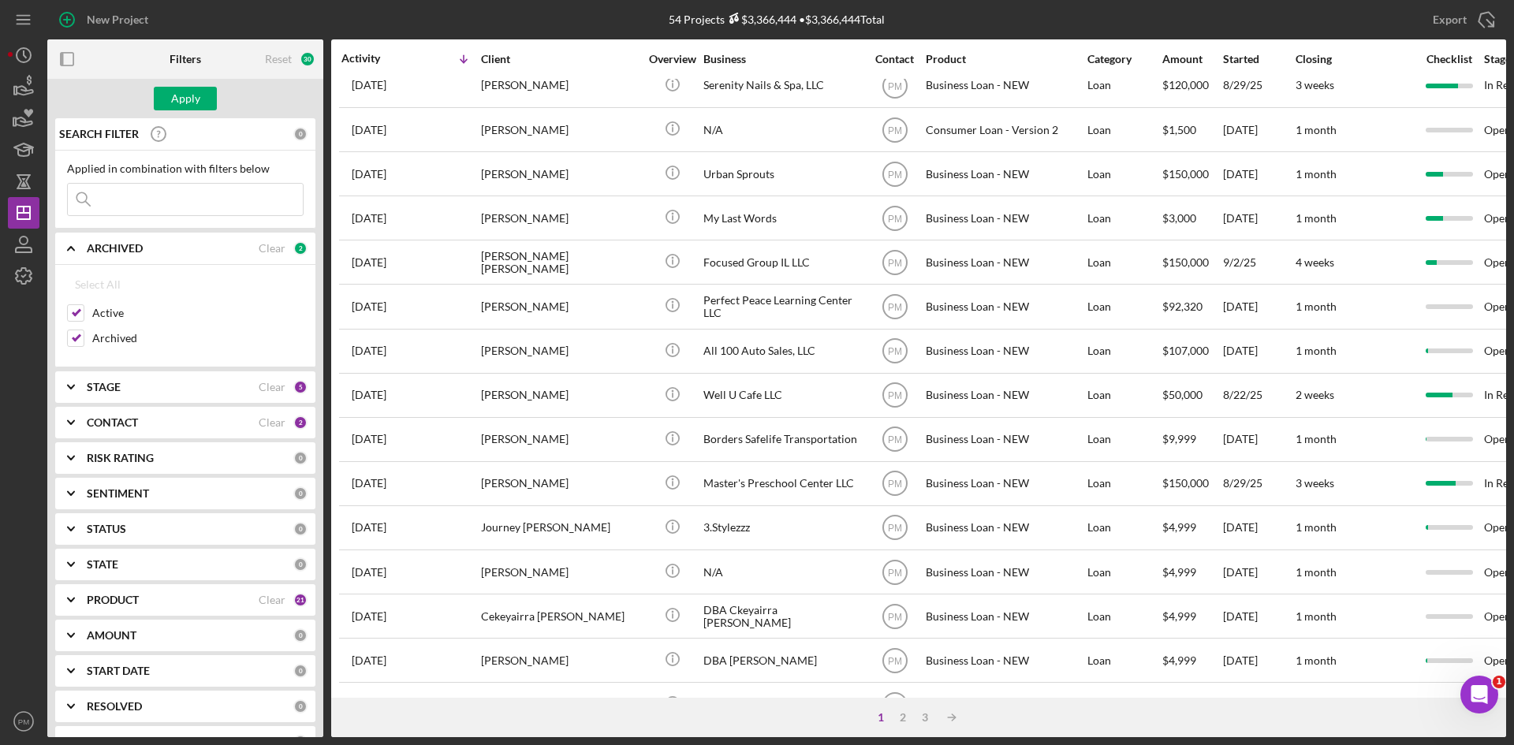
click at [180, 426] on div "CONTACT" at bounding box center [173, 422] width 172 height 13
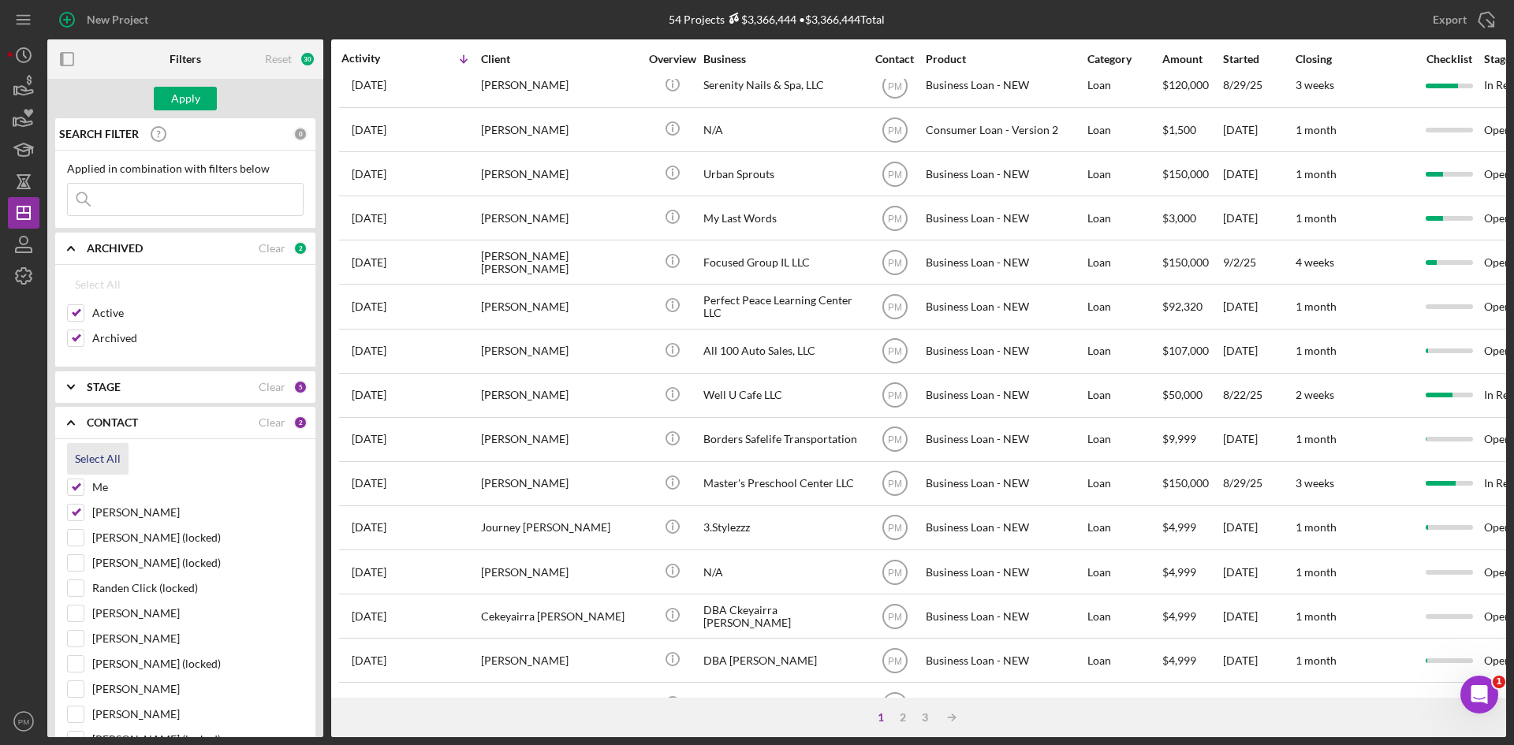
click at [96, 457] on div "Select All" at bounding box center [98, 459] width 46 height 32
checkbox input "true"
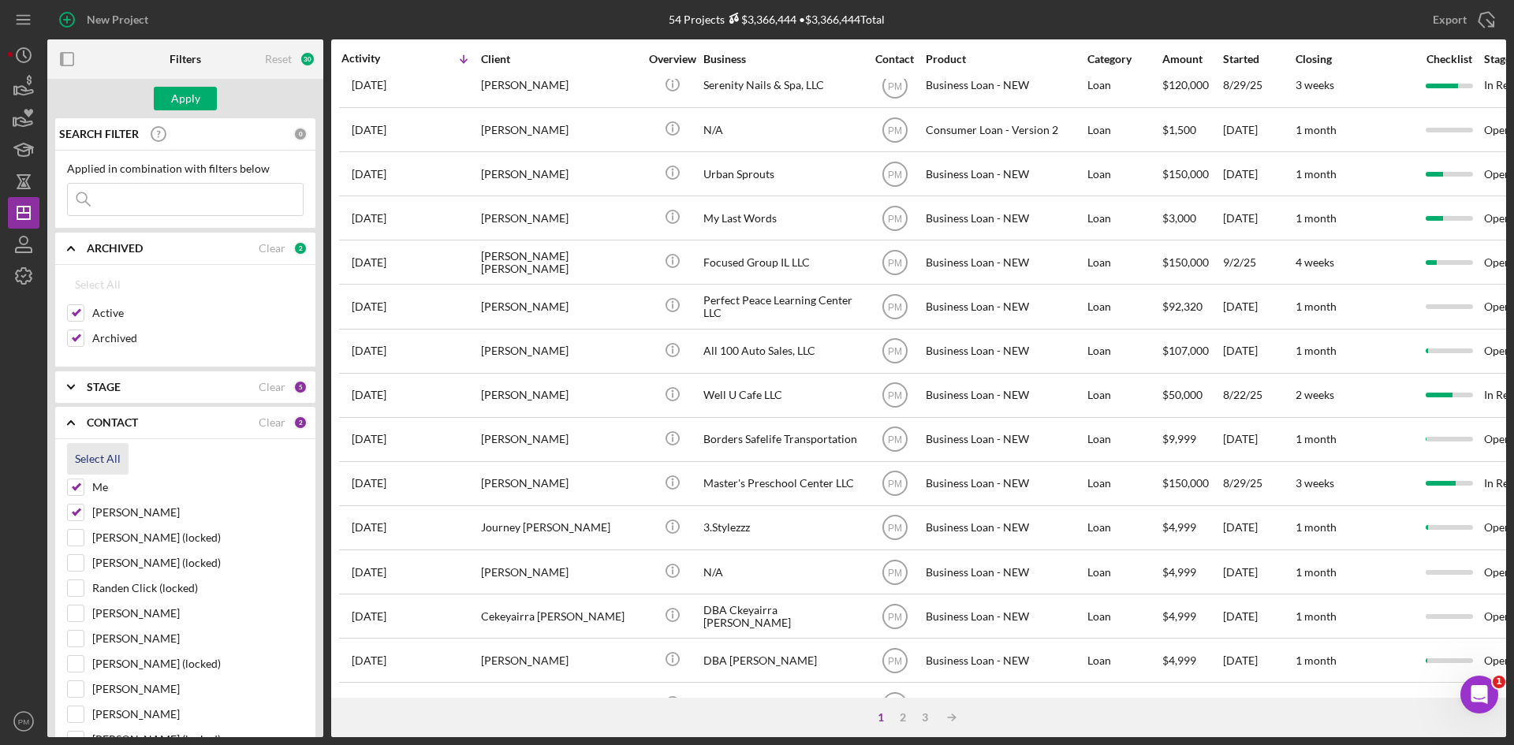
checkbox input "true"
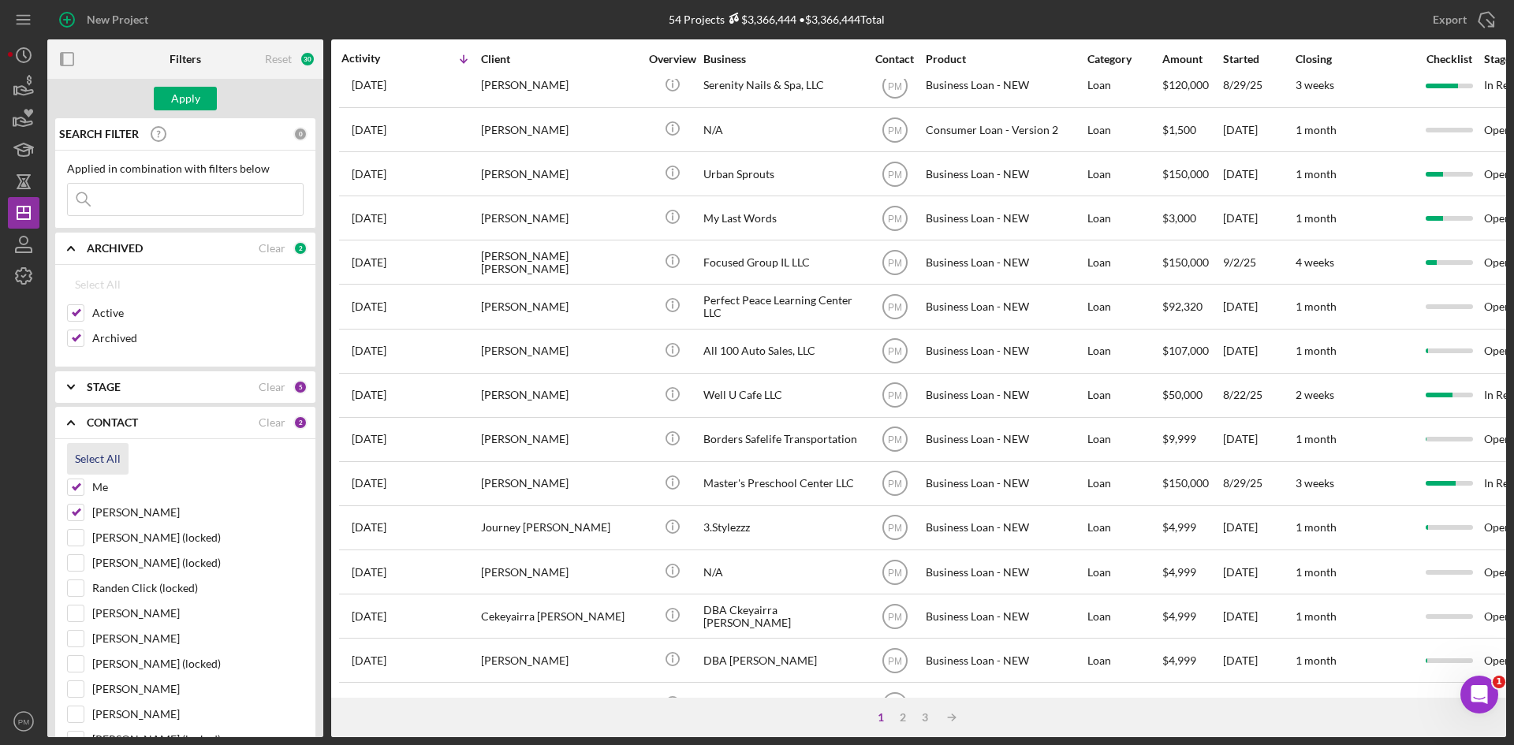
checkbox input "true"
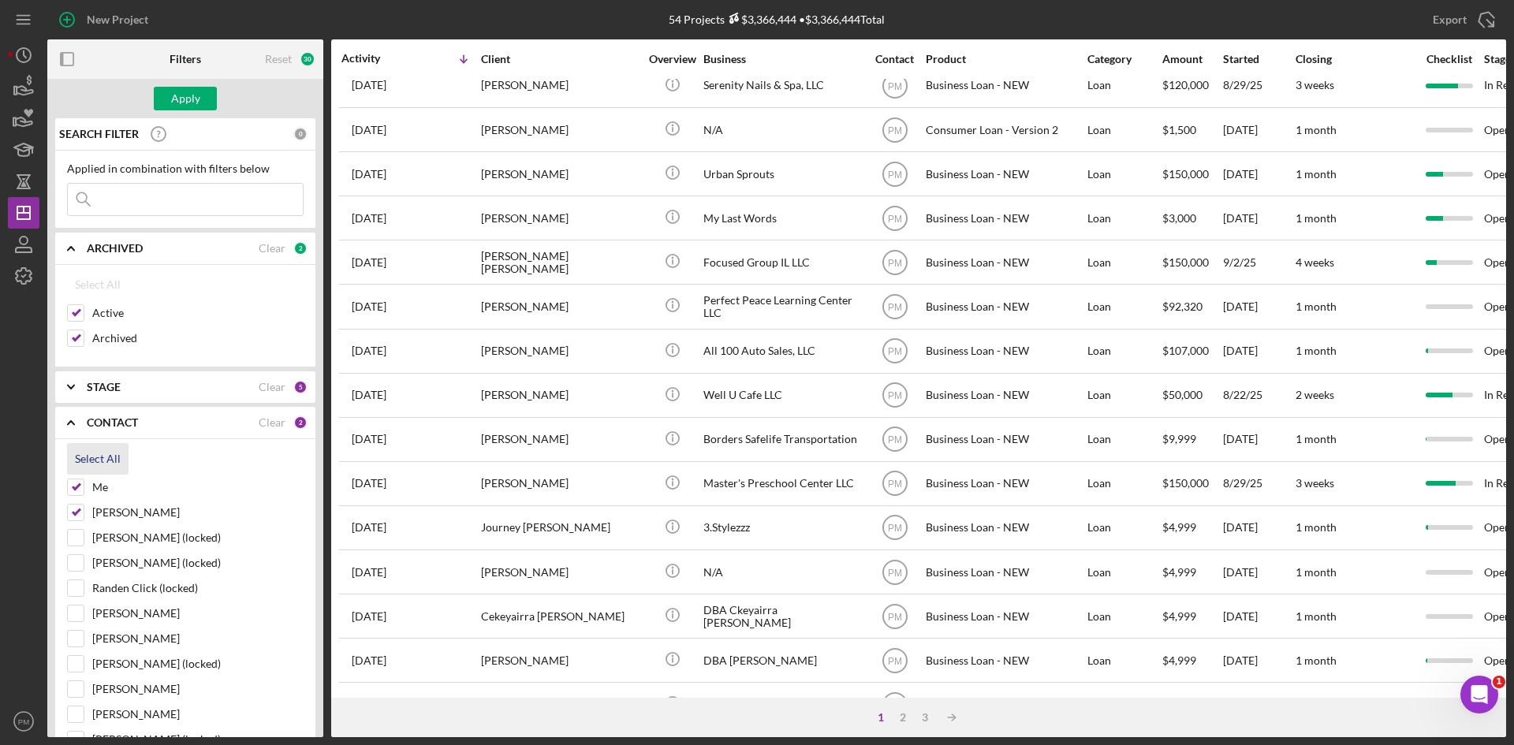
checkbox input "true"
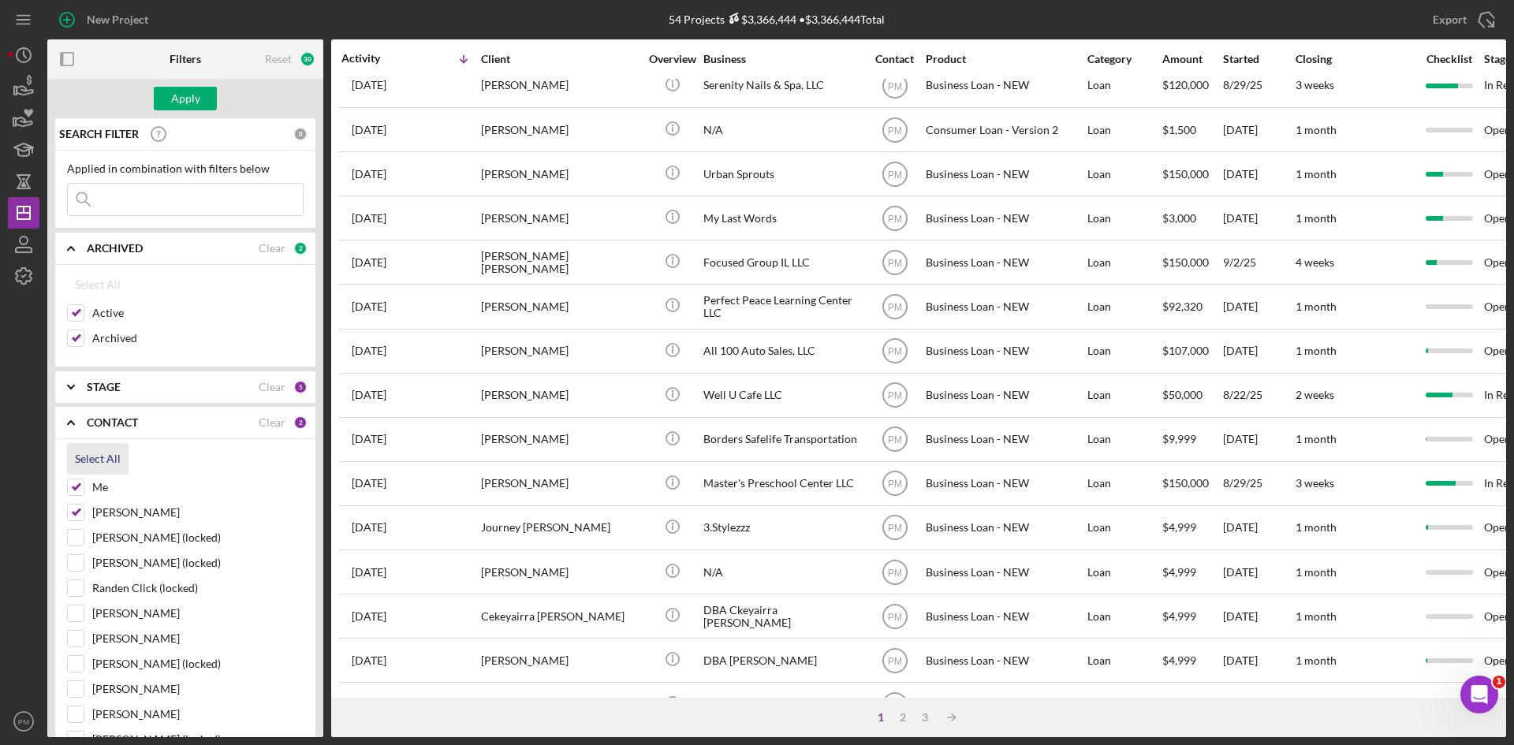
checkbox input "true"
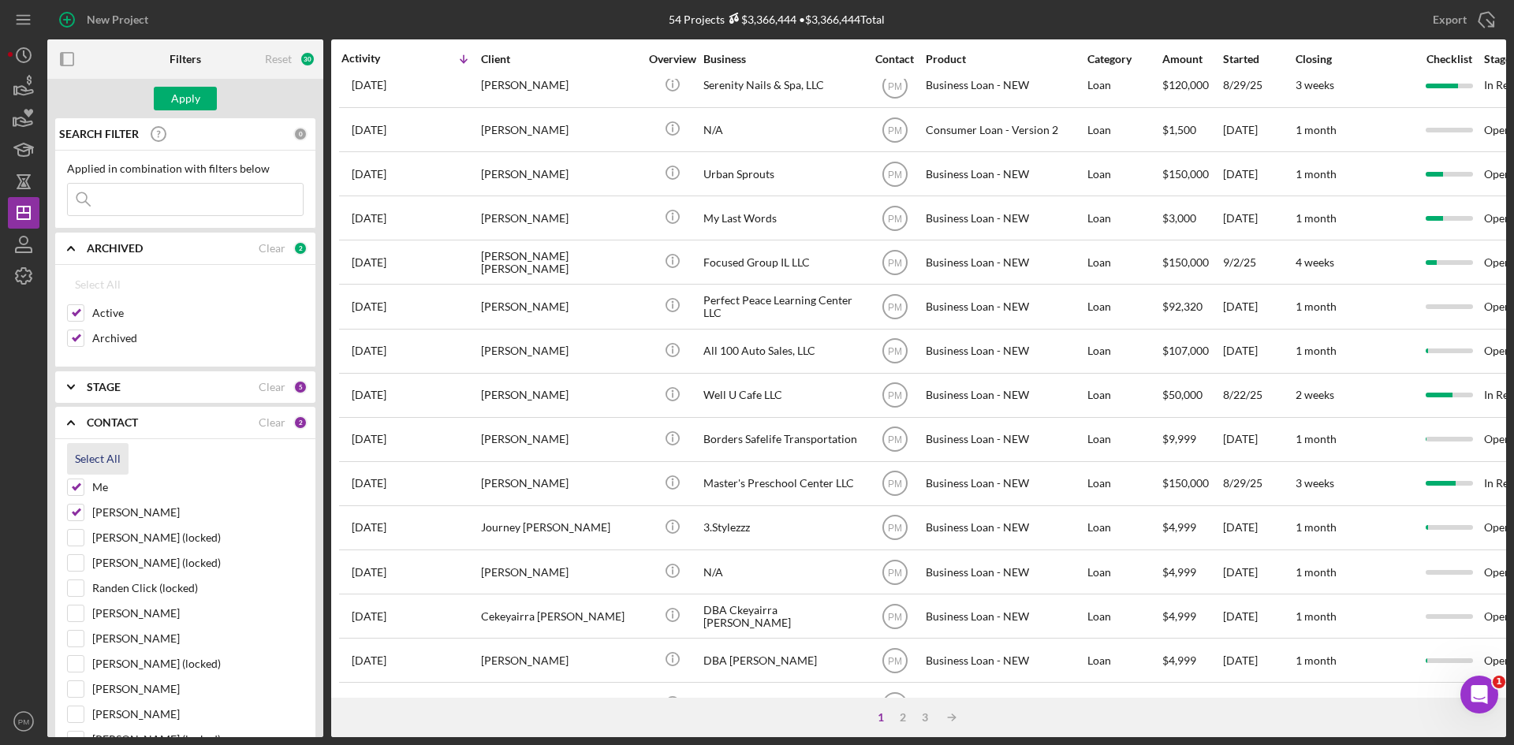
checkbox input "true"
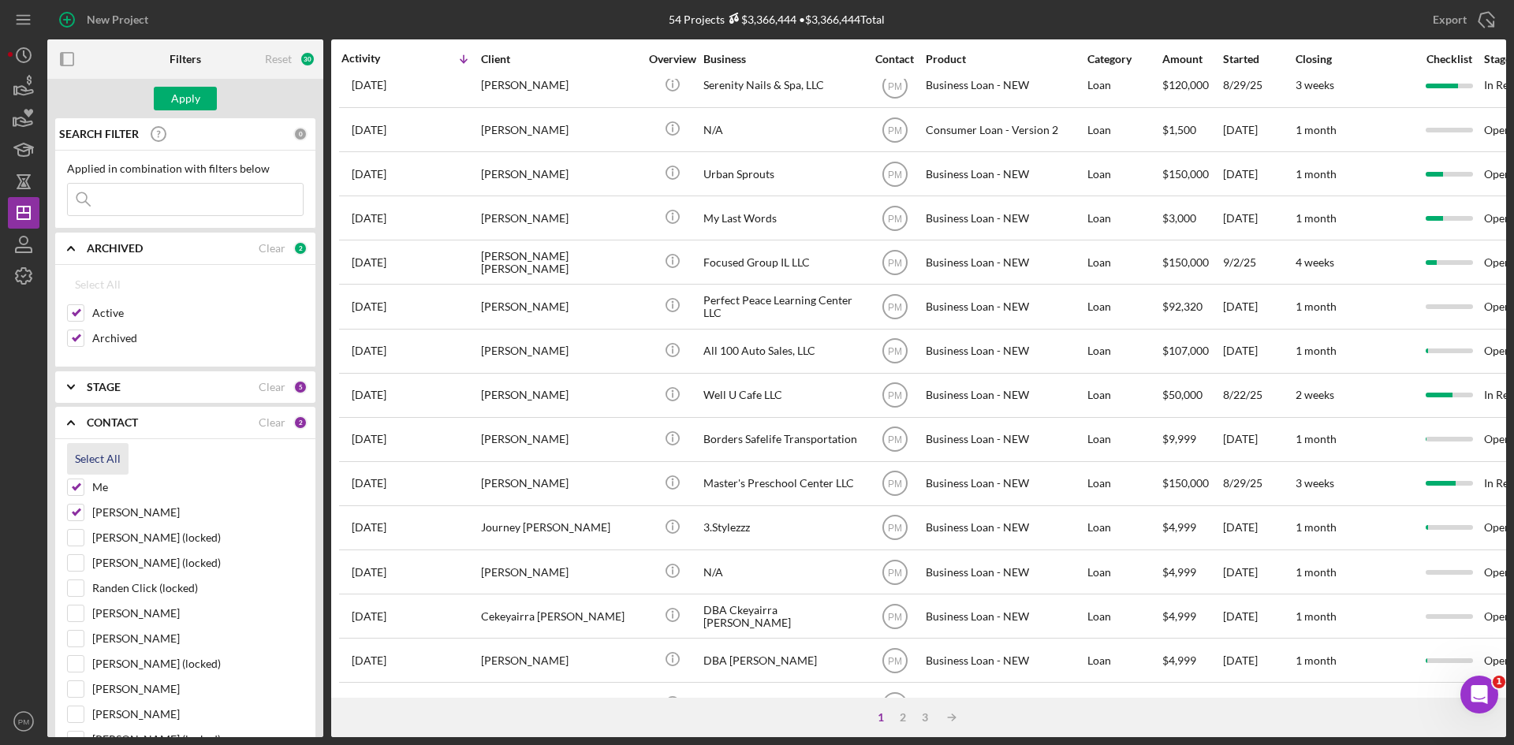
checkbox input "true"
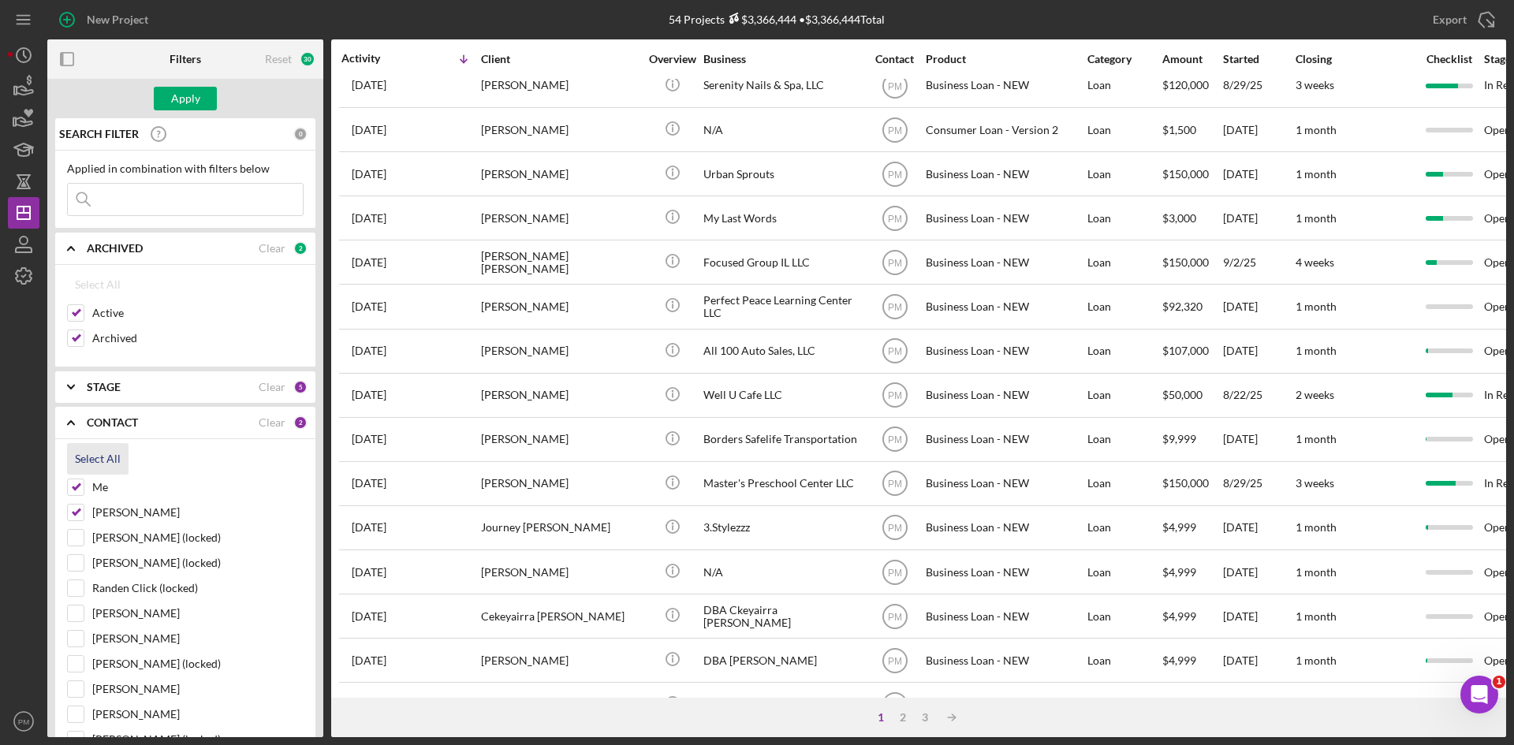
checkbox input "true"
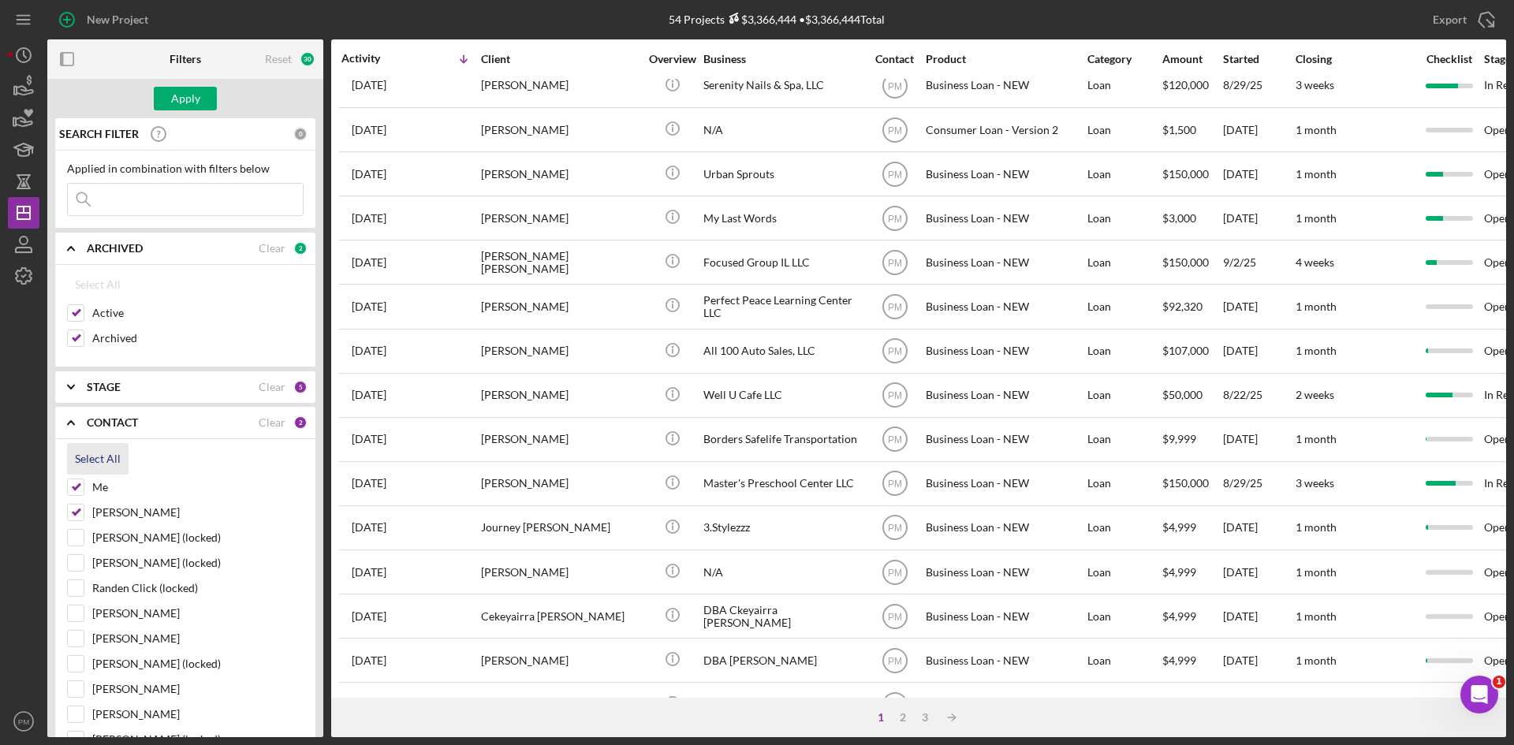
checkbox input "true"
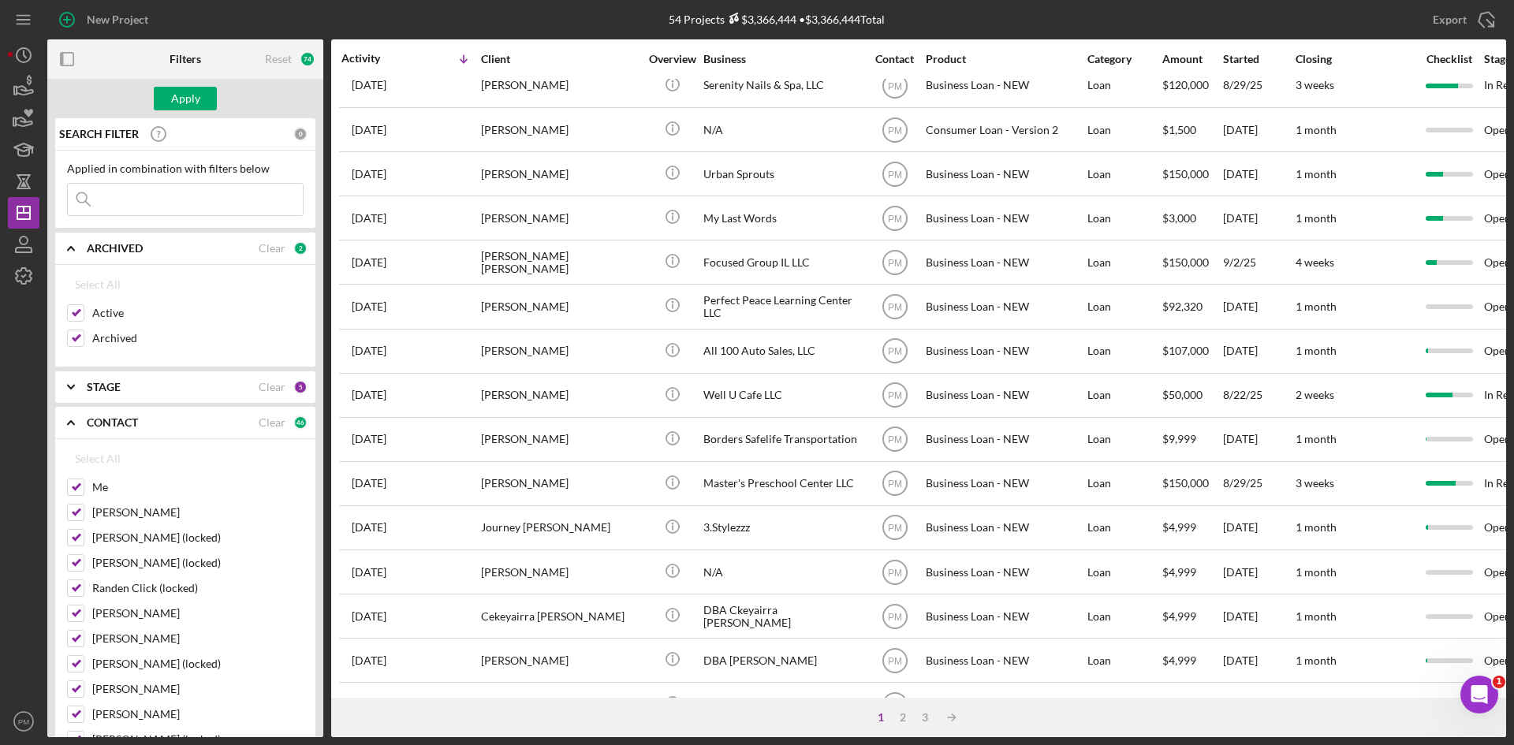
click at [140, 212] on input at bounding box center [185, 200] width 235 height 32
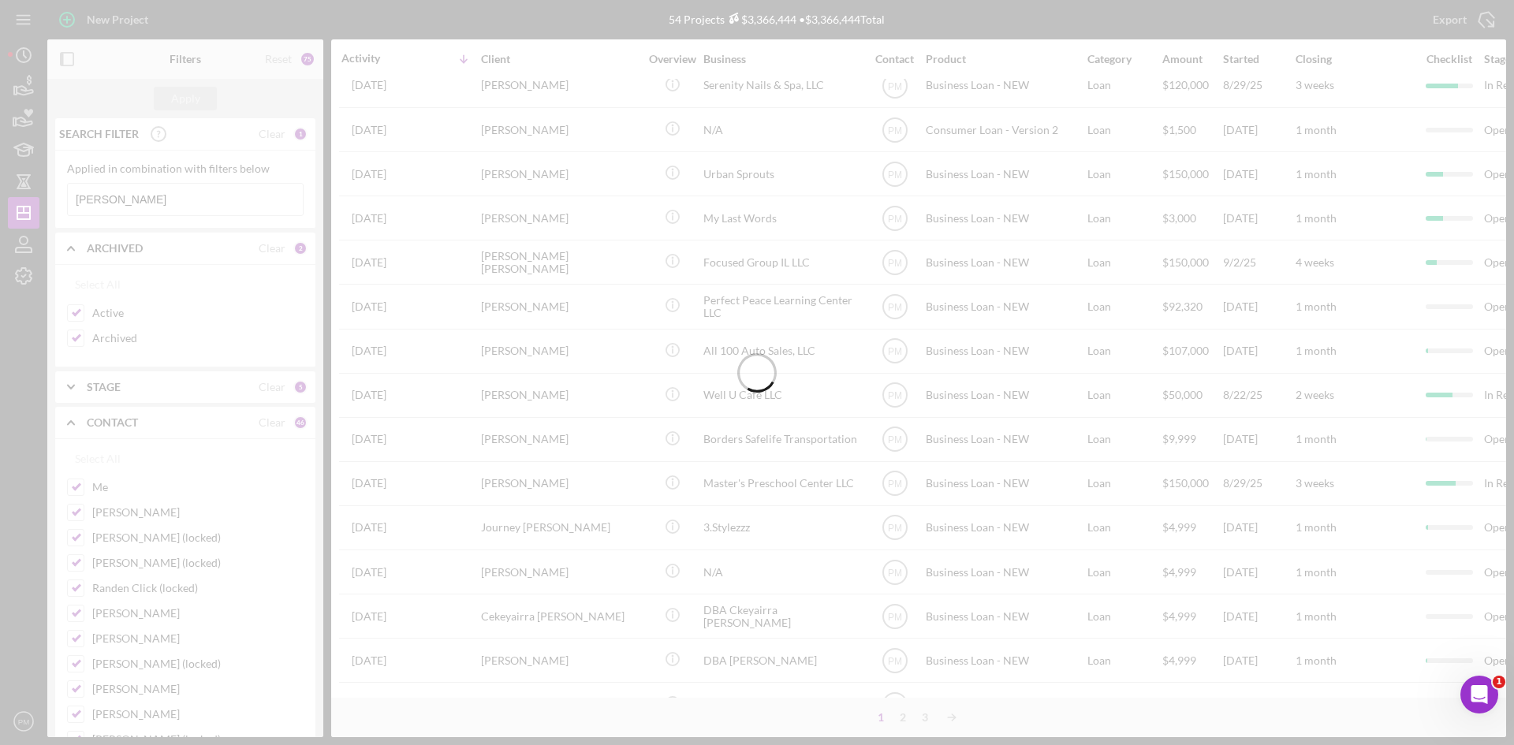
type input "[PERSON_NAME]"
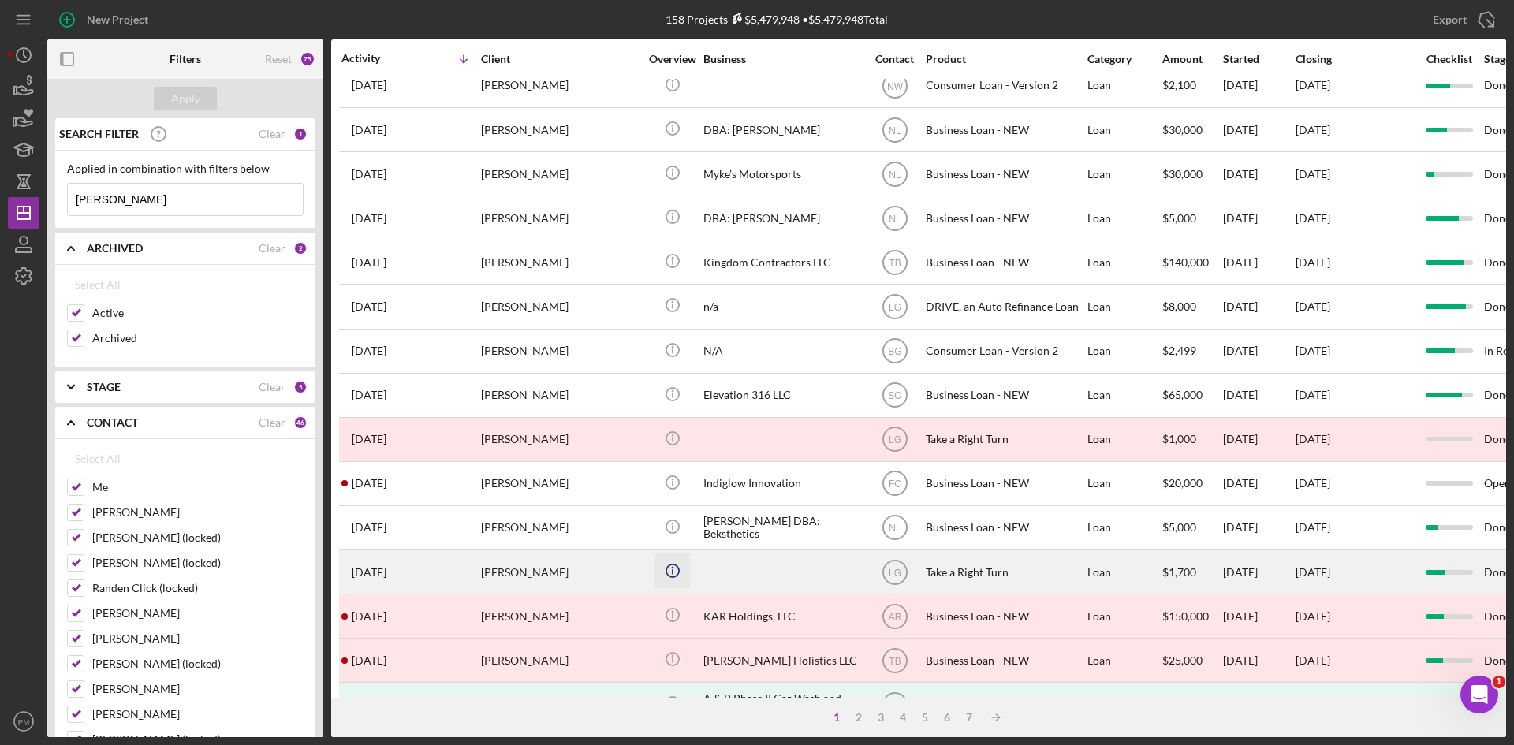
scroll to position [315, 0]
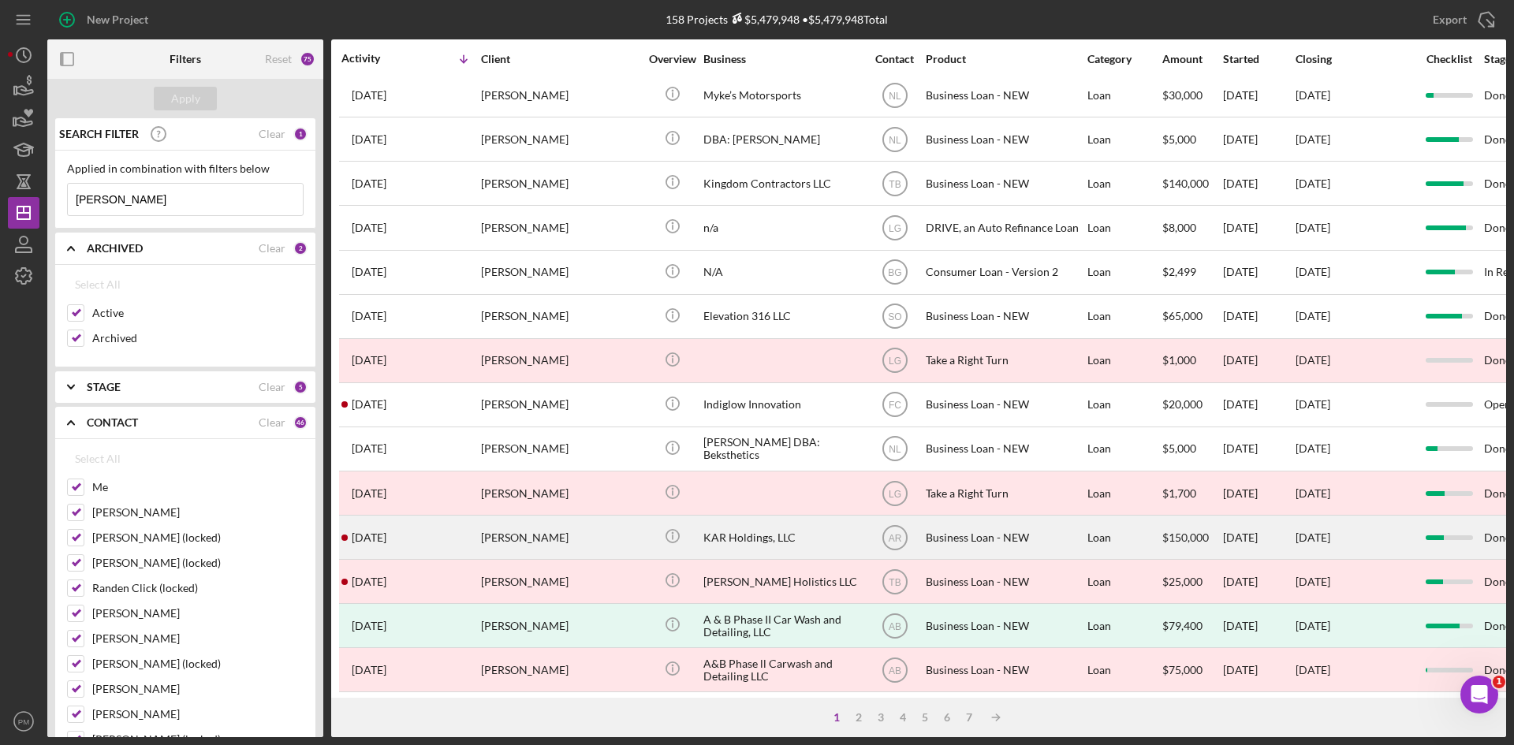
click at [474, 540] on div "9 months ago Redmond Harris" at bounding box center [411, 538] width 138 height 42
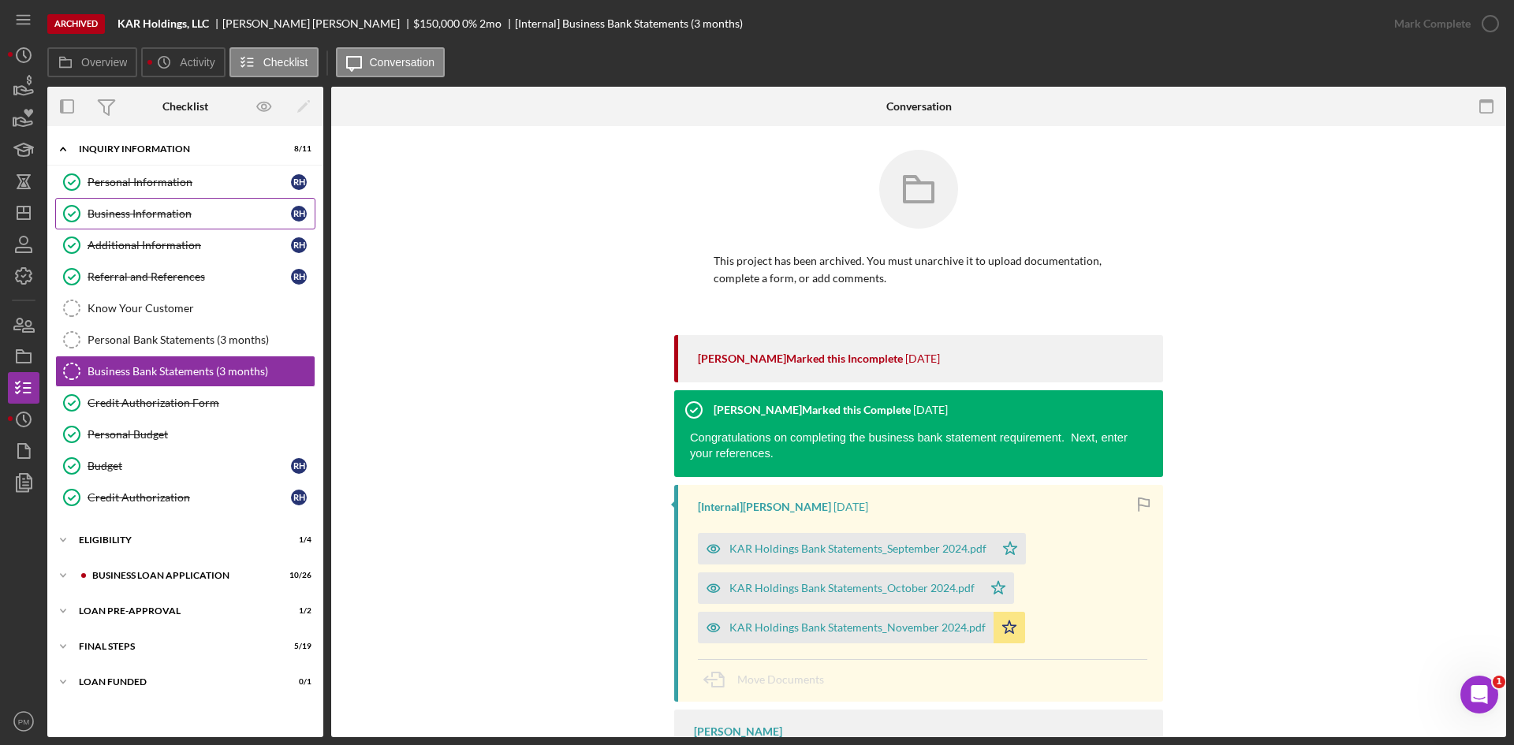
drag, startPoint x: 159, startPoint y: 184, endPoint x: 91, endPoint y: 196, distance: 69.0
click at [159, 184] on div "Personal Information" at bounding box center [189, 182] width 203 height 13
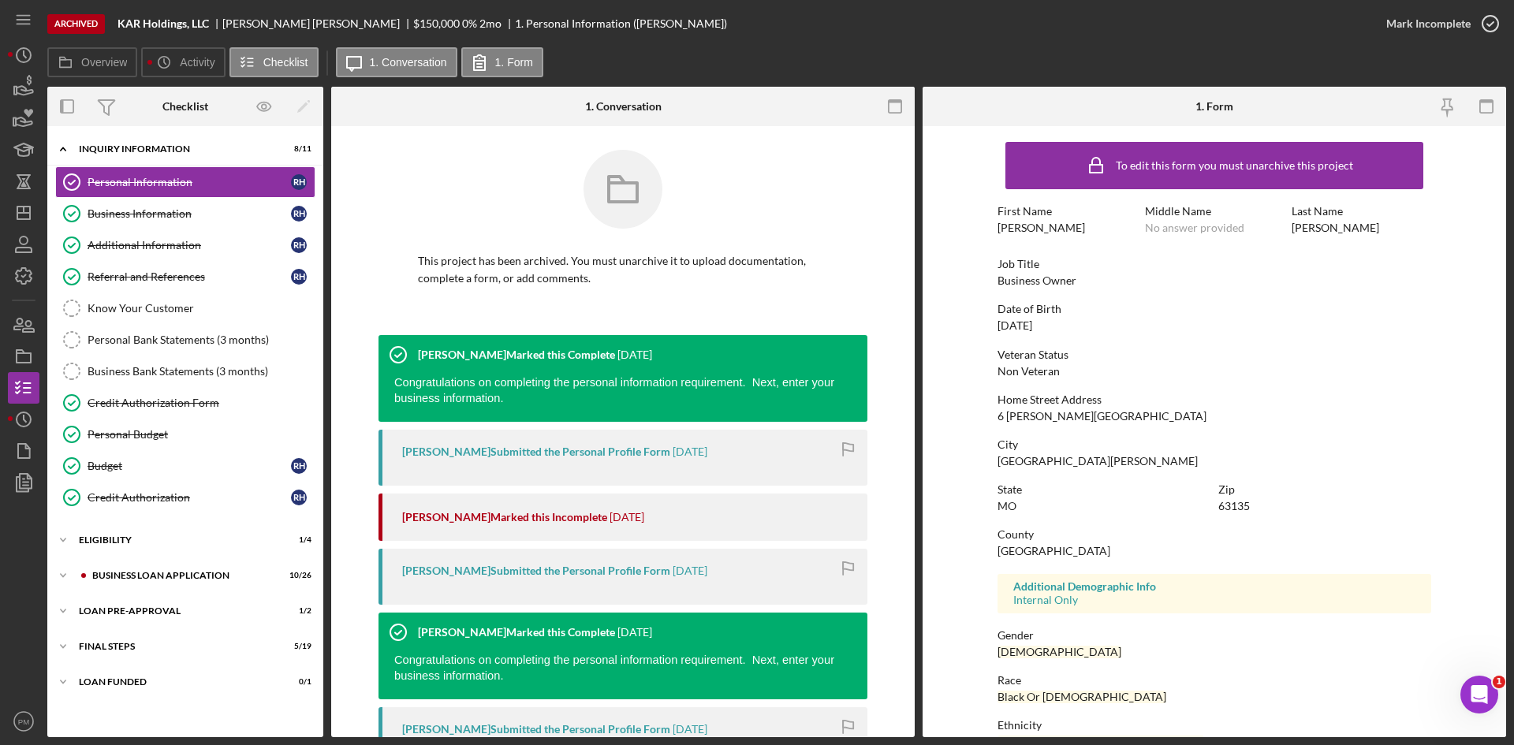
scroll to position [230, 0]
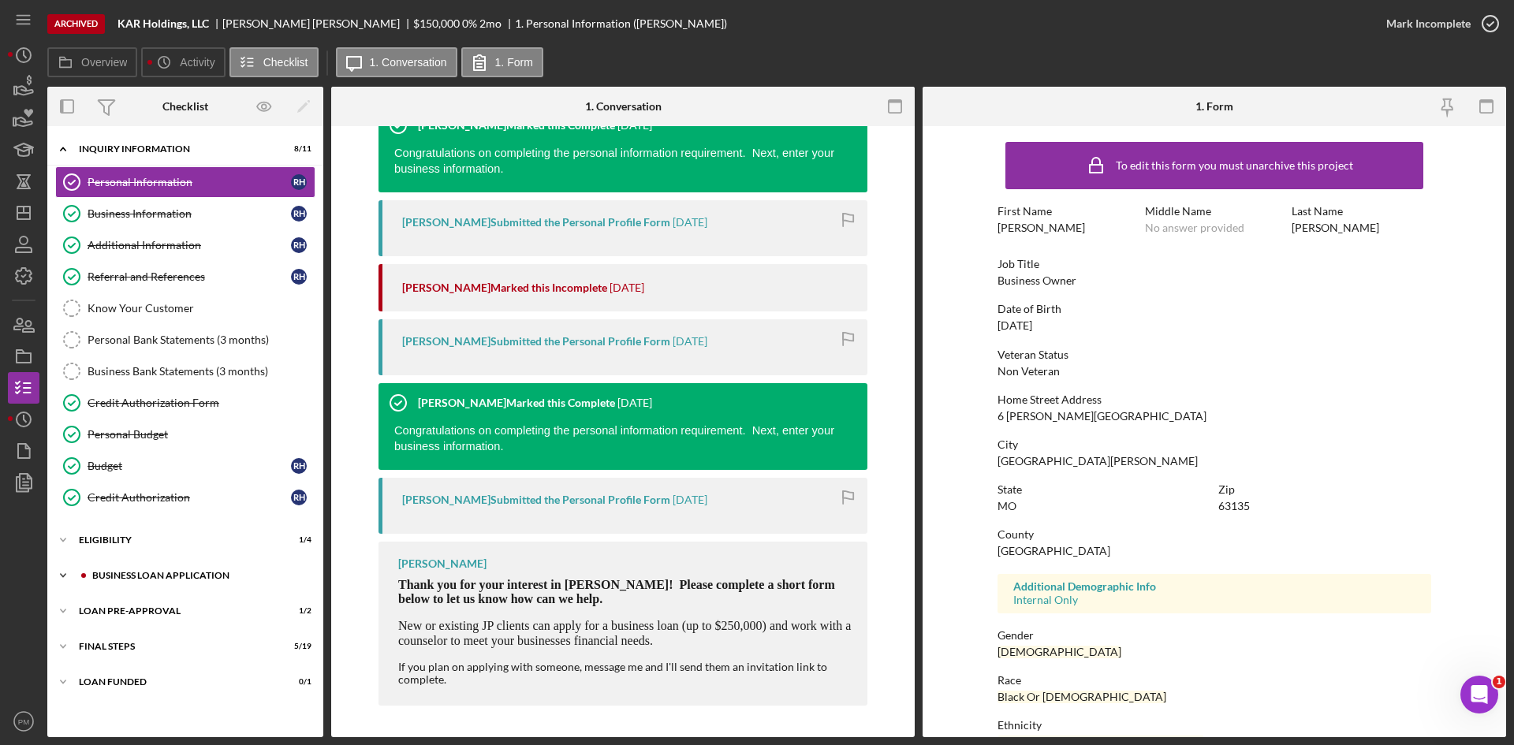
click at [127, 566] on div "Icon/Expander BUSINESS LOAN APPLICATION 10 / 26" at bounding box center [185, 576] width 276 height 32
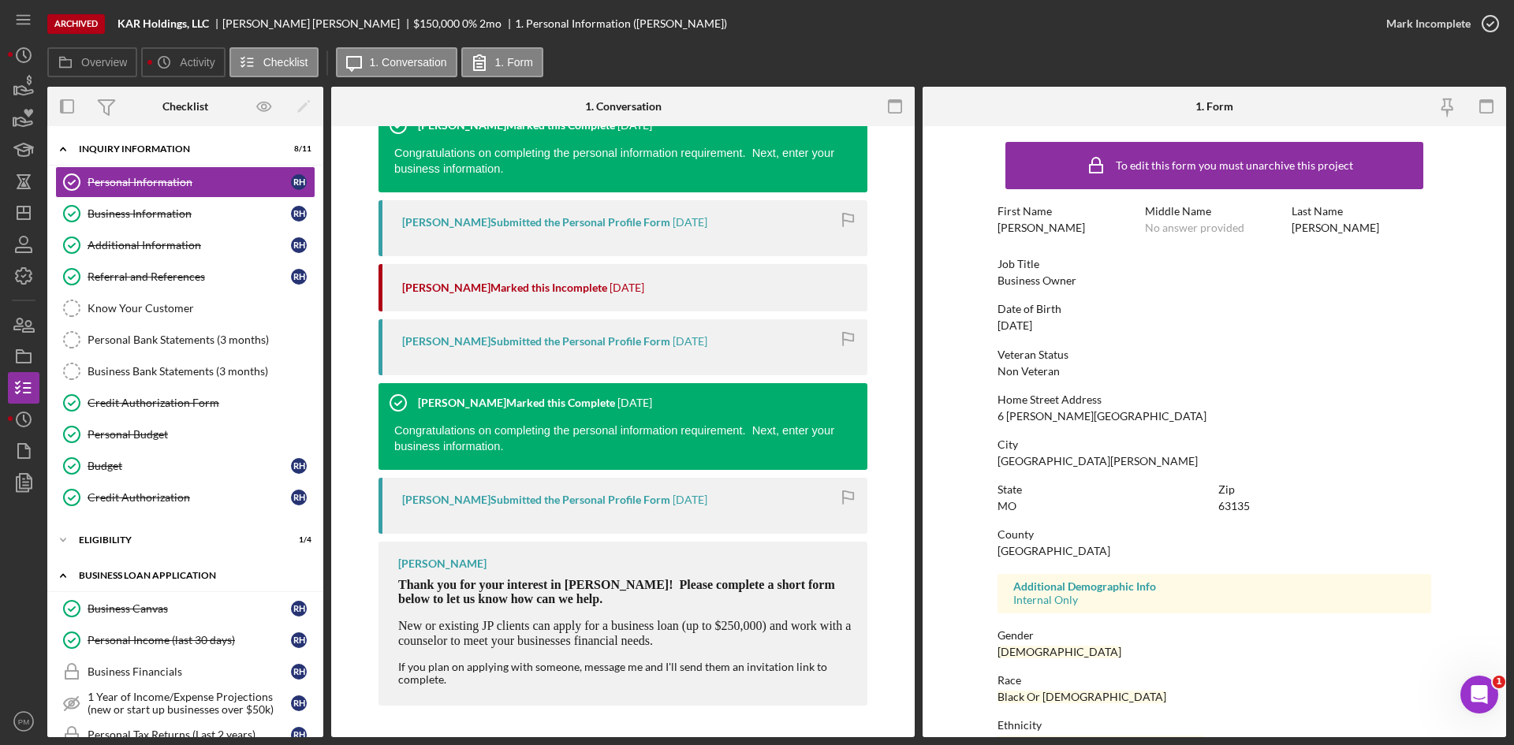
scroll to position [315, 0]
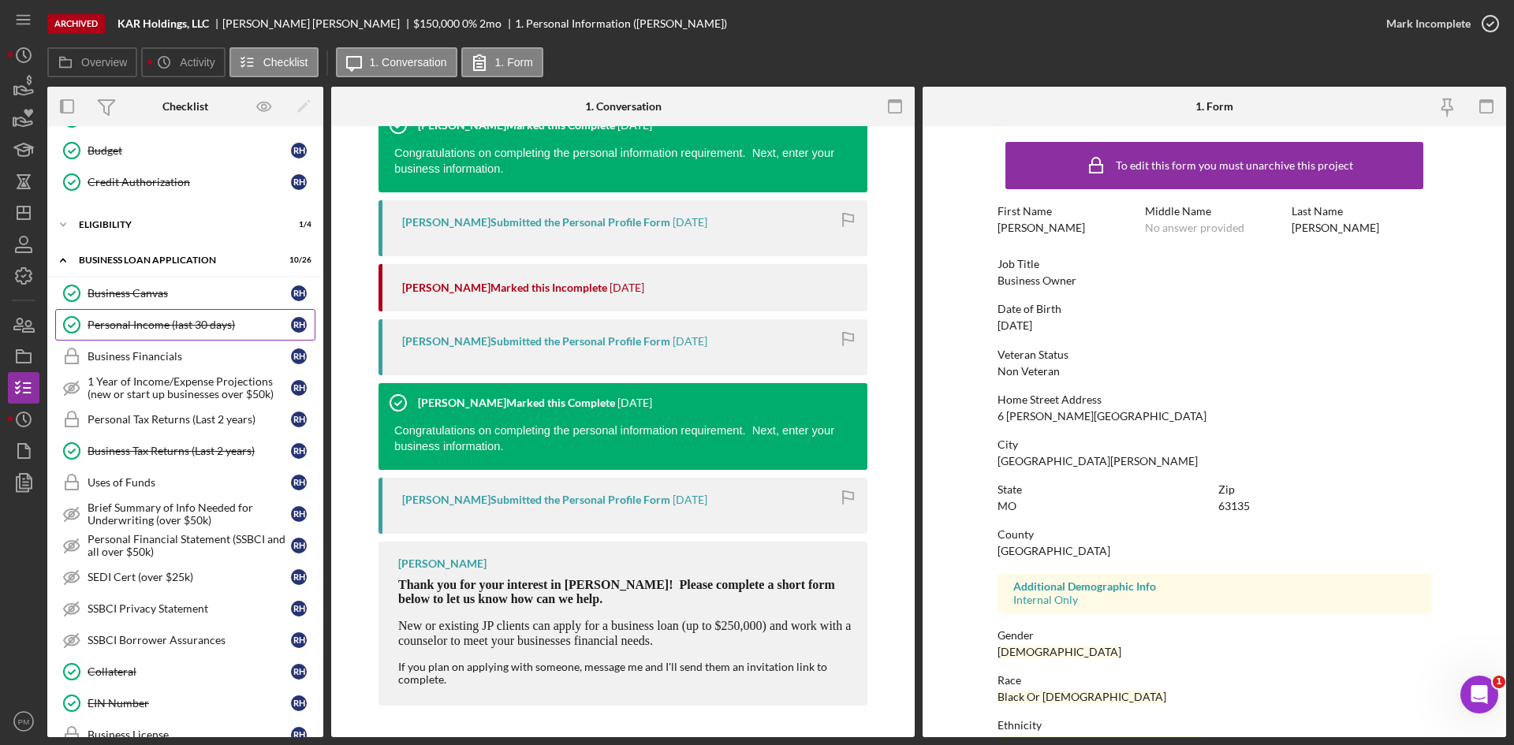
click at [121, 328] on div "Personal Income (last 30 days)" at bounding box center [189, 325] width 203 height 13
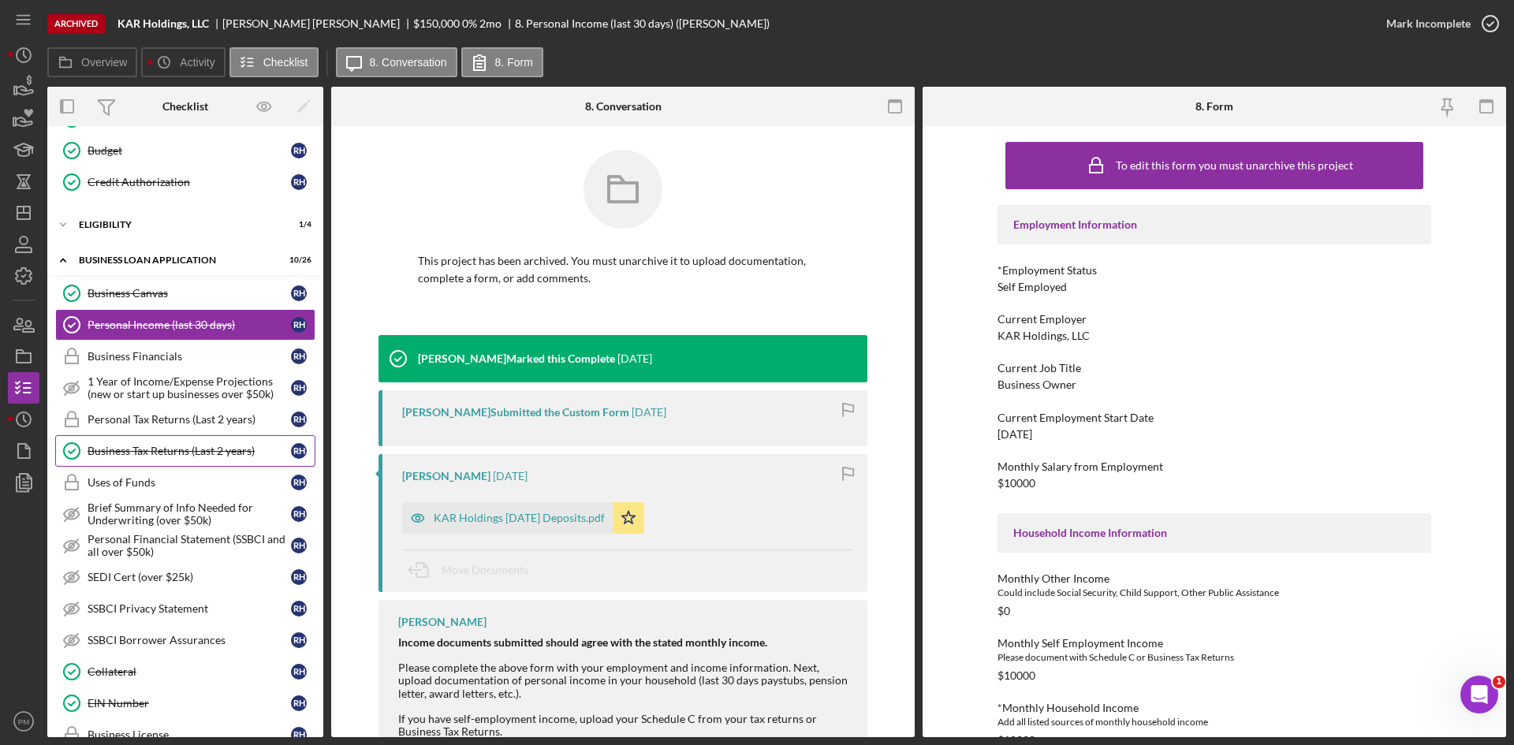
click at [135, 458] on link "Business Tax Returns (Last 2 years) Business Tax Returns (Last 2 years) R H" at bounding box center [185, 451] width 260 height 32
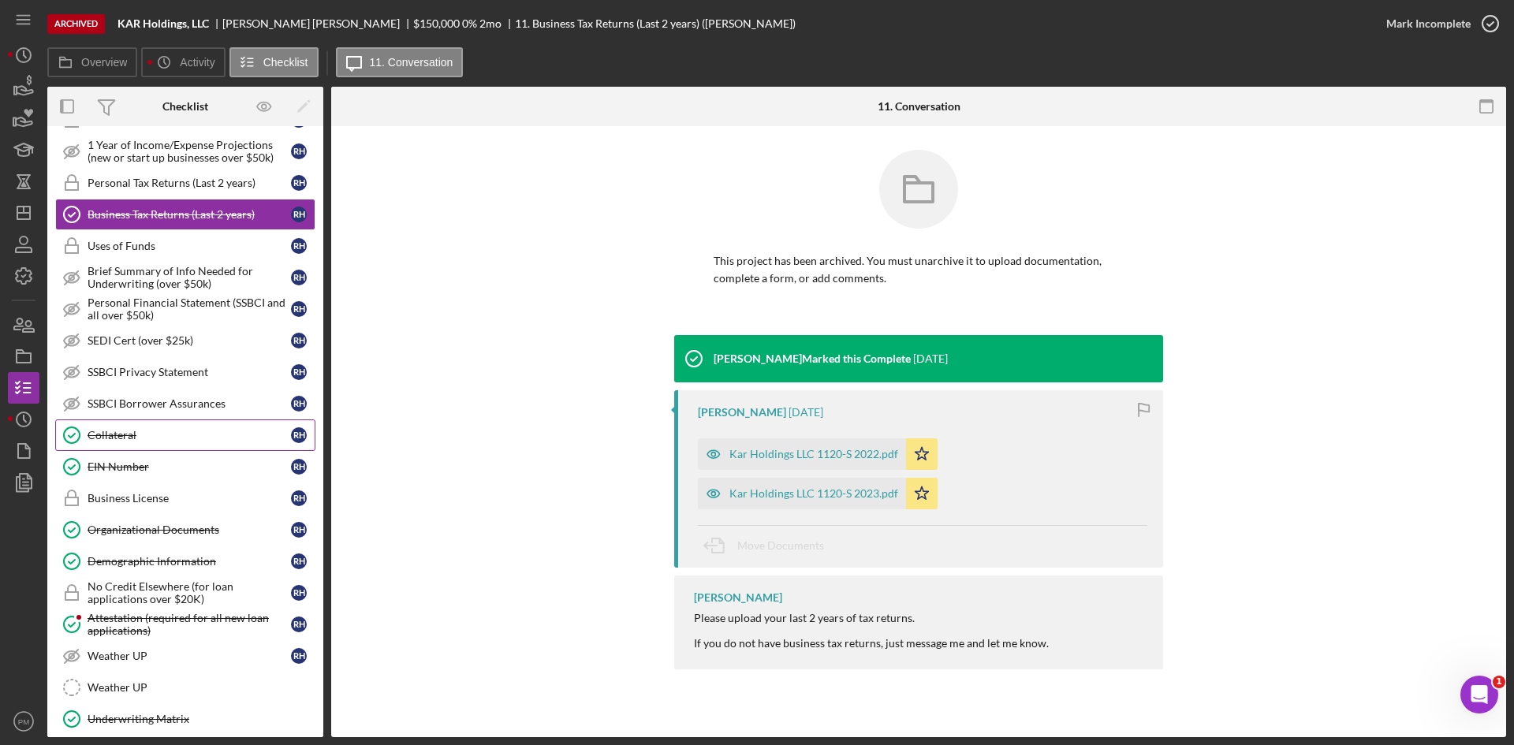
scroll to position [798, 0]
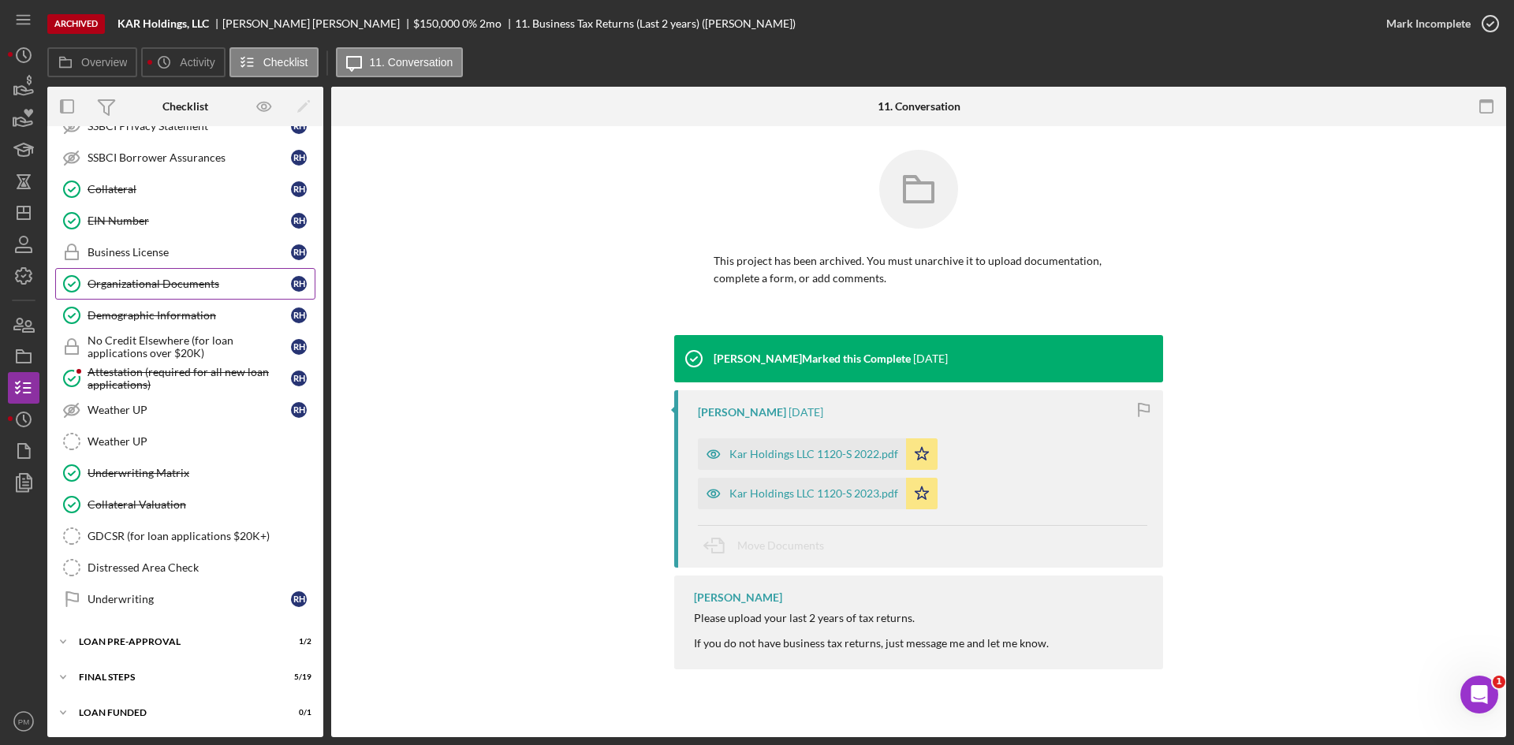
click at [123, 291] on link "Organizational Documents Organizational Documents R H" at bounding box center [185, 284] width 260 height 32
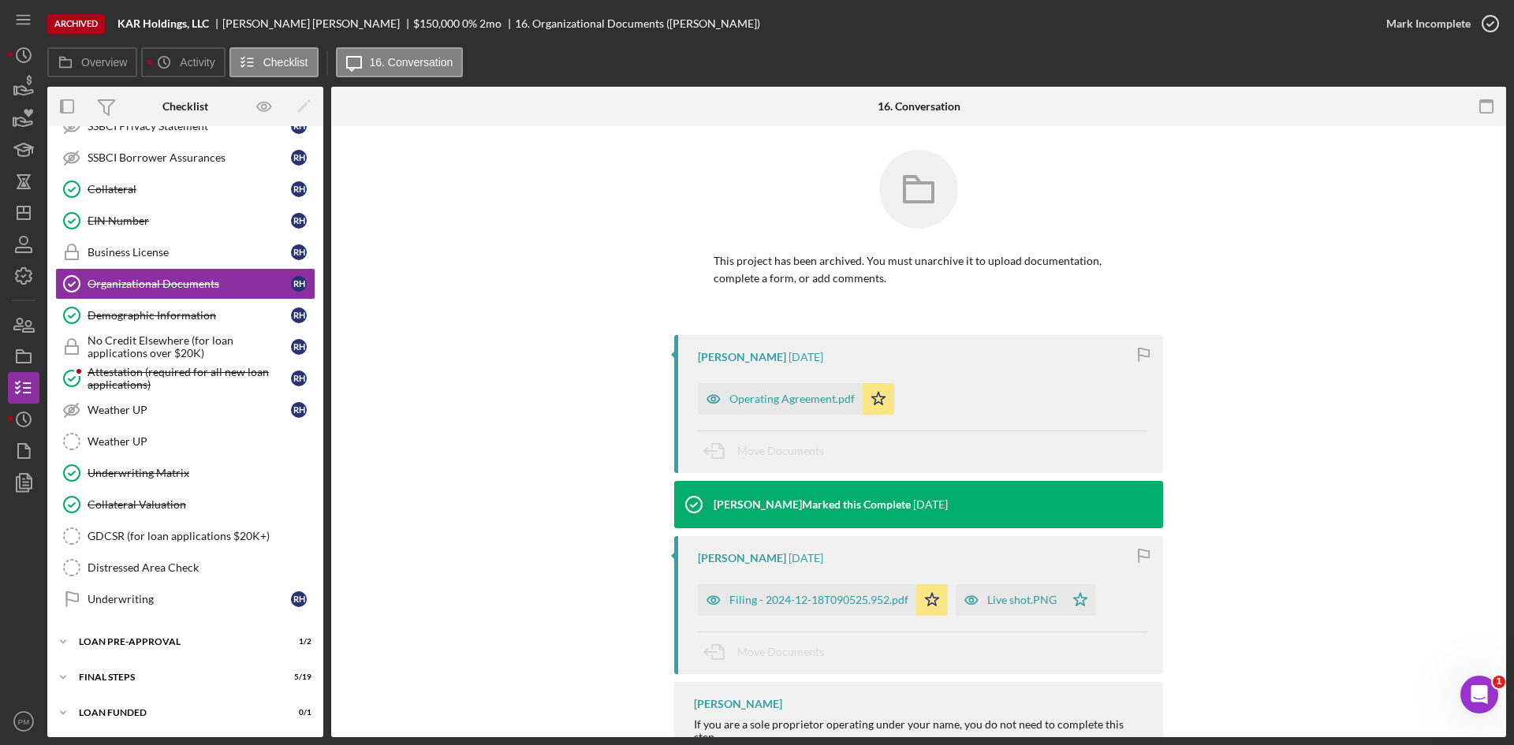
scroll to position [159, 0]
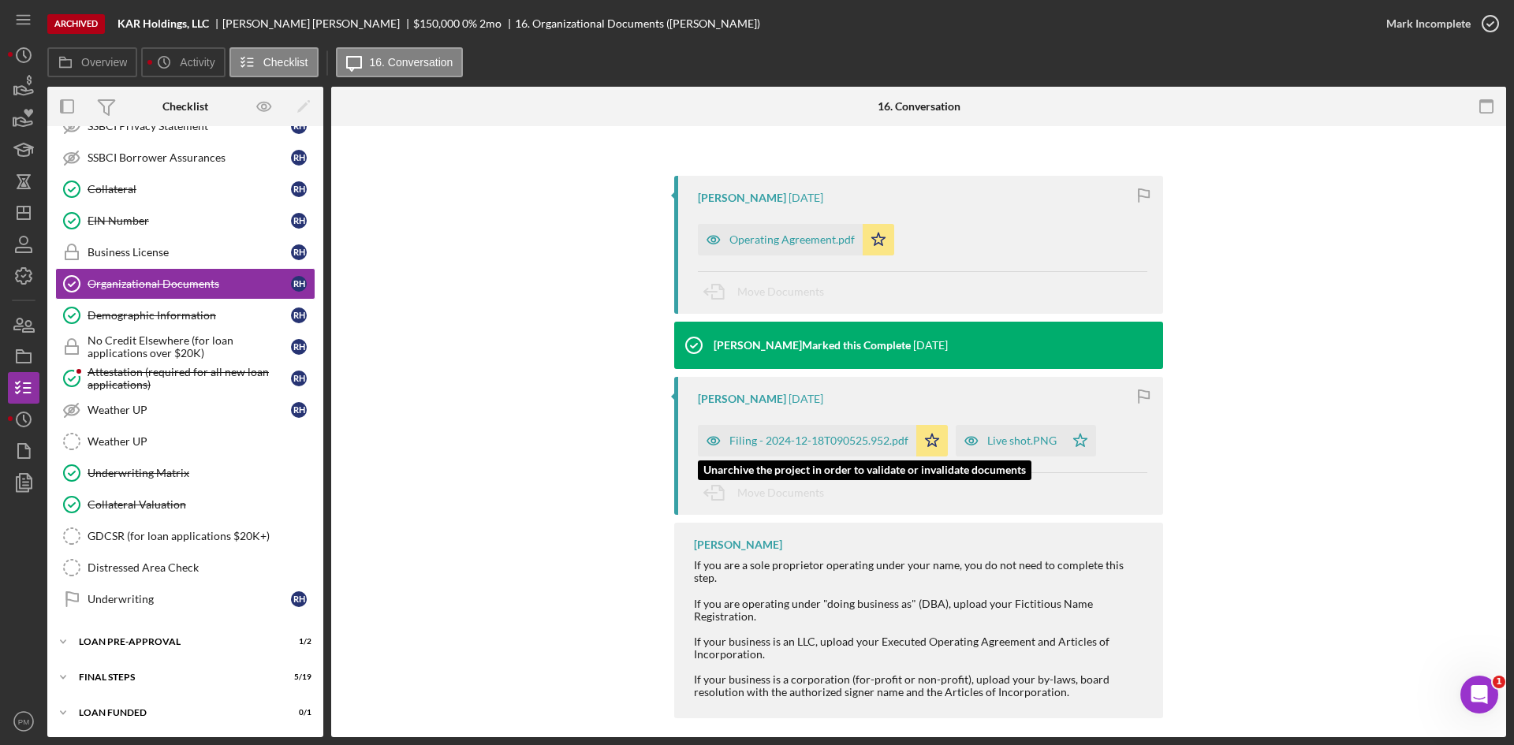
click at [866, 446] on div "Filing - 2024-12-18T090525.952.pdf" at bounding box center [819, 441] width 179 height 13
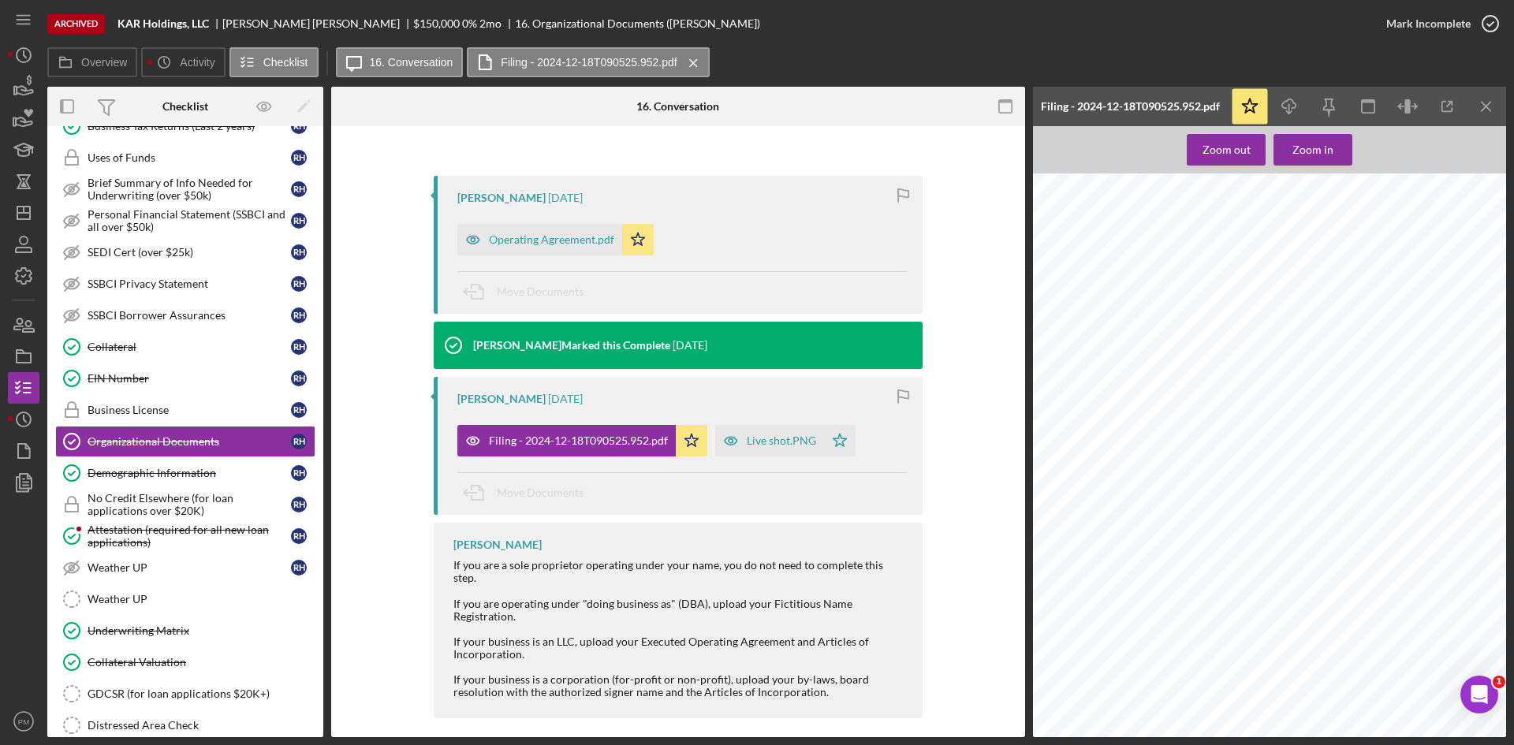
scroll to position [404, 0]
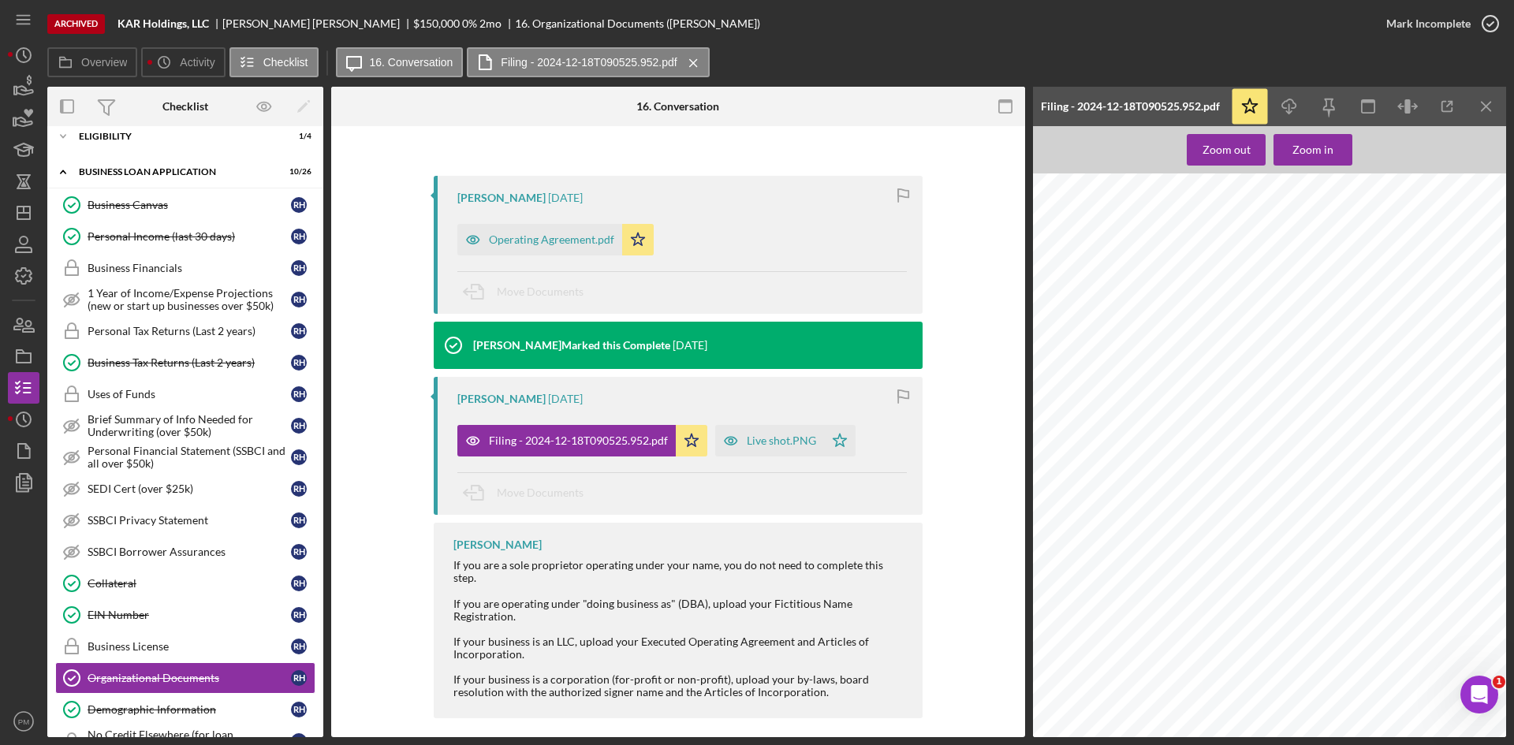
click at [109, 236] on div "Personal Income (last 30 days)" at bounding box center [189, 236] width 203 height 13
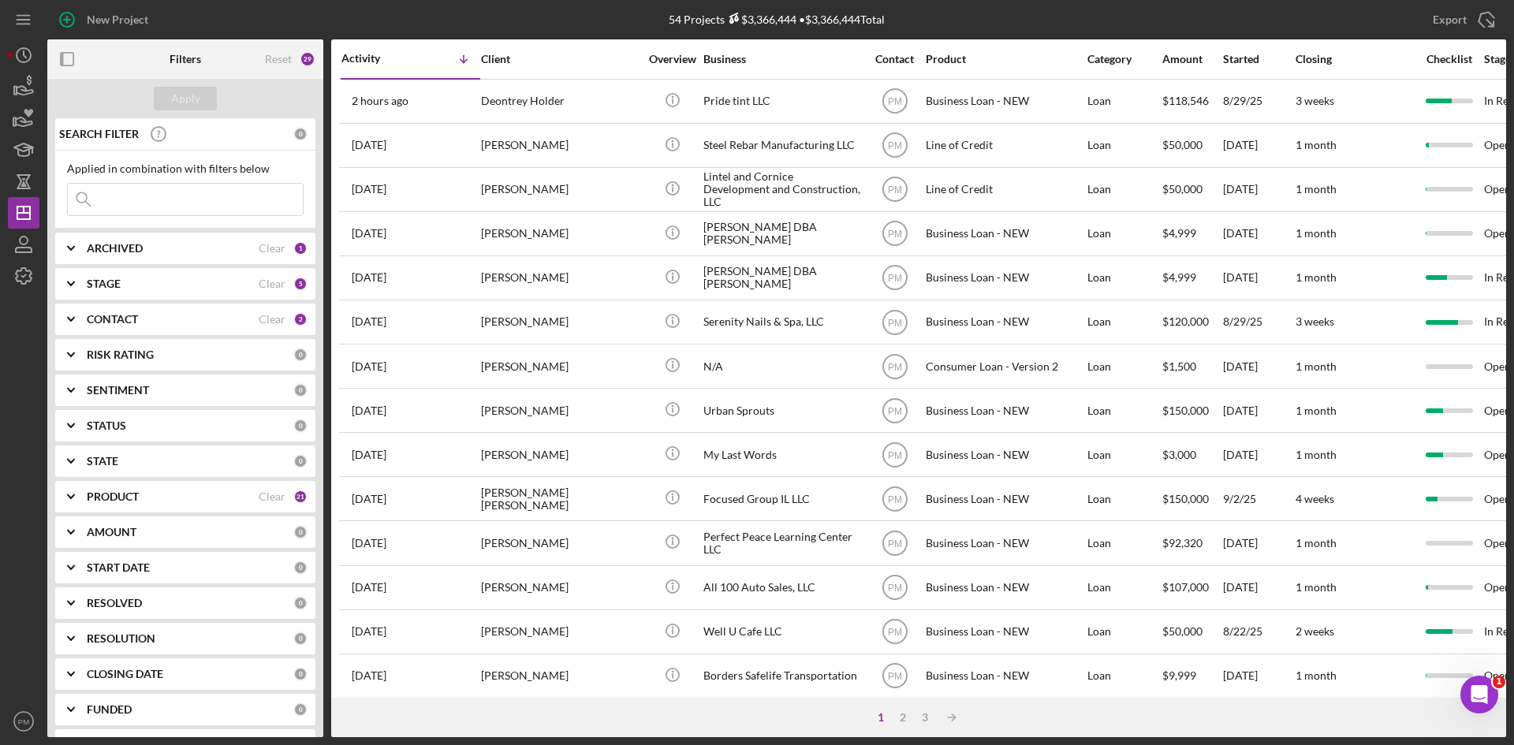
click at [131, 496] on b "PRODUCT" at bounding box center [113, 497] width 52 height 13
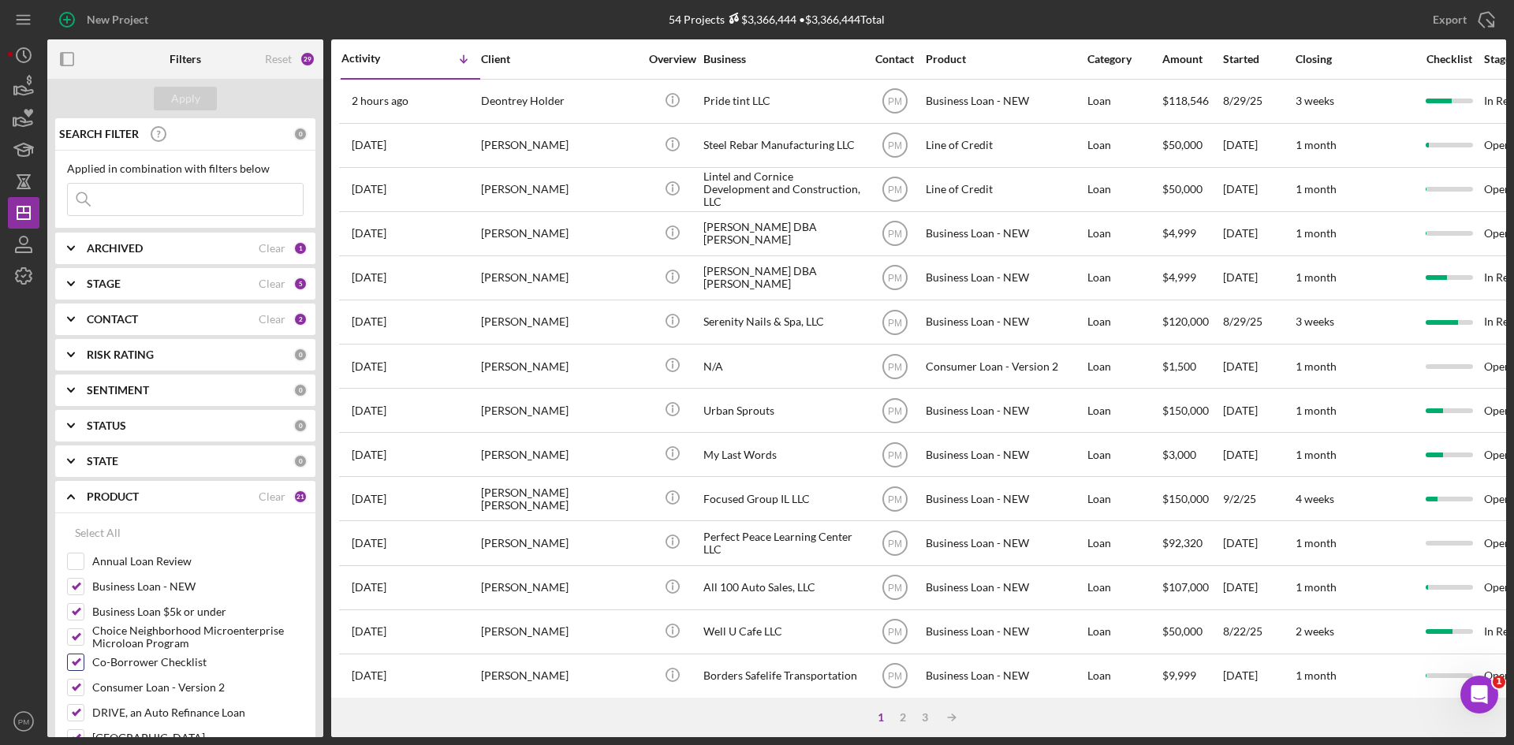
scroll to position [158, 0]
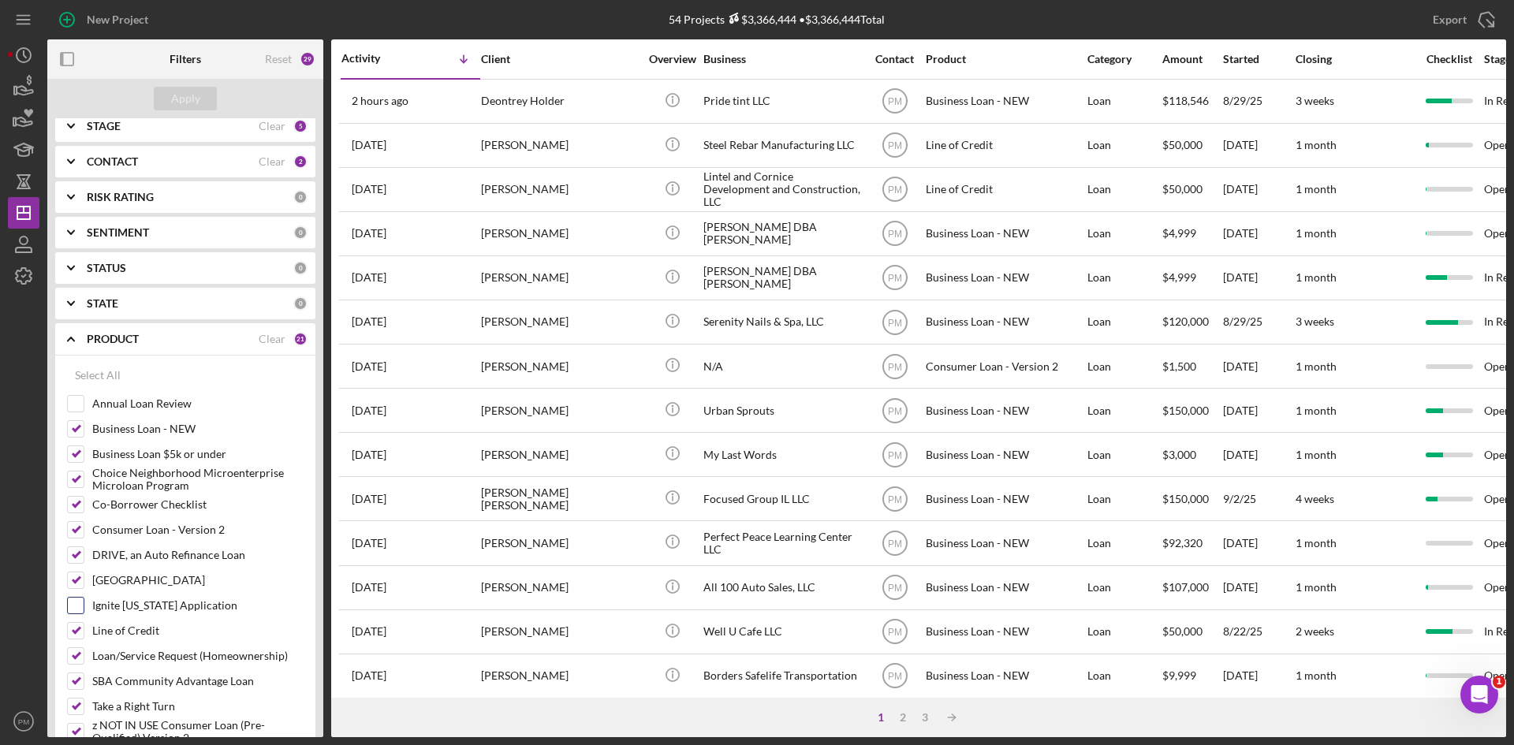
click at [75, 605] on input "Ignite Illinois Application" at bounding box center [76, 606] width 16 height 16
checkbox input "true"
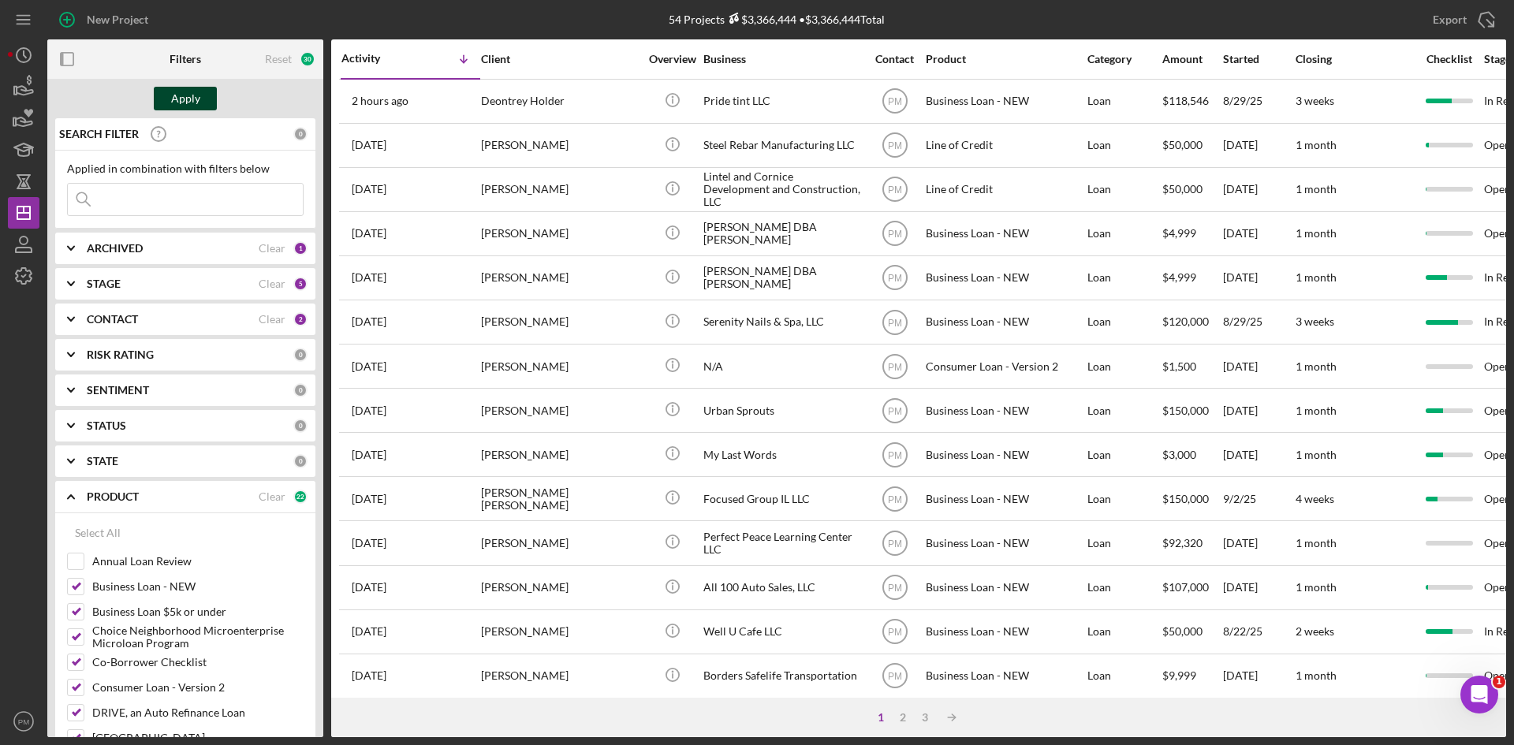
click at [192, 102] on div "Apply" at bounding box center [185, 99] width 29 height 24
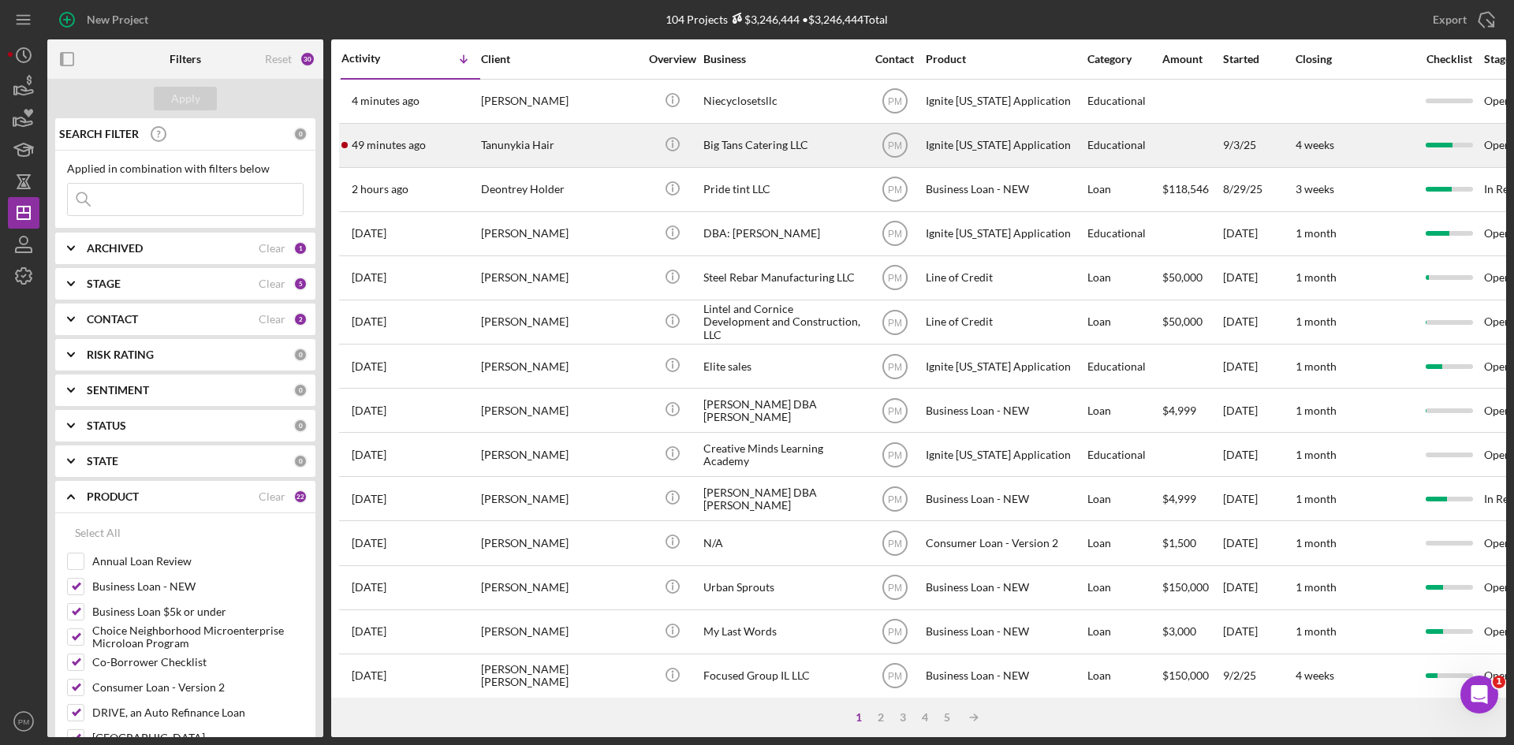
click at [451, 152] on div "49 minutes ago Tanunykia Hair" at bounding box center [411, 146] width 138 height 42
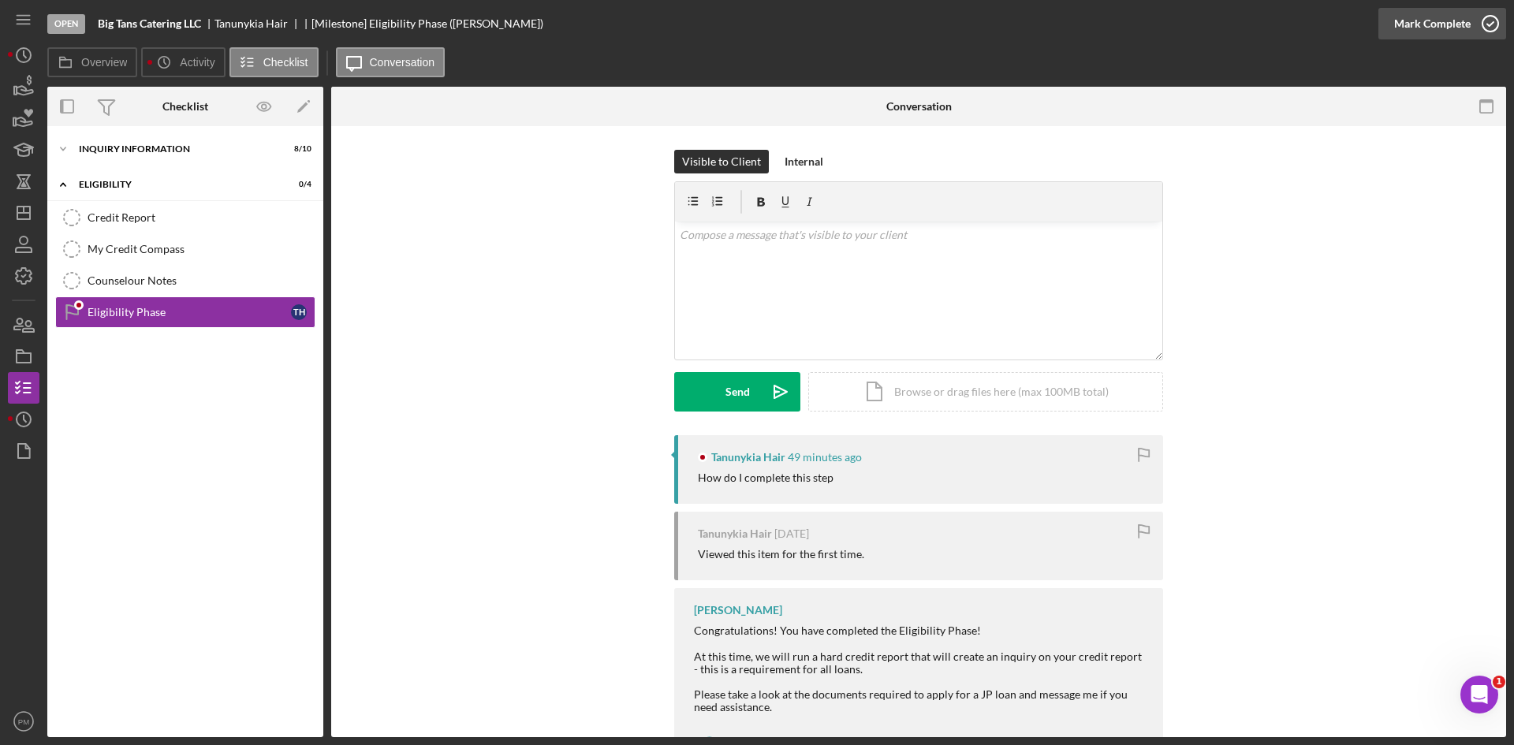
click at [1453, 17] on div "Mark Complete" at bounding box center [1432, 24] width 77 height 32
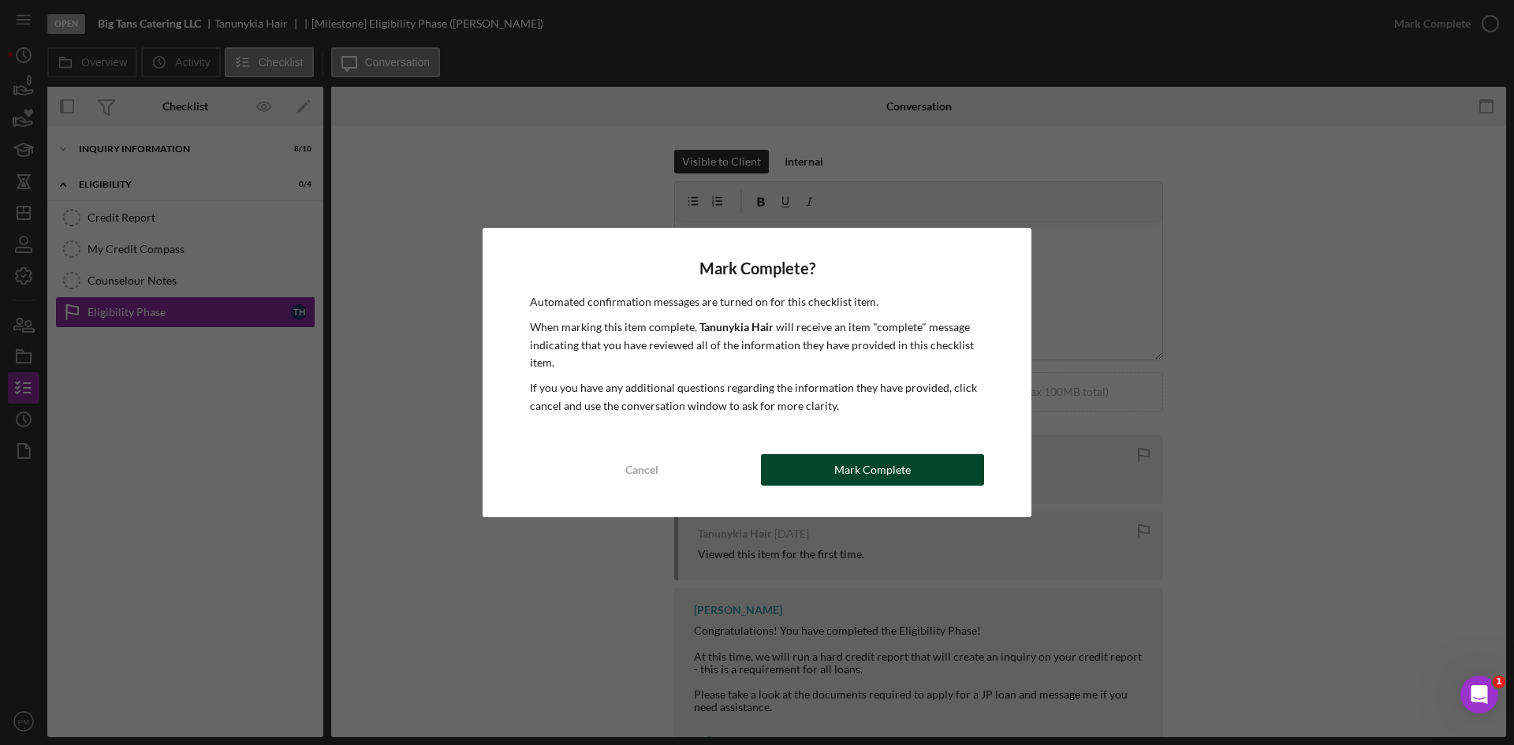
click at [907, 468] on div "Mark Complete" at bounding box center [872, 470] width 77 height 32
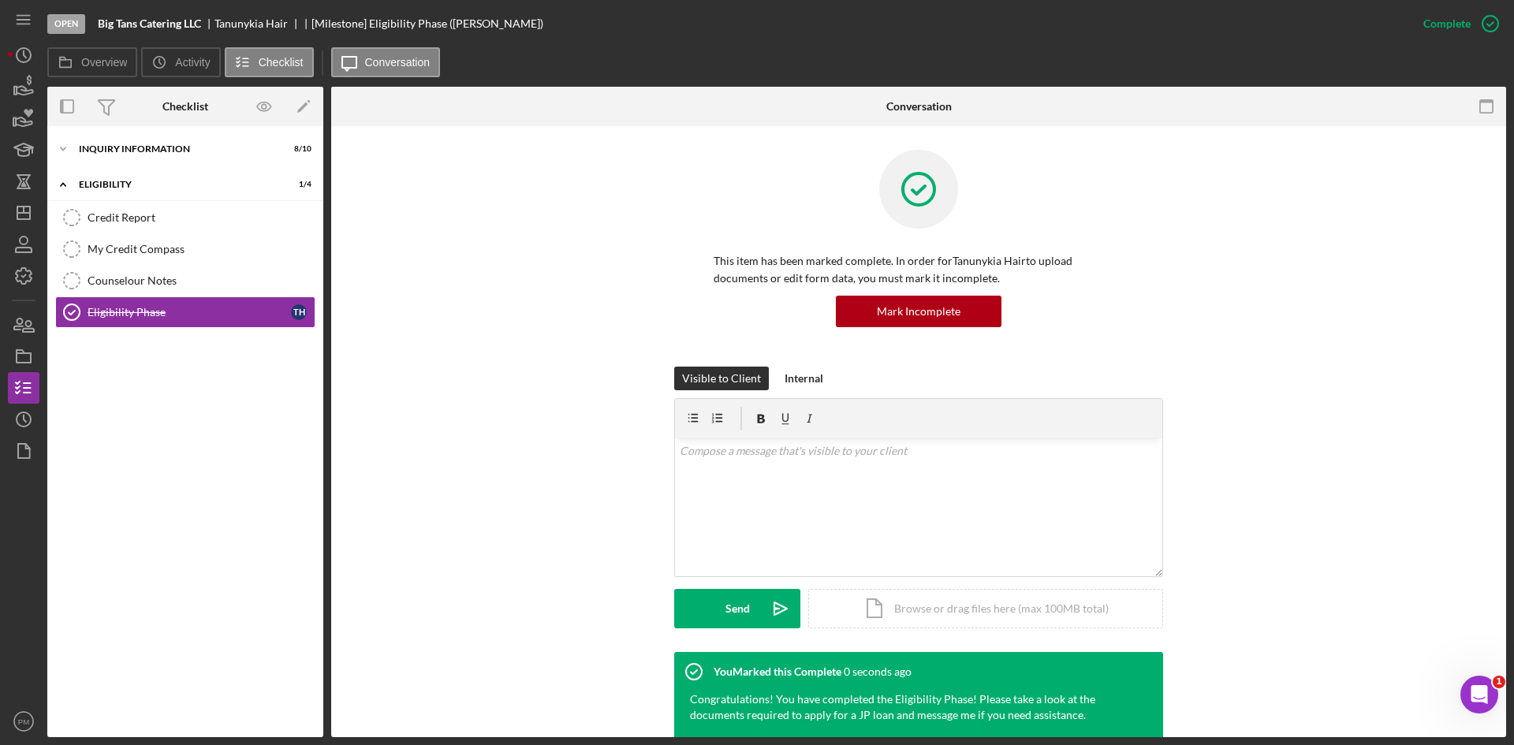
scroll to position [315, 0]
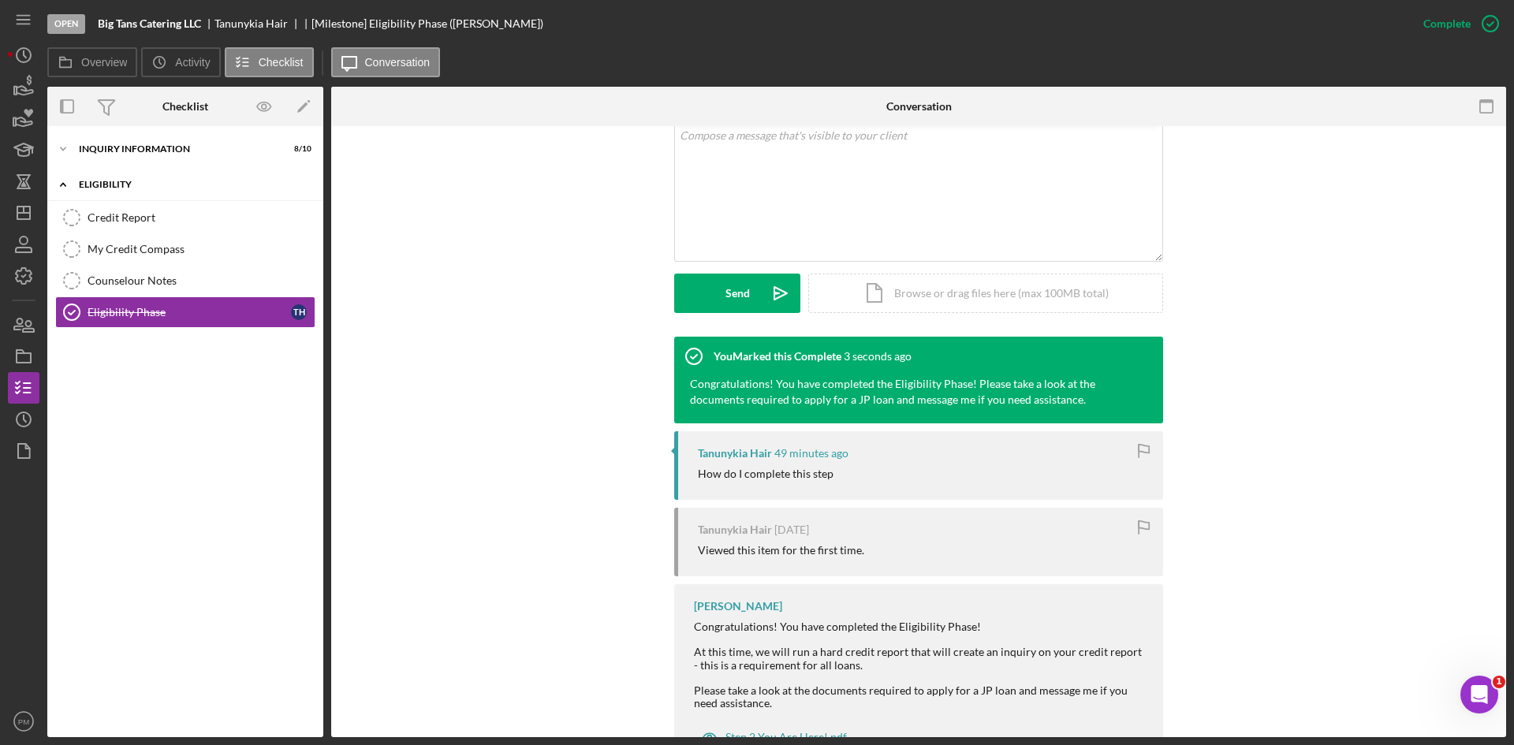
click at [162, 185] on div "Eligibility" at bounding box center [191, 184] width 225 height 9
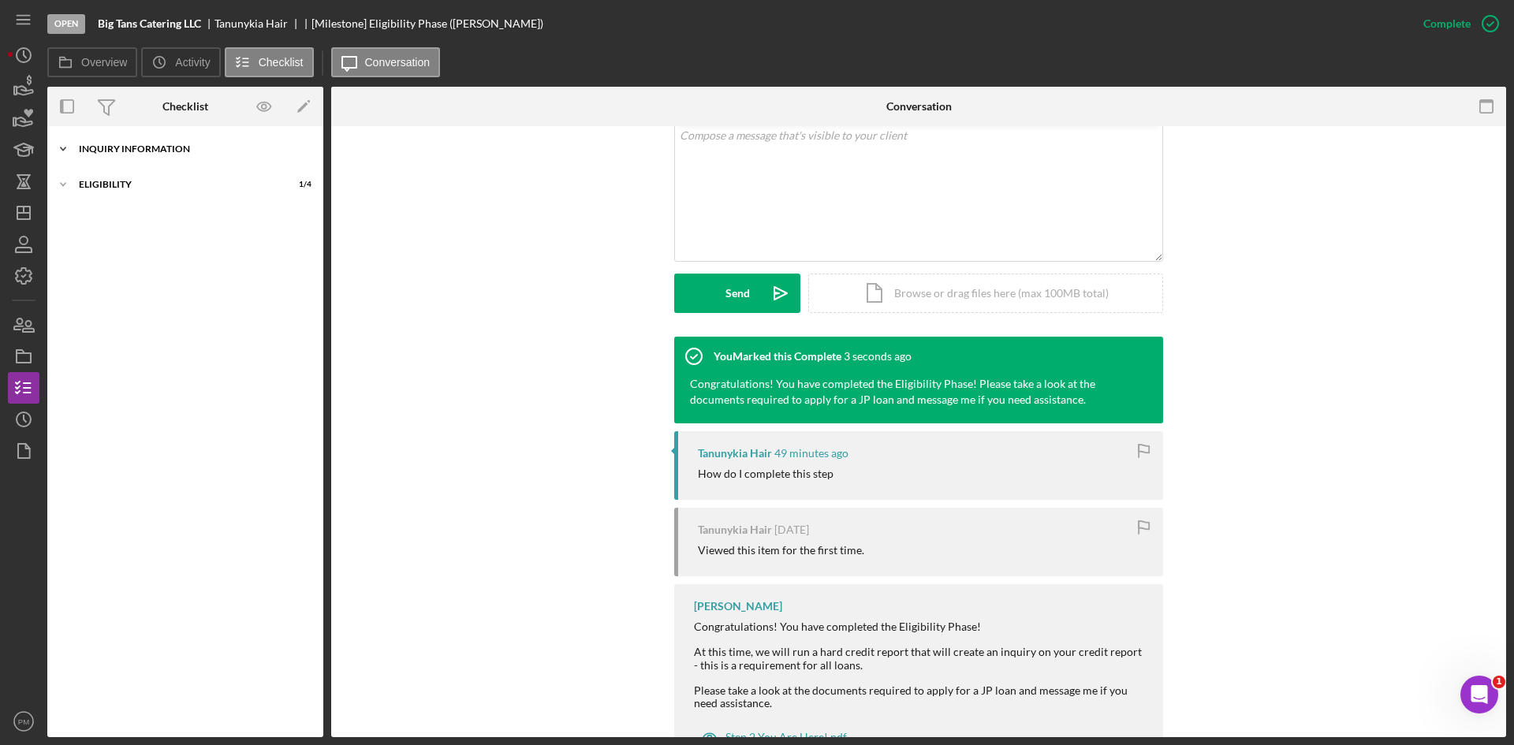
click at [169, 140] on div "Icon/Expander Inquiry Information 8 / 10" at bounding box center [185, 149] width 276 height 32
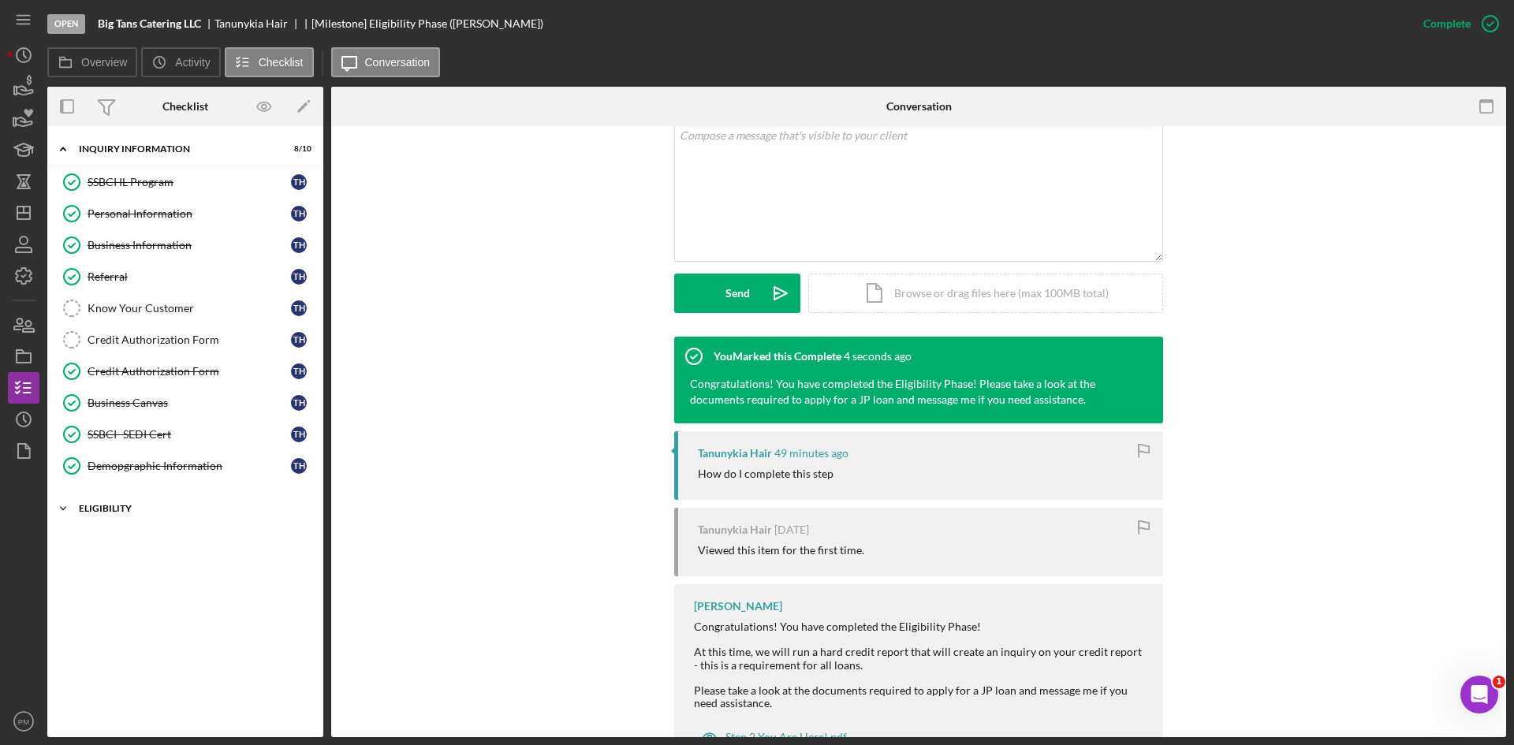
click at [114, 512] on div "Eligibility" at bounding box center [191, 508] width 225 height 9
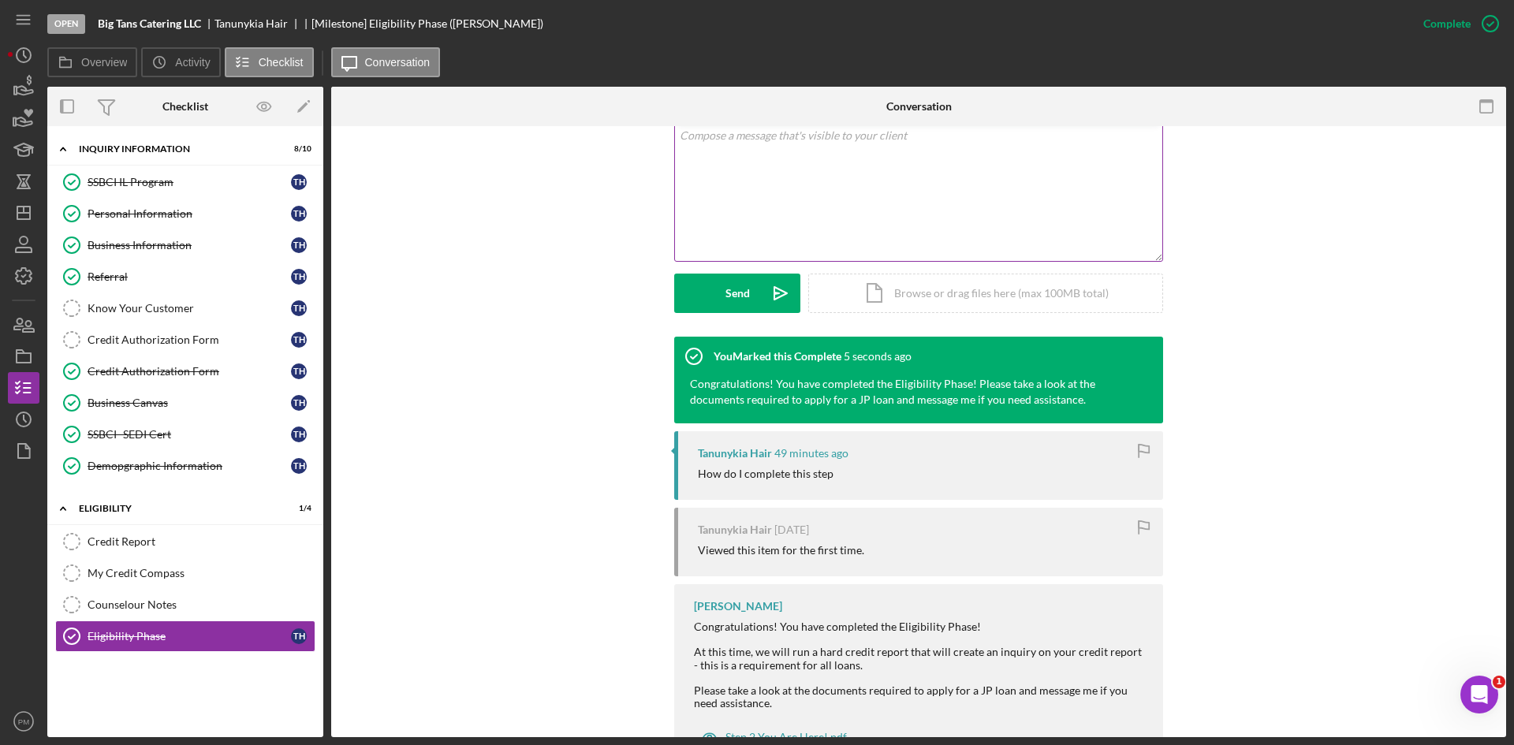
scroll to position [158, 0]
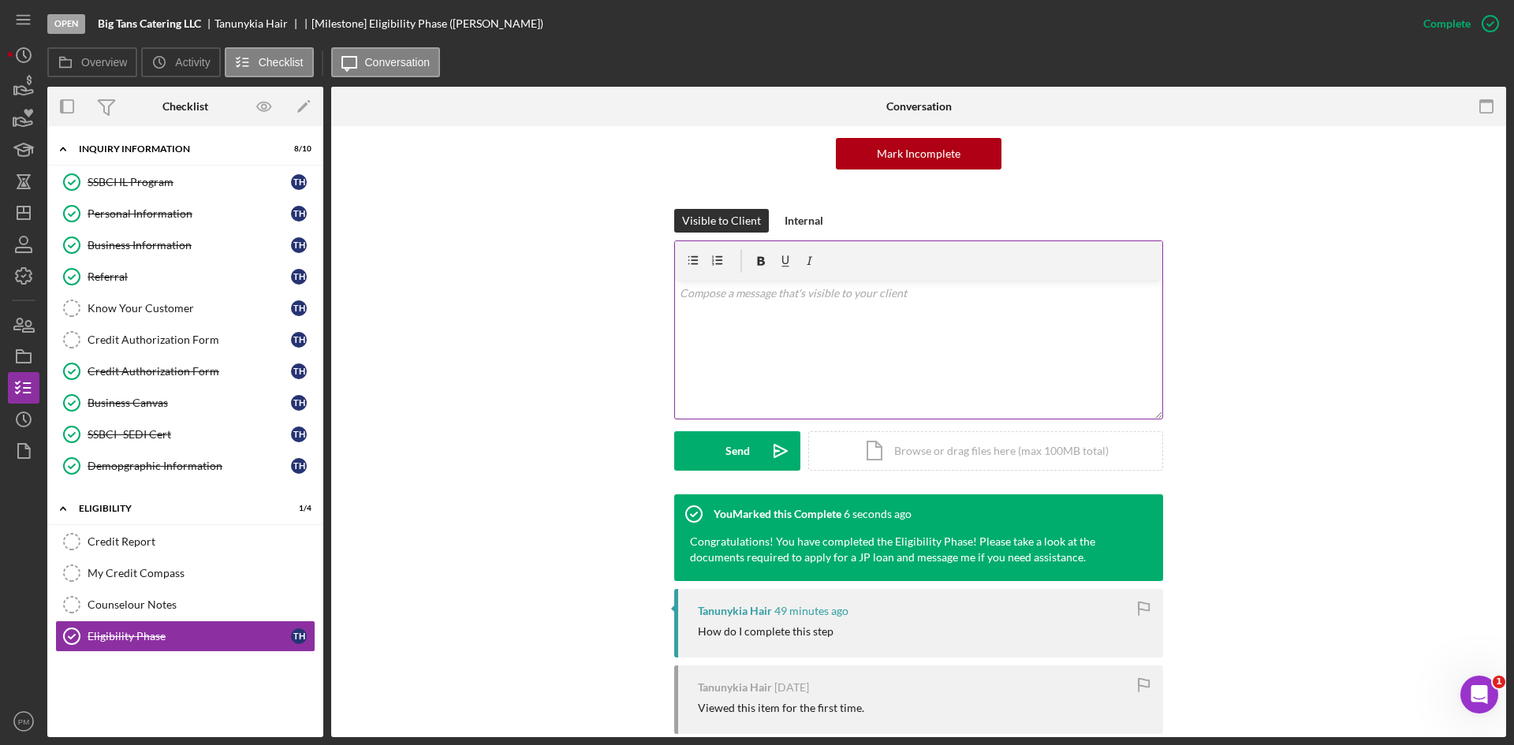
click at [807, 326] on div "v Color teal Color pink Remove color Add row above Add row below Add column bef…" at bounding box center [918, 350] width 487 height 138
click at [732, 449] on div "Send" at bounding box center [738, 450] width 24 height 39
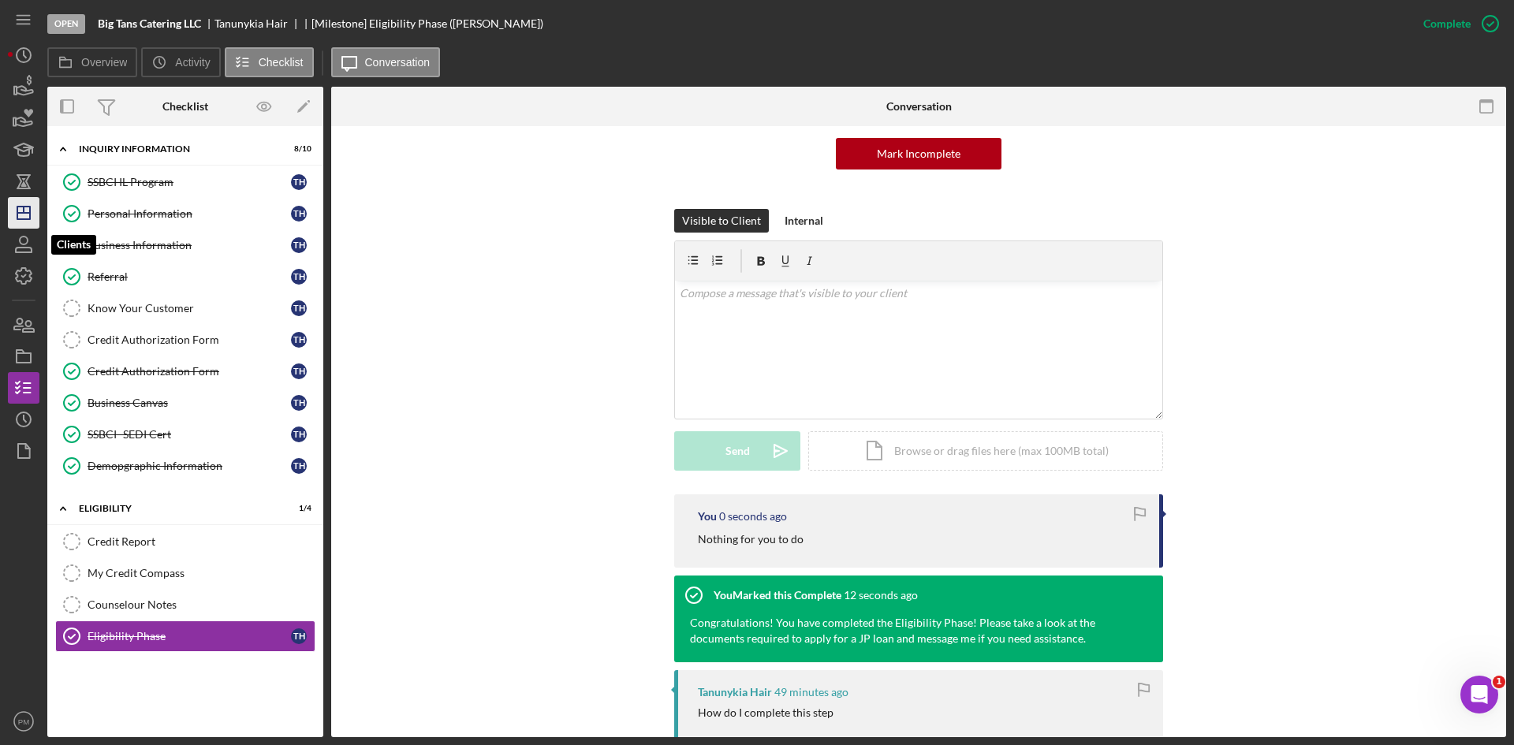
click at [28, 221] on icon "Icon/Dashboard" at bounding box center [23, 212] width 39 height 39
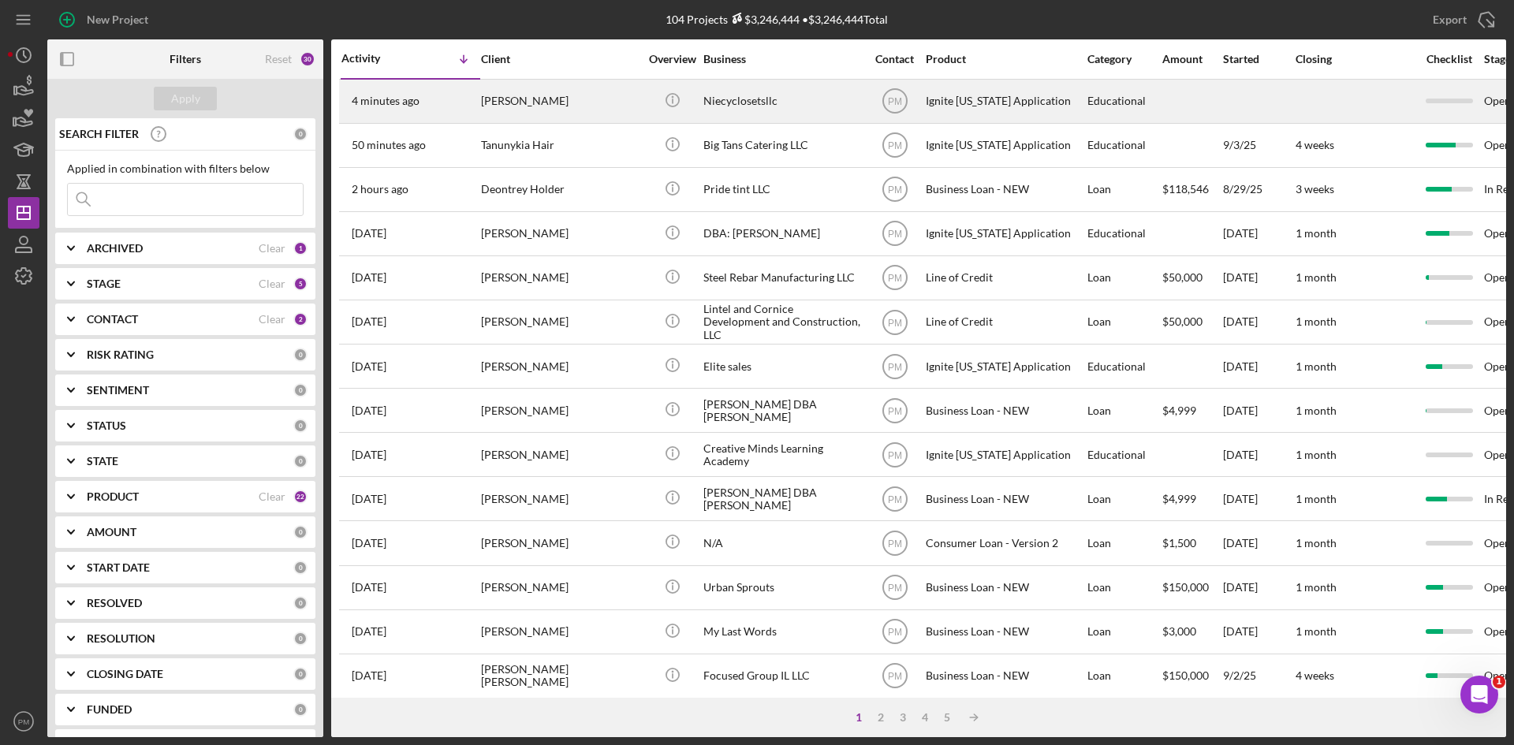
click at [476, 109] on div "4 minutes ago Marnice Herd" at bounding box center [411, 101] width 138 height 42
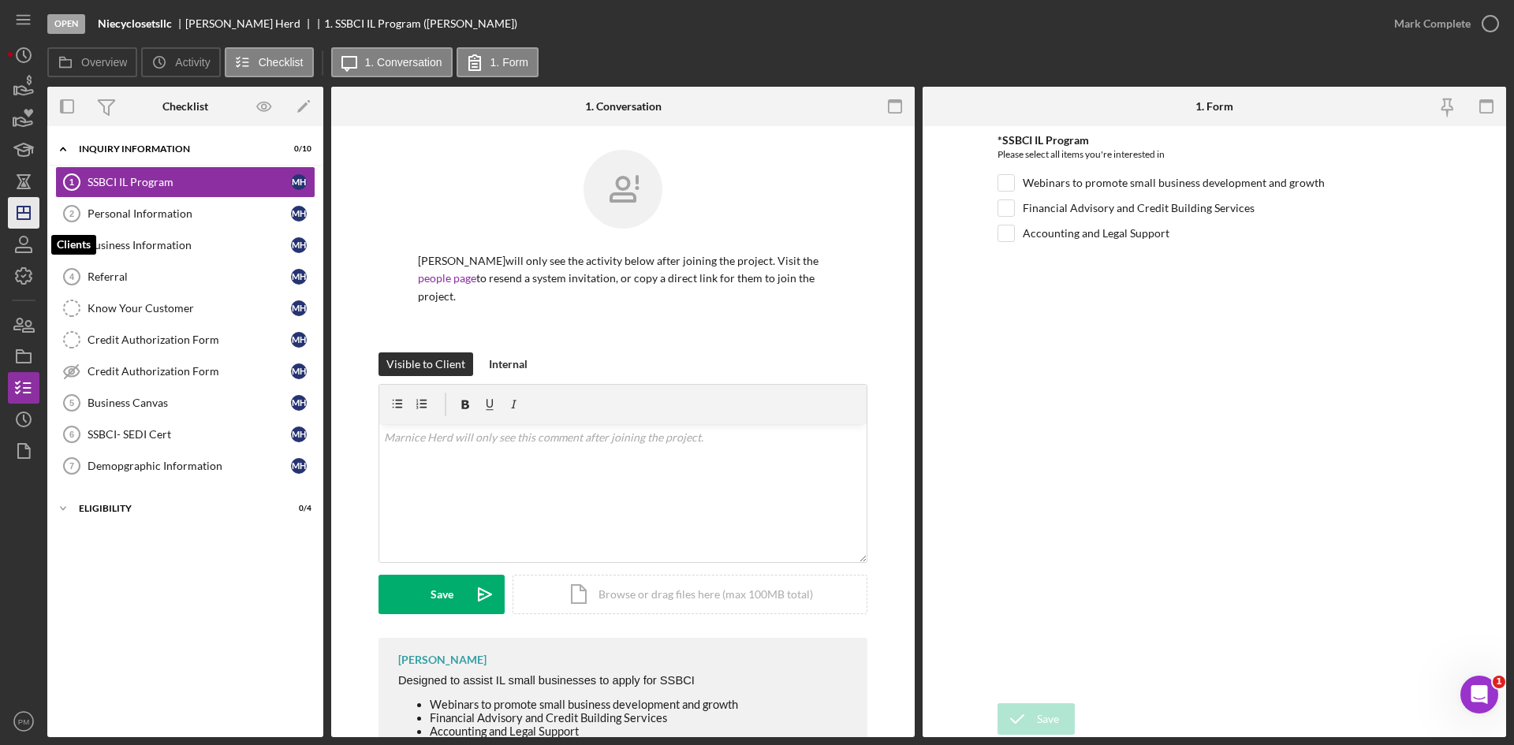
click at [22, 200] on icon "Icon/Dashboard" at bounding box center [23, 212] width 39 height 39
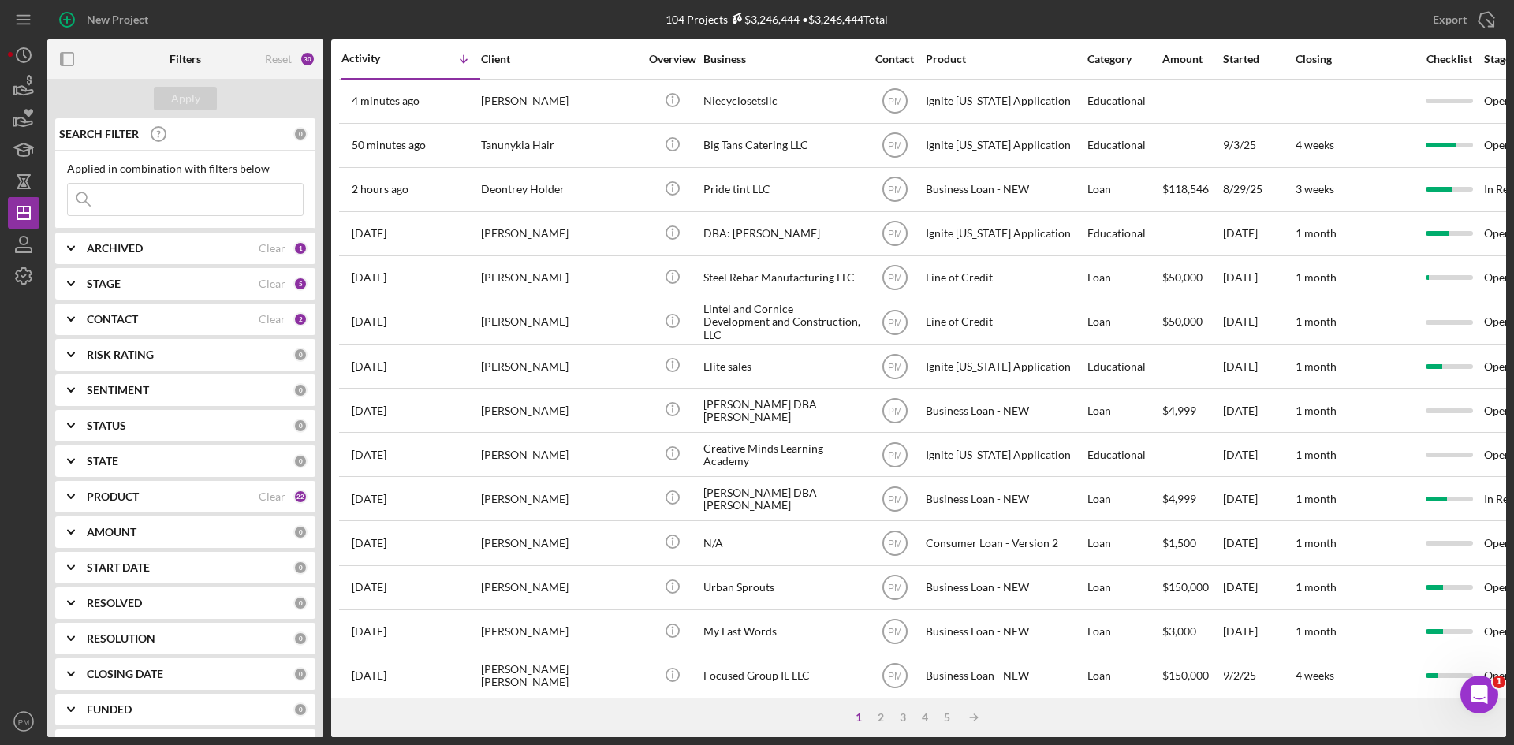
click at [192, 498] on div "PRODUCT" at bounding box center [173, 497] width 172 height 13
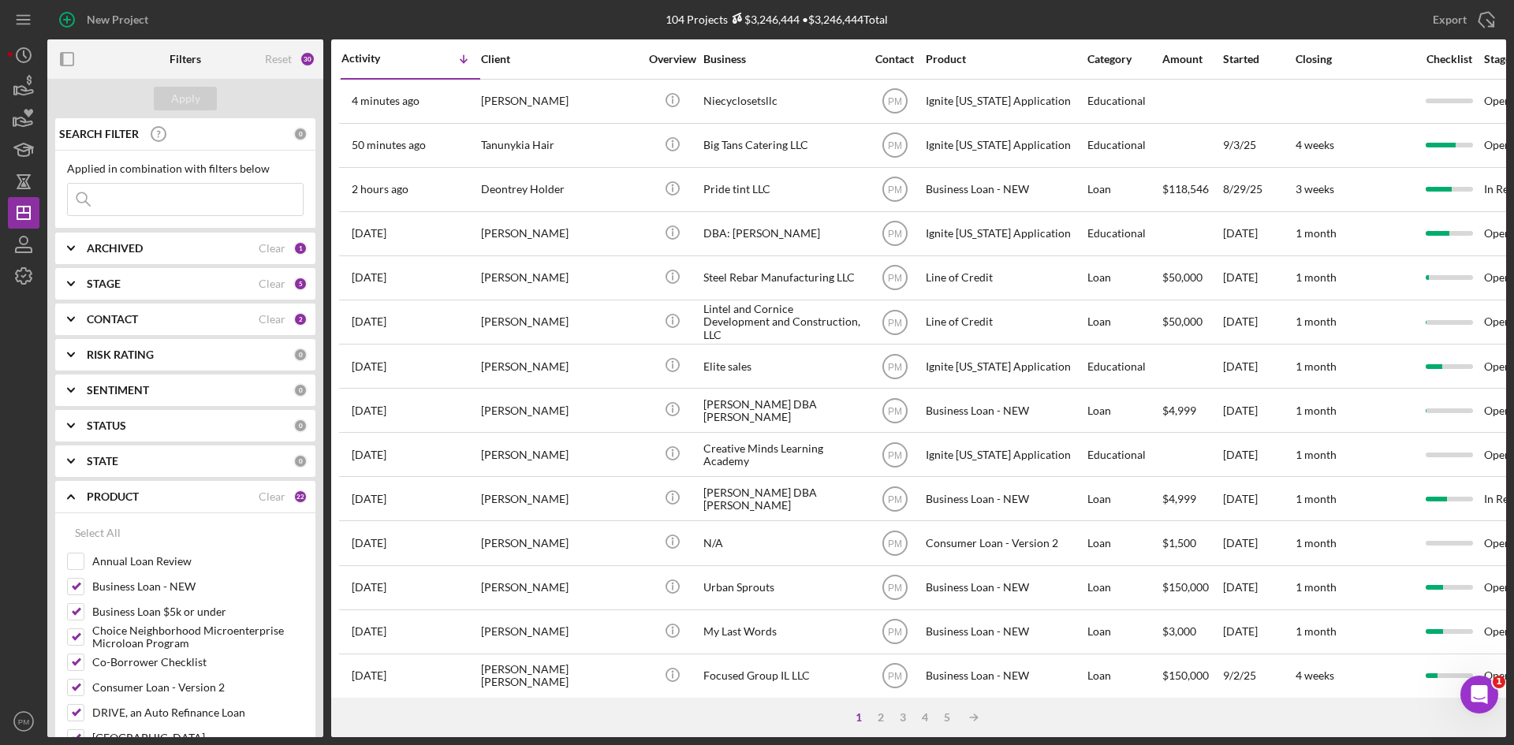
click at [144, 278] on div "STAGE" at bounding box center [173, 284] width 172 height 13
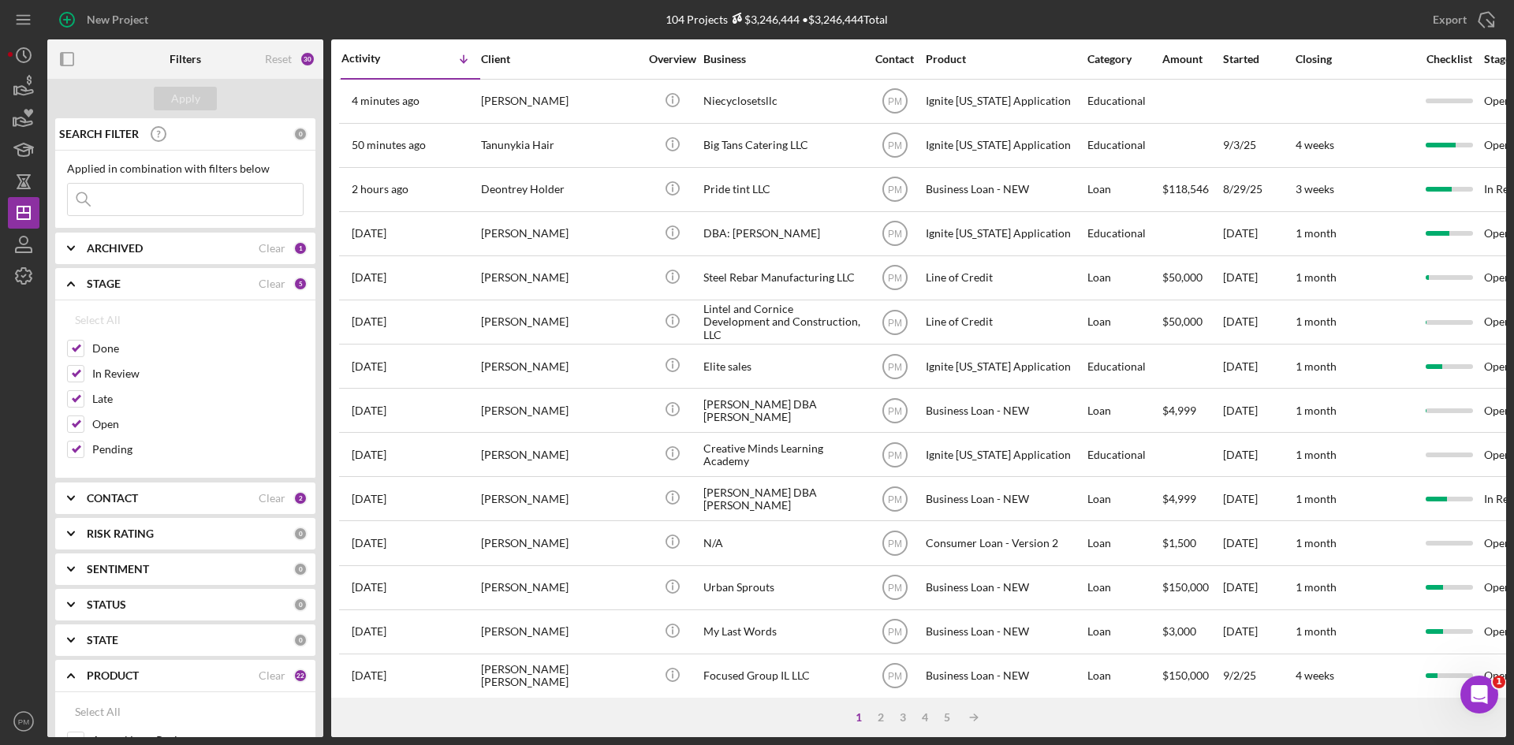
click at [146, 254] on div "ARCHIVED" at bounding box center [173, 248] width 172 height 13
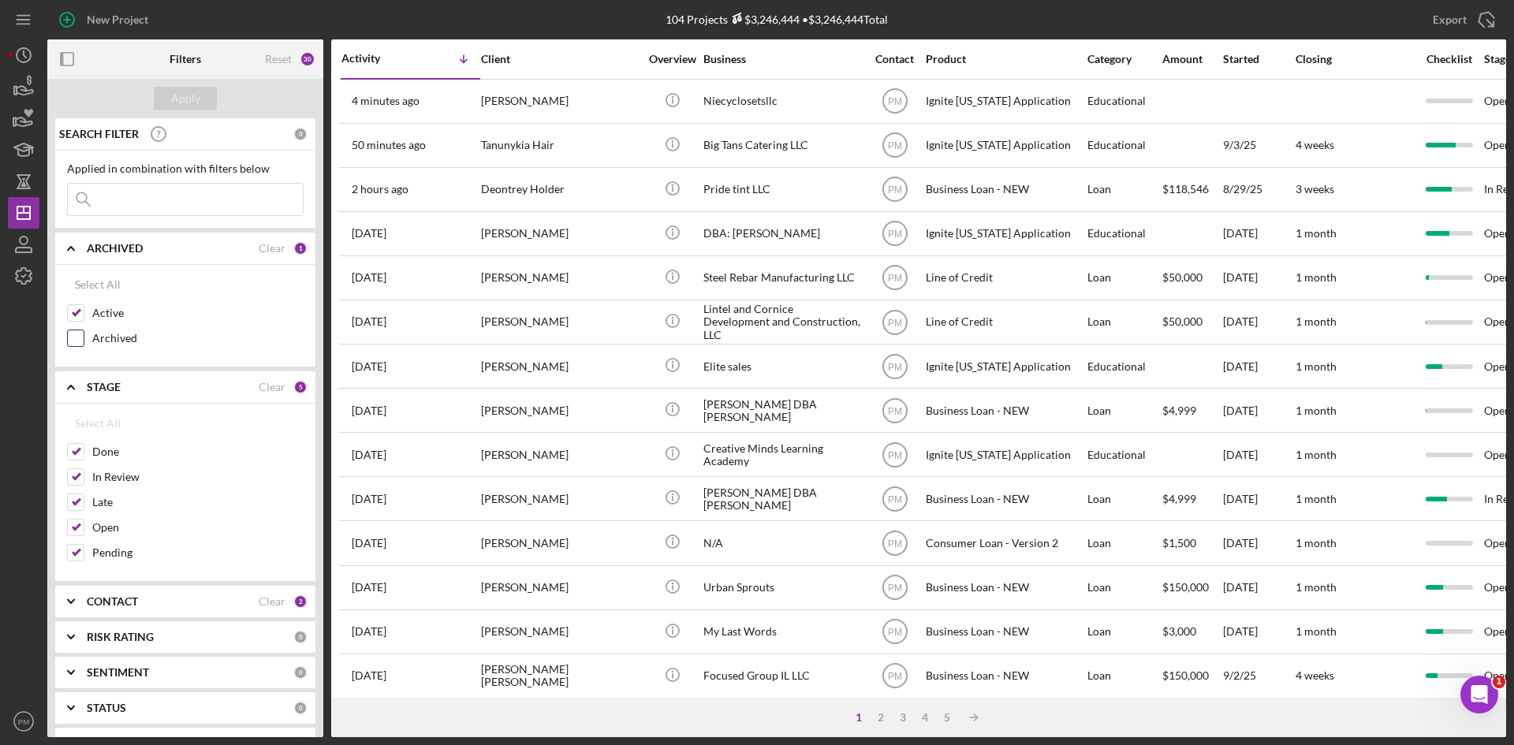
click at [82, 342] on input "Archived" at bounding box center [76, 338] width 16 height 16
checkbox input "true"
click at [179, 607] on div "CONTACT" at bounding box center [173, 601] width 172 height 13
click at [99, 640] on div "Select All" at bounding box center [98, 638] width 46 height 32
checkbox input "true"
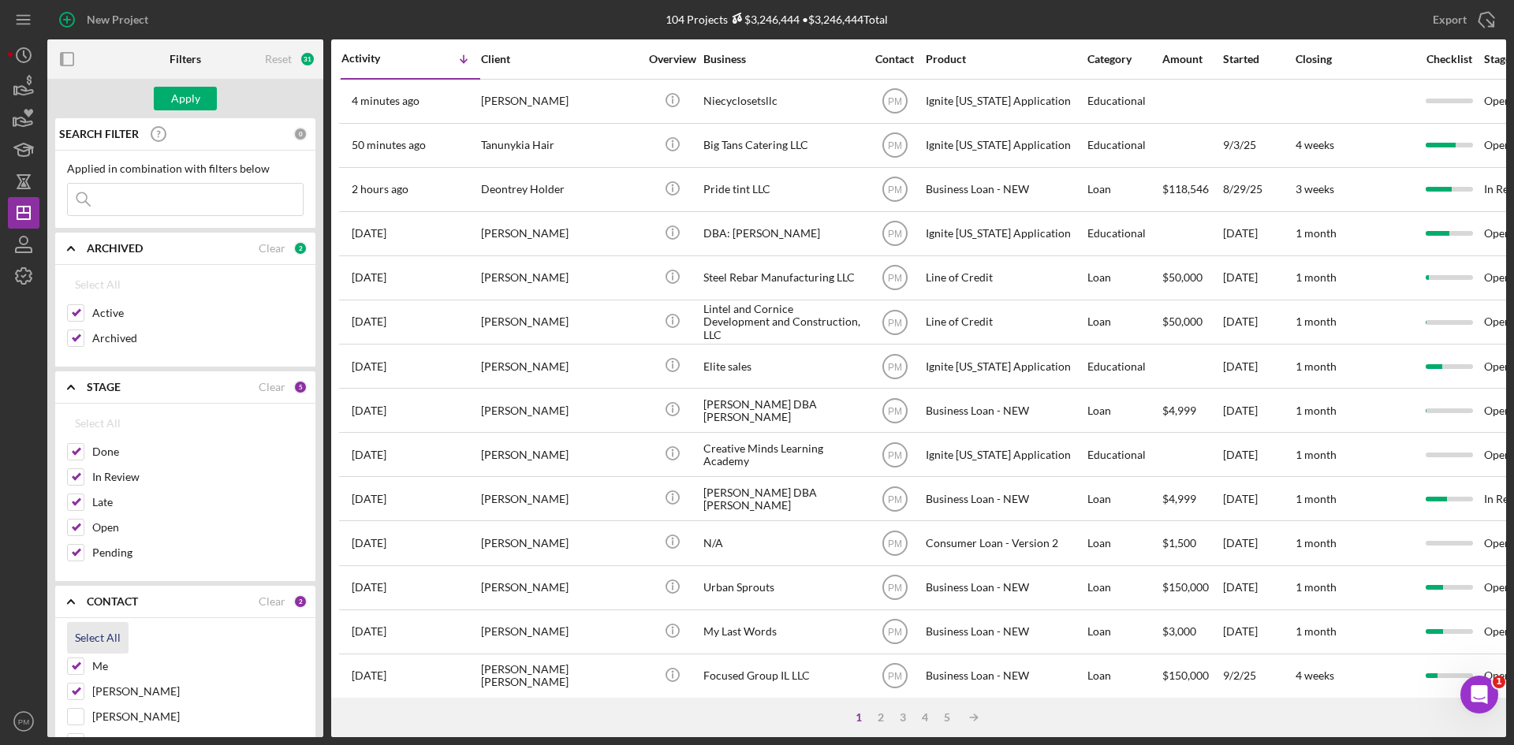
checkbox input "true"
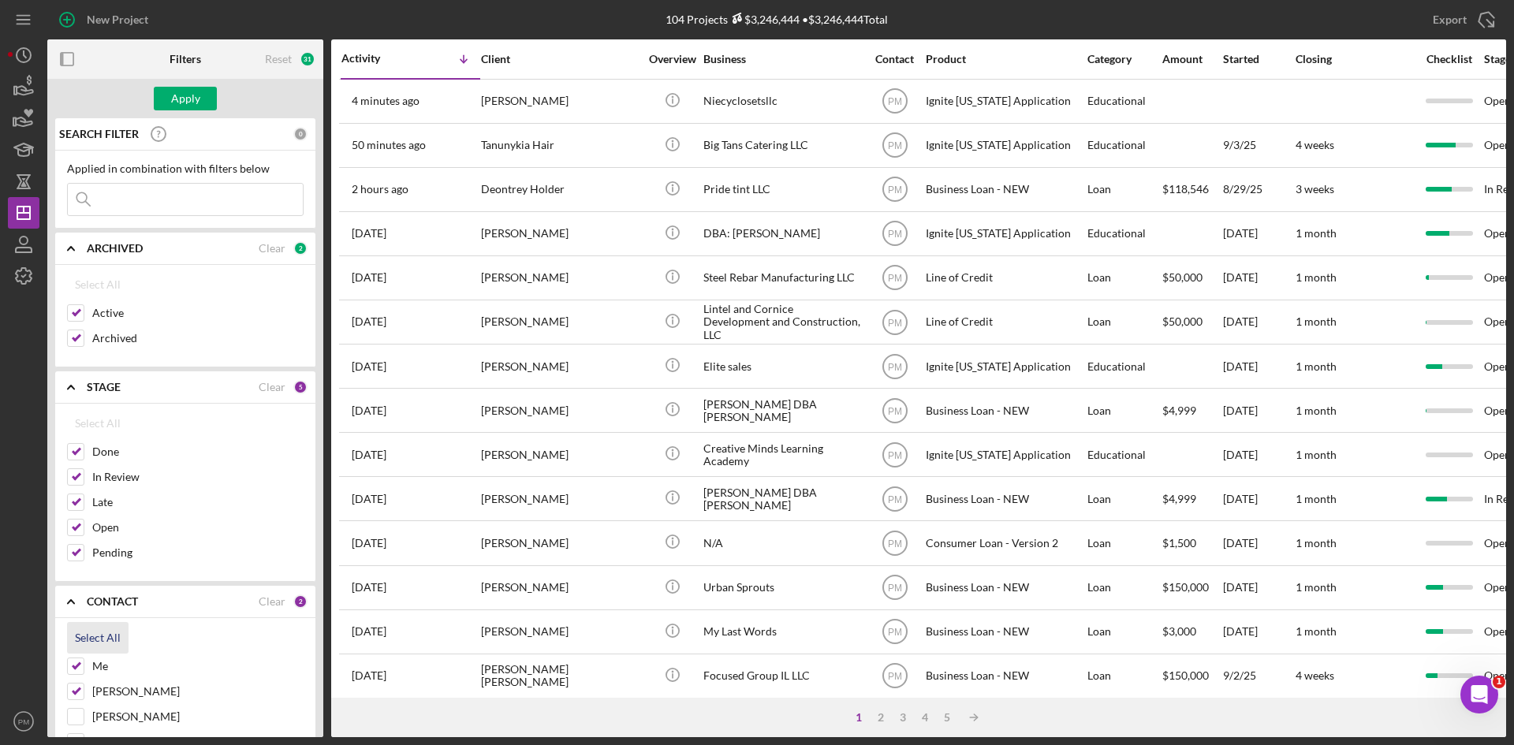
checkbox input "true"
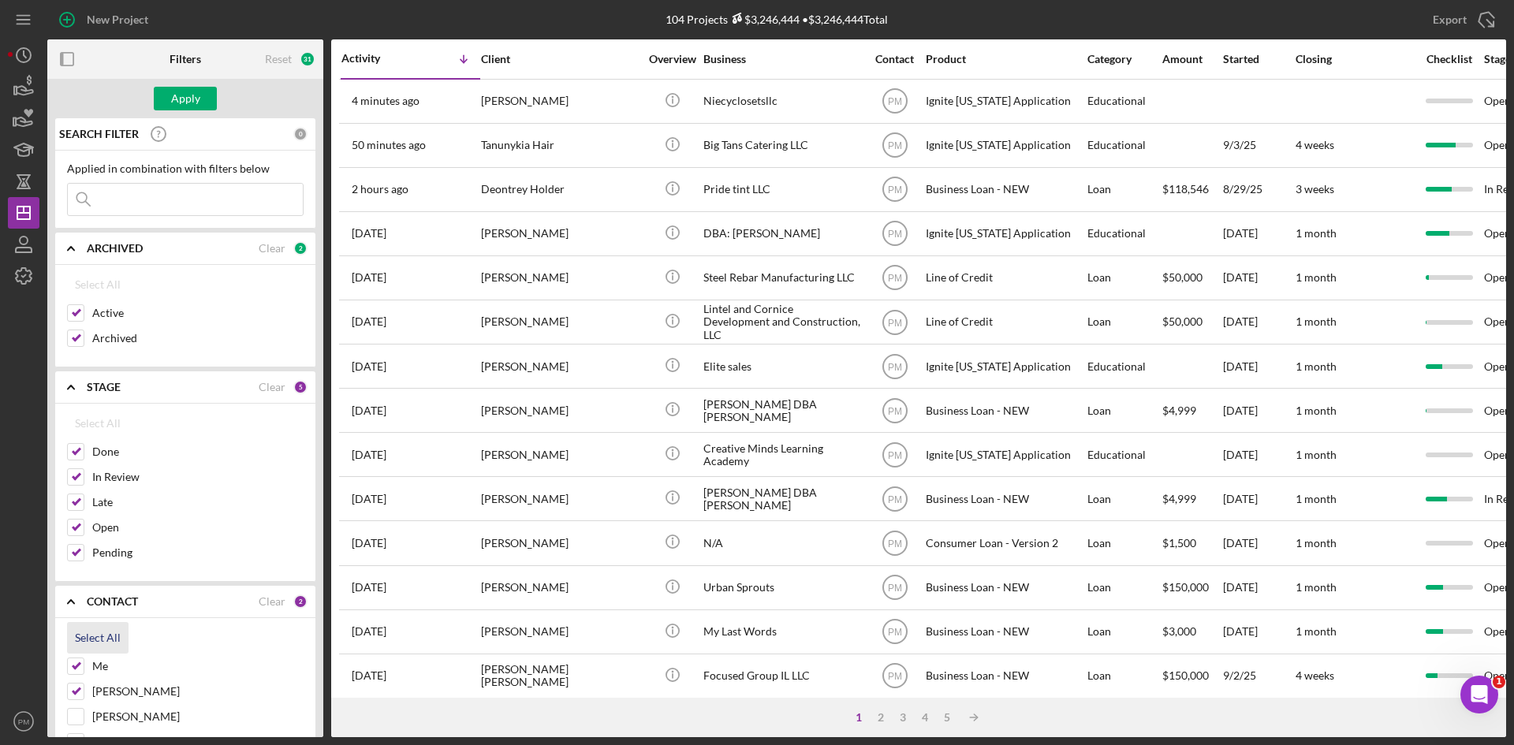
checkbox input "true"
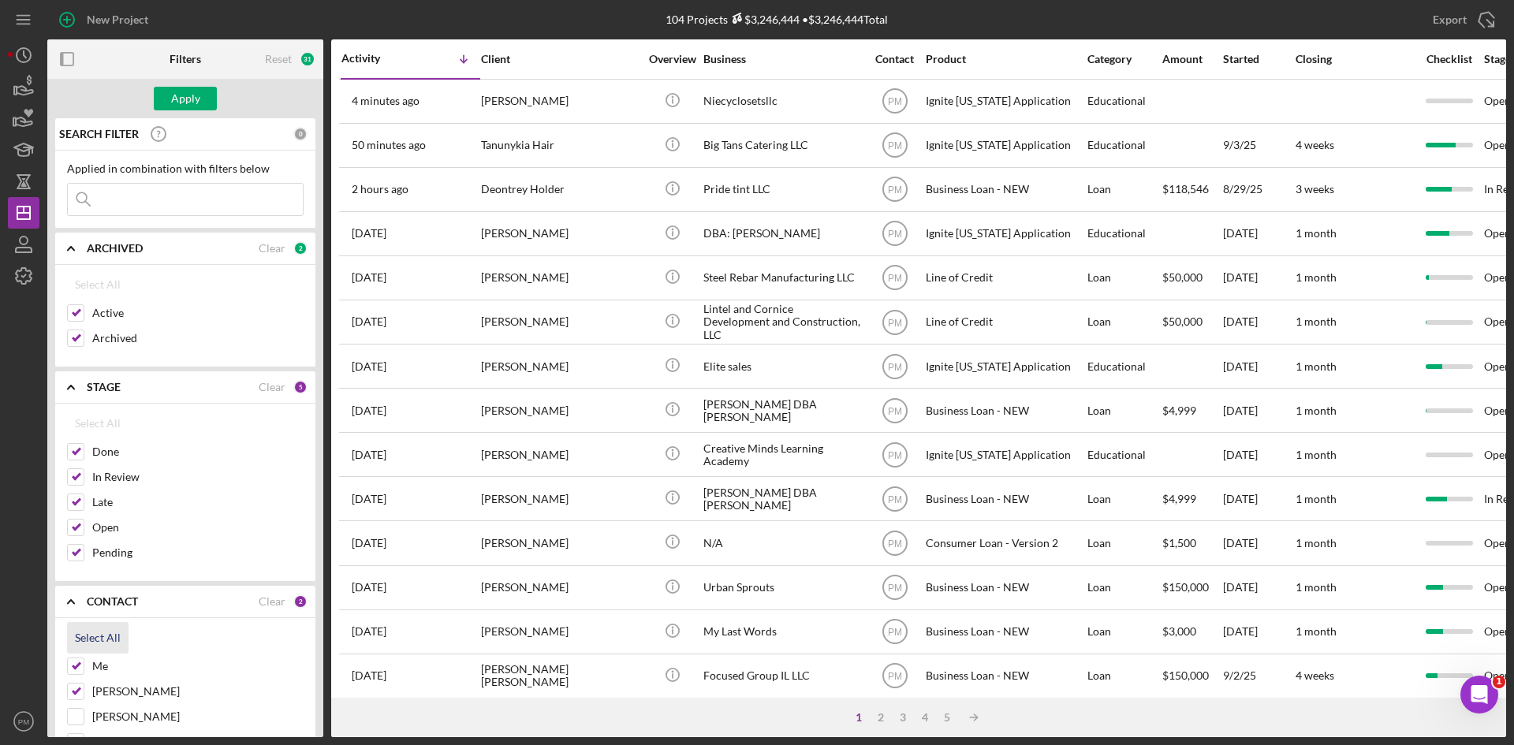
checkbox input "true"
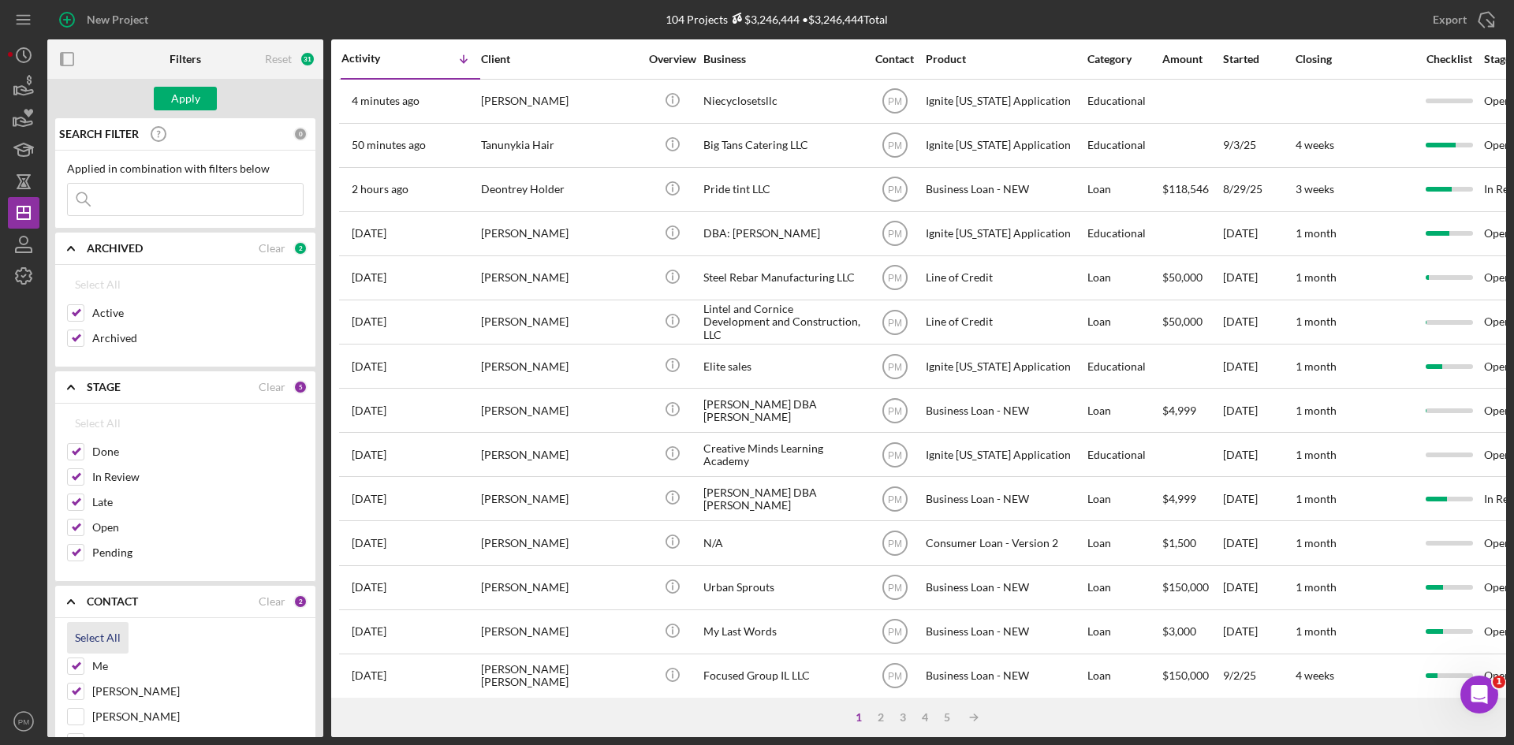
checkbox input "true"
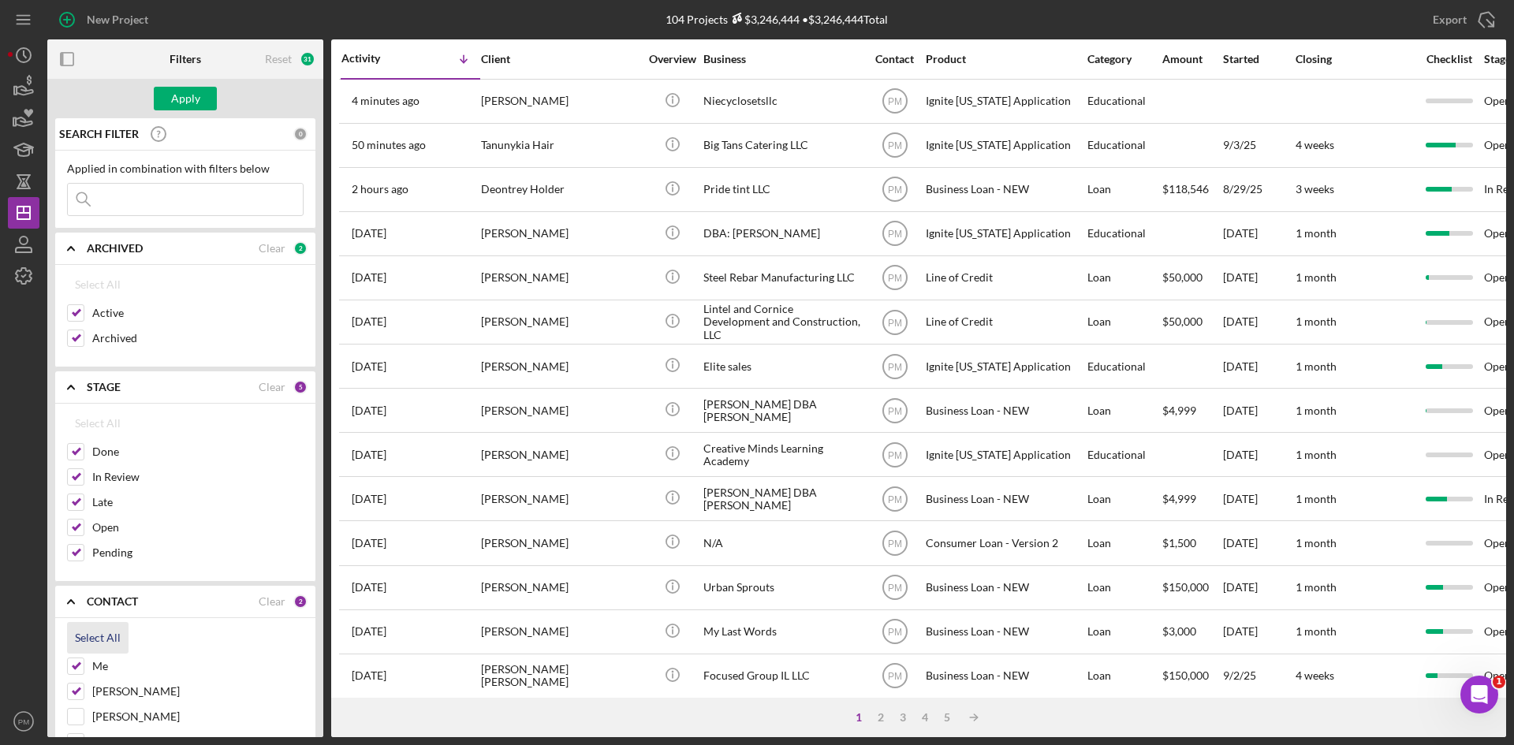
checkbox input "true"
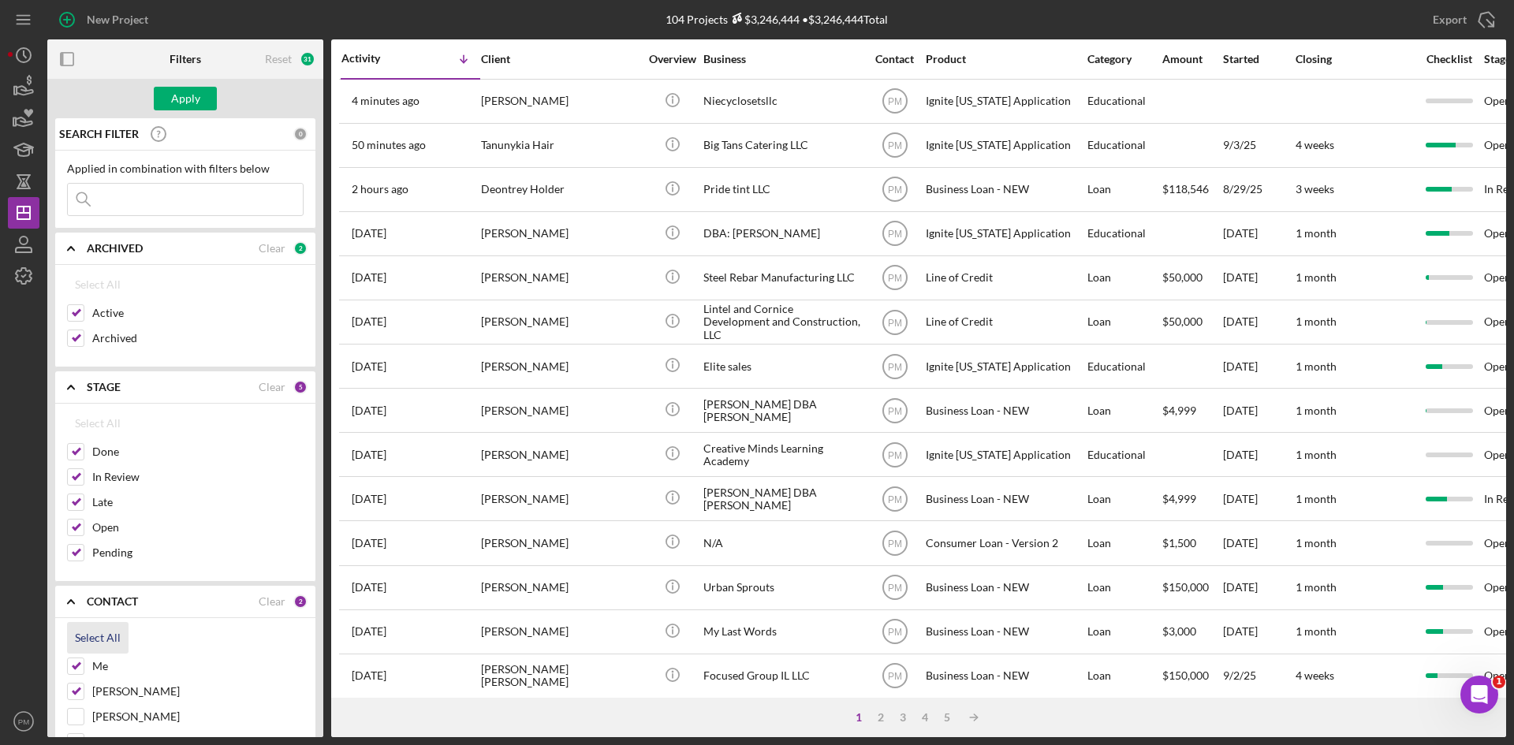
checkbox input "true"
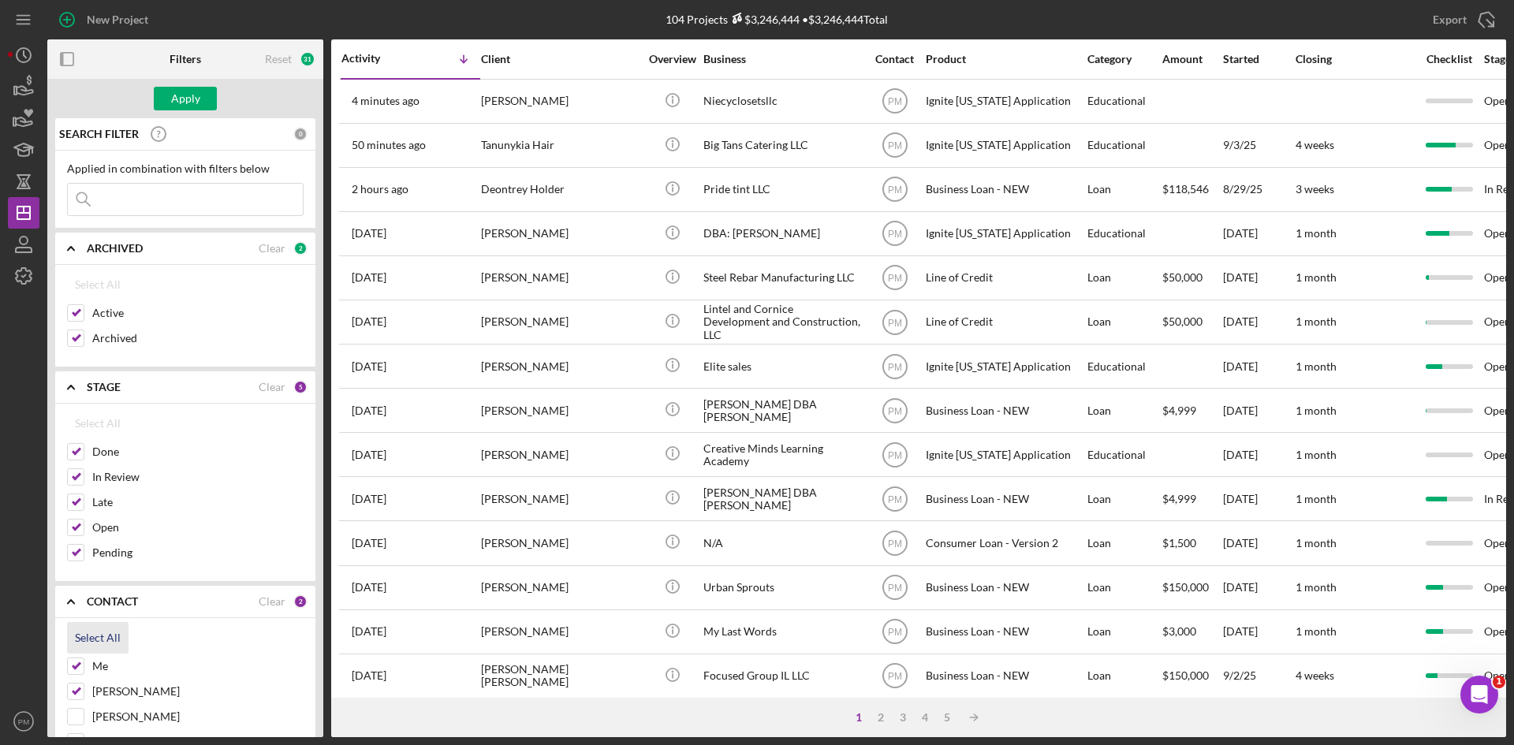
checkbox input "true"
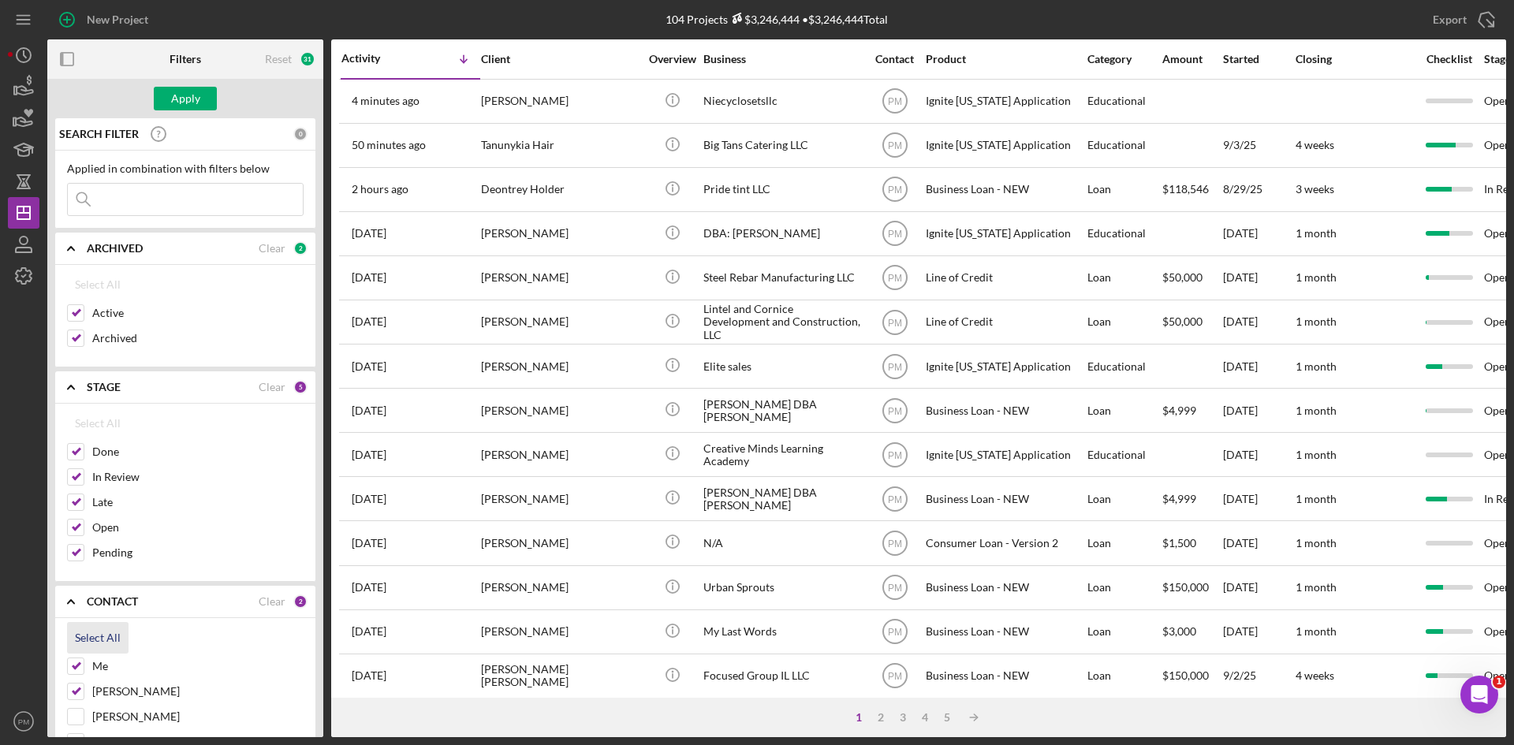
checkbox input "true"
click at [177, 204] on input at bounding box center [185, 200] width 235 height 32
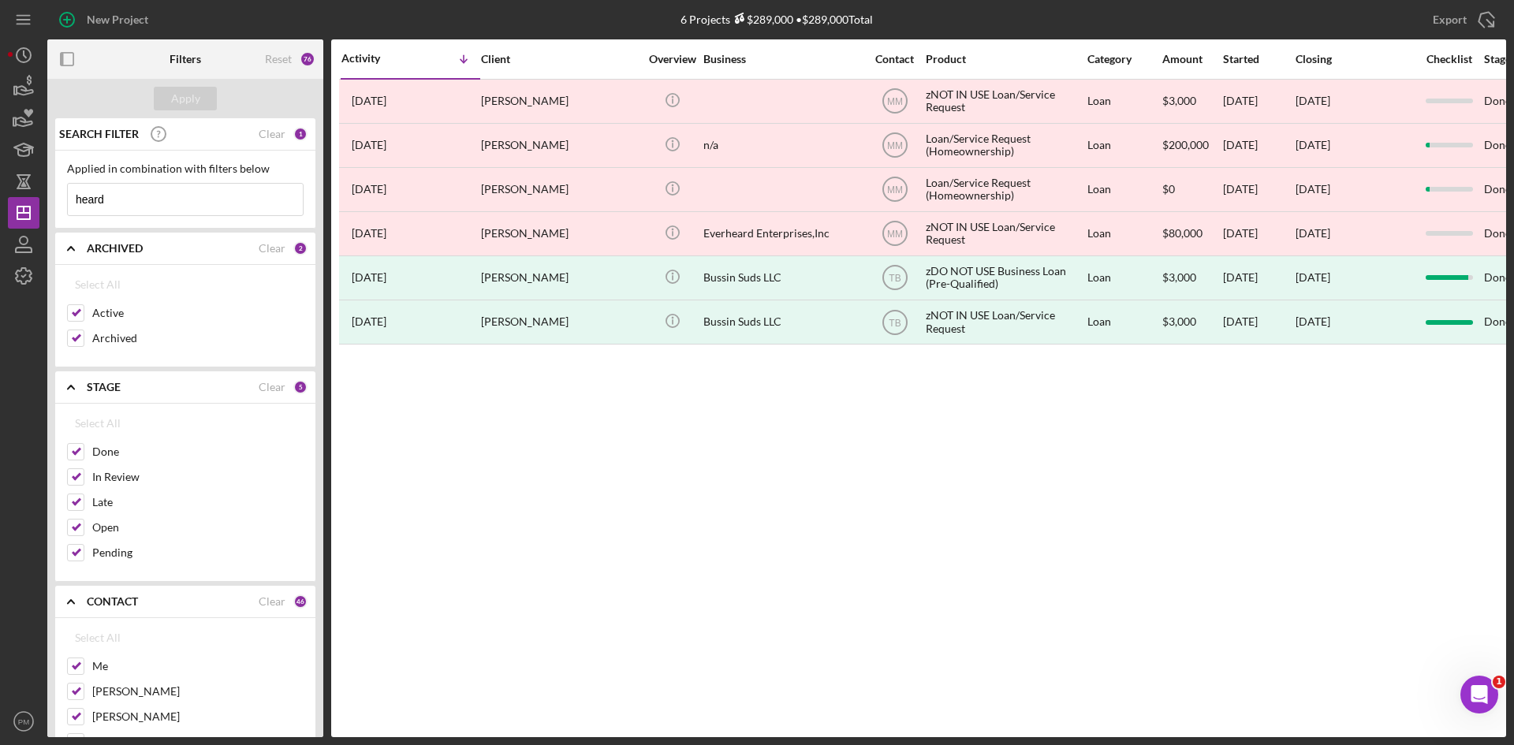
click at [95, 203] on input "heard" at bounding box center [185, 200] width 235 height 32
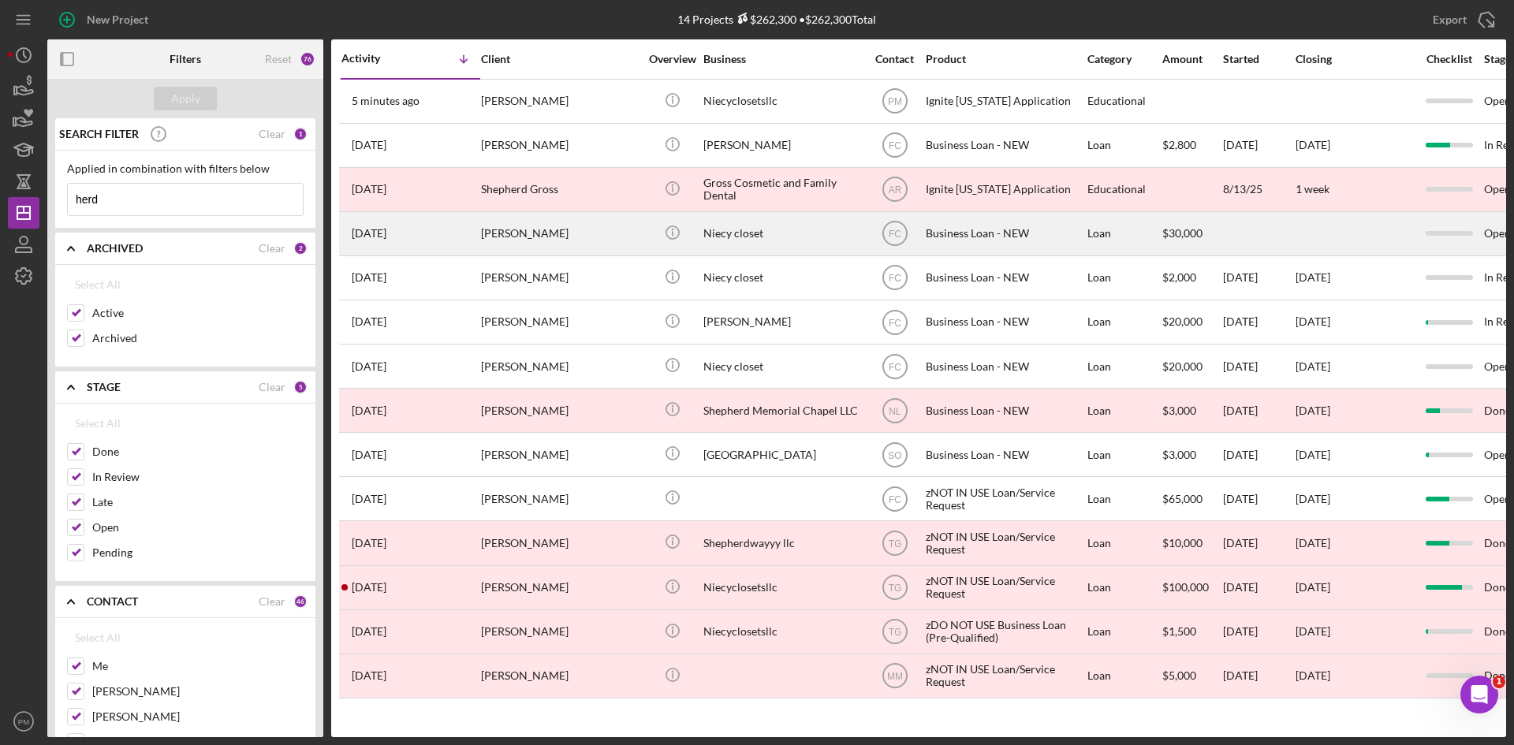
type input "herd"
click at [498, 241] on div "[PERSON_NAME]" at bounding box center [560, 234] width 158 height 42
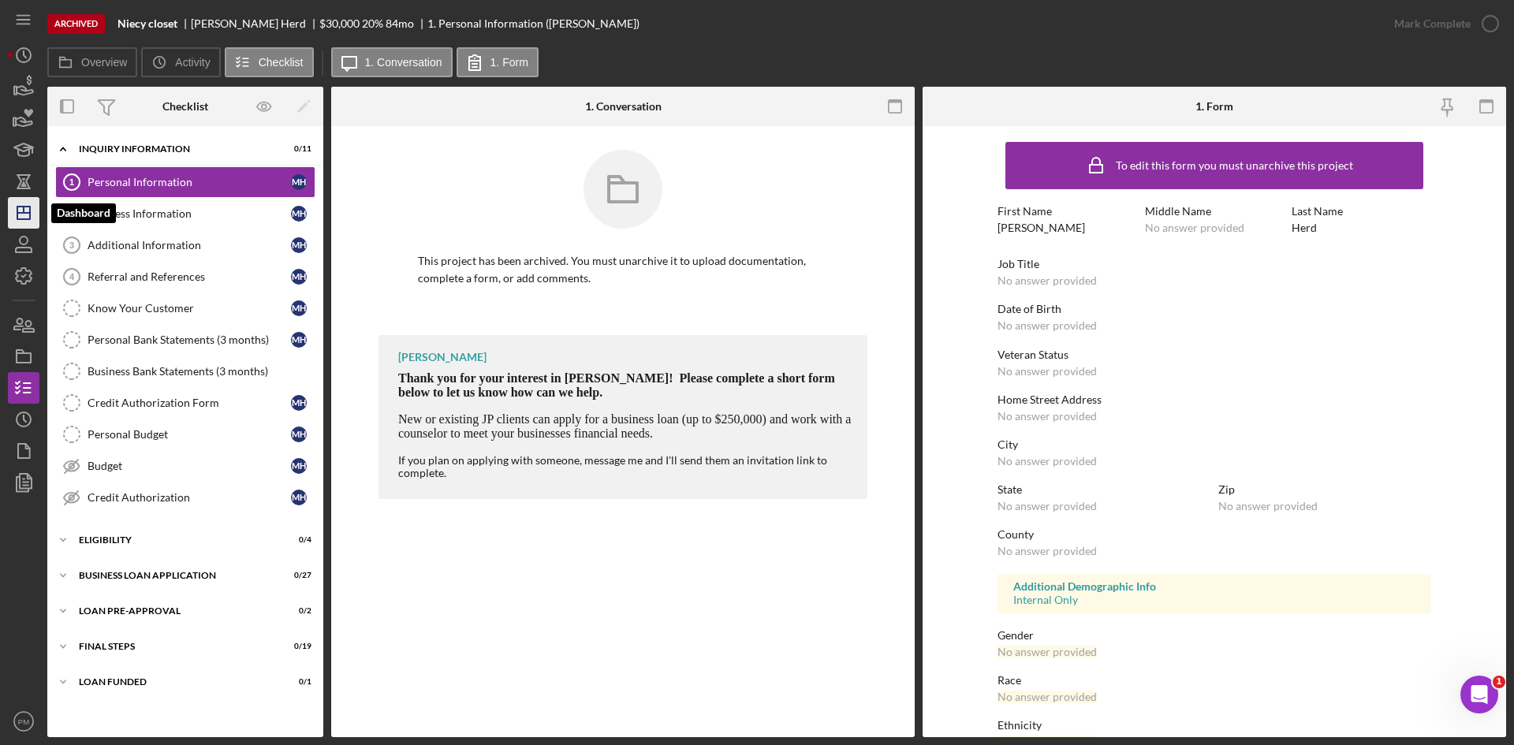
click at [26, 213] on line "button" at bounding box center [23, 213] width 13 height 0
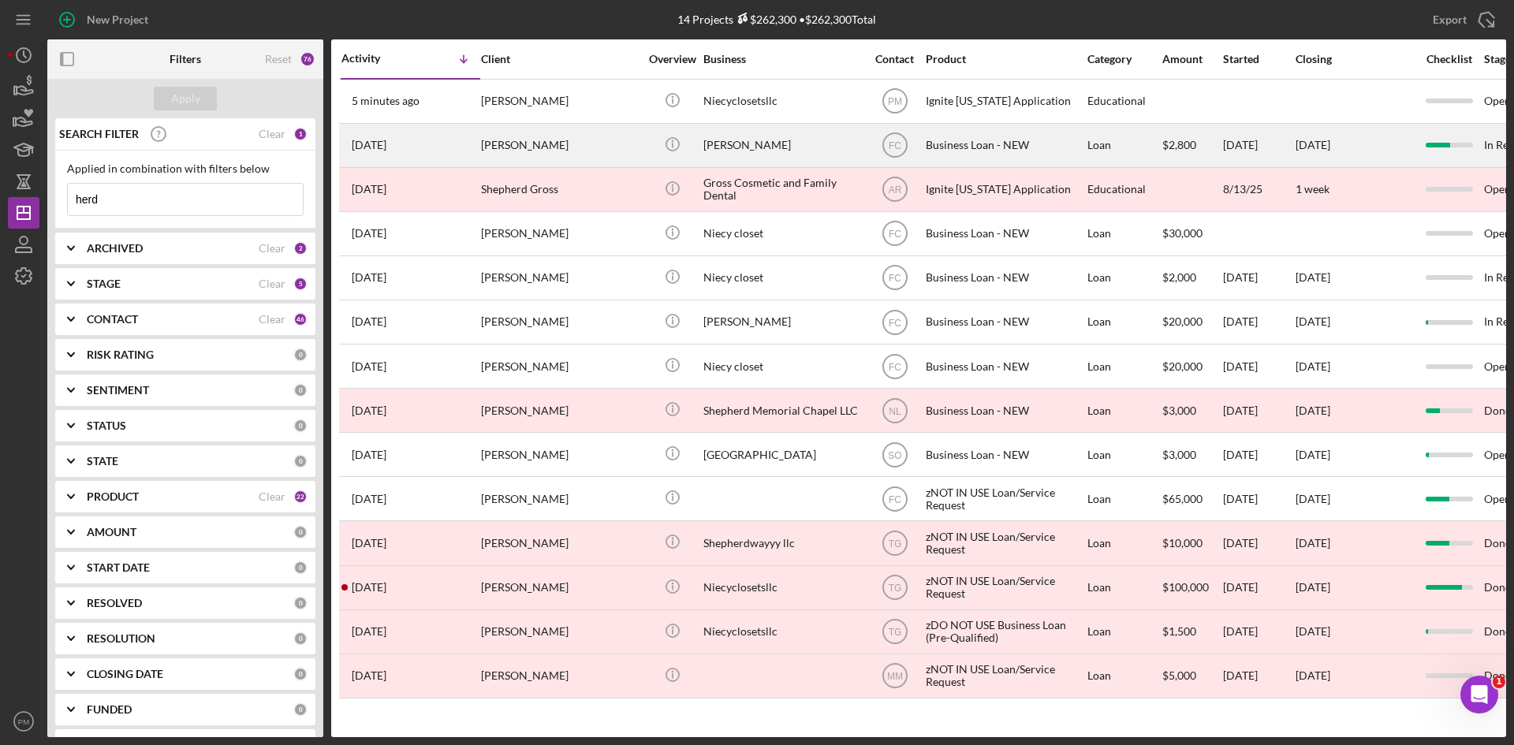
click at [439, 147] on div "1 week ago Marnice Herd" at bounding box center [411, 146] width 138 height 42
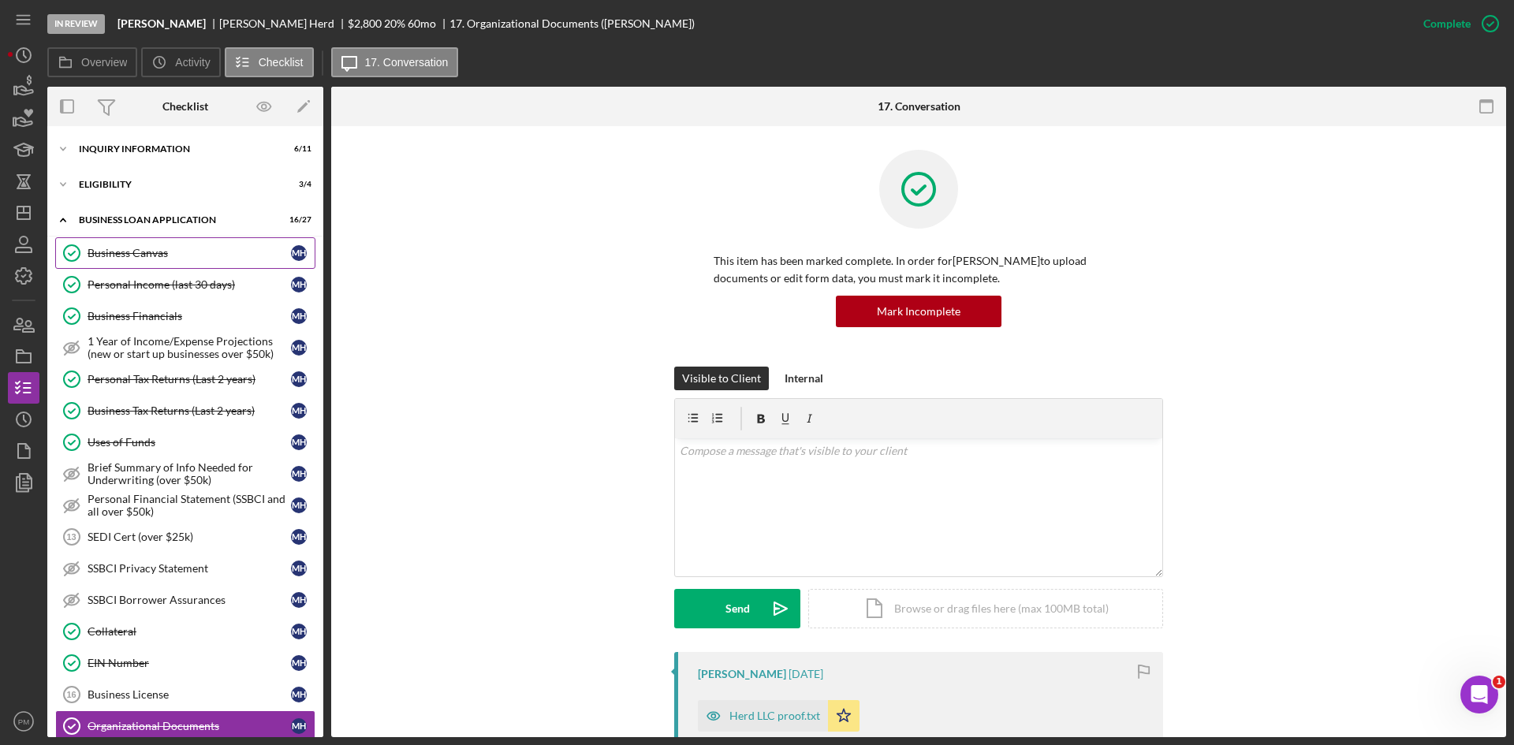
click at [141, 256] on div "Business Canvas" at bounding box center [189, 253] width 203 height 13
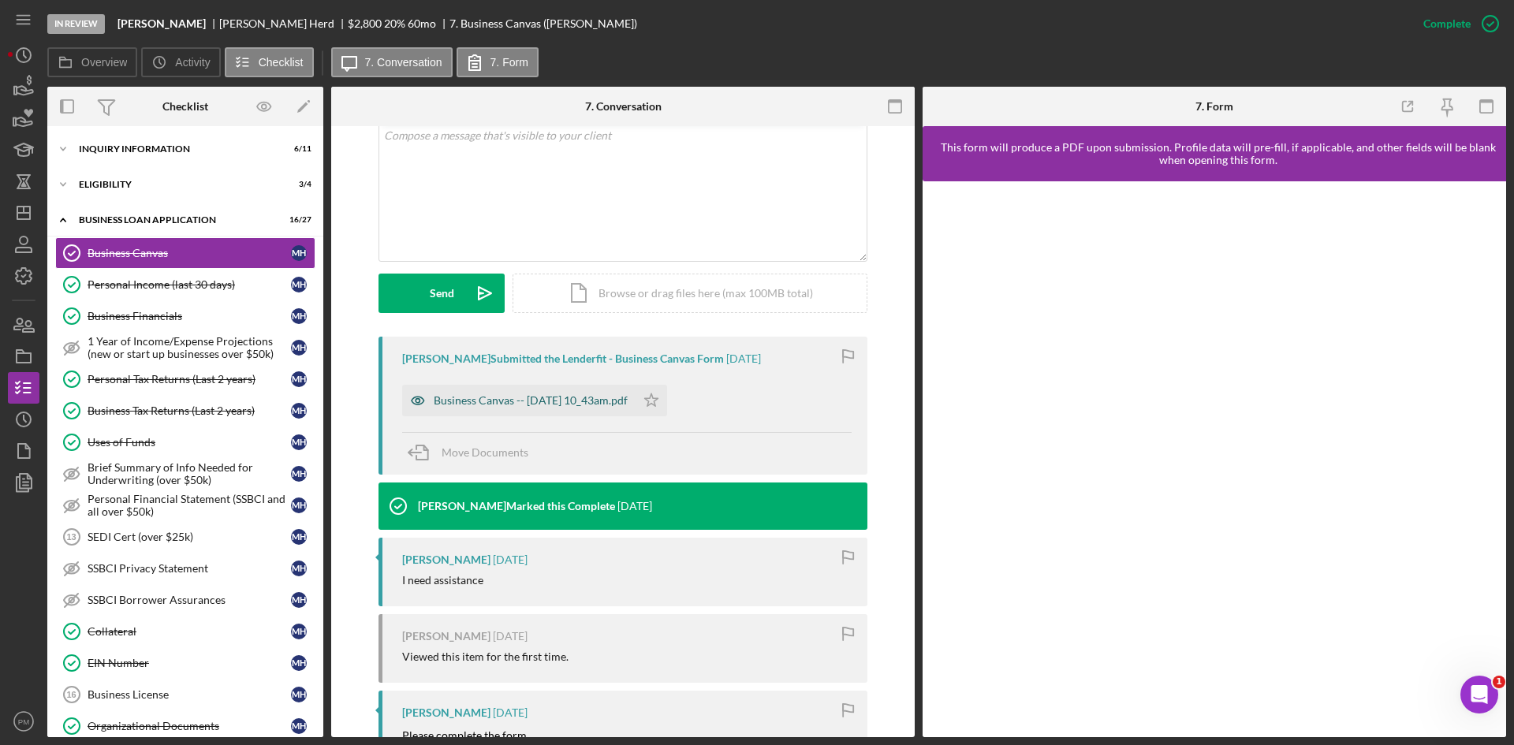
click at [506, 408] on div "Business Canvas -- [DATE] 10_43am.pdf" at bounding box center [518, 401] width 233 height 32
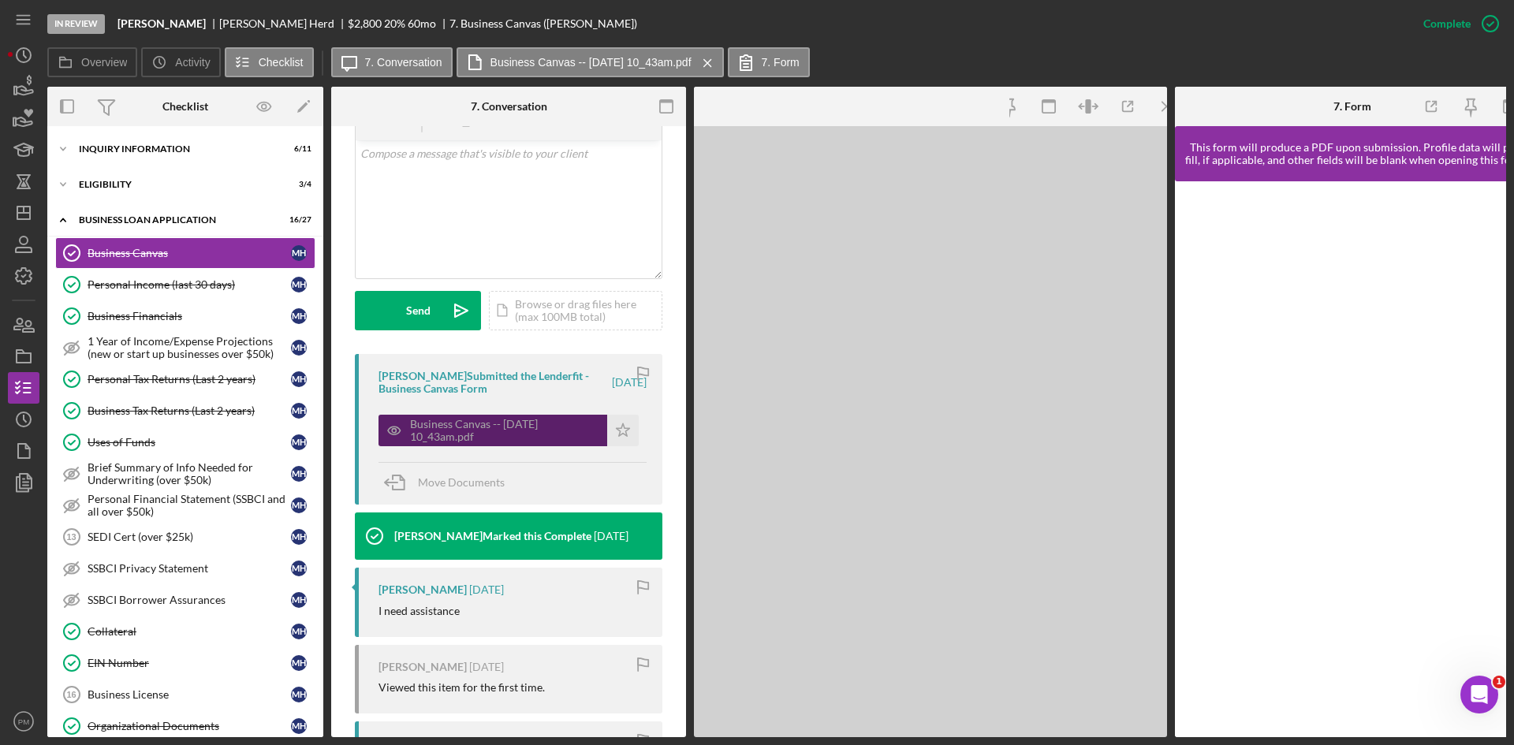
scroll to position [334, 0]
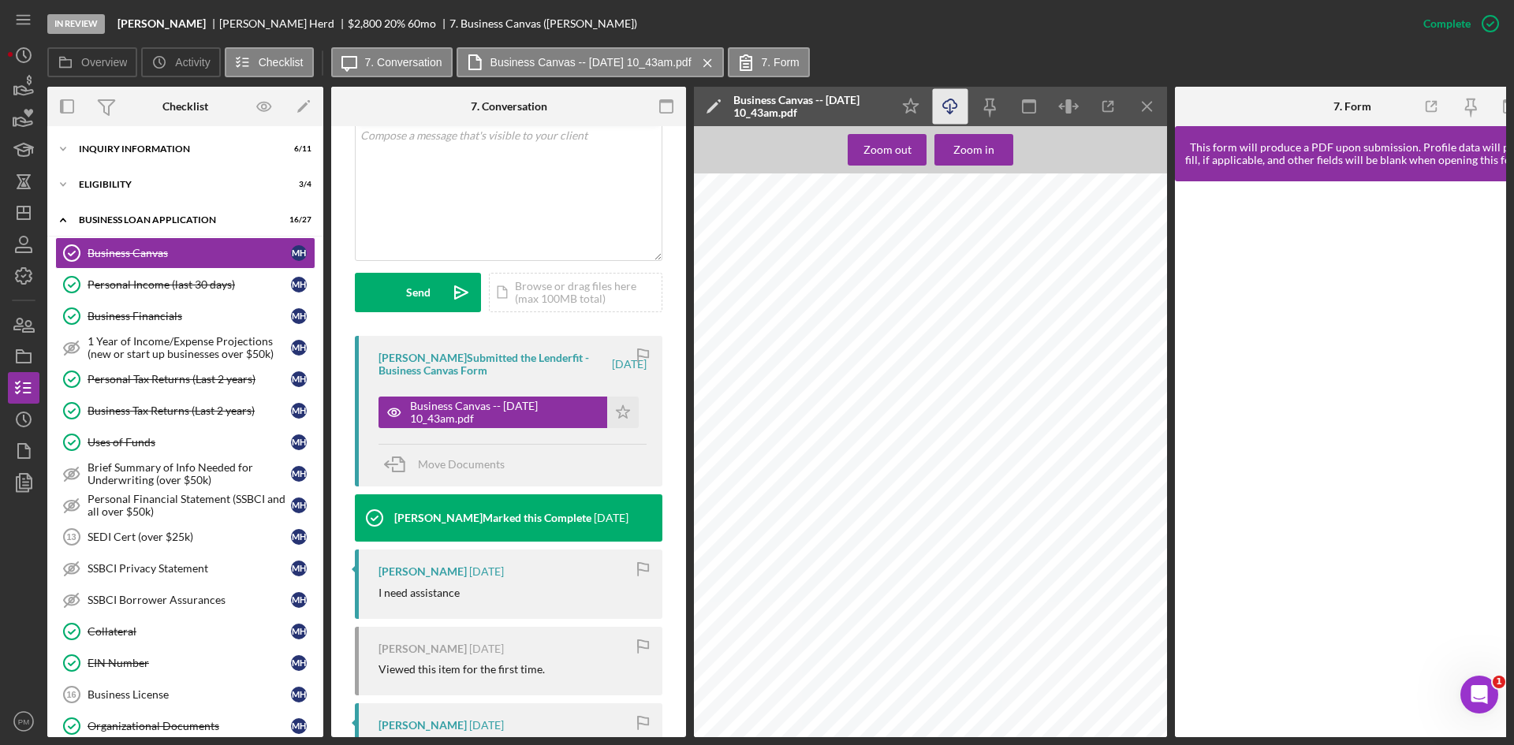
click at [950, 112] on line "button" at bounding box center [950, 108] width 0 height 9
